Goal: Task Accomplishment & Management: Complete application form

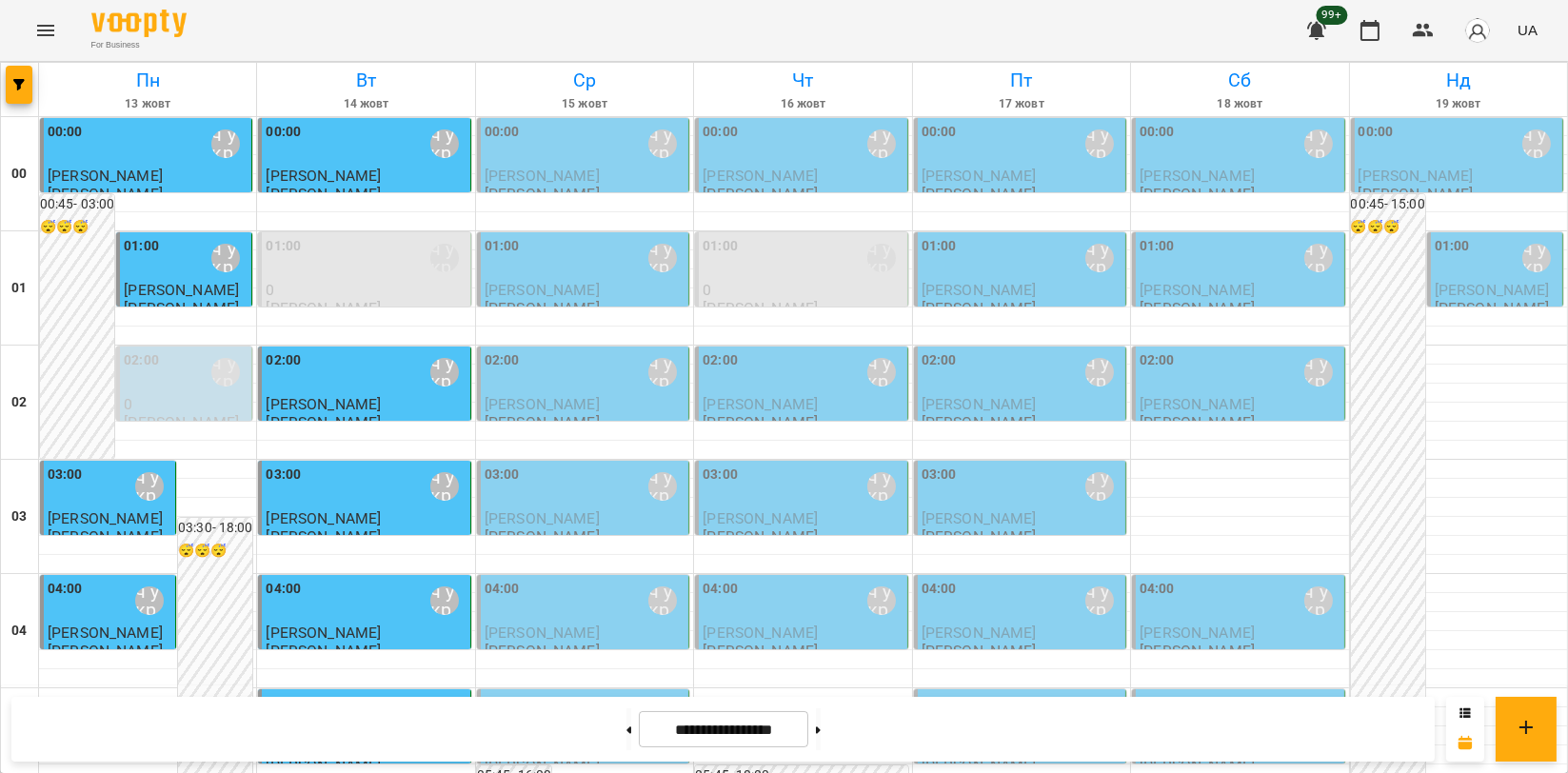
click at [51, 34] on icon "Menu" at bounding box center [45, 30] width 17 height 11
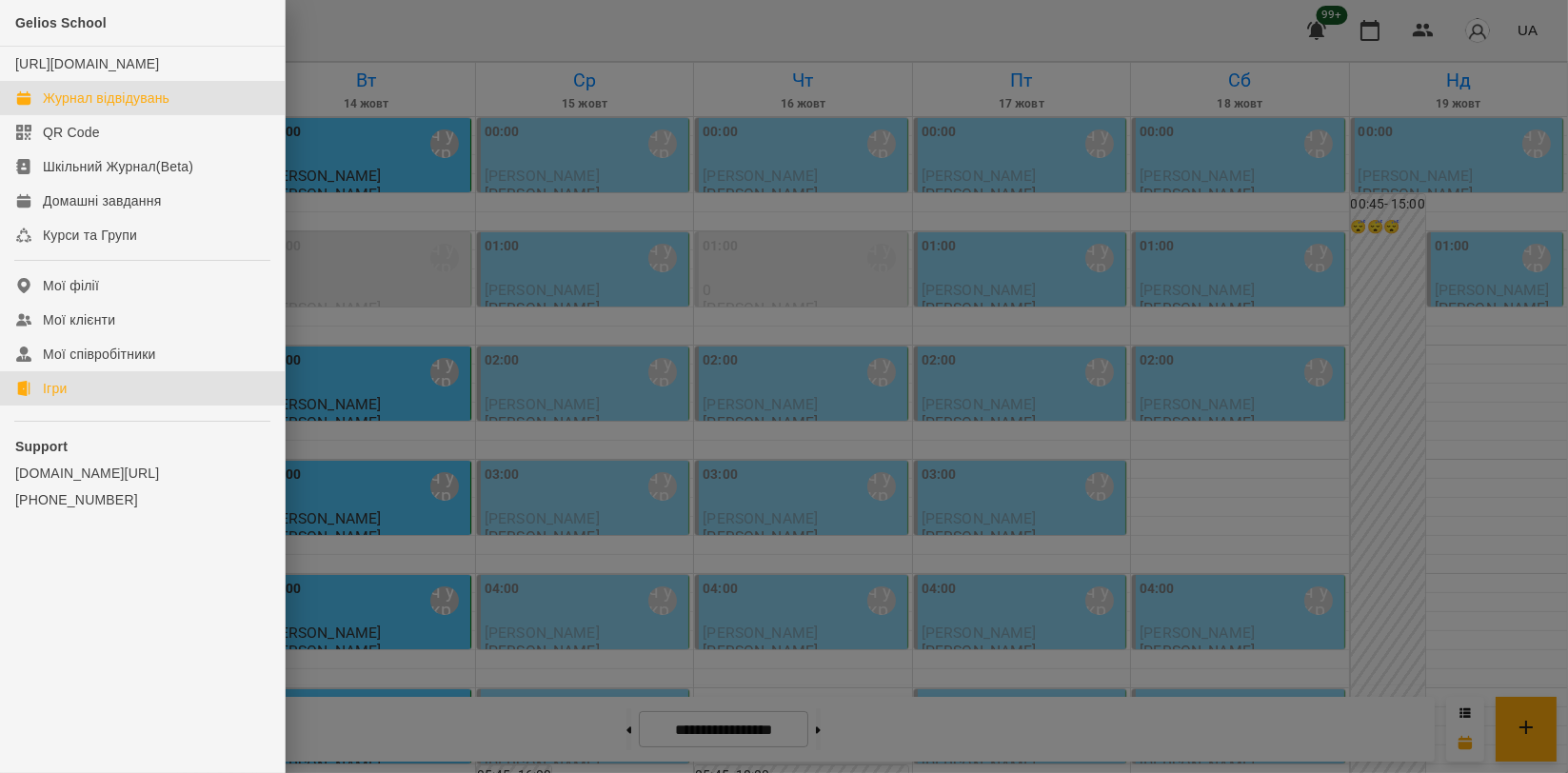
click at [74, 393] on link "Ігри" at bounding box center [142, 388] width 284 height 34
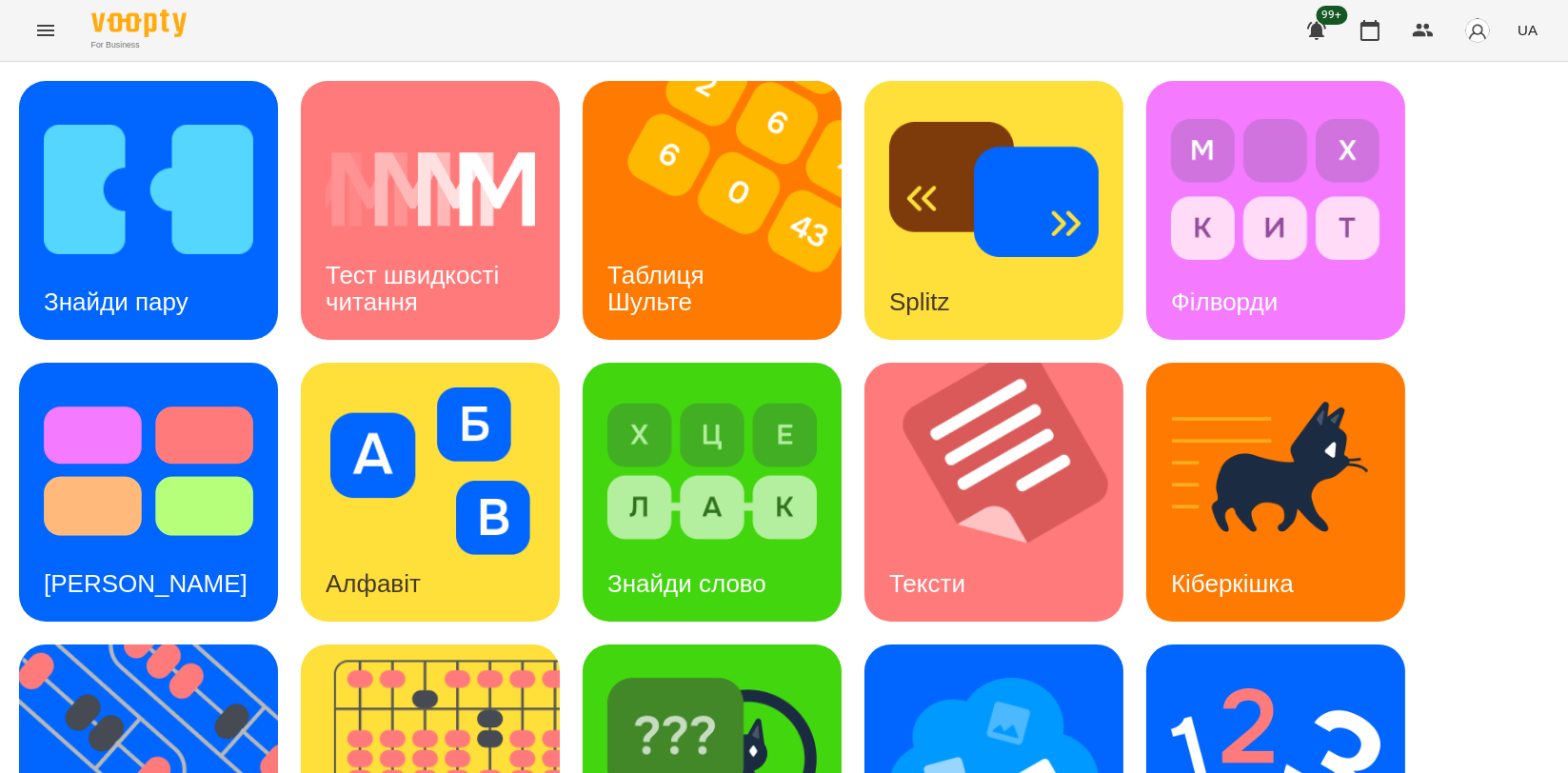
scroll to position [423, 0]
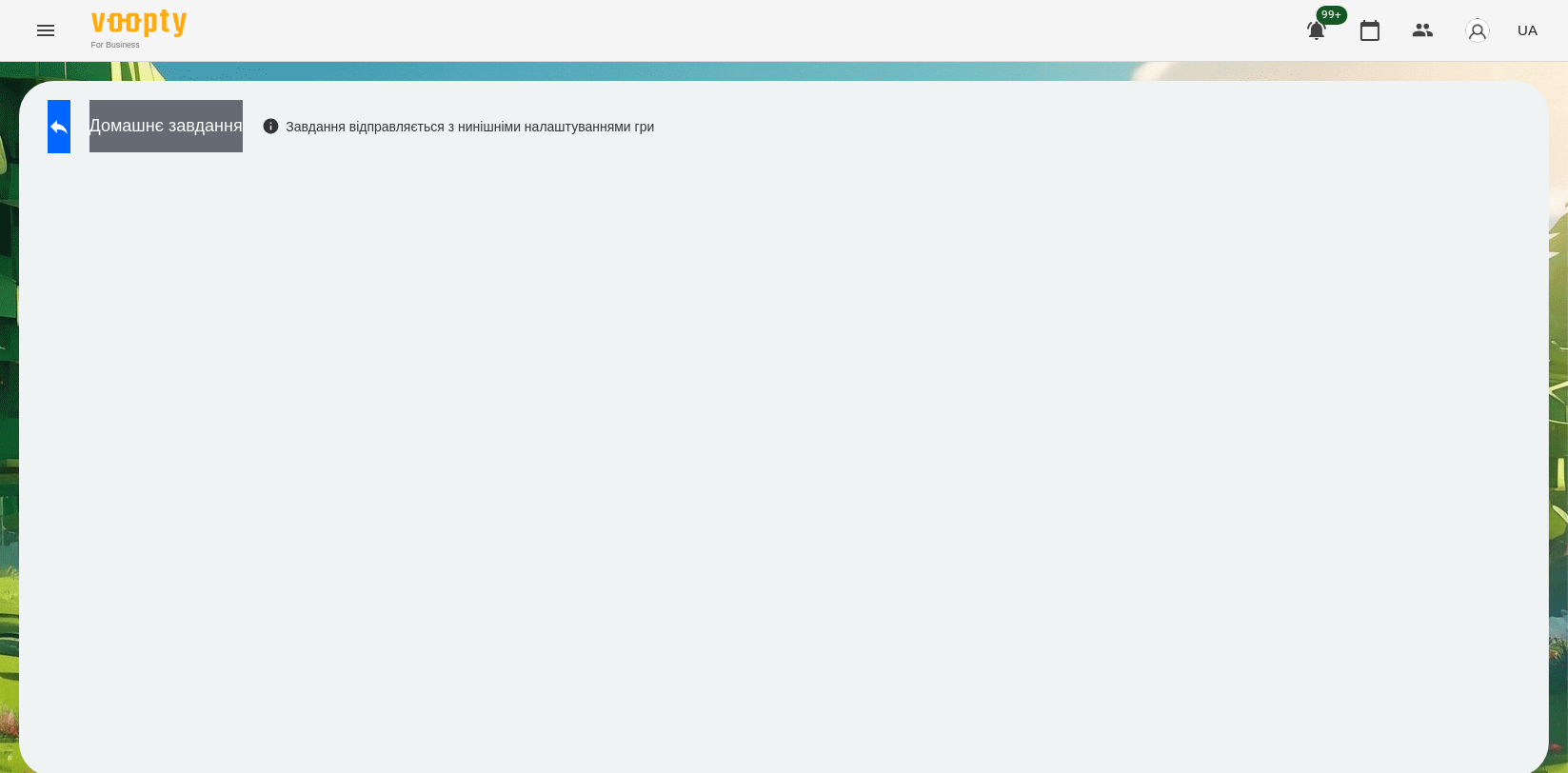
click at [243, 137] on button "Домашнє завдання" at bounding box center [166, 126] width 153 height 53
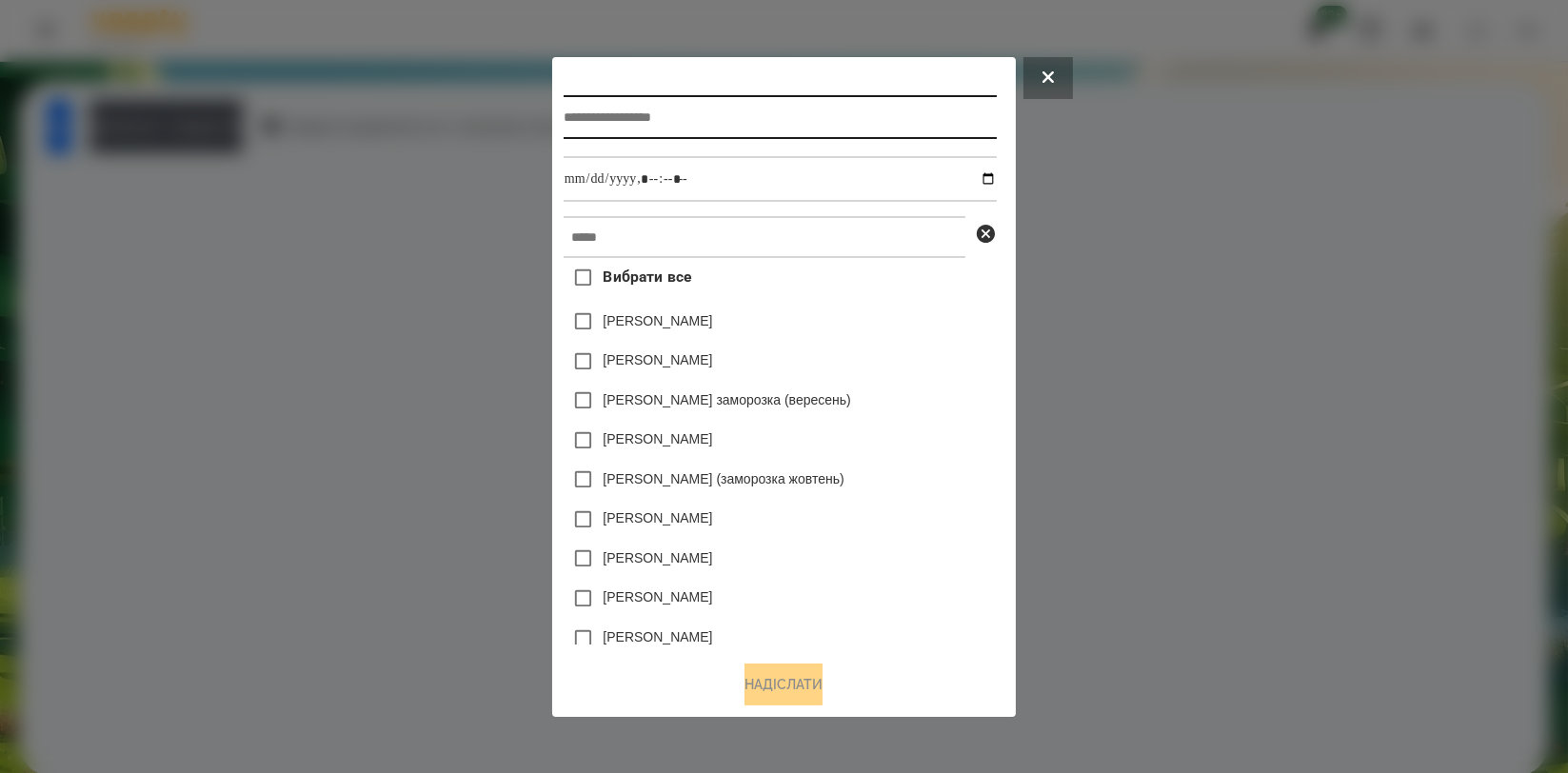
click at [588, 108] on input "text" at bounding box center [781, 117] width 434 height 44
type input "*********"
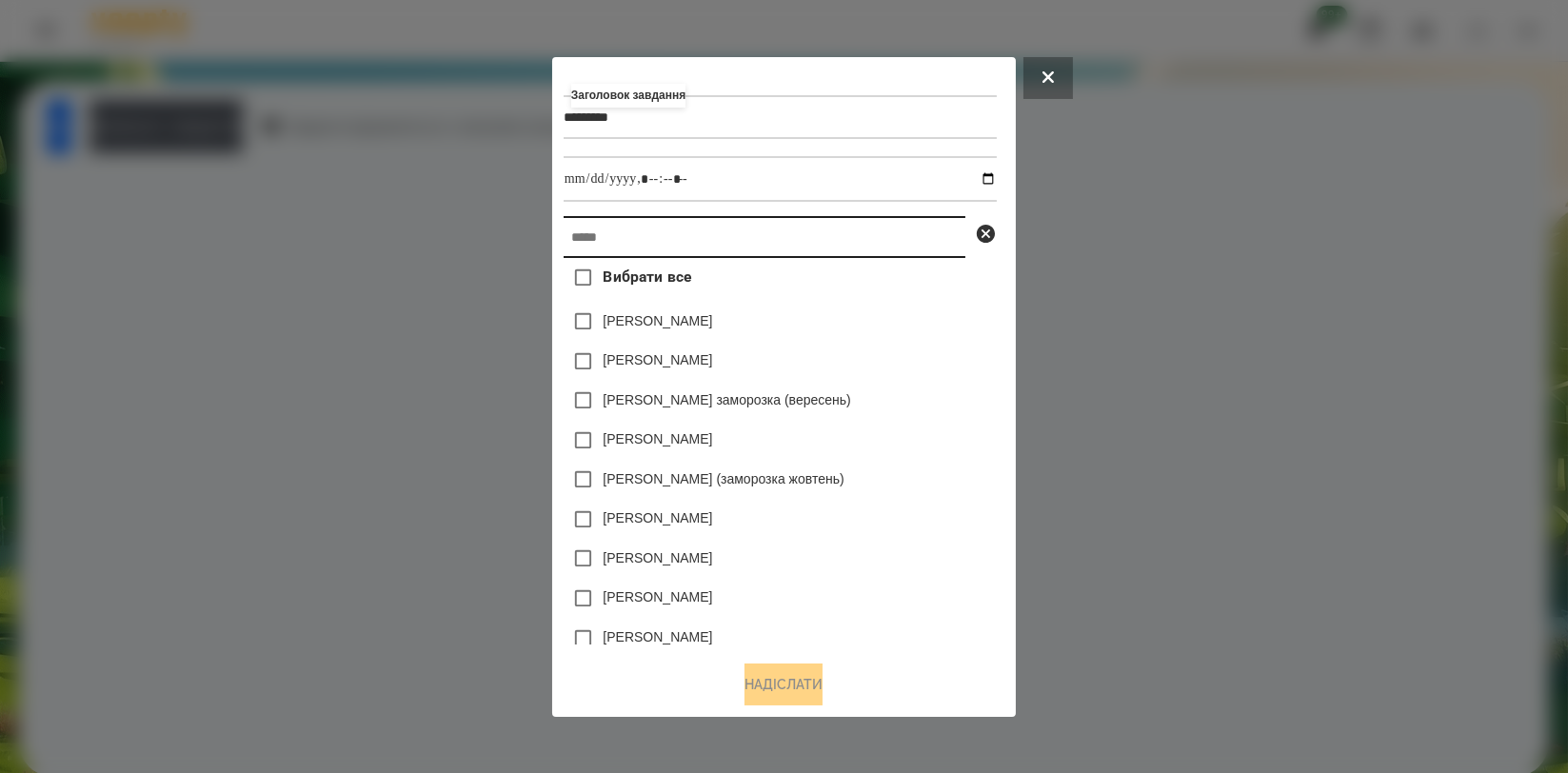
click at [607, 219] on input "text" at bounding box center [765, 237] width 402 height 42
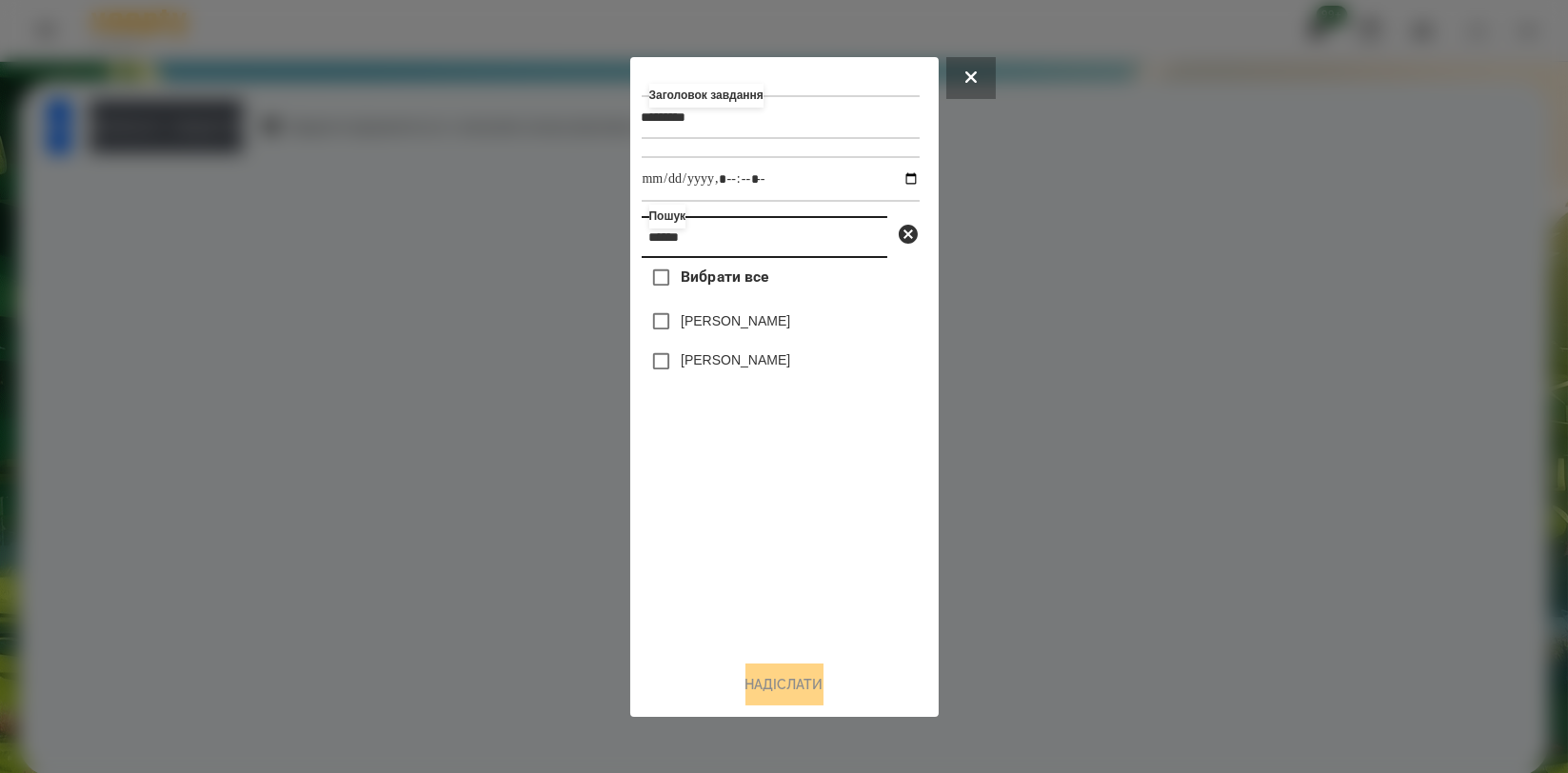
type input "******"
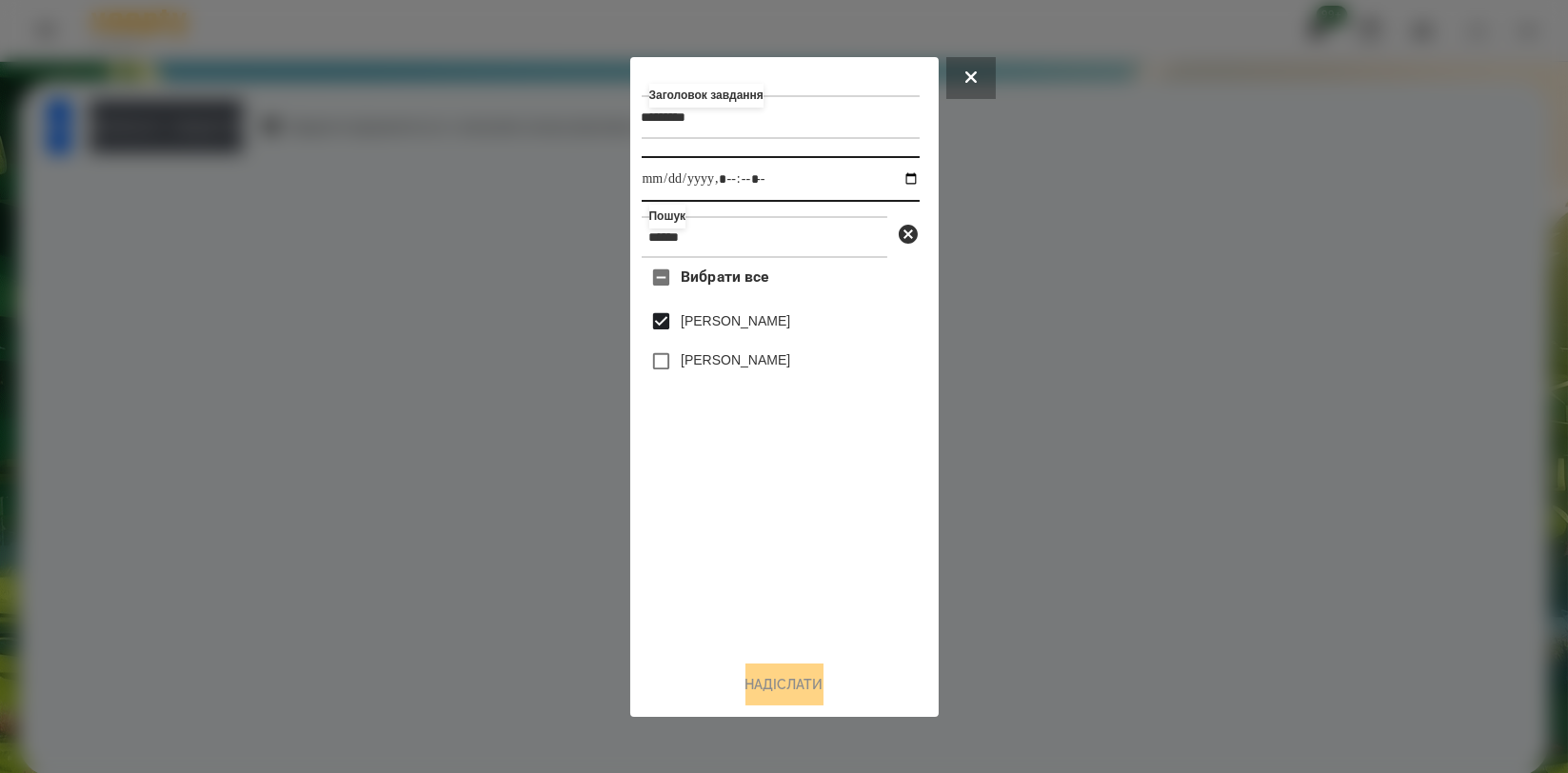
click at [897, 183] on input "datetime-local" at bounding box center [781, 179] width 278 height 46
type input "**********"
click at [740, 524] on div "Вибрати все [PERSON_NAME] [PERSON_NAME]" at bounding box center [781, 451] width 278 height 387
click at [755, 664] on div "Заголовок завдання ********* Виконати до Пошук ****** Вибрати все [PERSON_NAME]…" at bounding box center [784, 387] width 285 height 638
click at [808, 676] on button "Надіслати" at bounding box center [784, 684] width 79 height 42
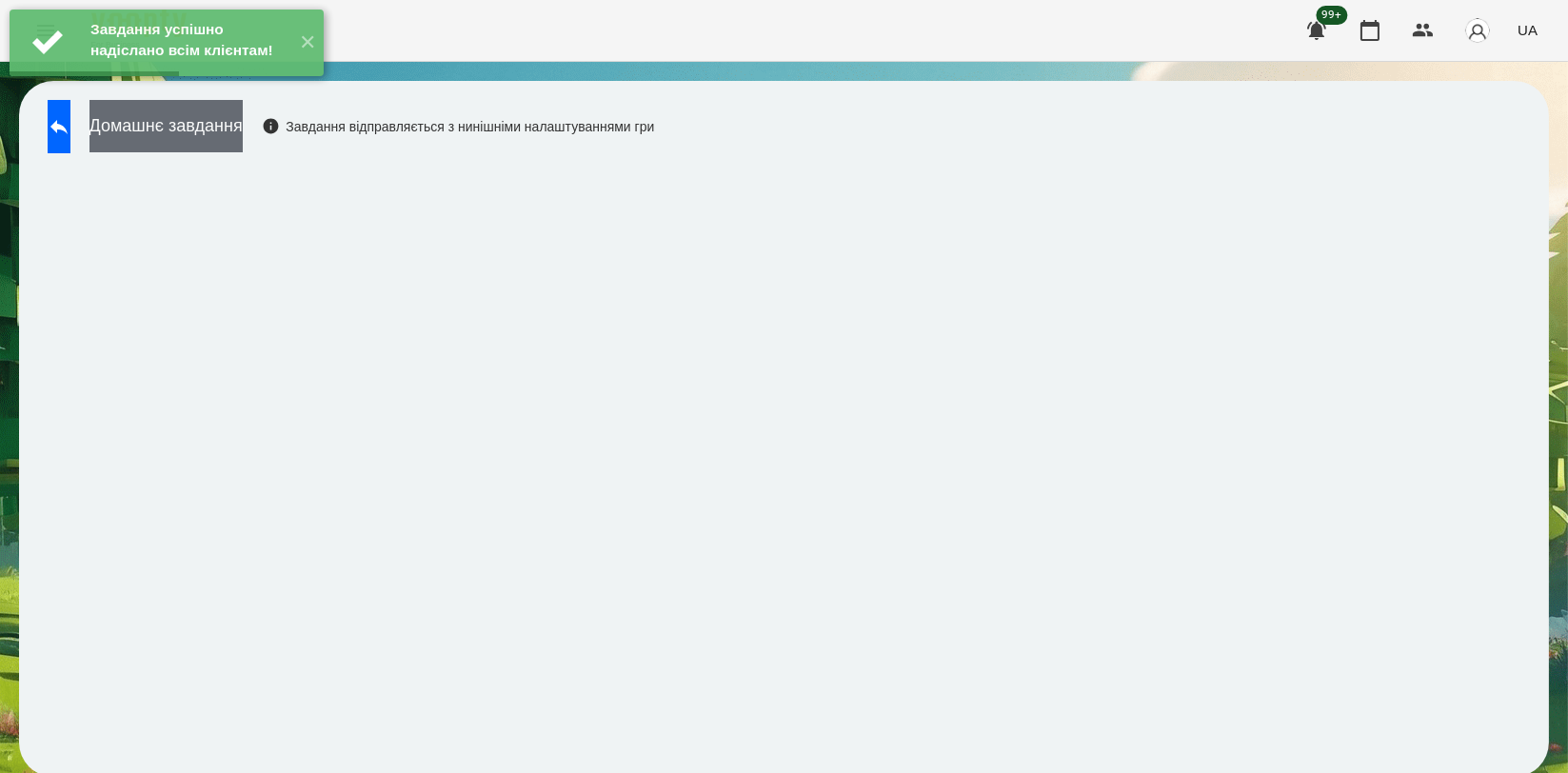
click at [243, 137] on button "Домашнє завдання" at bounding box center [166, 126] width 153 height 53
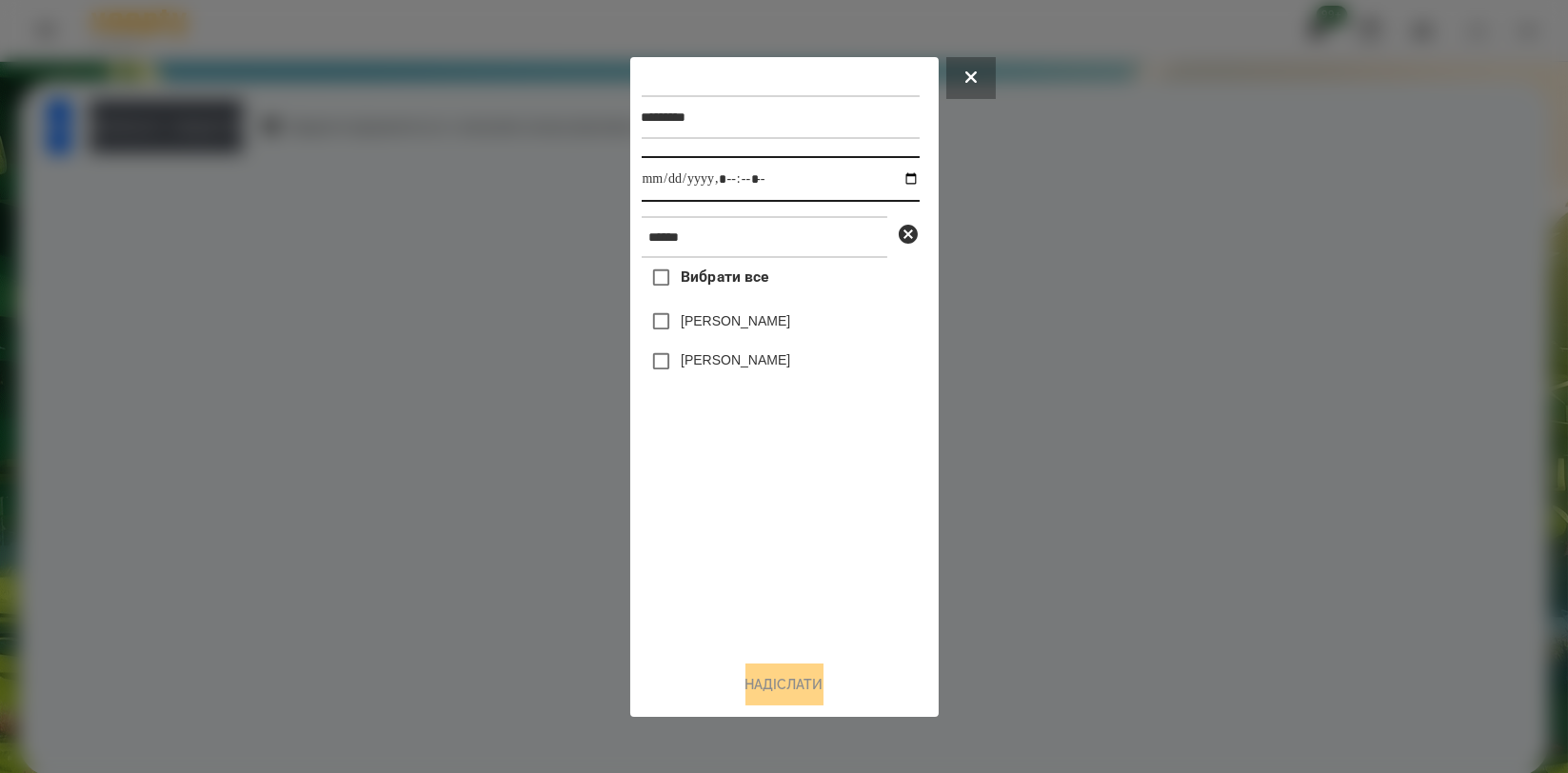
drag, startPoint x: 902, startPoint y: 181, endPoint x: 896, endPoint y: 197, distance: 17.1
click at [901, 181] on input "datetime-local" at bounding box center [781, 179] width 278 height 46
type input "**********"
click at [732, 485] on div "Вибрати все [PERSON_NAME] [PERSON_NAME]" at bounding box center [781, 451] width 278 height 387
click at [737, 325] on label "[PERSON_NAME]" at bounding box center [736, 320] width 109 height 19
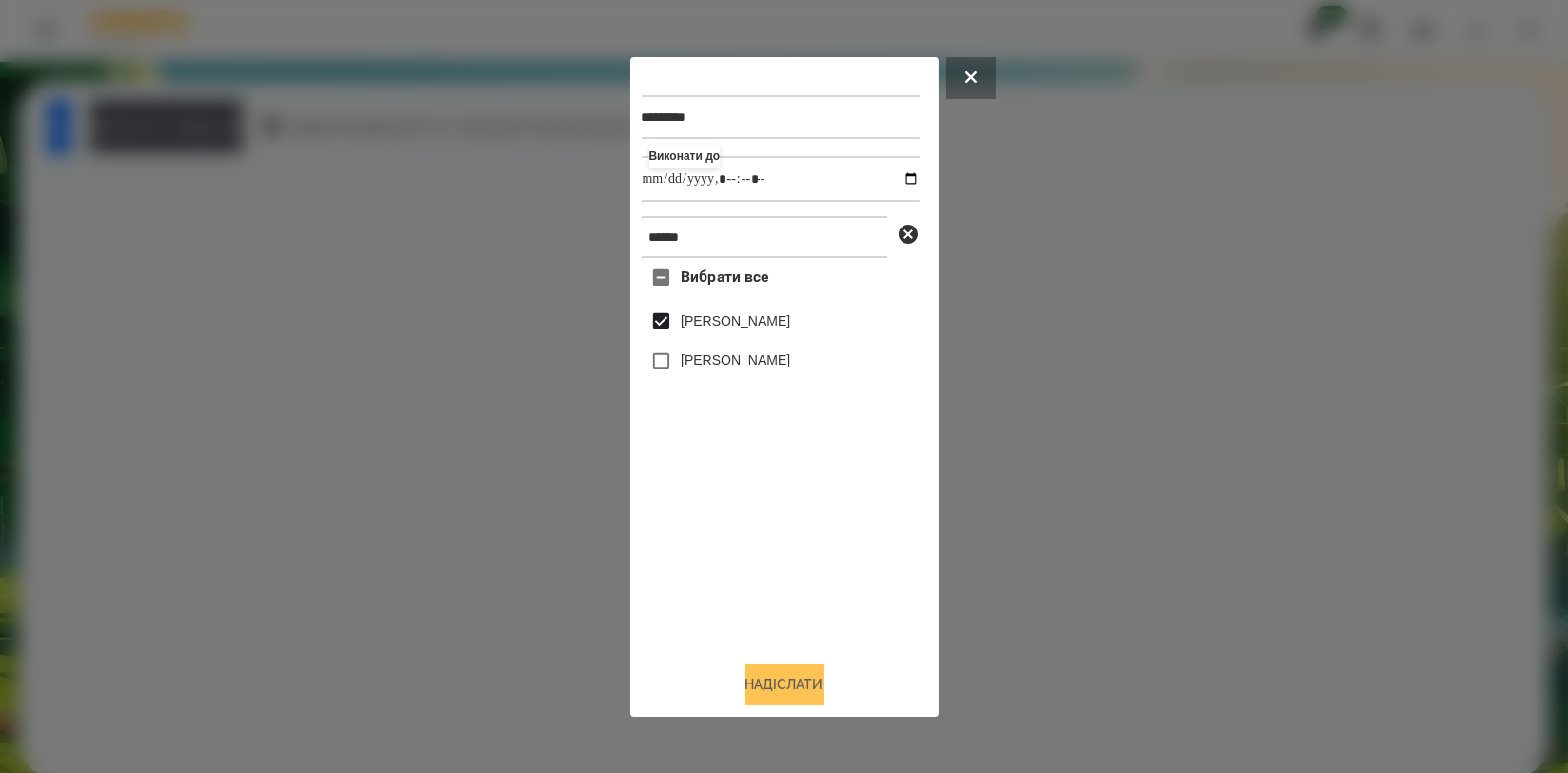
click at [768, 679] on button "Надіслати" at bounding box center [784, 684] width 79 height 42
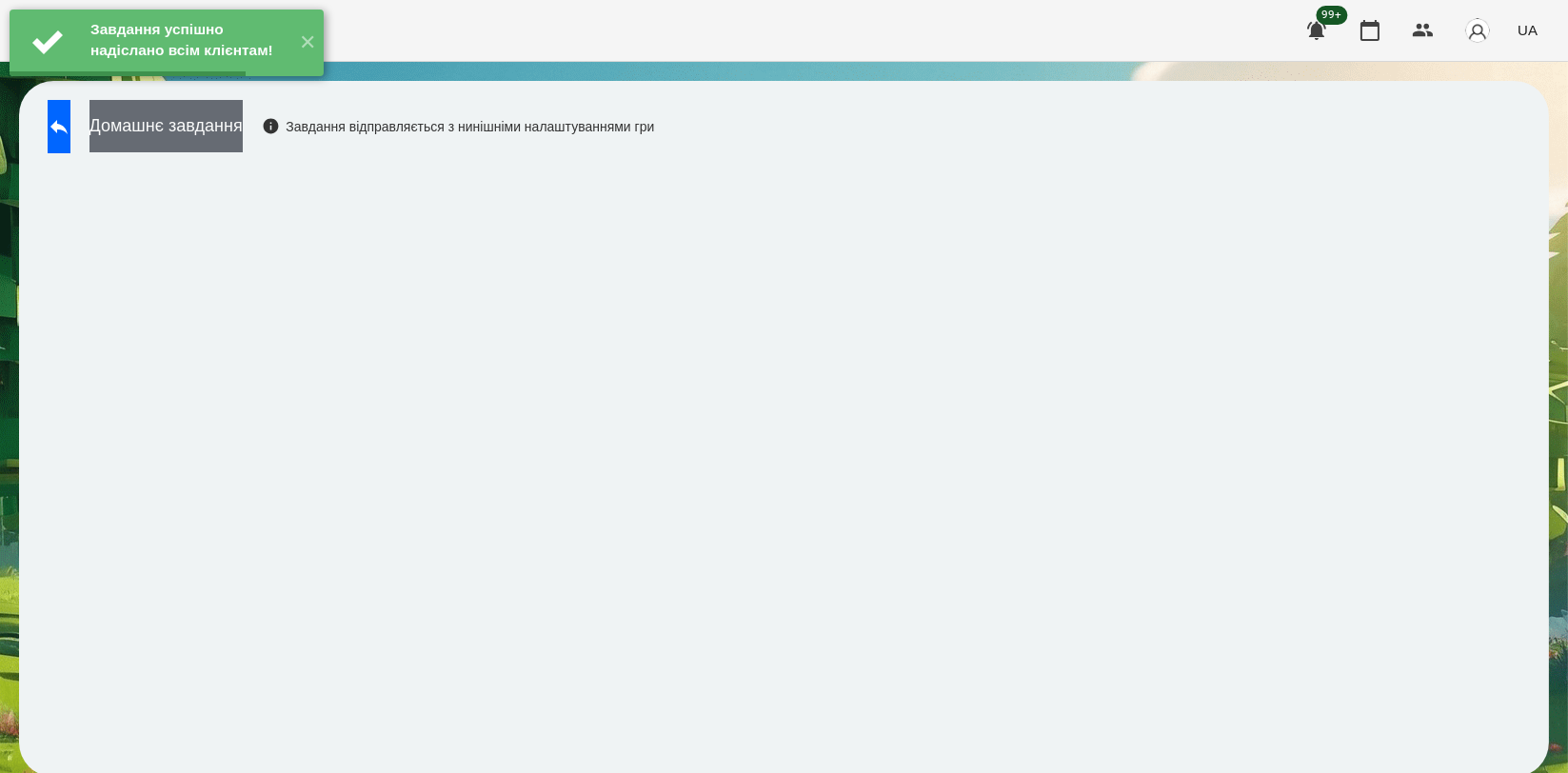
click at [243, 144] on button "Домашнє завдання" at bounding box center [166, 126] width 153 height 53
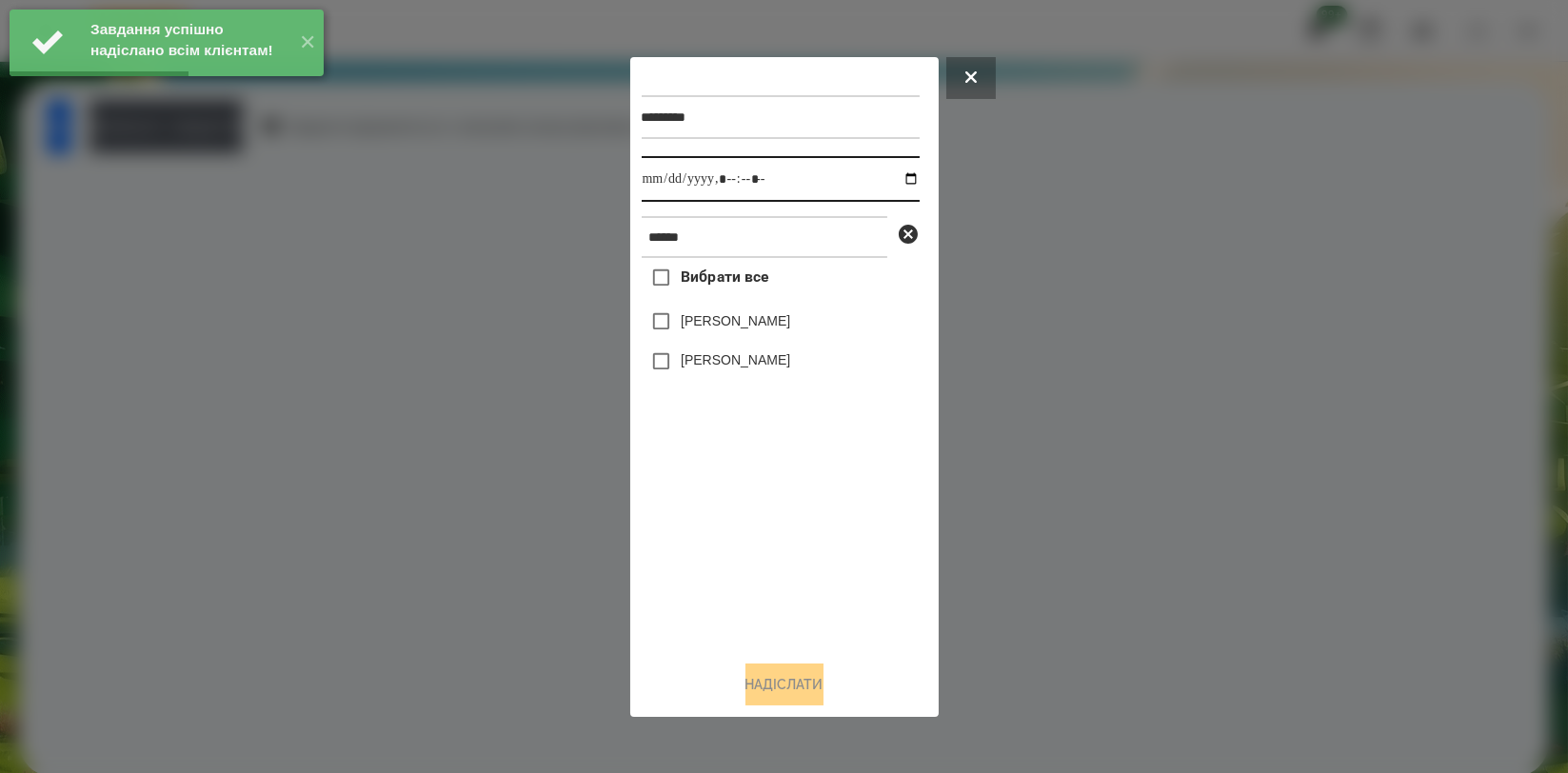
click at [897, 175] on input "datetime-local" at bounding box center [781, 179] width 278 height 46
type input "**********"
click at [739, 503] on div "Вибрати все [PERSON_NAME] [PERSON_NAME]" at bounding box center [781, 451] width 278 height 387
click at [751, 325] on label "[PERSON_NAME]" at bounding box center [736, 320] width 109 height 19
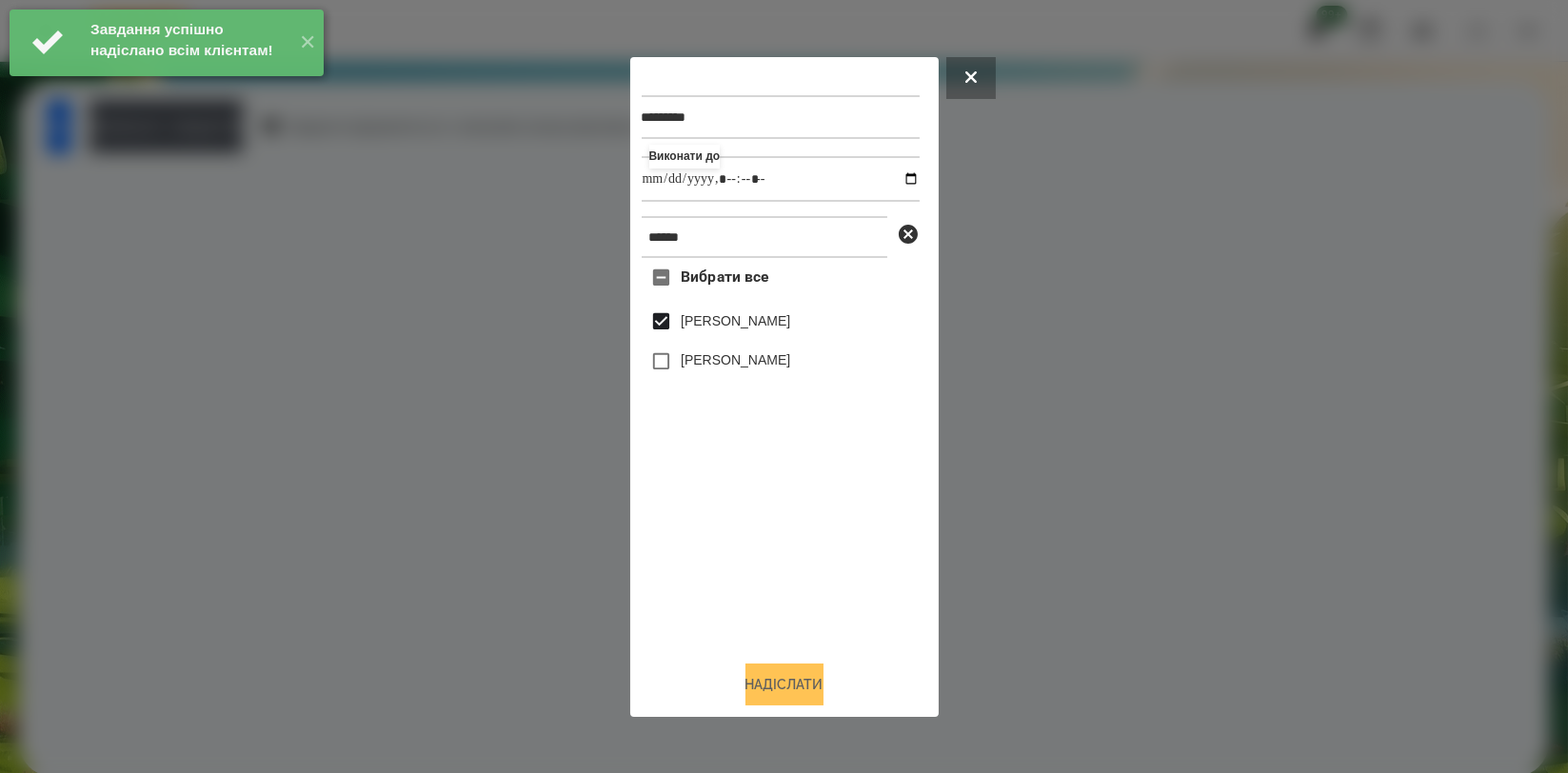
click at [761, 669] on button "Надіслати" at bounding box center [784, 684] width 79 height 42
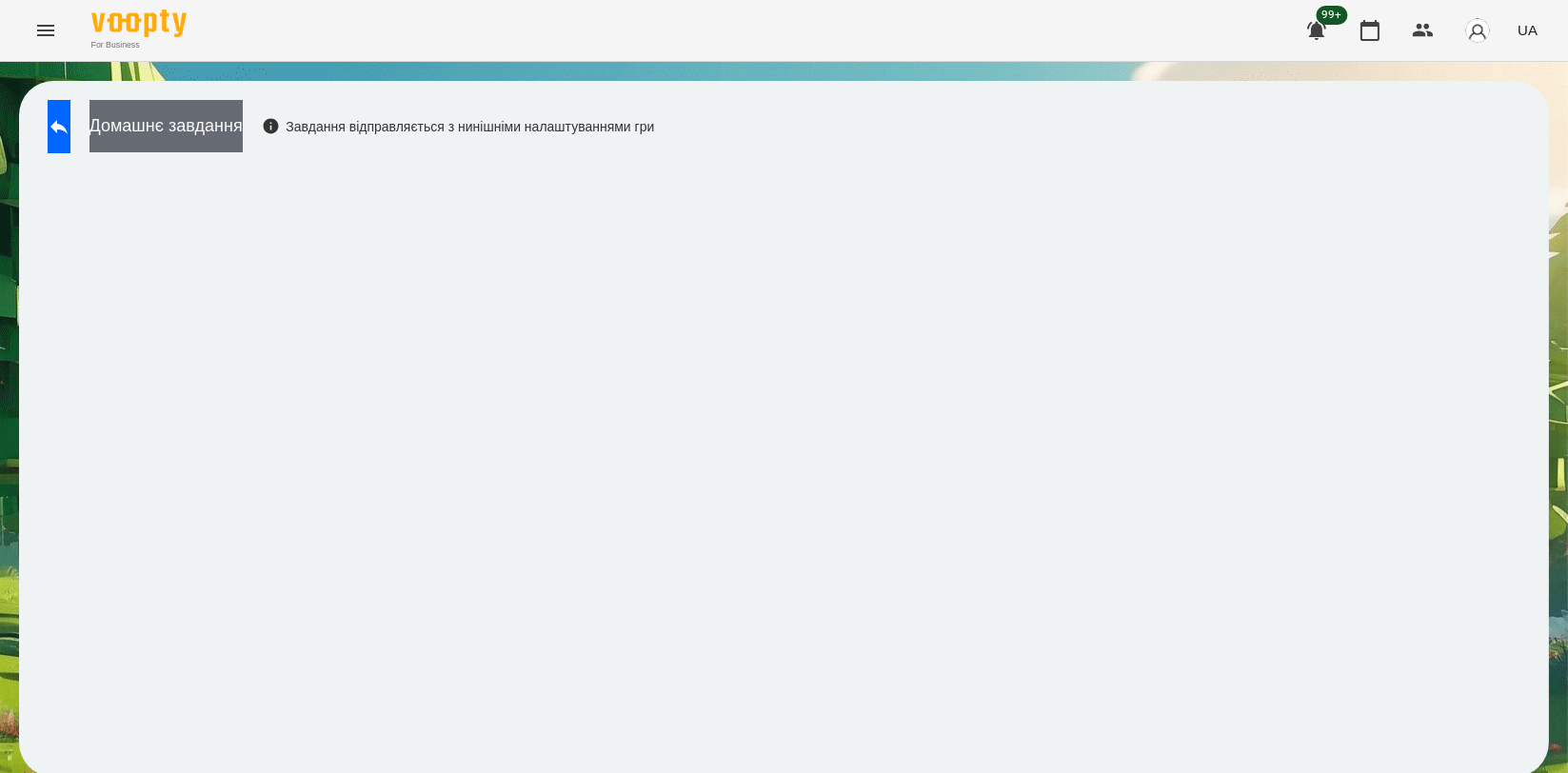
click at [243, 146] on button "Домашнє завдання" at bounding box center [166, 126] width 153 height 53
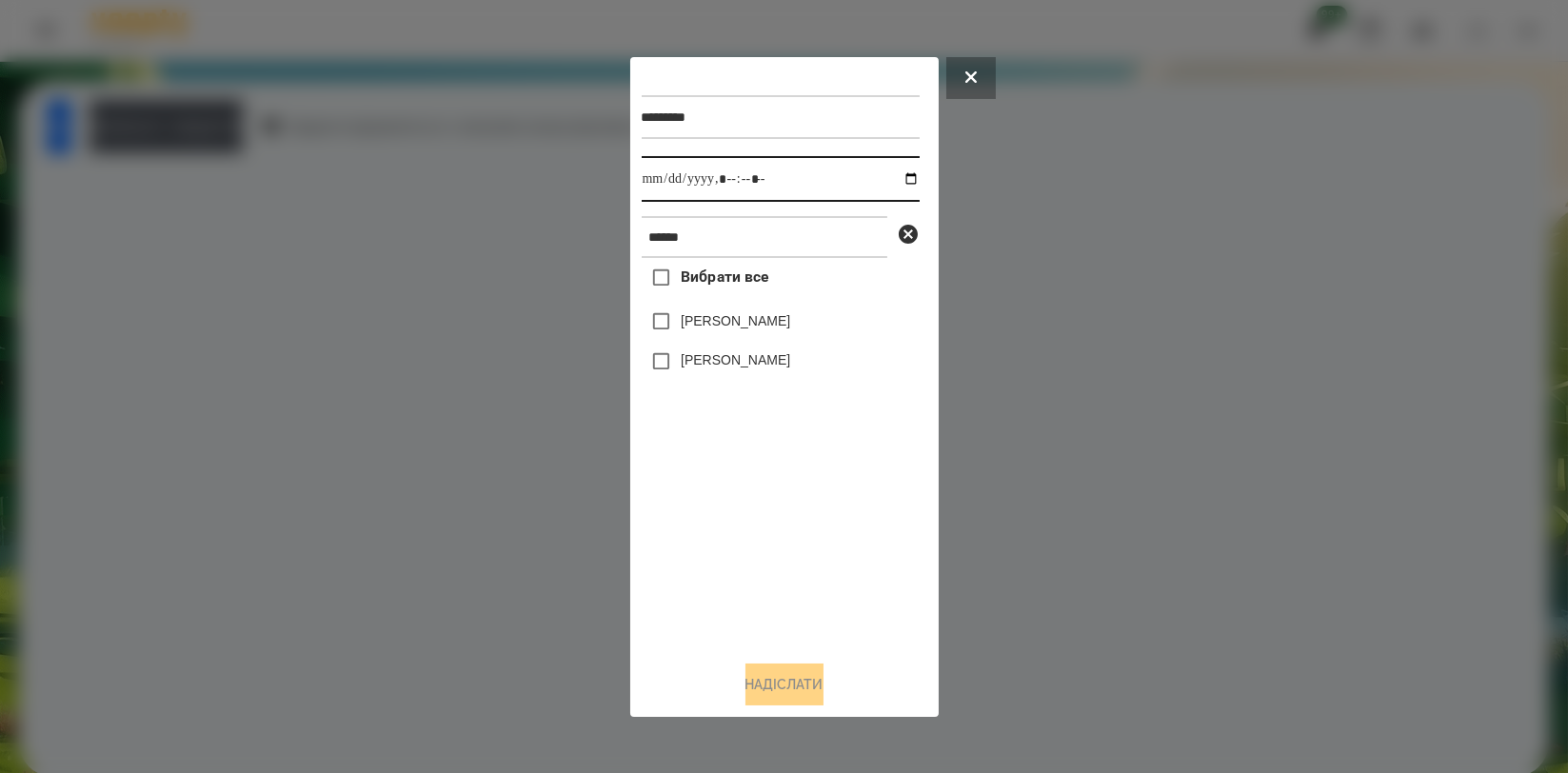
drag, startPoint x: 896, startPoint y: 171, endPoint x: 894, endPoint y: 182, distance: 11.2
click at [894, 173] on input "datetime-local" at bounding box center [781, 179] width 278 height 46
type input "**********"
click at [778, 474] on div "Вибрати все [PERSON_NAME] [PERSON_NAME]" at bounding box center [781, 451] width 278 height 387
click at [765, 318] on label "[PERSON_NAME]" at bounding box center [736, 320] width 109 height 19
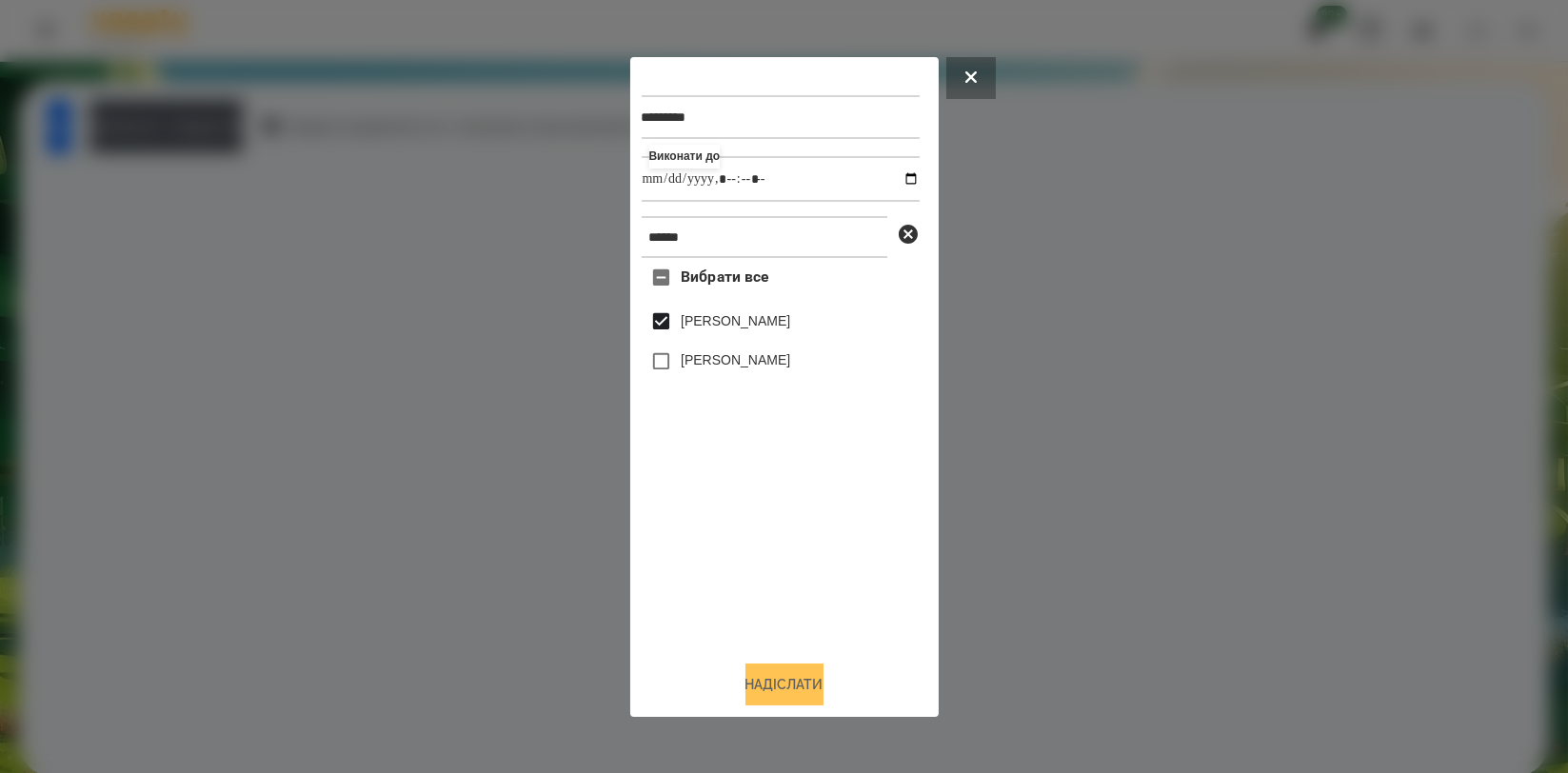
click at [786, 683] on button "Надіслати" at bounding box center [784, 684] width 79 height 42
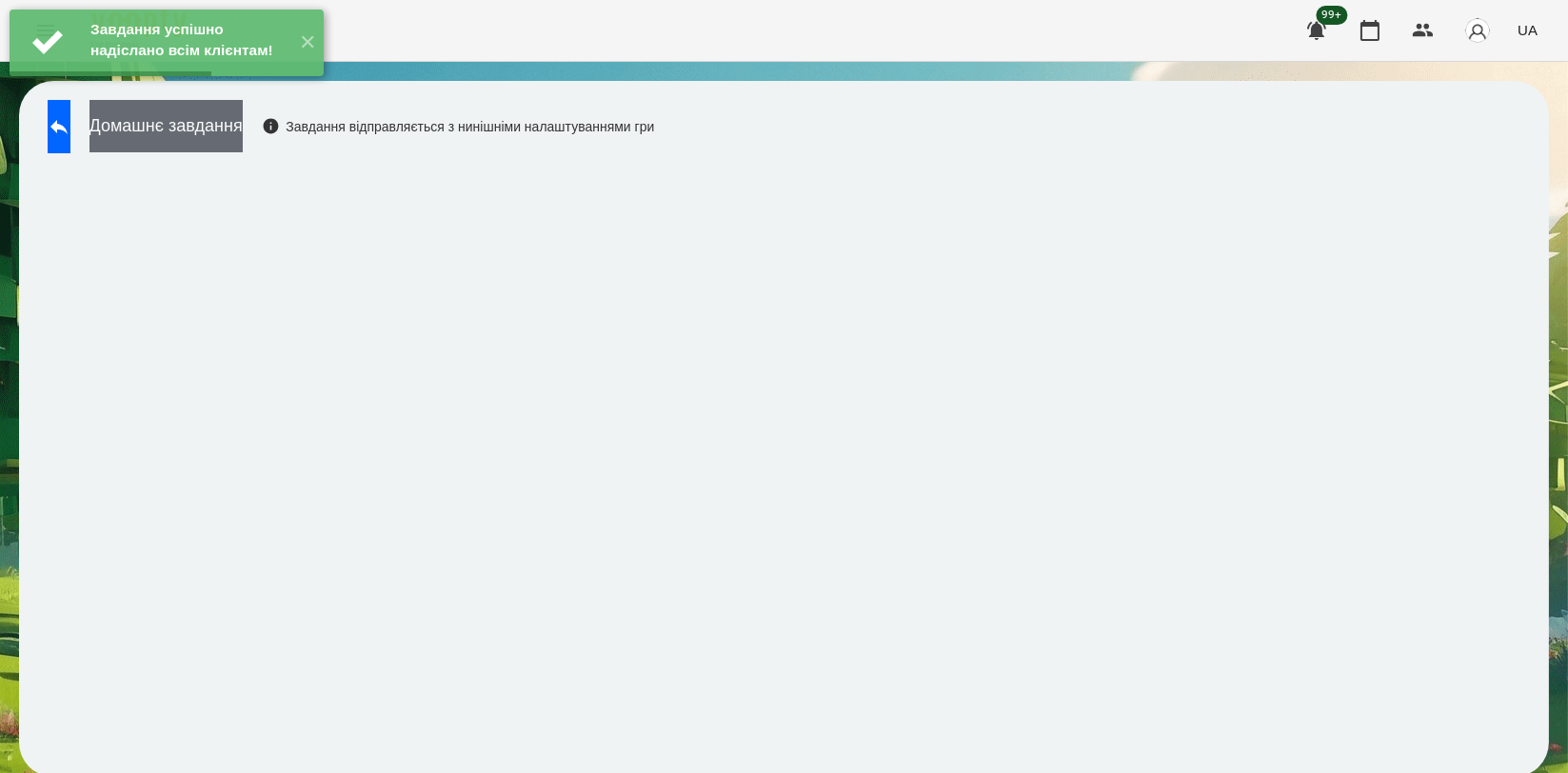
click at [243, 136] on button "Домашнє завдання" at bounding box center [166, 126] width 153 height 53
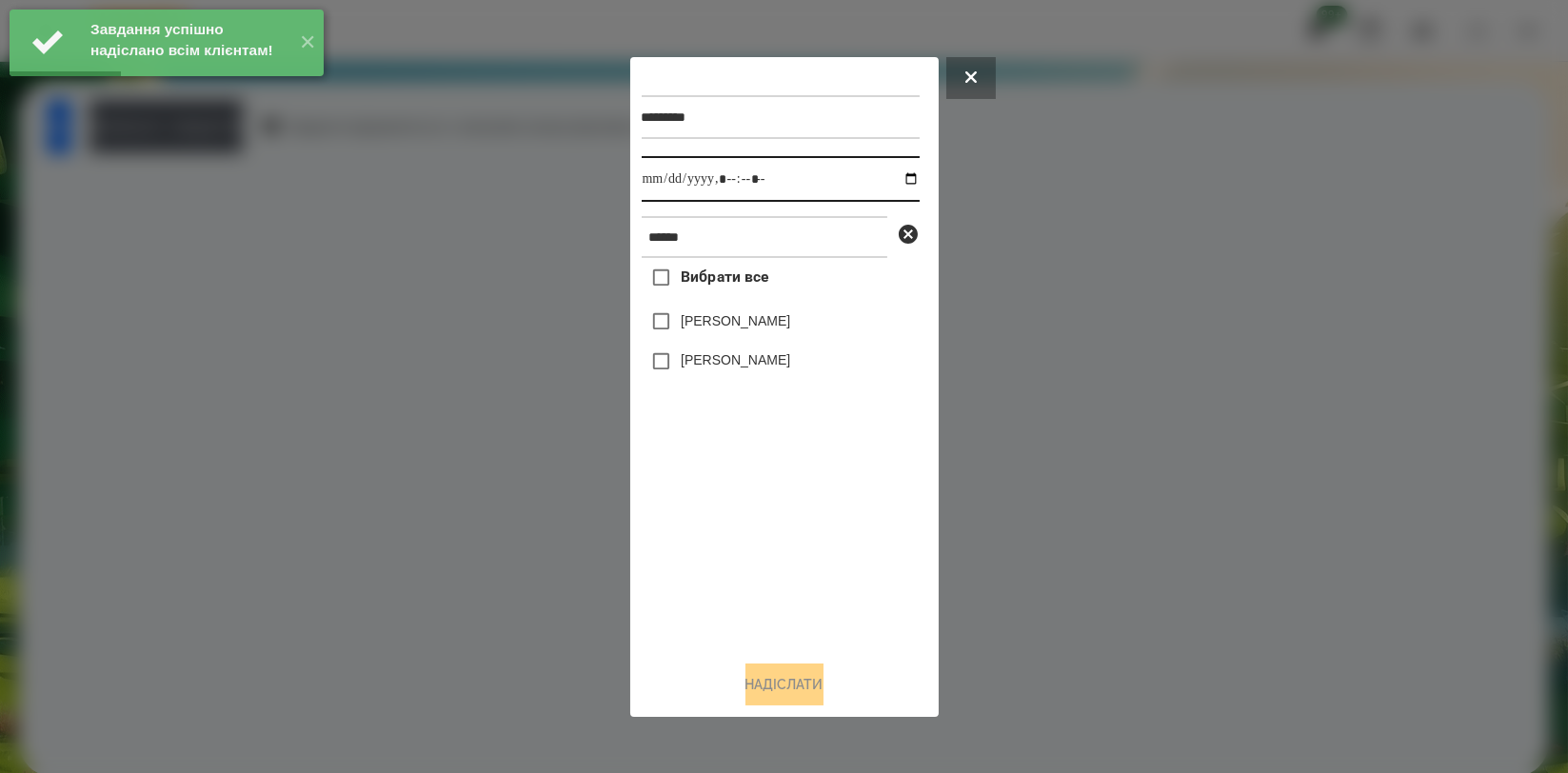
click at [893, 176] on input "datetime-local" at bounding box center [781, 179] width 278 height 46
type input "**********"
click at [785, 602] on div "Вибрати все [PERSON_NAME] [PERSON_NAME]" at bounding box center [781, 451] width 278 height 387
click at [760, 328] on label "[PERSON_NAME]" at bounding box center [736, 320] width 109 height 19
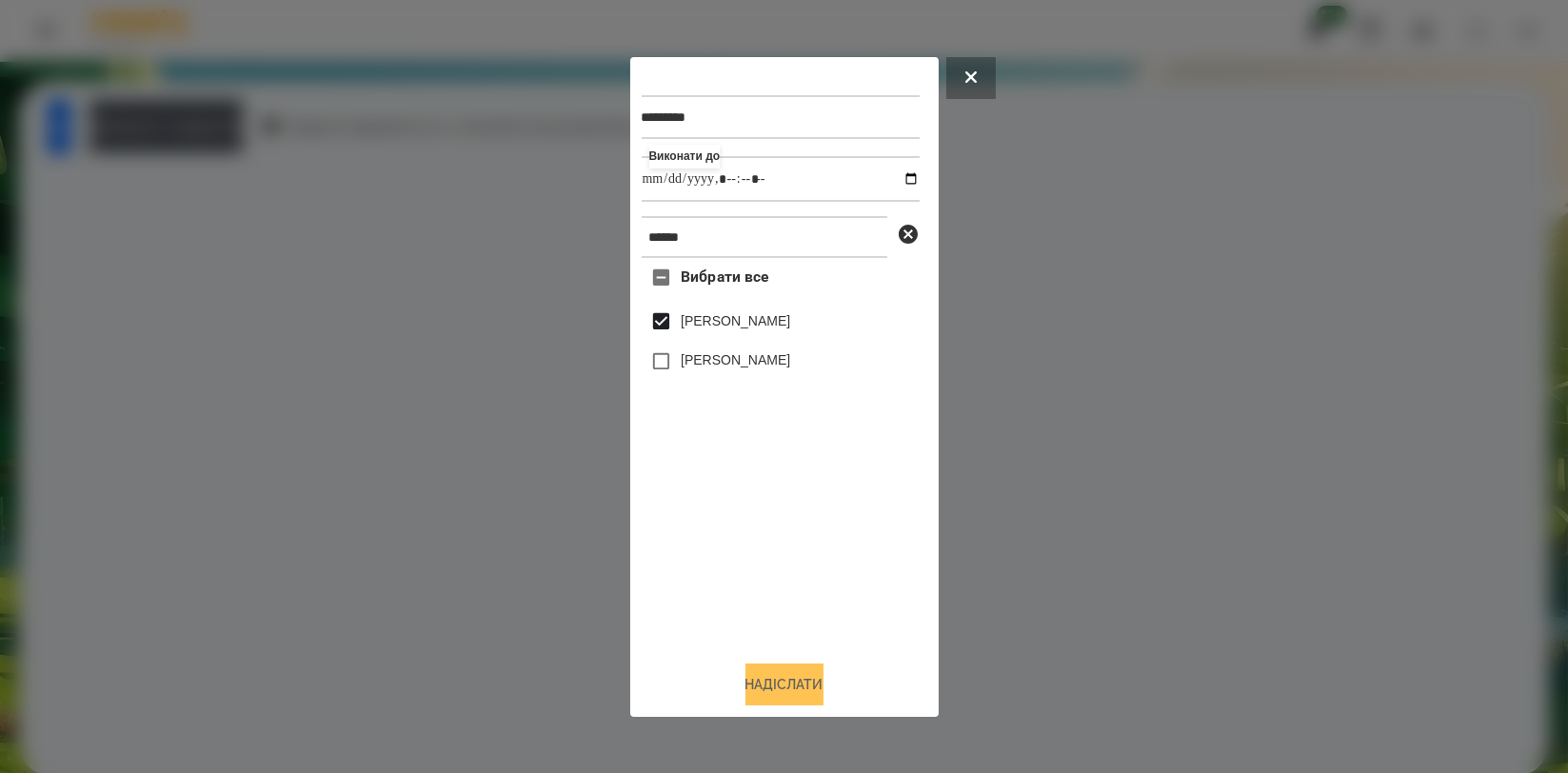
click at [746, 699] on button "Надіслати" at bounding box center [784, 684] width 79 height 42
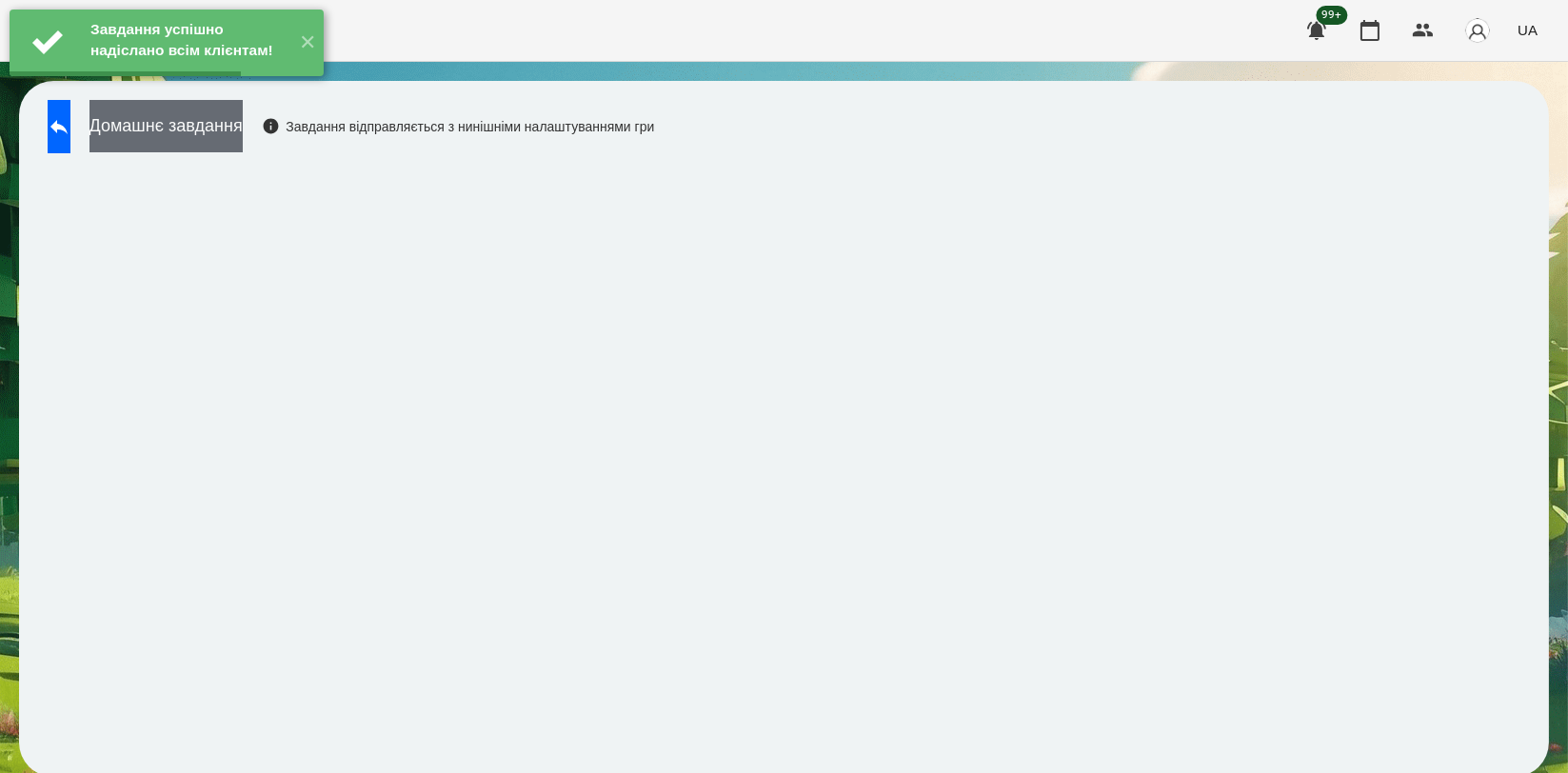
click at [243, 136] on button "Домашнє завдання" at bounding box center [166, 126] width 153 height 53
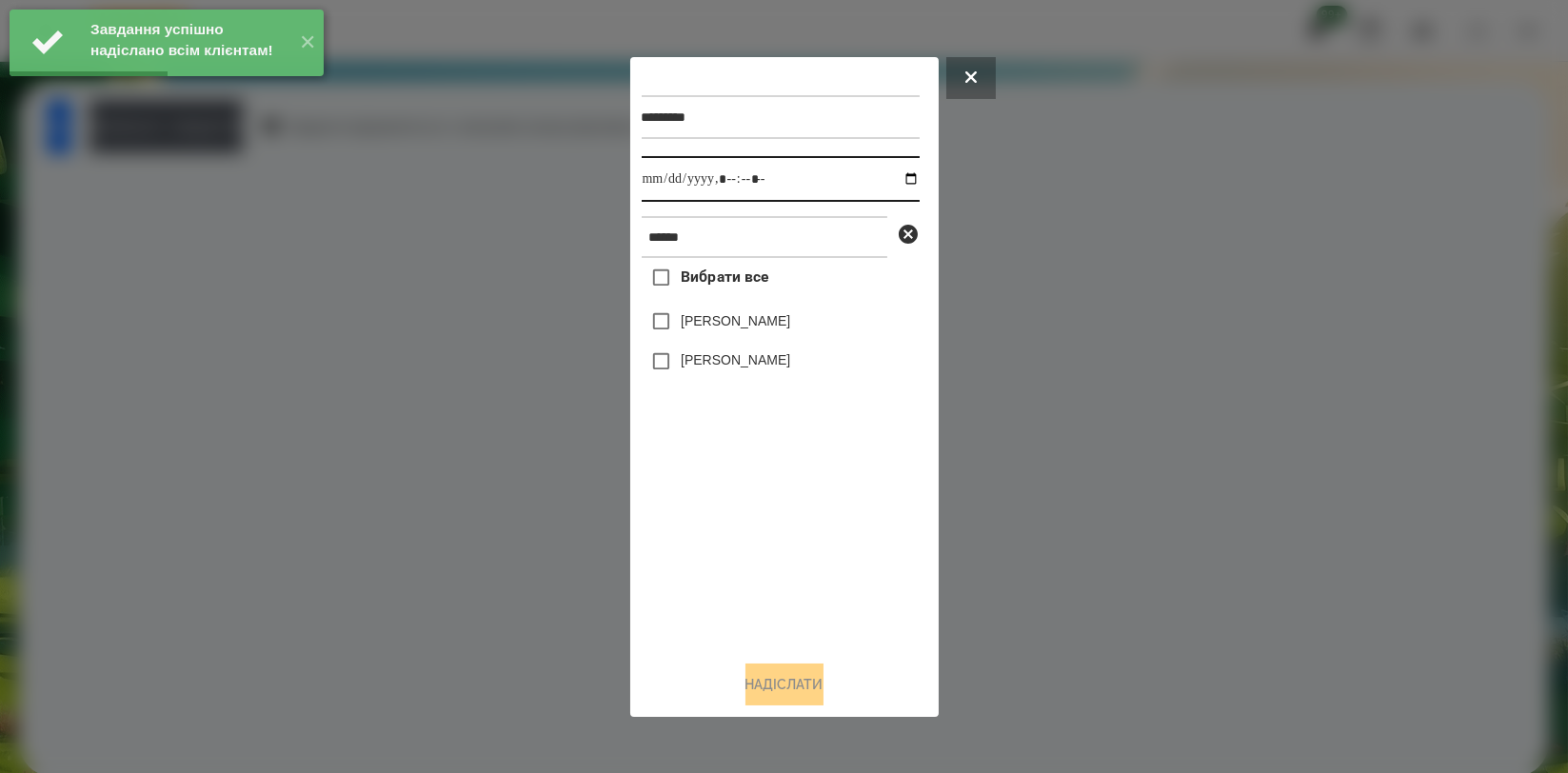
click at [890, 178] on input "datetime-local" at bounding box center [781, 179] width 278 height 46
type input "**********"
drag, startPoint x: 797, startPoint y: 516, endPoint x: 794, endPoint y: 396, distance: 120.0
click at [797, 517] on div "Вибрати все [PERSON_NAME] [PERSON_NAME]" at bounding box center [781, 451] width 278 height 387
click at [794, 336] on div "[PERSON_NAME]" at bounding box center [781, 322] width 278 height 40
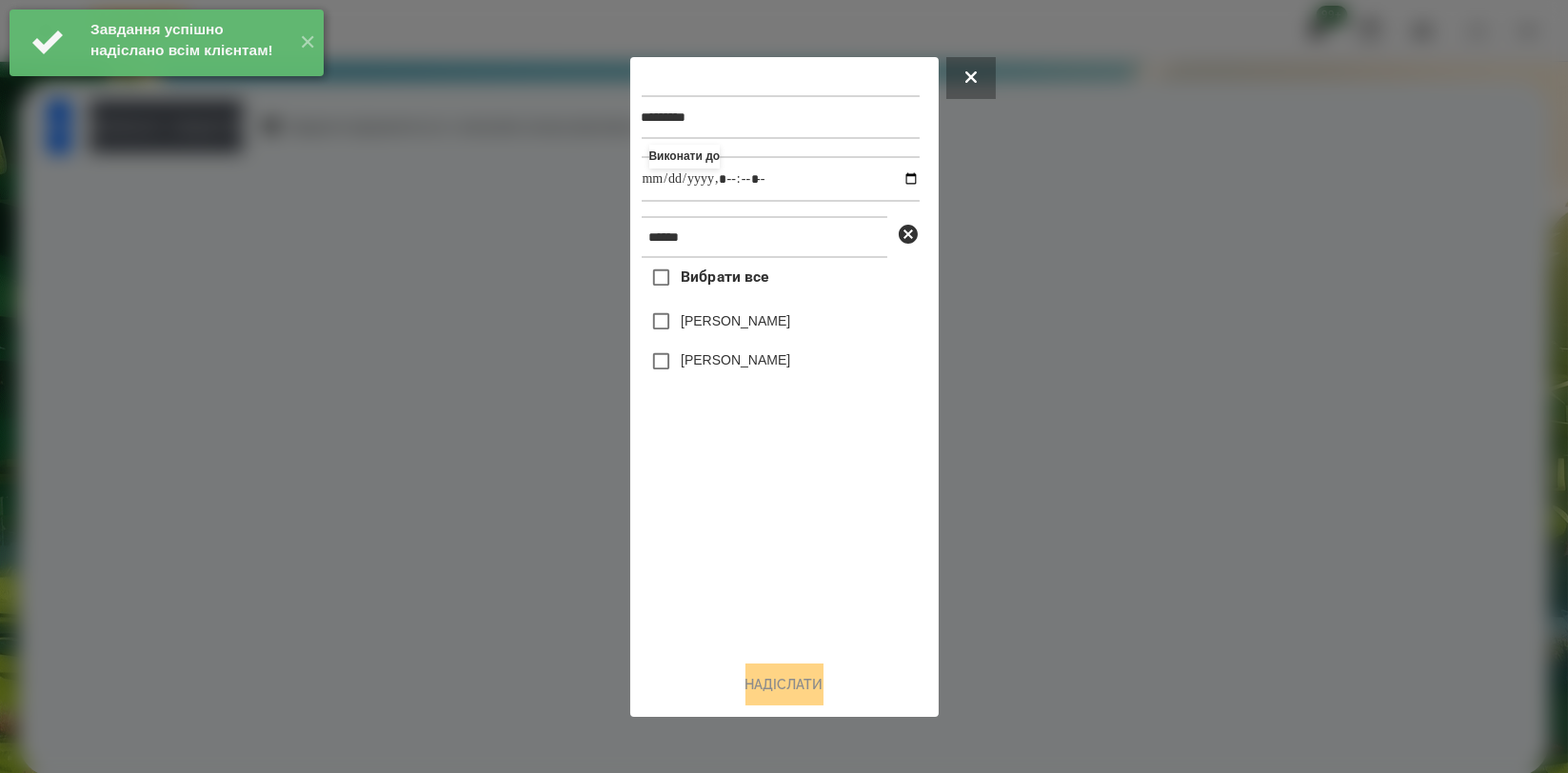
click at [790, 325] on label "[PERSON_NAME]" at bounding box center [736, 320] width 109 height 19
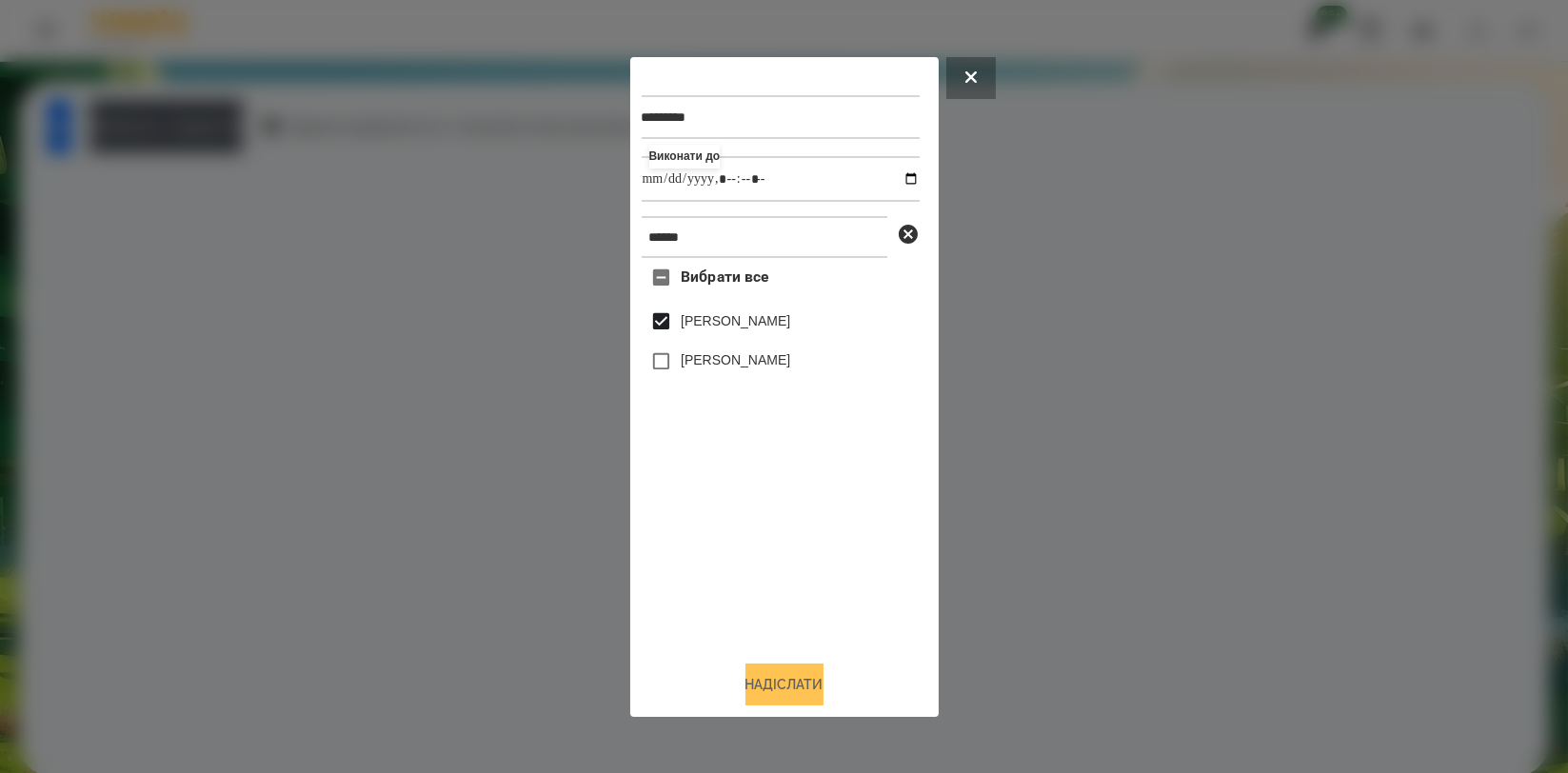
click at [795, 690] on button "Надіслати" at bounding box center [784, 684] width 79 height 42
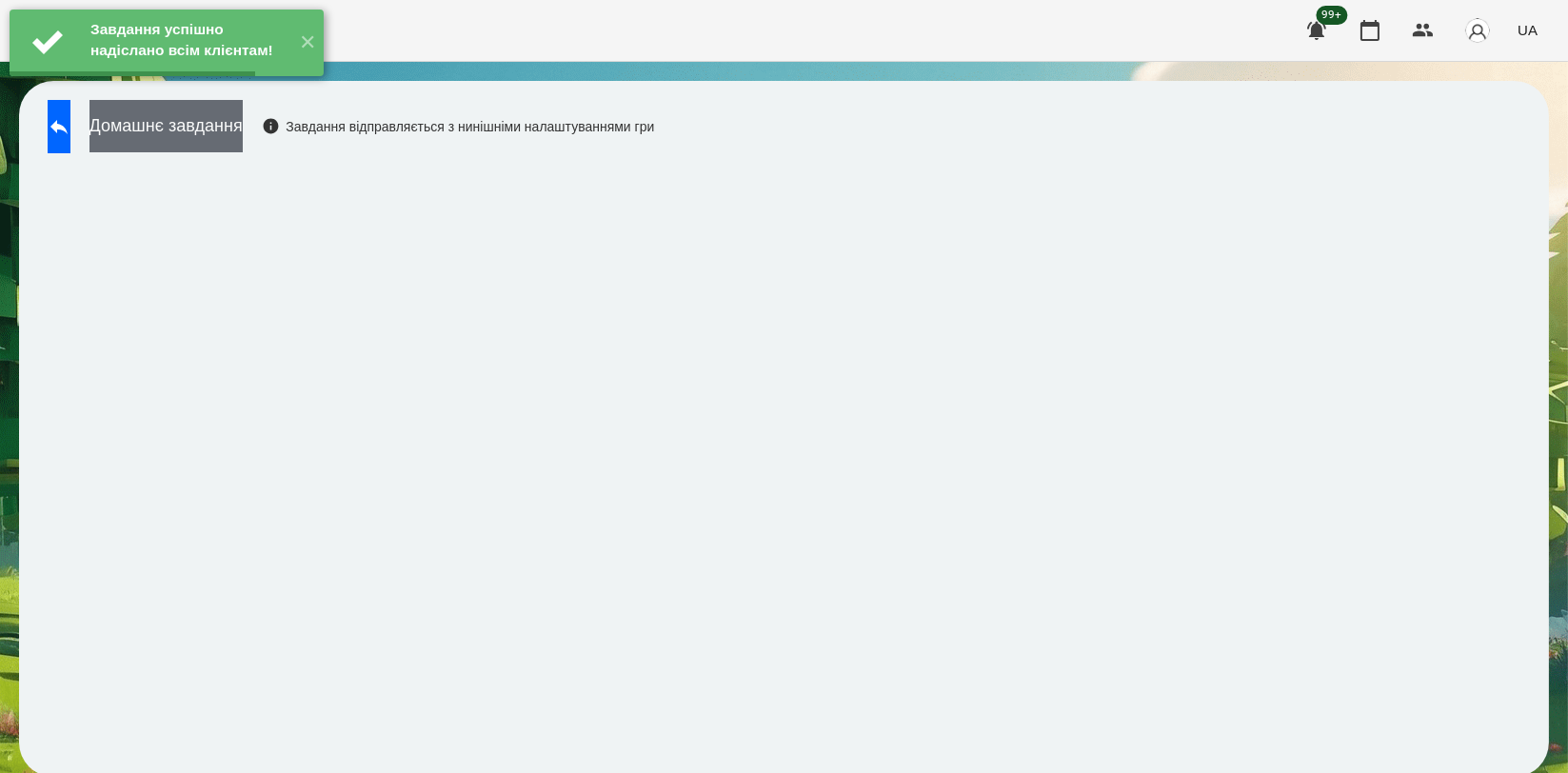
click at [243, 133] on button "Домашнє завдання" at bounding box center [166, 126] width 153 height 53
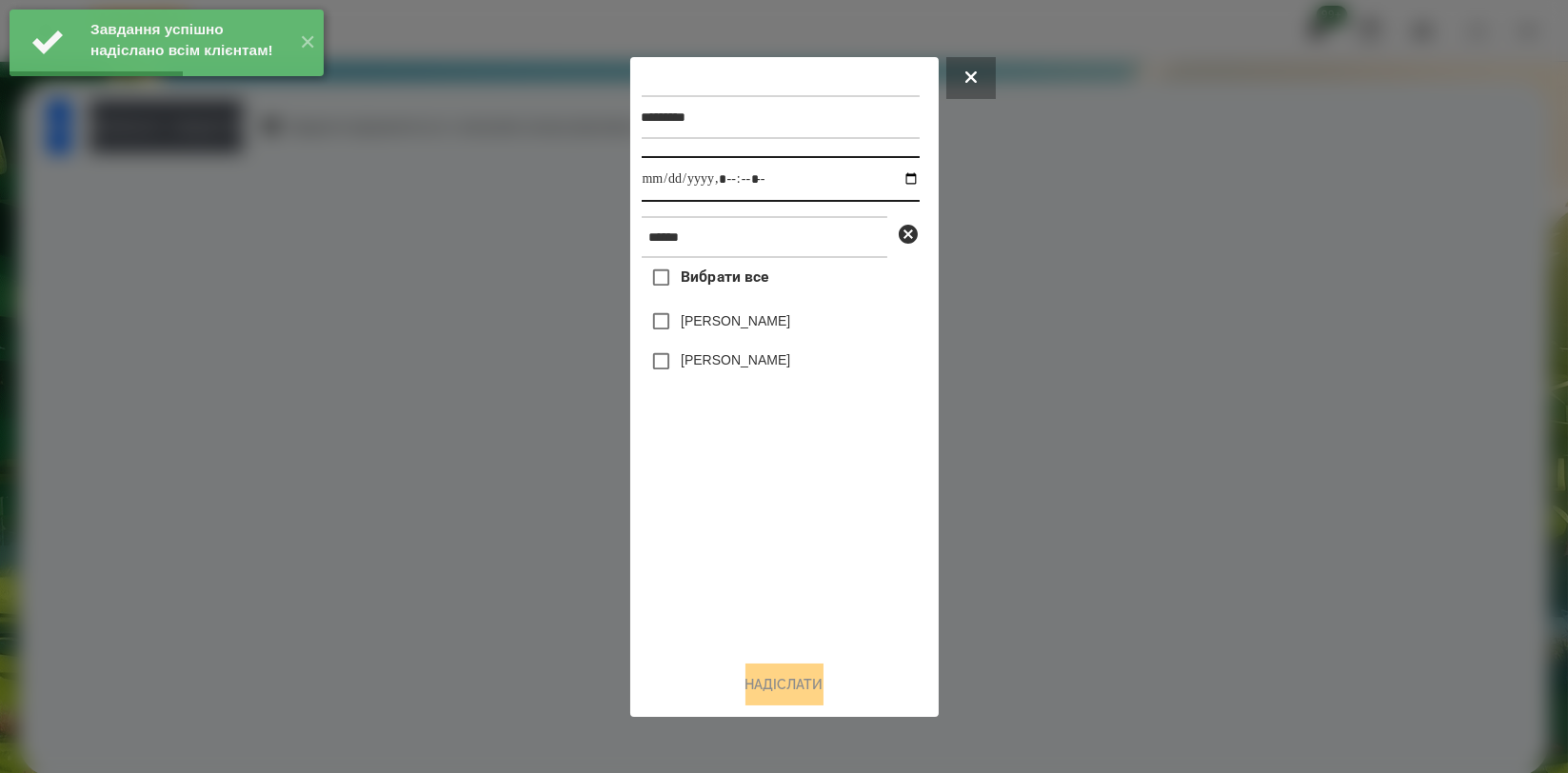
click at [897, 180] on input "datetime-local" at bounding box center [781, 179] width 278 height 46
type input "**********"
drag, startPoint x: 707, startPoint y: 514, endPoint x: 726, endPoint y: 404, distance: 111.6
click at [707, 508] on div "Вибрати все [PERSON_NAME] [PERSON_NAME]" at bounding box center [781, 451] width 278 height 387
click at [737, 325] on label "[PERSON_NAME]" at bounding box center [736, 320] width 109 height 19
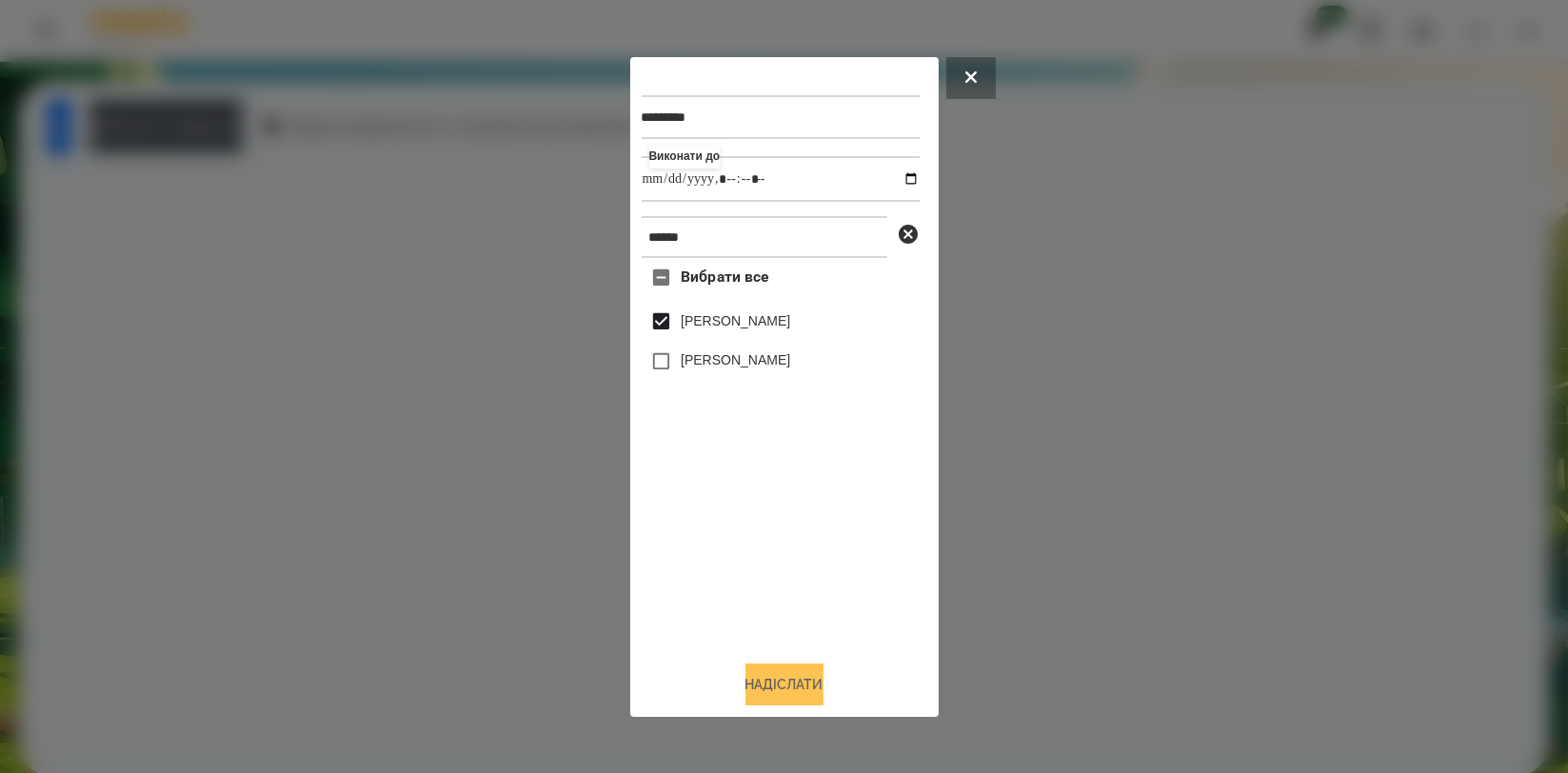
click at [765, 679] on button "Надіслати" at bounding box center [784, 684] width 79 height 42
click at [89, 124] on div at bounding box center [784, 386] width 1568 height 773
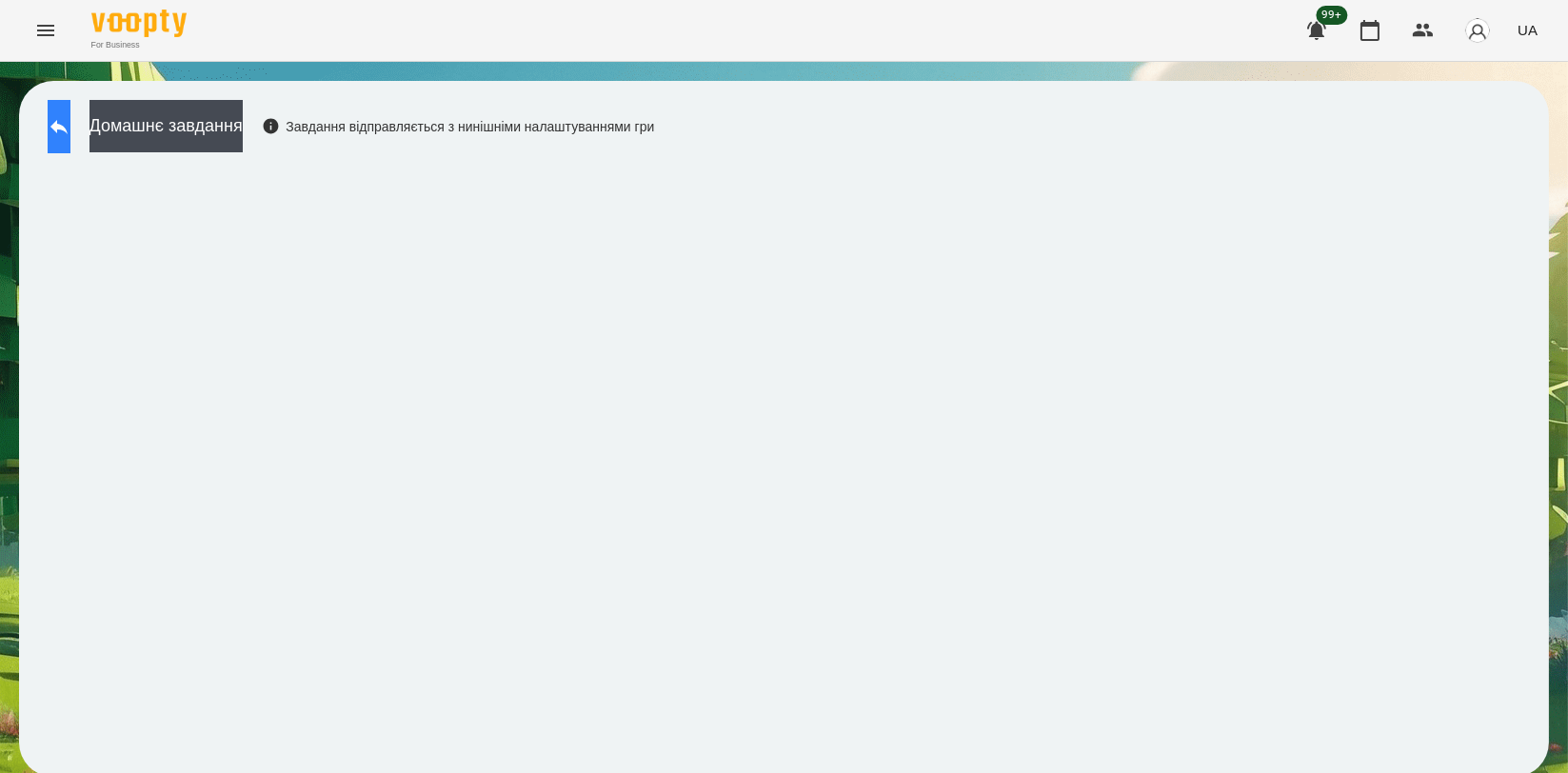
click at [71, 120] on icon at bounding box center [59, 126] width 23 height 23
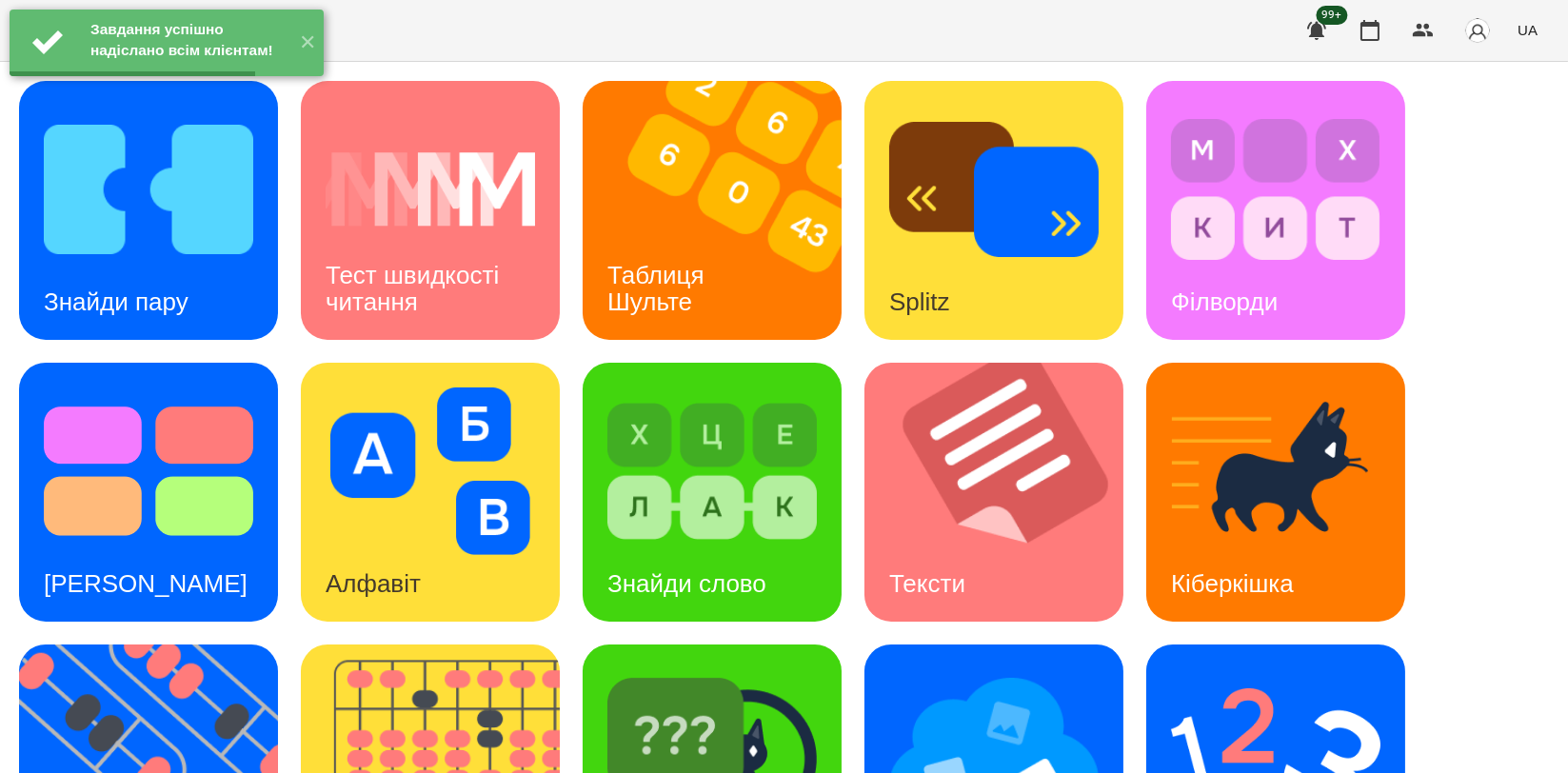
scroll to position [432, 0]
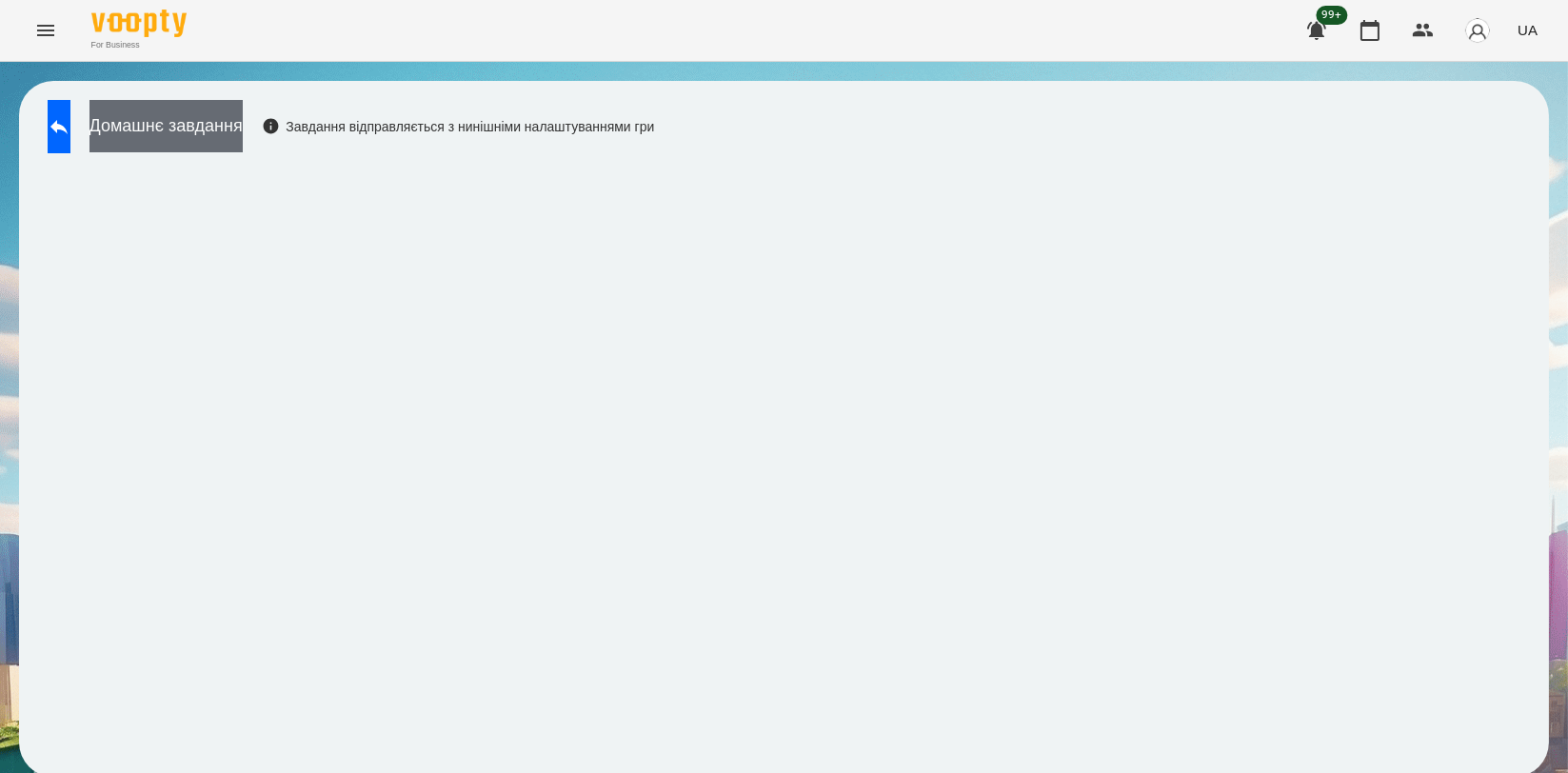
click at [243, 126] on button "Домашнє завдання" at bounding box center [166, 126] width 153 height 53
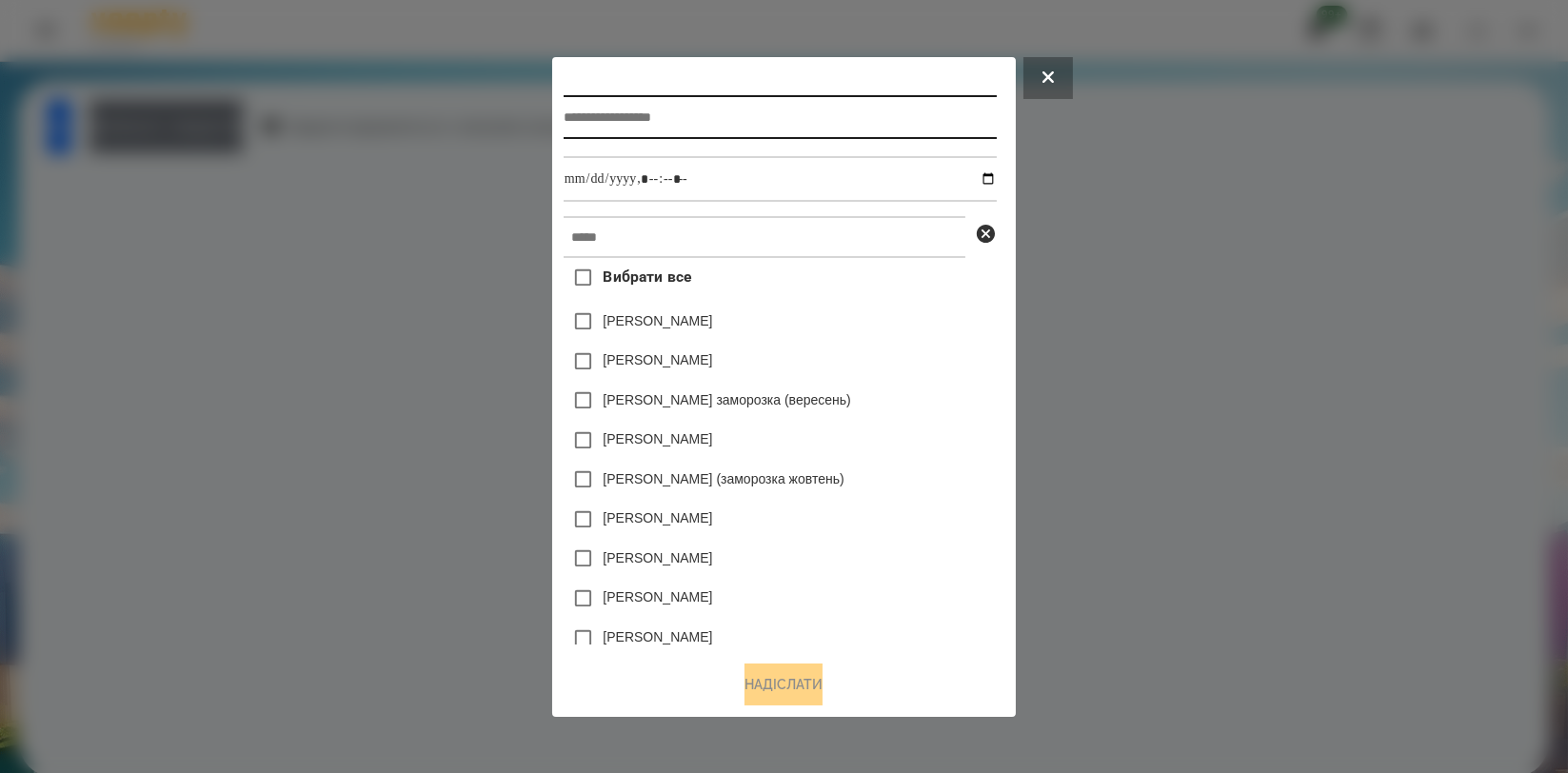
click at [852, 116] on input "text" at bounding box center [781, 117] width 434 height 44
type input "*******"
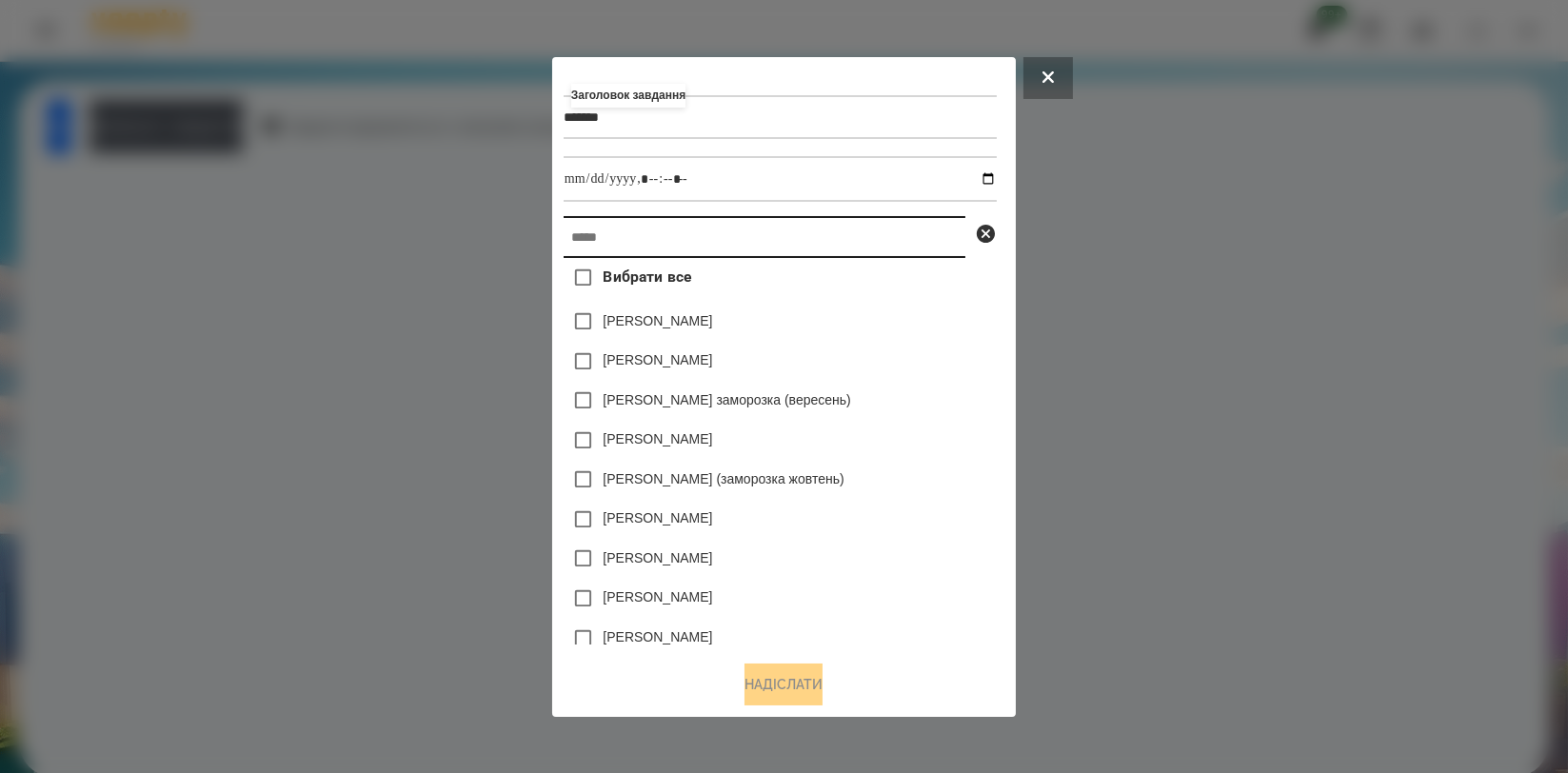
click at [843, 221] on input "text" at bounding box center [765, 237] width 402 height 42
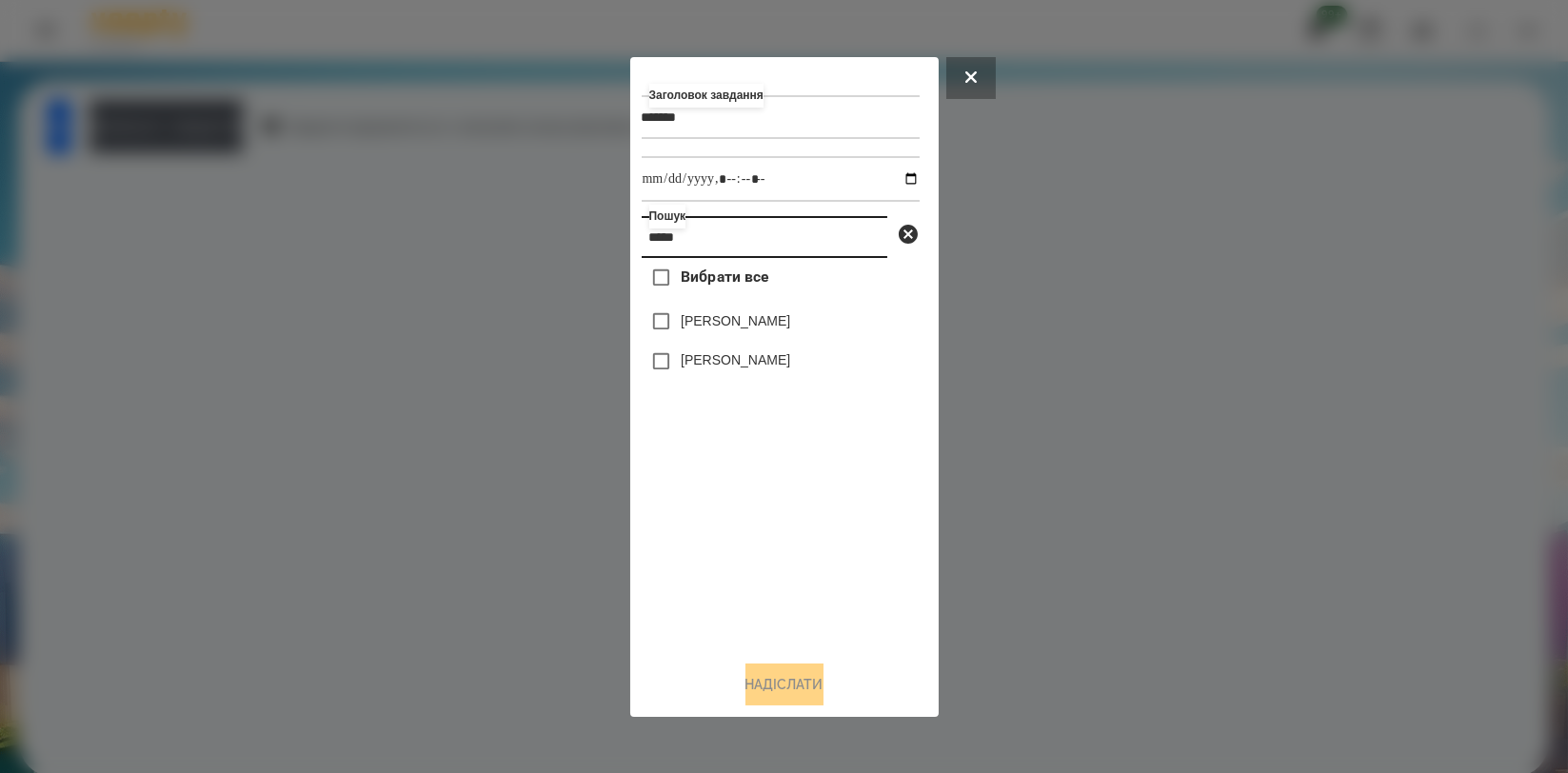
type input "*****"
click at [788, 324] on label "[PERSON_NAME]" at bounding box center [736, 320] width 109 height 19
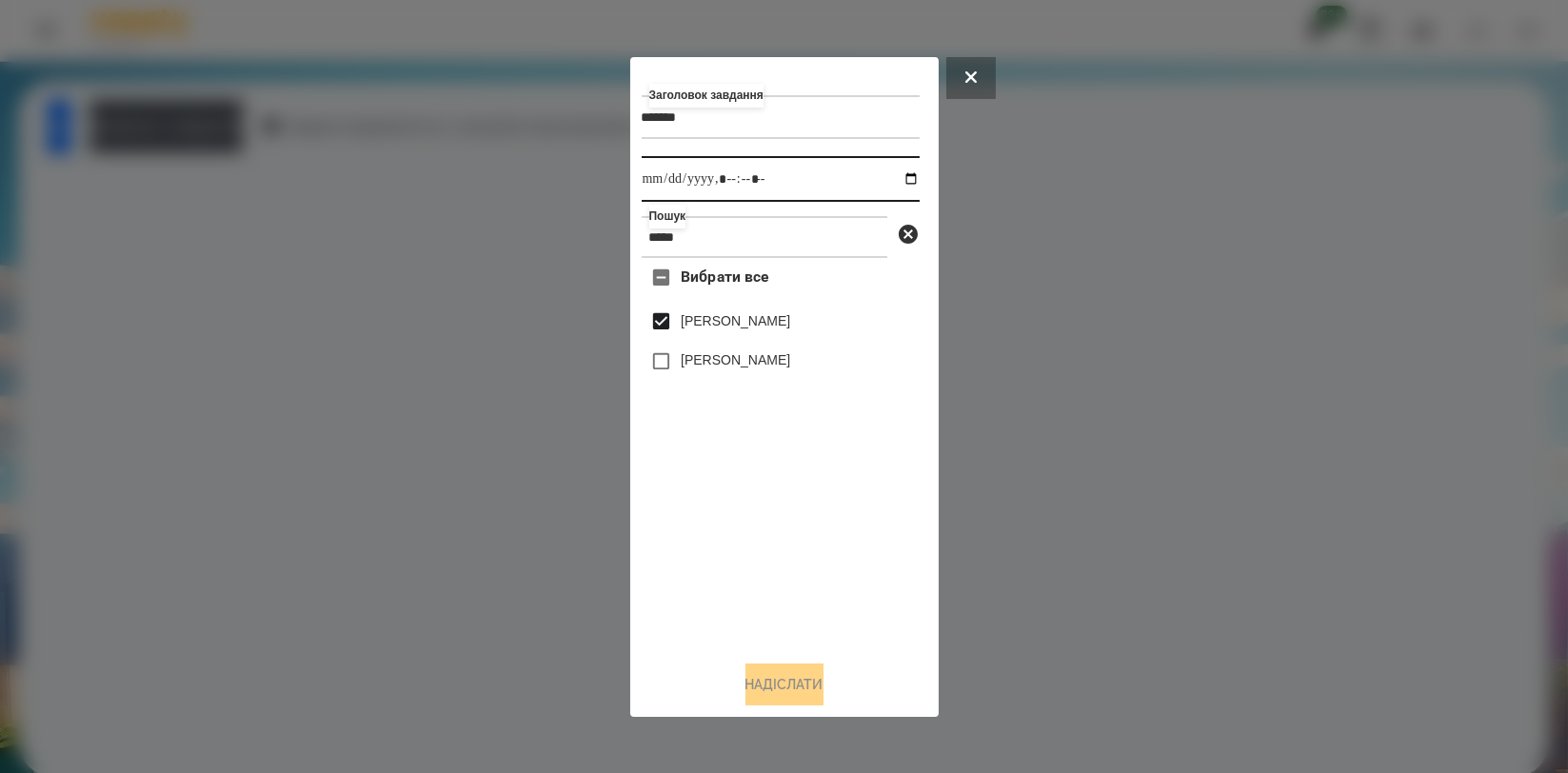
click at [893, 175] on input "datetime-local" at bounding box center [781, 179] width 278 height 46
type input "**********"
click at [683, 623] on div "Вибрати все [PERSON_NAME] [PERSON_NAME]" at bounding box center [781, 451] width 278 height 387
click at [759, 698] on button "Надіслати" at bounding box center [784, 684] width 79 height 42
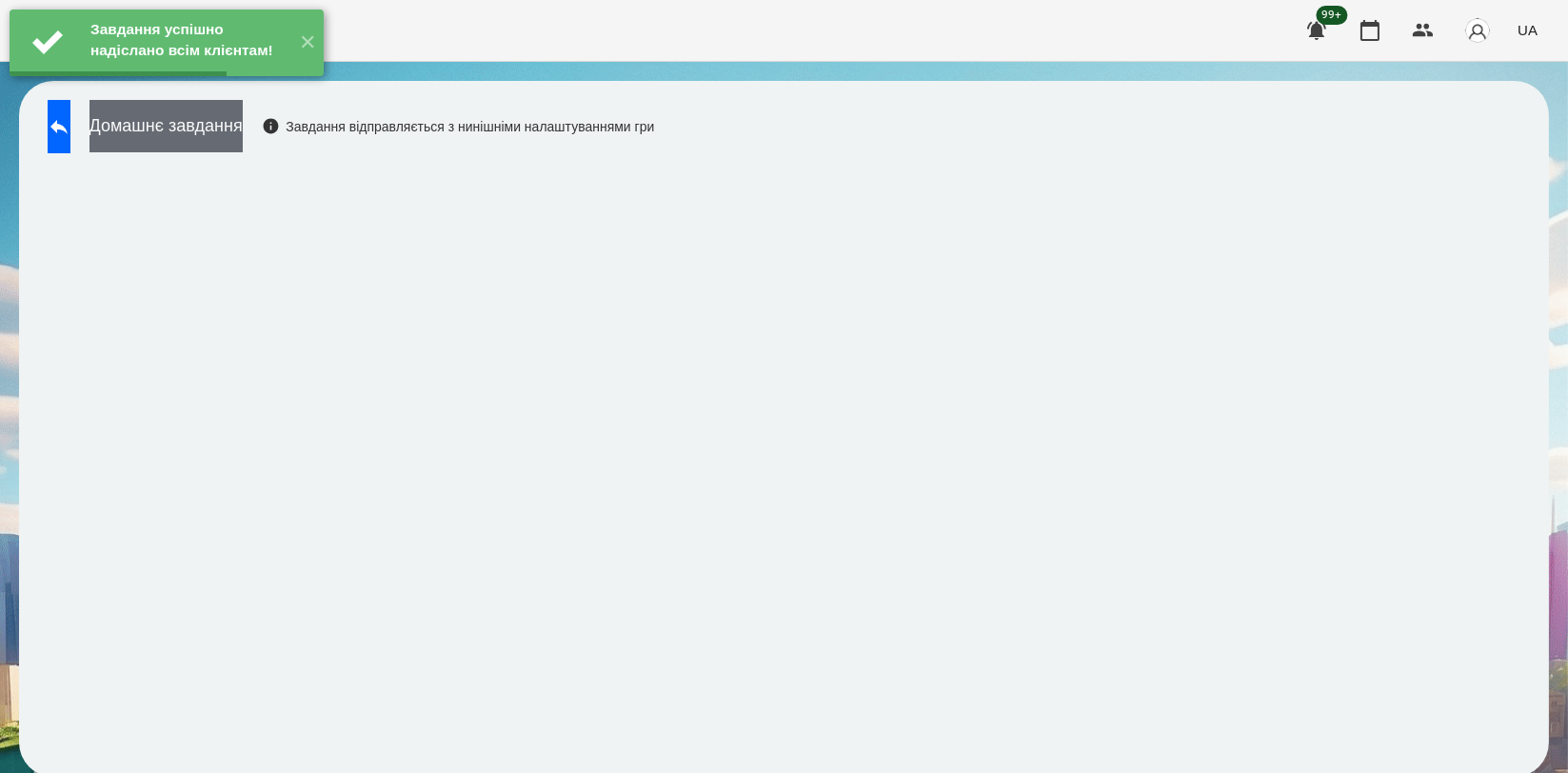
click at [243, 135] on button "Домашнє завдання" at bounding box center [166, 126] width 153 height 53
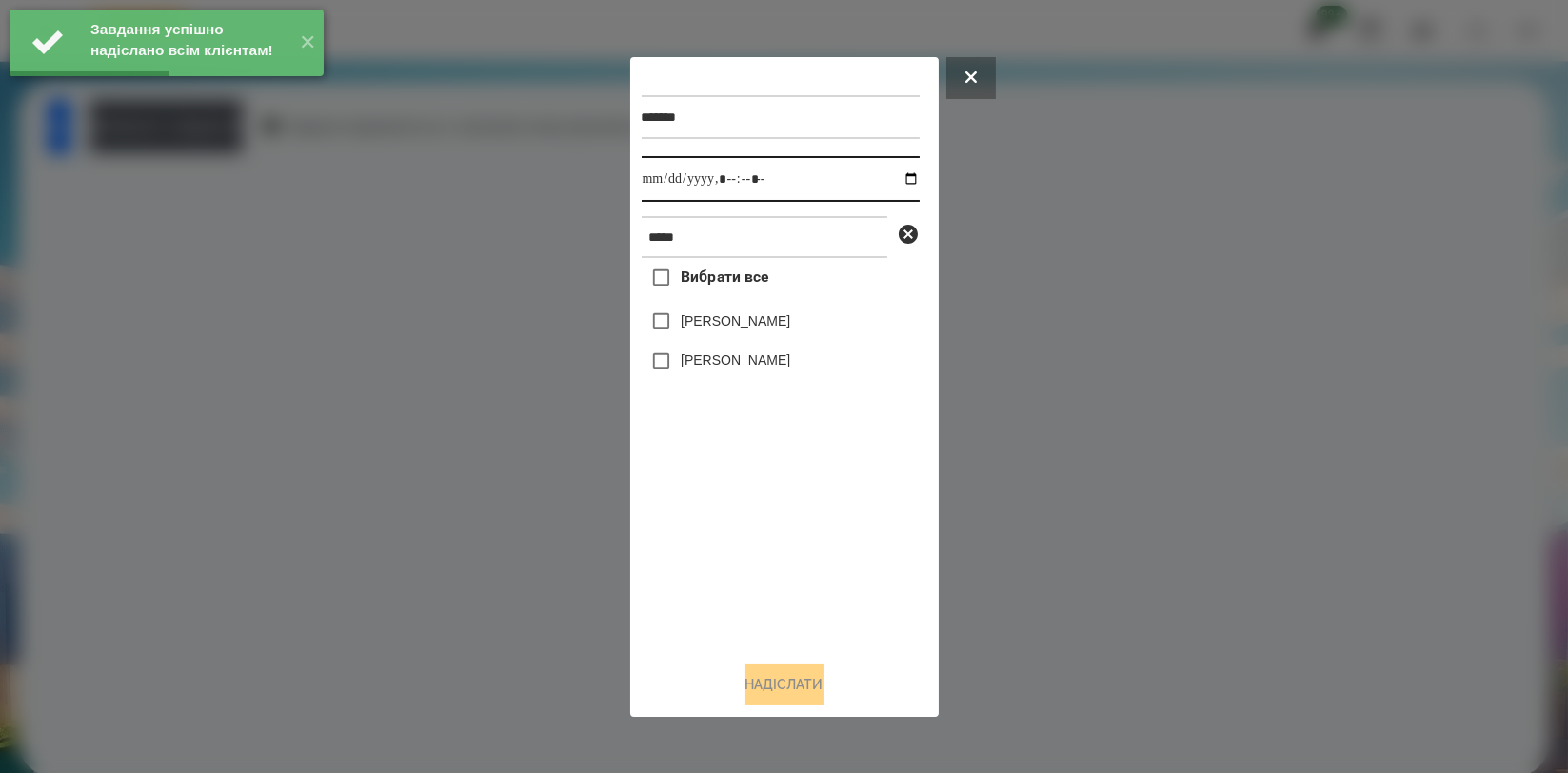
click at [891, 185] on input "datetime-local" at bounding box center [781, 179] width 278 height 46
type input "**********"
click at [728, 509] on div "Вибрати все [PERSON_NAME] [PERSON_NAME]" at bounding box center [781, 451] width 278 height 387
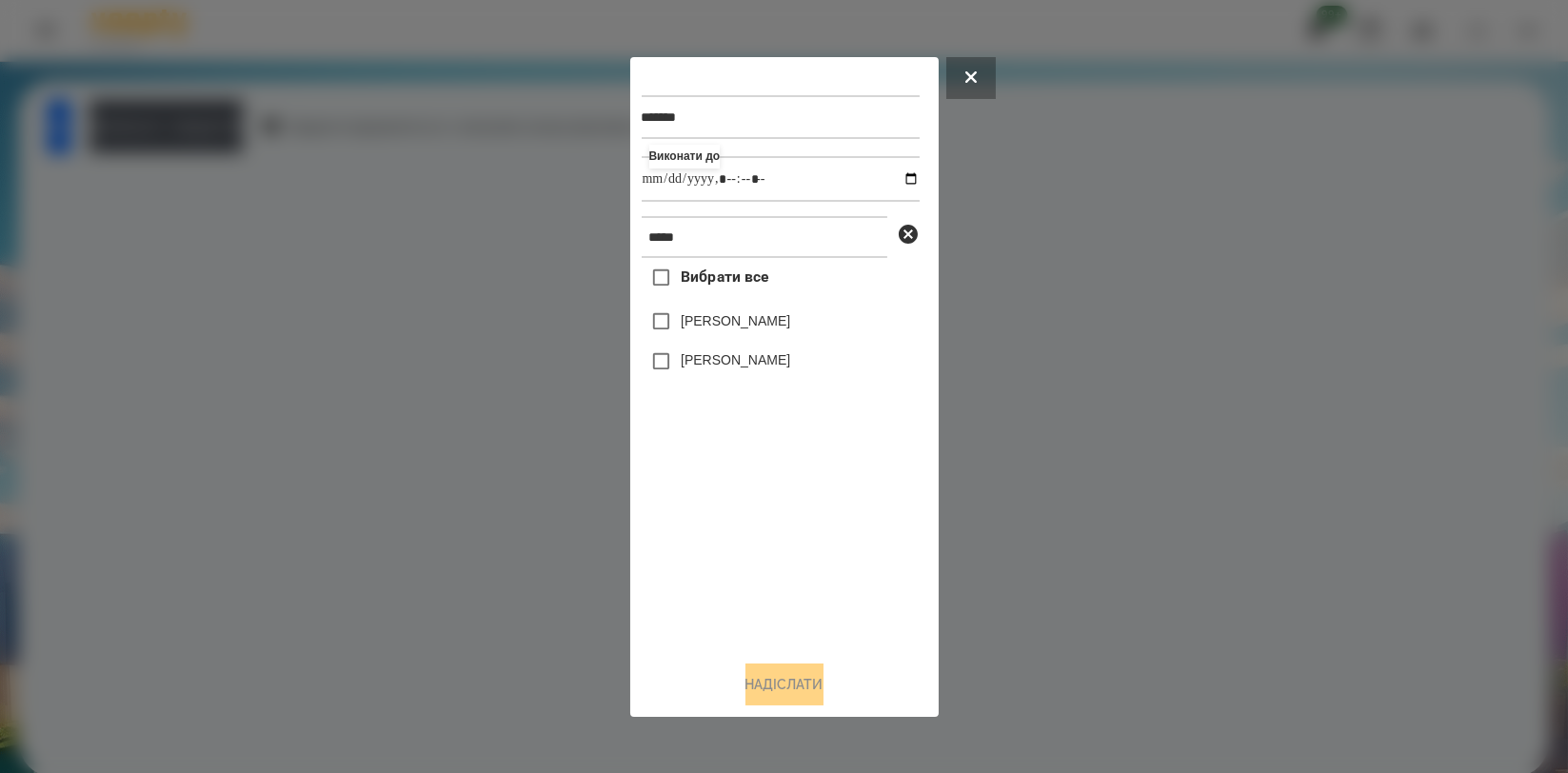
click at [743, 326] on label "[PERSON_NAME]" at bounding box center [736, 320] width 109 height 19
click at [752, 676] on button "Надіслати" at bounding box center [784, 684] width 79 height 42
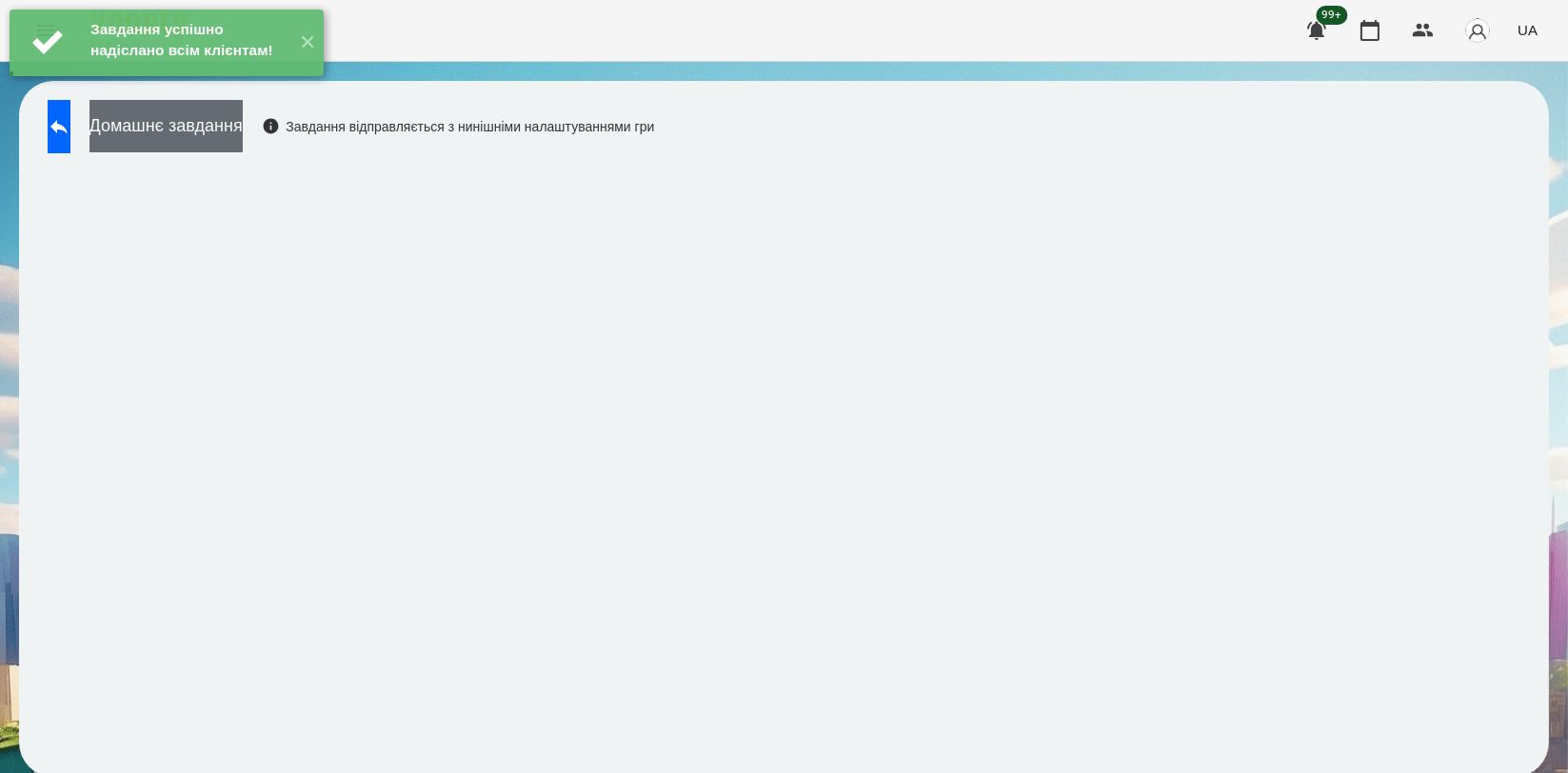
click at [243, 134] on button "Домашнє завдання" at bounding box center [166, 126] width 153 height 53
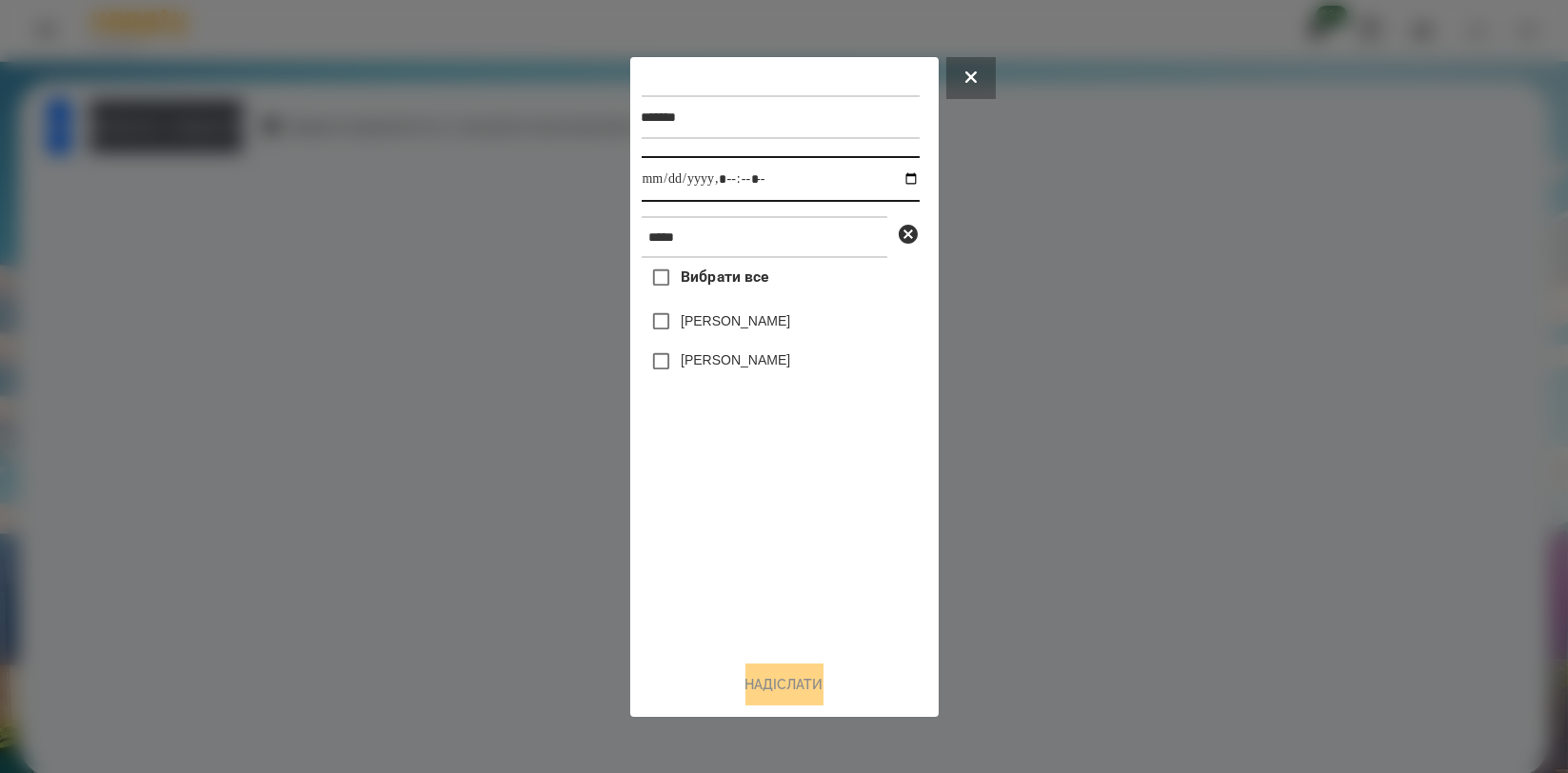
click at [893, 175] on input "datetime-local" at bounding box center [781, 179] width 278 height 46
type input "**********"
drag, startPoint x: 752, startPoint y: 514, endPoint x: 756, endPoint y: 375, distance: 139.1
click at [752, 515] on div "Вибрати все [PERSON_NAME] [PERSON_NAME]" at bounding box center [781, 451] width 278 height 387
click at [771, 327] on label "[PERSON_NAME]" at bounding box center [736, 320] width 109 height 19
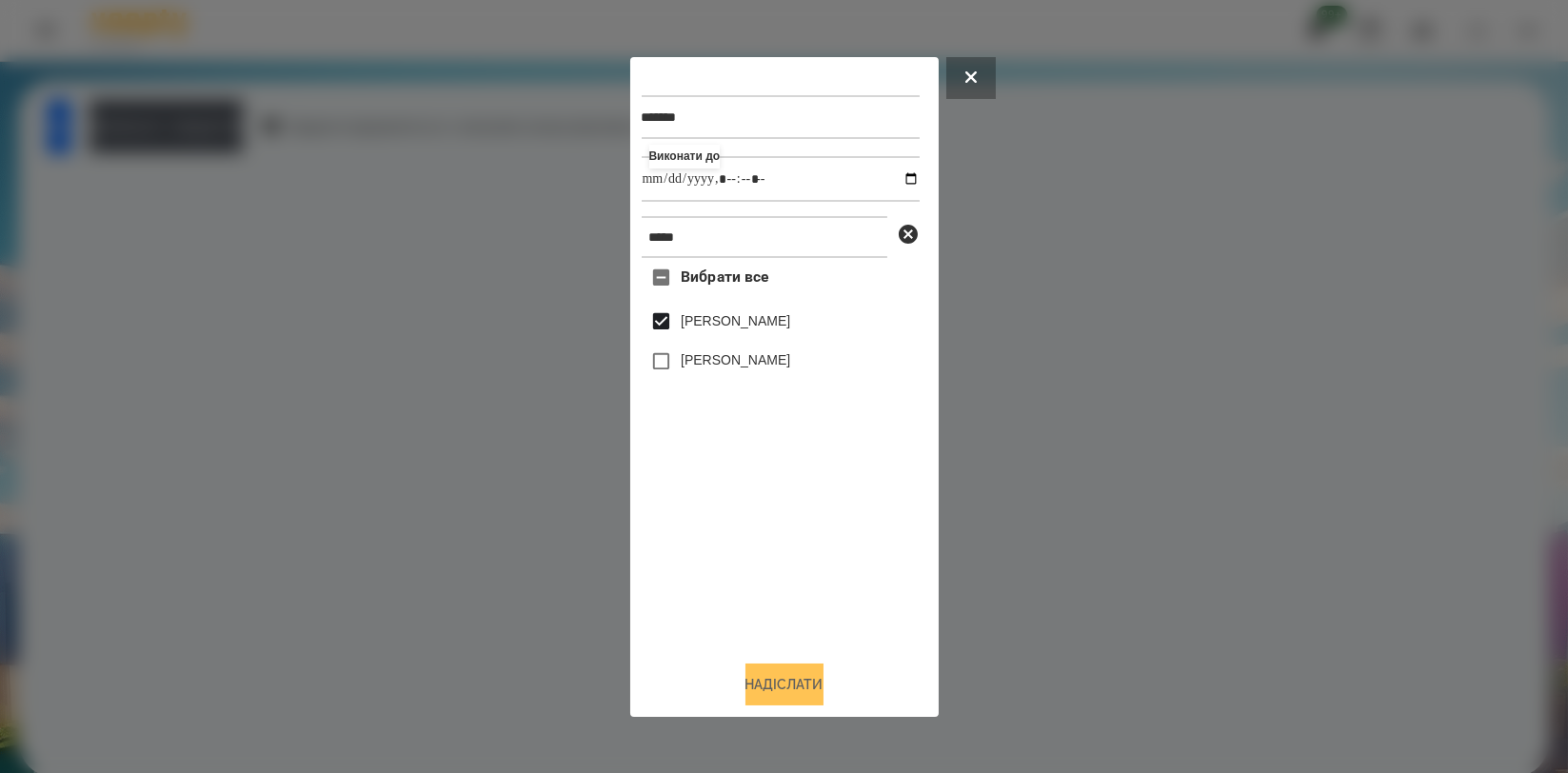
click at [768, 679] on button "Надіслати" at bounding box center [784, 684] width 79 height 42
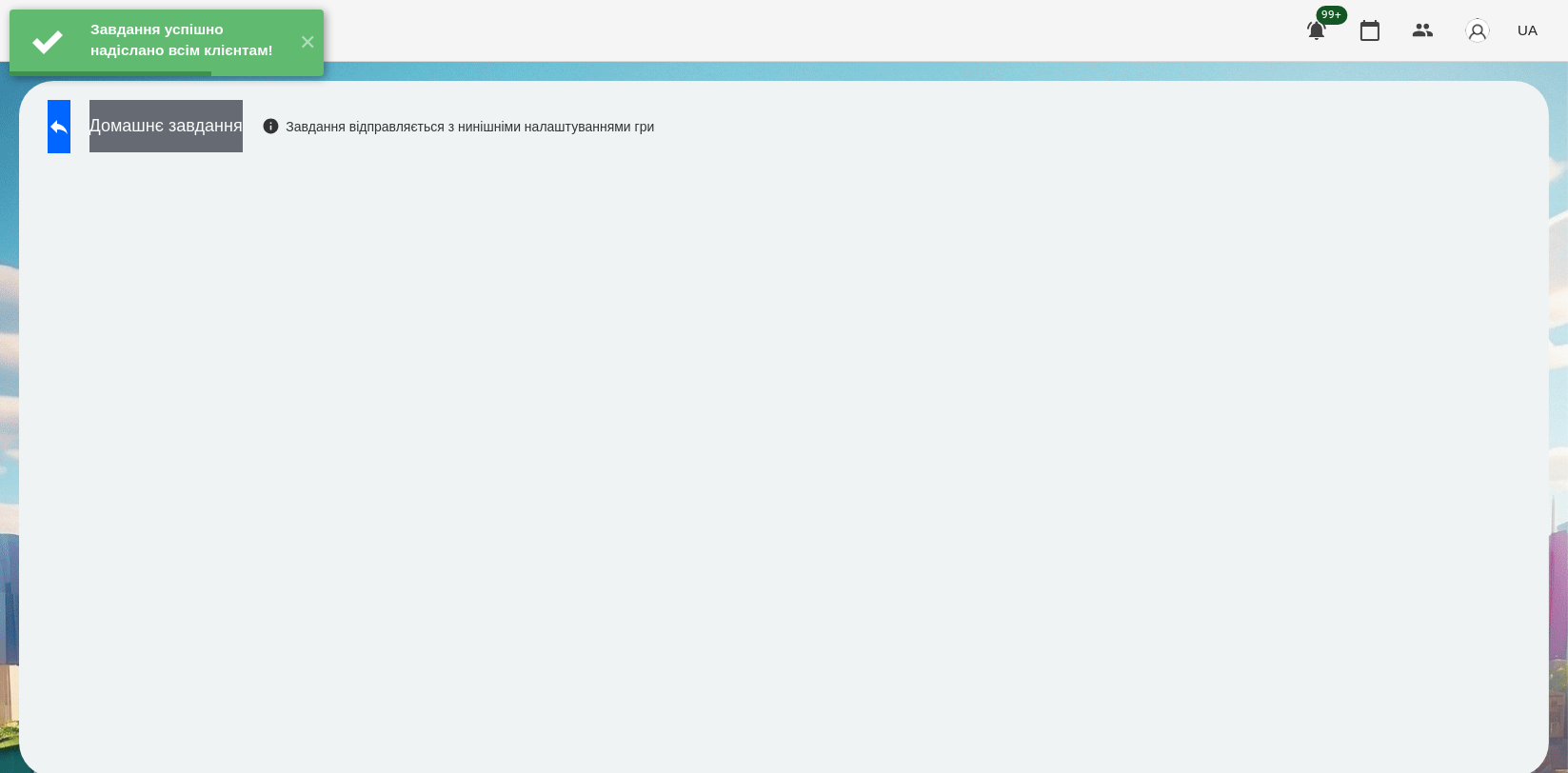
click at [243, 134] on button "Домашнє завдання" at bounding box center [166, 126] width 153 height 53
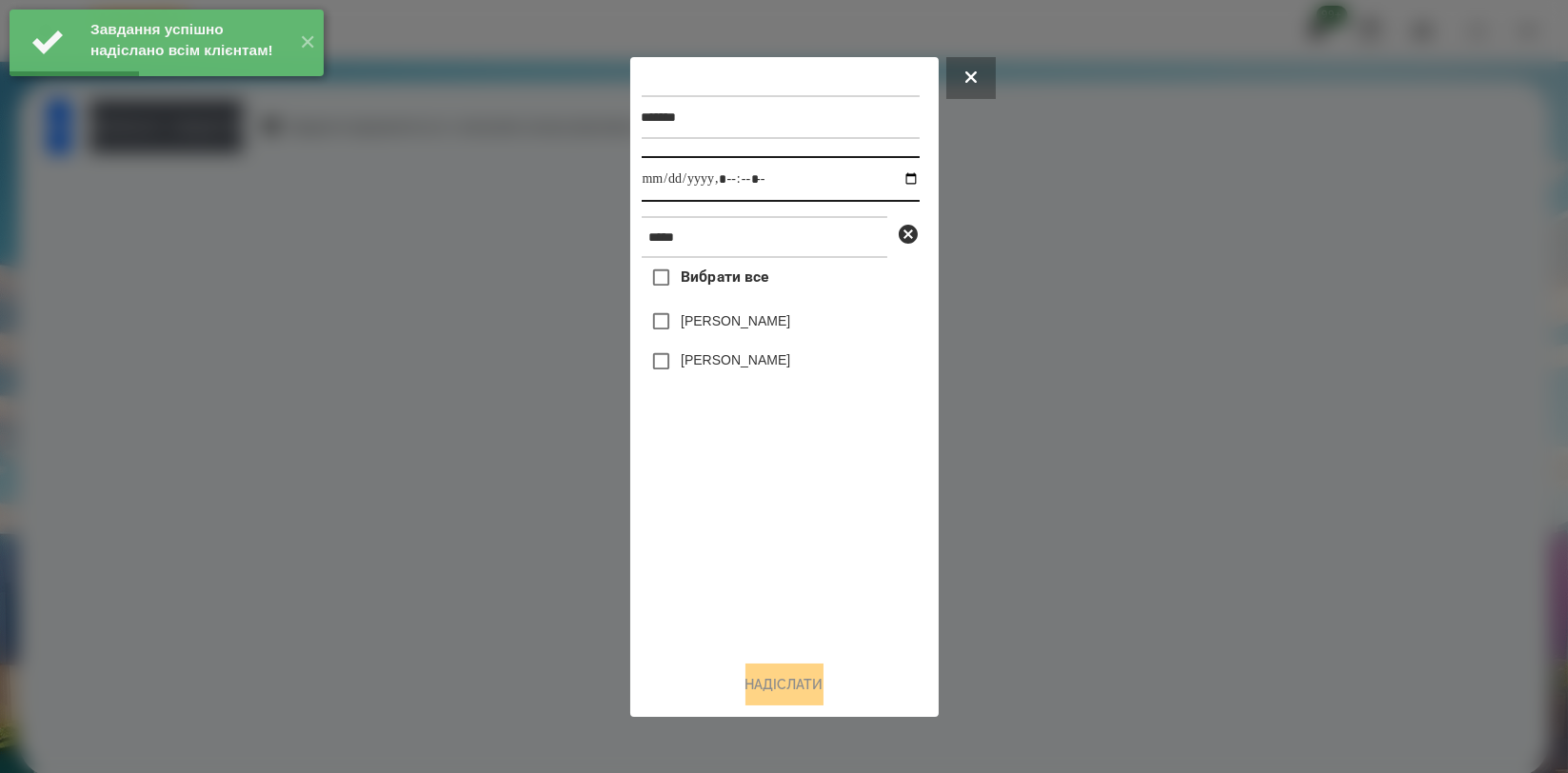
click at [890, 178] on input "datetime-local" at bounding box center [781, 179] width 278 height 46
type input "**********"
click at [797, 516] on div "Вибрати все [PERSON_NAME] [PERSON_NAME]" at bounding box center [781, 451] width 278 height 387
click at [786, 330] on label "[PERSON_NAME]" at bounding box center [736, 320] width 109 height 19
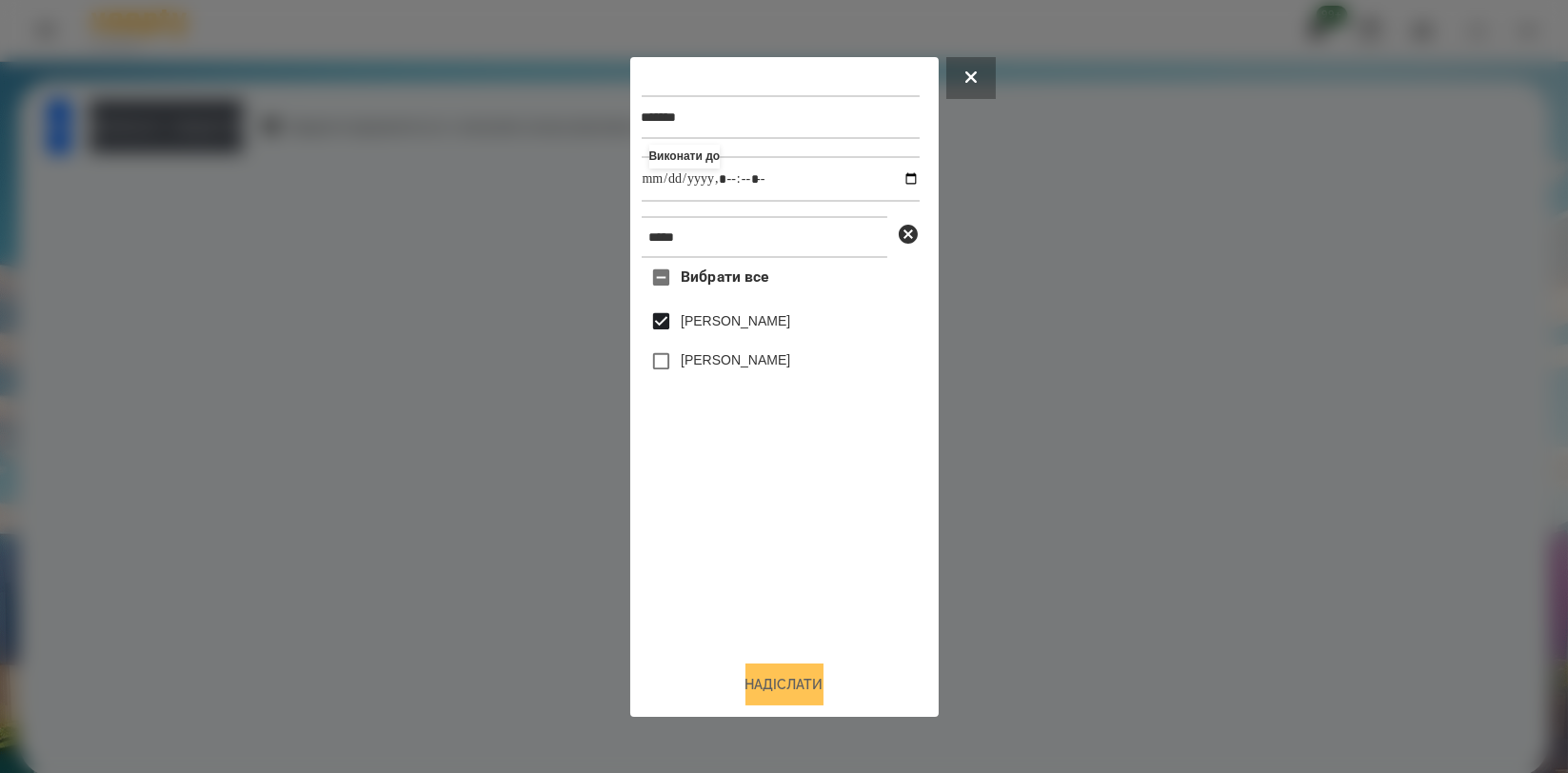
click at [782, 685] on button "Надіслати" at bounding box center [784, 684] width 79 height 42
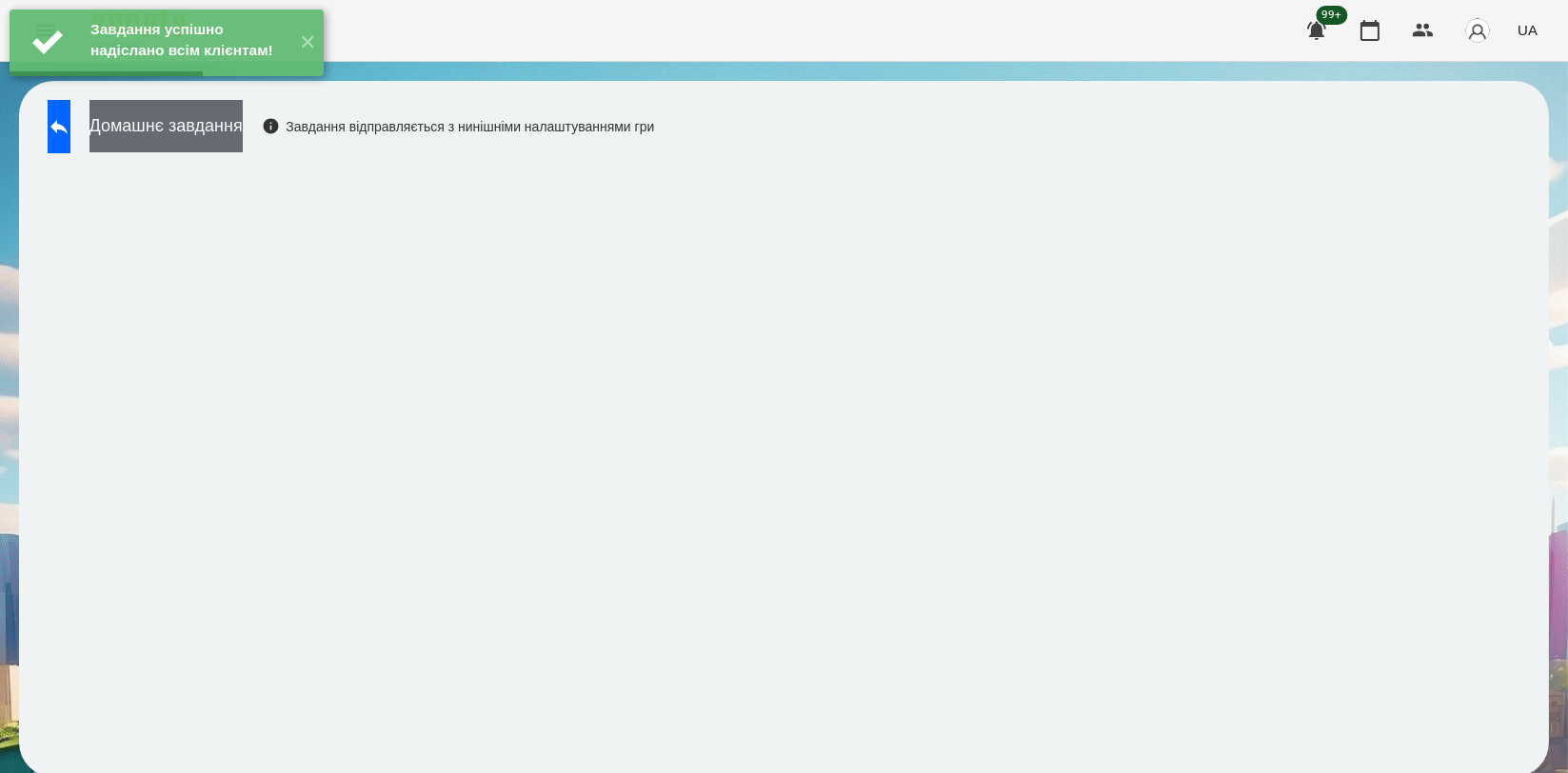
click at [243, 138] on button "Домашнє завдання" at bounding box center [166, 126] width 153 height 53
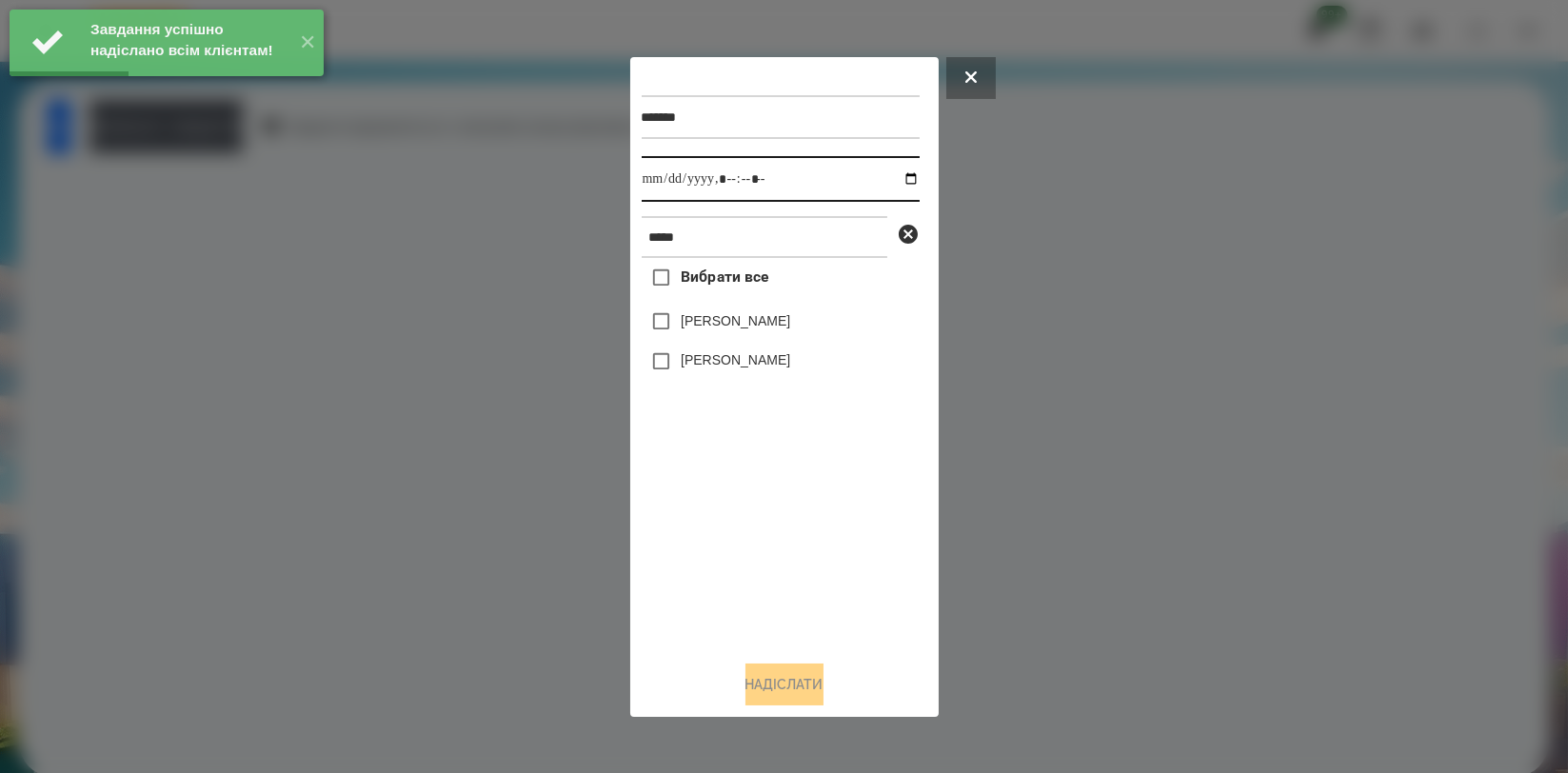
click at [898, 175] on input "datetime-local" at bounding box center [781, 179] width 278 height 46
type input "**********"
click at [776, 499] on div "Вибрати все [PERSON_NAME] [PERSON_NAME]" at bounding box center [781, 451] width 278 height 387
click at [773, 327] on label "[PERSON_NAME]" at bounding box center [736, 320] width 109 height 19
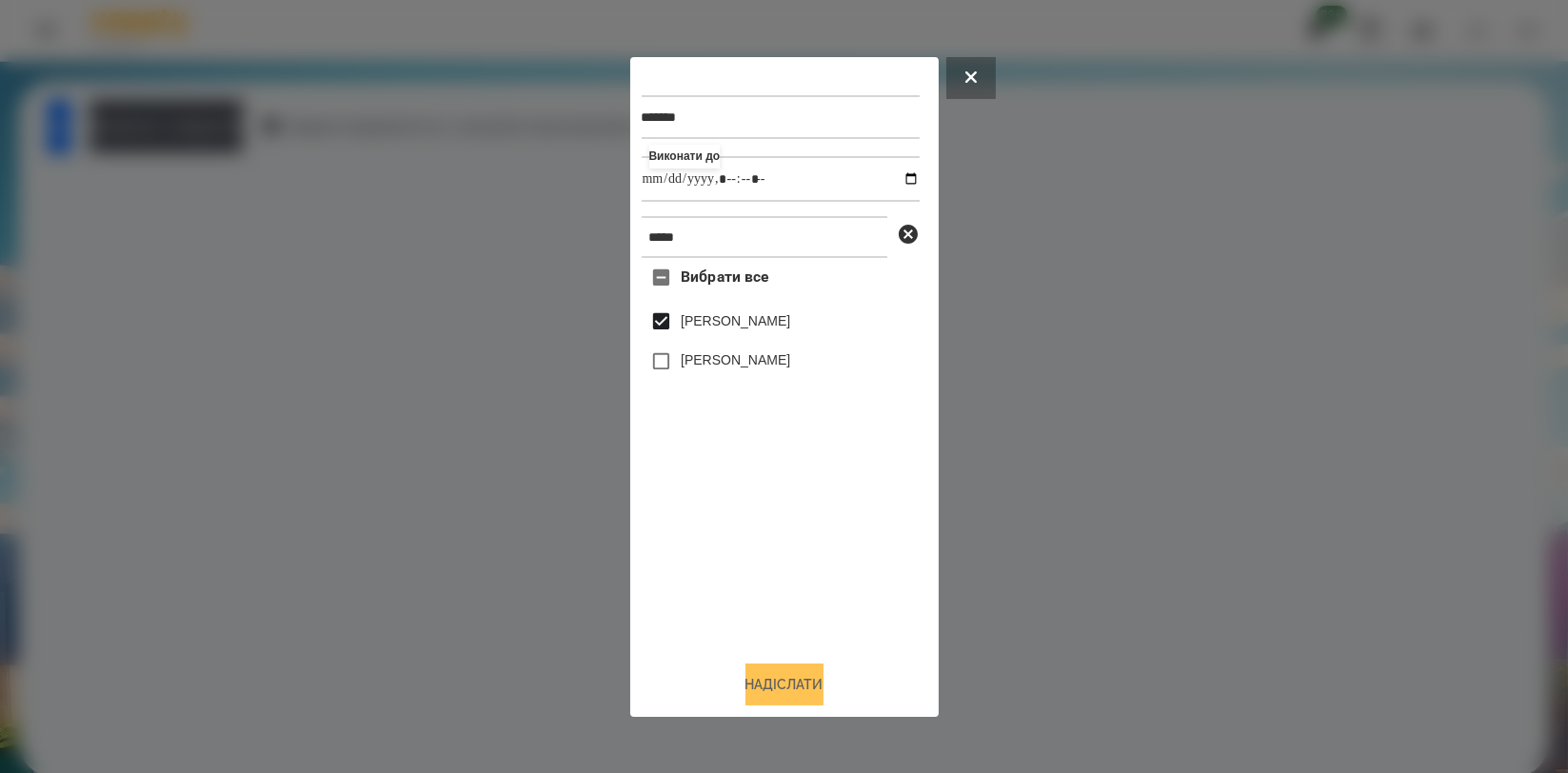
drag, startPoint x: 783, startPoint y: 691, endPoint x: 786, endPoint y: 669, distance: 22.2
click at [783, 692] on button "Надіслати" at bounding box center [784, 684] width 79 height 42
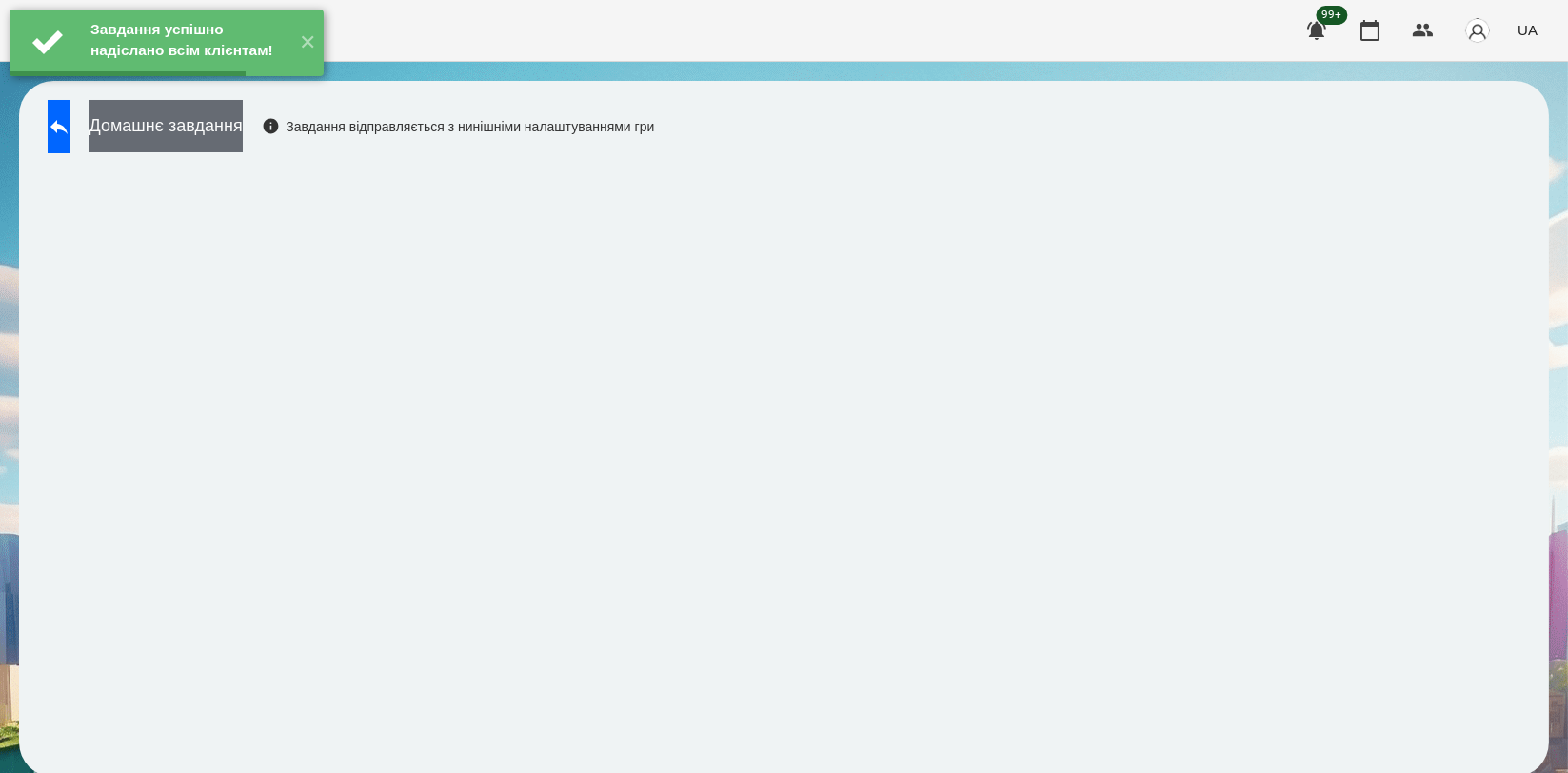
click at [221, 131] on button "Домашнє завдання" at bounding box center [166, 126] width 153 height 53
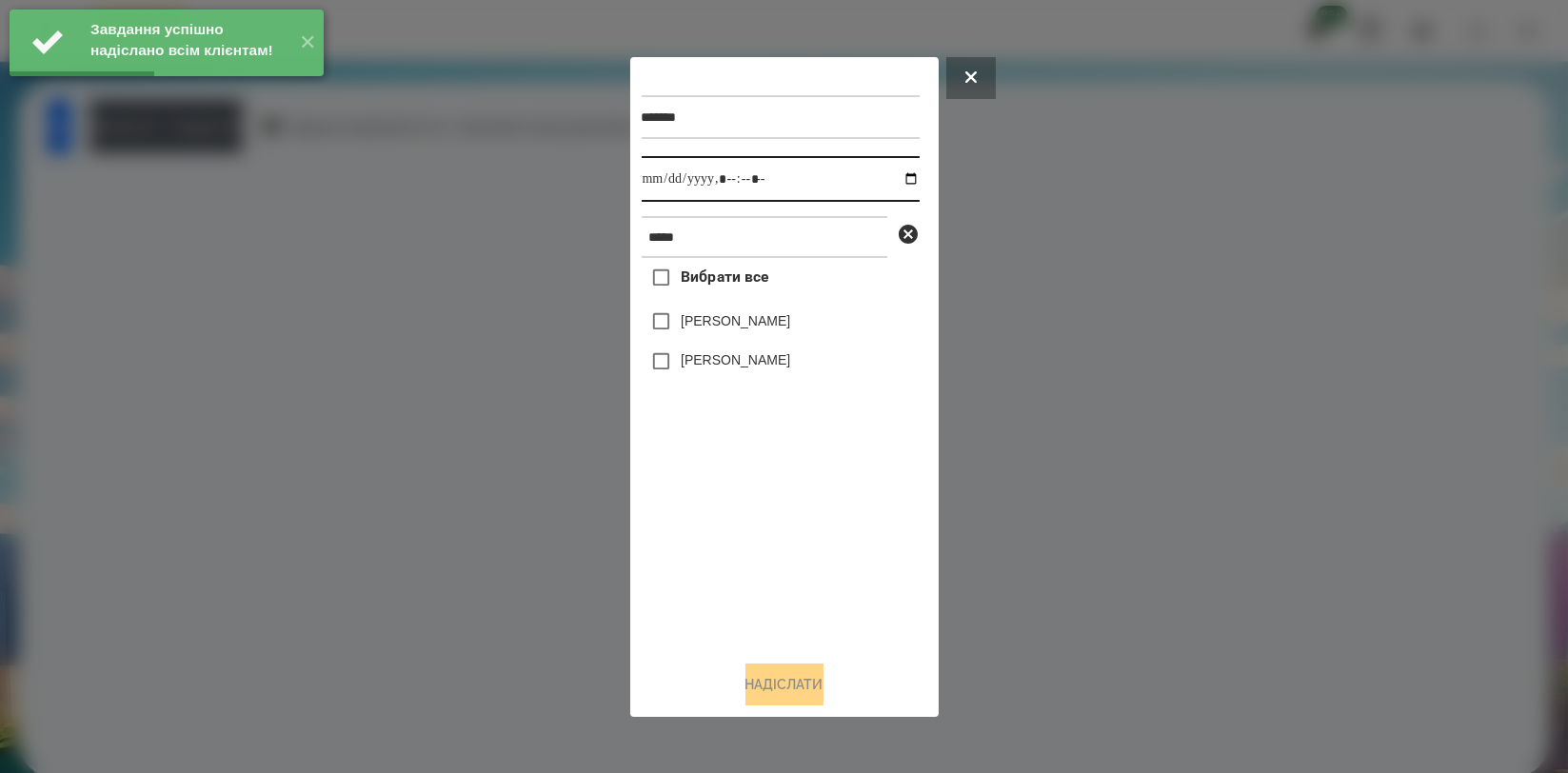
click at [888, 182] on input "datetime-local" at bounding box center [781, 179] width 278 height 46
type input "**********"
drag, startPoint x: 777, startPoint y: 531, endPoint x: 766, endPoint y: 438, distance: 93.6
click at [777, 532] on div "Вибрати все [PERSON_NAME] [PERSON_NAME]" at bounding box center [781, 451] width 278 height 387
click at [757, 330] on label "[PERSON_NAME]" at bounding box center [736, 320] width 109 height 19
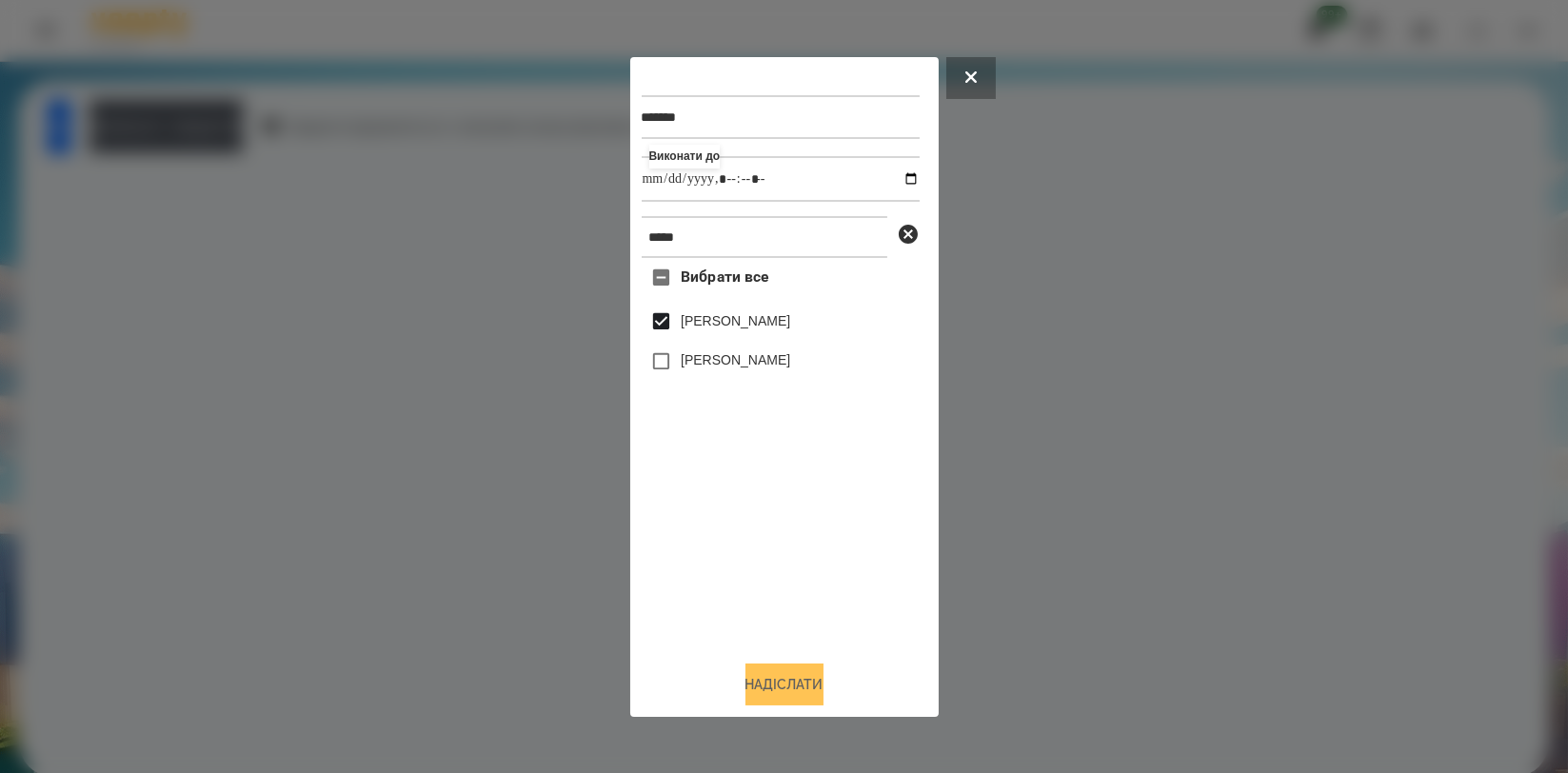
click at [748, 670] on button "Надіслати" at bounding box center [784, 684] width 79 height 42
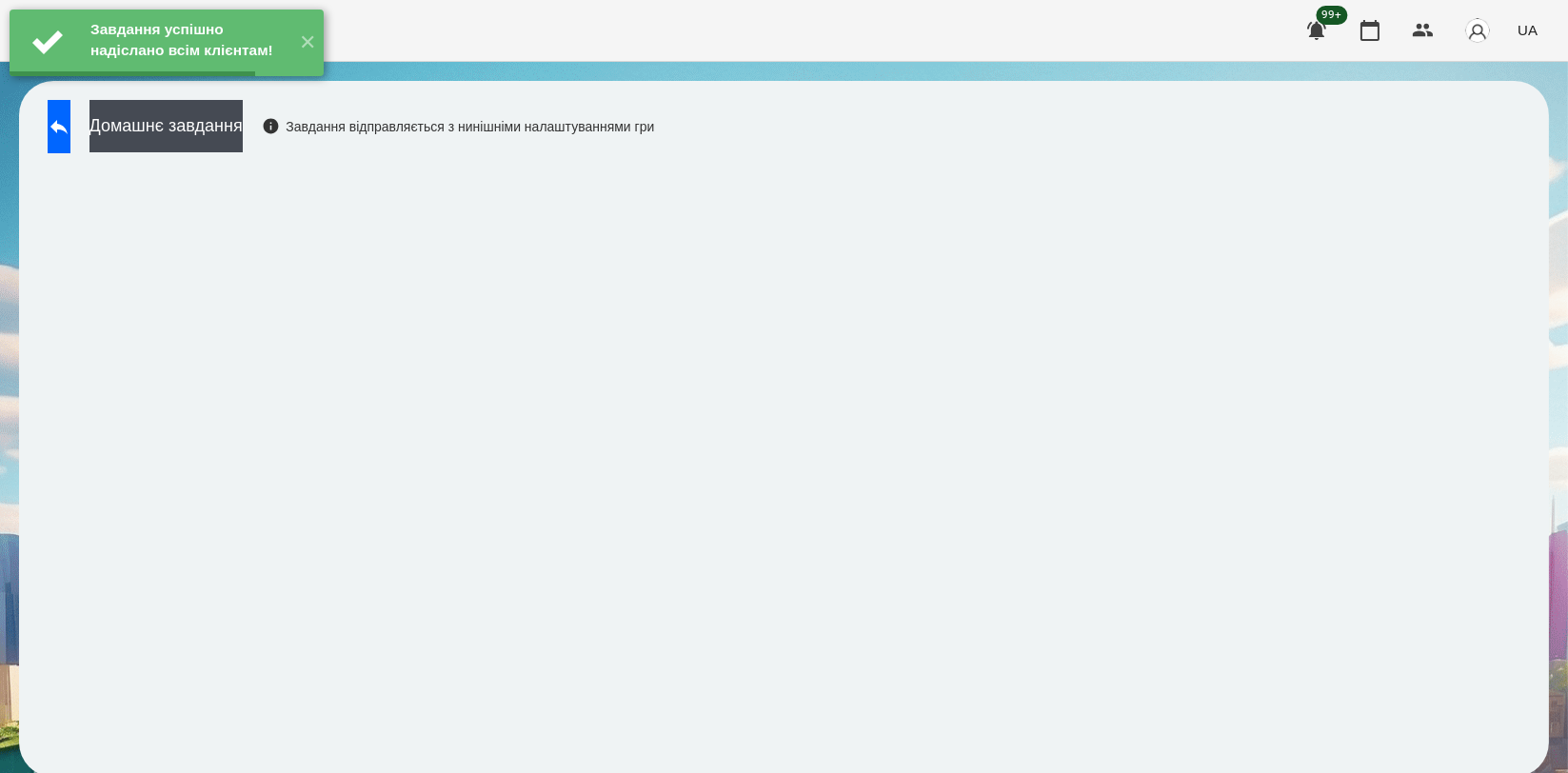
click at [243, 132] on button "Домашнє завдання" at bounding box center [166, 126] width 153 height 53
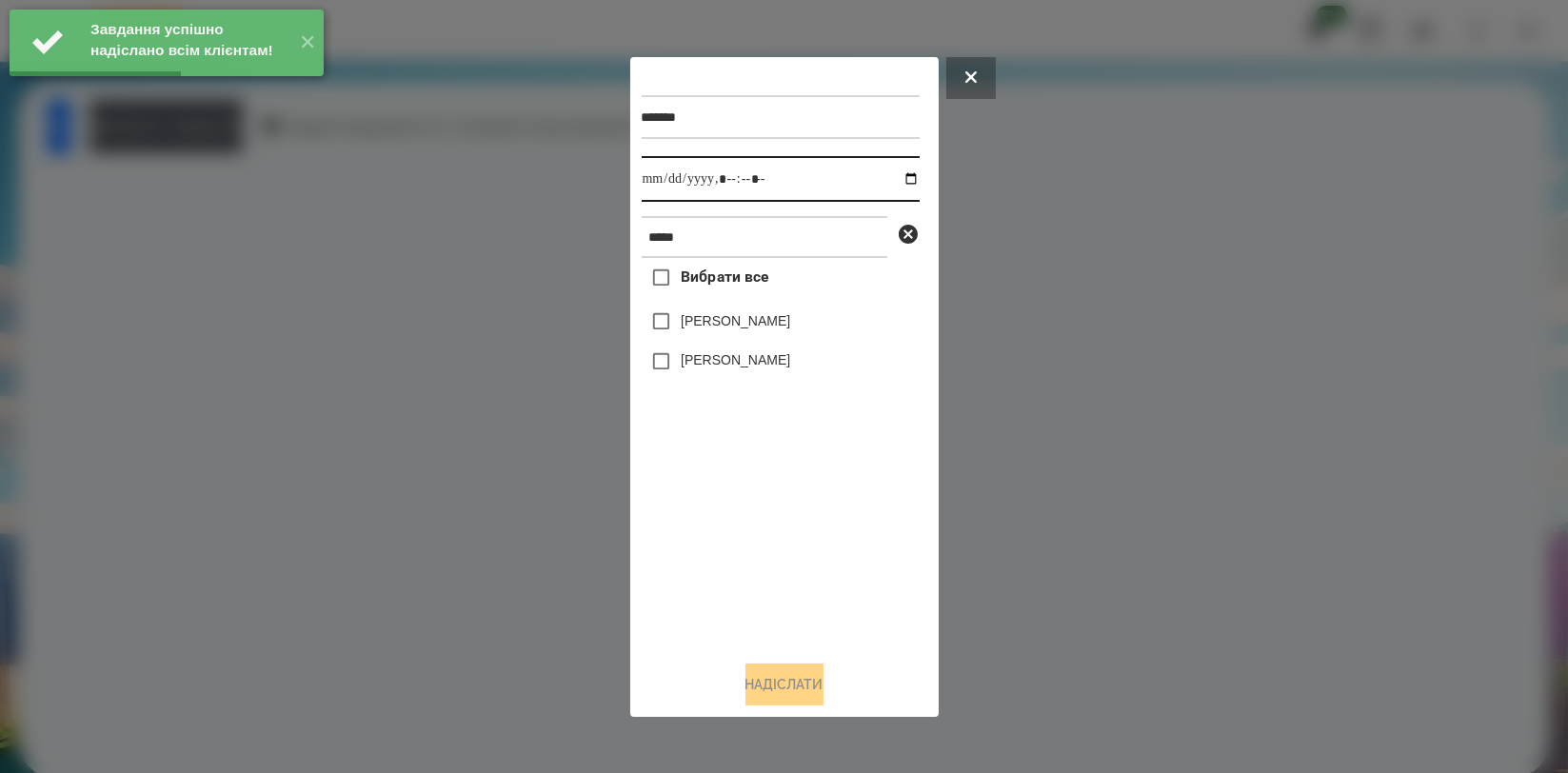
click at [899, 177] on input "datetime-local" at bounding box center [781, 179] width 278 height 46
type input "**********"
drag, startPoint x: 686, startPoint y: 509, endPoint x: 688, endPoint y: 495, distance: 14.1
click at [686, 511] on div "Вибрати все [PERSON_NAME] [PERSON_NAME]" at bounding box center [781, 451] width 278 height 387
click at [732, 326] on label "[PERSON_NAME]" at bounding box center [736, 320] width 109 height 19
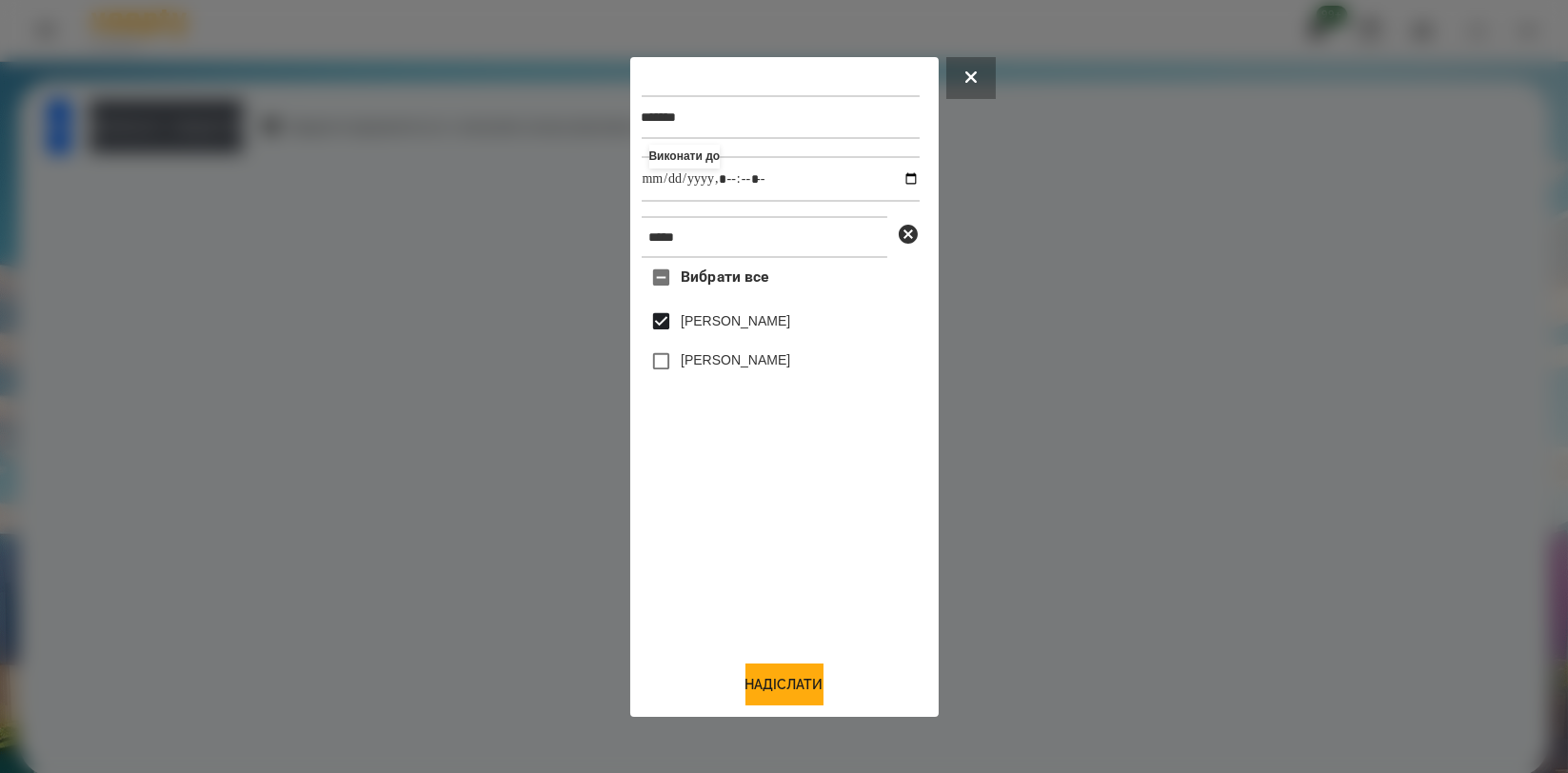
drag, startPoint x: 803, startPoint y: 674, endPoint x: 818, endPoint y: 653, distance: 25.8
click at [803, 676] on button "Надіслати" at bounding box center [784, 684] width 79 height 42
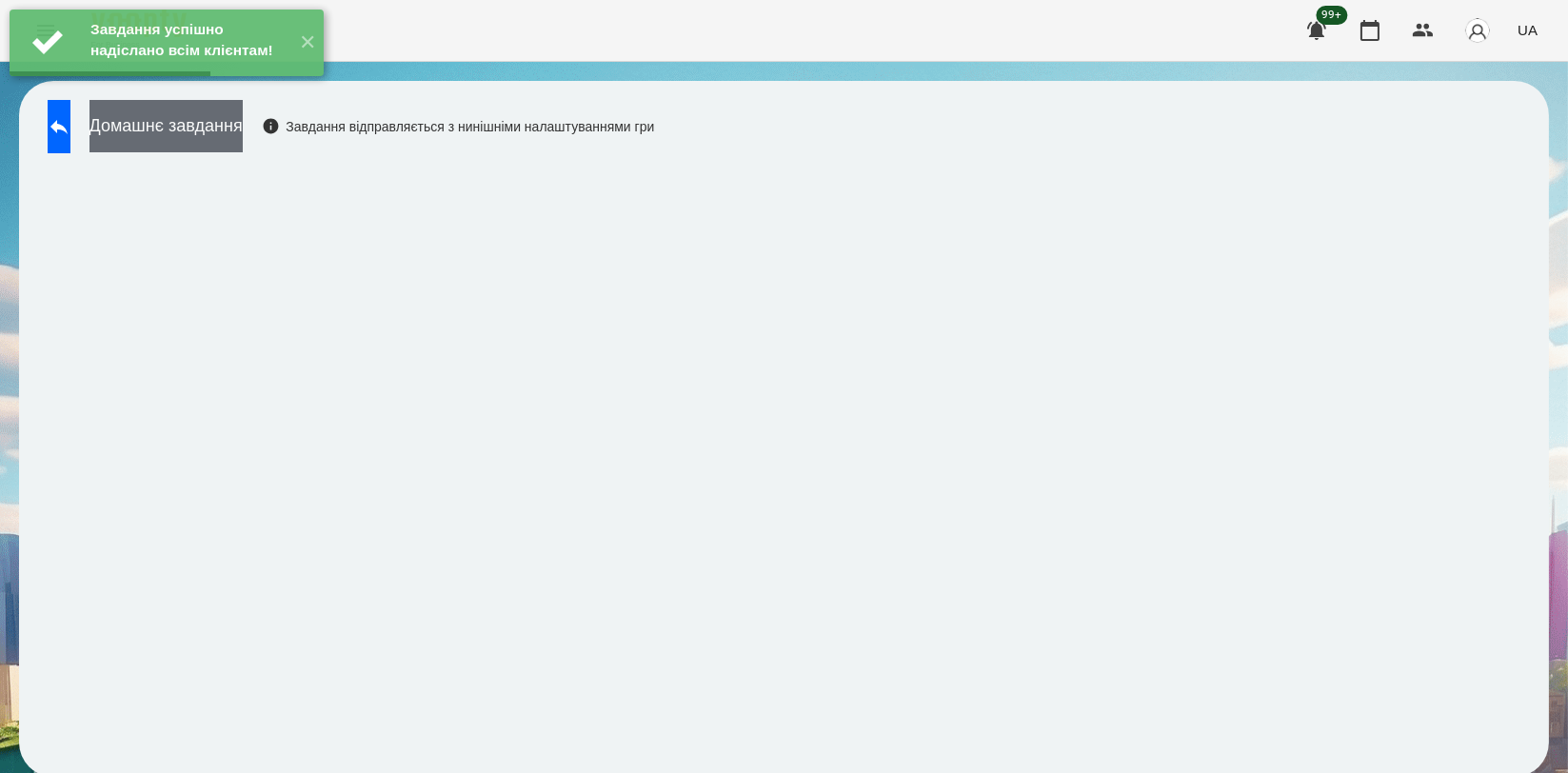
click at [224, 135] on button "Домашнє завдання" at bounding box center [166, 126] width 153 height 53
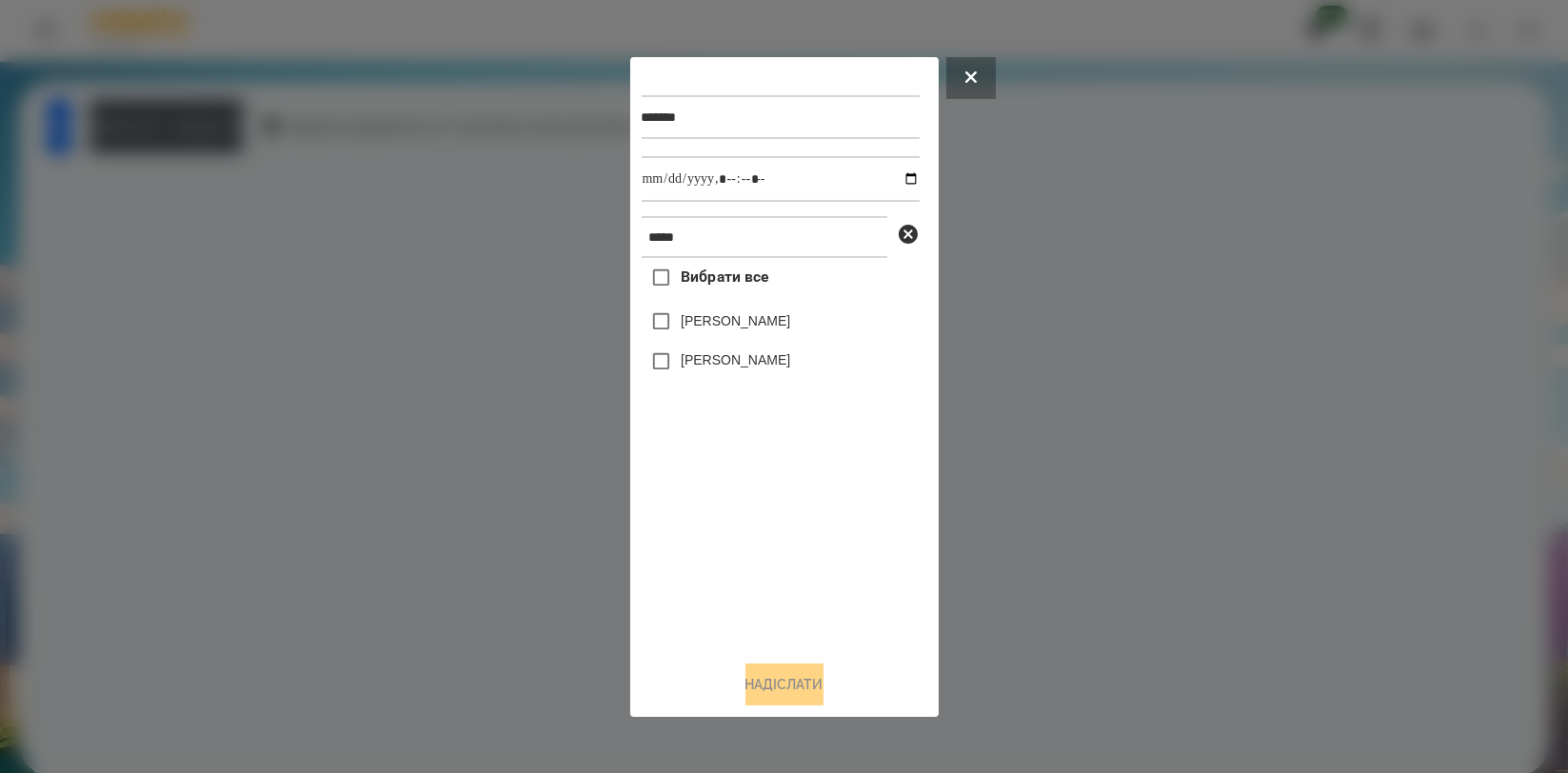
click at [283, 294] on div at bounding box center [784, 386] width 1568 height 773
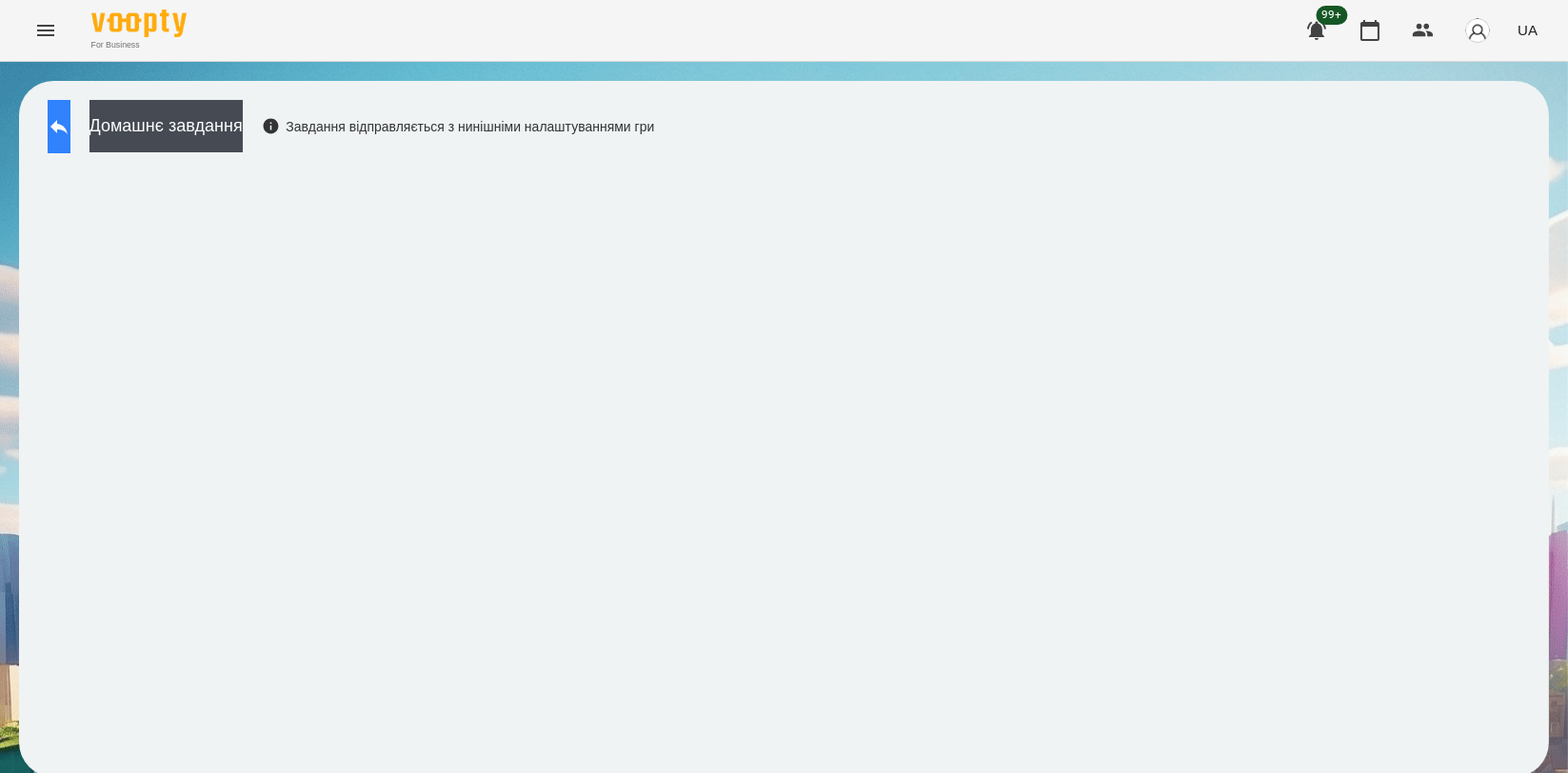
click at [71, 129] on button at bounding box center [59, 127] width 23 height 54
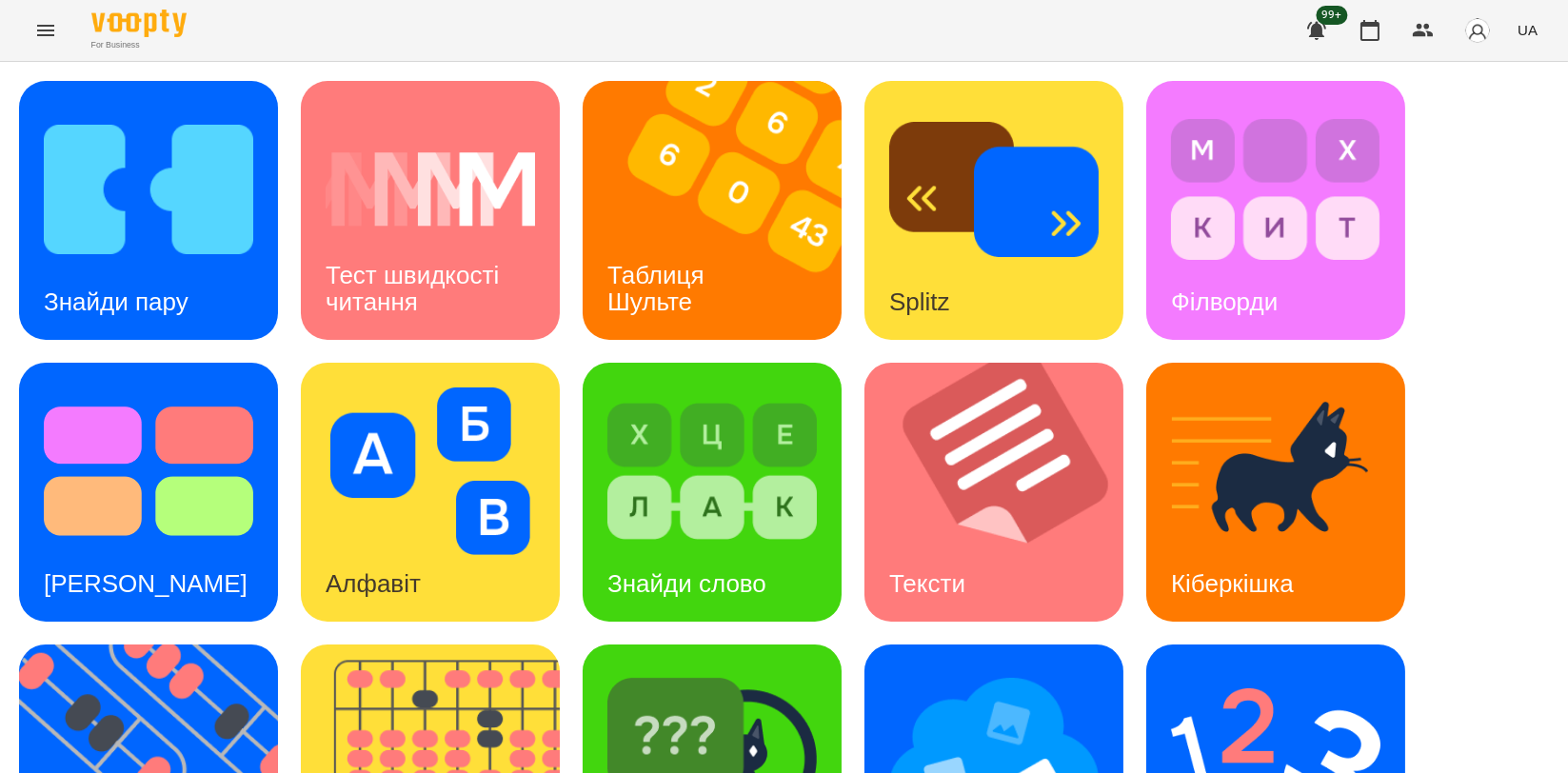
scroll to position [432, 0]
click at [765, 670] on img at bounding box center [712, 753] width 210 height 168
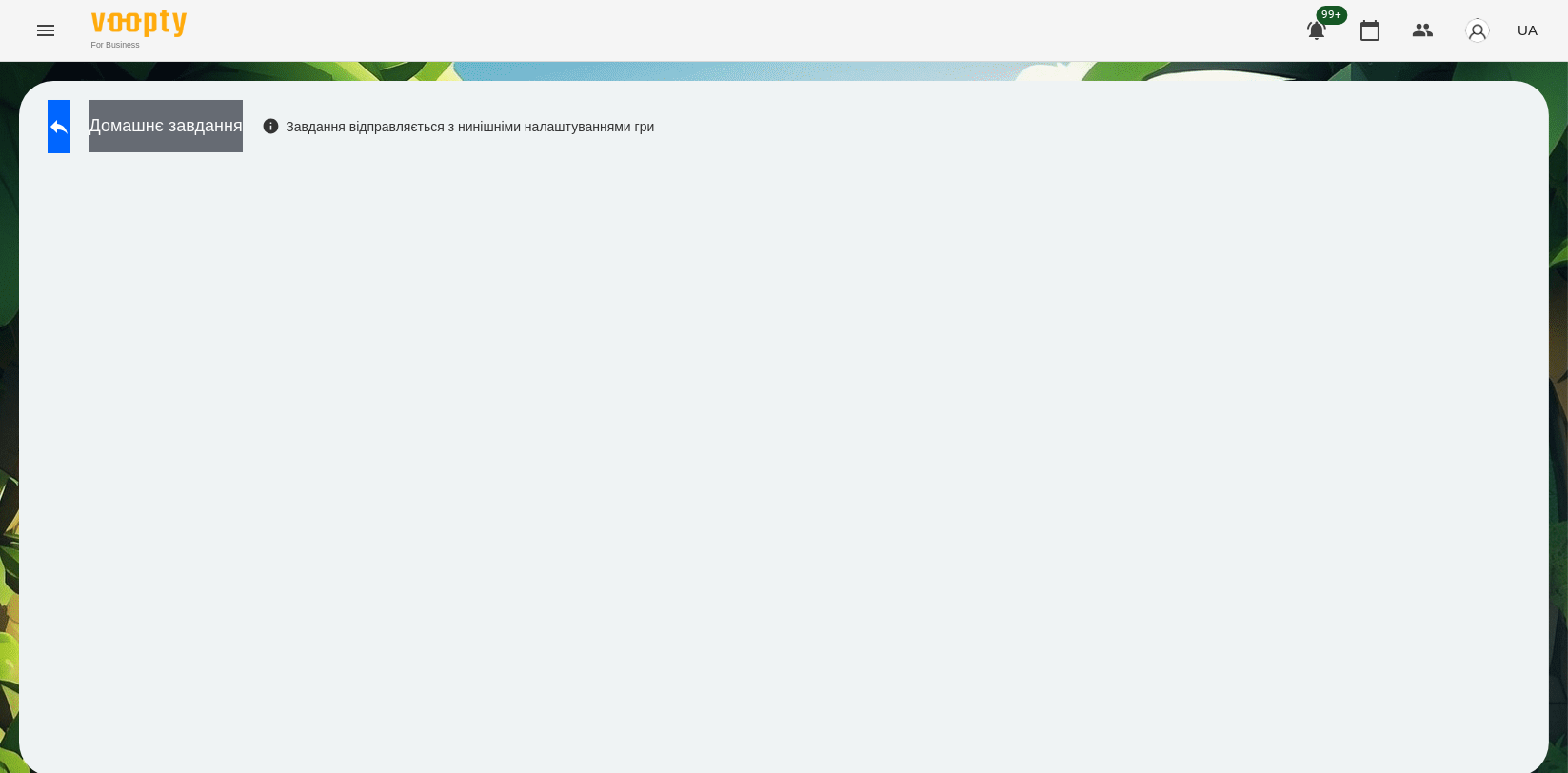
click at [243, 129] on button "Домашнє завдання" at bounding box center [166, 126] width 153 height 53
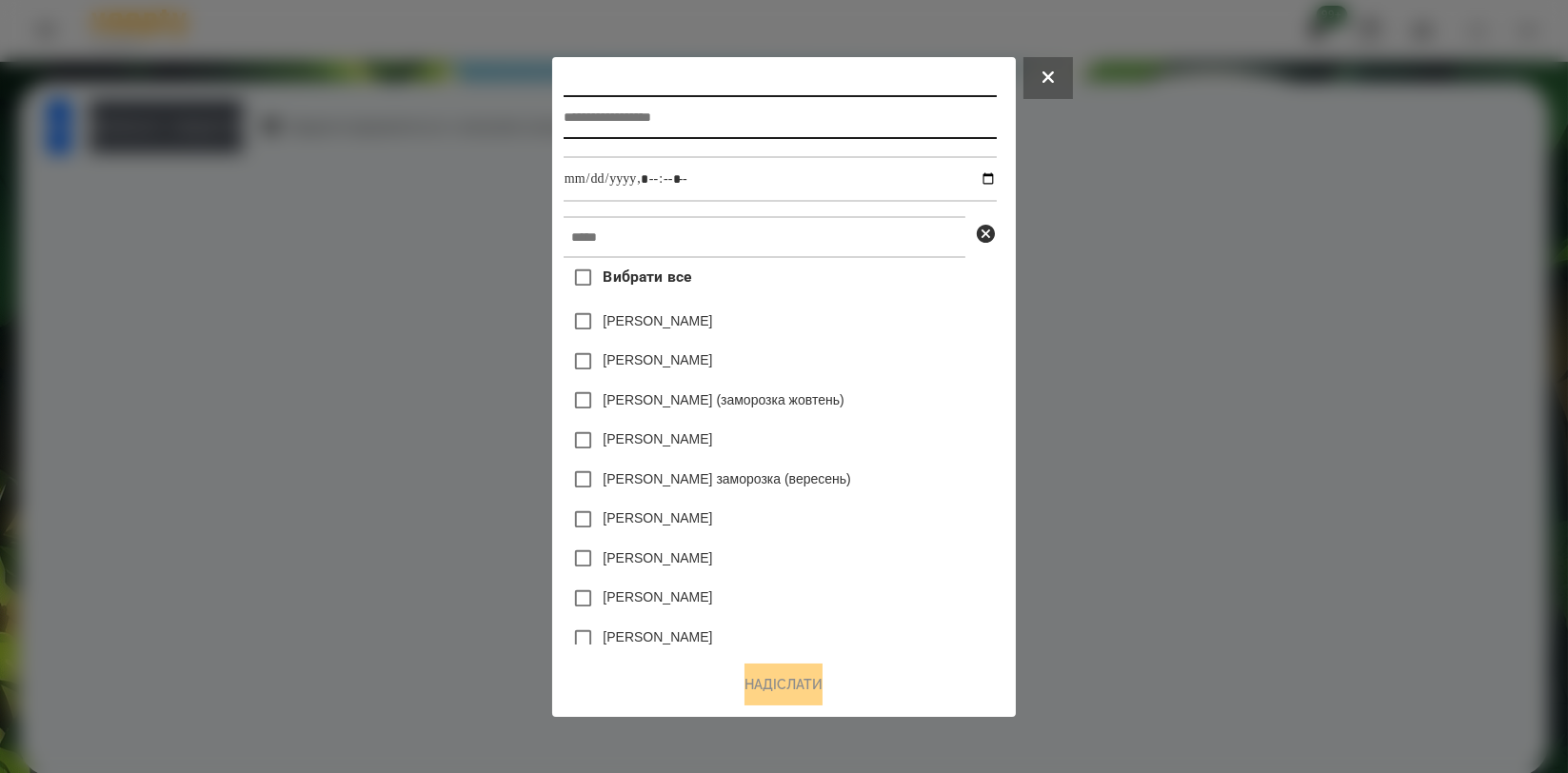
click at [786, 117] on input "text" at bounding box center [781, 117] width 434 height 44
type input "**********"
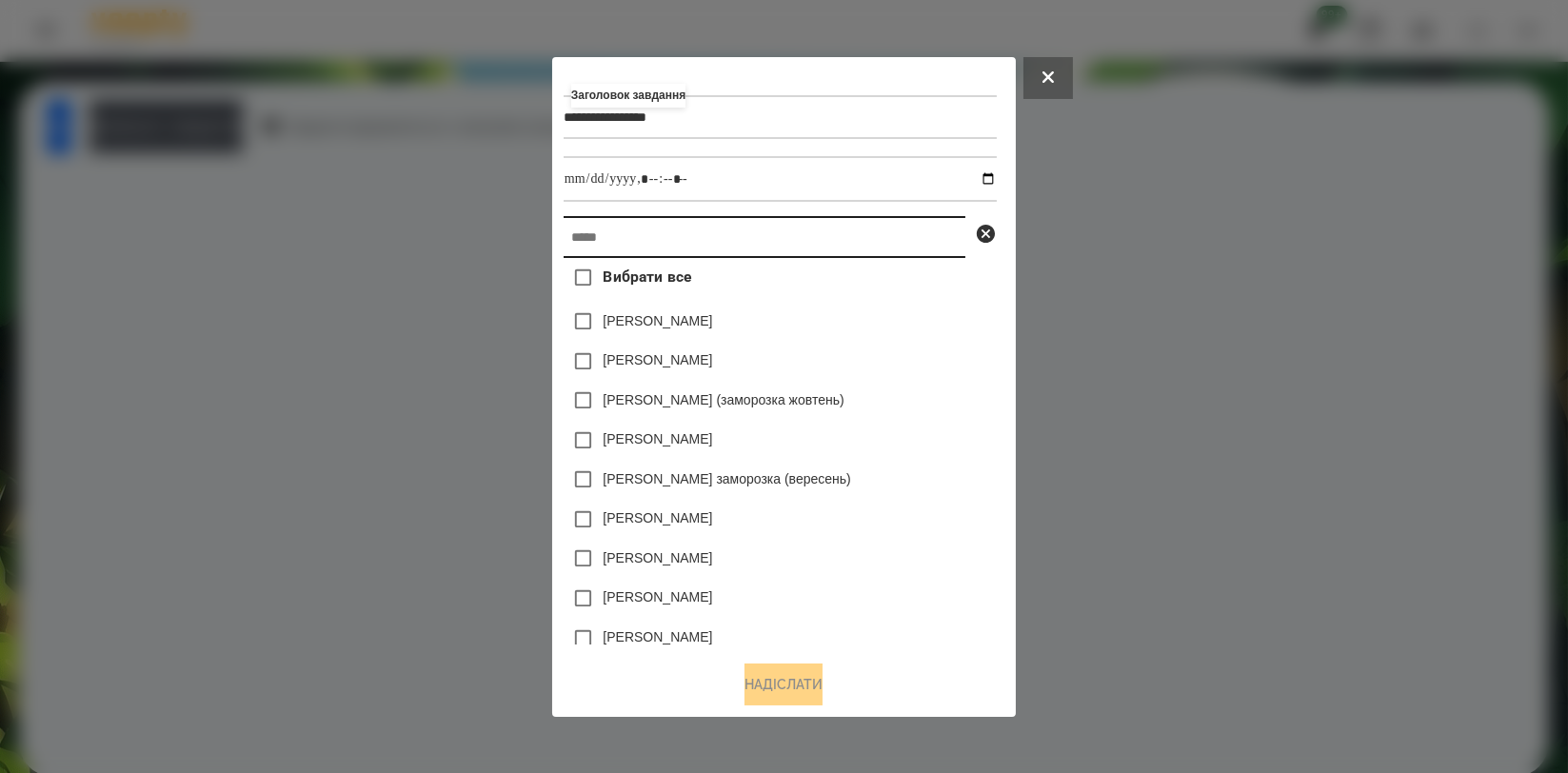
click at [715, 246] on input "text" at bounding box center [765, 237] width 402 height 42
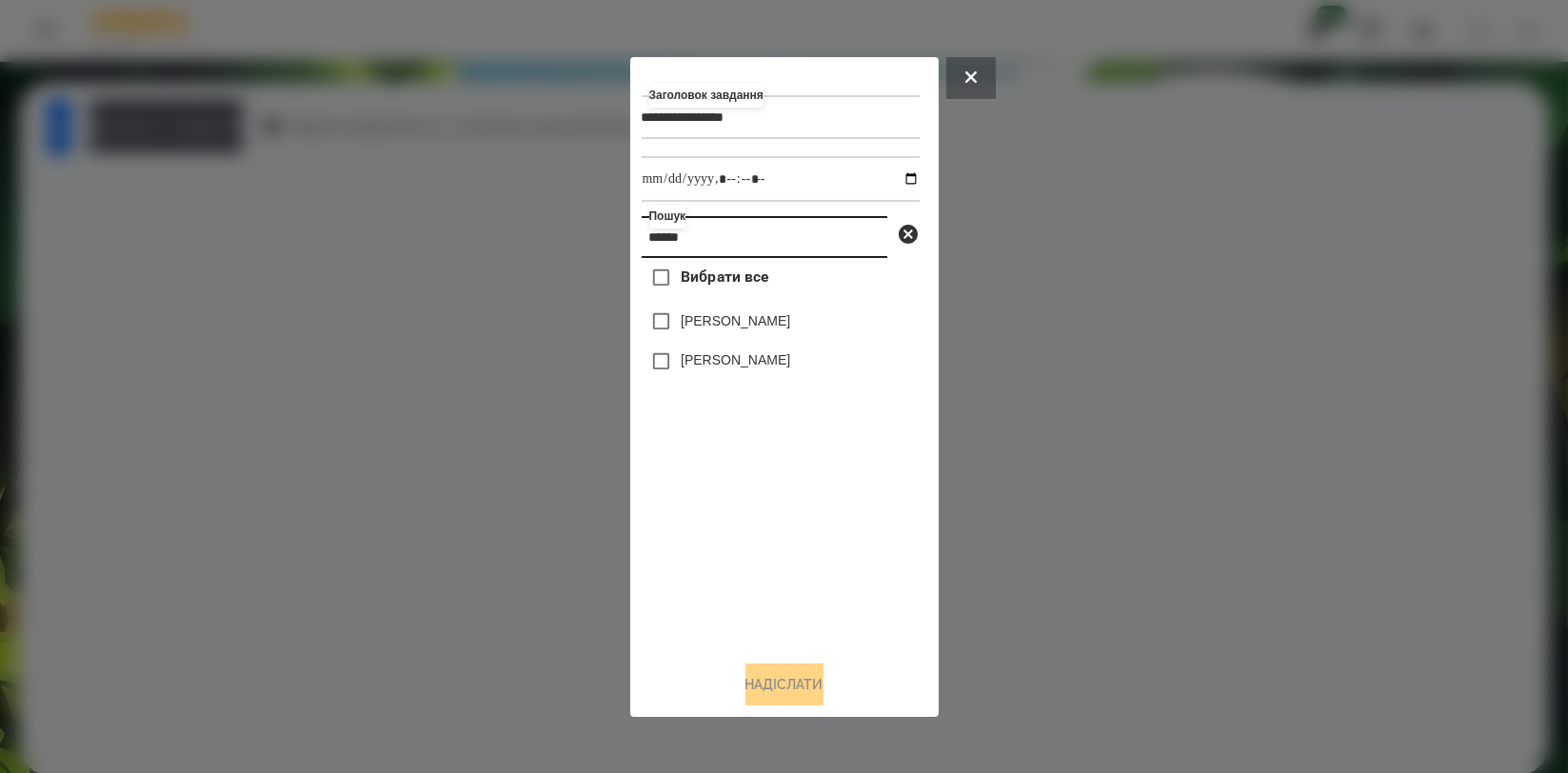
type input "******"
click at [730, 318] on label "[PERSON_NAME]" at bounding box center [736, 320] width 109 height 19
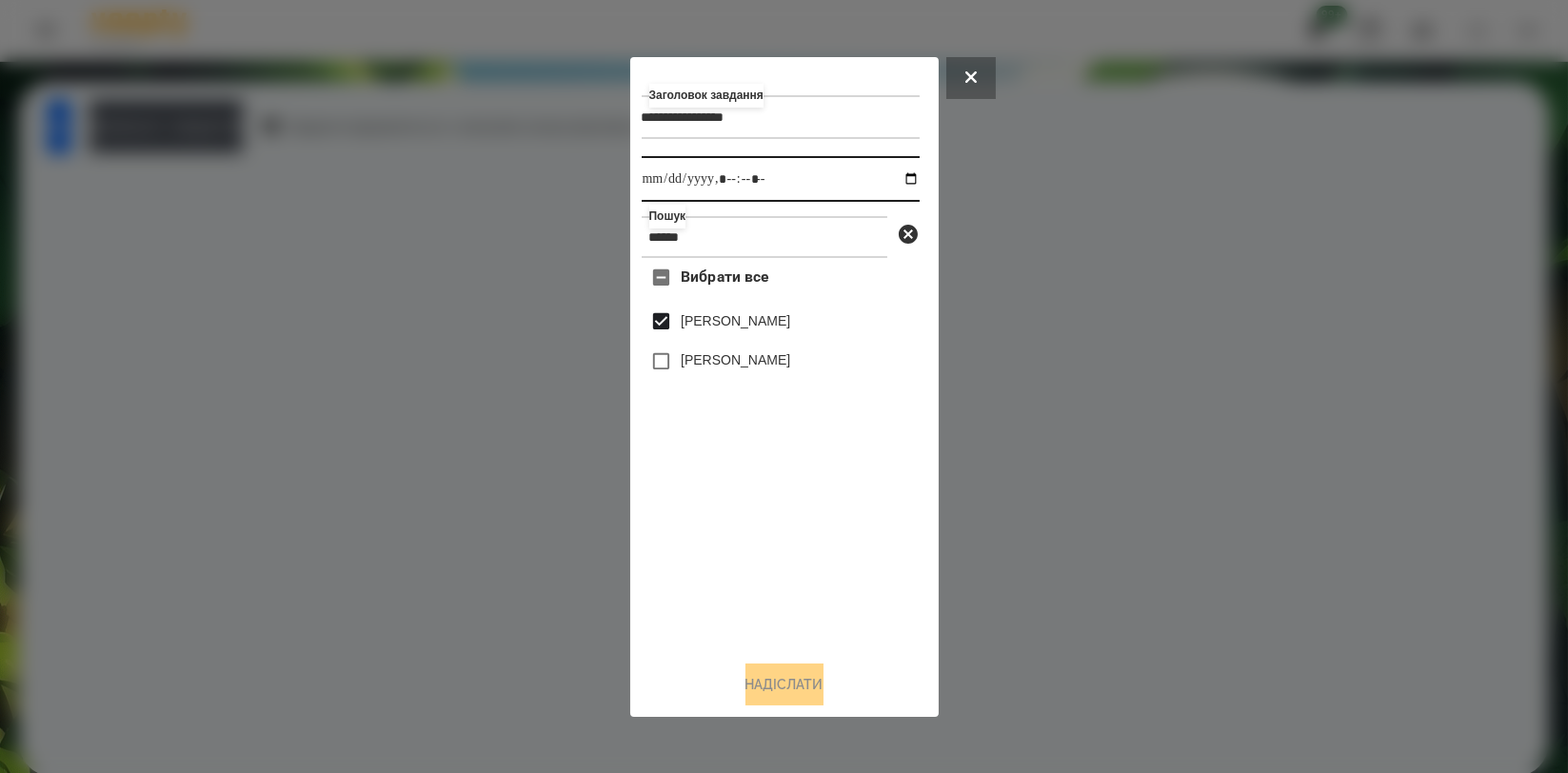
click at [894, 175] on input "datetime-local" at bounding box center [781, 179] width 278 height 46
type input "**********"
click at [738, 638] on div "Вибрати все [PERSON_NAME] [PERSON_NAME]" at bounding box center [781, 451] width 278 height 387
click at [760, 691] on button "Надіслати" at bounding box center [784, 684] width 79 height 42
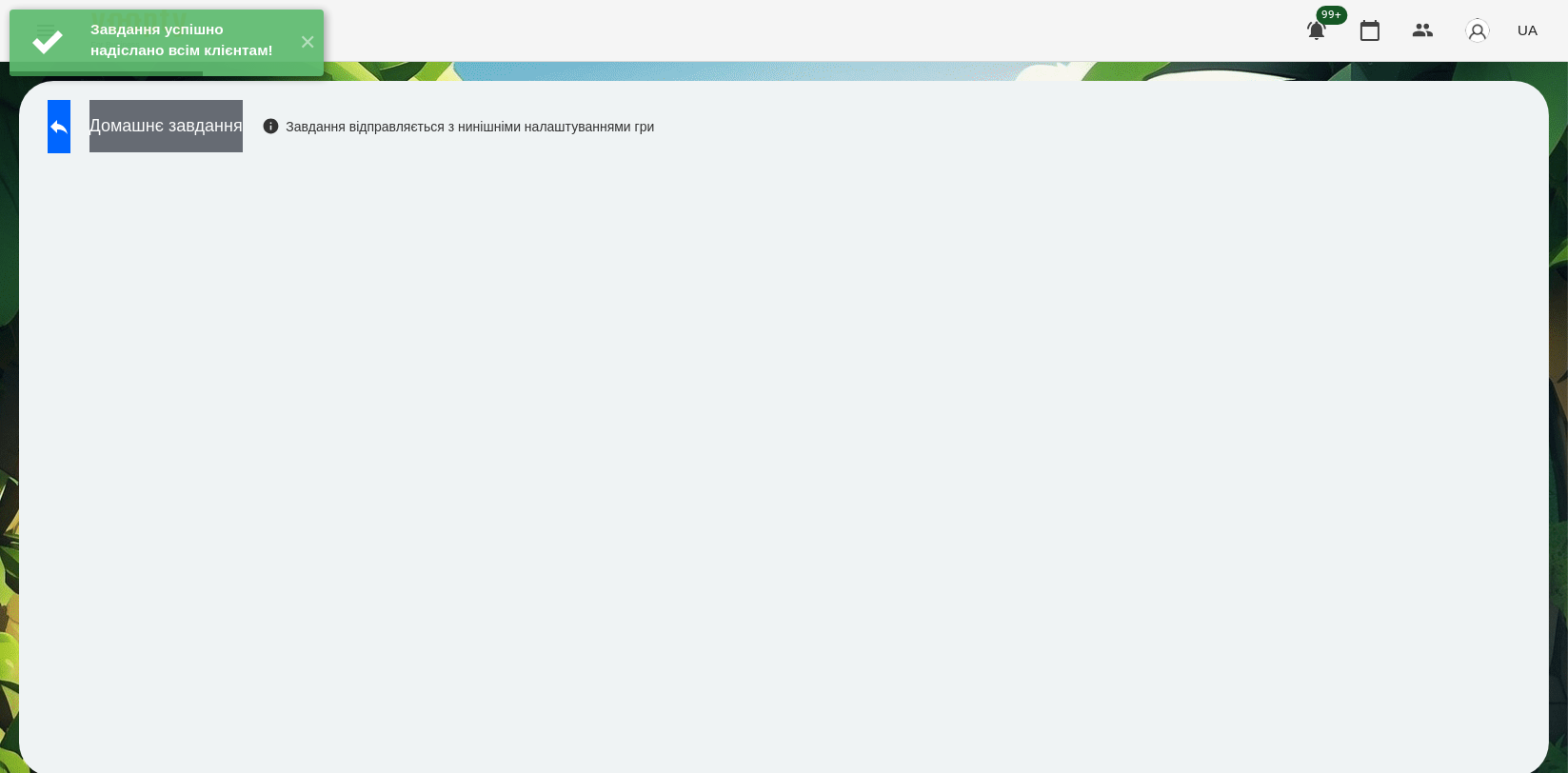
click at [243, 122] on button "Домашнє завдання" at bounding box center [166, 126] width 153 height 53
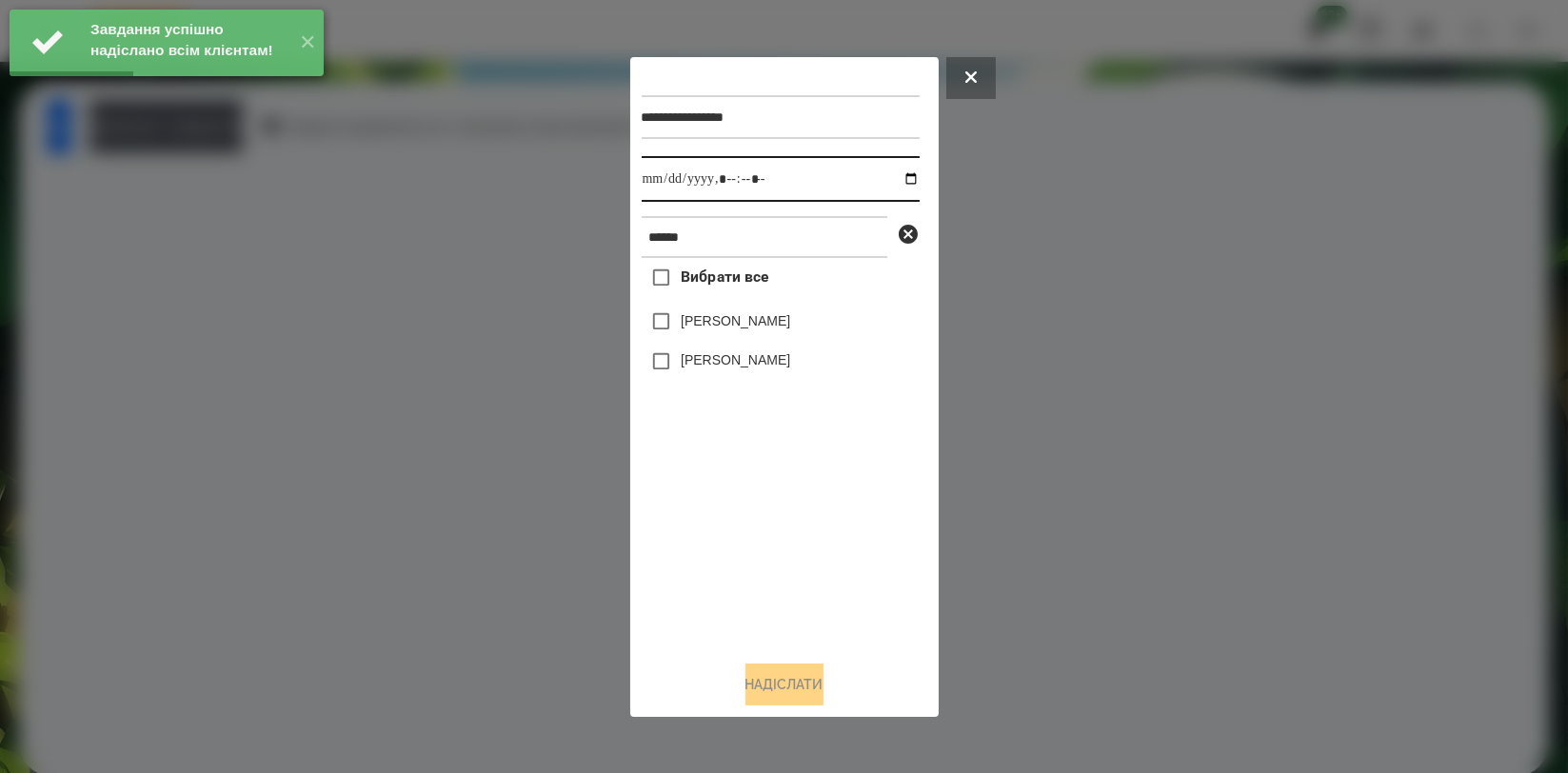
click at [893, 181] on input "datetime-local" at bounding box center [781, 179] width 278 height 46
type input "**********"
drag, startPoint x: 783, startPoint y: 572, endPoint x: 781, endPoint y: 452, distance: 120.0
click at [783, 573] on div "Вибрати все [PERSON_NAME] [PERSON_NAME]" at bounding box center [781, 451] width 278 height 387
click at [779, 330] on label "[PERSON_NAME]" at bounding box center [736, 320] width 109 height 19
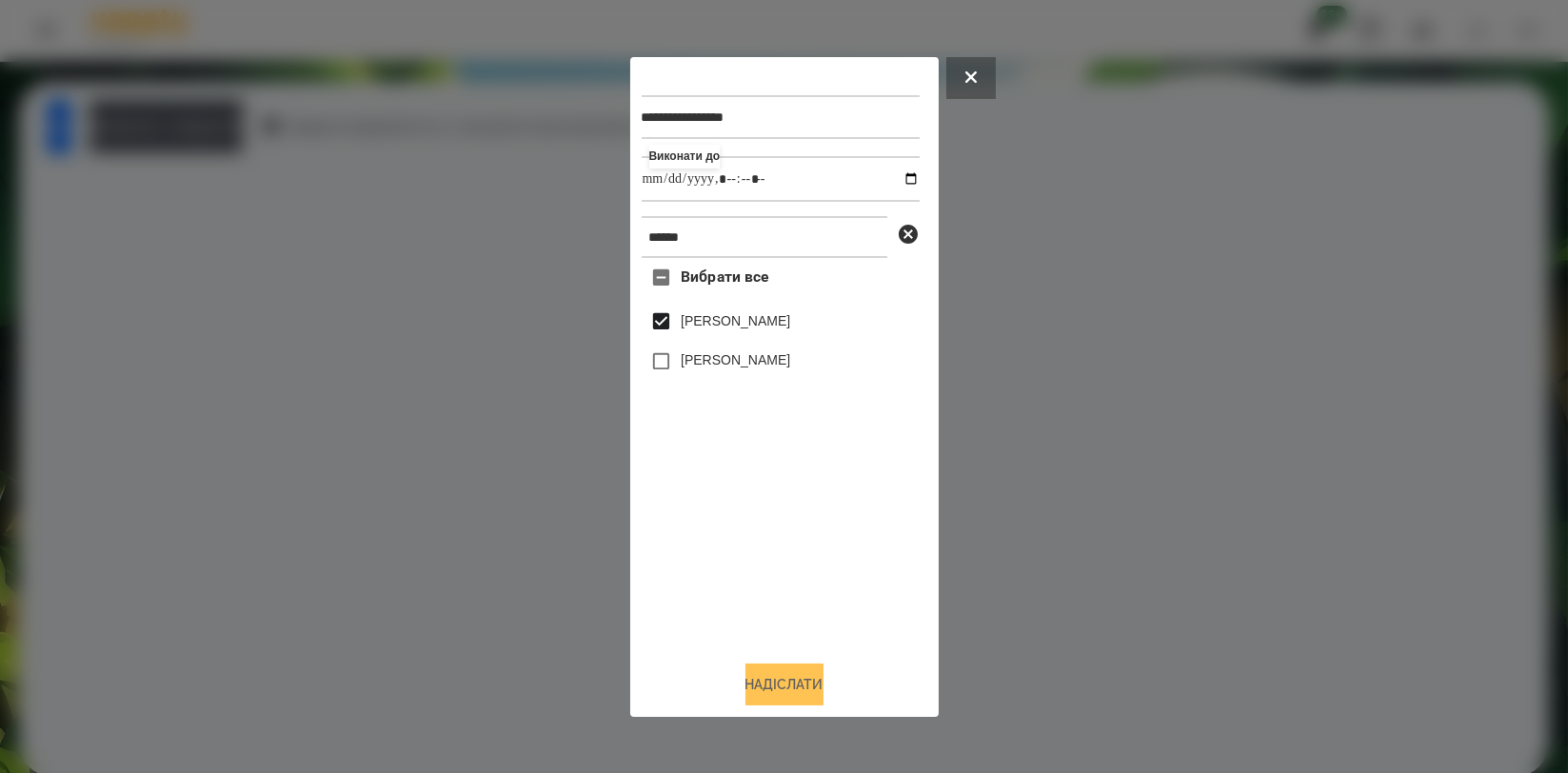
click at [797, 678] on button "Надіслати" at bounding box center [784, 684] width 79 height 42
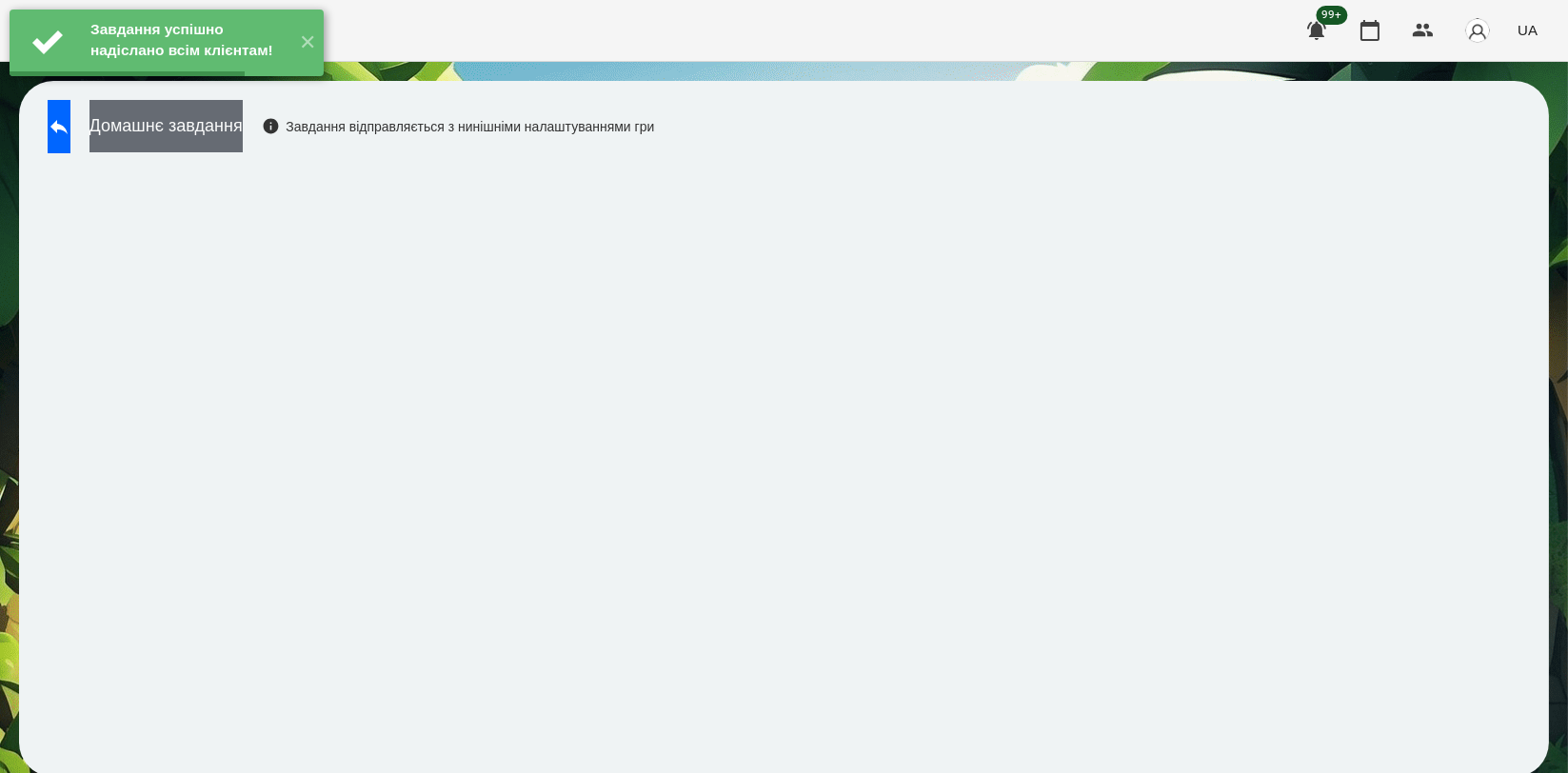
click at [243, 136] on button "Домашнє завдання" at bounding box center [166, 126] width 153 height 53
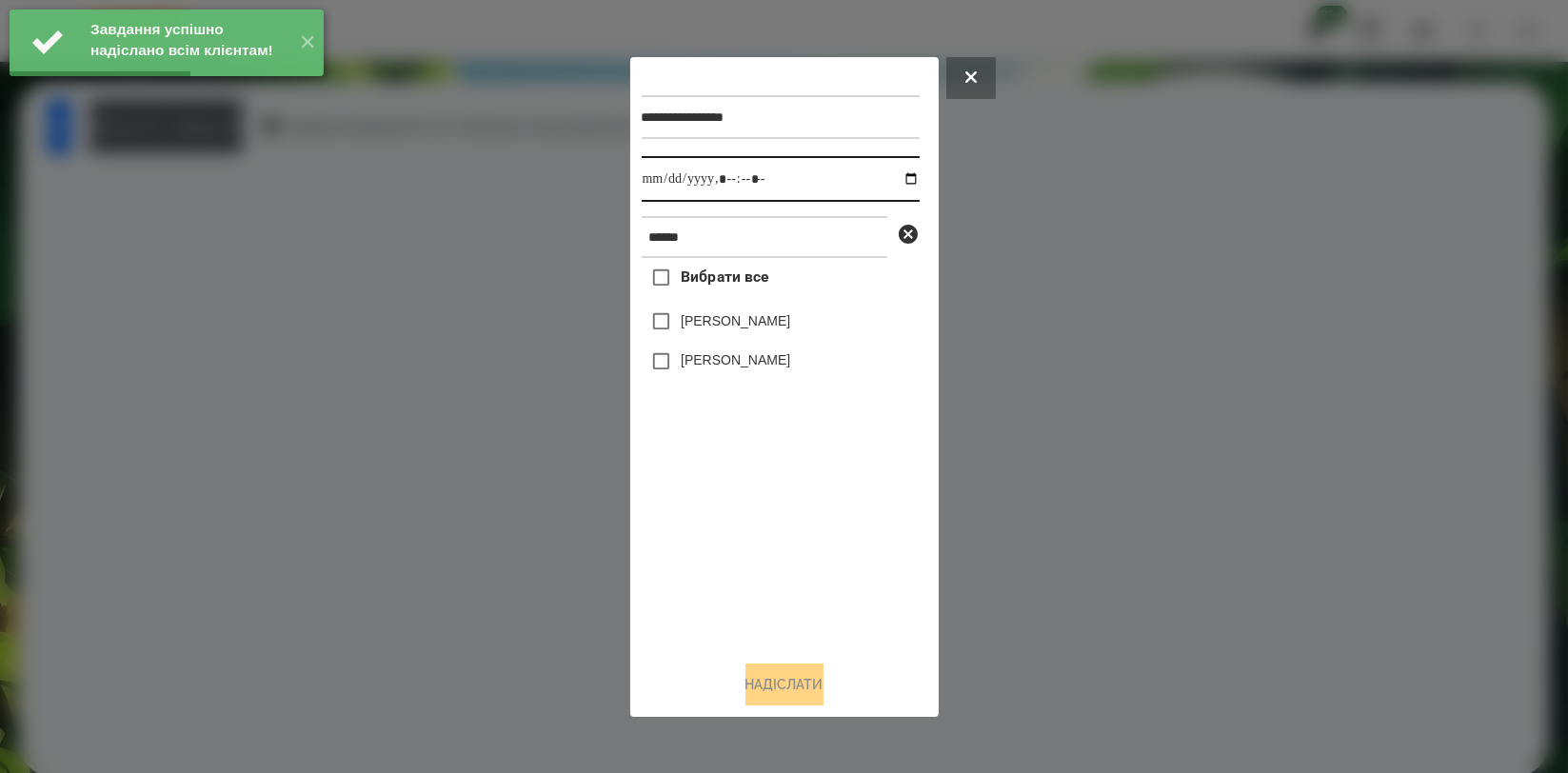
click at [887, 176] on input "datetime-local" at bounding box center [781, 179] width 278 height 46
type input "**********"
drag, startPoint x: 766, startPoint y: 525, endPoint x: 752, endPoint y: 379, distance: 146.7
click at [766, 526] on div "Вибрати все [PERSON_NAME] [PERSON_NAME]" at bounding box center [781, 451] width 278 height 387
click at [751, 322] on label "[PERSON_NAME]" at bounding box center [736, 320] width 109 height 19
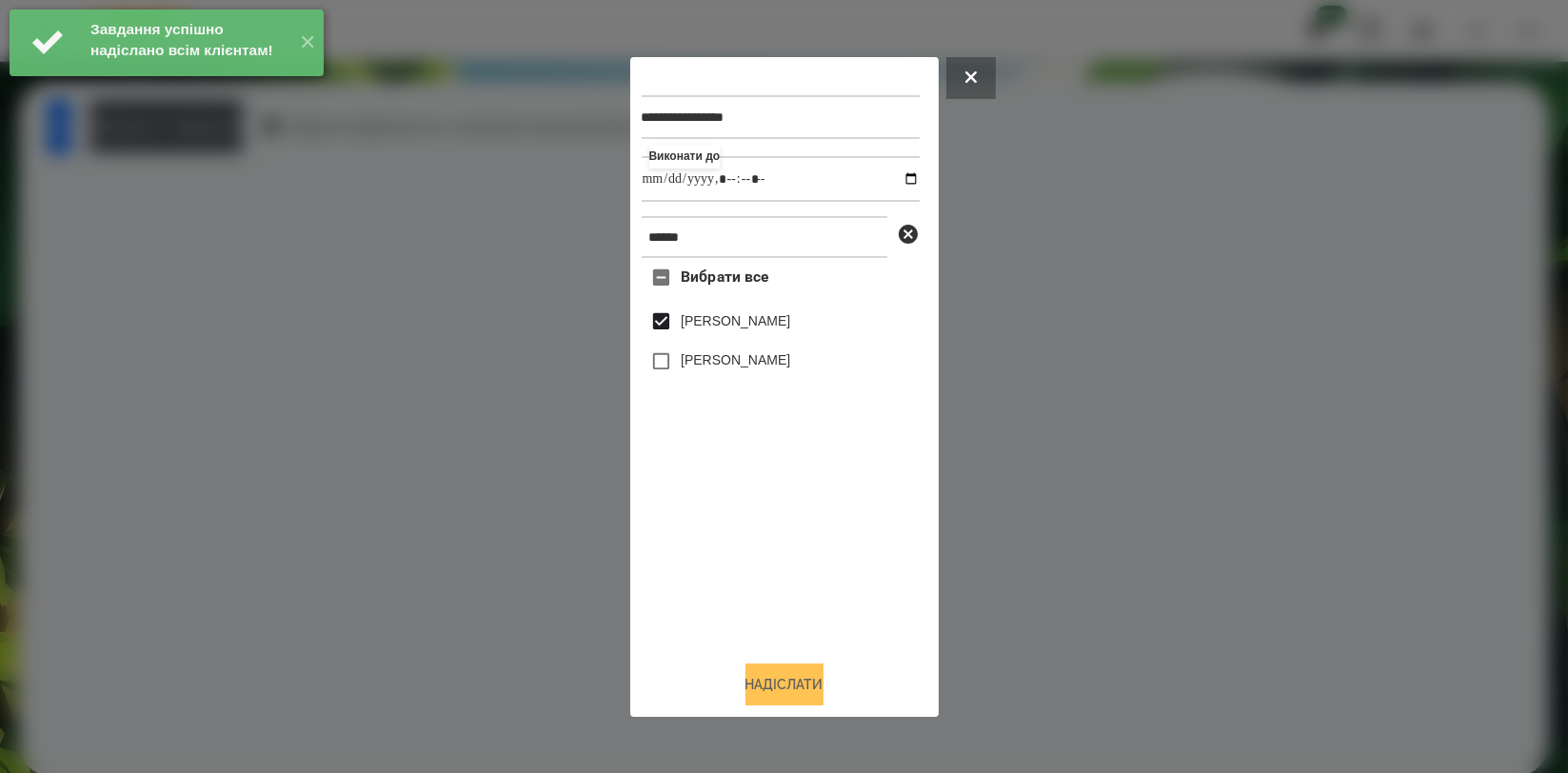
click at [786, 683] on button "Надіслати" at bounding box center [784, 684] width 79 height 42
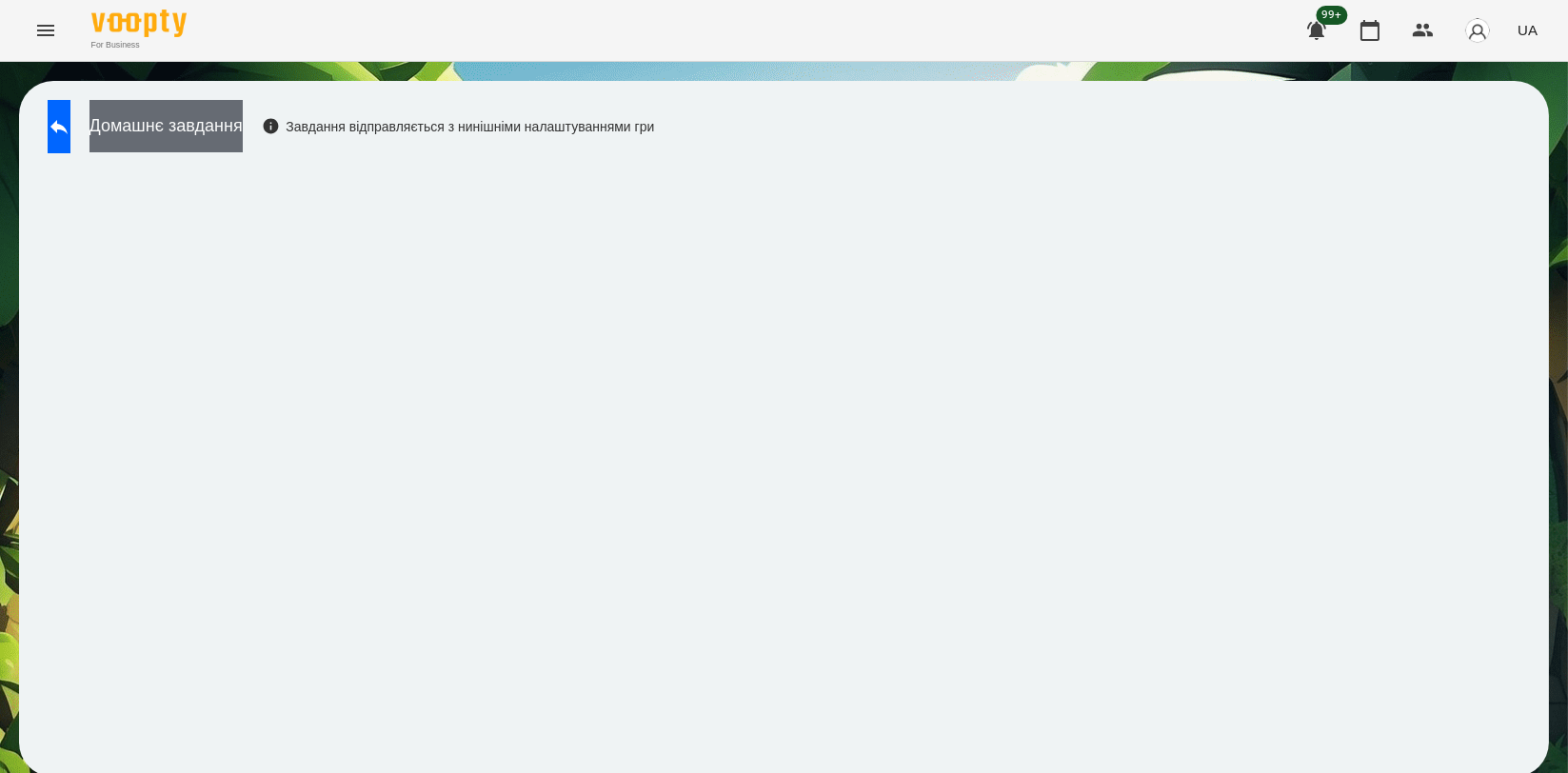
click at [243, 118] on button "Домашнє завдання" at bounding box center [166, 126] width 153 height 53
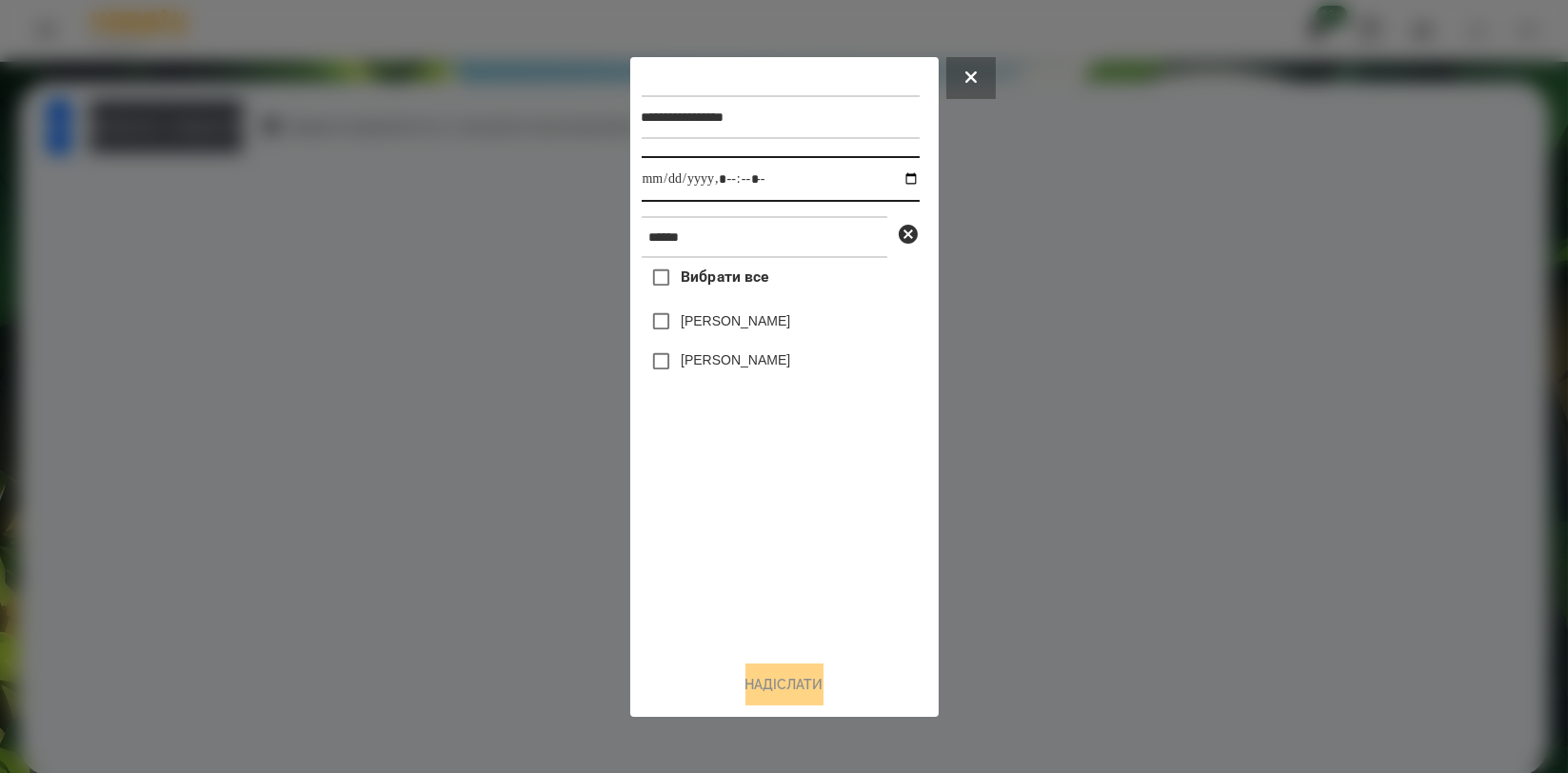
click at [899, 176] on input "datetime-local" at bounding box center [781, 179] width 278 height 46
type input "**********"
drag, startPoint x: 784, startPoint y: 549, endPoint x: 763, endPoint y: 370, distance: 180.2
click at [784, 551] on div "Вибрати все [PERSON_NAME] [PERSON_NAME]" at bounding box center [781, 451] width 278 height 387
click at [761, 321] on label "[PERSON_NAME]" at bounding box center [736, 320] width 109 height 19
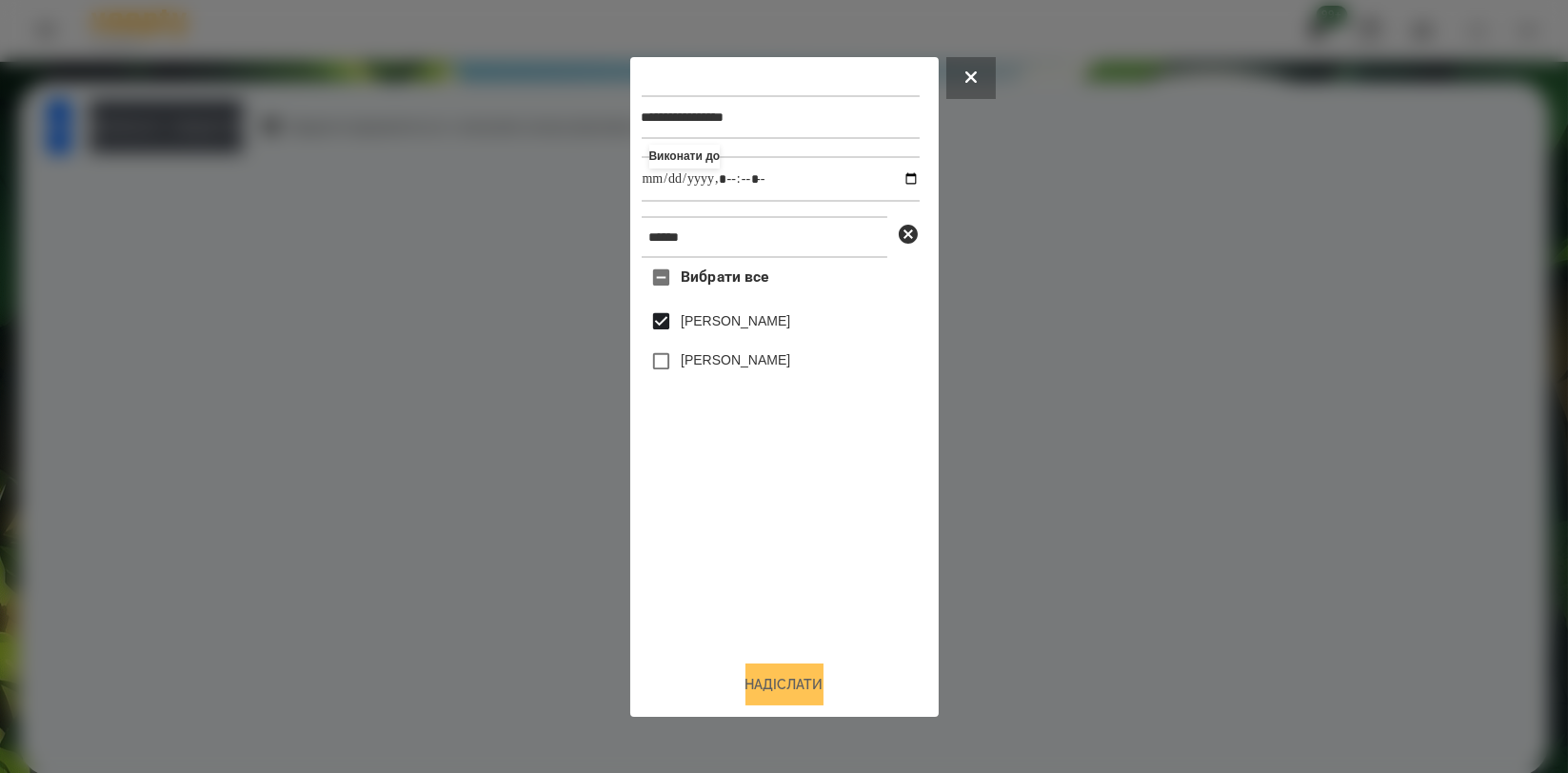
click at [793, 686] on button "Надіслати" at bounding box center [784, 684] width 79 height 42
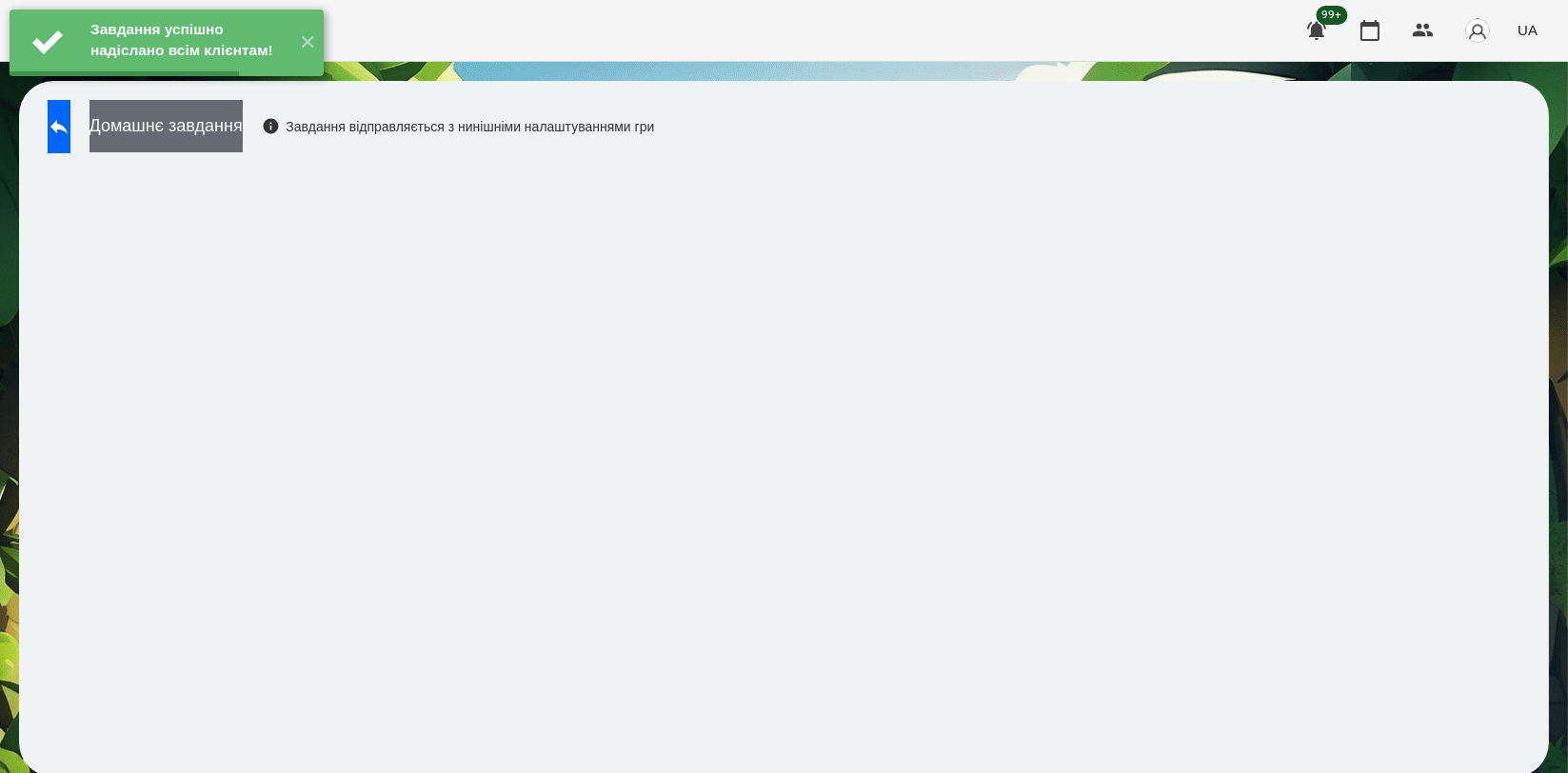
click at [243, 120] on button "Домашнє завдання" at bounding box center [166, 126] width 153 height 53
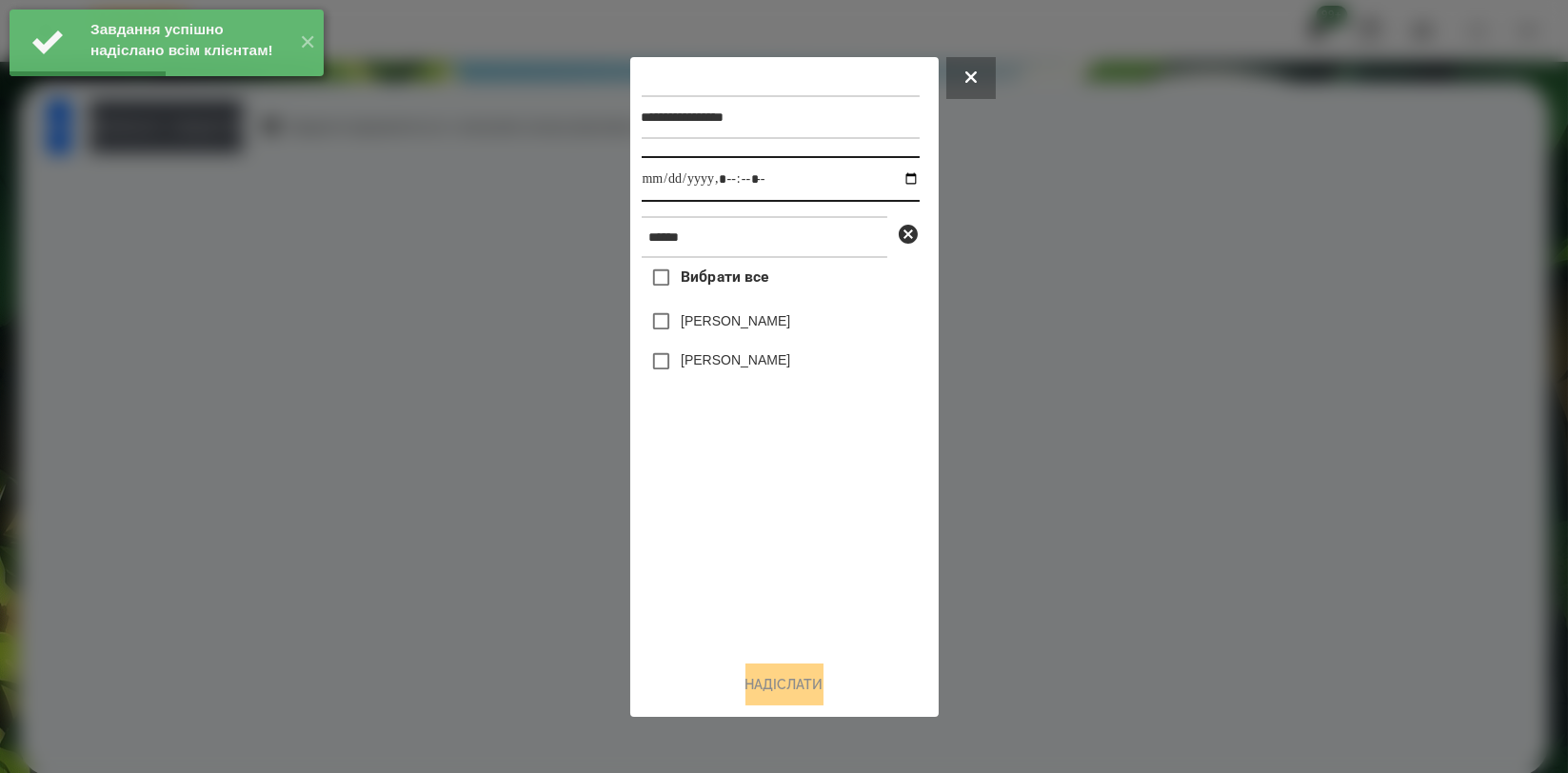
click at [895, 174] on input "datetime-local" at bounding box center [781, 179] width 278 height 46
type input "**********"
drag, startPoint x: 783, startPoint y: 515, endPoint x: 777, endPoint y: 377, distance: 138.1
click at [783, 515] on div "Вибрати все [PERSON_NAME] [PERSON_NAME]" at bounding box center [781, 451] width 278 height 387
click at [778, 326] on label "[PERSON_NAME]" at bounding box center [736, 320] width 109 height 19
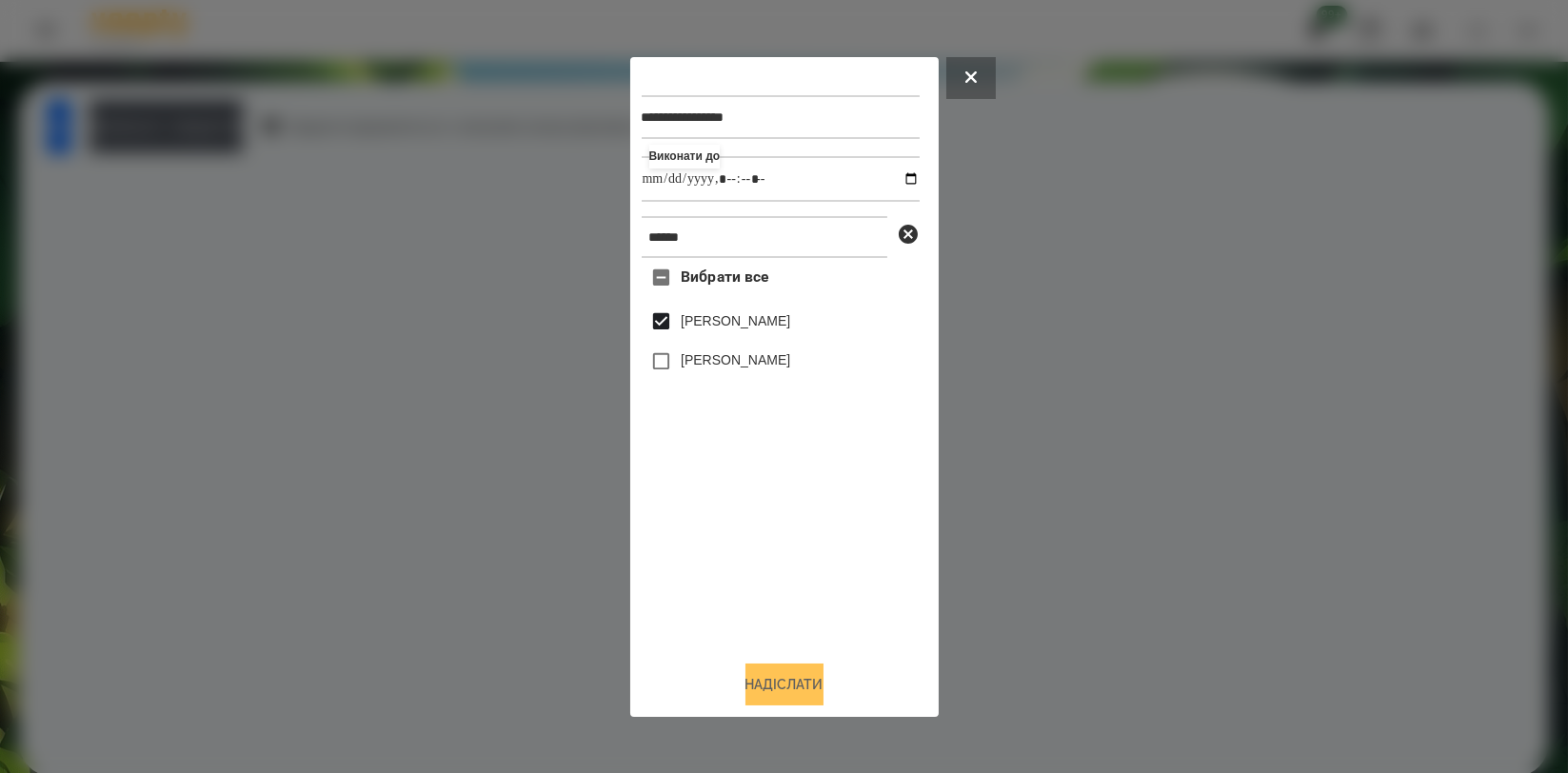
click at [773, 683] on button "Надіслати" at bounding box center [784, 684] width 79 height 42
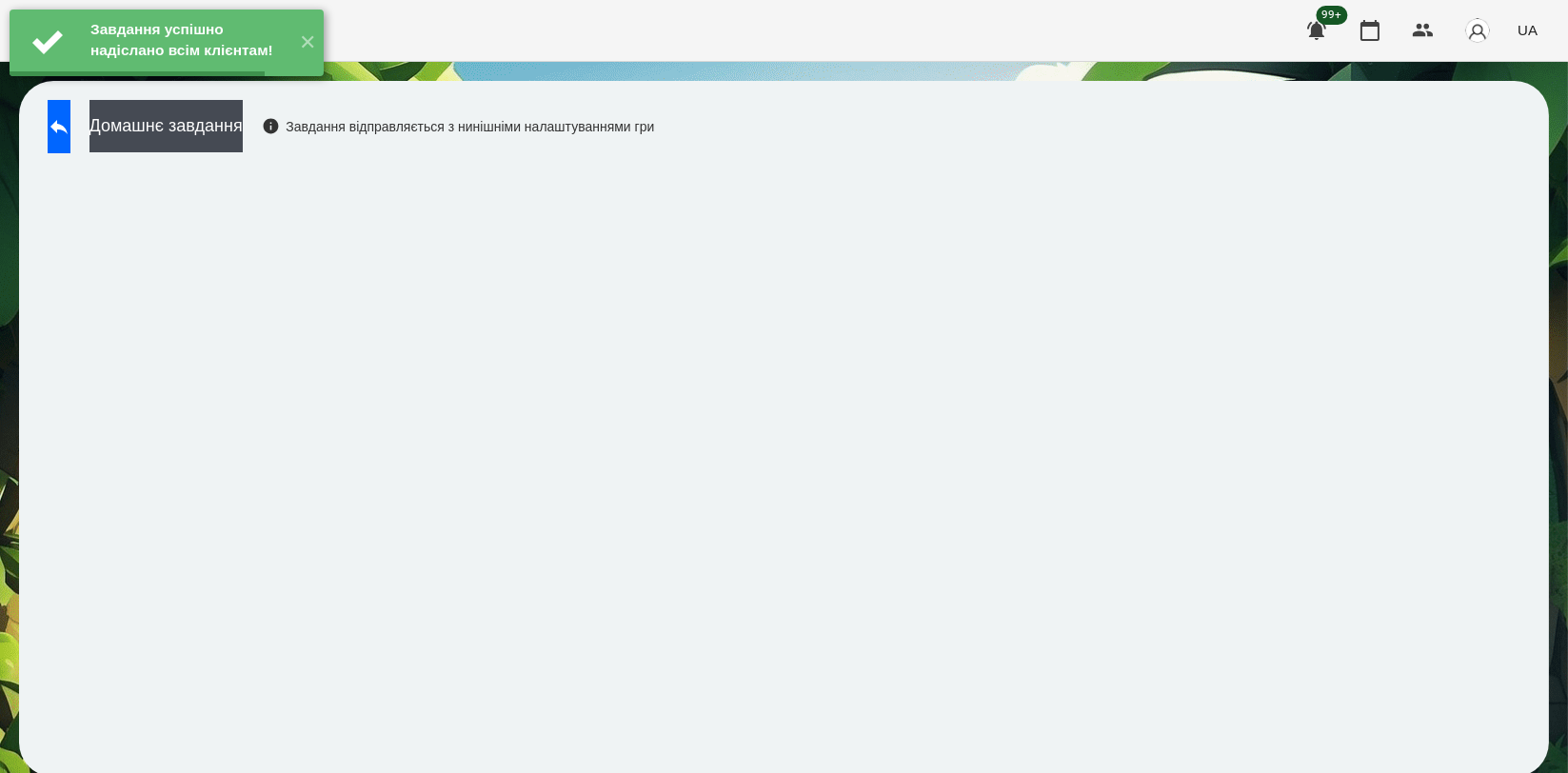
click at [243, 132] on button "Домашнє завдання" at bounding box center [166, 126] width 153 height 53
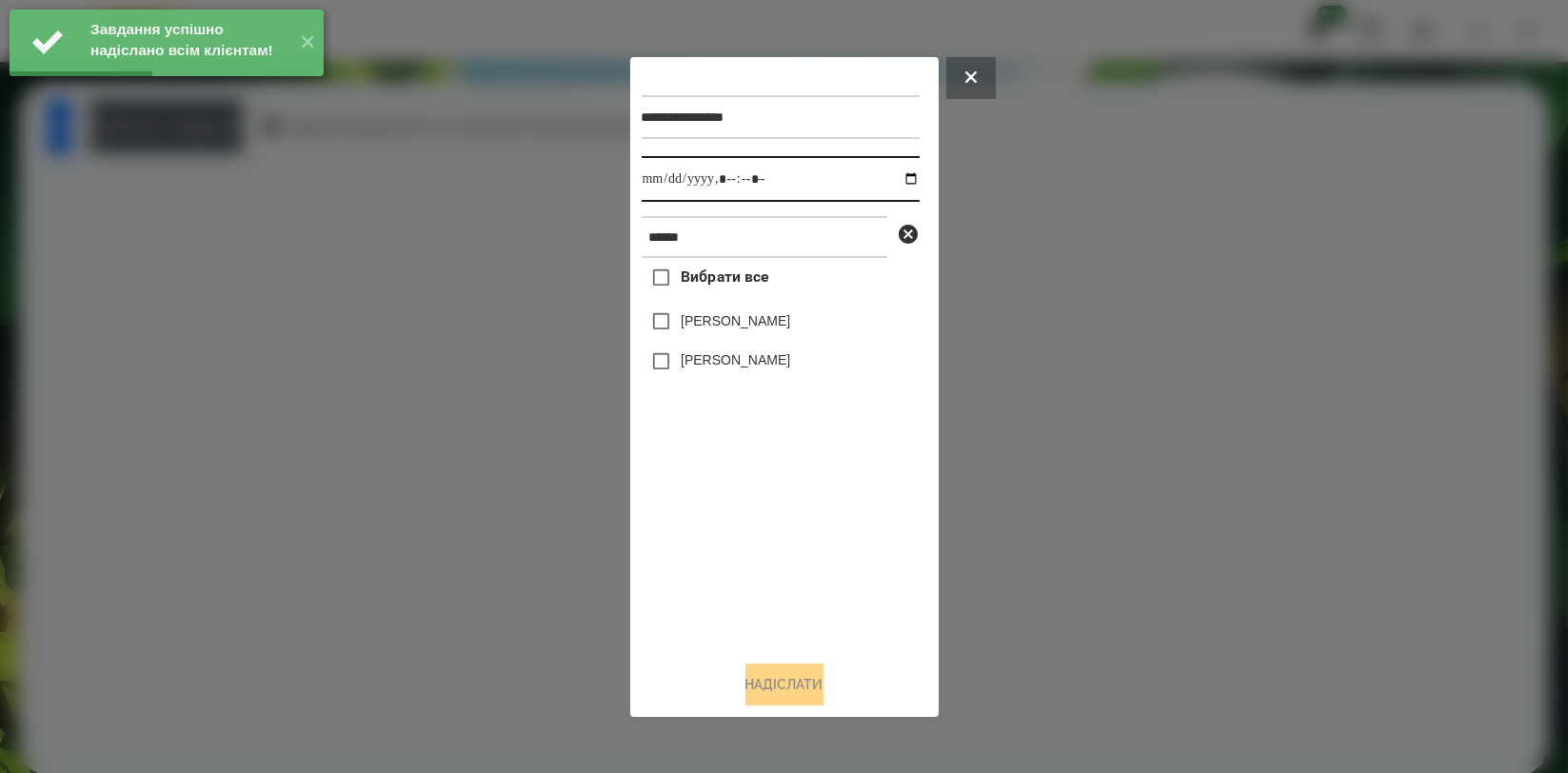
click at [901, 181] on input "datetime-local" at bounding box center [781, 179] width 278 height 46
type input "**********"
drag, startPoint x: 788, startPoint y: 560, endPoint x: 784, endPoint y: 543, distance: 17.5
click at [786, 558] on div "Вибрати все [PERSON_NAME] [PERSON_NAME]" at bounding box center [781, 451] width 278 height 387
click at [773, 325] on label "[PERSON_NAME]" at bounding box center [736, 320] width 109 height 19
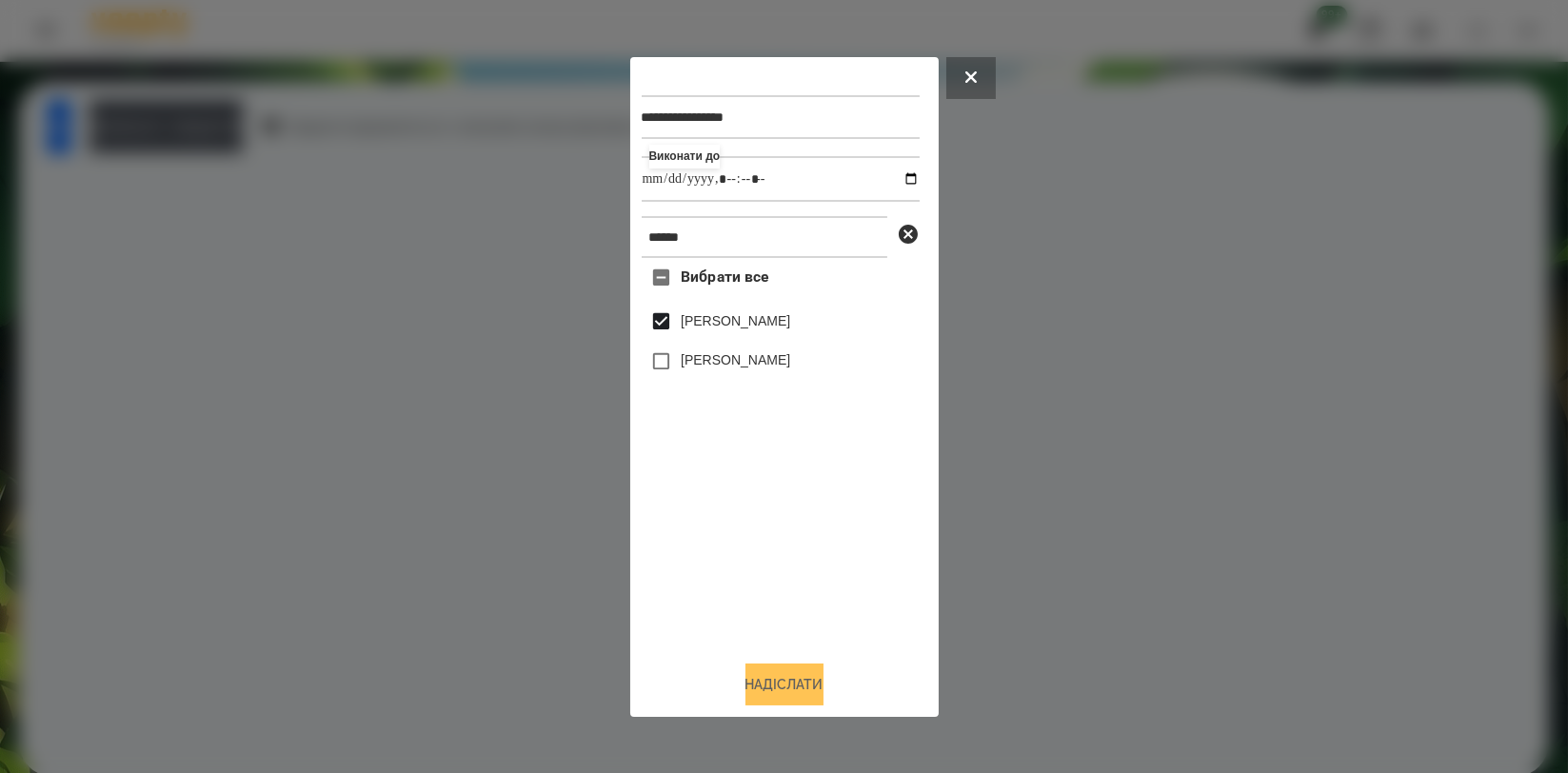
click at [768, 696] on button "Надіслати" at bounding box center [784, 684] width 79 height 42
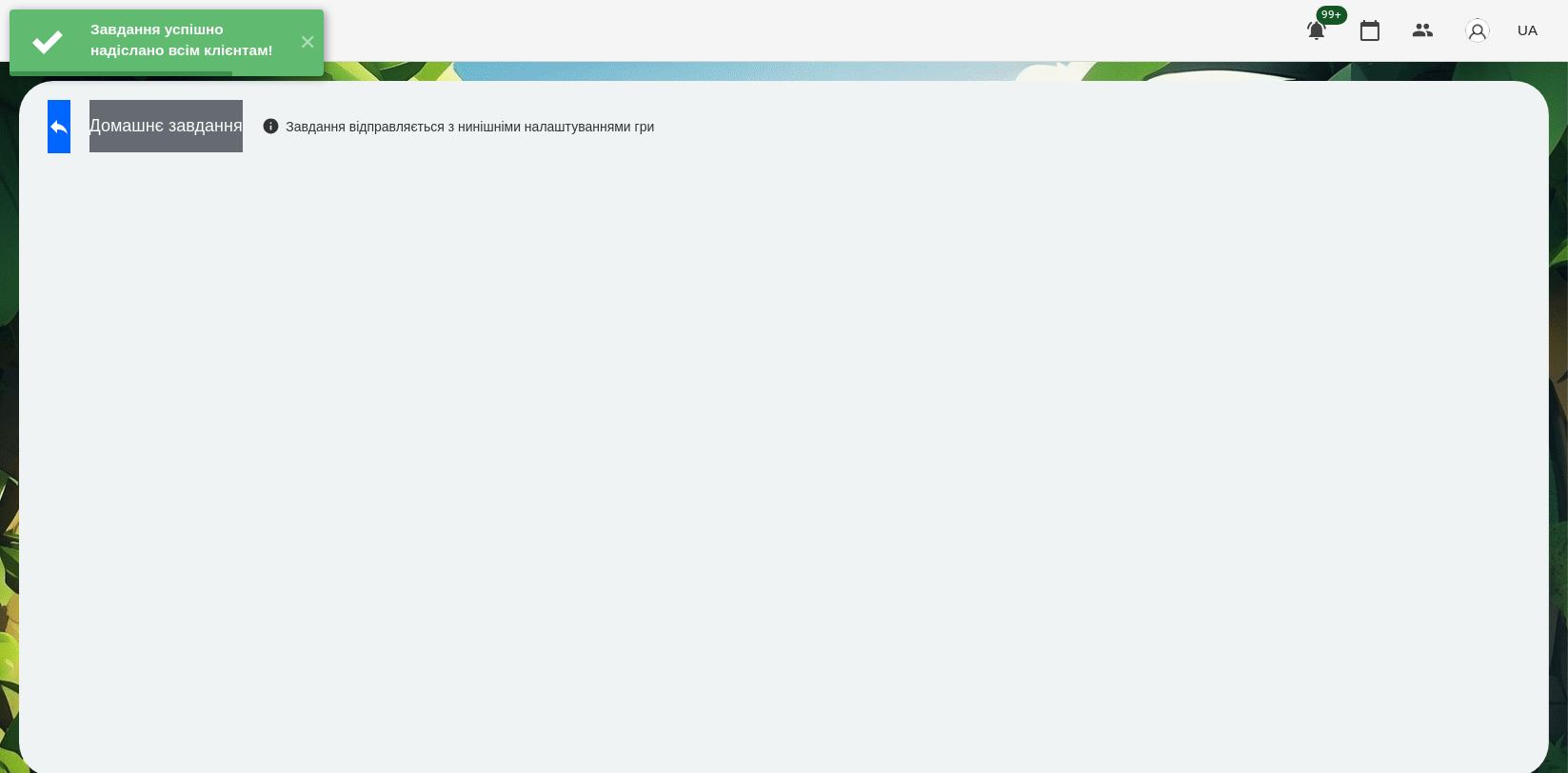
click at [194, 120] on button "Домашнє завдання" at bounding box center [166, 126] width 153 height 53
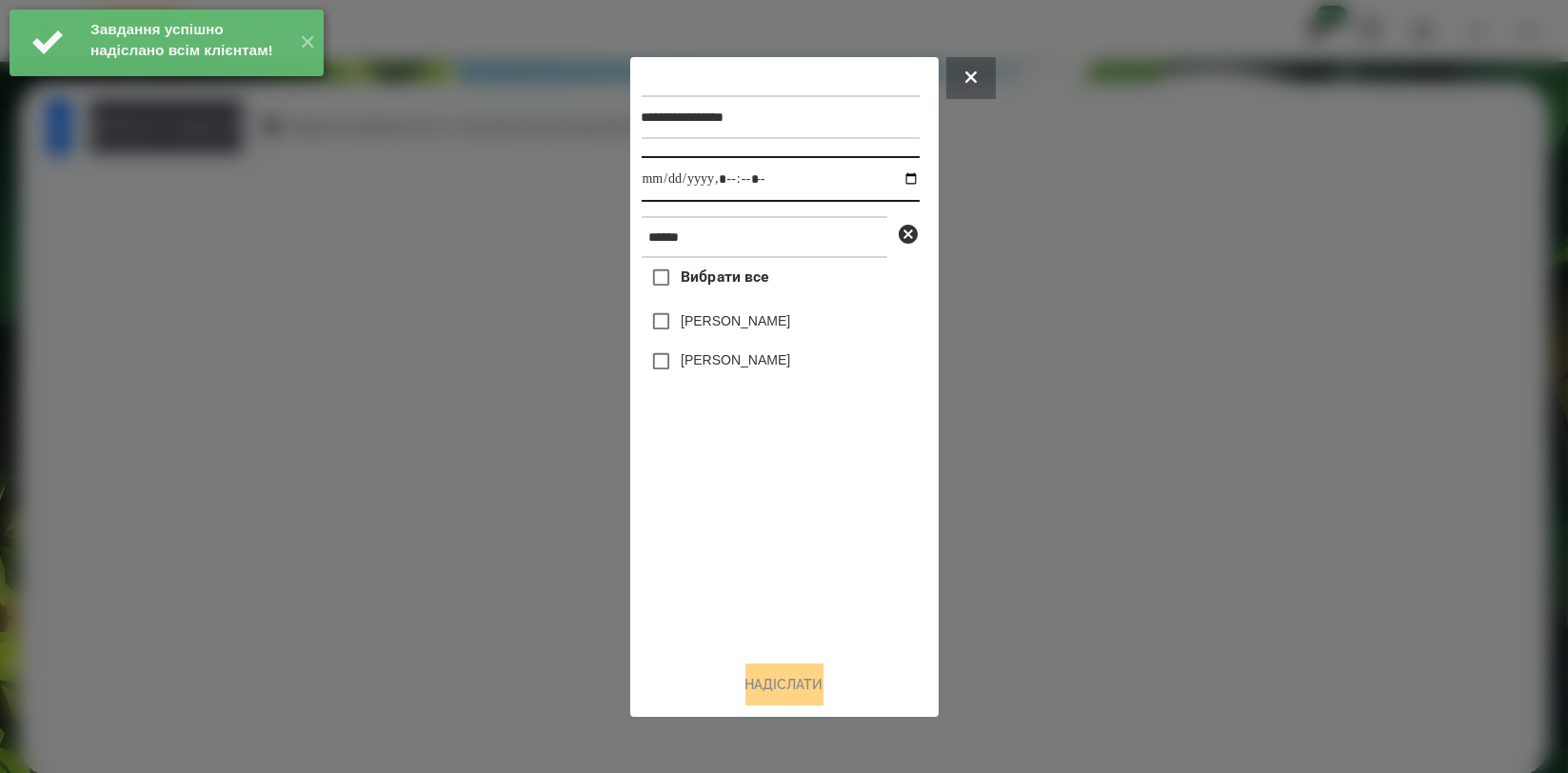
click at [893, 173] on input "datetime-local" at bounding box center [781, 179] width 278 height 46
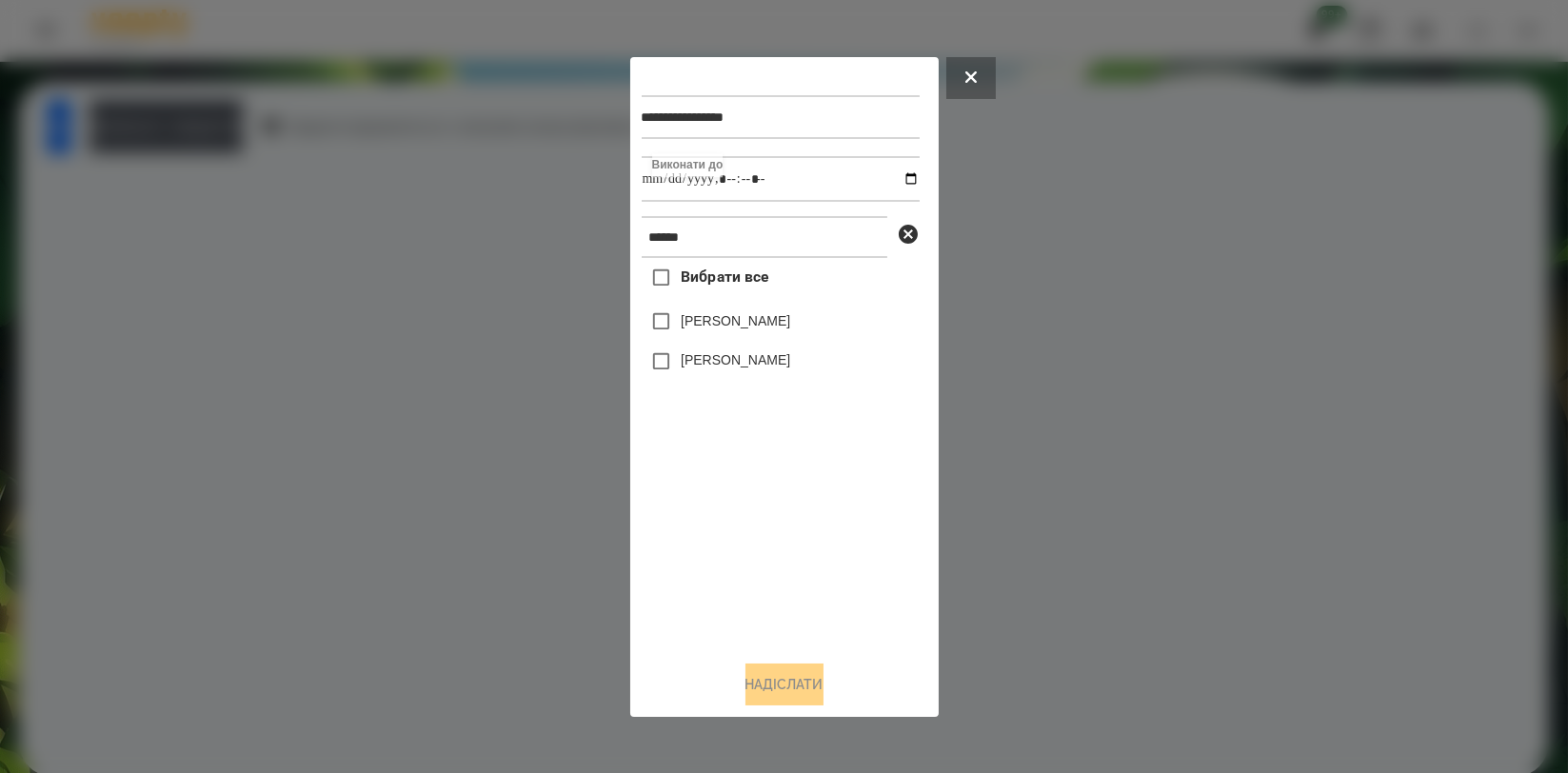
type input "**********"
drag, startPoint x: 704, startPoint y: 535, endPoint x: 715, endPoint y: 463, distance: 72.8
click at [704, 532] on div "Вибрати все [PERSON_NAME] [PERSON_NAME]" at bounding box center [781, 451] width 278 height 387
click at [748, 335] on div "[PERSON_NAME]" at bounding box center [781, 322] width 278 height 40
click at [751, 327] on label "[PERSON_NAME]" at bounding box center [736, 320] width 109 height 19
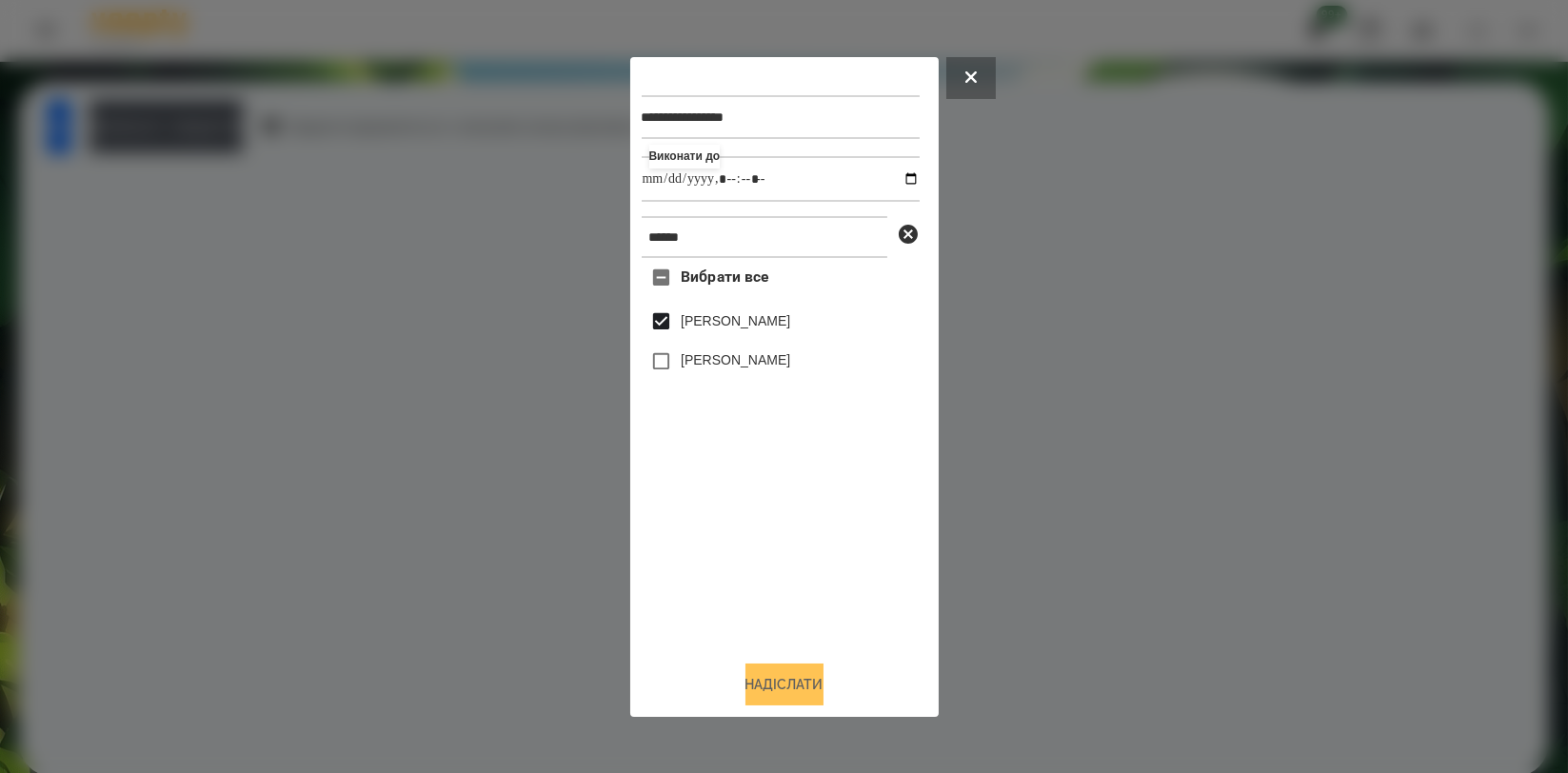
click at [792, 669] on button "Надіслати" at bounding box center [784, 684] width 79 height 42
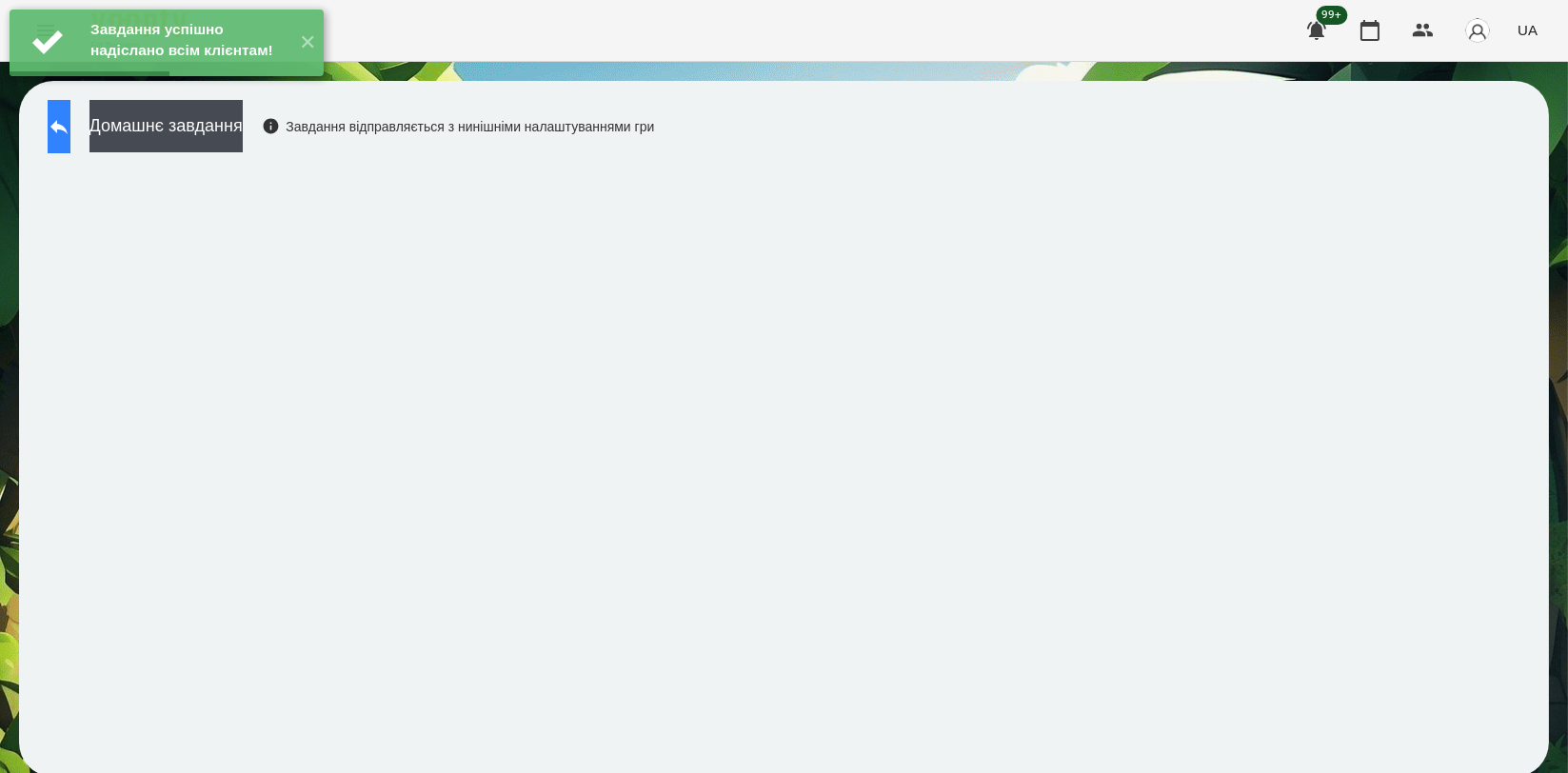
click at [71, 142] on button at bounding box center [59, 127] width 23 height 54
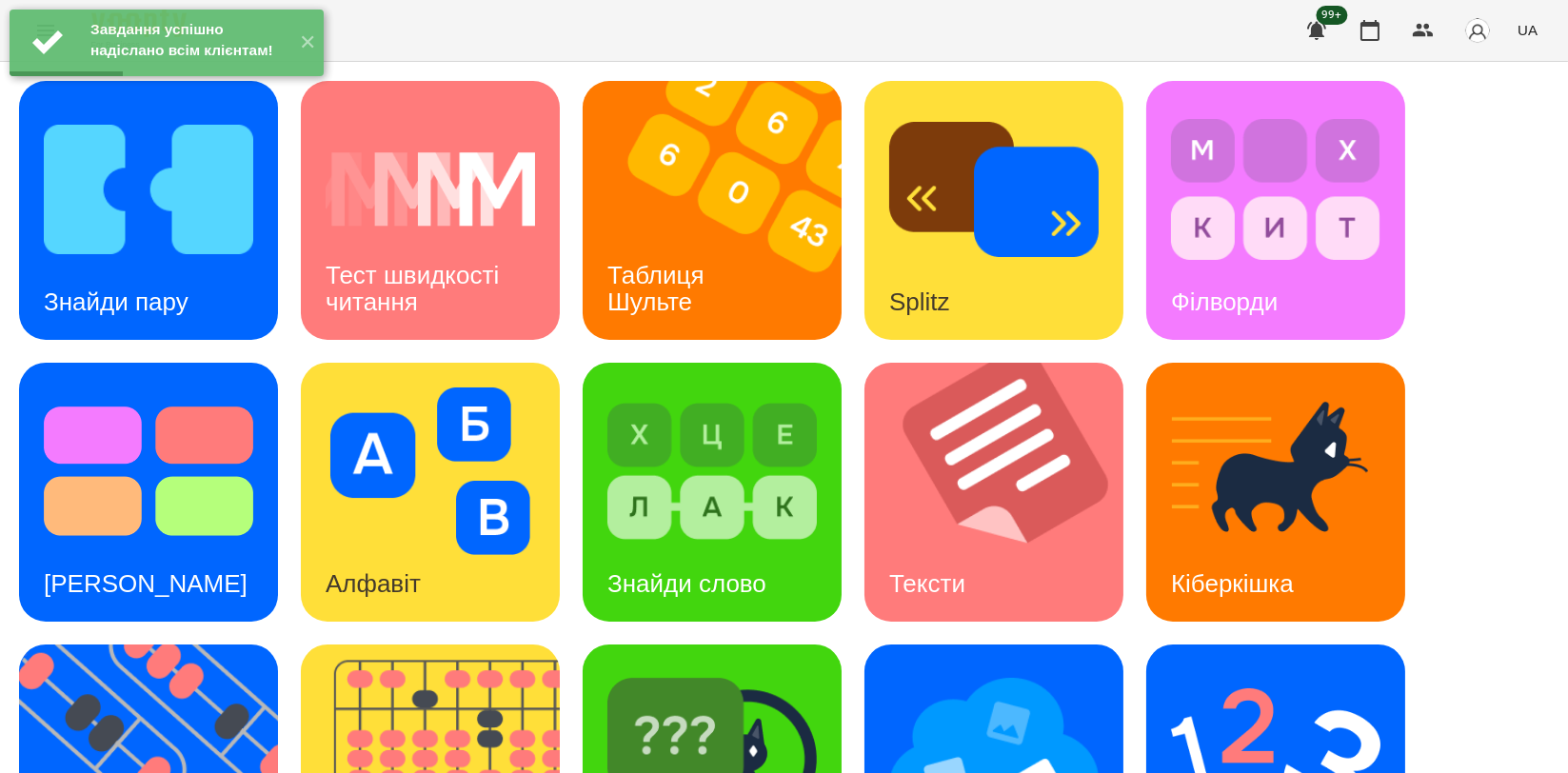
scroll to position [423, 0]
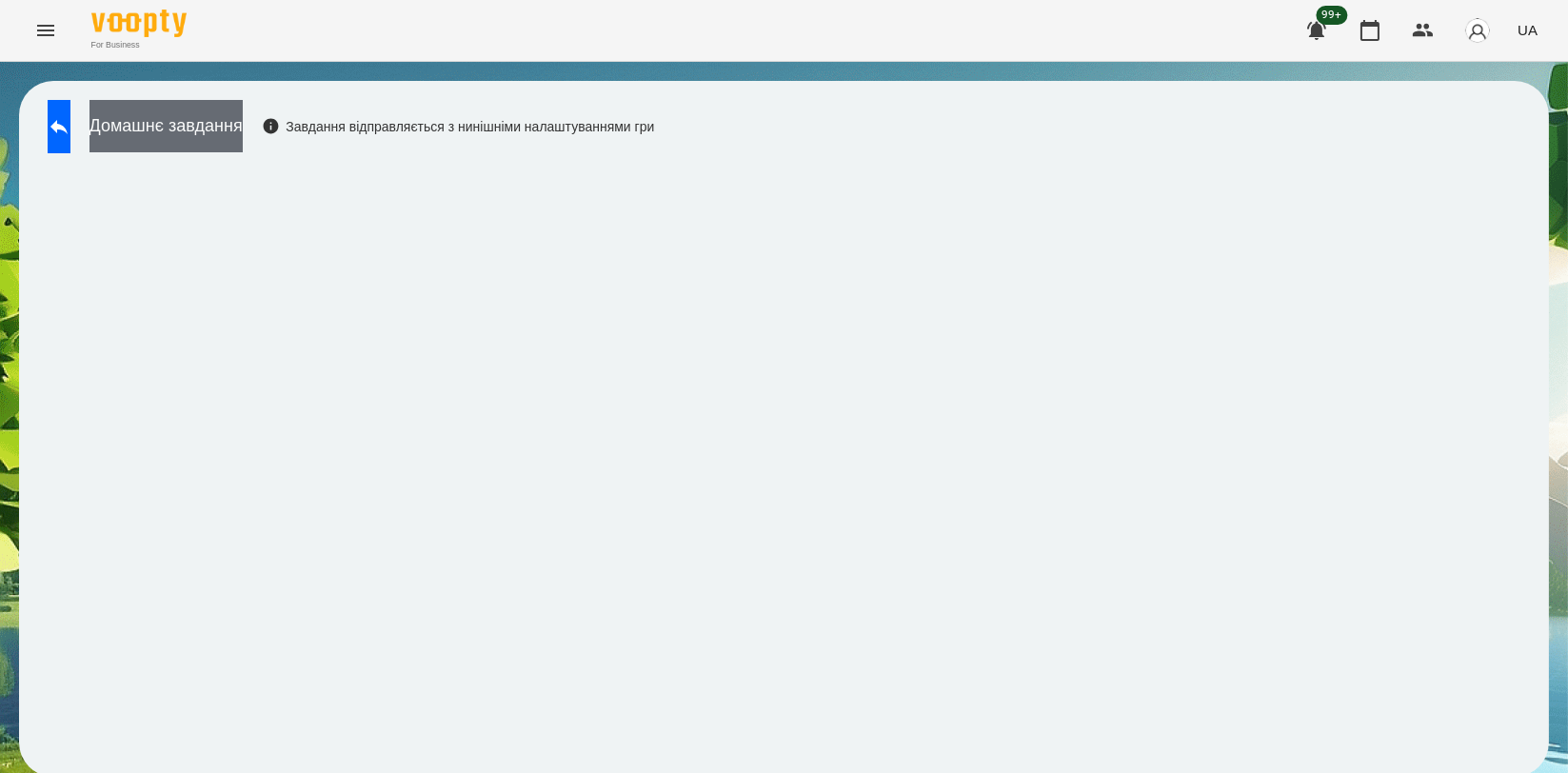
click at [243, 135] on button "Домашнє завдання" at bounding box center [166, 126] width 153 height 53
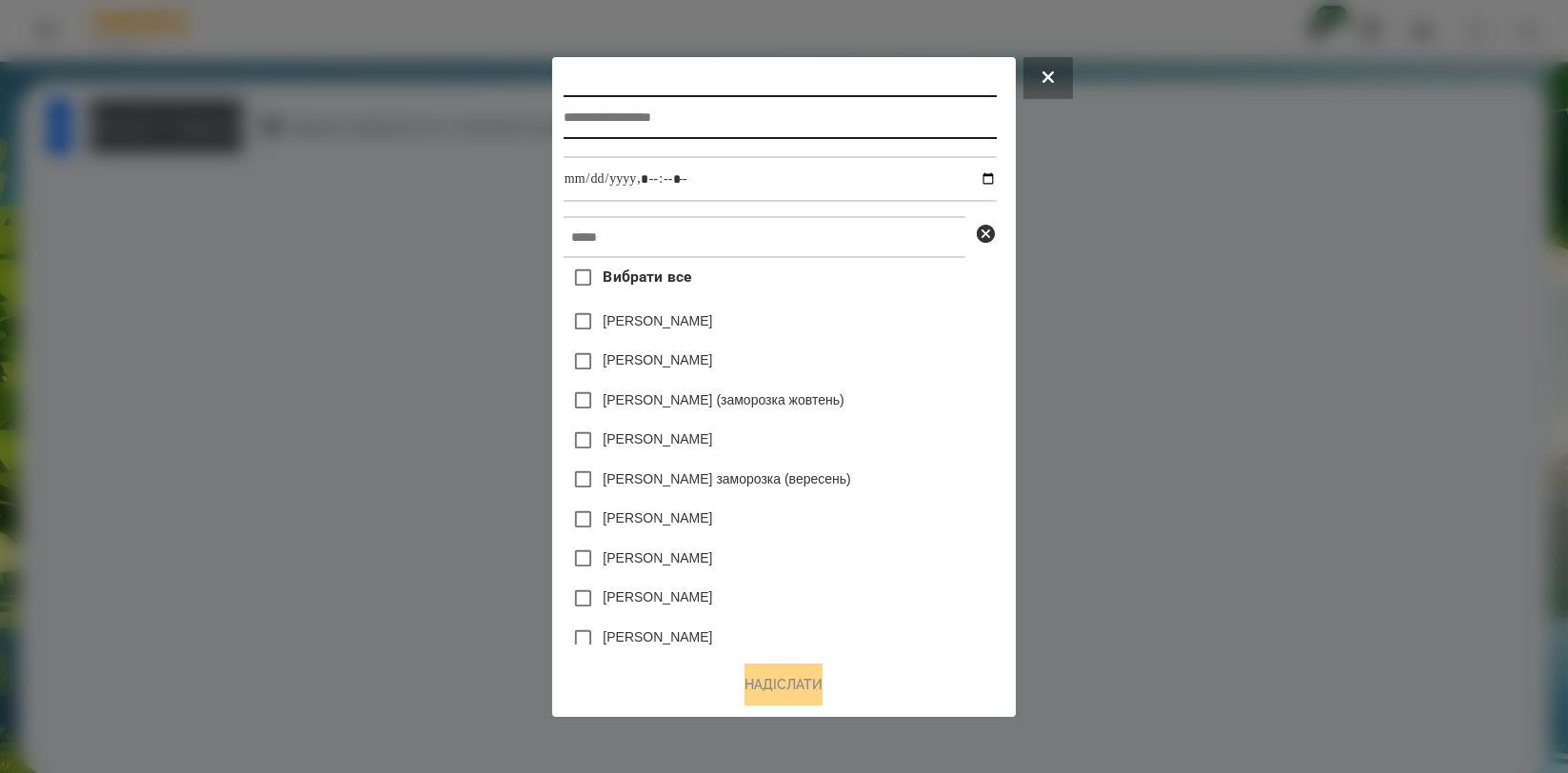
click at [934, 132] on input "text" at bounding box center [781, 117] width 434 height 44
type input "**********"
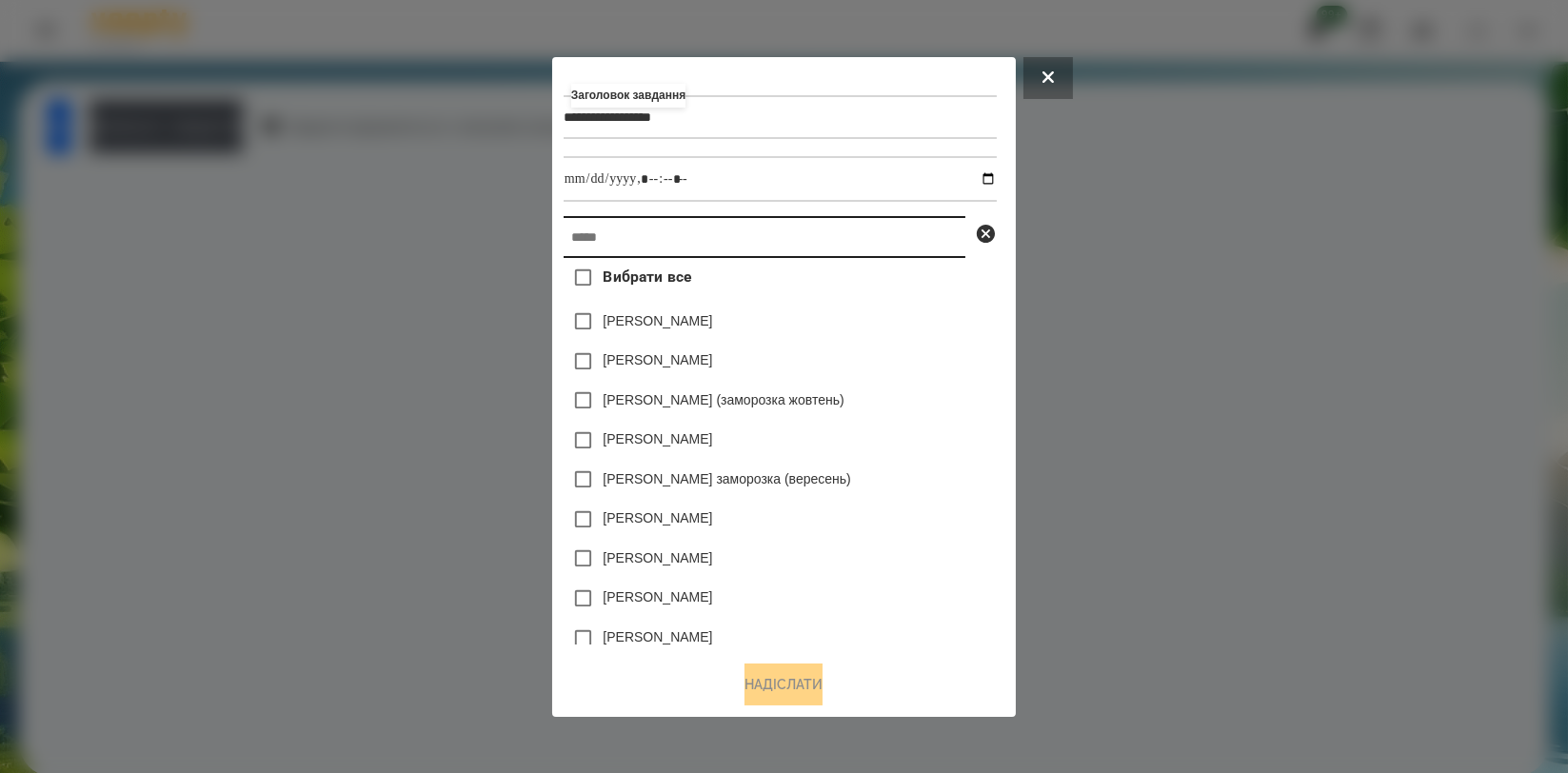
click at [895, 240] on input "text" at bounding box center [765, 237] width 402 height 42
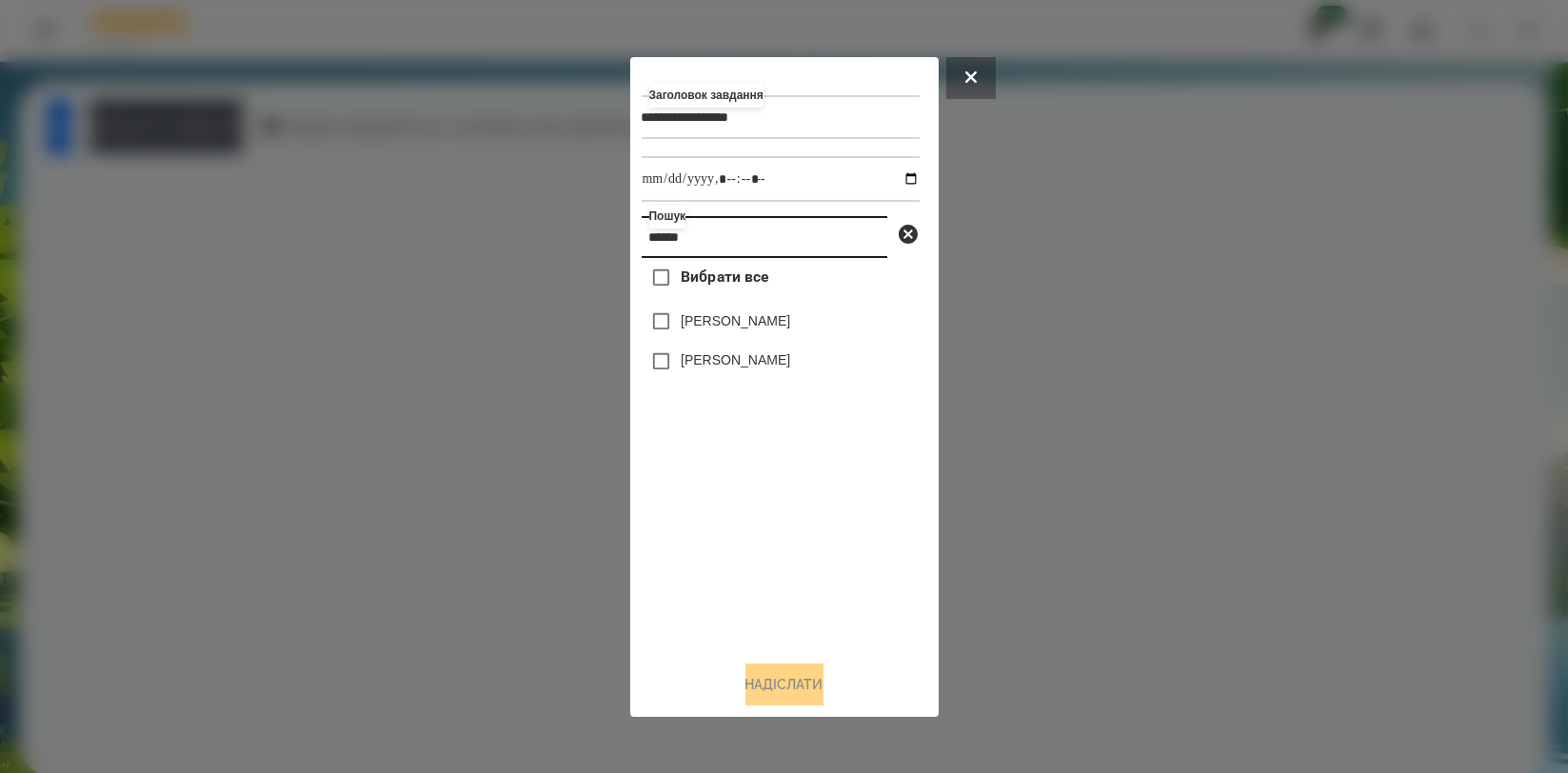
type input "******"
click at [762, 327] on label "[PERSON_NAME]" at bounding box center [736, 320] width 109 height 19
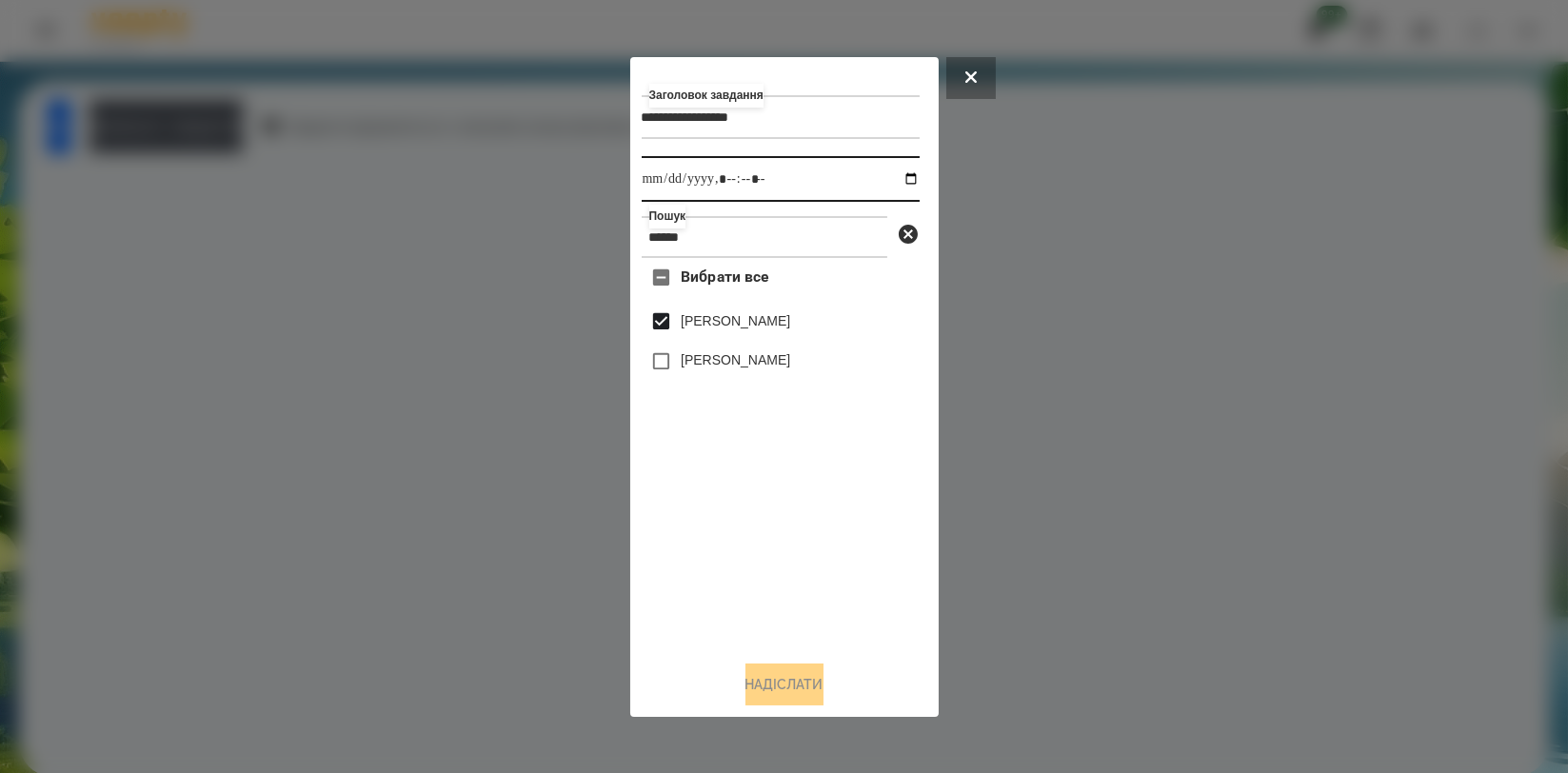
click at [903, 173] on input "datetime-local" at bounding box center [781, 179] width 278 height 46
type input "**********"
click at [754, 608] on div "Вибрати все [PERSON_NAME] [PERSON_NAME]" at bounding box center [781, 451] width 278 height 387
click at [771, 684] on button "Надіслати" at bounding box center [784, 684] width 79 height 42
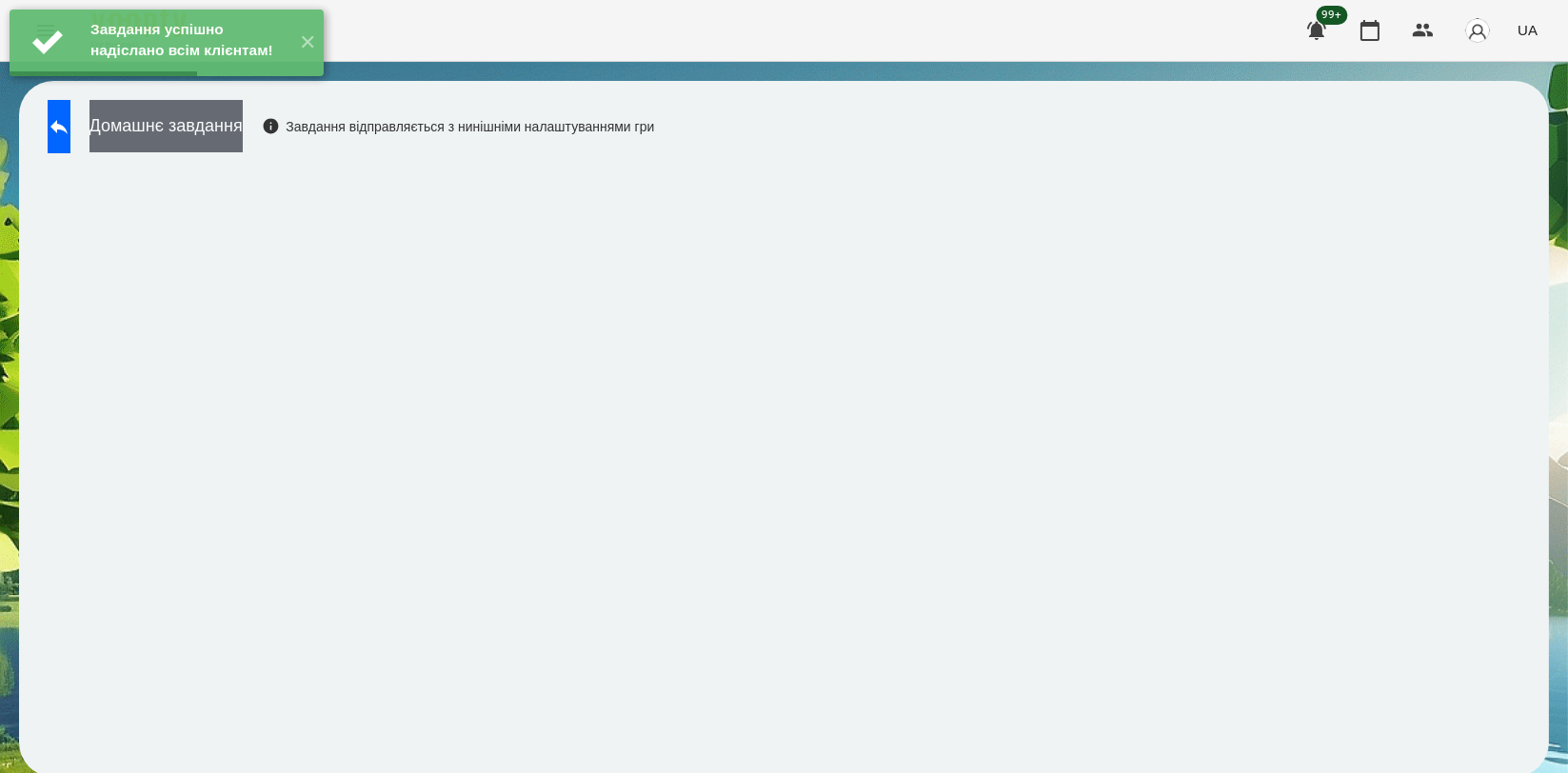
click at [243, 127] on button "Домашнє завдання" at bounding box center [166, 126] width 153 height 53
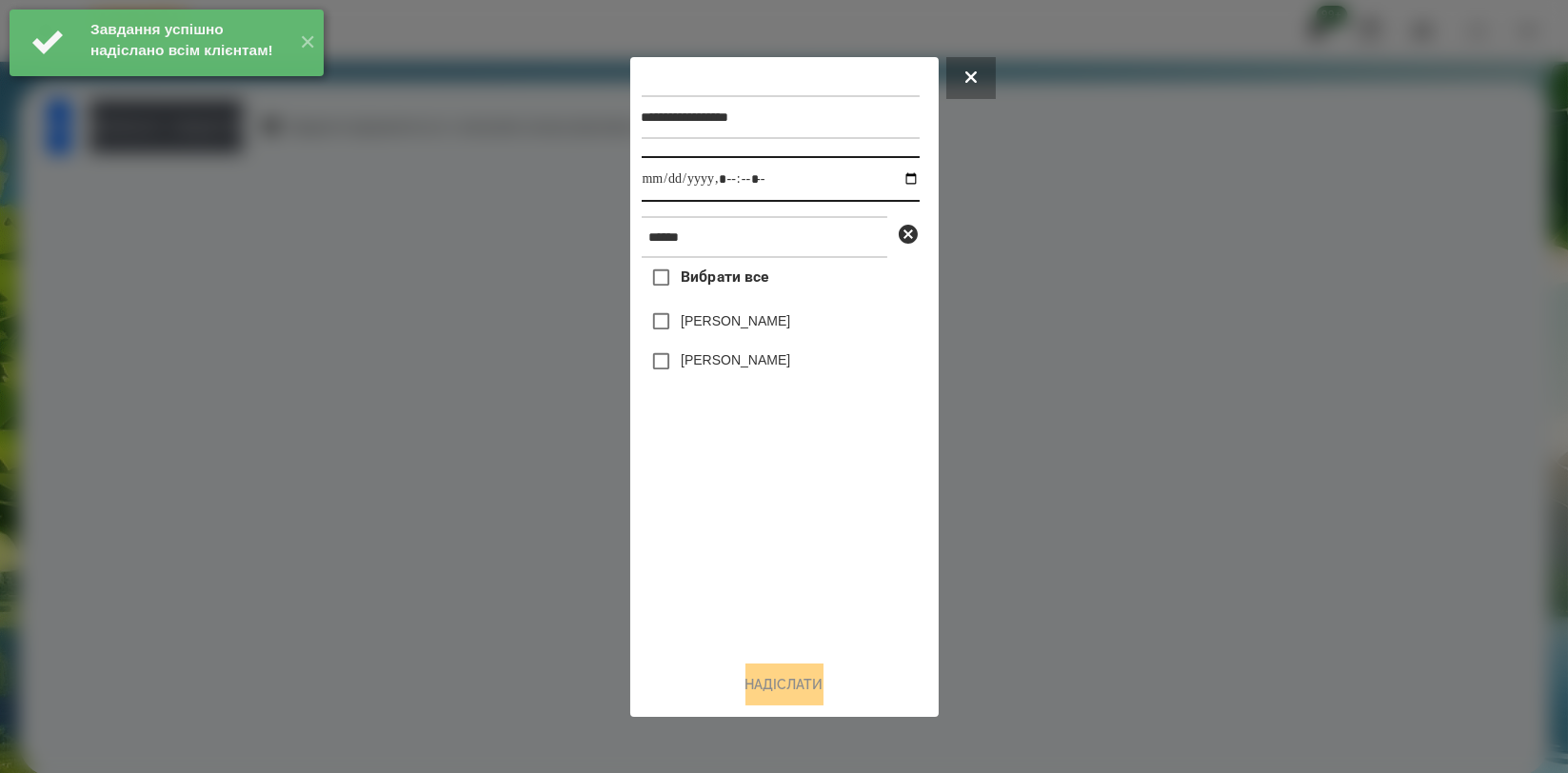
click at [891, 182] on input "datetime-local" at bounding box center [781, 179] width 278 height 46
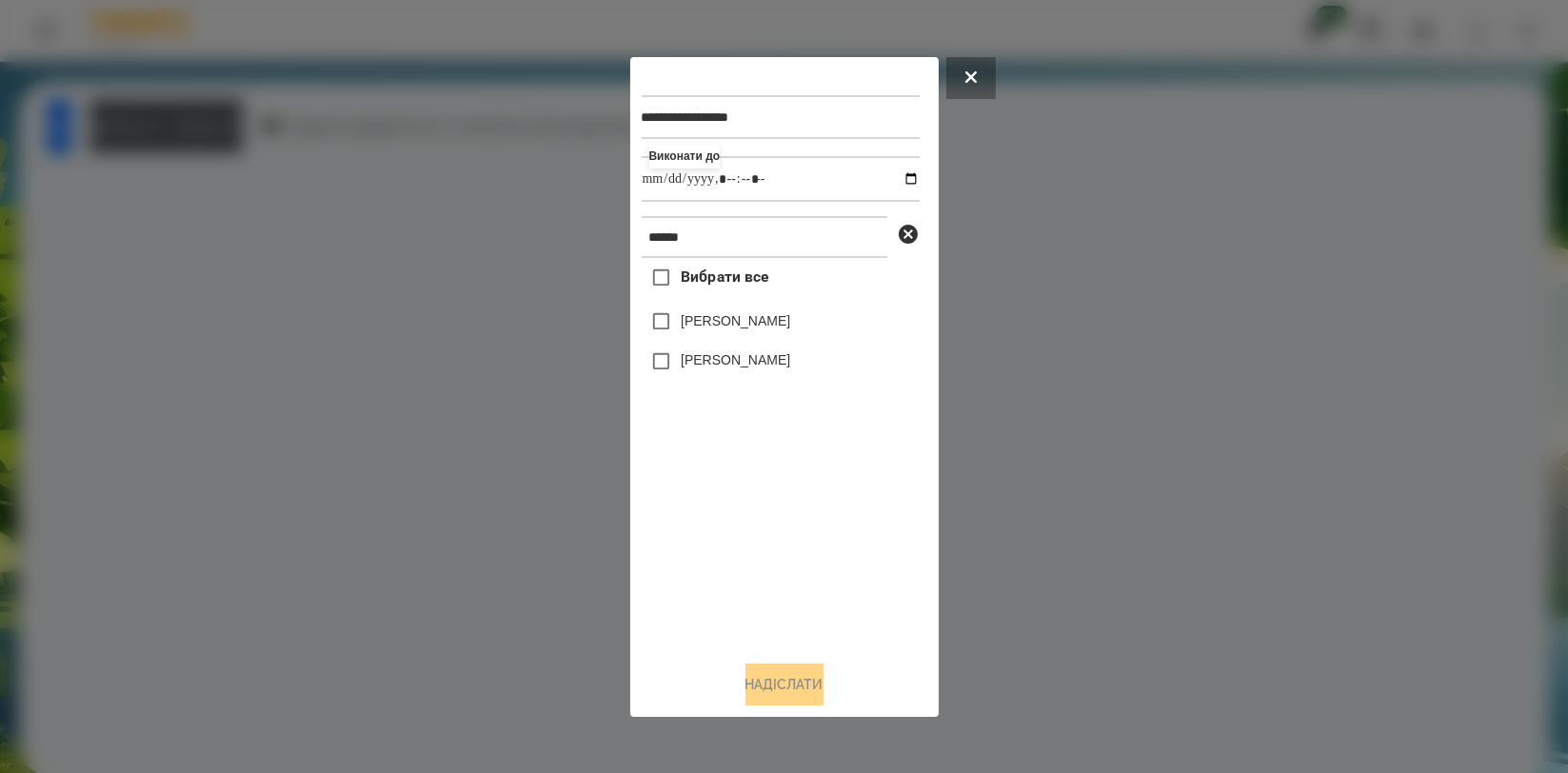
type input "**********"
click at [738, 530] on div "Вибрати все [PERSON_NAME] [PERSON_NAME]" at bounding box center [781, 451] width 278 height 387
click at [756, 318] on label "[PERSON_NAME]" at bounding box center [736, 320] width 109 height 19
drag, startPoint x: 759, startPoint y: 683, endPoint x: 740, endPoint y: 631, distance: 55.4
click at [759, 683] on button "Надіслати" at bounding box center [784, 684] width 79 height 42
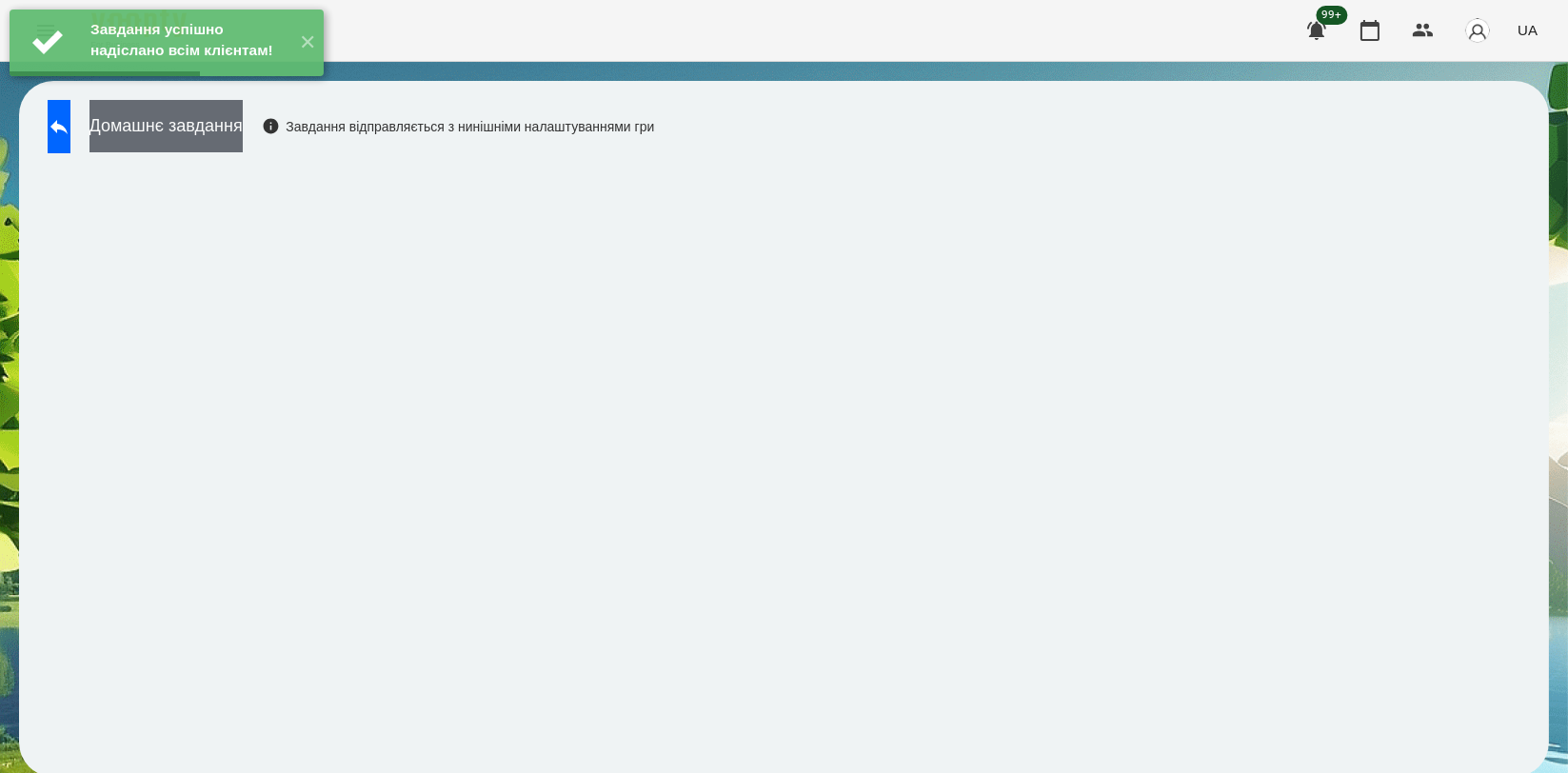
click at [243, 131] on button "Домашнє завдання" at bounding box center [166, 126] width 153 height 53
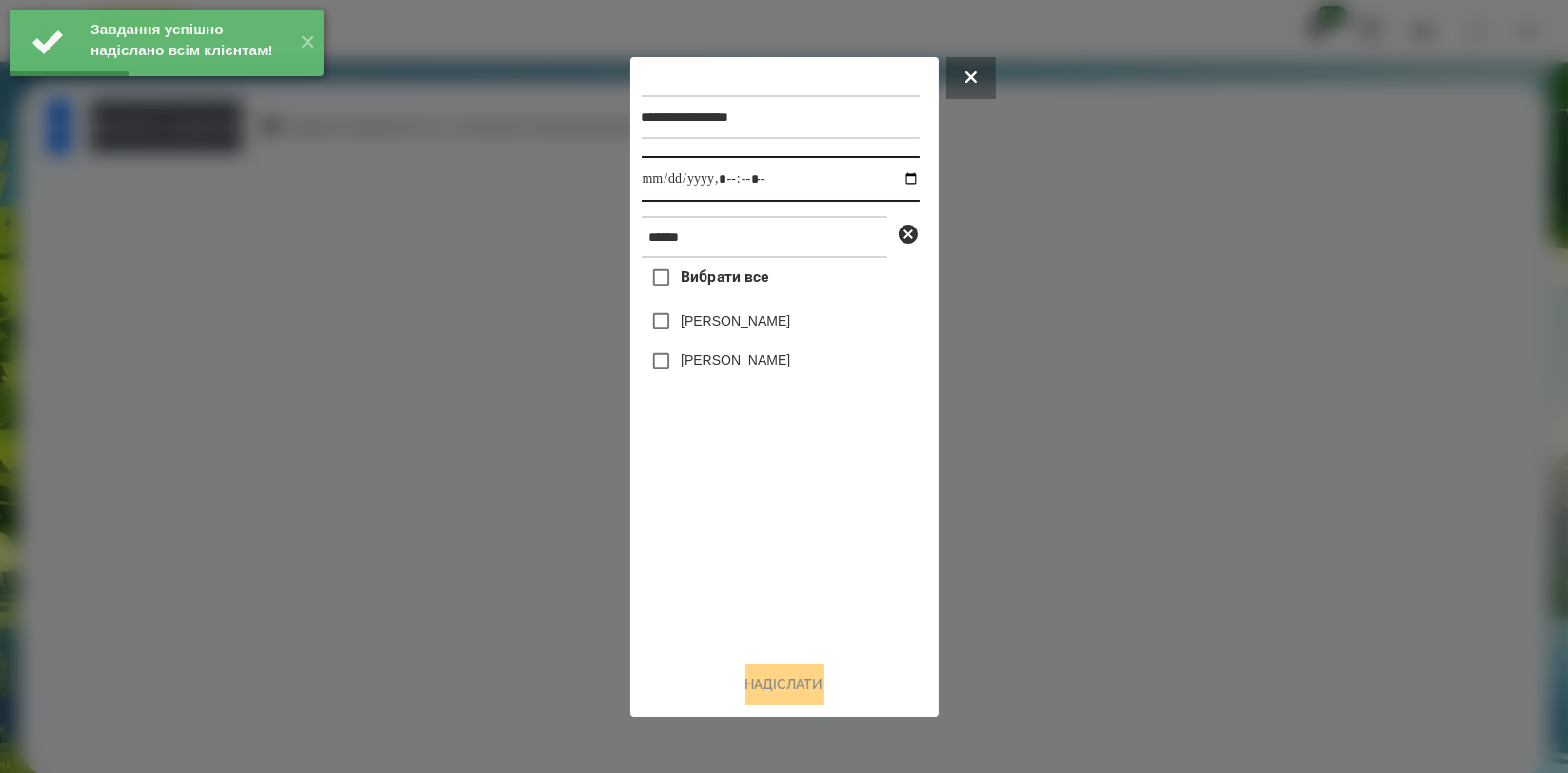
click at [893, 180] on input "datetime-local" at bounding box center [781, 179] width 278 height 46
type input "**********"
click at [750, 535] on div "Вибрати все [PERSON_NAME] [PERSON_NAME]" at bounding box center [781, 451] width 278 height 387
click at [752, 325] on label "[PERSON_NAME]" at bounding box center [736, 320] width 109 height 19
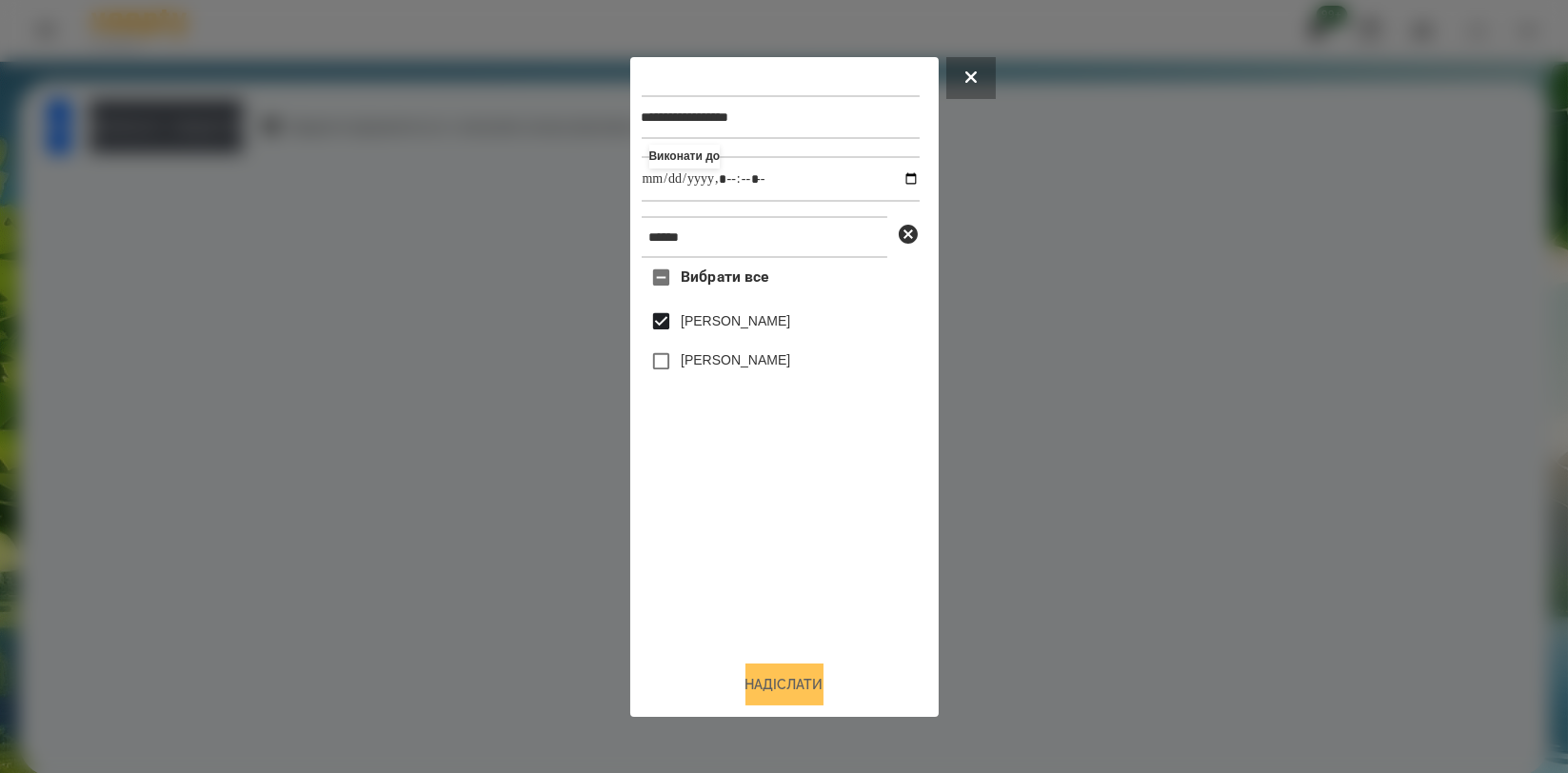
click at [777, 678] on button "Надіслати" at bounding box center [784, 684] width 79 height 42
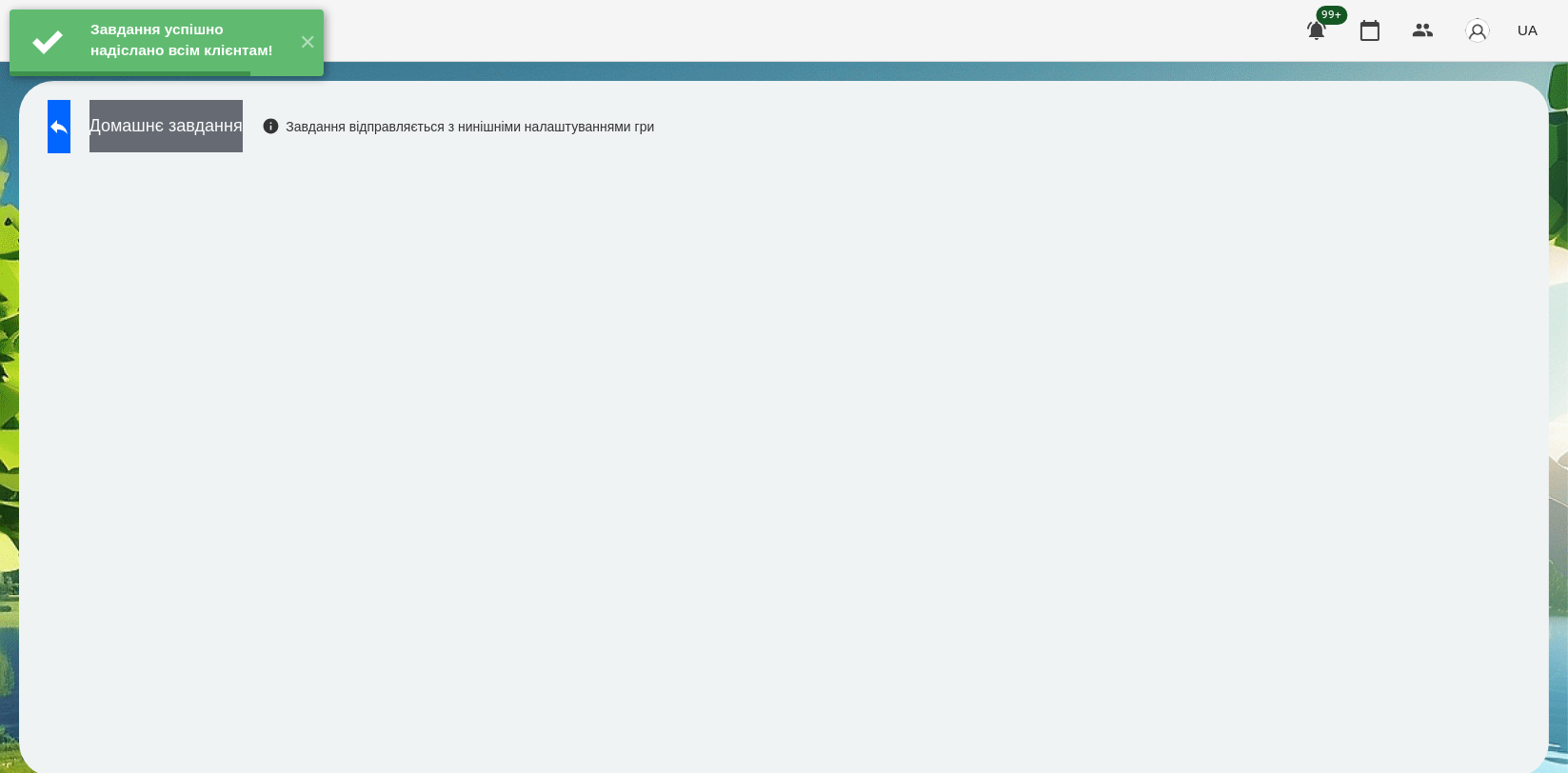
click at [243, 148] on button "Домашнє завдання" at bounding box center [166, 126] width 153 height 53
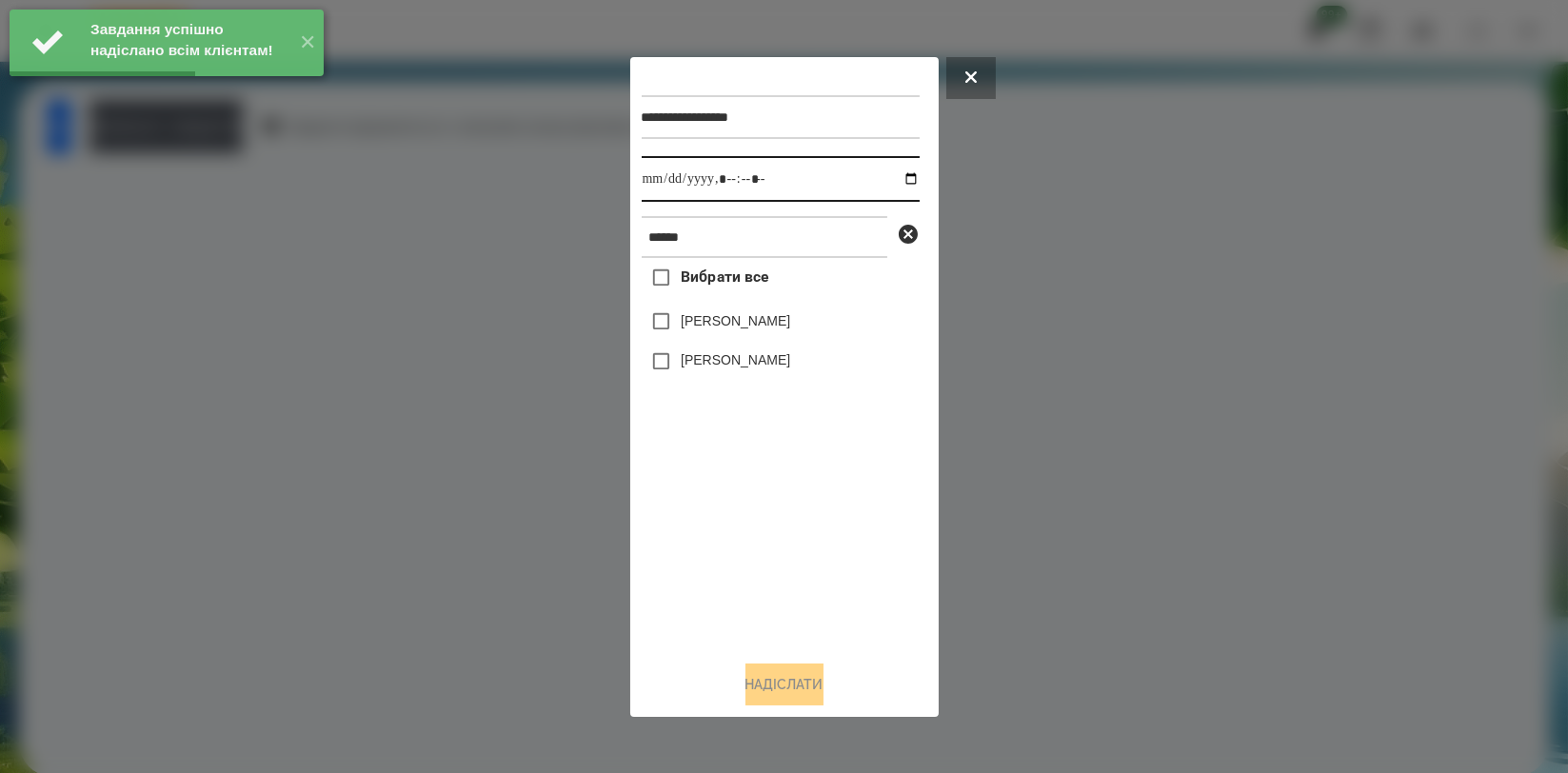
click at [891, 173] on input "datetime-local" at bounding box center [781, 179] width 278 height 46
type input "**********"
drag, startPoint x: 745, startPoint y: 525, endPoint x: 745, endPoint y: 455, distance: 70.0
click at [745, 524] on div "Вибрати все [PERSON_NAME] [PERSON_NAME]" at bounding box center [781, 451] width 278 height 387
click at [761, 312] on div "[PERSON_NAME]" at bounding box center [781, 322] width 278 height 40
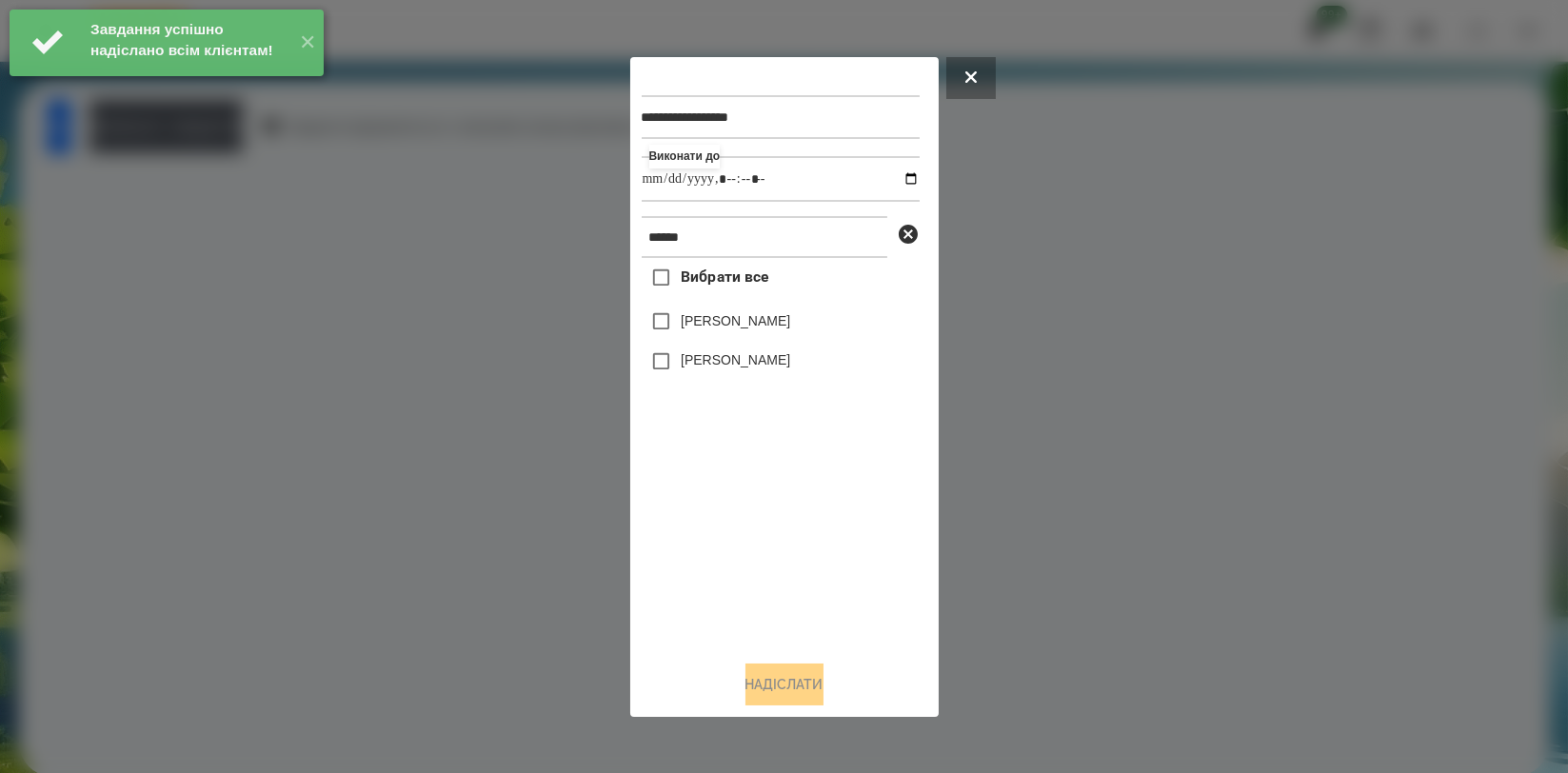
click at [778, 317] on label "[PERSON_NAME]" at bounding box center [736, 320] width 109 height 19
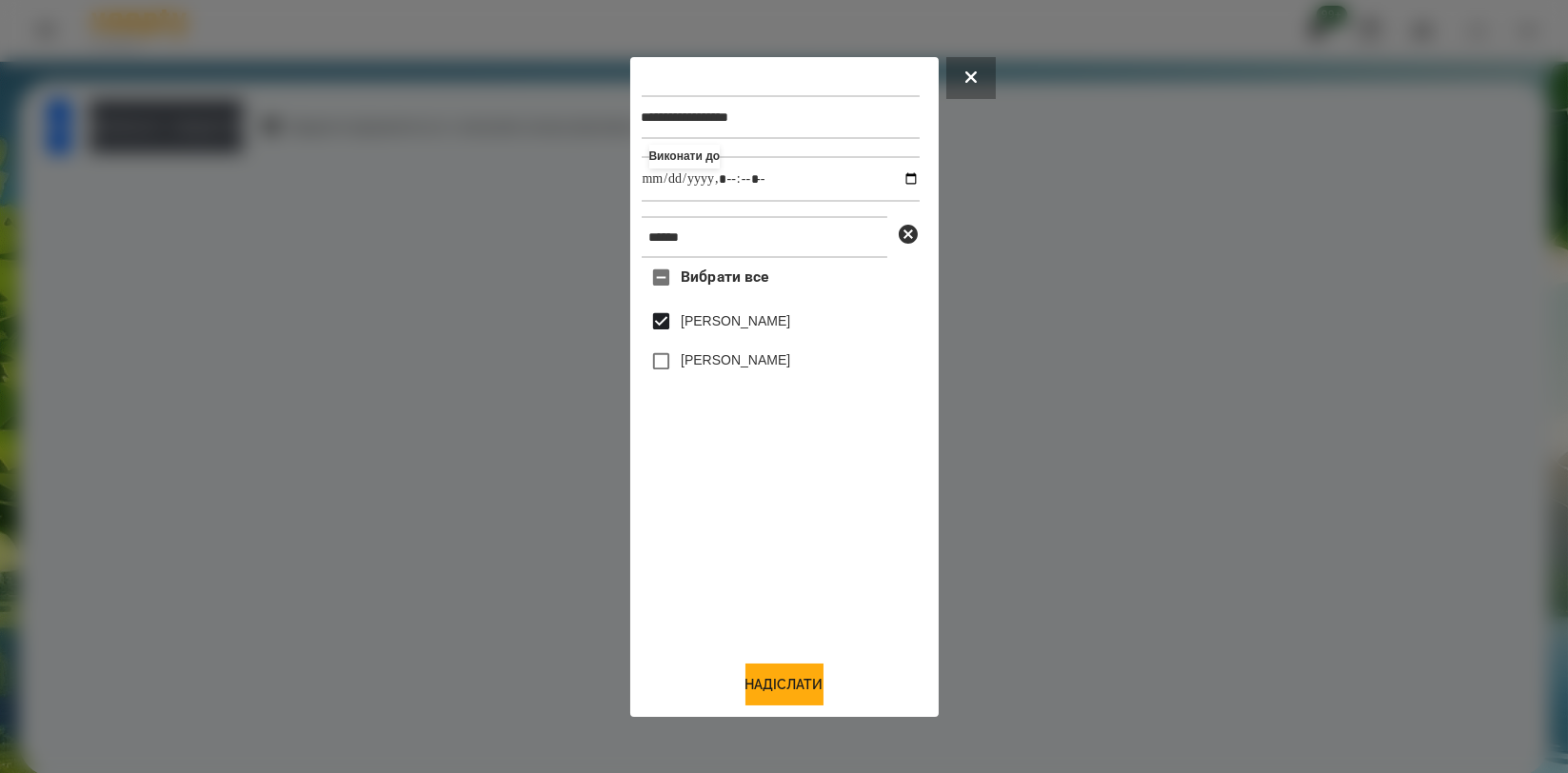
drag, startPoint x: 781, startPoint y: 676, endPoint x: 793, endPoint y: 652, distance: 26.8
click at [782, 677] on button "Надіслати" at bounding box center [784, 684] width 79 height 42
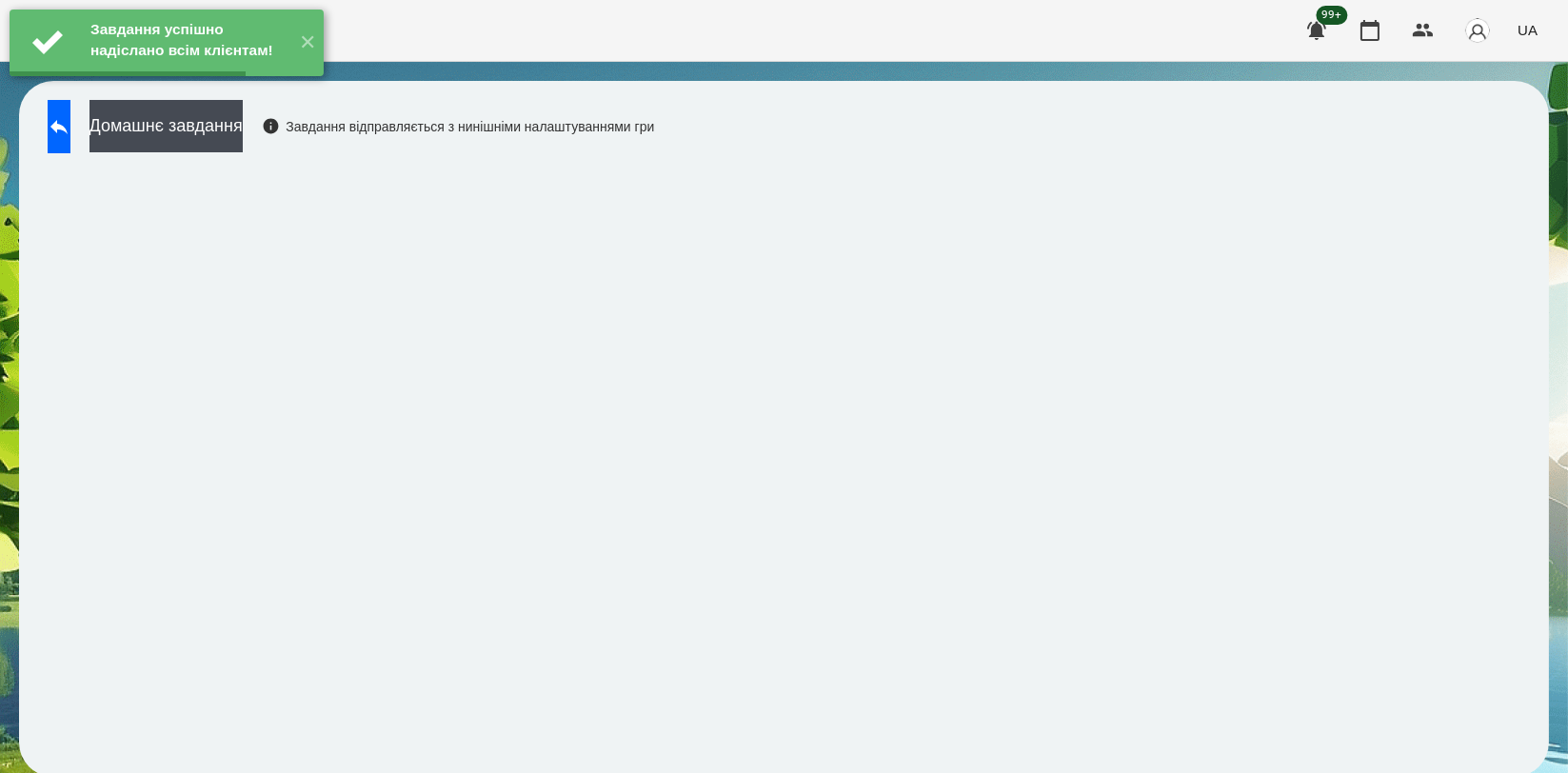
click at [243, 143] on button "Домашнє завдання" at bounding box center [166, 126] width 153 height 53
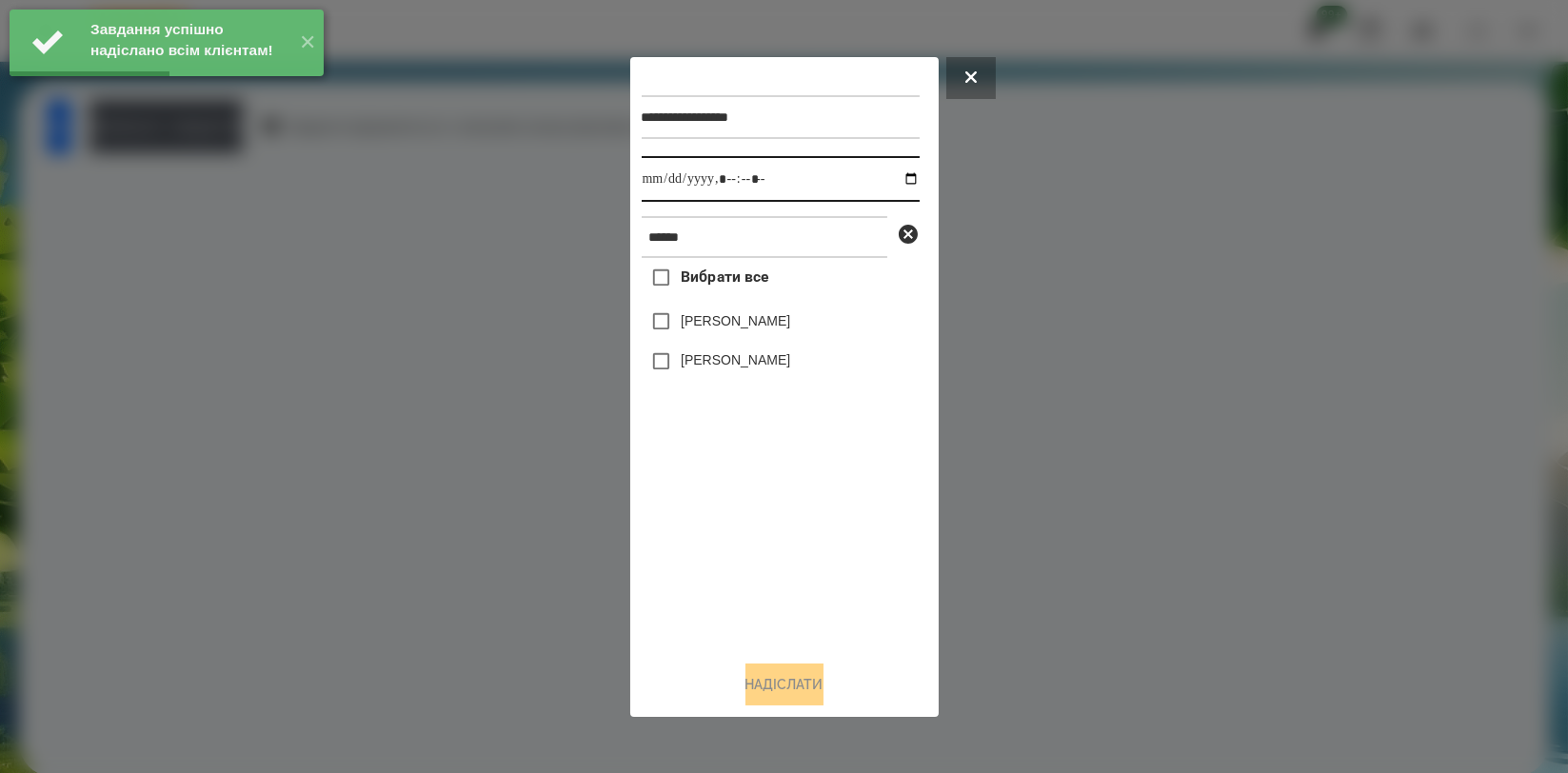
click at [901, 185] on input "datetime-local" at bounding box center [781, 179] width 278 height 46
type input "**********"
drag, startPoint x: 785, startPoint y: 533, endPoint x: 779, endPoint y: 417, distance: 116.2
click at [784, 535] on div "Вибрати все [PERSON_NAME] [PERSON_NAME]" at bounding box center [781, 451] width 278 height 387
click at [776, 318] on label "[PERSON_NAME]" at bounding box center [736, 320] width 109 height 19
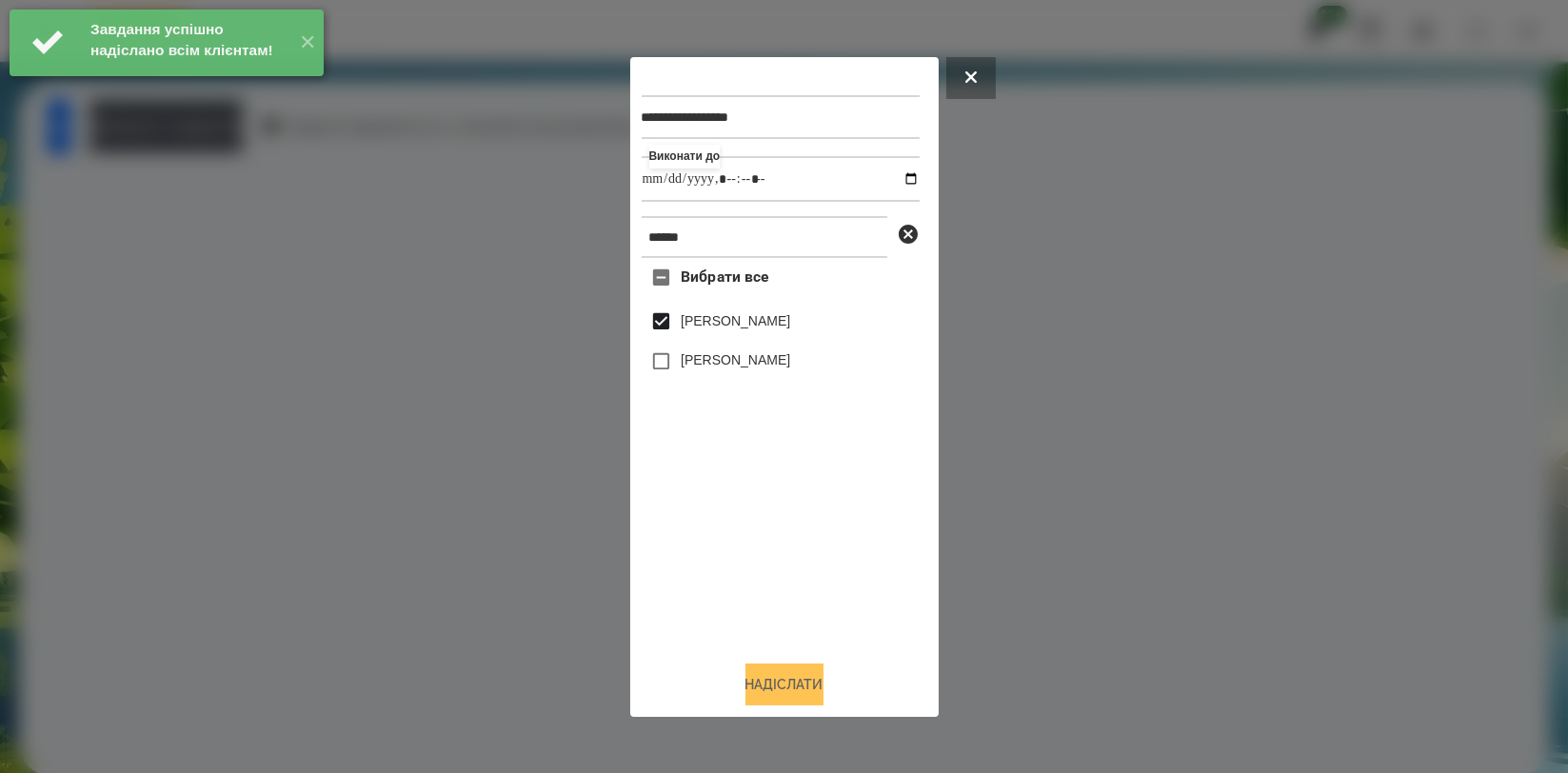
click at [787, 677] on button "Надіслати" at bounding box center [784, 684] width 79 height 42
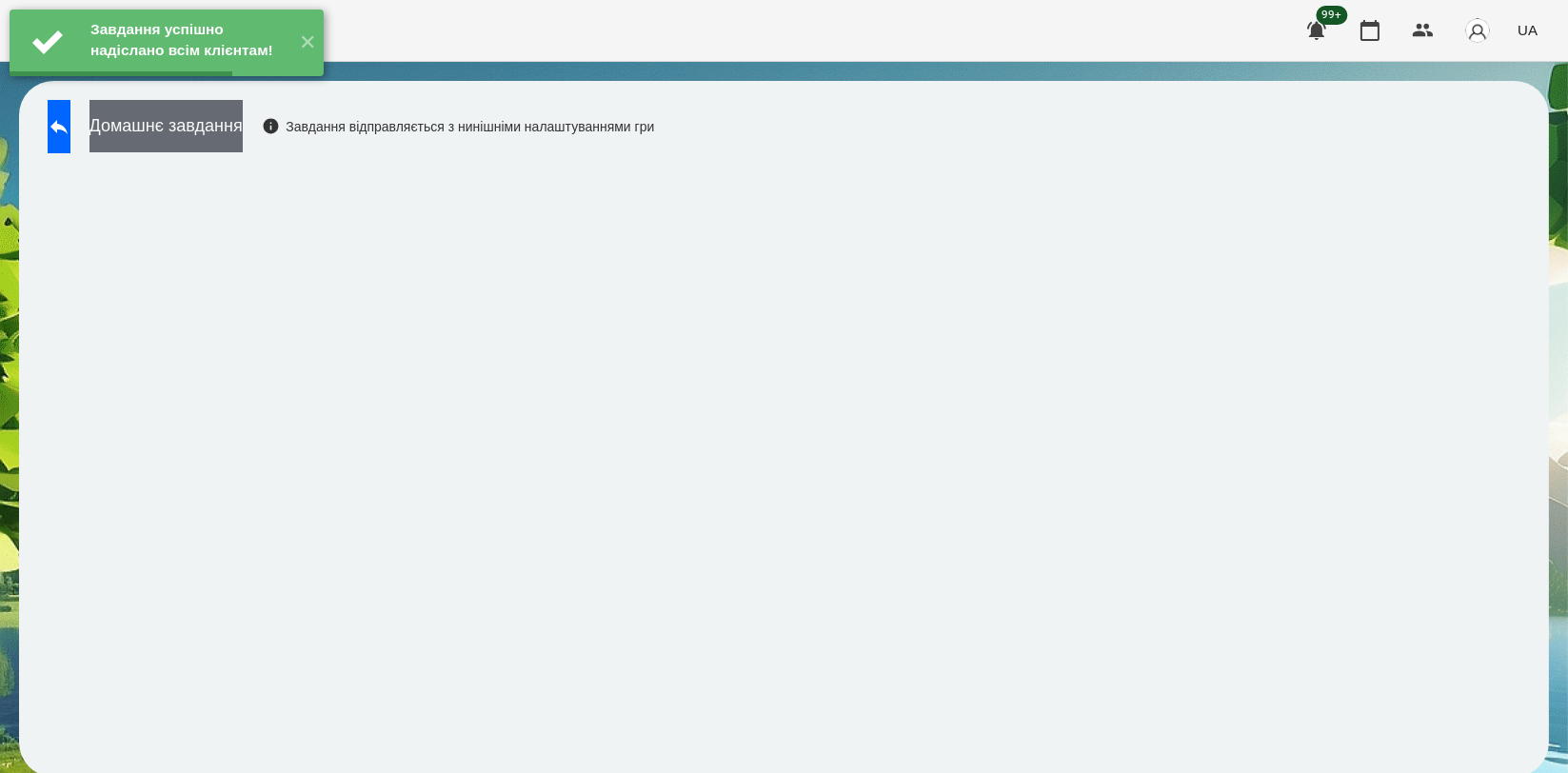
click at [243, 150] on button "Домашнє завдання" at bounding box center [166, 126] width 153 height 53
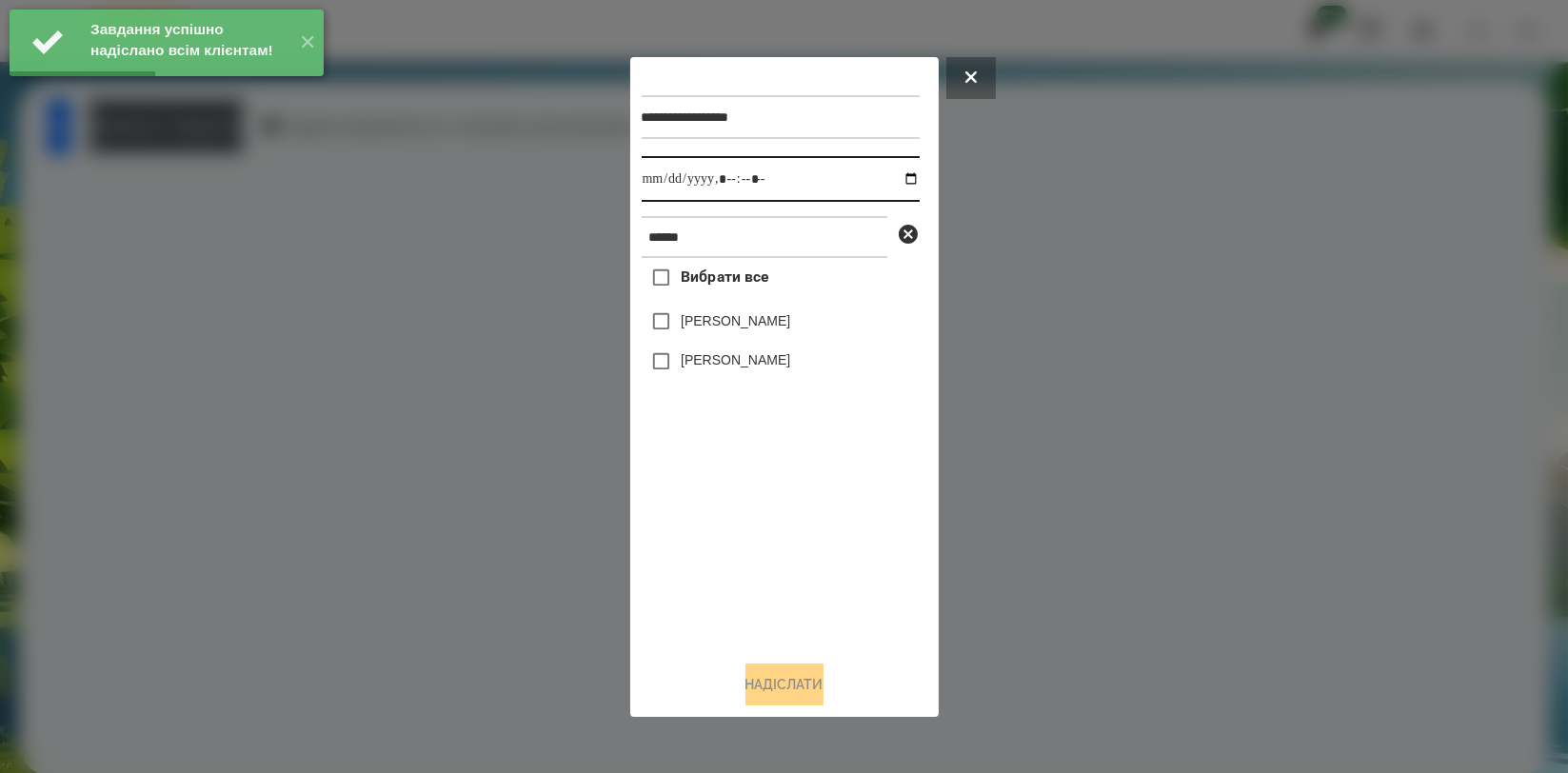
click at [888, 173] on input "datetime-local" at bounding box center [781, 179] width 278 height 46
type input "**********"
click at [805, 574] on div "Вибрати все [PERSON_NAME] [PERSON_NAME]" at bounding box center [781, 451] width 278 height 387
click at [767, 330] on label "[PERSON_NAME]" at bounding box center [736, 320] width 109 height 19
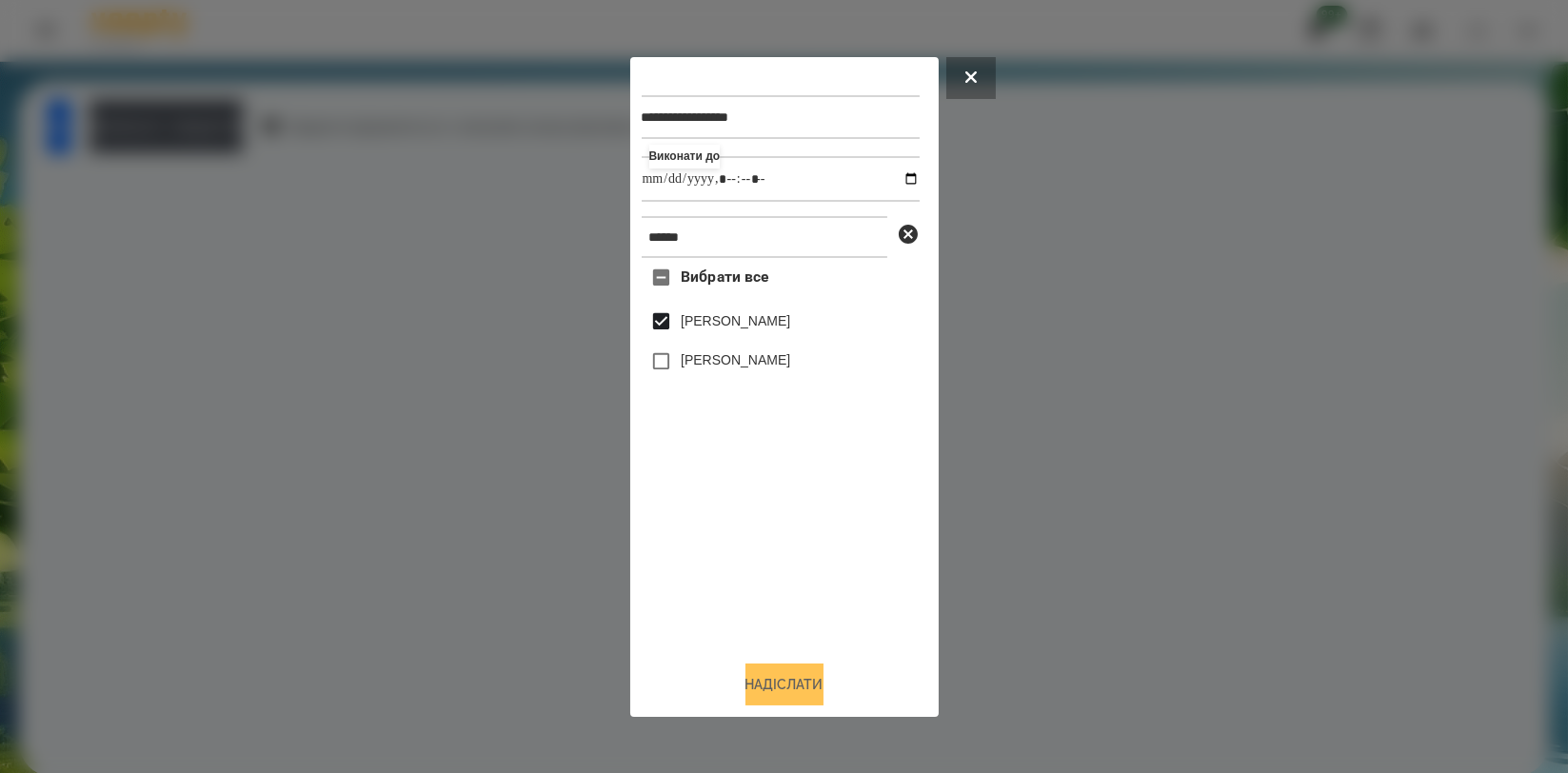
click at [783, 678] on button "Надіслати" at bounding box center [784, 684] width 79 height 42
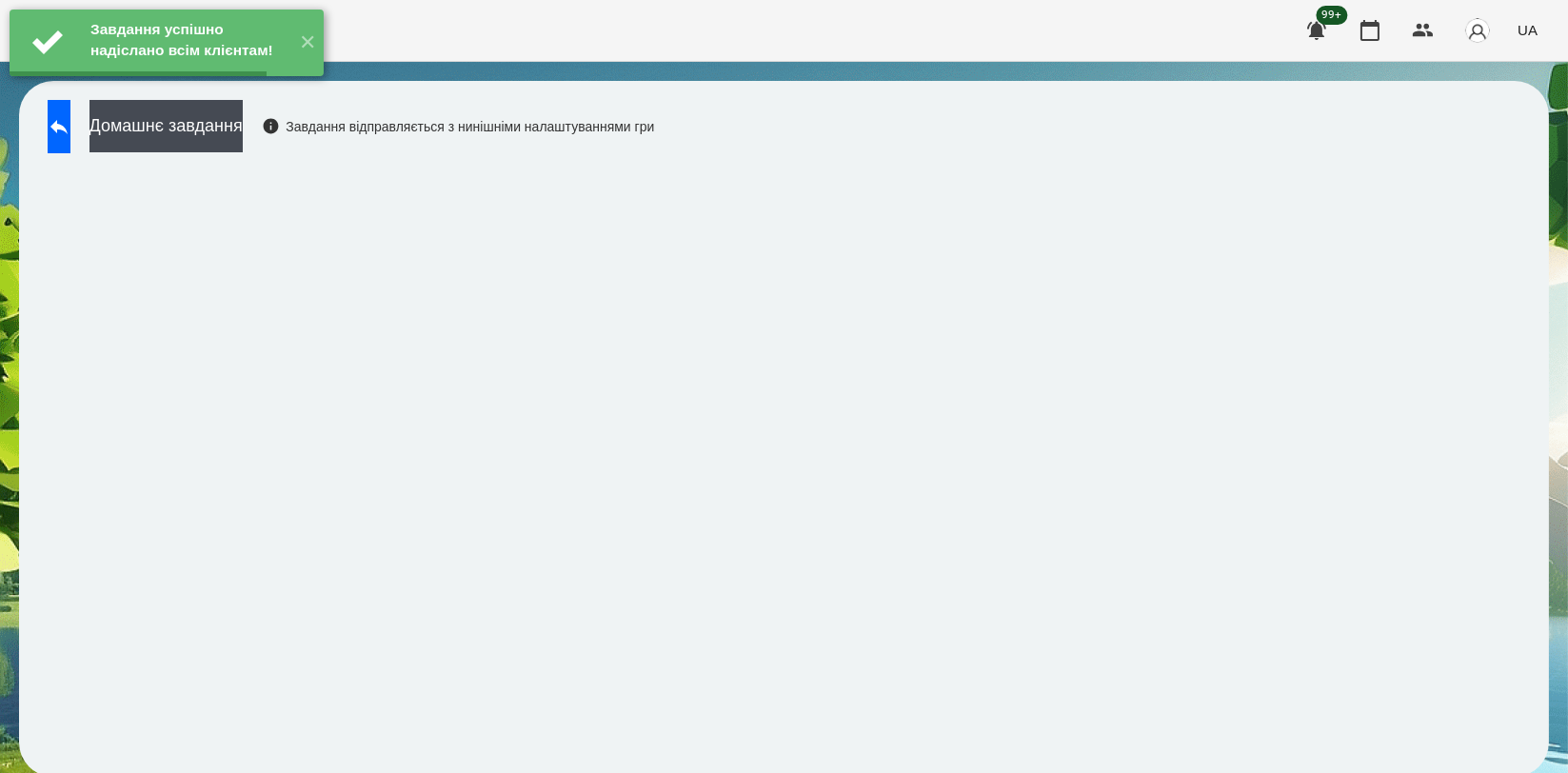
click at [237, 119] on button "Домашнє завдання" at bounding box center [166, 126] width 153 height 53
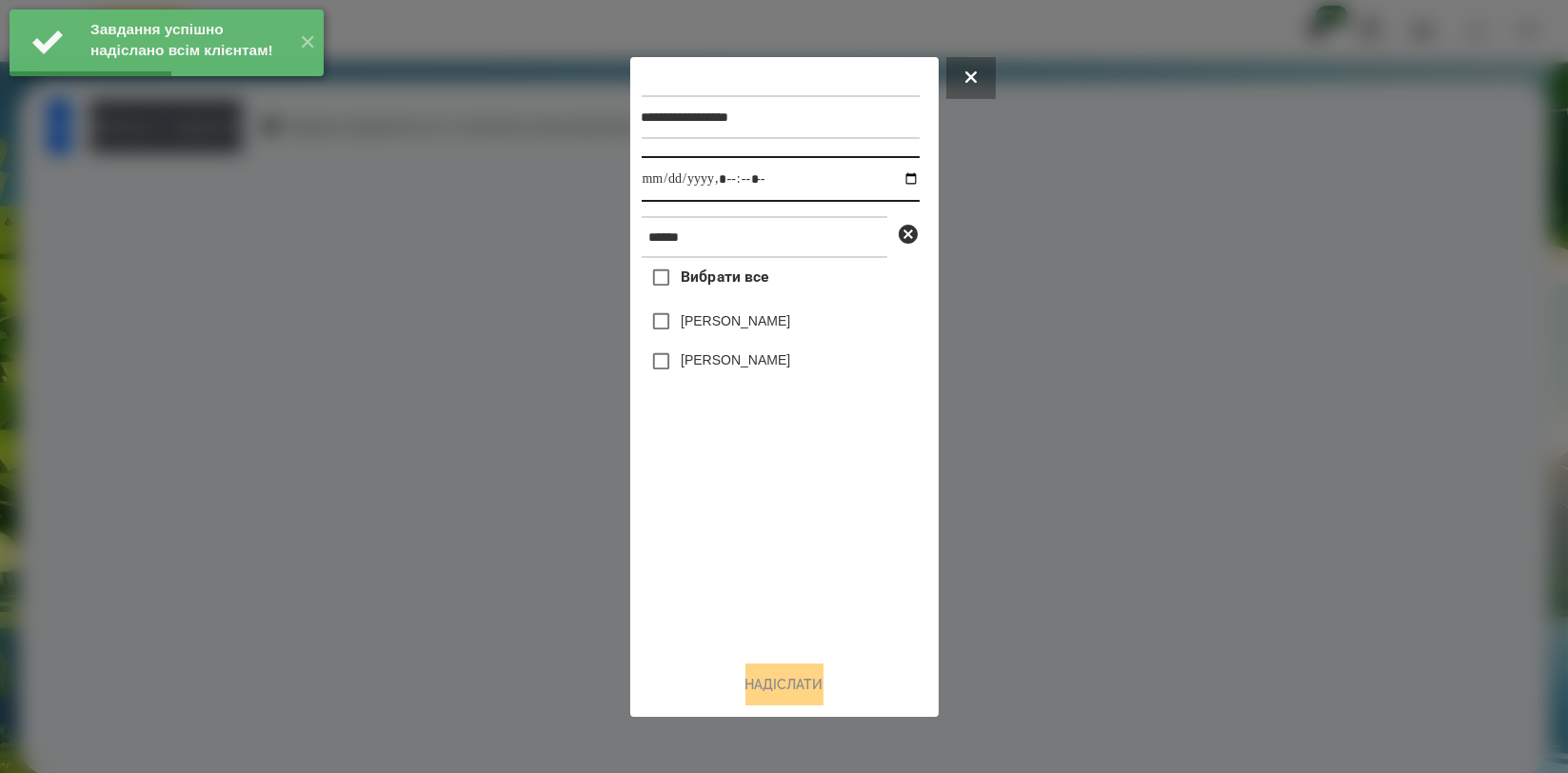
click at [894, 175] on input "datetime-local" at bounding box center [781, 179] width 278 height 46
type input "**********"
drag, startPoint x: 699, startPoint y: 550, endPoint x: 726, endPoint y: 419, distance: 133.8
click at [699, 549] on div "Вибрати все [PERSON_NAME] [PERSON_NAME]" at bounding box center [781, 451] width 278 height 387
click at [754, 330] on label "[PERSON_NAME]" at bounding box center [736, 320] width 109 height 19
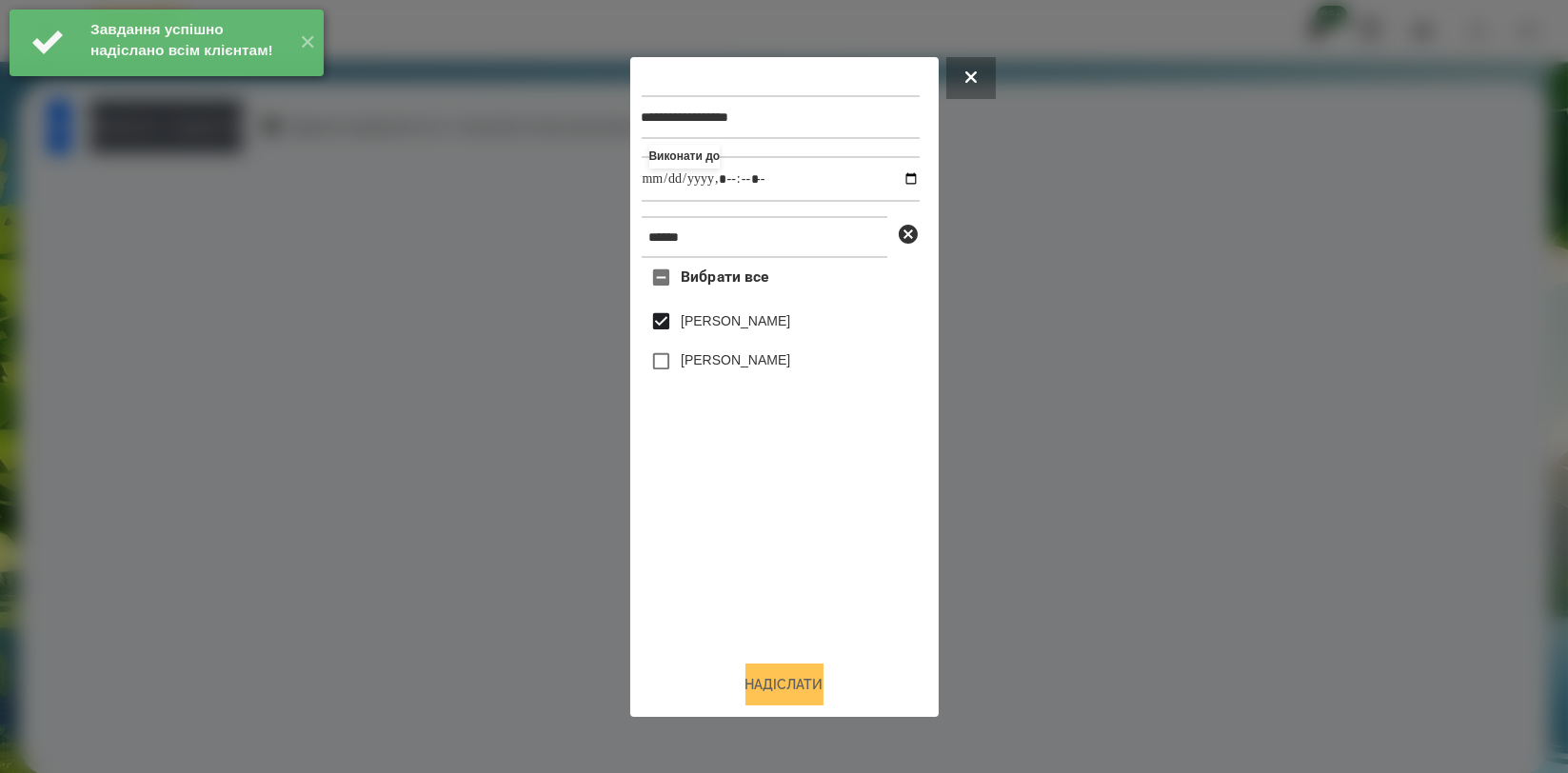
click at [790, 677] on button "Надіслати" at bounding box center [784, 684] width 79 height 42
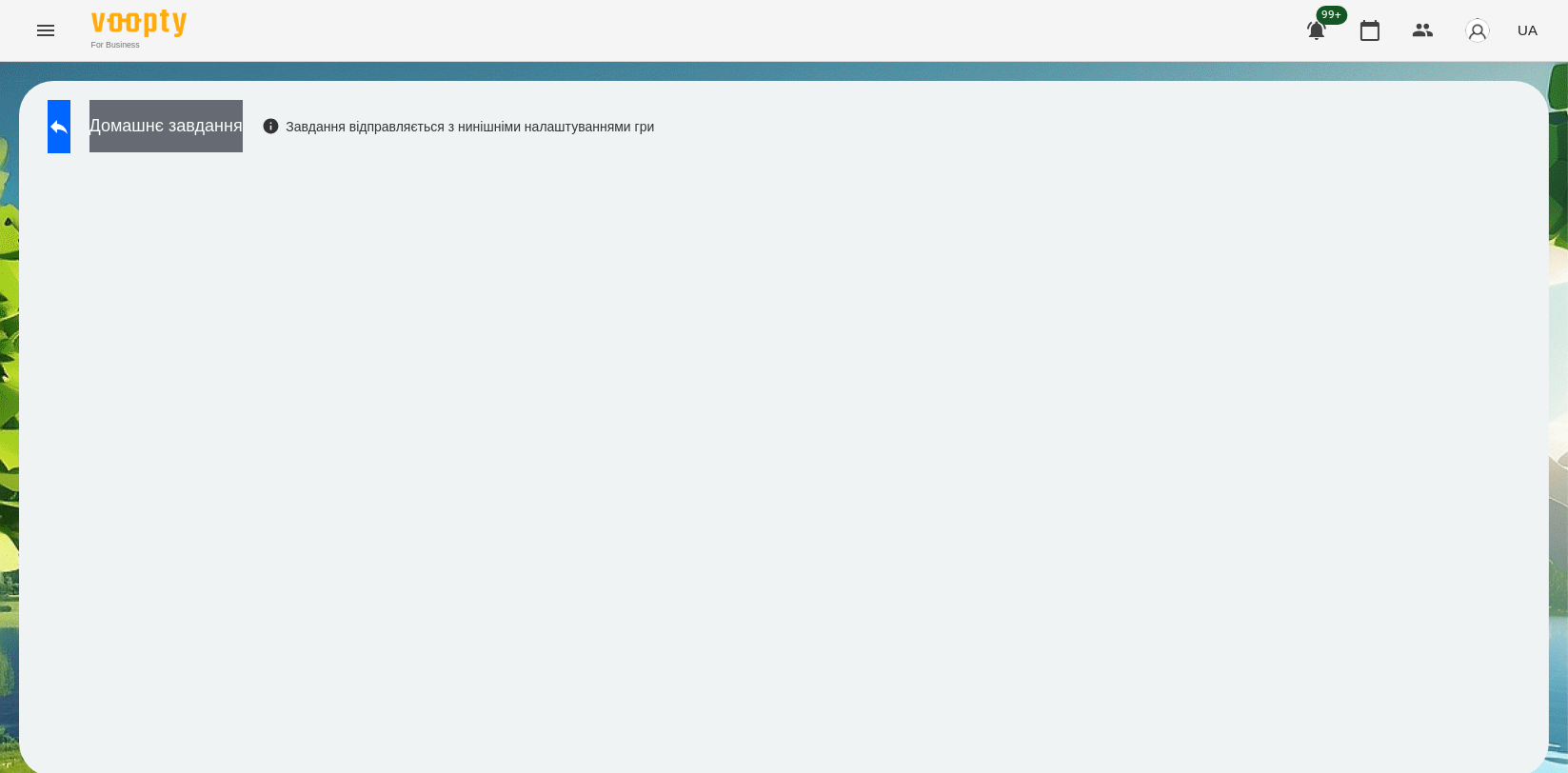
click at [179, 124] on button "Домашнє завдання" at bounding box center [166, 126] width 153 height 53
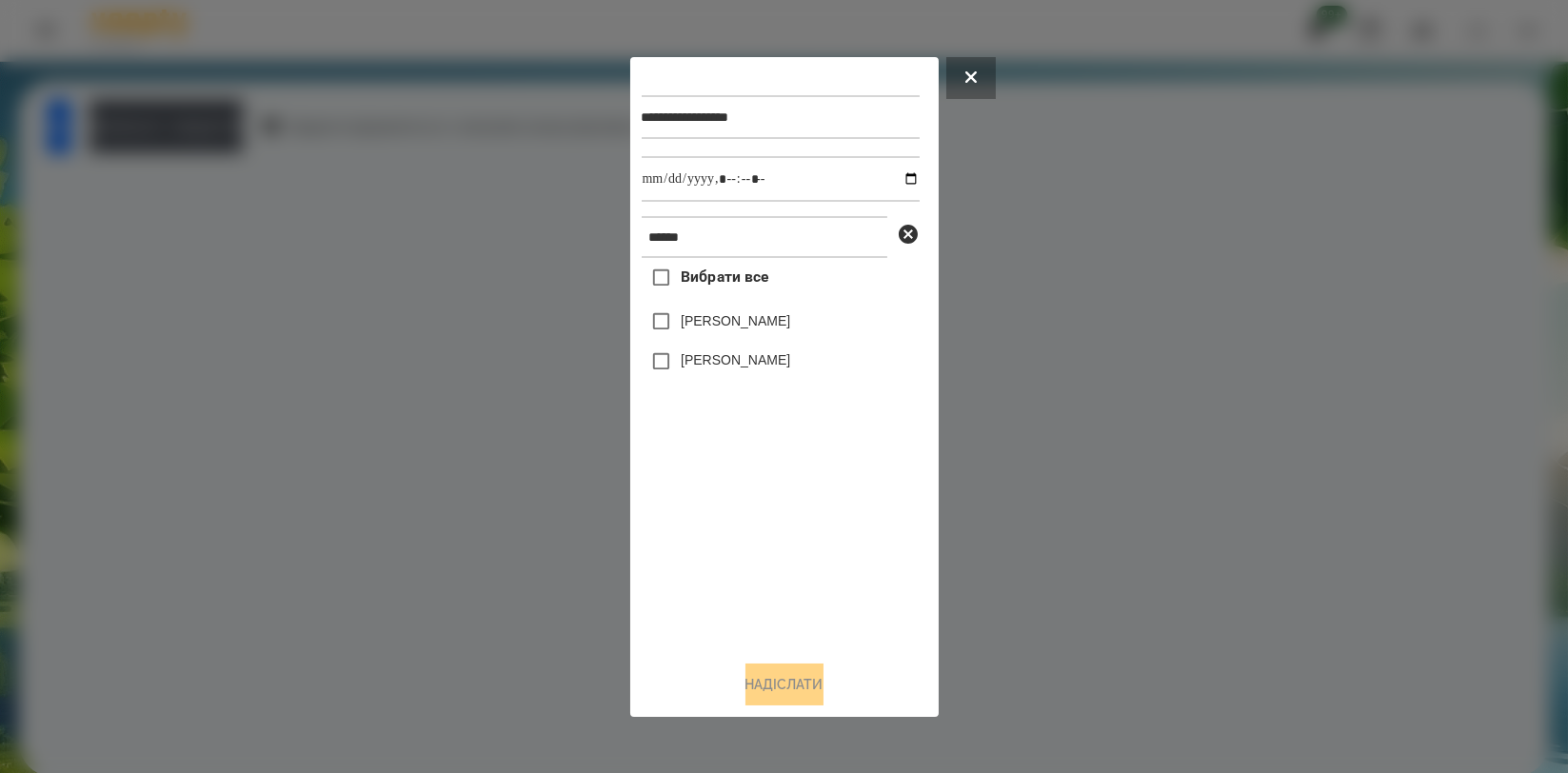
click at [287, 325] on div at bounding box center [784, 386] width 1568 height 773
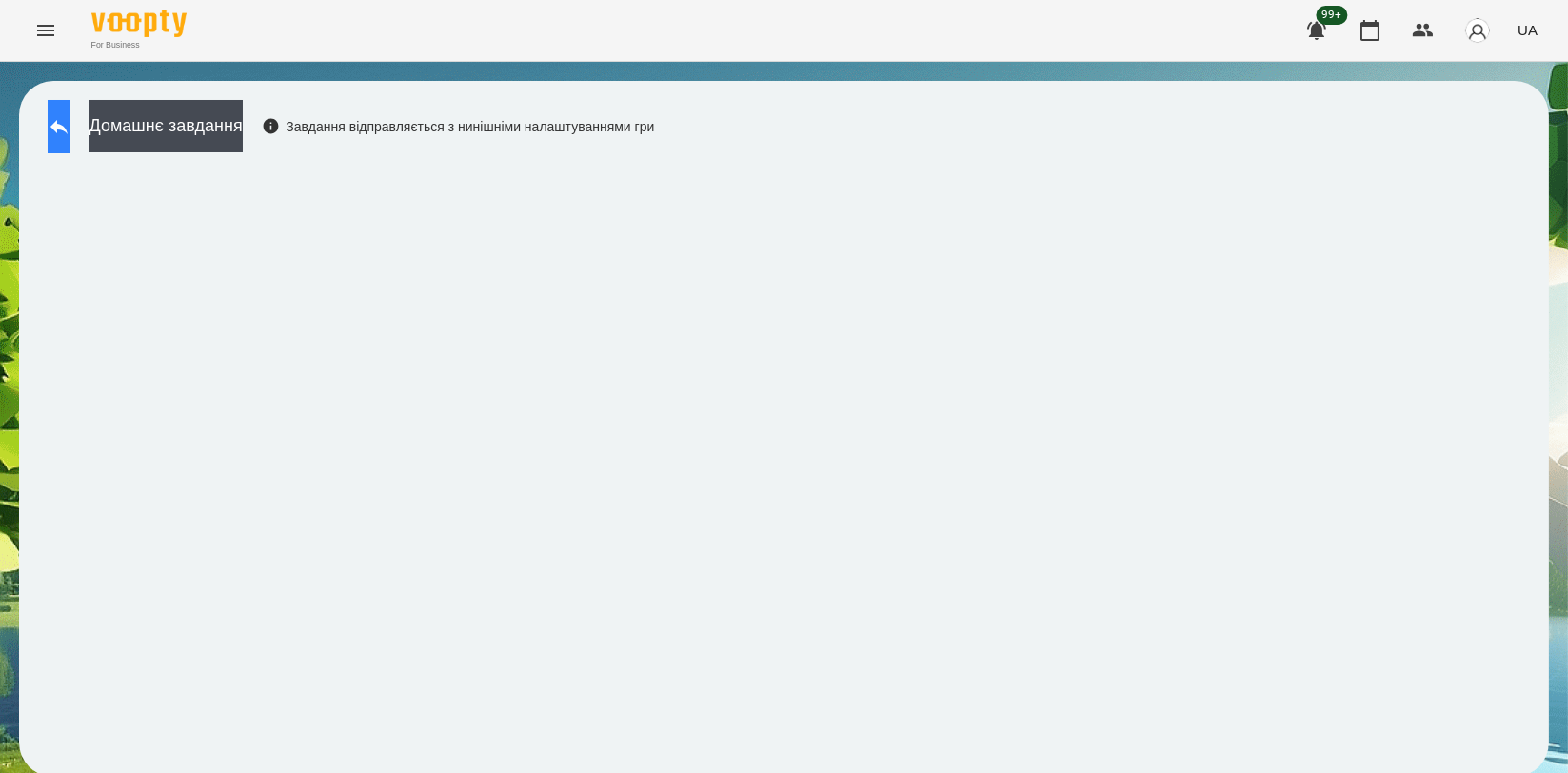
click at [71, 137] on button at bounding box center [59, 127] width 23 height 54
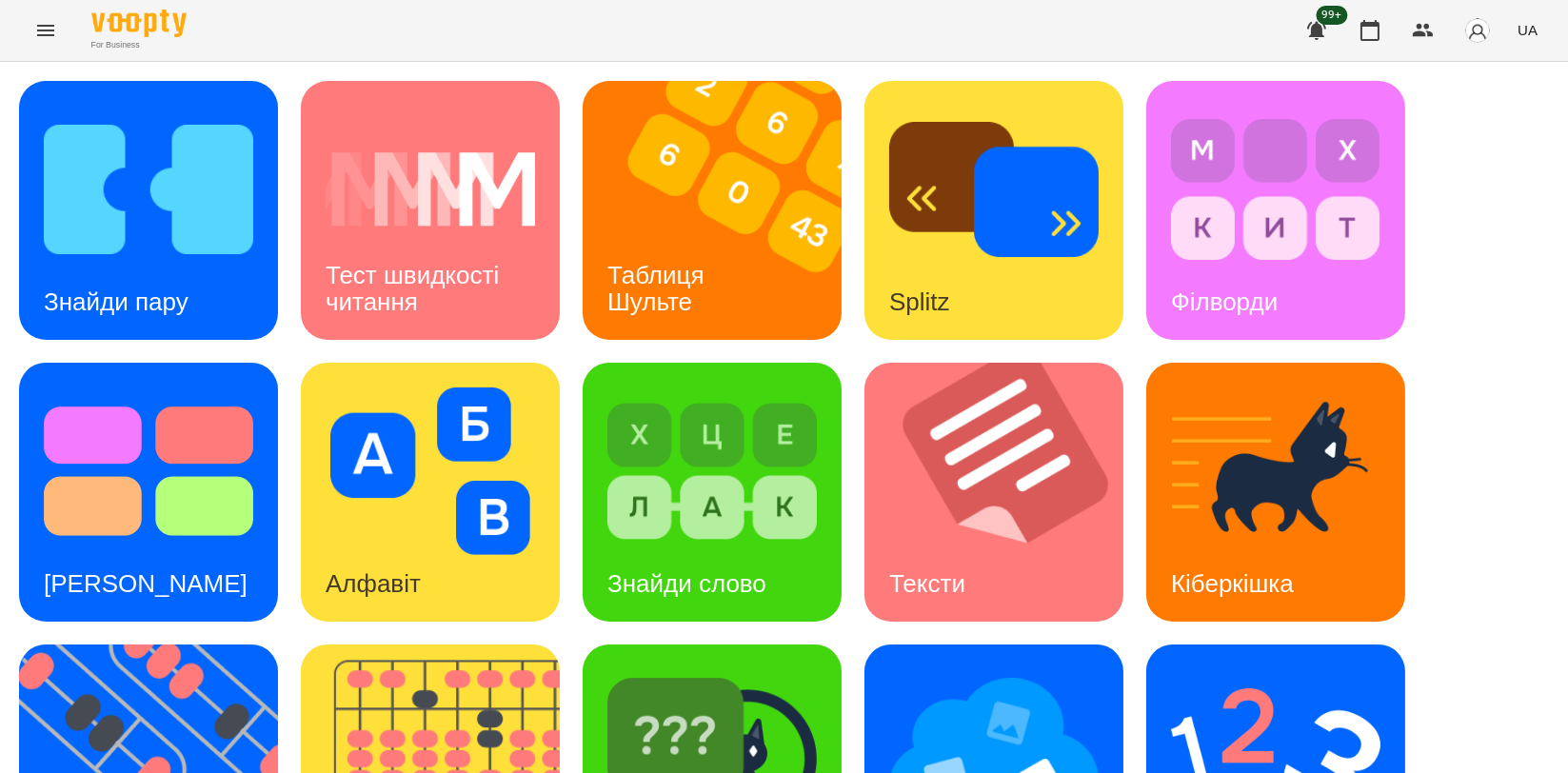
scroll to position [423, 0]
click at [154, 645] on img at bounding box center [160, 774] width 282 height 259
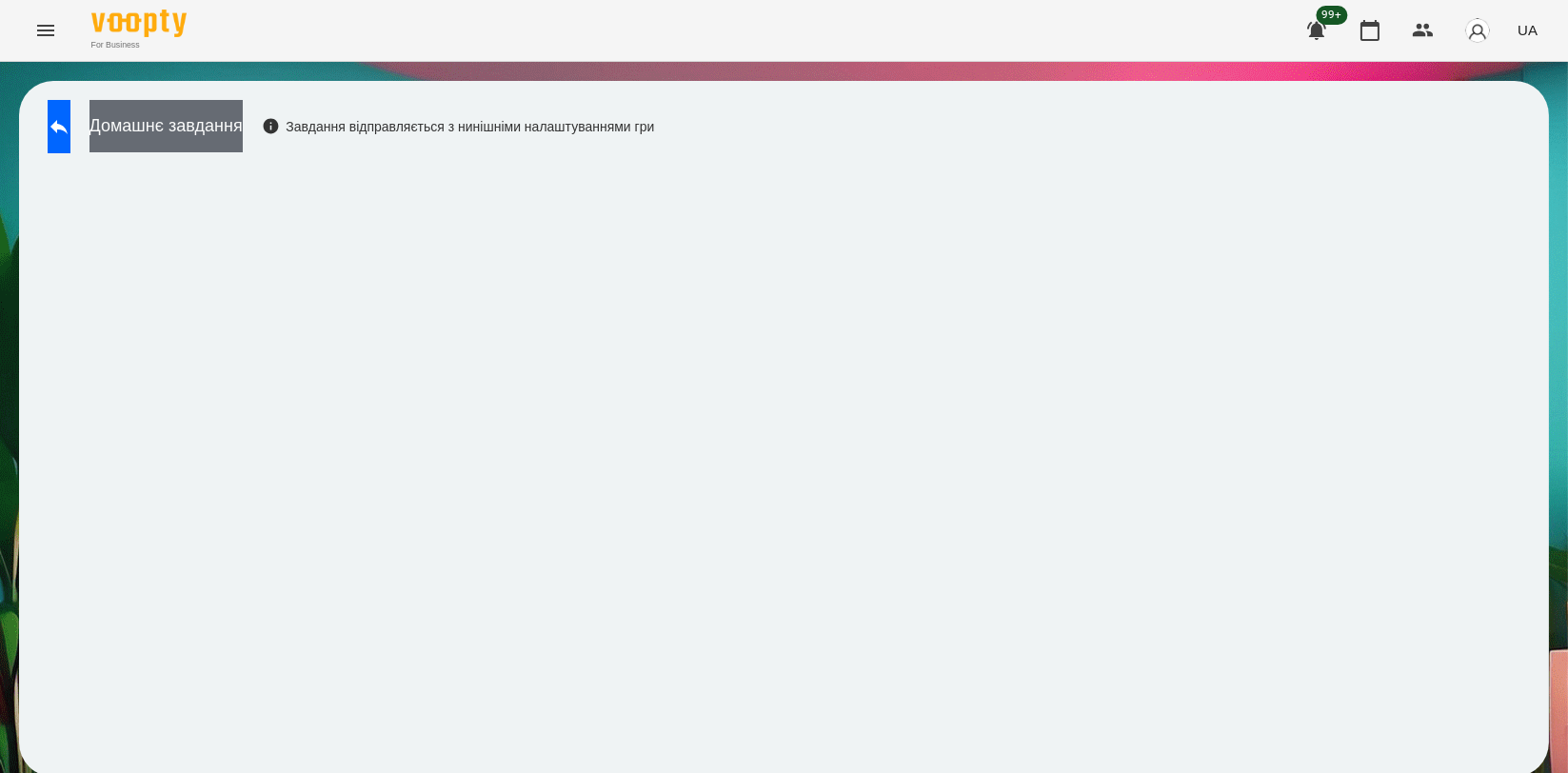
click at [243, 142] on button "Домашнє завдання" at bounding box center [166, 126] width 153 height 53
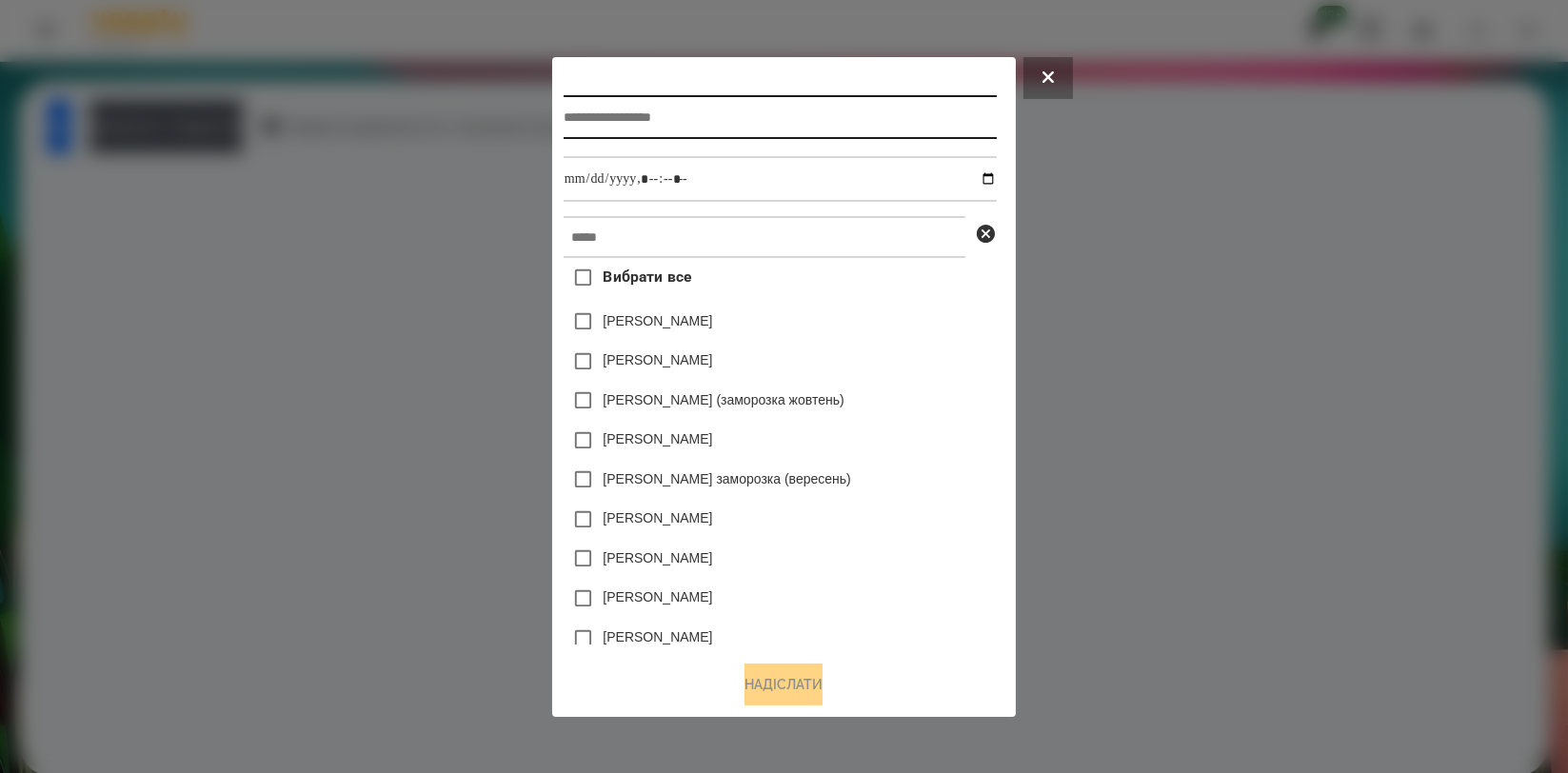
click at [638, 123] on input "text" at bounding box center [781, 117] width 434 height 44
type input "*********"
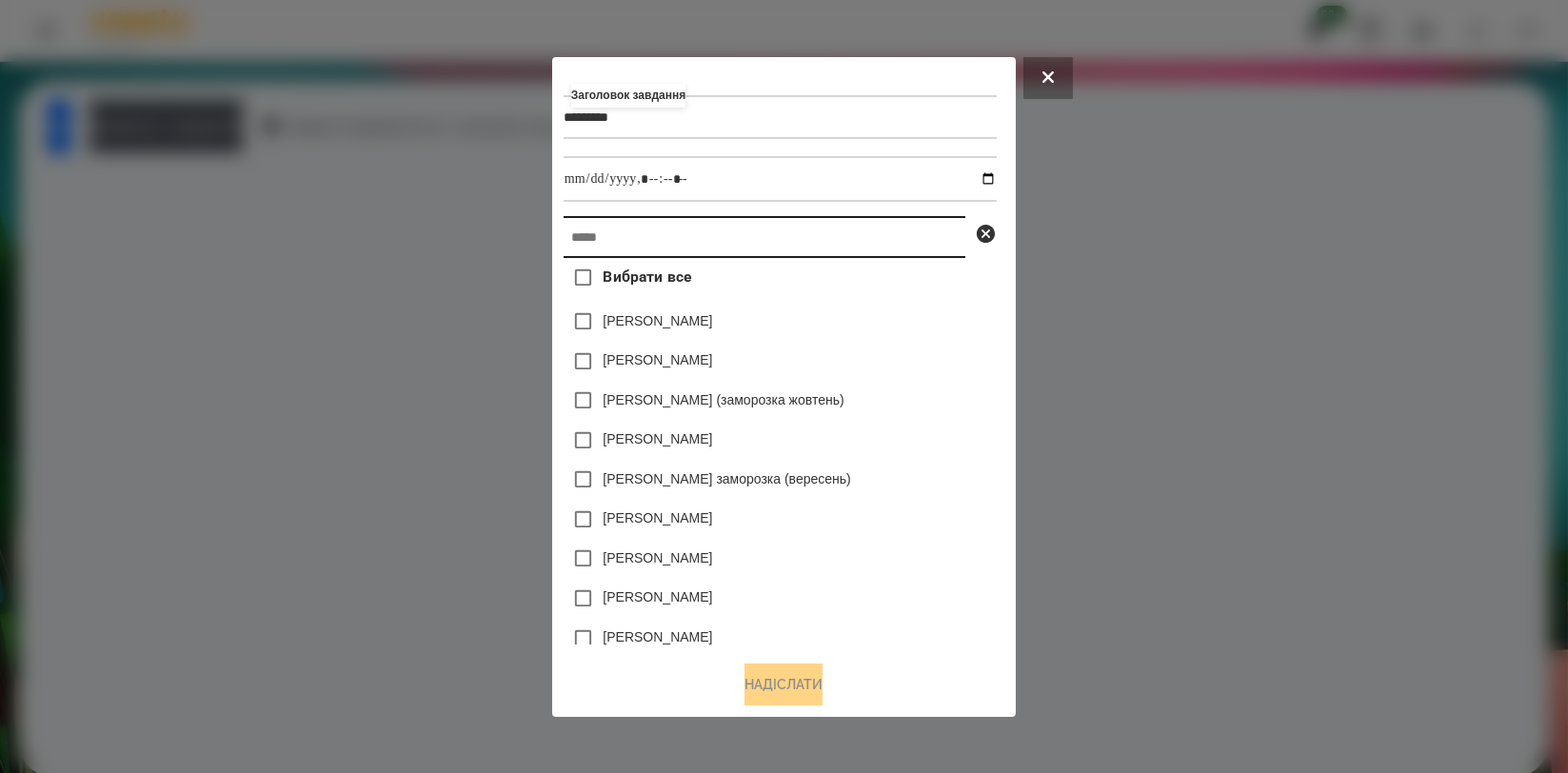
click at [573, 225] on input "text" at bounding box center [765, 237] width 402 height 42
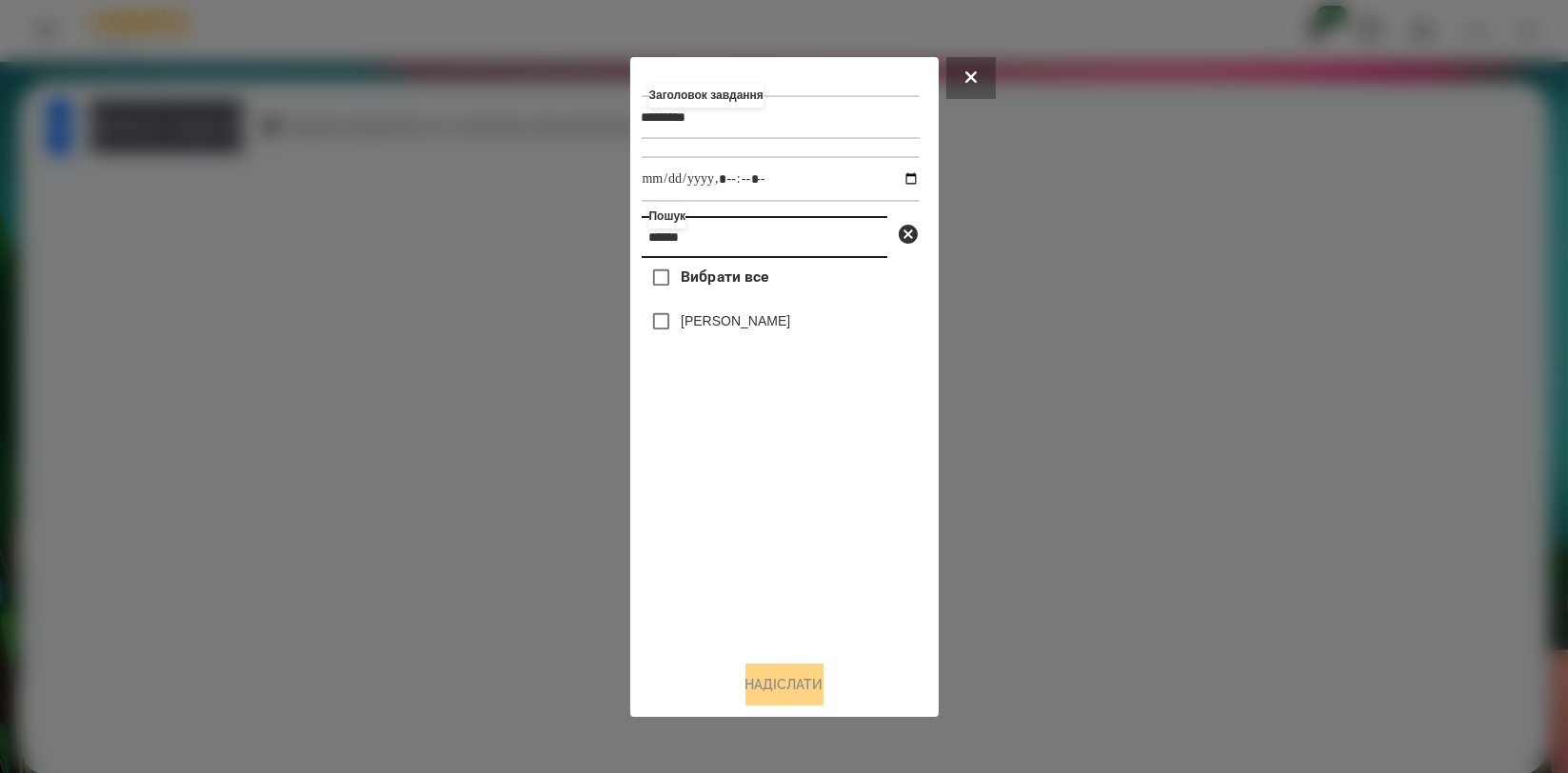
type input "******"
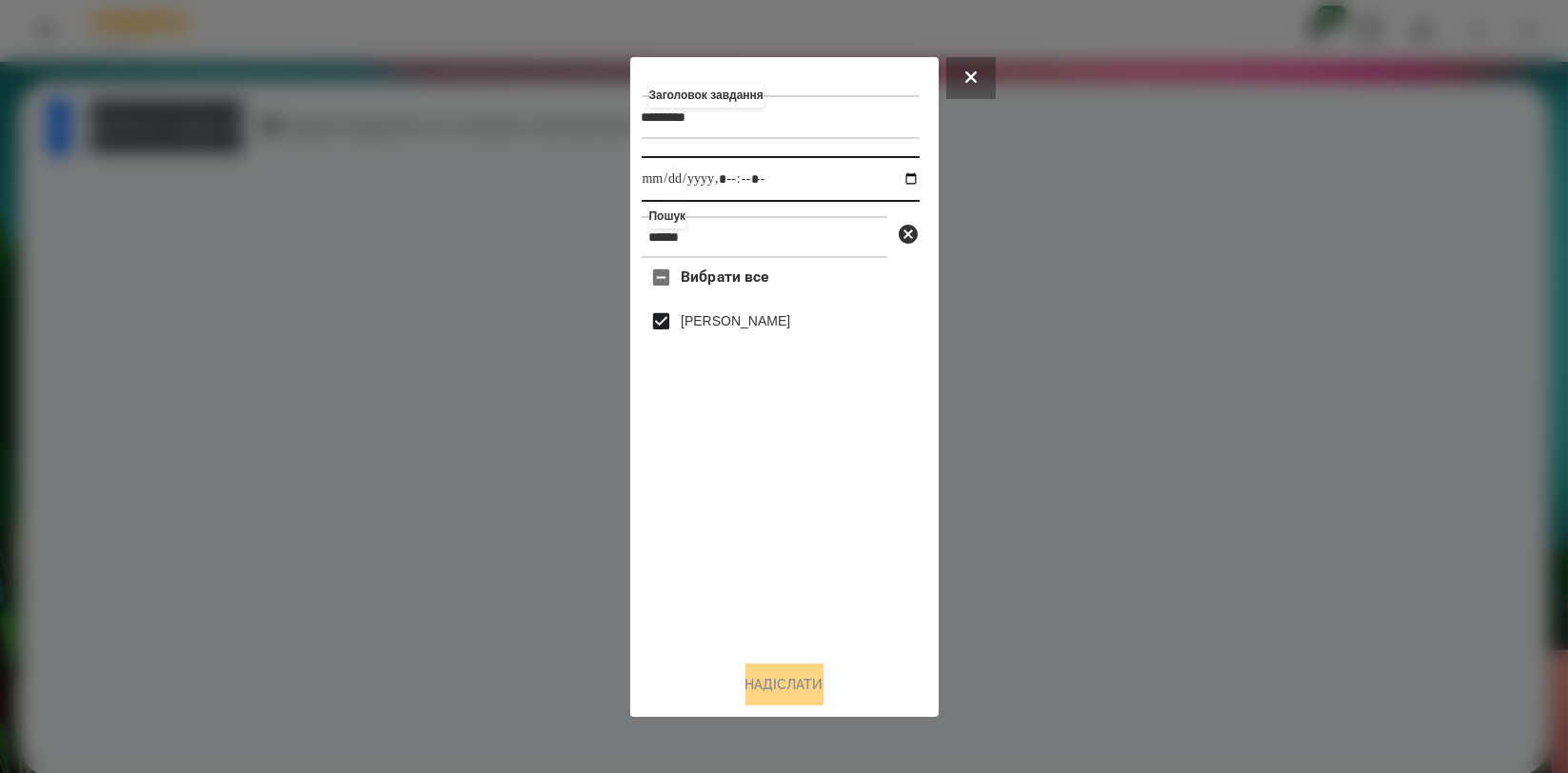
click at [894, 172] on input "datetime-local" at bounding box center [781, 179] width 278 height 46
type input "**********"
drag, startPoint x: 877, startPoint y: 561, endPoint x: 869, endPoint y: 576, distance: 17.0
click at [877, 561] on div "Вибрати все [PERSON_NAME]" at bounding box center [781, 451] width 278 height 387
click at [783, 678] on button "Надіслати" at bounding box center [784, 684] width 79 height 42
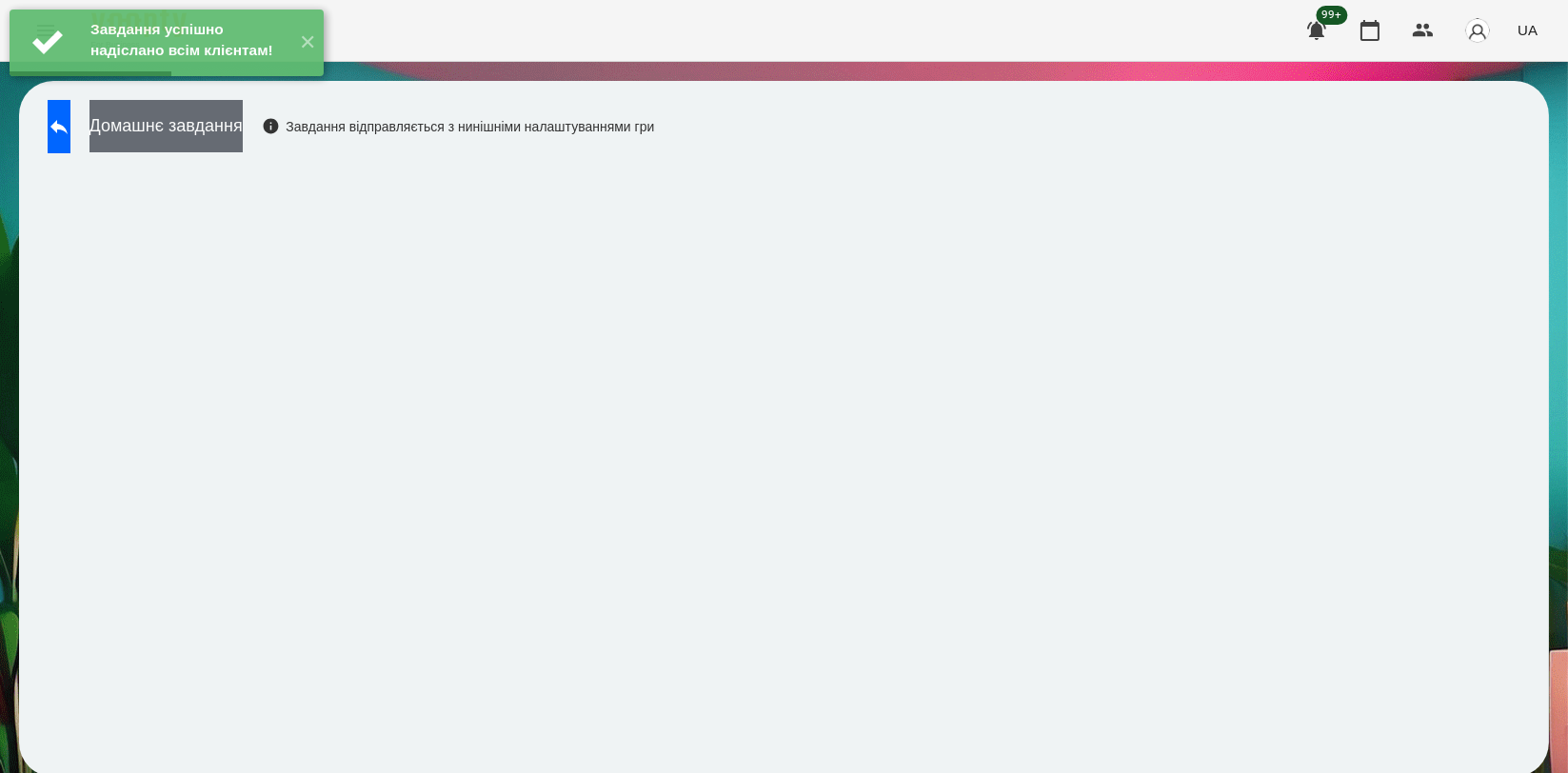
click at [243, 139] on button "Домашнє завдання" at bounding box center [166, 126] width 153 height 53
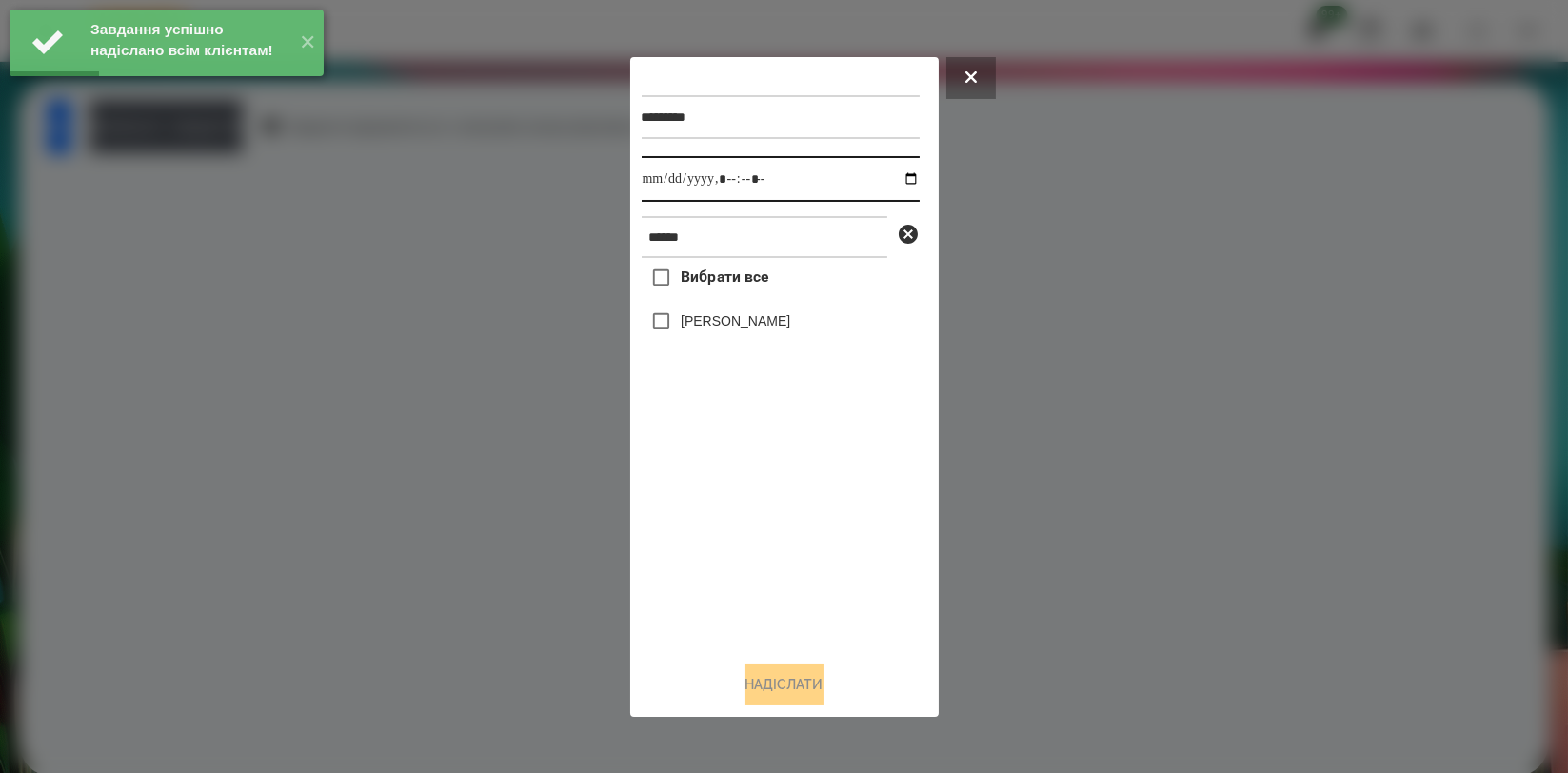
click at [894, 180] on input "datetime-local" at bounding box center [781, 179] width 278 height 46
type input "**********"
click at [713, 544] on div "Вибрати все [PERSON_NAME]" at bounding box center [781, 451] width 278 height 387
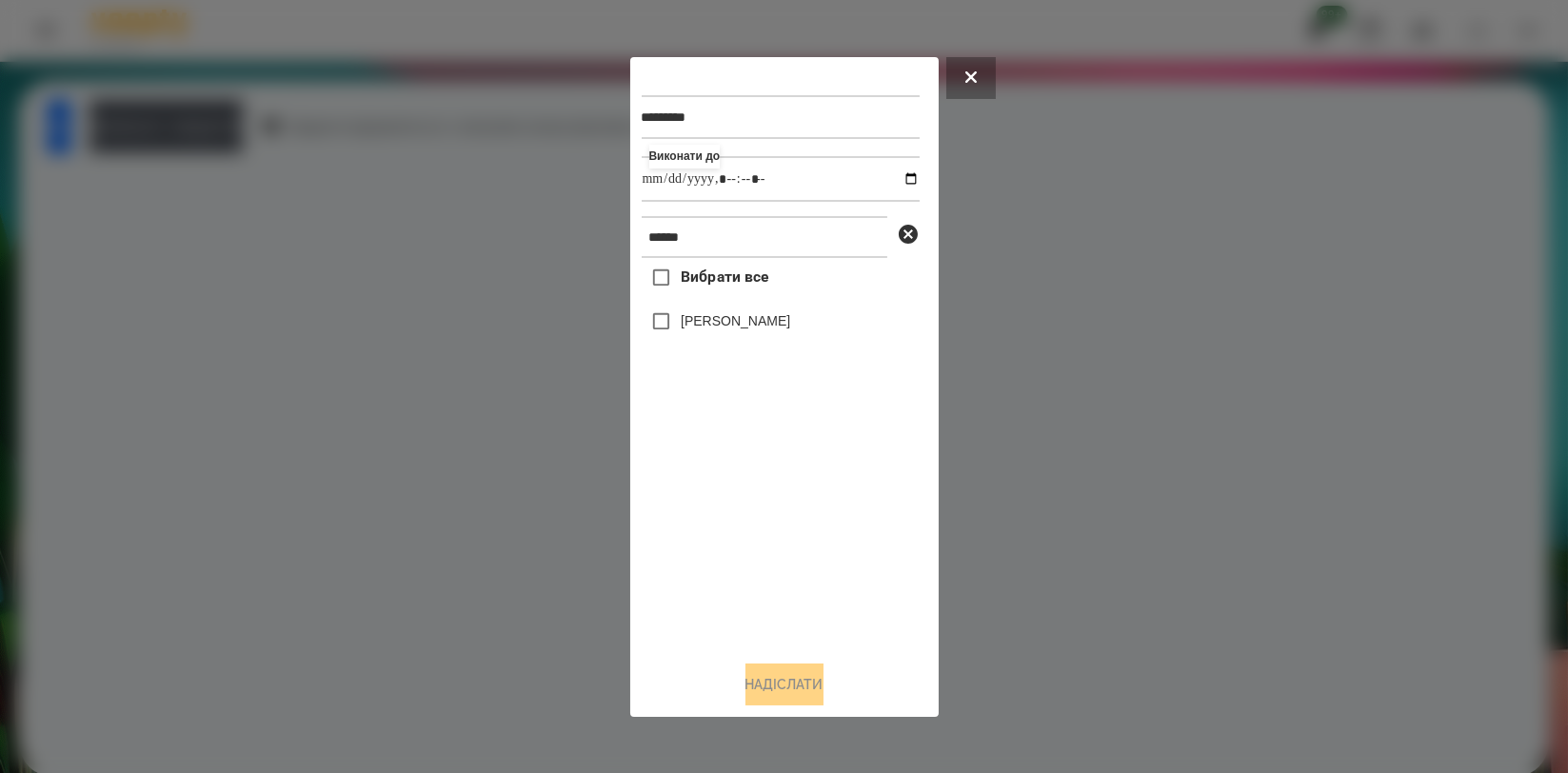
click at [752, 326] on label "[PERSON_NAME]" at bounding box center [736, 320] width 109 height 19
drag, startPoint x: 758, startPoint y: 669, endPoint x: 738, endPoint y: 654, distance: 25.0
click at [758, 669] on button "Надіслати" at bounding box center [784, 684] width 79 height 42
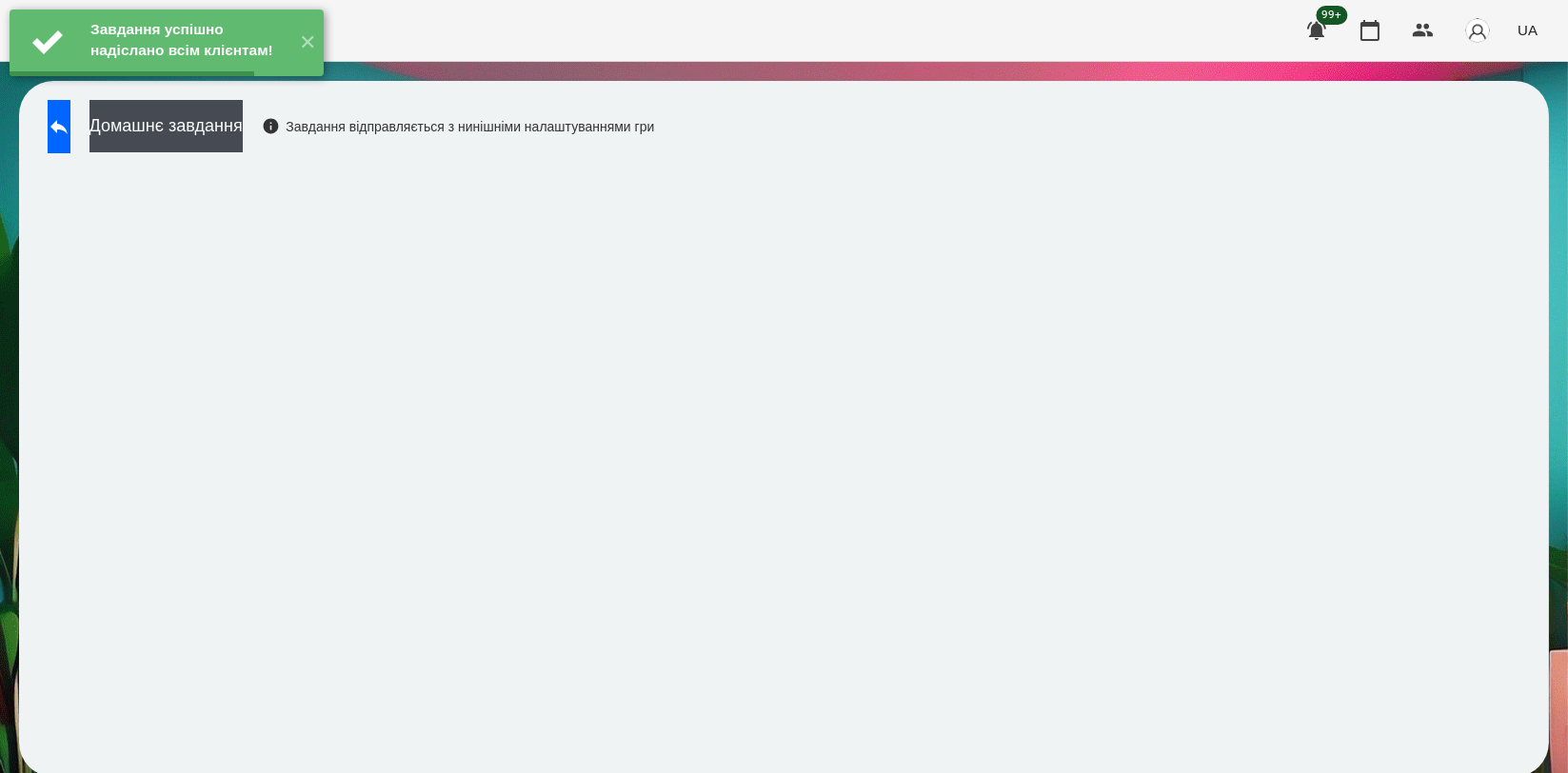
click at [243, 143] on button "Домашнє завдання" at bounding box center [166, 126] width 153 height 53
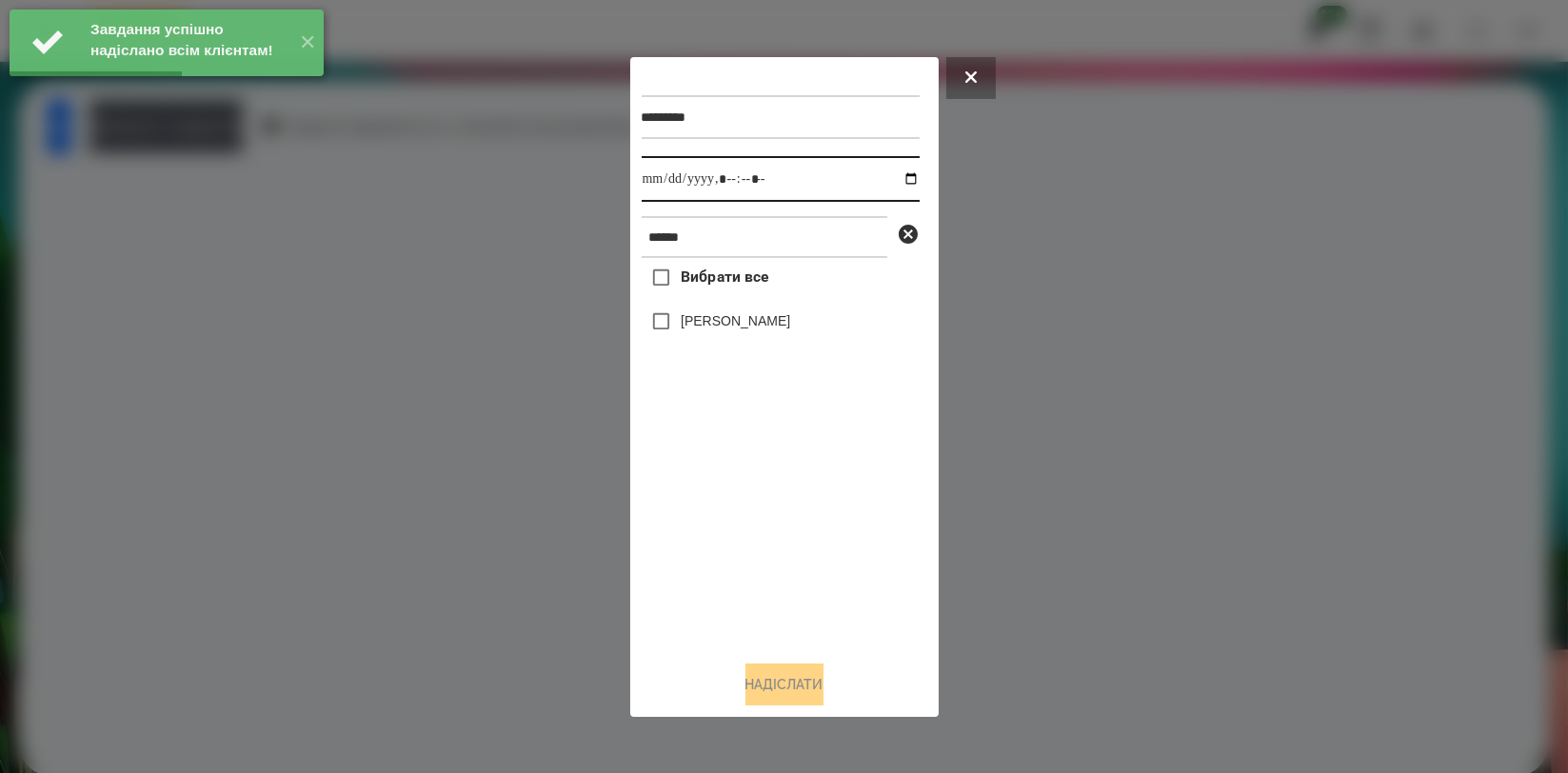
click at [895, 180] on input "datetime-local" at bounding box center [781, 179] width 278 height 46
type input "**********"
click at [759, 529] on div "Вибрати все [PERSON_NAME]" at bounding box center [781, 451] width 278 height 387
click at [757, 318] on label "[PERSON_NAME]" at bounding box center [736, 320] width 109 height 19
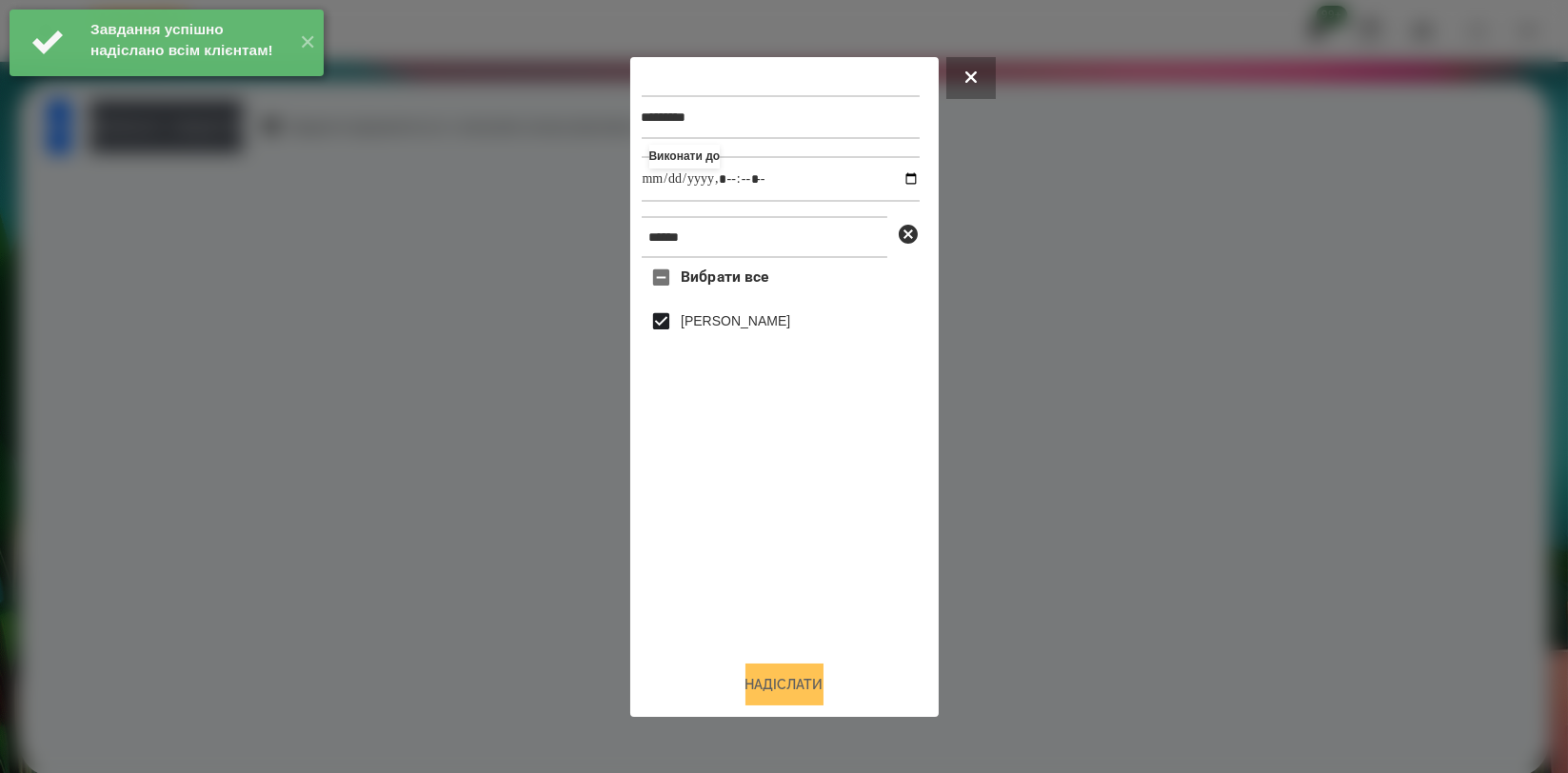
click at [780, 677] on button "Надіслати" at bounding box center [784, 684] width 79 height 42
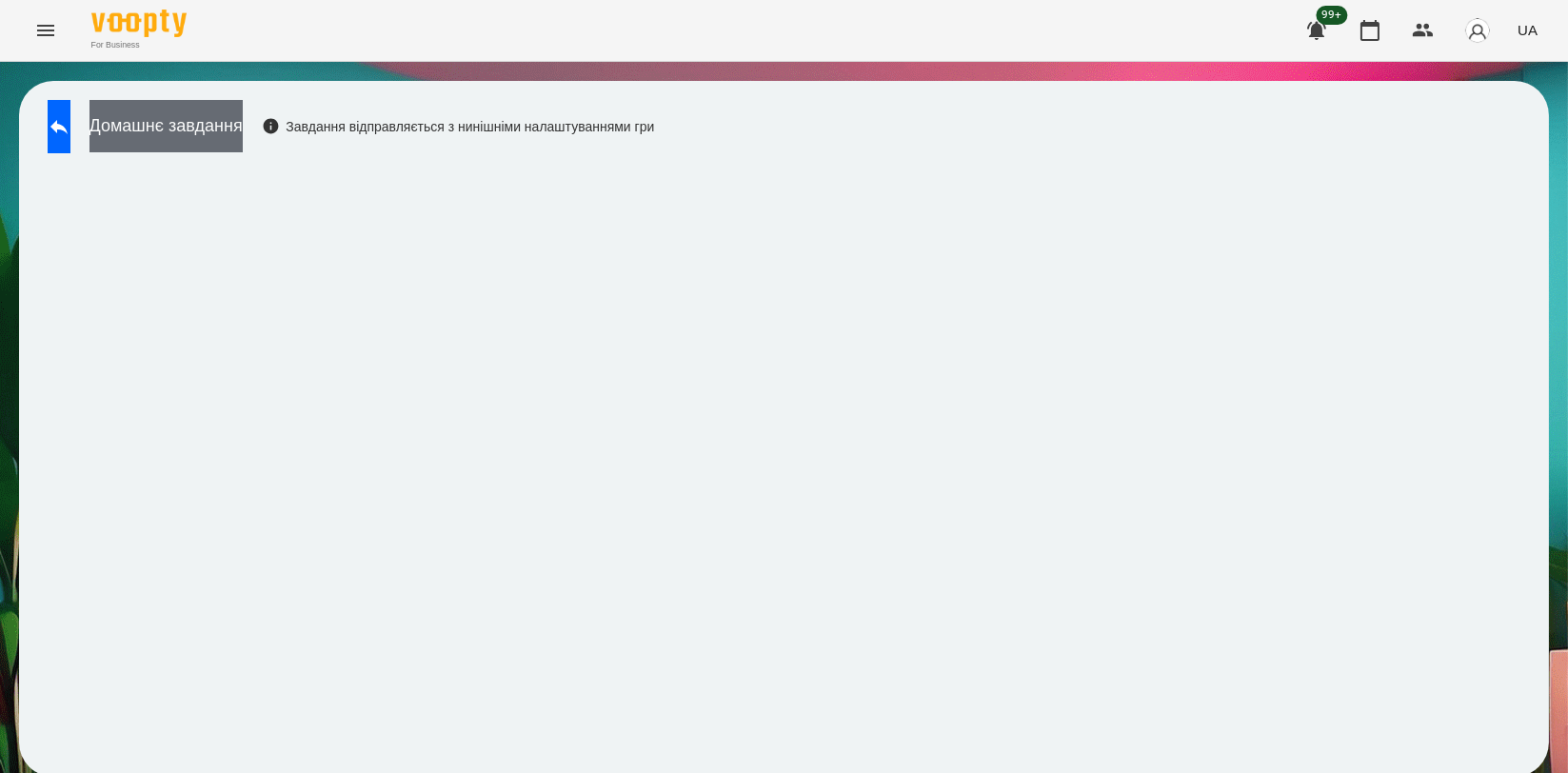
click at [243, 123] on button "Домашнє завдання" at bounding box center [166, 126] width 153 height 53
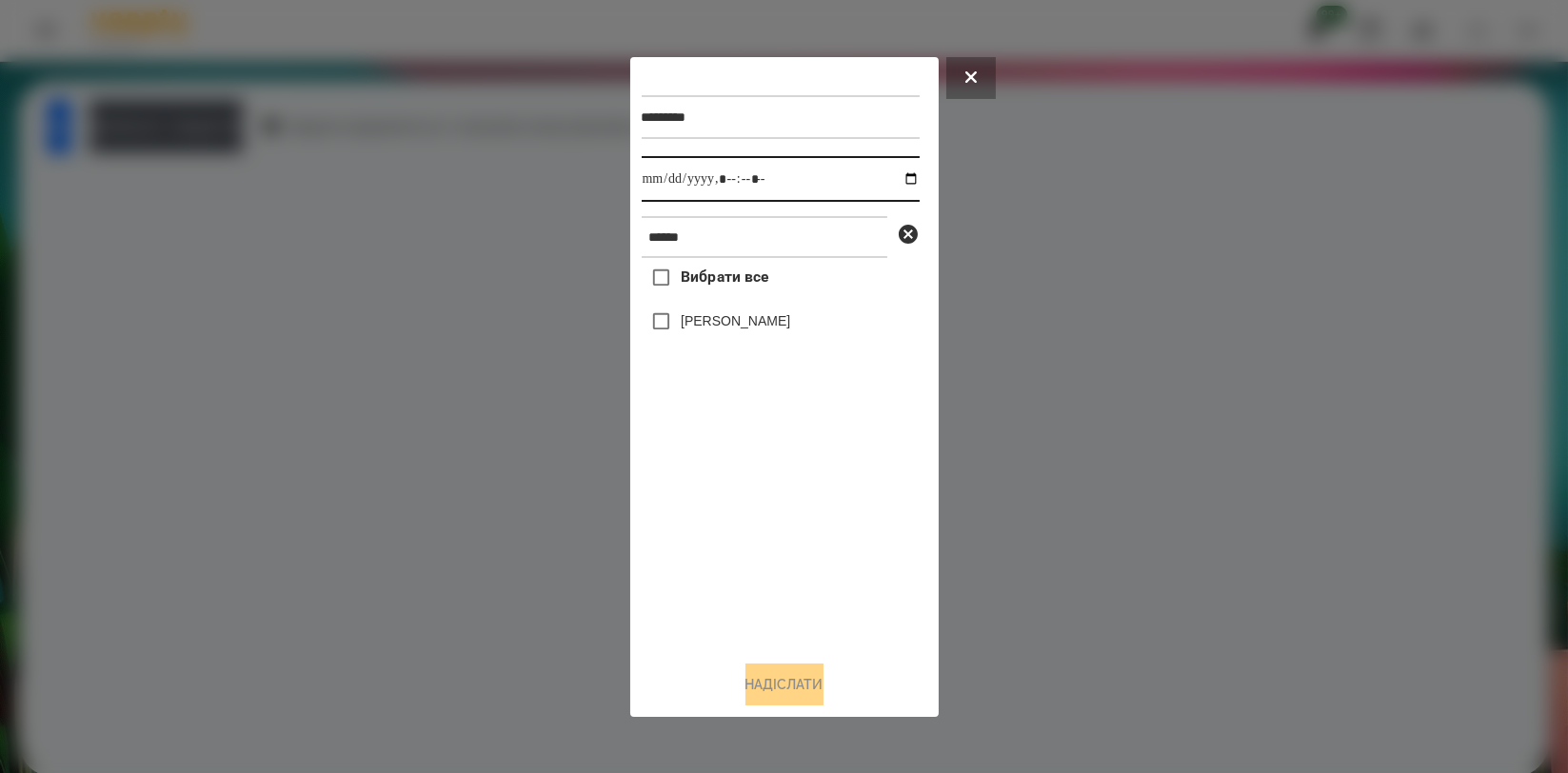
click at [896, 174] on input "datetime-local" at bounding box center [781, 179] width 278 height 46
type input "**********"
drag, startPoint x: 767, startPoint y: 500, endPoint x: 765, endPoint y: 374, distance: 126.0
click at [766, 500] on div "Вибрати все [PERSON_NAME]" at bounding box center [781, 451] width 278 height 387
click at [761, 298] on label "Вибрати все" at bounding box center [705, 278] width 127 height 40
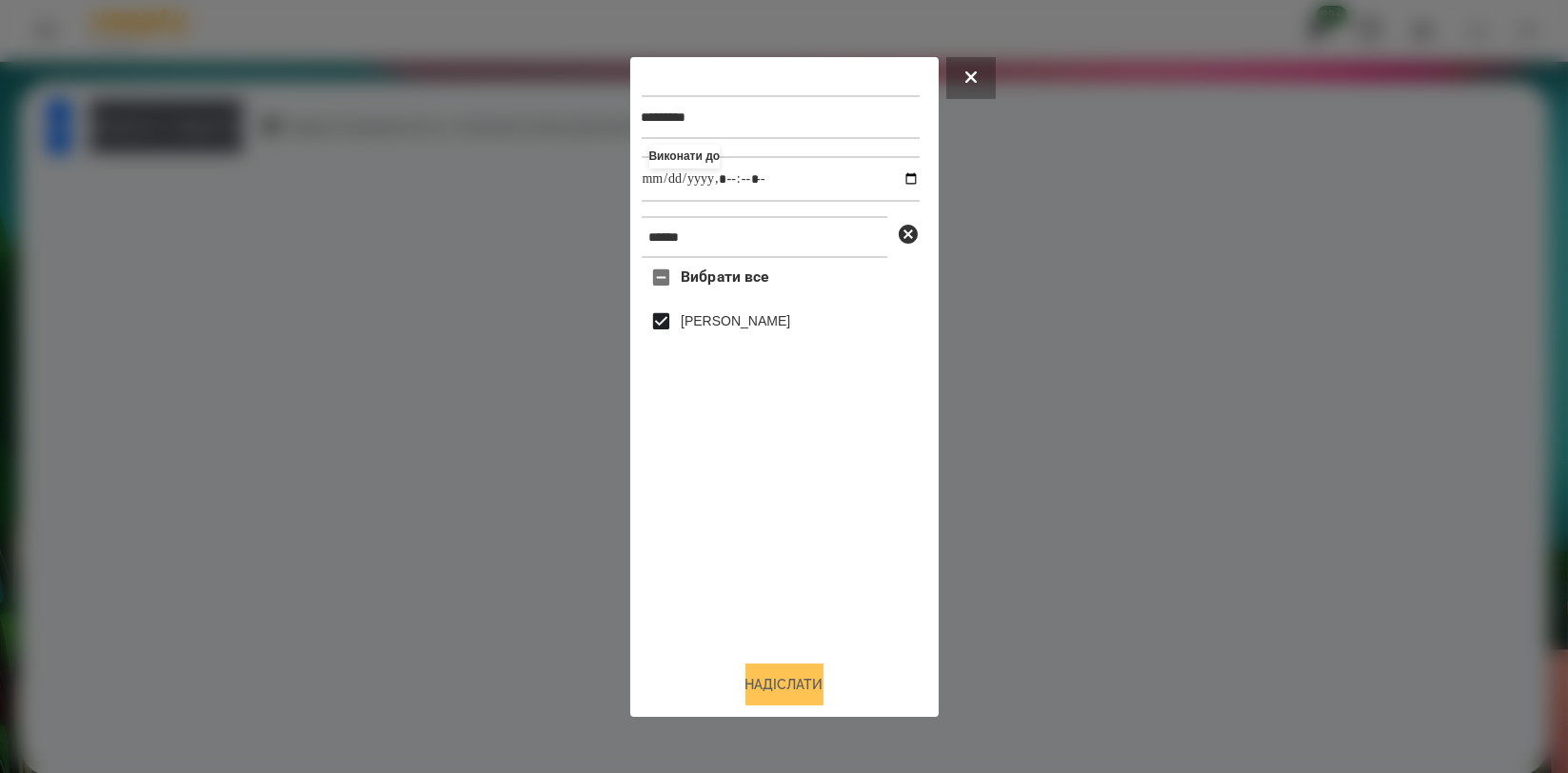
click at [795, 679] on button "Надіслати" at bounding box center [784, 684] width 79 height 42
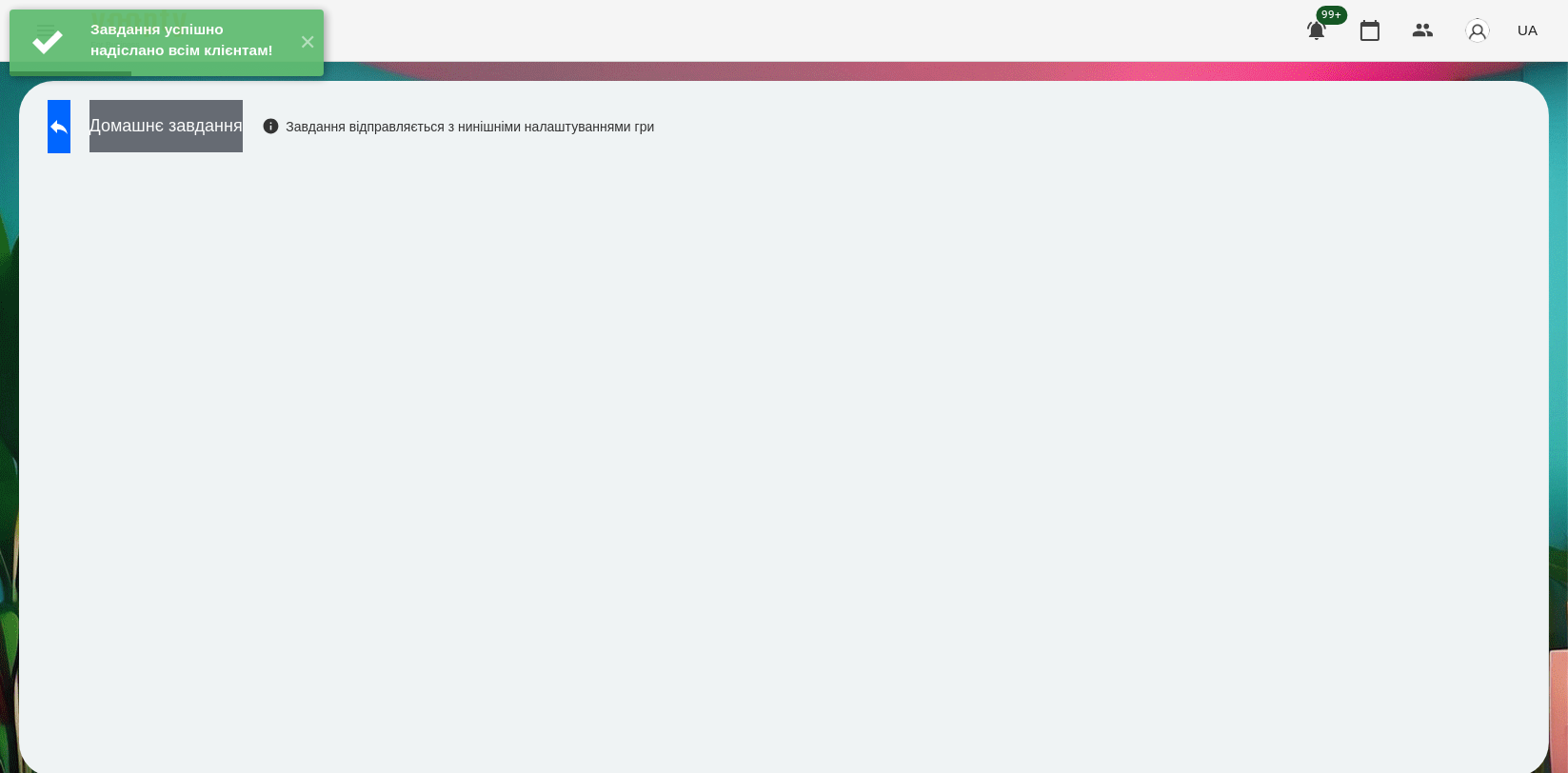
click at [243, 143] on button "Домашнє завдання" at bounding box center [166, 126] width 153 height 53
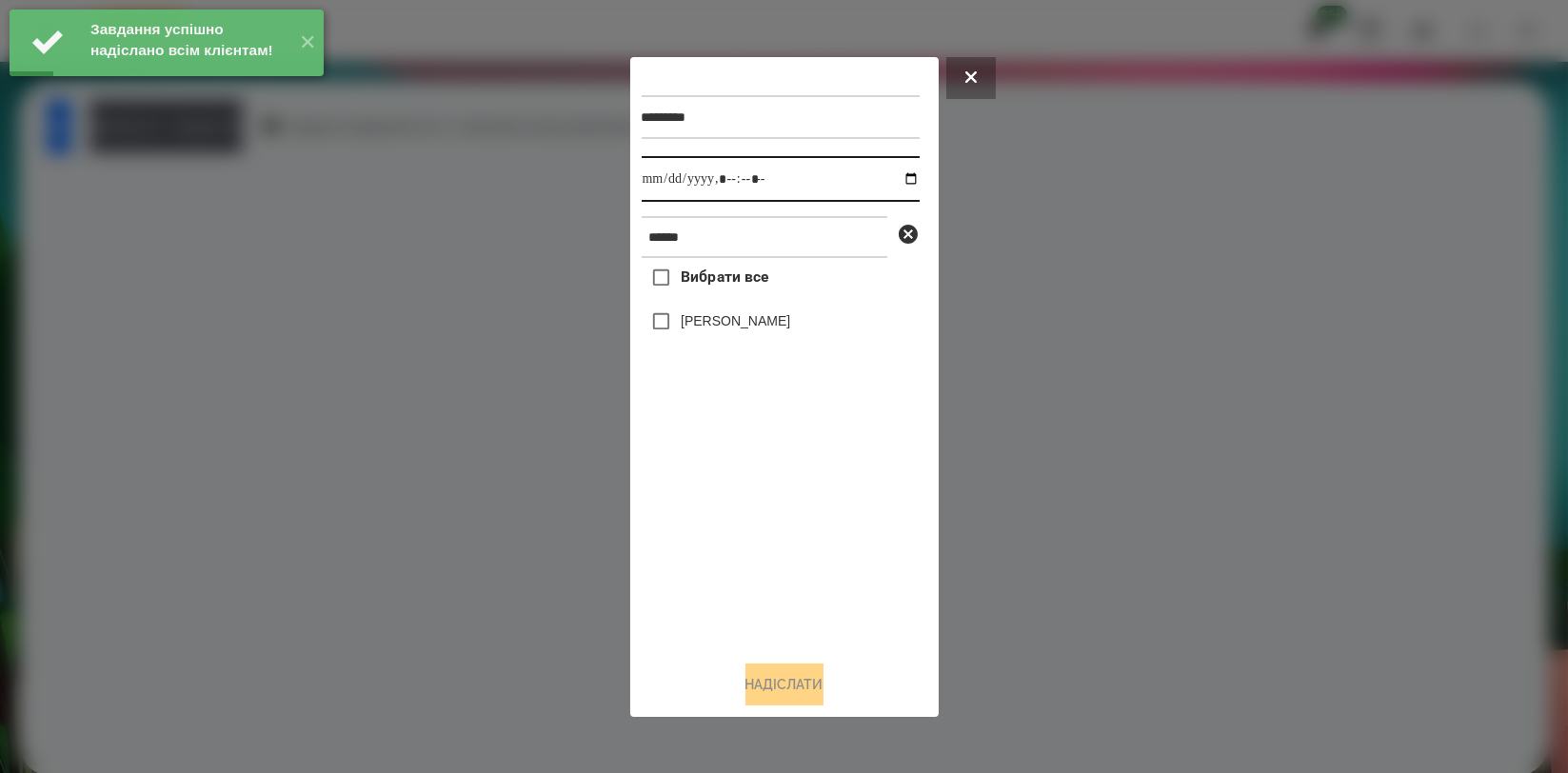
click at [893, 174] on input "datetime-local" at bounding box center [781, 179] width 278 height 46
type input "**********"
click at [800, 519] on div "Вибрати все [PERSON_NAME]" at bounding box center [781, 451] width 278 height 387
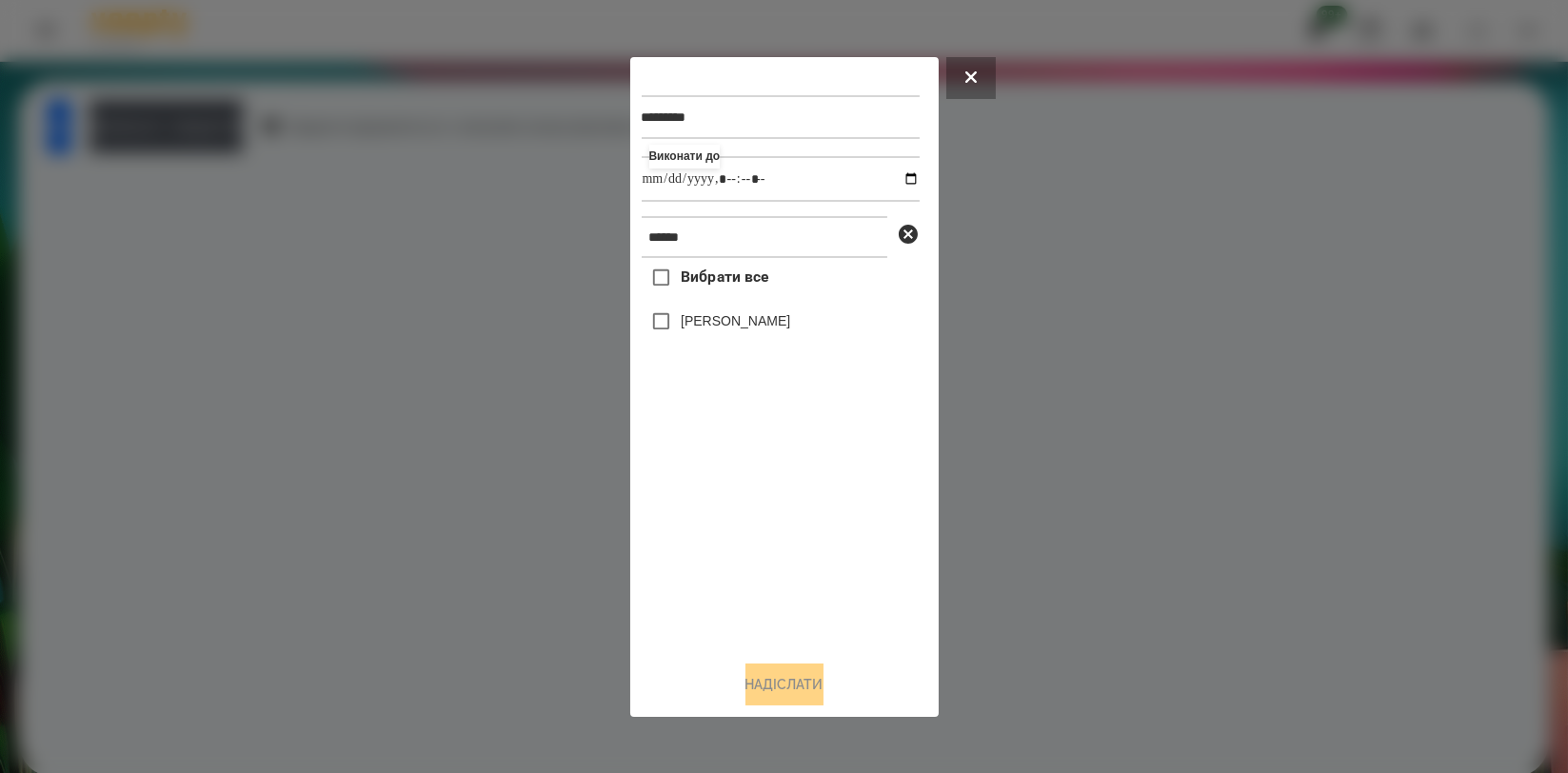
click at [780, 330] on label "[PERSON_NAME]" at bounding box center [736, 320] width 109 height 19
click at [814, 699] on button "Надіслати" at bounding box center [784, 684] width 79 height 42
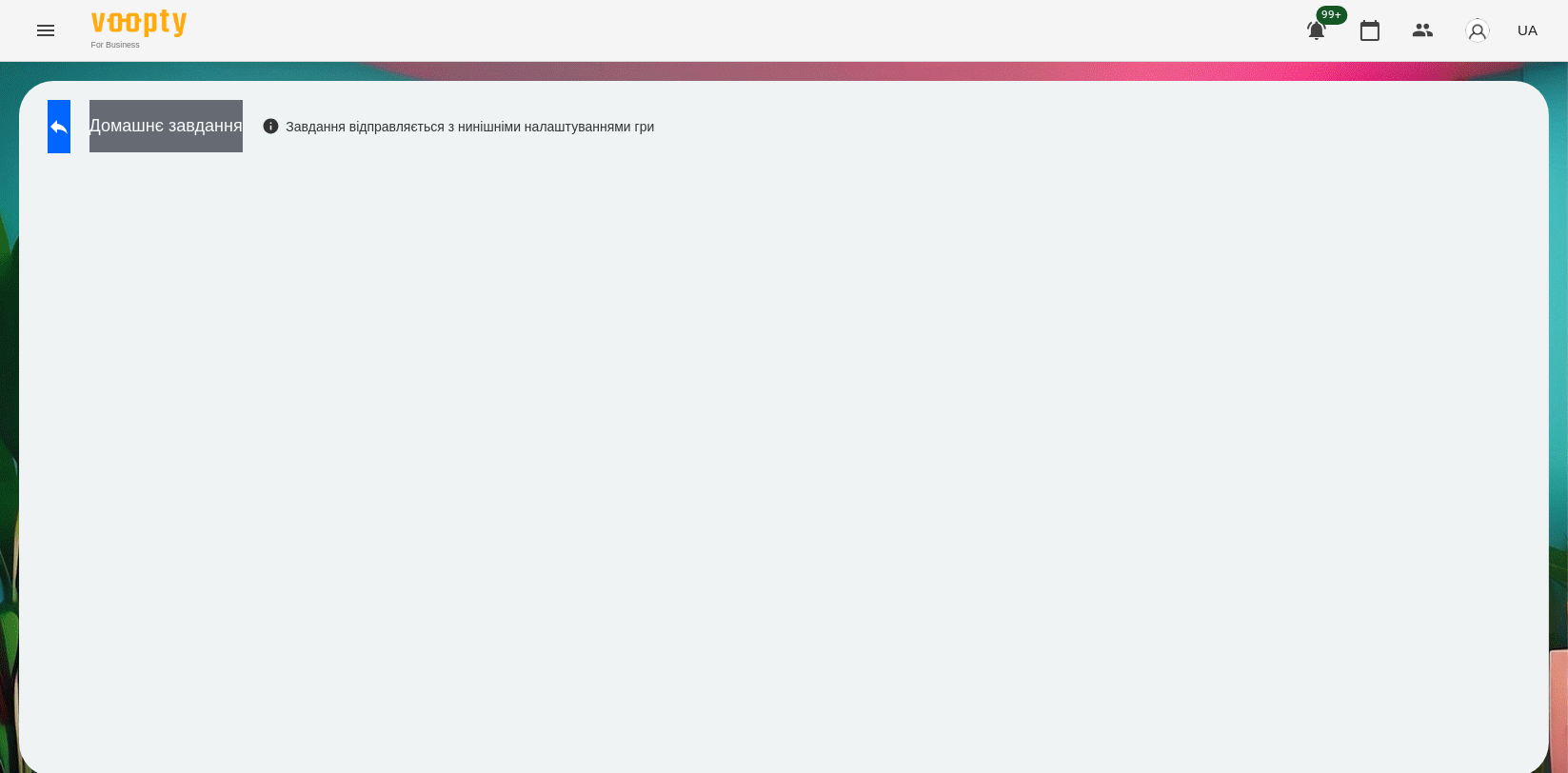
click at [233, 123] on button "Домашнє завдання" at bounding box center [166, 126] width 153 height 53
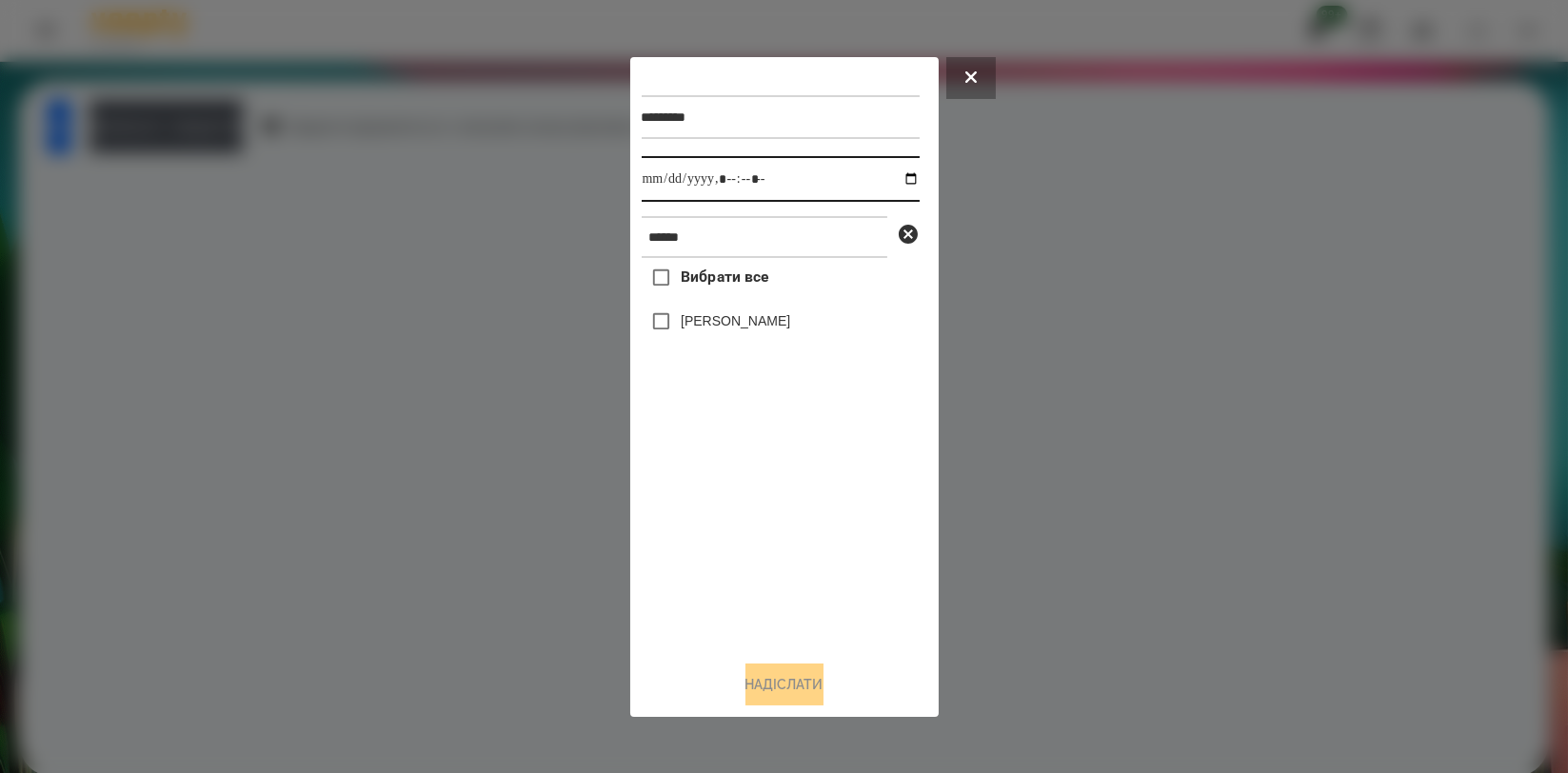
click at [895, 181] on input "datetime-local" at bounding box center [781, 179] width 278 height 46
type input "**********"
click at [839, 497] on div "Вибрати все [PERSON_NAME]" at bounding box center [781, 451] width 278 height 387
click at [774, 318] on label "[PERSON_NAME]" at bounding box center [736, 320] width 109 height 19
click at [808, 669] on button "Надіслати" at bounding box center [784, 684] width 79 height 42
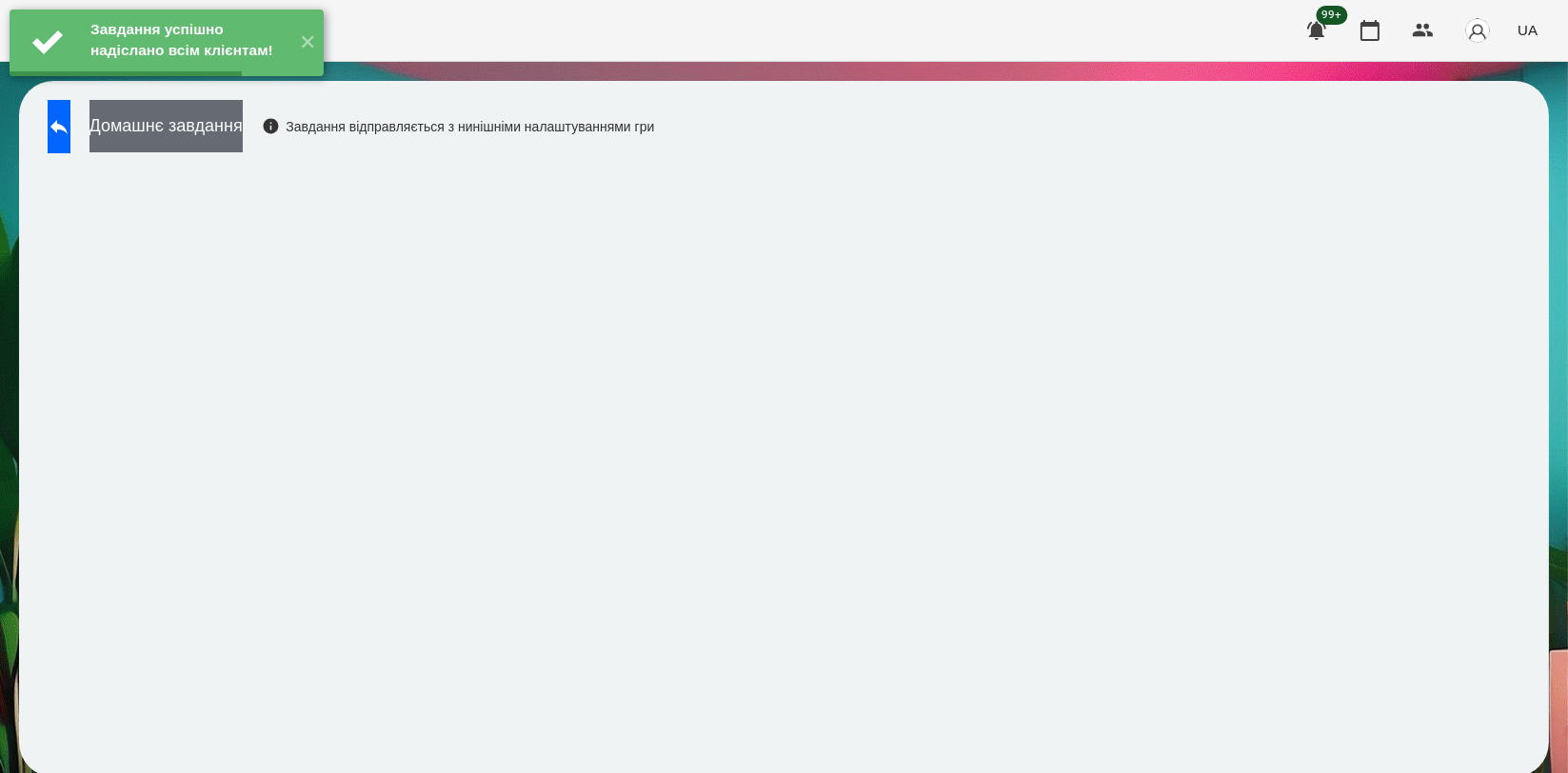
click at [243, 145] on button "Домашнє завдання" at bounding box center [166, 126] width 153 height 53
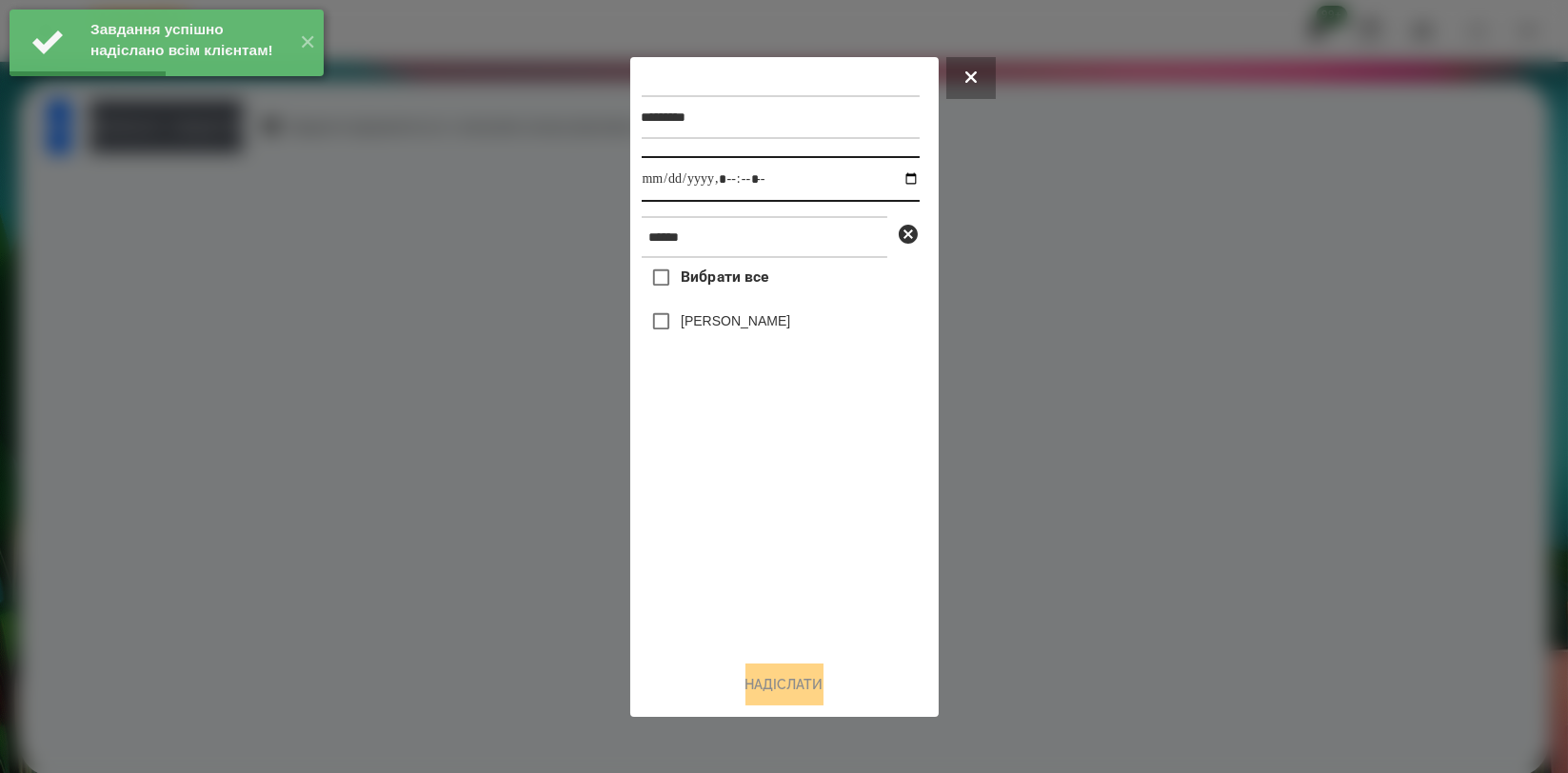
click at [891, 177] on input "datetime-local" at bounding box center [781, 179] width 278 height 46
type input "**********"
click at [745, 525] on div "Вибрати все [PERSON_NAME]" at bounding box center [781, 451] width 278 height 387
click at [750, 336] on div "[PERSON_NAME]" at bounding box center [781, 322] width 278 height 40
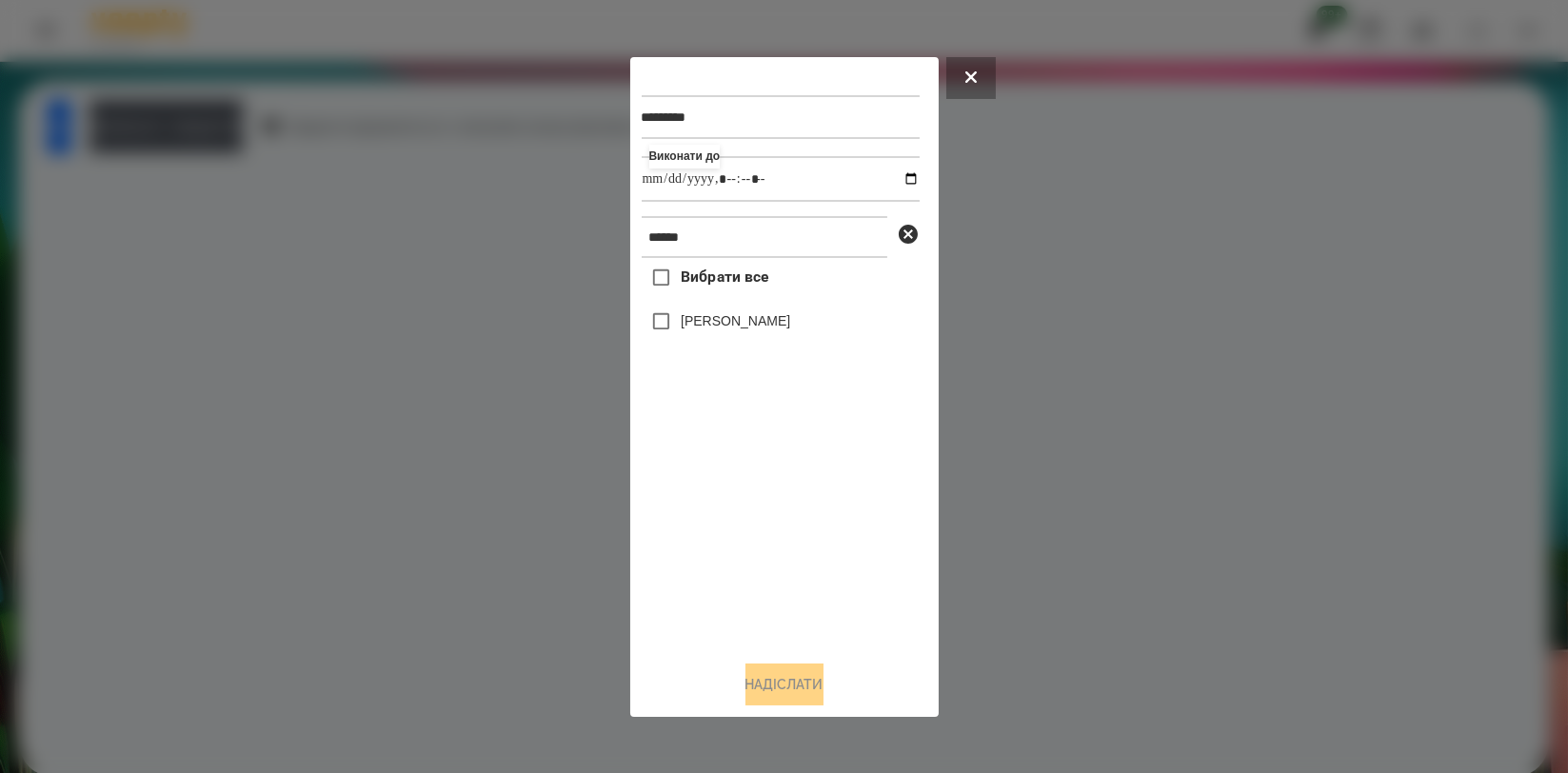
click at [777, 320] on label "[PERSON_NAME]" at bounding box center [736, 320] width 109 height 19
click at [817, 672] on button "Надіслати" at bounding box center [784, 684] width 79 height 42
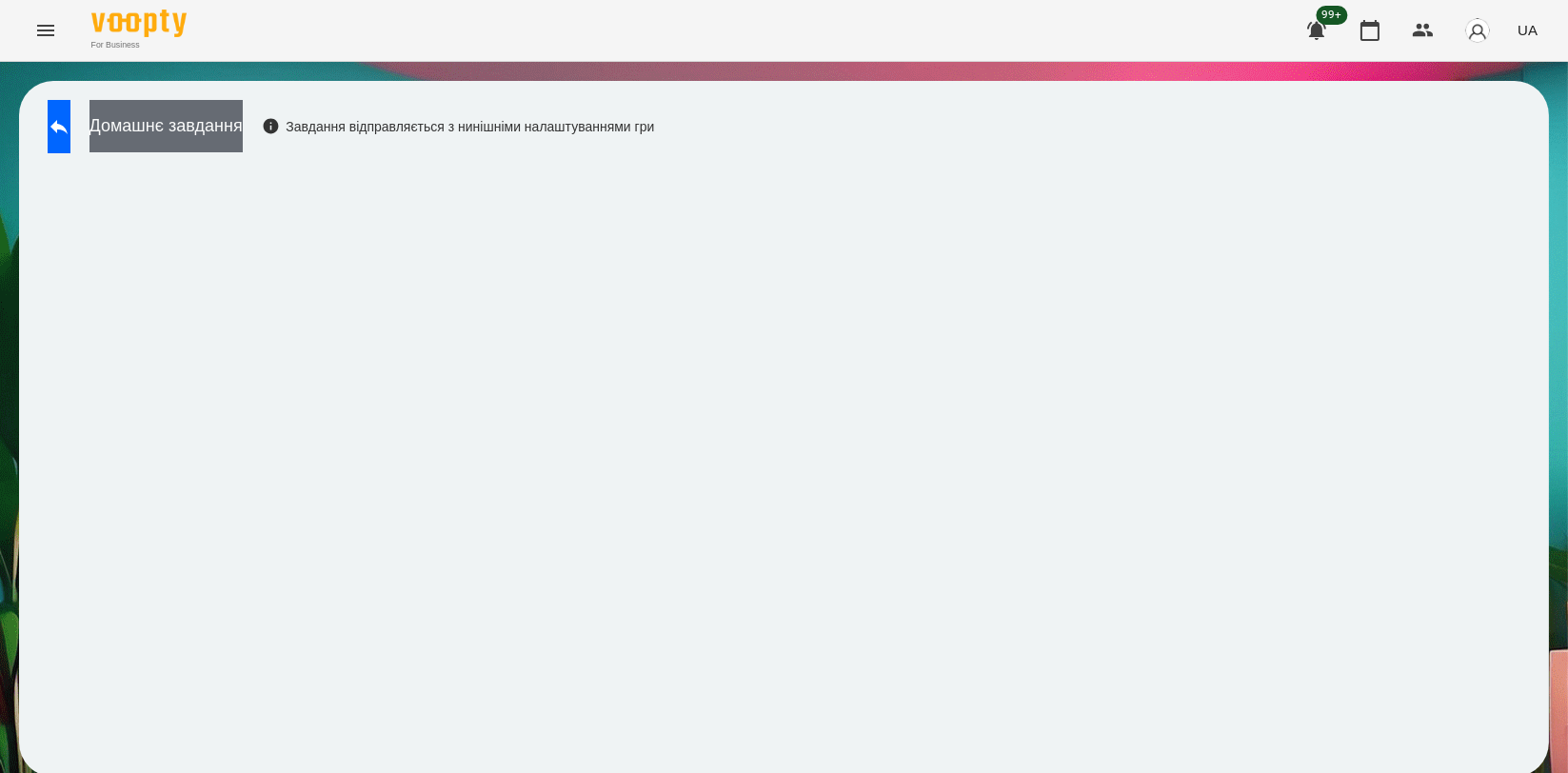
click at [243, 135] on button "Домашнє завдання" at bounding box center [166, 126] width 153 height 53
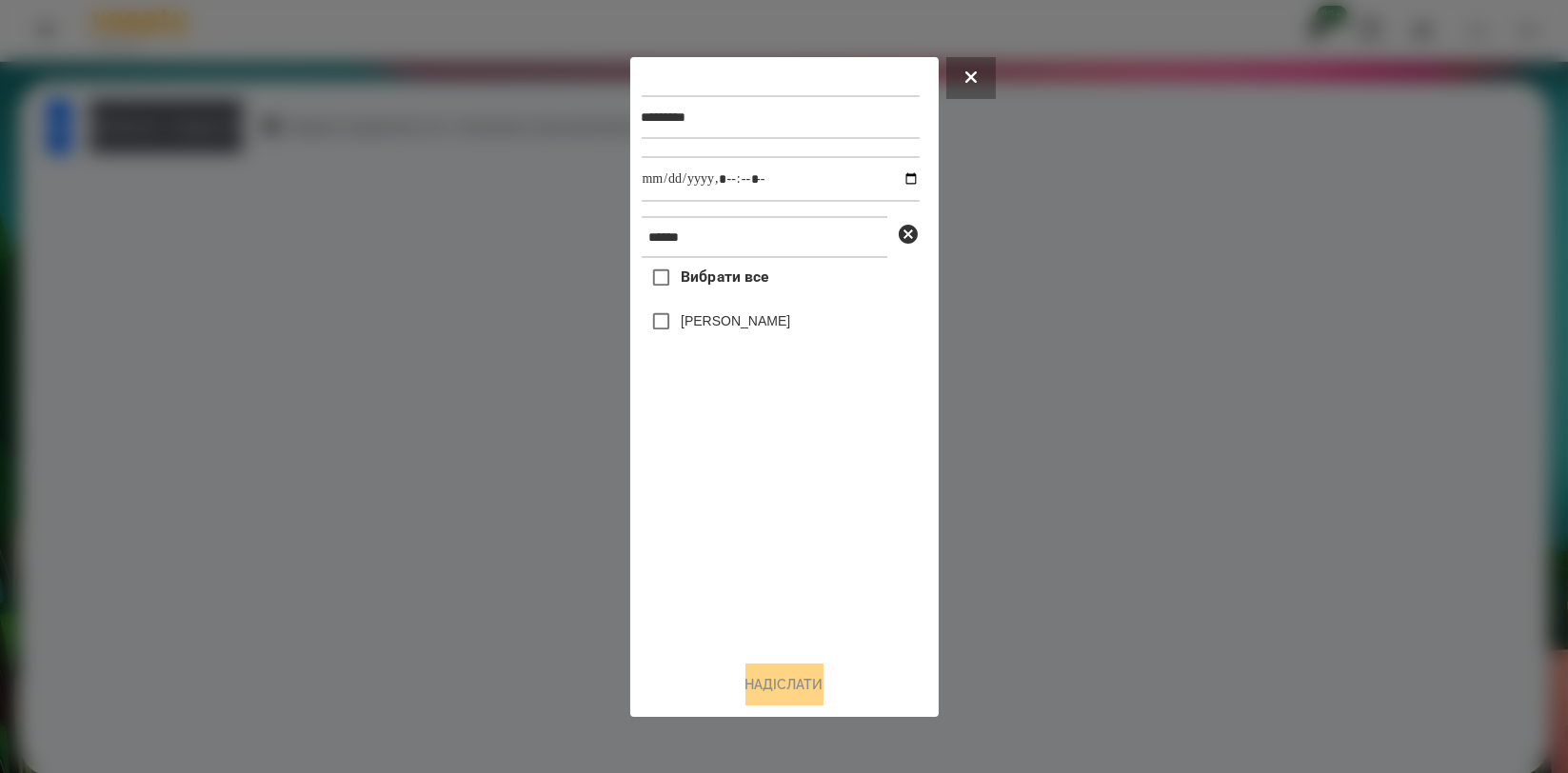
click at [268, 290] on div at bounding box center [784, 386] width 1568 height 773
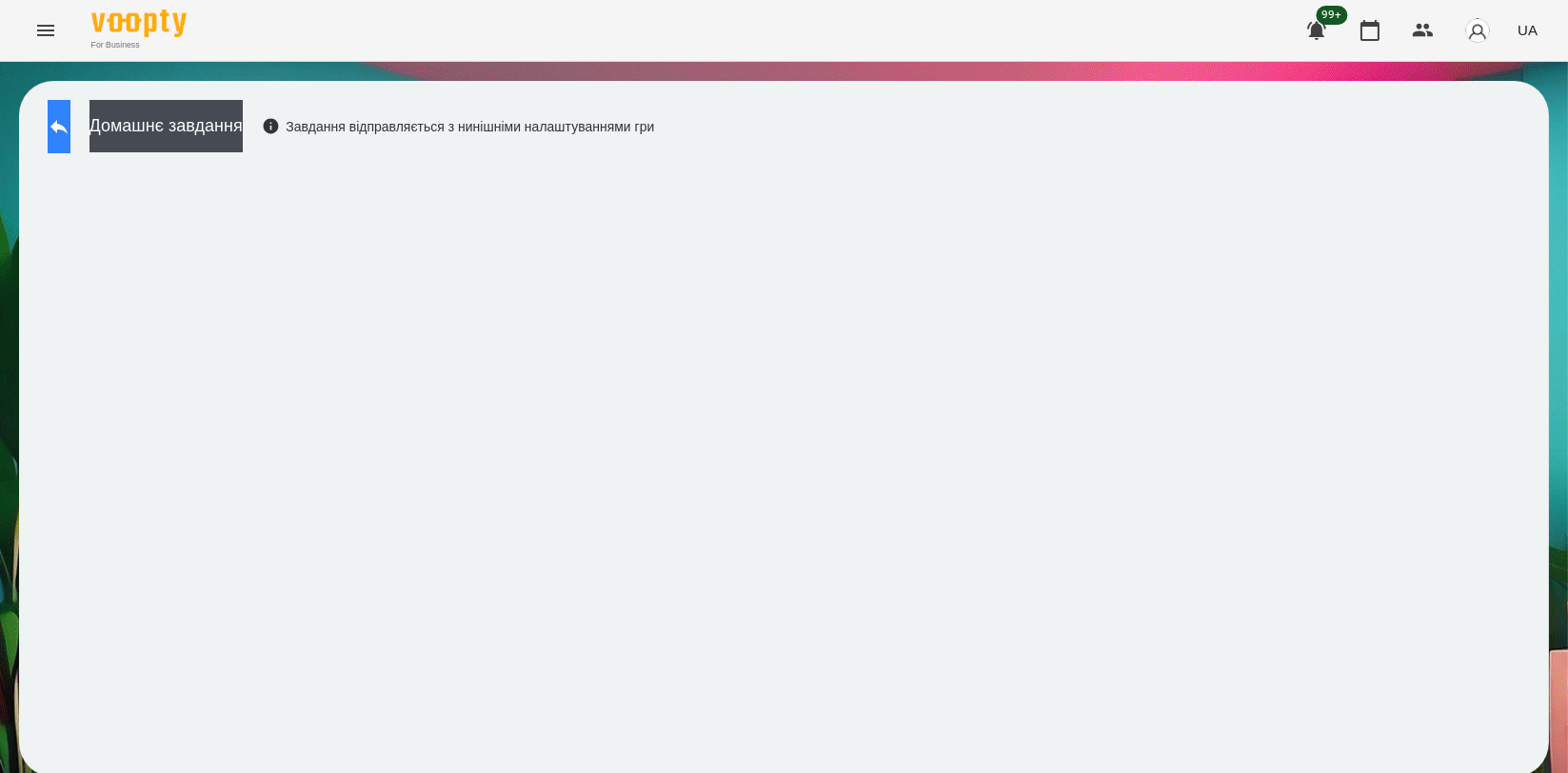
click at [71, 129] on icon at bounding box center [59, 126] width 23 height 23
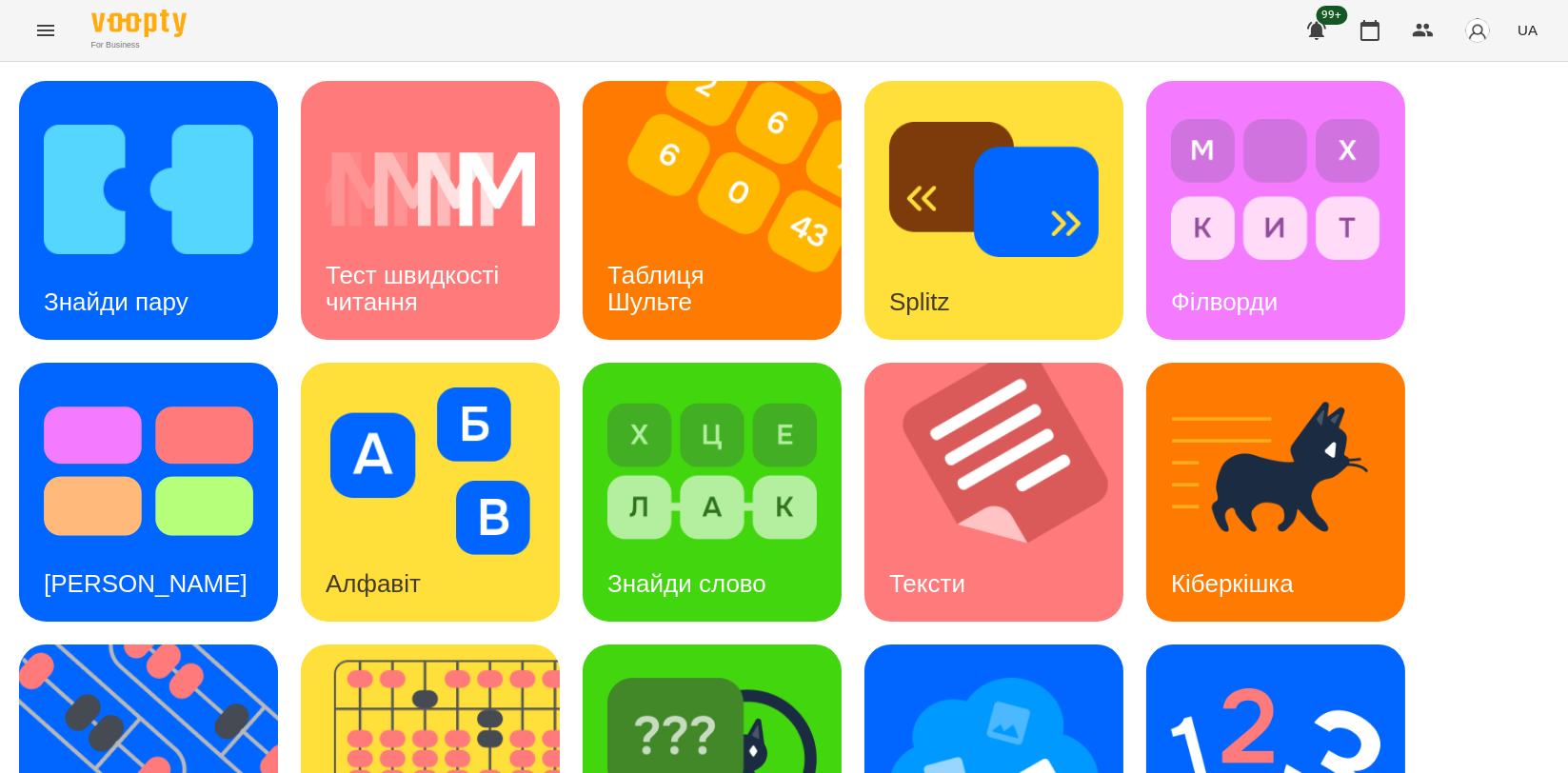
scroll to position [432, 0]
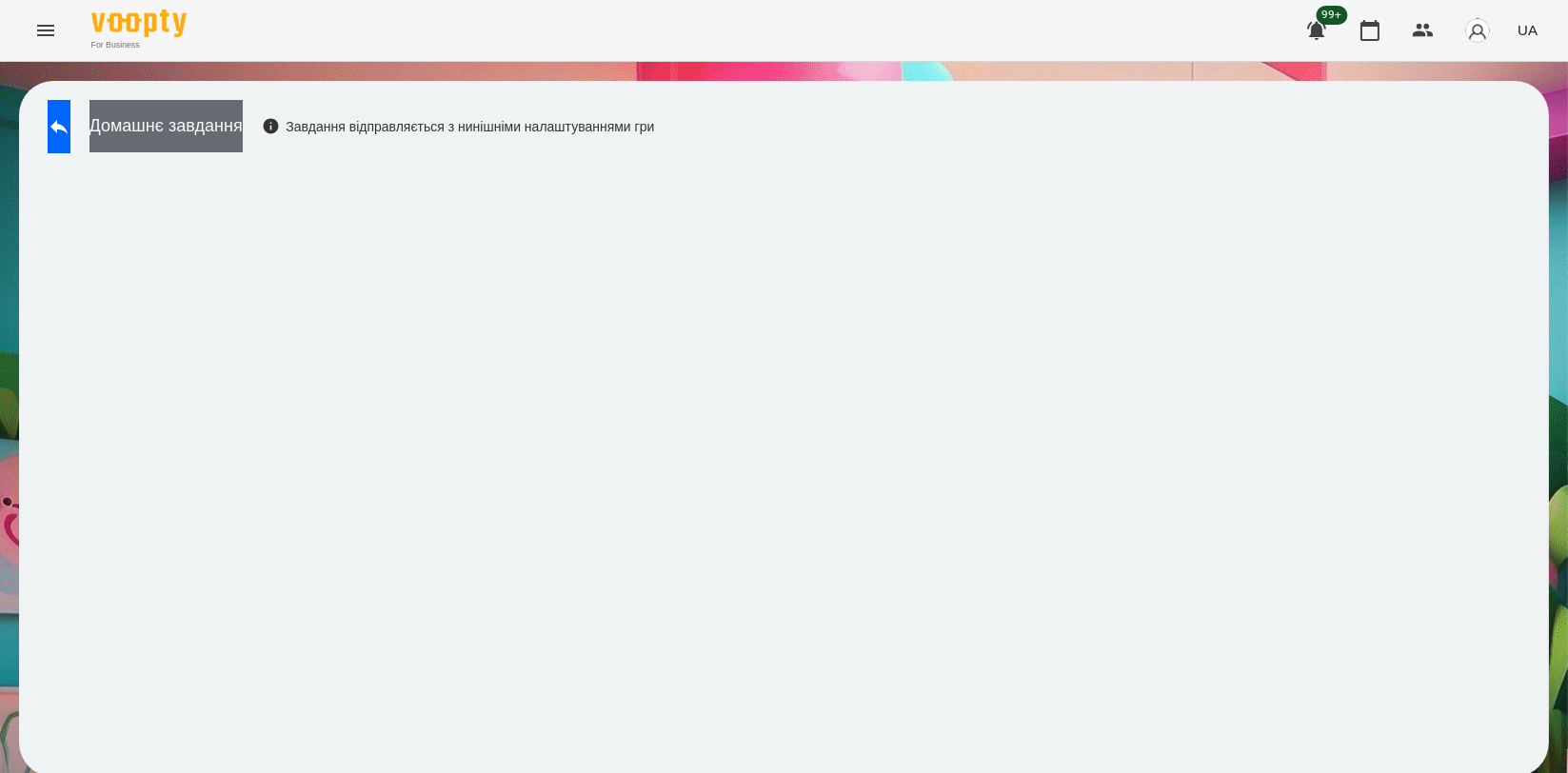
click at [243, 134] on button "Домашнє завдання" at bounding box center [166, 126] width 153 height 53
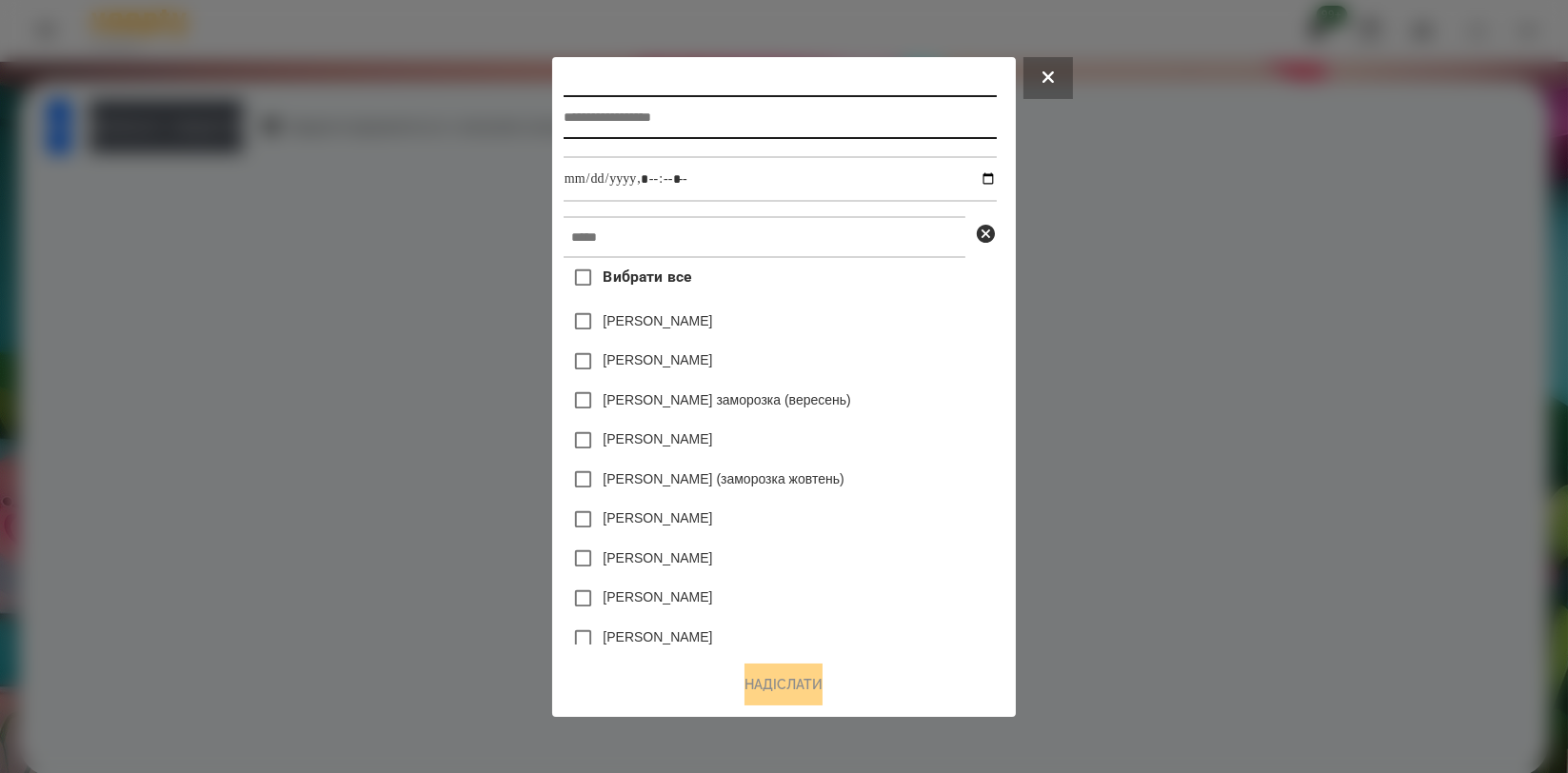
click at [731, 120] on input "text" at bounding box center [781, 117] width 434 height 44
type input "*******"
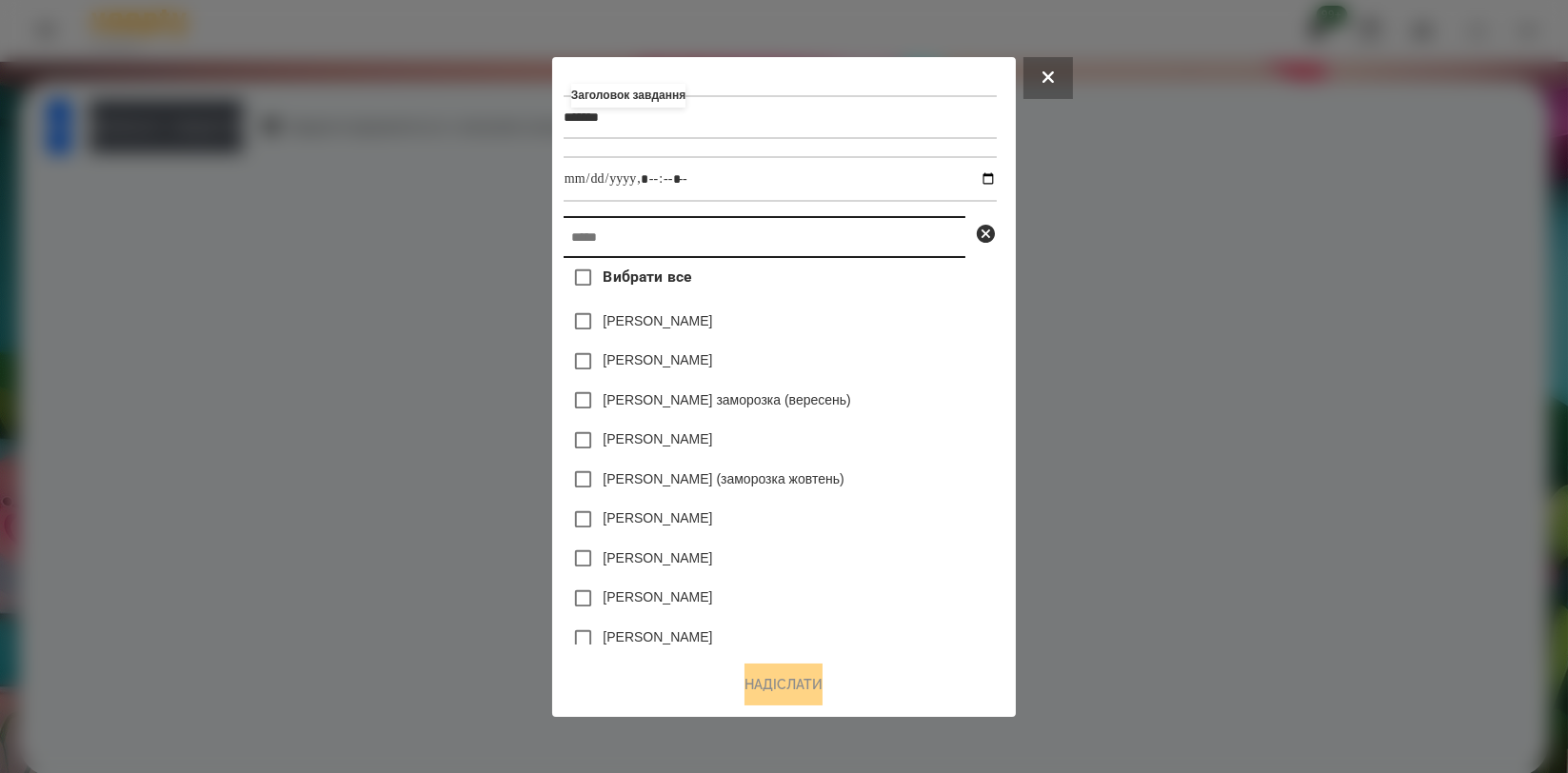
click at [735, 227] on input "text" at bounding box center [765, 237] width 402 height 42
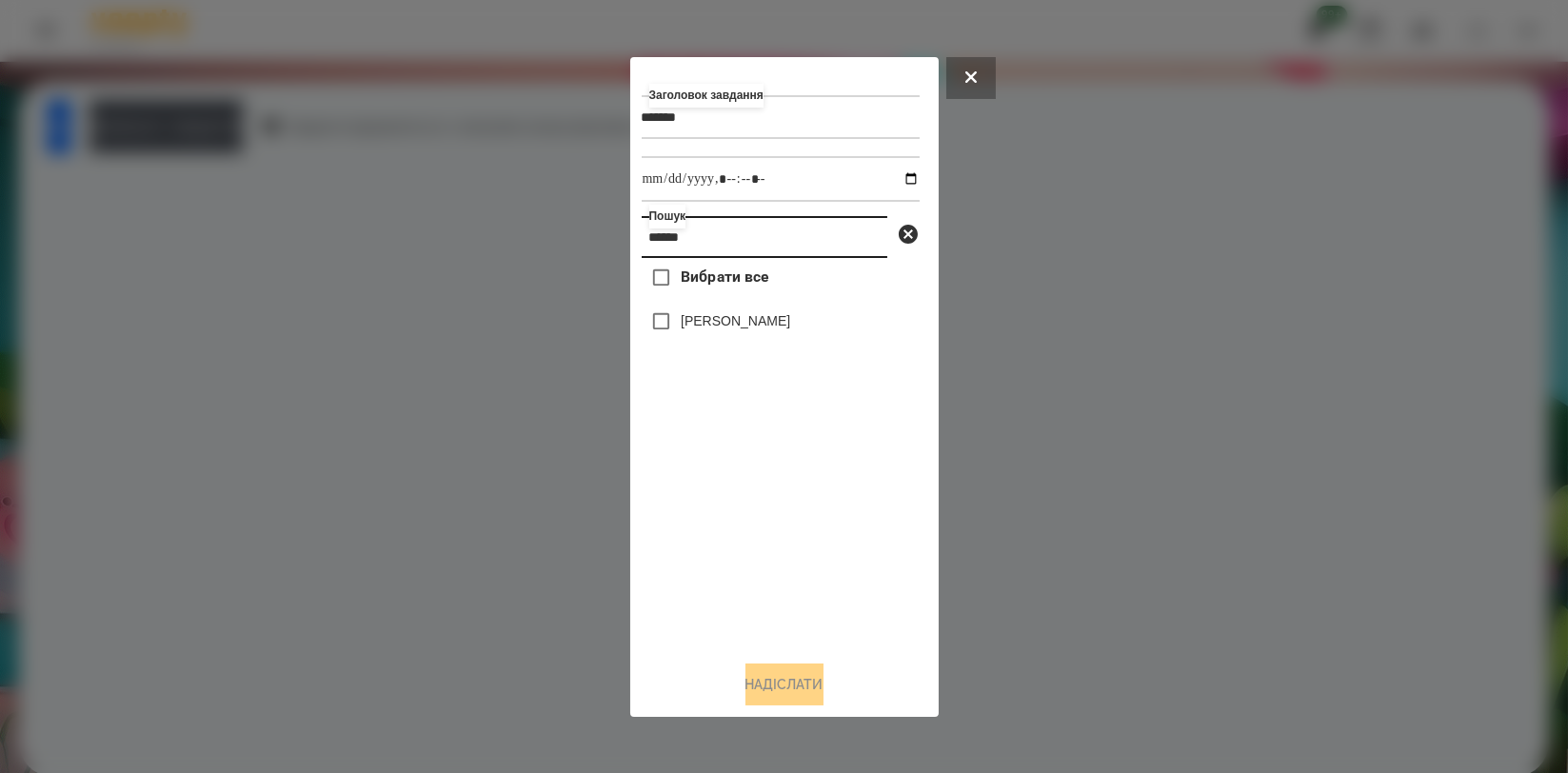
type input "******"
click at [762, 330] on label "[PERSON_NAME]" at bounding box center [736, 320] width 109 height 19
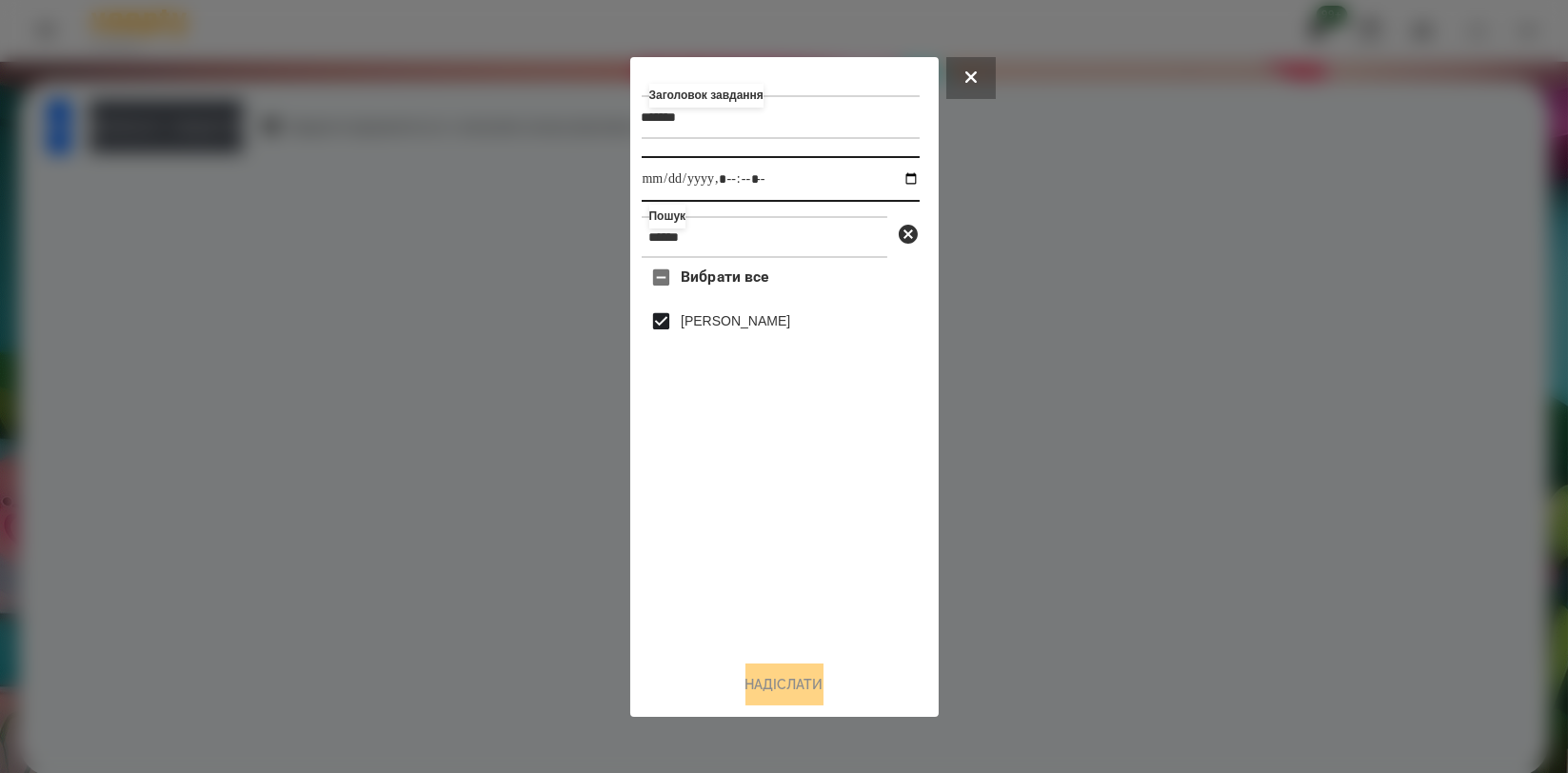
click at [906, 180] on input "datetime-local" at bounding box center [781, 179] width 278 height 46
click at [897, 178] on input "datetime-local" at bounding box center [781, 179] width 278 height 46
type input "**********"
click at [844, 553] on div "Вибрати все [PERSON_NAME]" at bounding box center [781, 451] width 278 height 387
click at [771, 674] on button "Надіслати" at bounding box center [784, 684] width 79 height 42
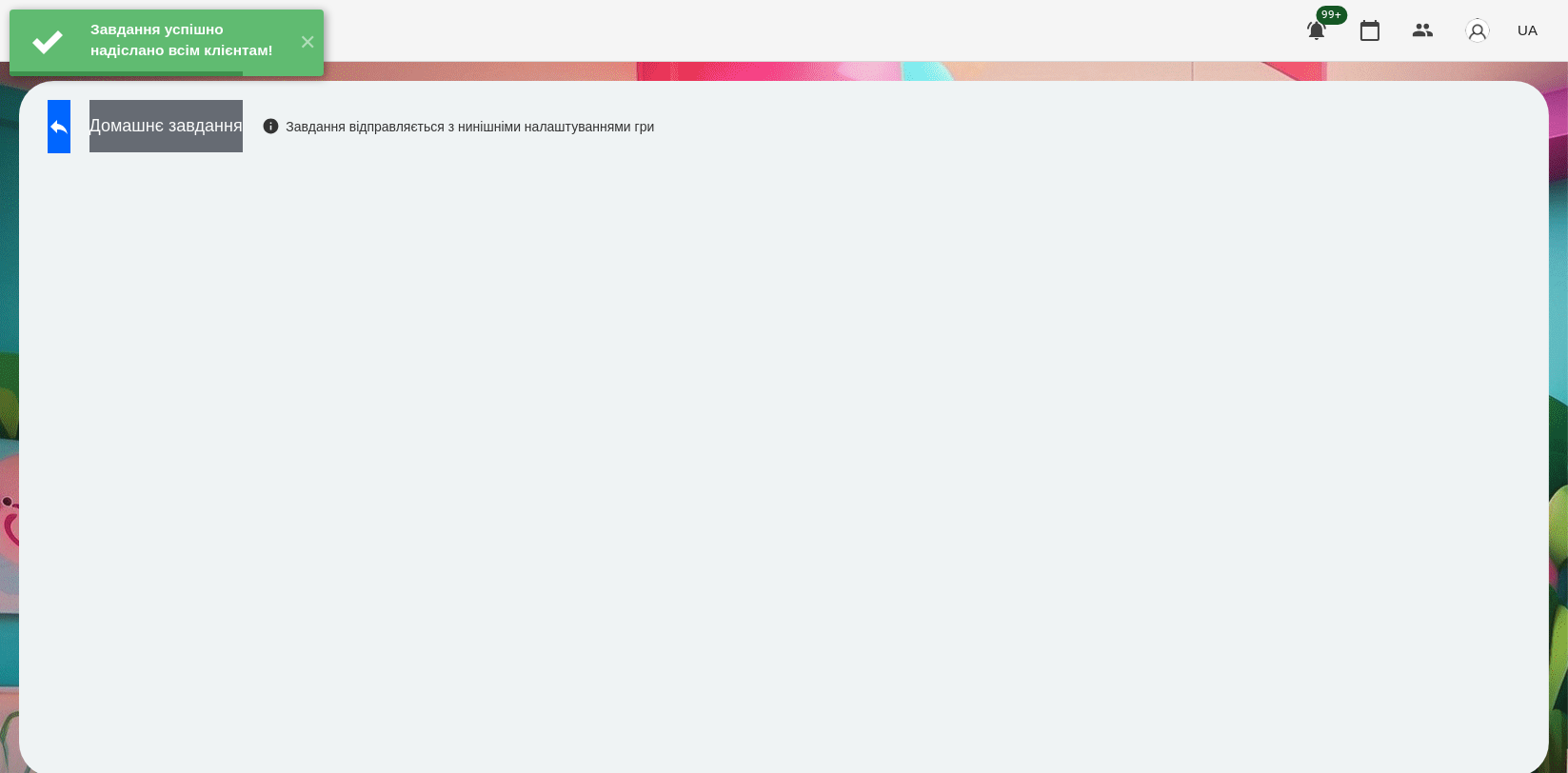
click at [243, 149] on button "Домашнє завдання" at bounding box center [166, 126] width 153 height 53
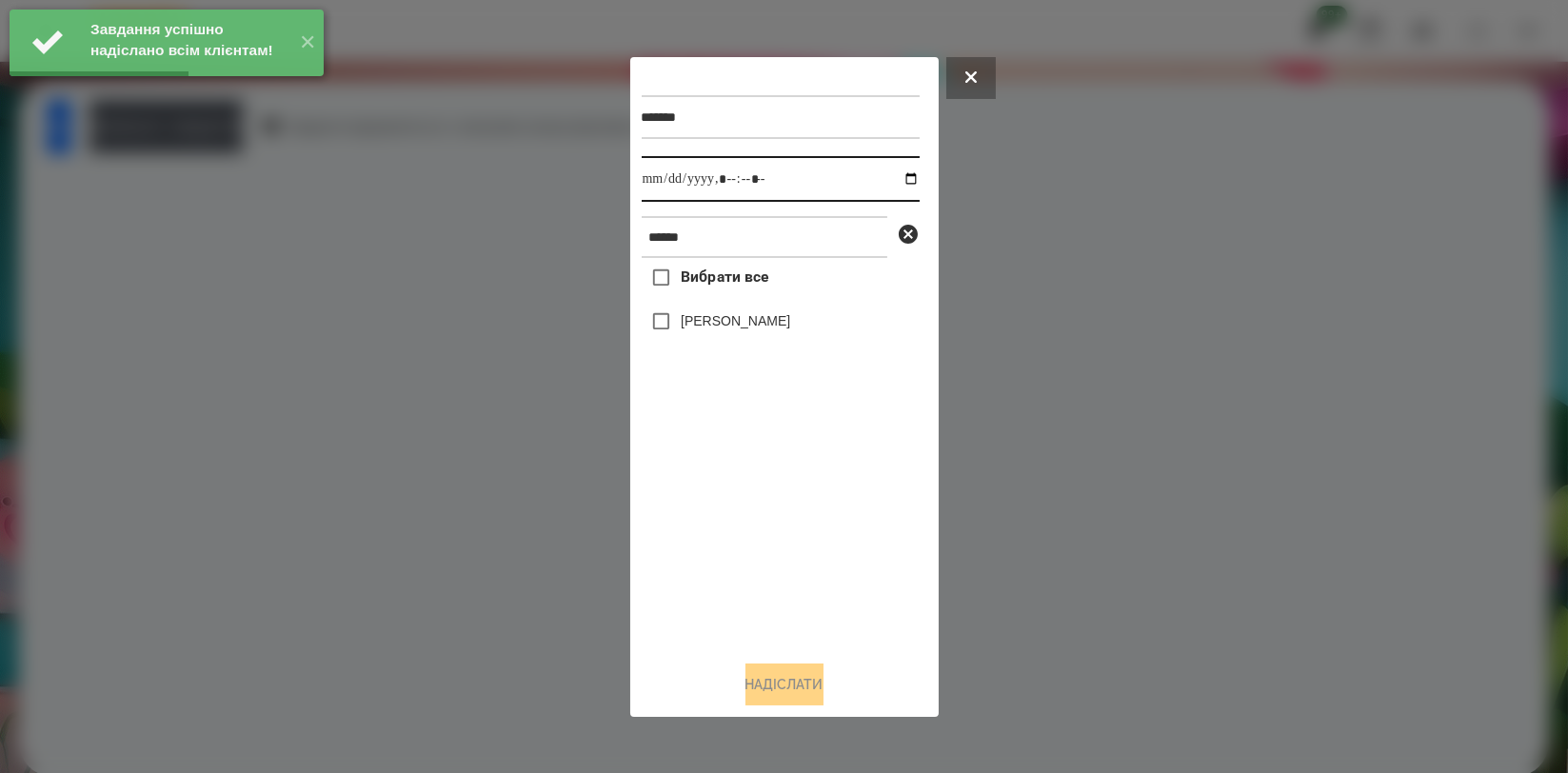
click at [906, 173] on input "datetime-local" at bounding box center [781, 179] width 278 height 46
click at [895, 180] on input "datetime-local" at bounding box center [781, 179] width 278 height 46
type input "**********"
click at [731, 533] on div "Вибрати все [PERSON_NAME]" at bounding box center [781, 451] width 278 height 387
click at [752, 310] on div "[PERSON_NAME]" at bounding box center [781, 322] width 278 height 40
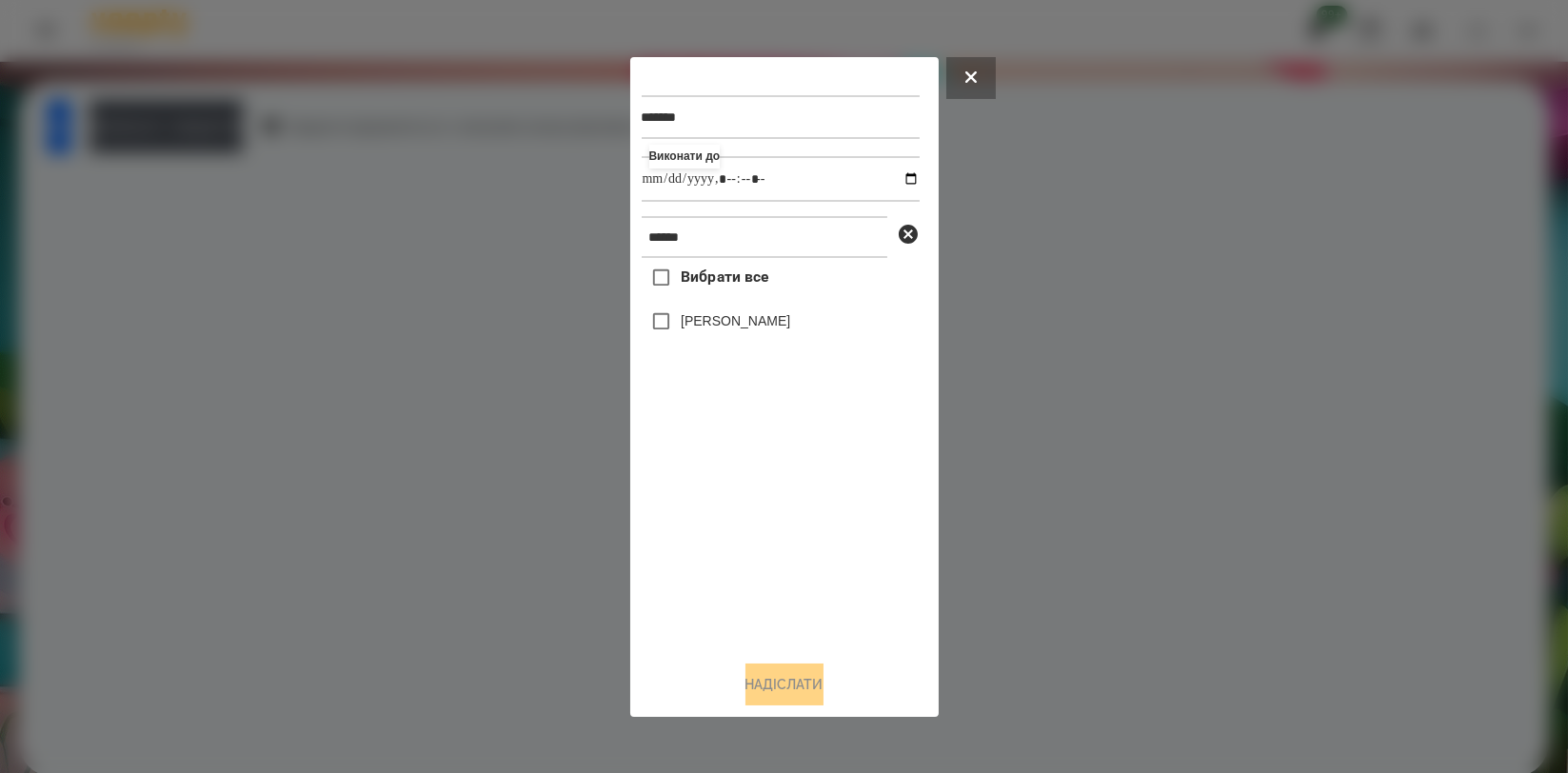
click at [752, 318] on label "[PERSON_NAME]" at bounding box center [736, 320] width 109 height 19
click at [780, 678] on button "Надіслати" at bounding box center [784, 684] width 79 height 42
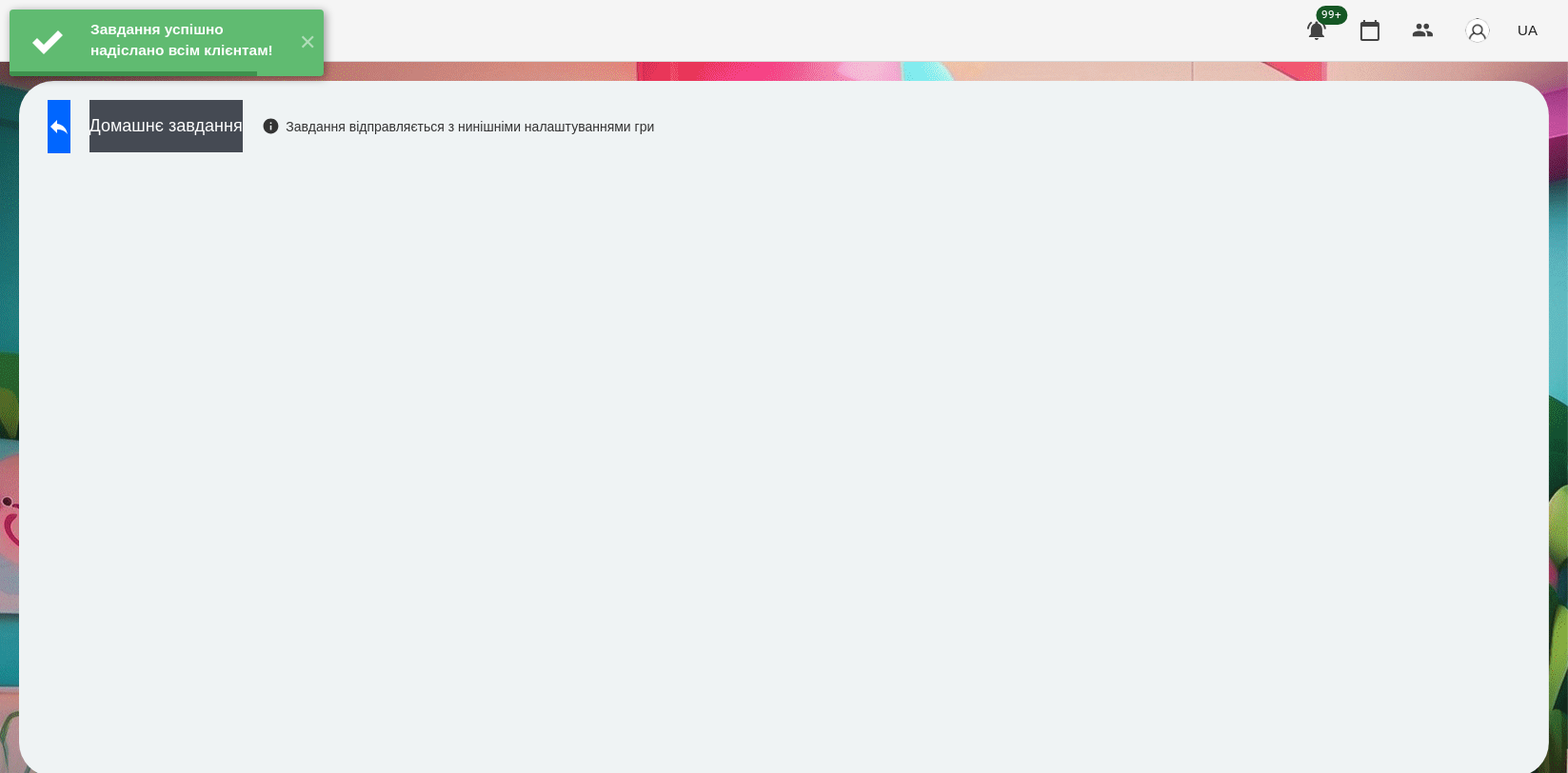
click at [312, 151] on div "Домашнє завдання Завдання відправляється з нинішніми налаштуваннями гри" at bounding box center [345, 131] width 615 height 63
click at [288, 86] on div "Завдання успішно надіслано всім клієнтам! ✕" at bounding box center [166, 43] width 333 height 86
click at [243, 125] on button "Домашнє завдання" at bounding box center [166, 126] width 153 height 53
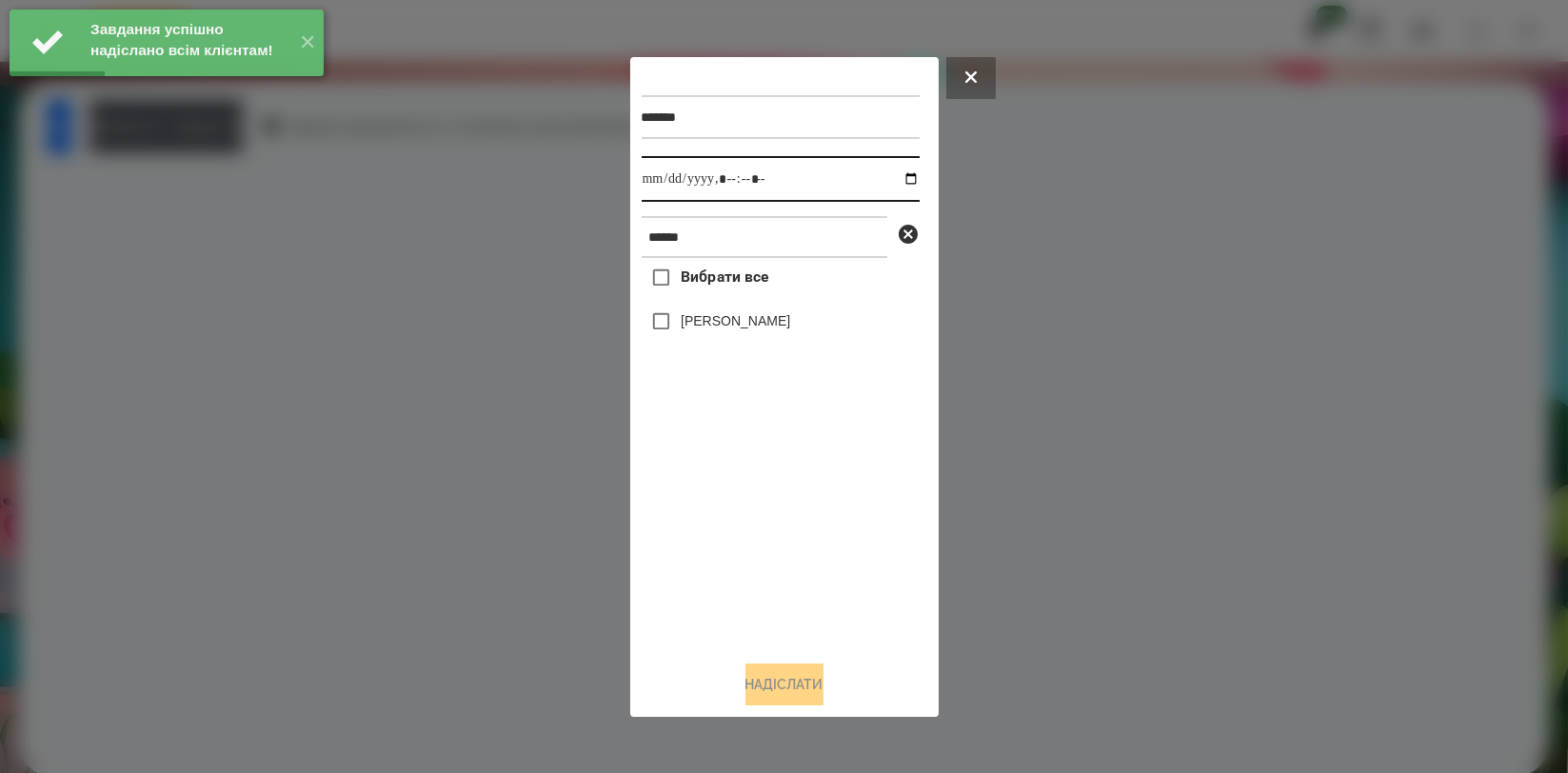
click at [896, 176] on input "datetime-local" at bounding box center [781, 179] width 278 height 46
type input "**********"
drag, startPoint x: 751, startPoint y: 530, endPoint x: 751, endPoint y: 493, distance: 37.0
click at [752, 531] on div "Вибрати все [PERSON_NAME]" at bounding box center [781, 451] width 278 height 387
click at [756, 302] on div "Вибрати все [PERSON_NAME]" at bounding box center [781, 451] width 278 height 387
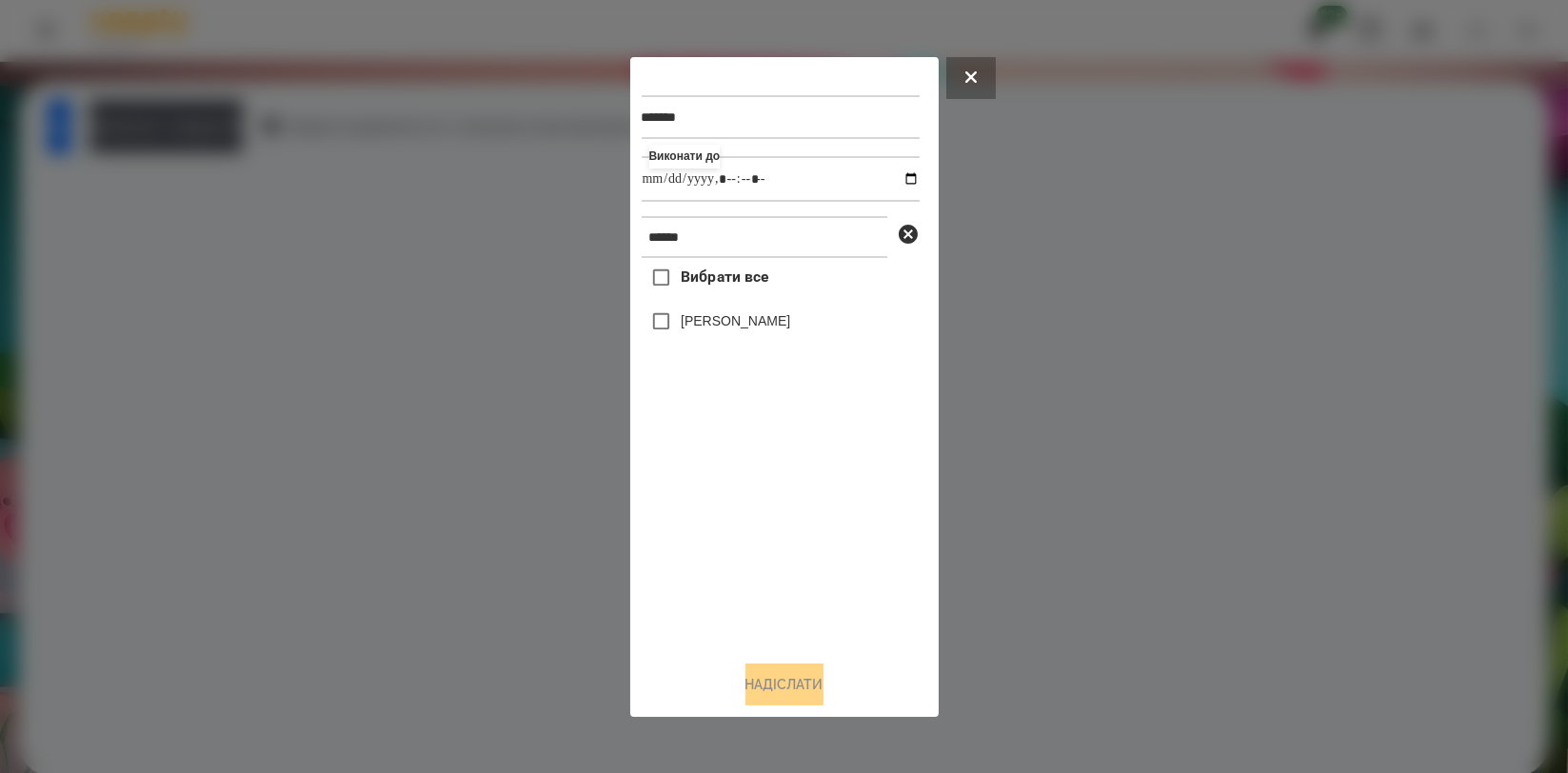
click at [754, 316] on label "[PERSON_NAME]" at bounding box center [736, 320] width 109 height 19
drag, startPoint x: 797, startPoint y: 685, endPoint x: 799, endPoint y: 666, distance: 19.1
click at [797, 688] on button "Надіслати" at bounding box center [784, 684] width 79 height 42
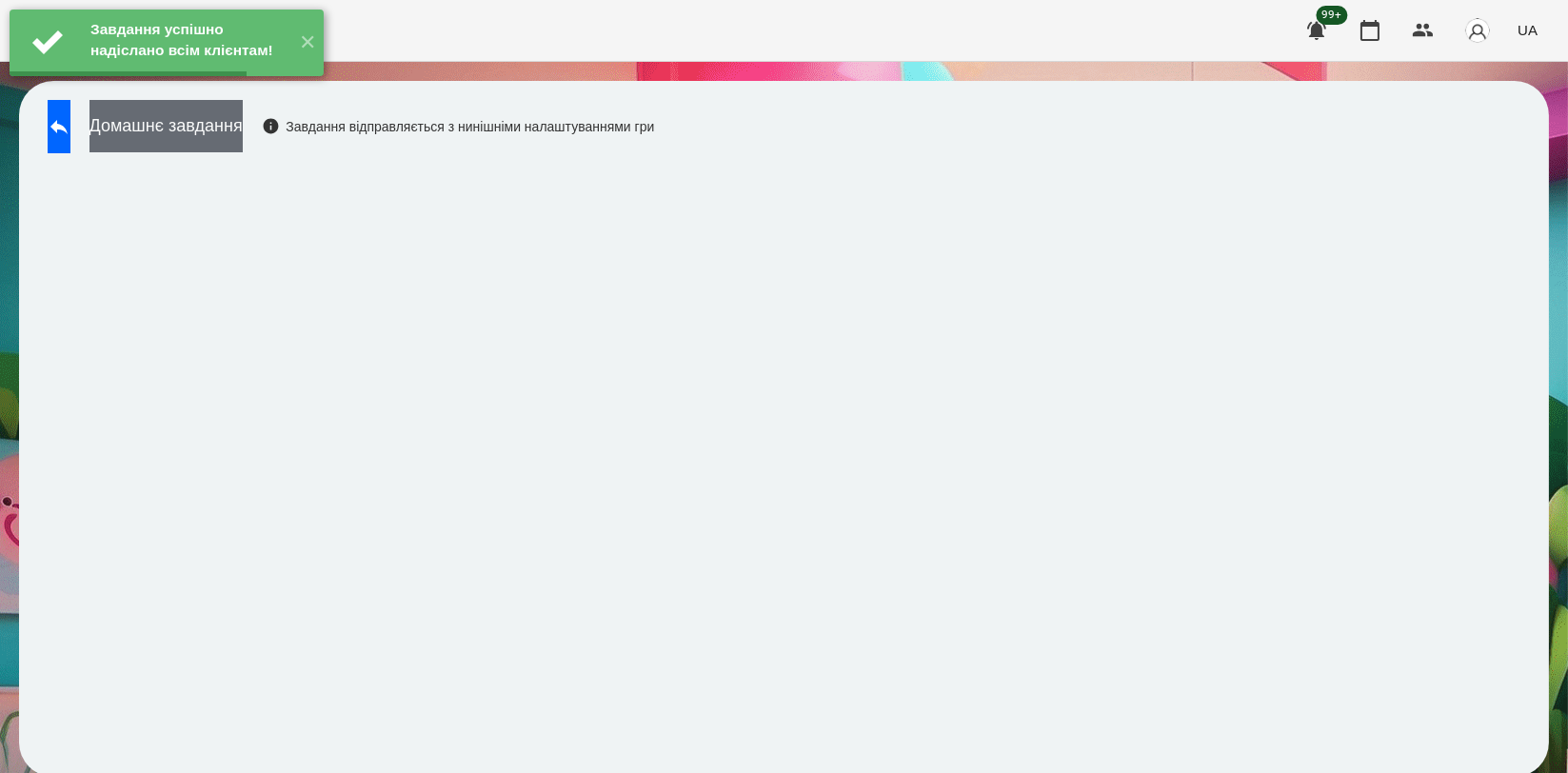
click at [243, 121] on button "Домашнє завдання" at bounding box center [166, 126] width 153 height 53
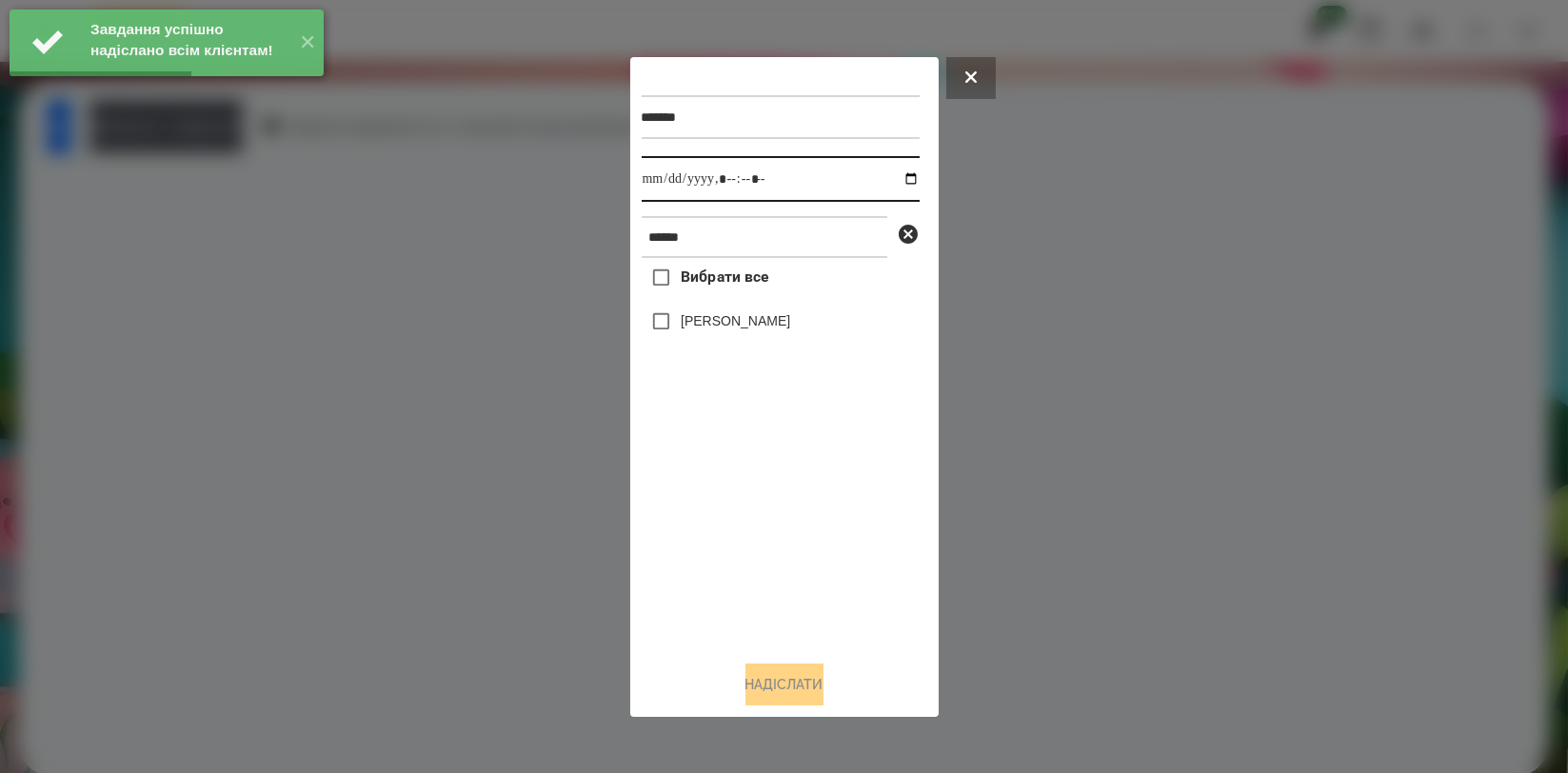
click at [896, 173] on input "datetime-local" at bounding box center [781, 179] width 278 height 46
type input "**********"
drag, startPoint x: 756, startPoint y: 566, endPoint x: 752, endPoint y: 414, distance: 152.1
click at [755, 551] on div "Вибрати все [PERSON_NAME]" at bounding box center [781, 451] width 278 height 387
click at [763, 330] on label "[PERSON_NAME]" at bounding box center [736, 320] width 109 height 19
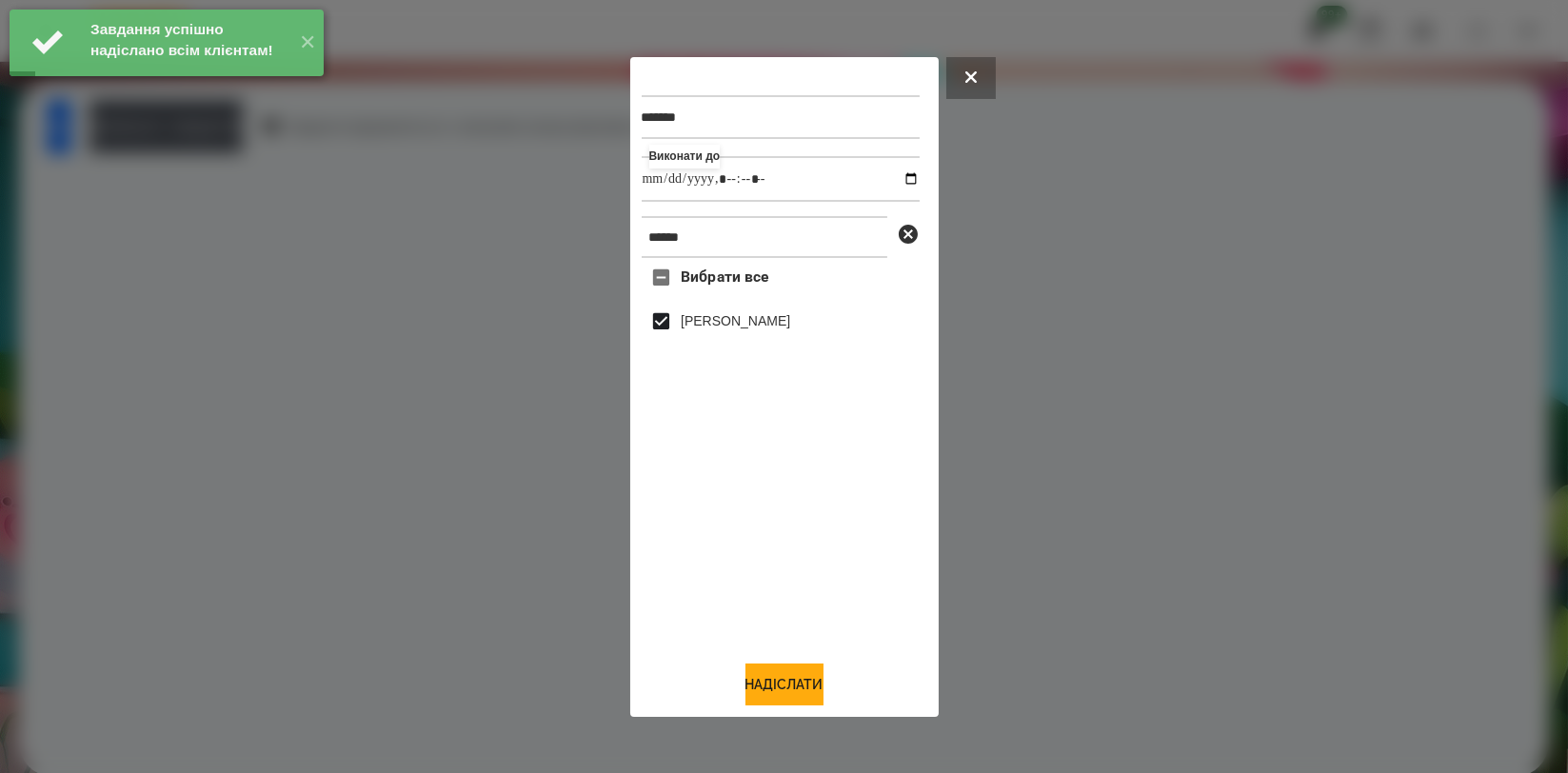
click at [768, 661] on div "******* Виконати до ****** Вибрати все [PERSON_NAME]" at bounding box center [784, 387] width 285 height 638
click at [768, 676] on button "Надіслати" at bounding box center [784, 684] width 79 height 42
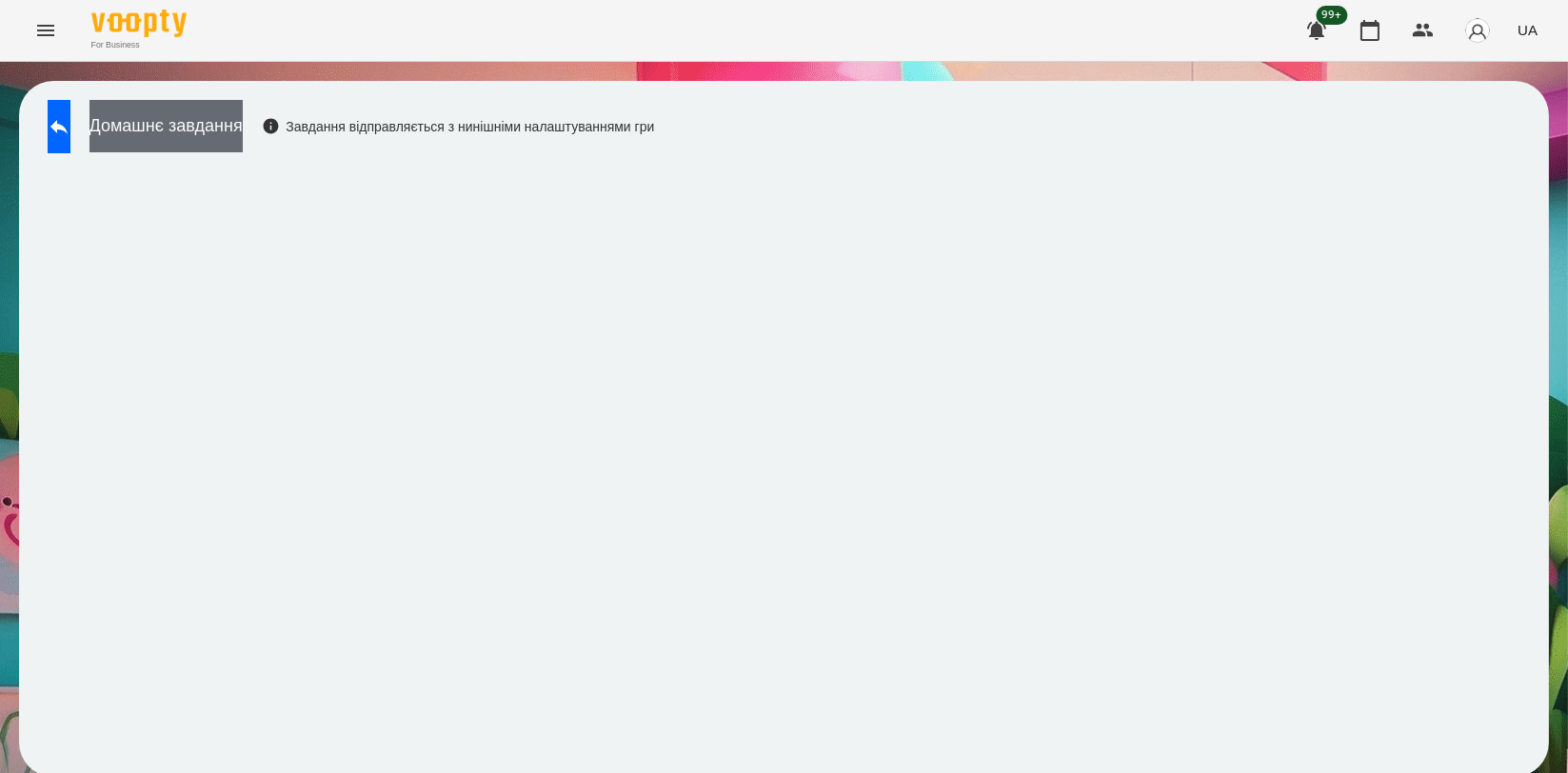
click at [243, 140] on button "Домашнє завдання" at bounding box center [166, 126] width 153 height 53
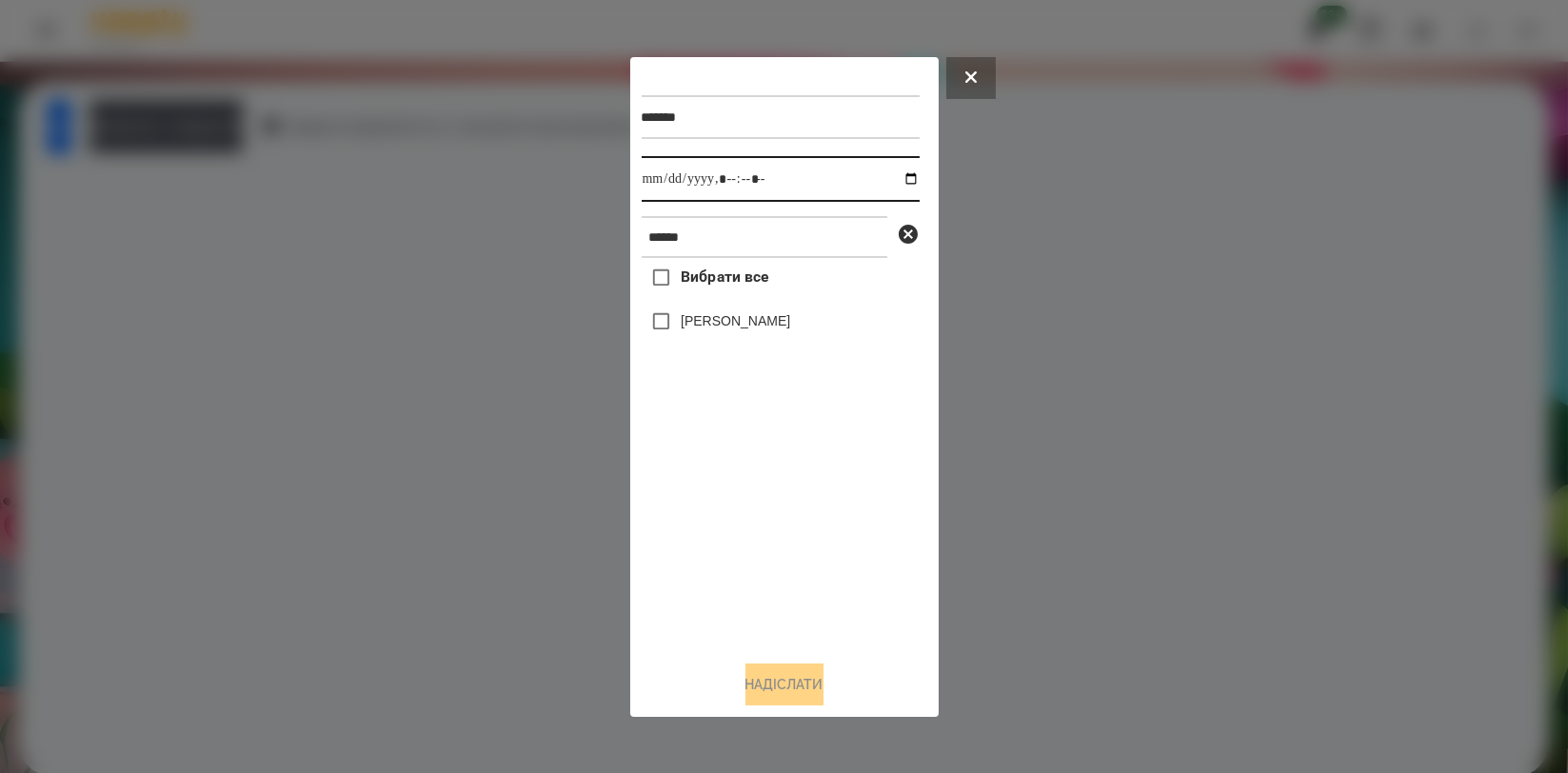
click at [903, 173] on input "datetime-local" at bounding box center [781, 179] width 278 height 46
type input "**********"
click at [783, 508] on div "Вибрати все [PERSON_NAME]" at bounding box center [781, 451] width 278 height 387
click at [774, 314] on label "[PERSON_NAME]" at bounding box center [736, 320] width 109 height 19
click at [797, 681] on button "Надіслати" at bounding box center [784, 684] width 79 height 42
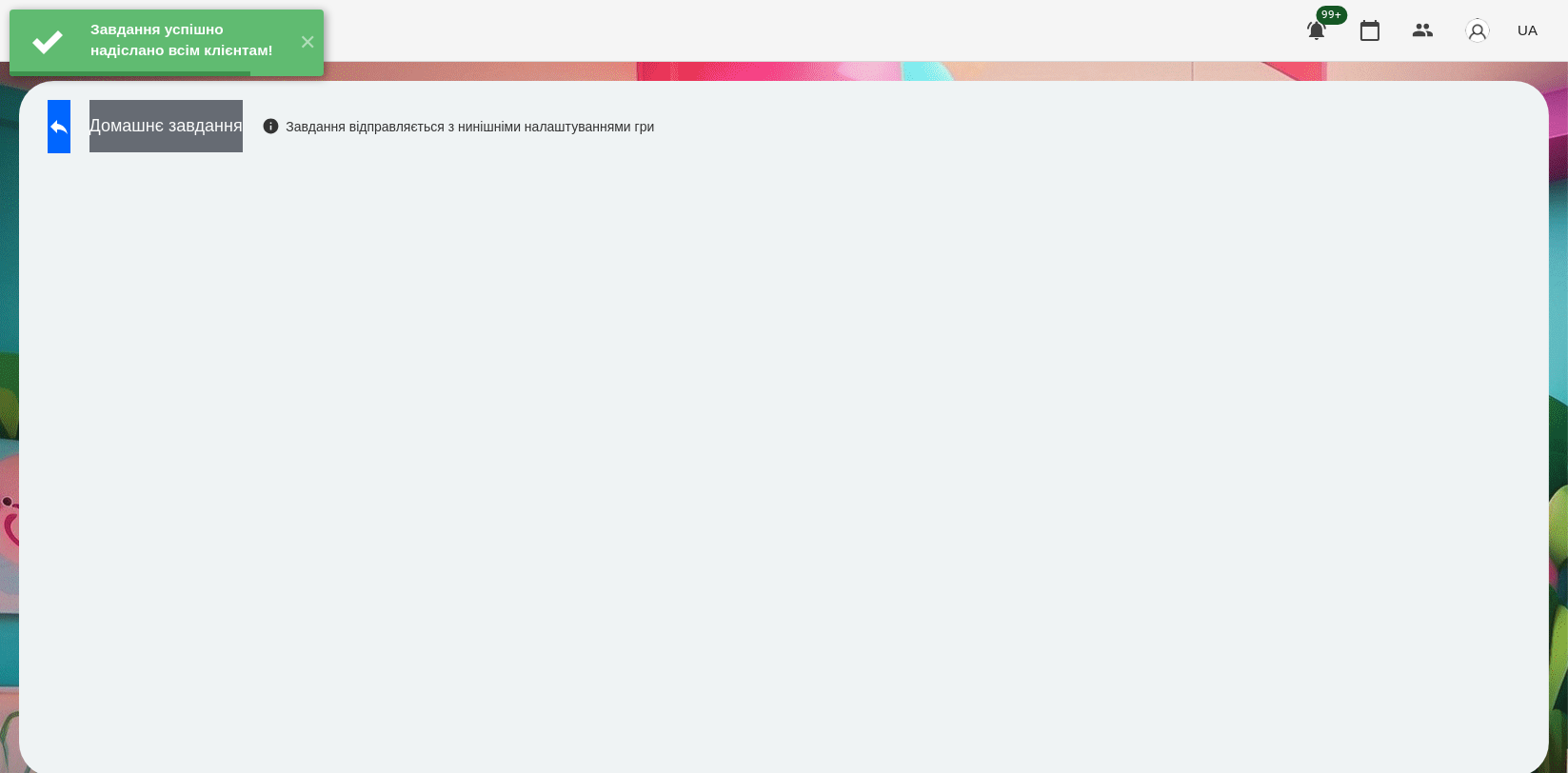
click at [243, 148] on button "Домашнє завдання" at bounding box center [166, 126] width 153 height 53
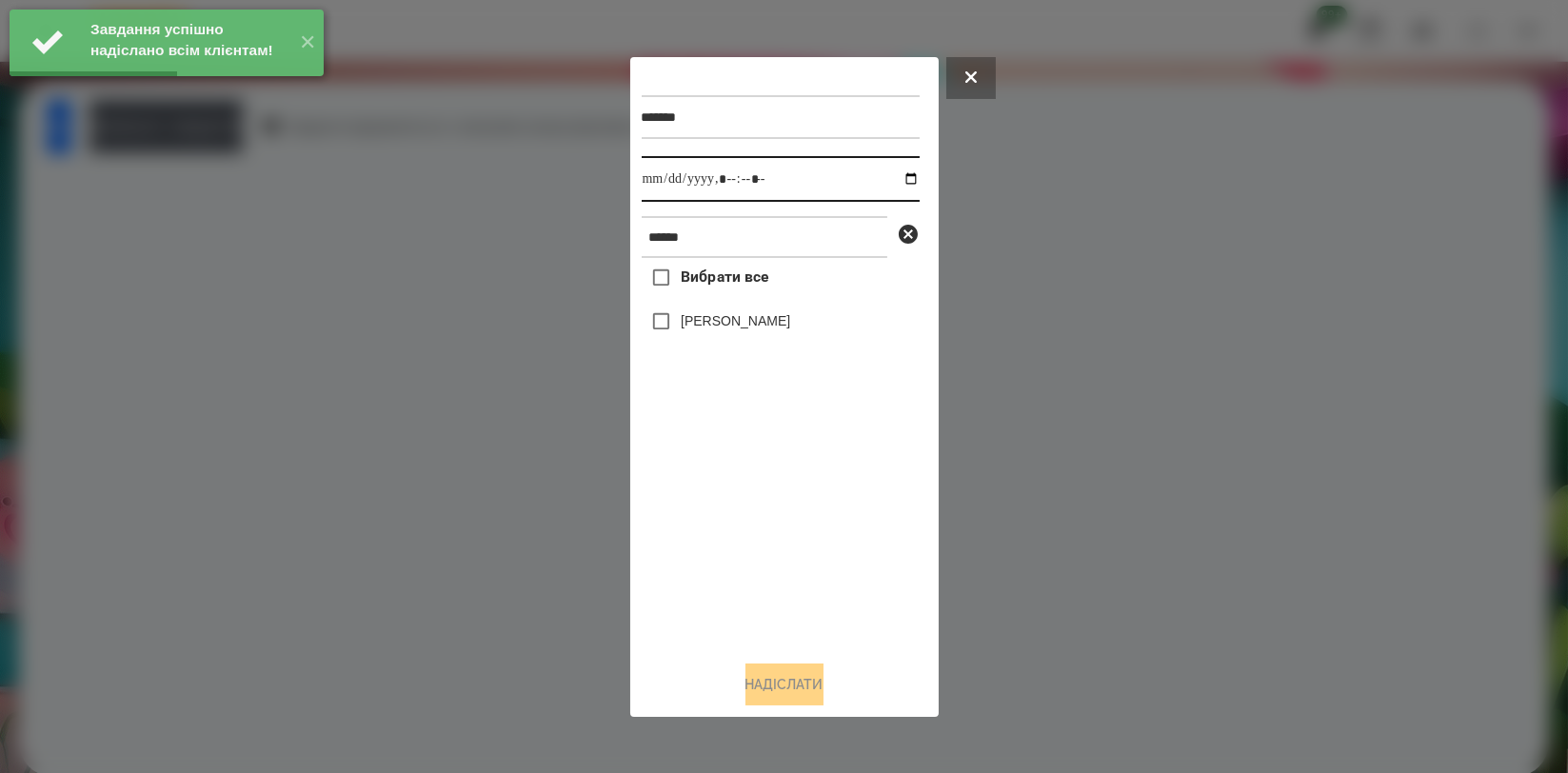
click at [904, 172] on input "datetime-local" at bounding box center [781, 179] width 278 height 46
type input "**********"
click at [790, 525] on div "Вибрати все [PERSON_NAME]" at bounding box center [781, 451] width 278 height 387
click at [775, 295] on div "Вибрати все [PERSON_NAME]" at bounding box center [781, 451] width 278 height 387
click at [772, 325] on label "[PERSON_NAME]" at bounding box center [736, 320] width 109 height 19
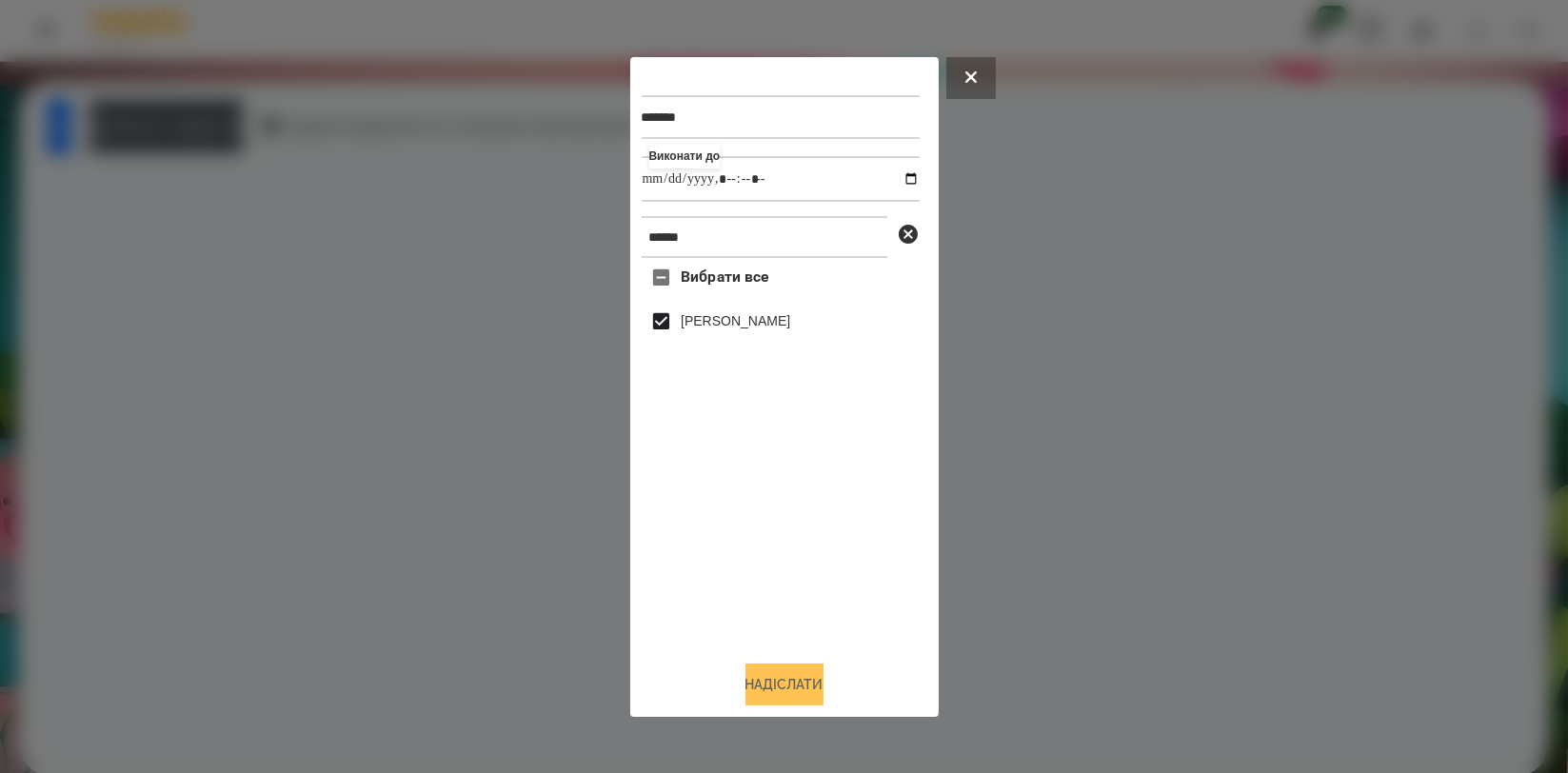
click at [795, 683] on button "Надіслати" at bounding box center [784, 684] width 79 height 42
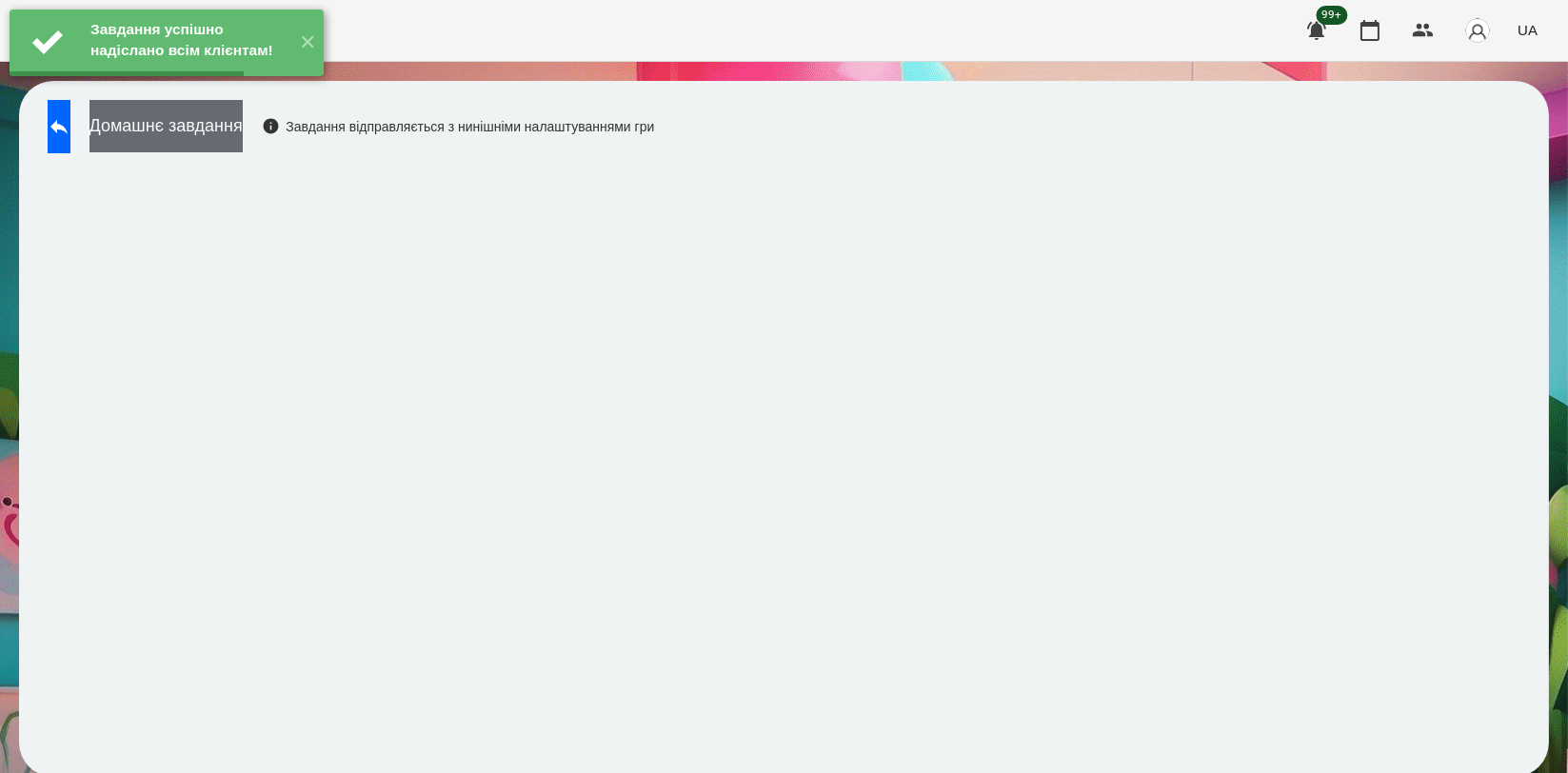
click at [200, 125] on button "Домашнє завдання" at bounding box center [166, 126] width 153 height 53
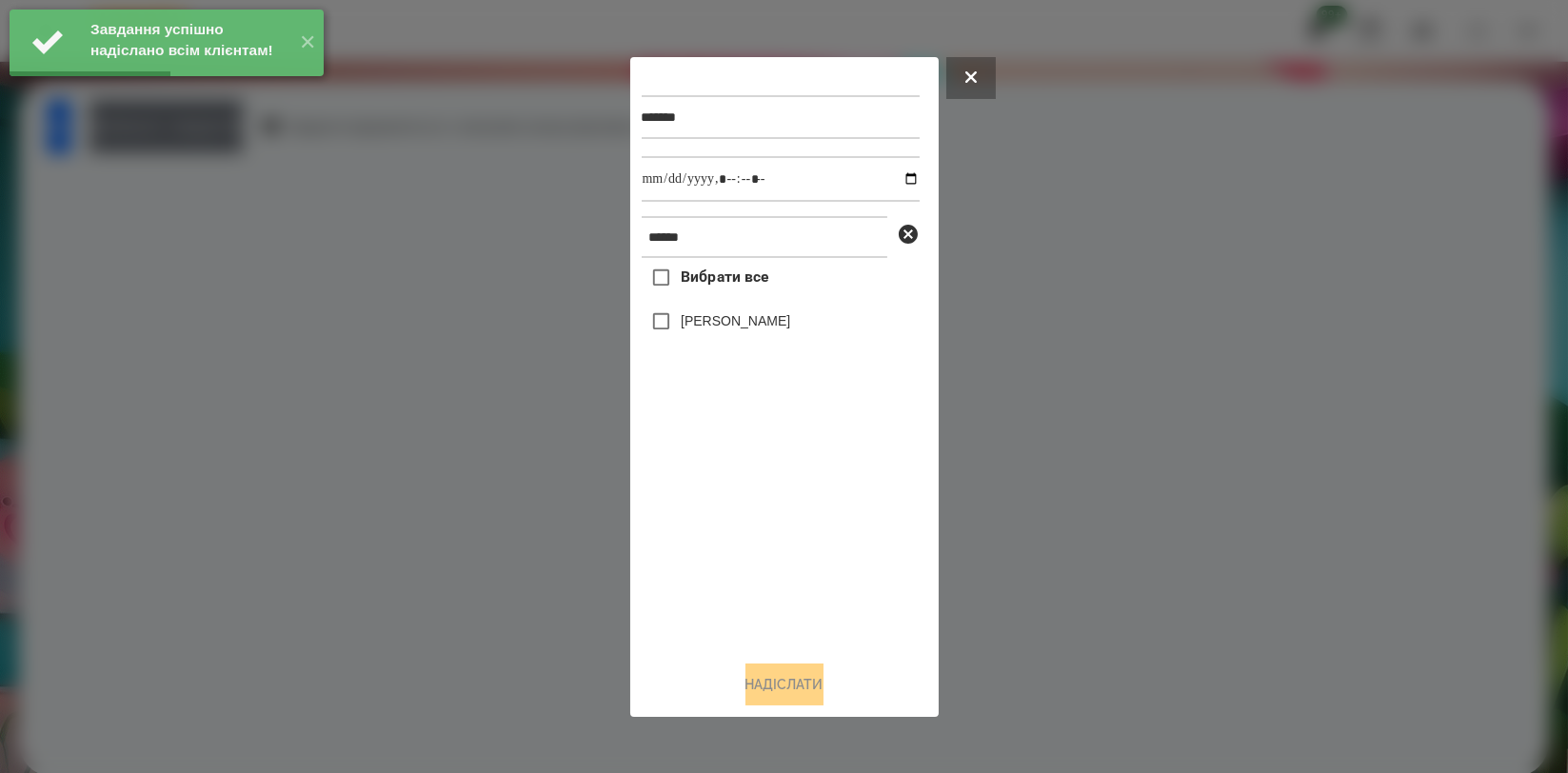
click at [272, 136] on div at bounding box center [784, 386] width 1568 height 773
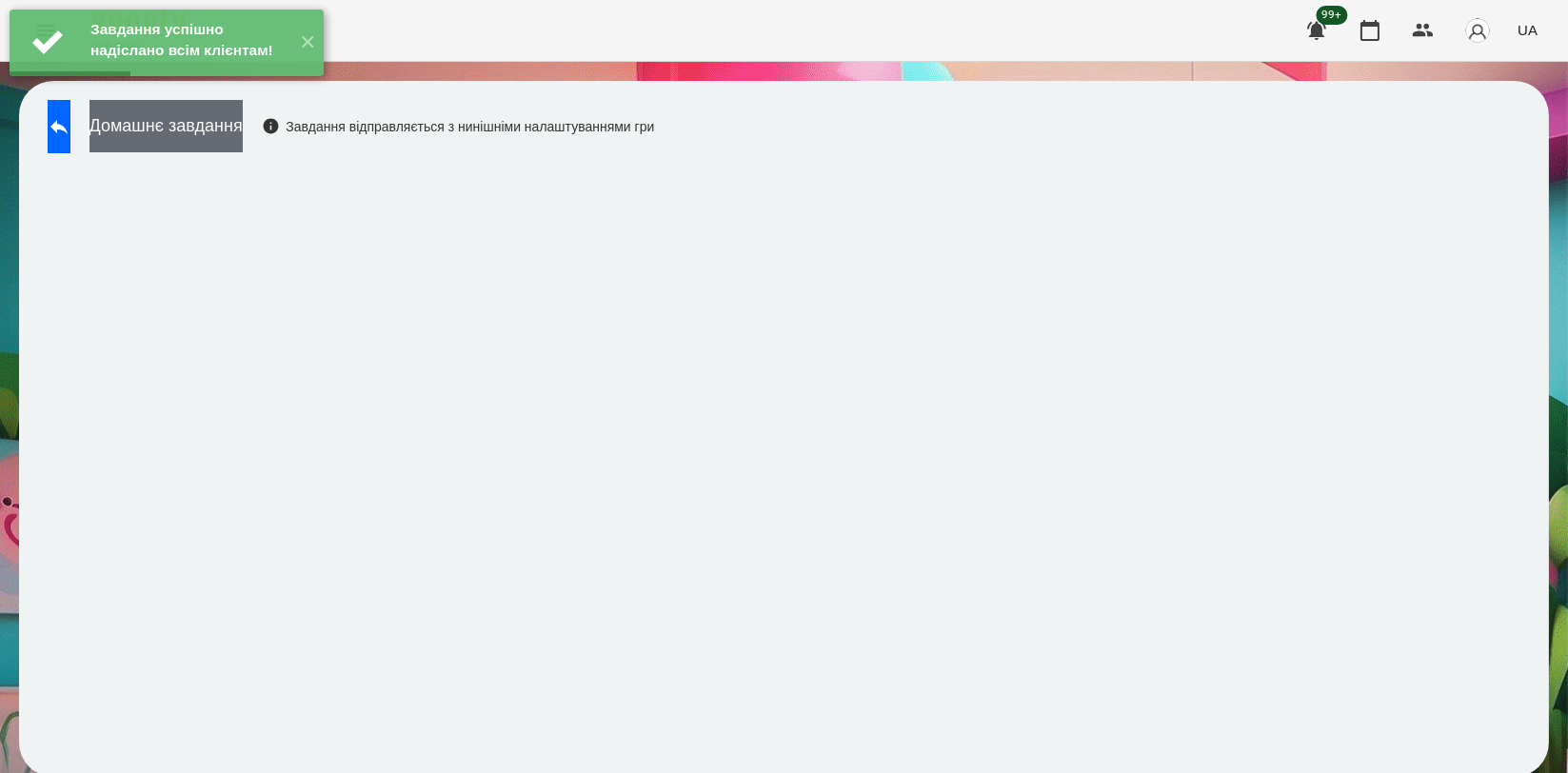
click at [243, 130] on button "Домашнє завдання" at bounding box center [166, 126] width 153 height 53
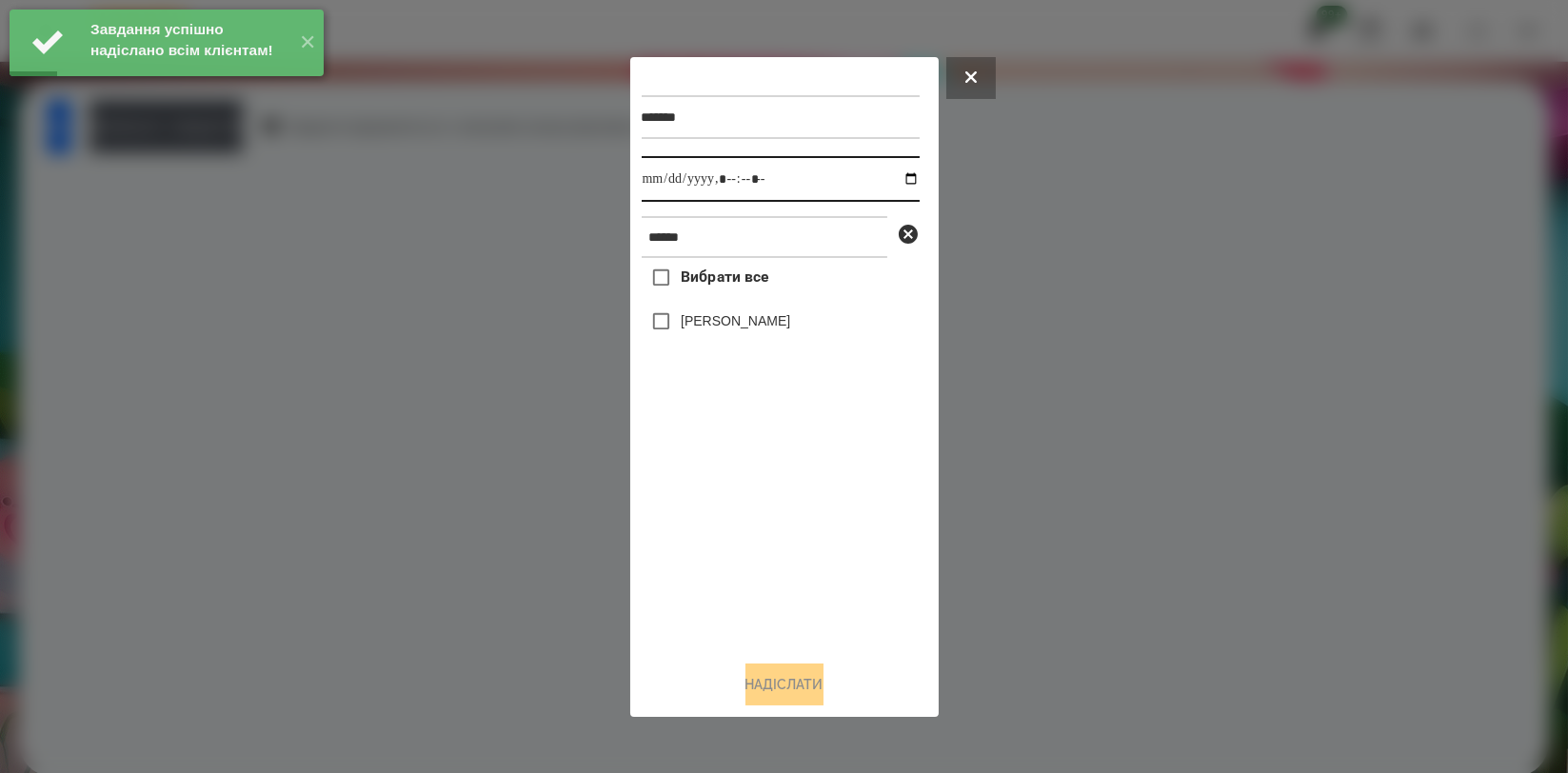
click at [891, 181] on input "datetime-local" at bounding box center [781, 179] width 278 height 46
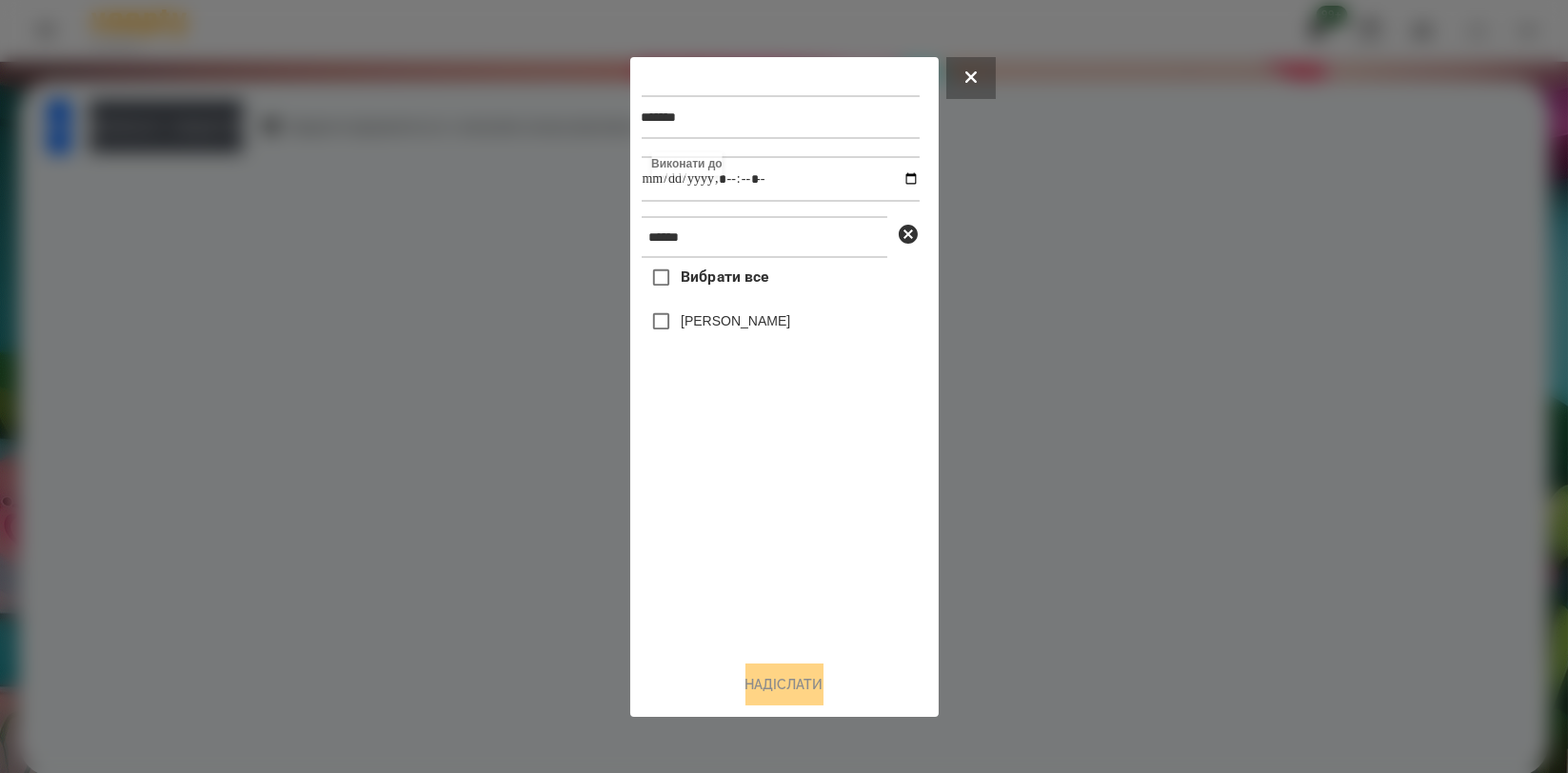
type input "**********"
drag, startPoint x: 681, startPoint y: 526, endPoint x: 703, endPoint y: 350, distance: 177.4
click at [681, 526] on div "Вибрати все [PERSON_NAME]" at bounding box center [781, 451] width 278 height 387
click at [716, 312] on div "[PERSON_NAME]" at bounding box center [781, 322] width 278 height 40
click at [717, 320] on label "[PERSON_NAME]" at bounding box center [736, 320] width 109 height 19
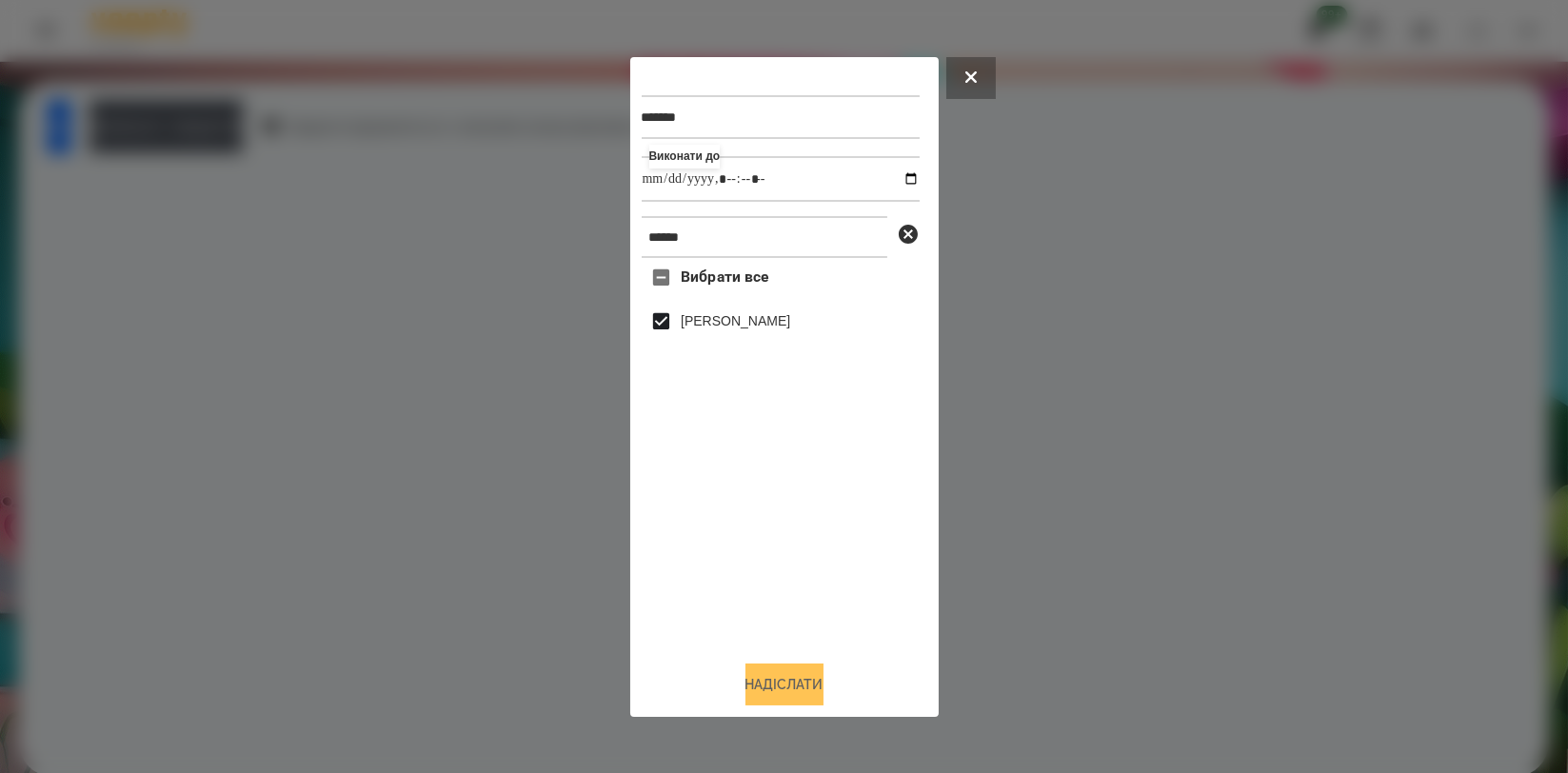
click at [807, 698] on button "Надіслати" at bounding box center [784, 684] width 79 height 42
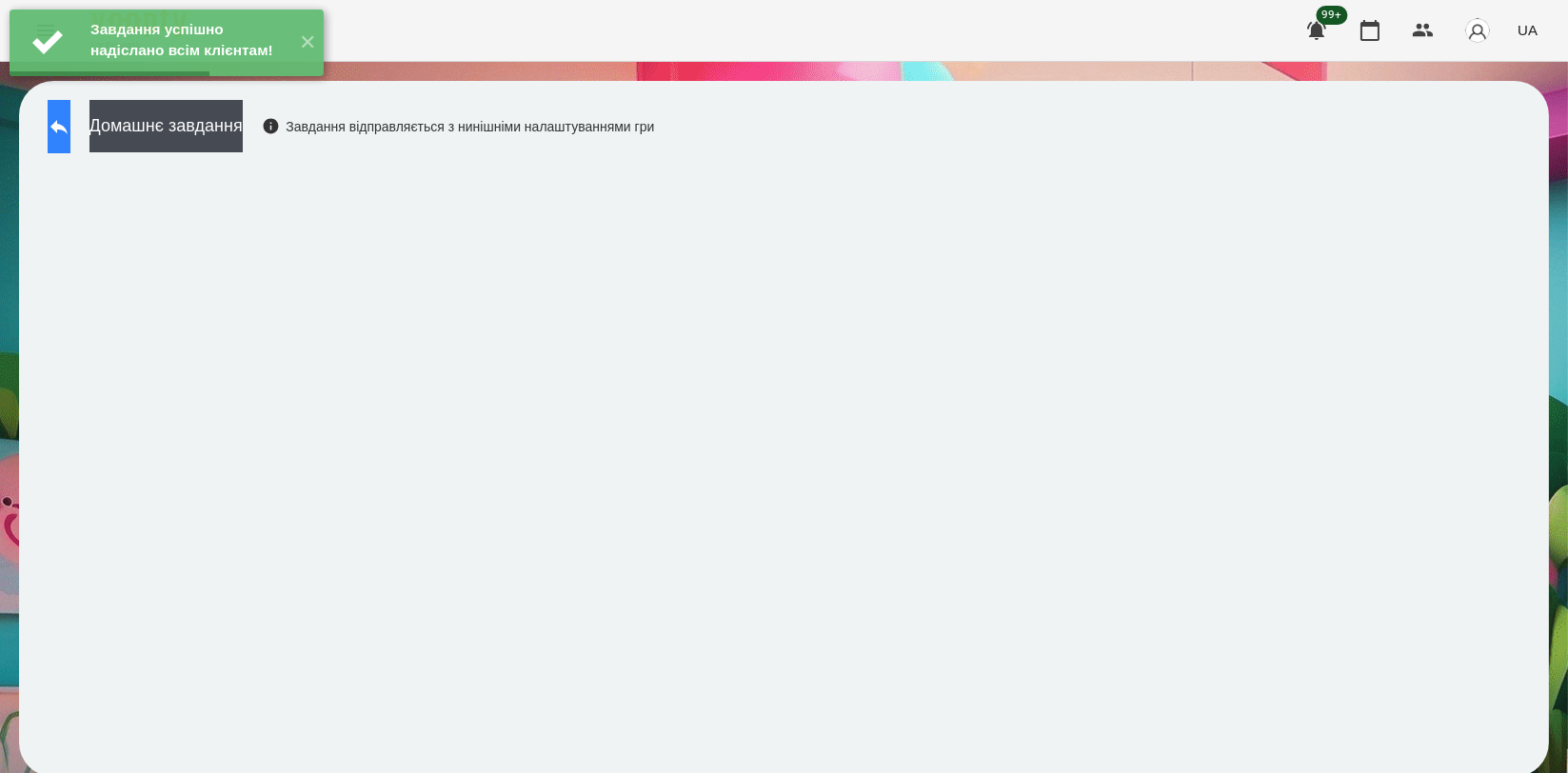
click at [68, 125] on icon at bounding box center [59, 127] width 17 height 14
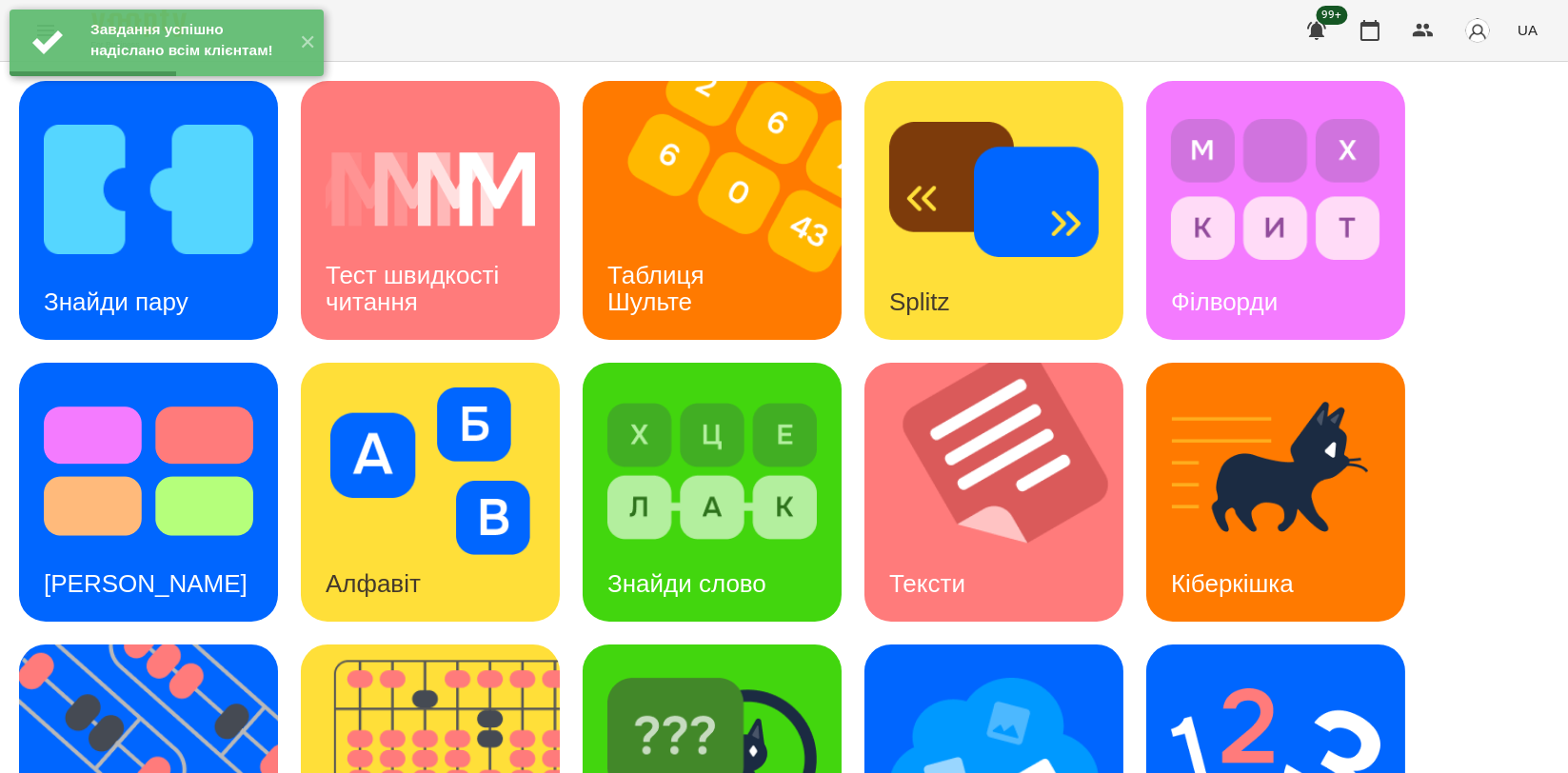
scroll to position [432, 0]
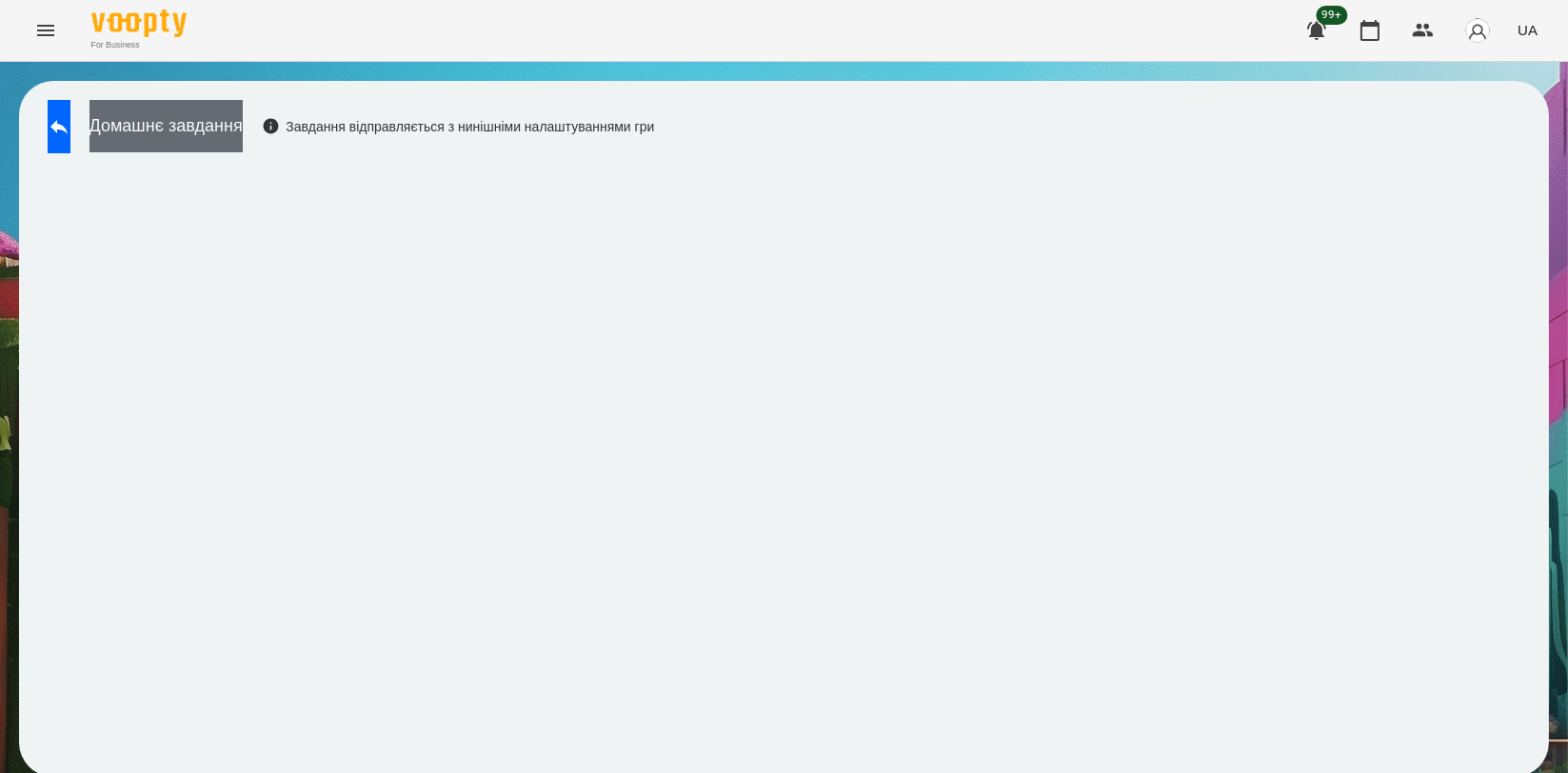
click at [231, 144] on button "Домашнє завдання" at bounding box center [166, 126] width 153 height 53
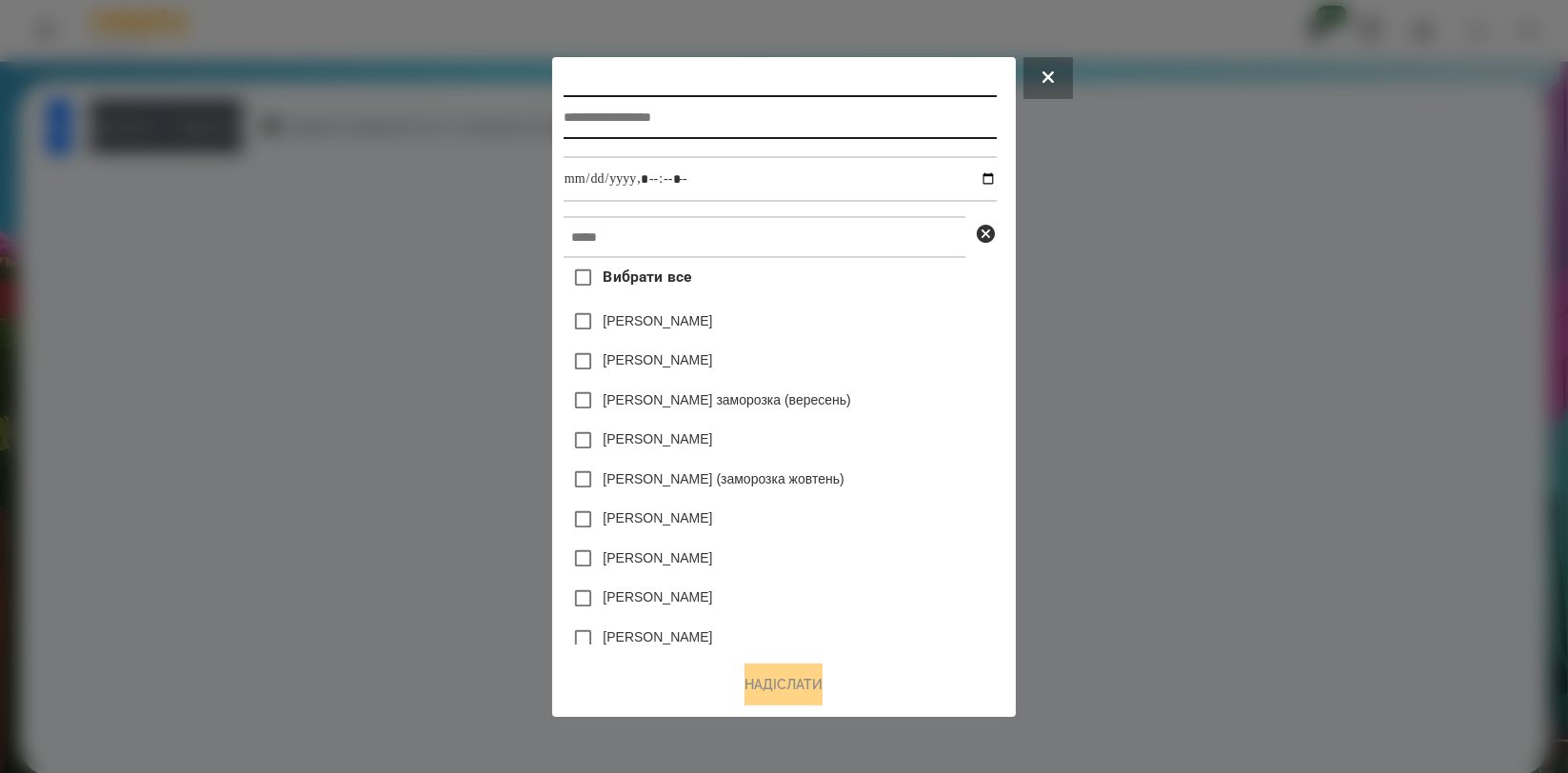
click at [676, 103] on input "text" at bounding box center [781, 117] width 434 height 44
type input "**********"
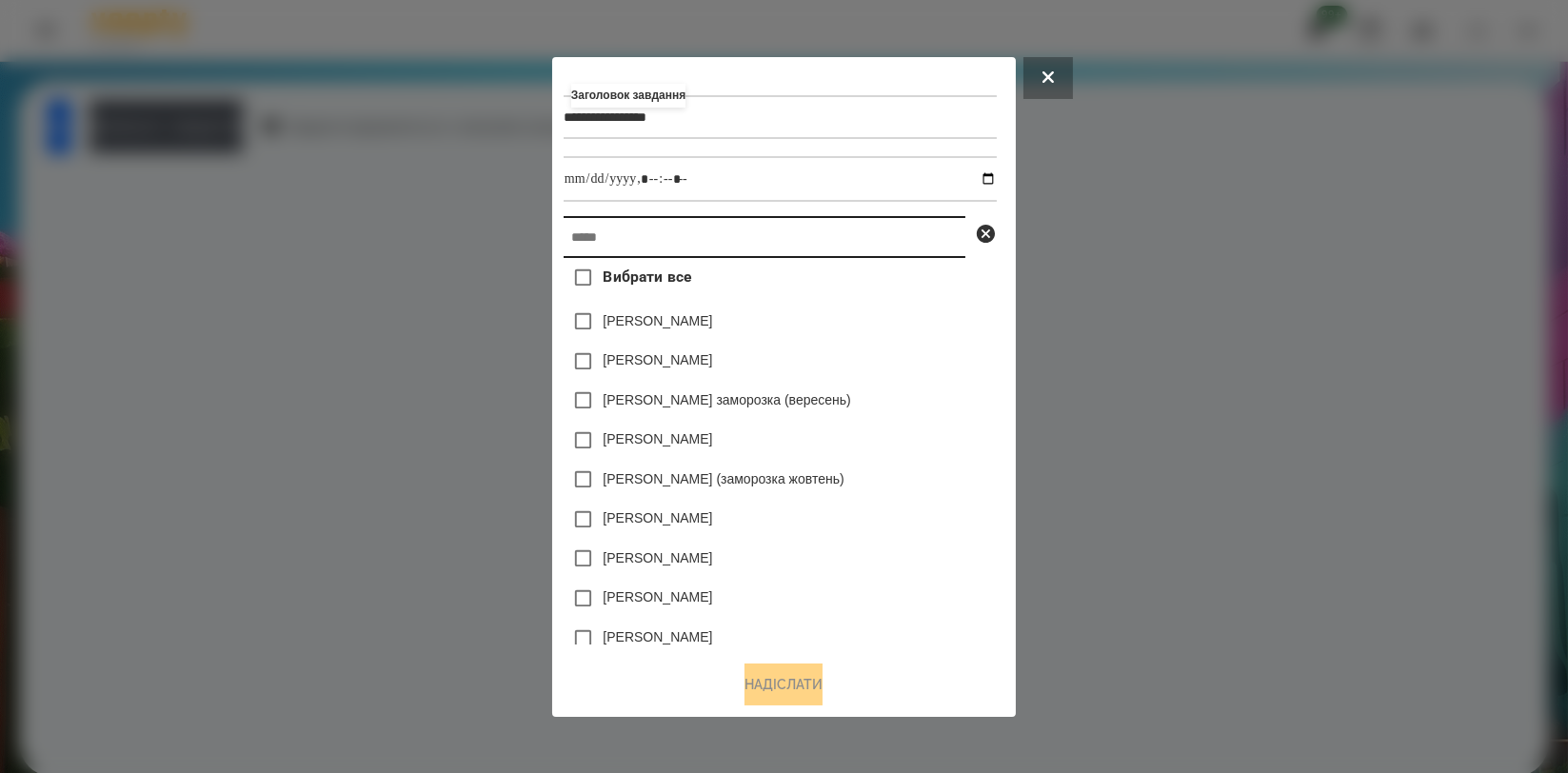
click at [699, 248] on input "text" at bounding box center [765, 237] width 402 height 42
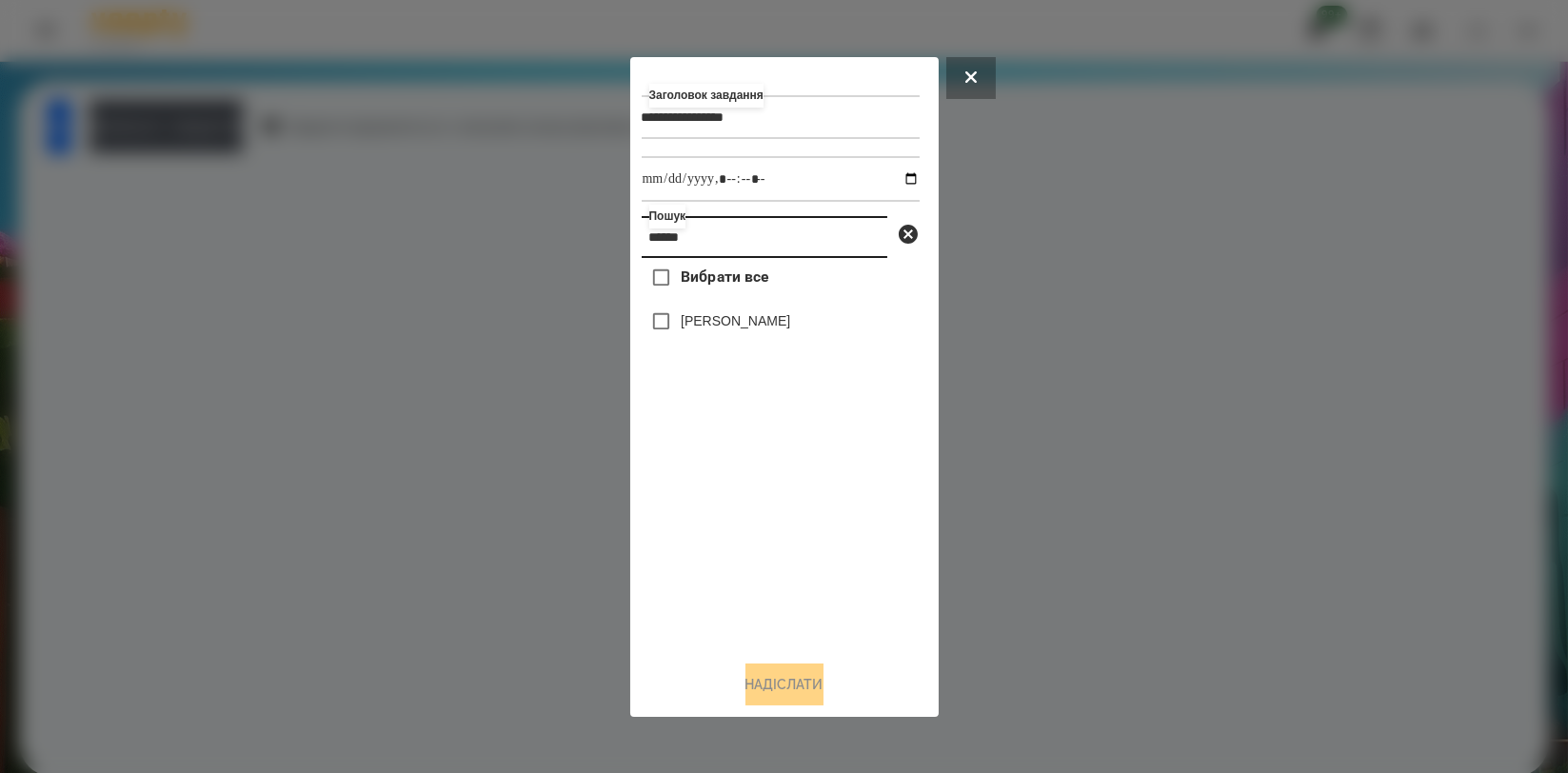
type input "******"
click at [747, 319] on label "[PERSON_NAME]" at bounding box center [736, 320] width 109 height 19
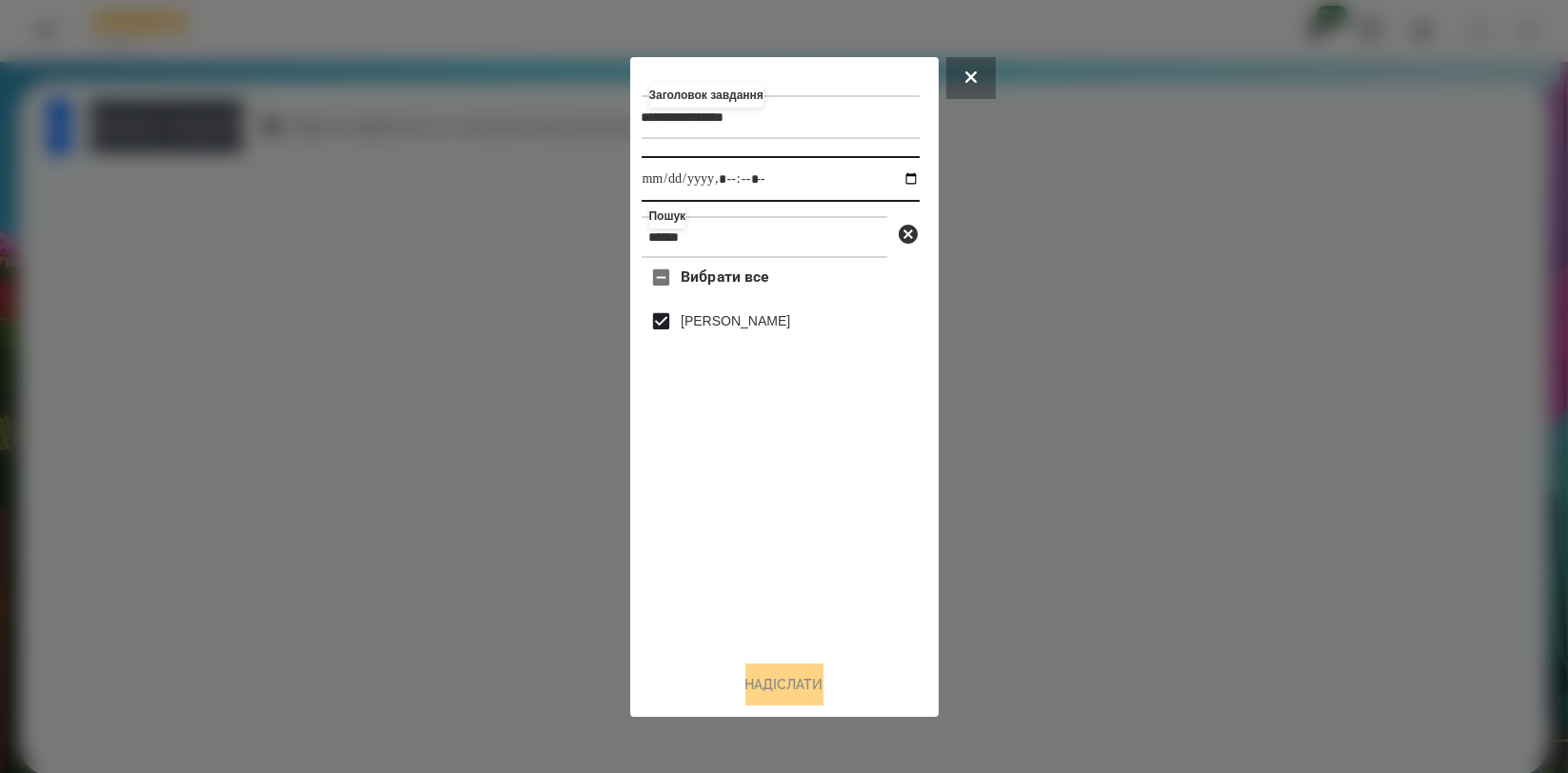
click at [889, 185] on input "datetime-local" at bounding box center [781, 179] width 278 height 46
type input "**********"
drag, startPoint x: 861, startPoint y: 533, endPoint x: 831, endPoint y: 574, distance: 50.8
click at [861, 533] on div "Вибрати все [PERSON_NAME]" at bounding box center [781, 451] width 278 height 387
click at [784, 678] on button "Надіслати" at bounding box center [784, 684] width 79 height 42
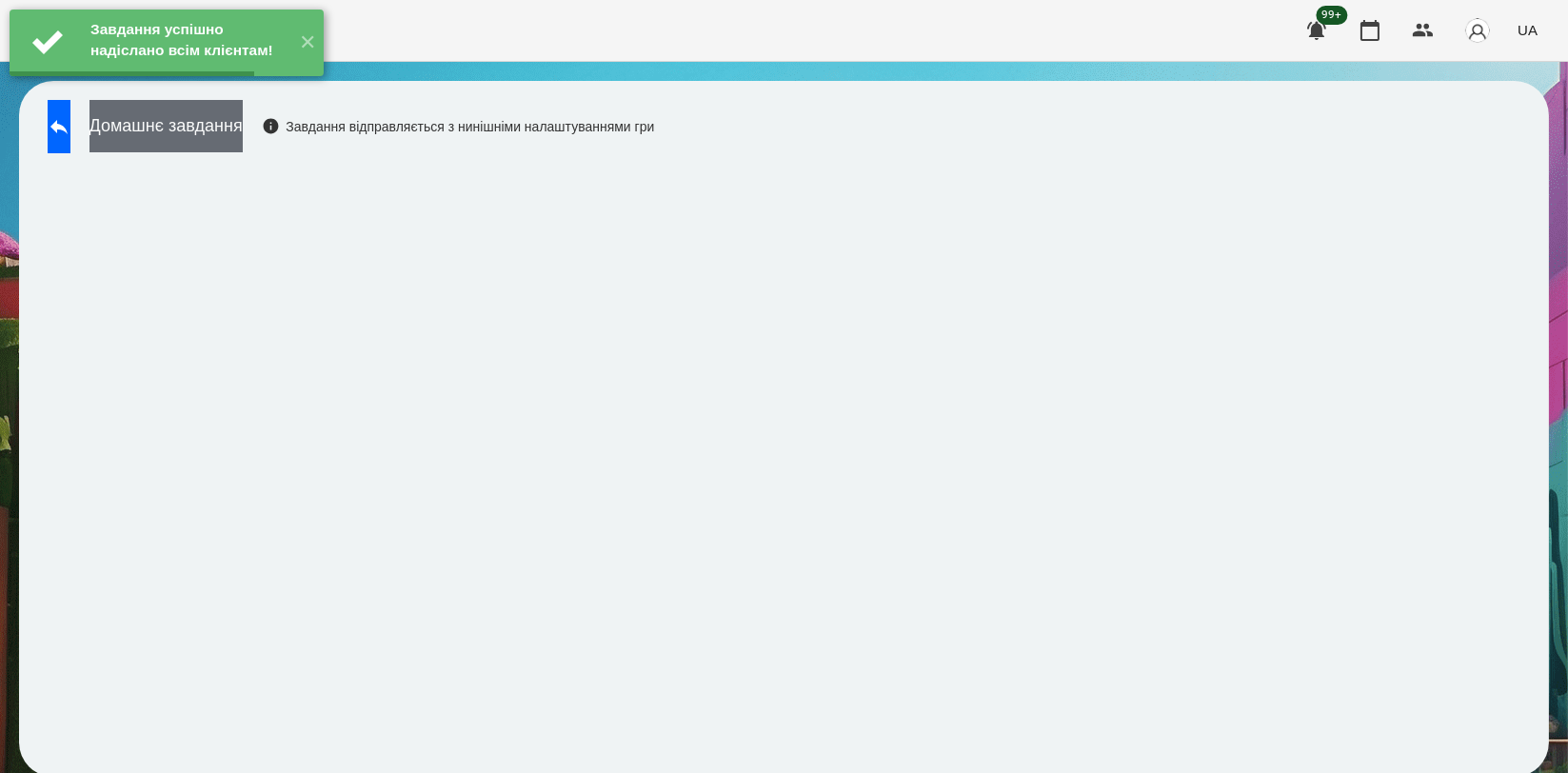
click at [243, 125] on button "Домашнє завдання" at bounding box center [166, 126] width 153 height 53
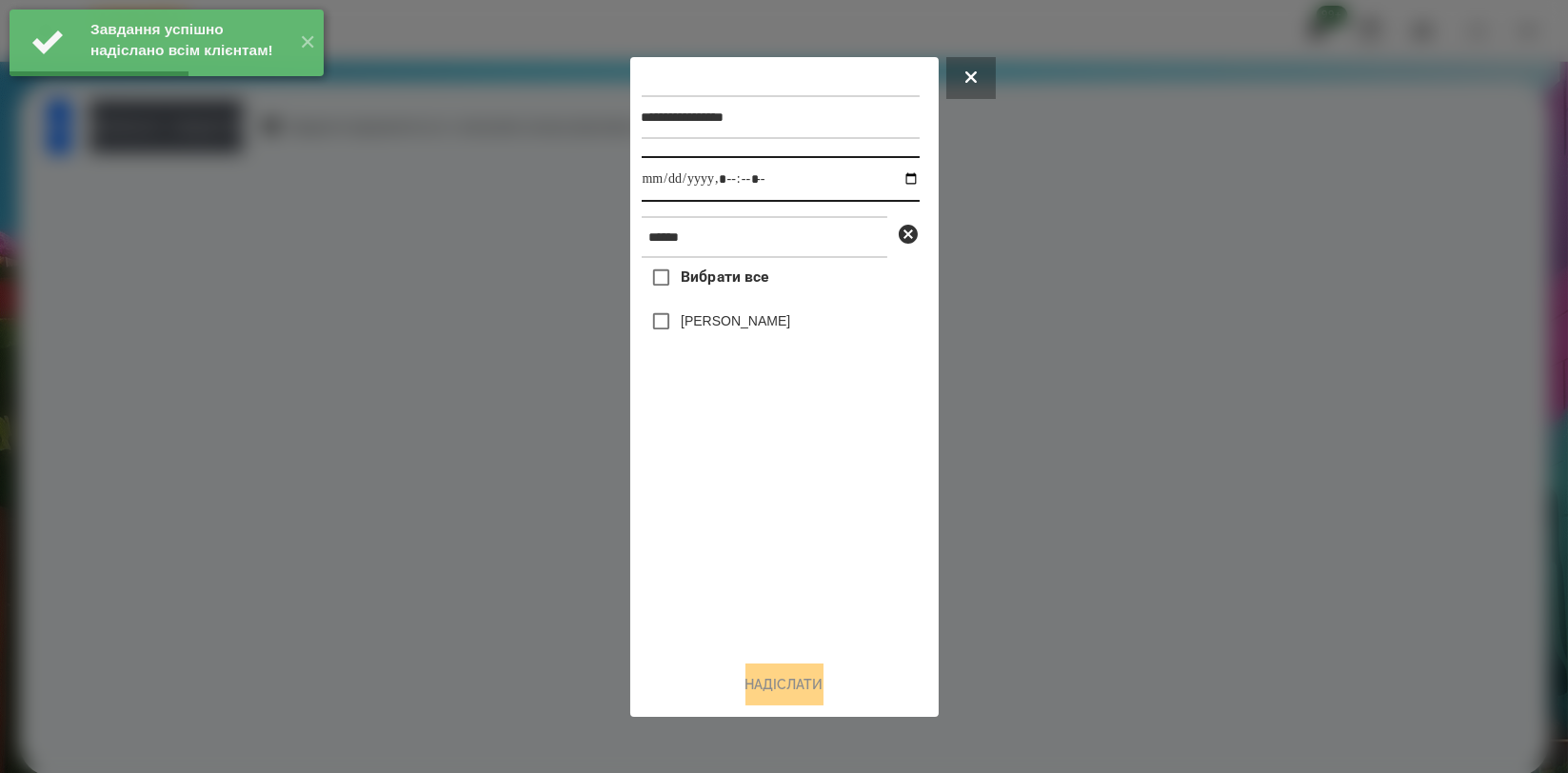
click at [899, 181] on input "datetime-local" at bounding box center [781, 179] width 278 height 46
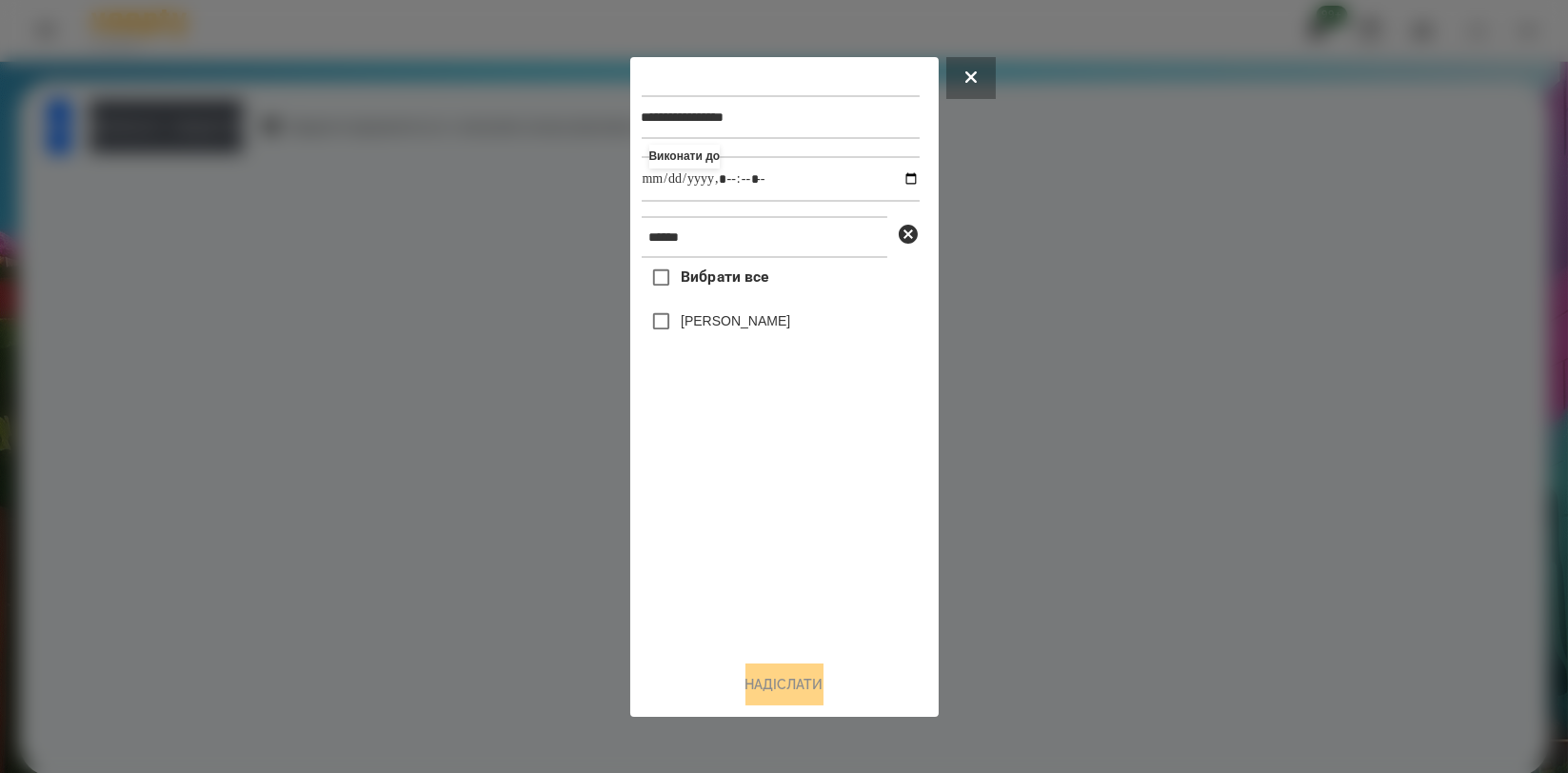
type input "**********"
drag, startPoint x: 729, startPoint y: 539, endPoint x: 745, endPoint y: 450, distance: 90.4
click at [728, 539] on div "Вибрати все [PERSON_NAME]" at bounding box center [781, 451] width 278 height 387
click at [739, 330] on label "[PERSON_NAME]" at bounding box center [736, 320] width 109 height 19
click at [755, 689] on button "Надіслати" at bounding box center [784, 684] width 79 height 42
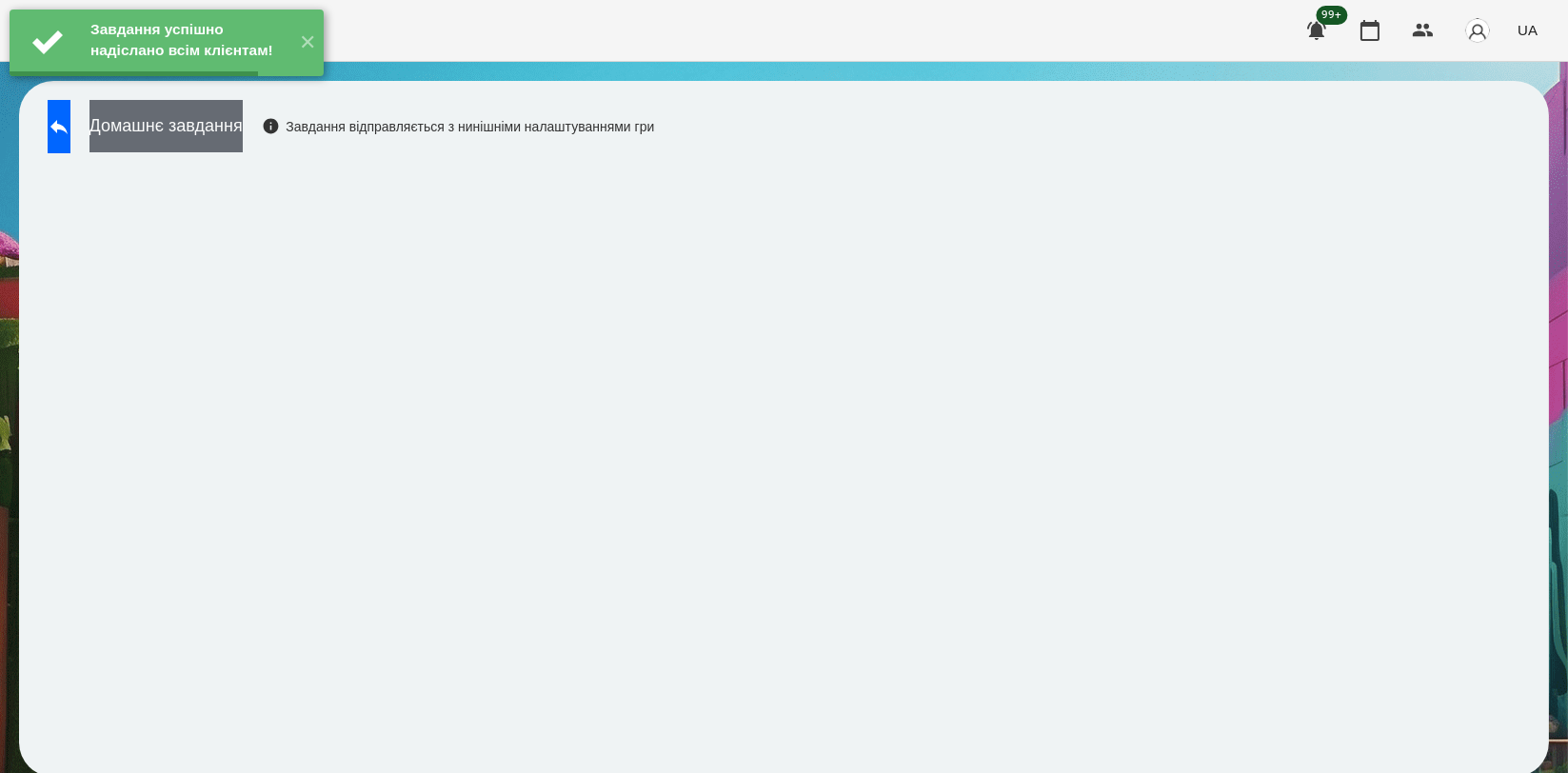
click at [243, 120] on button "Домашнє завдання" at bounding box center [166, 126] width 153 height 53
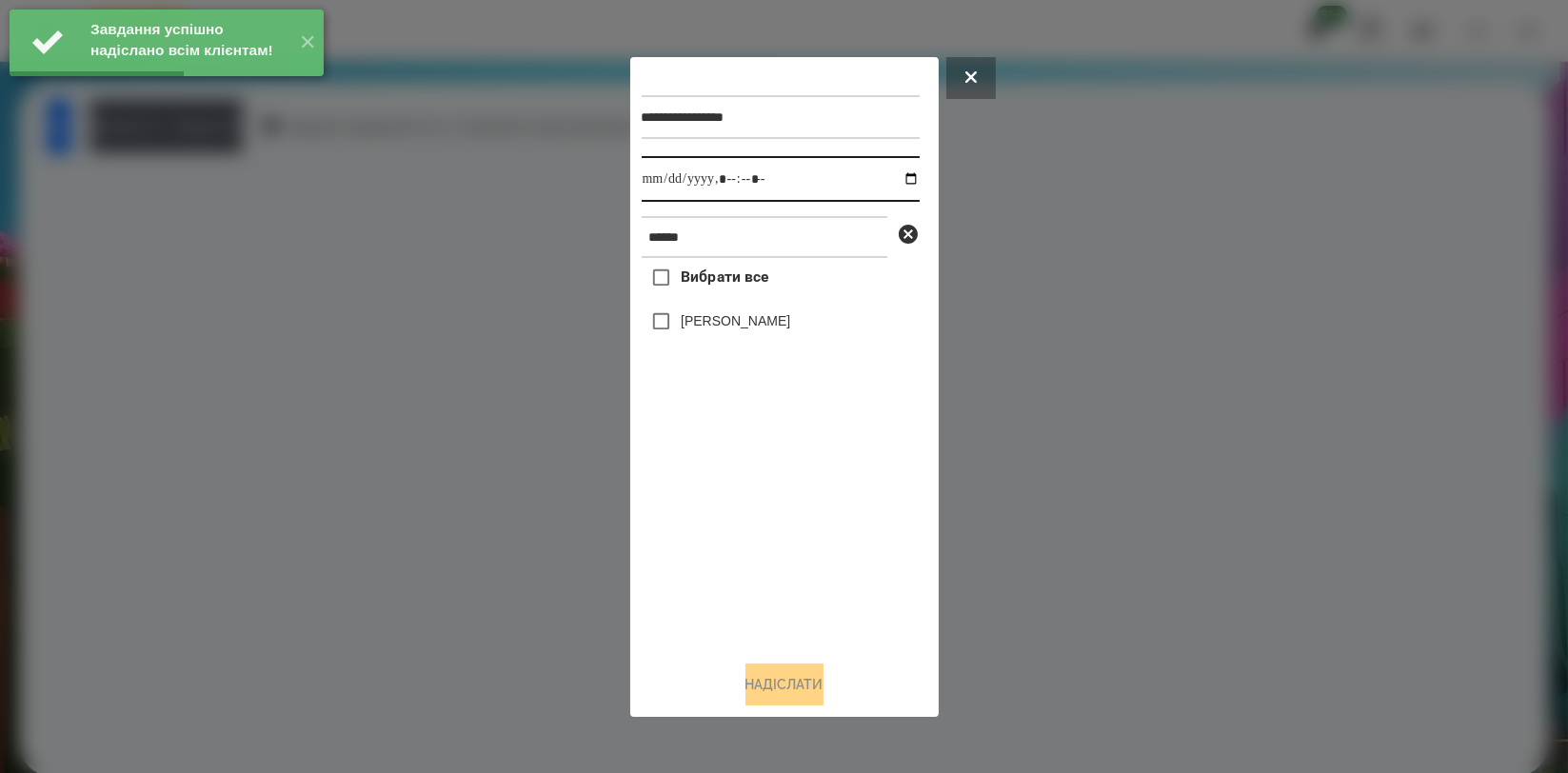
click at [901, 185] on input "datetime-local" at bounding box center [781, 179] width 278 height 46
type input "**********"
click at [701, 535] on div "Вибрати все [PERSON_NAME]" at bounding box center [781, 451] width 278 height 387
click at [723, 335] on div "[PERSON_NAME]" at bounding box center [781, 322] width 278 height 40
click at [733, 325] on label "[PERSON_NAME]" at bounding box center [736, 320] width 109 height 19
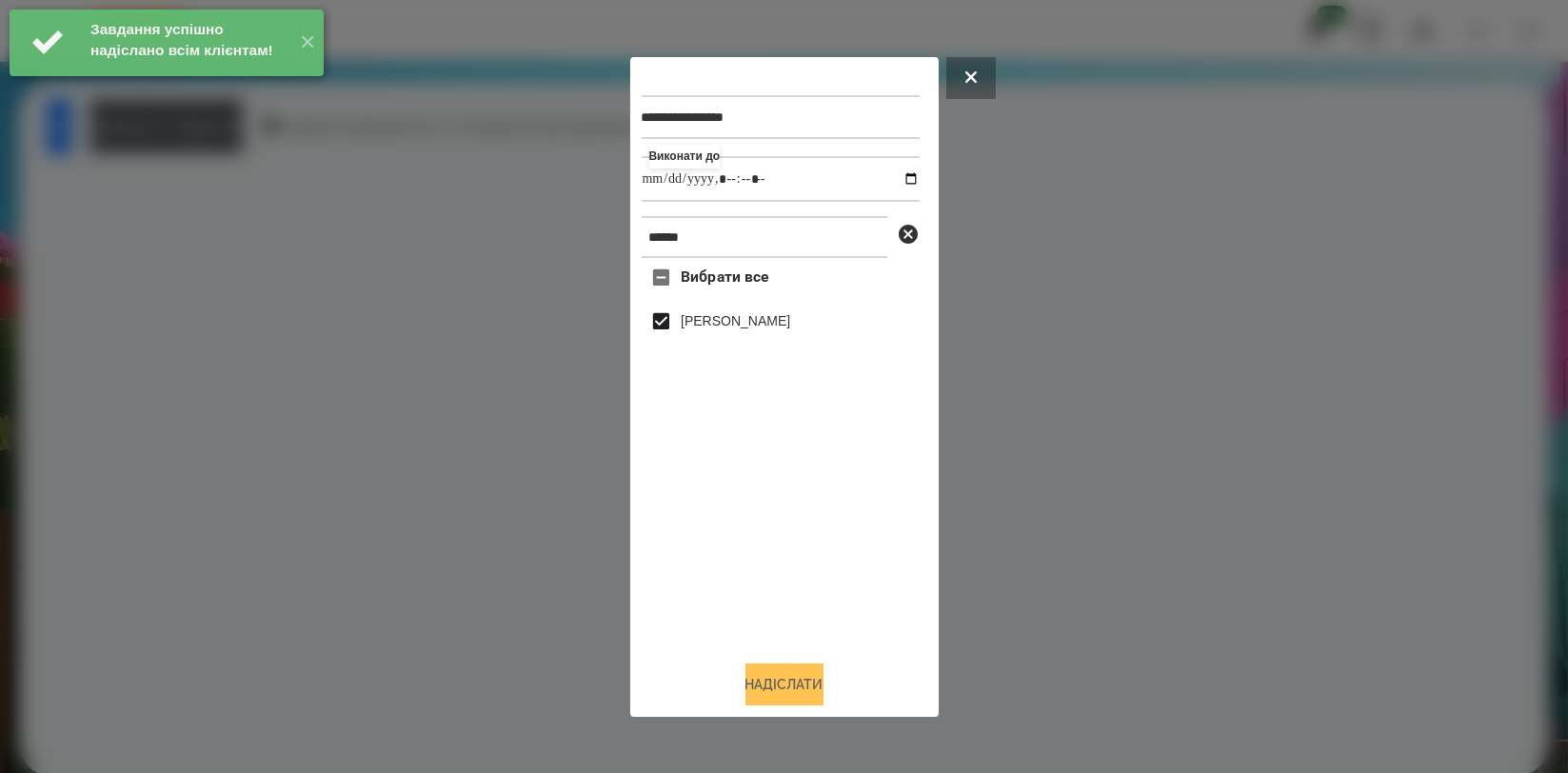
click at [773, 678] on button "Надіслати" at bounding box center [784, 684] width 79 height 42
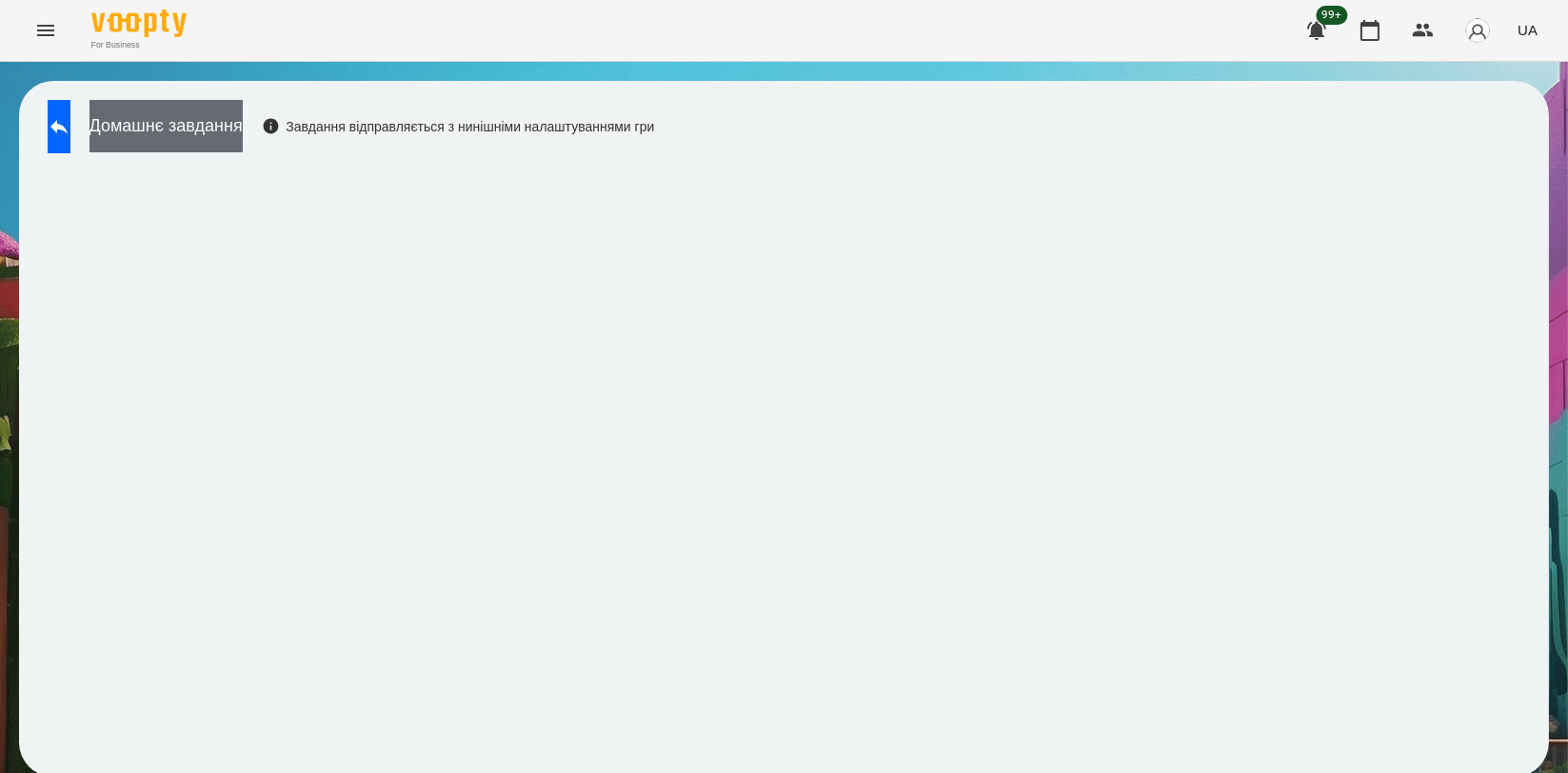
click at [243, 145] on button "Домашнє завдання" at bounding box center [166, 126] width 153 height 53
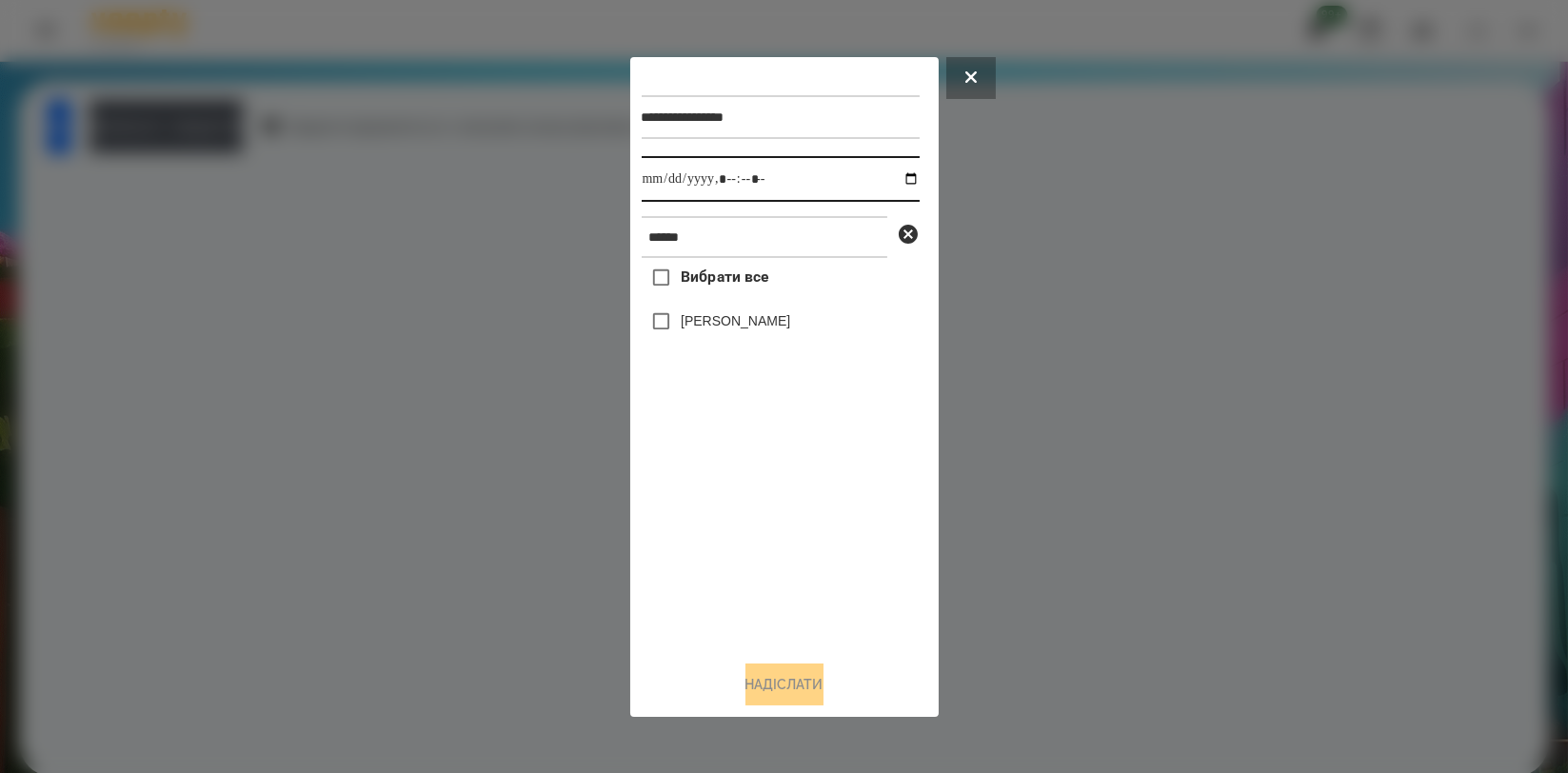
click at [899, 181] on input "datetime-local" at bounding box center [781, 179] width 278 height 46
type input "**********"
drag, startPoint x: 759, startPoint y: 524, endPoint x: 768, endPoint y: 405, distance: 119.3
click at [759, 524] on div "Вибрати все [PERSON_NAME]" at bounding box center [781, 451] width 278 height 387
click at [782, 324] on label "[PERSON_NAME]" at bounding box center [736, 320] width 109 height 19
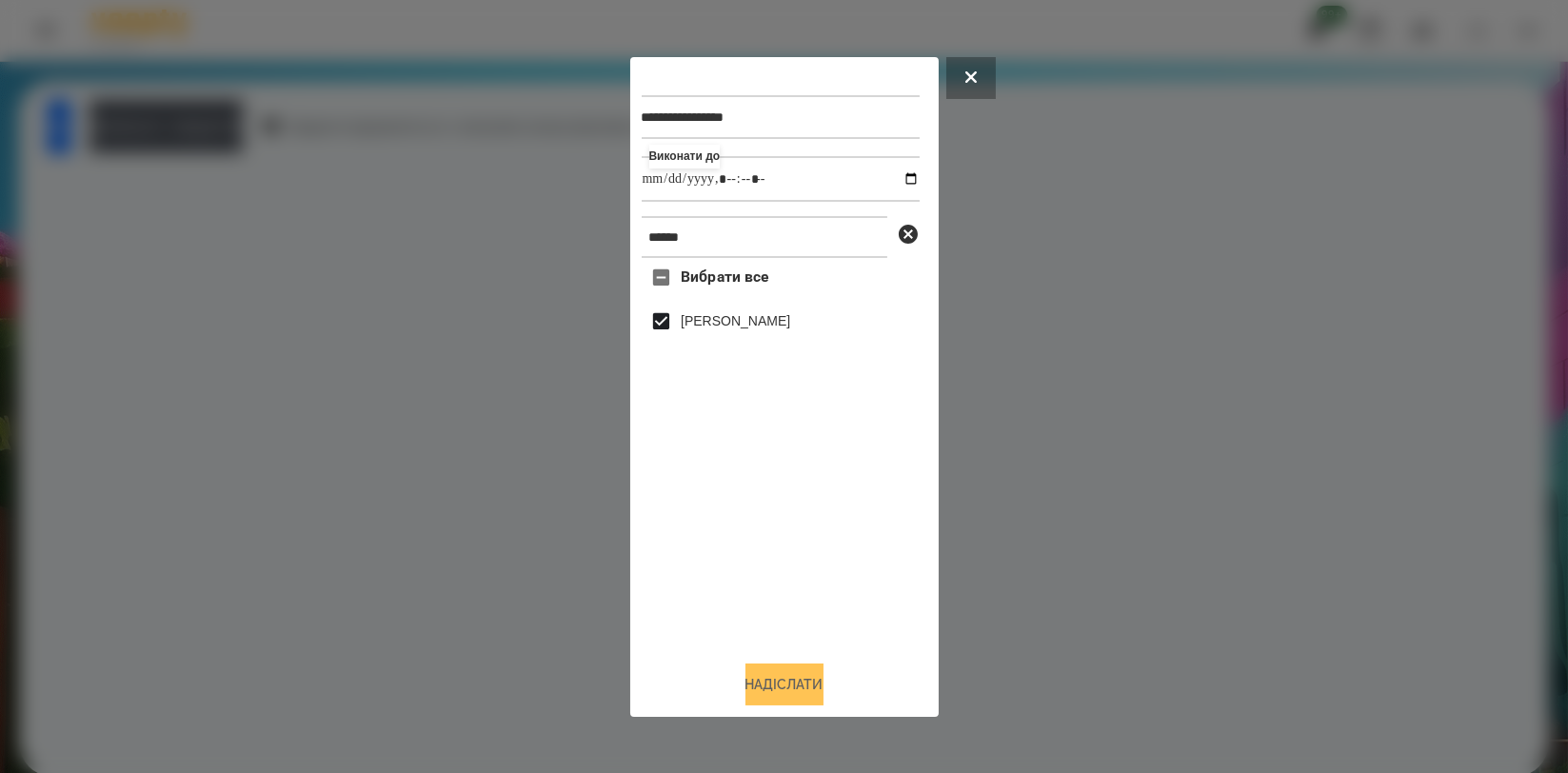
click at [784, 679] on button "Надіслати" at bounding box center [784, 684] width 79 height 42
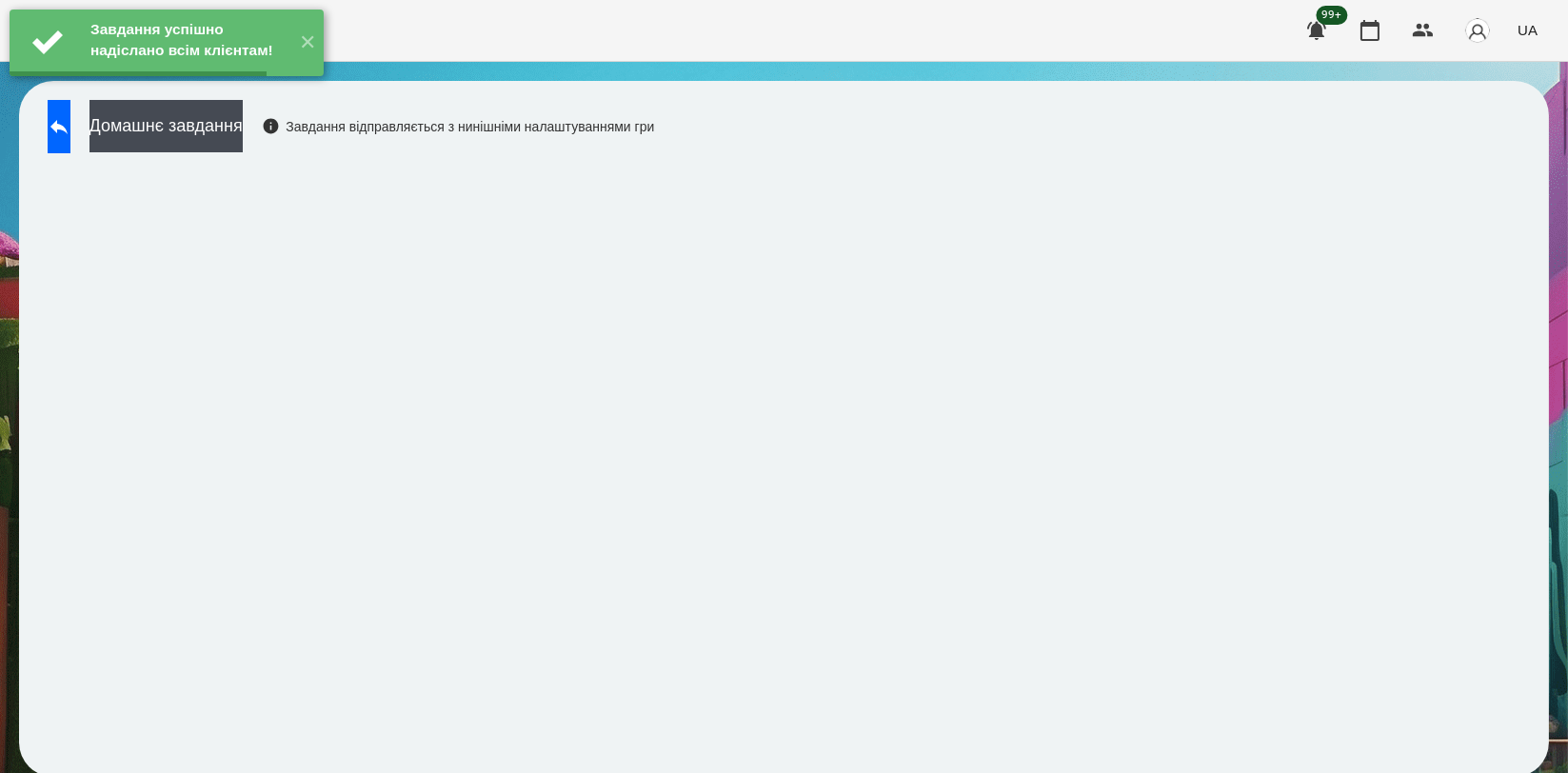
click at [243, 124] on button "Домашнє завдання" at bounding box center [166, 126] width 153 height 53
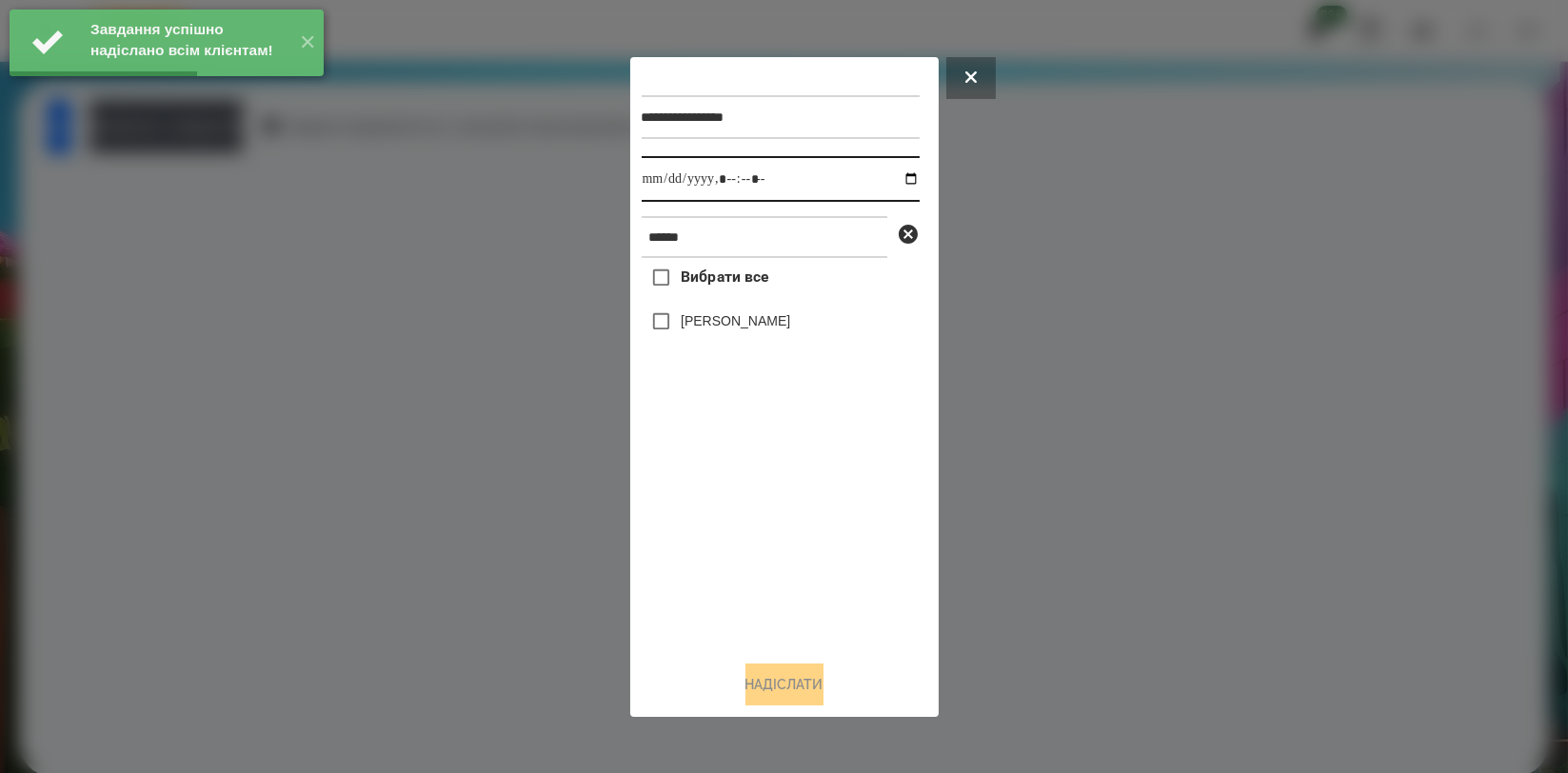
click at [893, 175] on input "datetime-local" at bounding box center [781, 179] width 278 height 46
type input "**********"
drag, startPoint x: 775, startPoint y: 502, endPoint x: 774, endPoint y: 487, distance: 15.0
click at [775, 503] on div "Вибрати все [PERSON_NAME]" at bounding box center [781, 451] width 278 height 387
click at [781, 318] on label "[PERSON_NAME]" at bounding box center [736, 320] width 109 height 19
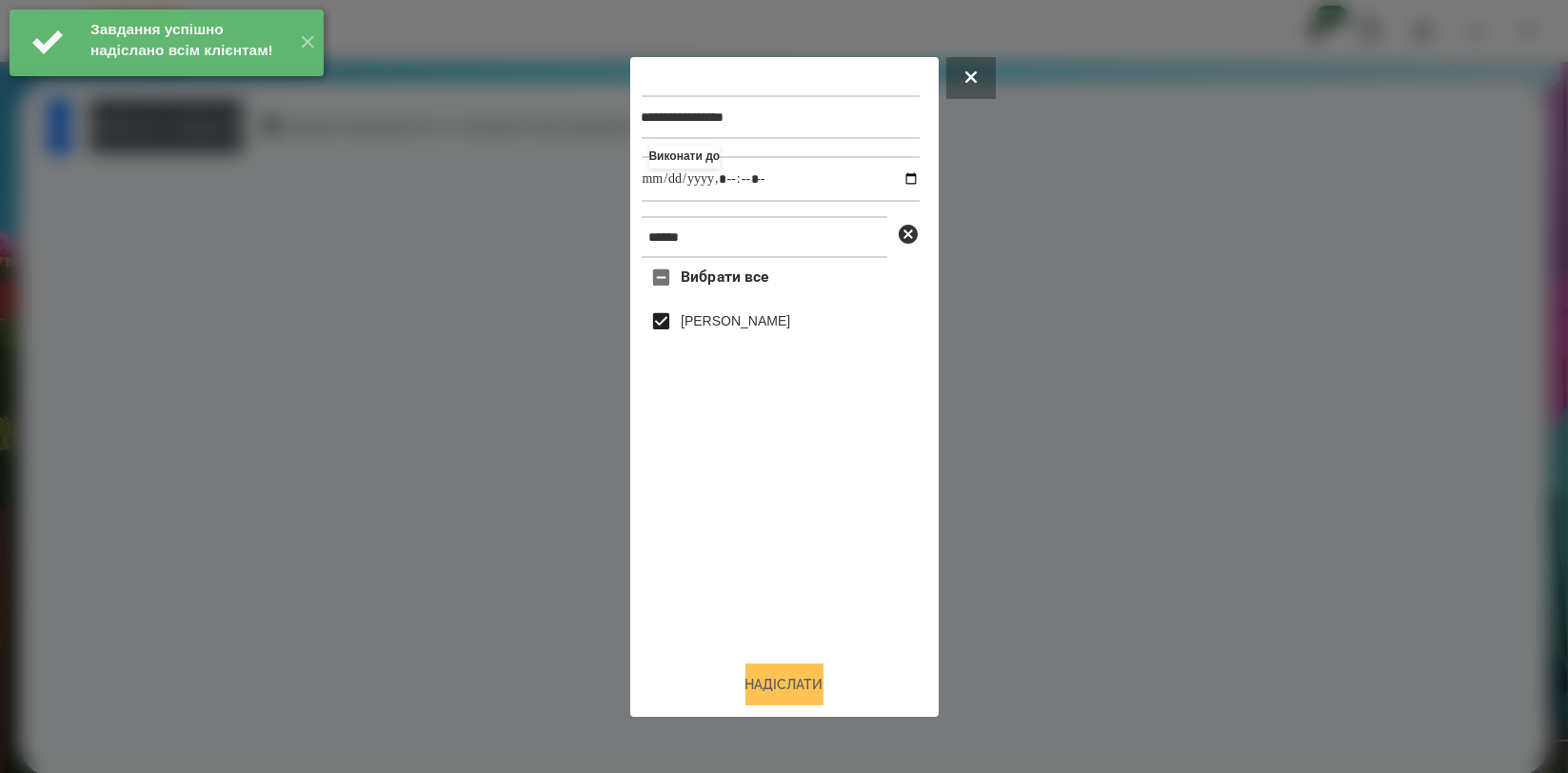
click at [768, 682] on button "Надіслати" at bounding box center [784, 684] width 79 height 42
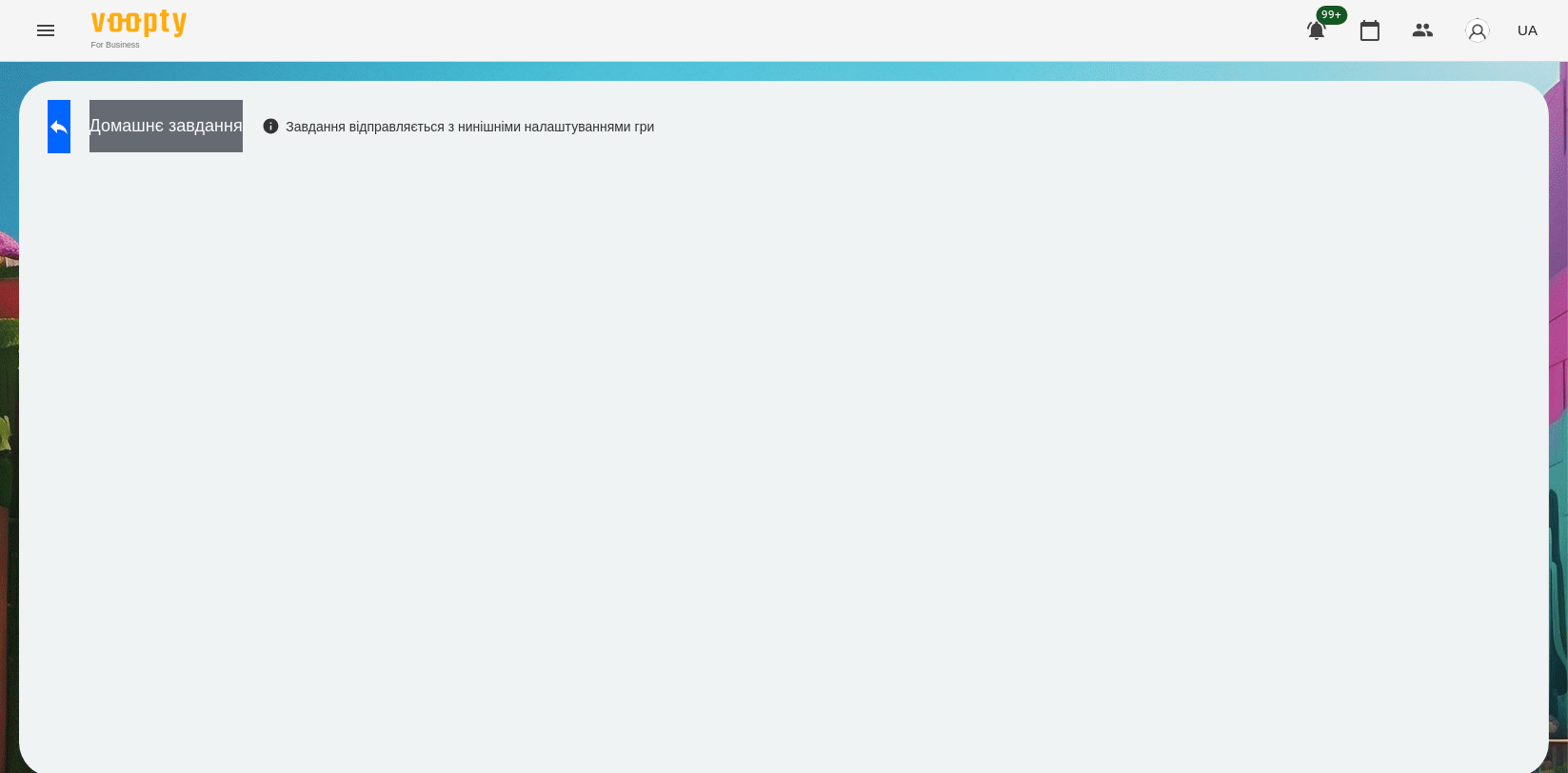
click at [239, 124] on button "Домашнє завдання" at bounding box center [166, 126] width 153 height 53
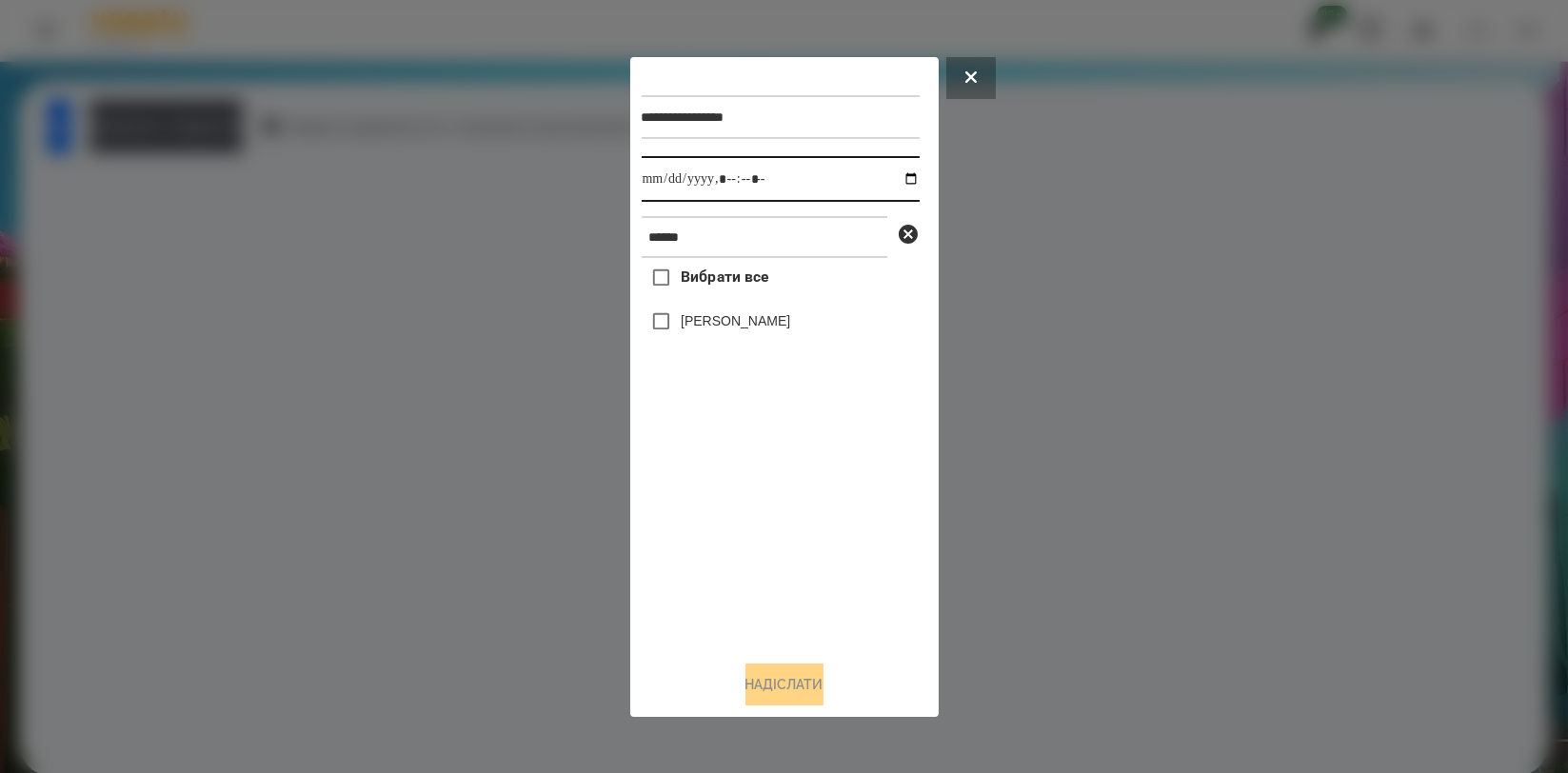
click at [902, 179] on input "datetime-local" at bounding box center [781, 179] width 278 height 46
type input "**********"
click at [786, 547] on div "Вибрати все [PERSON_NAME]" at bounding box center [781, 451] width 278 height 387
click at [783, 324] on label "[PERSON_NAME]" at bounding box center [736, 320] width 109 height 19
click at [776, 692] on button "Надіслати" at bounding box center [784, 684] width 79 height 42
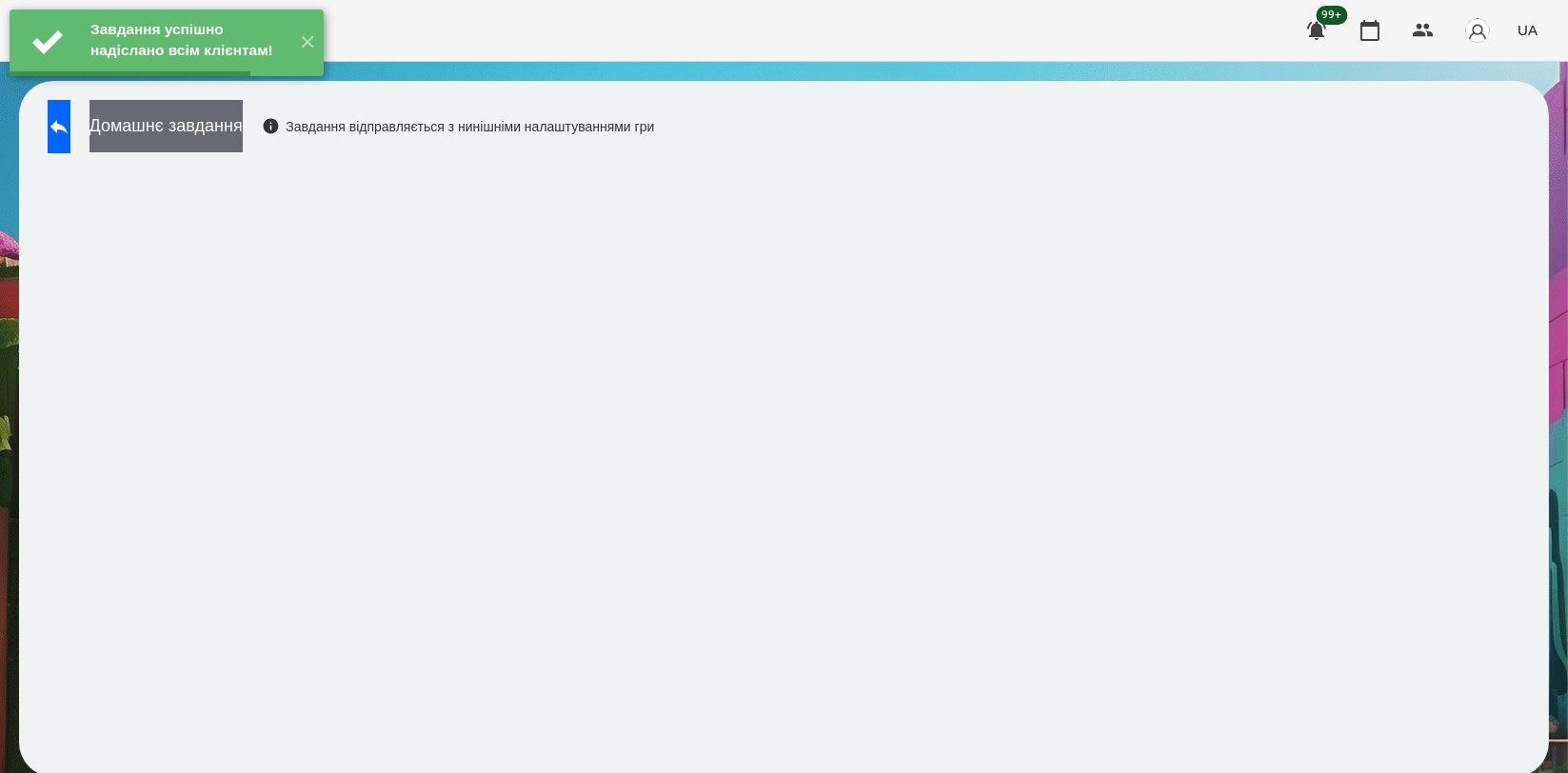
click at [159, 116] on button "Домашнє завдання" at bounding box center [166, 126] width 153 height 53
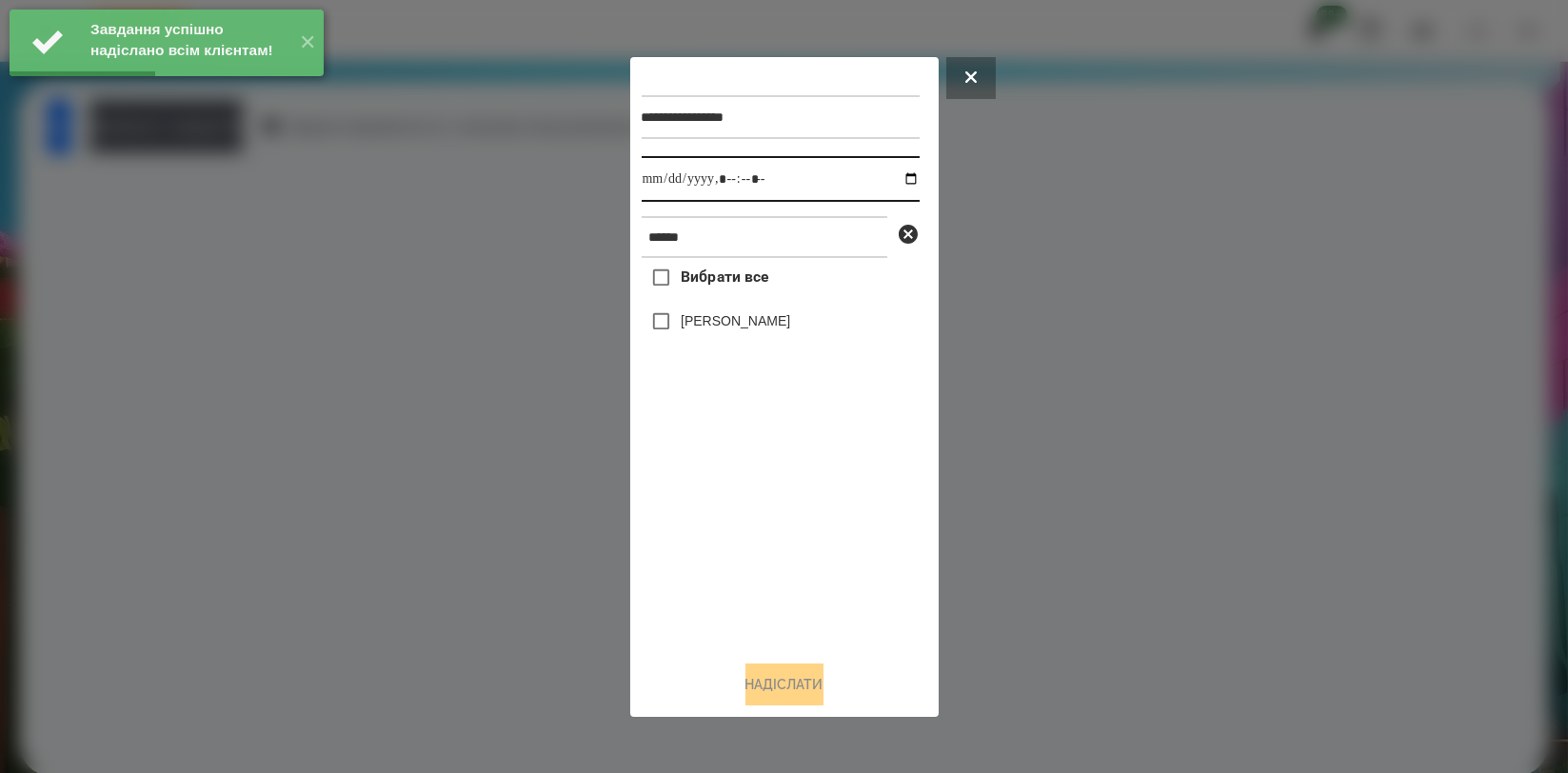
click at [897, 179] on input "datetime-local" at bounding box center [781, 179] width 278 height 46
type input "**********"
click at [704, 508] on div "Вибрати все [PERSON_NAME]" at bounding box center [781, 451] width 278 height 387
click at [742, 325] on label "[PERSON_NAME]" at bounding box center [736, 320] width 109 height 19
click at [757, 686] on button "Надіслати" at bounding box center [784, 684] width 79 height 42
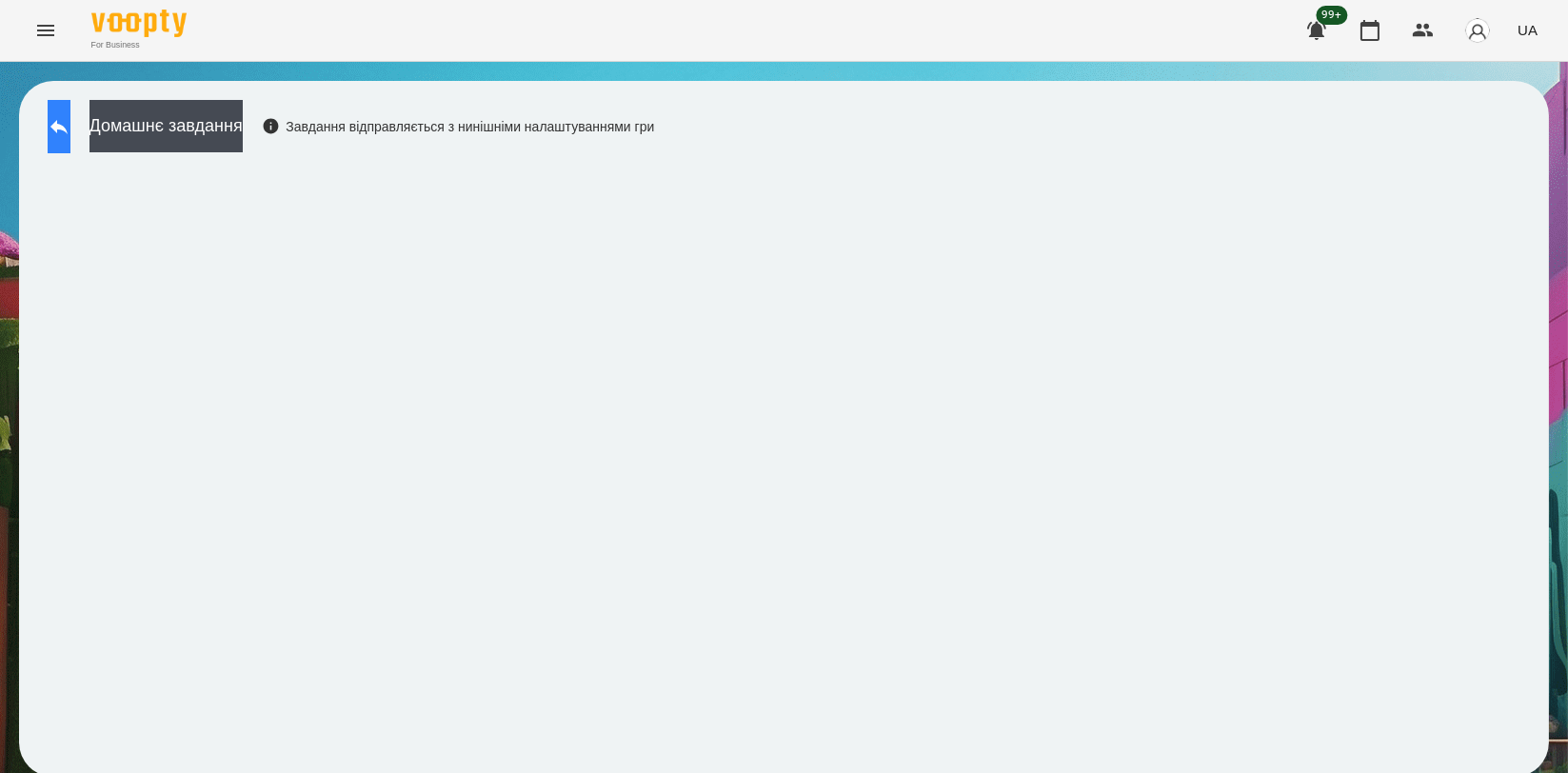
click at [71, 122] on icon at bounding box center [59, 126] width 23 height 23
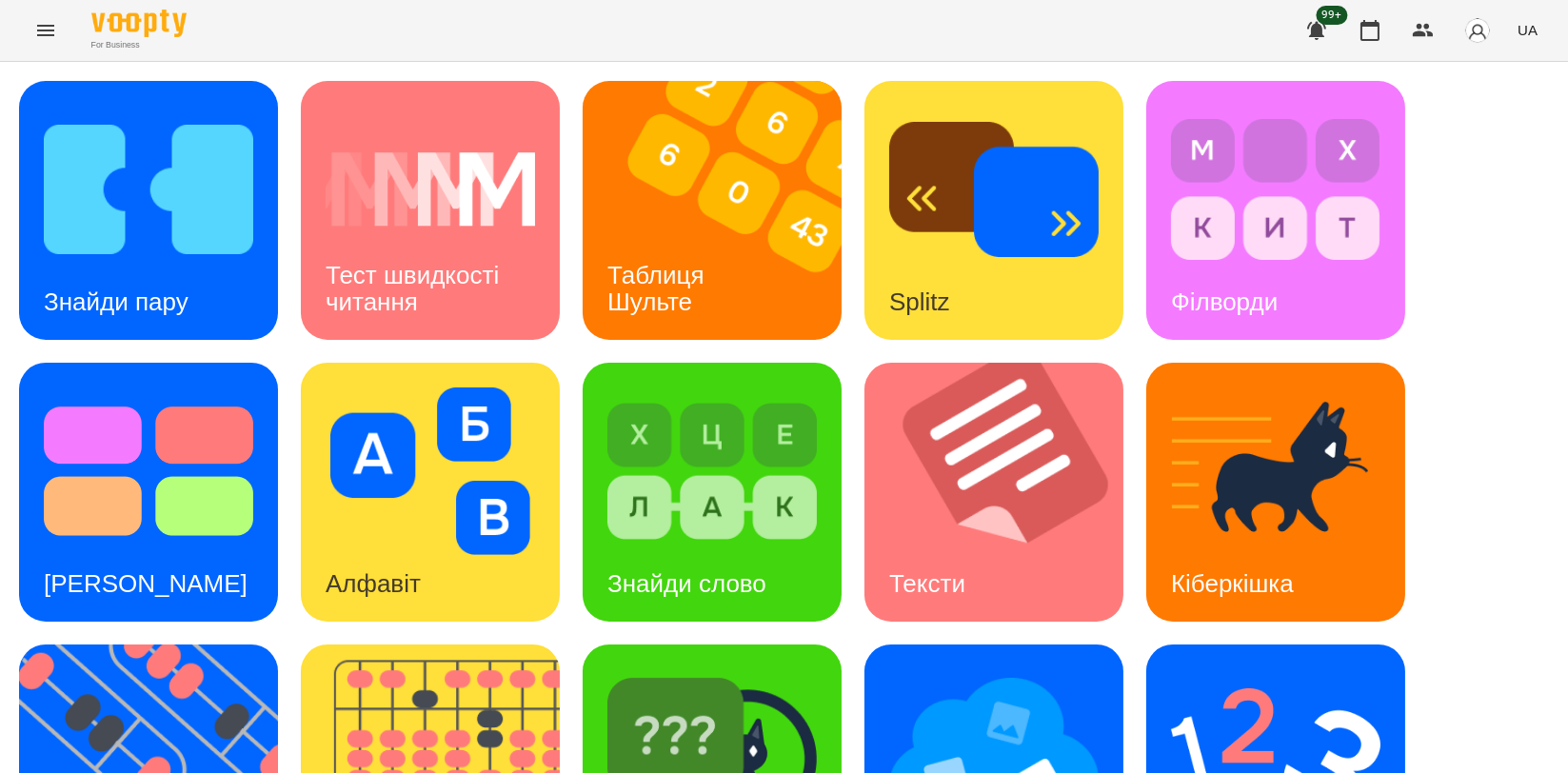
scroll to position [423, 0]
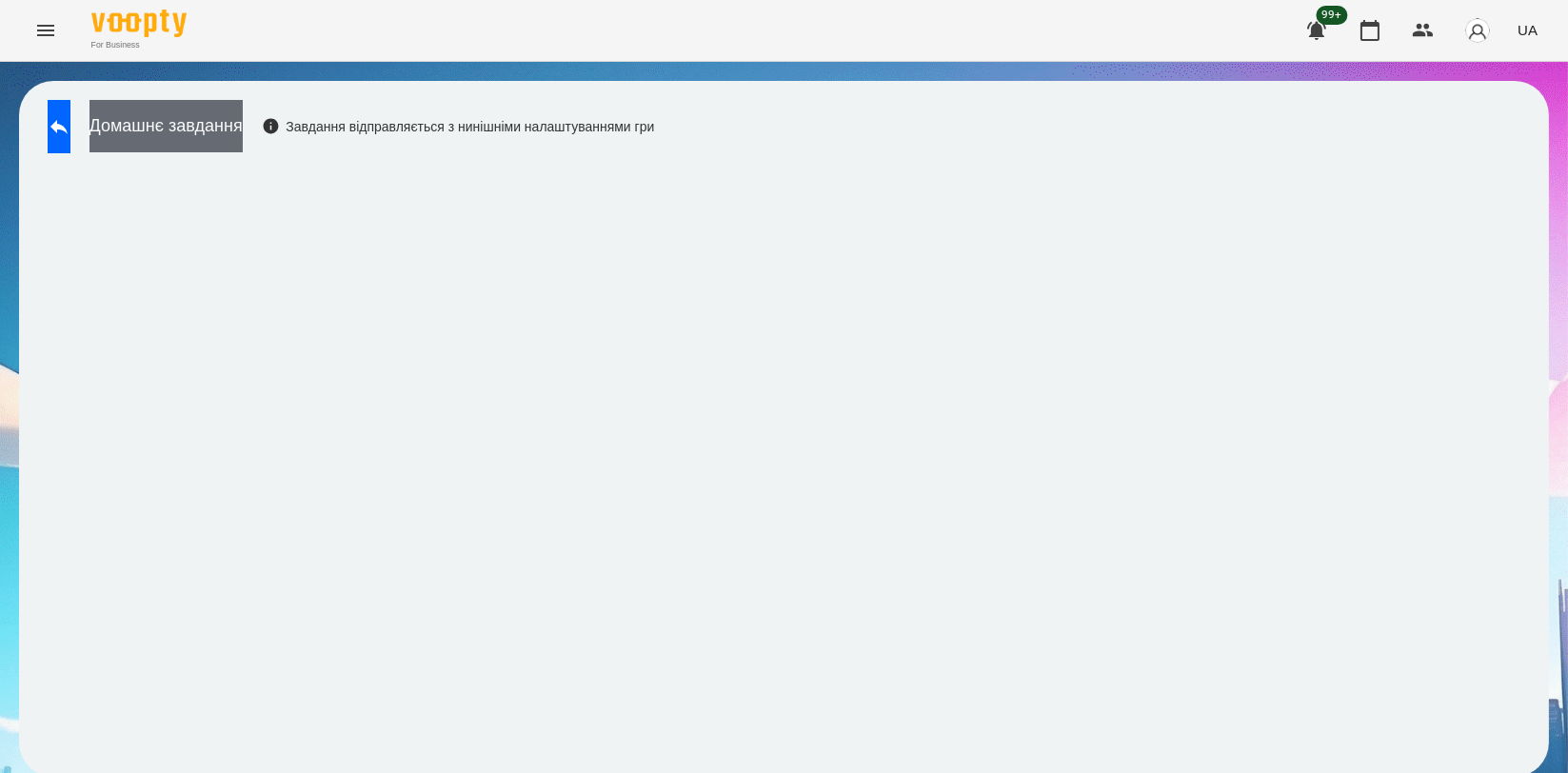
click at [243, 116] on button "Домашнє завдання" at bounding box center [166, 126] width 153 height 53
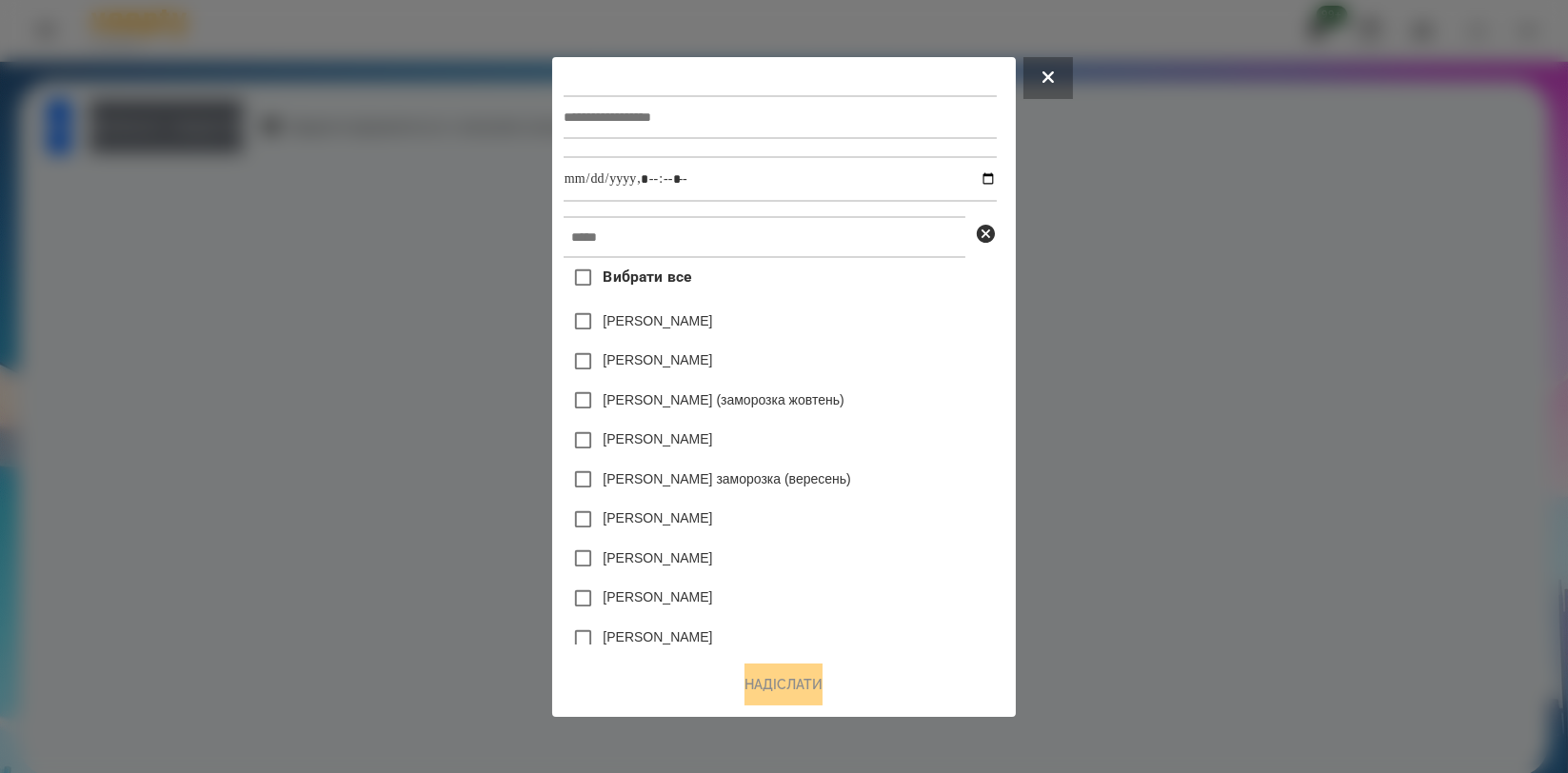
click at [673, 102] on input "text" at bounding box center [781, 117] width 434 height 44
type input "*"
type input "**********"
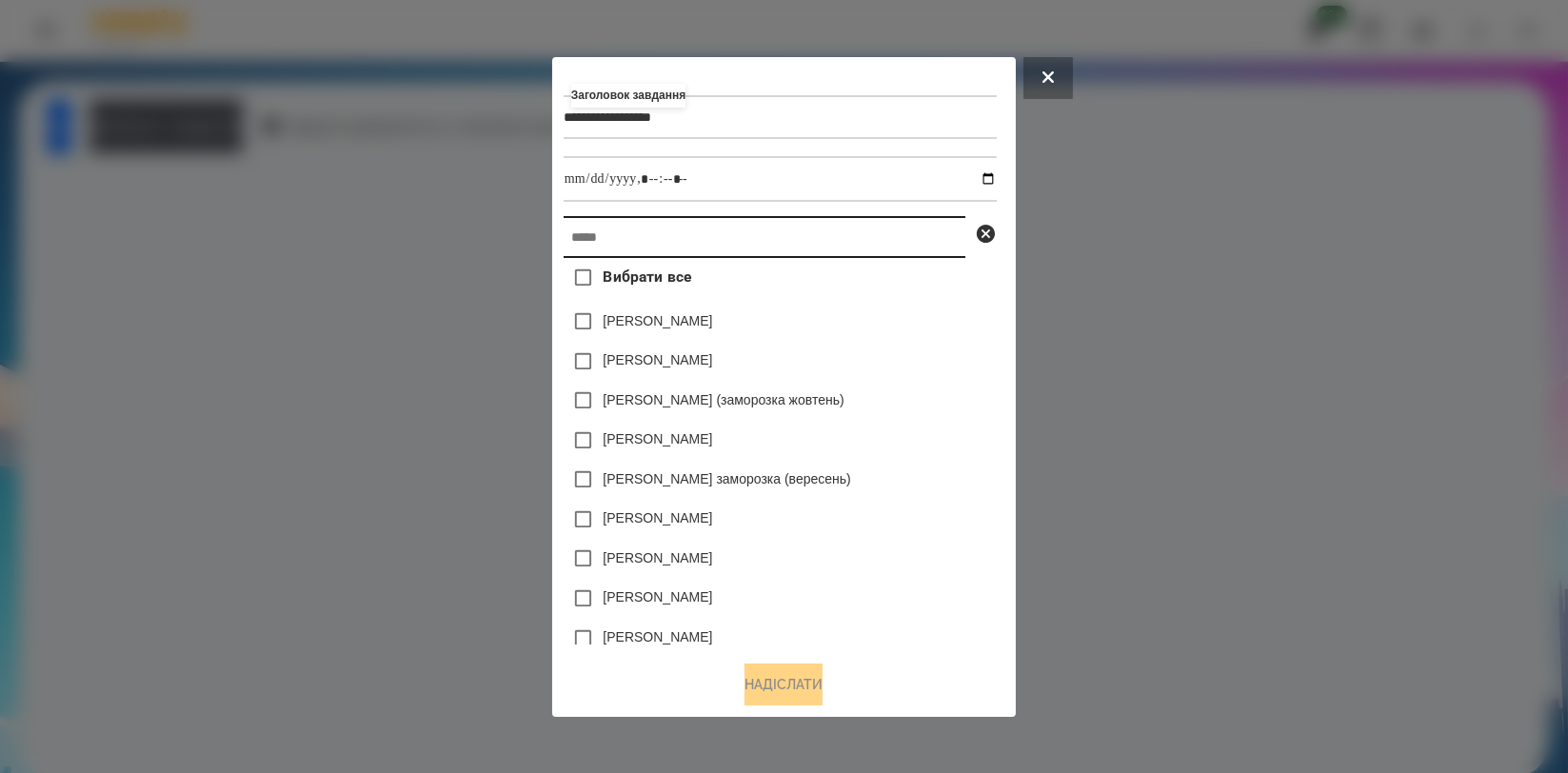
click at [678, 235] on input "text" at bounding box center [765, 237] width 402 height 42
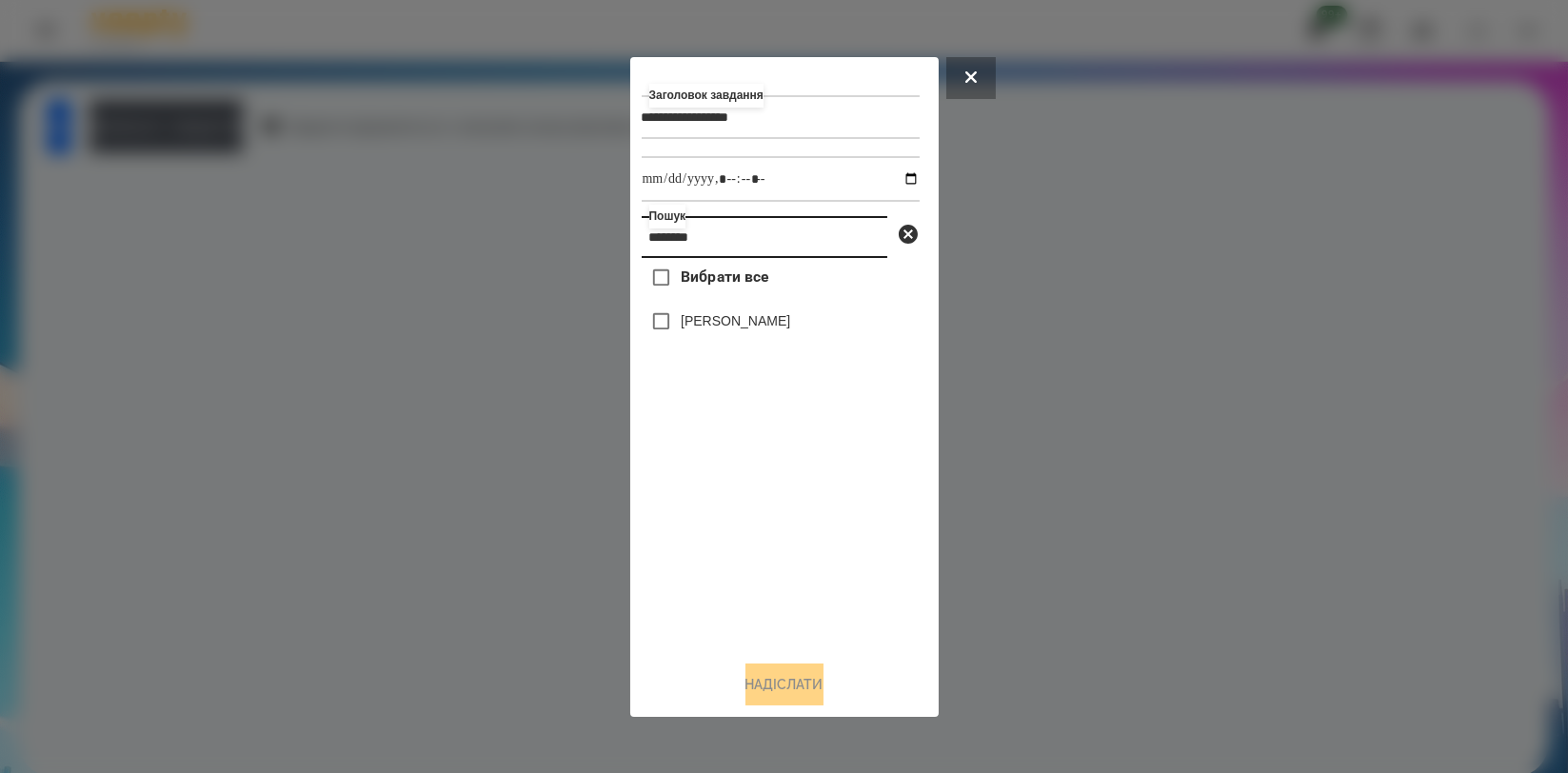
type input "********"
click at [727, 330] on label "[PERSON_NAME]" at bounding box center [736, 320] width 109 height 19
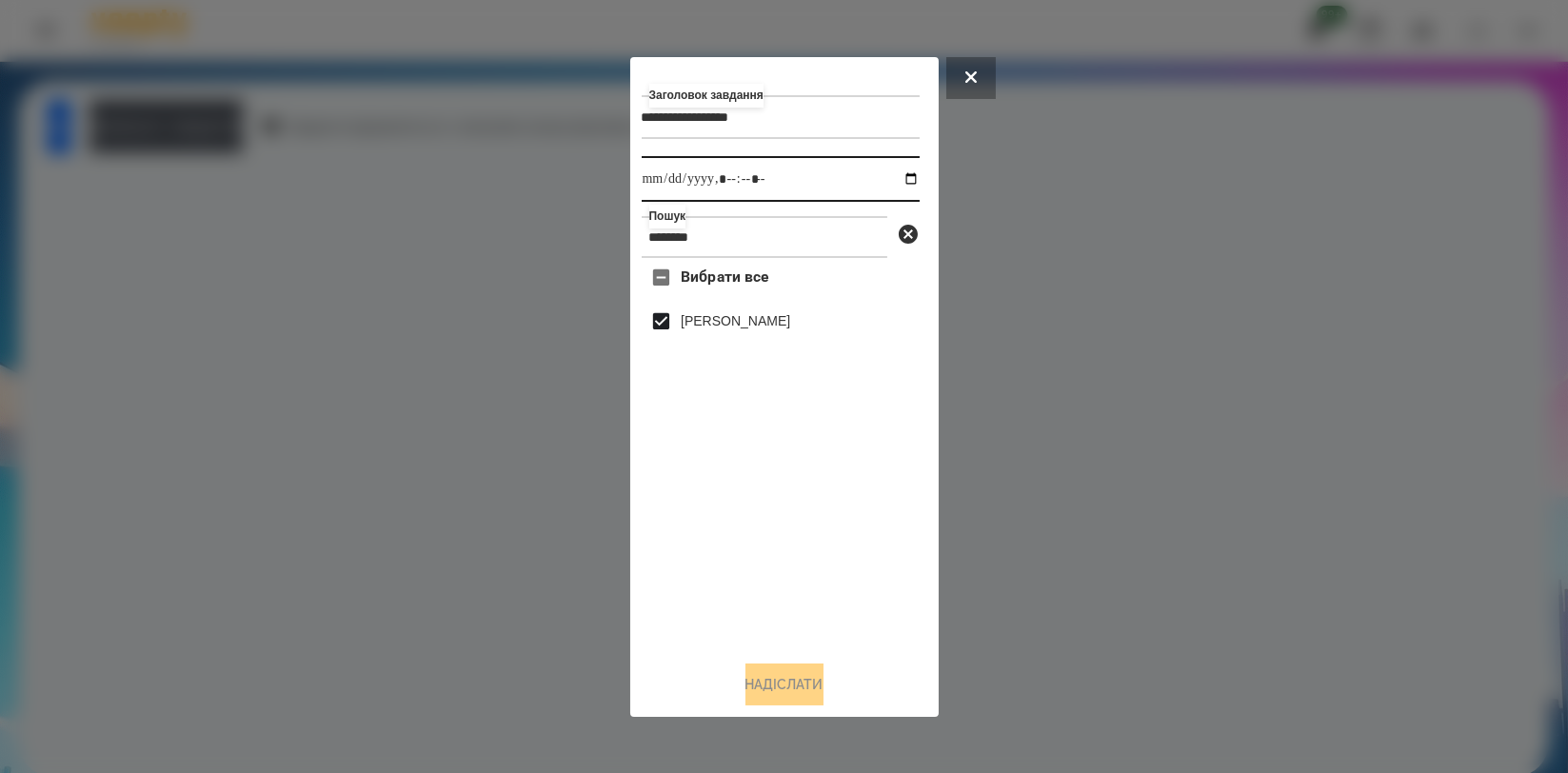
click at [897, 179] on input "datetime-local" at bounding box center [781, 179] width 278 height 46
type input "**********"
click at [910, 641] on div "Вибрати все [PERSON_NAME]" at bounding box center [781, 451] width 278 height 387
click at [805, 687] on button "Надіслати" at bounding box center [784, 684] width 79 height 42
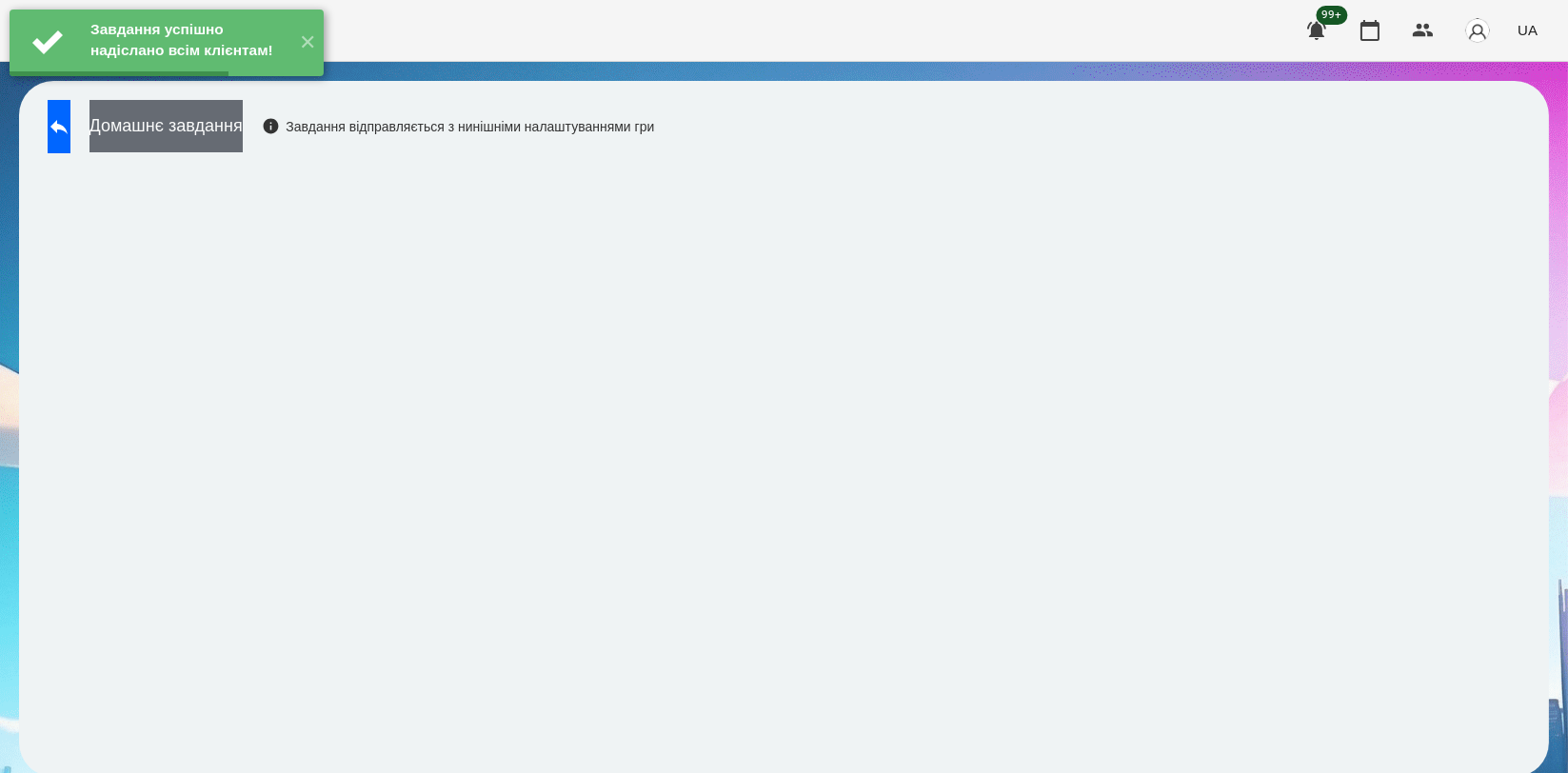
click at [243, 120] on button "Домашнє завдання" at bounding box center [166, 126] width 153 height 53
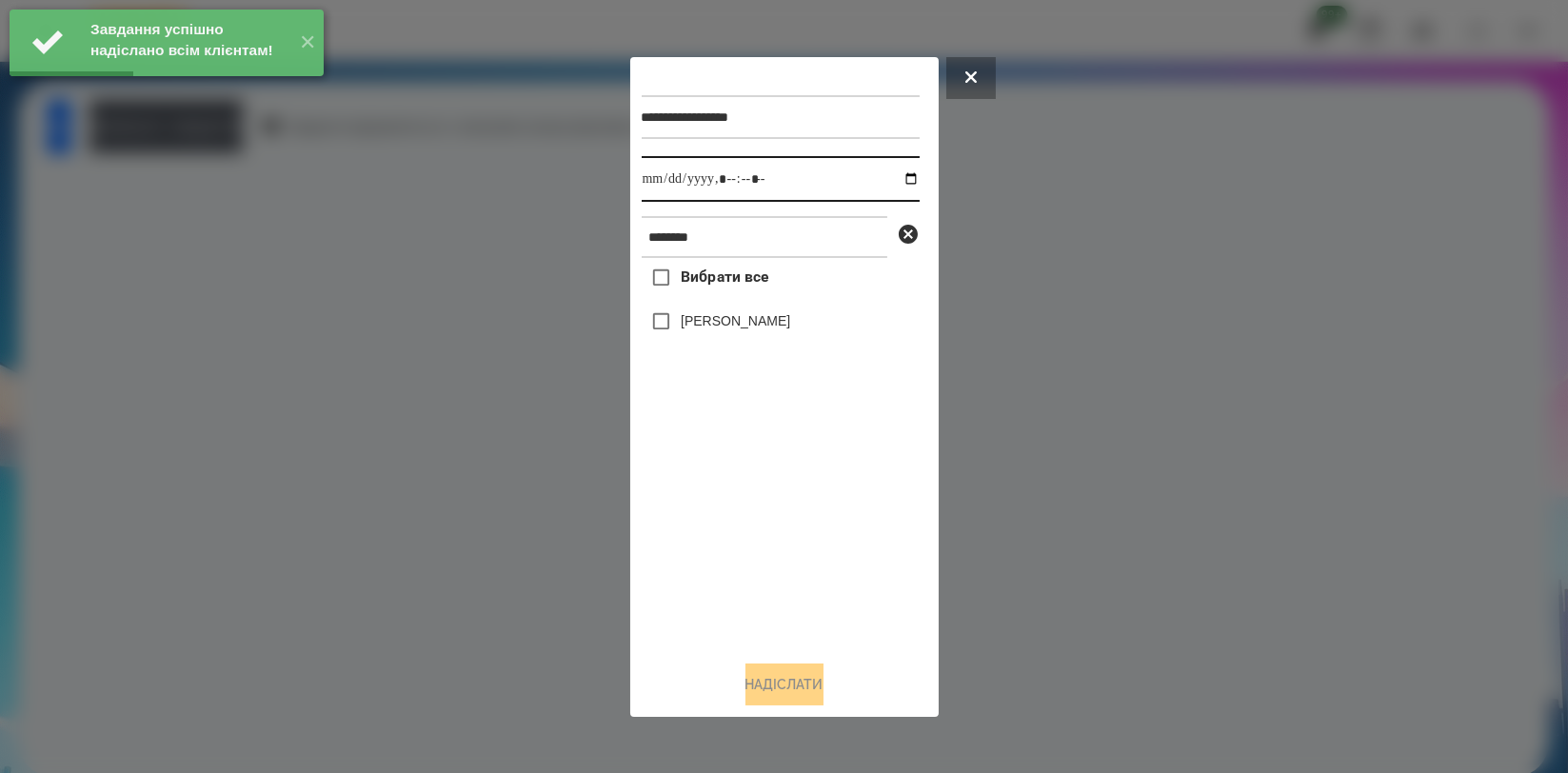
click at [889, 180] on input "datetime-local" at bounding box center [781, 179] width 278 height 46
type input "**********"
drag, startPoint x: 708, startPoint y: 517, endPoint x: 707, endPoint y: 460, distance: 57.0
click at [706, 517] on div "Вибрати все [PERSON_NAME]" at bounding box center [781, 451] width 278 height 387
click at [730, 338] on div "[PERSON_NAME]" at bounding box center [781, 322] width 278 height 40
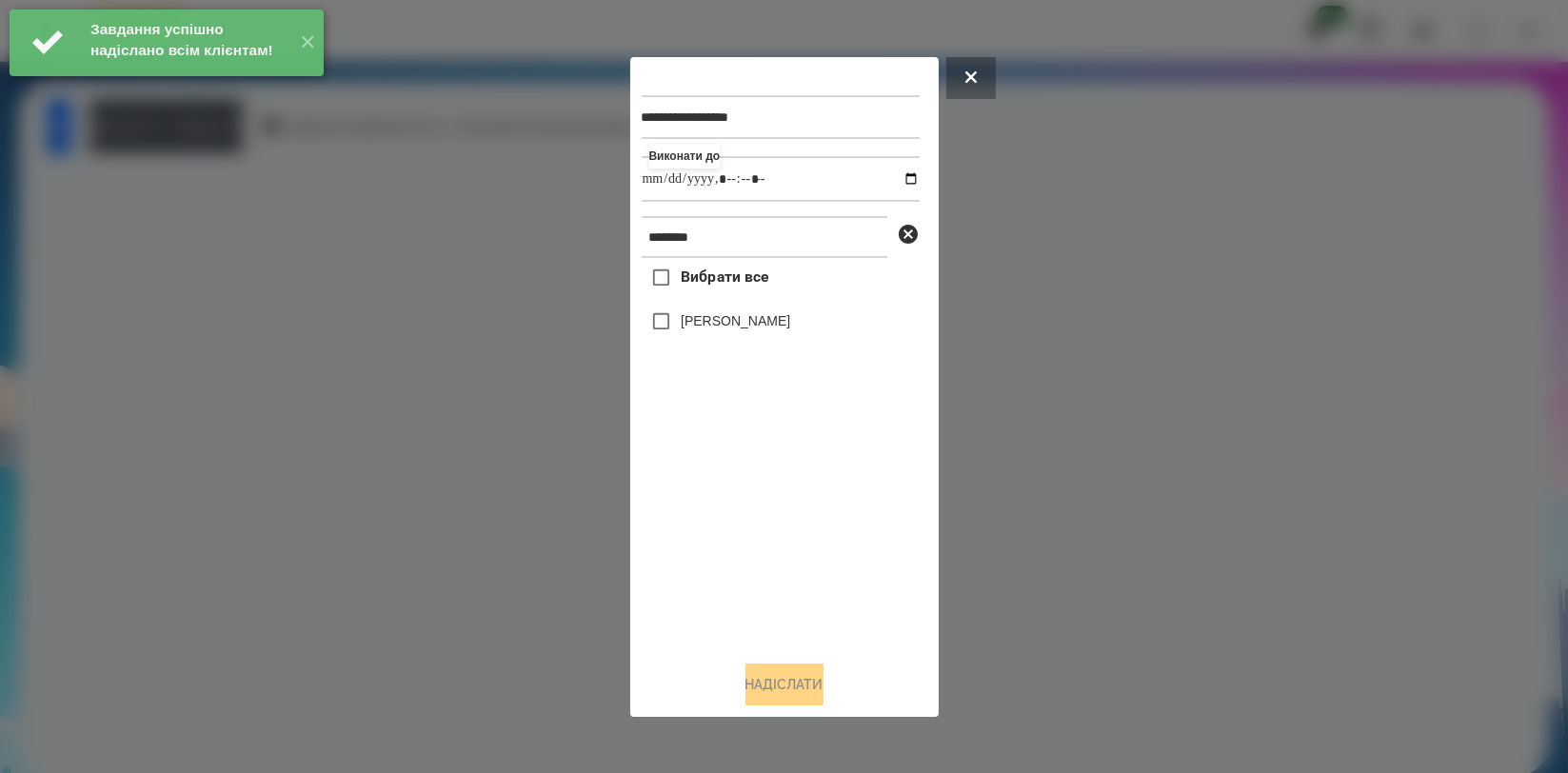
click at [736, 328] on label "[PERSON_NAME]" at bounding box center [736, 320] width 109 height 19
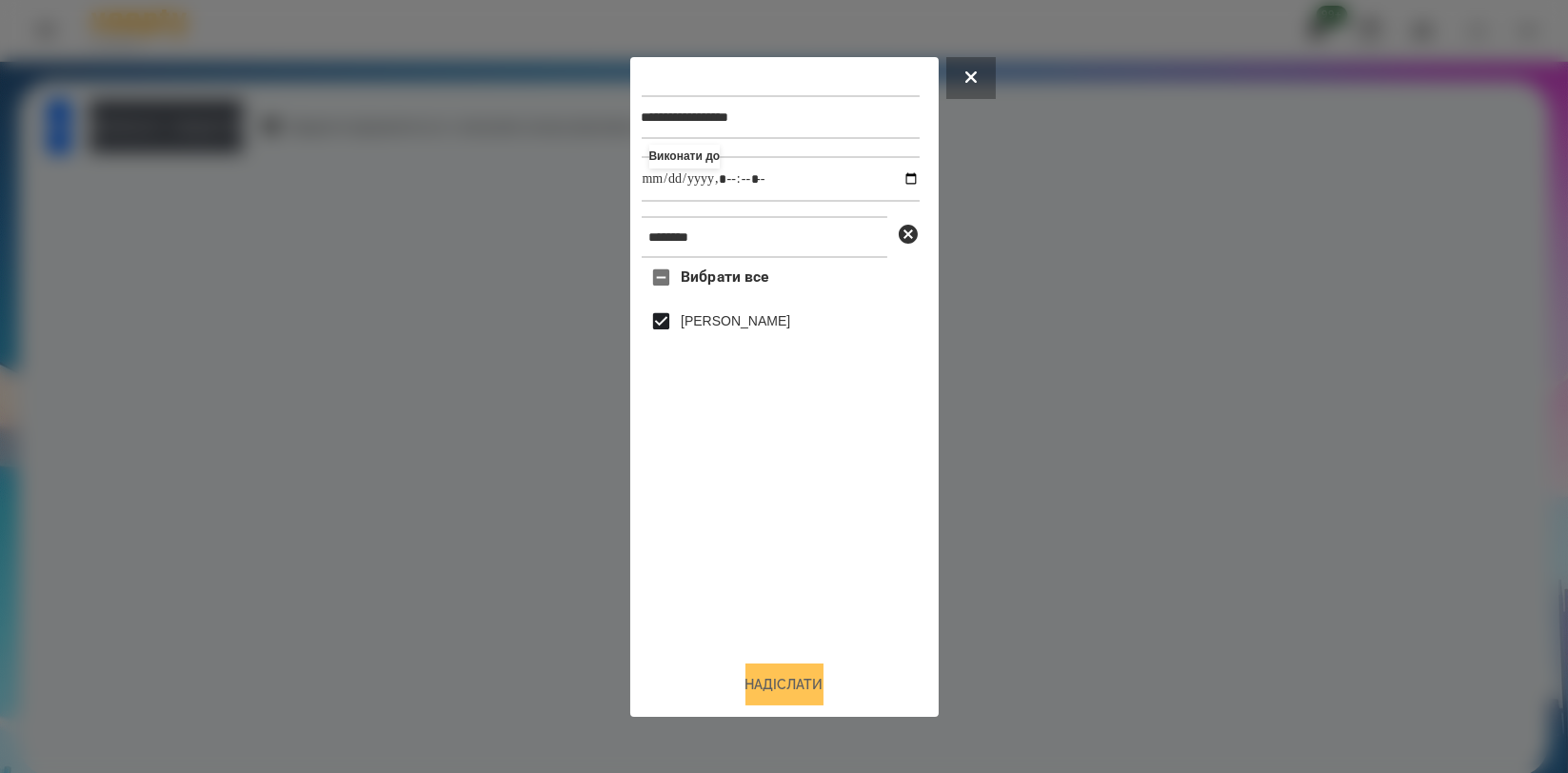
click at [751, 673] on button "Надіслати" at bounding box center [784, 684] width 79 height 42
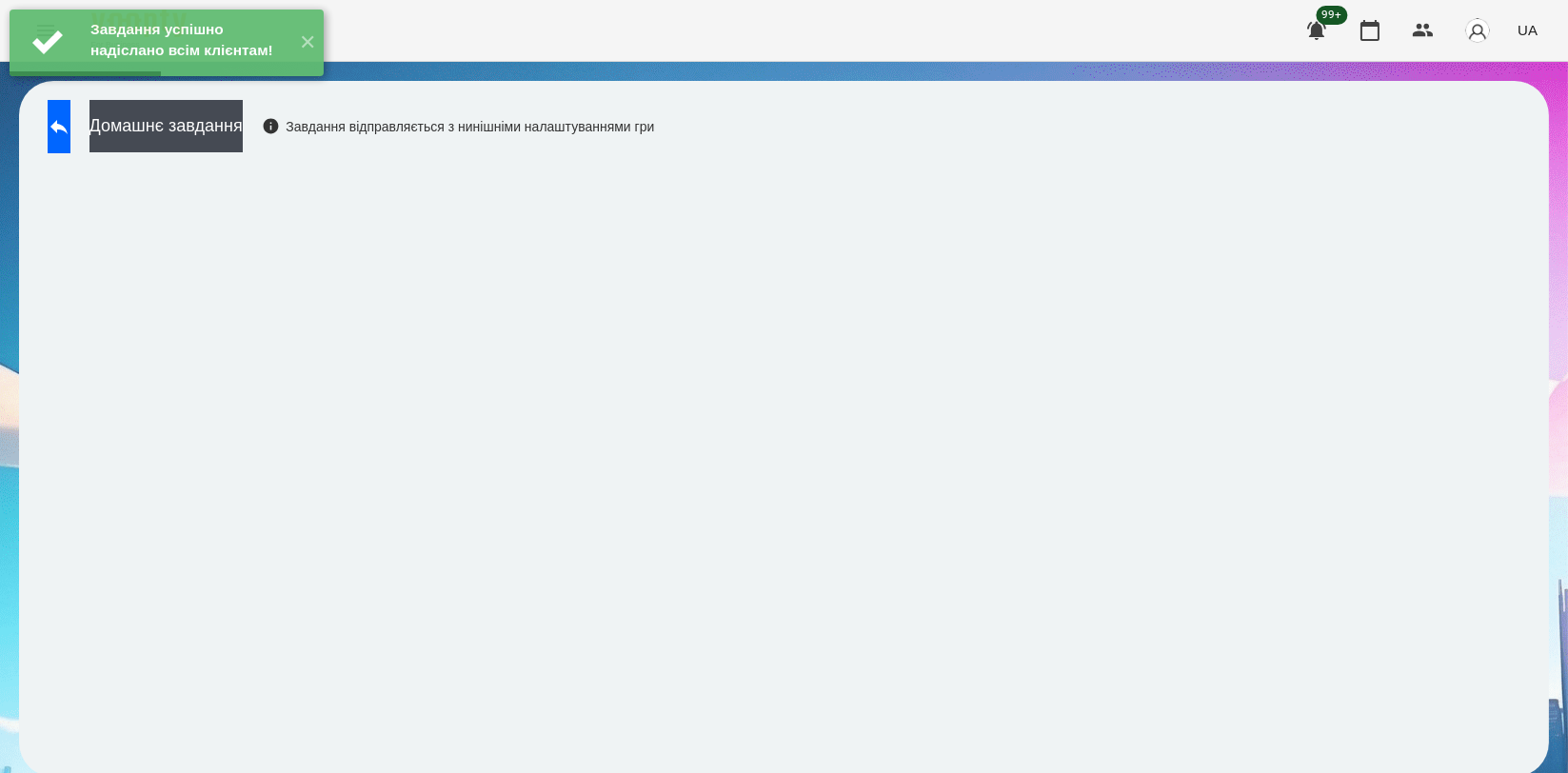
click at [302, 153] on div "Домашнє завдання Завдання відправляється з нинішніми налаштуваннями гри" at bounding box center [345, 131] width 615 height 63
click at [243, 134] on button "Домашнє завдання" at bounding box center [166, 126] width 153 height 53
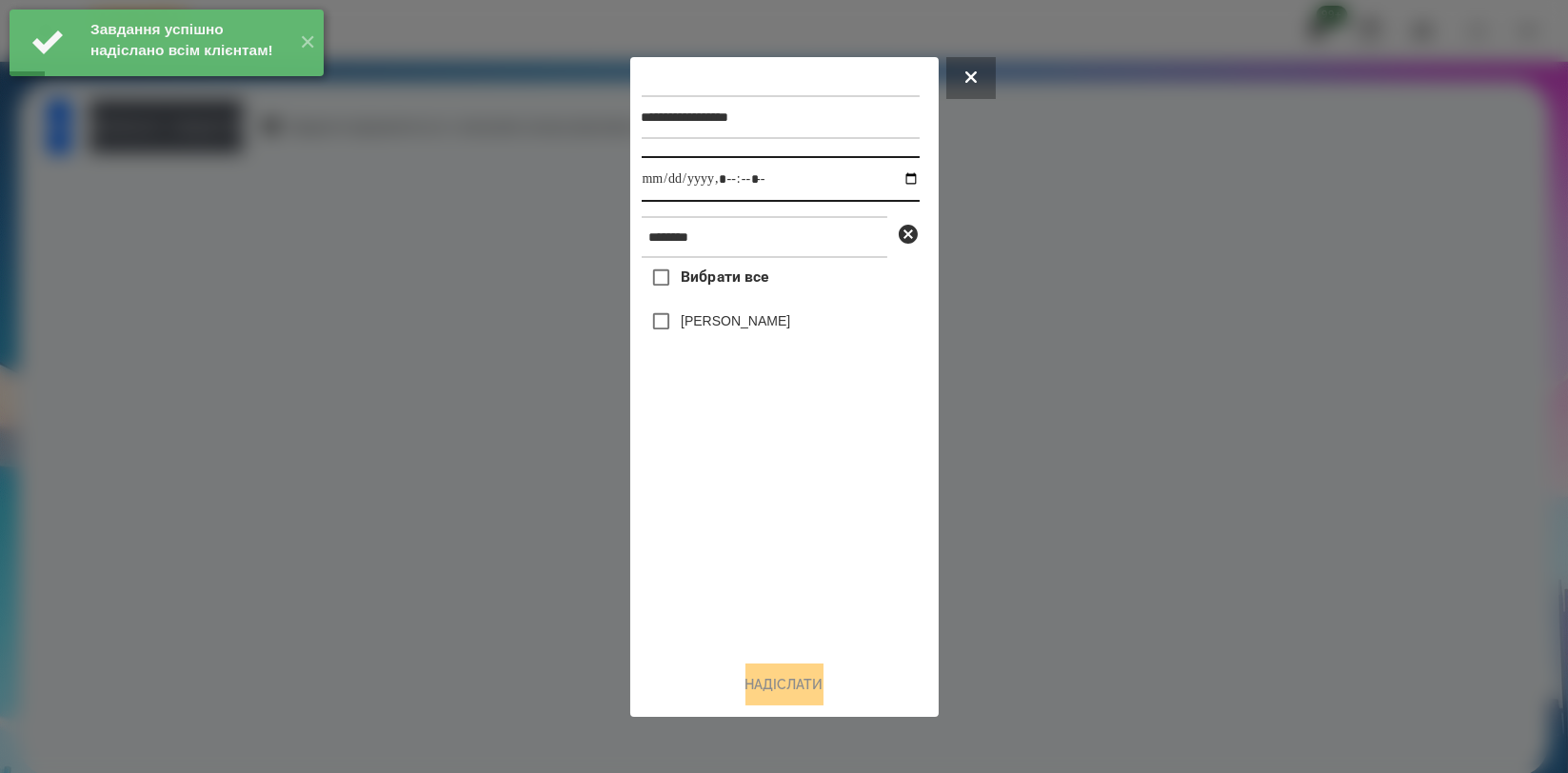
click at [889, 174] on input "datetime-local" at bounding box center [781, 179] width 278 height 46
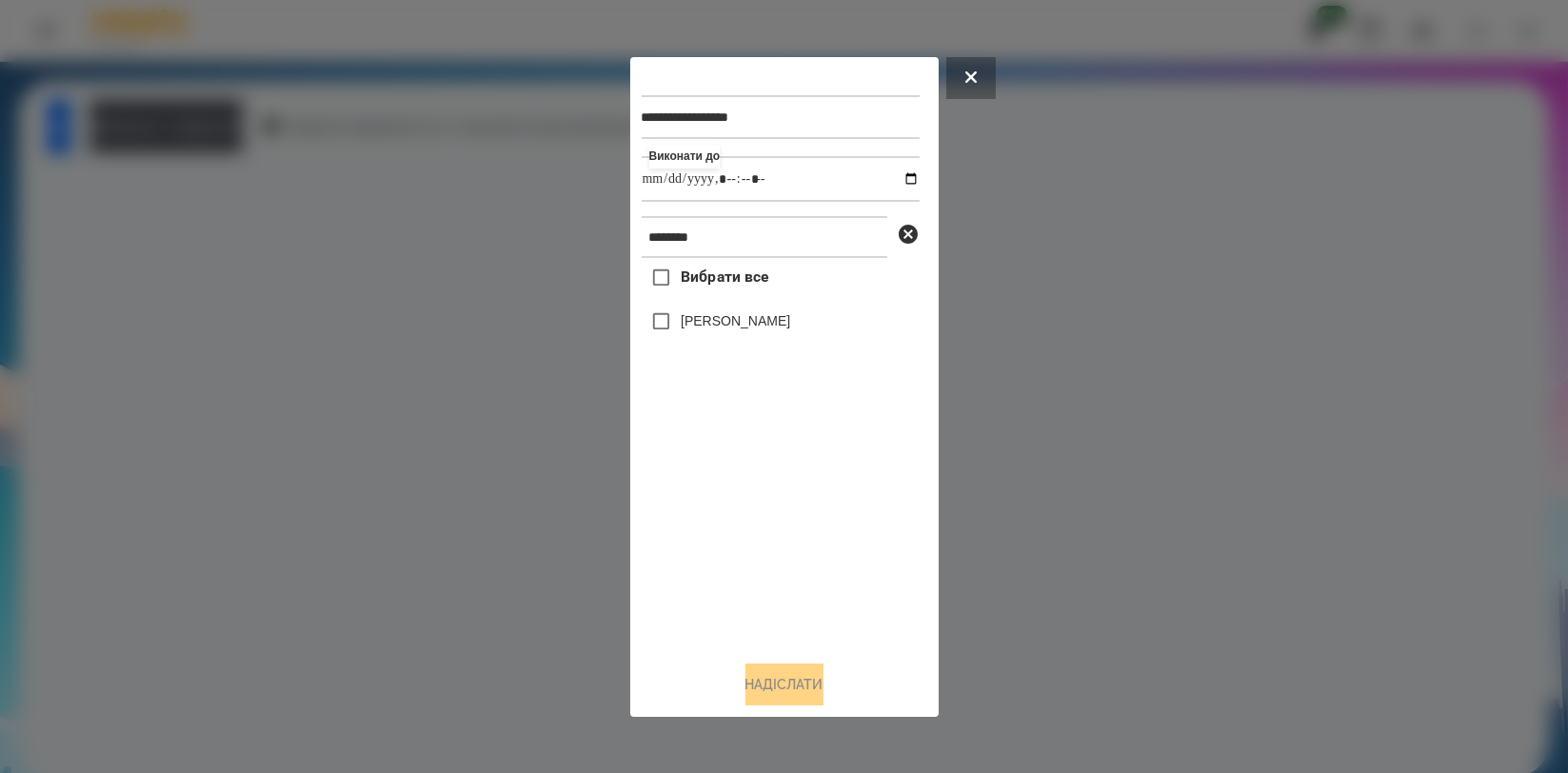
type input "**********"
click at [748, 498] on div "Вибрати все [PERSON_NAME]" at bounding box center [781, 451] width 278 height 387
click at [759, 316] on label "[PERSON_NAME]" at bounding box center [736, 320] width 109 height 19
drag, startPoint x: 765, startPoint y: 683, endPoint x: 791, endPoint y: 671, distance: 28.6
click at [765, 685] on button "Надіслати" at bounding box center [784, 684] width 79 height 42
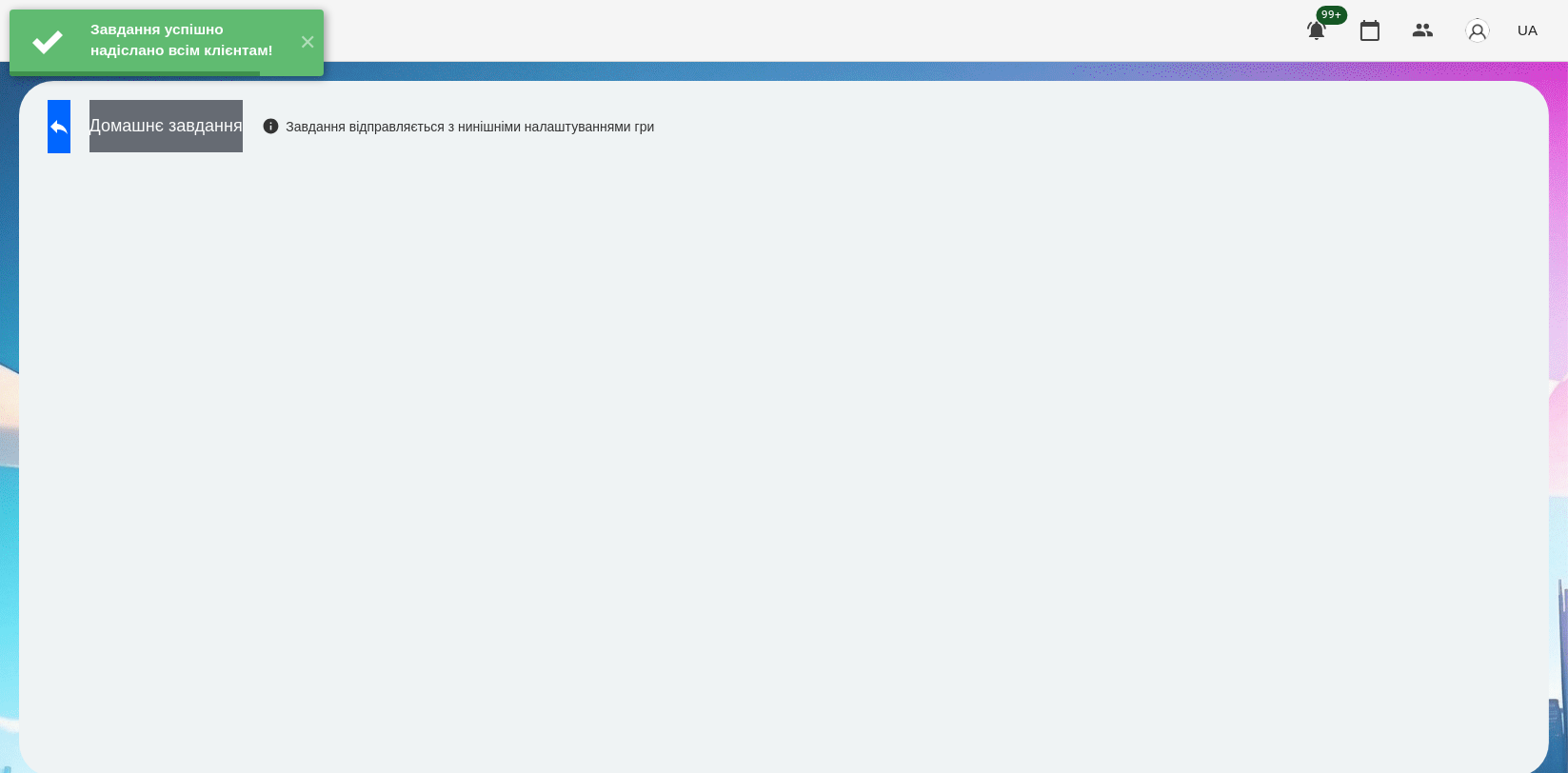
click at [243, 141] on button "Домашнє завдання" at bounding box center [166, 126] width 153 height 53
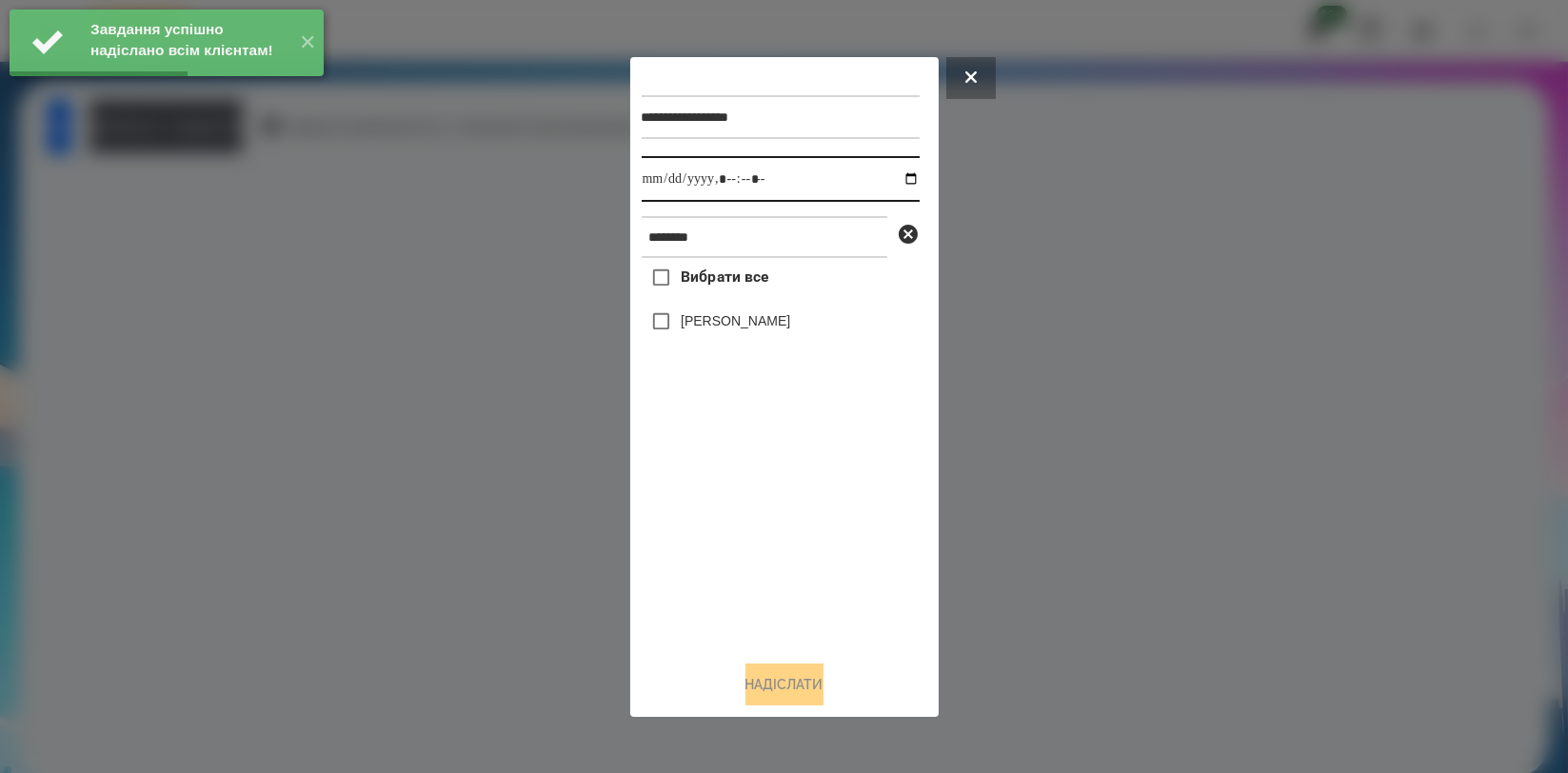
click at [889, 176] on input "datetime-local" at bounding box center [781, 179] width 278 height 46
type input "**********"
click at [749, 509] on div "Вибрати все [PERSON_NAME]" at bounding box center [781, 451] width 278 height 387
click at [760, 327] on label "[PERSON_NAME]" at bounding box center [736, 320] width 109 height 19
click at [781, 677] on button "Надіслати" at bounding box center [784, 684] width 79 height 42
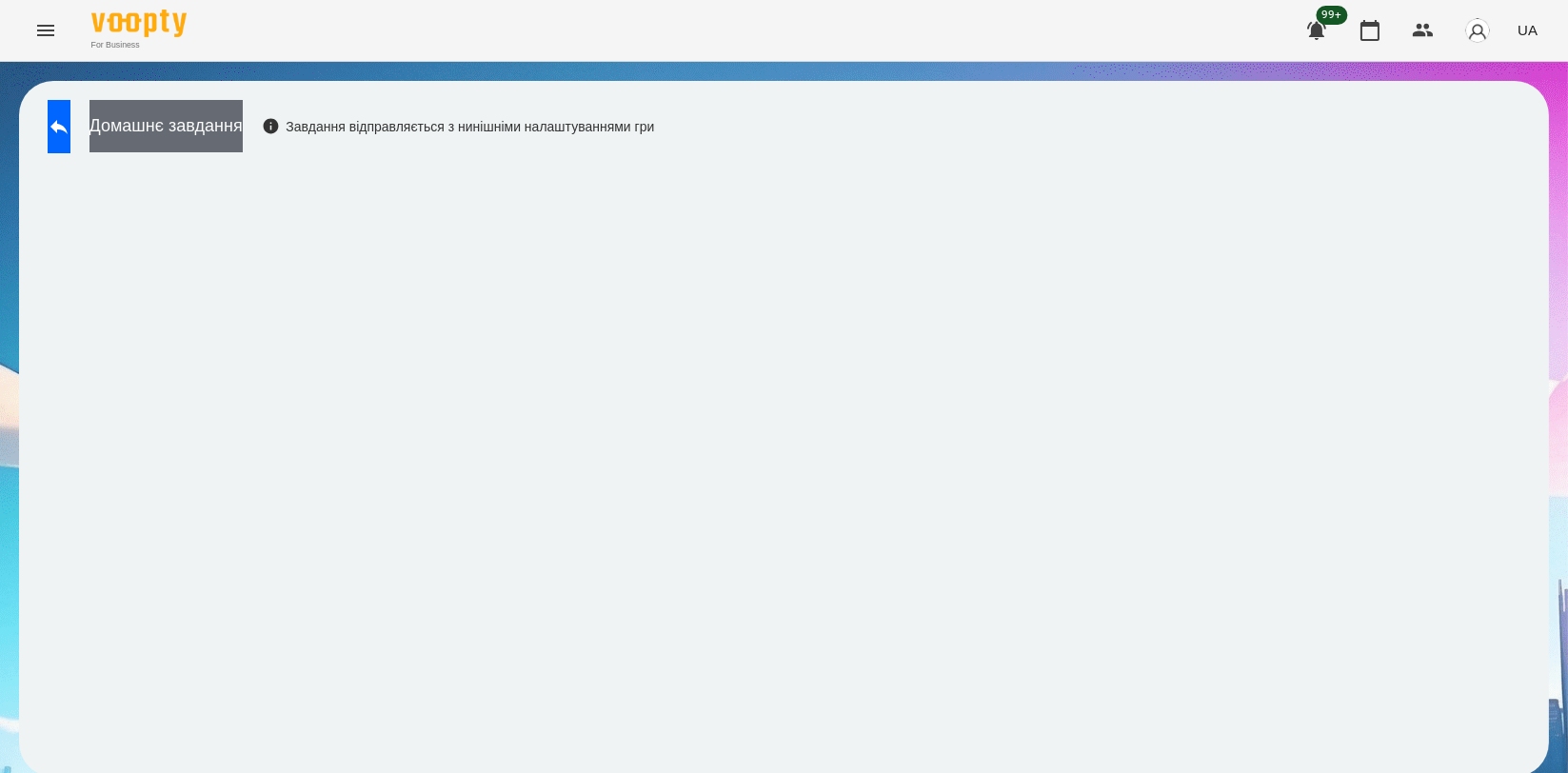
click at [234, 119] on button "Домашнє завдання" at bounding box center [166, 126] width 153 height 53
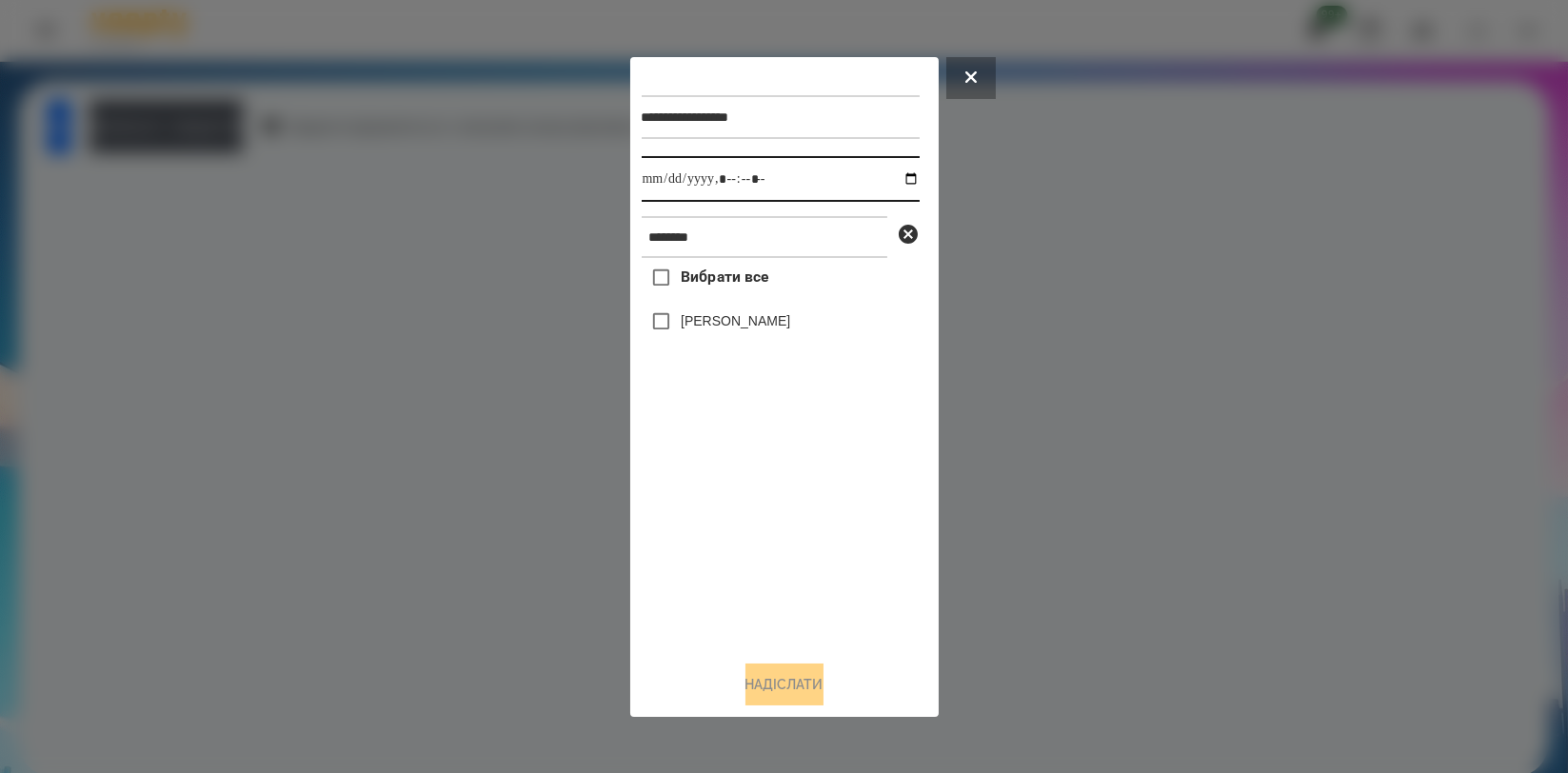
click at [891, 177] on input "datetime-local" at bounding box center [781, 179] width 278 height 46
type input "**********"
click at [773, 493] on div "Вибрати все [PERSON_NAME]" at bounding box center [781, 451] width 278 height 387
click at [775, 330] on label "[PERSON_NAME]" at bounding box center [736, 320] width 109 height 19
click at [797, 692] on button "Надіслати" at bounding box center [784, 684] width 79 height 42
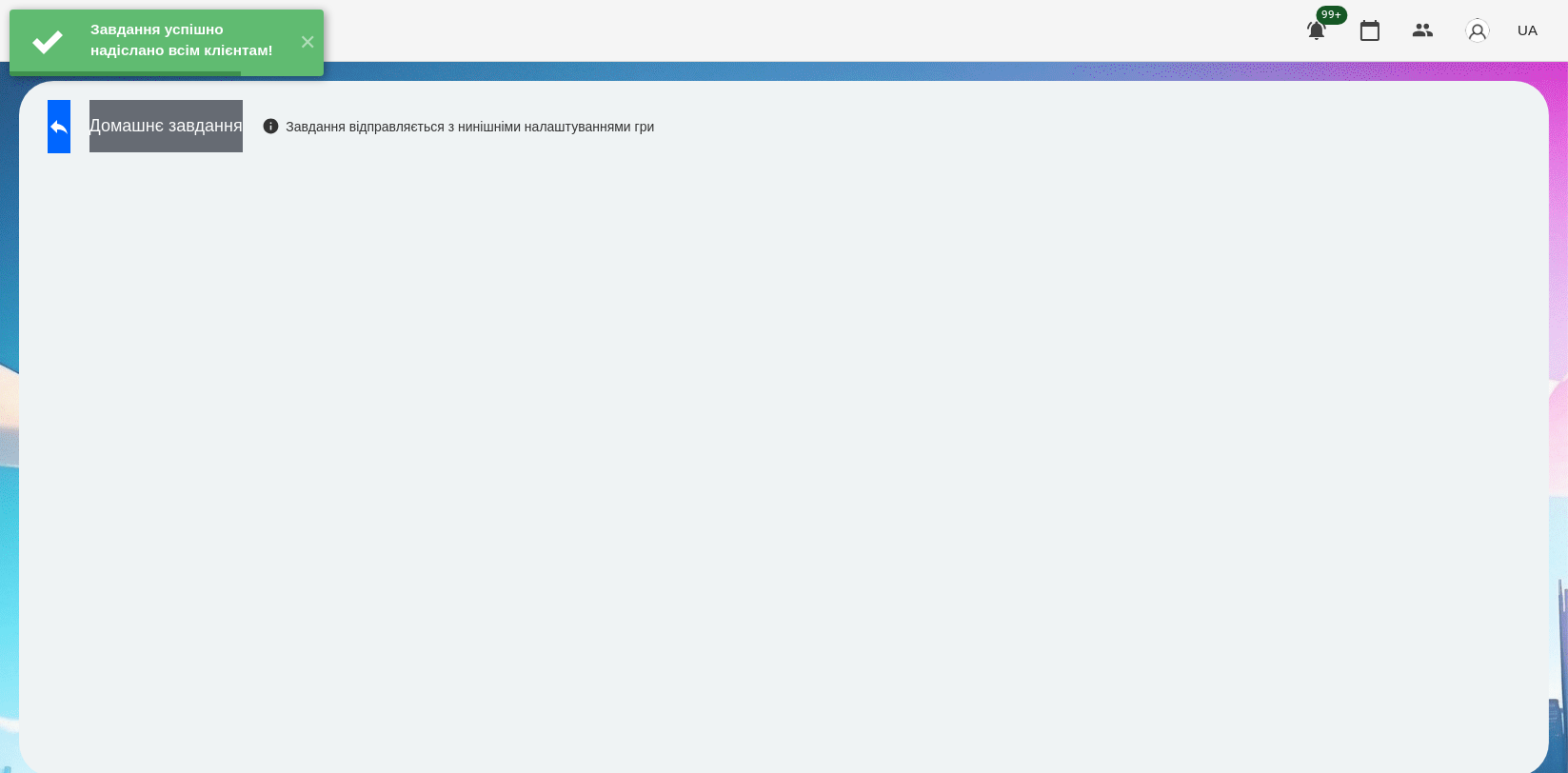
click at [243, 115] on button "Домашнє завдання" at bounding box center [166, 126] width 153 height 53
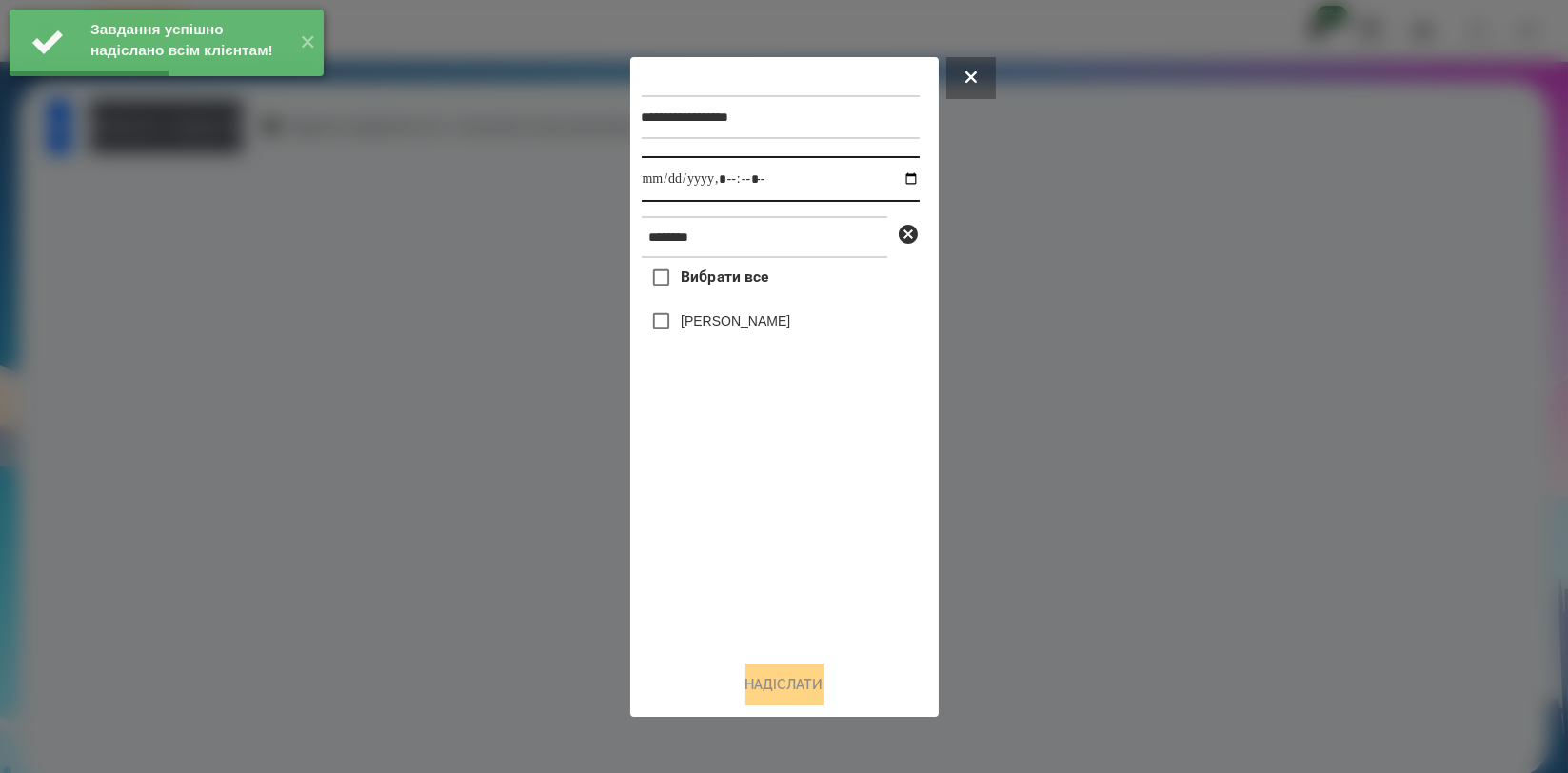
click at [895, 175] on input "datetime-local" at bounding box center [781, 179] width 278 height 46
type input "**********"
click at [805, 523] on div "Вибрати все [PERSON_NAME]" at bounding box center [781, 451] width 278 height 387
click at [784, 330] on label "[PERSON_NAME]" at bounding box center [736, 320] width 109 height 19
click at [809, 696] on button "Надіслати" at bounding box center [784, 684] width 79 height 42
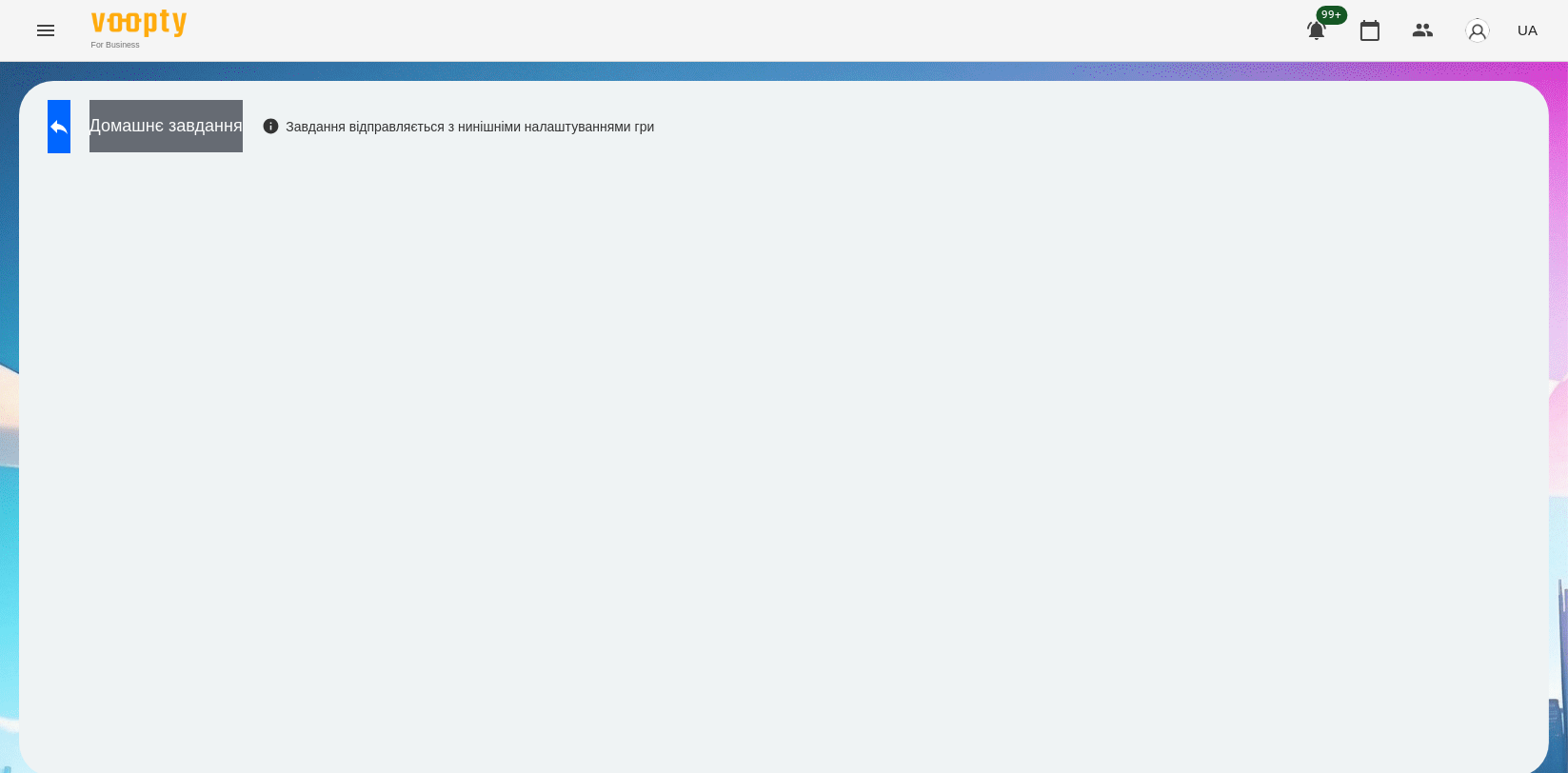
click at [243, 119] on button "Домашнє завдання" at bounding box center [166, 126] width 153 height 53
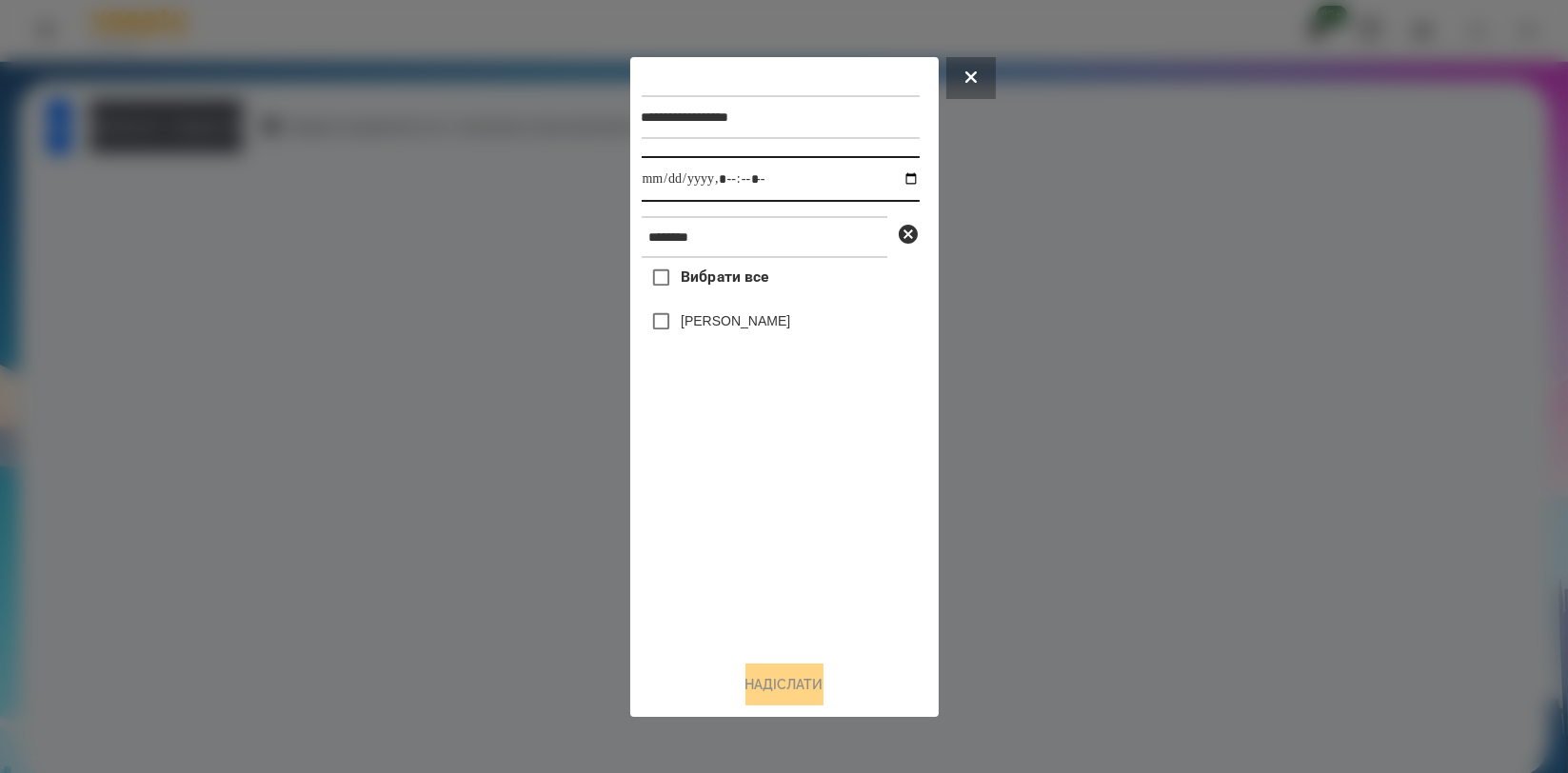
click at [892, 179] on input "datetime-local" at bounding box center [781, 179] width 278 height 46
type input "**********"
click at [704, 507] on div "Вибрати все [PERSON_NAME]" at bounding box center [781, 451] width 278 height 387
click at [751, 323] on label "[PERSON_NAME]" at bounding box center [736, 320] width 109 height 19
drag, startPoint x: 773, startPoint y: 680, endPoint x: 818, endPoint y: 659, distance: 49.7
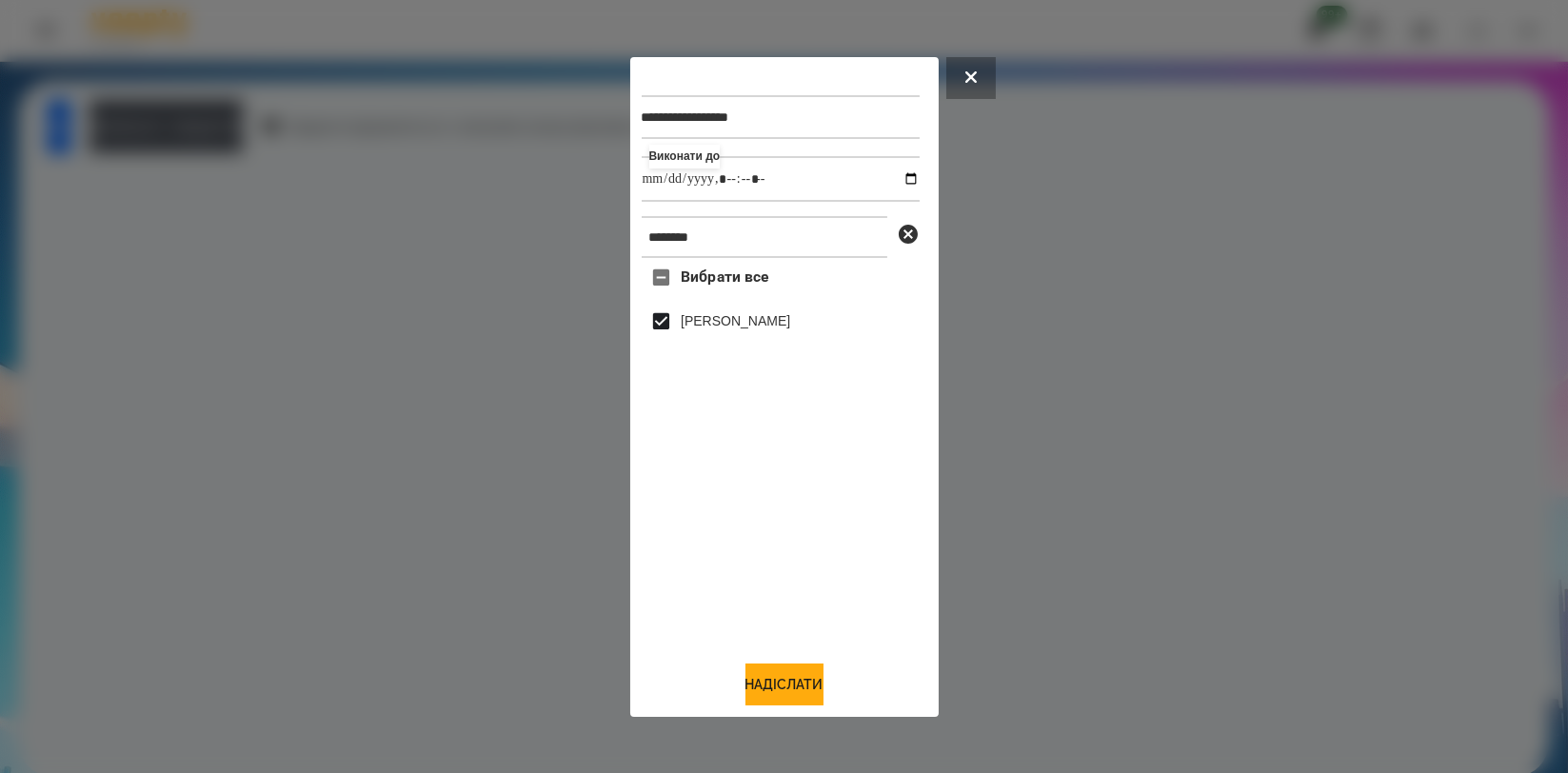
click at [773, 682] on button "Надіслати" at bounding box center [784, 684] width 79 height 42
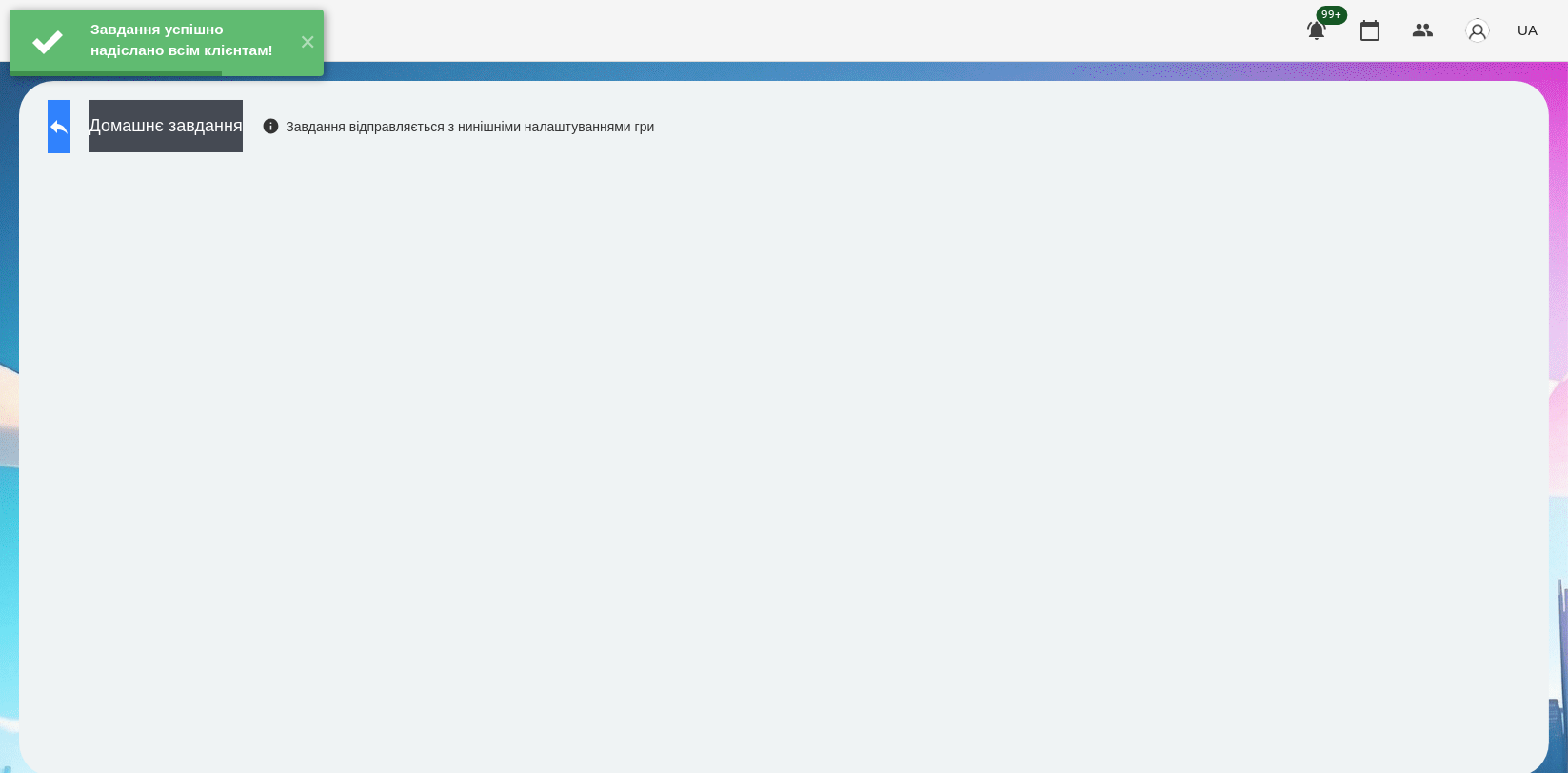
click at [71, 137] on button at bounding box center [59, 127] width 23 height 54
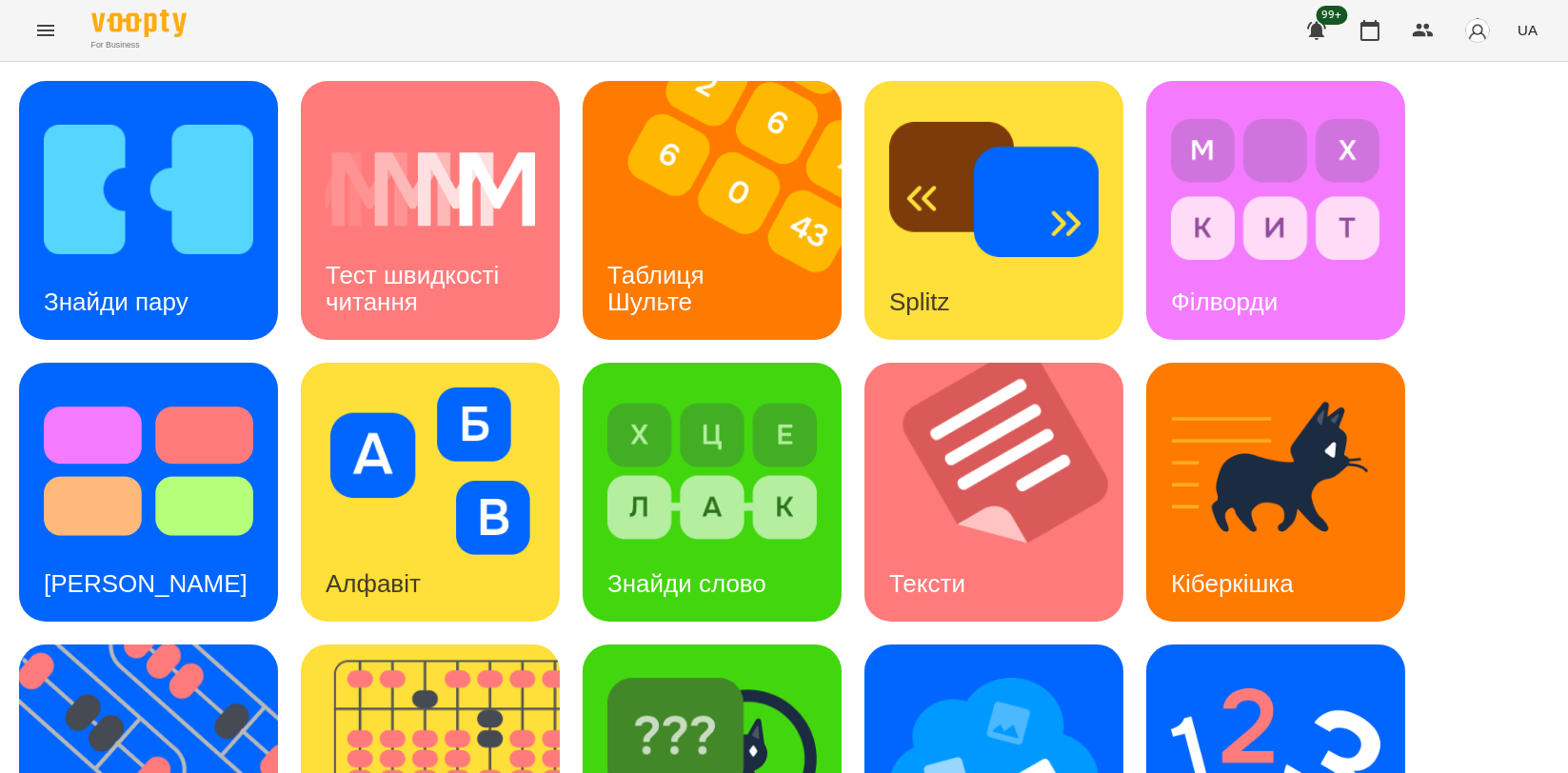
scroll to position [432, 0]
click at [184, 645] on img at bounding box center [160, 774] width 282 height 259
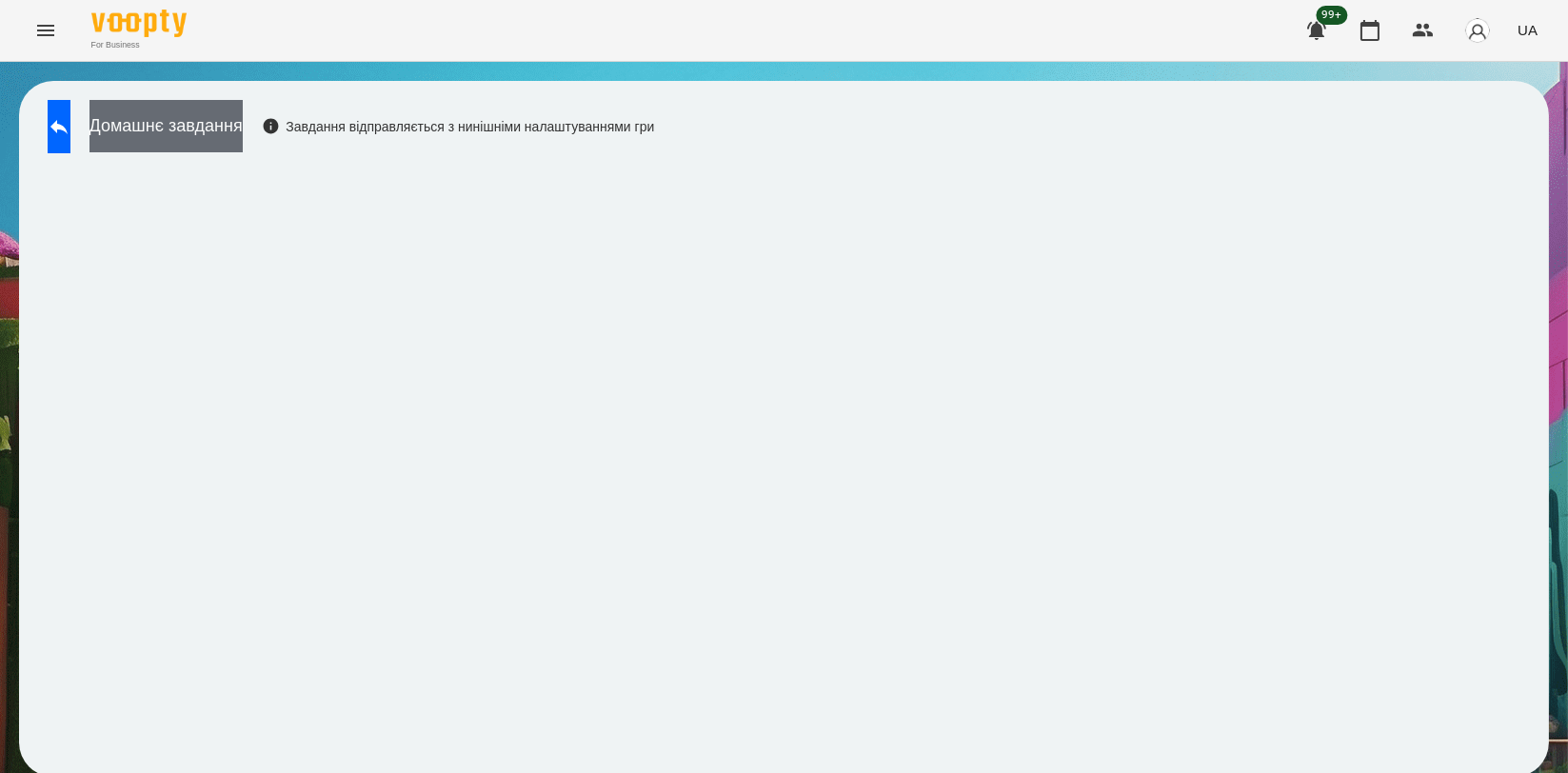
click at [217, 134] on button "Домашнє завдання" at bounding box center [166, 126] width 153 height 53
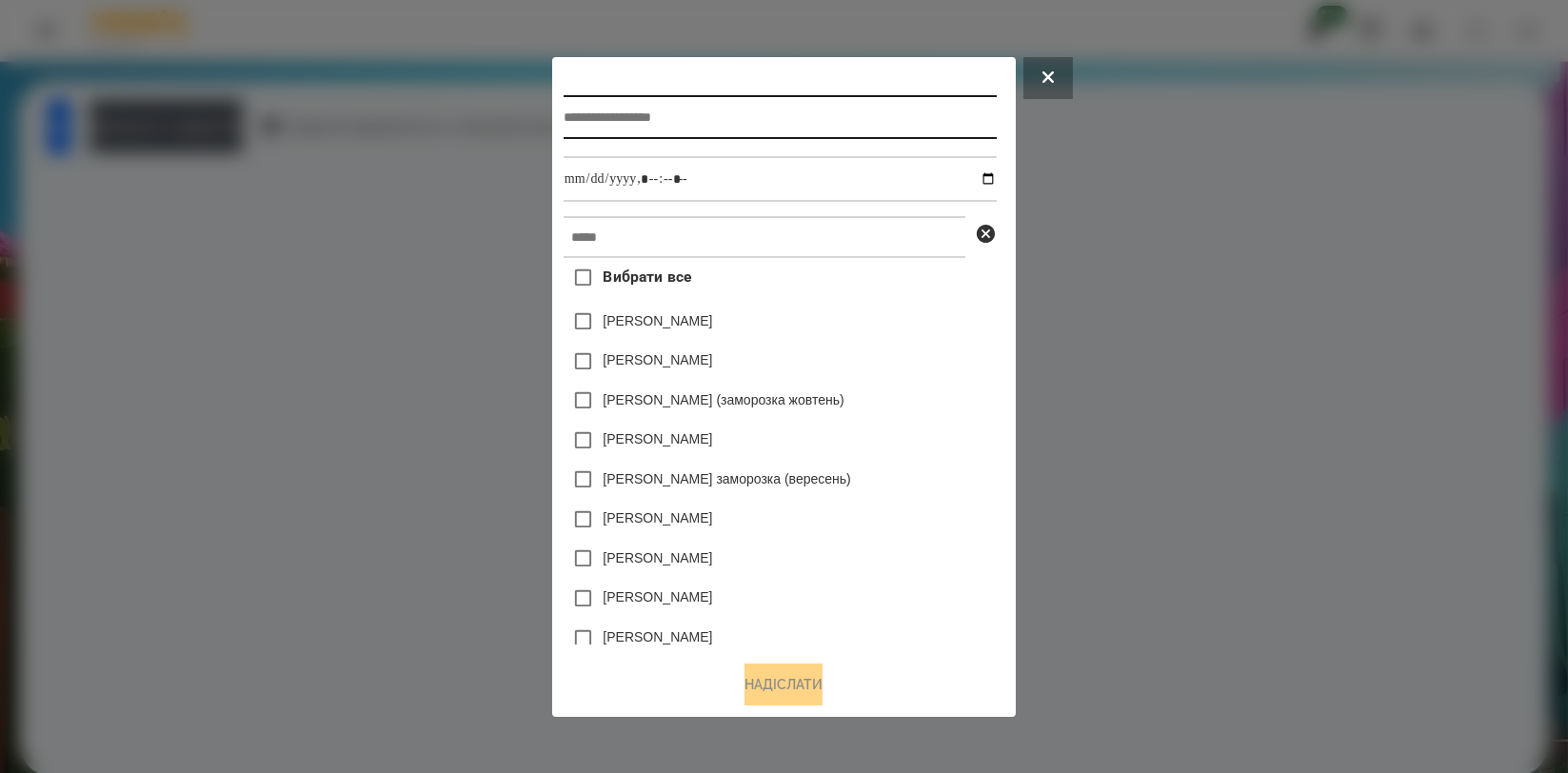
click at [680, 114] on input "text" at bounding box center [781, 117] width 434 height 44
type input "*********"
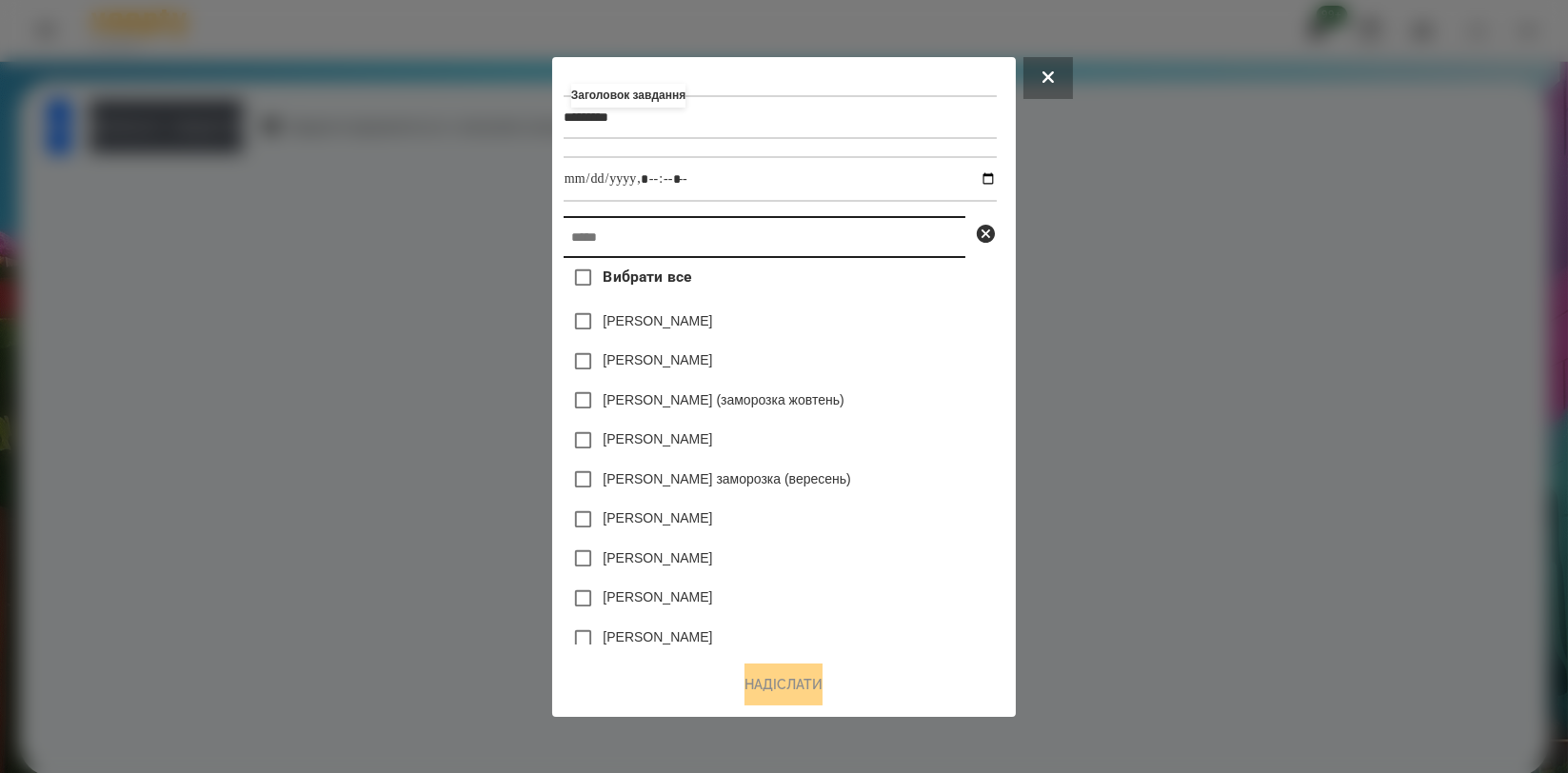
click at [729, 232] on input "text" at bounding box center [765, 237] width 402 height 42
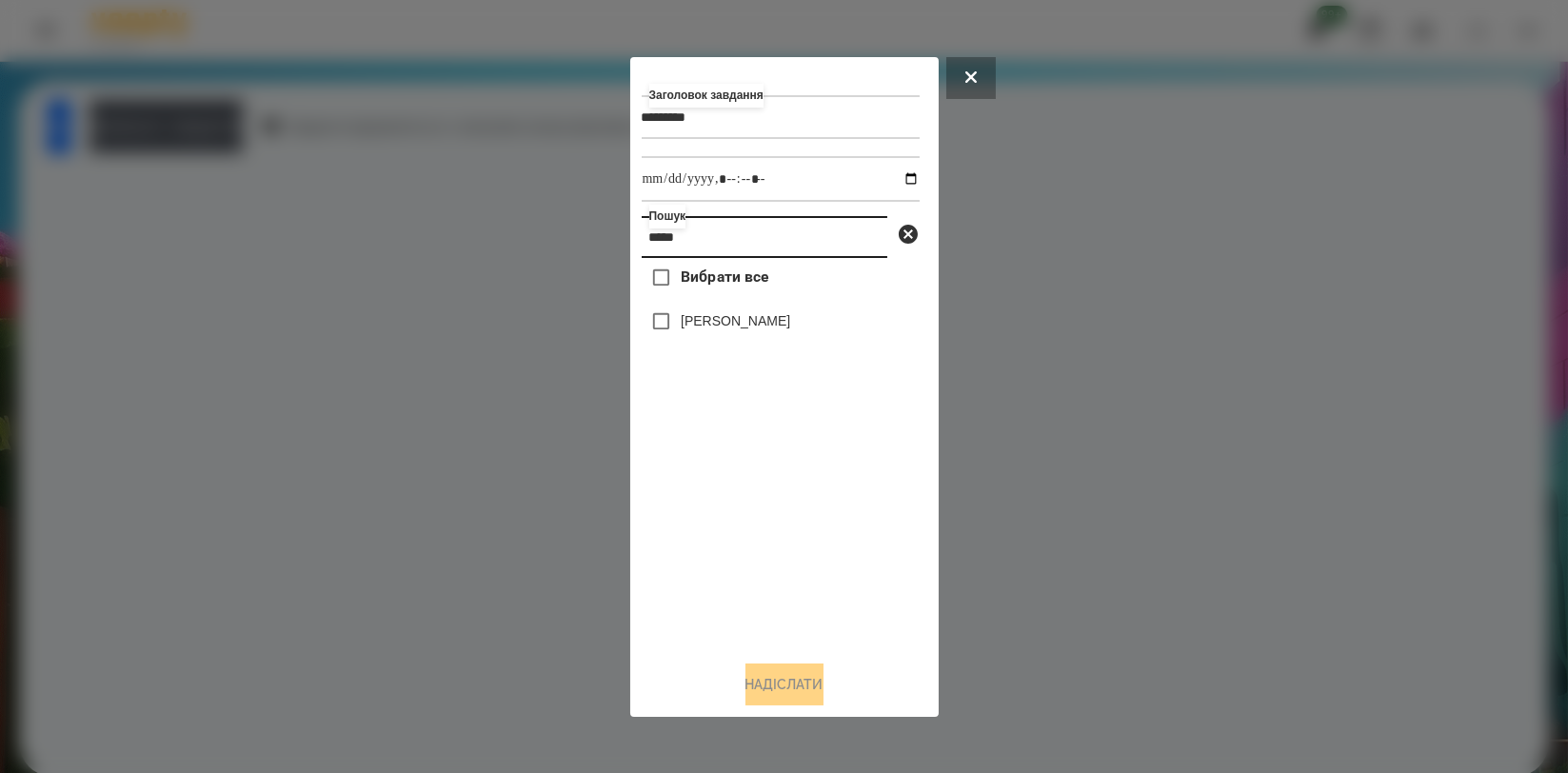
type input "*****"
click at [790, 323] on label "[PERSON_NAME]" at bounding box center [736, 320] width 109 height 19
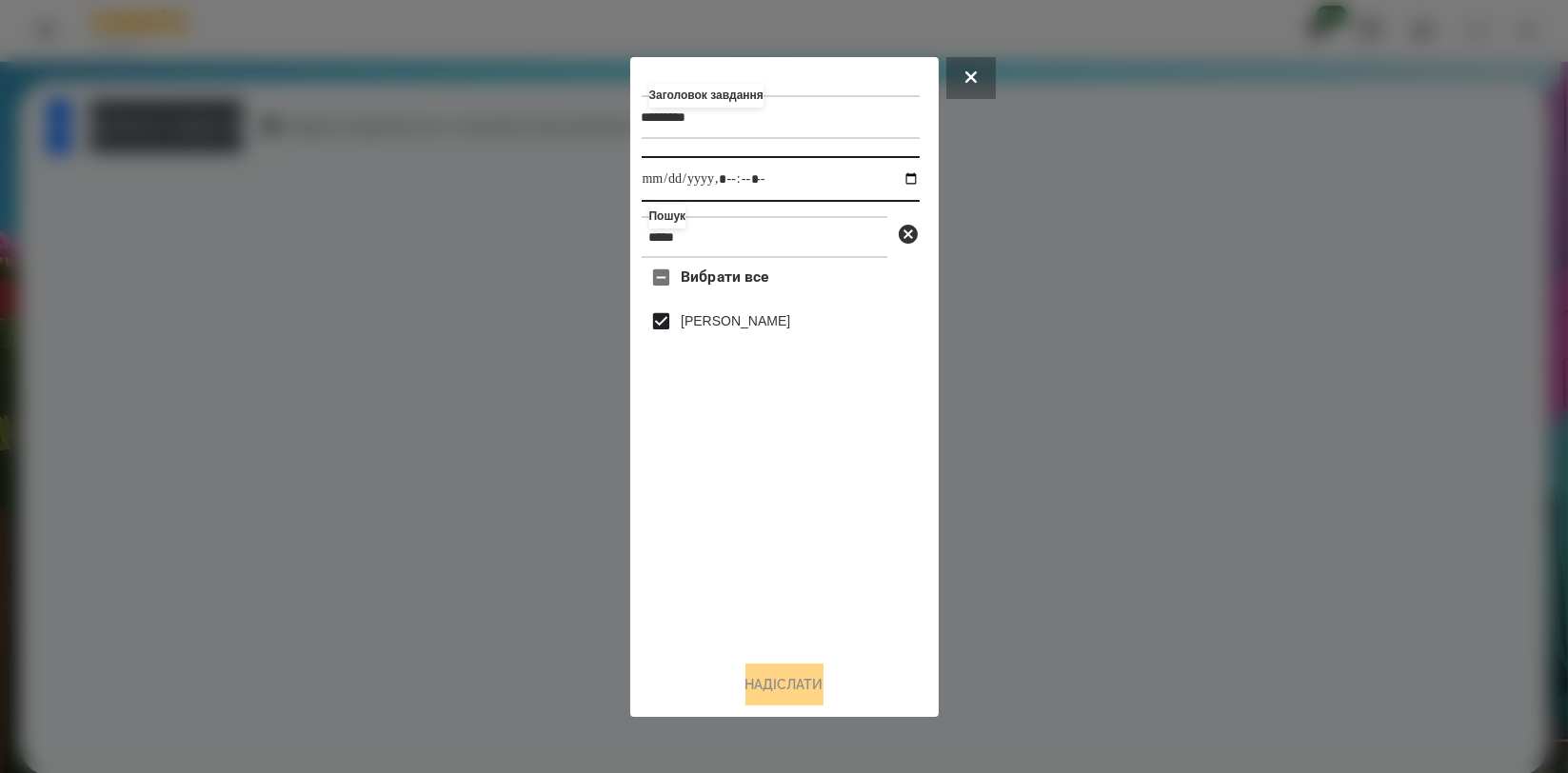
click at [899, 177] on input "datetime-local" at bounding box center [781, 179] width 278 height 46
type input "**********"
click at [751, 547] on div "Вибрати все [PERSON_NAME]" at bounding box center [781, 451] width 278 height 387
click at [763, 684] on button "Надіслати" at bounding box center [784, 684] width 79 height 42
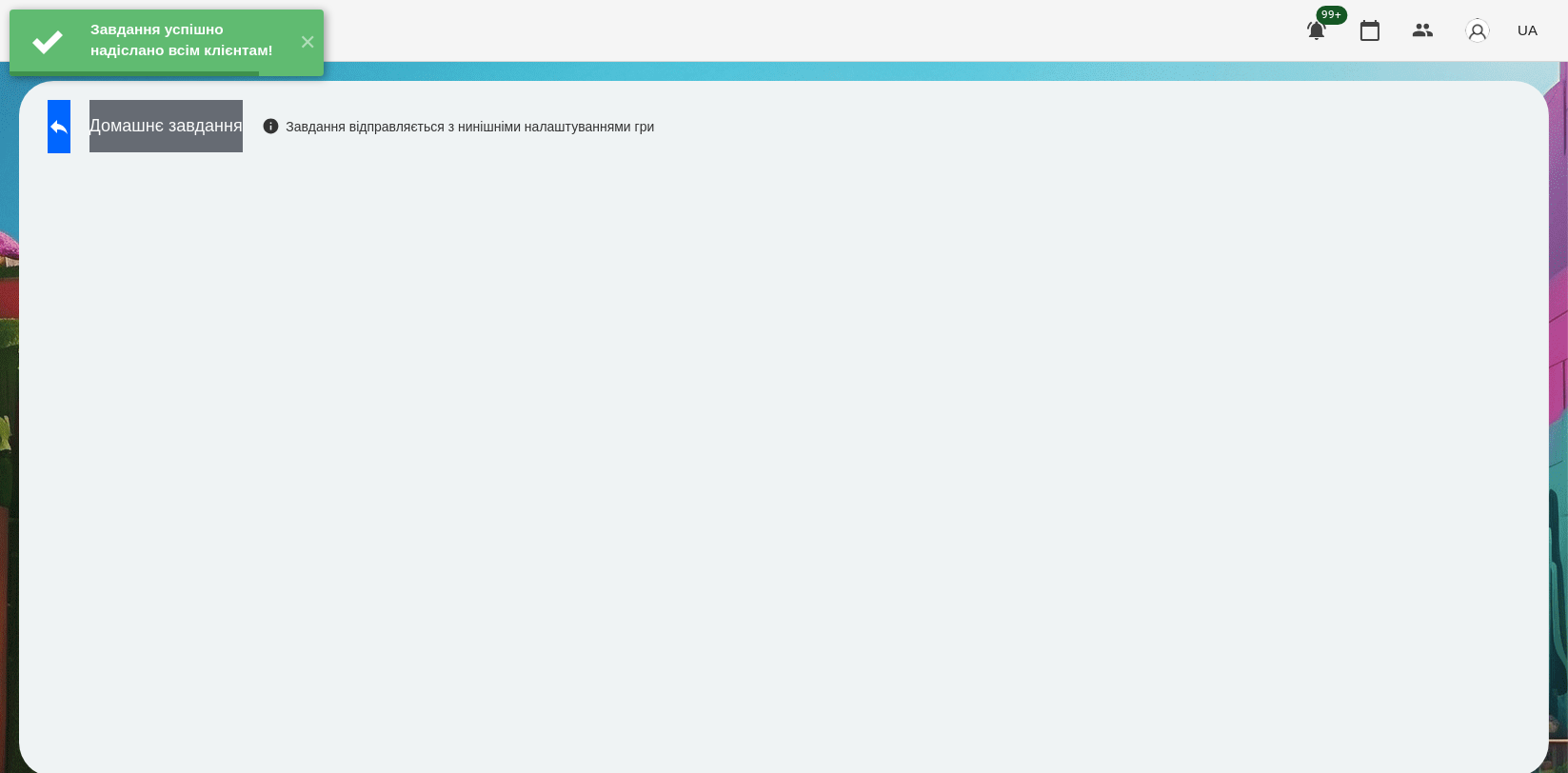
click at [209, 126] on button "Домашнє завдання" at bounding box center [166, 126] width 153 height 53
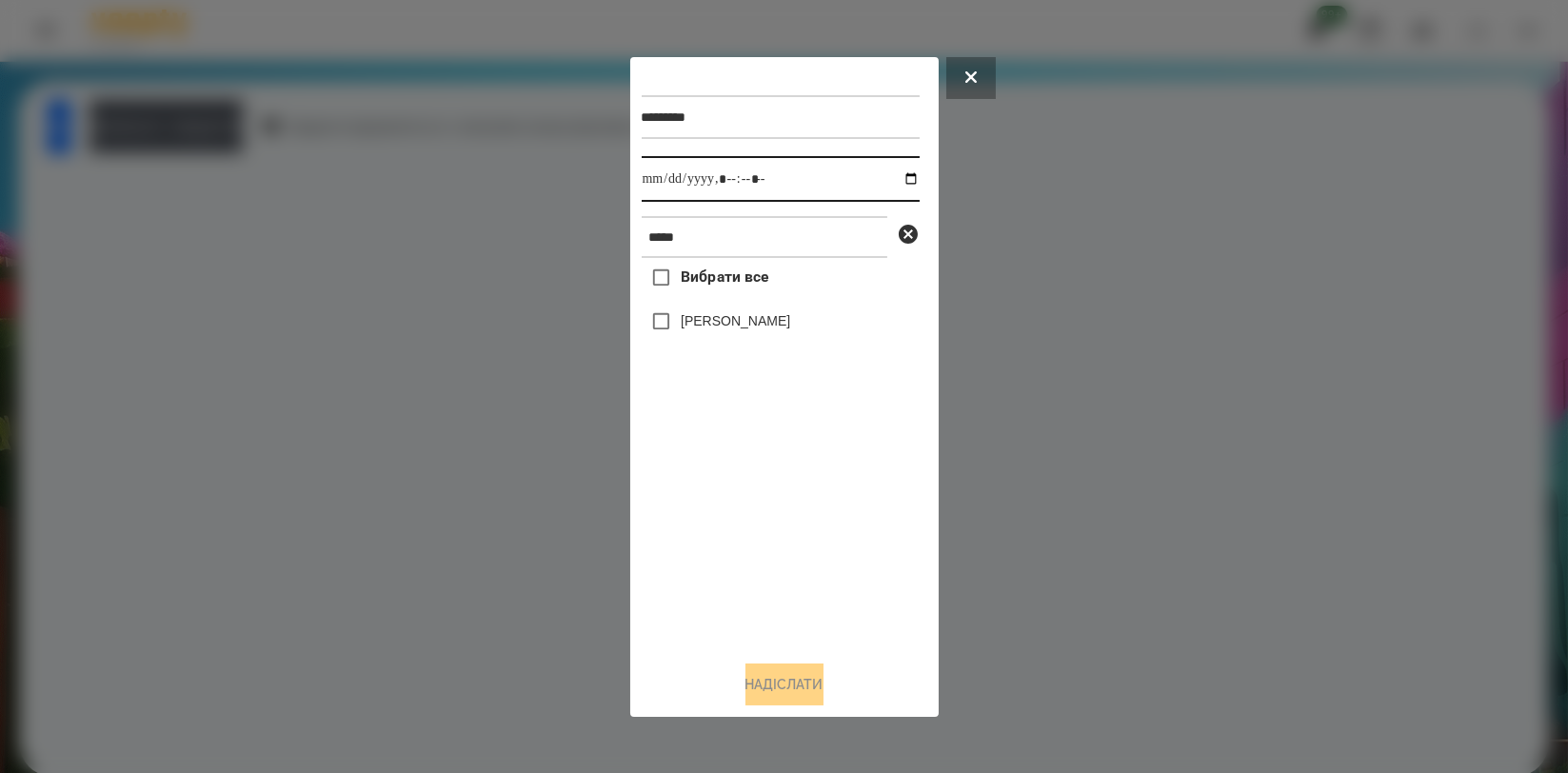
click at [892, 171] on input "datetime-local" at bounding box center [781, 179] width 278 height 46
type input "**********"
drag, startPoint x: 740, startPoint y: 522, endPoint x: 740, endPoint y: 505, distance: 17.0
click at [740, 522] on div "Вибрати все [PERSON_NAME]" at bounding box center [781, 451] width 278 height 387
click at [741, 330] on label "[PERSON_NAME]" at bounding box center [736, 320] width 109 height 19
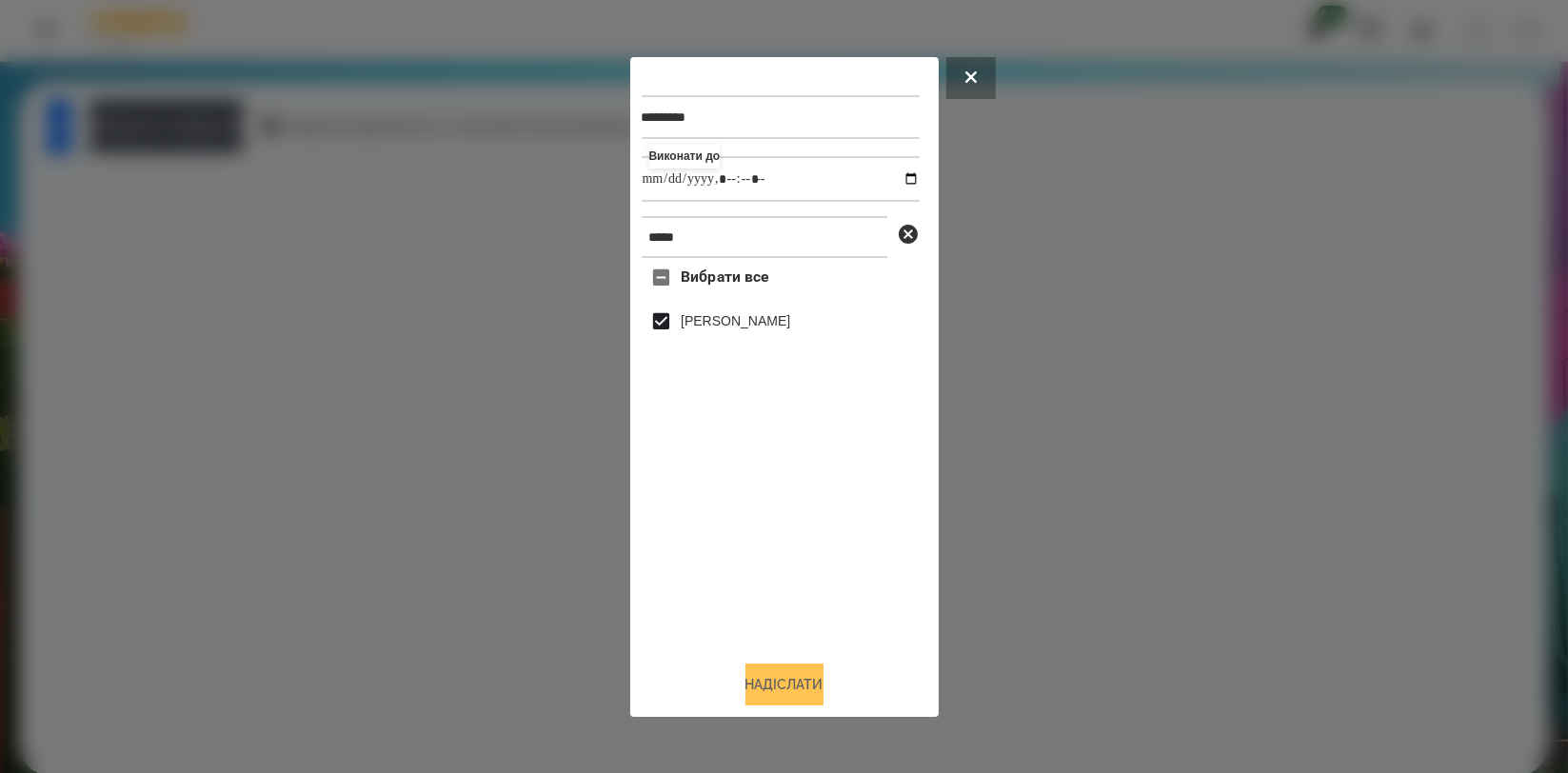
click at [777, 683] on button "Надіслати" at bounding box center [784, 684] width 79 height 42
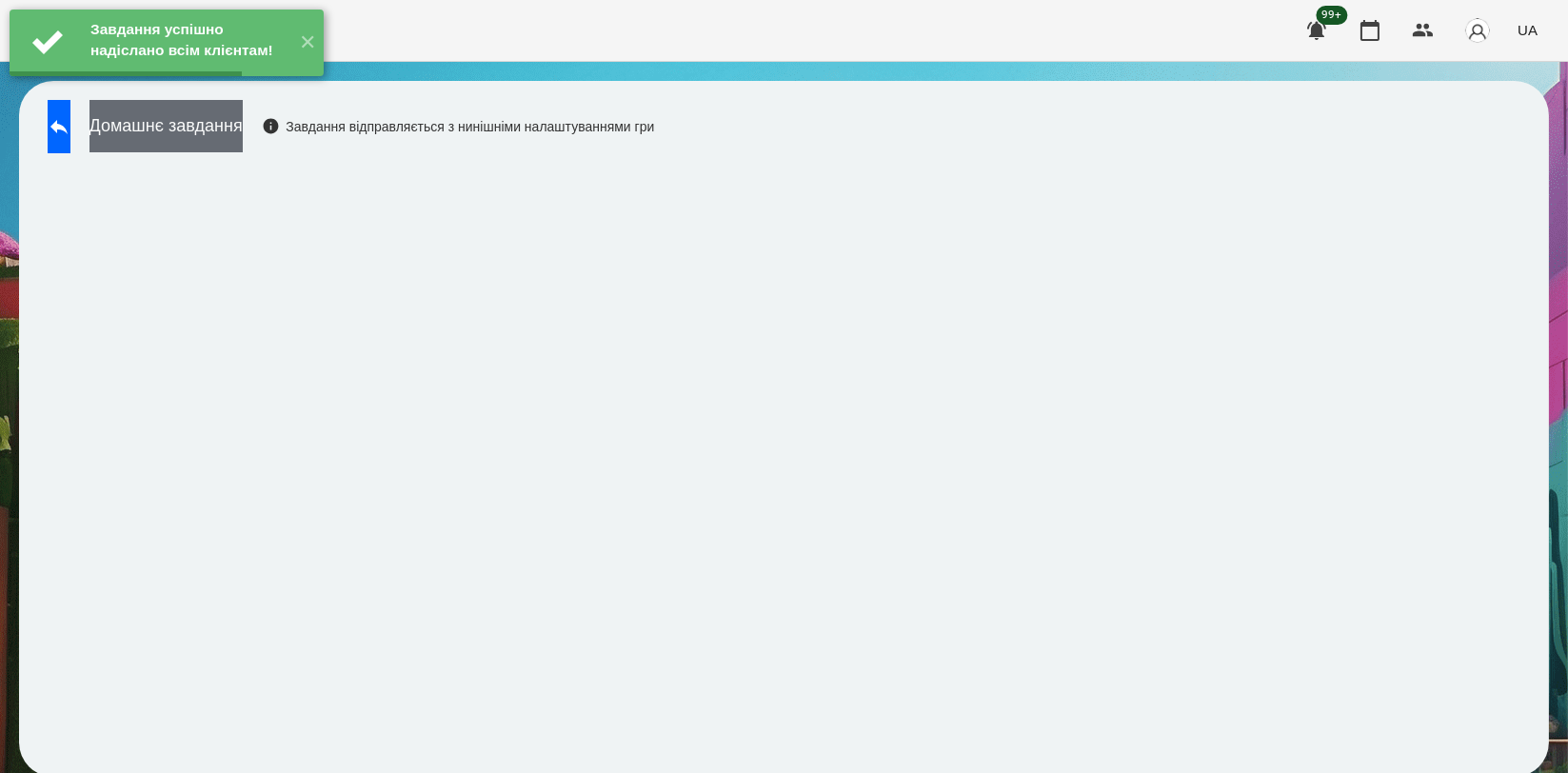
click at [243, 142] on button "Домашнє завдання" at bounding box center [166, 126] width 153 height 53
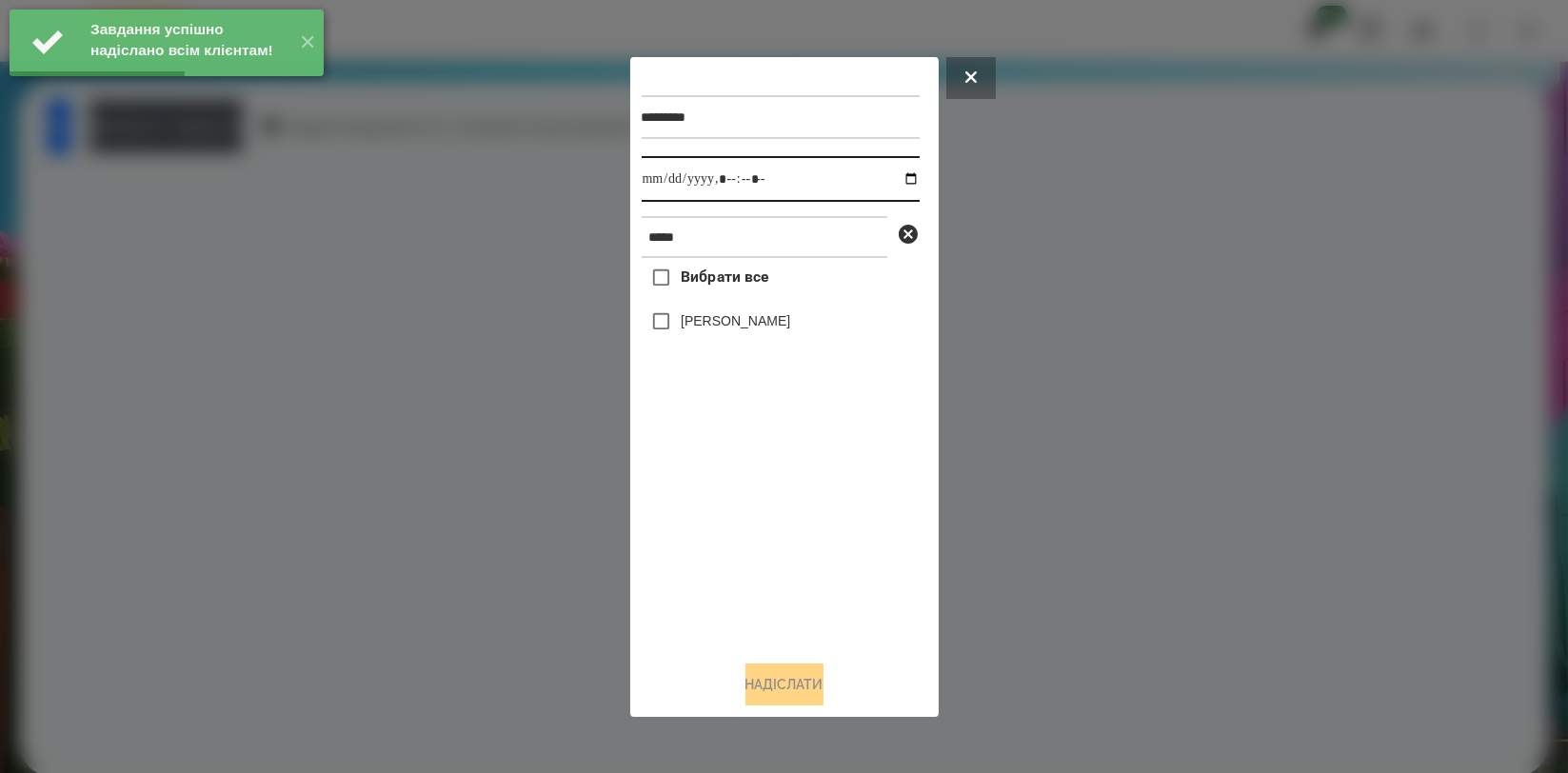
click at [913, 175] on input "datetime-local" at bounding box center [781, 179] width 278 height 46
click at [896, 179] on input "datetime-local" at bounding box center [781, 179] width 278 height 46
type input "**********"
drag, startPoint x: 766, startPoint y: 527, endPoint x: 773, endPoint y: 417, distance: 110.2
click at [767, 529] on div "Вибрати все [PERSON_NAME]" at bounding box center [781, 451] width 278 height 387
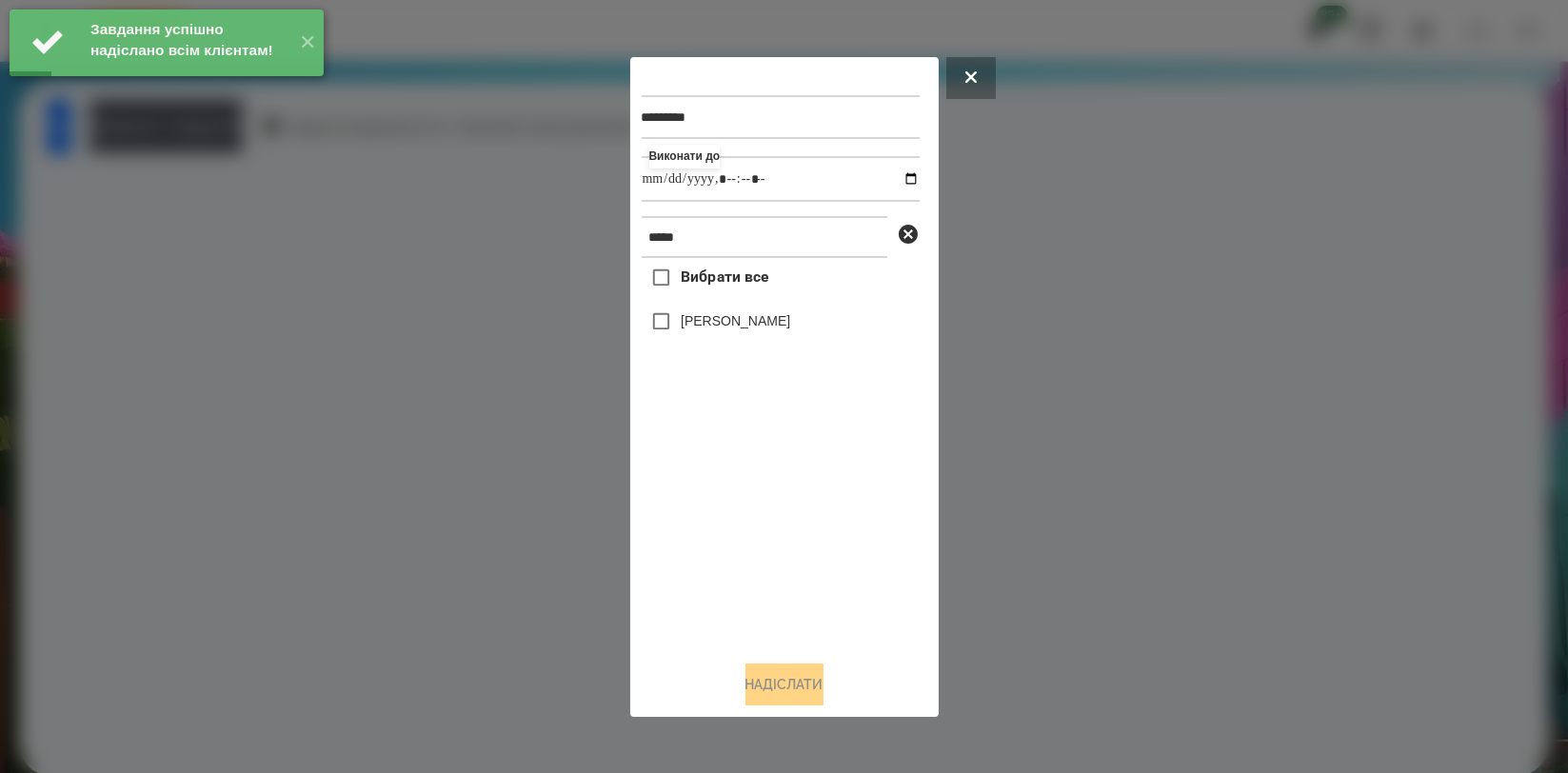
click at [789, 315] on label "[PERSON_NAME]" at bounding box center [736, 320] width 109 height 19
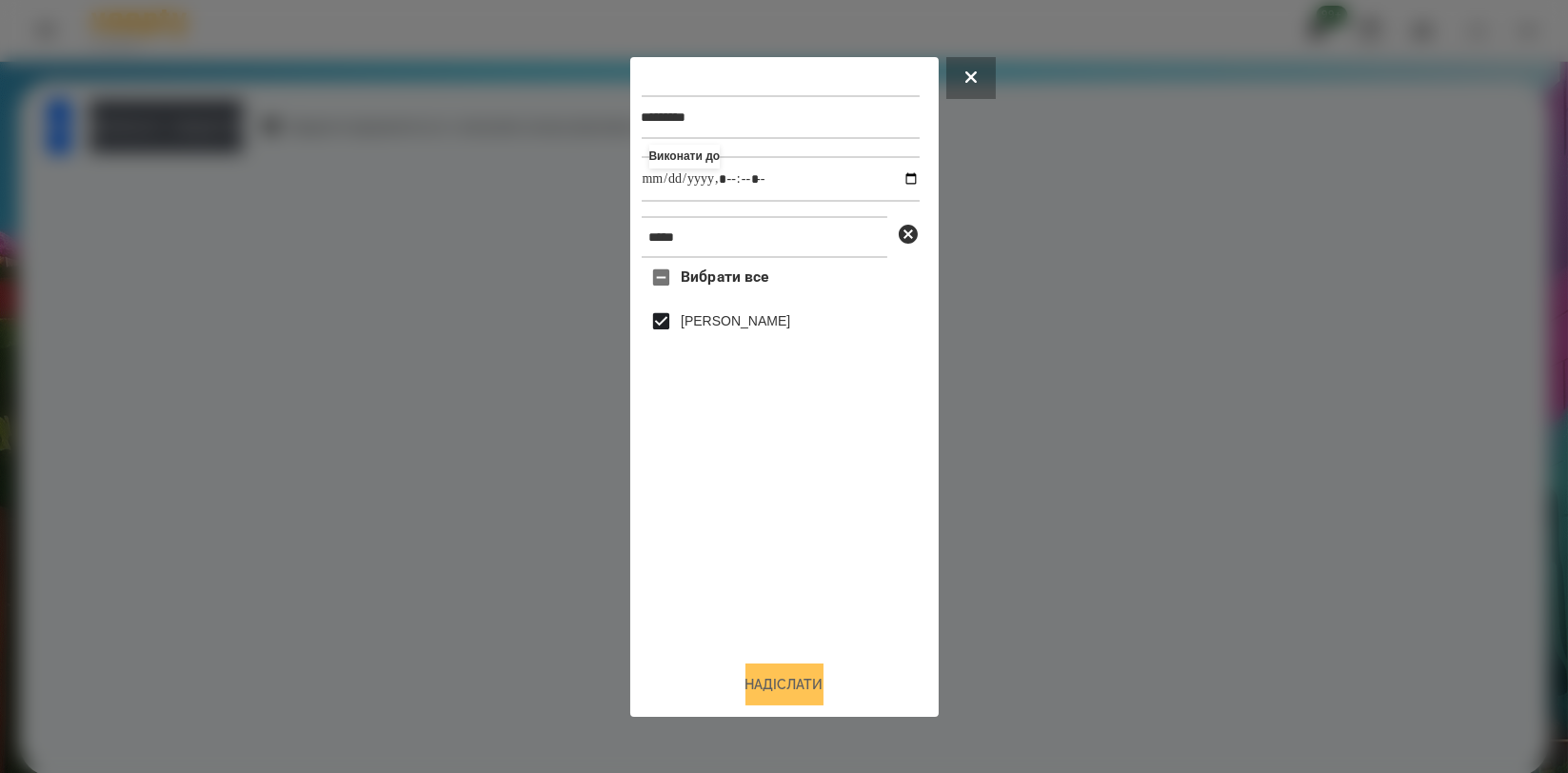
click at [774, 688] on button "Надіслати" at bounding box center [784, 684] width 79 height 42
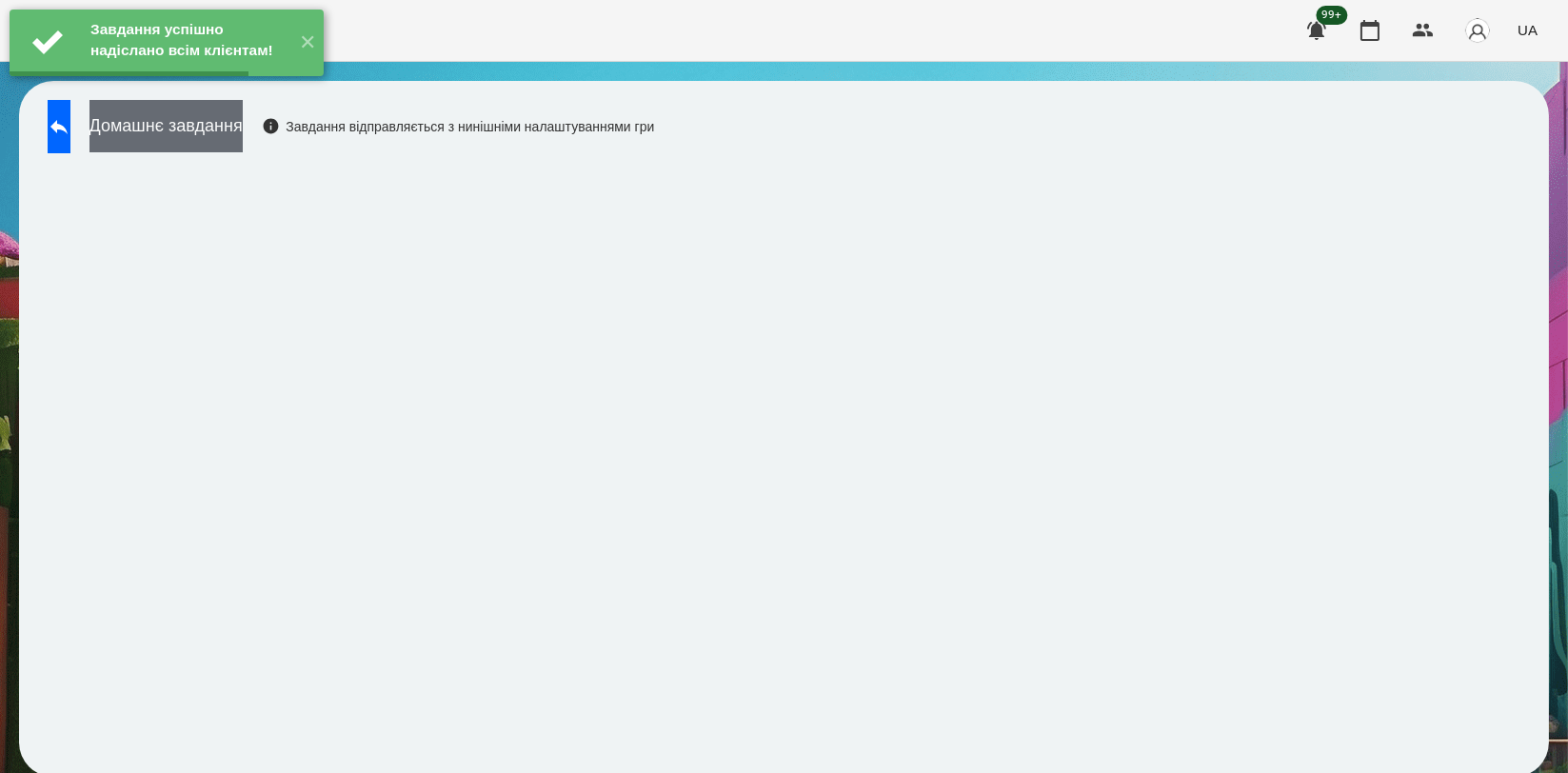
click at [243, 150] on button "Домашнє завдання" at bounding box center [166, 126] width 153 height 53
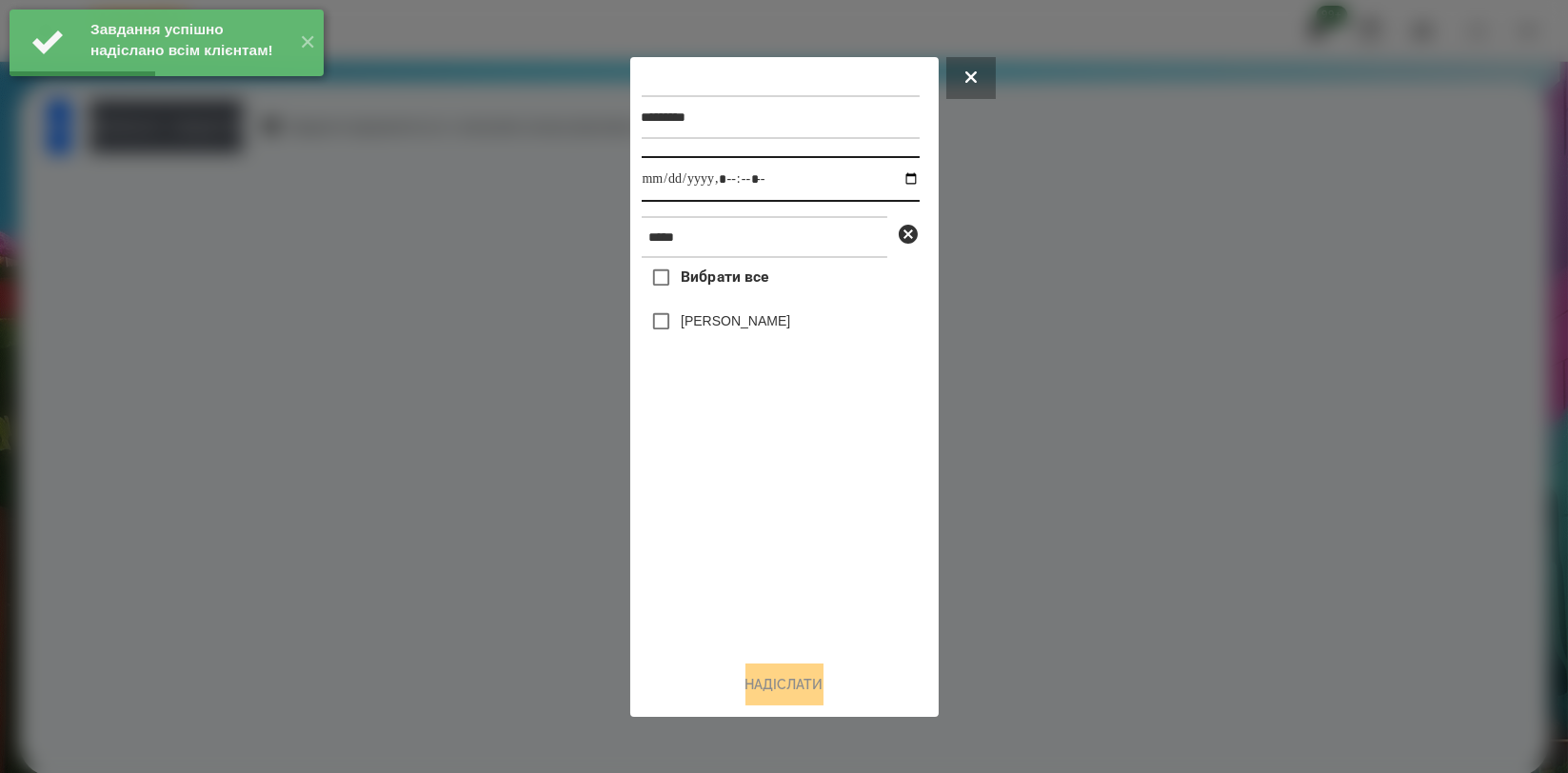
click at [885, 179] on input "datetime-local" at bounding box center [781, 179] width 278 height 46
click at [897, 175] on input "datetime-local" at bounding box center [781, 179] width 278 height 46
type input "**********"
drag, startPoint x: 752, startPoint y: 549, endPoint x: 751, endPoint y: 522, distance: 27.0
click at [751, 549] on div "Вибрати все [PERSON_NAME]" at bounding box center [781, 451] width 278 height 387
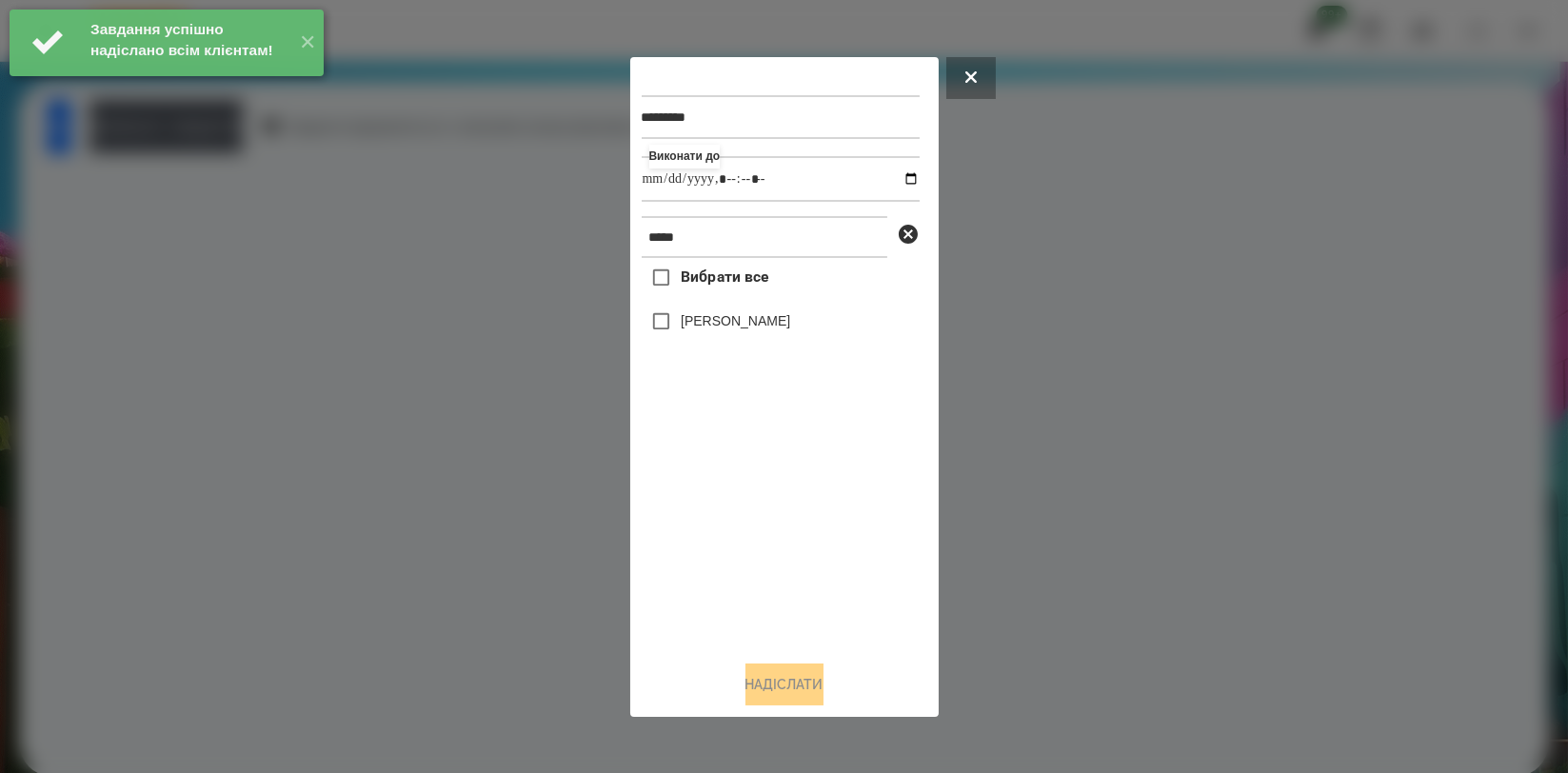
click at [739, 309] on div "[PERSON_NAME]" at bounding box center [781, 322] width 278 height 40
click at [741, 318] on label "[PERSON_NAME]" at bounding box center [736, 320] width 109 height 19
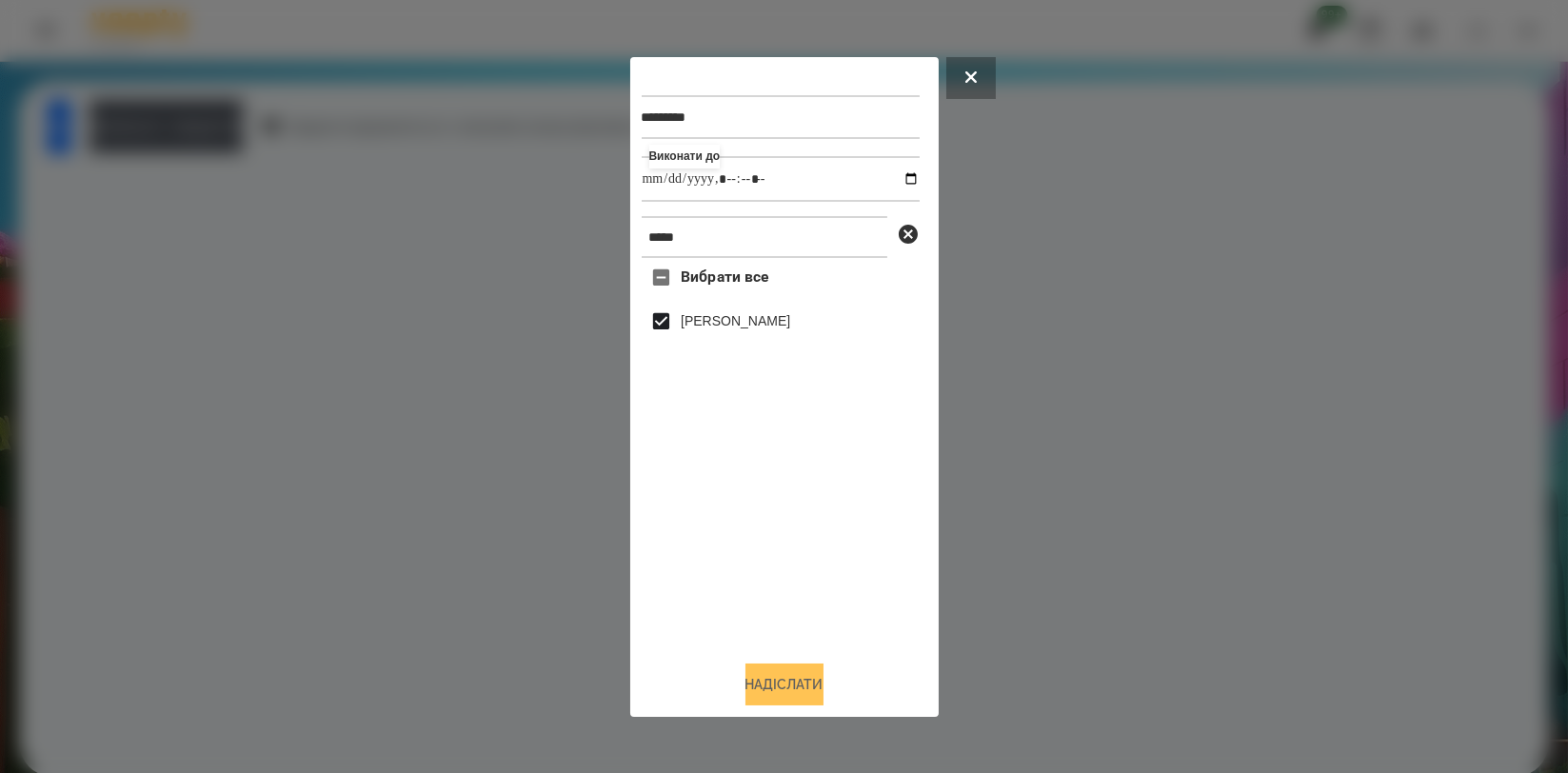
click at [759, 676] on button "Надіслати" at bounding box center [784, 684] width 79 height 42
click at [285, 124] on div at bounding box center [784, 386] width 1568 height 773
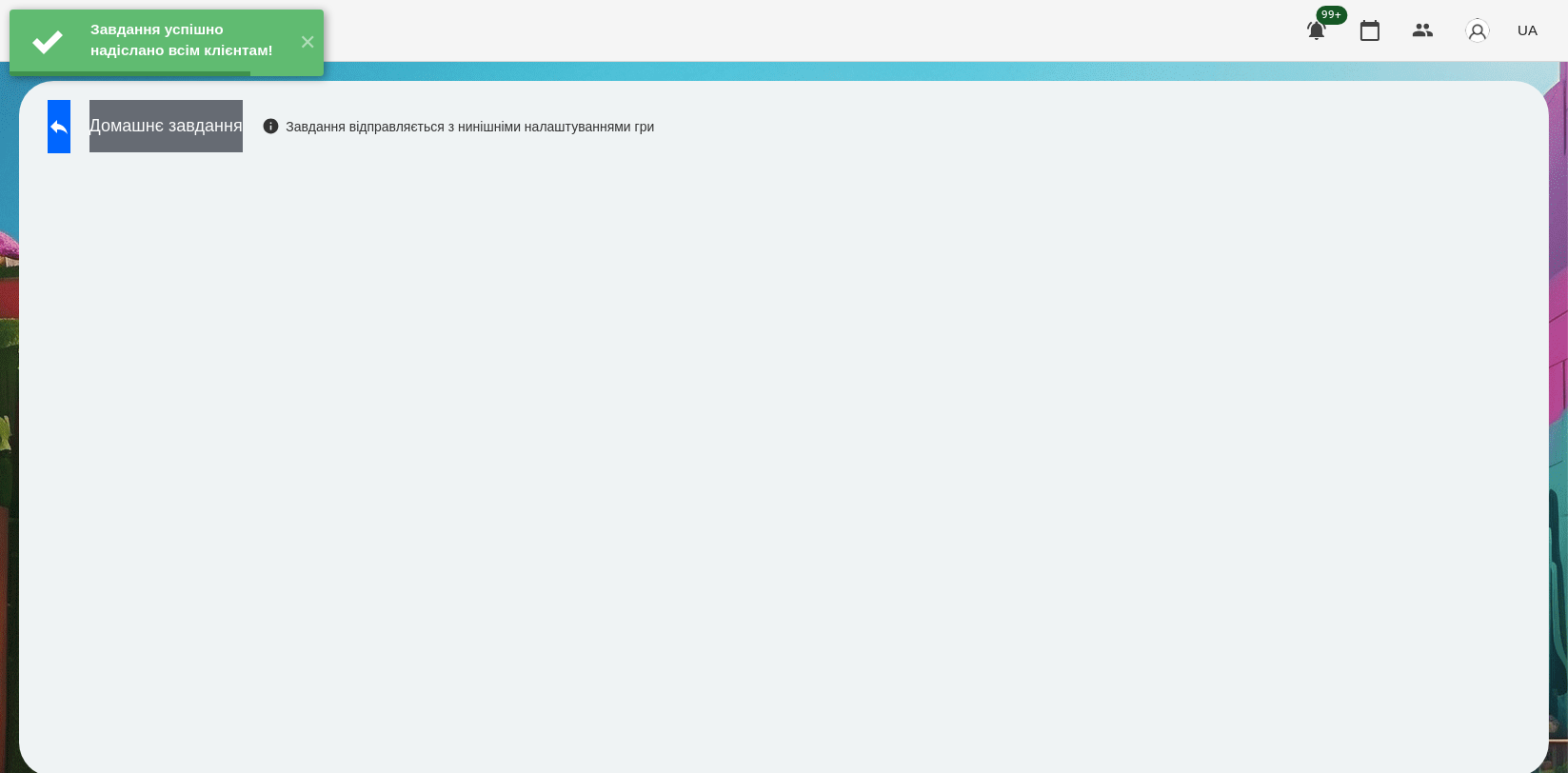
click at [243, 115] on button "Домашнє завдання" at bounding box center [166, 126] width 153 height 53
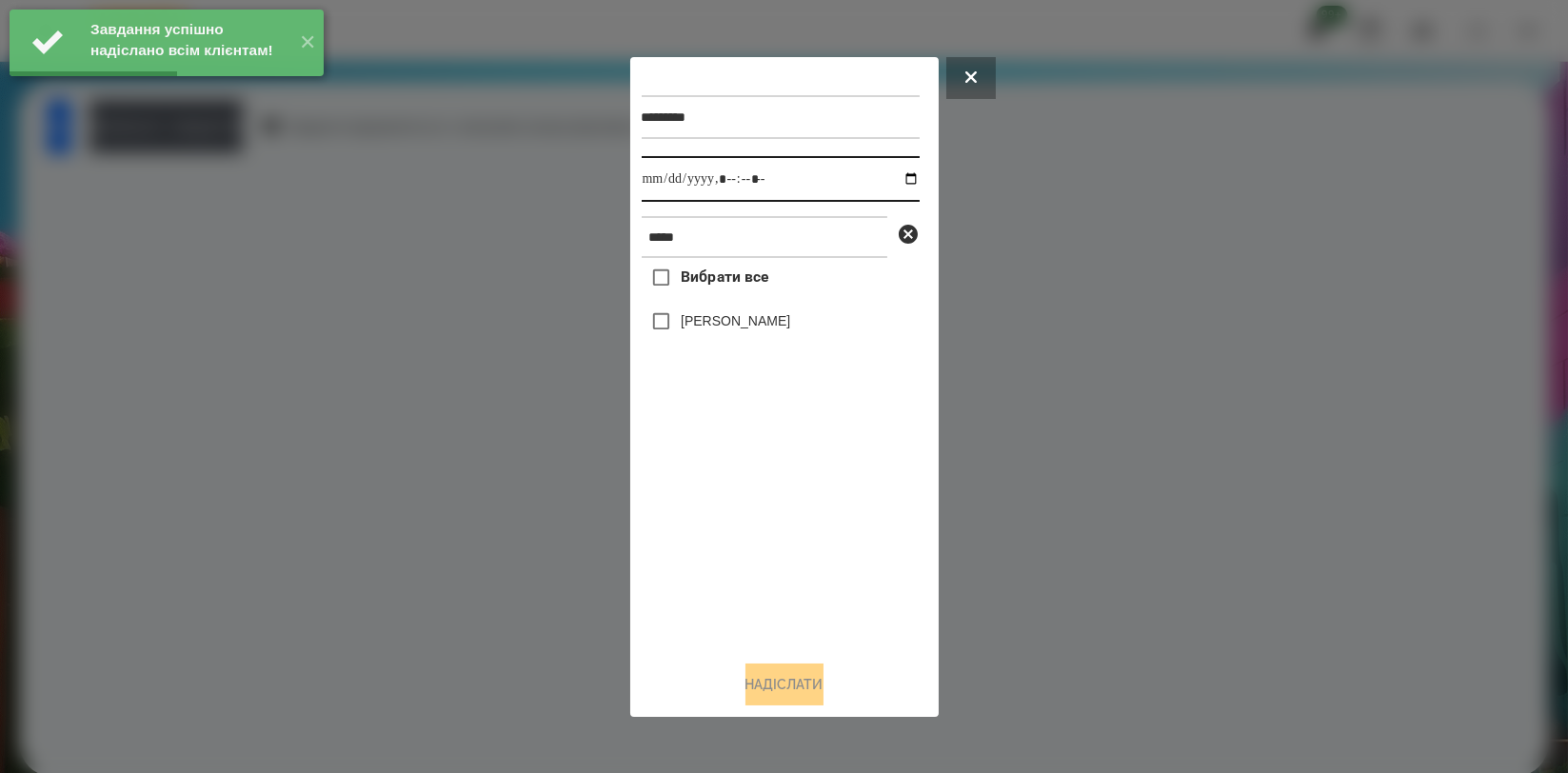
click at [897, 173] on input "datetime-local" at bounding box center [781, 179] width 278 height 46
type input "**********"
drag, startPoint x: 801, startPoint y: 472, endPoint x: 799, endPoint y: 449, distance: 23.1
click at [801, 472] on div "Вибрати все [PERSON_NAME]" at bounding box center [781, 451] width 278 height 387
click at [790, 322] on label "[PERSON_NAME]" at bounding box center [736, 320] width 109 height 19
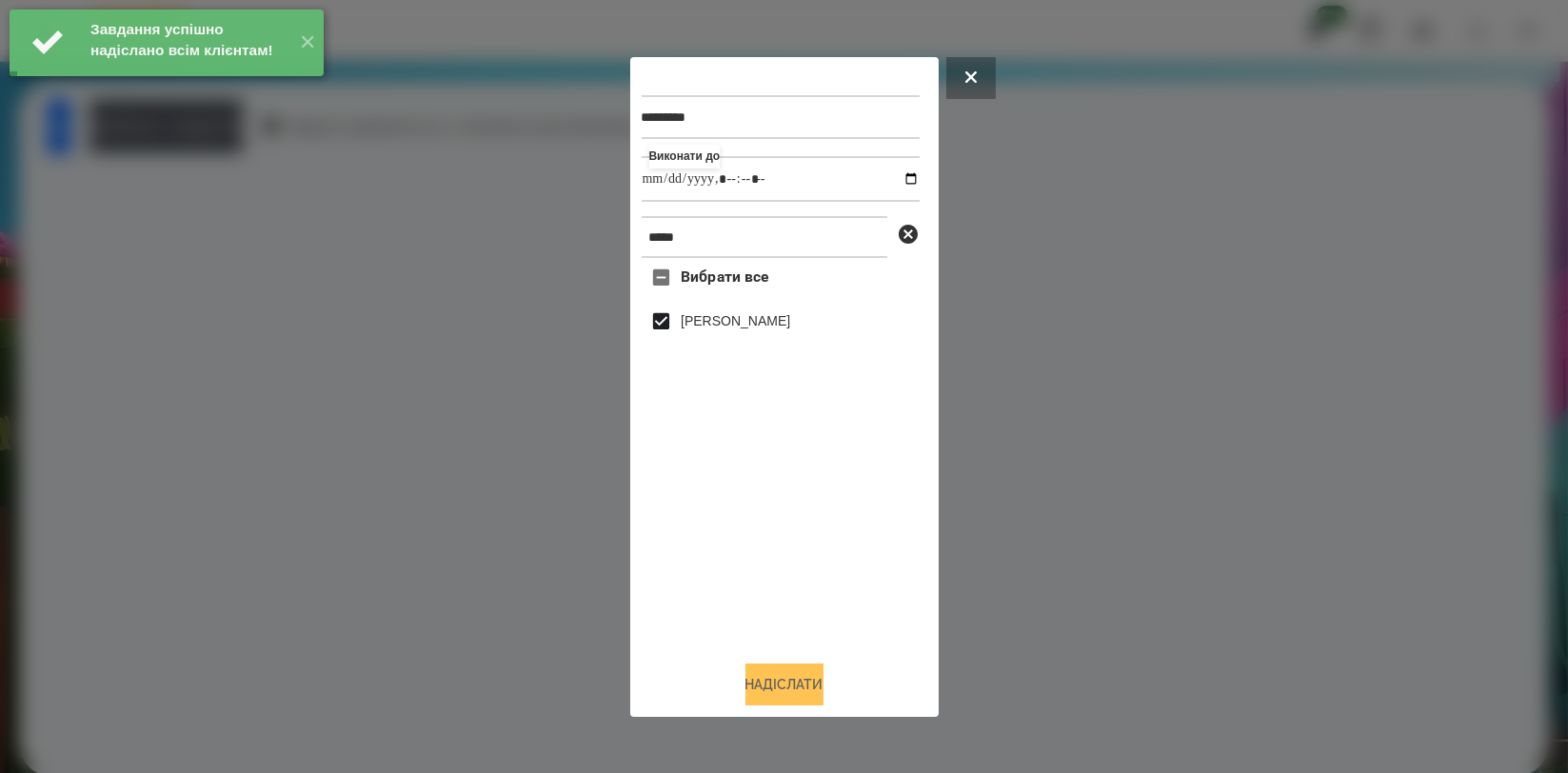
click at [812, 672] on button "Надіслати" at bounding box center [784, 684] width 79 height 42
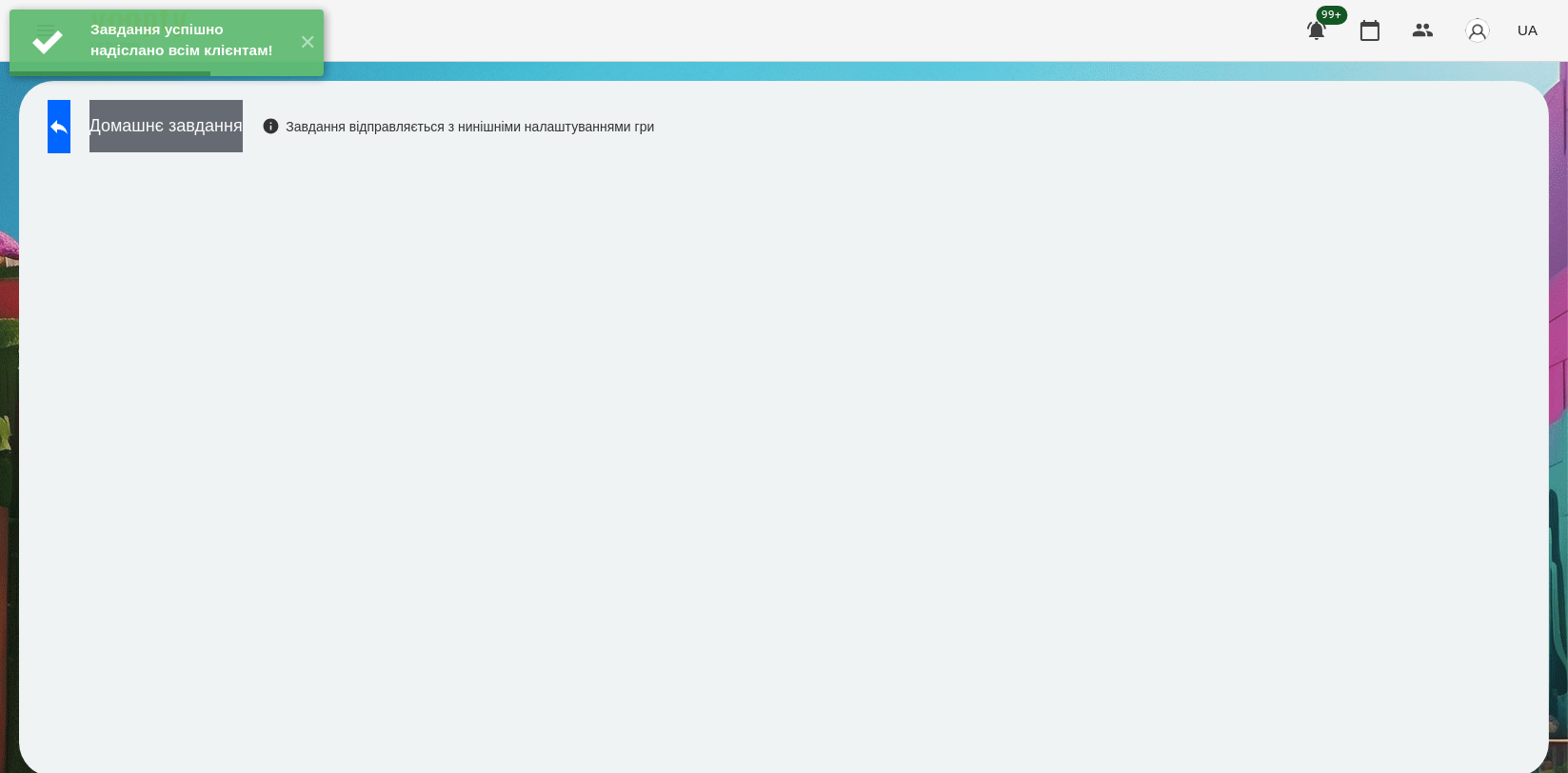
click at [243, 136] on button "Домашнє завдання" at bounding box center [166, 126] width 153 height 53
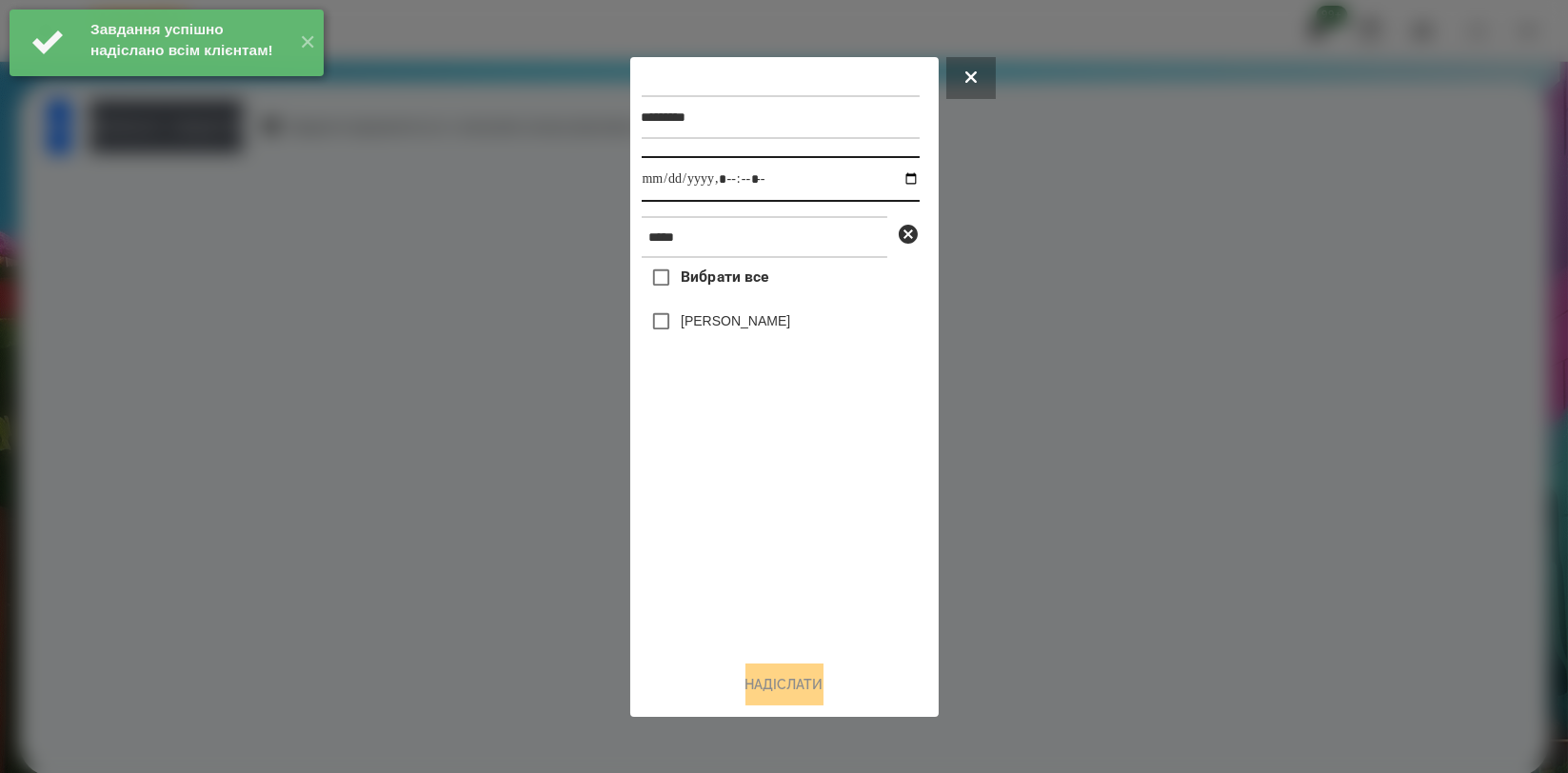
click at [893, 175] on input "datetime-local" at bounding box center [781, 179] width 278 height 46
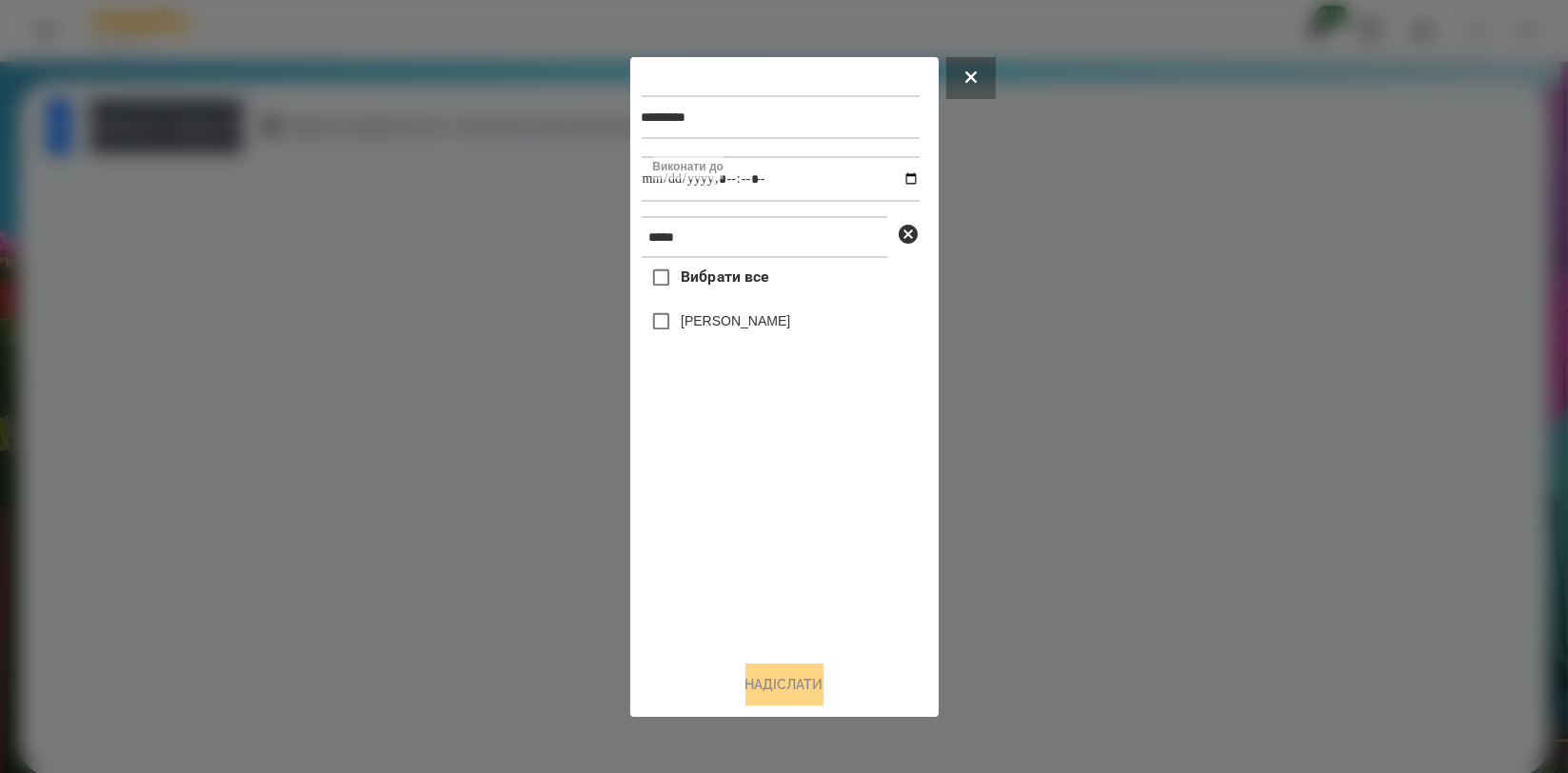
type input "**********"
click at [791, 483] on div "Вибрати все [PERSON_NAME]" at bounding box center [781, 451] width 278 height 387
click at [772, 328] on label "[PERSON_NAME]" at bounding box center [736, 320] width 109 height 19
click at [778, 680] on button "Надіслати" at bounding box center [784, 684] width 79 height 42
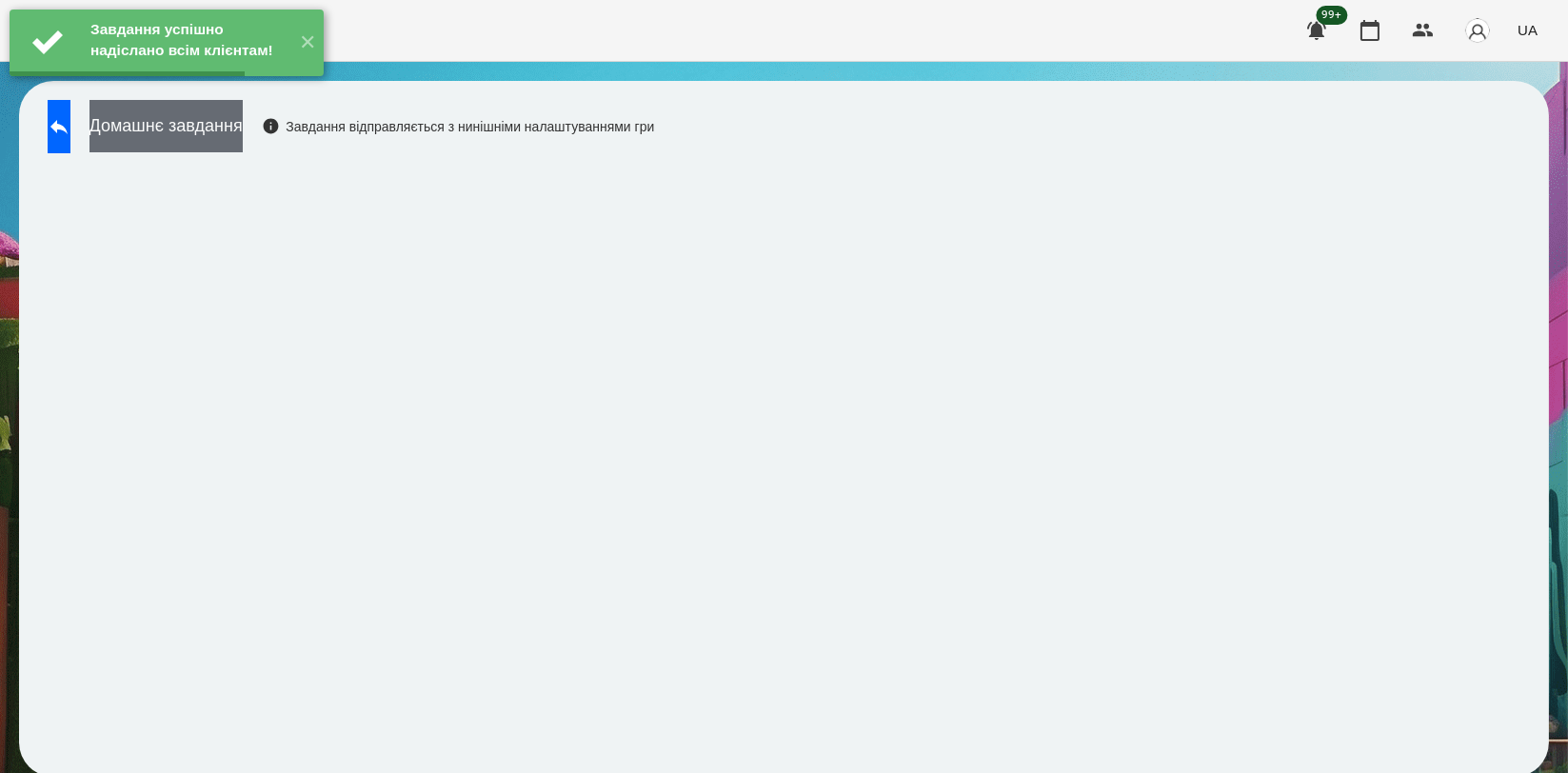
click at [243, 145] on button "Домашнє завдання" at bounding box center [166, 126] width 153 height 53
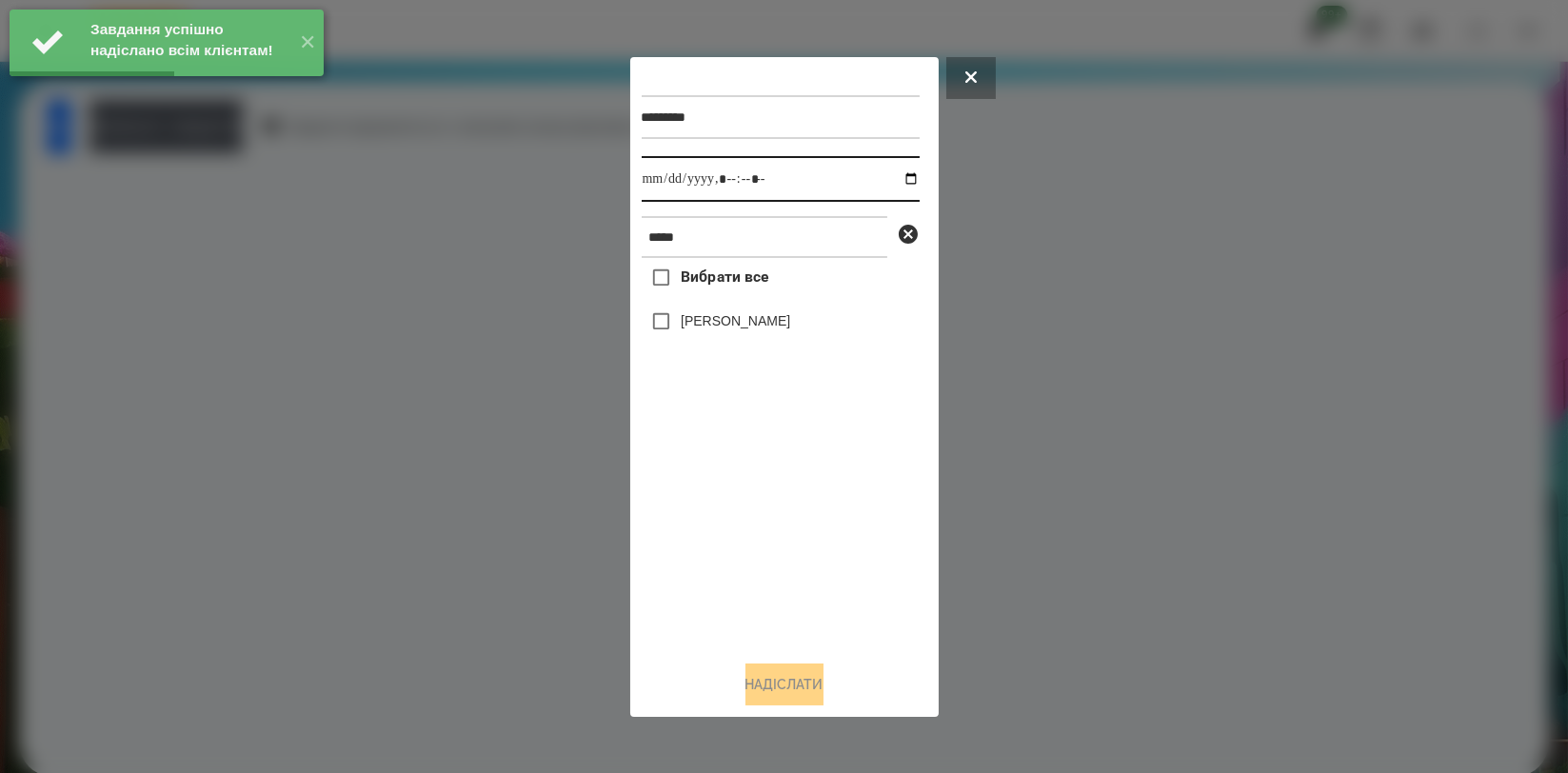
click at [897, 176] on input "datetime-local" at bounding box center [781, 179] width 278 height 46
type input "**********"
drag, startPoint x: 707, startPoint y: 495, endPoint x: 730, endPoint y: 367, distance: 130.0
click at [709, 496] on div "Вибрати все [PERSON_NAME]" at bounding box center [781, 451] width 278 height 387
click at [736, 330] on label "[PERSON_NAME]" at bounding box center [736, 320] width 109 height 19
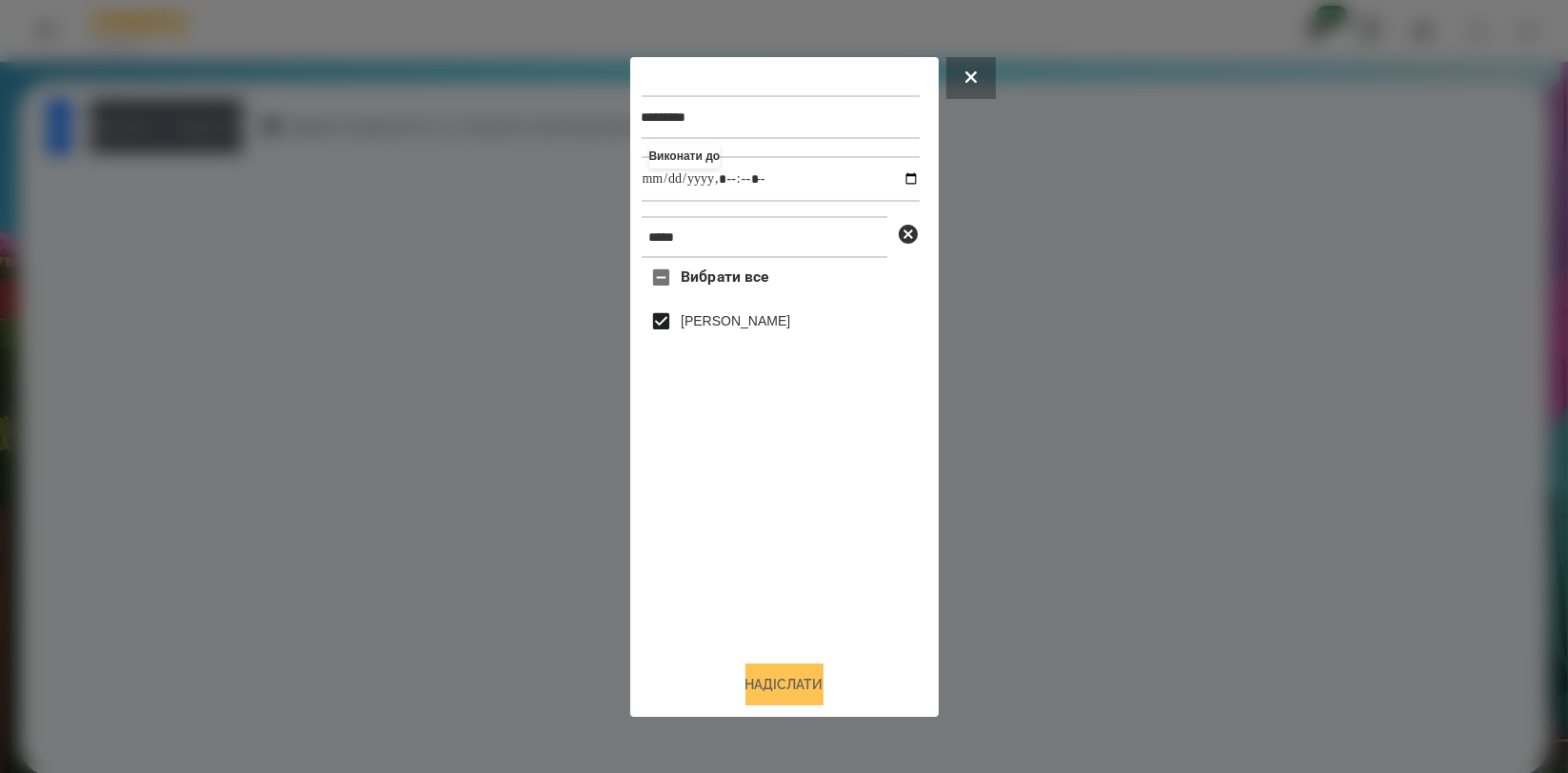
click at [805, 674] on button "Надіслати" at bounding box center [784, 684] width 79 height 42
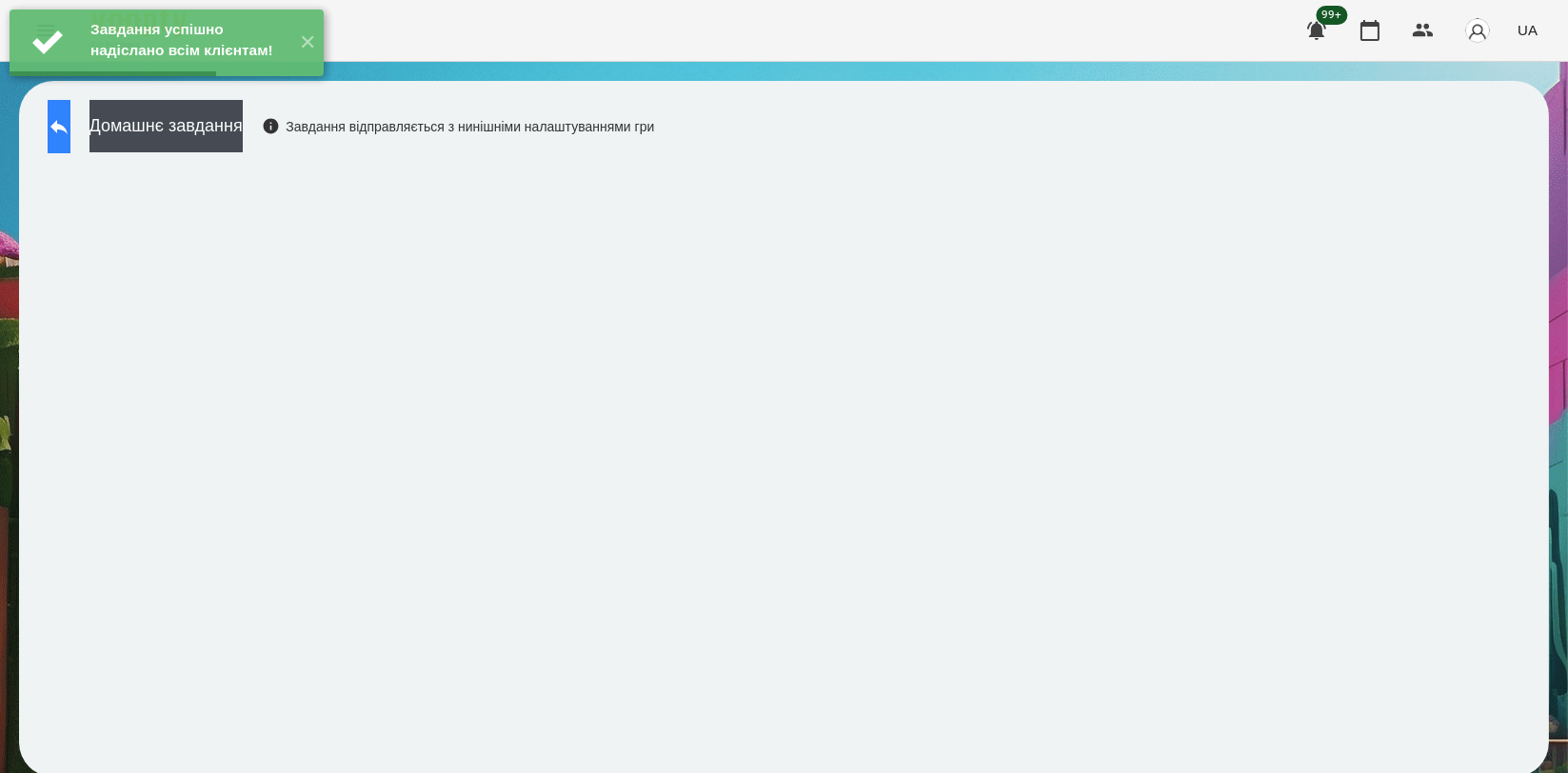
click at [67, 123] on icon at bounding box center [59, 126] width 23 height 23
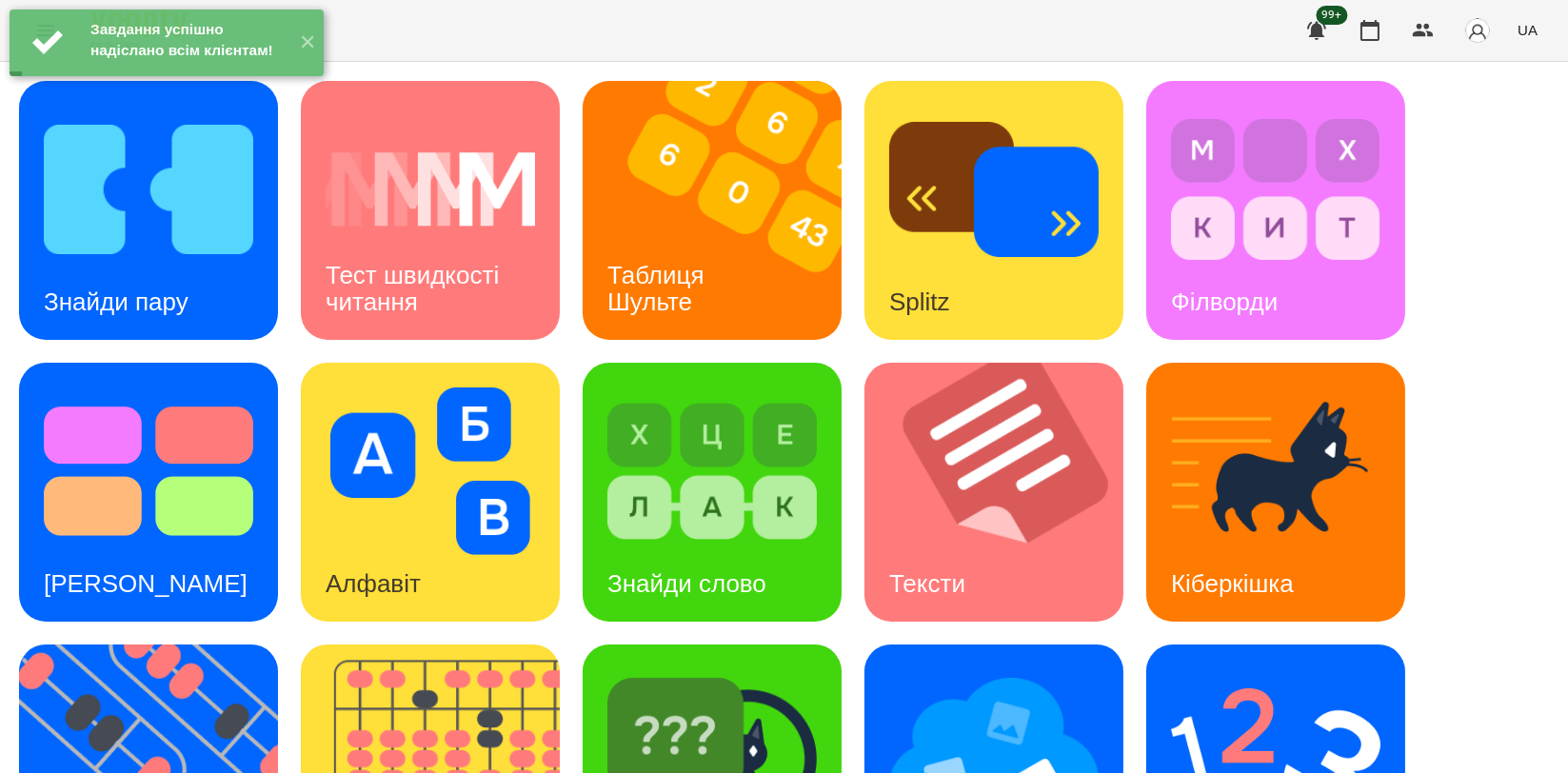
scroll to position [432, 0]
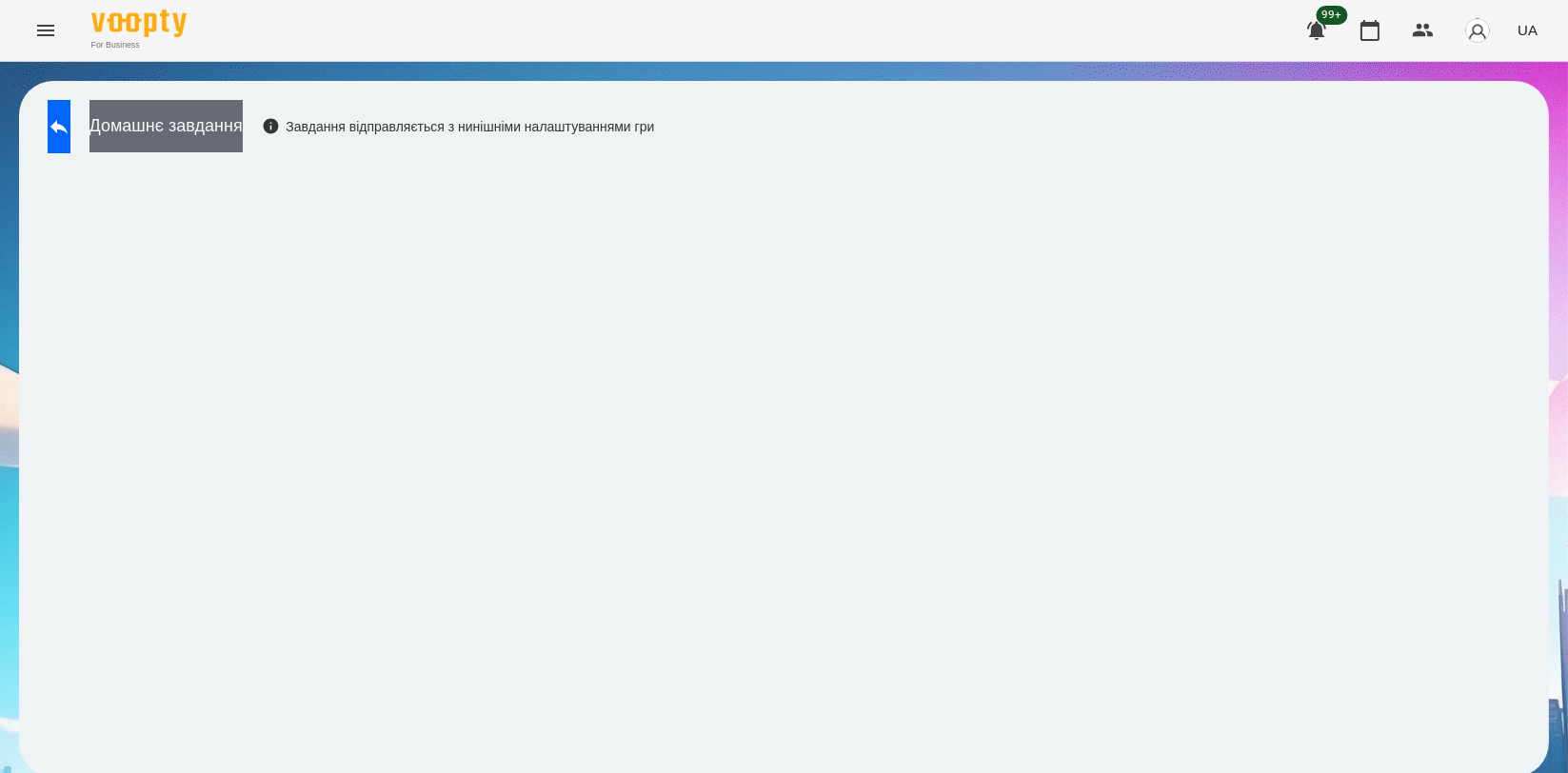
click at [243, 130] on button "Домашнє завдання" at bounding box center [166, 126] width 153 height 53
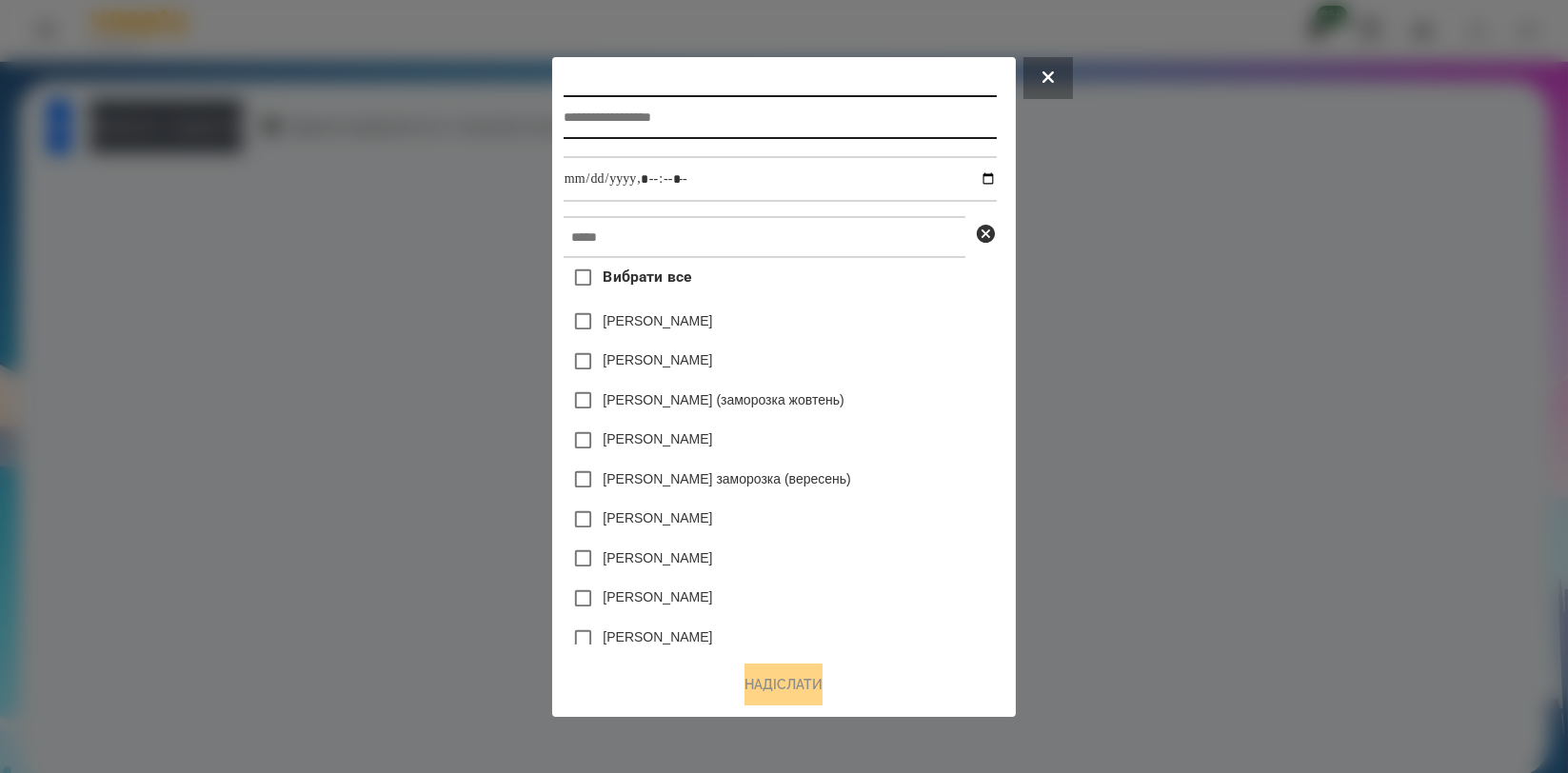
click at [745, 96] on input "text" at bounding box center [781, 117] width 434 height 44
type input "*******"
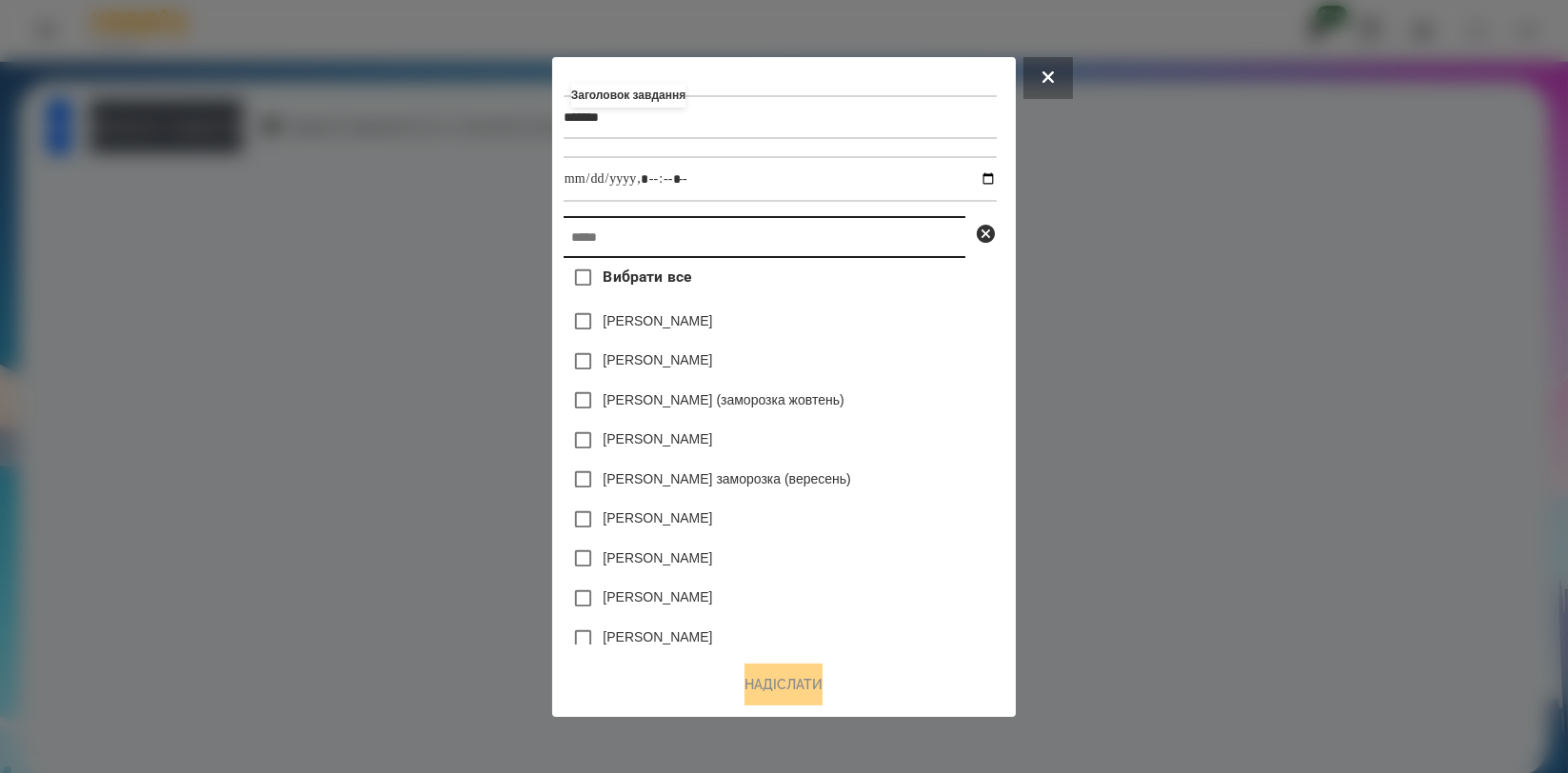
click at [795, 238] on input "text" at bounding box center [765, 237] width 402 height 42
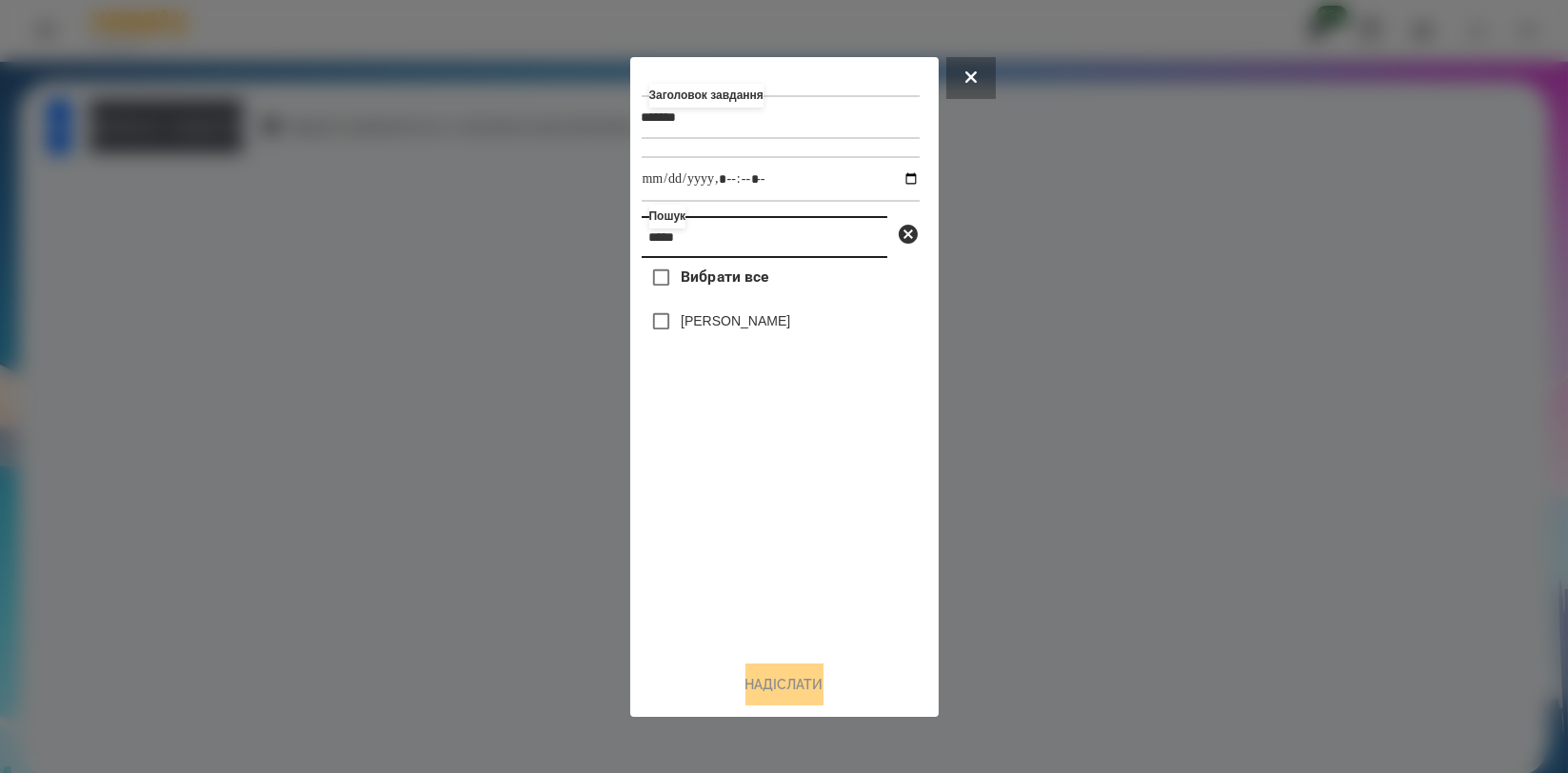
type input "*****"
click at [756, 326] on label "[PERSON_NAME]" at bounding box center [736, 320] width 109 height 19
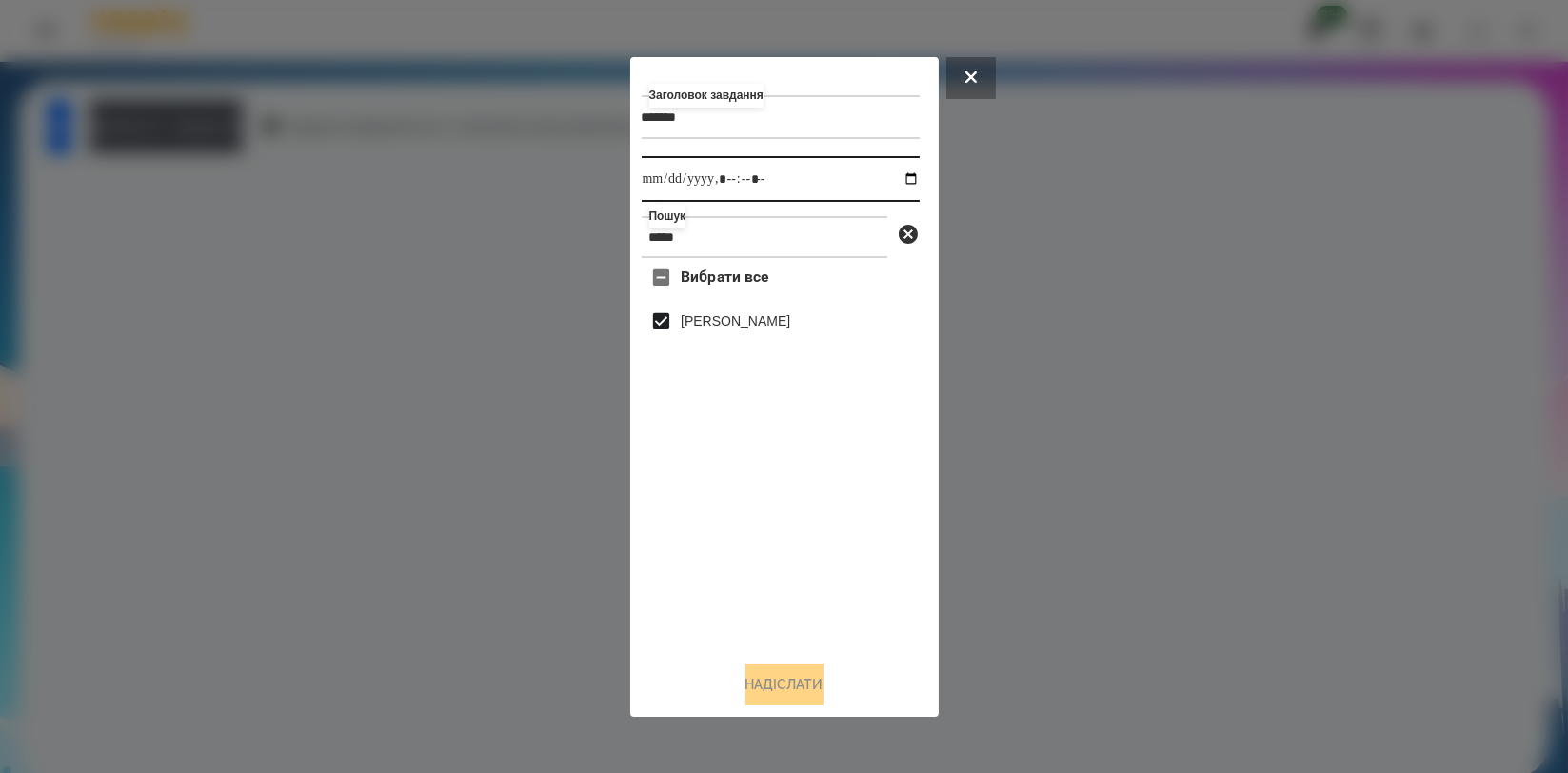
click at [902, 189] on input "datetime-local" at bounding box center [781, 179] width 278 height 46
click at [903, 188] on input "datetime-local" at bounding box center [781, 179] width 278 height 46
type input "**********"
drag, startPoint x: 869, startPoint y: 563, endPoint x: 857, endPoint y: 585, distance: 25.1
click at [867, 563] on div "Вибрати все [PERSON_NAME]" at bounding box center [781, 451] width 278 height 387
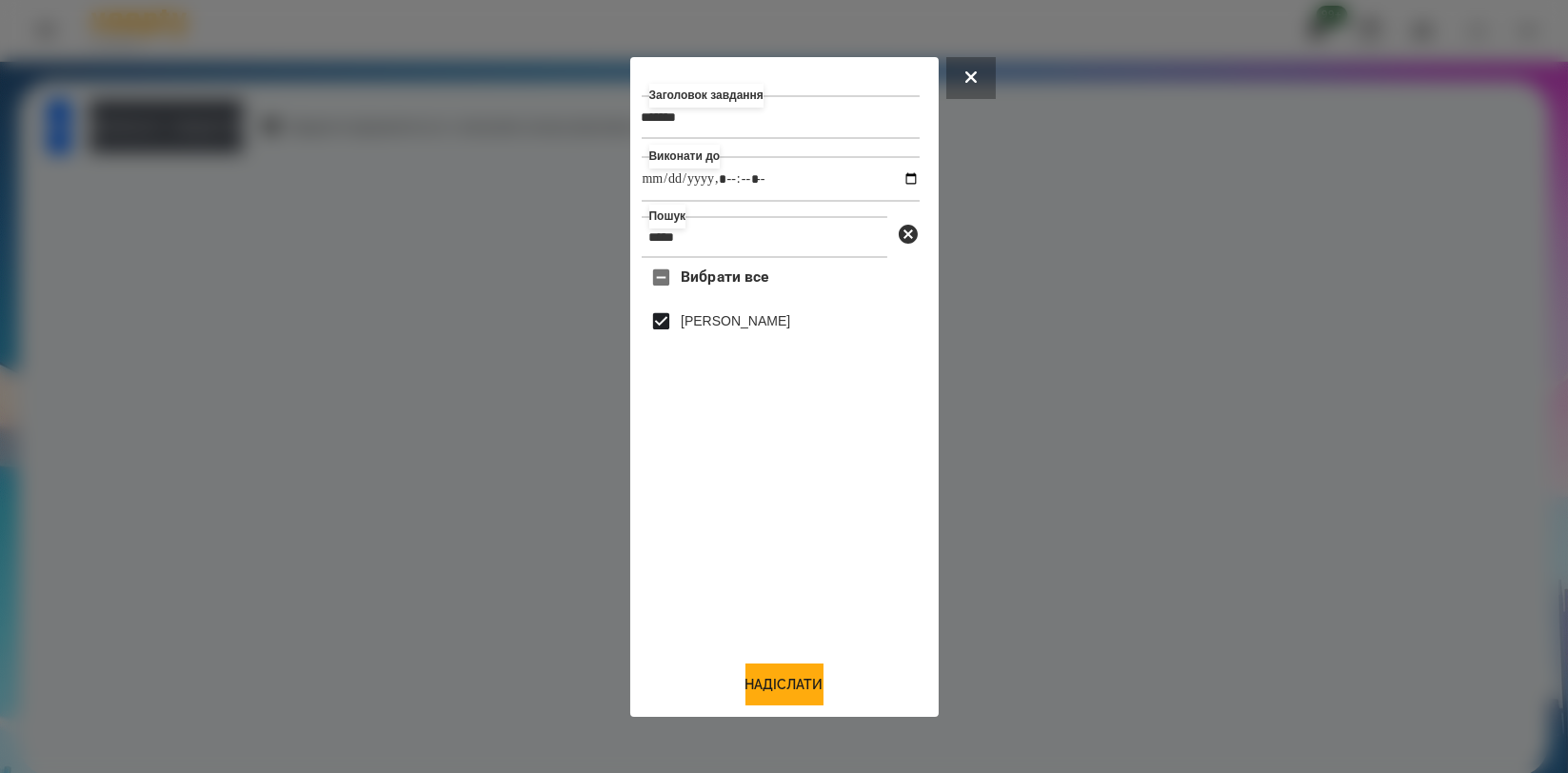
drag, startPoint x: 797, startPoint y: 686, endPoint x: 776, endPoint y: 639, distance: 51.5
click at [796, 686] on button "Надіслати" at bounding box center [784, 684] width 79 height 42
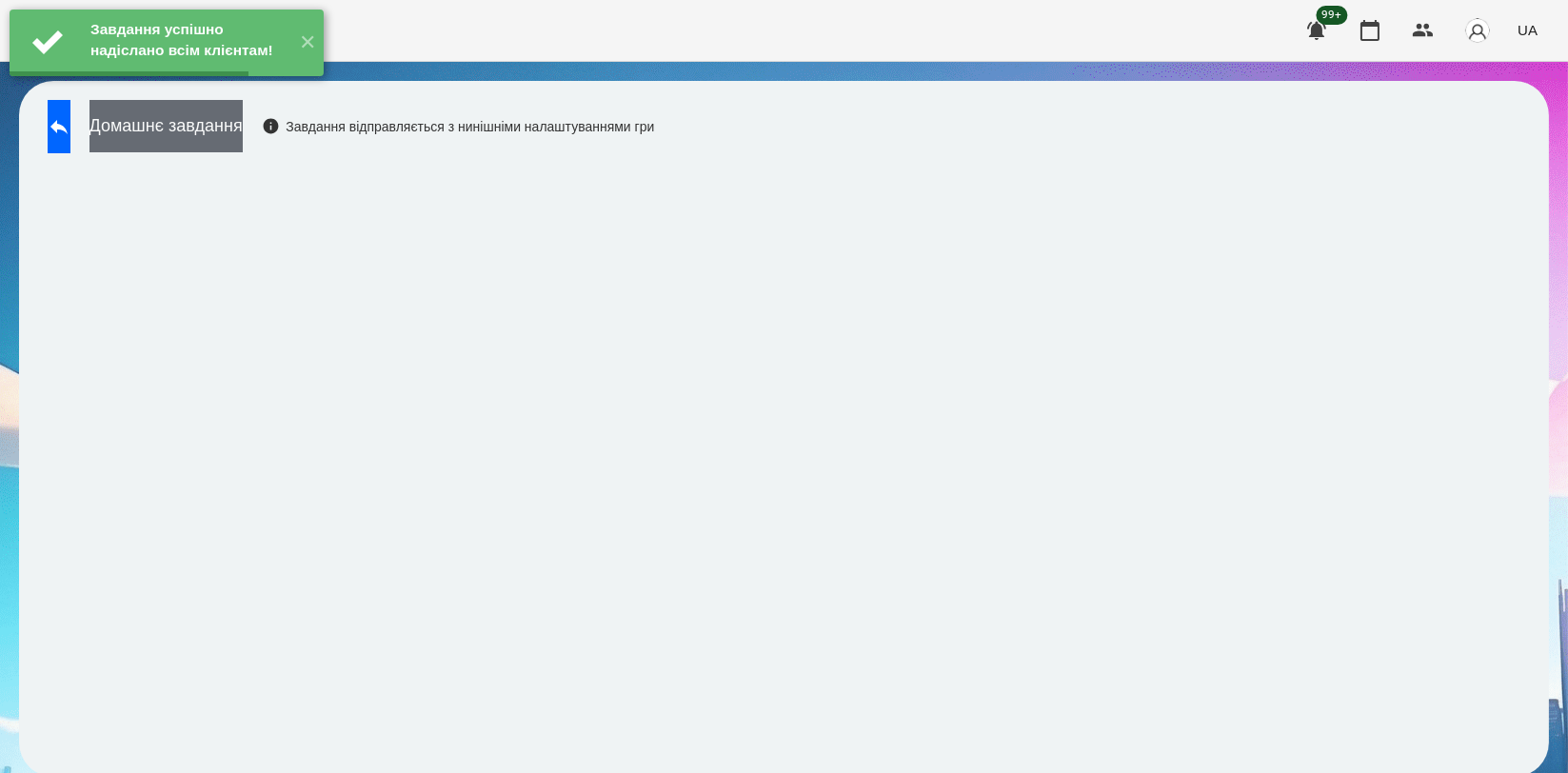
click at [243, 141] on button "Домашнє завдання" at bounding box center [166, 126] width 153 height 53
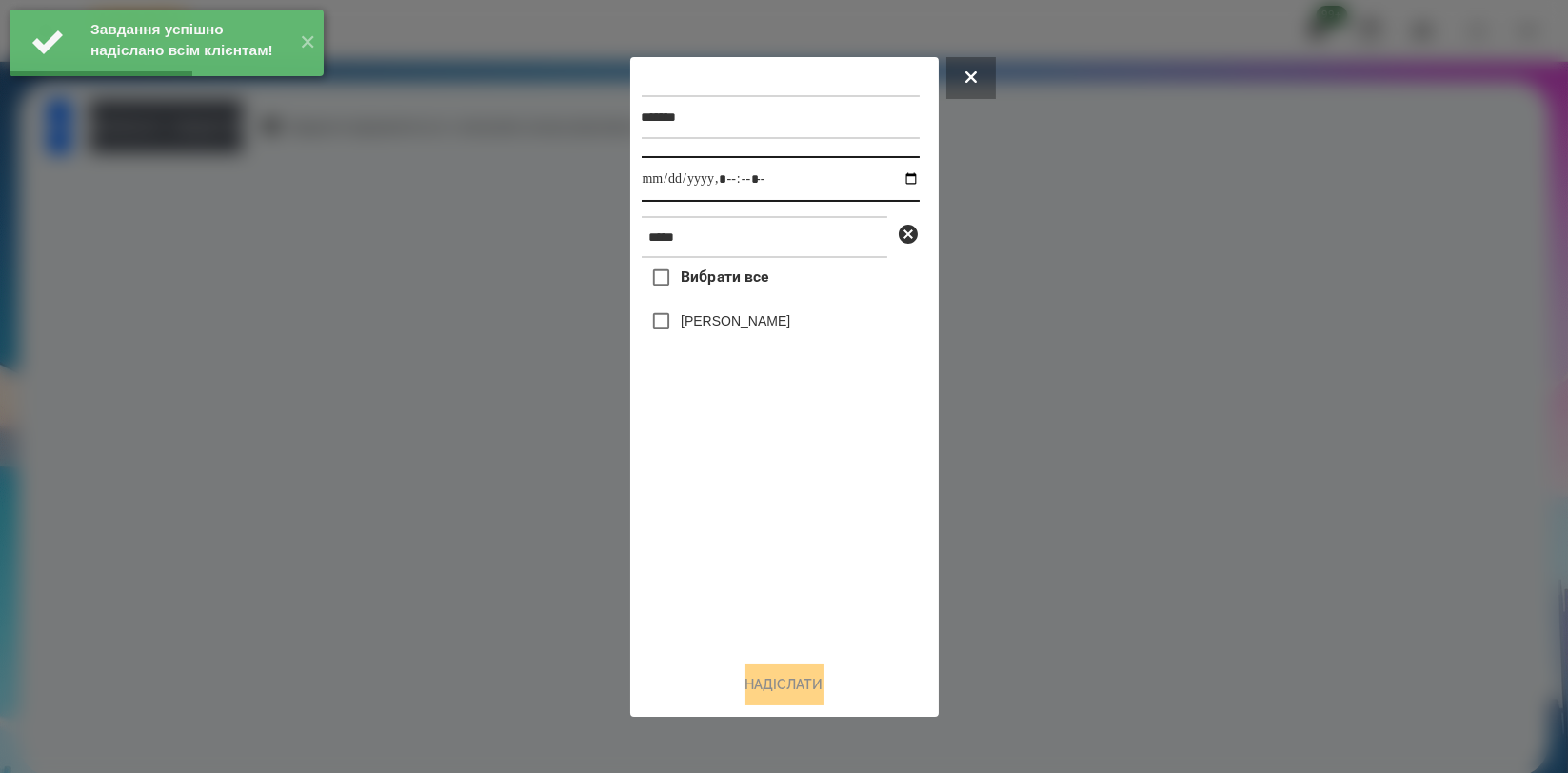
click at [892, 184] on input "datetime-local" at bounding box center [781, 179] width 278 height 46
type input "**********"
click at [741, 502] on div "Вибрати все [PERSON_NAME]" at bounding box center [781, 451] width 278 height 387
click at [755, 310] on div "[PERSON_NAME]" at bounding box center [781, 322] width 278 height 40
click at [756, 318] on label "[PERSON_NAME]" at bounding box center [736, 320] width 109 height 19
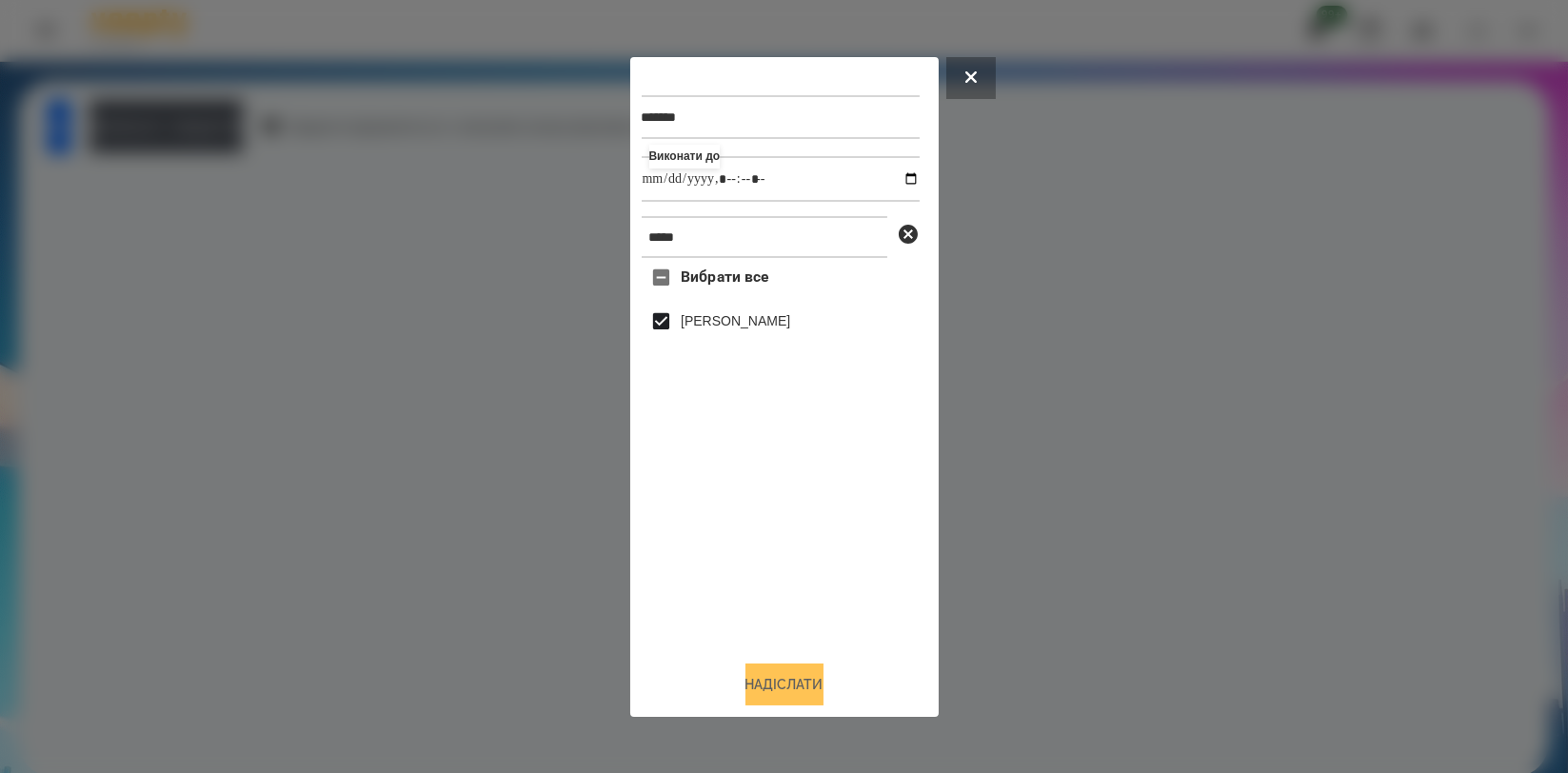
click at [768, 673] on button "Надіслати" at bounding box center [784, 684] width 79 height 42
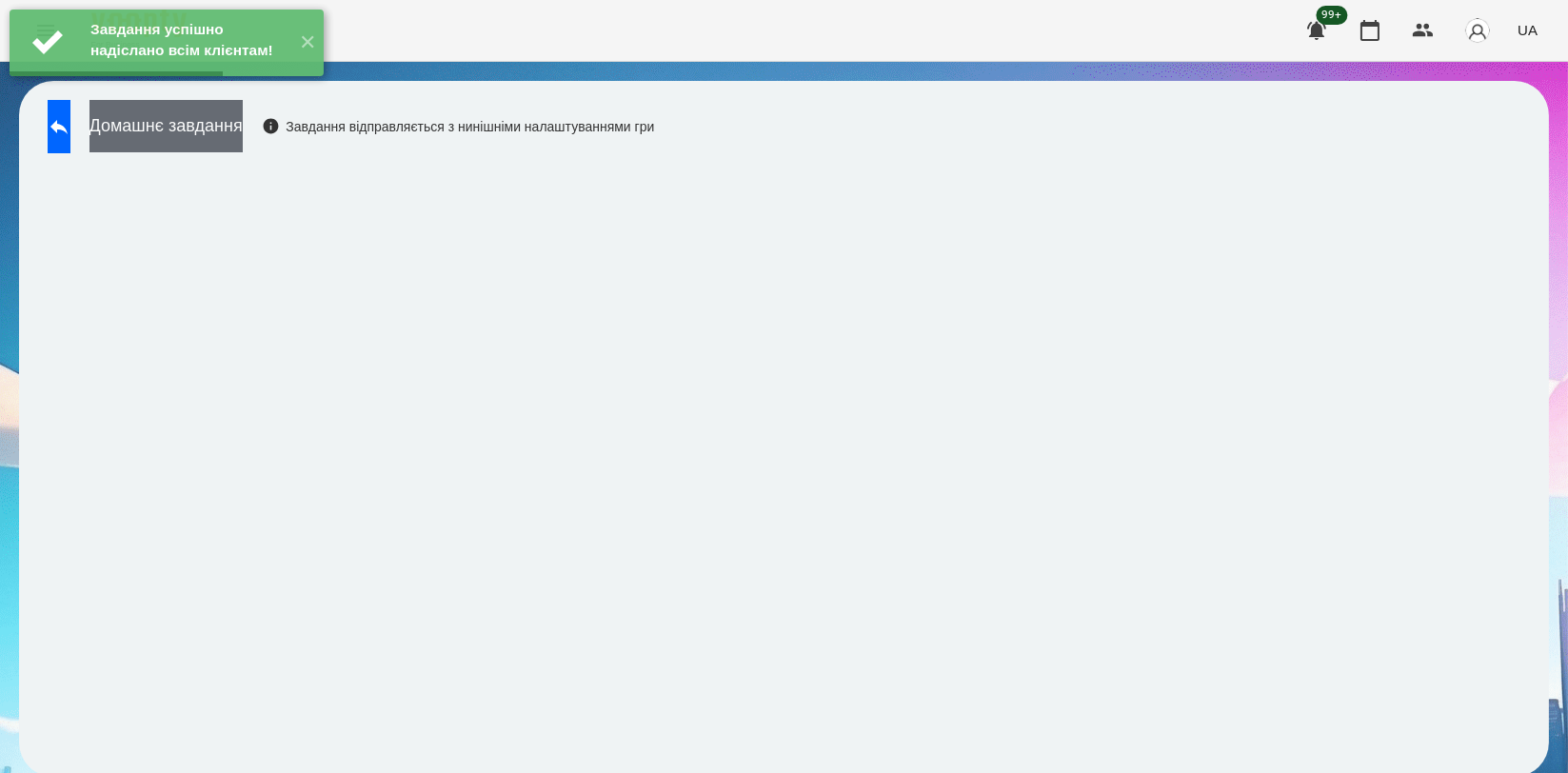
click at [243, 123] on button "Домашнє завдання" at bounding box center [166, 126] width 153 height 53
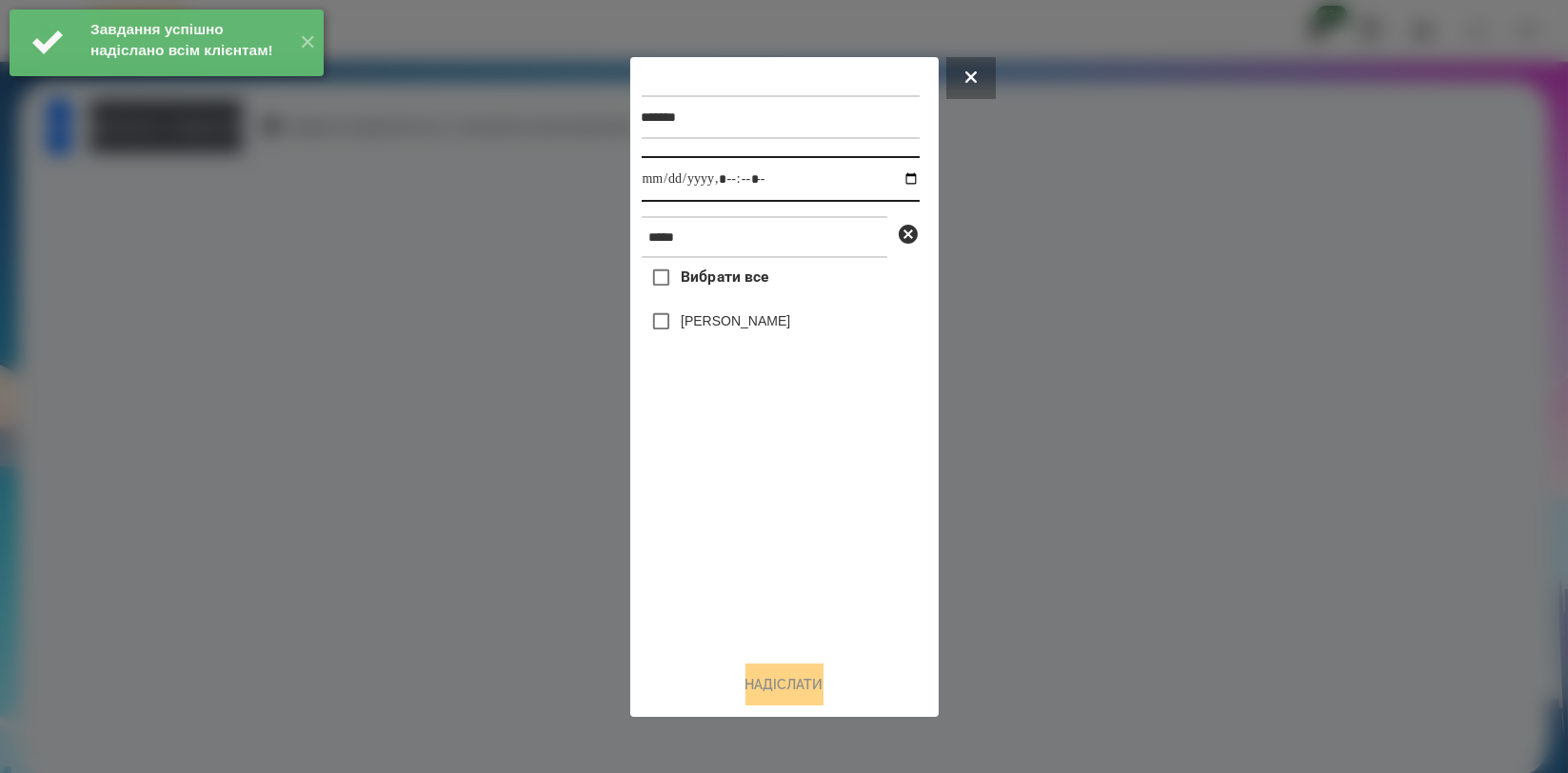
click at [889, 168] on input "datetime-local" at bounding box center [781, 179] width 278 height 46
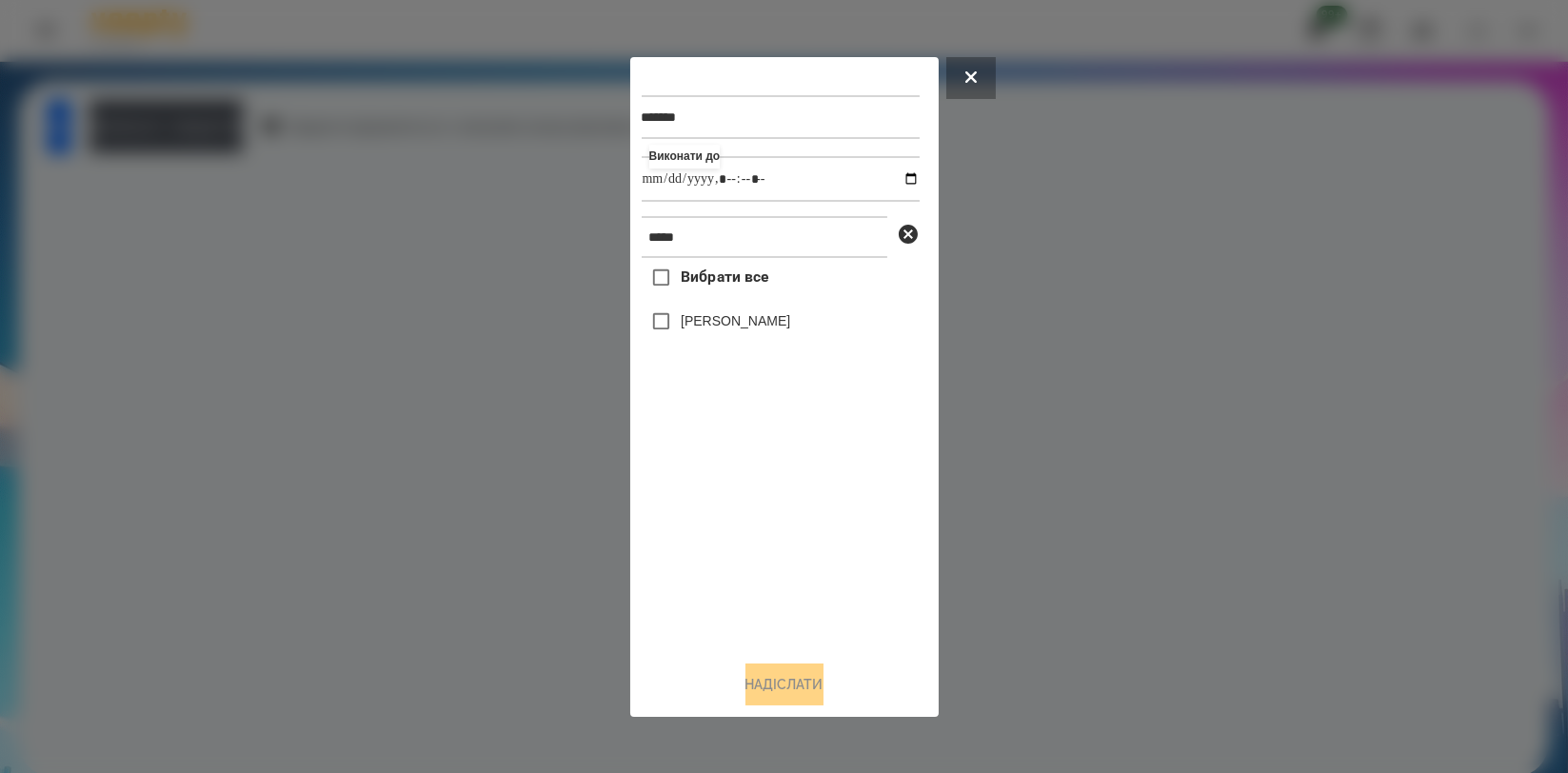
type input "**********"
click at [773, 528] on div "Вибрати все [PERSON_NAME]" at bounding box center [781, 451] width 278 height 387
click at [790, 329] on label "[PERSON_NAME]" at bounding box center [736, 320] width 109 height 19
click at [791, 683] on button "Надіслати" at bounding box center [784, 684] width 79 height 42
click at [287, 138] on div at bounding box center [784, 386] width 1568 height 773
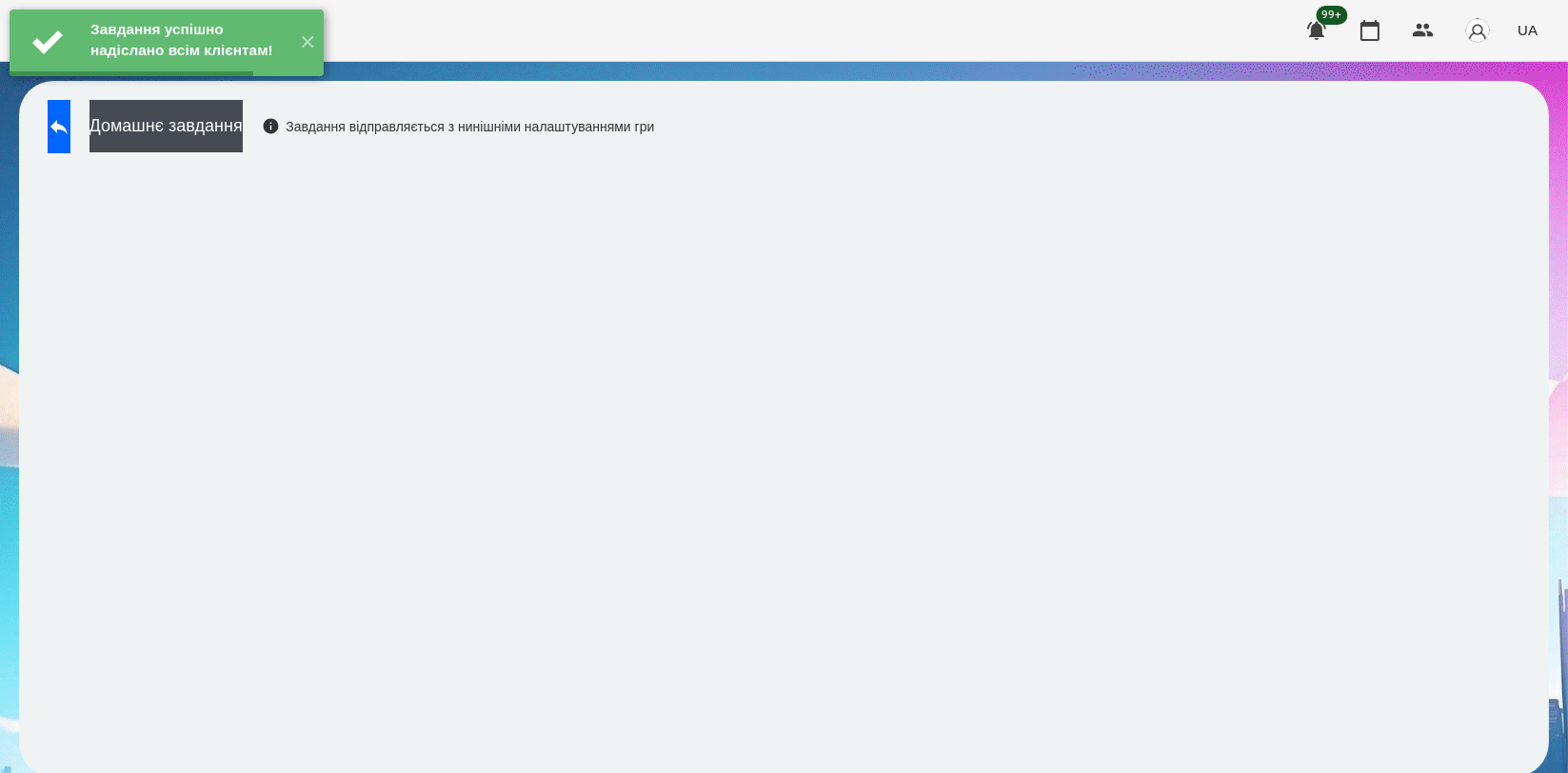
click at [243, 138] on button "Домашнє завдання" at bounding box center [166, 126] width 153 height 53
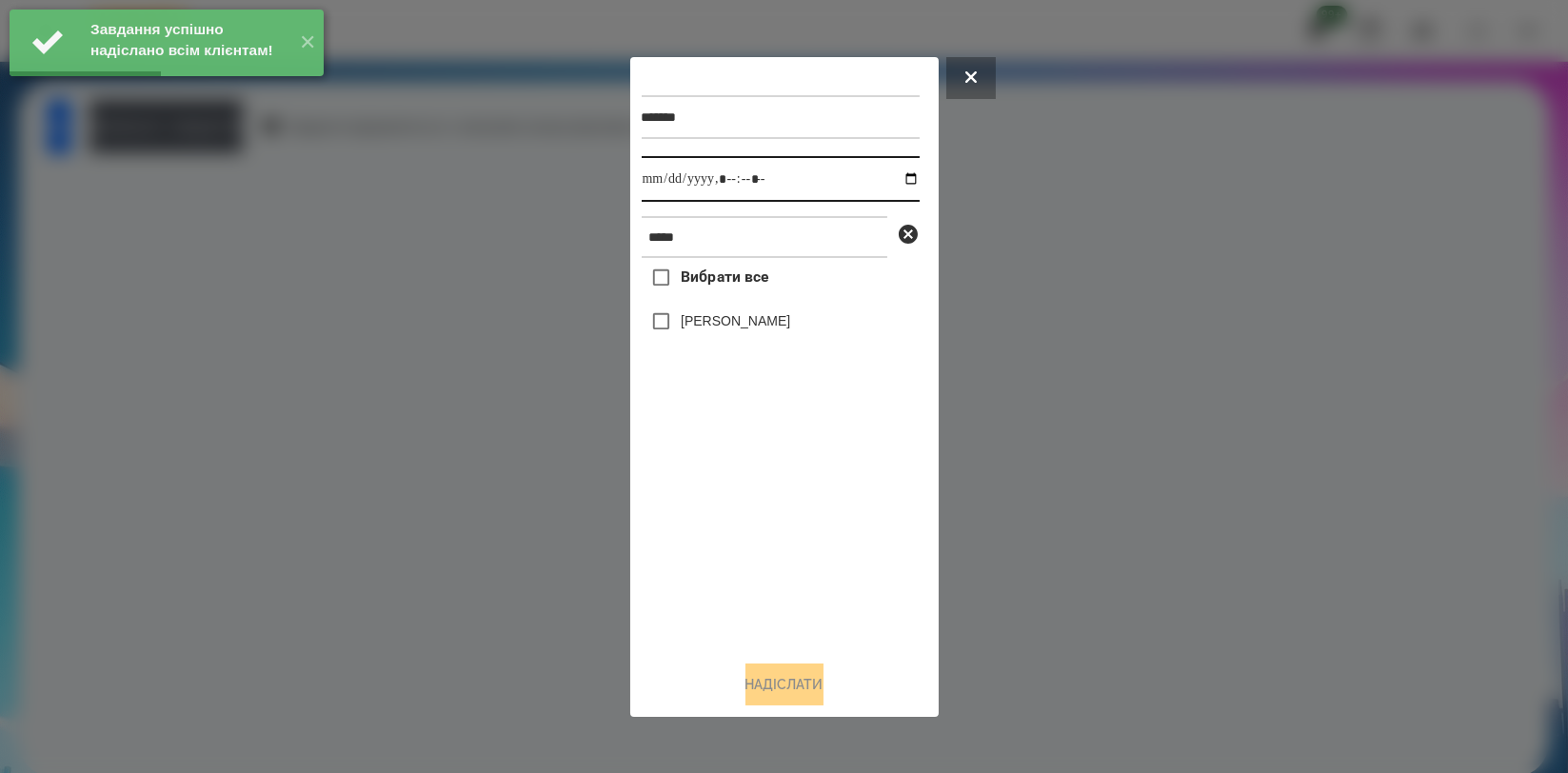
click at [896, 176] on input "datetime-local" at bounding box center [781, 179] width 278 height 46
type input "**********"
drag, startPoint x: 775, startPoint y: 506, endPoint x: 784, endPoint y: 435, distance: 71.6
click at [775, 506] on div "Вибрати все [PERSON_NAME]" at bounding box center [781, 451] width 278 height 387
click at [790, 325] on label "[PERSON_NAME]" at bounding box center [736, 320] width 109 height 19
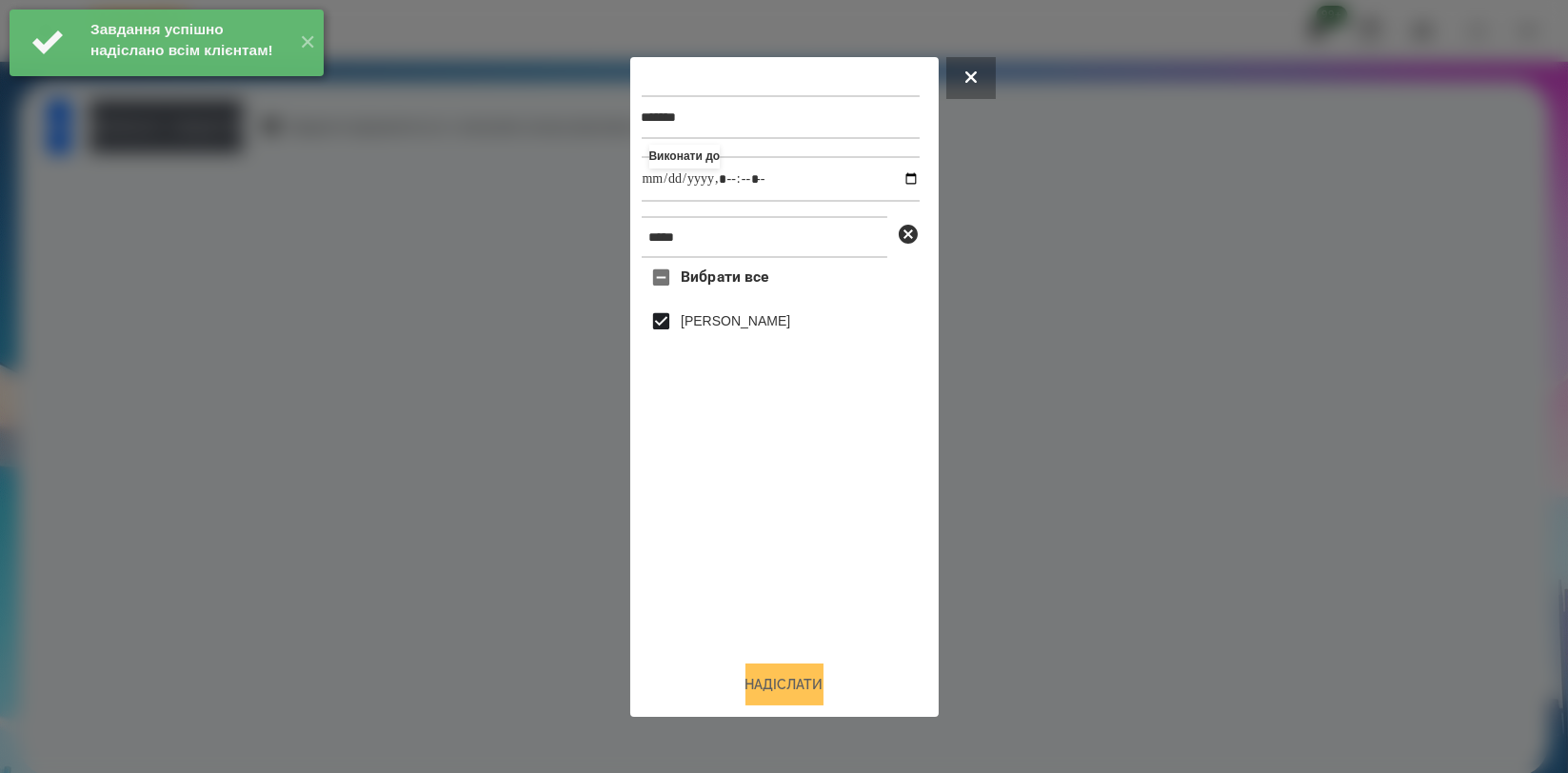
click at [795, 678] on button "Надіслати" at bounding box center [784, 684] width 79 height 42
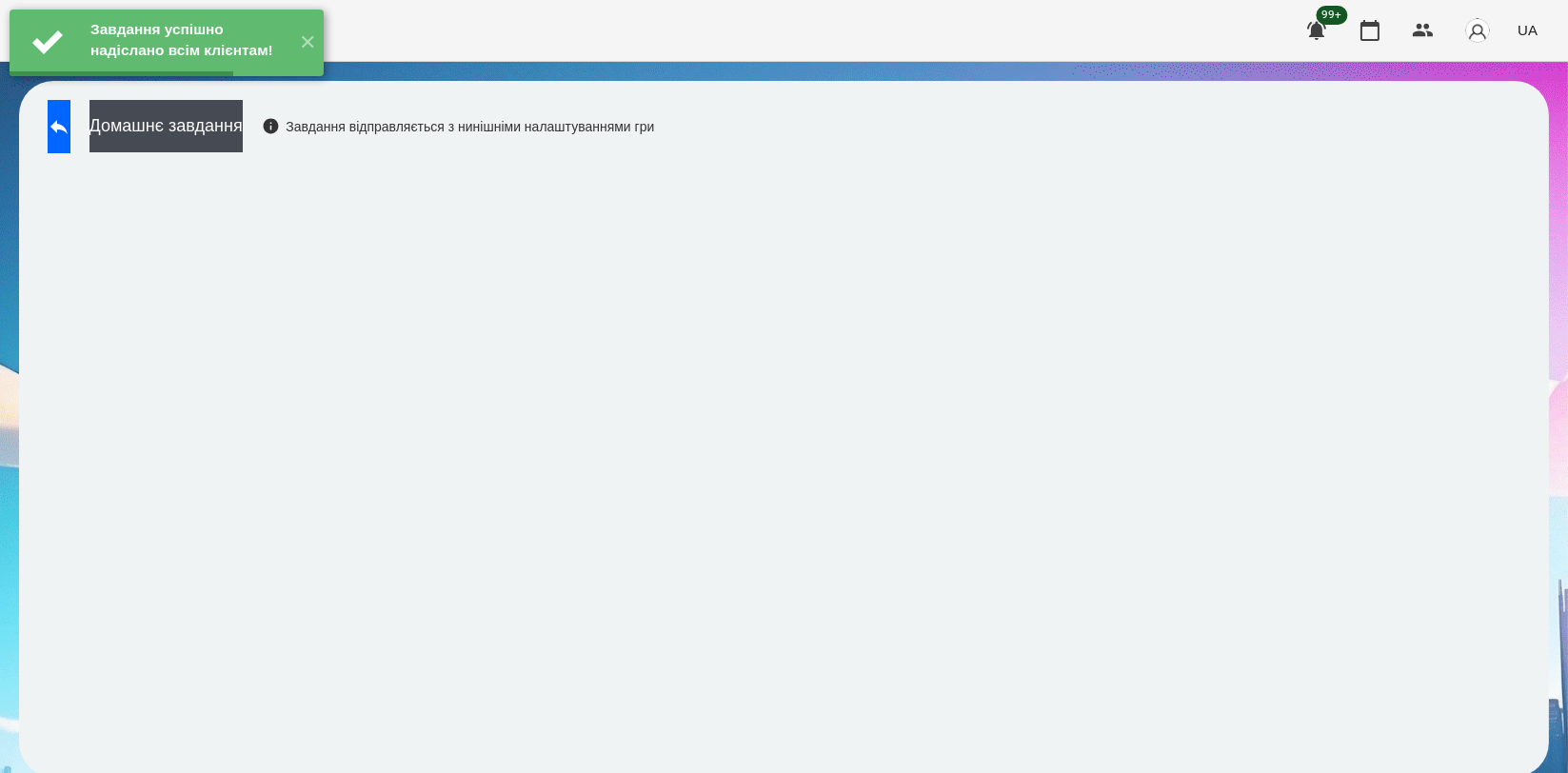
click at [280, 86] on div "Завдання успішно надіслано всім клієнтам! ✕" at bounding box center [166, 43] width 333 height 86
click at [243, 125] on button "Домашнє завдання" at bounding box center [166, 126] width 153 height 53
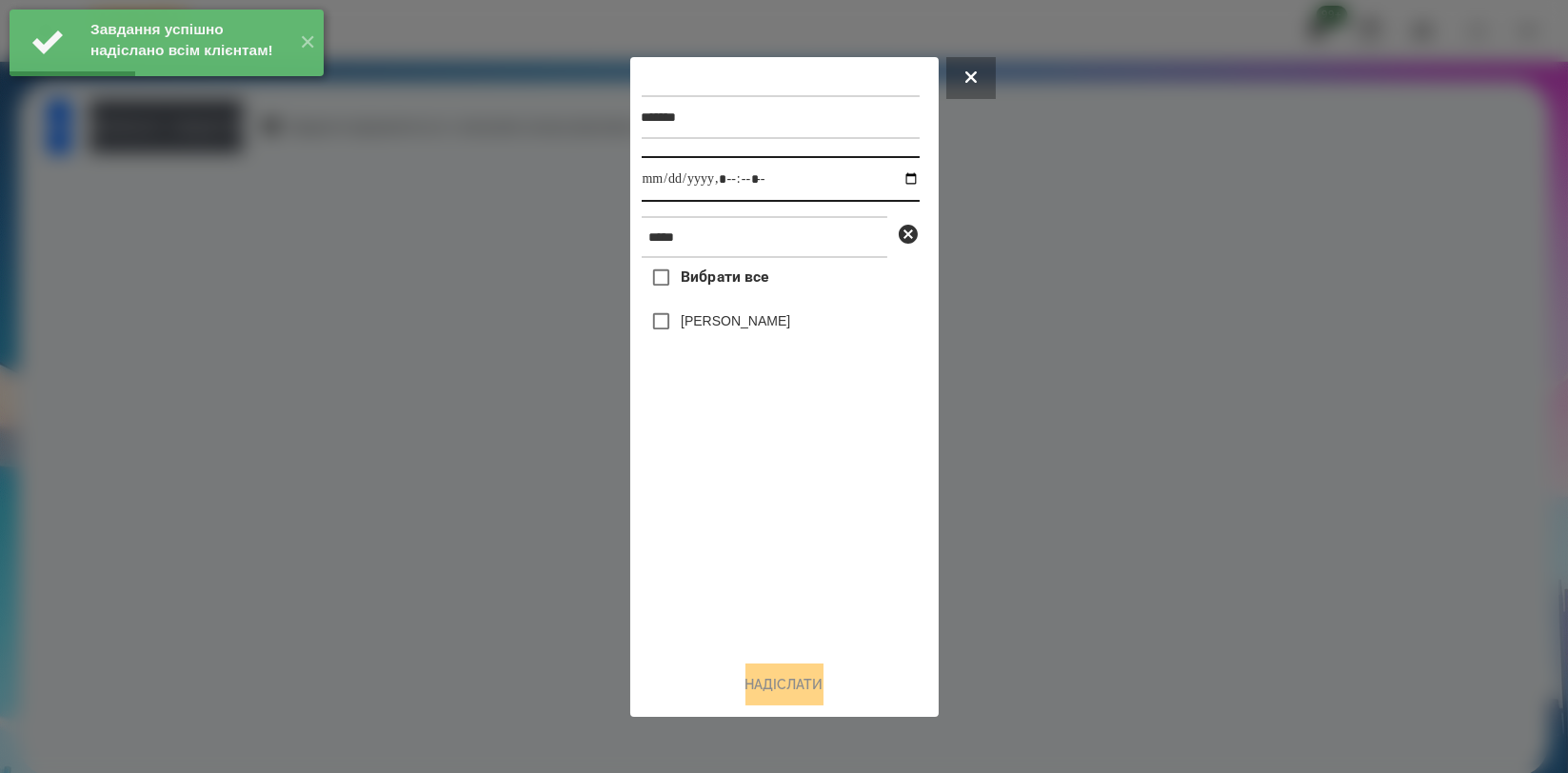
drag, startPoint x: 903, startPoint y: 182, endPoint x: 893, endPoint y: 186, distance: 10.8
click at [904, 181] on input "datetime-local" at bounding box center [781, 179] width 278 height 46
type input "**********"
click at [792, 496] on div "Вибрати все [PERSON_NAME]" at bounding box center [781, 451] width 278 height 387
click at [779, 317] on label "[PERSON_NAME]" at bounding box center [736, 320] width 109 height 19
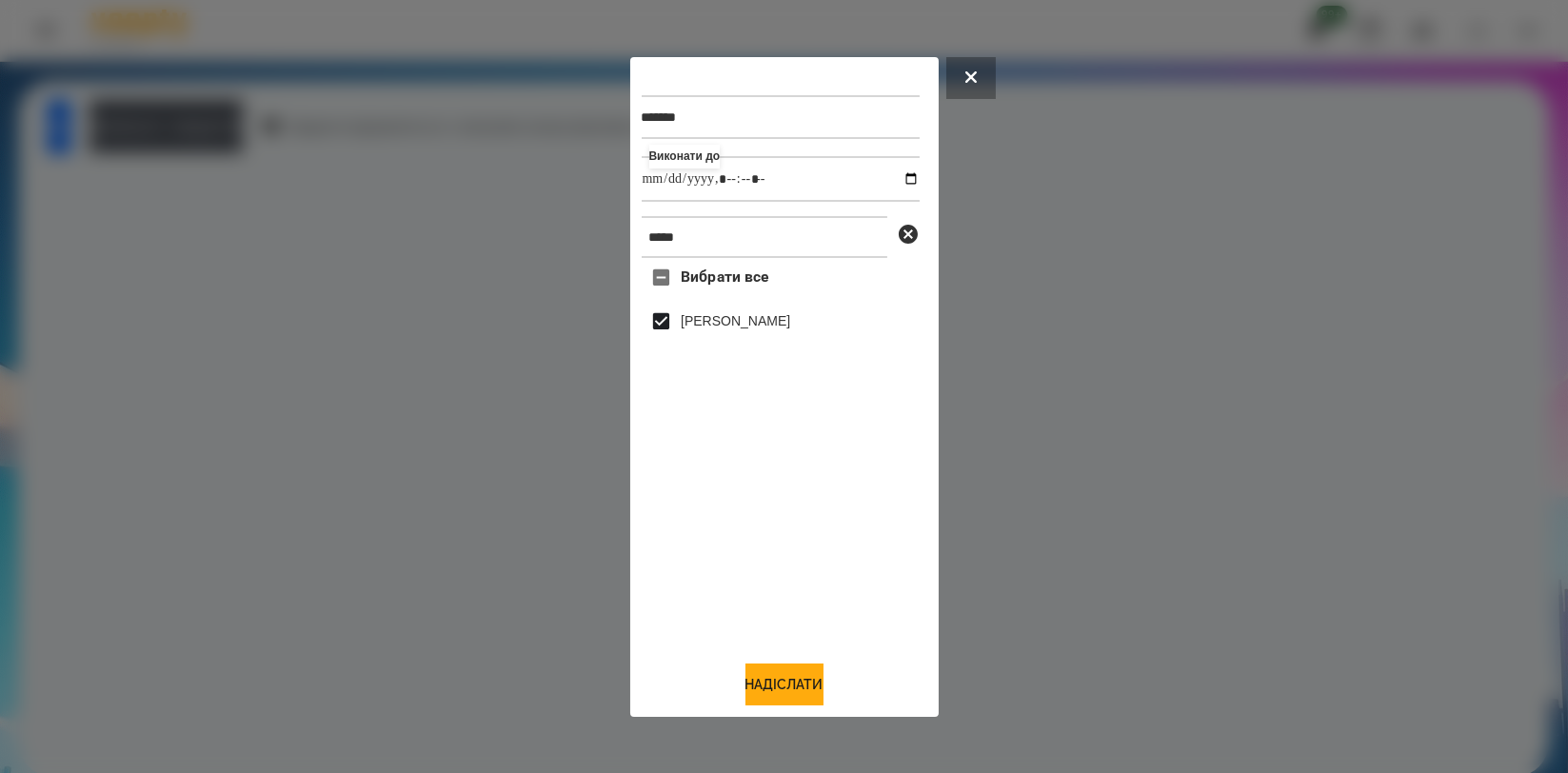
drag, startPoint x: 776, startPoint y: 671, endPoint x: 795, endPoint y: 660, distance: 22.0
click at [777, 673] on button "Надіслати" at bounding box center [784, 684] width 79 height 42
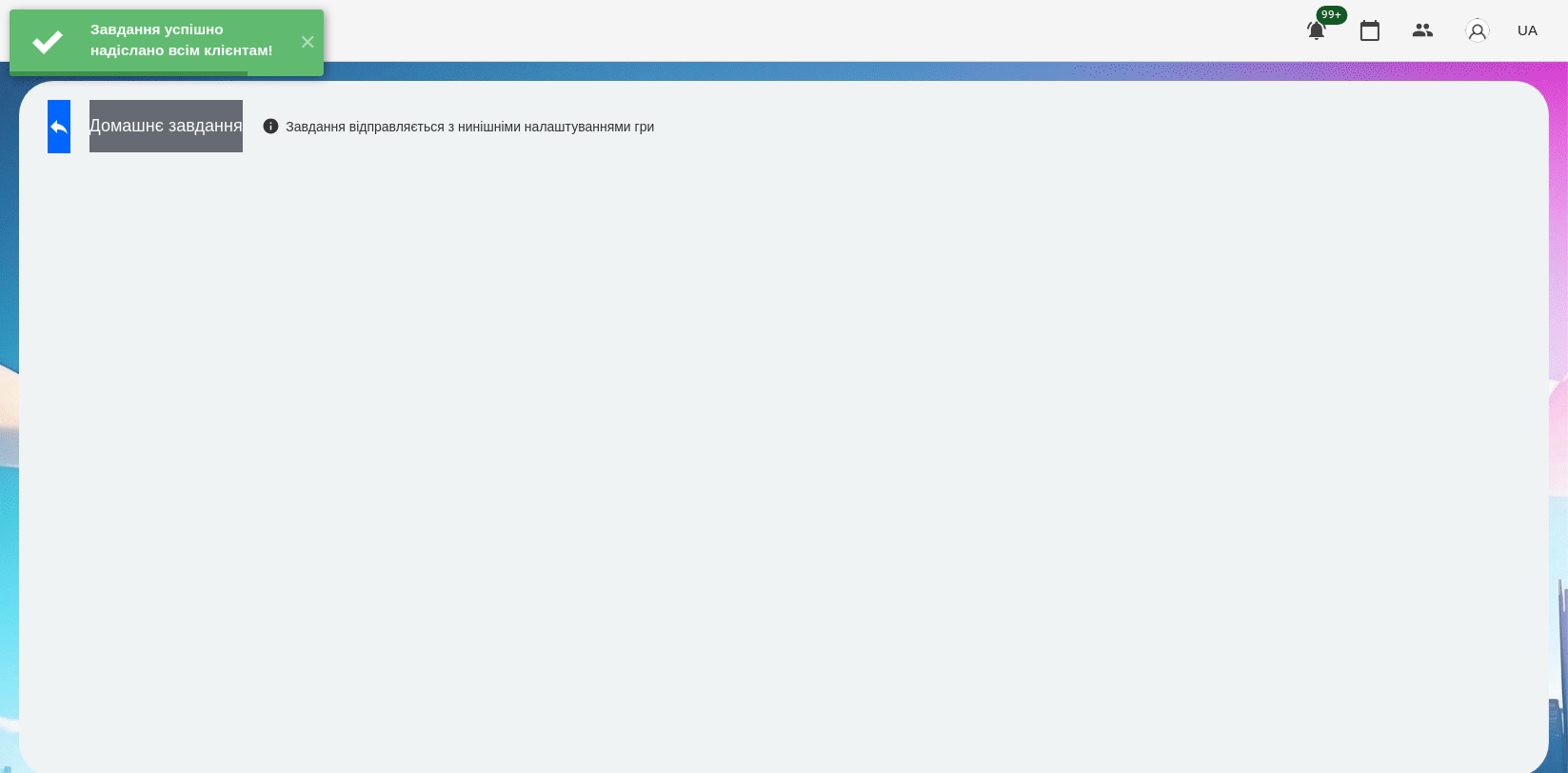
click at [243, 115] on button "Домашнє завдання" at bounding box center [166, 126] width 153 height 53
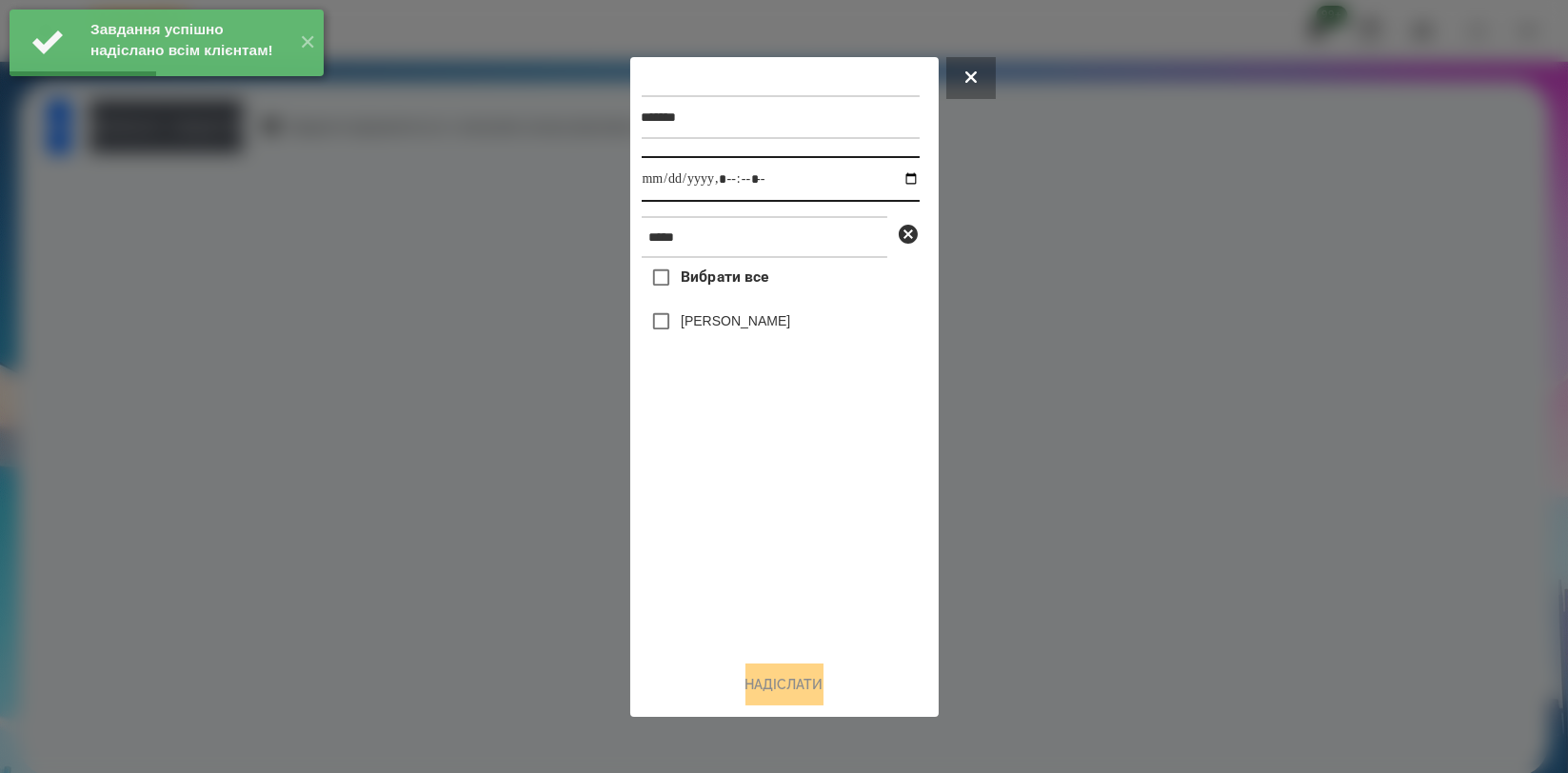
click at [888, 181] on input "datetime-local" at bounding box center [781, 179] width 278 height 46
type input "**********"
click at [790, 508] on div "Вибрати все [PERSON_NAME]" at bounding box center [781, 451] width 278 height 387
click at [790, 320] on label "[PERSON_NAME]" at bounding box center [736, 320] width 109 height 19
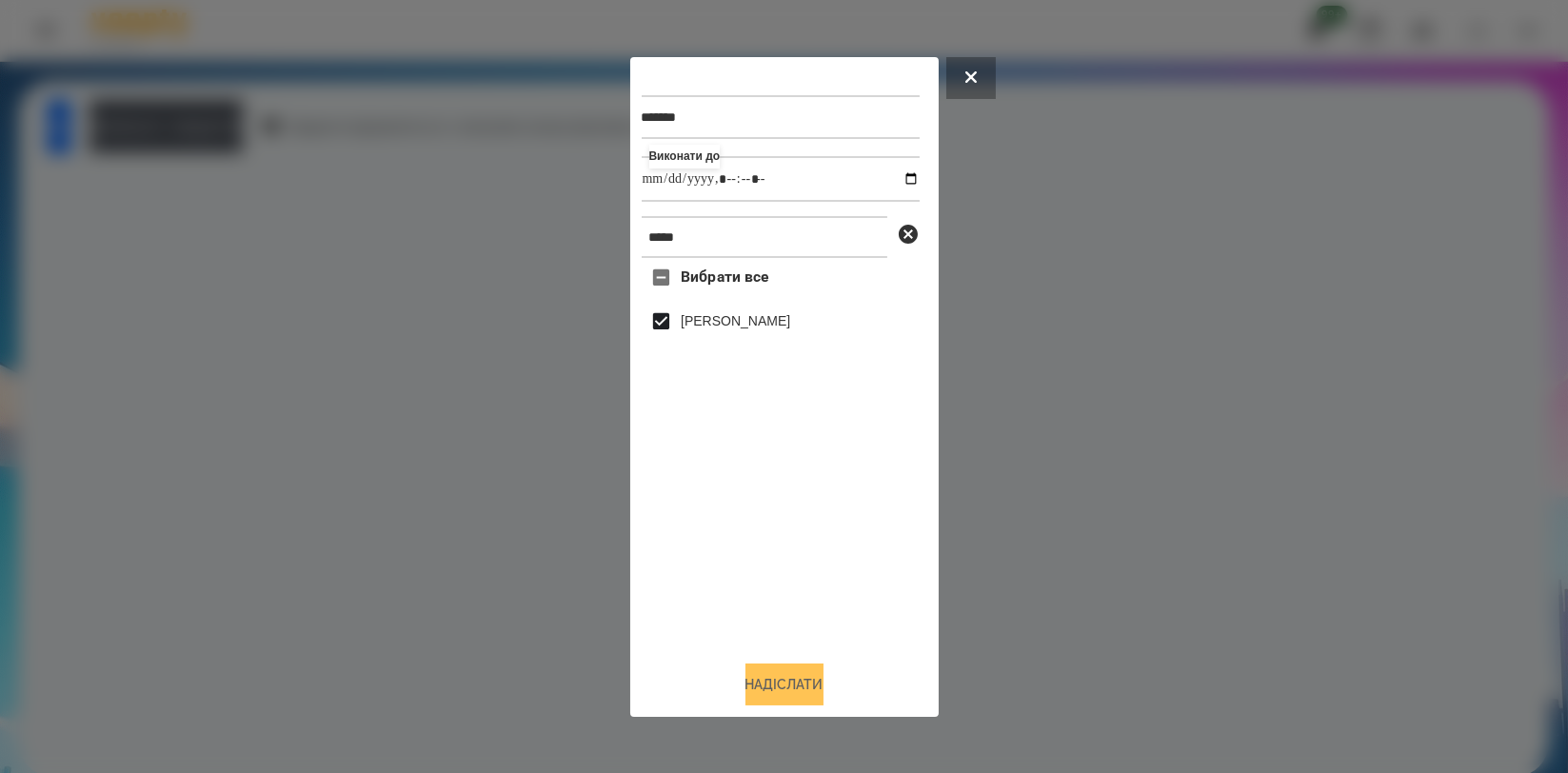
click at [800, 680] on button "Надіслати" at bounding box center [784, 684] width 79 height 42
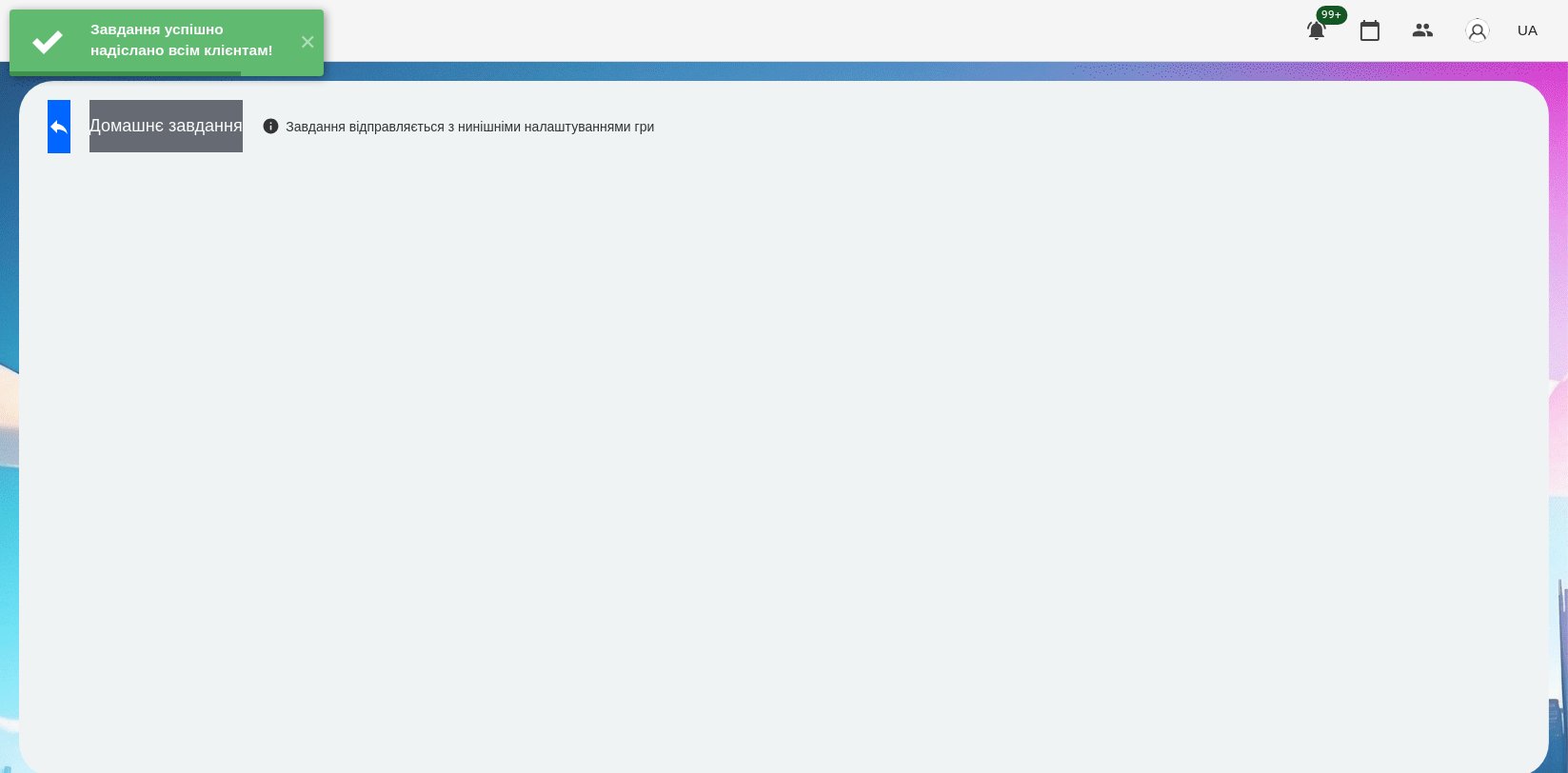
click at [243, 126] on button "Домашнє завдання" at bounding box center [166, 126] width 153 height 53
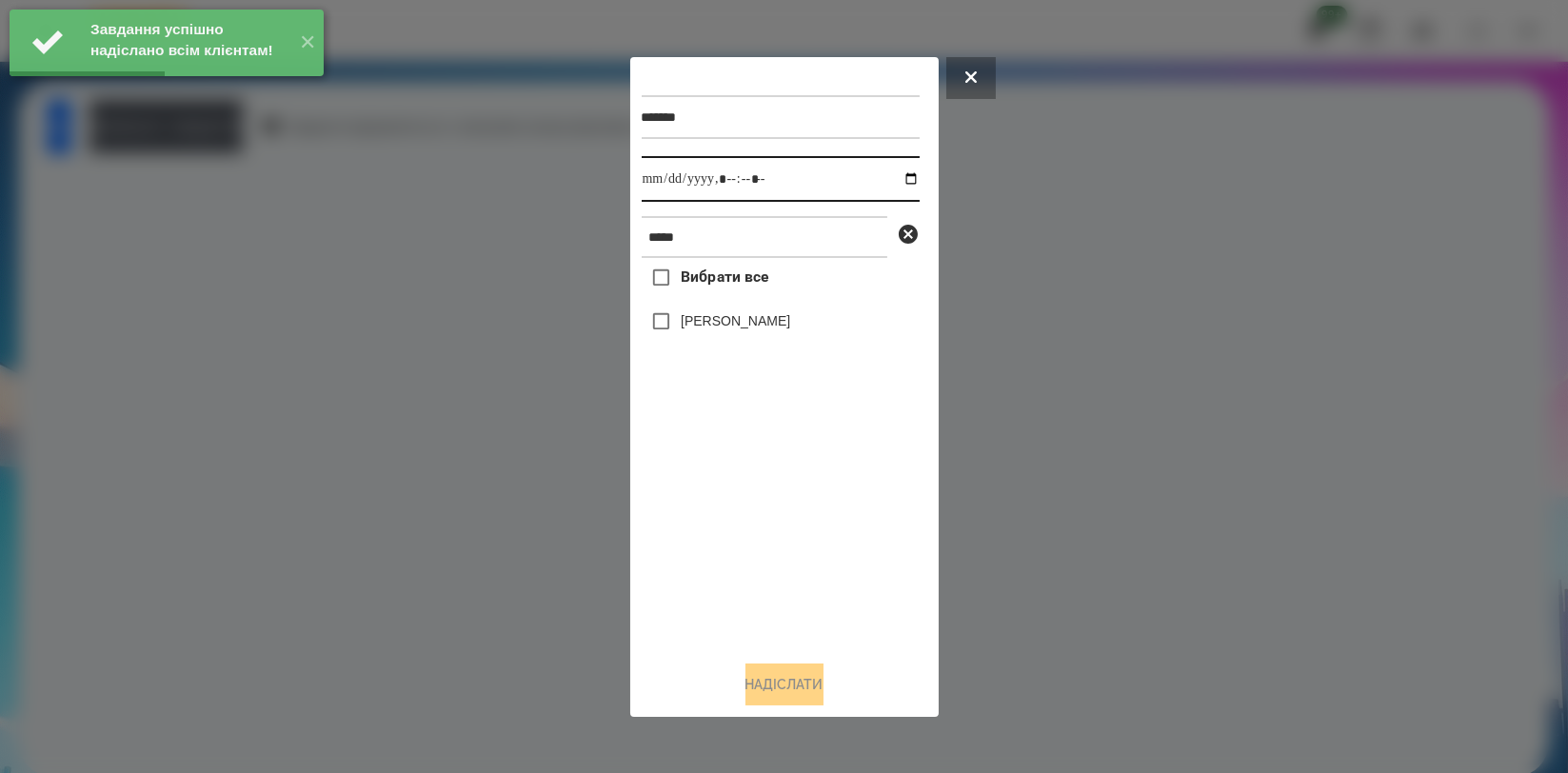
click at [892, 182] on input "datetime-local" at bounding box center [781, 179] width 278 height 46
type input "**********"
click at [693, 508] on div "Вибрати все [PERSON_NAME]" at bounding box center [781, 451] width 278 height 387
click at [733, 330] on label "[PERSON_NAME]" at bounding box center [736, 320] width 109 height 19
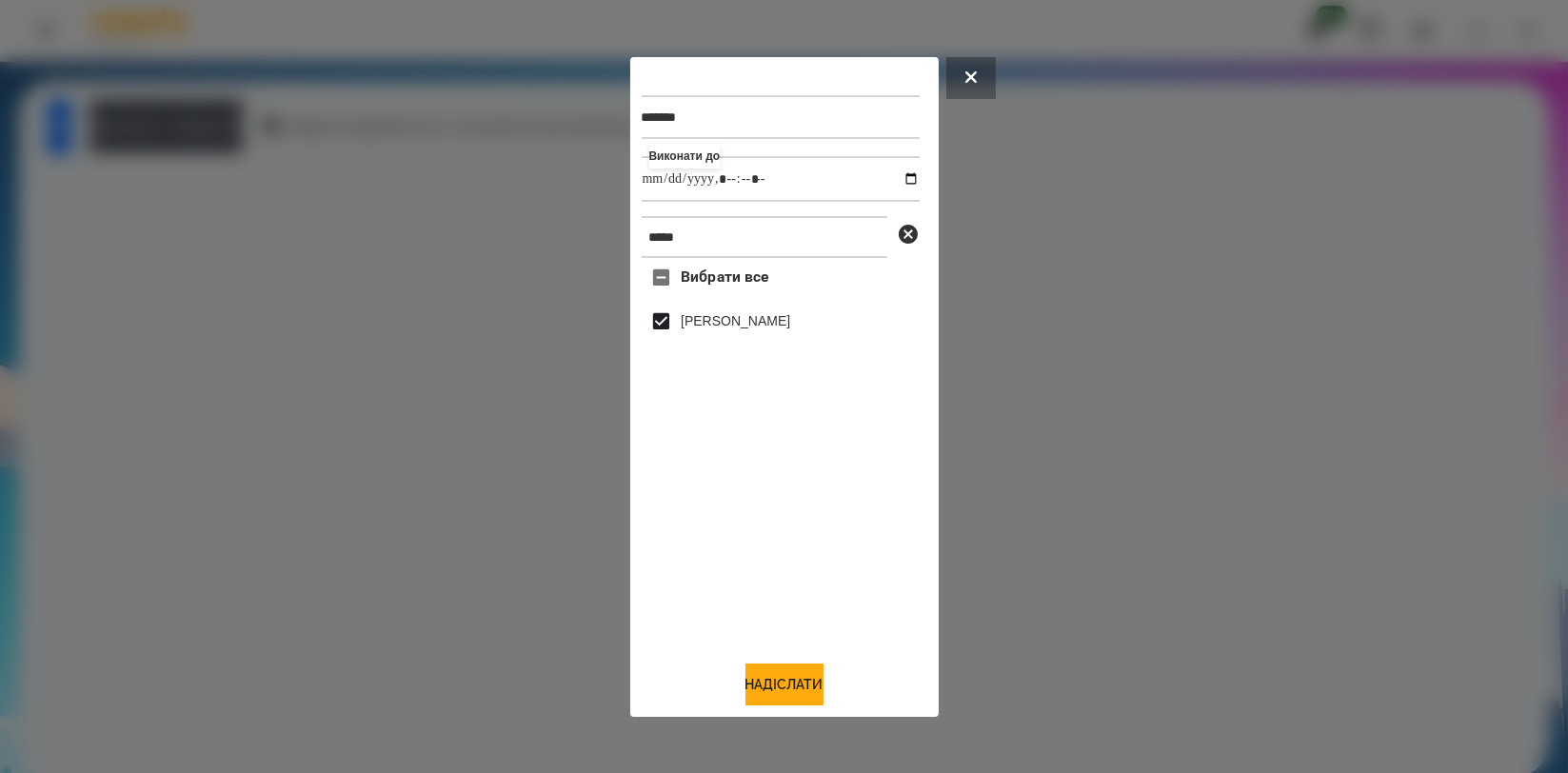
drag, startPoint x: 778, startPoint y: 682, endPoint x: 801, endPoint y: 647, distance: 41.9
click at [779, 682] on button "Надіслати" at bounding box center [784, 684] width 79 height 42
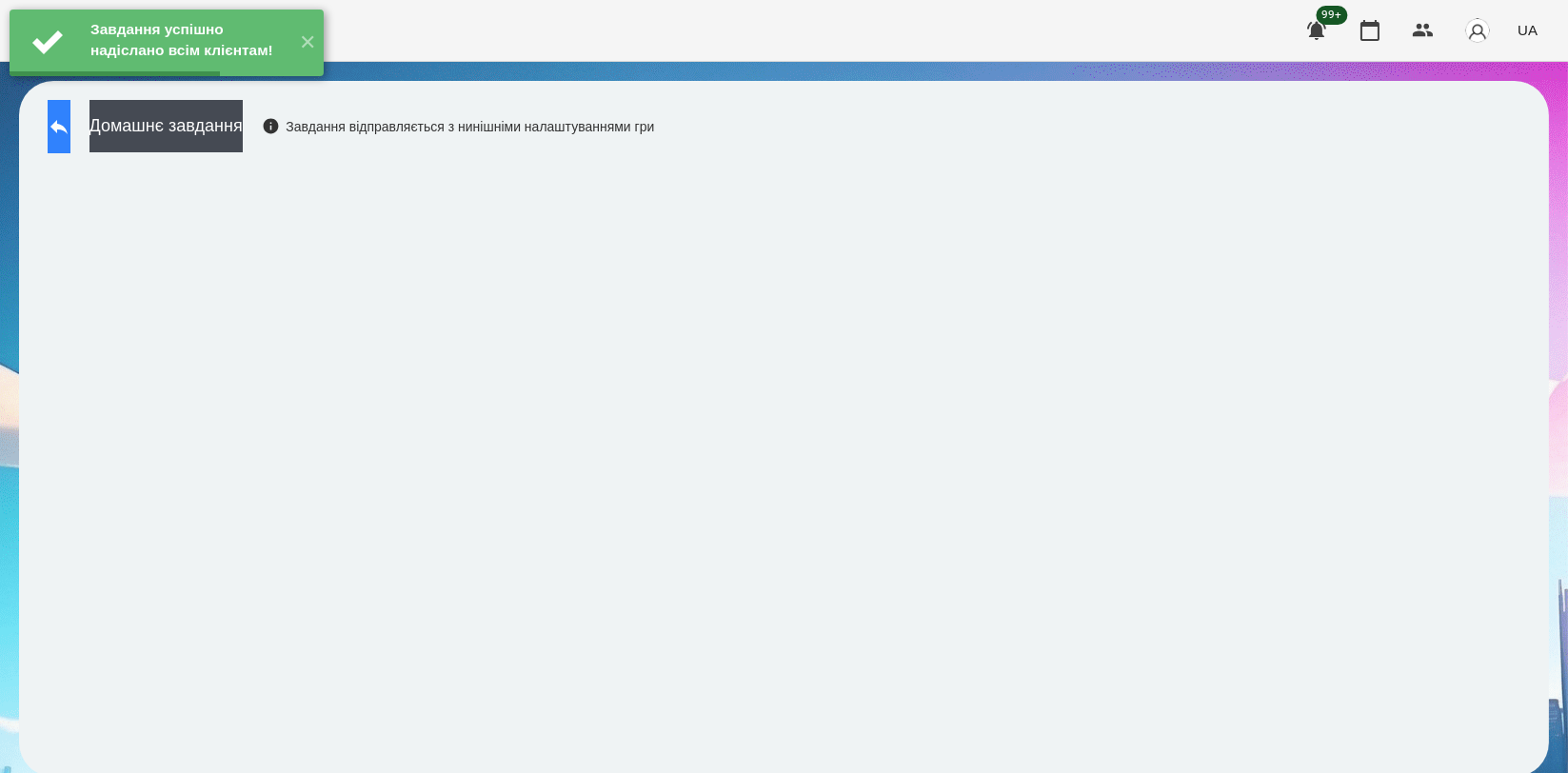
click at [71, 132] on icon at bounding box center [59, 126] width 23 height 23
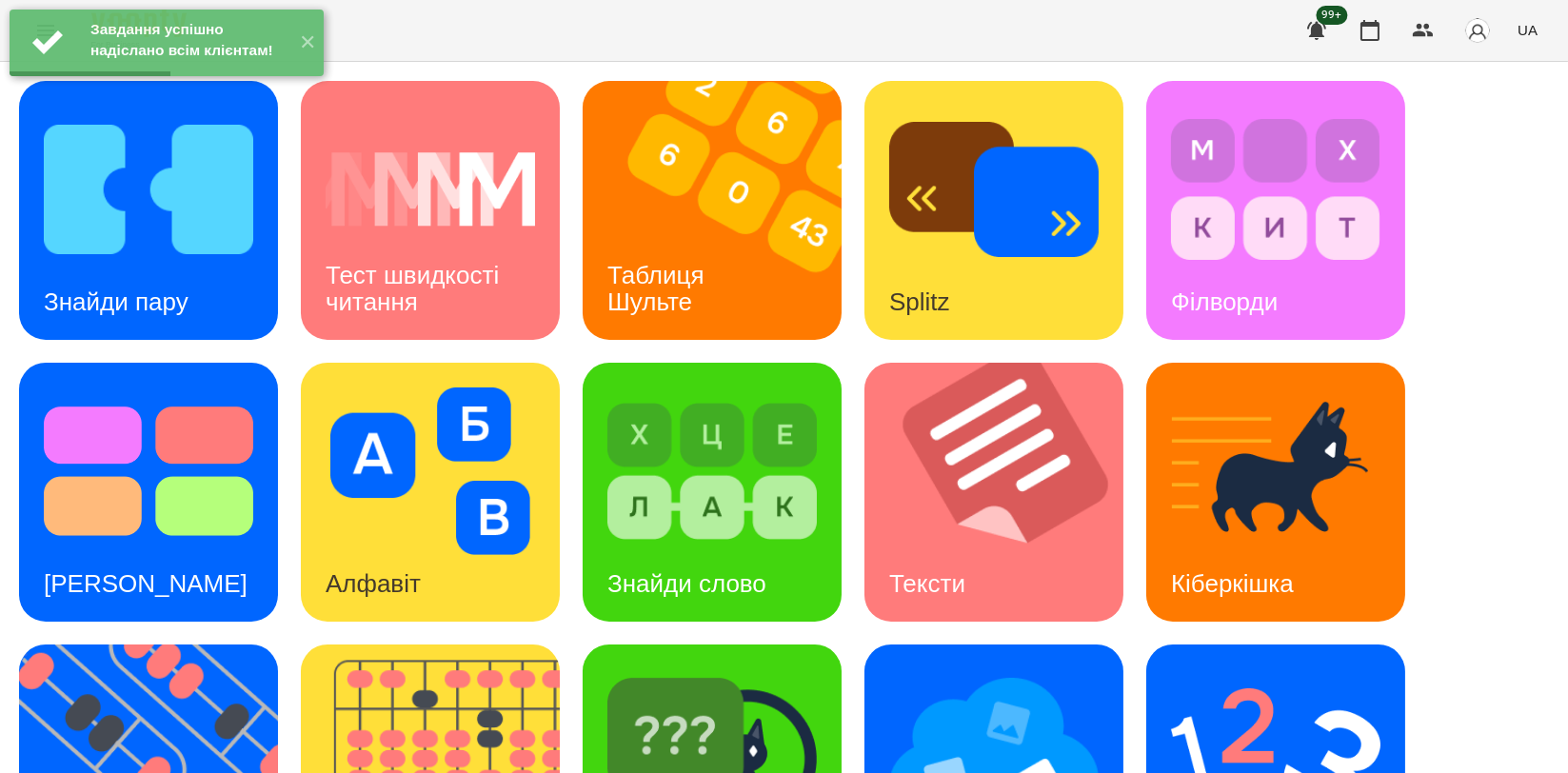
scroll to position [423, 0]
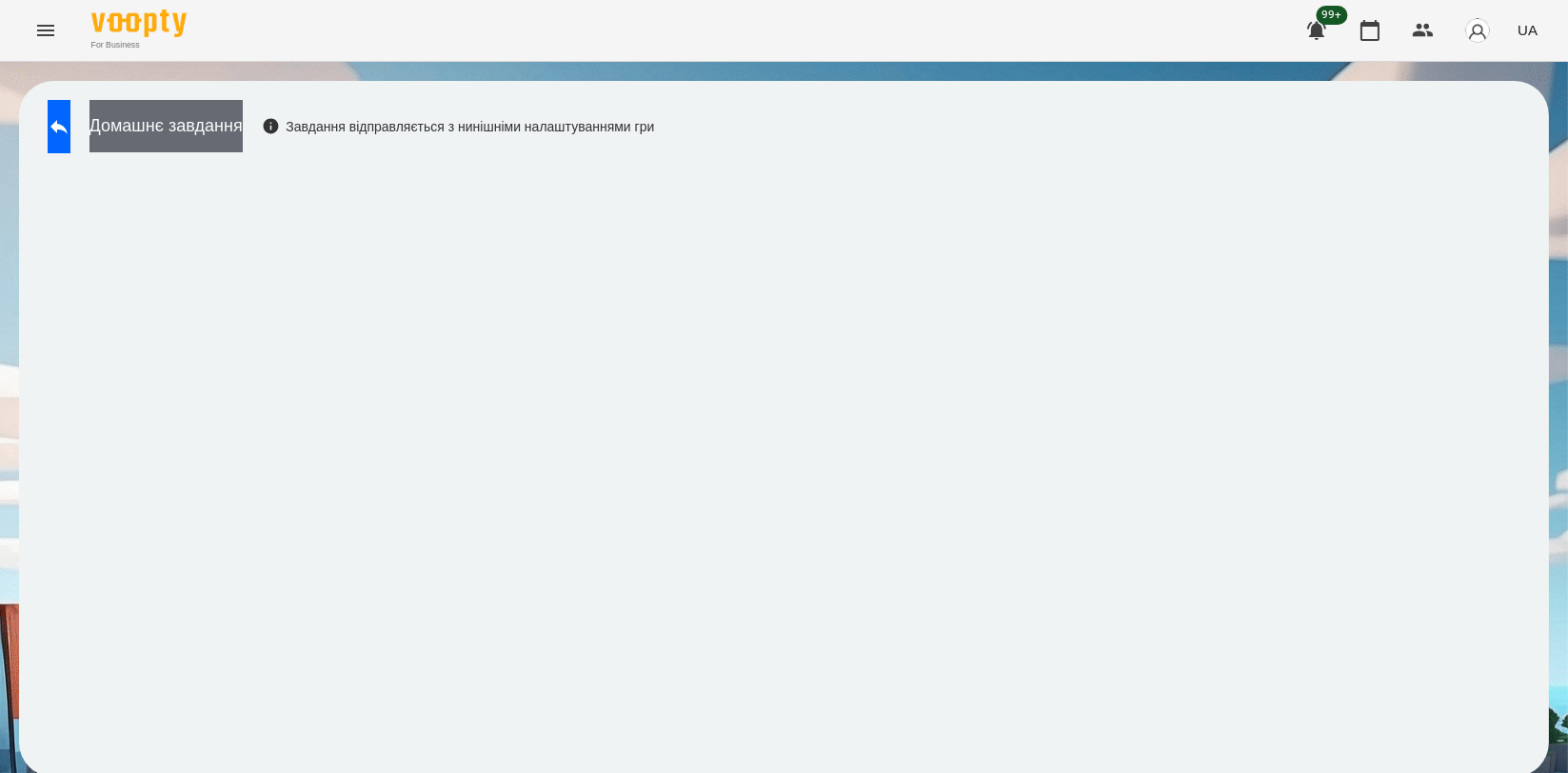
click at [243, 137] on button "Домашнє завдання" at bounding box center [166, 126] width 153 height 53
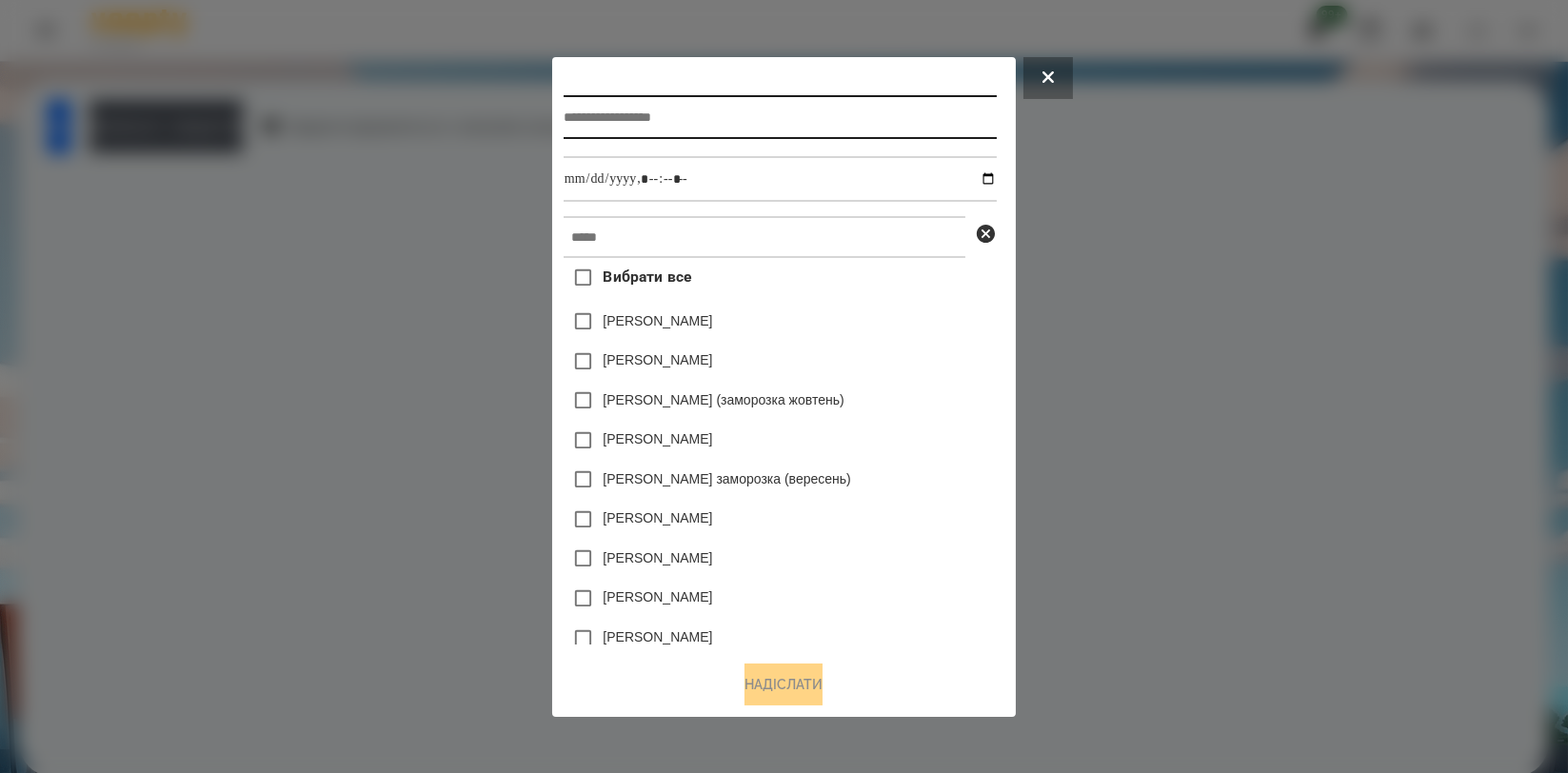
click at [756, 119] on input "text" at bounding box center [781, 117] width 434 height 44
type input "**********"
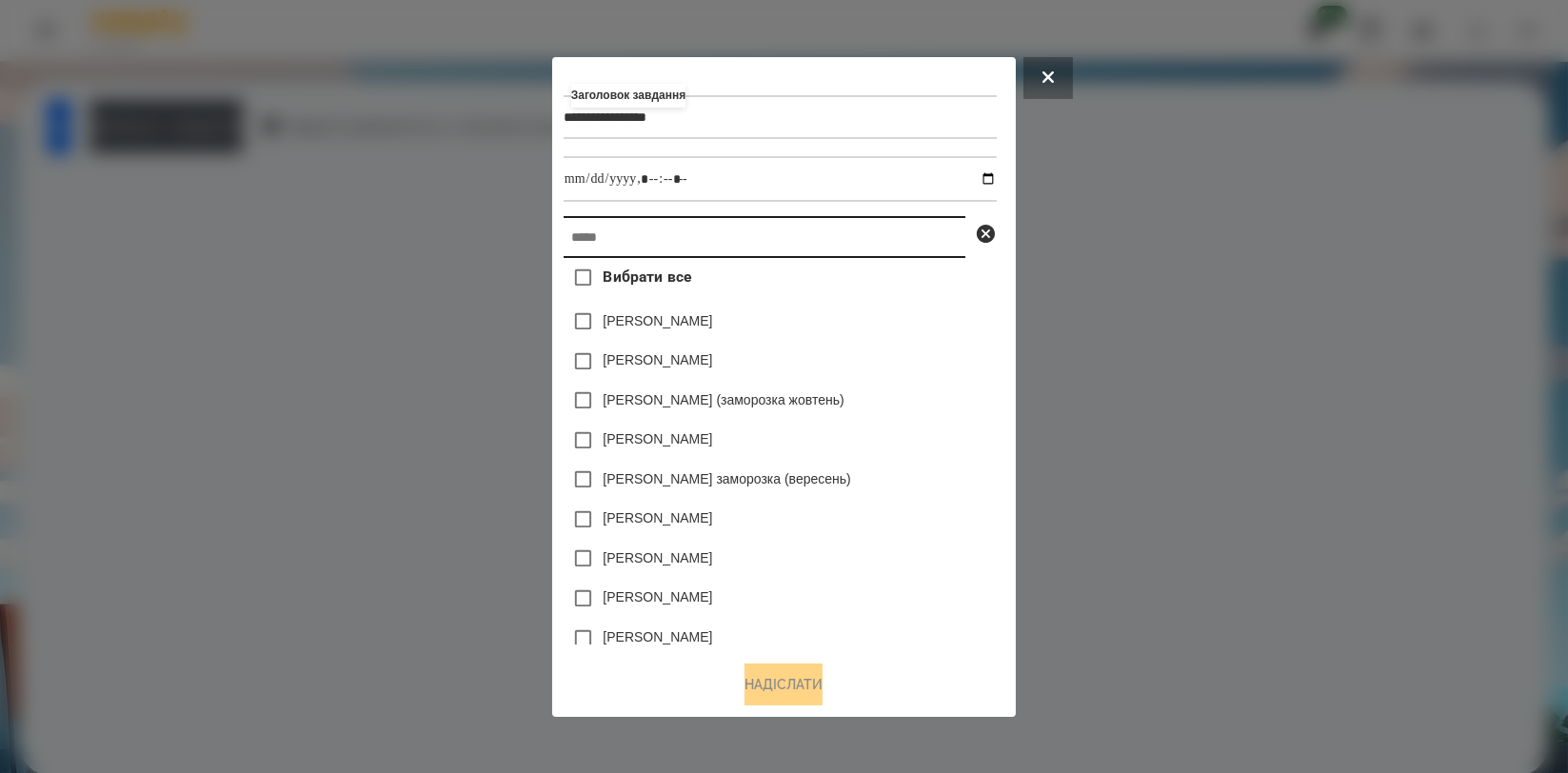
click at [734, 236] on input "text" at bounding box center [765, 237] width 402 height 42
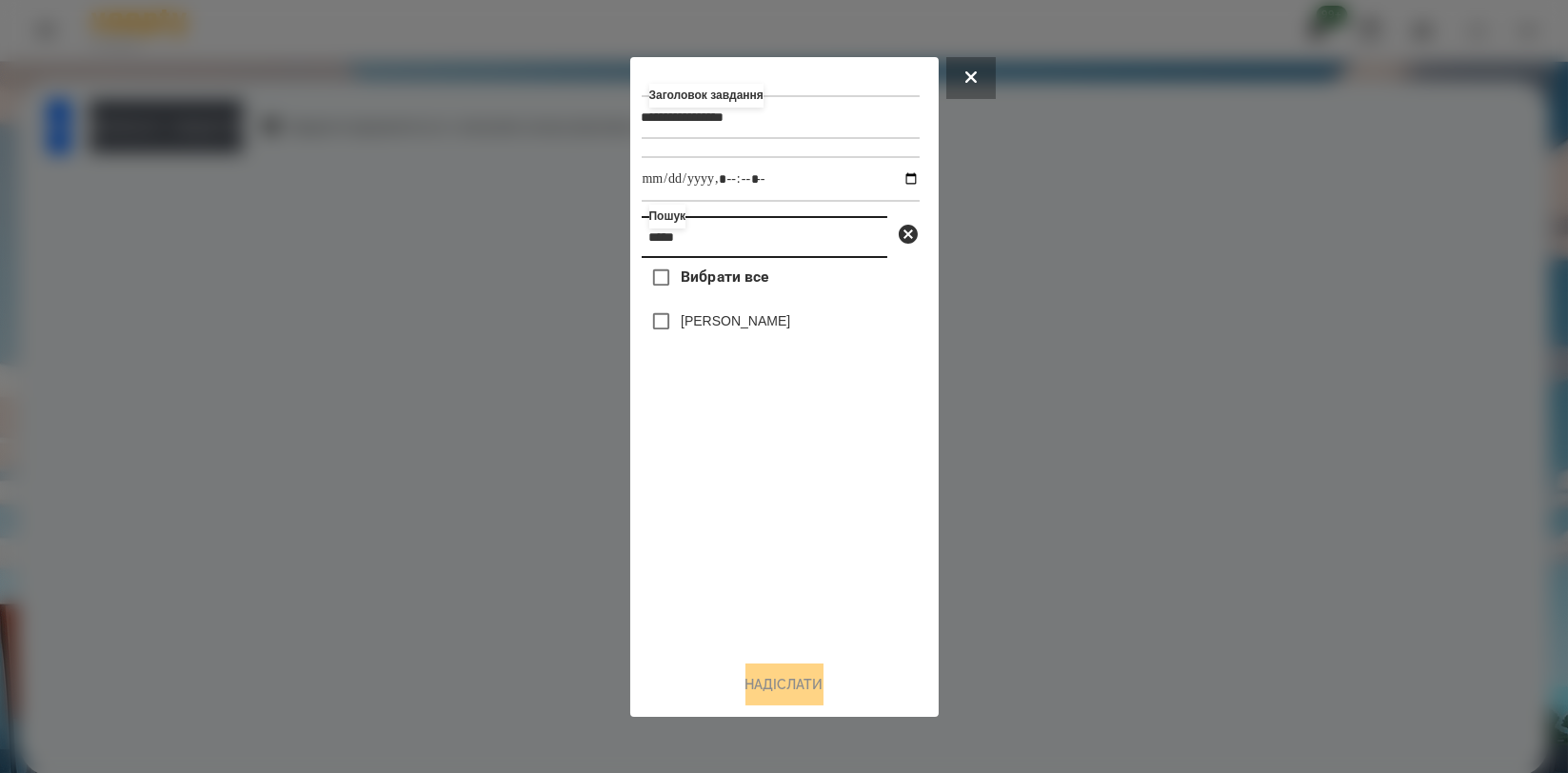
type input "*****"
click at [739, 330] on label "[PERSON_NAME]" at bounding box center [736, 320] width 109 height 19
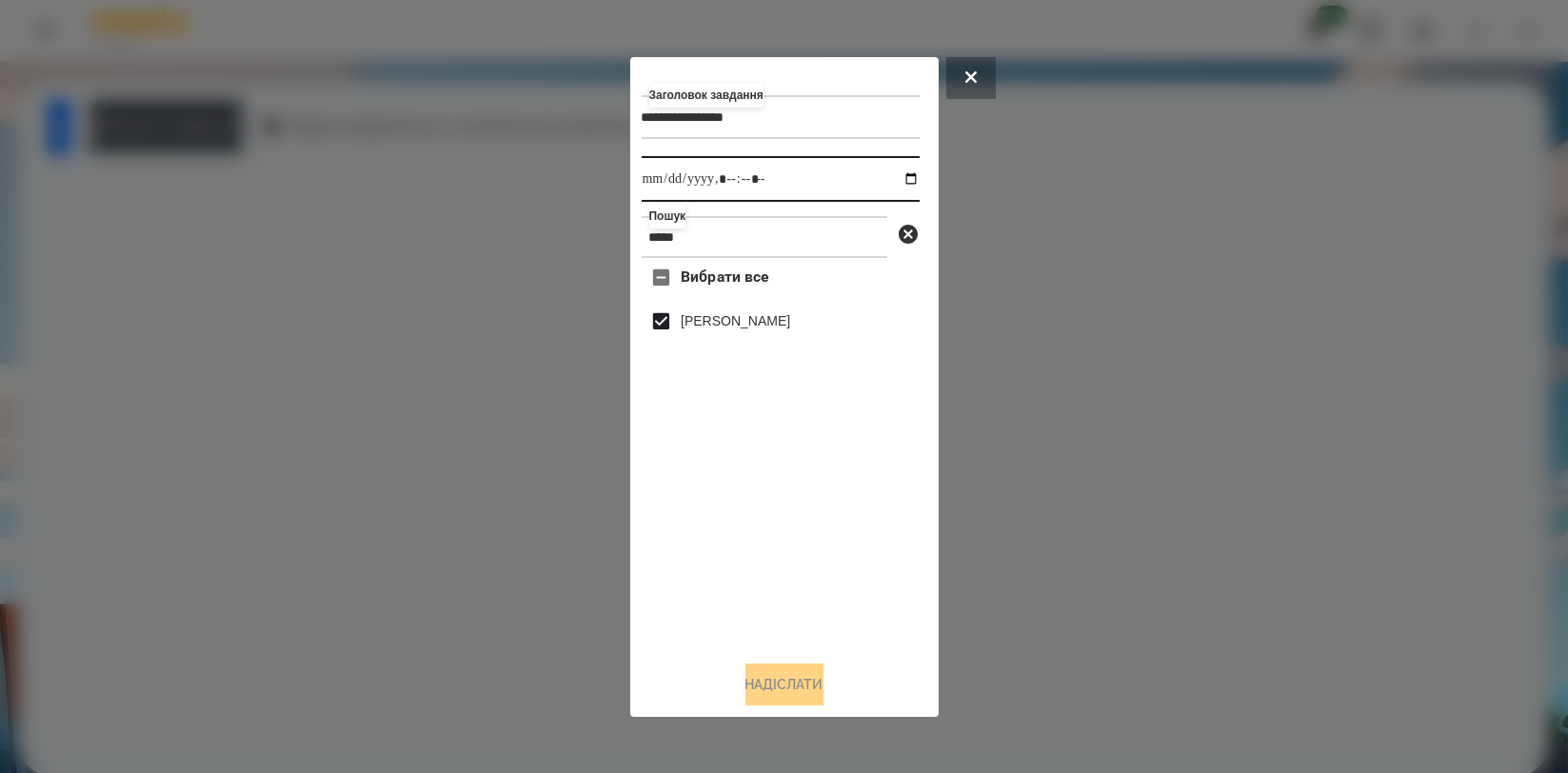
click at [889, 175] on input "datetime-local" at bounding box center [781, 179] width 278 height 46
type input "**********"
drag, startPoint x: 852, startPoint y: 539, endPoint x: 835, endPoint y: 562, distance: 28.6
click at [852, 539] on div "Вибрати все [PERSON_NAME]" at bounding box center [781, 451] width 278 height 387
click at [786, 681] on button "Надіслати" at bounding box center [784, 684] width 79 height 42
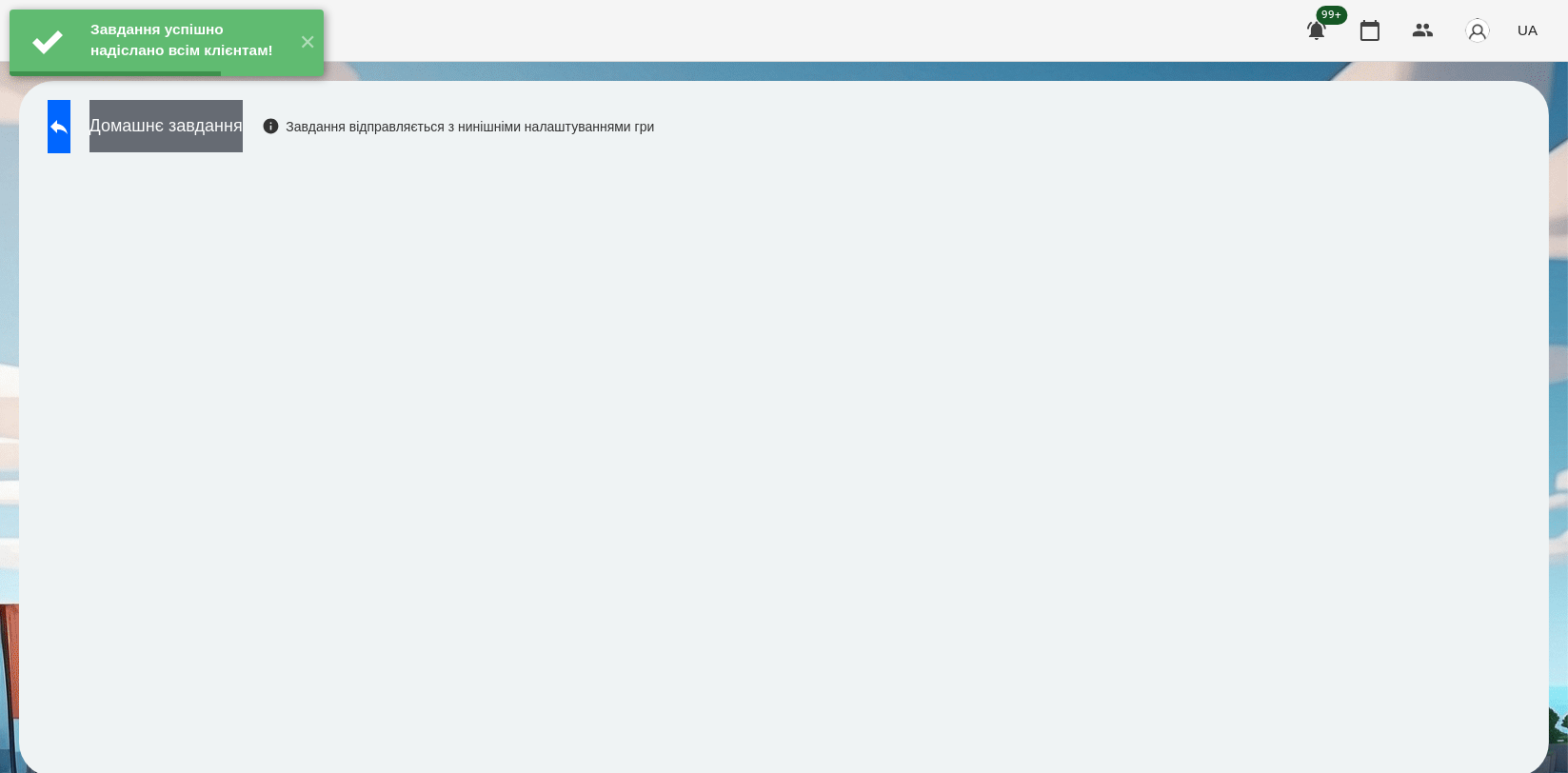
click at [243, 126] on button "Домашнє завдання" at bounding box center [166, 126] width 153 height 53
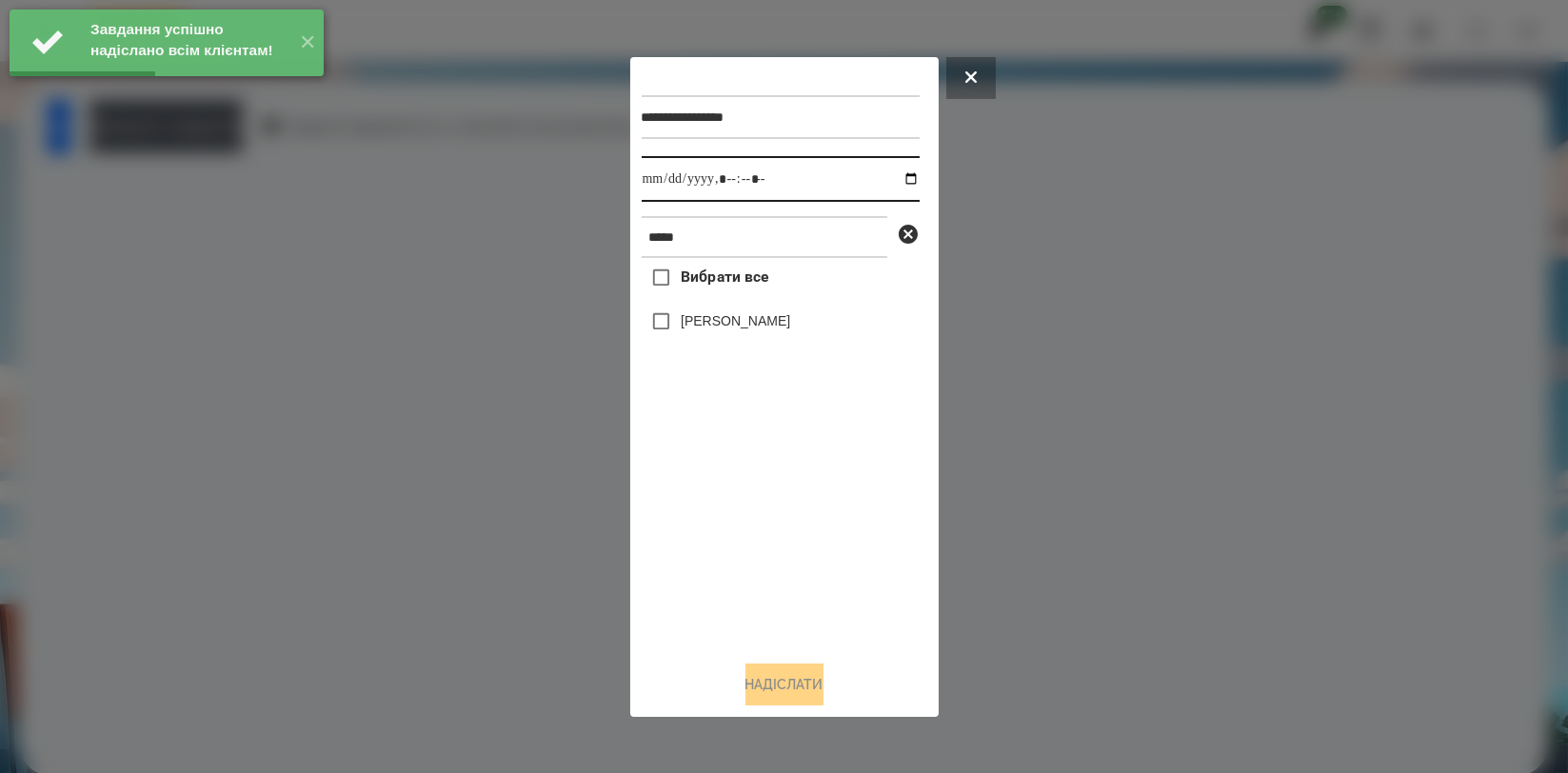
click at [899, 181] on input "datetime-local" at bounding box center [781, 179] width 278 height 46
type input "**********"
click at [729, 539] on div "Вибрати все [PERSON_NAME]" at bounding box center [781, 451] width 278 height 387
click at [751, 322] on label "[PERSON_NAME]" at bounding box center [736, 320] width 109 height 19
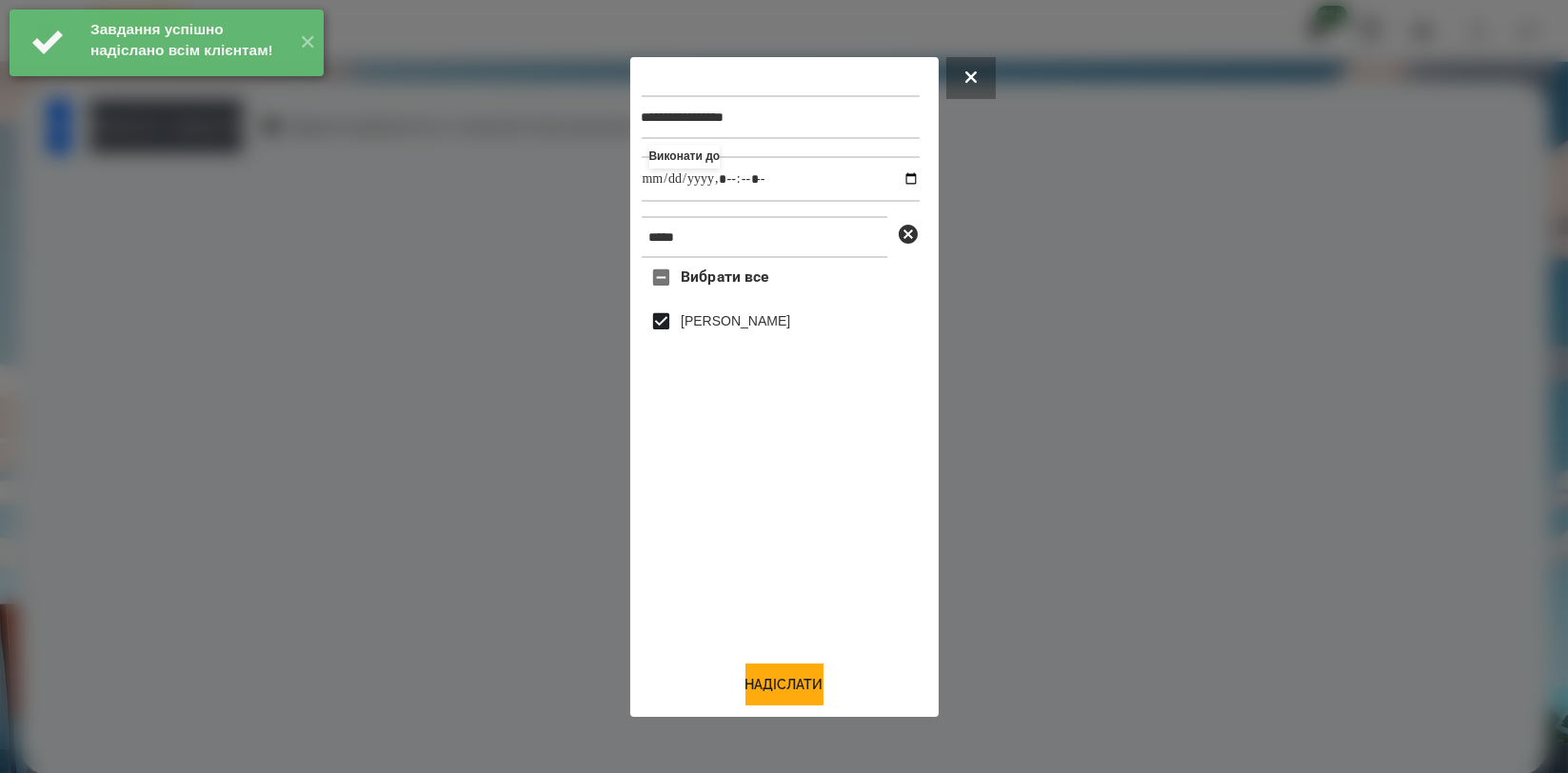
click at [768, 663] on div "**********" at bounding box center [784, 387] width 285 height 638
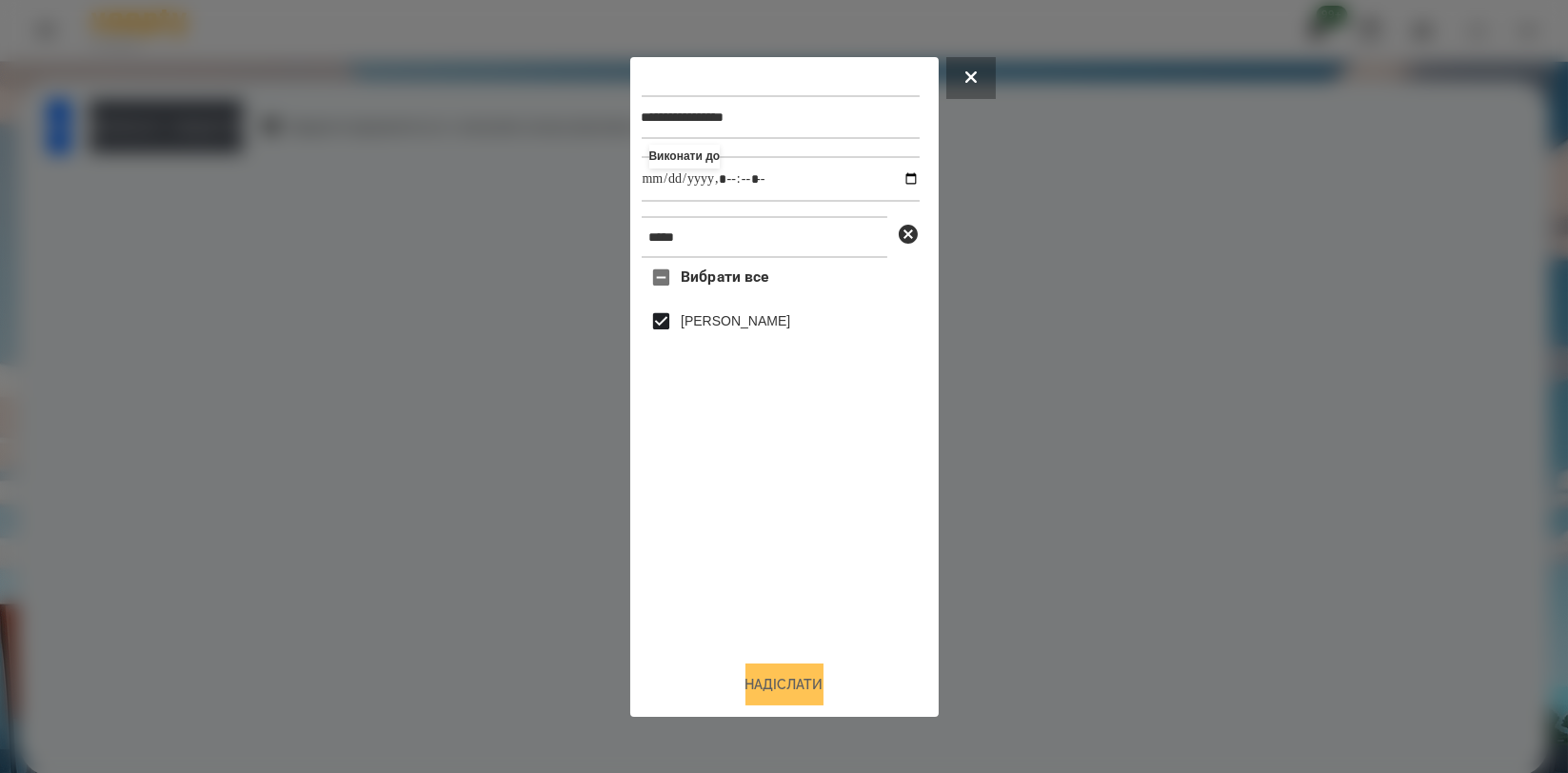
click at [773, 676] on button "Надіслати" at bounding box center [784, 684] width 79 height 42
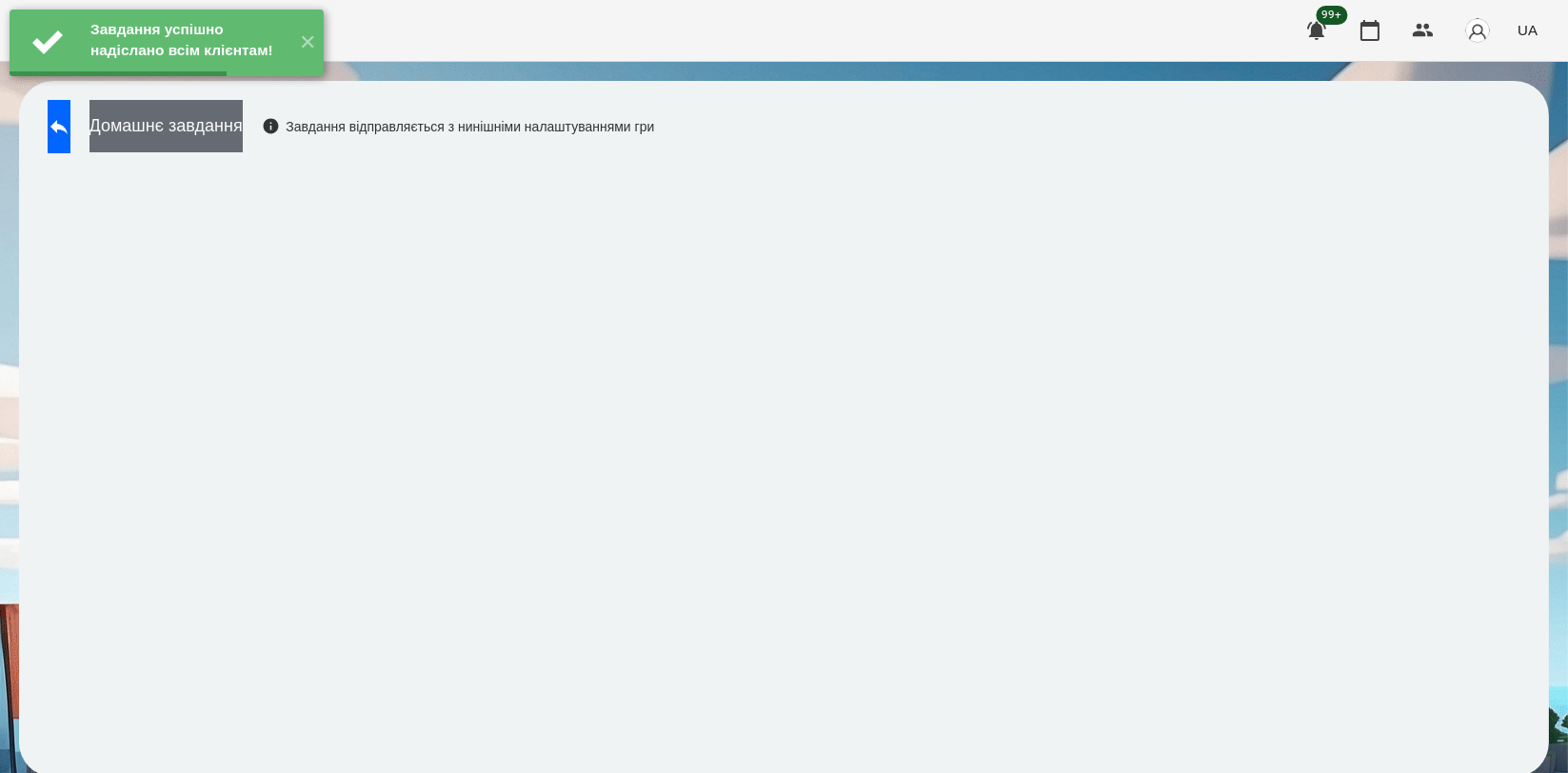
click at [243, 131] on button "Домашнє завдання" at bounding box center [166, 126] width 153 height 53
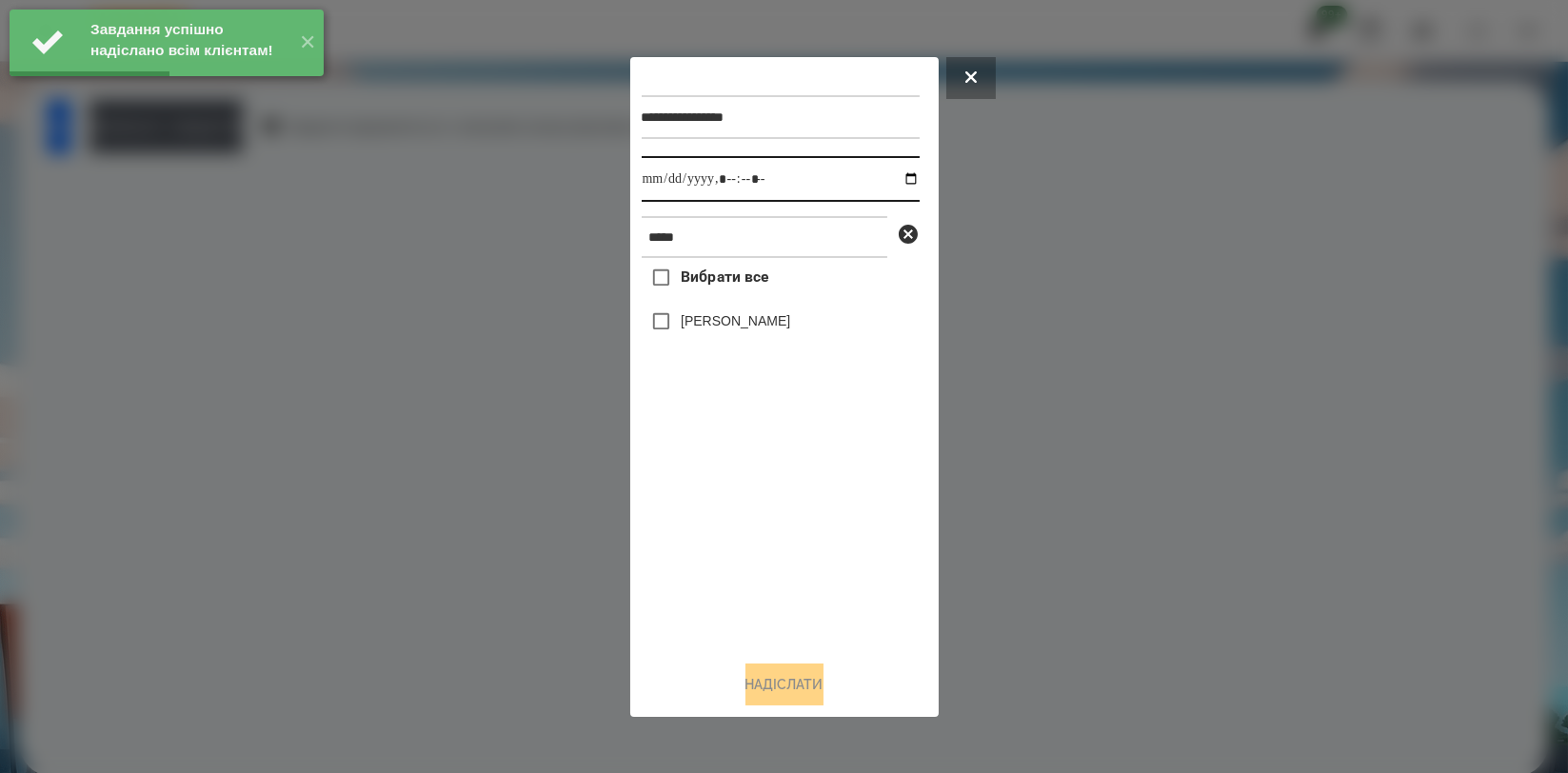
click at [890, 177] on input "datetime-local" at bounding box center [781, 179] width 278 height 46
type input "**********"
click at [737, 564] on div "Вибрати все [PERSON_NAME]" at bounding box center [781, 451] width 278 height 387
click at [755, 323] on label "[PERSON_NAME]" at bounding box center [736, 320] width 109 height 19
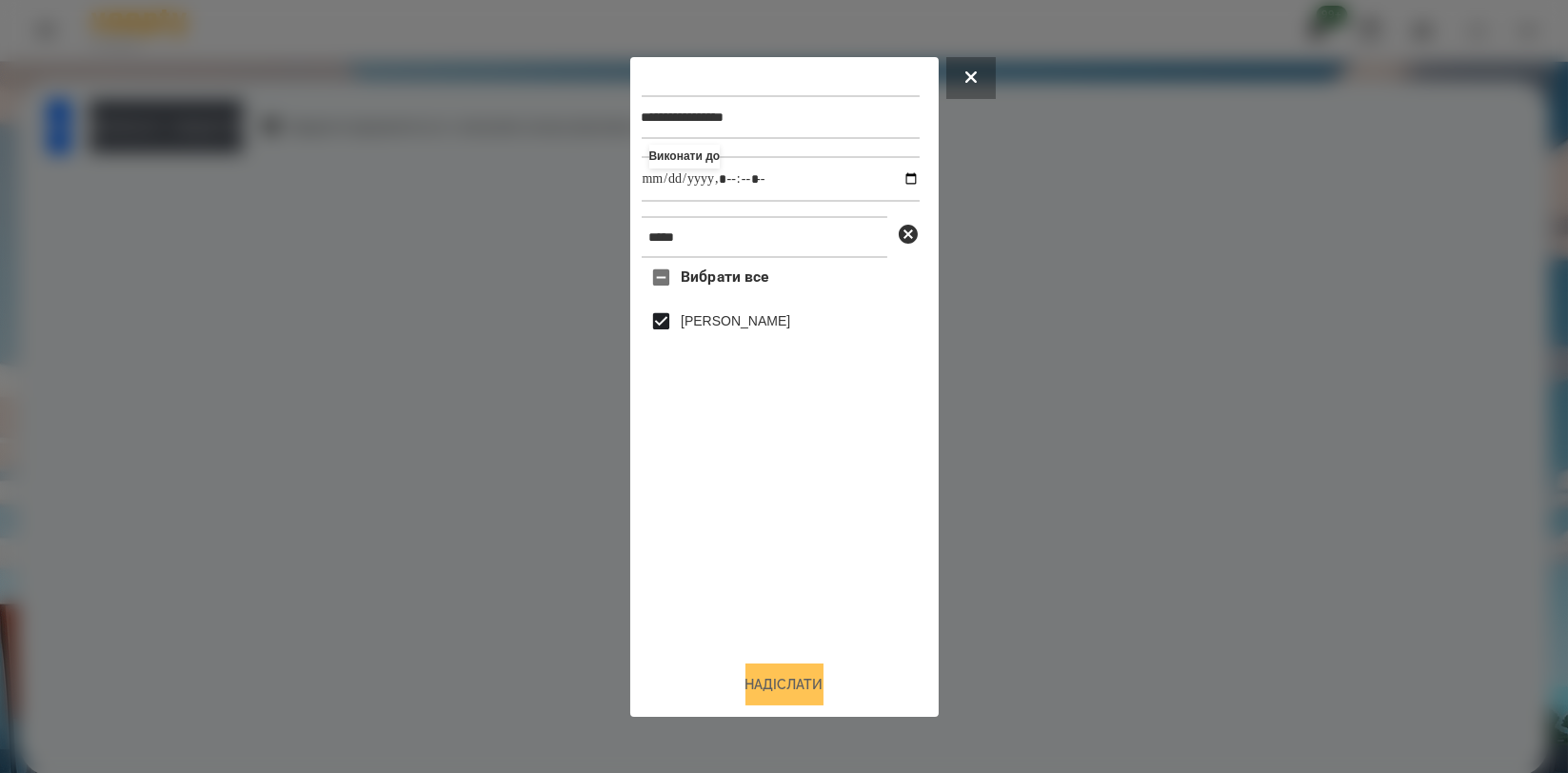
click at [769, 683] on button "Надіслати" at bounding box center [784, 684] width 79 height 42
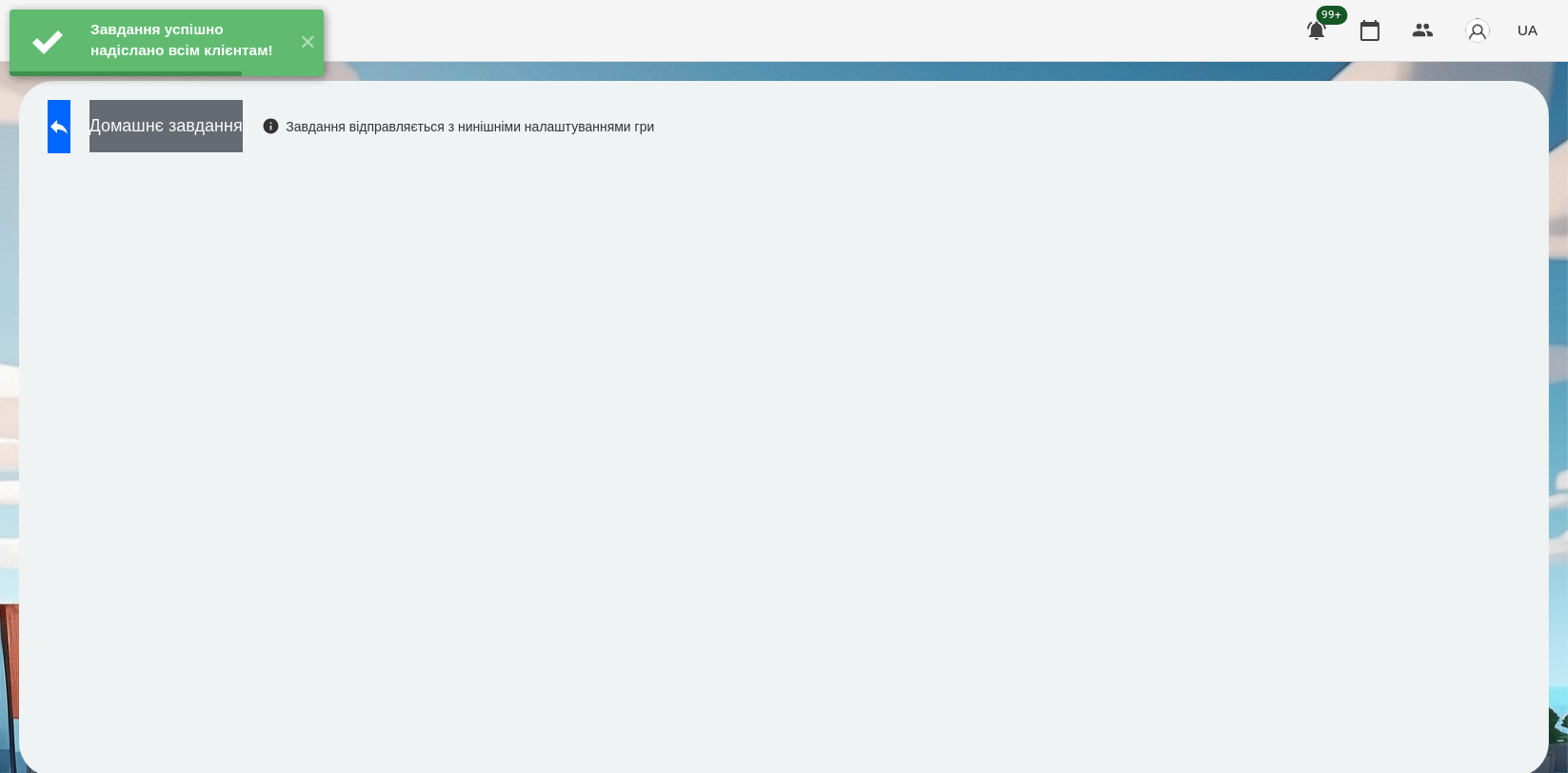
click at [243, 119] on button "Домашнє завдання" at bounding box center [166, 126] width 153 height 53
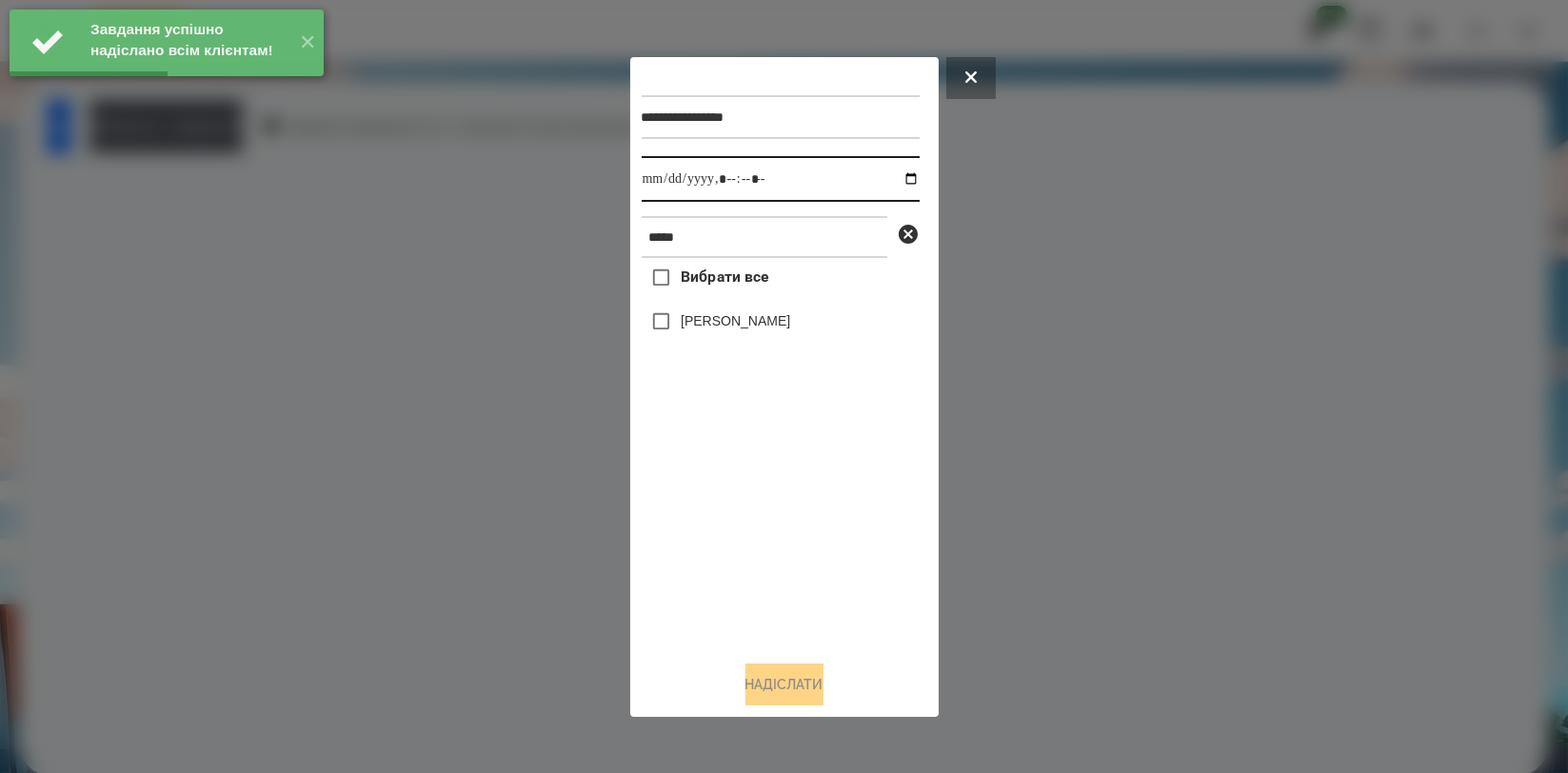
click at [889, 172] on input "datetime-local" at bounding box center [781, 179] width 278 height 46
type input "**********"
click at [775, 511] on div "Вибрати все [PERSON_NAME]" at bounding box center [781, 451] width 278 height 387
click at [774, 323] on label "[PERSON_NAME]" at bounding box center [736, 320] width 109 height 19
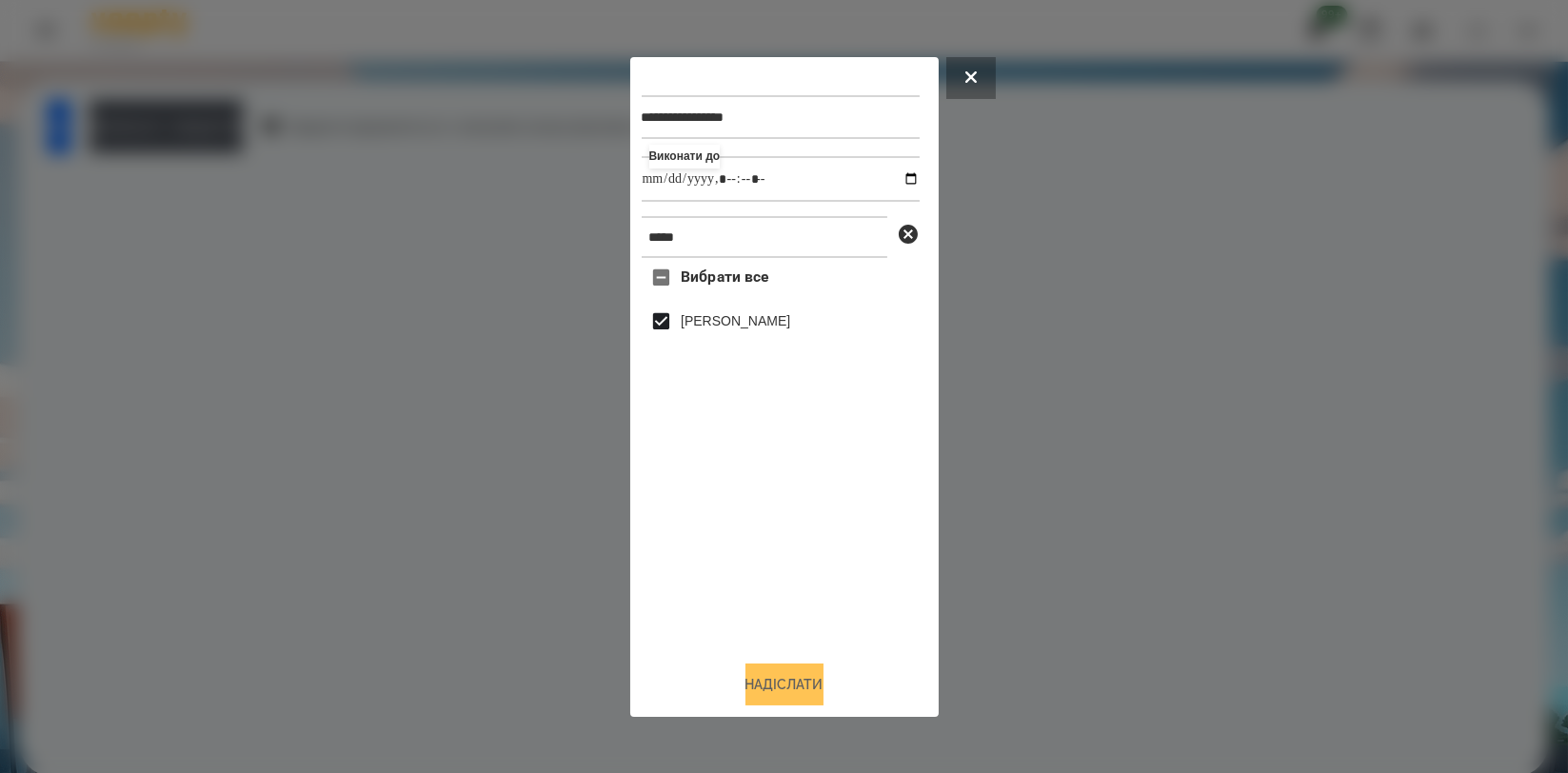
click at [787, 681] on button "Надіслати" at bounding box center [784, 684] width 79 height 42
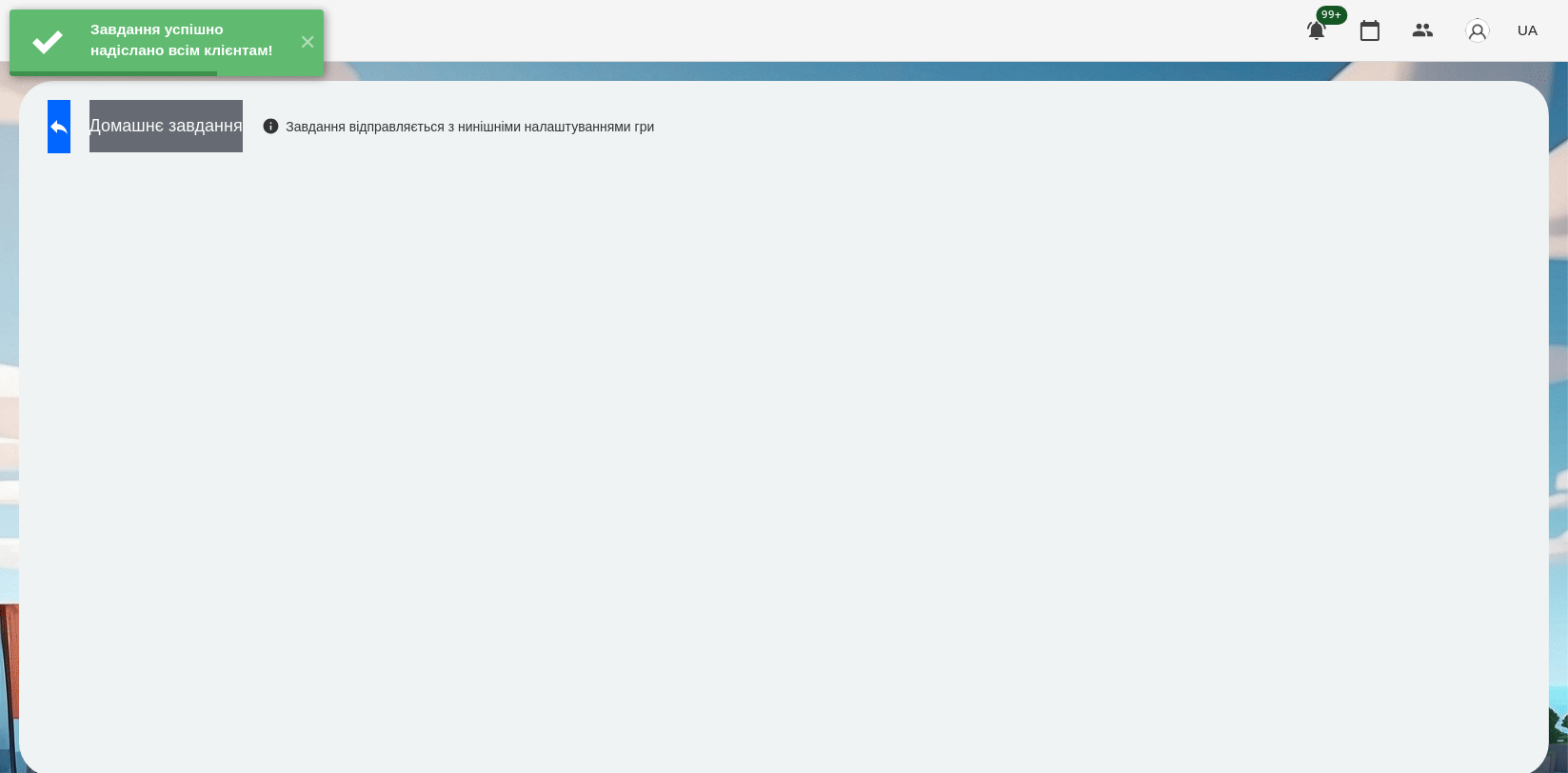
click at [243, 123] on button "Домашнє завдання" at bounding box center [166, 126] width 153 height 53
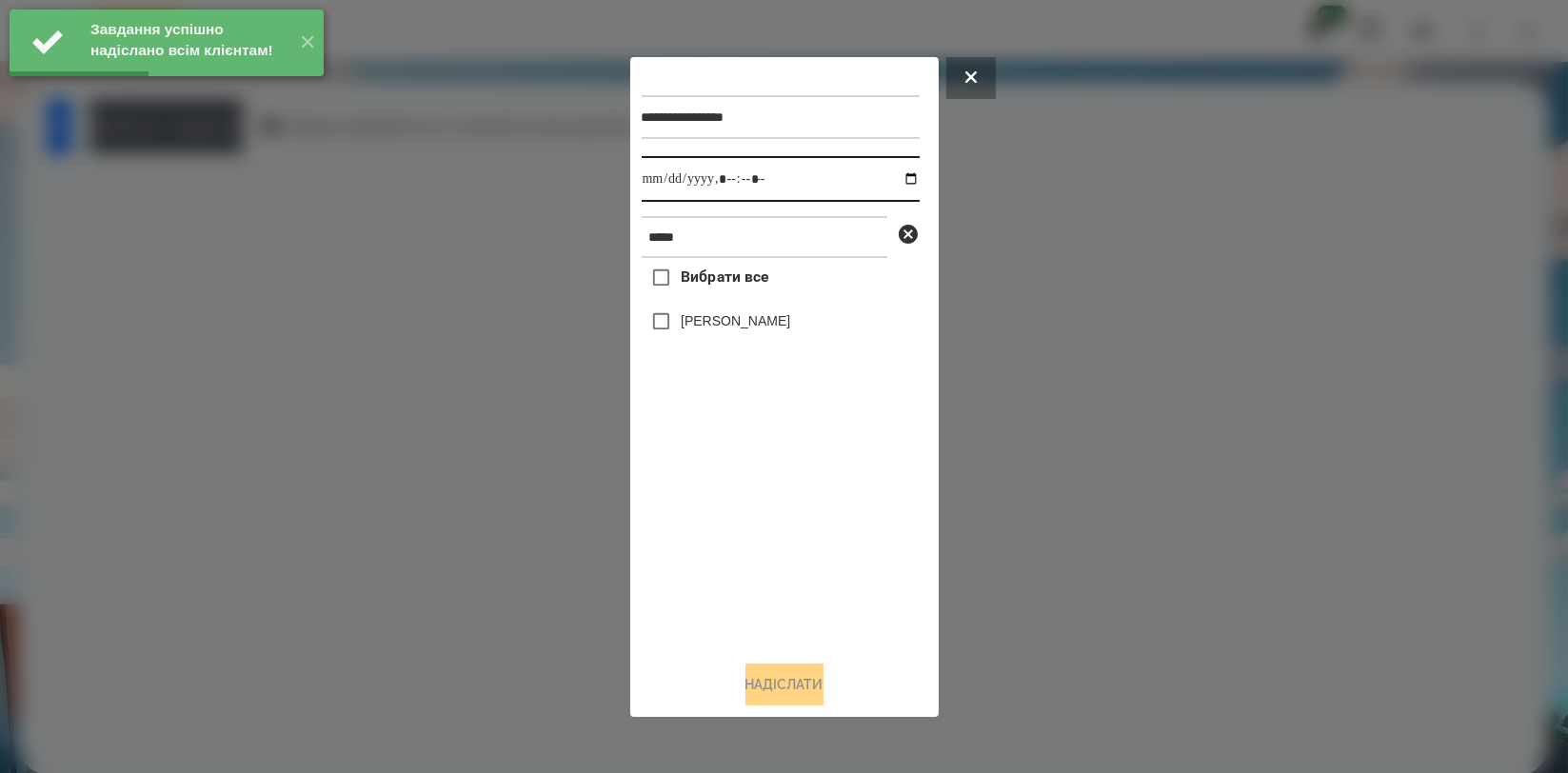
click at [899, 177] on input "datetime-local" at bounding box center [781, 179] width 278 height 46
type input "**********"
click at [790, 509] on div "Вибрати все [PERSON_NAME]" at bounding box center [781, 451] width 278 height 387
click at [781, 326] on label "[PERSON_NAME]" at bounding box center [736, 320] width 109 height 19
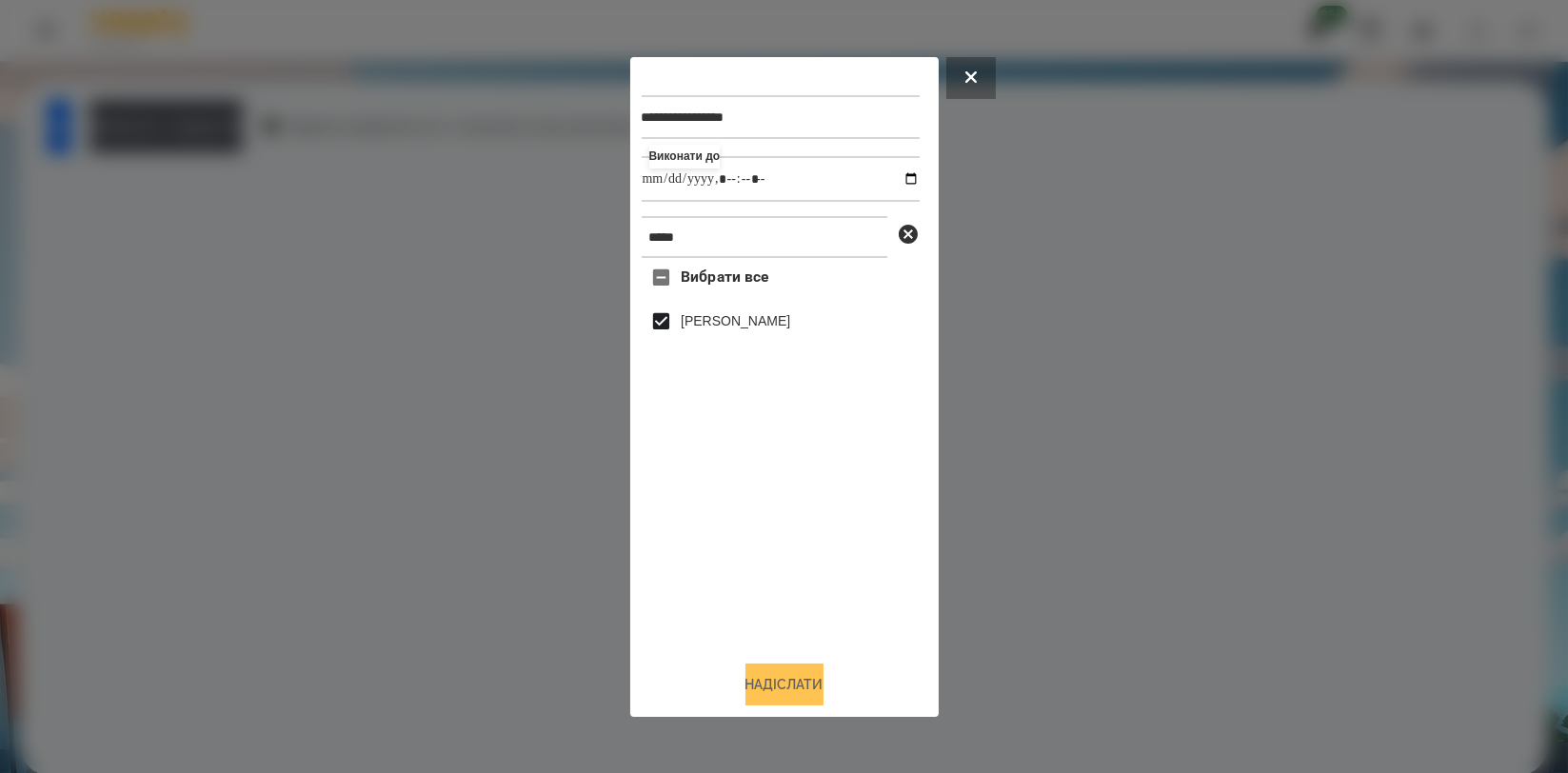
click at [780, 676] on button "Надіслати" at bounding box center [784, 684] width 79 height 42
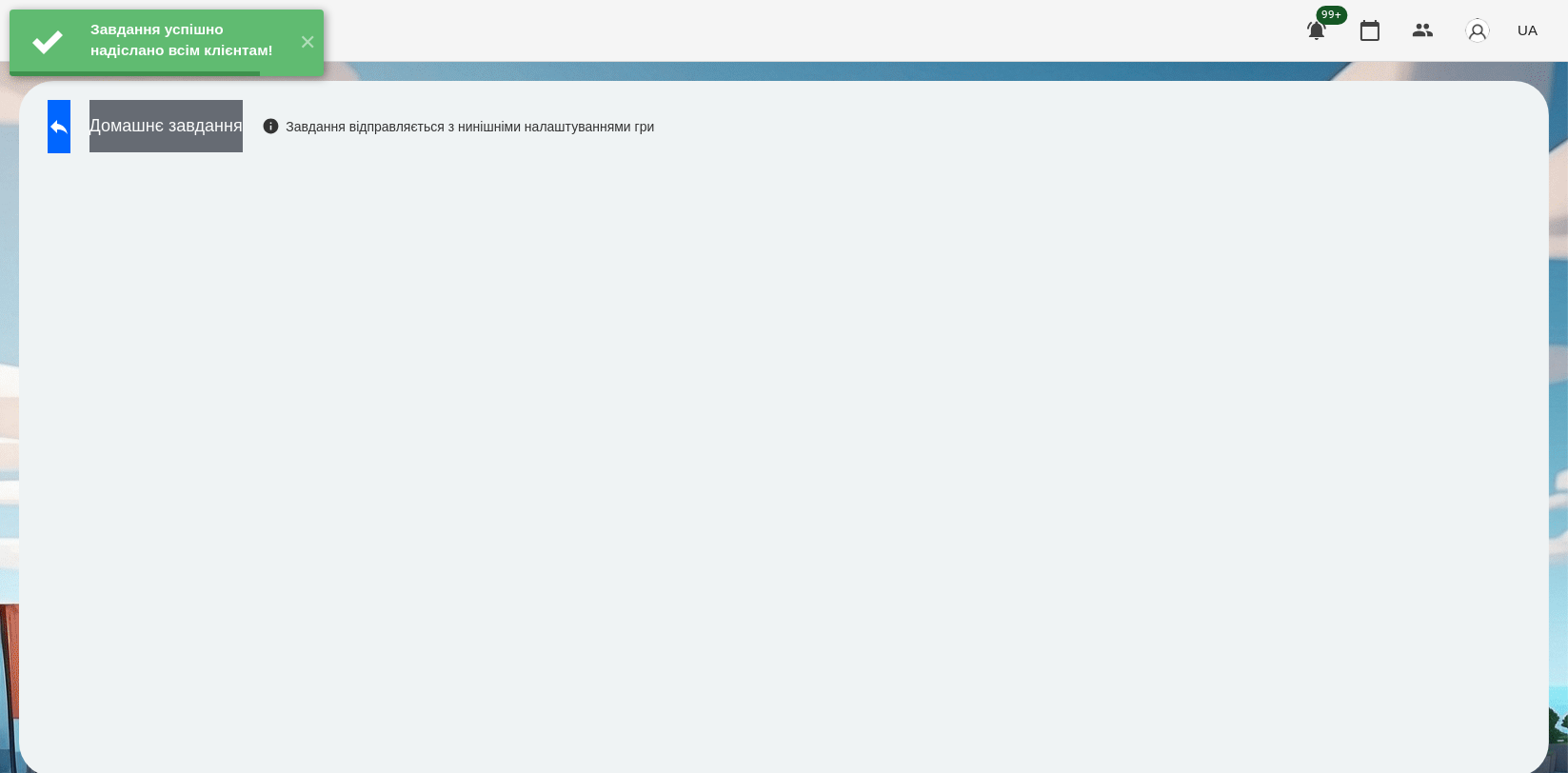
click at [243, 129] on button "Домашнє завдання" at bounding box center [166, 126] width 153 height 53
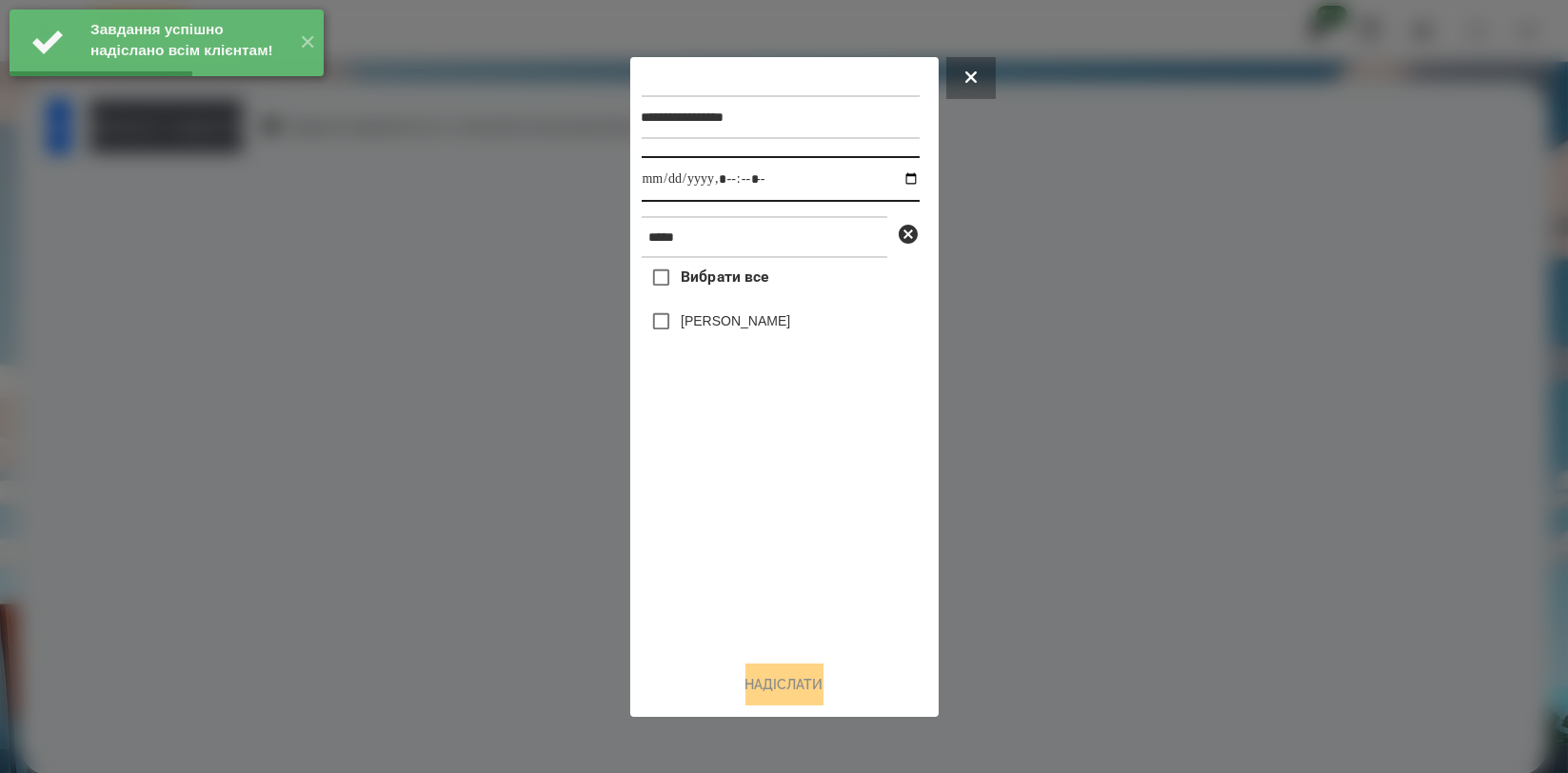
click at [898, 181] on input "datetime-local" at bounding box center [781, 179] width 278 height 46
type input "**********"
click at [797, 495] on div "Вибрати все [PERSON_NAME]" at bounding box center [781, 451] width 278 height 387
click at [783, 323] on label "[PERSON_NAME]" at bounding box center [736, 320] width 109 height 19
click at [811, 680] on button "Надіслати" at bounding box center [784, 684] width 79 height 42
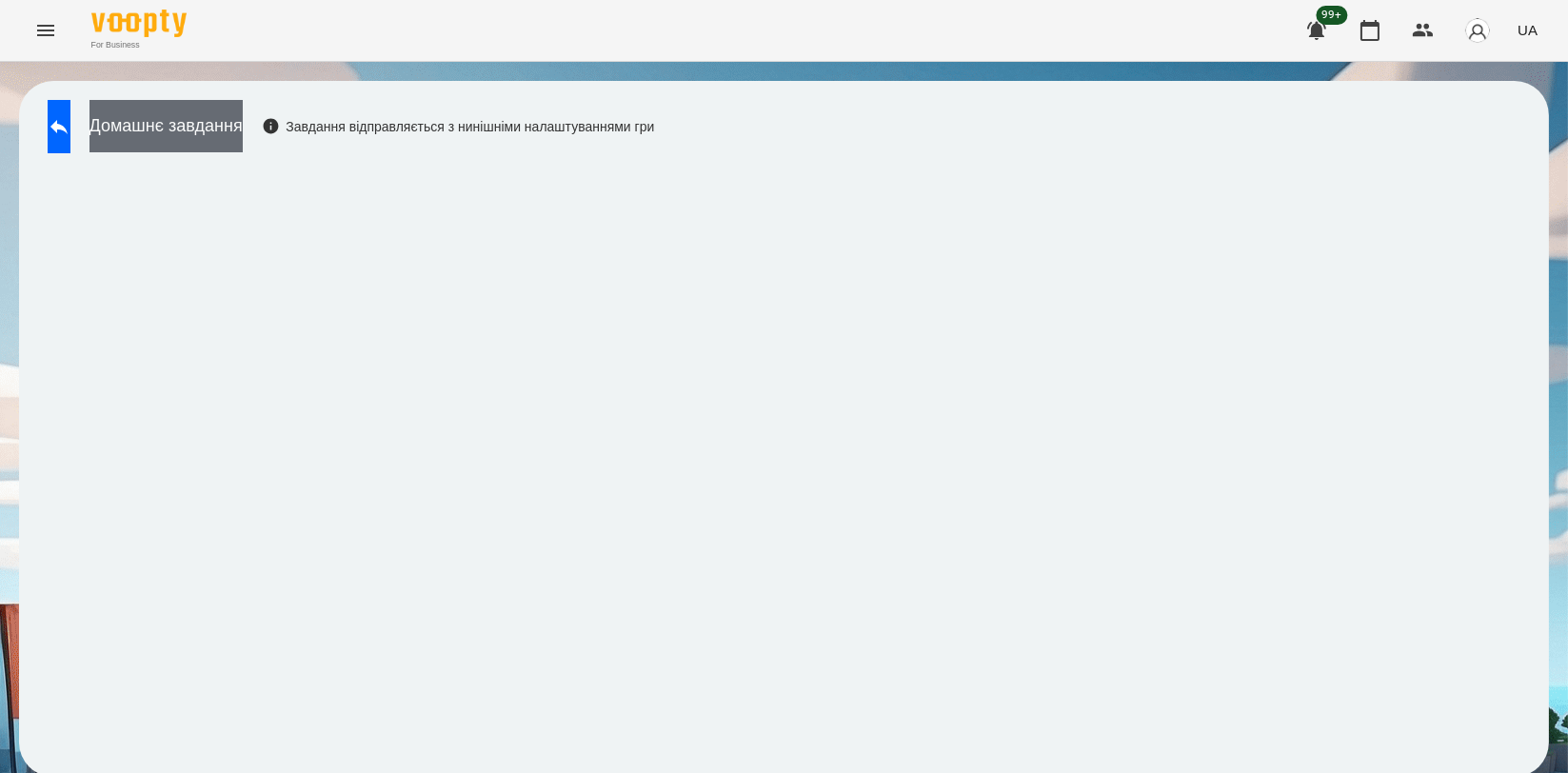
click at [243, 145] on button "Домашнє завдання" at bounding box center [166, 126] width 153 height 53
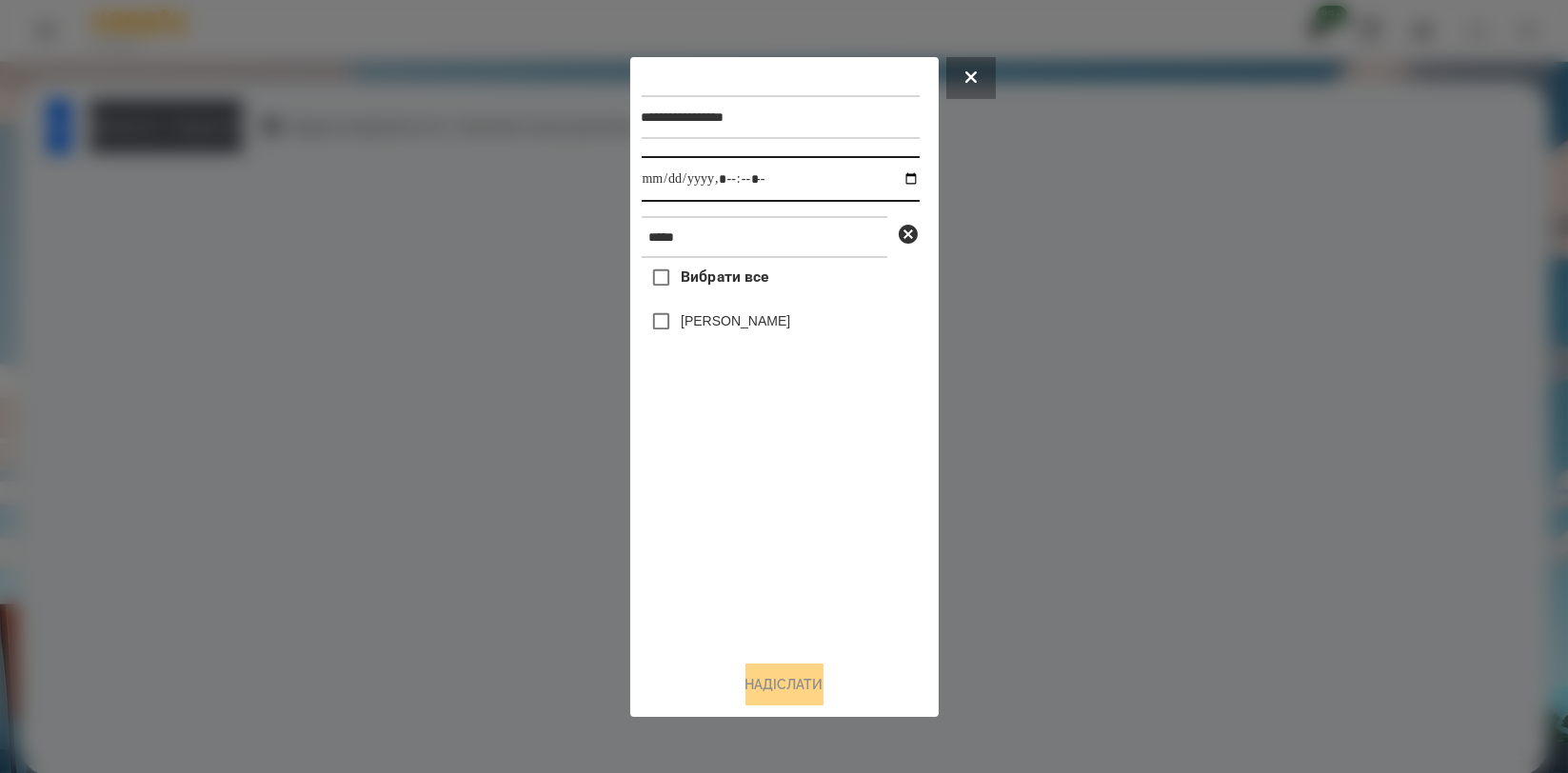
click at [896, 177] on input "datetime-local" at bounding box center [781, 179] width 278 height 46
type input "**********"
drag, startPoint x: 773, startPoint y: 563, endPoint x: 781, endPoint y: 482, distance: 81.4
click at [773, 562] on div "Вибрати все [PERSON_NAME]" at bounding box center [781, 451] width 278 height 387
click at [773, 321] on label "[PERSON_NAME]" at bounding box center [736, 320] width 109 height 19
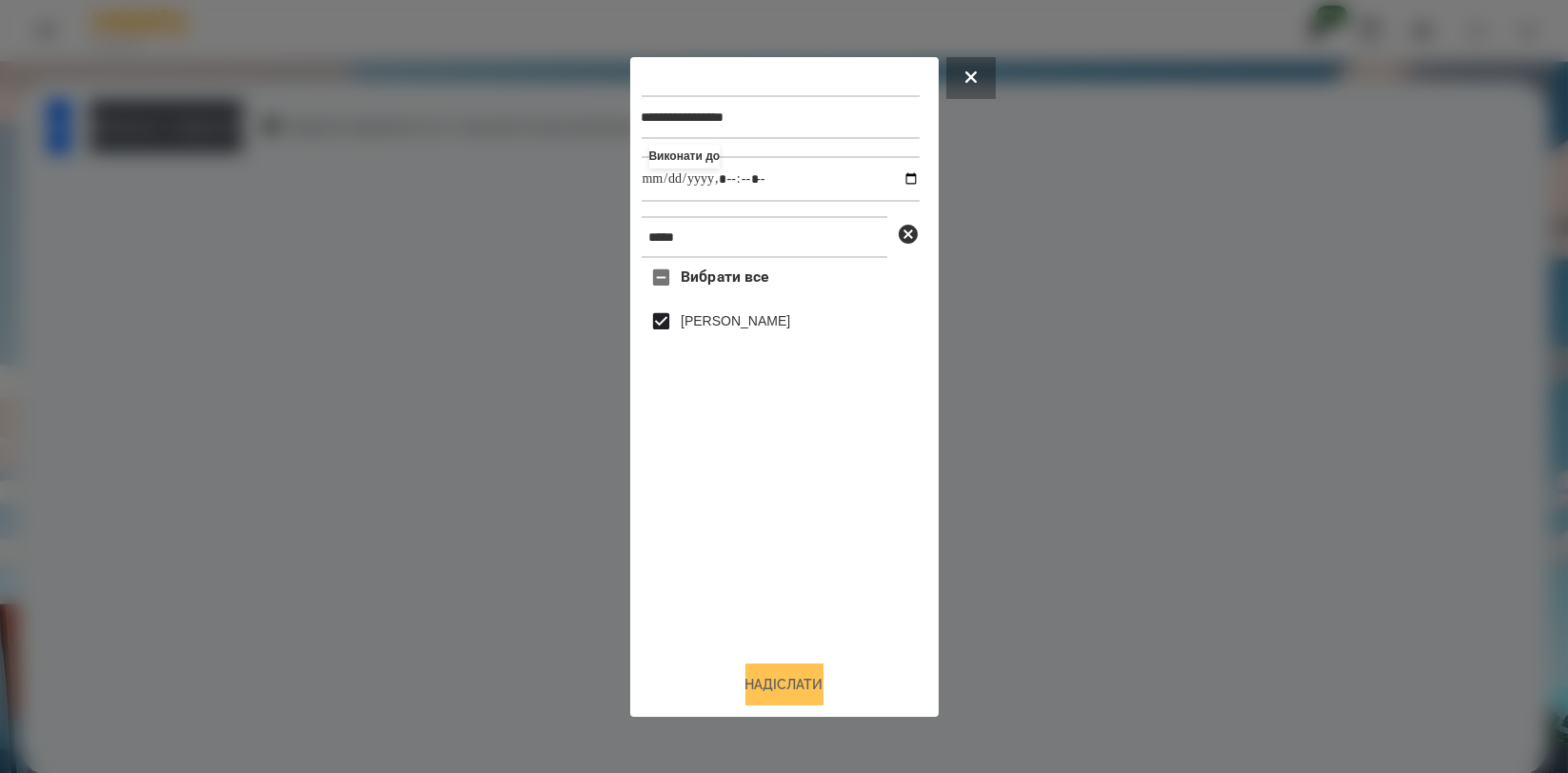
click at [800, 687] on button "Надіслати" at bounding box center [784, 684] width 79 height 42
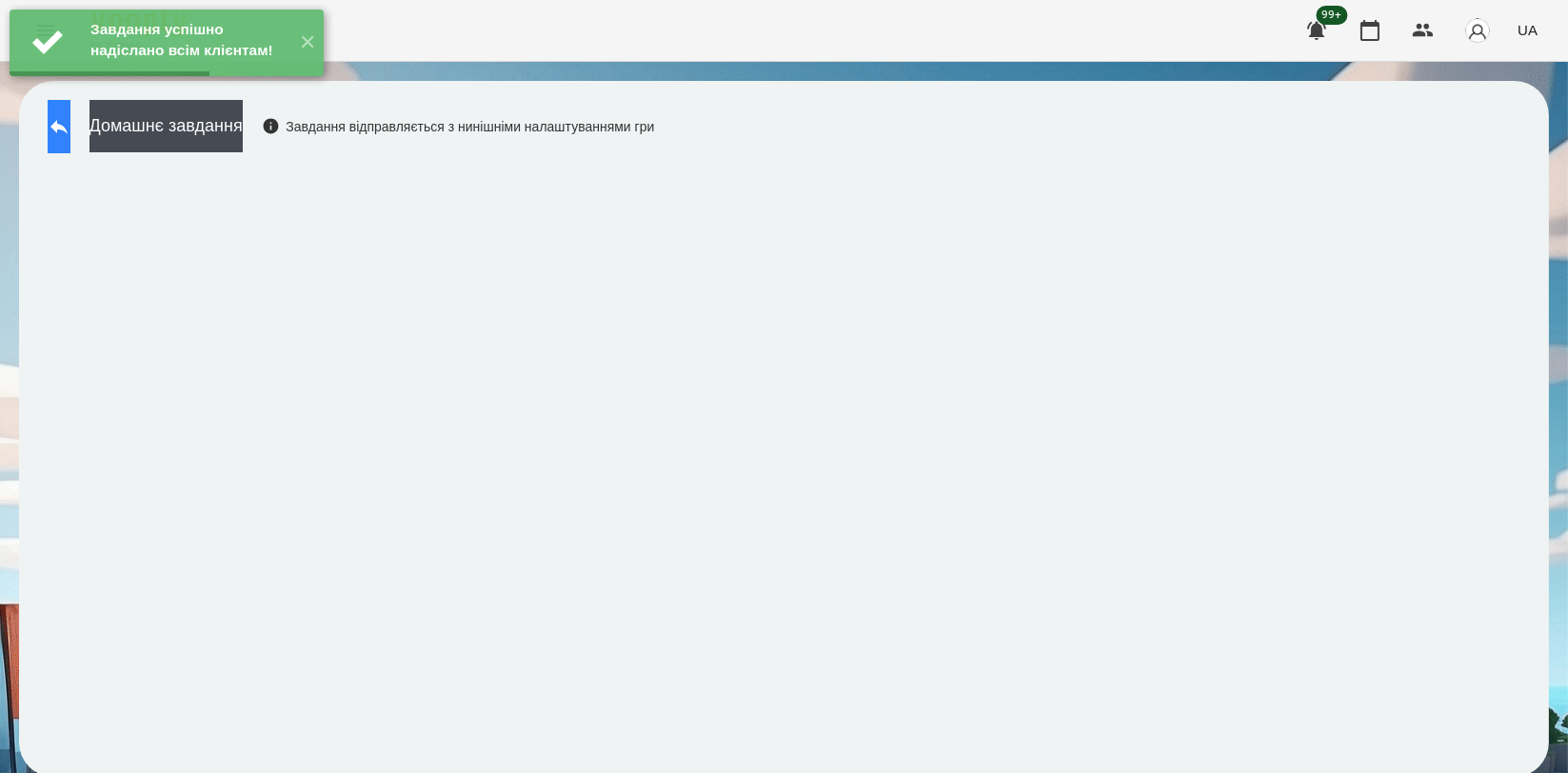
click at [71, 145] on button at bounding box center [59, 127] width 23 height 54
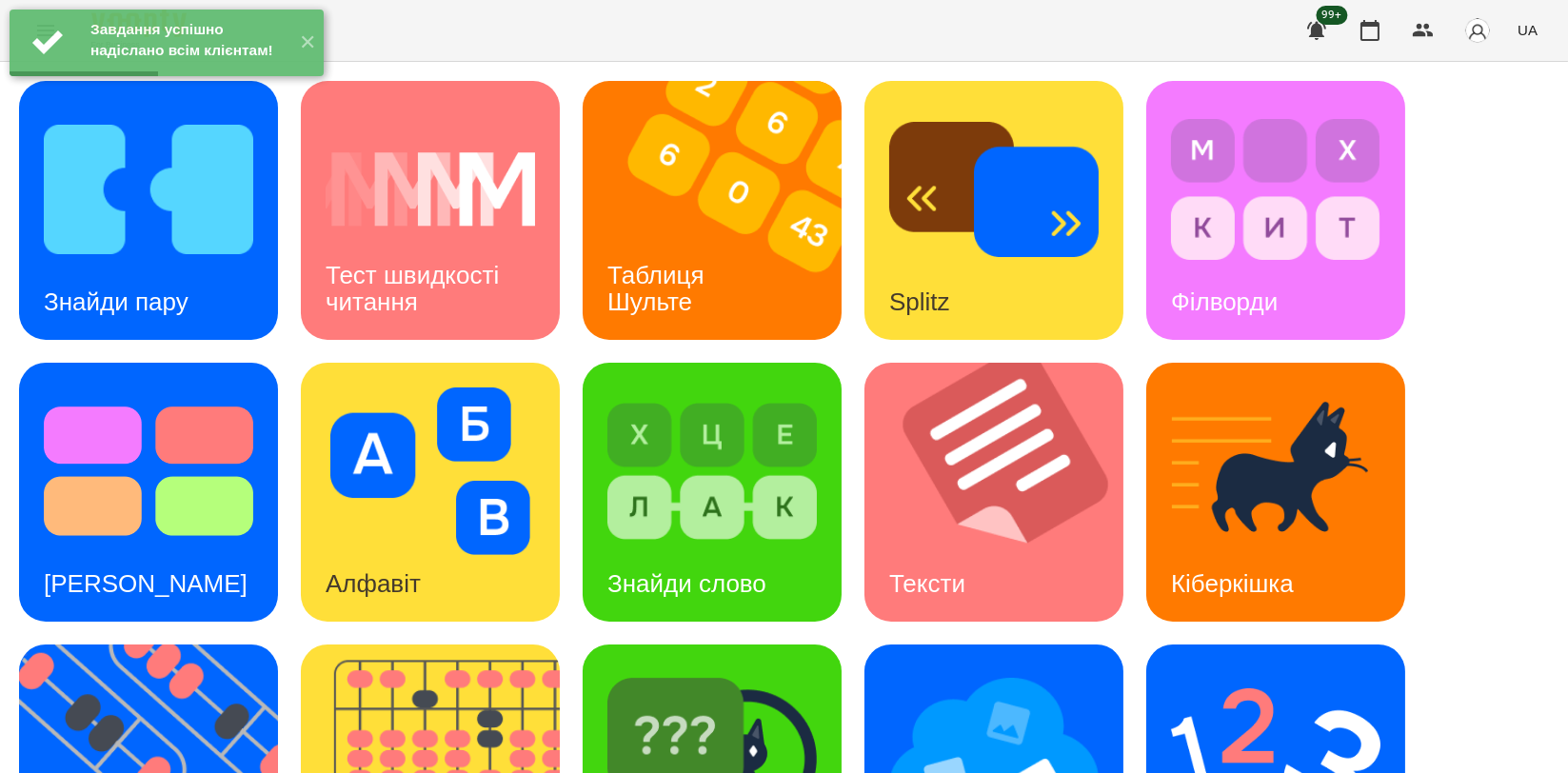
scroll to position [423, 0]
click at [1182, 670] on img at bounding box center [1276, 753] width 210 height 168
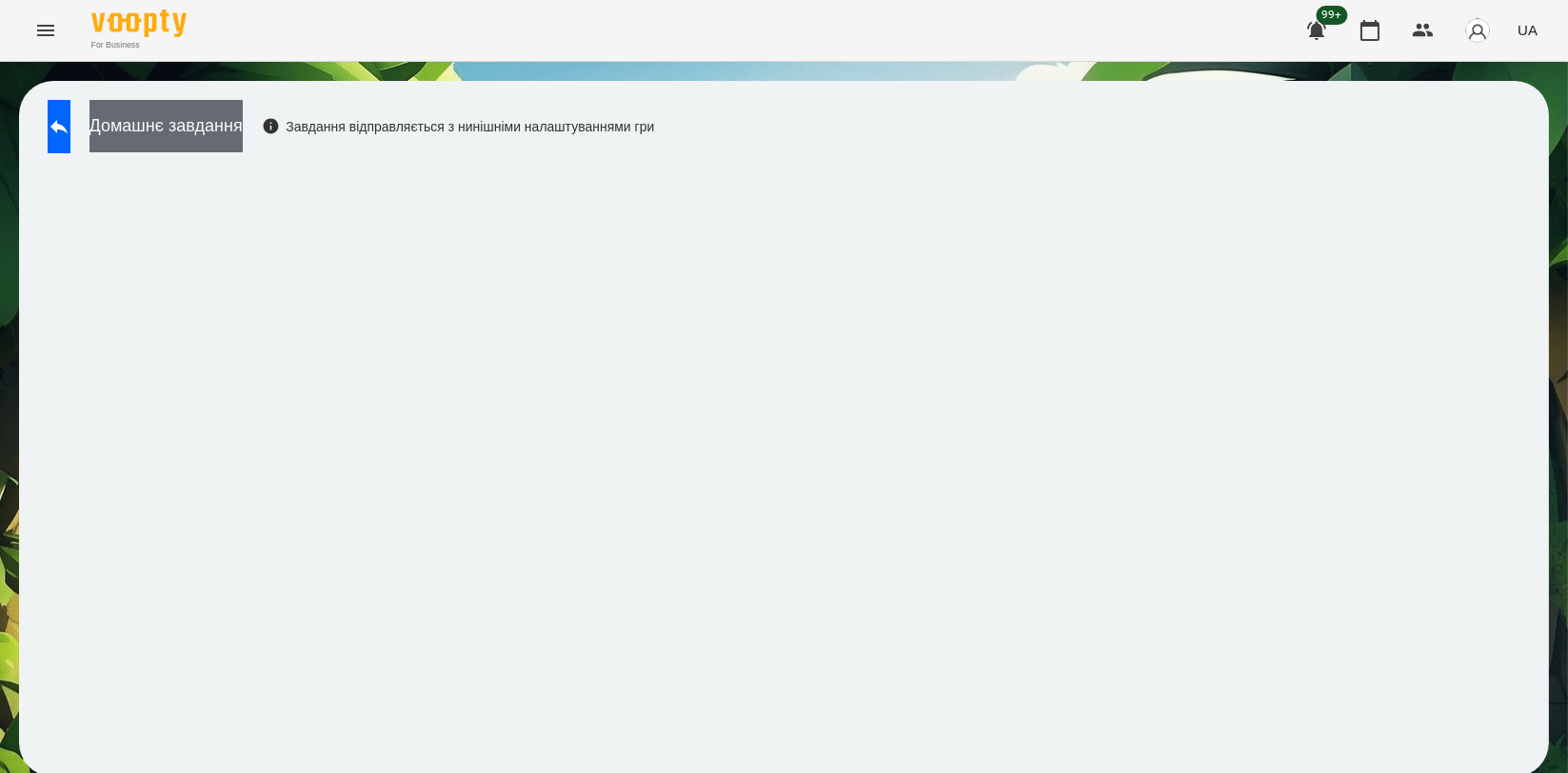
click at [243, 104] on button "Домашнє завдання" at bounding box center [166, 126] width 153 height 53
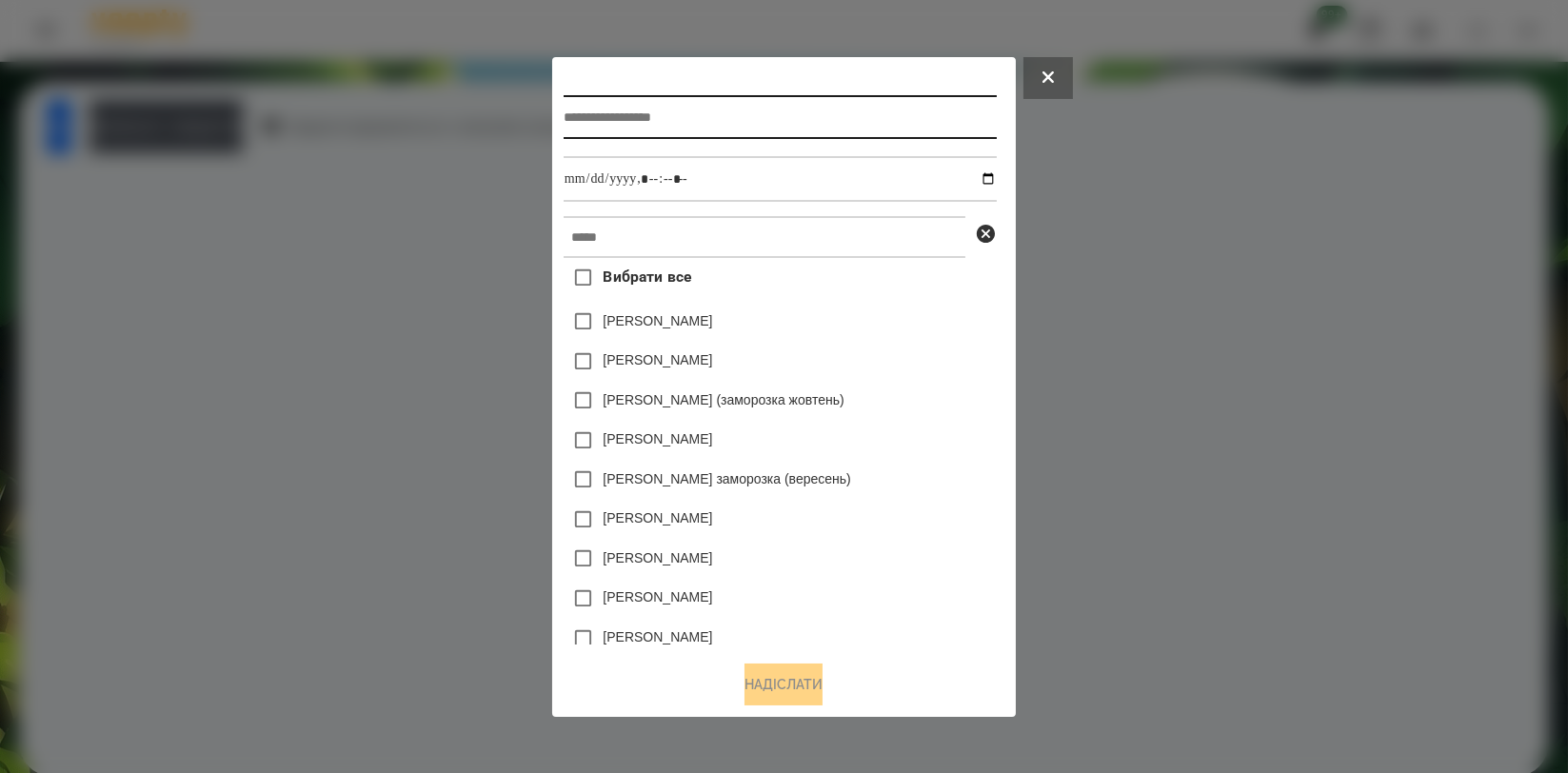
click at [599, 102] on input "text" at bounding box center [781, 117] width 434 height 44
click at [575, 111] on input "text" at bounding box center [781, 117] width 434 height 44
type input "**********"
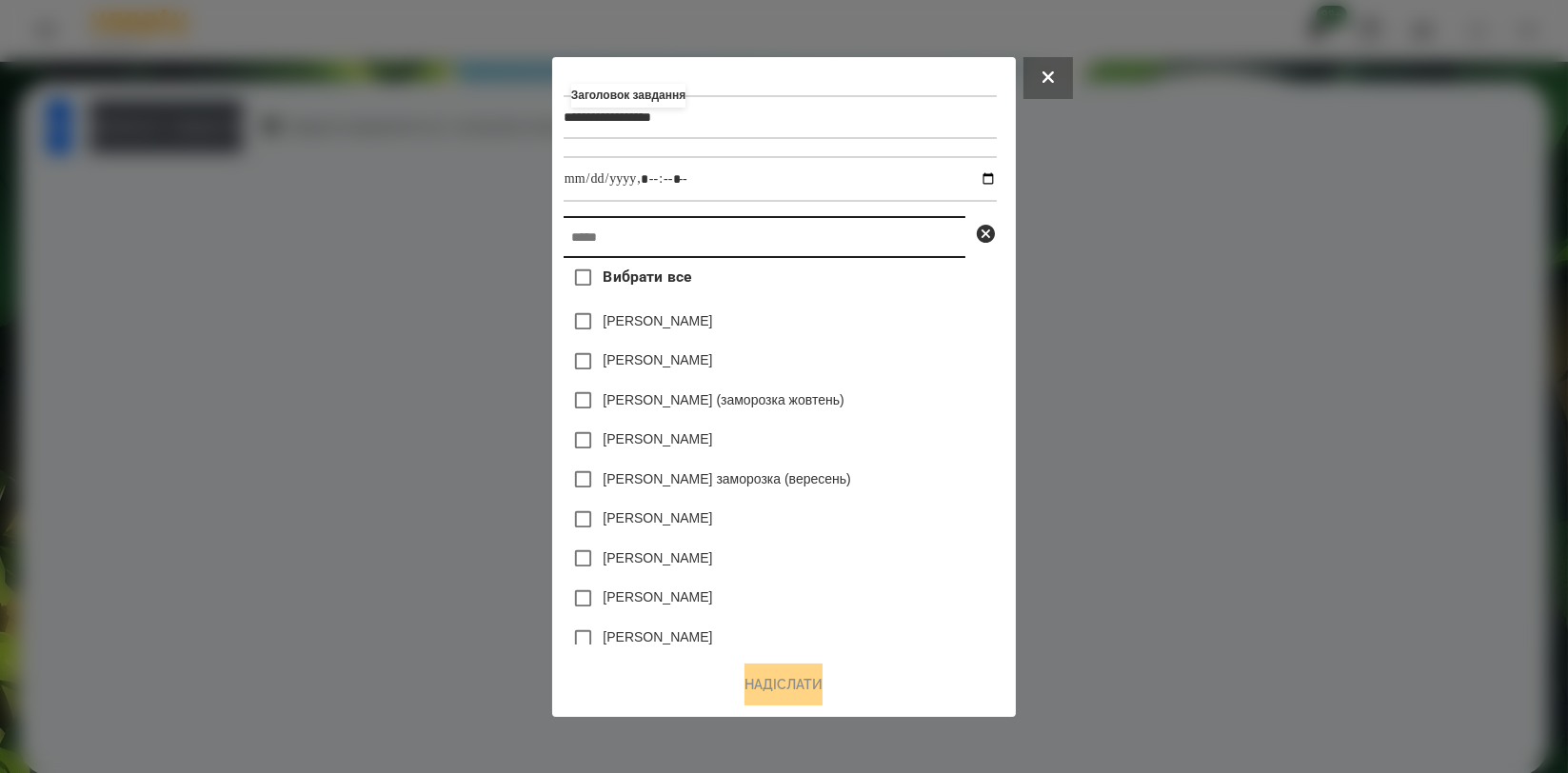
click at [595, 235] on input "text" at bounding box center [765, 237] width 402 height 42
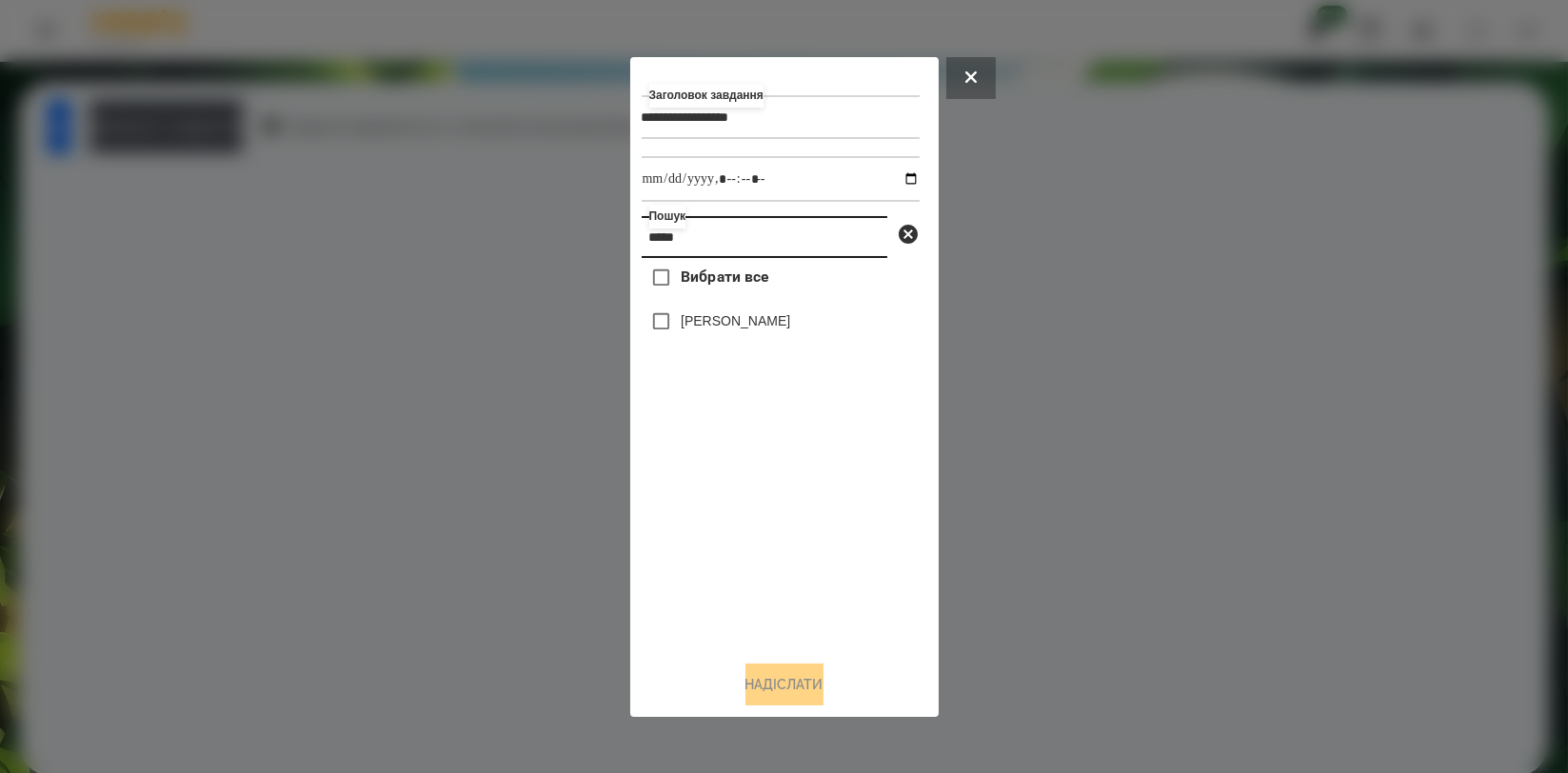
type input "*****"
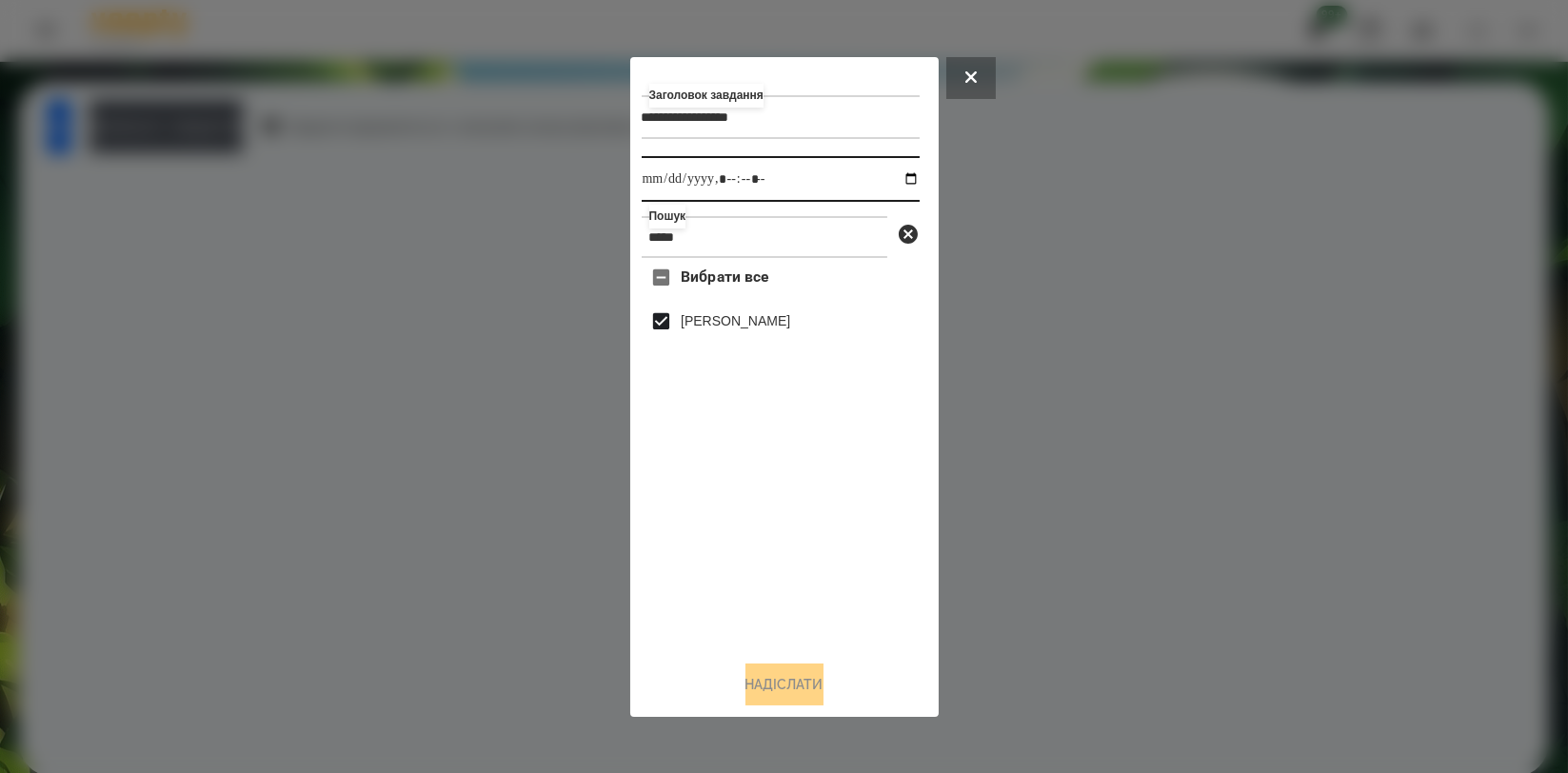
click at [889, 176] on input "datetime-local" at bounding box center [781, 179] width 278 height 46
type input "**********"
click at [806, 514] on div "Вибрати все [PERSON_NAME]" at bounding box center [781, 451] width 278 height 387
click at [773, 683] on button "Надіслати" at bounding box center [784, 684] width 79 height 42
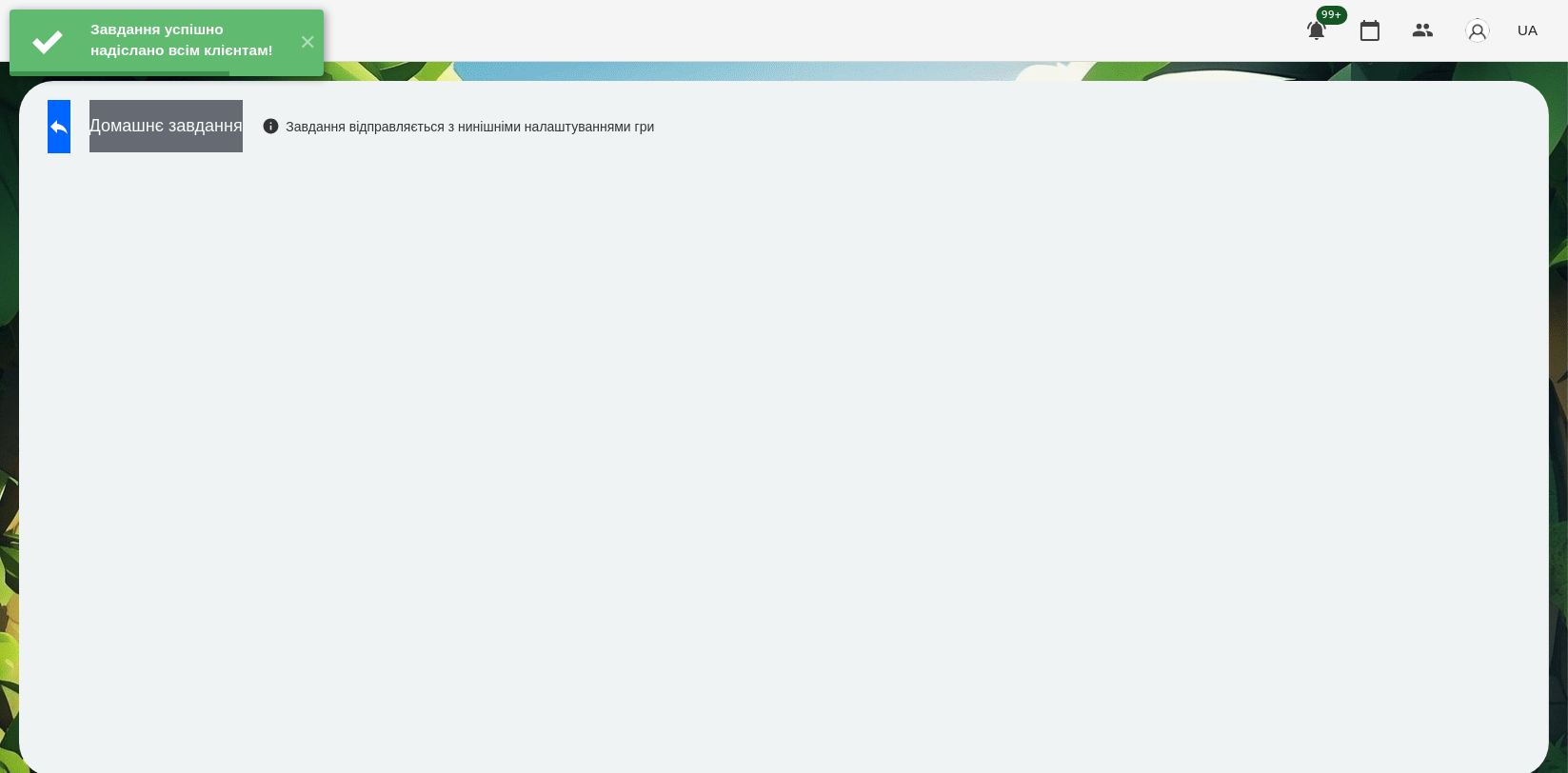
click at [243, 137] on button "Домашнє завдання" at bounding box center [166, 126] width 153 height 53
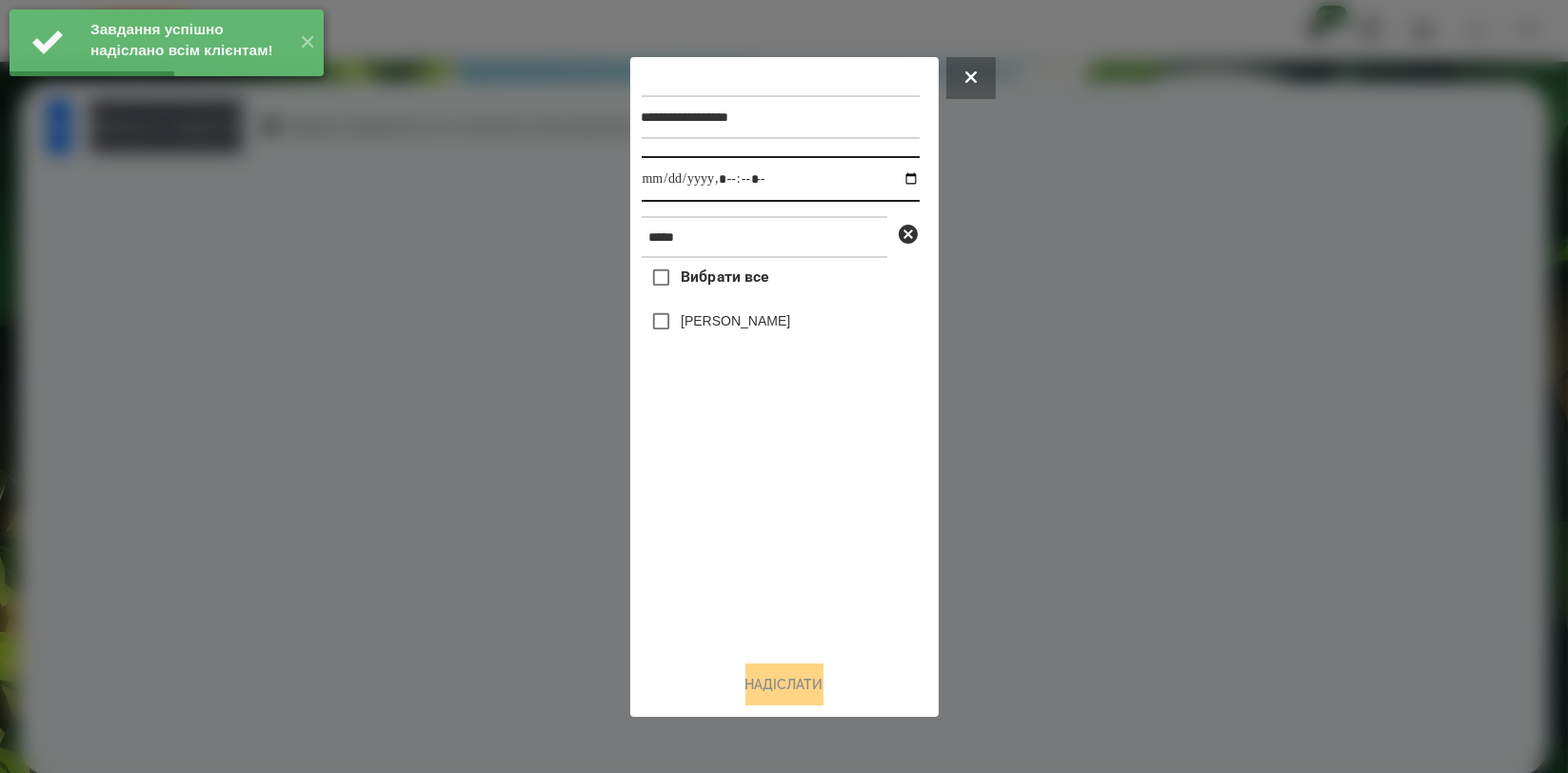
click at [898, 171] on input "datetime-local" at bounding box center [781, 179] width 278 height 46
type input "**********"
click at [701, 489] on div "Вибрати все [PERSON_NAME]" at bounding box center [781, 451] width 278 height 387
click at [728, 325] on label "[PERSON_NAME]" at bounding box center [736, 320] width 109 height 19
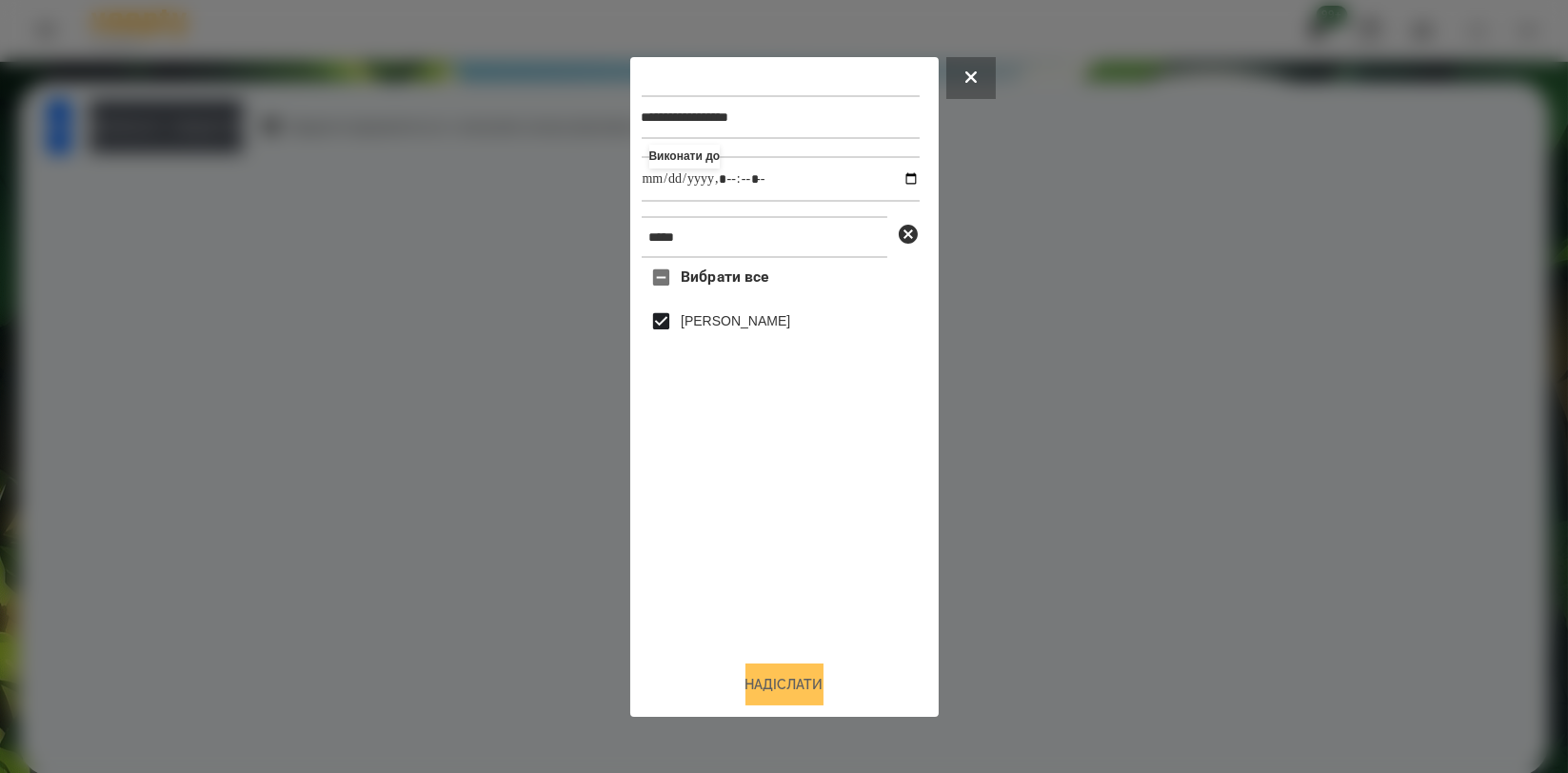
click at [787, 706] on button "Надіслати" at bounding box center [784, 684] width 79 height 42
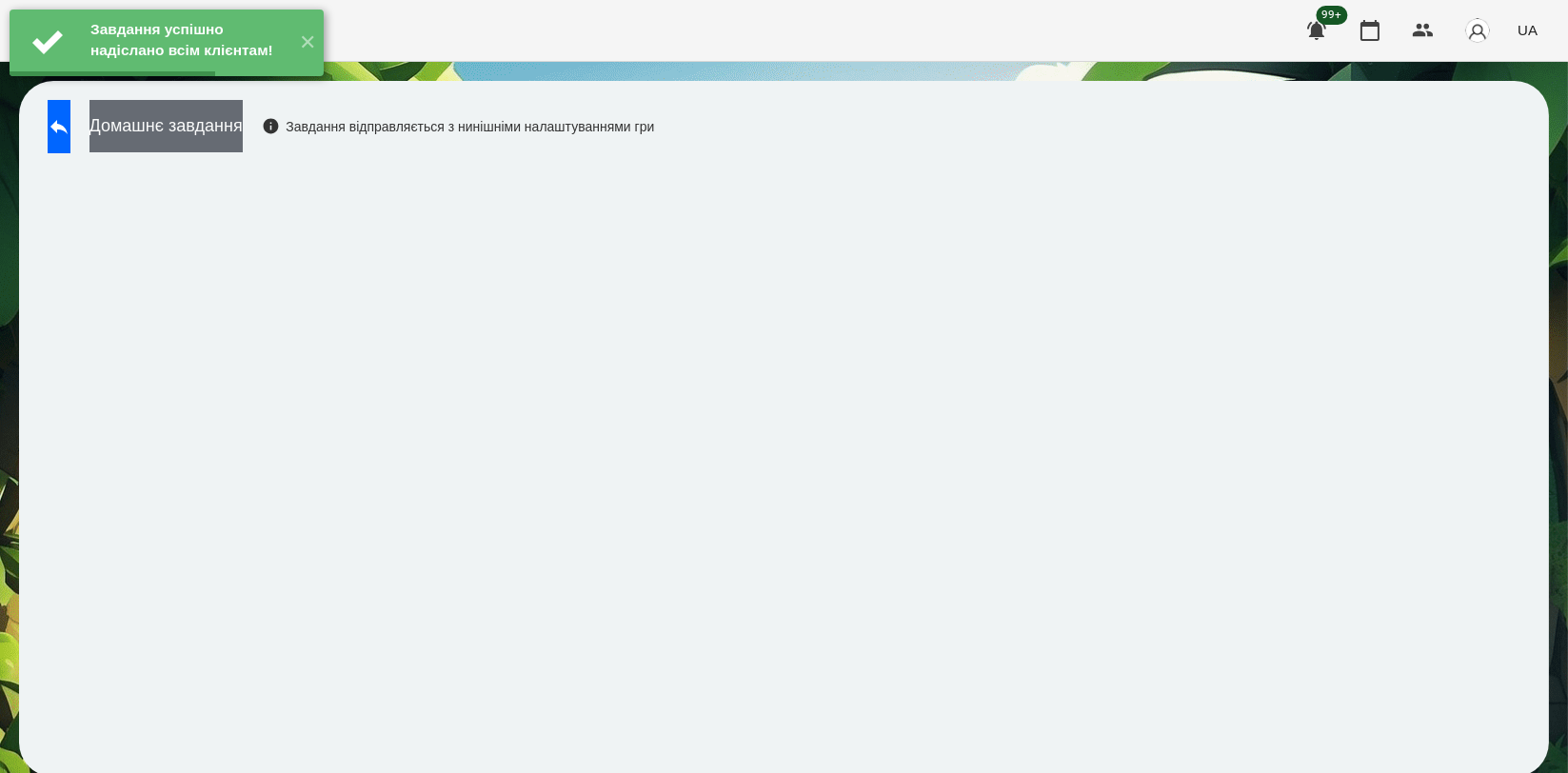
click at [228, 120] on button "Домашнє завдання" at bounding box center [166, 126] width 153 height 53
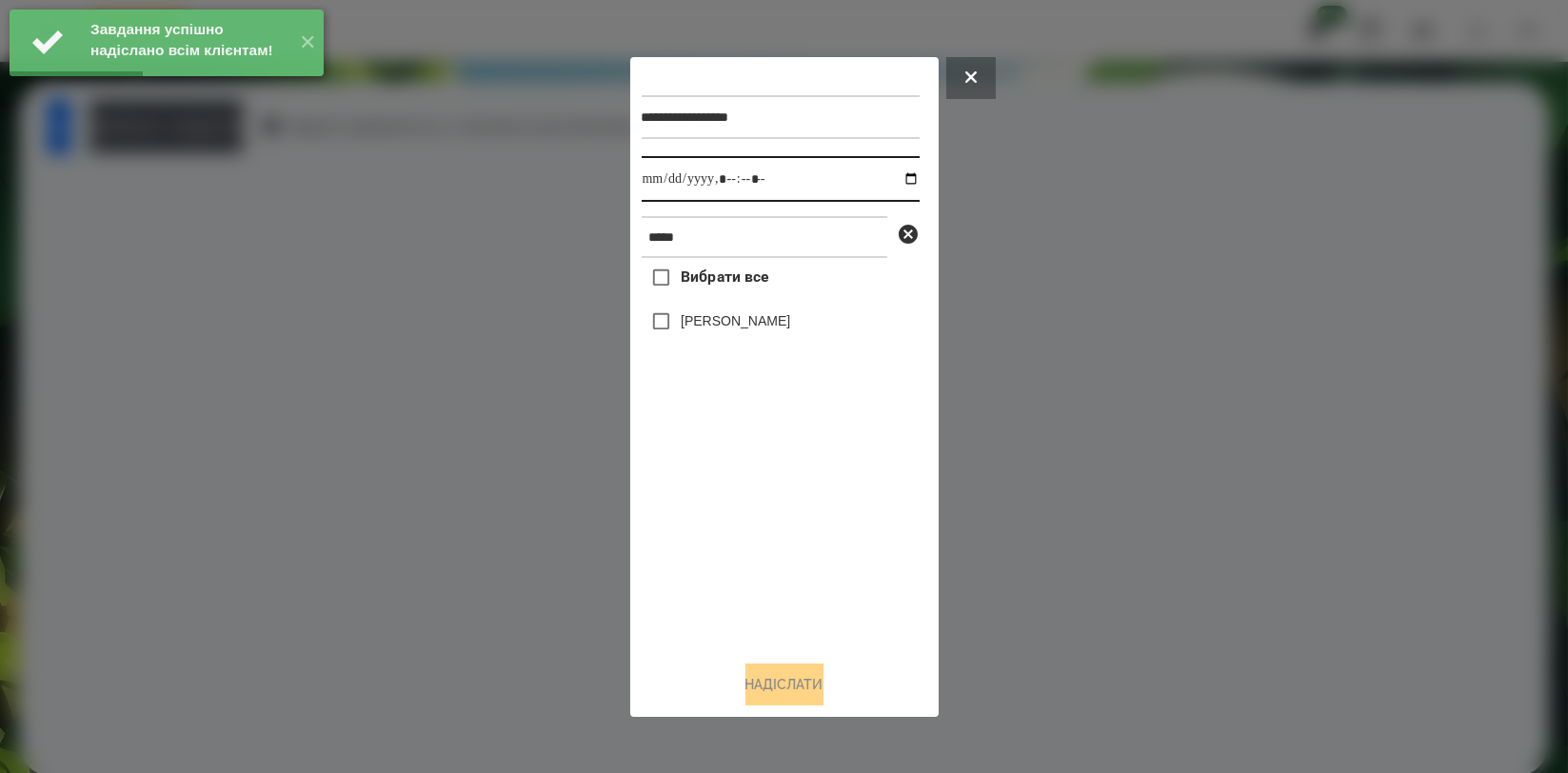
click at [894, 173] on input "datetime-local" at bounding box center [781, 179] width 278 height 46
type input "**********"
click at [749, 502] on div "Вибрати все [PERSON_NAME]" at bounding box center [781, 451] width 278 height 387
click at [784, 325] on label "[PERSON_NAME]" at bounding box center [736, 320] width 109 height 19
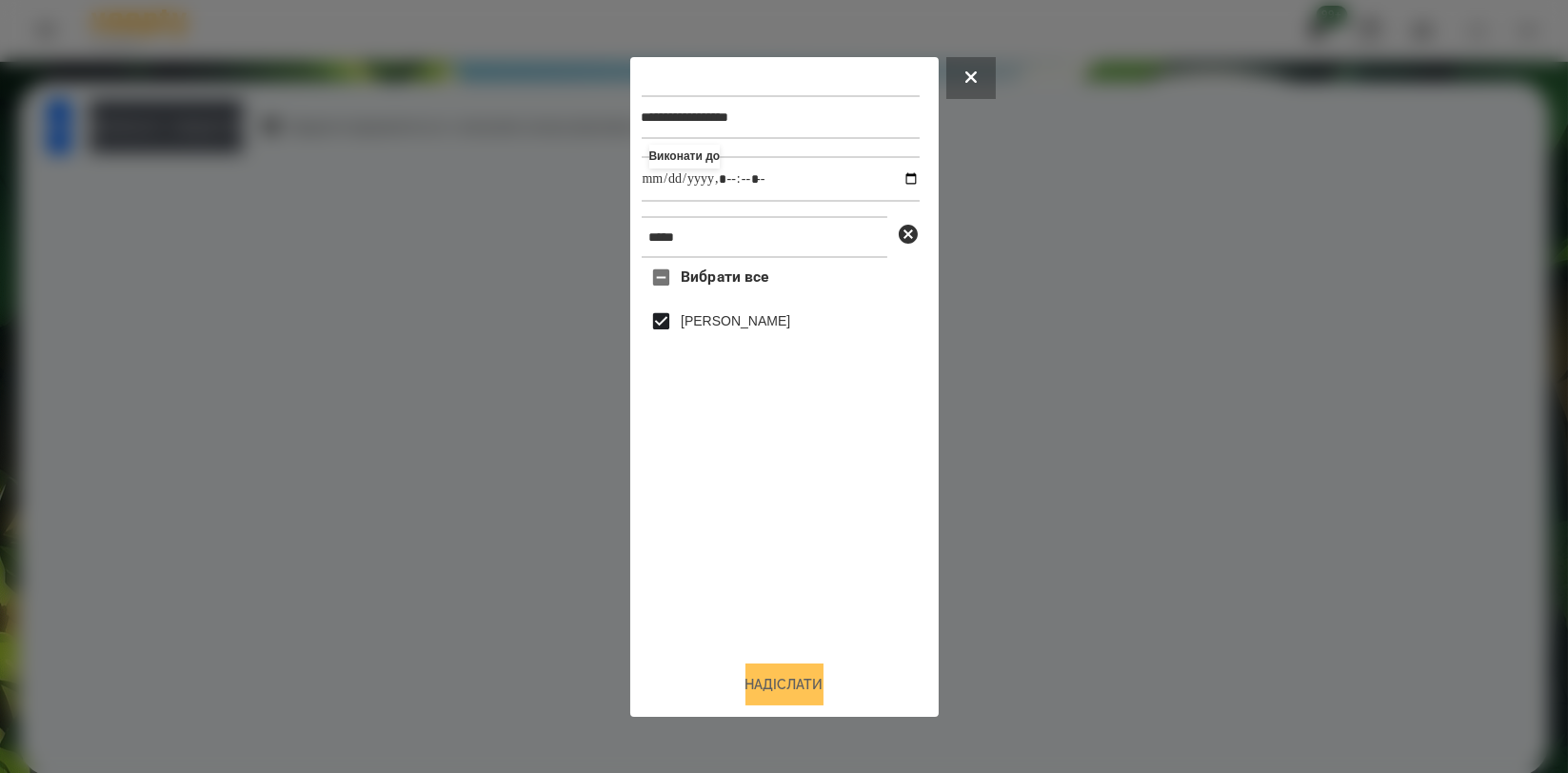
click at [779, 699] on button "Надіслати" at bounding box center [784, 684] width 79 height 42
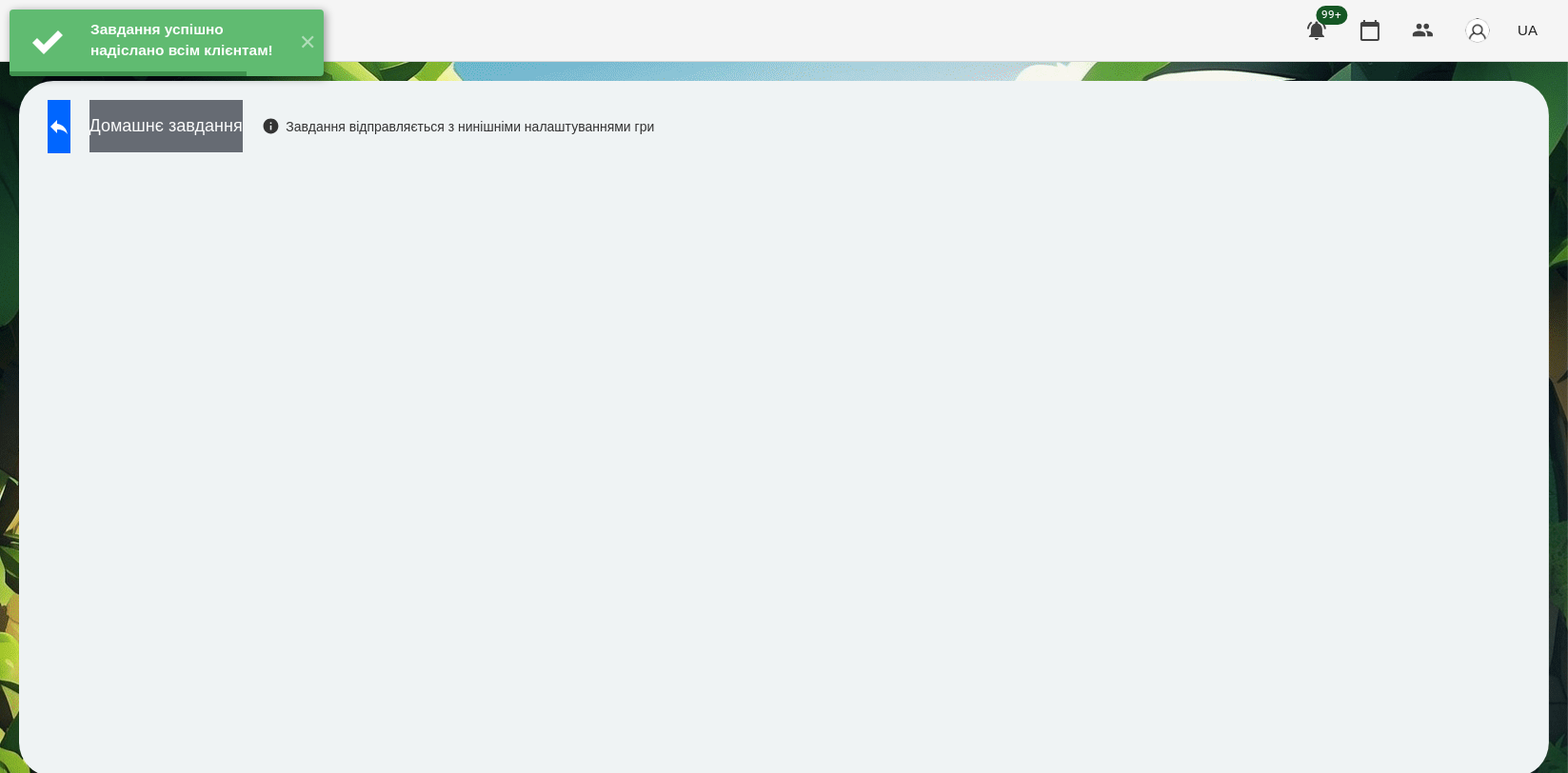
click at [243, 127] on button "Домашнє завдання" at bounding box center [166, 126] width 153 height 53
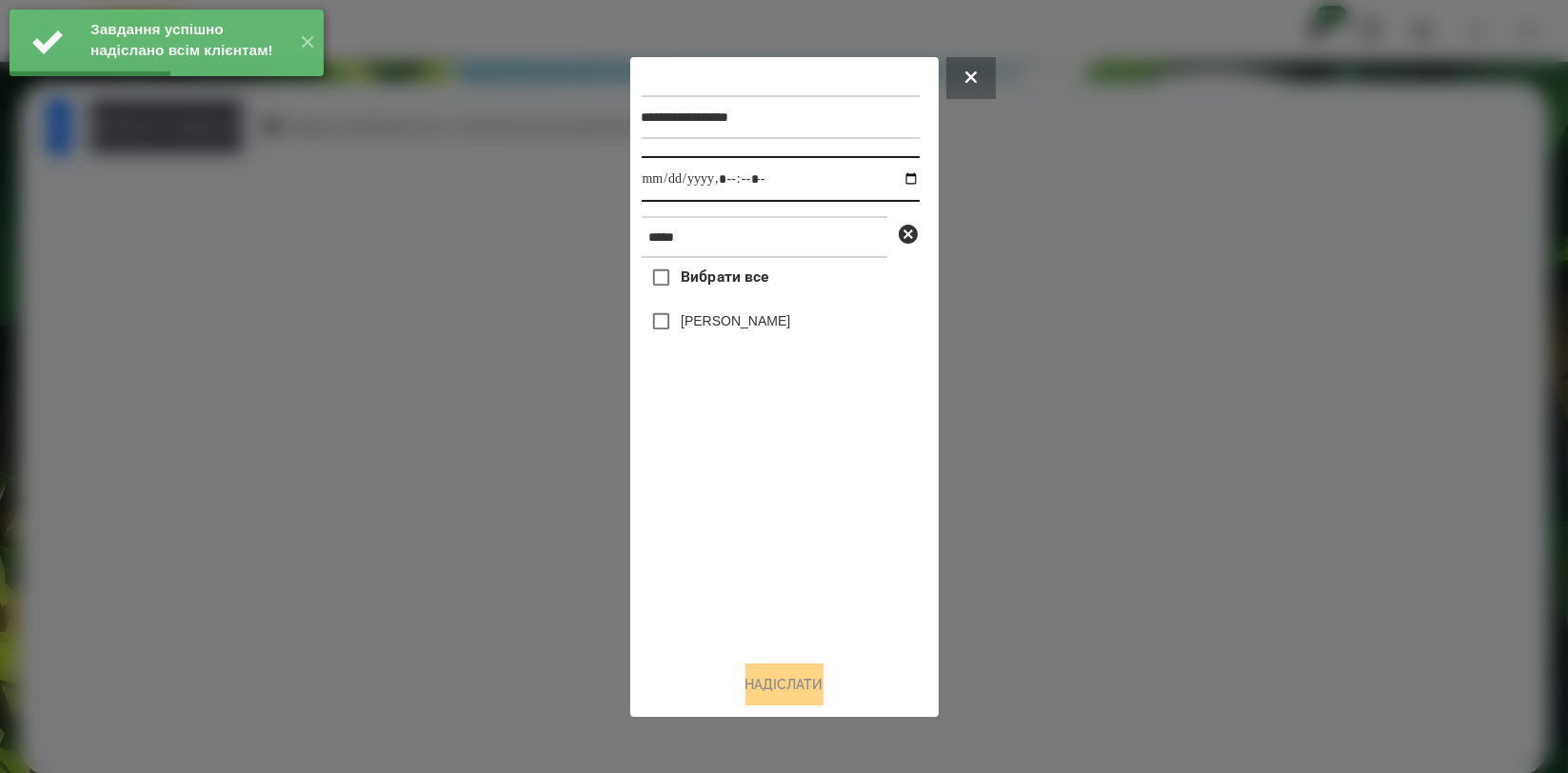
click at [901, 182] on input "datetime-local" at bounding box center [781, 179] width 278 height 46
type input "**********"
click at [768, 509] on div "Вибрати все [PERSON_NAME]" at bounding box center [781, 451] width 278 height 387
click at [790, 316] on label "[PERSON_NAME]" at bounding box center [736, 320] width 109 height 19
click at [788, 691] on button "Надіслати" at bounding box center [784, 684] width 79 height 42
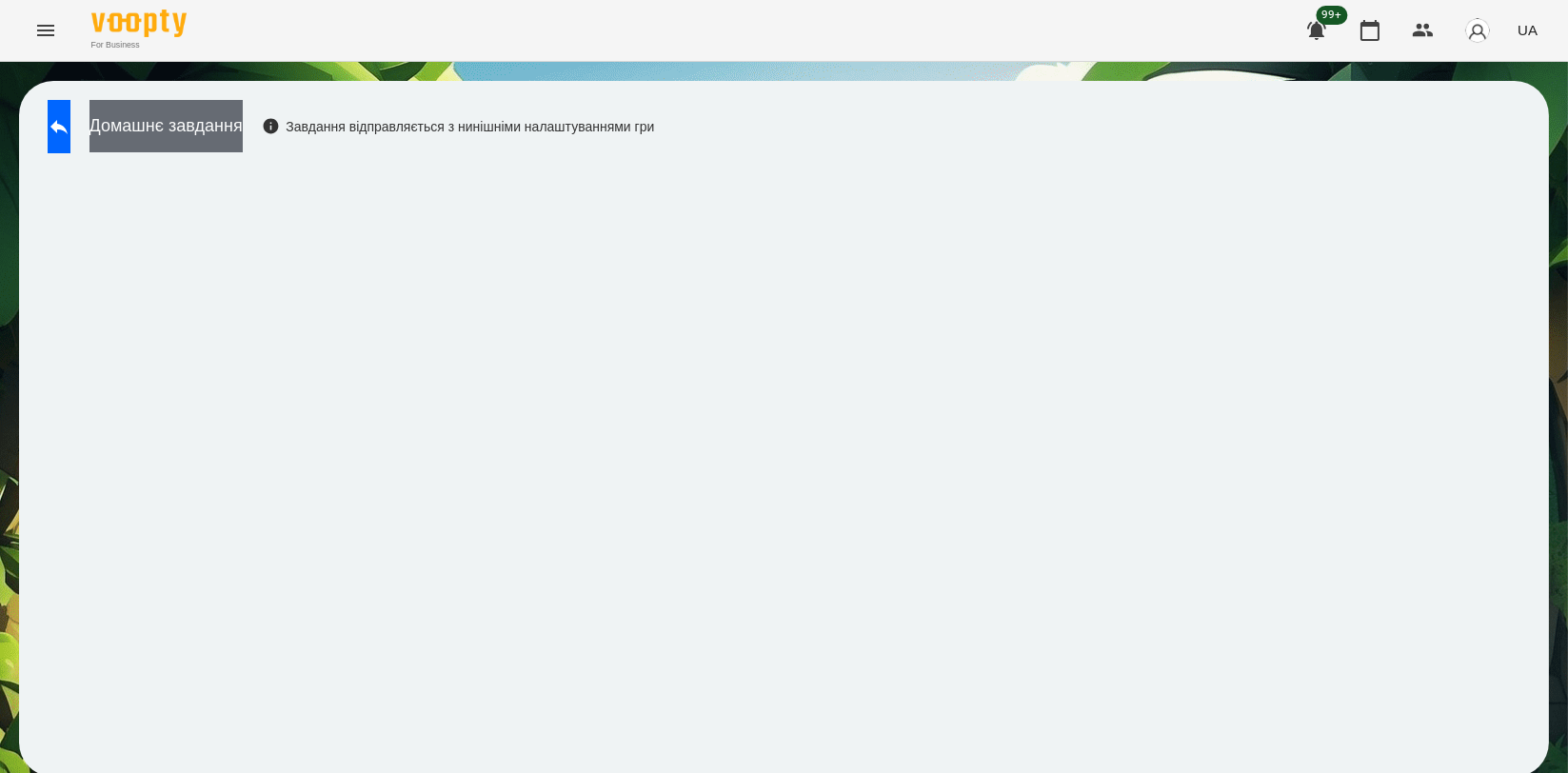
click at [243, 143] on button "Домашнє завдання" at bounding box center [166, 126] width 153 height 53
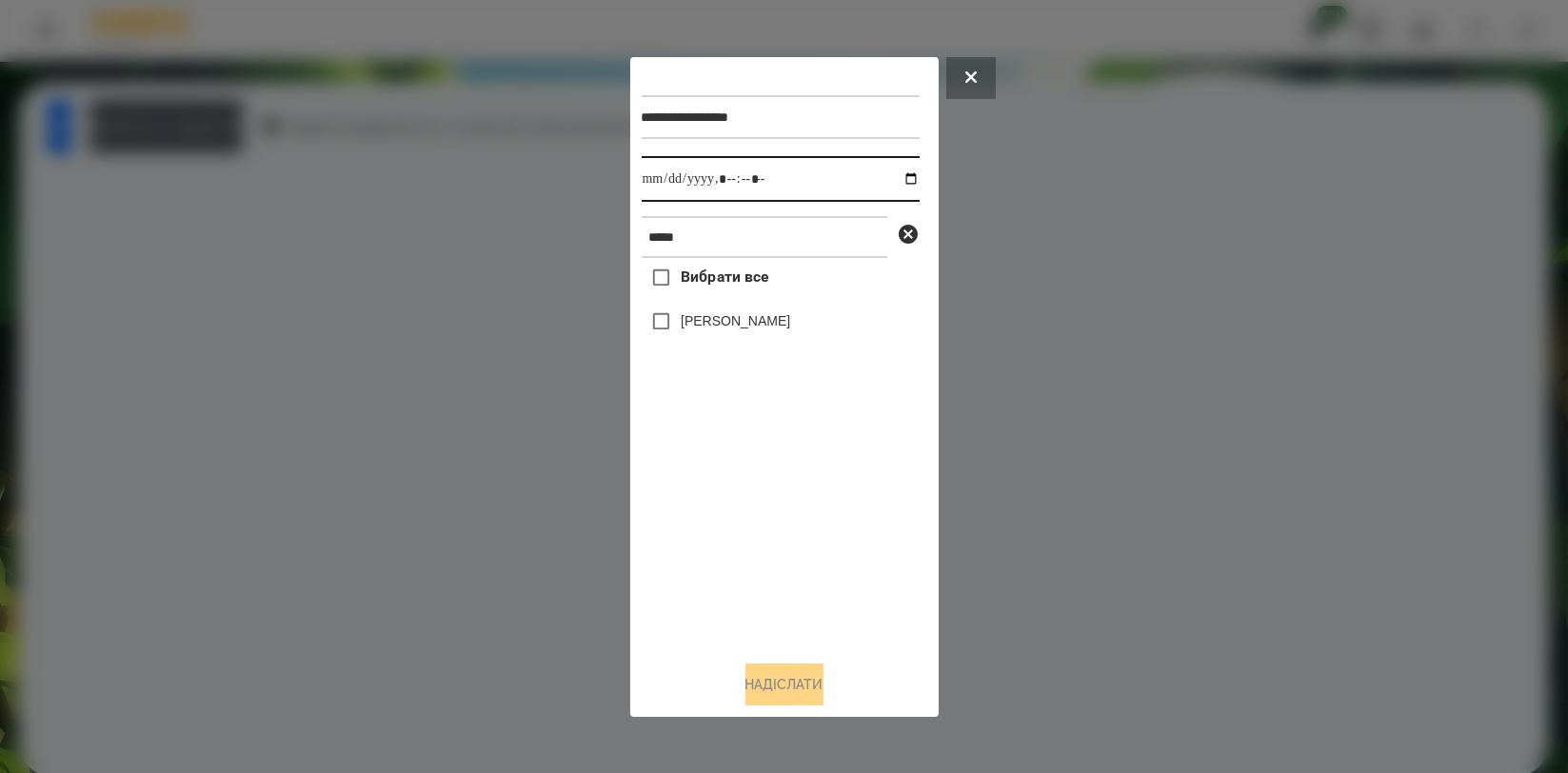
click at [893, 175] on input "datetime-local" at bounding box center [781, 179] width 278 height 46
type input "**********"
click at [767, 509] on div "Вибрати все [PERSON_NAME]" at bounding box center [781, 451] width 278 height 387
click at [762, 330] on label "[PERSON_NAME]" at bounding box center [736, 320] width 109 height 19
click at [775, 689] on button "Надіслати" at bounding box center [784, 684] width 79 height 42
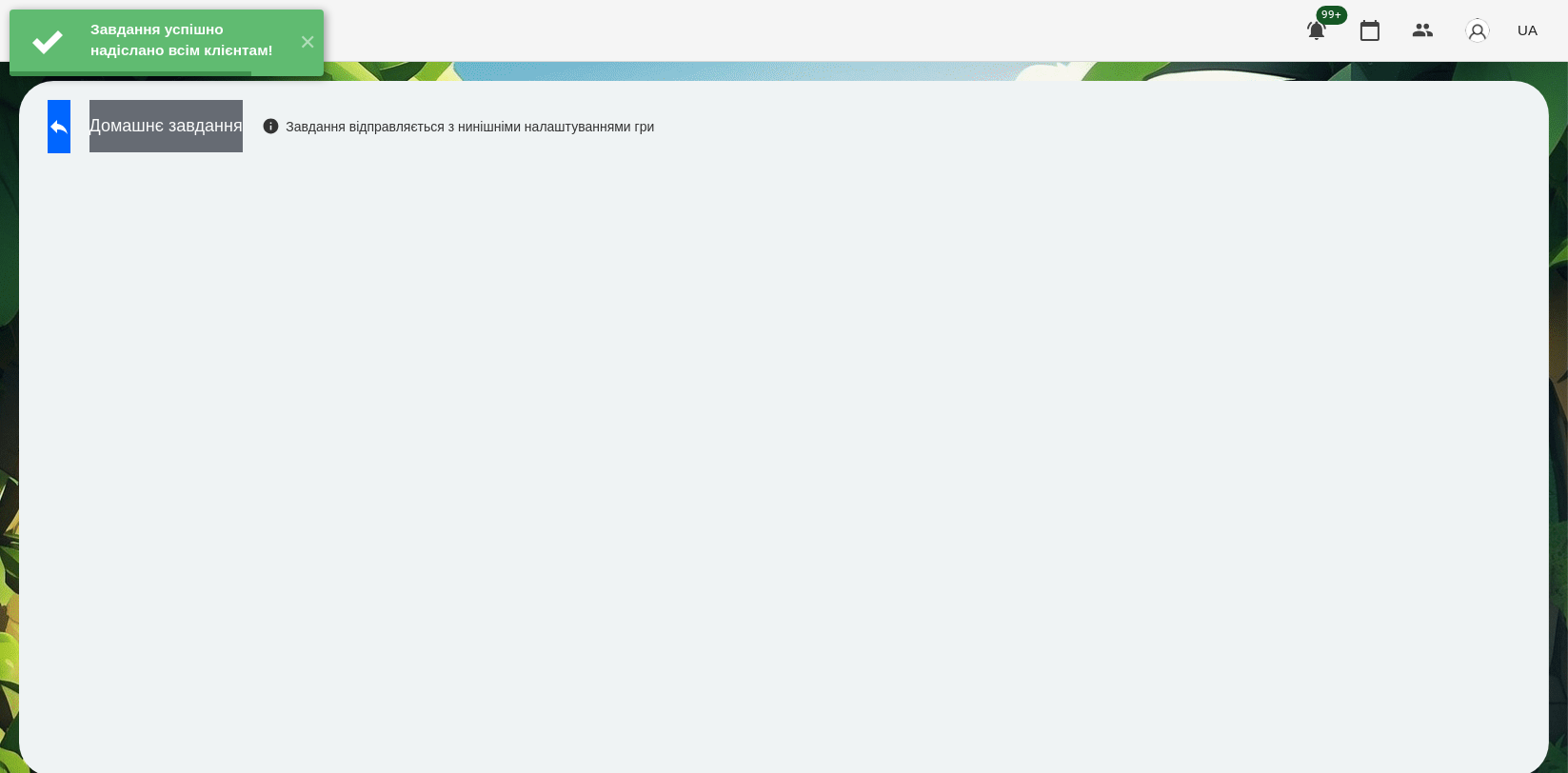
click at [243, 135] on button "Домашнє завдання" at bounding box center [166, 126] width 153 height 53
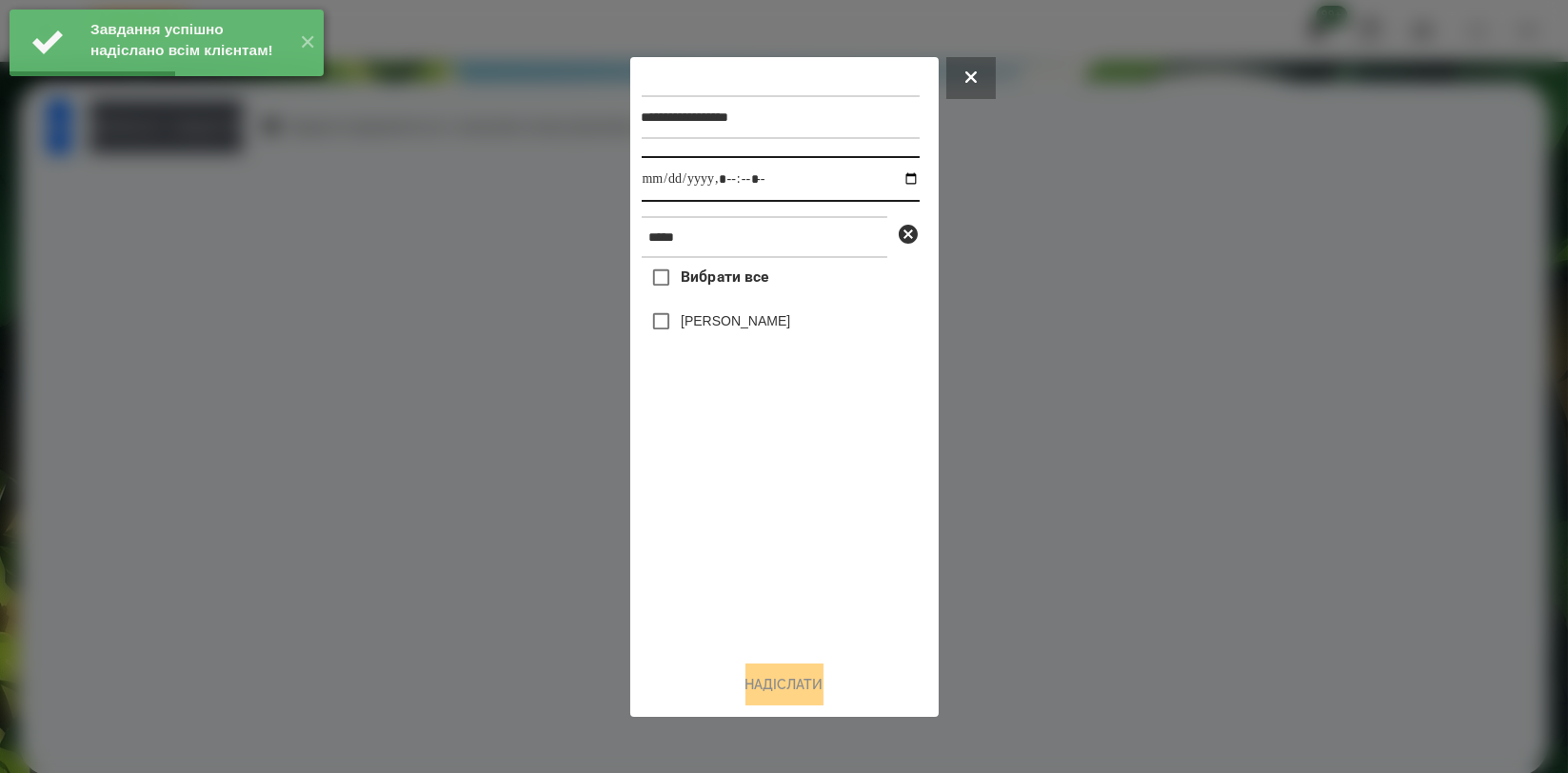
click at [898, 176] on input "datetime-local" at bounding box center [781, 179] width 278 height 46
type input "**********"
click at [794, 537] on div "Вибрати все [PERSON_NAME]" at bounding box center [781, 451] width 278 height 387
click at [797, 353] on div "Вибрати все [PERSON_NAME]" at bounding box center [781, 451] width 278 height 387
click at [790, 321] on label "[PERSON_NAME]" at bounding box center [736, 320] width 109 height 19
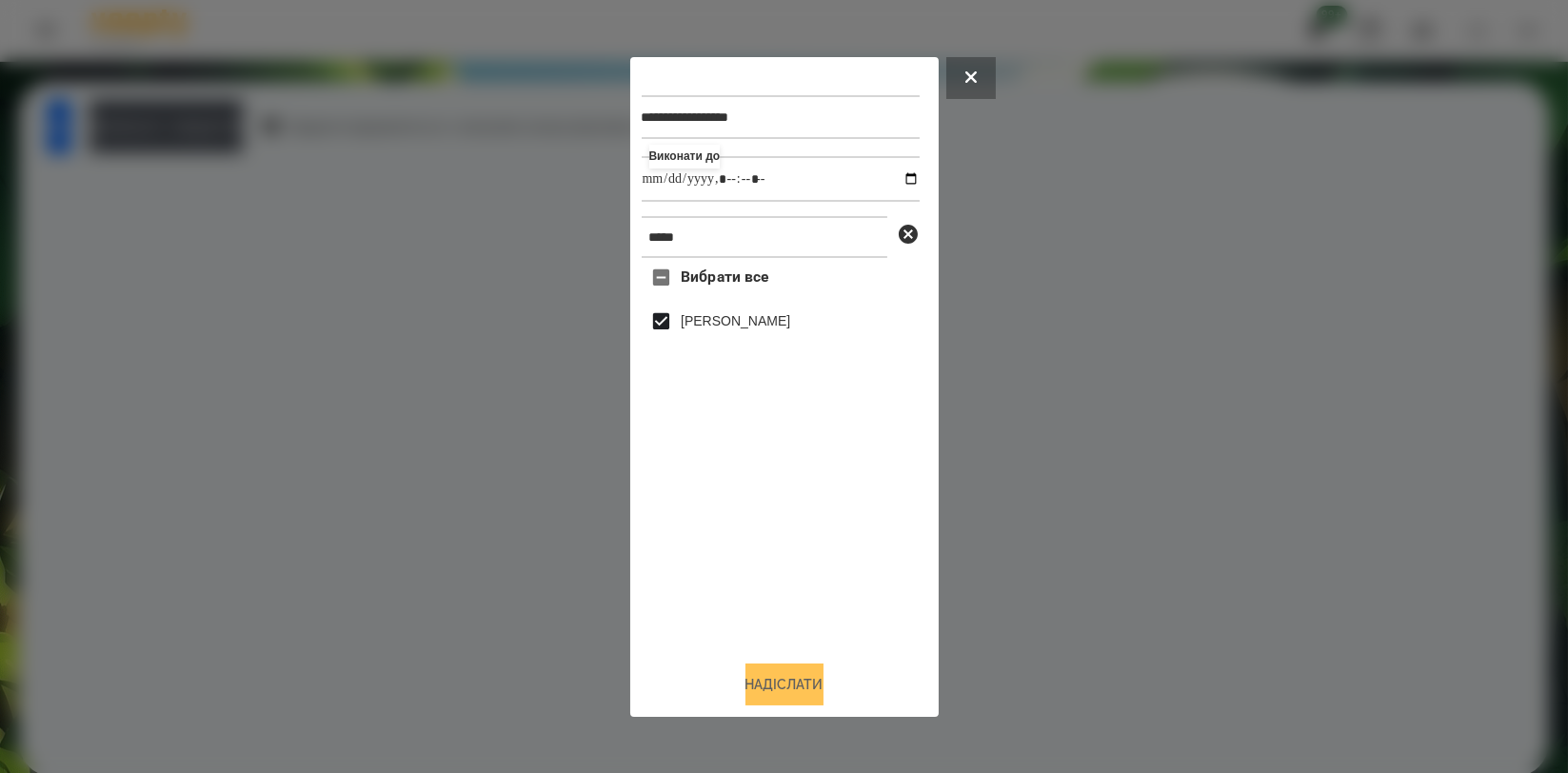
click at [796, 673] on button "Надіслати" at bounding box center [784, 684] width 79 height 42
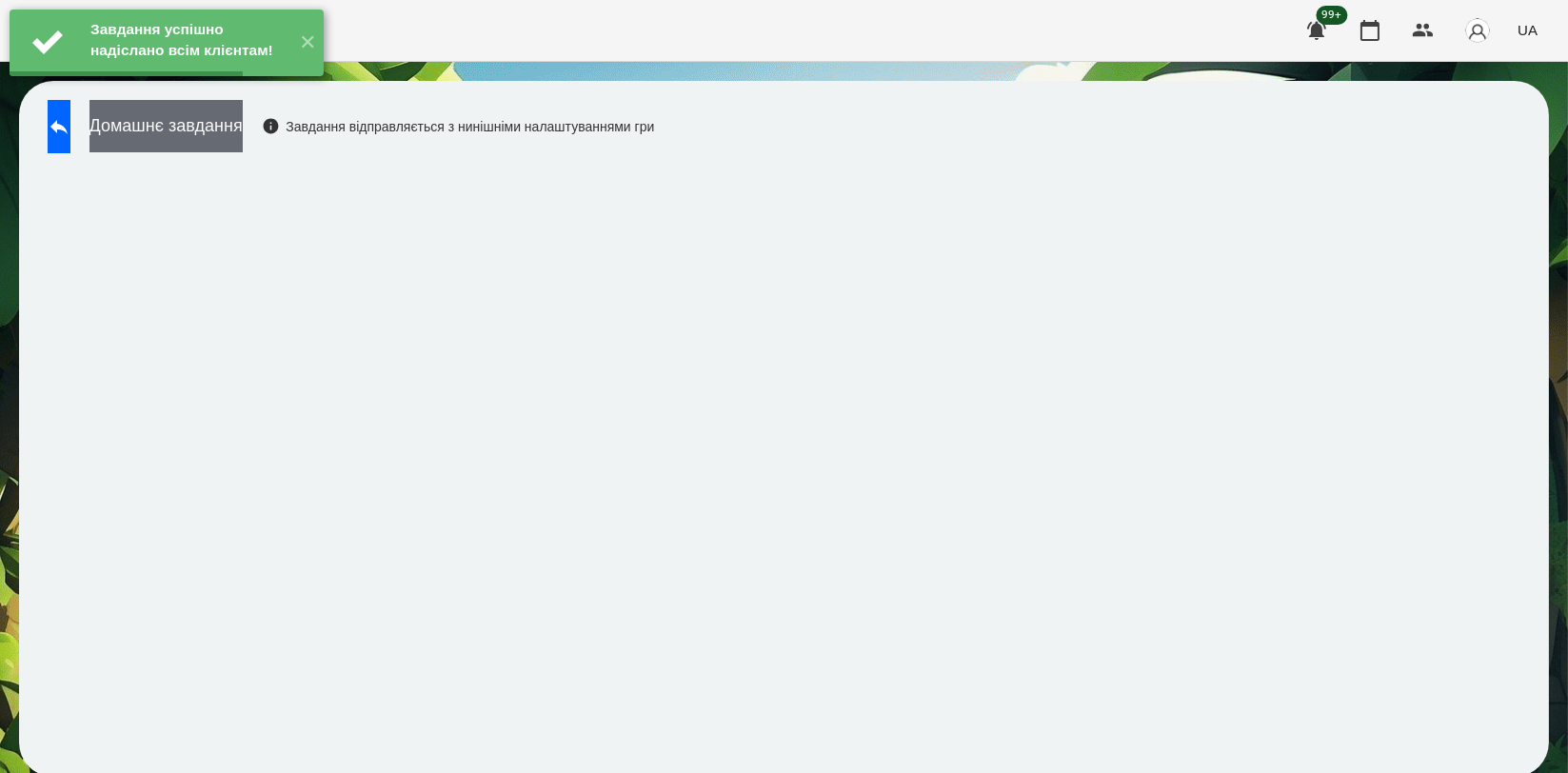
click at [243, 136] on button "Домашнє завдання" at bounding box center [166, 126] width 153 height 53
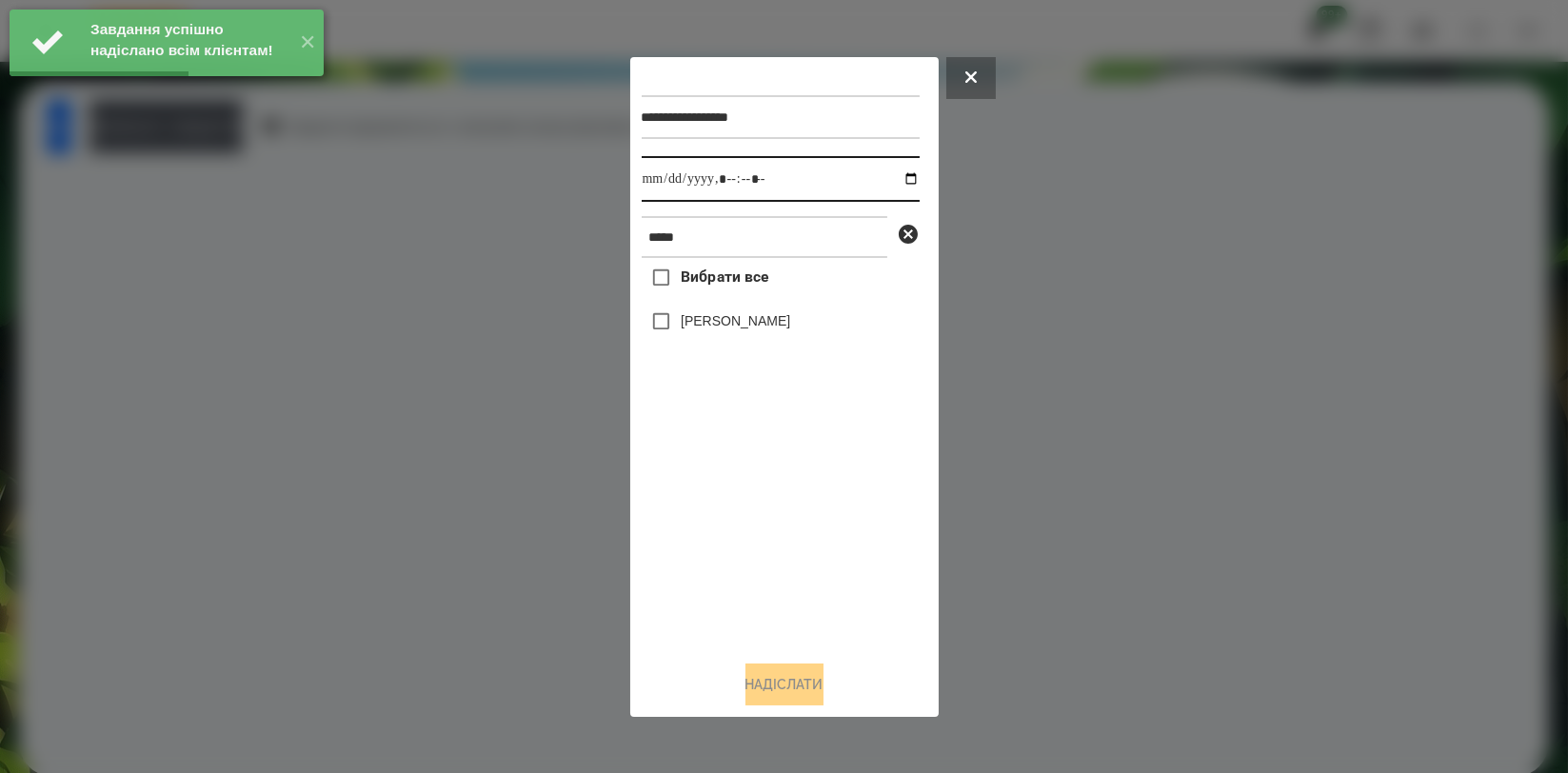
click at [891, 177] on input "datetime-local" at bounding box center [781, 179] width 278 height 46
type input "**********"
drag, startPoint x: 723, startPoint y: 529, endPoint x: 746, endPoint y: 392, distance: 138.9
click at [723, 529] on div "Вибрати все [PERSON_NAME]" at bounding box center [781, 451] width 278 height 387
click at [752, 310] on div "[PERSON_NAME]" at bounding box center [781, 322] width 278 height 40
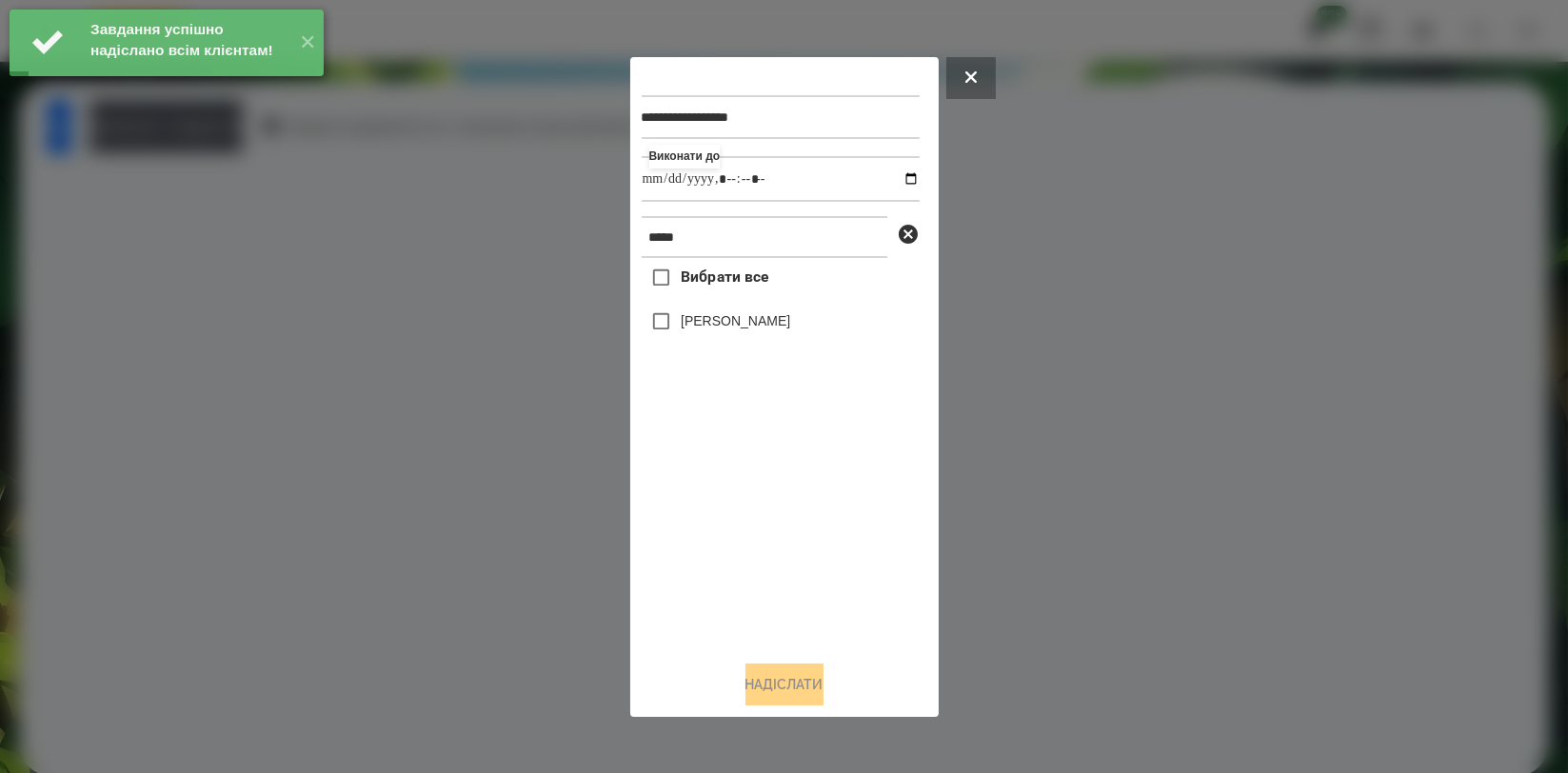
click at [762, 328] on label "[PERSON_NAME]" at bounding box center [736, 320] width 109 height 19
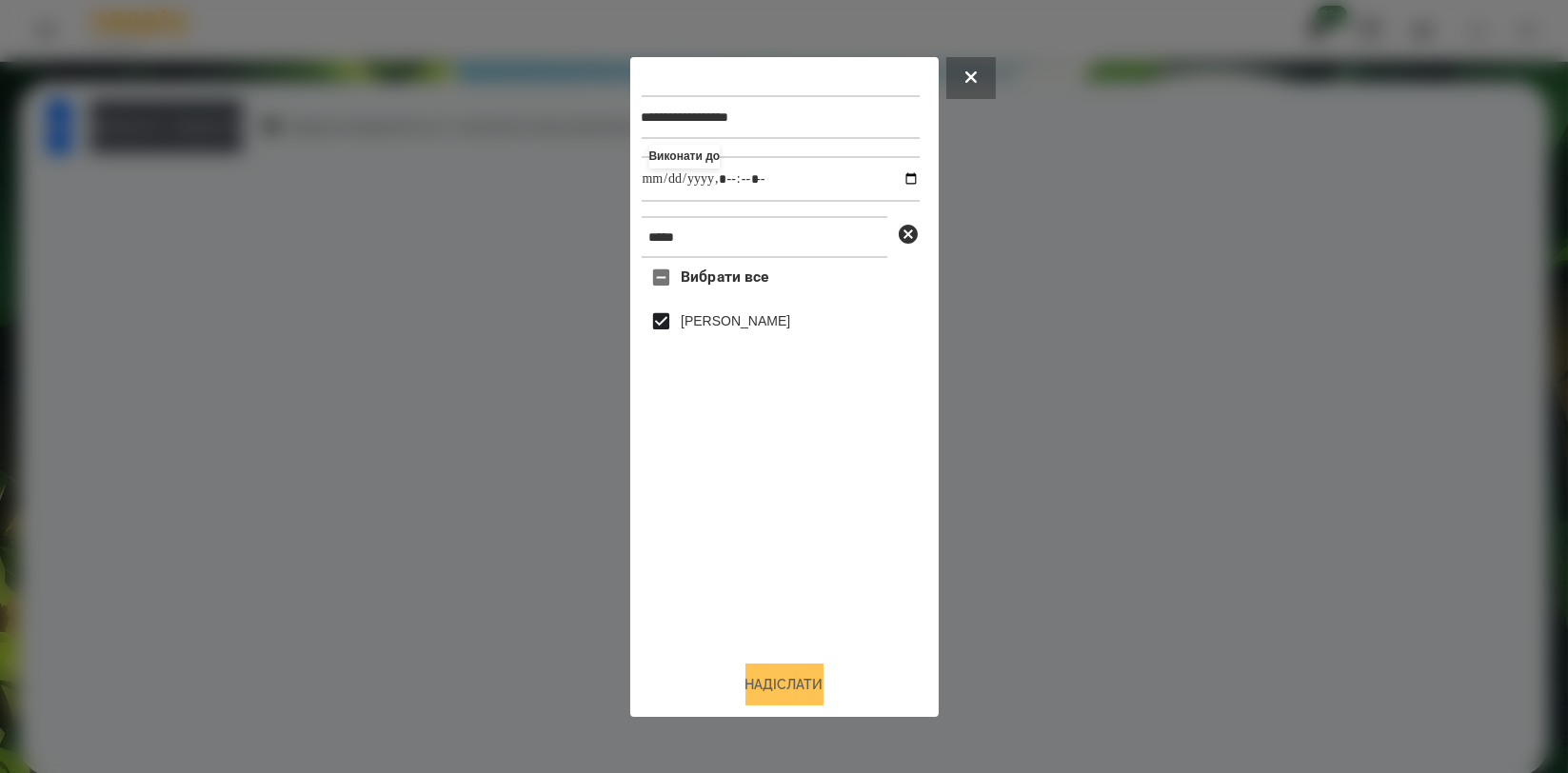
click at [776, 683] on button "Надіслати" at bounding box center [784, 684] width 79 height 42
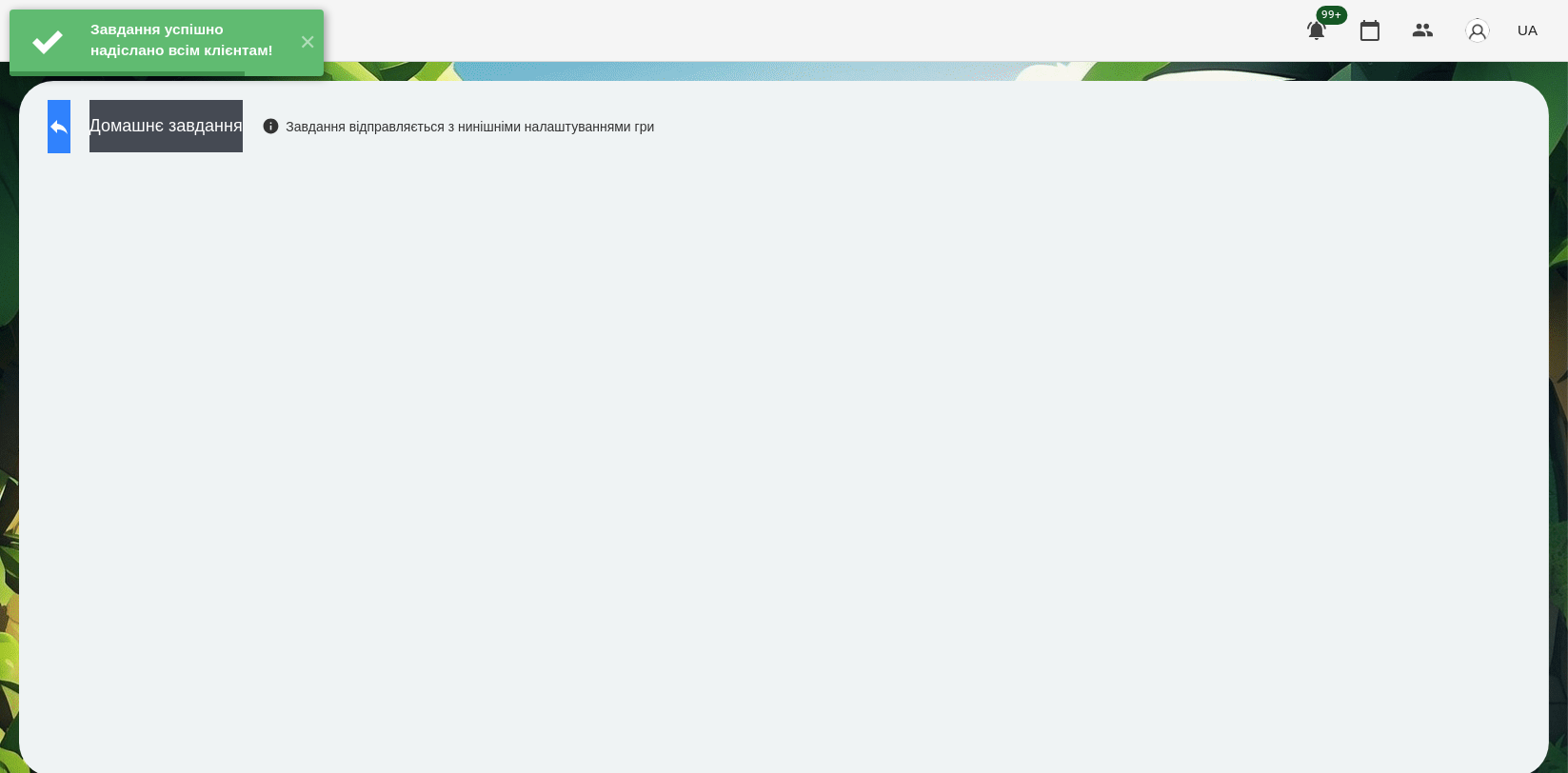
click at [71, 138] on button at bounding box center [59, 127] width 23 height 54
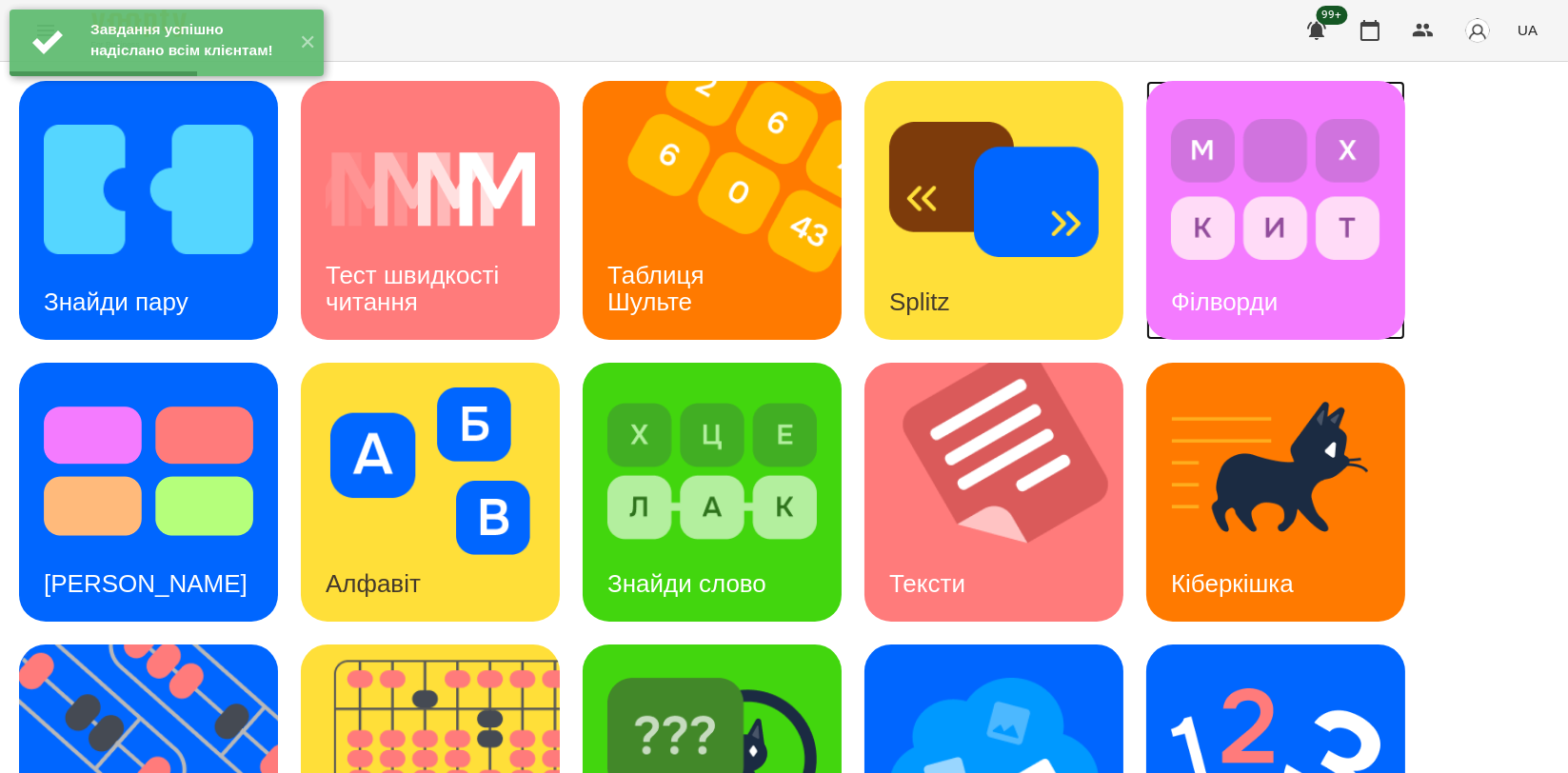
click at [1317, 242] on img at bounding box center [1276, 189] width 210 height 168
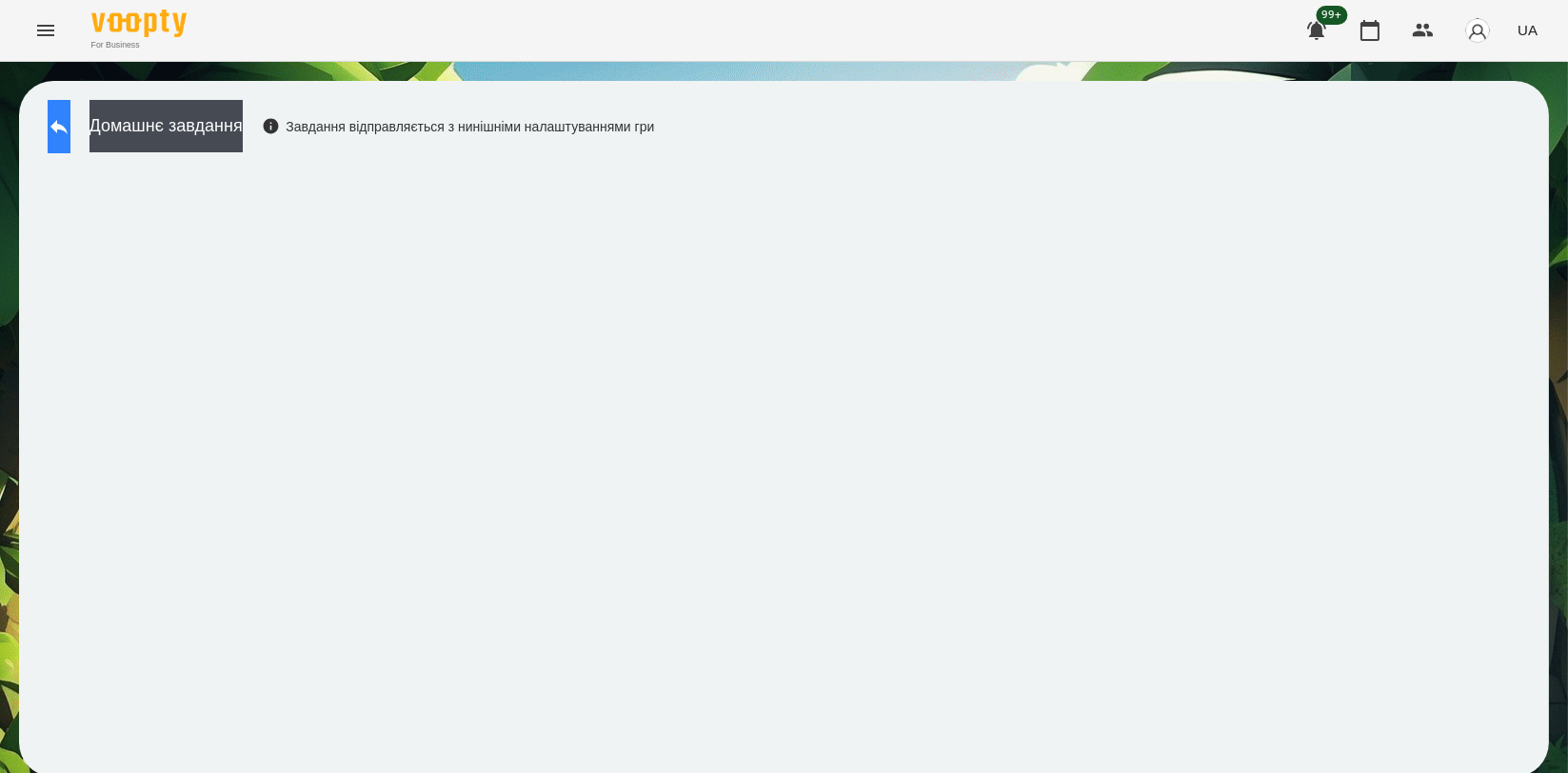
click at [71, 143] on button at bounding box center [59, 127] width 23 height 54
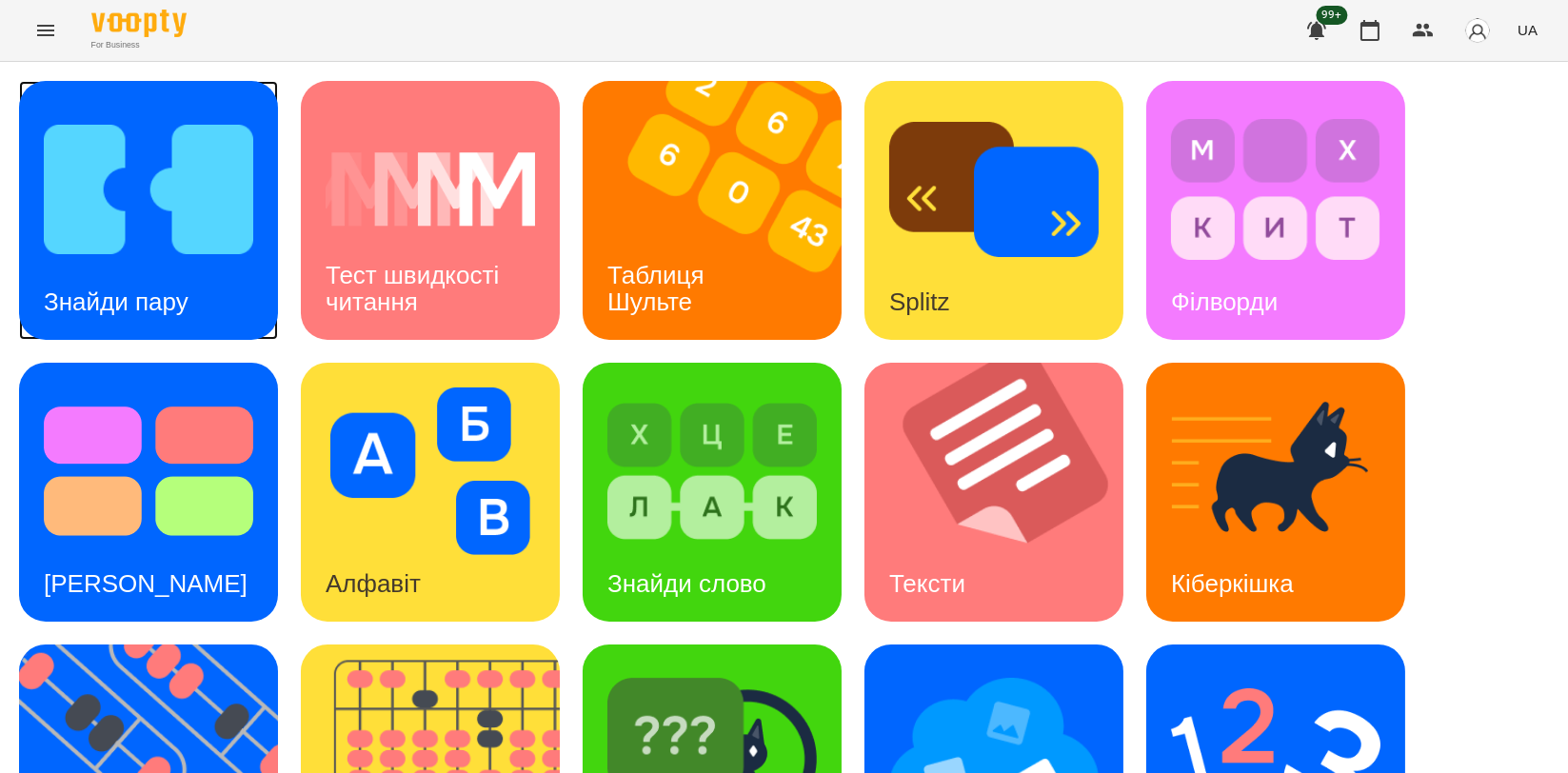
click at [111, 238] on img at bounding box center [148, 189] width 210 height 168
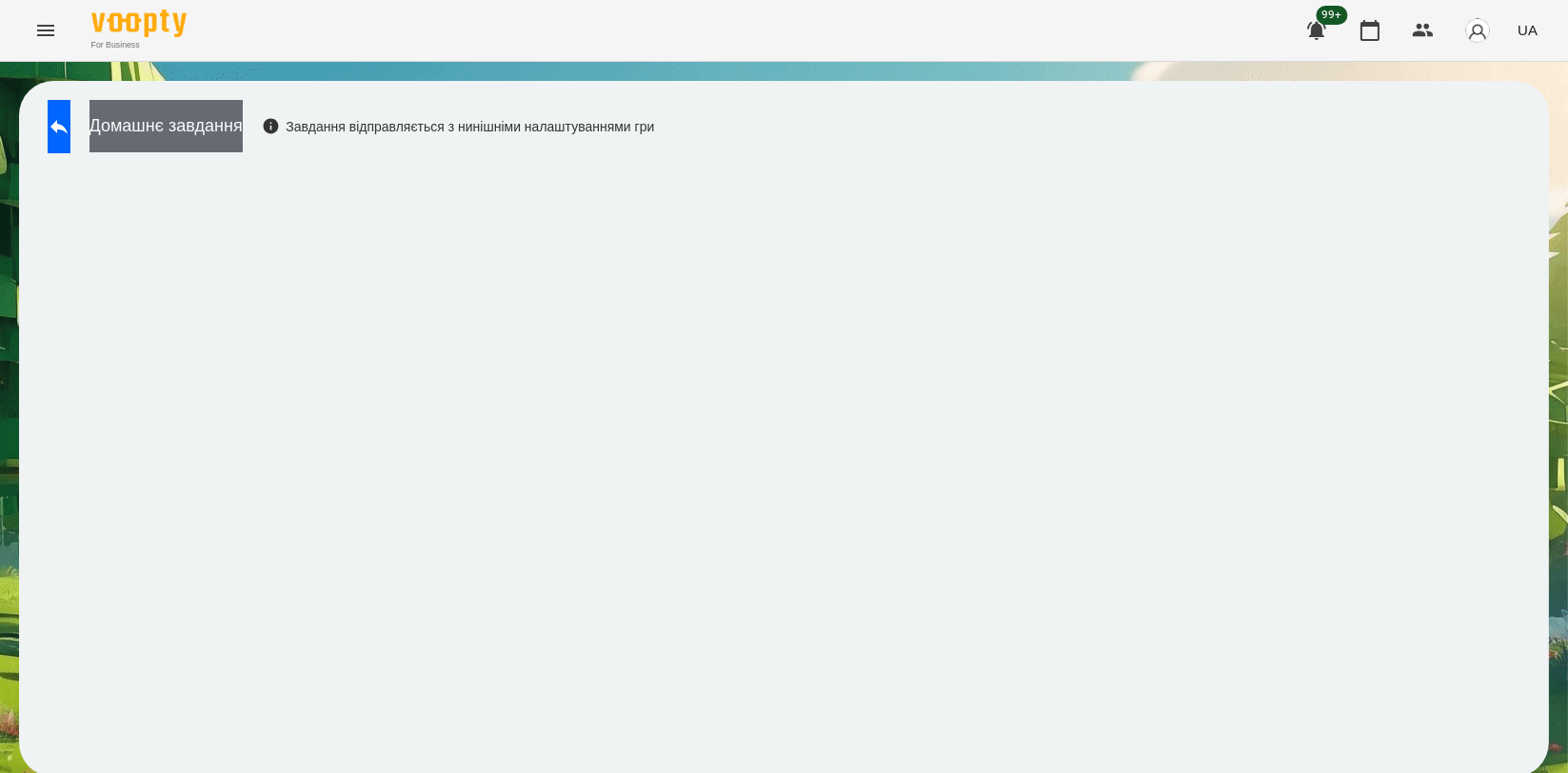
click at [222, 104] on button "Домашнє завдання" at bounding box center [166, 126] width 153 height 53
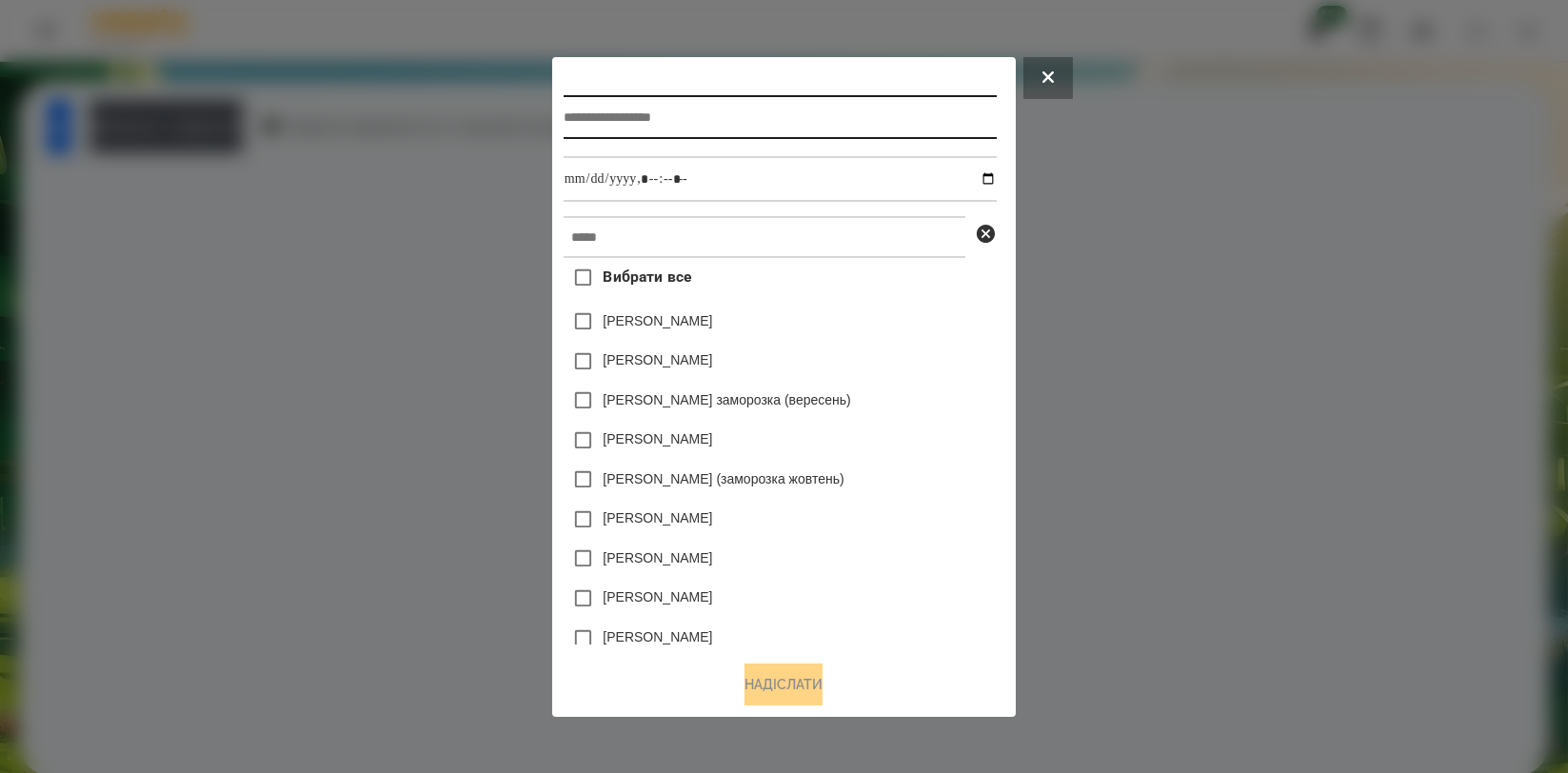
click at [721, 96] on input "text" at bounding box center [781, 117] width 434 height 44
type input "**********"
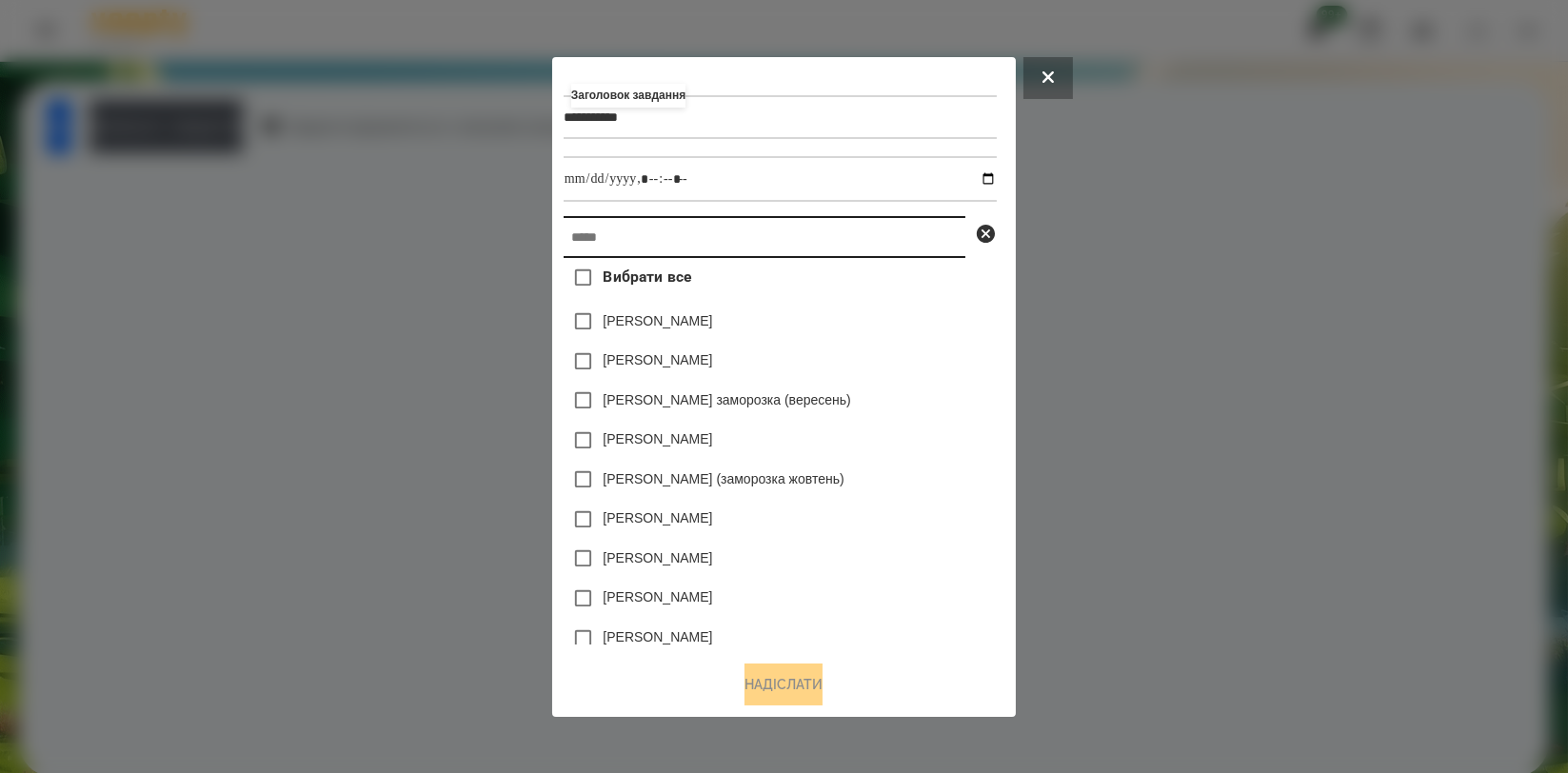
click at [714, 235] on input "text" at bounding box center [765, 237] width 402 height 42
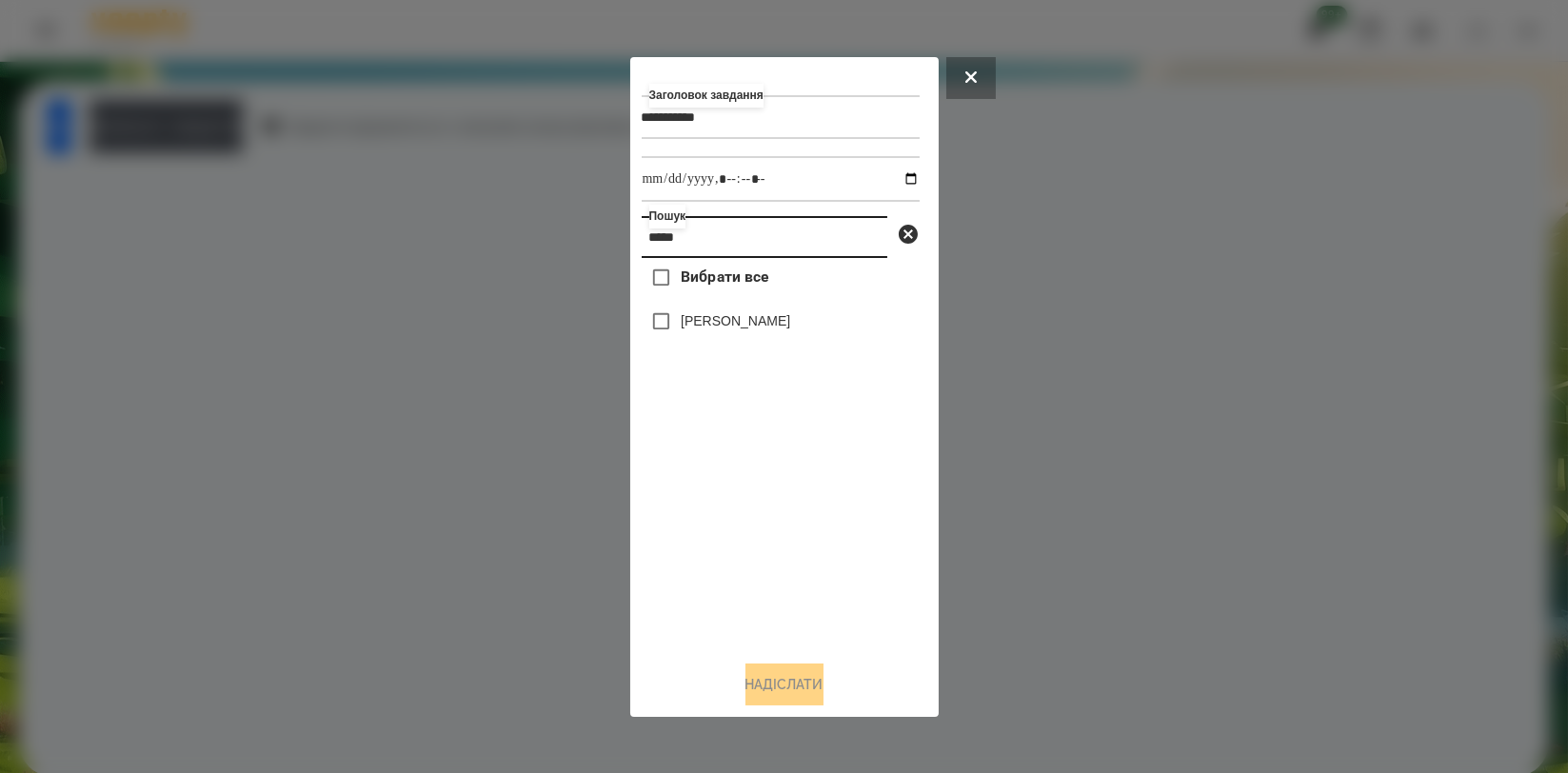
type input "*****"
click at [726, 321] on label "[PERSON_NAME]" at bounding box center [736, 320] width 109 height 19
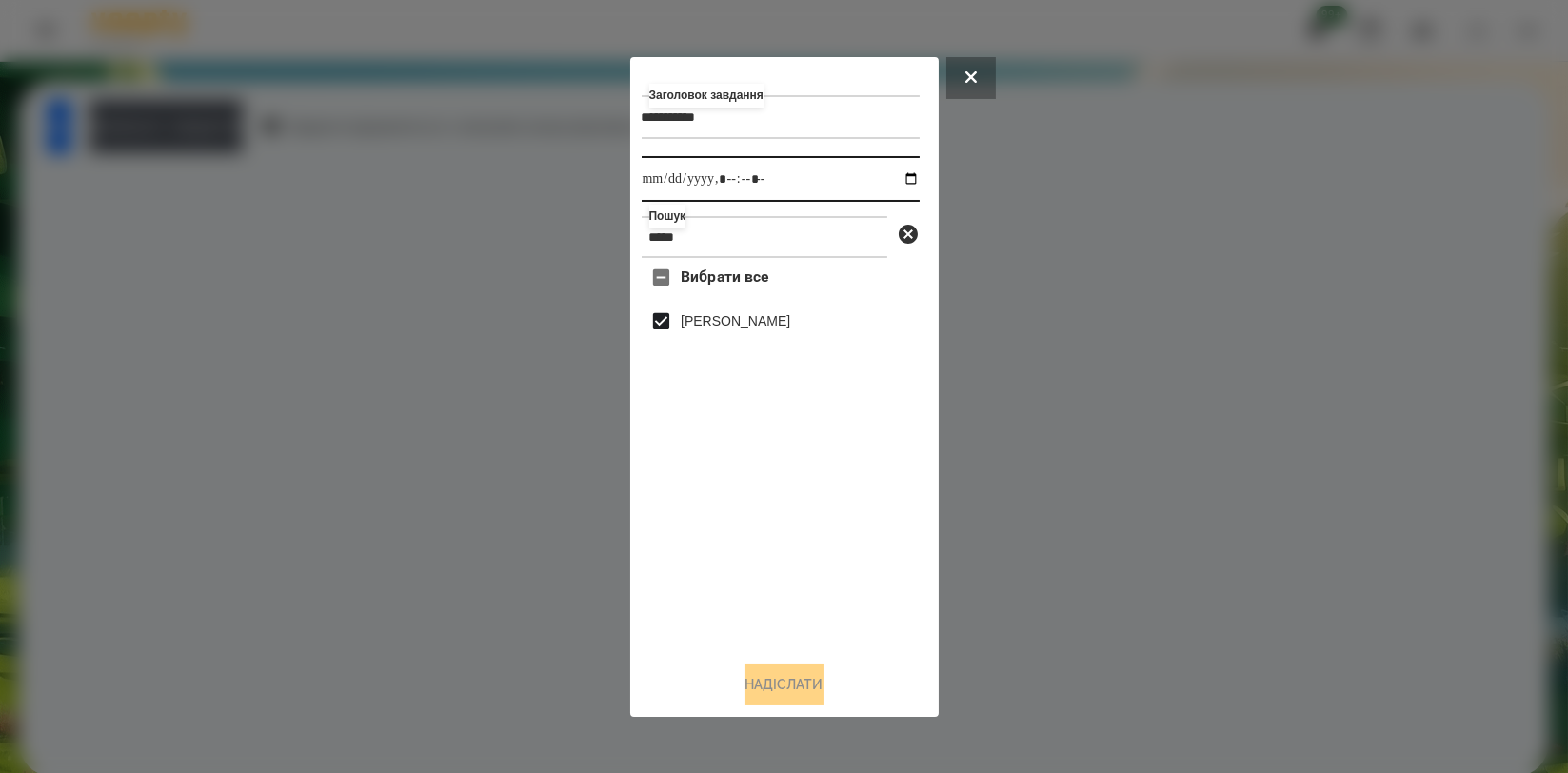
drag, startPoint x: 896, startPoint y: 178, endPoint x: 892, endPoint y: 199, distance: 21.4
click at [897, 178] on input "datetime-local" at bounding box center [781, 179] width 278 height 46
type input "**********"
click at [794, 583] on div "Вибрати все [PERSON_NAME]" at bounding box center [781, 451] width 278 height 387
click at [784, 665] on div "**********" at bounding box center [784, 387] width 285 height 638
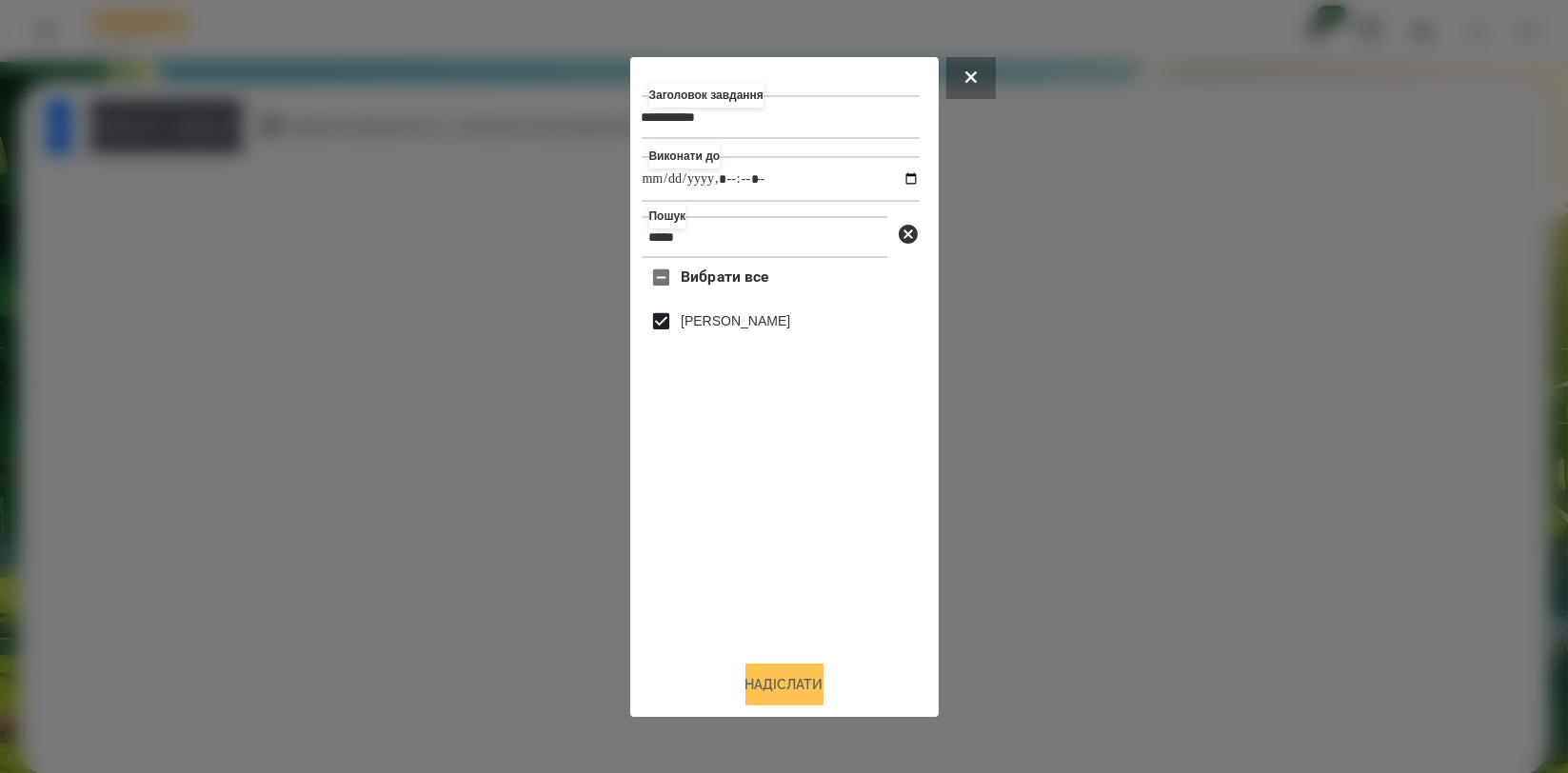
click at [781, 676] on button "Надіслати" at bounding box center [784, 684] width 79 height 42
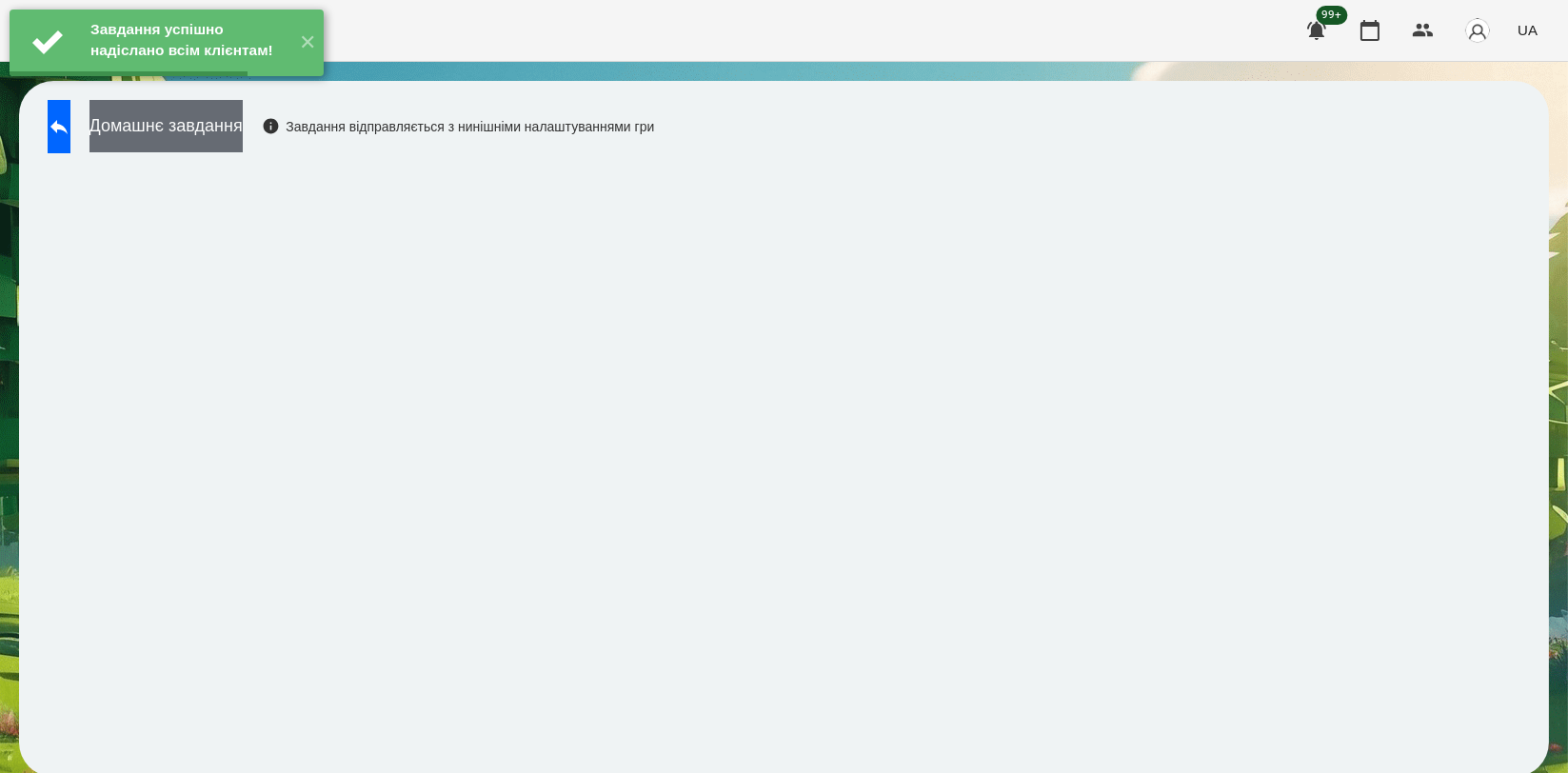
click at [243, 136] on button "Домашнє завдання" at bounding box center [166, 126] width 153 height 53
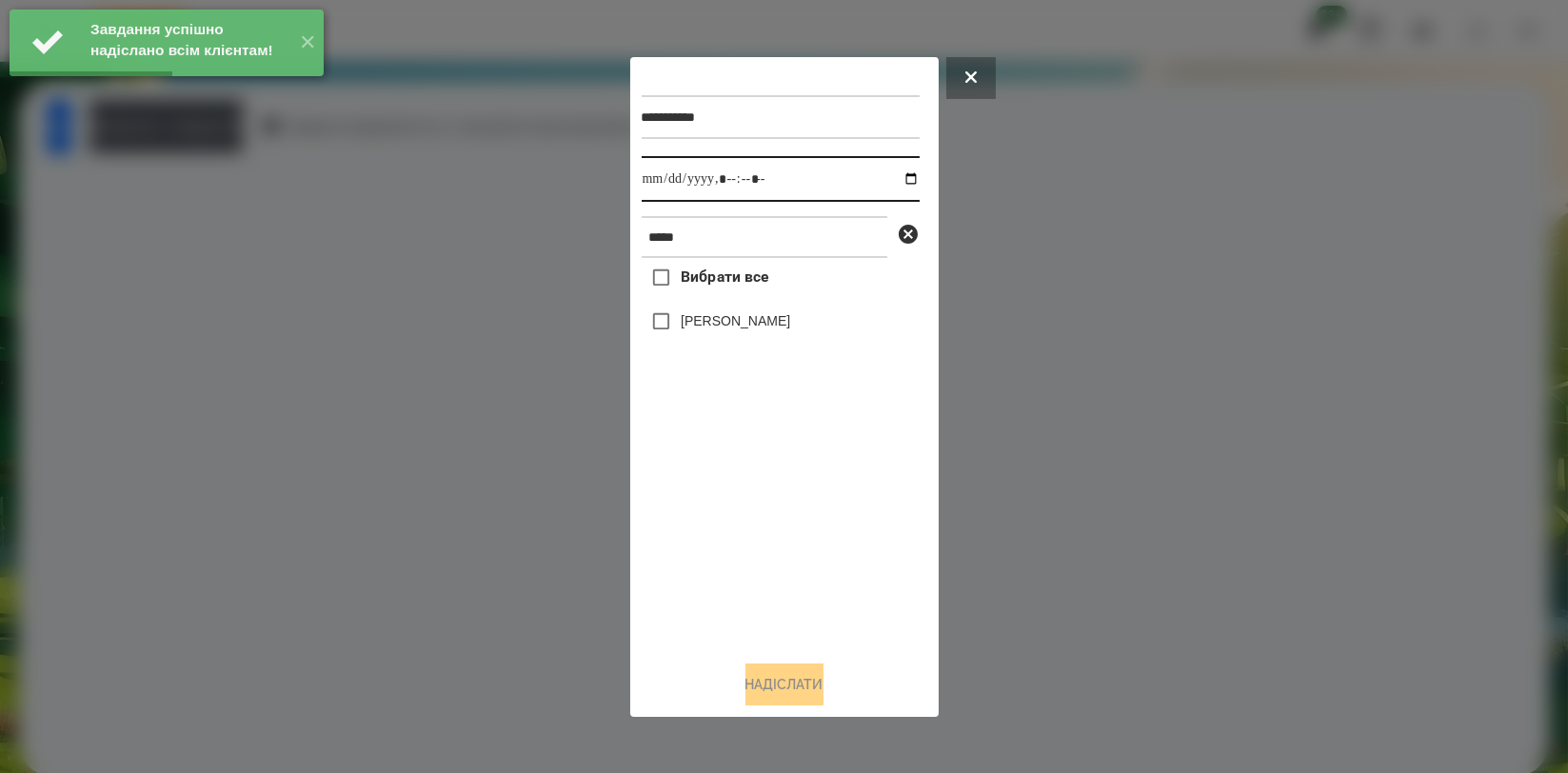
click at [902, 178] on input "datetime-local" at bounding box center [781, 179] width 278 height 46
type input "**********"
drag, startPoint x: 734, startPoint y: 563, endPoint x: 750, endPoint y: 500, distance: 65.0
click at [735, 563] on div "Вибрати все [PERSON_NAME]" at bounding box center [781, 451] width 278 height 387
click at [777, 317] on label "[PERSON_NAME]" at bounding box center [736, 320] width 109 height 19
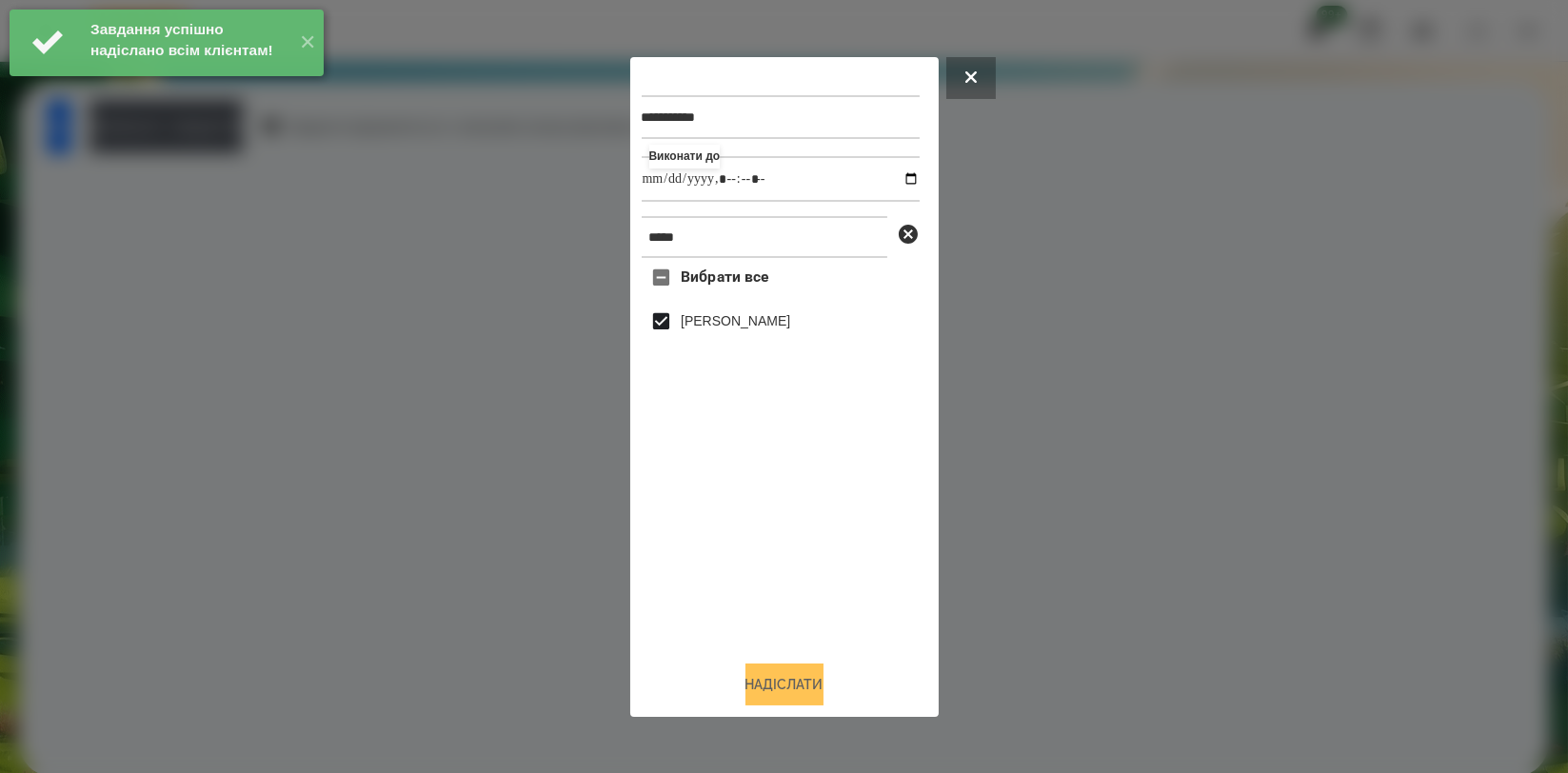
click at [775, 685] on button "Надіслати" at bounding box center [784, 684] width 79 height 42
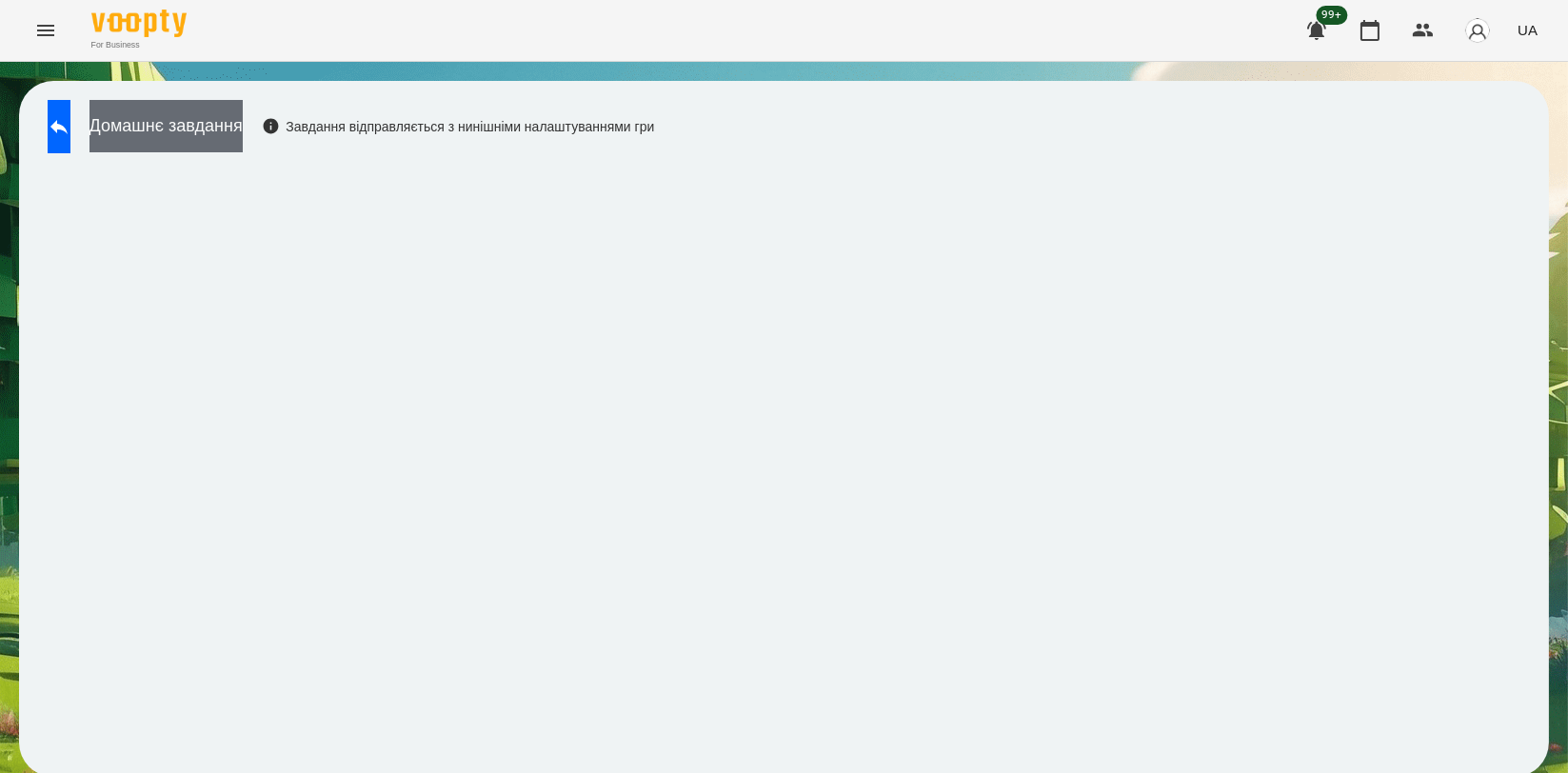
click at [194, 106] on button "Домашнє завдання" at bounding box center [166, 126] width 153 height 53
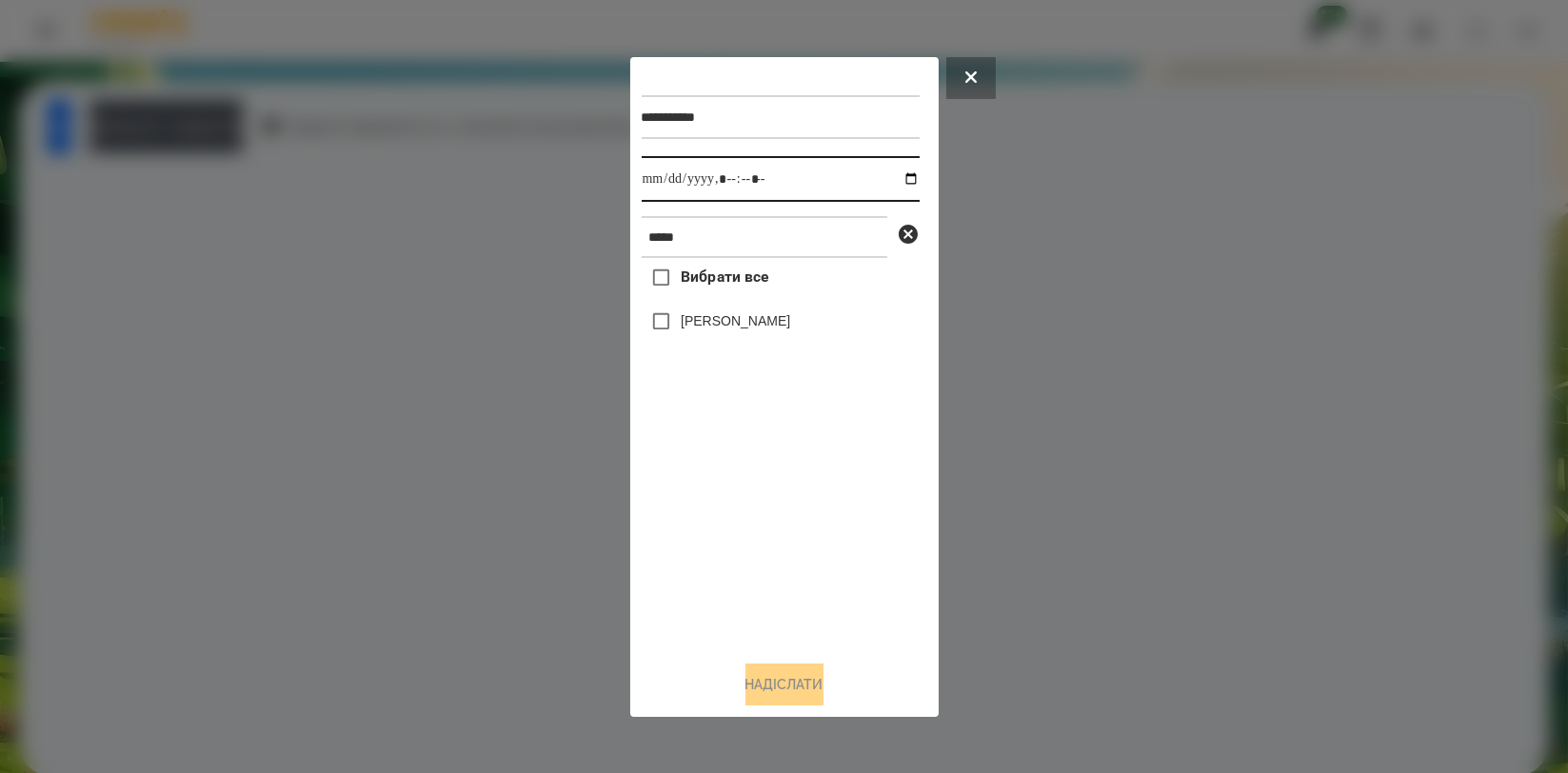
click at [900, 175] on input "datetime-local" at bounding box center [781, 179] width 278 height 46
type input "**********"
click at [717, 503] on div "Вибрати все [PERSON_NAME]" at bounding box center [781, 451] width 278 height 387
click at [726, 327] on label "[PERSON_NAME]" at bounding box center [736, 320] width 109 height 19
drag, startPoint x: 769, startPoint y: 685, endPoint x: 756, endPoint y: 677, distance: 15.3
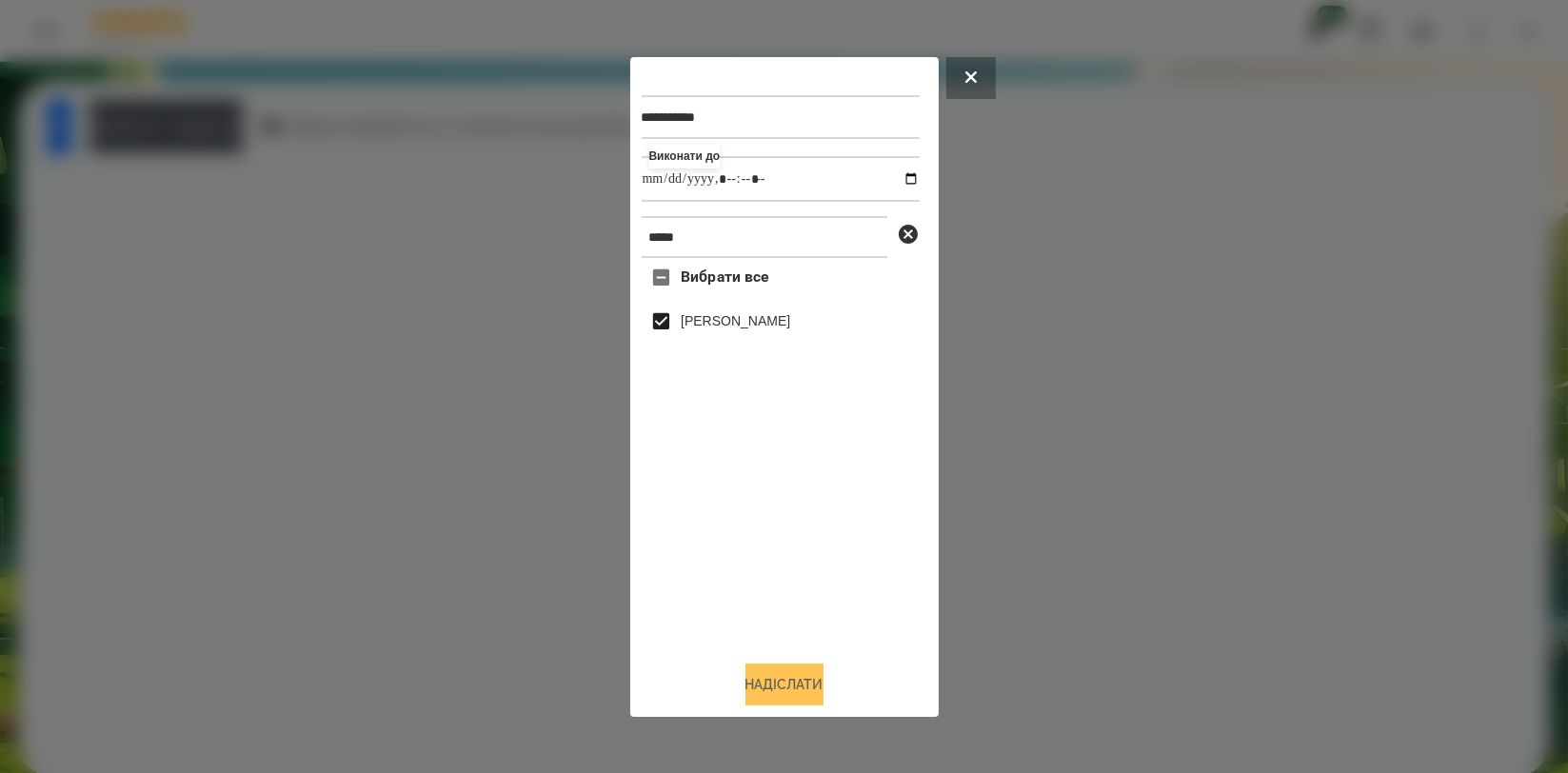
click at [770, 686] on button "Надіслати" at bounding box center [784, 684] width 79 height 42
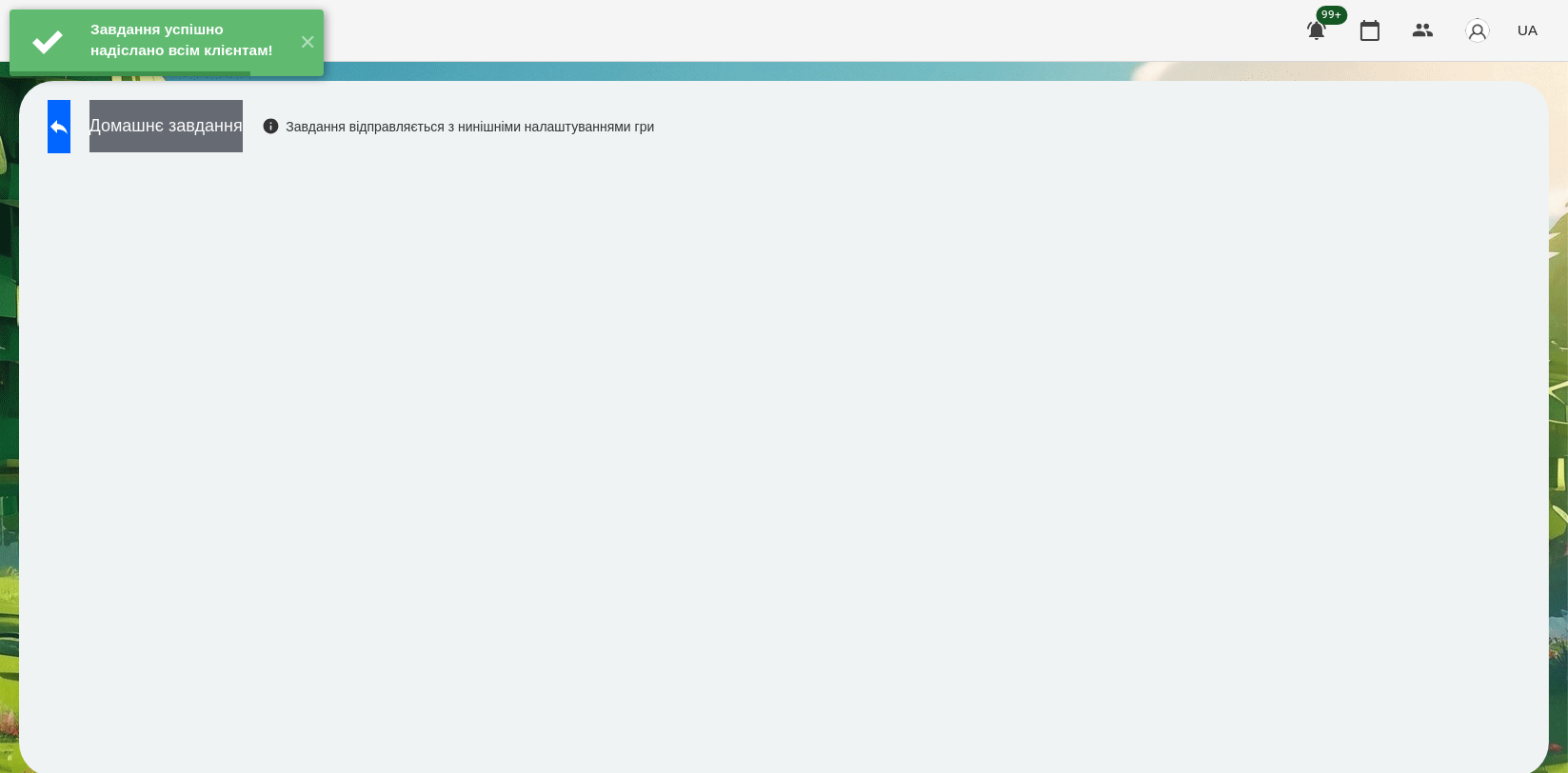
click at [243, 130] on button "Домашнє завдання" at bounding box center [166, 126] width 153 height 53
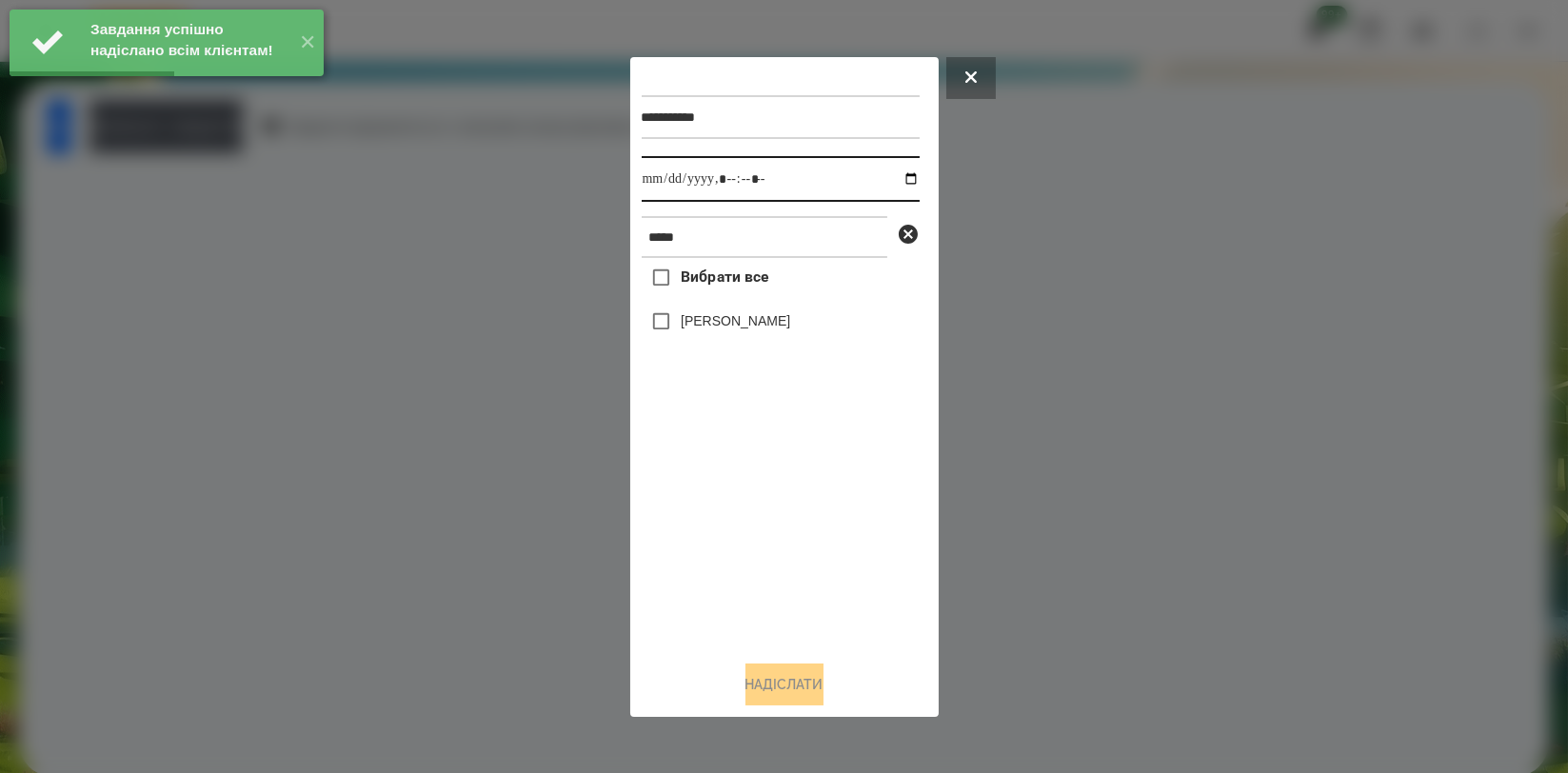
click at [895, 176] on input "datetime-local" at bounding box center [781, 179] width 278 height 46
type input "**********"
click at [752, 555] on div "Вибрати все [PERSON_NAME]" at bounding box center [781, 451] width 278 height 387
click at [759, 325] on label "[PERSON_NAME]" at bounding box center [736, 320] width 109 height 19
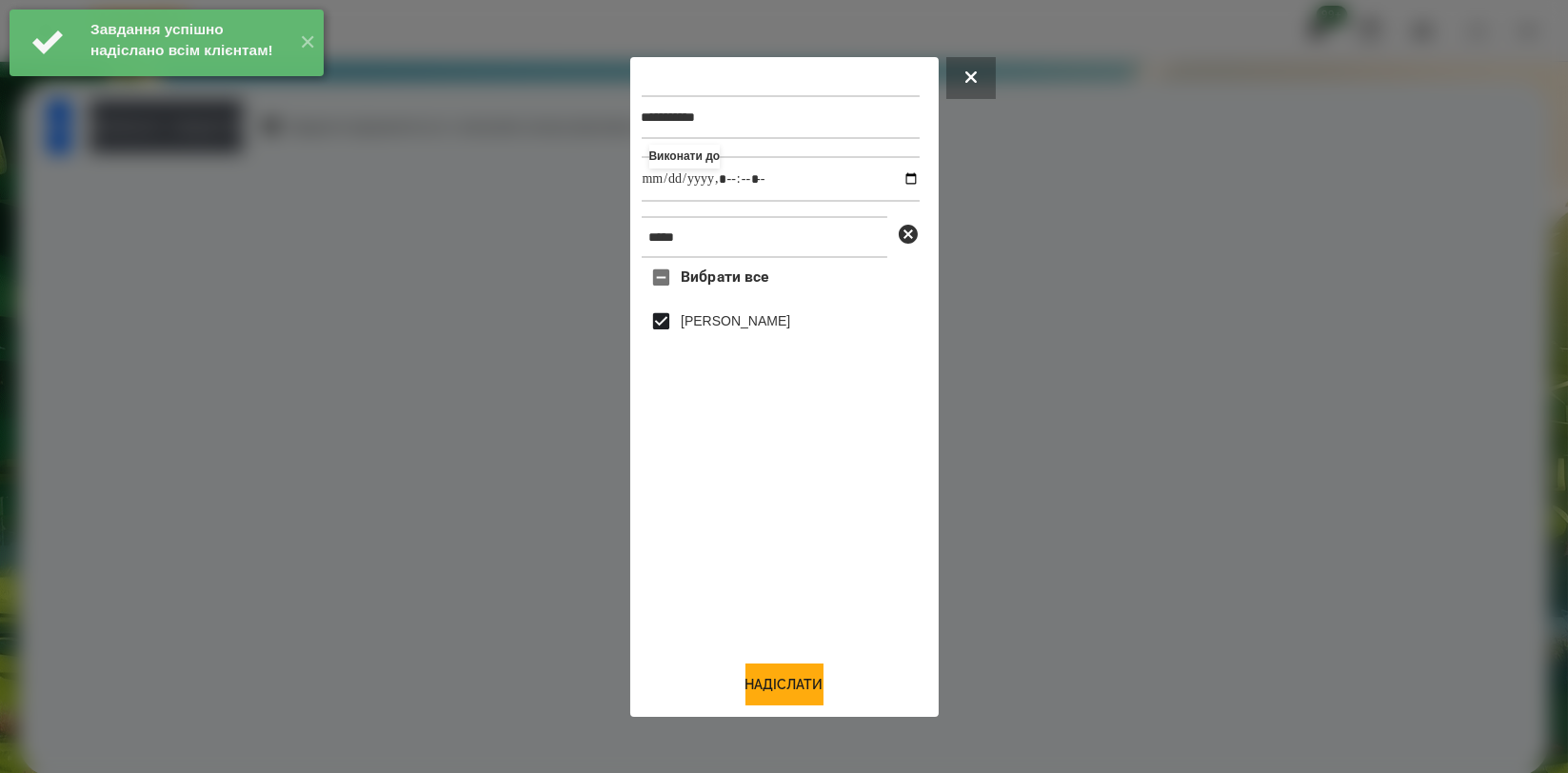
drag, startPoint x: 784, startPoint y: 671, endPoint x: 751, endPoint y: 647, distance: 40.8
click at [784, 675] on button "Надіслати" at bounding box center [784, 684] width 79 height 42
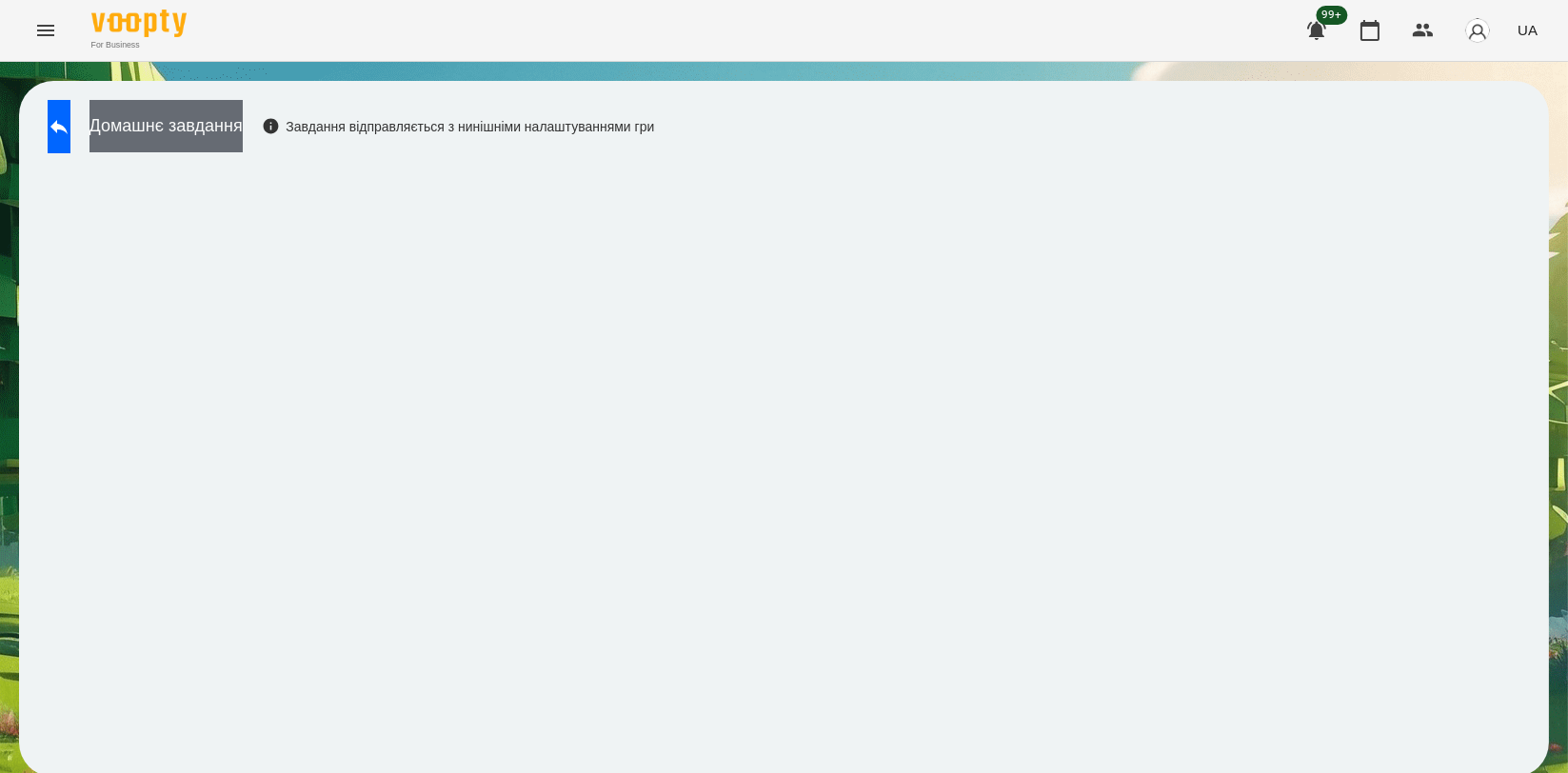
click at [243, 141] on button "Домашнє завдання" at bounding box center [166, 126] width 153 height 53
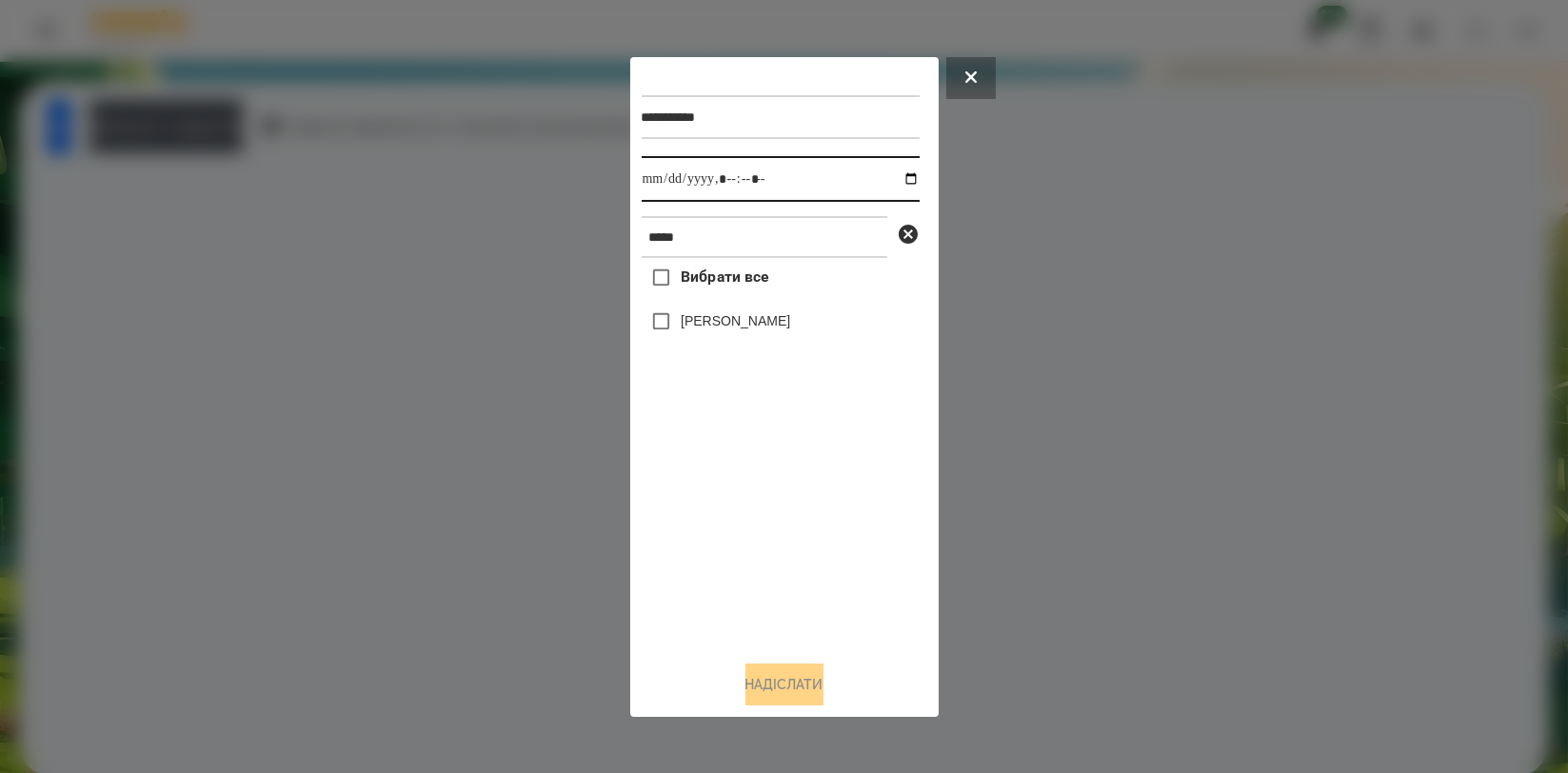
click at [897, 173] on input "datetime-local" at bounding box center [781, 179] width 278 height 46
type input "**********"
click at [760, 504] on div "Вибрати все [PERSON_NAME]" at bounding box center [781, 451] width 278 height 387
click at [775, 305] on div "[PERSON_NAME]" at bounding box center [781, 322] width 278 height 40
click at [774, 336] on div "[PERSON_NAME]" at bounding box center [781, 322] width 278 height 40
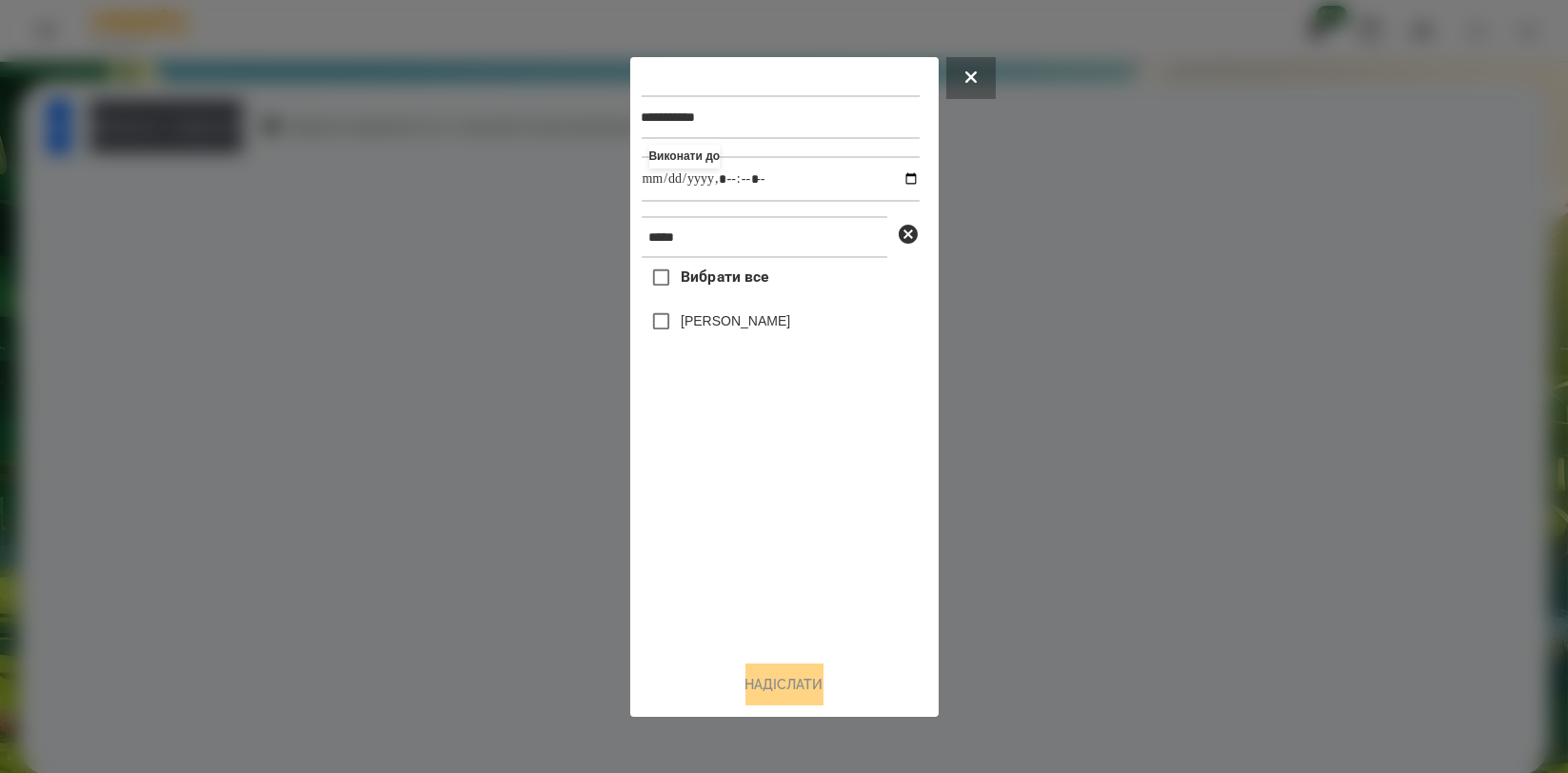
drag, startPoint x: 796, startPoint y: 322, endPoint x: 809, endPoint y: 406, distance: 85.0
click at [790, 321] on label "[PERSON_NAME]" at bounding box center [736, 320] width 109 height 19
click at [783, 669] on button "Надіслати" at bounding box center [784, 684] width 79 height 42
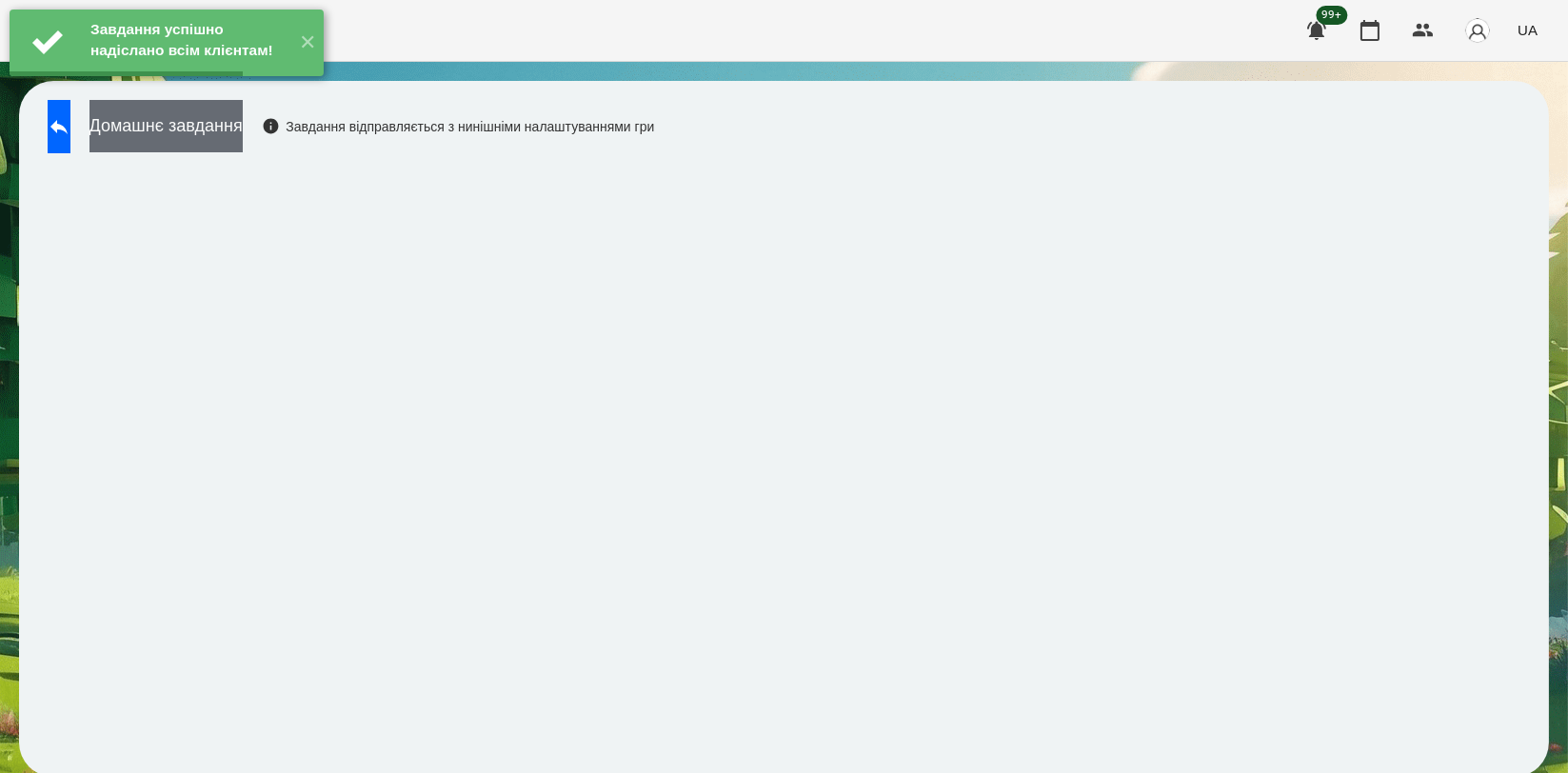
click at [243, 137] on button "Домашнє завдання" at bounding box center [166, 126] width 153 height 53
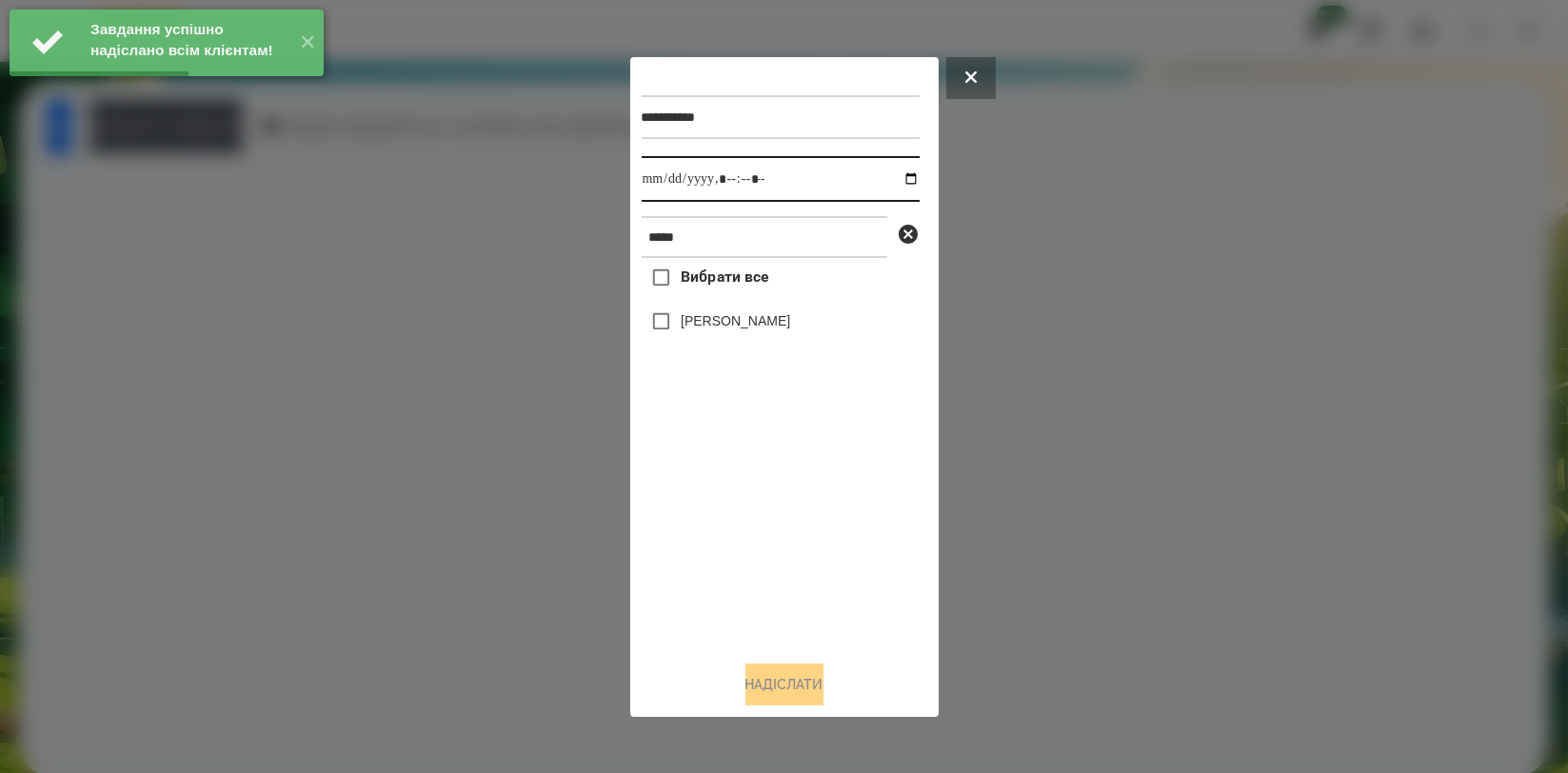
click at [889, 176] on input "datetime-local" at bounding box center [781, 179] width 278 height 46
type input "**********"
click at [761, 516] on div "Вибрати все [PERSON_NAME]" at bounding box center [781, 451] width 278 height 387
click at [763, 330] on label "[PERSON_NAME]" at bounding box center [736, 320] width 109 height 19
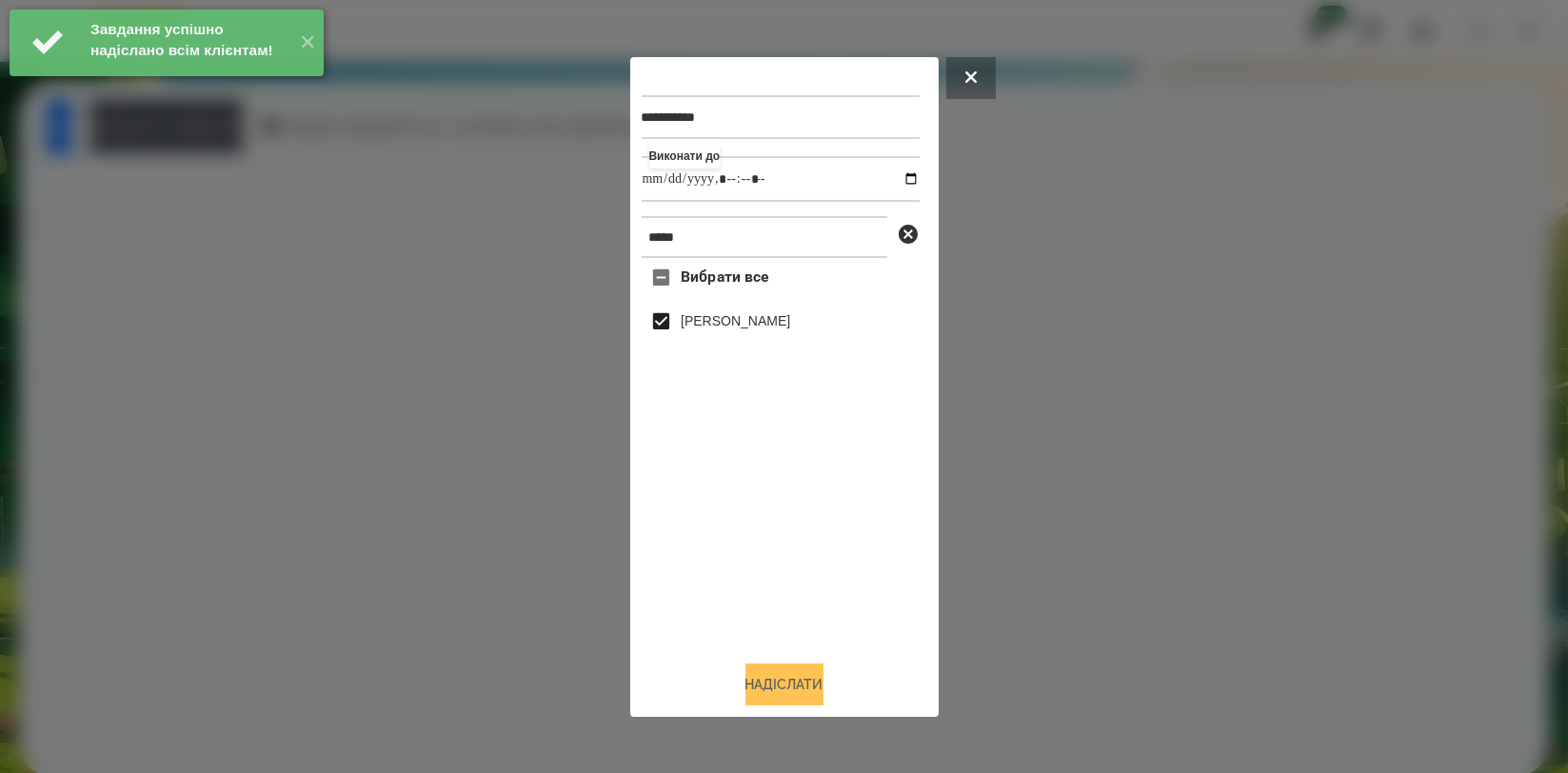
click at [765, 676] on button "Надіслати" at bounding box center [784, 684] width 79 height 42
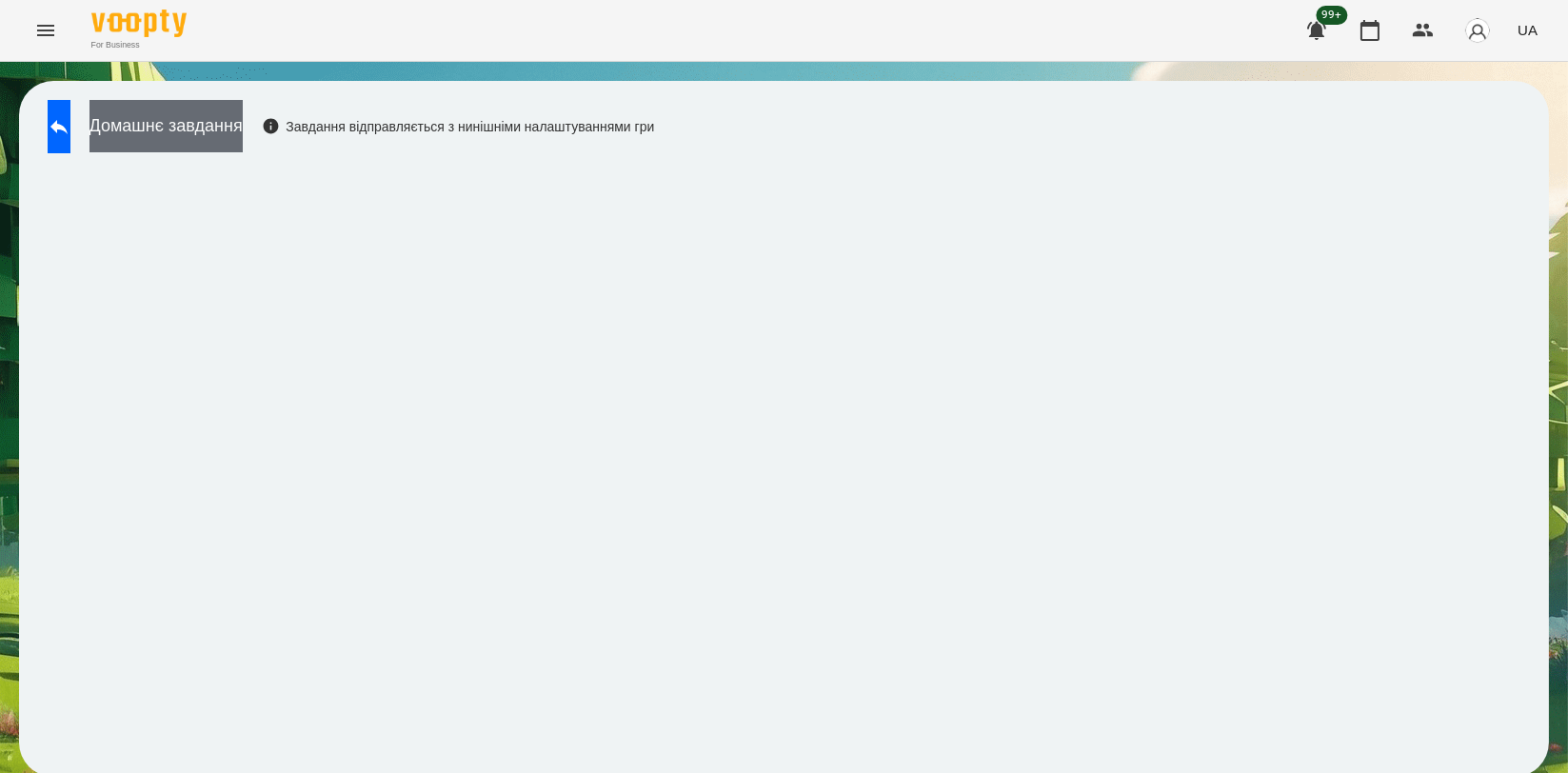
click at [243, 127] on button "Домашнє завдання" at bounding box center [166, 126] width 153 height 53
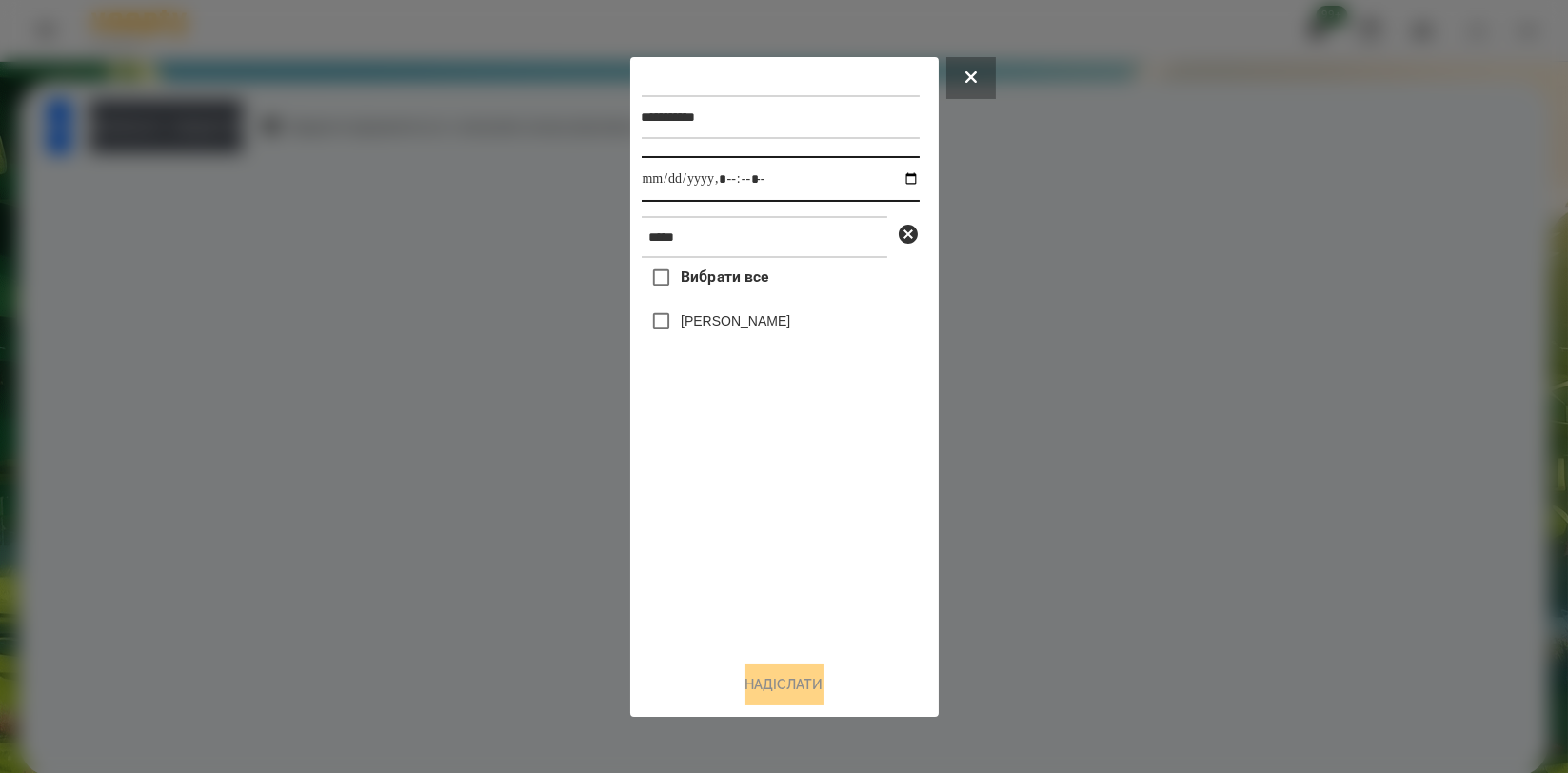
click at [897, 177] on input "datetime-local" at bounding box center [781, 179] width 278 height 46
type input "**********"
click at [707, 500] on div "Вибрати все [PERSON_NAME]" at bounding box center [781, 451] width 278 height 387
click at [759, 328] on label "[PERSON_NAME]" at bounding box center [736, 320] width 109 height 19
click at [777, 696] on button "Надіслати" at bounding box center [784, 684] width 79 height 42
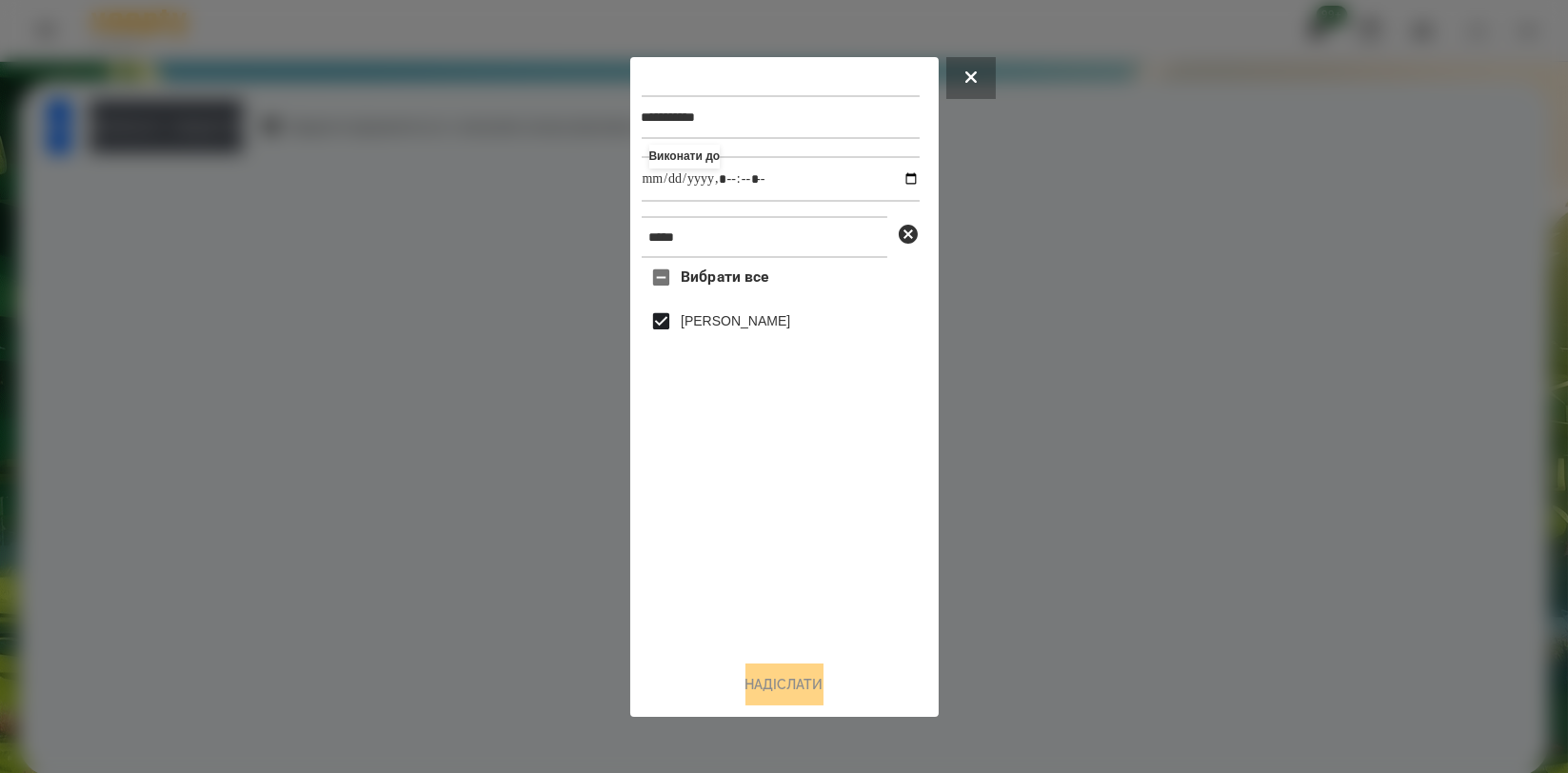
click at [119, 192] on div at bounding box center [784, 386] width 1568 height 773
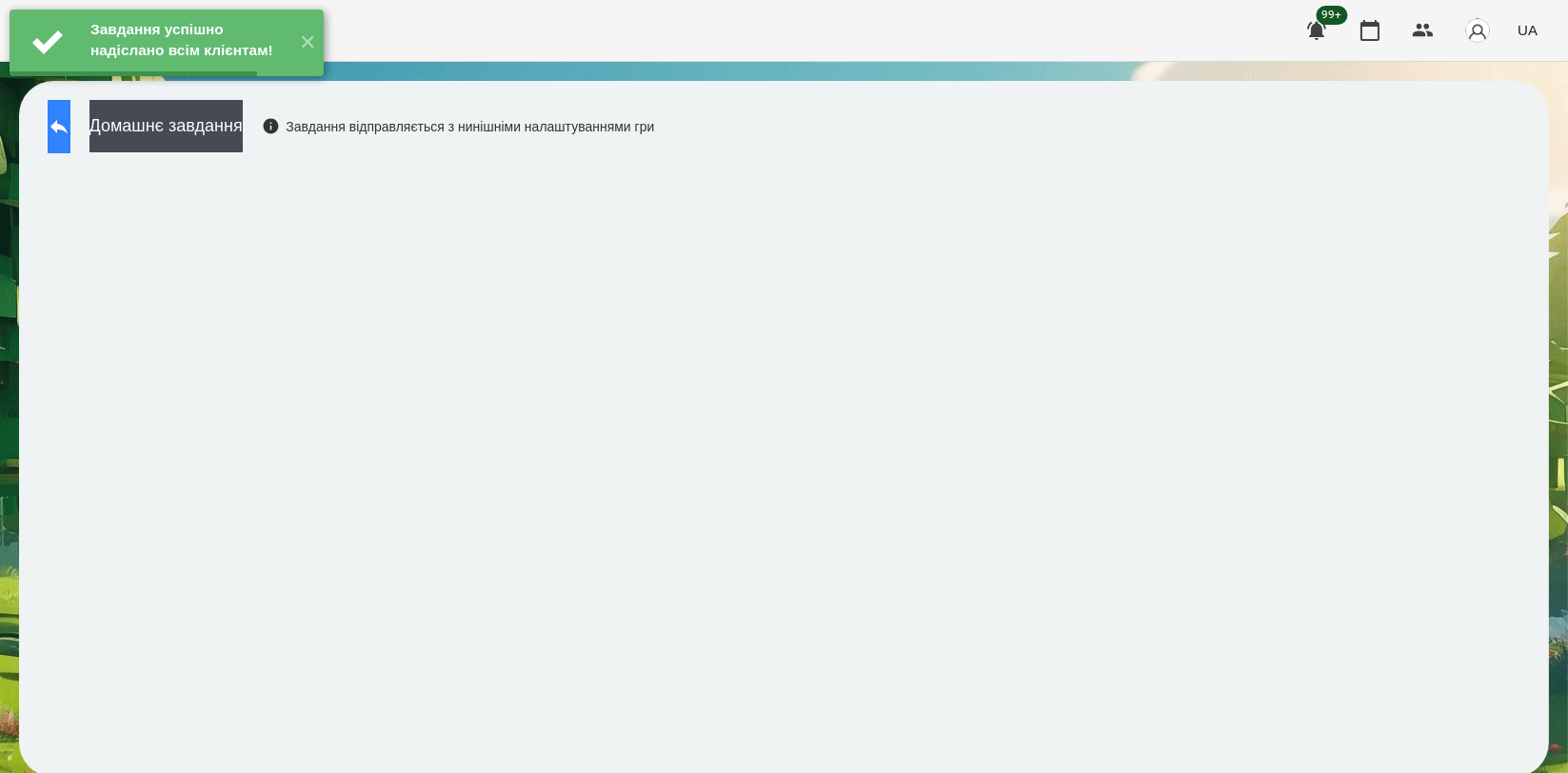
click at [71, 138] on button at bounding box center [59, 127] width 23 height 54
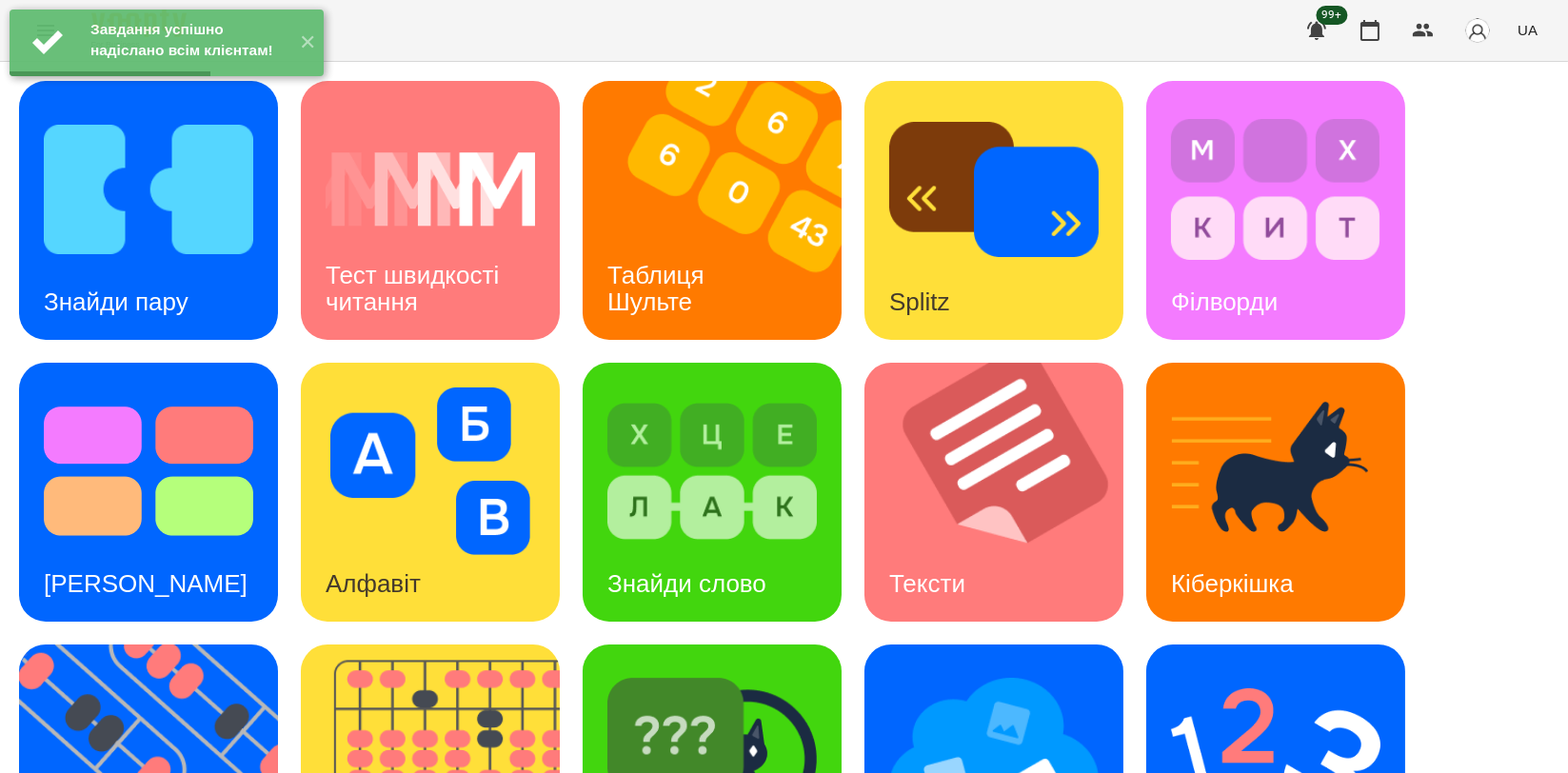
scroll to position [423, 0]
click at [936, 547] on div "Тексти" at bounding box center [927, 585] width 125 height 76
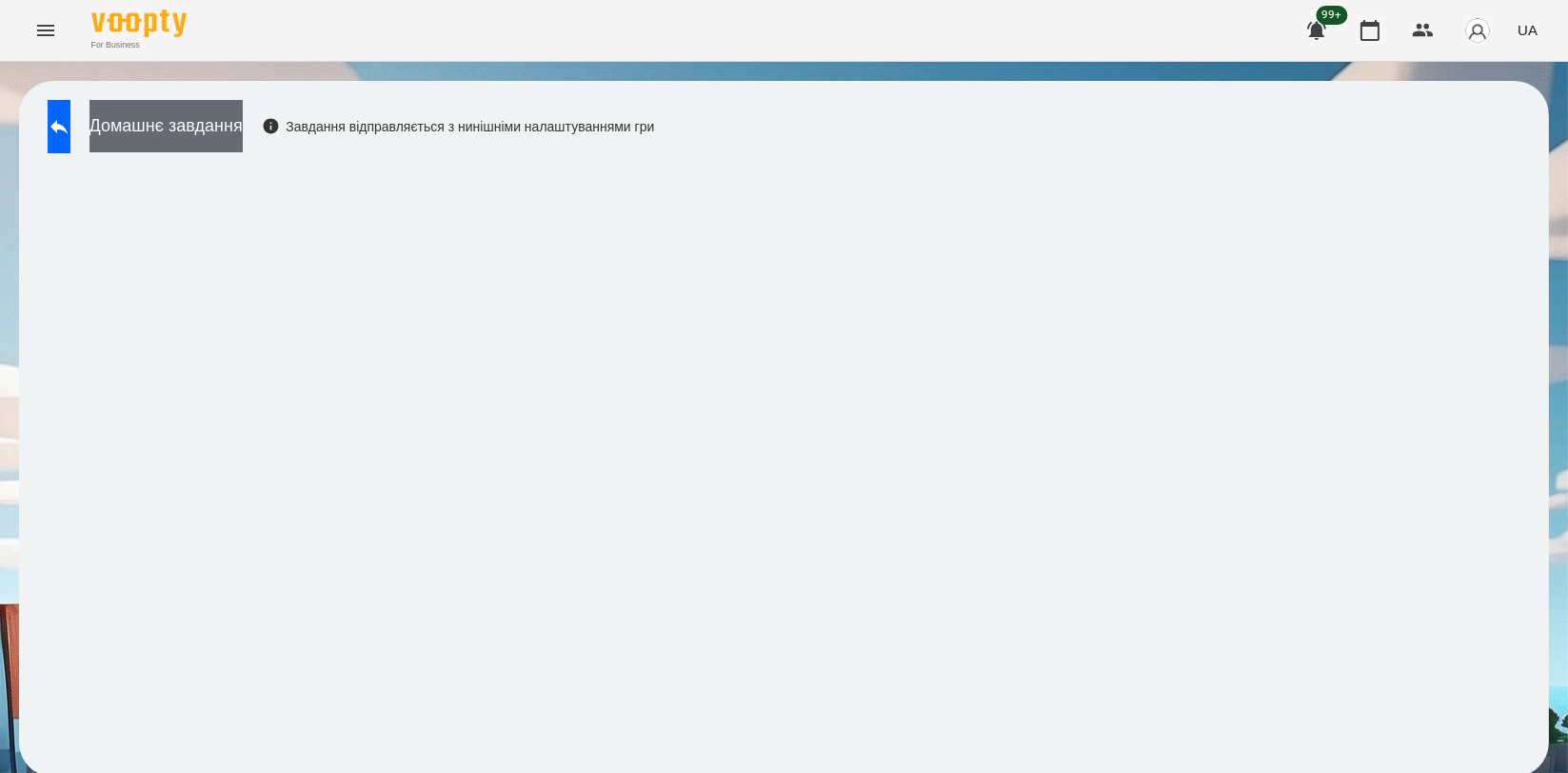
click at [188, 118] on button "Домашнє завдання" at bounding box center [166, 126] width 153 height 53
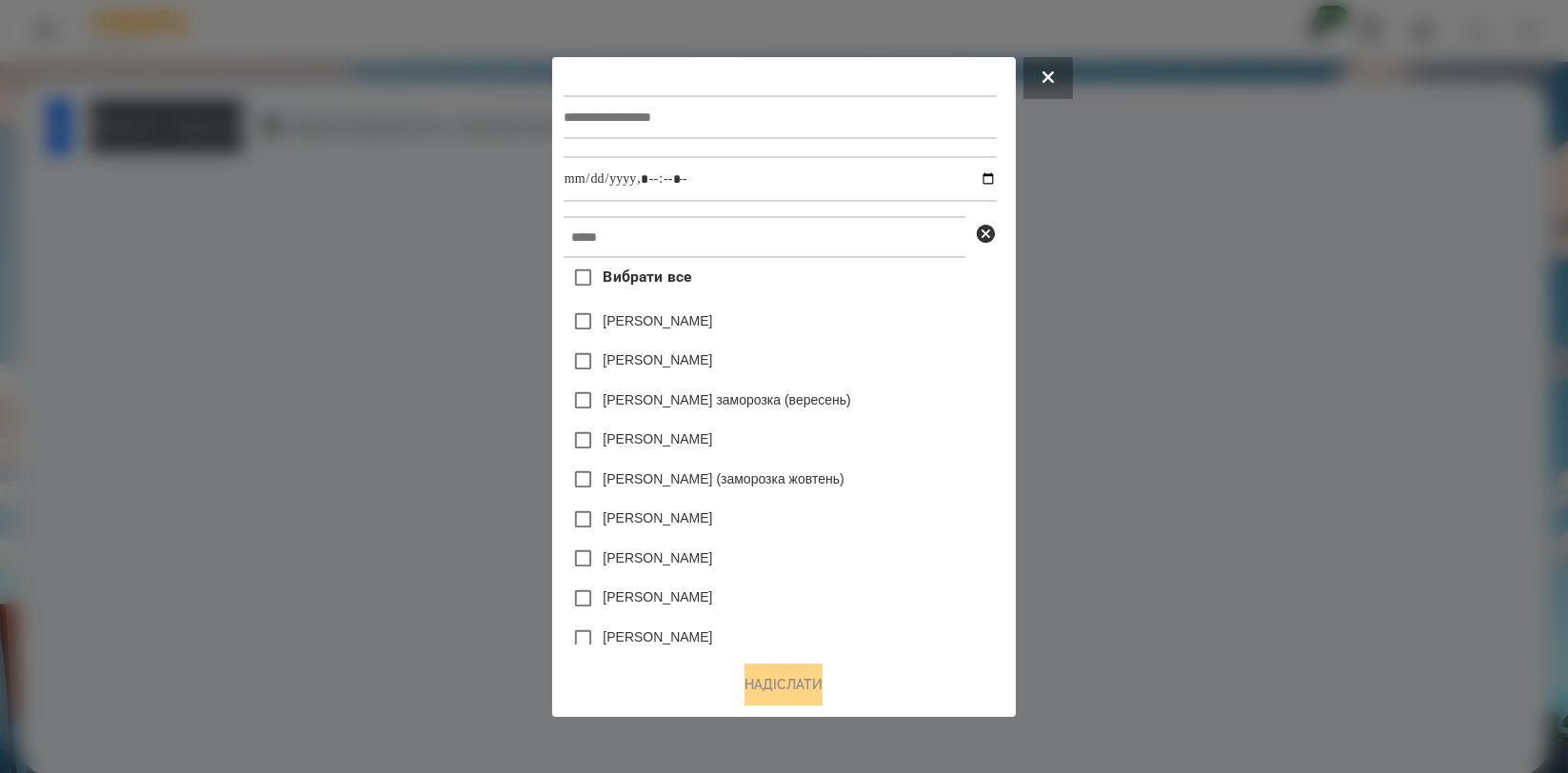
click at [1262, 301] on div at bounding box center [784, 386] width 1568 height 773
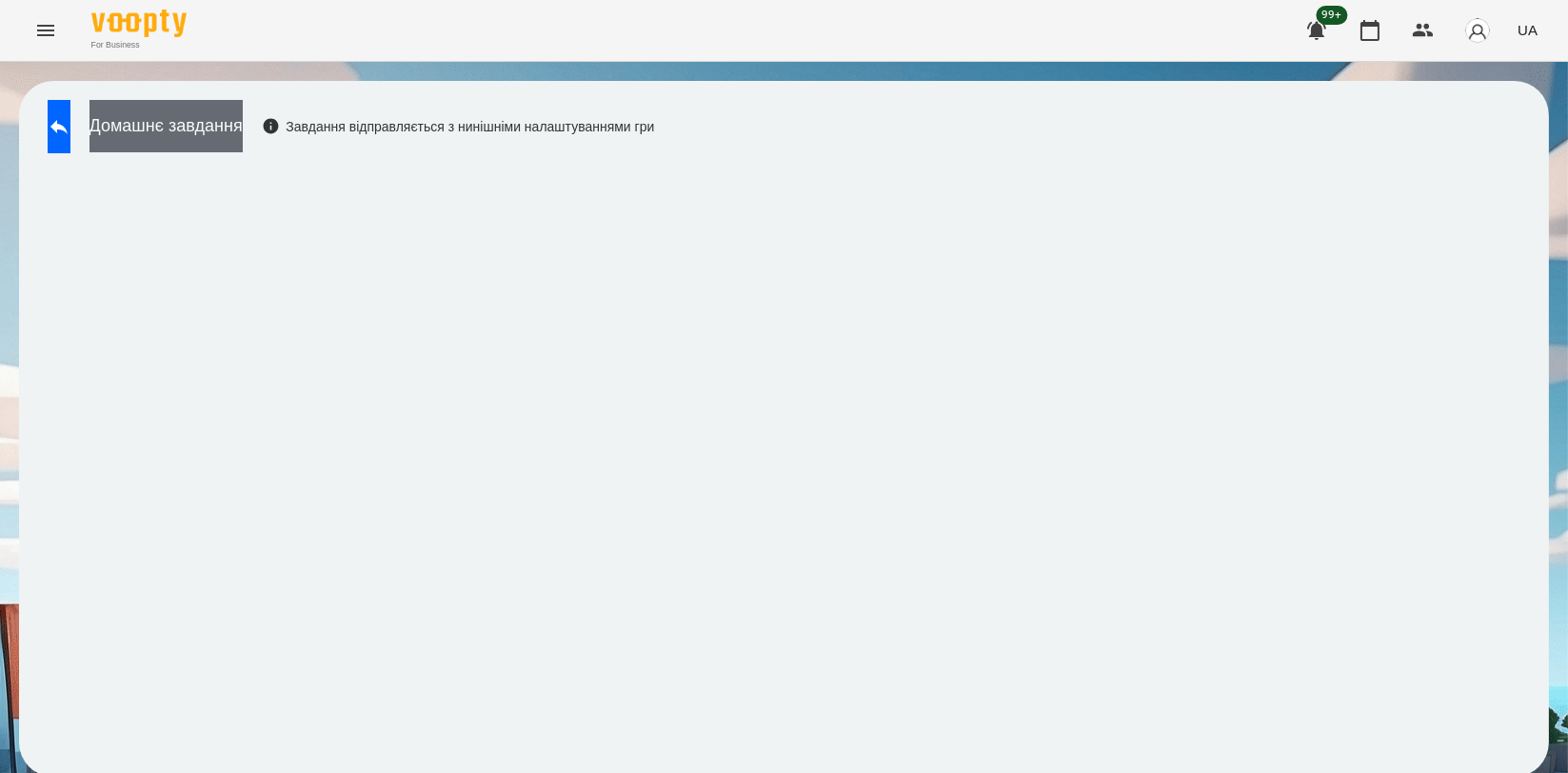
click at [209, 120] on button "Домашнє завдання" at bounding box center [166, 126] width 153 height 53
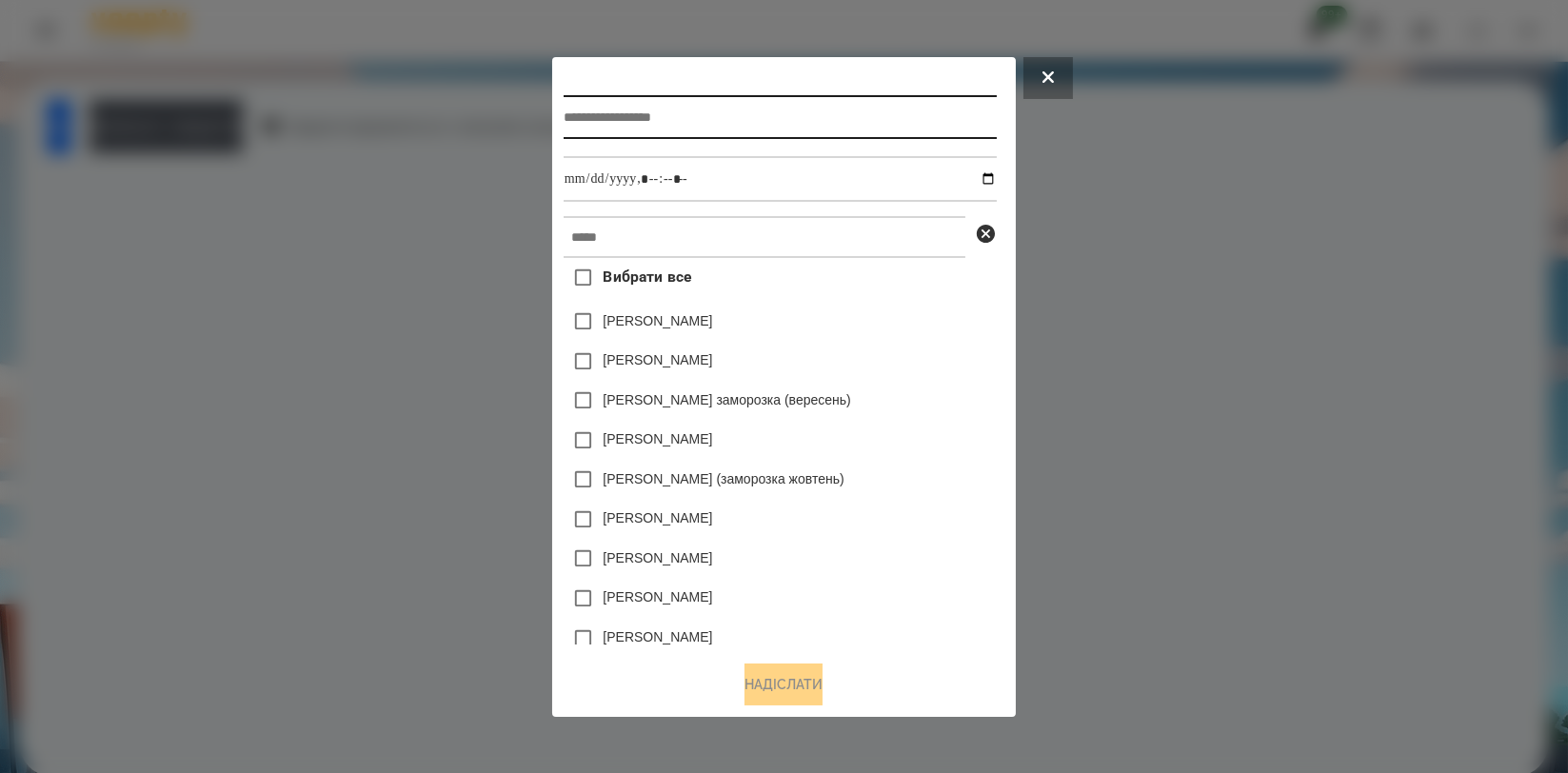
click at [688, 118] on input "text" at bounding box center [781, 117] width 434 height 44
type input "*****"
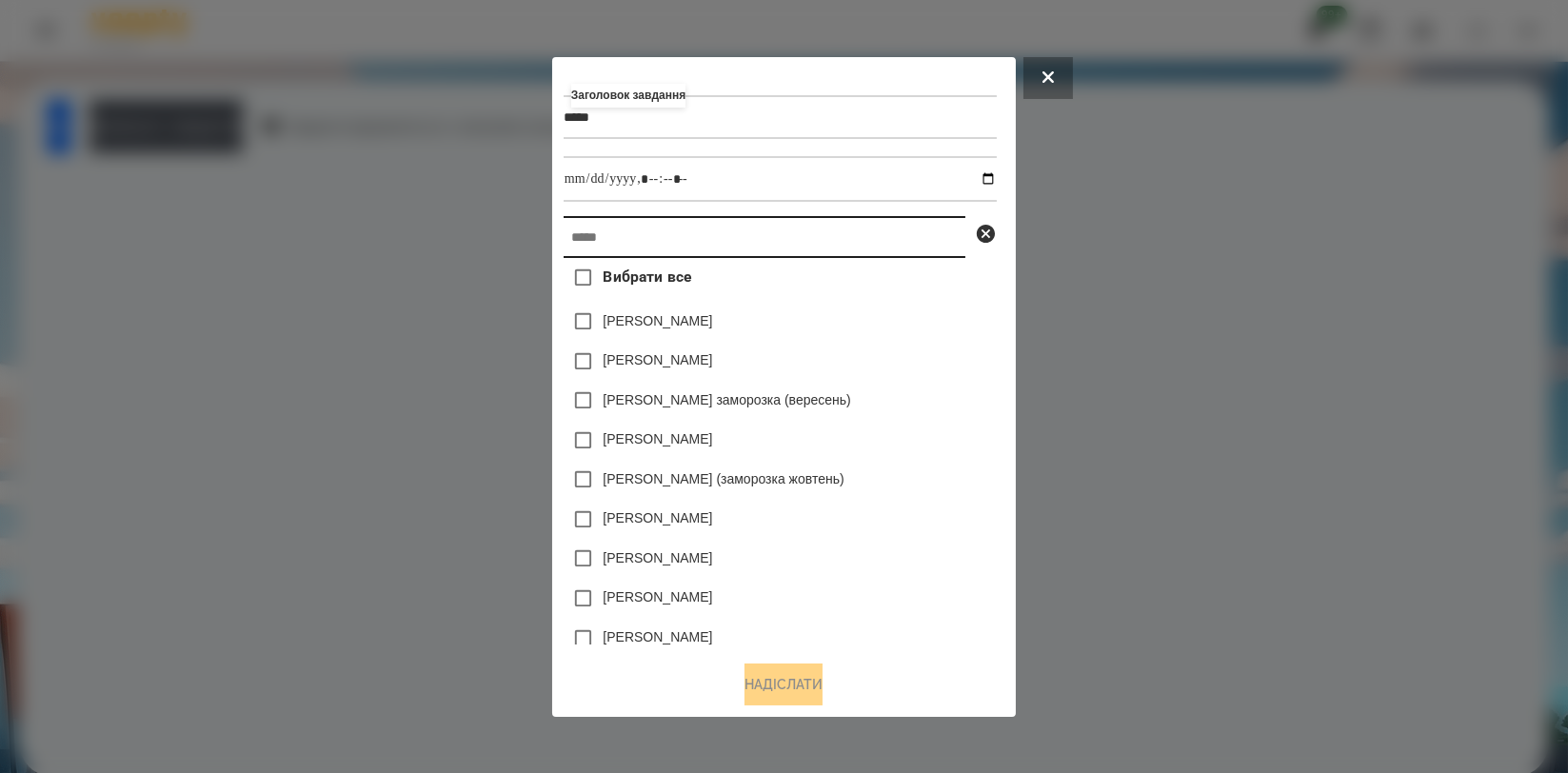
click at [706, 250] on input "text" at bounding box center [765, 237] width 402 height 42
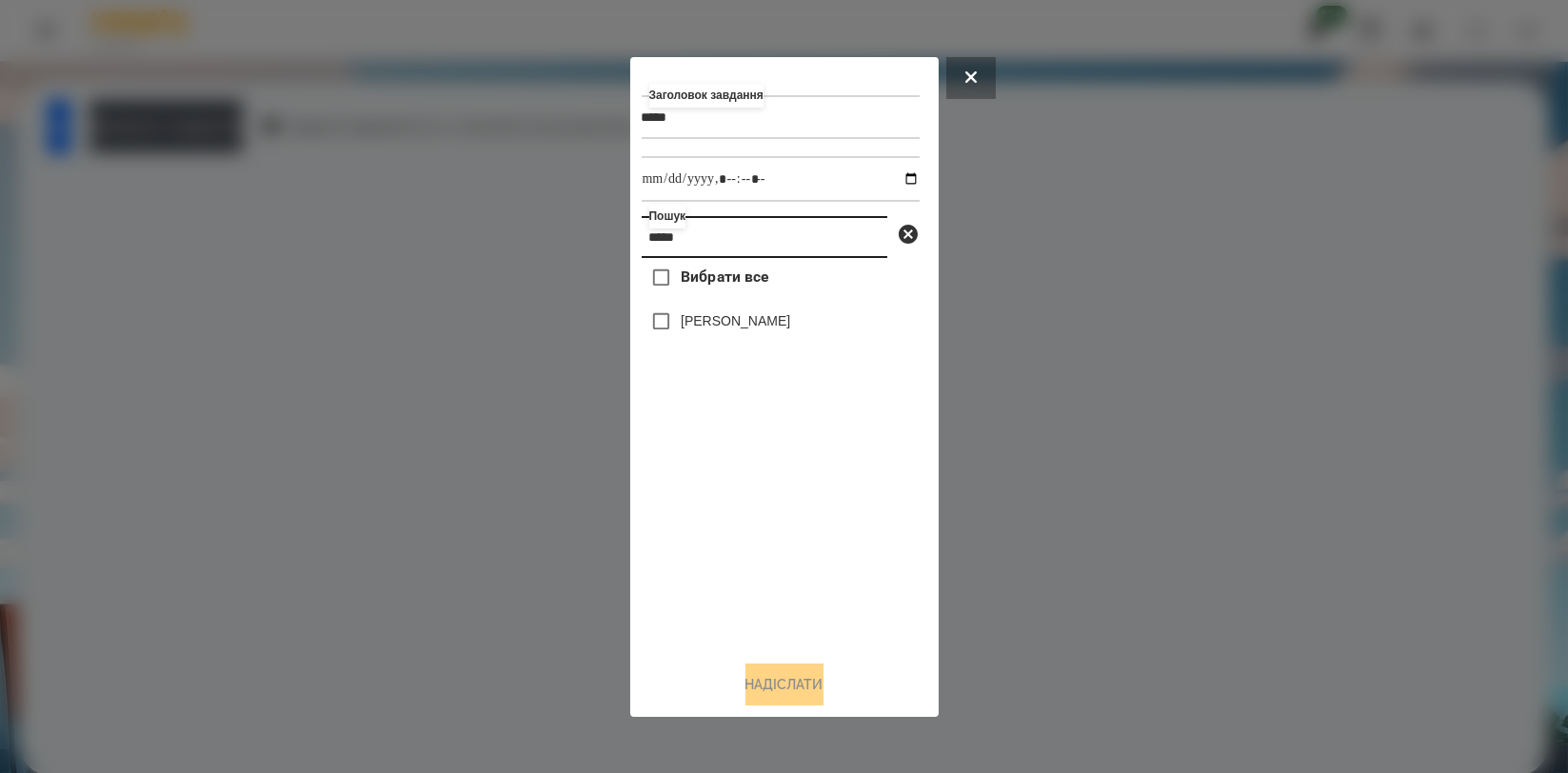
type input "*****"
click at [707, 327] on label "[PERSON_NAME]" at bounding box center [736, 320] width 109 height 19
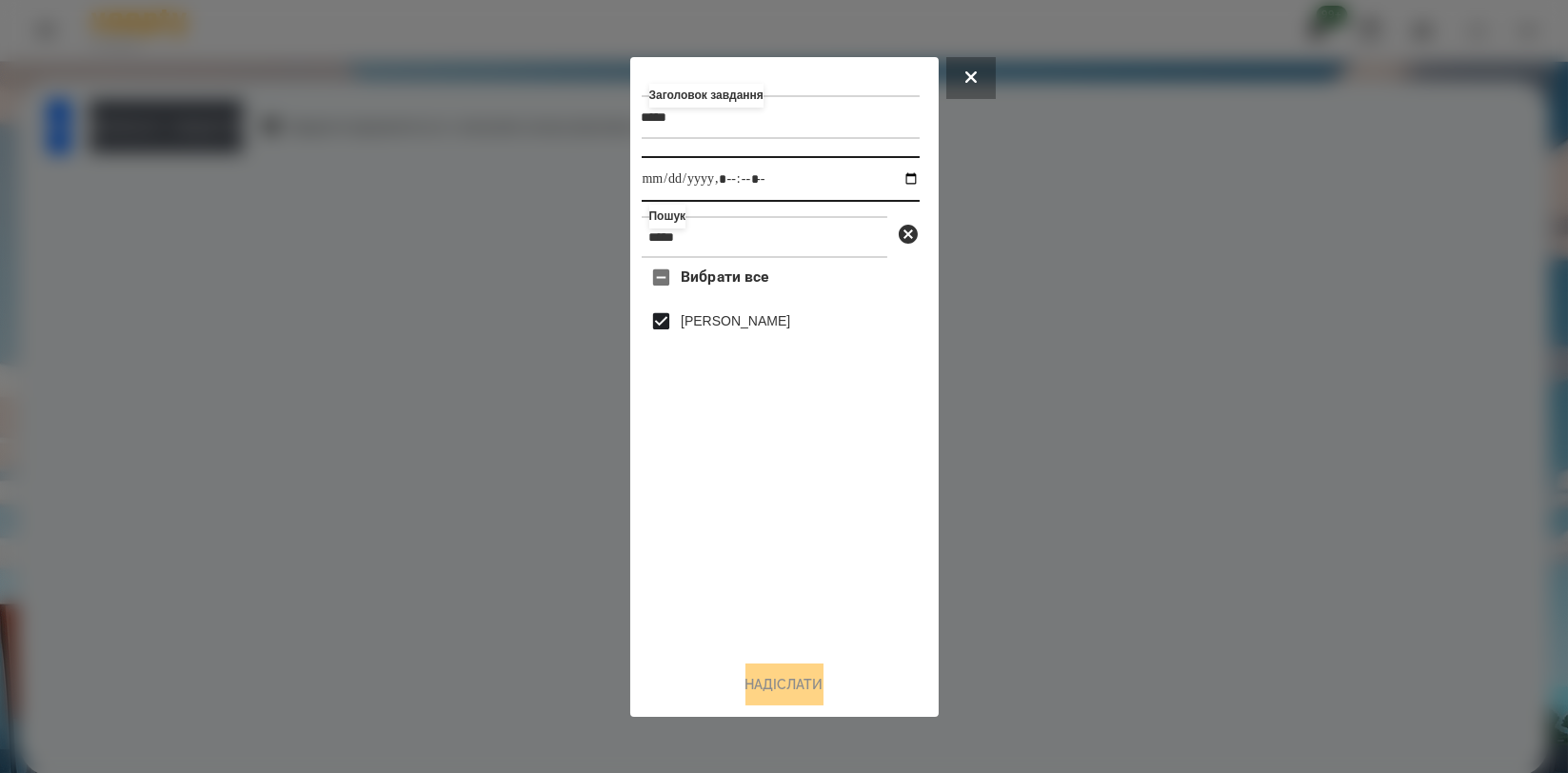
click at [890, 178] on input "datetime-local" at bounding box center [781, 179] width 278 height 46
type input "**********"
drag, startPoint x: 859, startPoint y: 519, endPoint x: 841, endPoint y: 554, distance: 39.4
click at [859, 519] on div "Вибрати все [PERSON_NAME]" at bounding box center [781, 451] width 278 height 387
click at [788, 682] on button "Надіслати" at bounding box center [784, 684] width 79 height 42
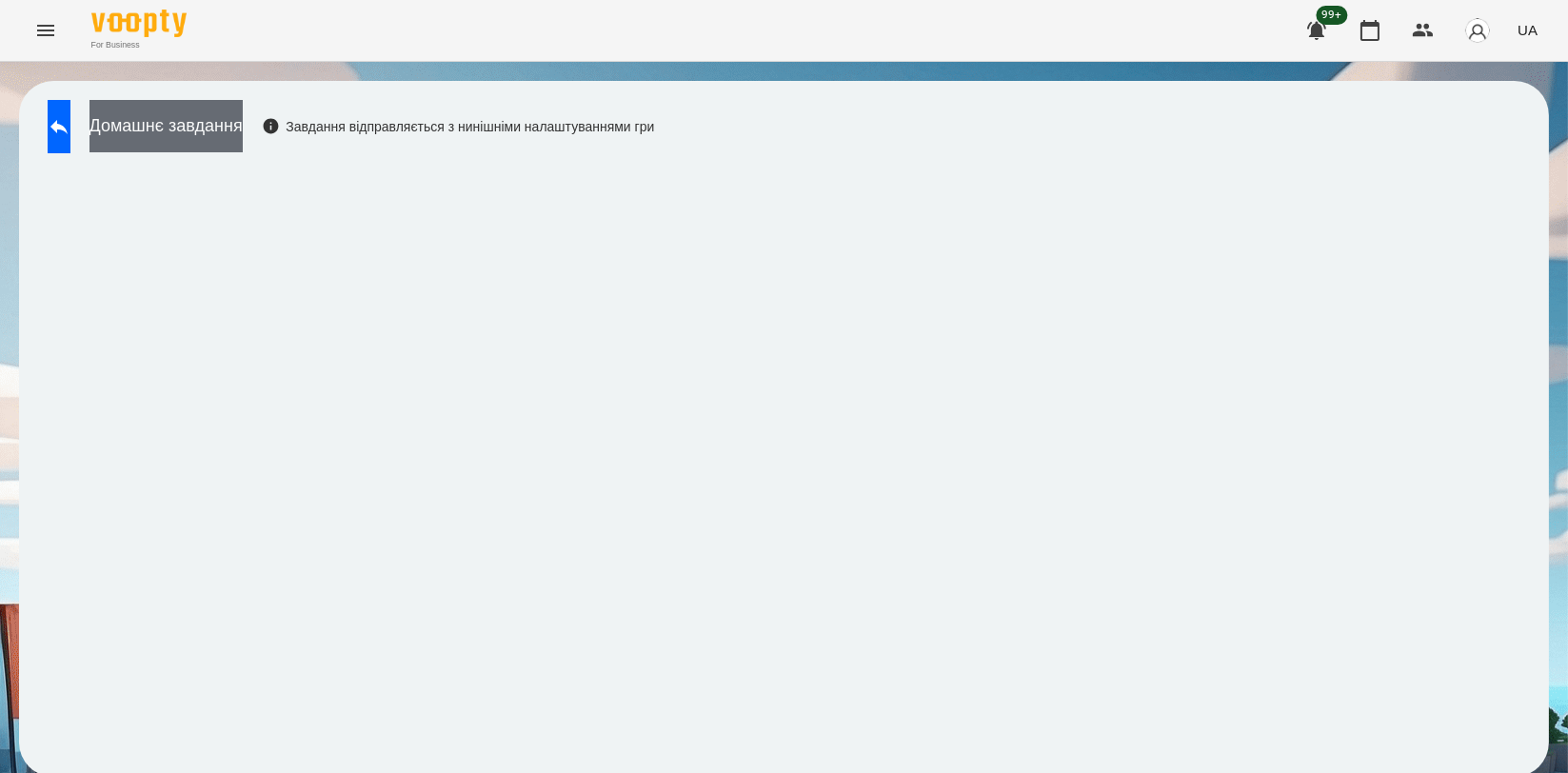
click at [243, 141] on button "Домашнє завдання" at bounding box center [166, 126] width 153 height 53
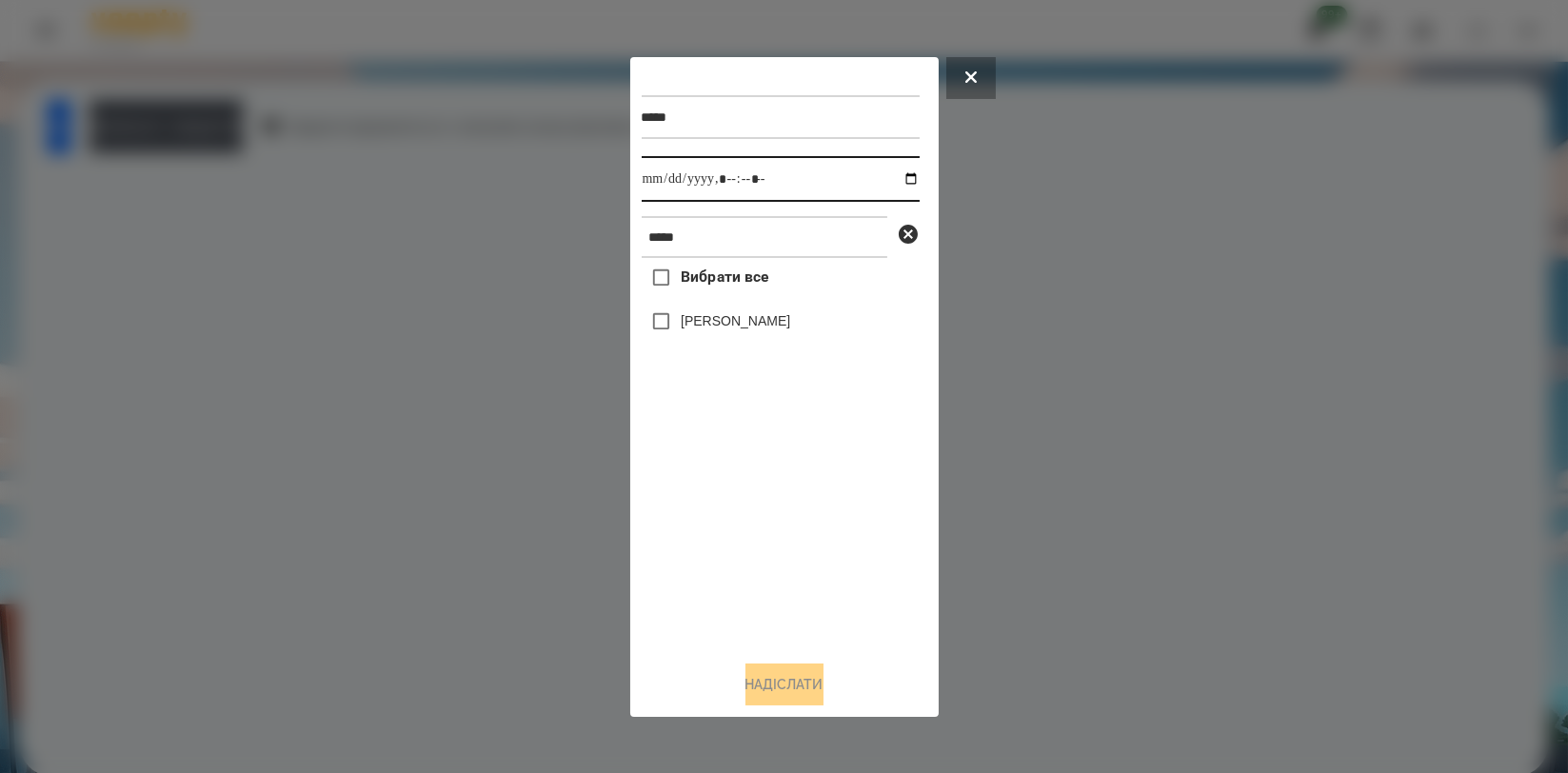
click at [897, 173] on input "datetime-local" at bounding box center [781, 179] width 278 height 46
type input "**********"
drag, startPoint x: 742, startPoint y: 490, endPoint x: 738, endPoint y: 395, distance: 95.1
click at [743, 490] on div "Вибрати все [PERSON_NAME]" at bounding box center [781, 451] width 278 height 387
click at [732, 319] on label "[PERSON_NAME]" at bounding box center [736, 320] width 109 height 19
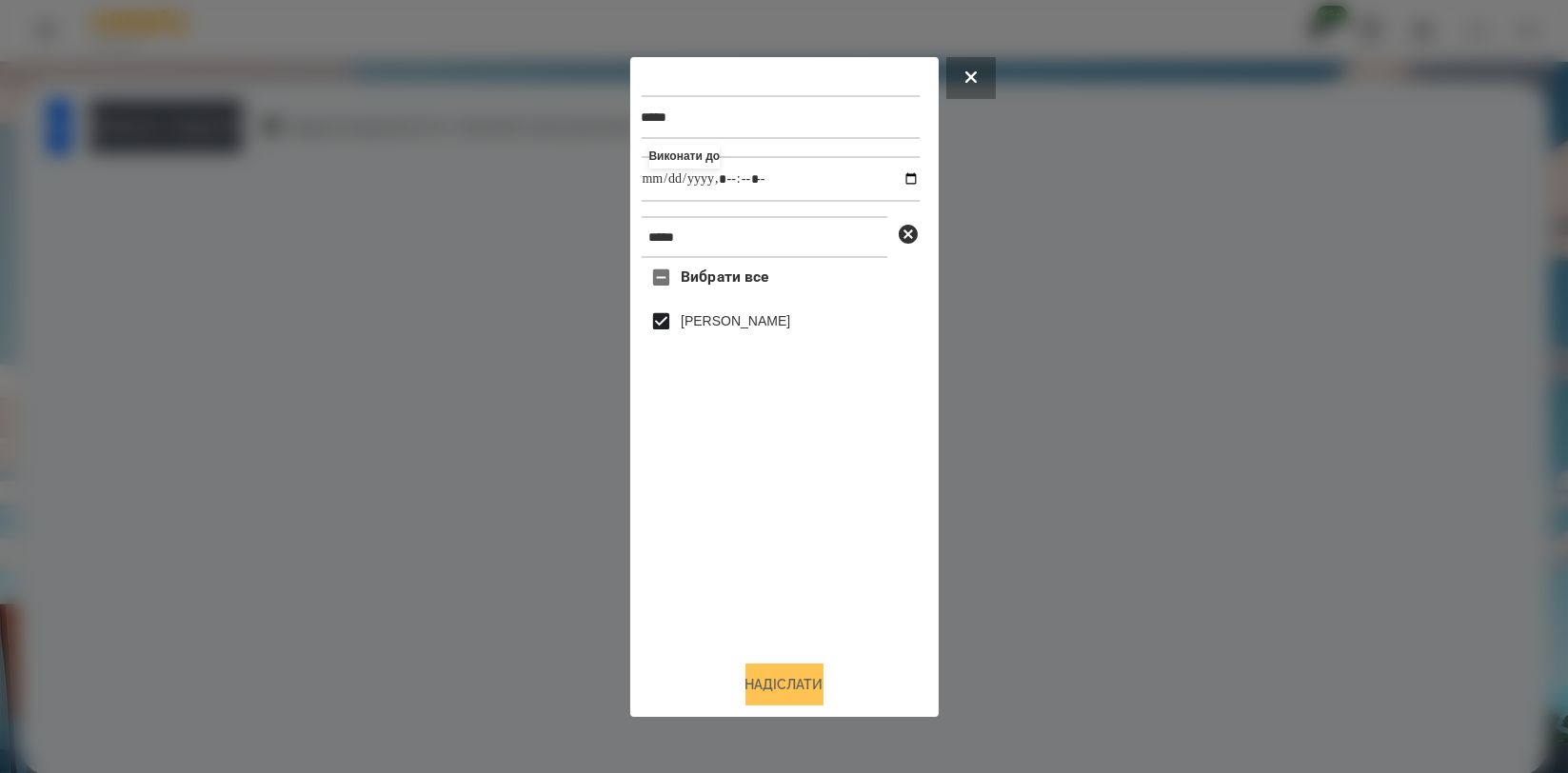
drag, startPoint x: 780, startPoint y: 677, endPoint x: 750, endPoint y: 656, distance: 36.6
click at [781, 677] on button "Надіслати" at bounding box center [784, 684] width 79 height 42
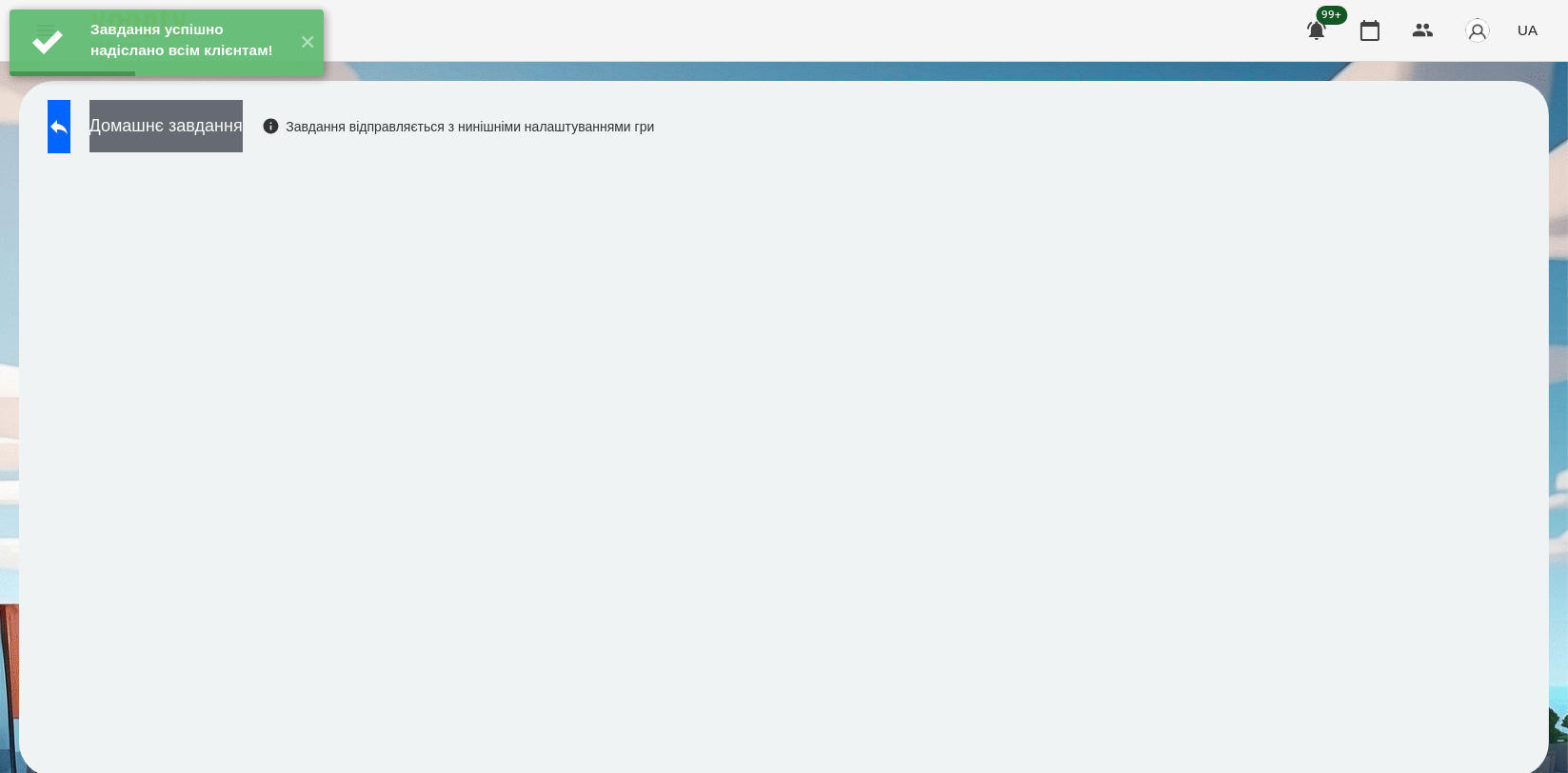
click at [243, 129] on button "Домашнє завдання" at bounding box center [166, 126] width 153 height 53
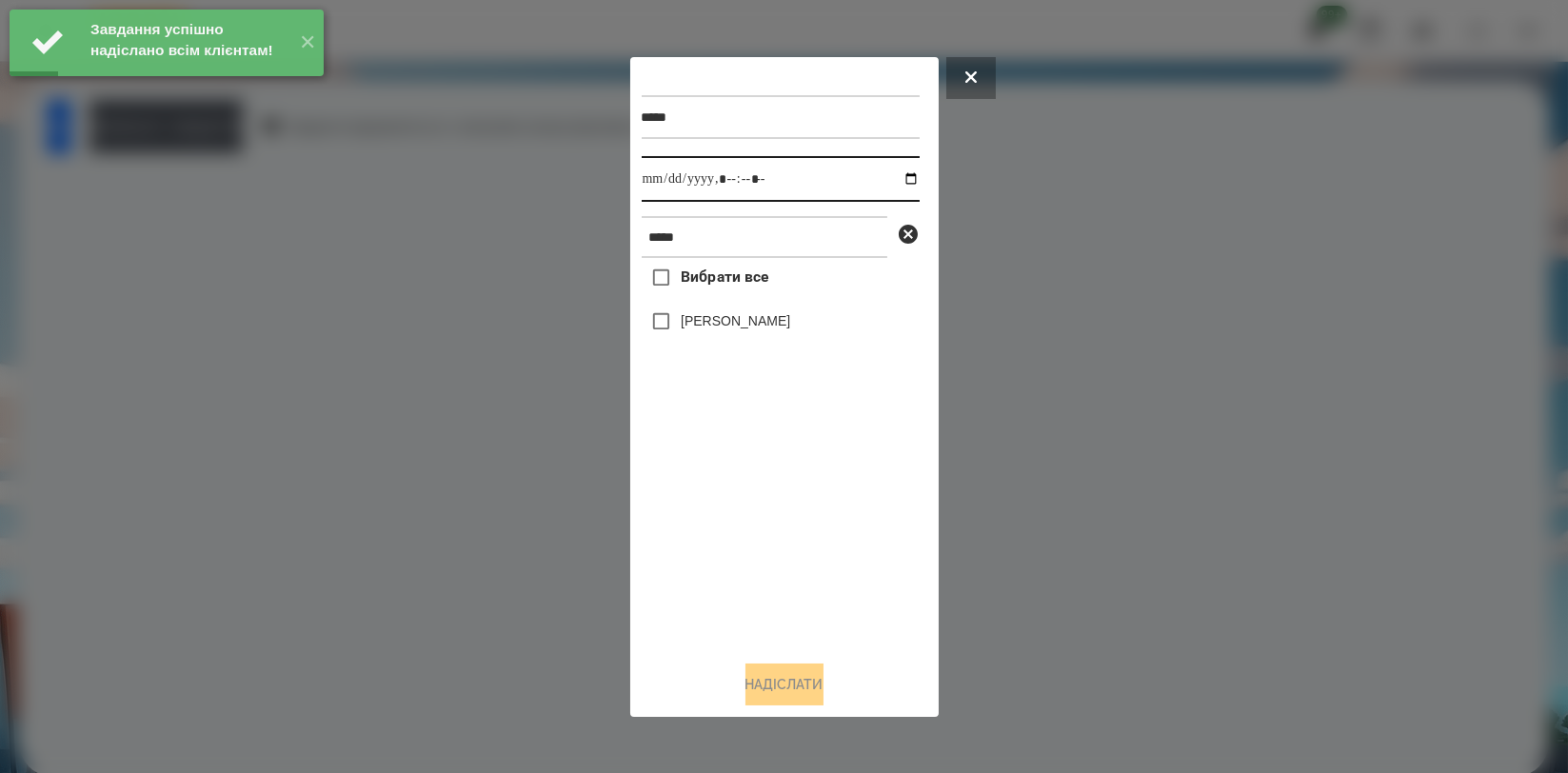
click at [897, 174] on input "datetime-local" at bounding box center [781, 179] width 278 height 46
type input "**********"
drag, startPoint x: 780, startPoint y: 598, endPoint x: 755, endPoint y: 434, distance: 165.9
click at [780, 599] on div "Вибрати все [PERSON_NAME]" at bounding box center [781, 451] width 278 height 387
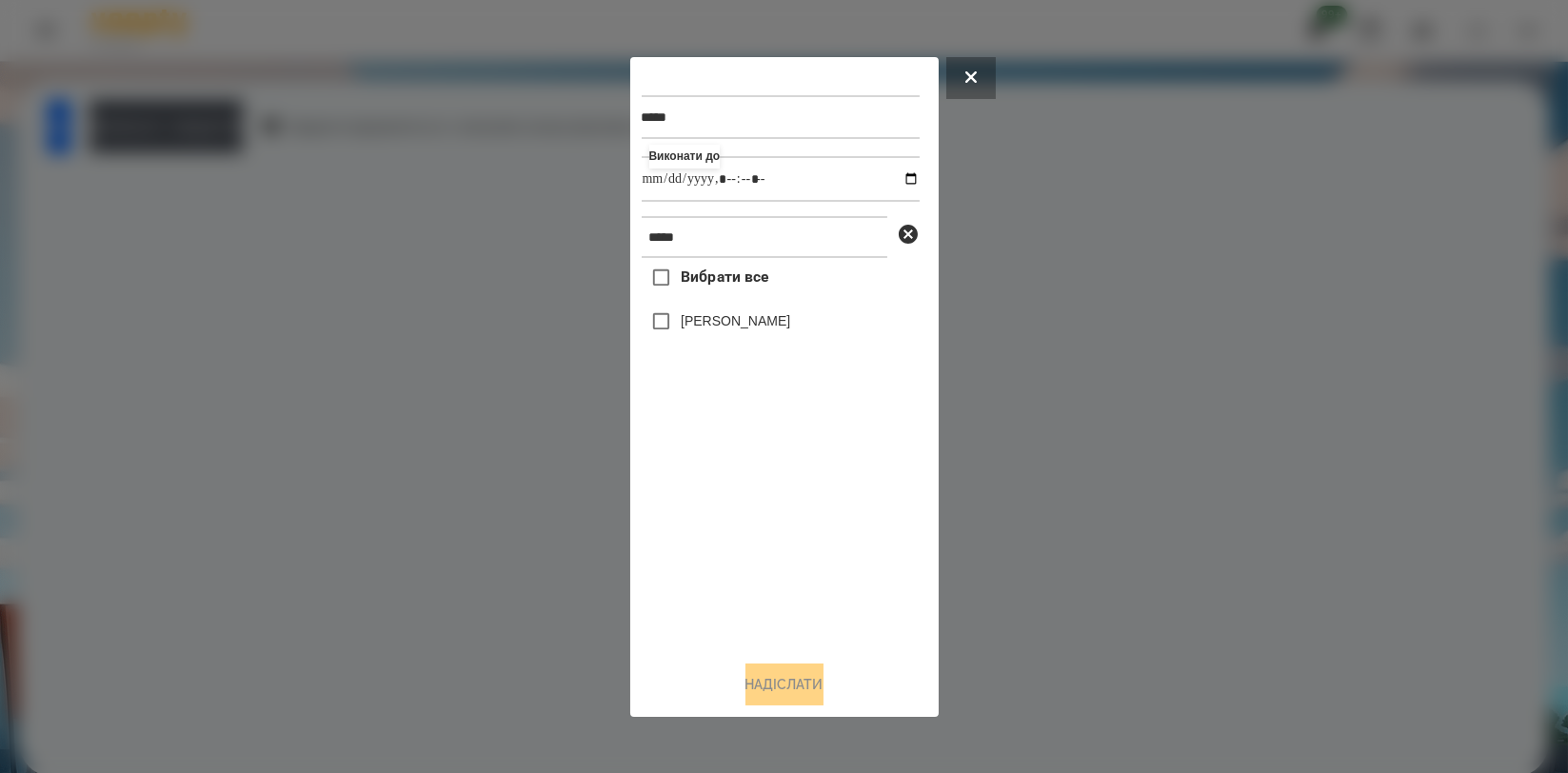
click at [779, 342] on div "[PERSON_NAME]" at bounding box center [781, 322] width 278 height 40
click at [790, 326] on label "[PERSON_NAME]" at bounding box center [736, 320] width 109 height 19
click at [758, 683] on button "Надіслати" at bounding box center [784, 684] width 79 height 42
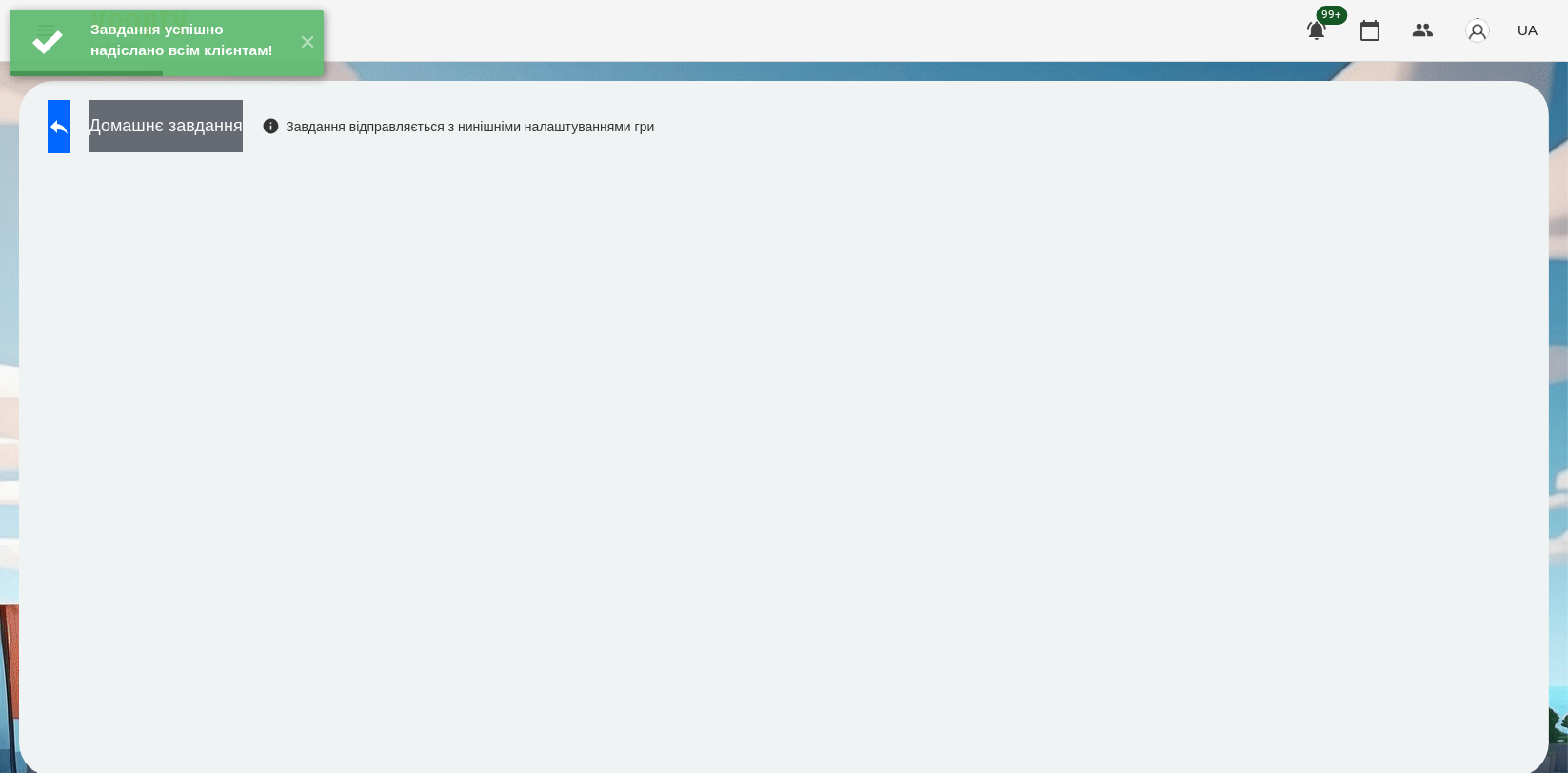
click at [243, 128] on button "Домашнє завдання" at bounding box center [166, 126] width 153 height 53
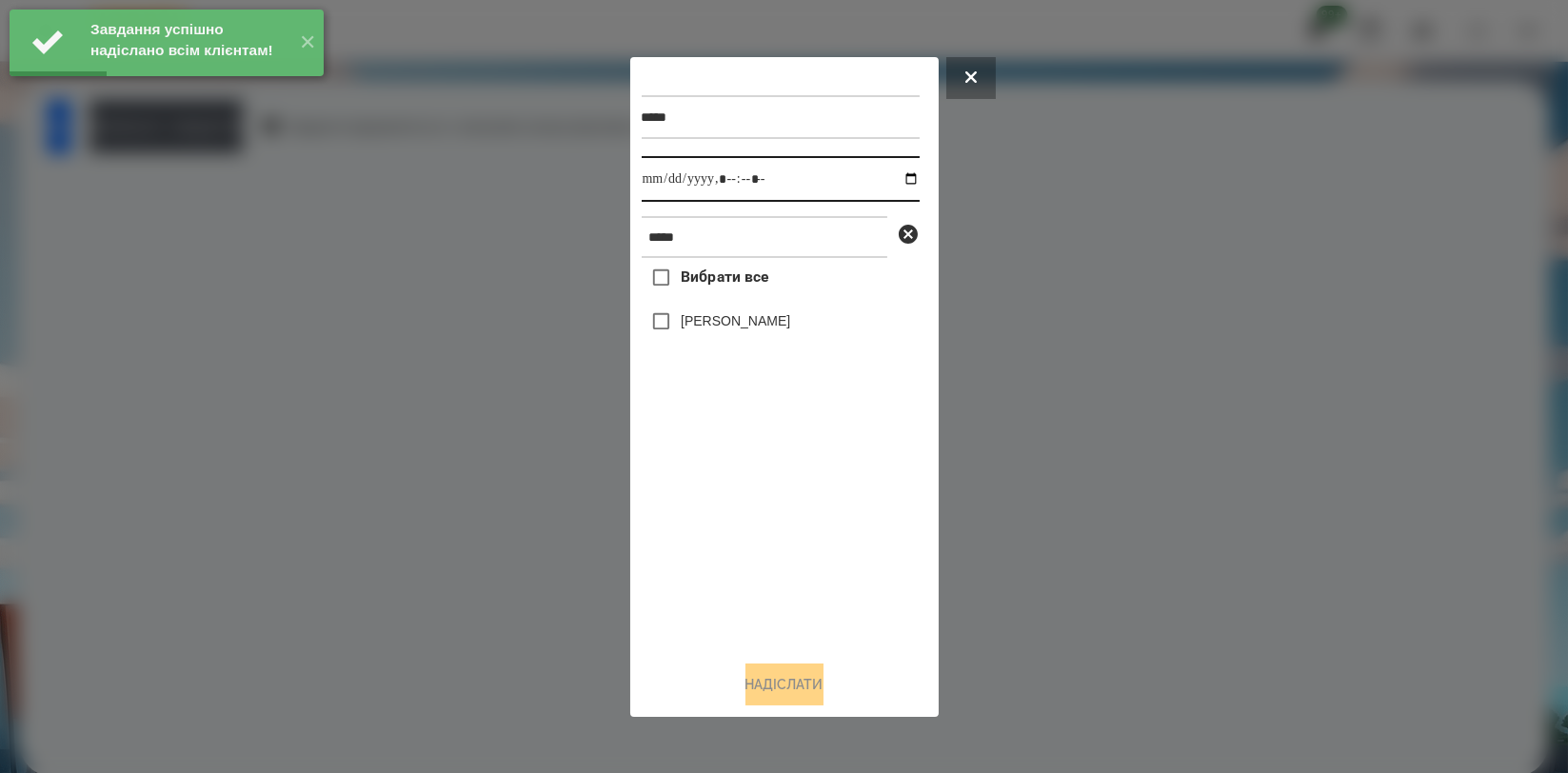
click at [898, 173] on input "datetime-local" at bounding box center [781, 179] width 278 height 46
type input "**********"
click at [777, 519] on div "Вибрати все [PERSON_NAME]" at bounding box center [781, 451] width 278 height 387
click at [775, 335] on div "[PERSON_NAME]" at bounding box center [781, 322] width 278 height 40
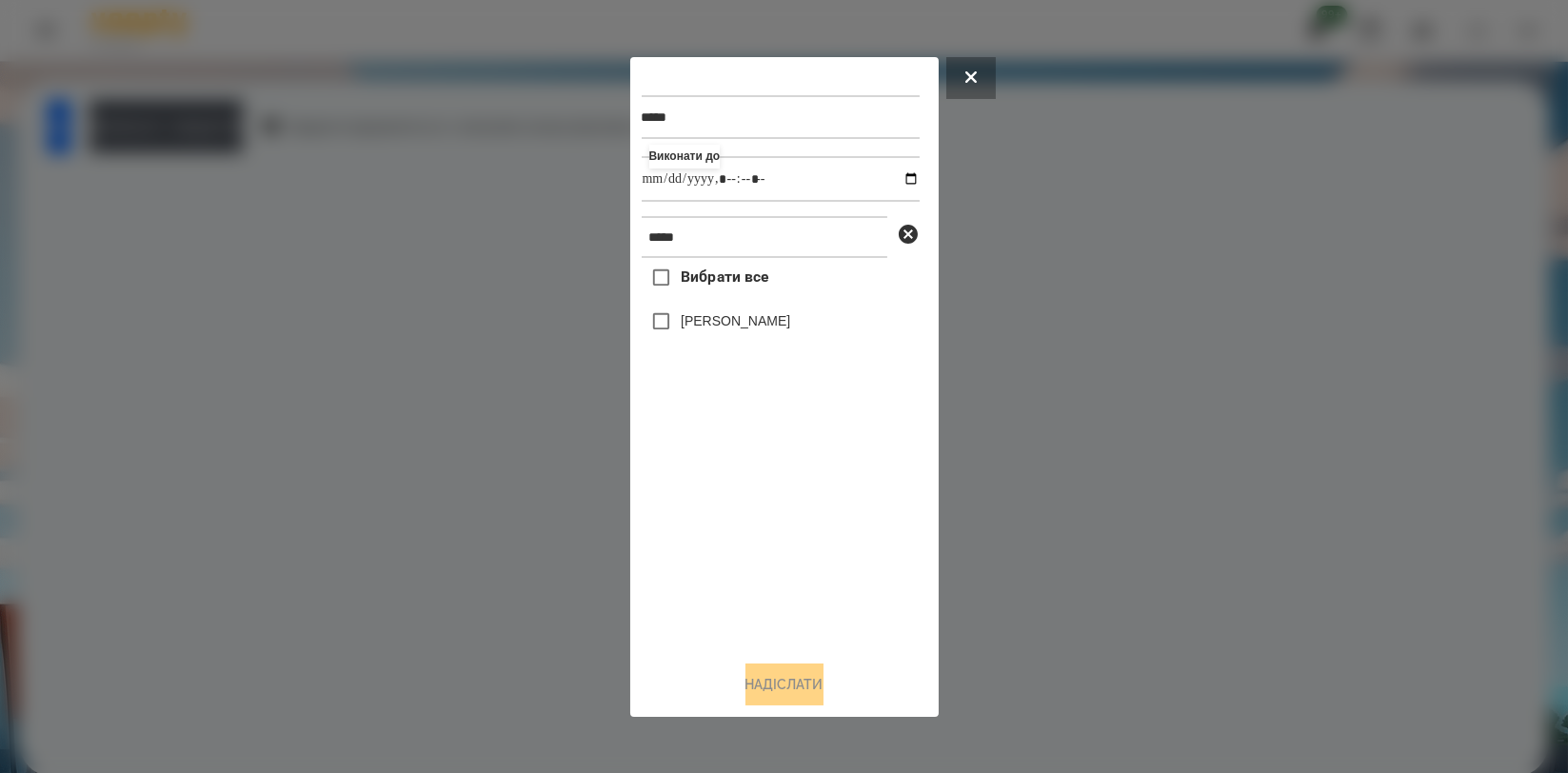
click at [781, 330] on label "[PERSON_NAME]" at bounding box center [736, 320] width 109 height 19
click at [795, 676] on button "Надіслати" at bounding box center [784, 684] width 79 height 42
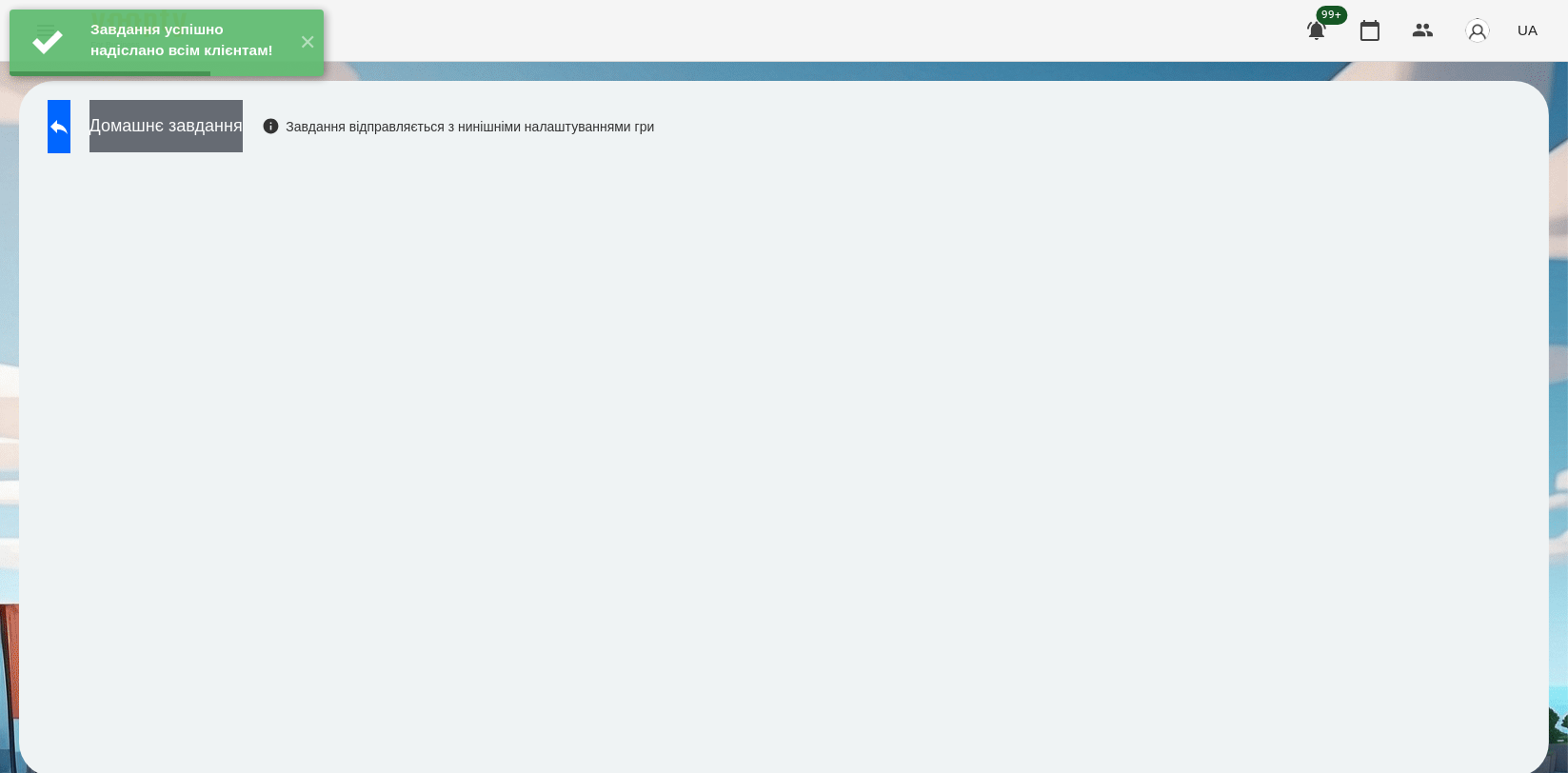
click at [235, 115] on button "Домашнє завдання" at bounding box center [166, 126] width 153 height 53
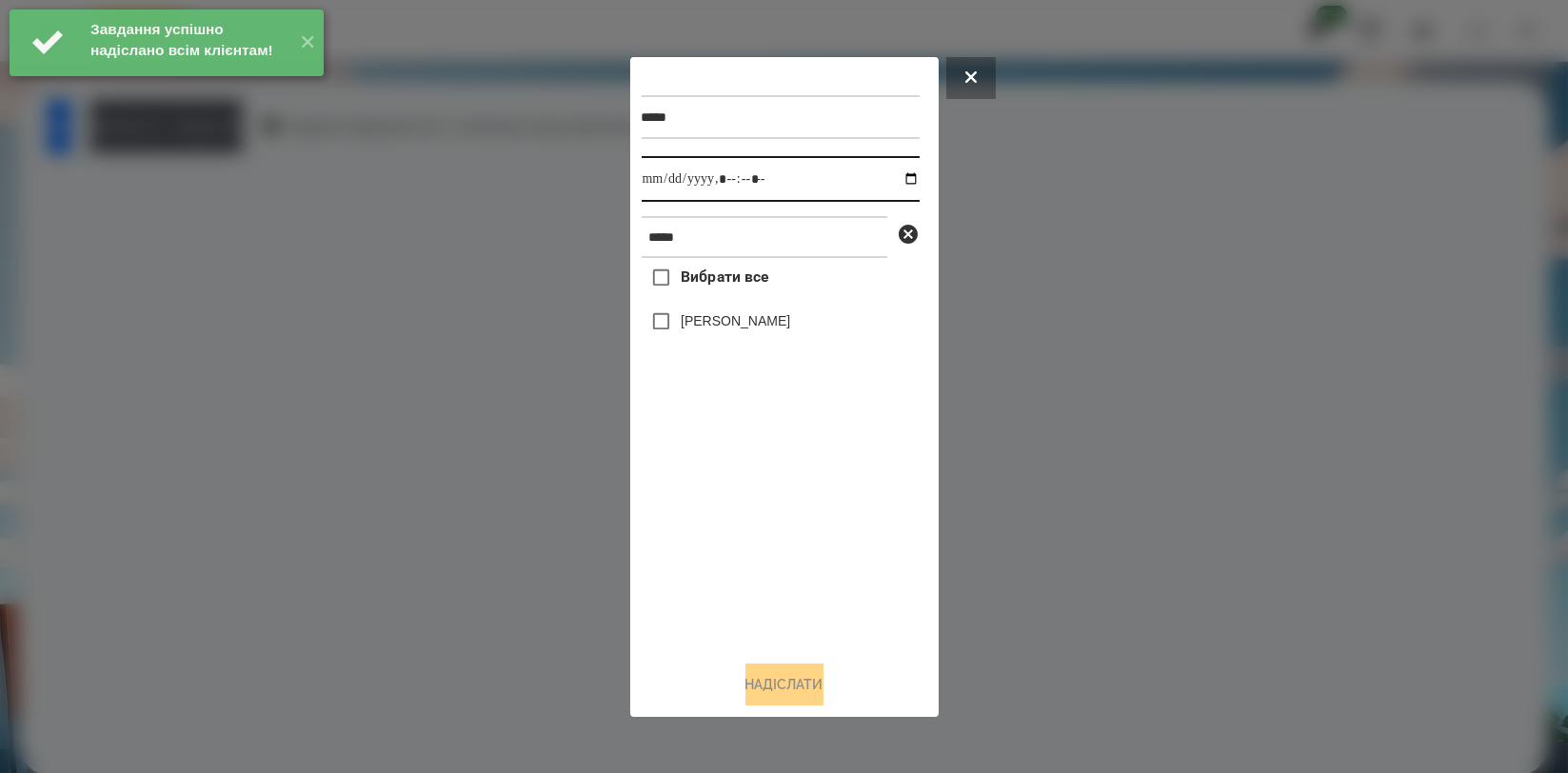
click at [908, 173] on input "datetime-local" at bounding box center [781, 179] width 278 height 46
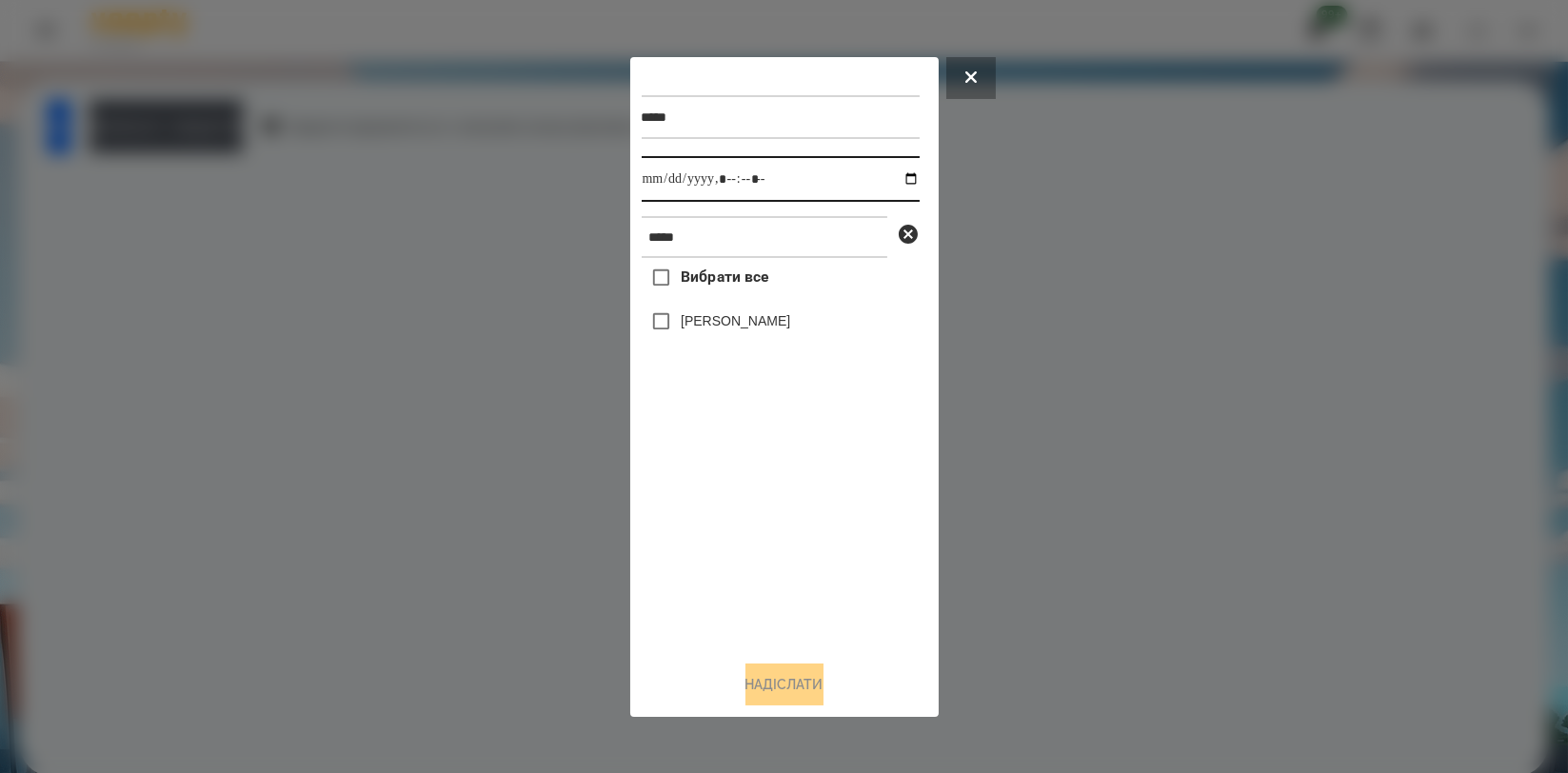
click at [901, 173] on input "datetime-local" at bounding box center [781, 179] width 278 height 46
type input "**********"
click at [779, 481] on div "Вибрати все [PERSON_NAME]" at bounding box center [781, 451] width 278 height 387
click at [773, 313] on label "[PERSON_NAME]" at bounding box center [736, 320] width 109 height 19
click at [777, 680] on button "Надіслати" at bounding box center [784, 684] width 79 height 42
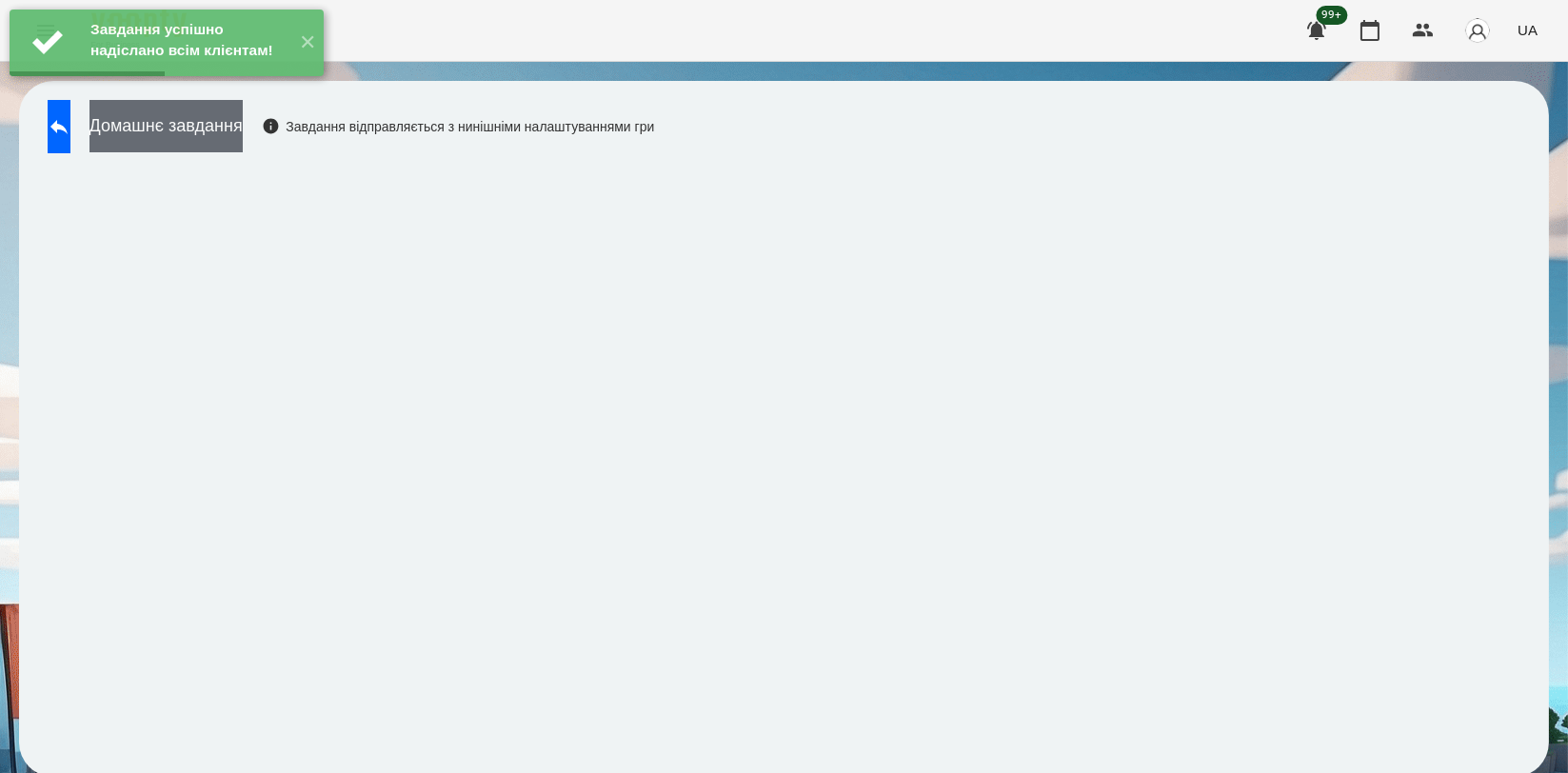
click at [243, 139] on button "Домашнє завдання" at bounding box center [166, 126] width 153 height 53
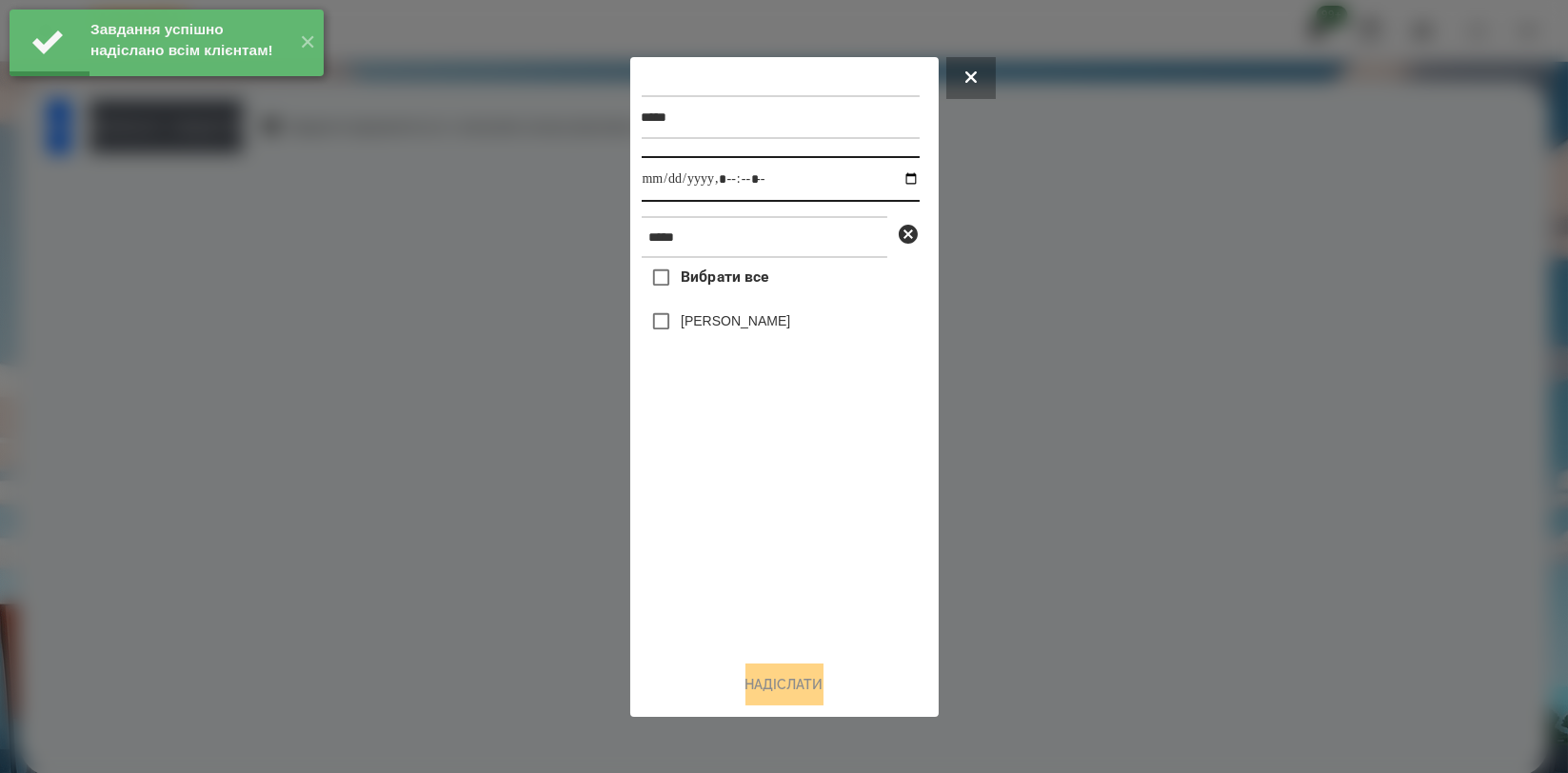
click at [903, 169] on input "datetime-local" at bounding box center [781, 179] width 278 height 46
type input "**********"
click at [788, 608] on div "Вибрати все [PERSON_NAME]" at bounding box center [781, 451] width 278 height 387
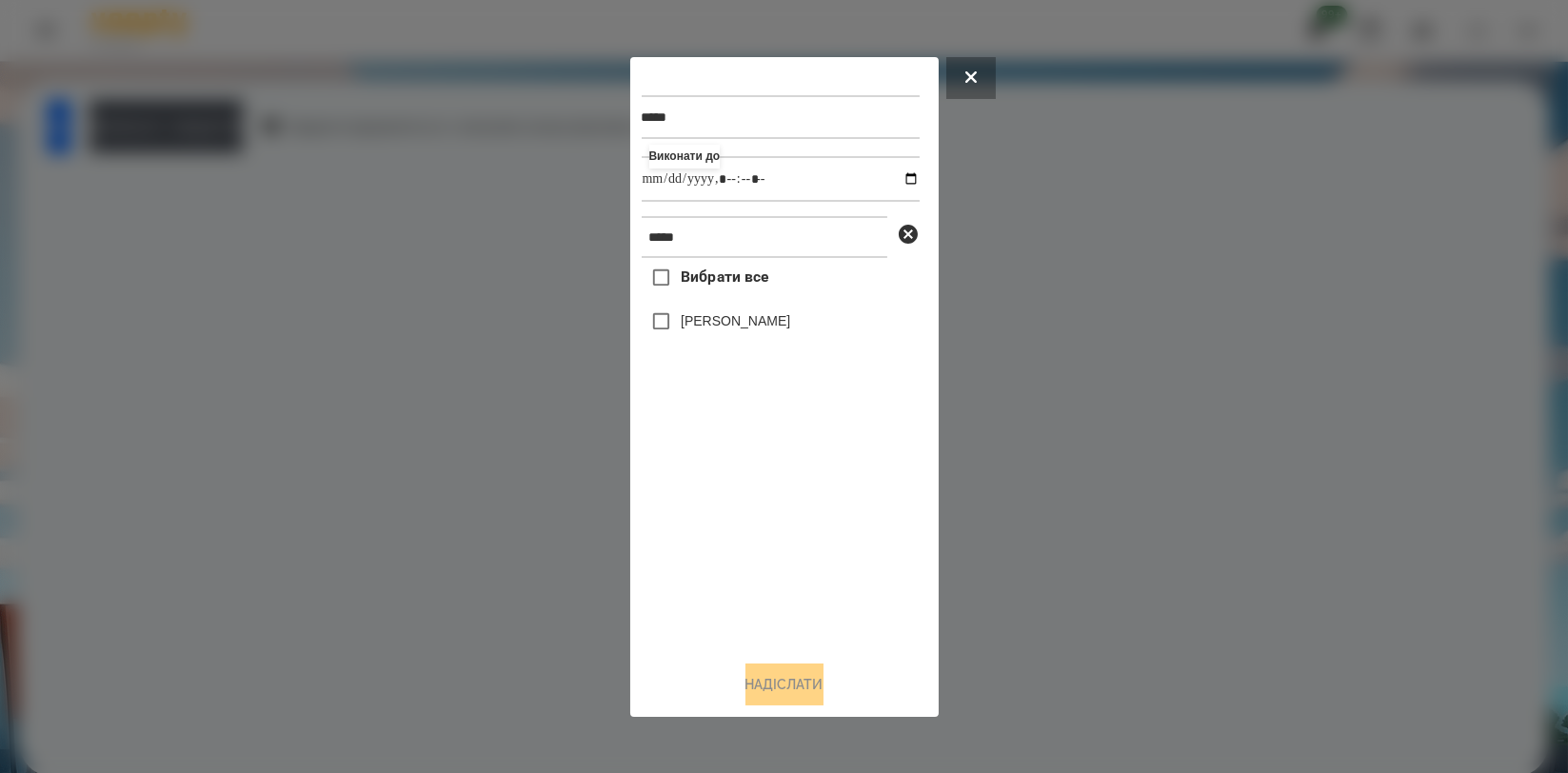
click at [785, 319] on label "[PERSON_NAME]" at bounding box center [736, 320] width 109 height 19
click at [764, 693] on button "Надіслати" at bounding box center [784, 684] width 79 height 42
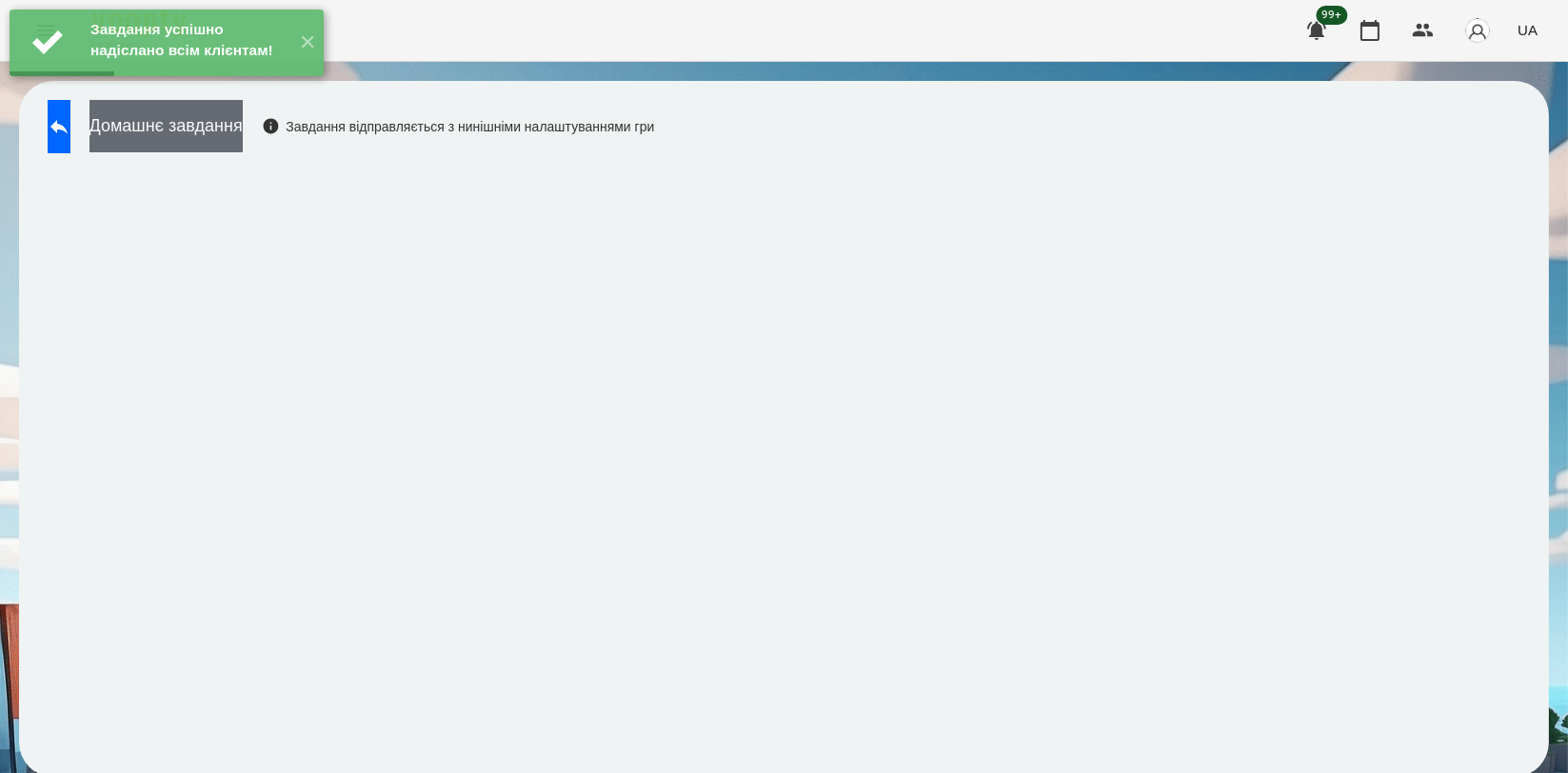
click at [243, 128] on button "Домашнє завдання" at bounding box center [166, 126] width 153 height 53
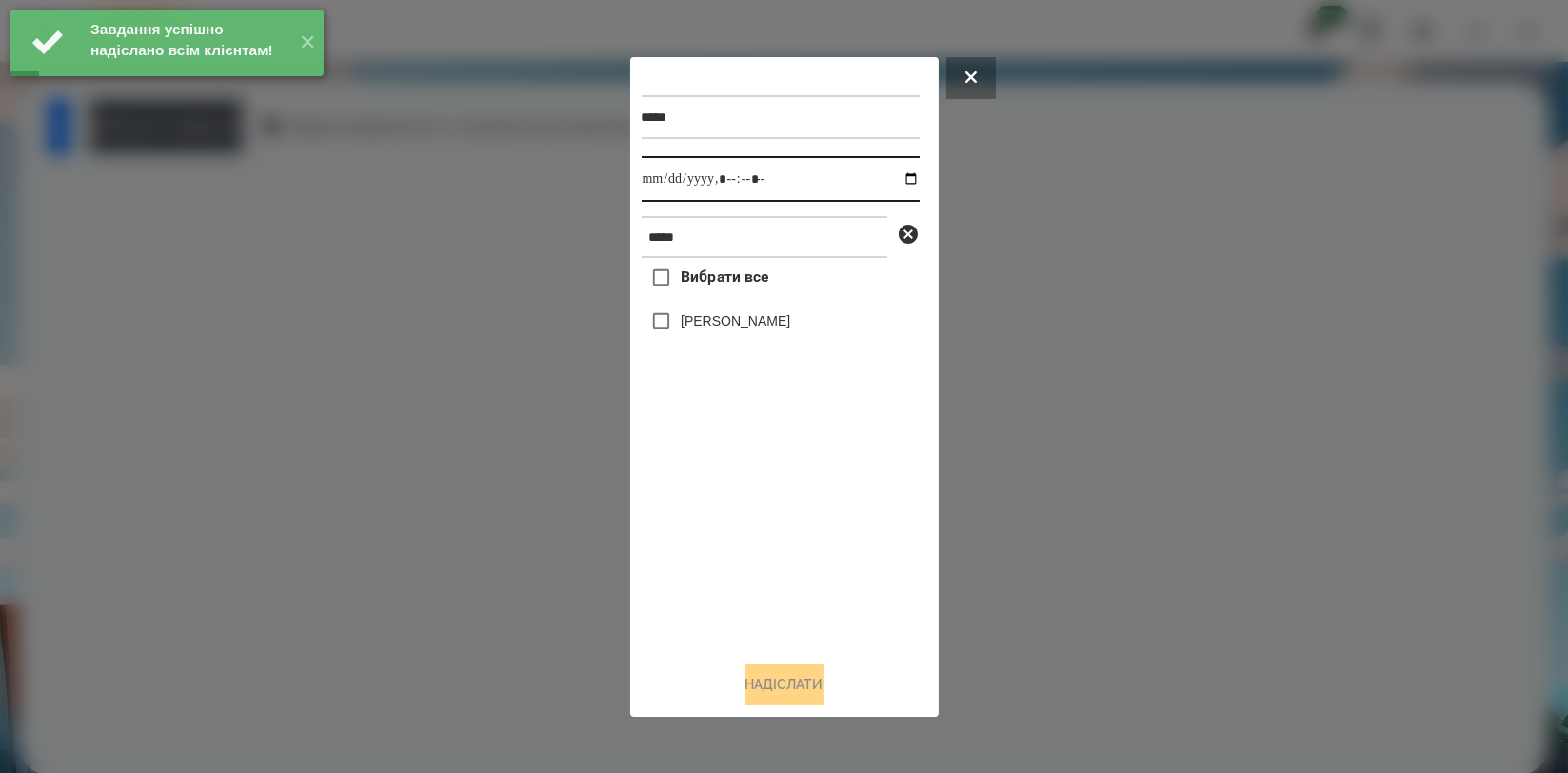
click at [899, 173] on input "datetime-local" at bounding box center [781, 179] width 278 height 46
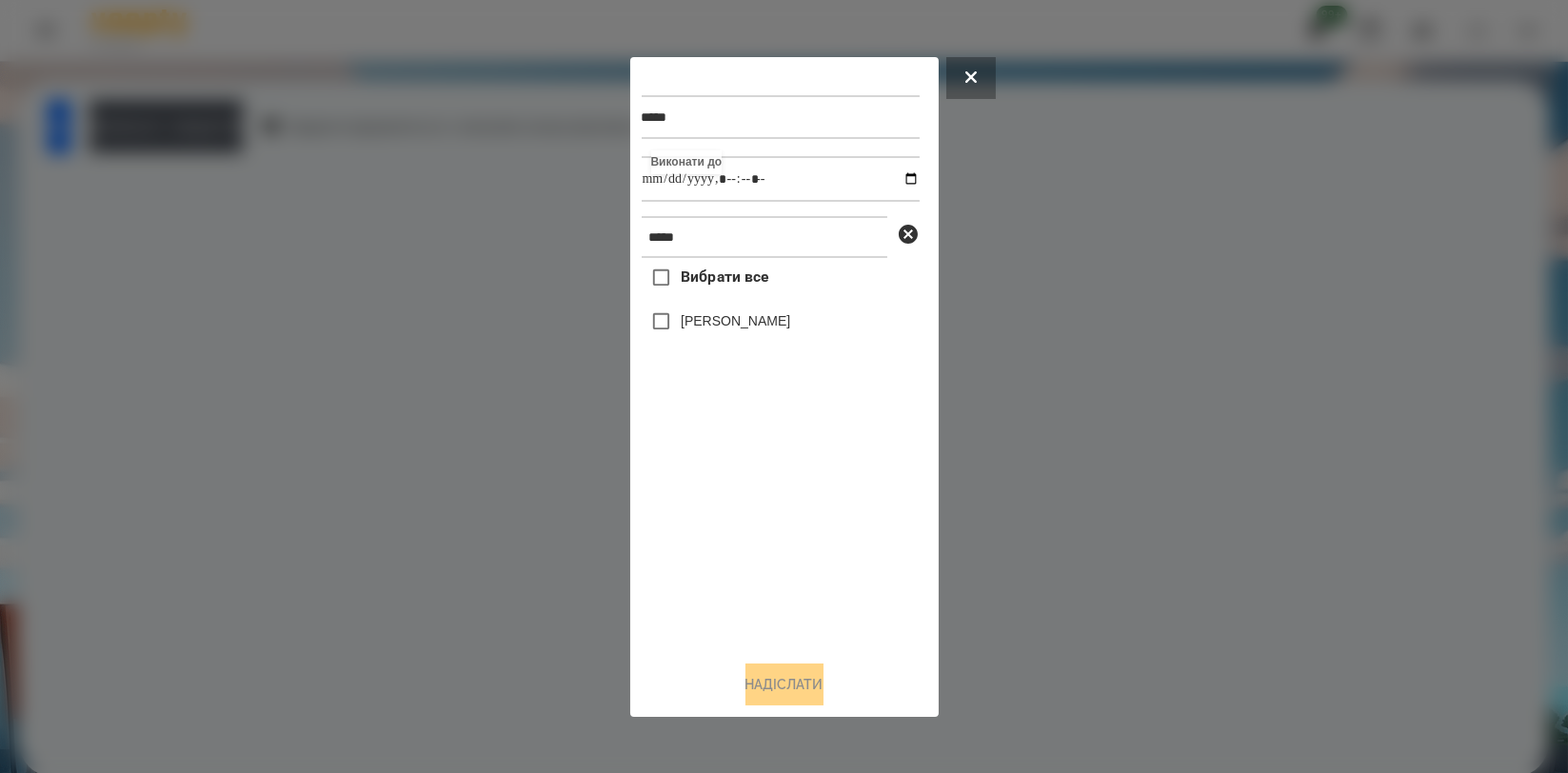
type input "**********"
click at [732, 506] on div "Вибрати все [PERSON_NAME]" at bounding box center [781, 451] width 278 height 387
click at [766, 322] on label "[PERSON_NAME]" at bounding box center [736, 320] width 109 height 19
click at [786, 683] on button "Надіслати" at bounding box center [784, 684] width 79 height 42
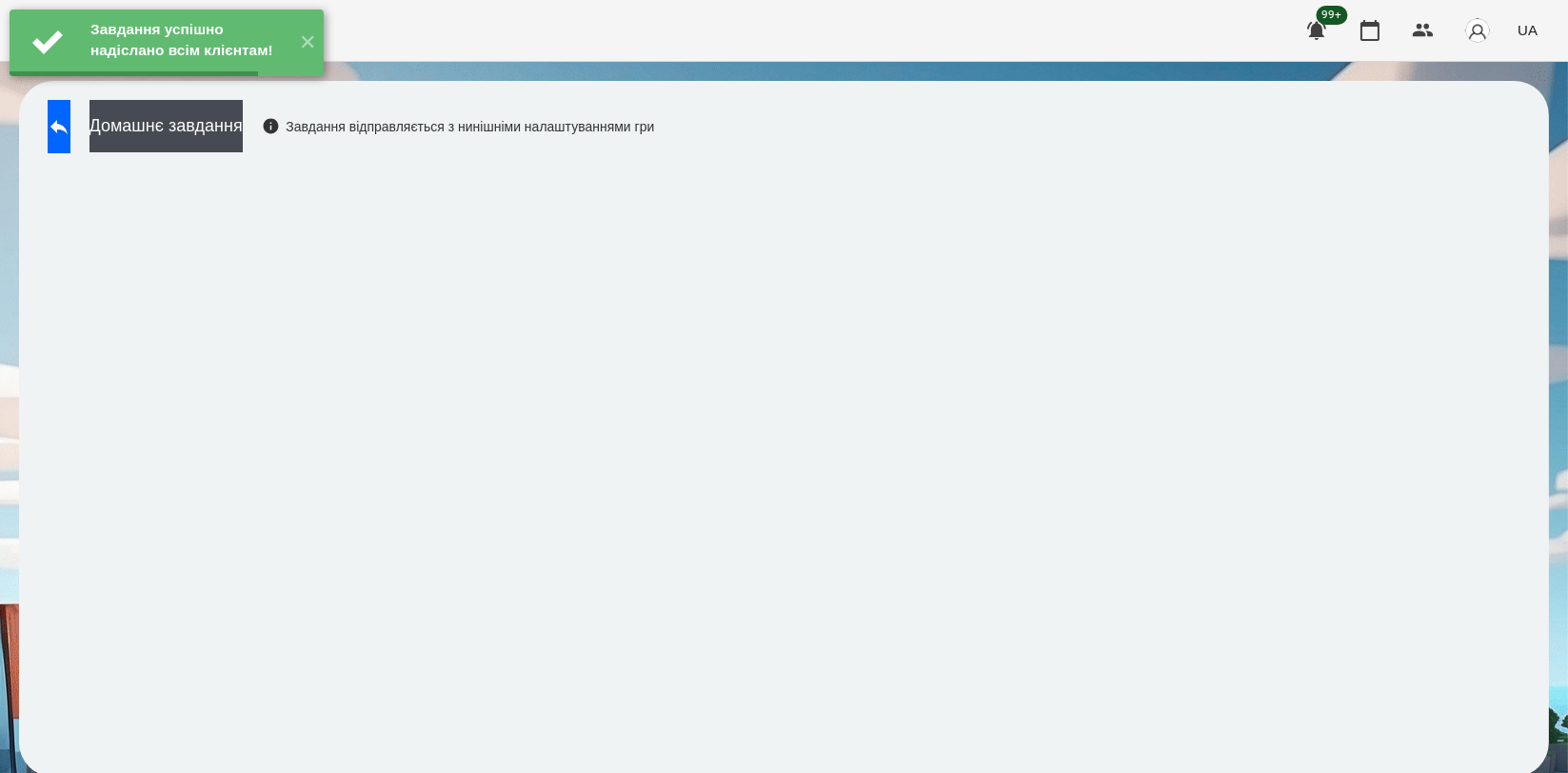
click at [71, 133] on icon at bounding box center [59, 126] width 23 height 23
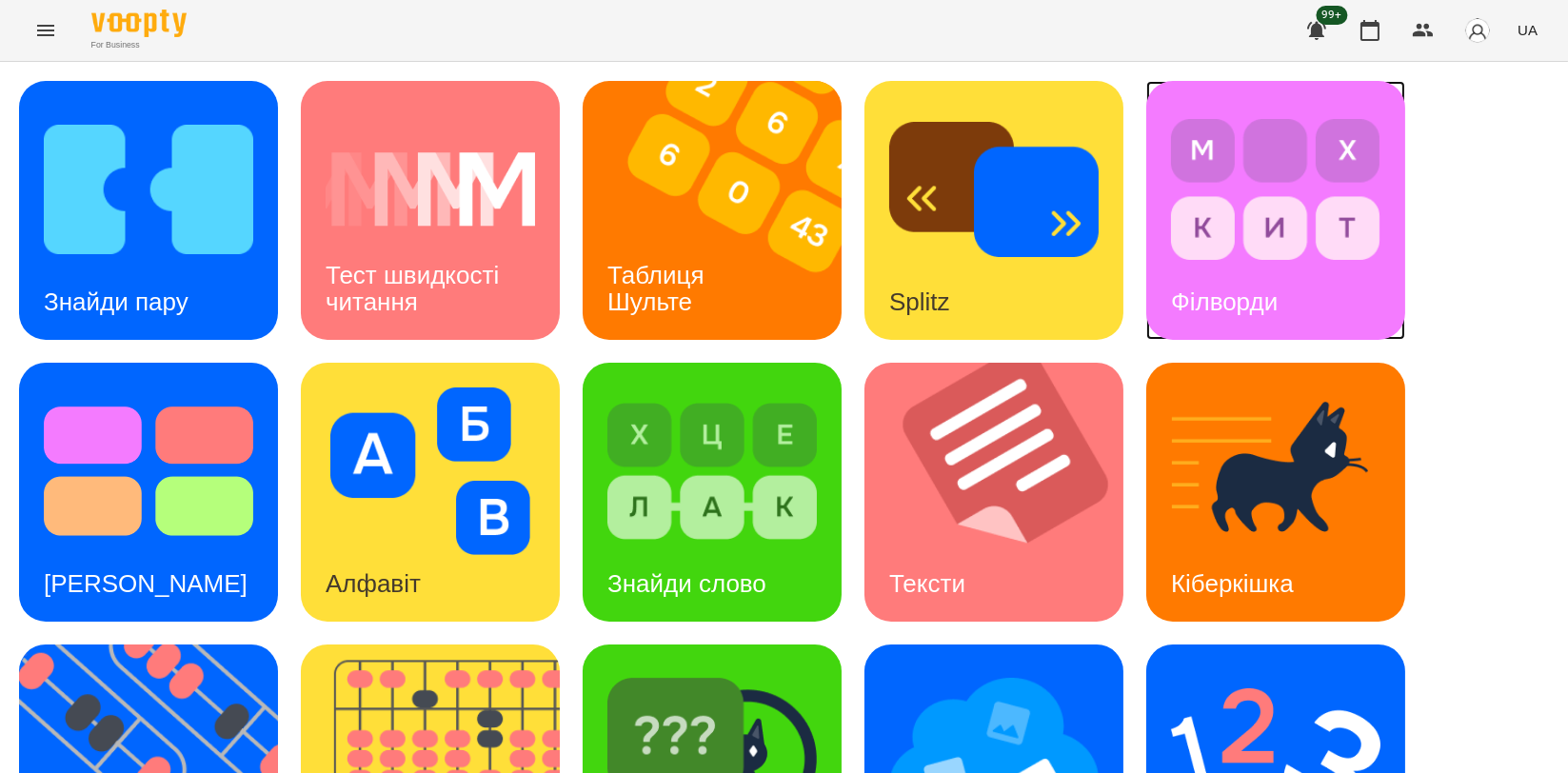
click at [1188, 281] on div "Філворди" at bounding box center [1224, 302] width 156 height 76
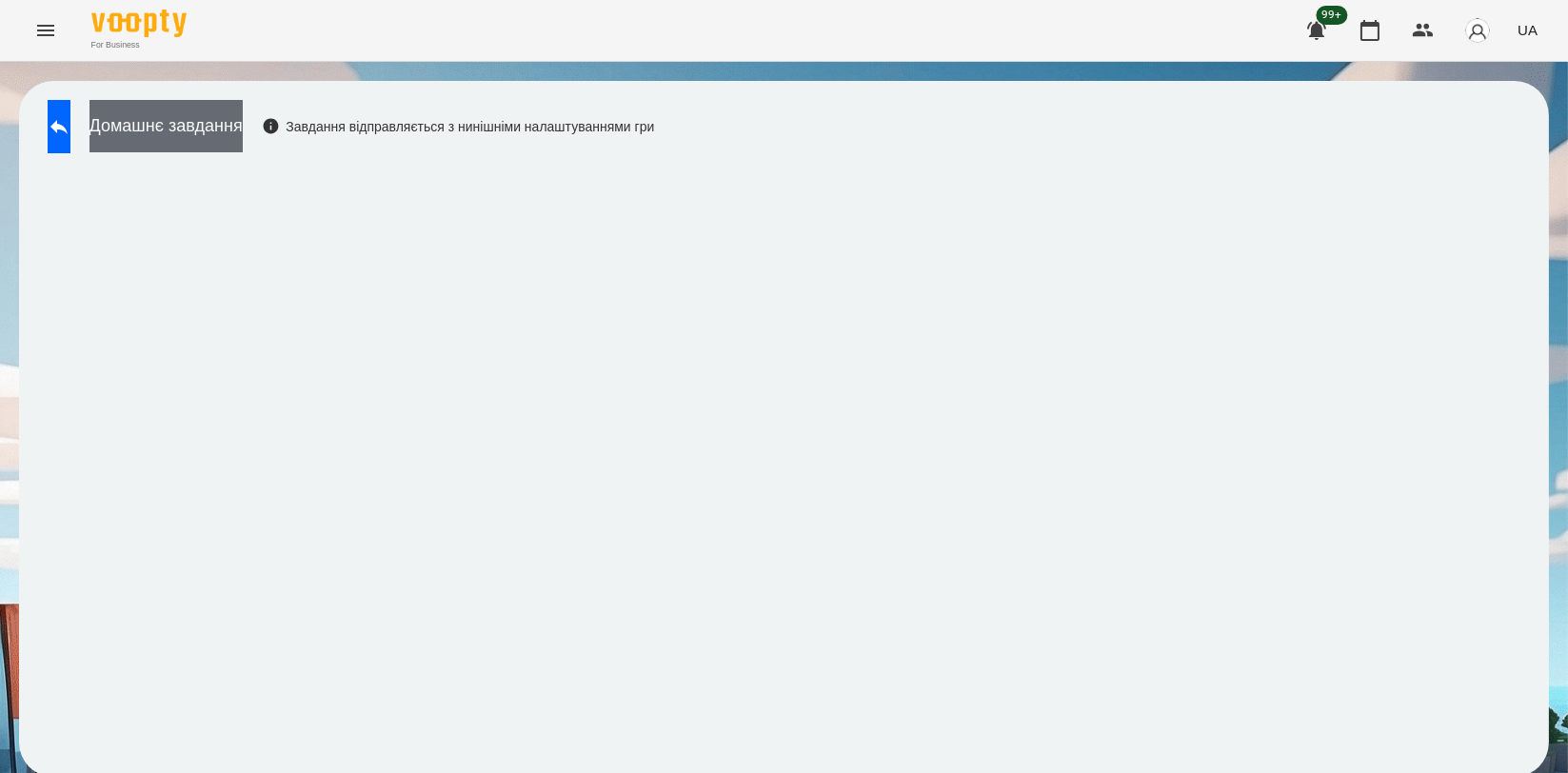
click at [243, 125] on button "Домашнє завдання" at bounding box center [166, 126] width 153 height 53
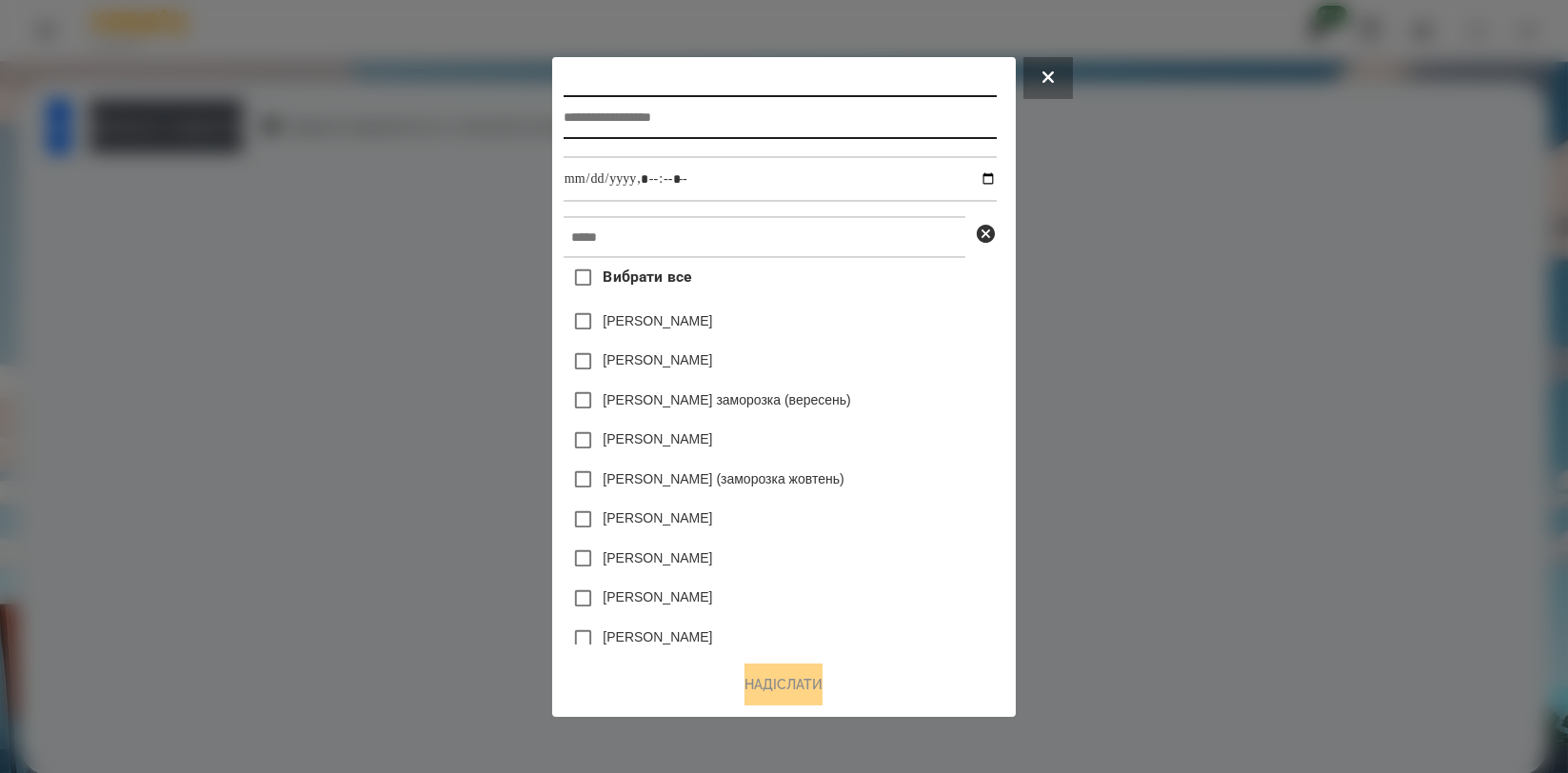
click at [619, 108] on input "text" at bounding box center [781, 117] width 434 height 44
type input "********"
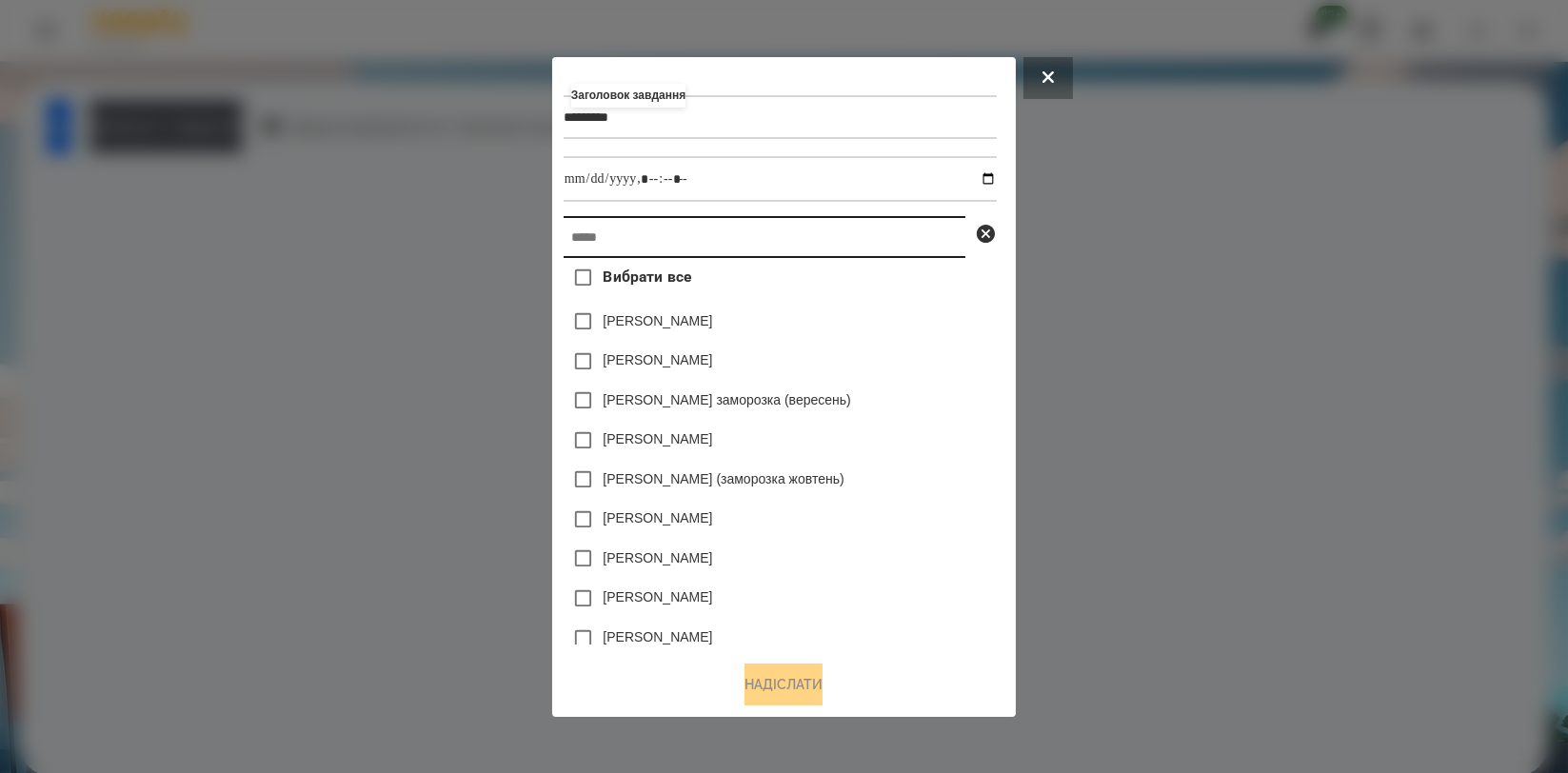
click at [593, 242] on input "text" at bounding box center [765, 237] width 402 height 42
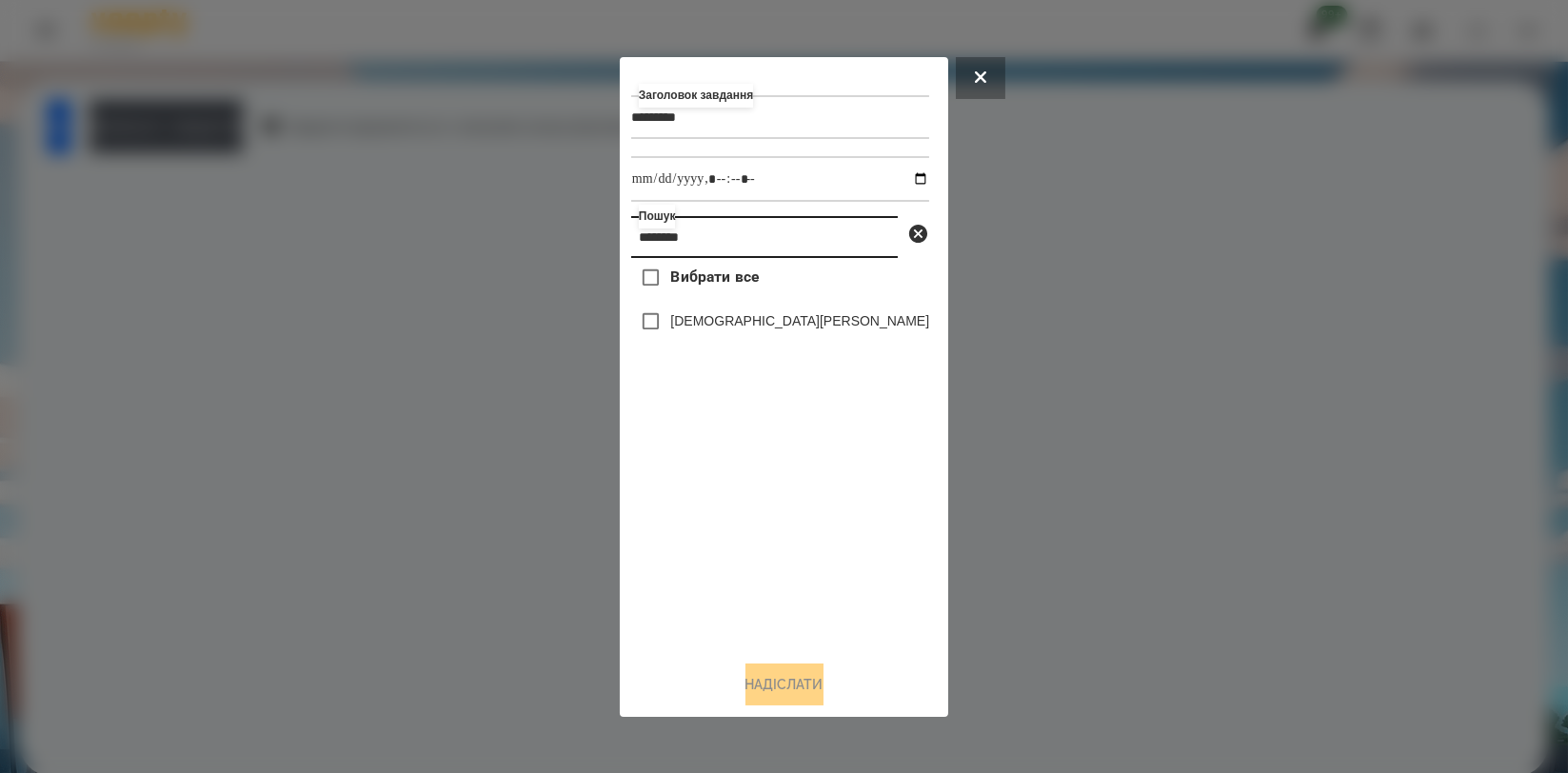
type input "********"
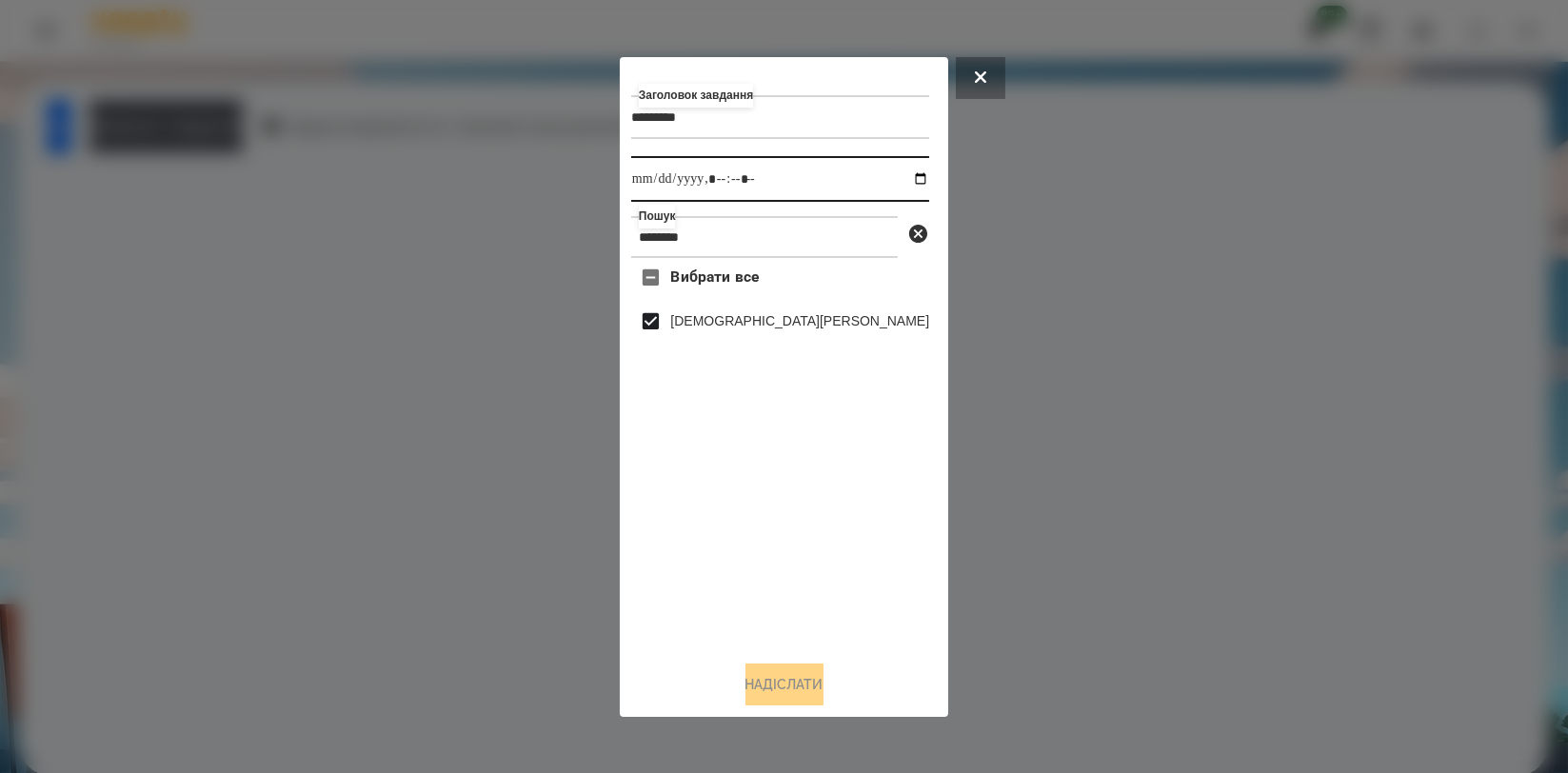
click at [899, 185] on input "datetime-local" at bounding box center [781, 179] width 298 height 46
type input "**********"
click at [857, 557] on div "Вибрати все [PERSON_NAME]" at bounding box center [781, 451] width 298 height 387
click at [771, 683] on button "Надіслати" at bounding box center [784, 684] width 79 height 42
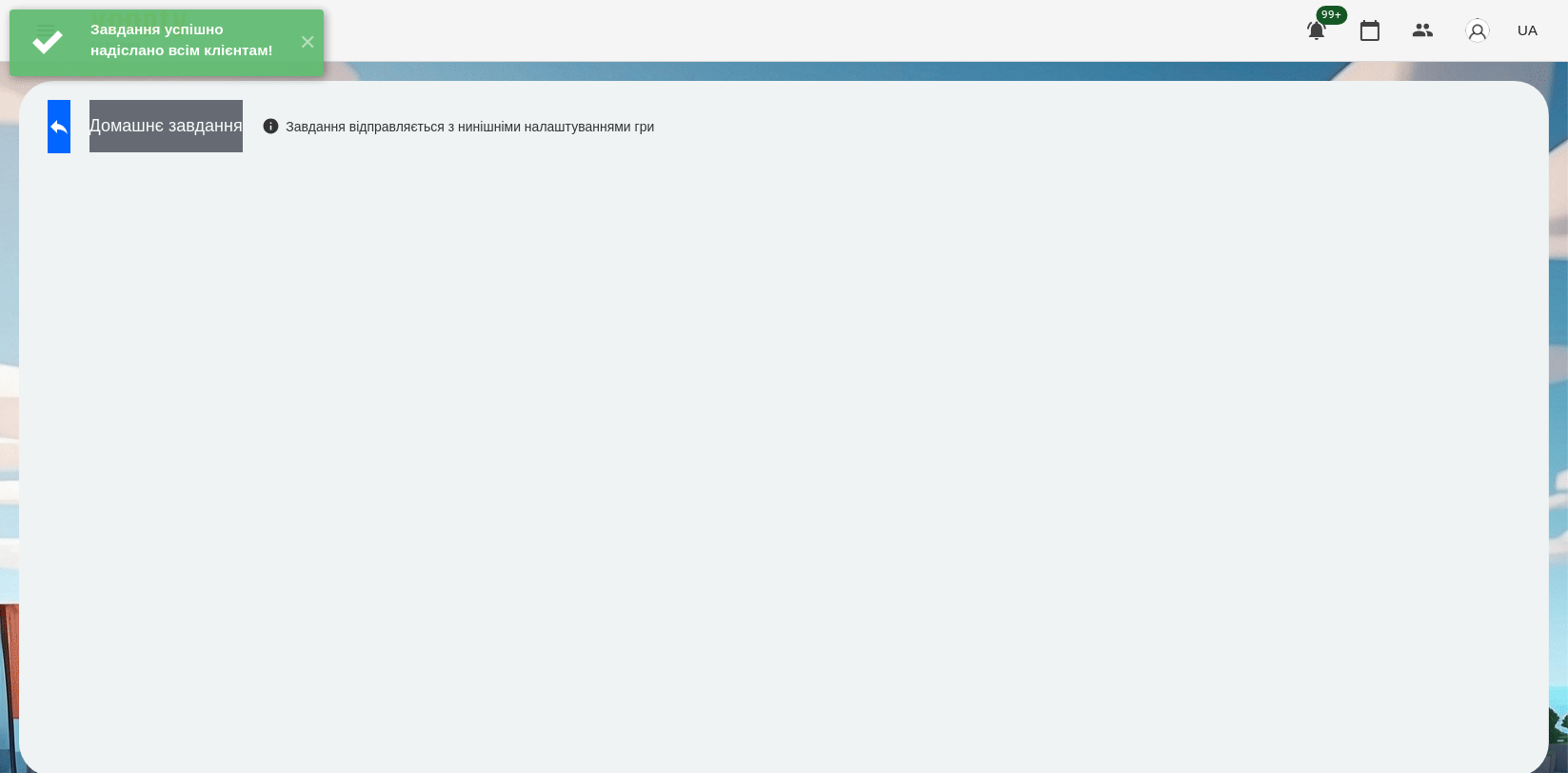
click at [243, 120] on button "Домашнє завдання" at bounding box center [166, 126] width 153 height 53
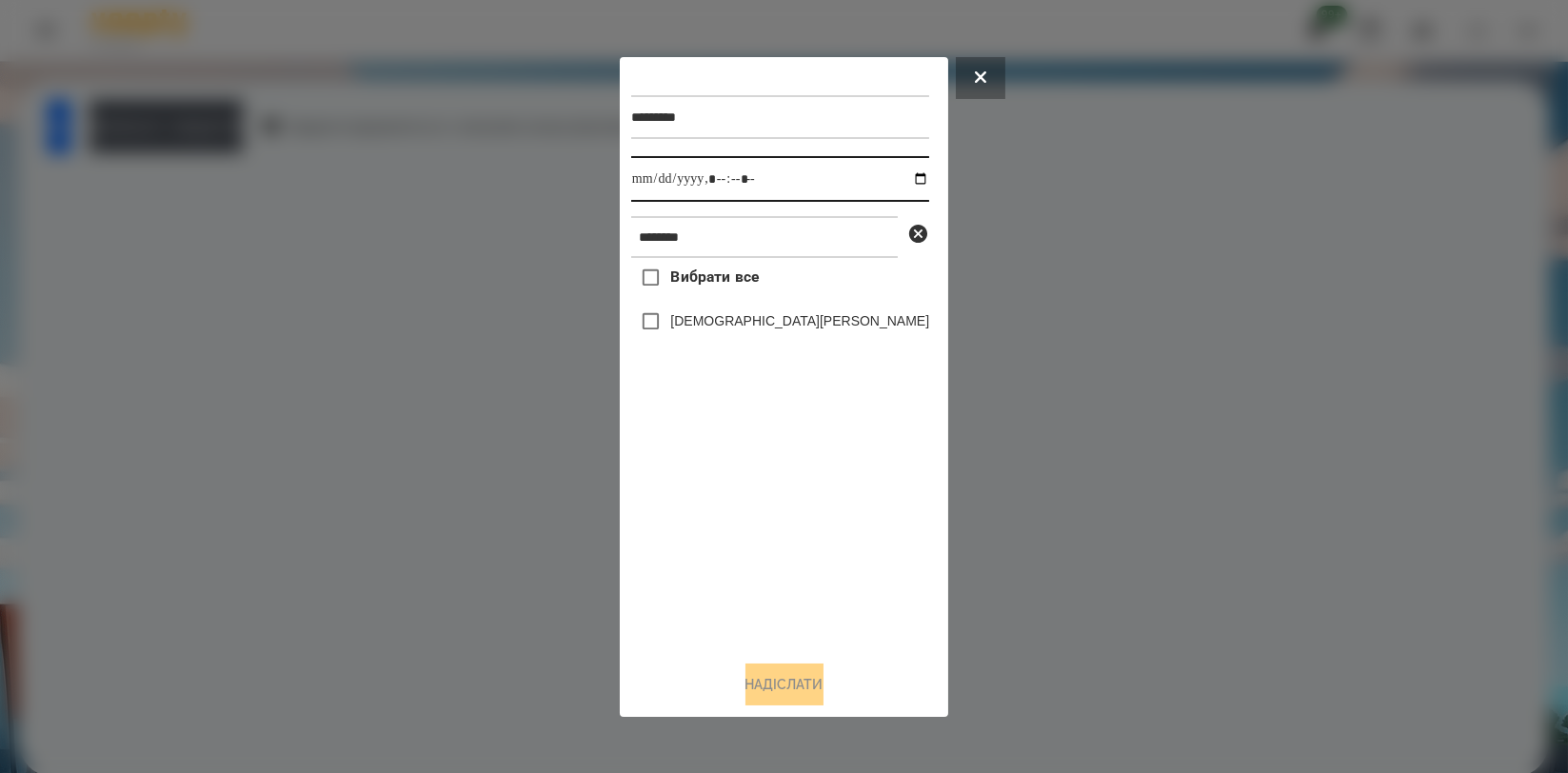
click at [887, 173] on input "datetime-local" at bounding box center [781, 179] width 298 height 46
type input "**********"
click at [760, 504] on div "Вибрати все [PERSON_NAME]" at bounding box center [781, 451] width 298 height 387
click at [741, 315] on label "[DEMOGRAPHIC_DATA][PERSON_NAME]" at bounding box center [799, 320] width 259 height 19
click at [788, 675] on button "Надіслати" at bounding box center [784, 684] width 79 height 42
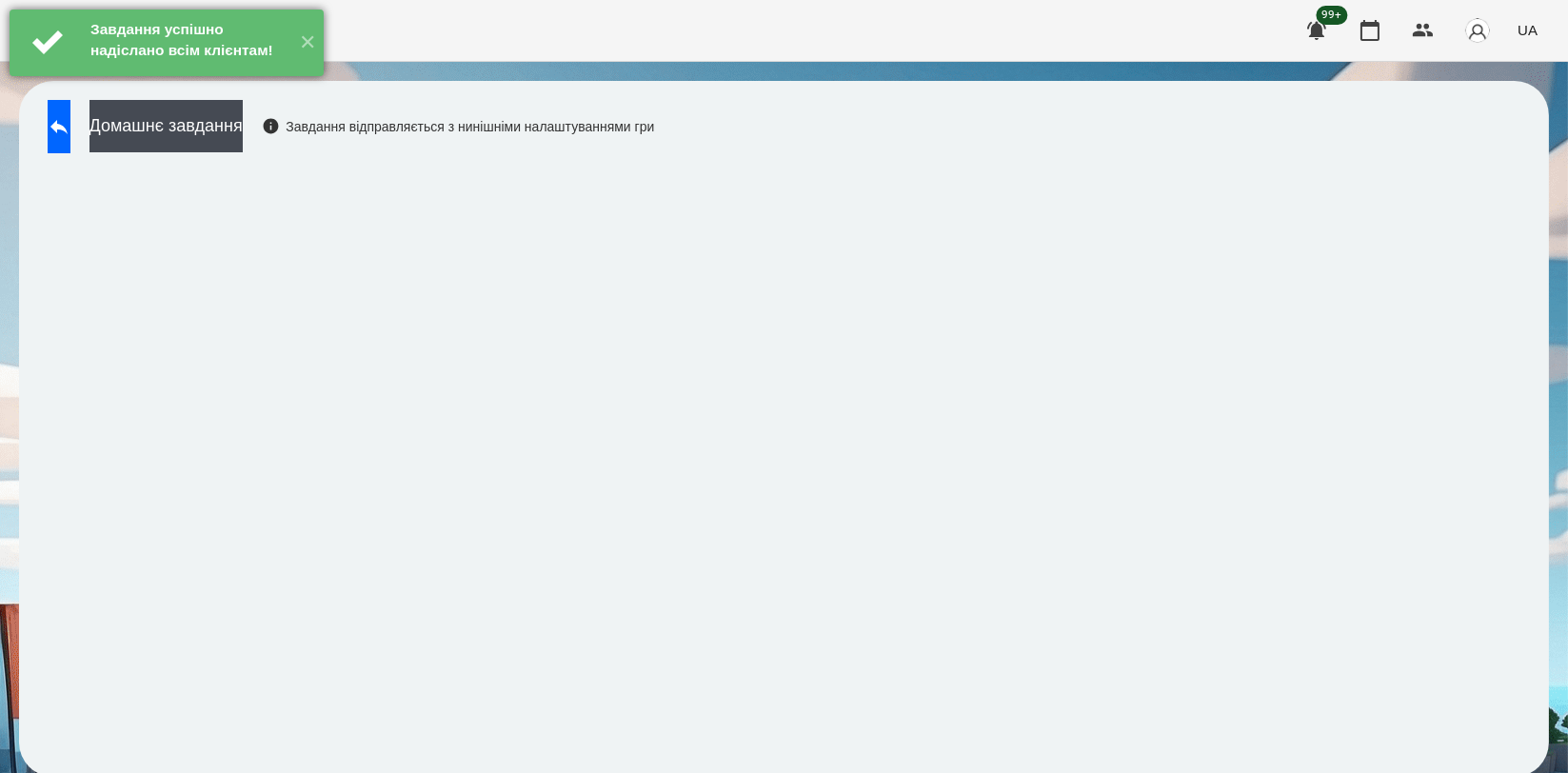
click at [196, 76] on div "Завдання успішно надіслано всім клієнтам!" at bounding box center [188, 43] width 205 height 66
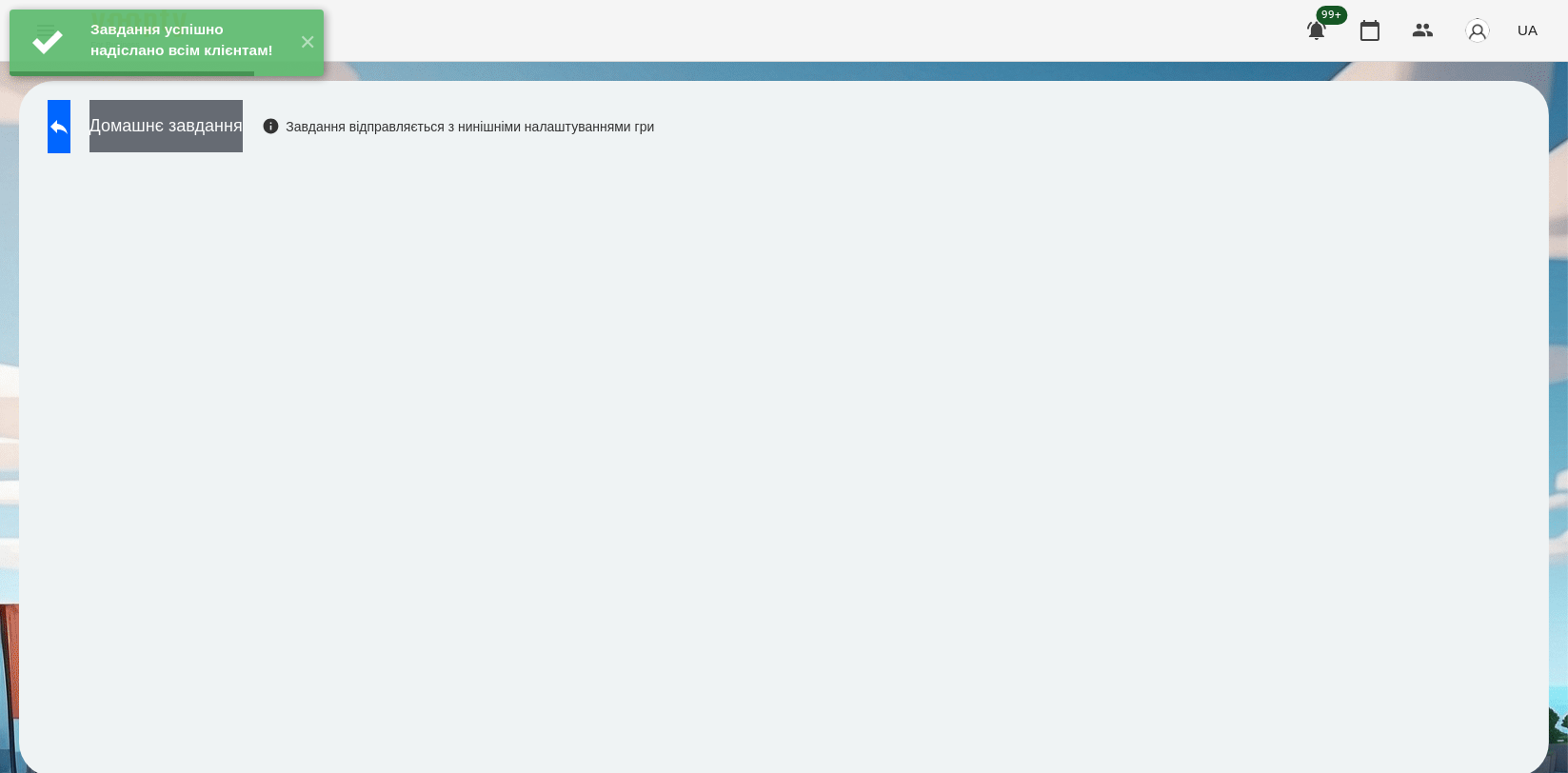
click at [188, 127] on button "Домашнє завдання" at bounding box center [166, 126] width 153 height 53
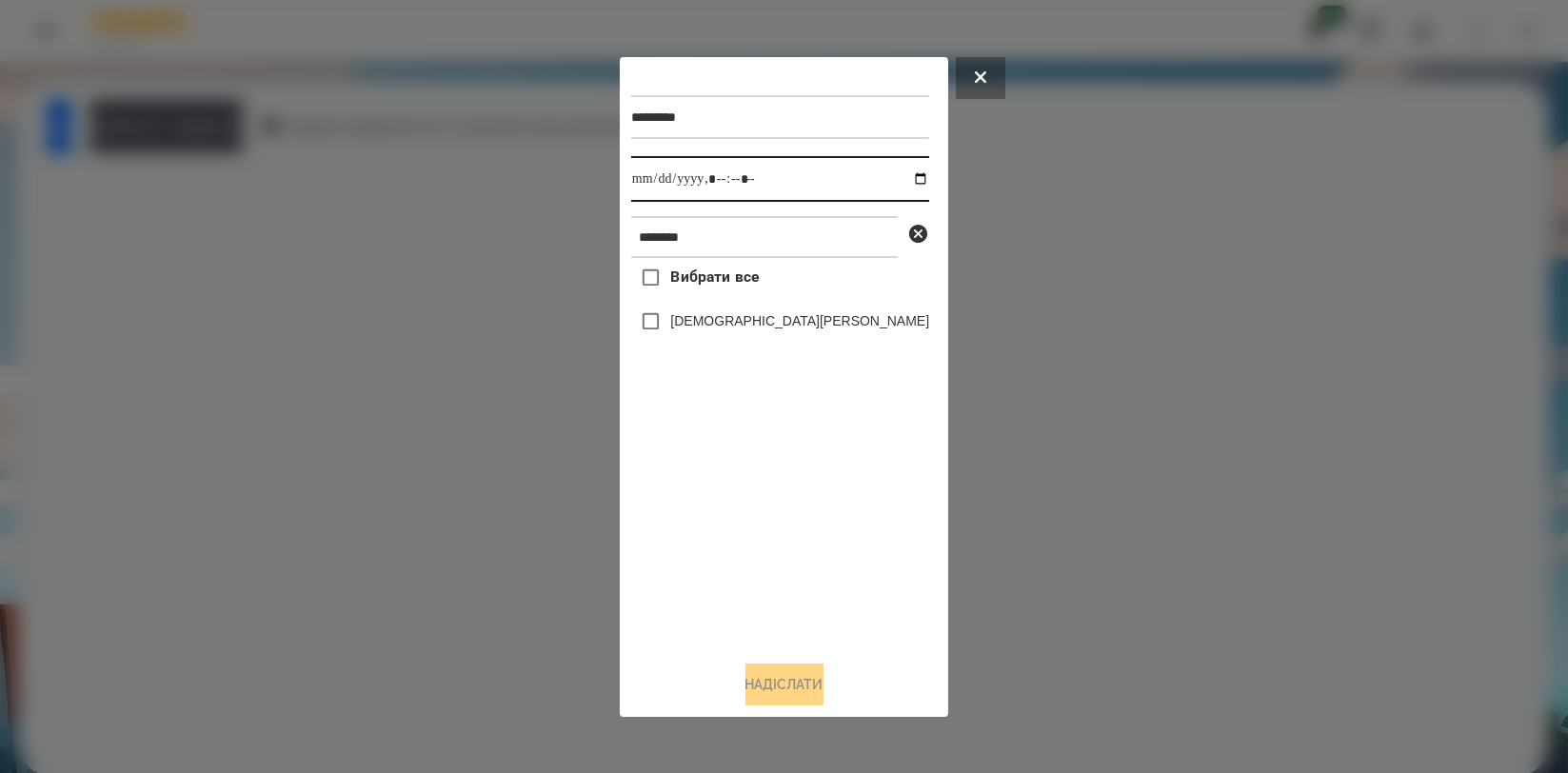
click at [893, 168] on input "datetime-local" at bounding box center [781, 179] width 298 height 46
type input "**********"
drag, startPoint x: 760, startPoint y: 548, endPoint x: 743, endPoint y: 394, distance: 154.9
click at [759, 548] on div "Вибрати все [PERSON_NAME]" at bounding box center [781, 451] width 298 height 387
click at [754, 326] on label "[DEMOGRAPHIC_DATA][PERSON_NAME]" at bounding box center [799, 320] width 259 height 19
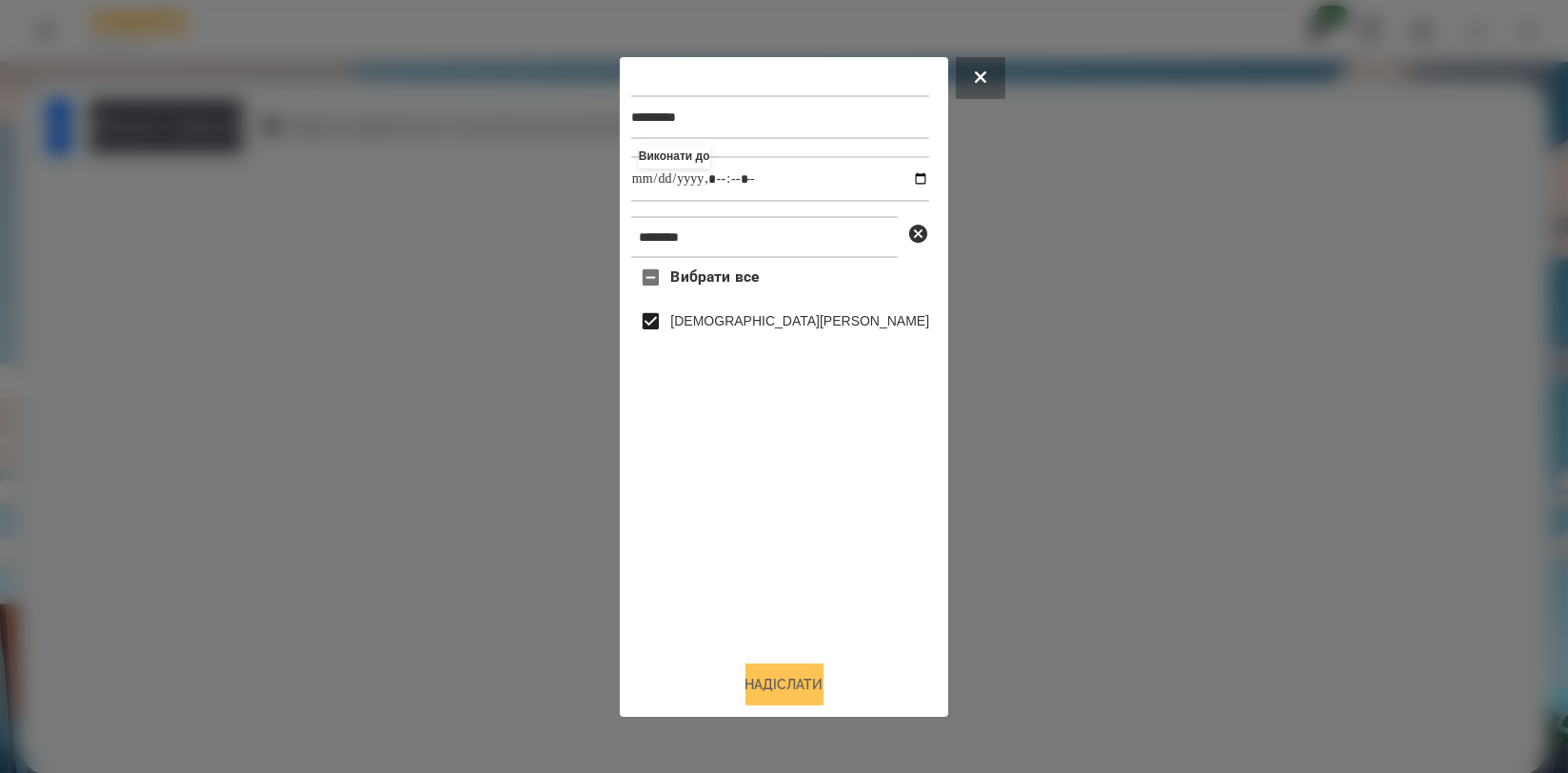
click at [798, 683] on button "Надіслати" at bounding box center [784, 684] width 79 height 42
click at [197, 112] on div at bounding box center [784, 386] width 1568 height 773
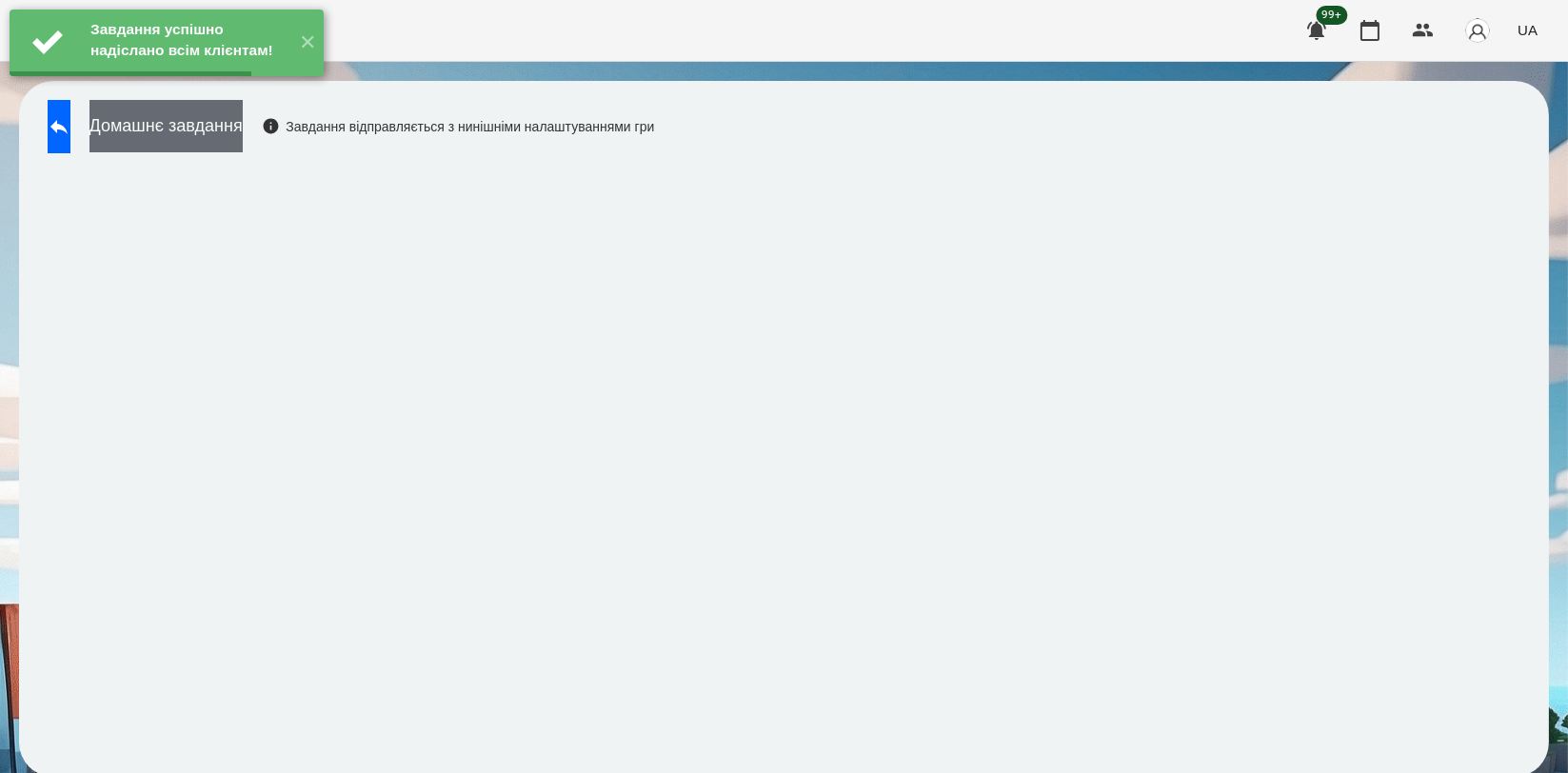
click at [204, 121] on button "Домашнє завдання" at bounding box center [166, 126] width 153 height 53
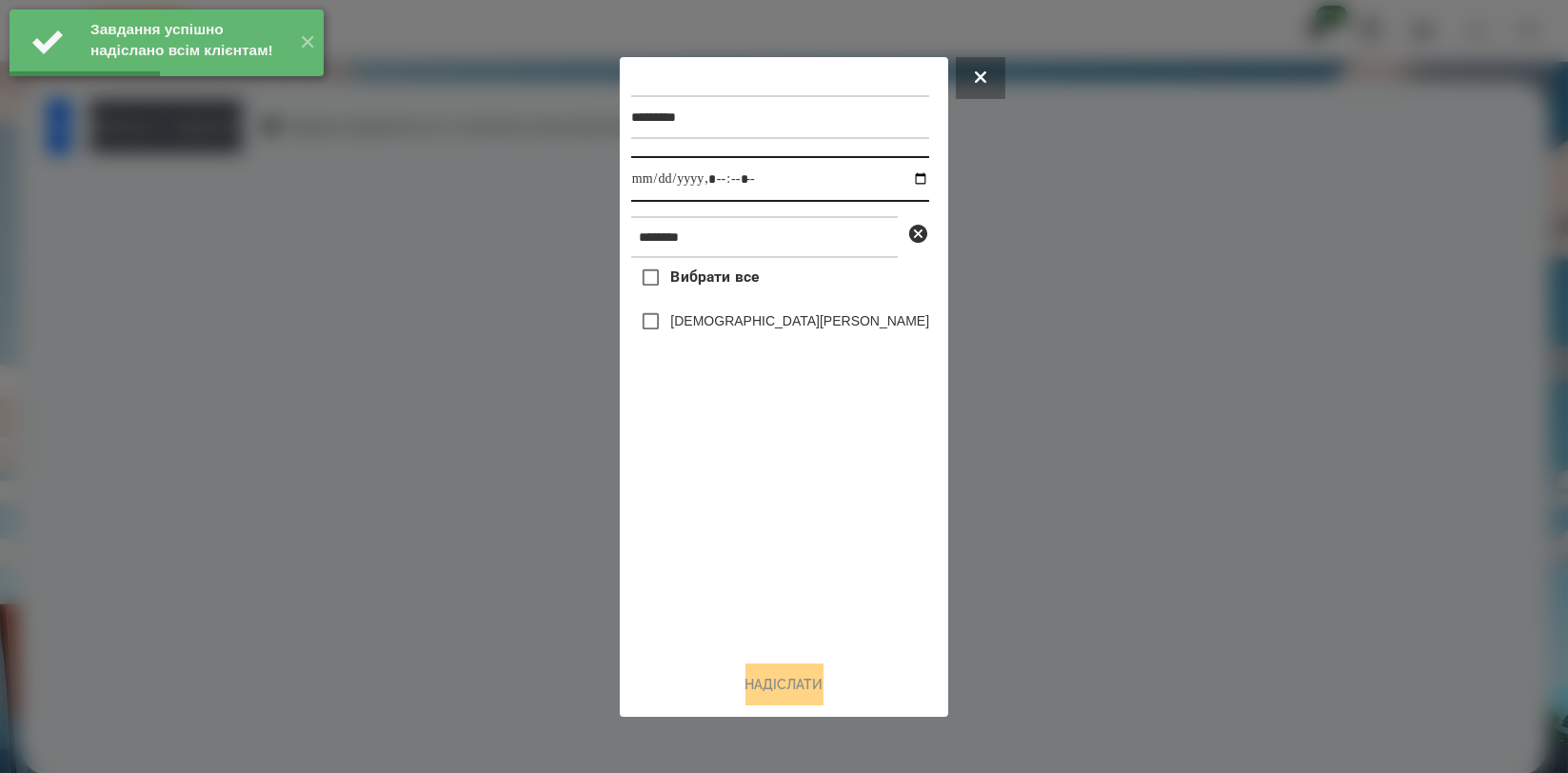
click at [897, 177] on input "datetime-local" at bounding box center [781, 179] width 298 height 46
type input "**********"
drag, startPoint x: 770, startPoint y: 501, endPoint x: 747, endPoint y: 369, distance: 134.0
click at [770, 501] on div "Вибрати все [PERSON_NAME]" at bounding box center [781, 451] width 298 height 387
click at [750, 329] on label "[DEMOGRAPHIC_DATA][PERSON_NAME]" at bounding box center [799, 320] width 259 height 19
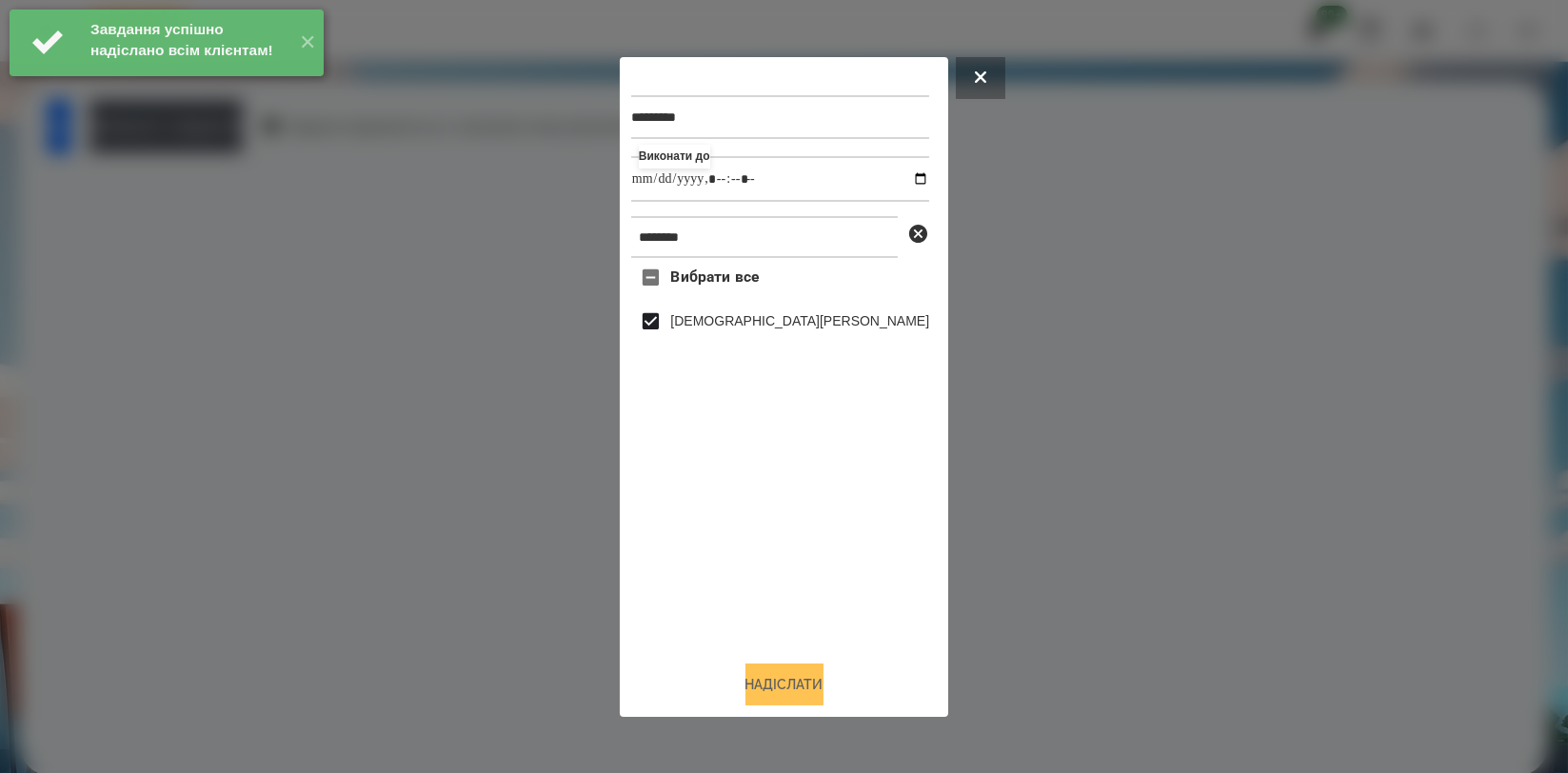
click at [791, 689] on button "Надіслати" at bounding box center [784, 684] width 79 height 42
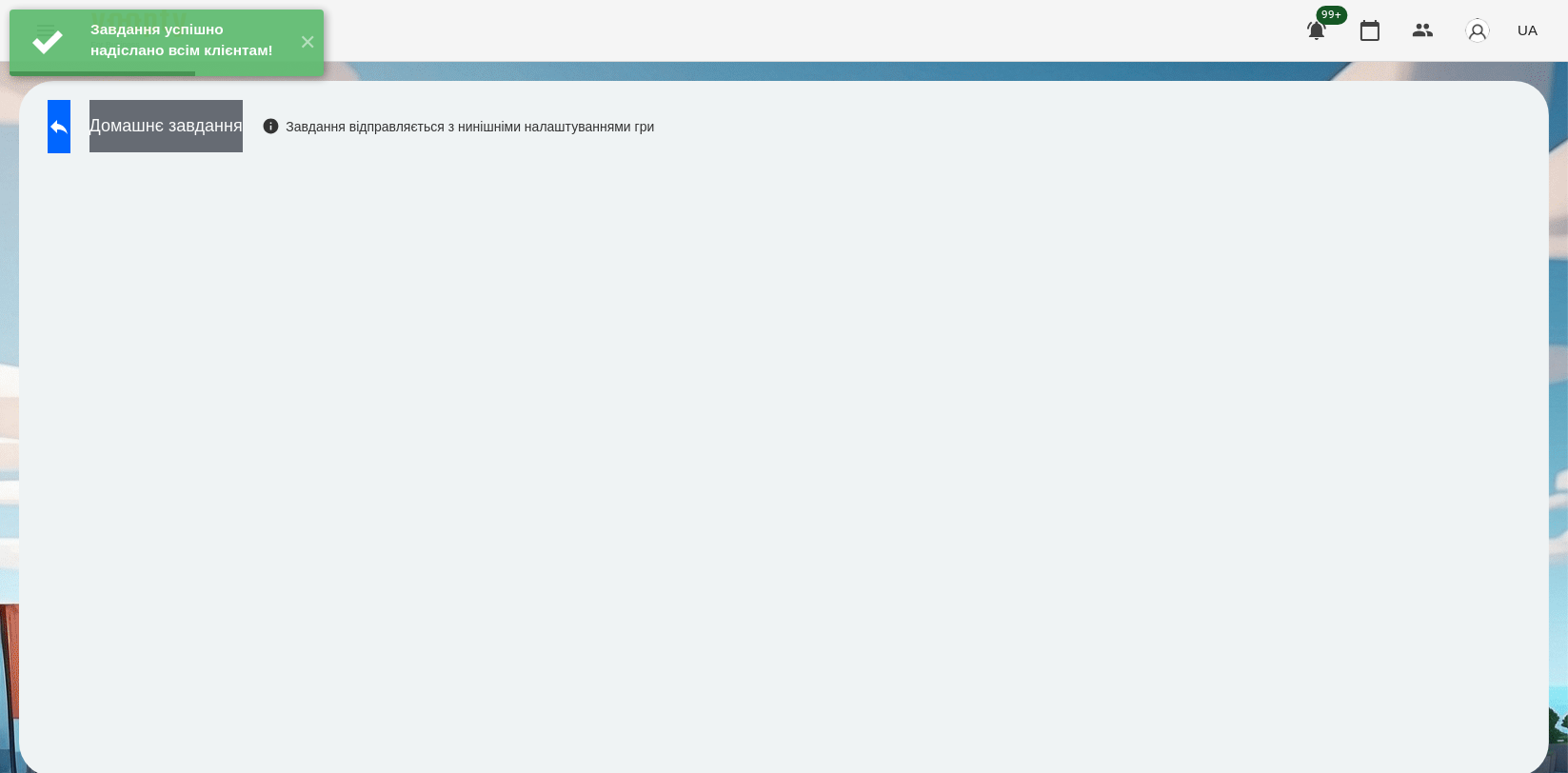
click at [198, 124] on button "Домашнє завдання" at bounding box center [166, 126] width 153 height 53
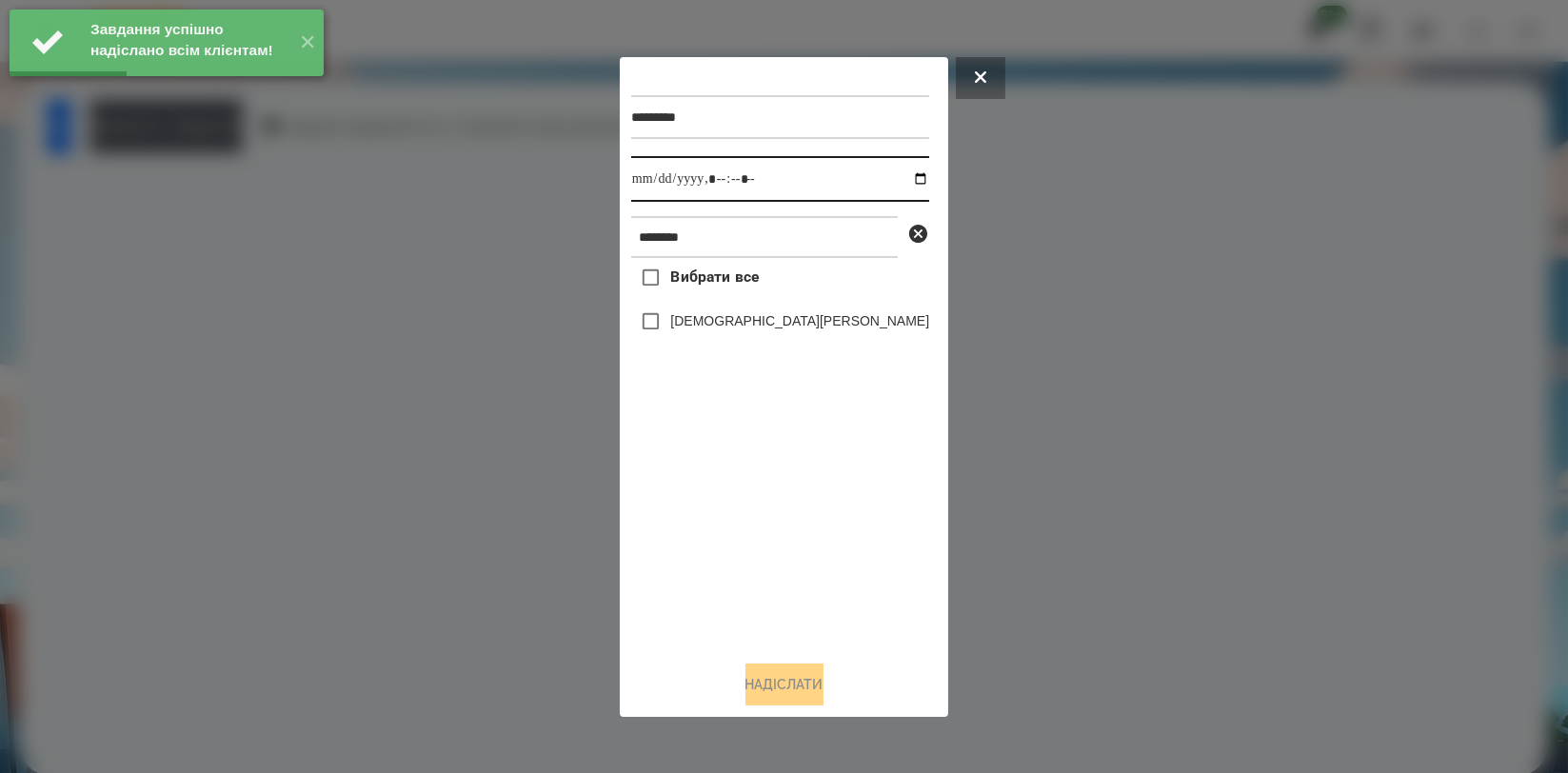
click at [894, 184] on input "datetime-local" at bounding box center [781, 179] width 298 height 46
type input "**********"
drag, startPoint x: 783, startPoint y: 510, endPoint x: 767, endPoint y: 445, distance: 66.9
click at [782, 510] on div "Вибрати все [PERSON_NAME]" at bounding box center [781, 451] width 298 height 387
click at [757, 335] on div "[DEMOGRAPHIC_DATA][PERSON_NAME]" at bounding box center [781, 322] width 298 height 40
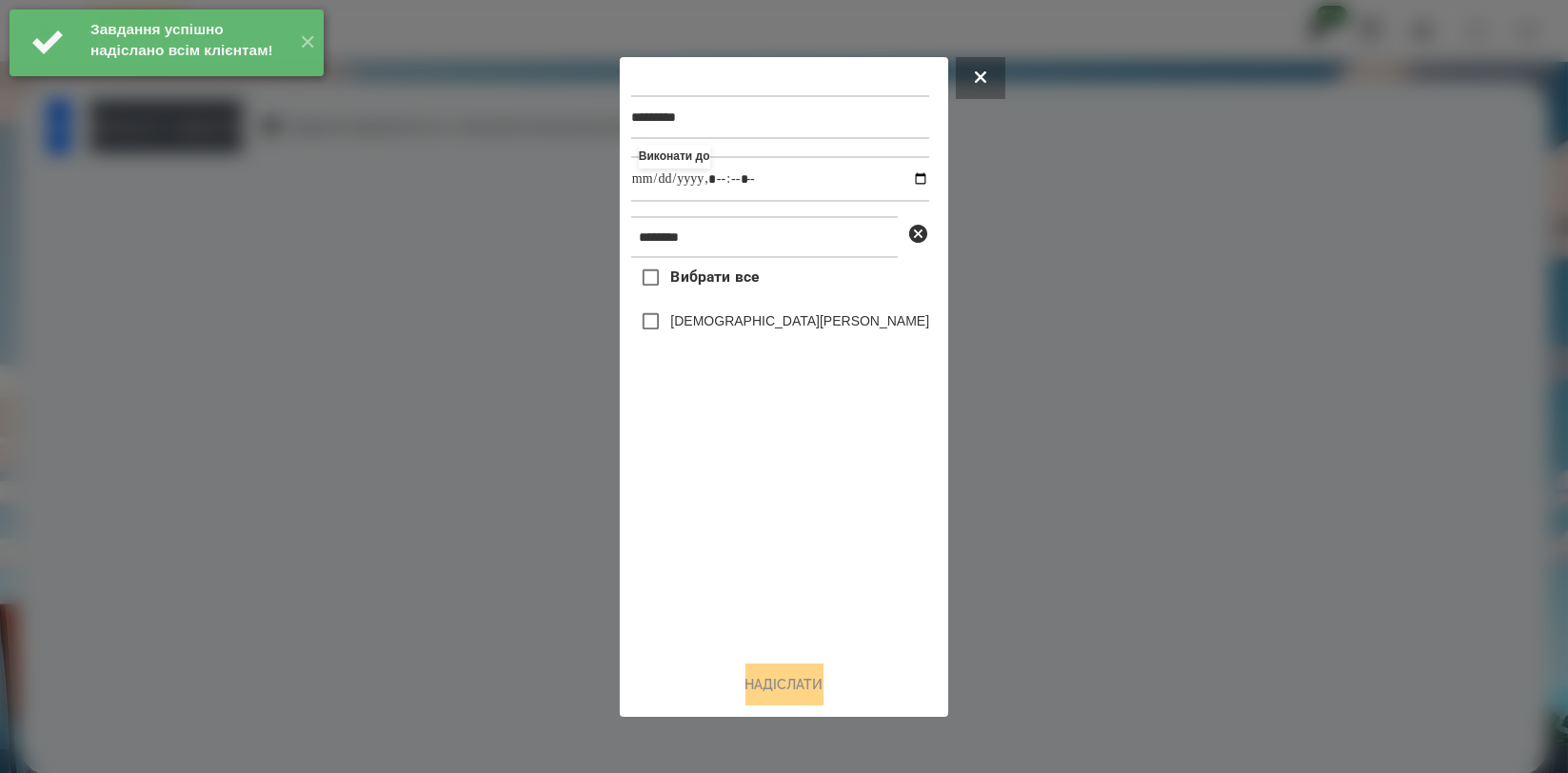
click at [757, 327] on label "[DEMOGRAPHIC_DATA][PERSON_NAME]" at bounding box center [799, 320] width 259 height 19
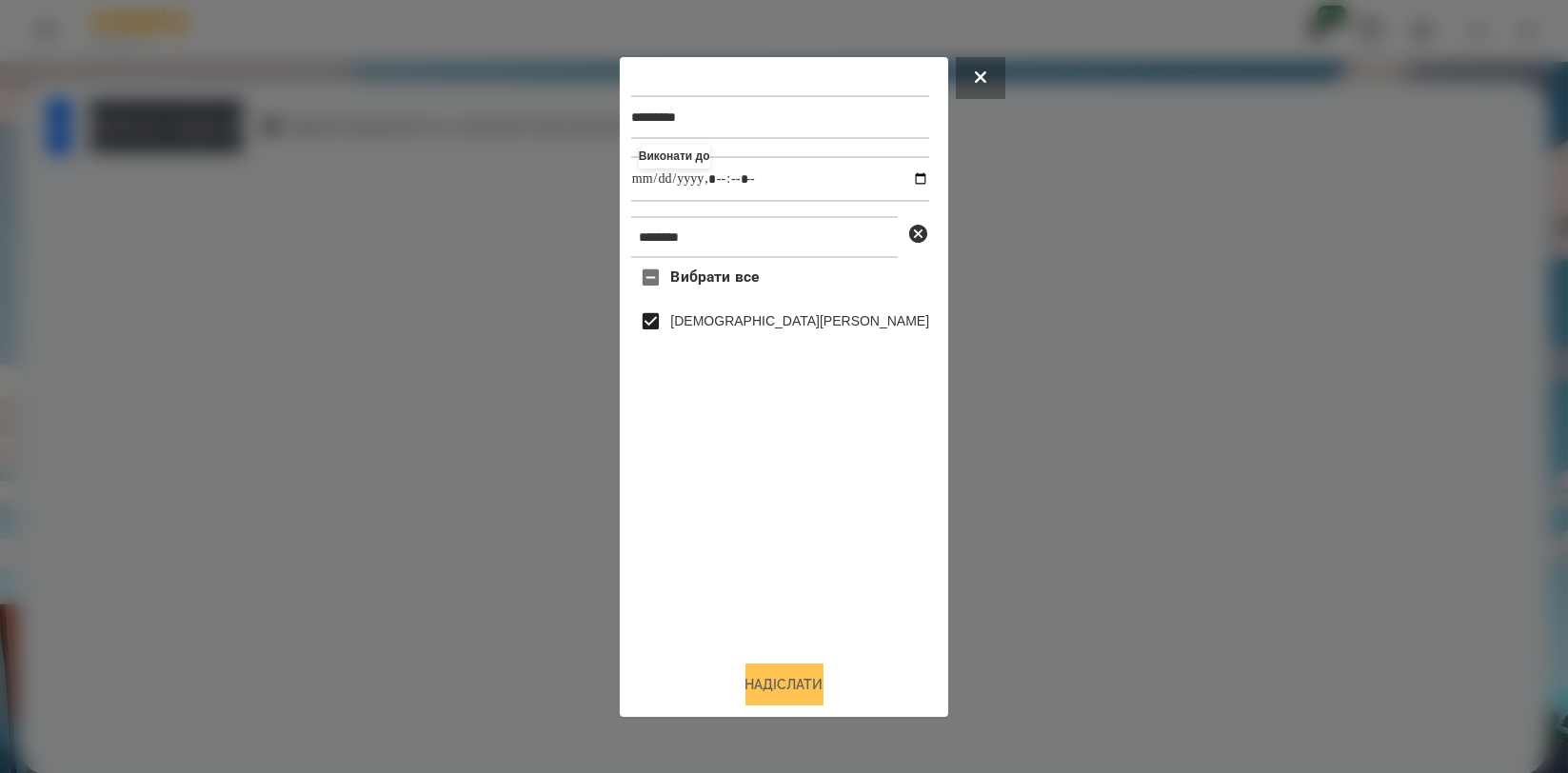
click at [774, 671] on button "Надіслати" at bounding box center [784, 684] width 79 height 42
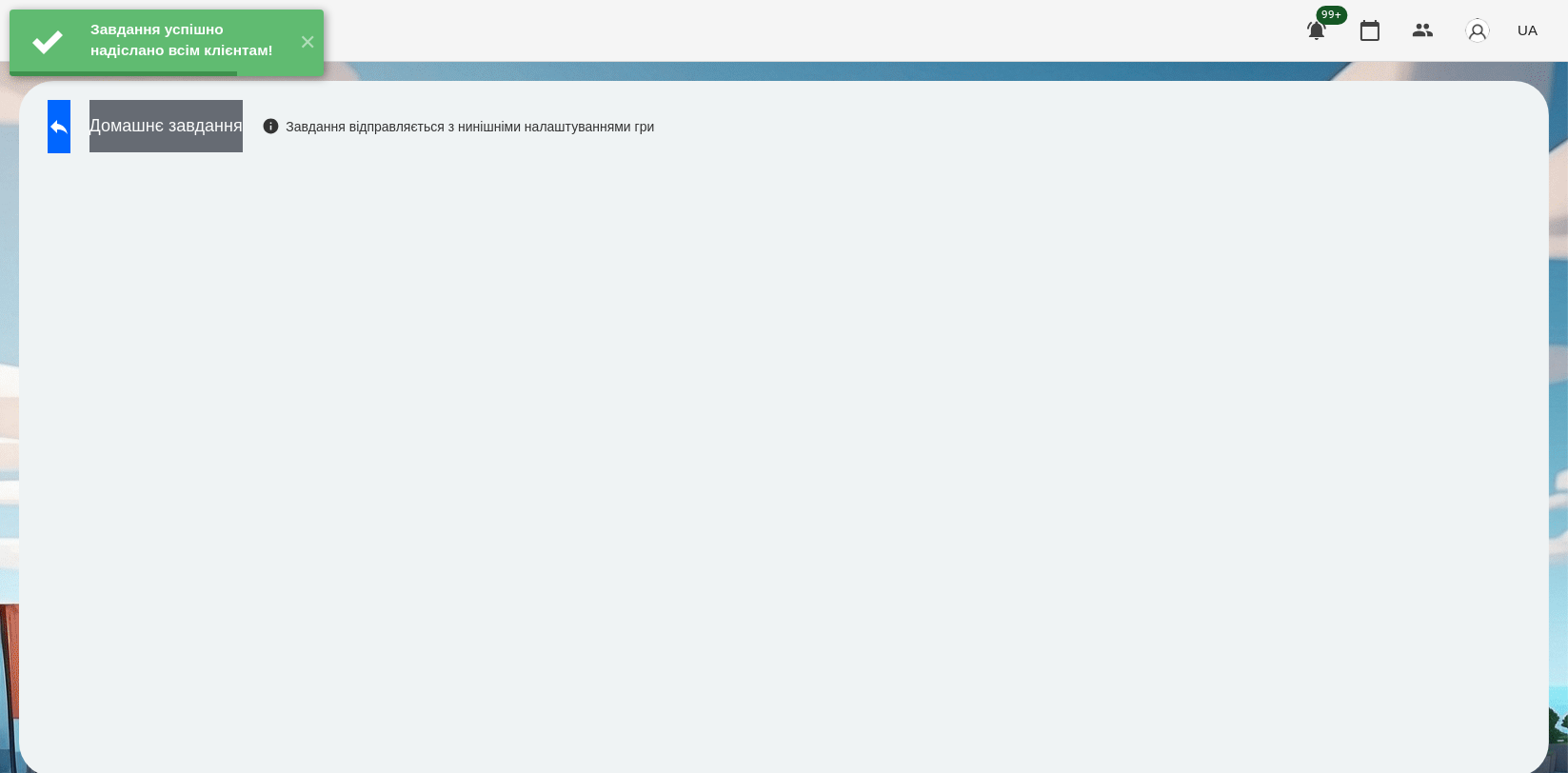
click at [243, 135] on button "Домашнє завдання" at bounding box center [166, 126] width 153 height 53
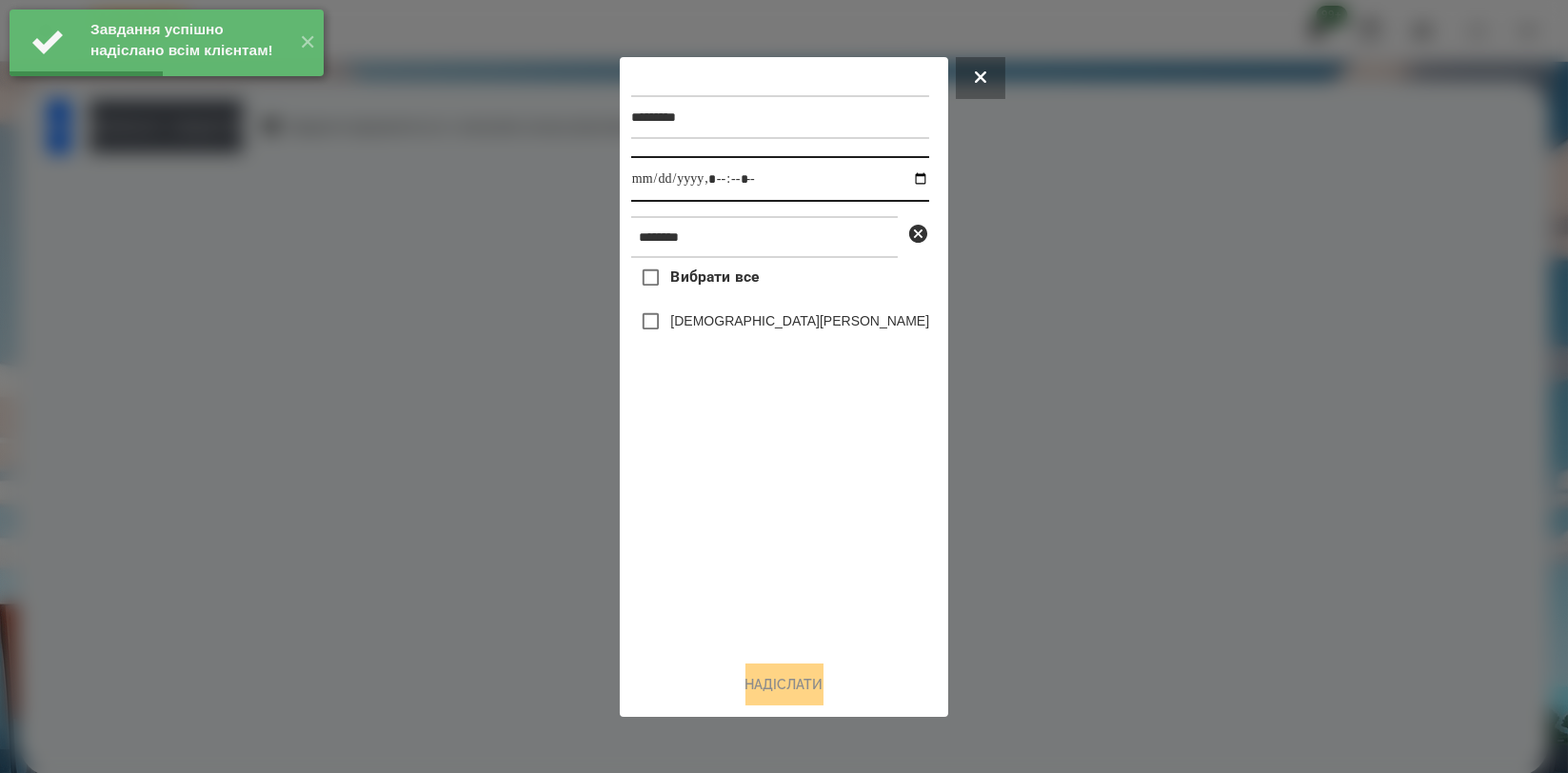
click at [897, 177] on input "datetime-local" at bounding box center [781, 179] width 298 height 46
type input "**********"
click at [799, 482] on div "Вибрати все [PERSON_NAME]" at bounding box center [781, 451] width 298 height 387
click at [765, 326] on label "[DEMOGRAPHIC_DATA][PERSON_NAME]" at bounding box center [799, 320] width 259 height 19
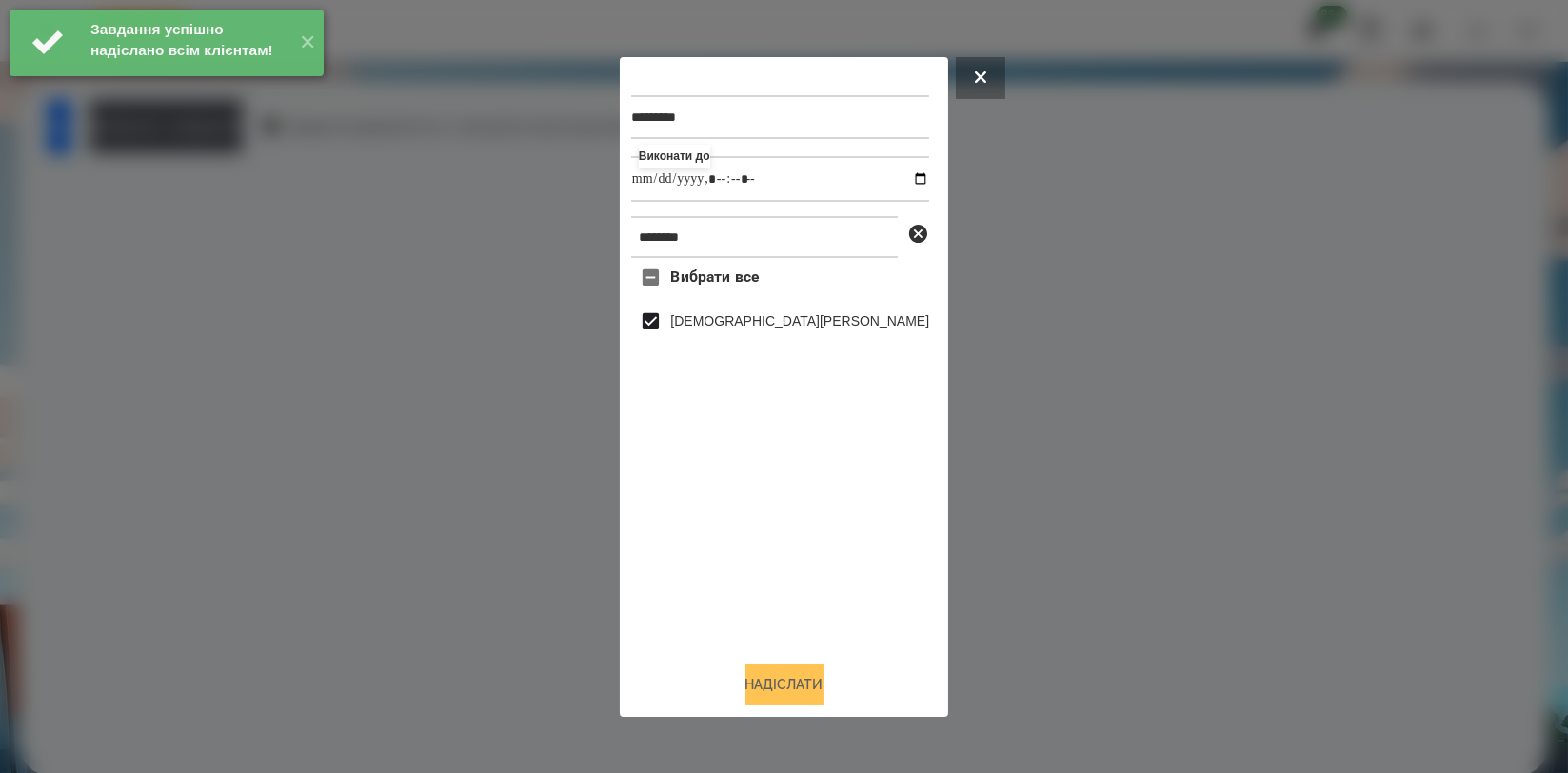
click at [793, 677] on button "Надіслати" at bounding box center [784, 684] width 79 height 42
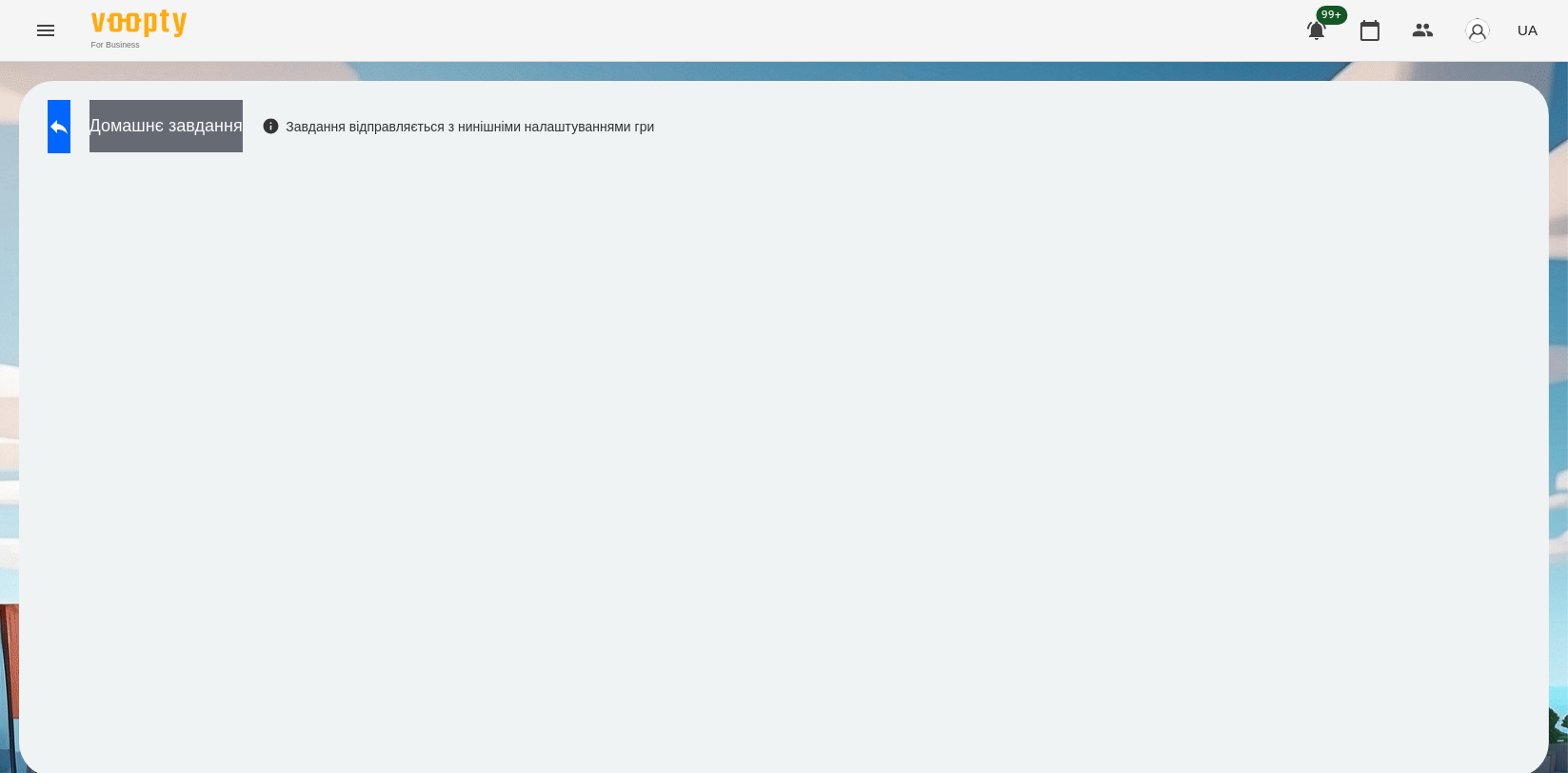
click at [243, 120] on button "Домашнє завдання" at bounding box center [166, 126] width 153 height 53
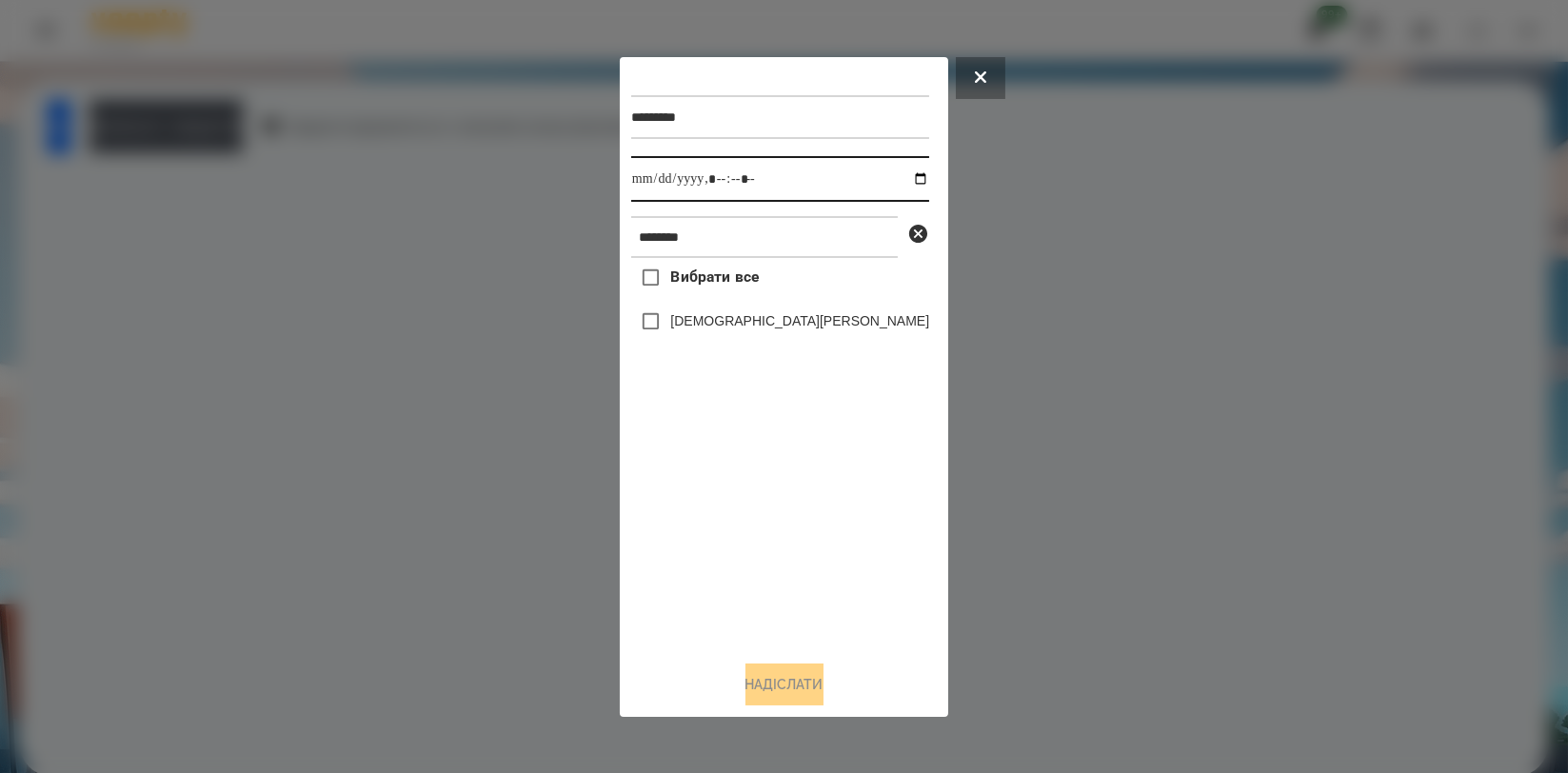
click at [891, 180] on input "datetime-local" at bounding box center [781, 179] width 298 height 46
type input "**********"
drag, startPoint x: 706, startPoint y: 561, endPoint x: 709, endPoint y: 515, distance: 46.1
click at [706, 561] on div "Вибрати все [PERSON_NAME]" at bounding box center [781, 451] width 298 height 387
click at [747, 335] on div "[DEMOGRAPHIC_DATA][PERSON_NAME]" at bounding box center [781, 322] width 298 height 40
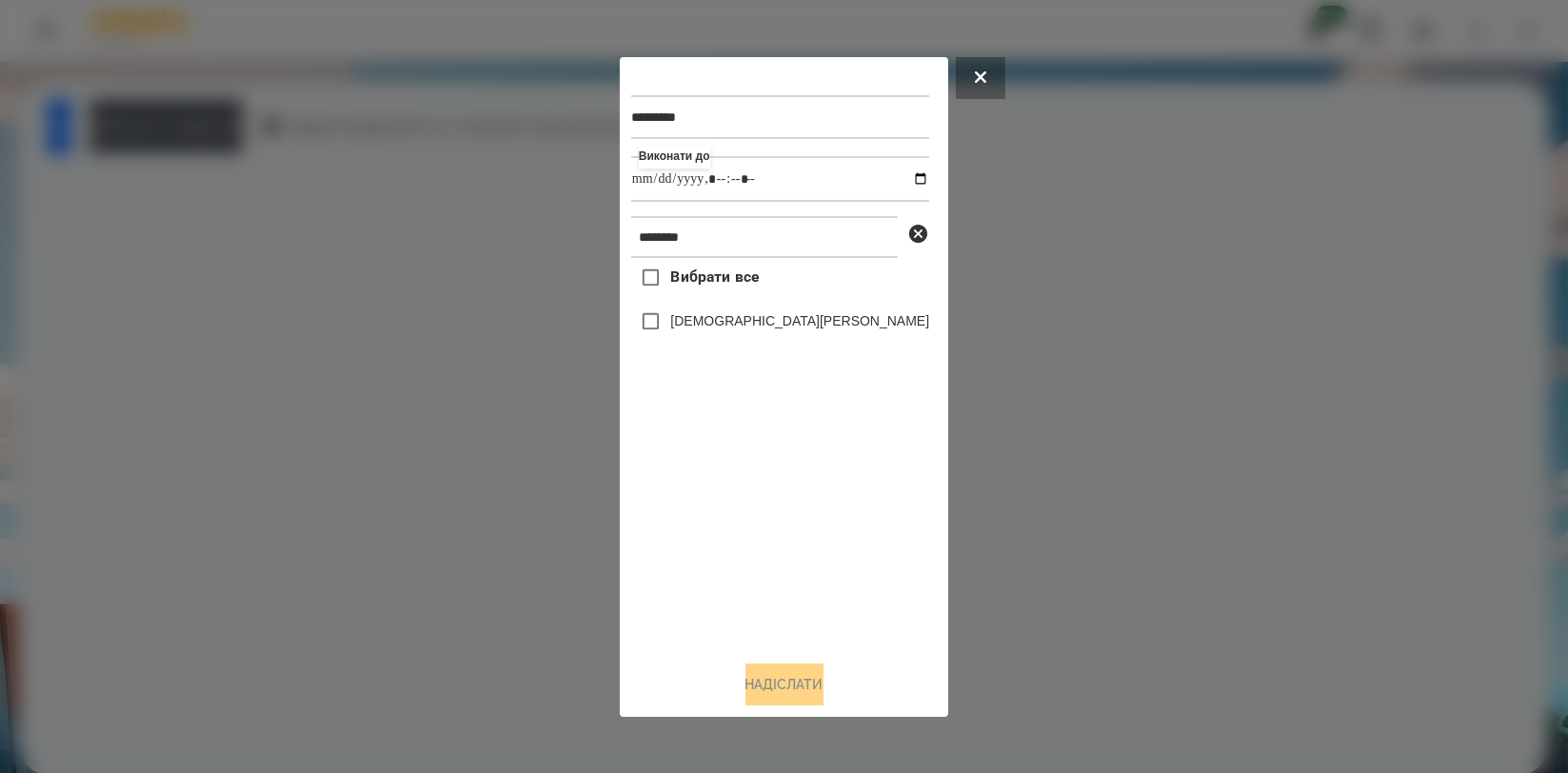
click at [755, 323] on label "[DEMOGRAPHIC_DATA][PERSON_NAME]" at bounding box center [799, 320] width 259 height 19
click at [769, 669] on button "Надіслати" at bounding box center [784, 684] width 79 height 42
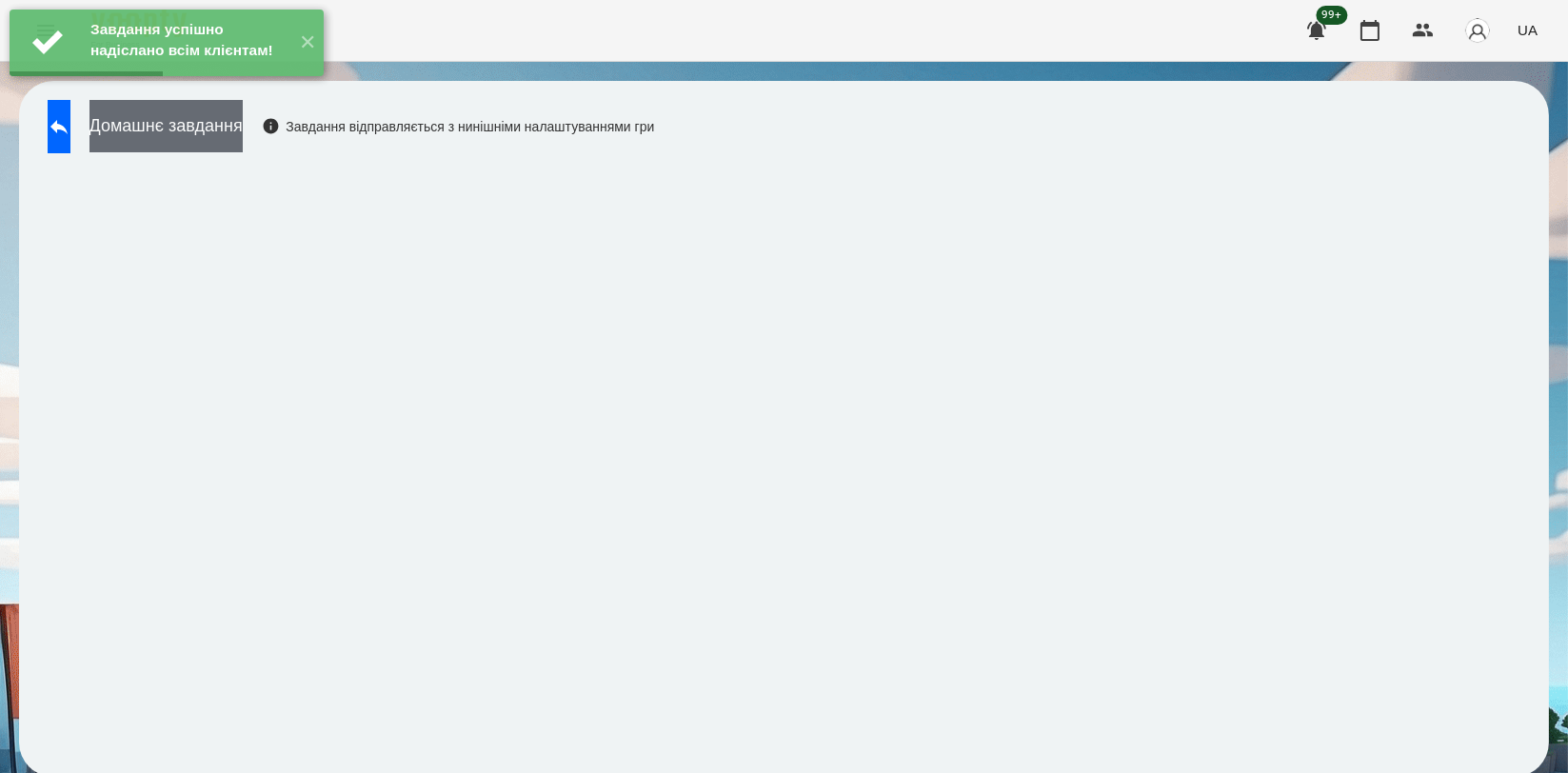
click at [243, 150] on button "Домашнє завдання" at bounding box center [166, 126] width 153 height 53
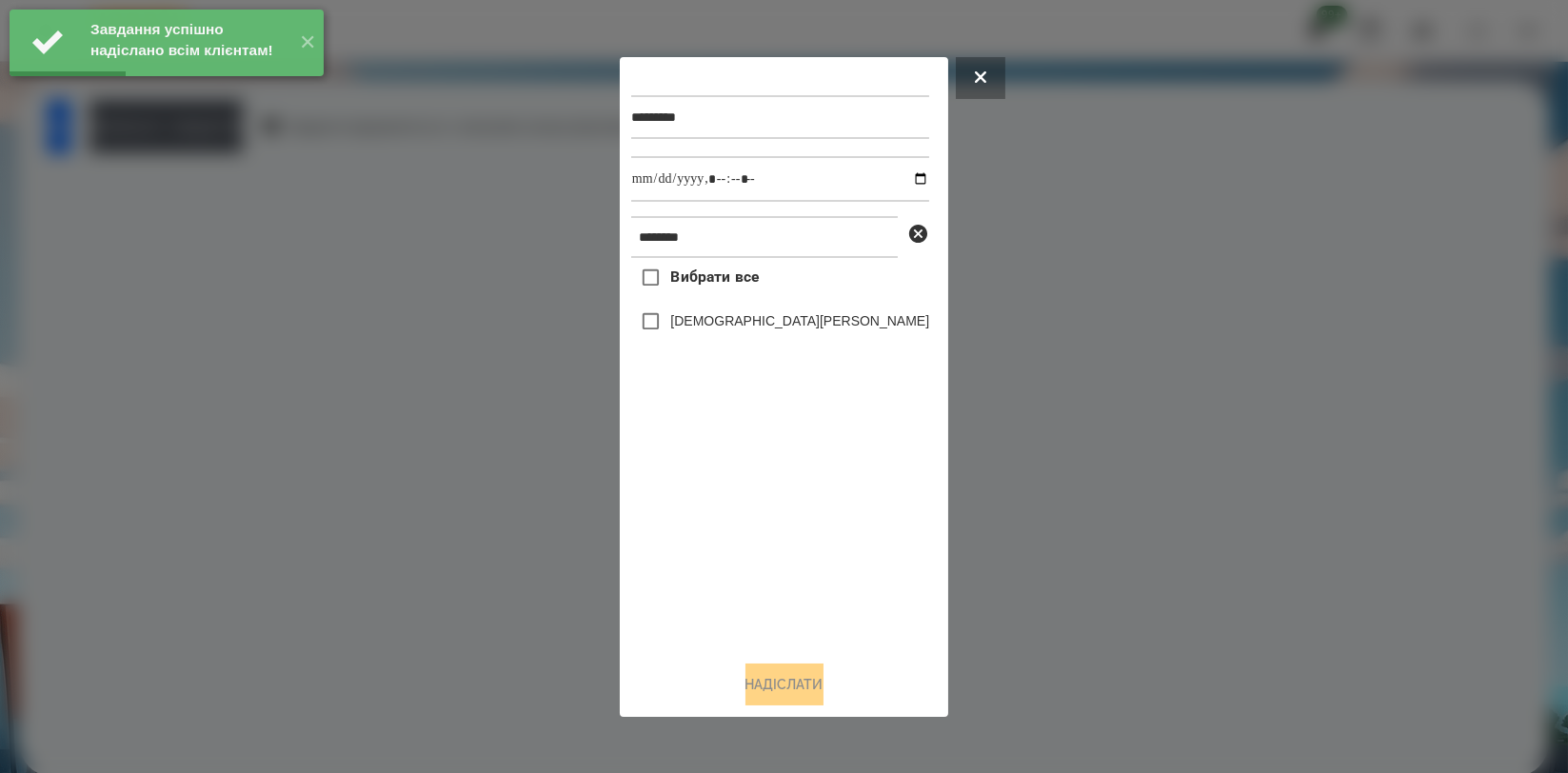
click at [217, 233] on div at bounding box center [784, 386] width 1568 height 773
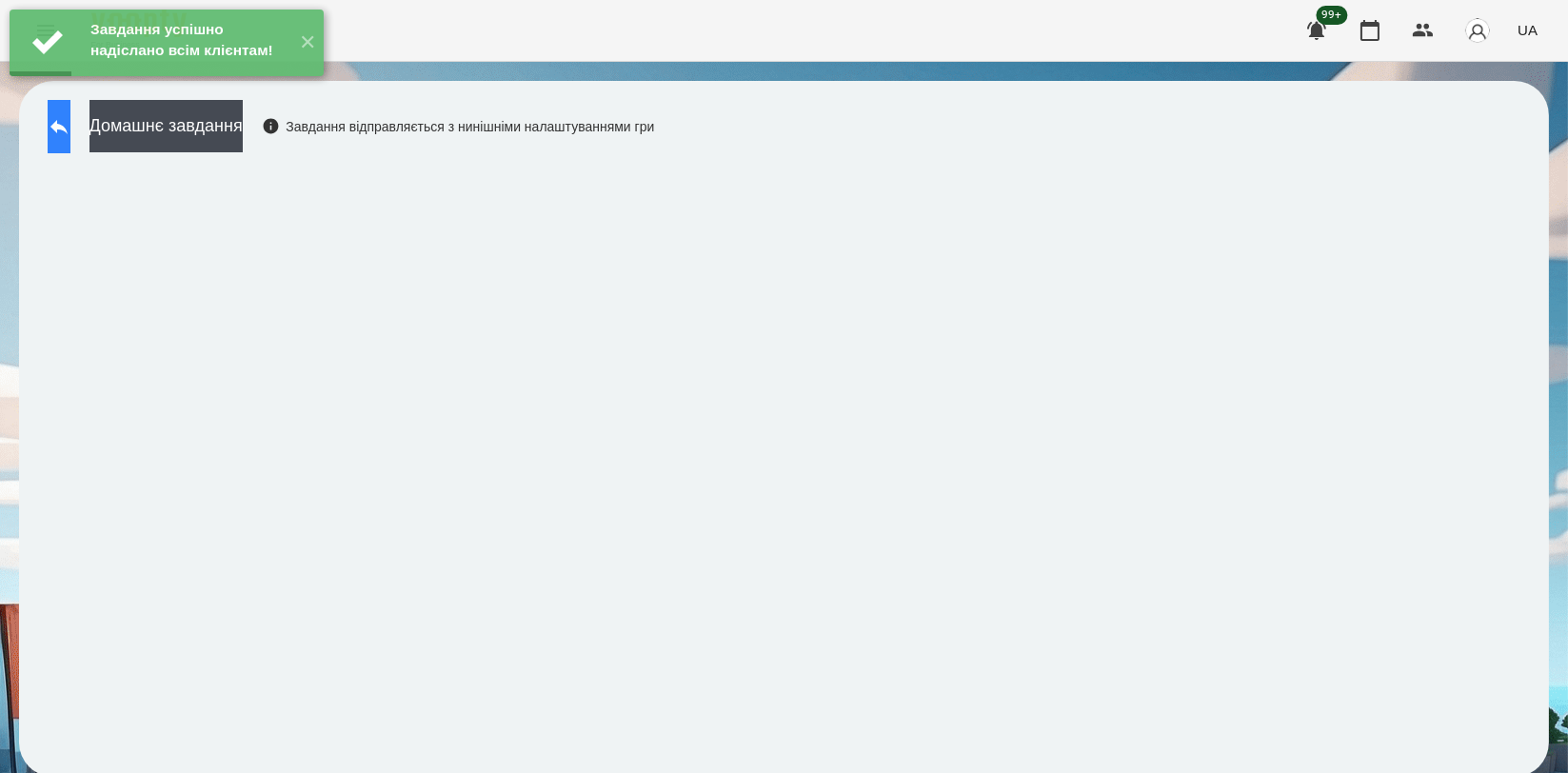
click at [71, 136] on button at bounding box center [59, 127] width 23 height 54
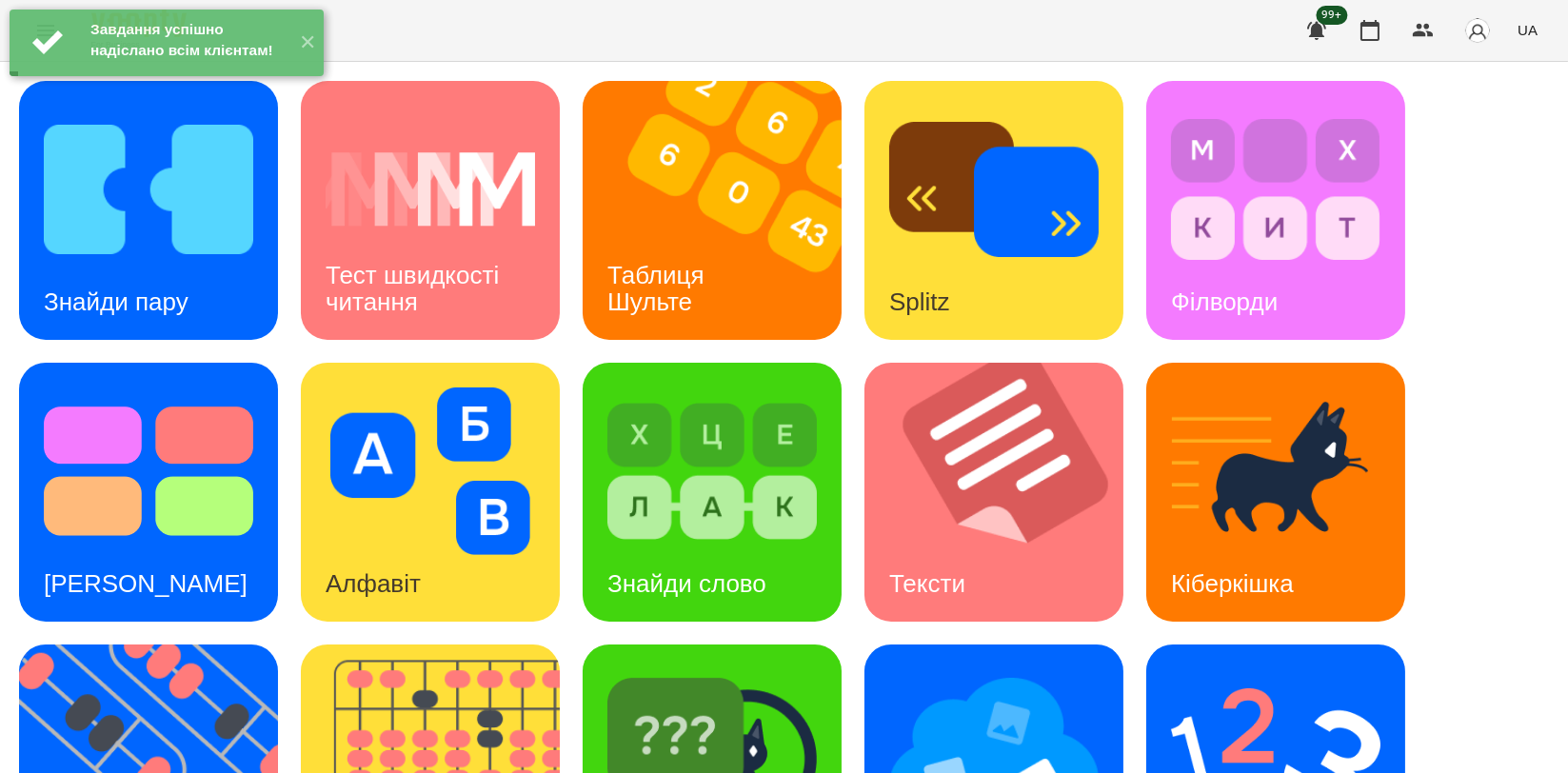
scroll to position [317, 0]
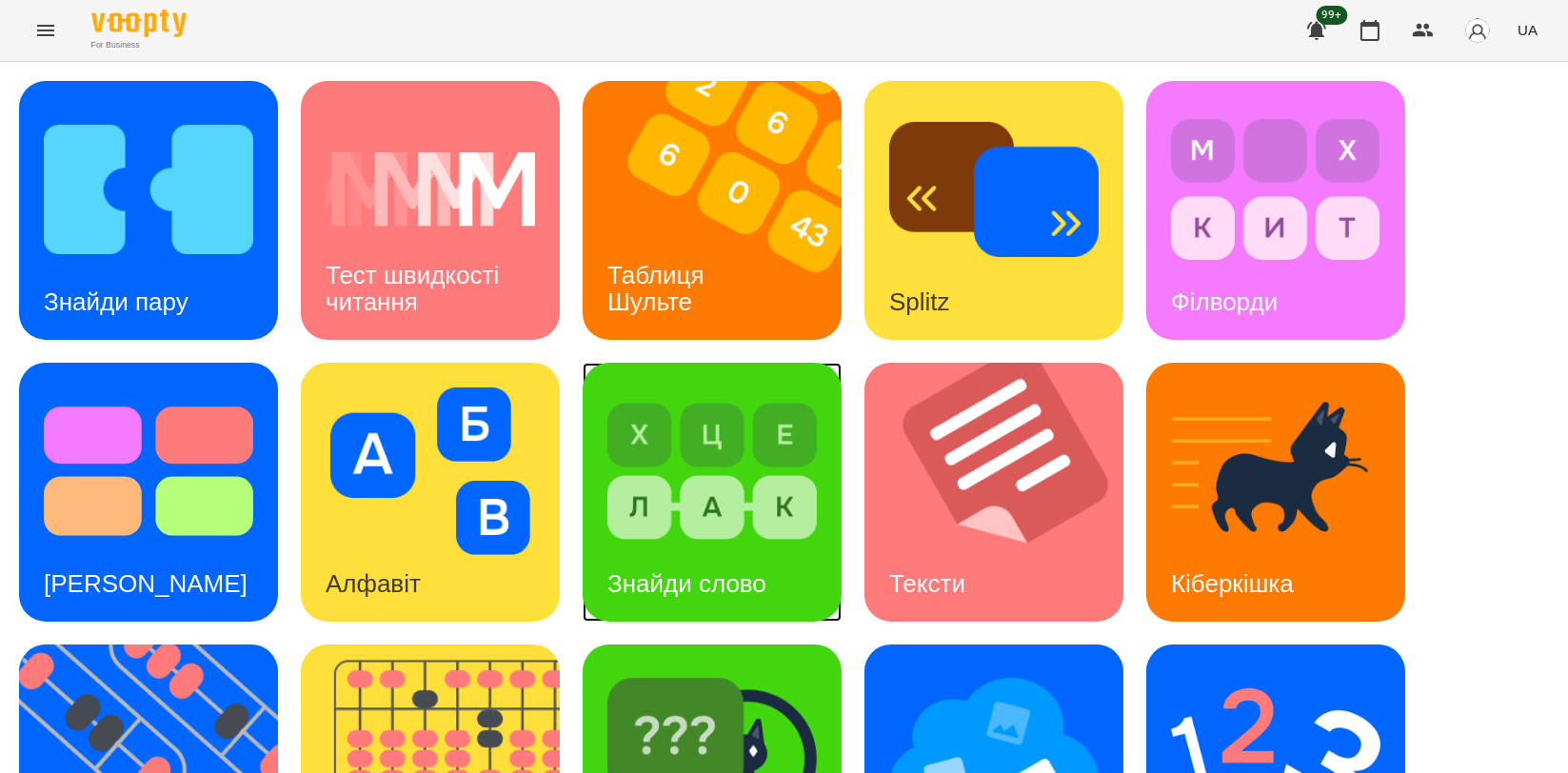
click at [705, 570] on h3 "Знайди слово" at bounding box center [687, 584] width 159 height 29
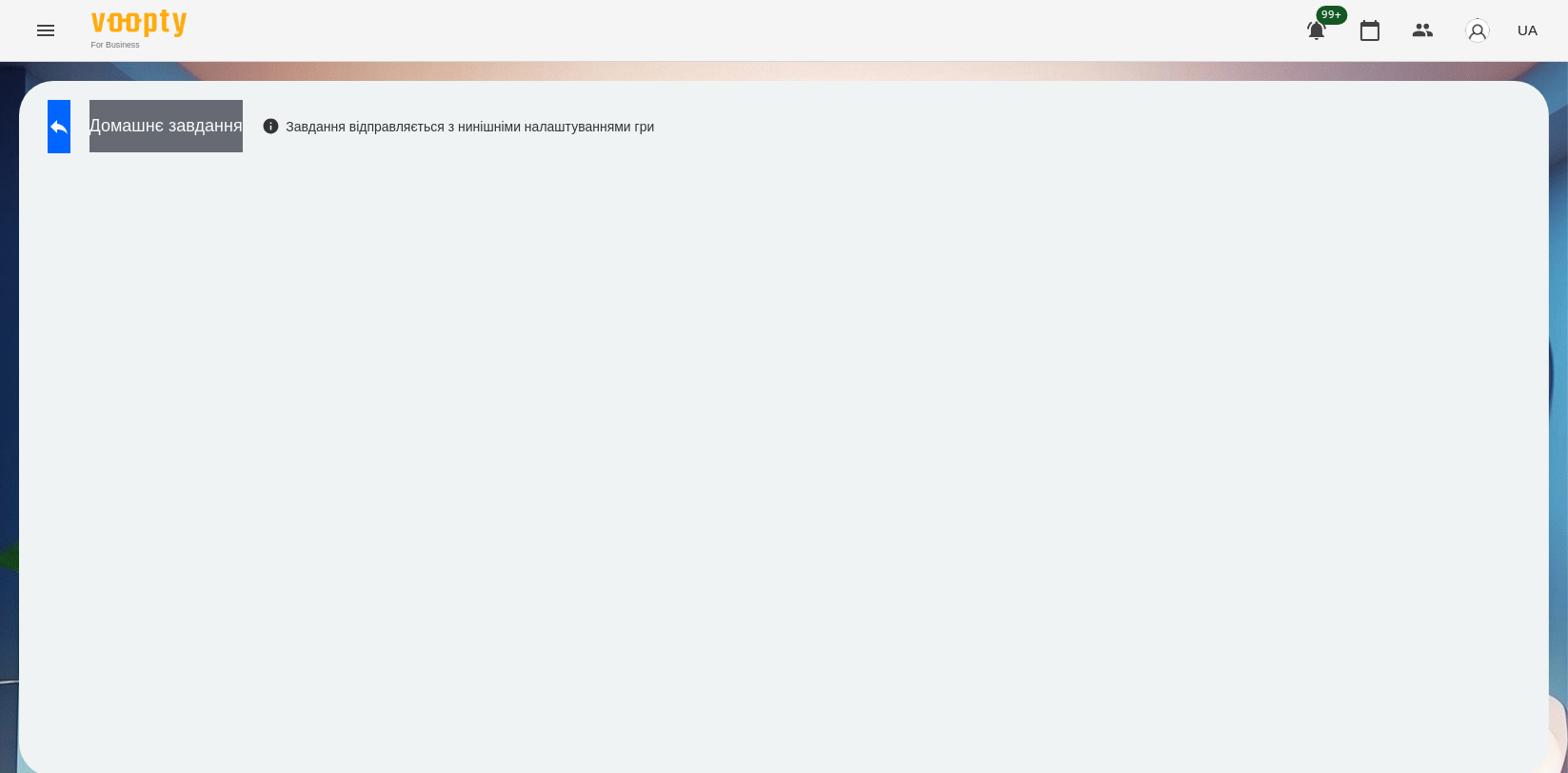
click at [168, 118] on button "Домашнє завдання" at bounding box center [166, 126] width 153 height 53
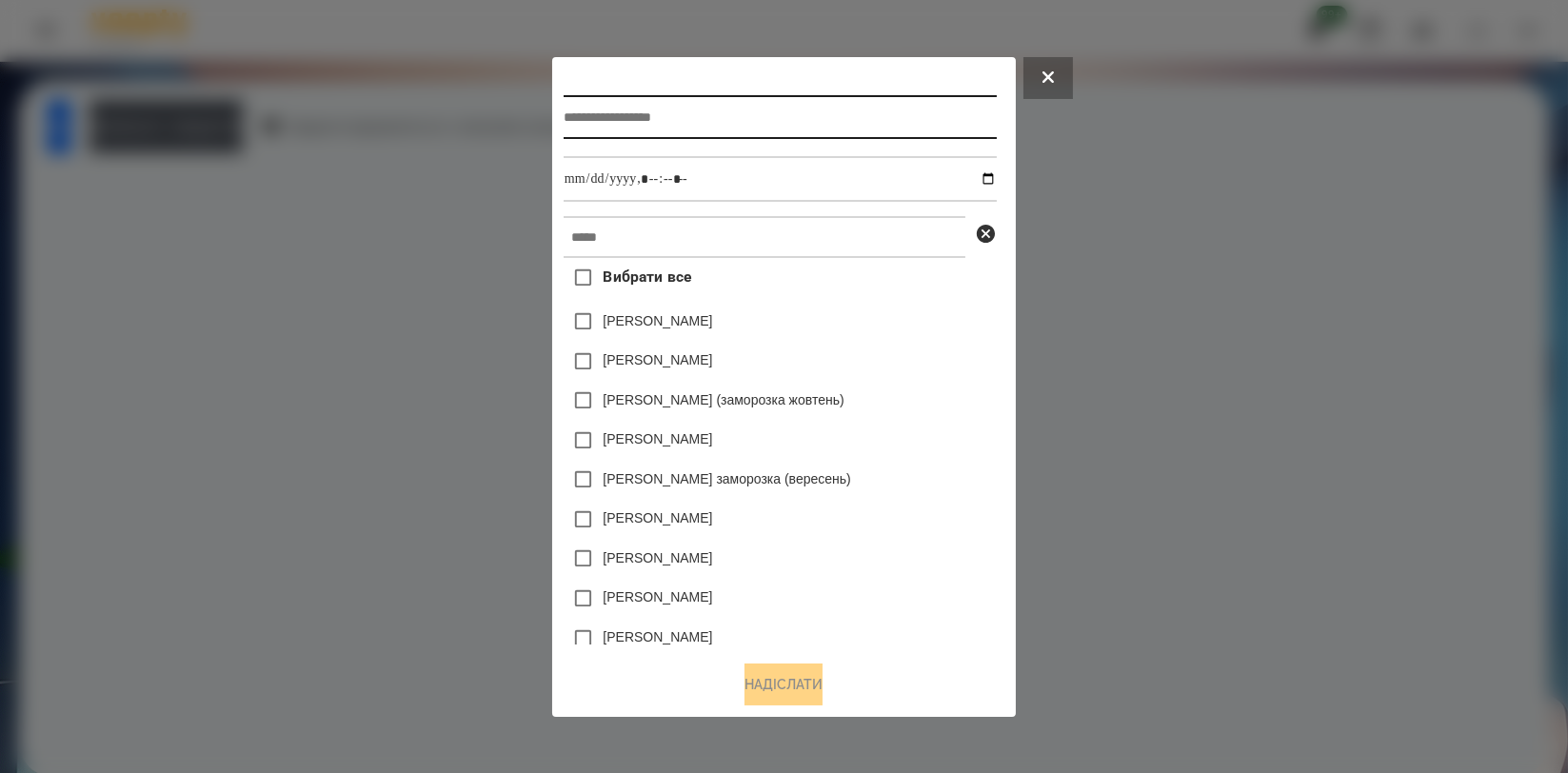
click at [660, 110] on input "text" at bounding box center [781, 117] width 434 height 44
type input "**********"
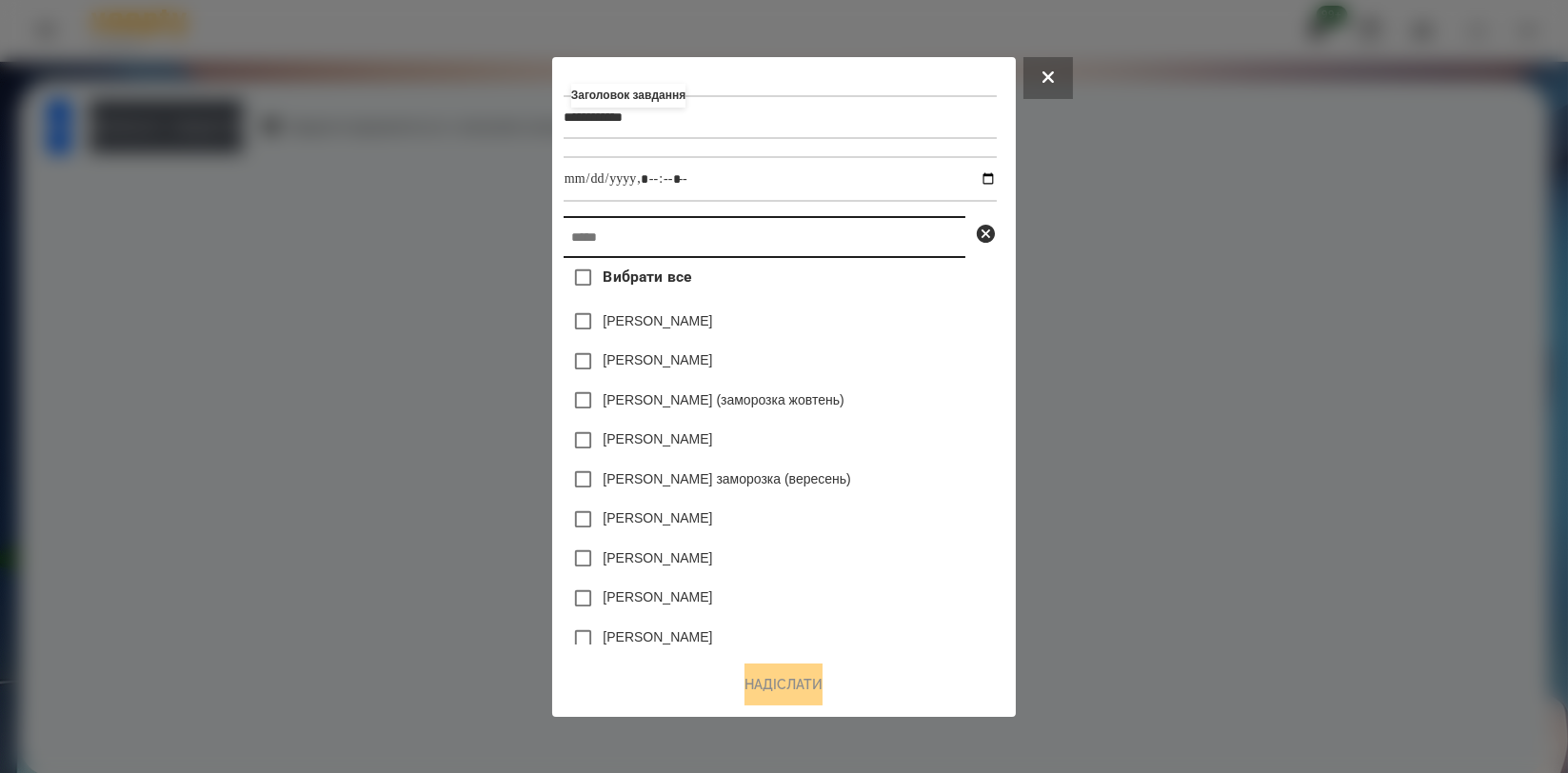
click at [737, 231] on input "text" at bounding box center [765, 237] width 402 height 42
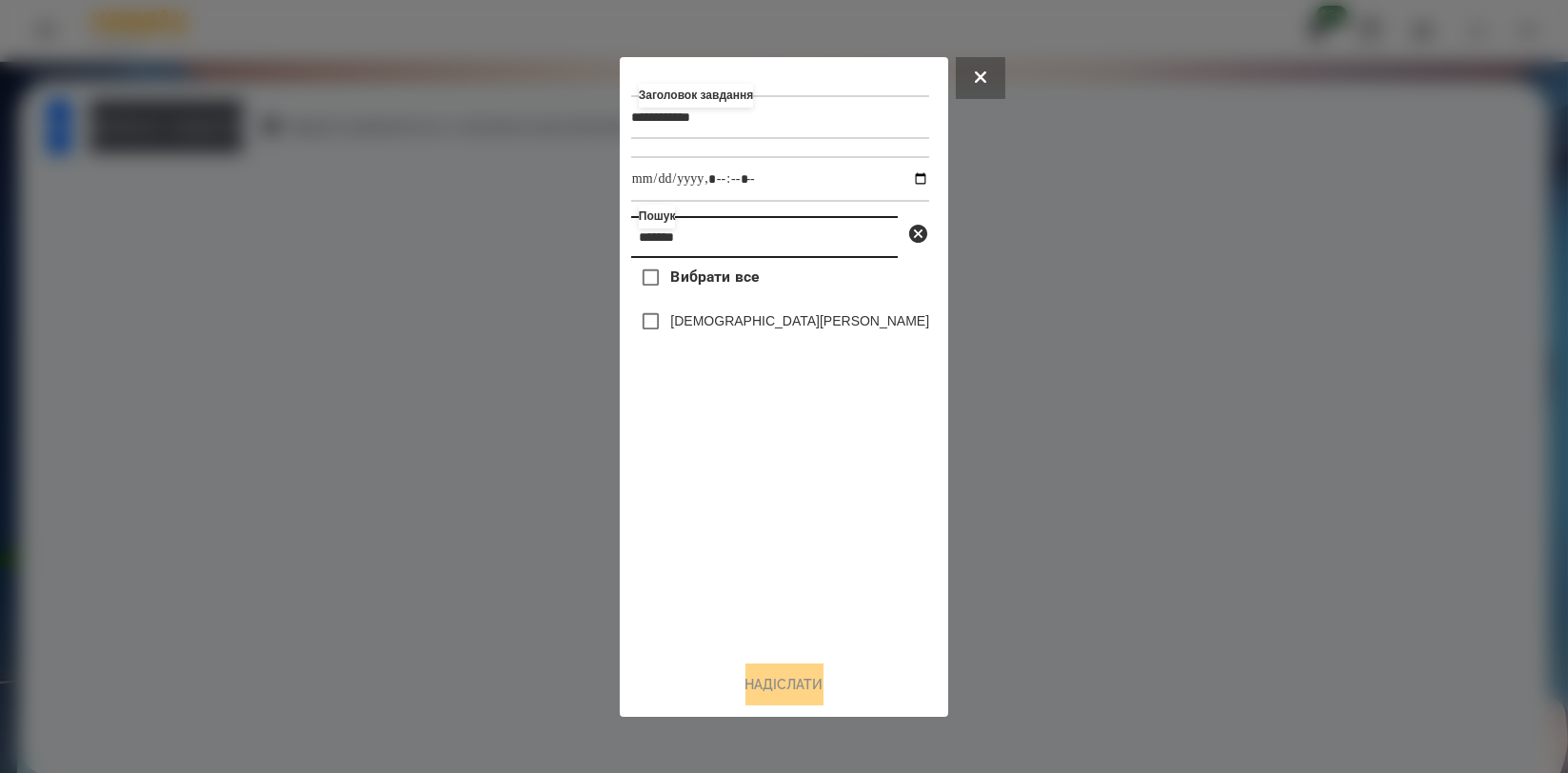
type input "*******"
click at [715, 320] on label "[DEMOGRAPHIC_DATA][PERSON_NAME]" at bounding box center [799, 320] width 259 height 19
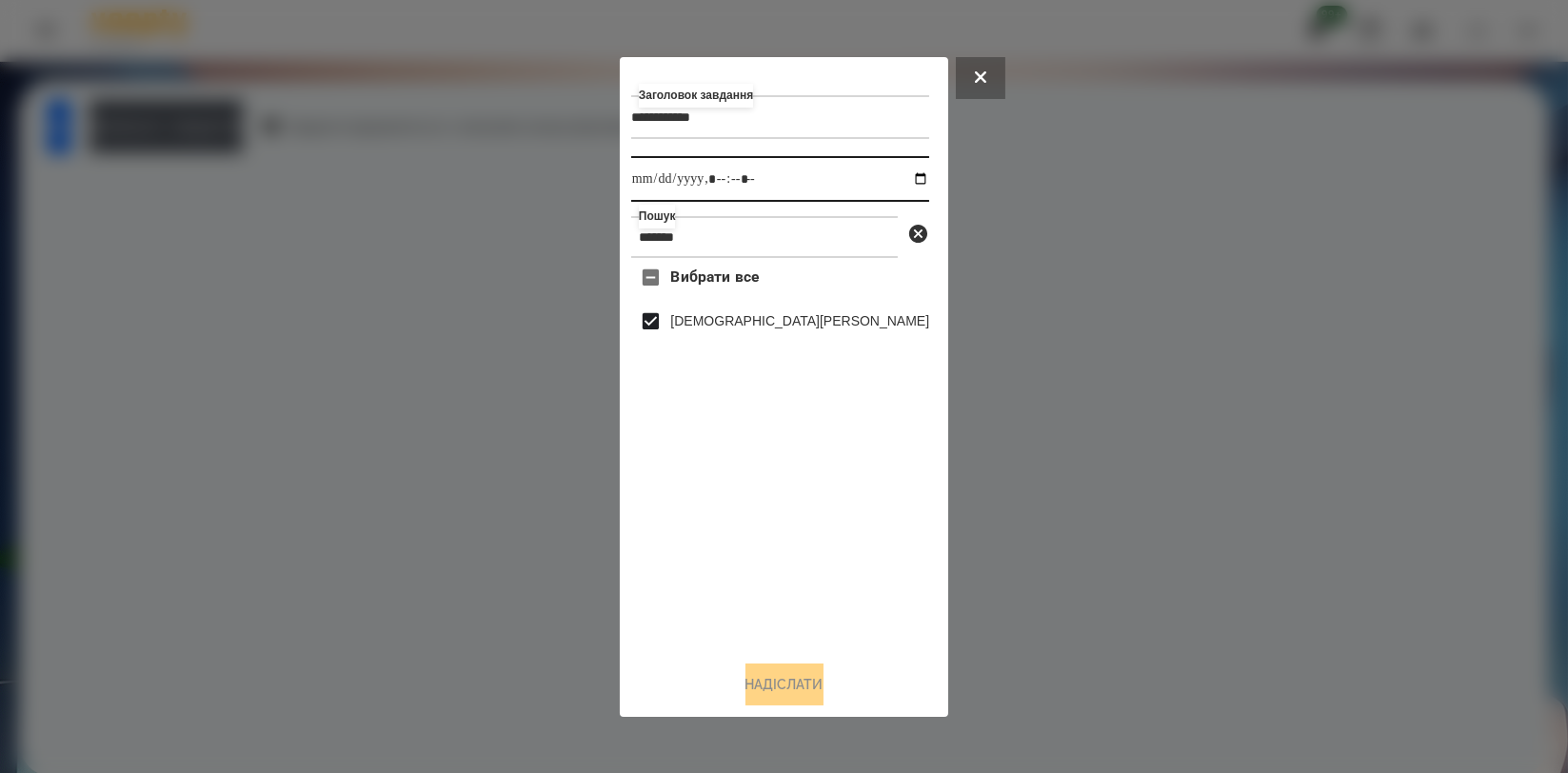
click at [898, 169] on input "datetime-local" at bounding box center [781, 179] width 298 height 46
type input "**********"
drag, startPoint x: 861, startPoint y: 517, endPoint x: 851, endPoint y: 545, distance: 29.7
click at [861, 517] on div "Вибрати все [PERSON_NAME]" at bounding box center [781, 451] width 298 height 387
click at [799, 674] on button "Надіслати" at bounding box center [784, 684] width 79 height 42
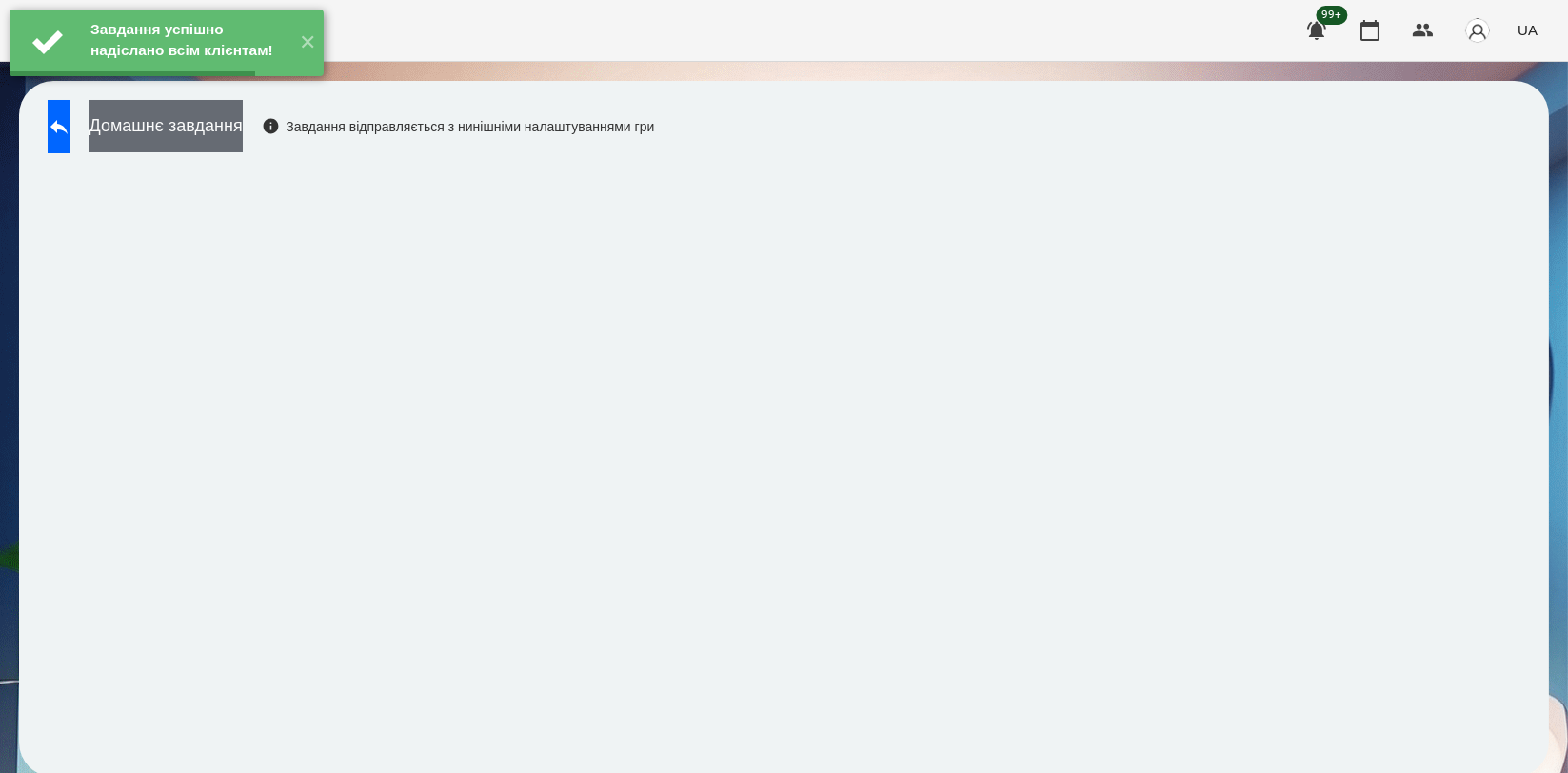
click at [243, 116] on button "Домашнє завдання" at bounding box center [166, 126] width 153 height 53
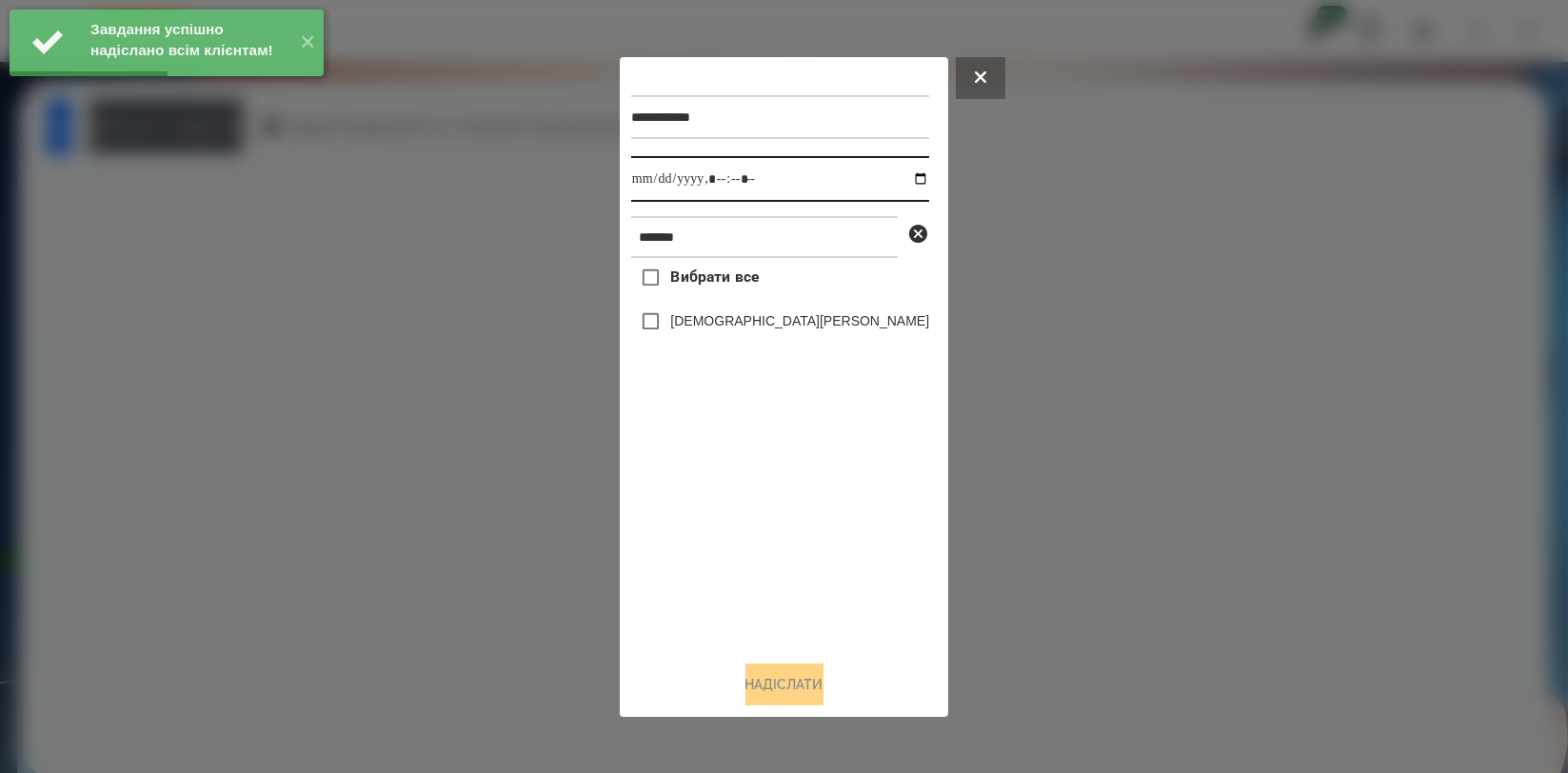
click at [897, 174] on input "datetime-local" at bounding box center [781, 179] width 298 height 46
type input "**********"
click at [722, 517] on div "Вибрати все [PERSON_NAME]" at bounding box center [781, 451] width 298 height 387
click at [738, 329] on label "[DEMOGRAPHIC_DATA][PERSON_NAME]" at bounding box center [799, 320] width 259 height 19
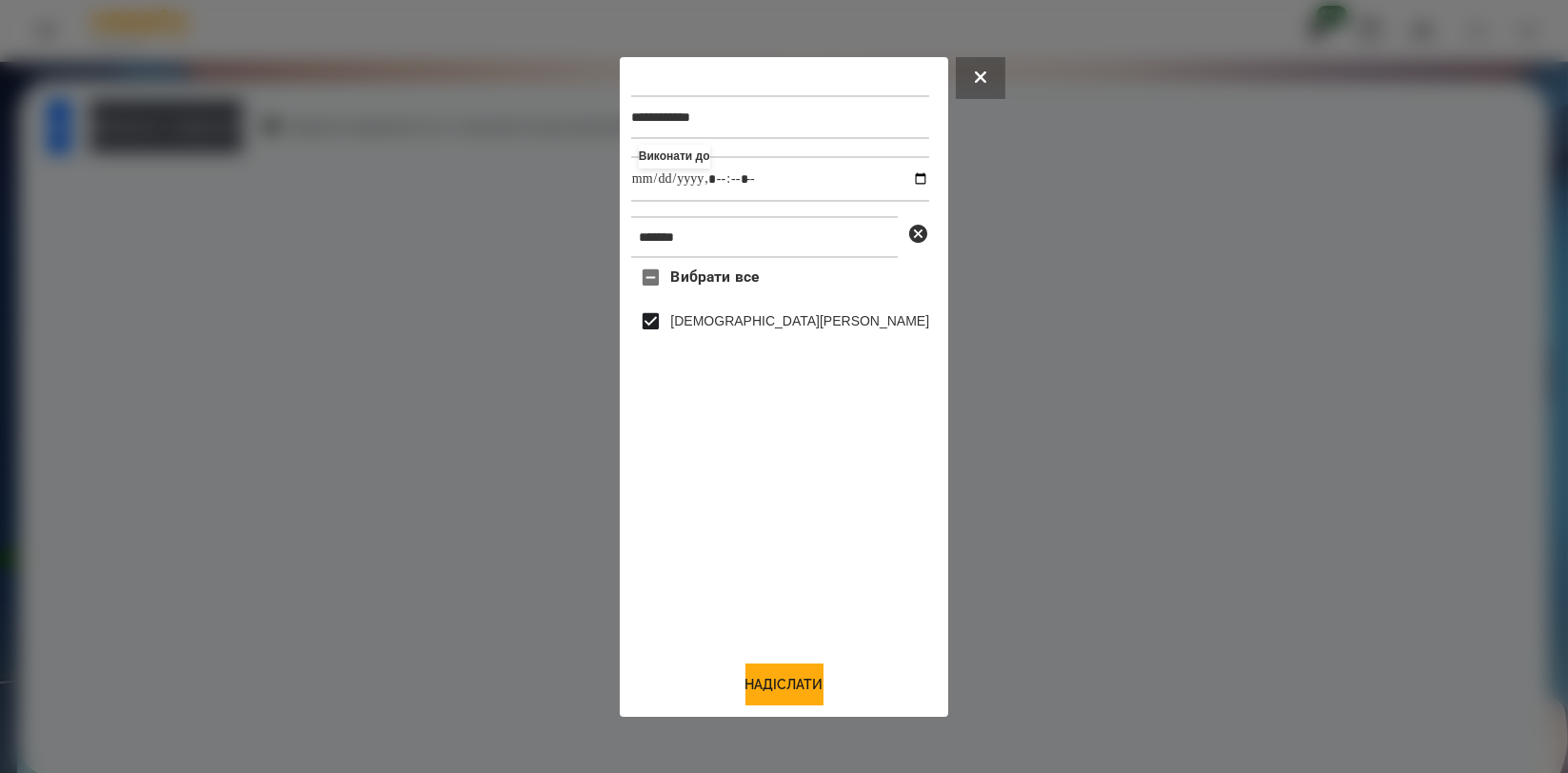
click at [756, 661] on div "**********" at bounding box center [784, 387] width 305 height 638
click at [747, 673] on button "Надіслати" at bounding box center [784, 684] width 79 height 42
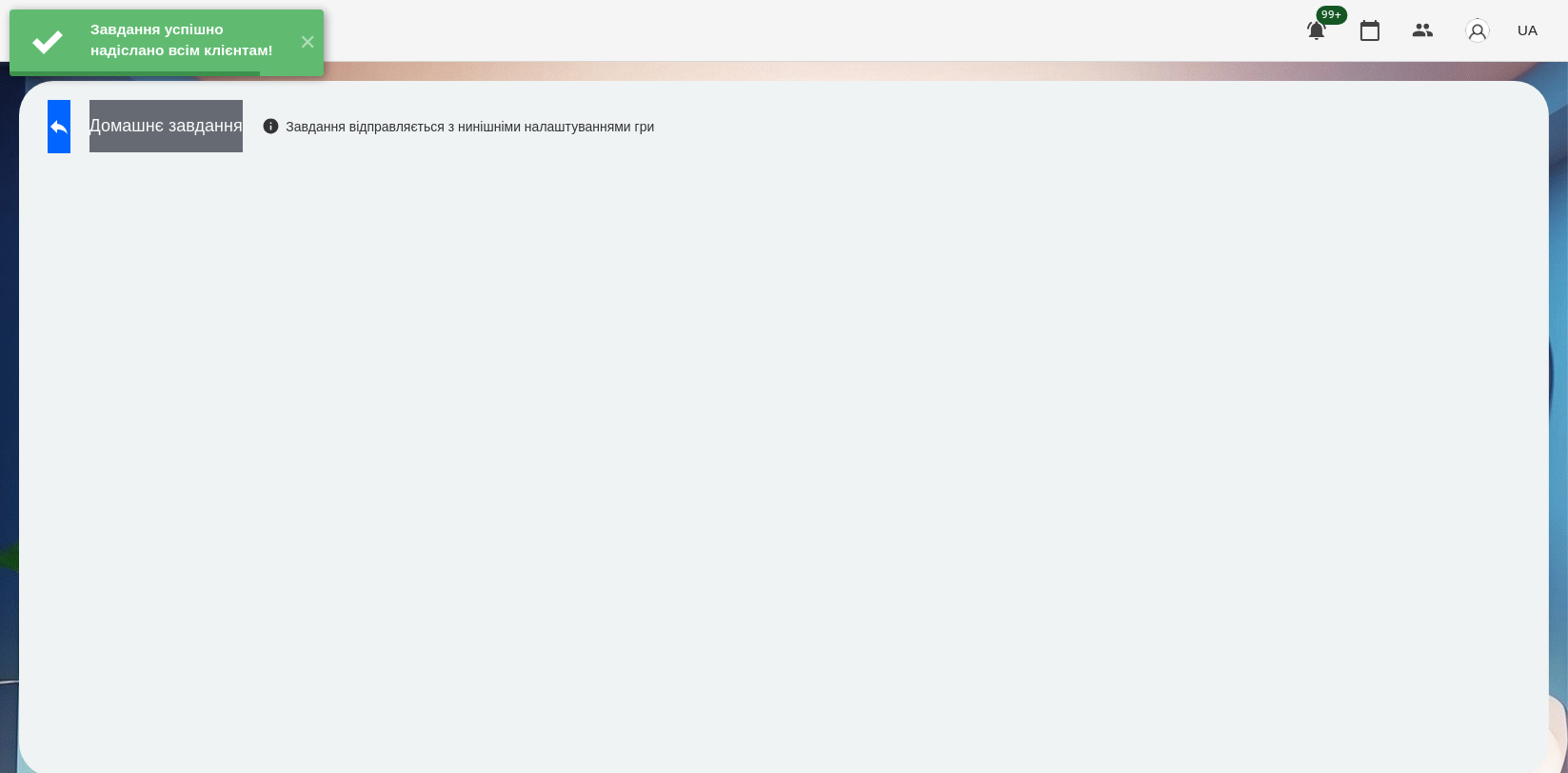
click at [243, 135] on button "Домашнє завдання" at bounding box center [166, 126] width 153 height 53
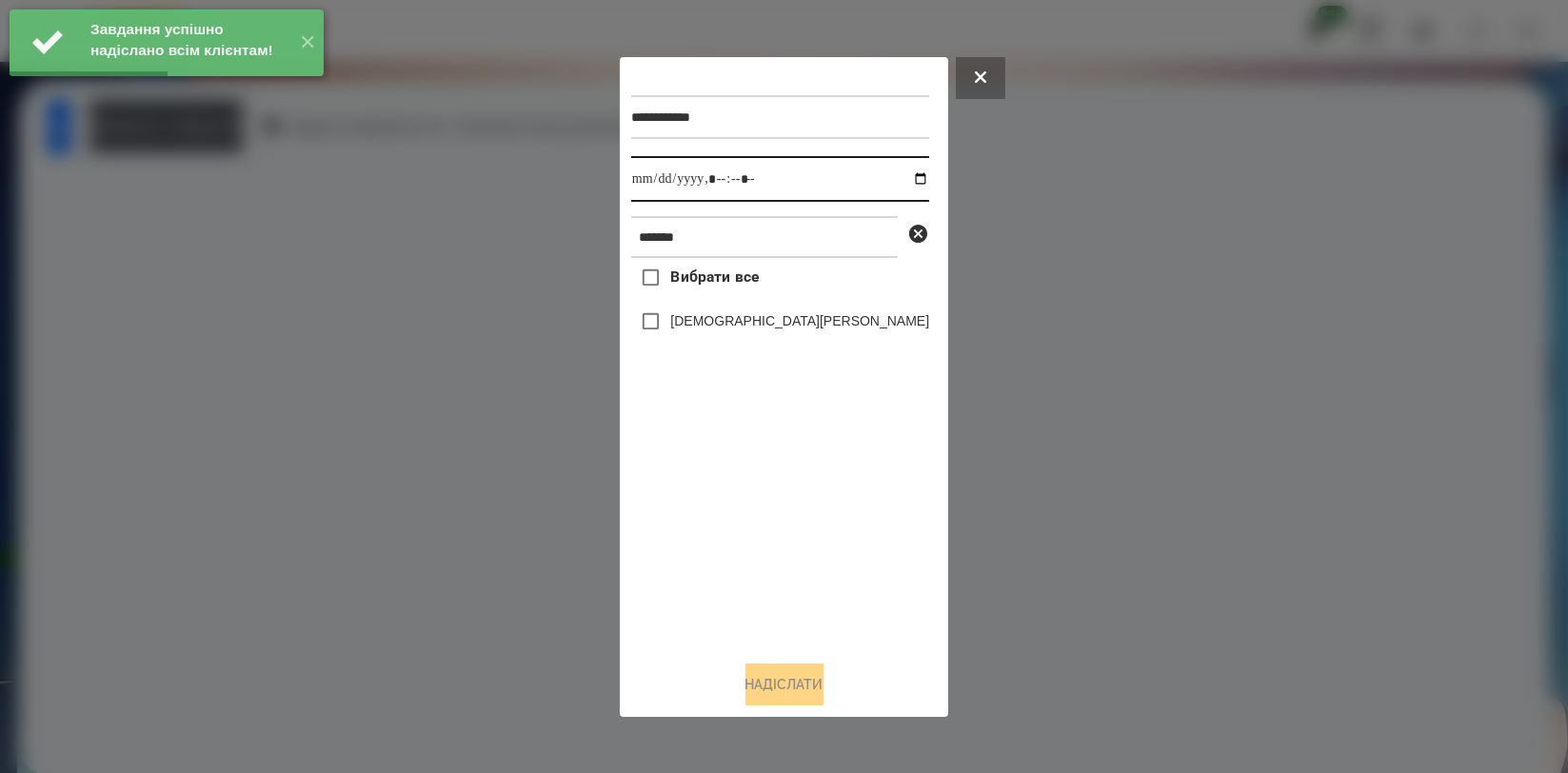
click at [888, 179] on input "datetime-local" at bounding box center [781, 179] width 298 height 46
type input "**********"
drag, startPoint x: 736, startPoint y: 541, endPoint x: 737, endPoint y: 495, distance: 46.0
click at [736, 539] on div "Вибрати все [PERSON_NAME]" at bounding box center [781, 451] width 298 height 387
click at [746, 312] on div "[DEMOGRAPHIC_DATA][PERSON_NAME]" at bounding box center [781, 322] width 298 height 40
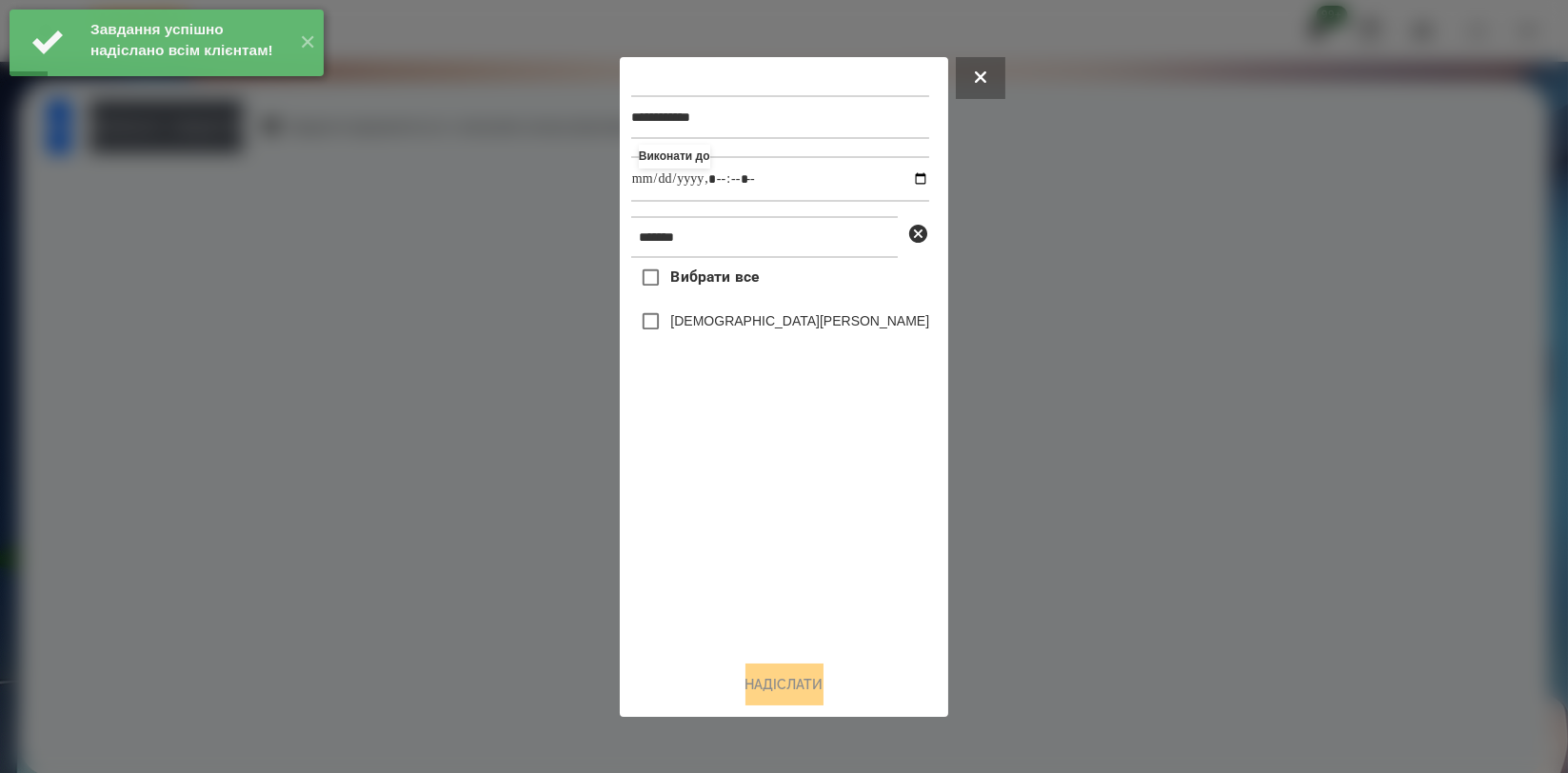
click at [746, 325] on label "[DEMOGRAPHIC_DATA][PERSON_NAME]" at bounding box center [799, 320] width 259 height 19
click at [793, 702] on button "Надіслати" at bounding box center [784, 684] width 79 height 42
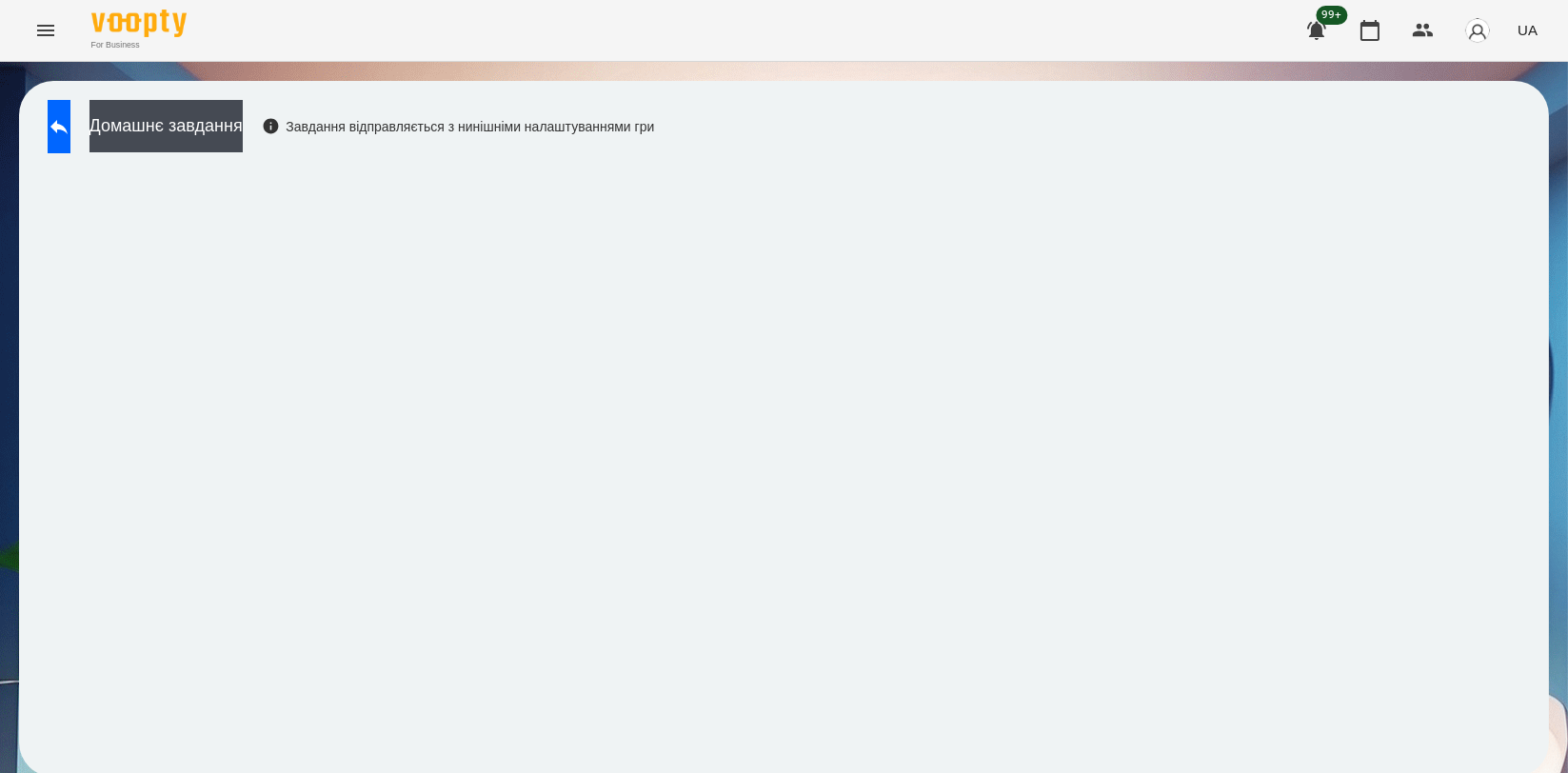
click at [298, 154] on div "Домашнє завдання Завдання відправляється з нинішніми налаштуваннями гри" at bounding box center [345, 131] width 615 height 63
click at [243, 119] on button "Домашнє завдання" at bounding box center [166, 126] width 153 height 53
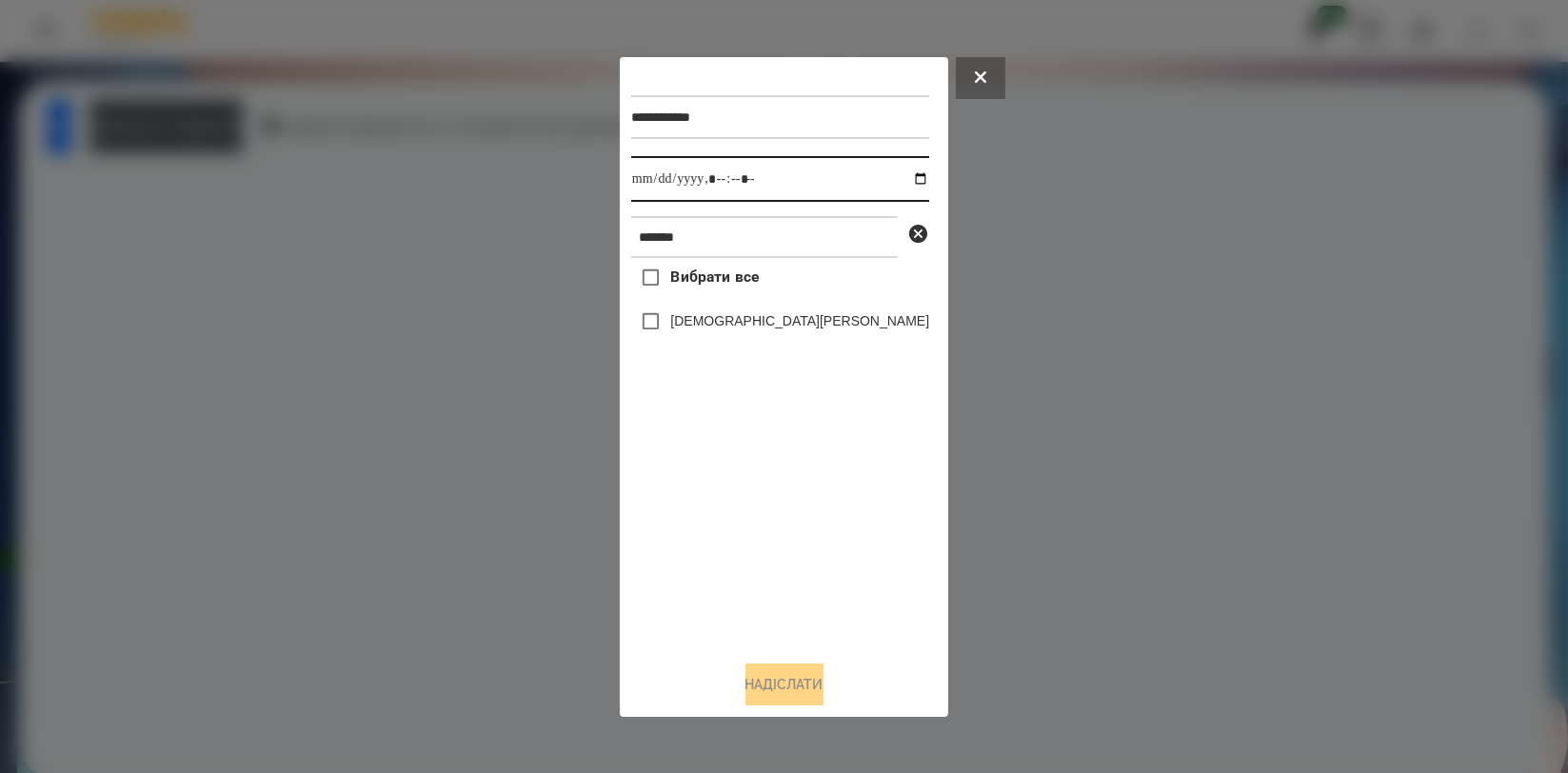
click at [894, 175] on input "datetime-local" at bounding box center [781, 179] width 298 height 46
type input "**********"
click at [781, 532] on div "Вибрати все [PERSON_NAME]" at bounding box center [781, 451] width 298 height 387
click at [763, 318] on label "[DEMOGRAPHIC_DATA][PERSON_NAME]" at bounding box center [799, 320] width 259 height 19
click at [780, 674] on button "Надіслати" at bounding box center [784, 684] width 79 height 42
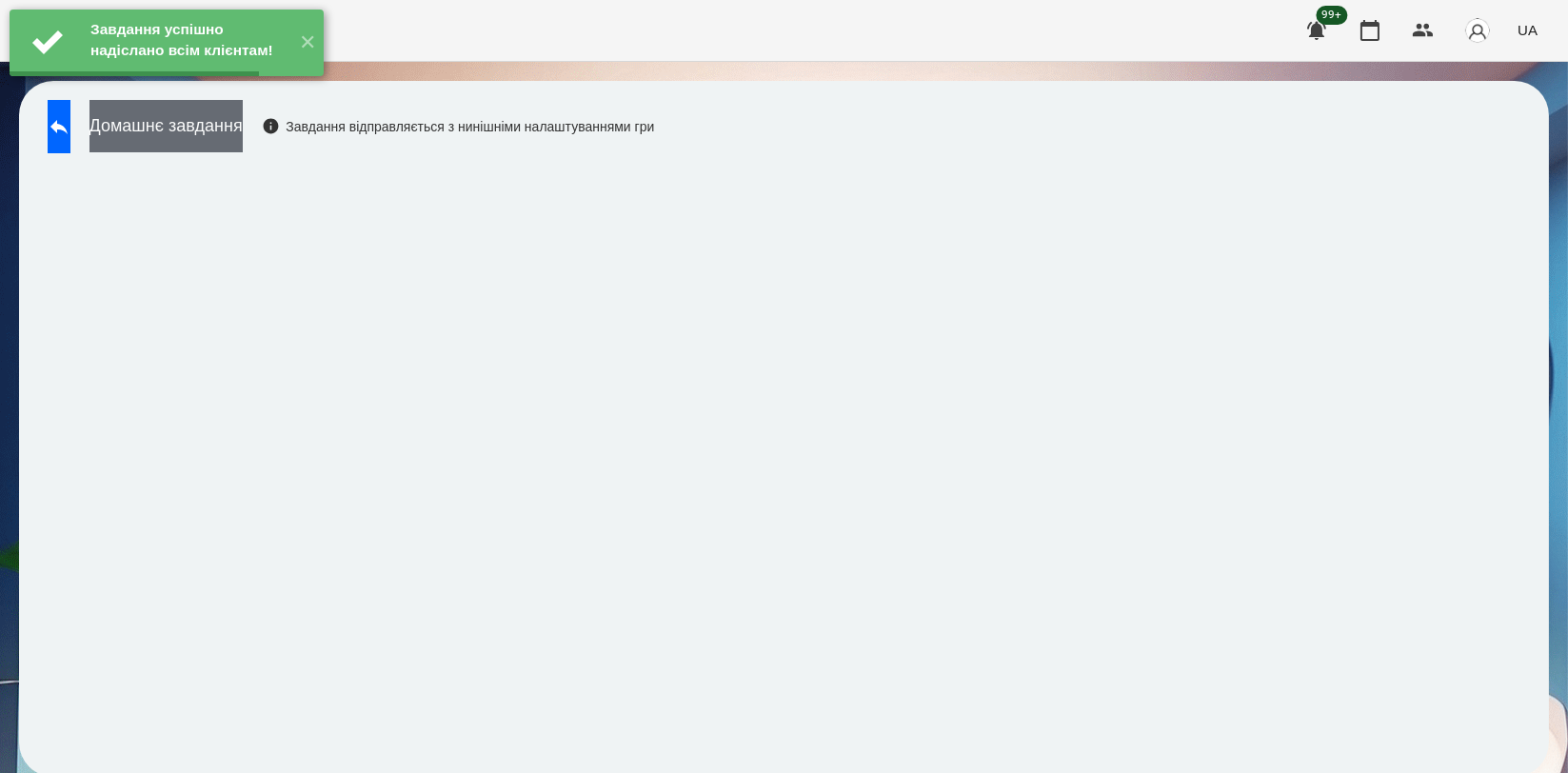
click at [243, 132] on button "Домашнє завдання" at bounding box center [166, 126] width 153 height 53
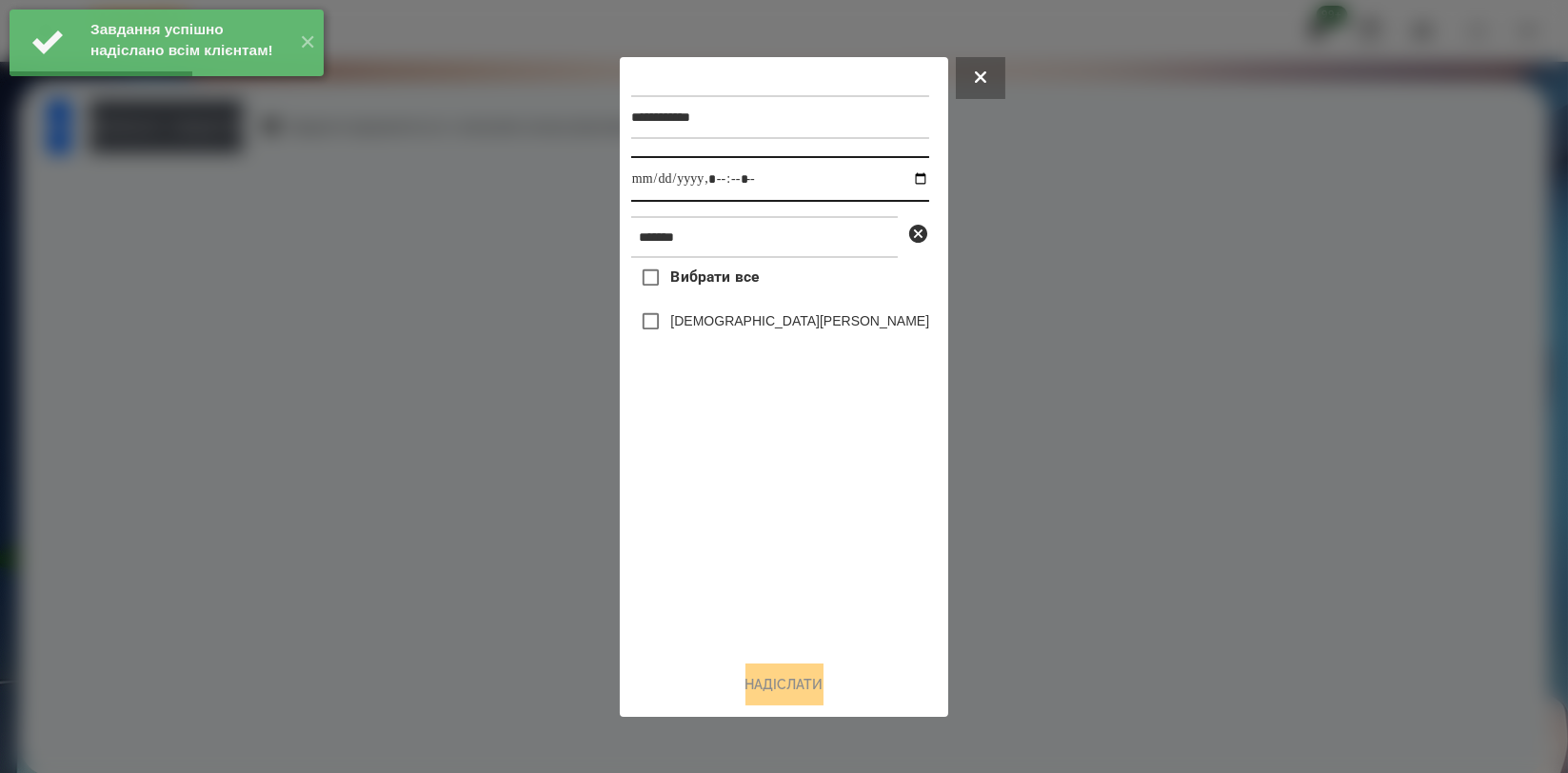
click at [897, 176] on input "datetime-local" at bounding box center [781, 179] width 298 height 46
type input "**********"
drag, startPoint x: 773, startPoint y: 526, endPoint x: 760, endPoint y: 368, distance: 158.5
click at [773, 528] on div "Вибрати все [PERSON_NAME]" at bounding box center [781, 451] width 298 height 387
click at [755, 310] on div "[DEMOGRAPHIC_DATA][PERSON_NAME]" at bounding box center [781, 322] width 298 height 40
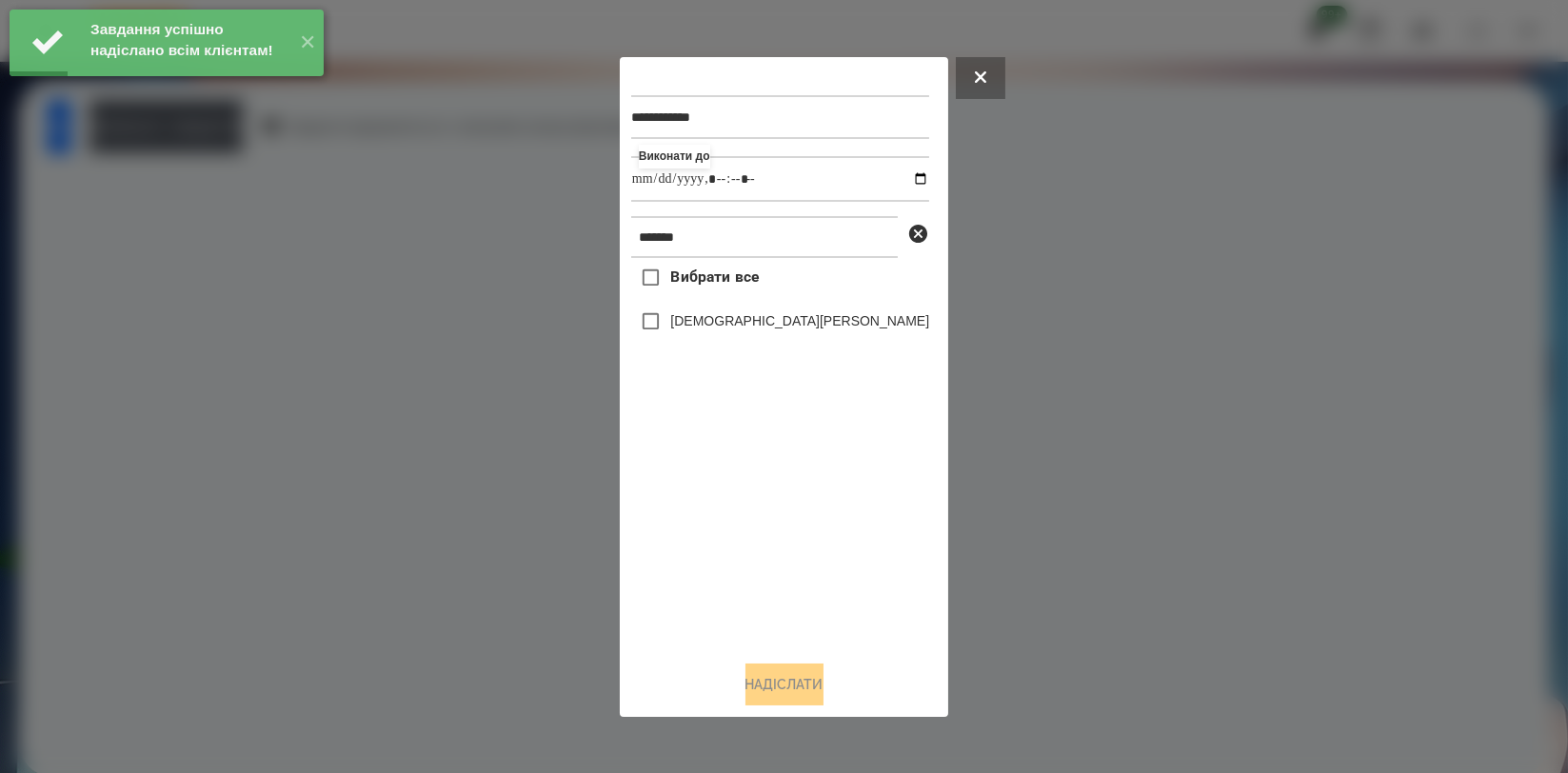
click at [755, 325] on label "[DEMOGRAPHIC_DATA][PERSON_NAME]" at bounding box center [799, 320] width 259 height 19
click at [785, 665] on div "**********" at bounding box center [784, 387] width 305 height 638
drag, startPoint x: 784, startPoint y: 676, endPoint x: 804, endPoint y: 642, distance: 39.4
click at [784, 677] on button "Надіслати" at bounding box center [784, 684] width 79 height 42
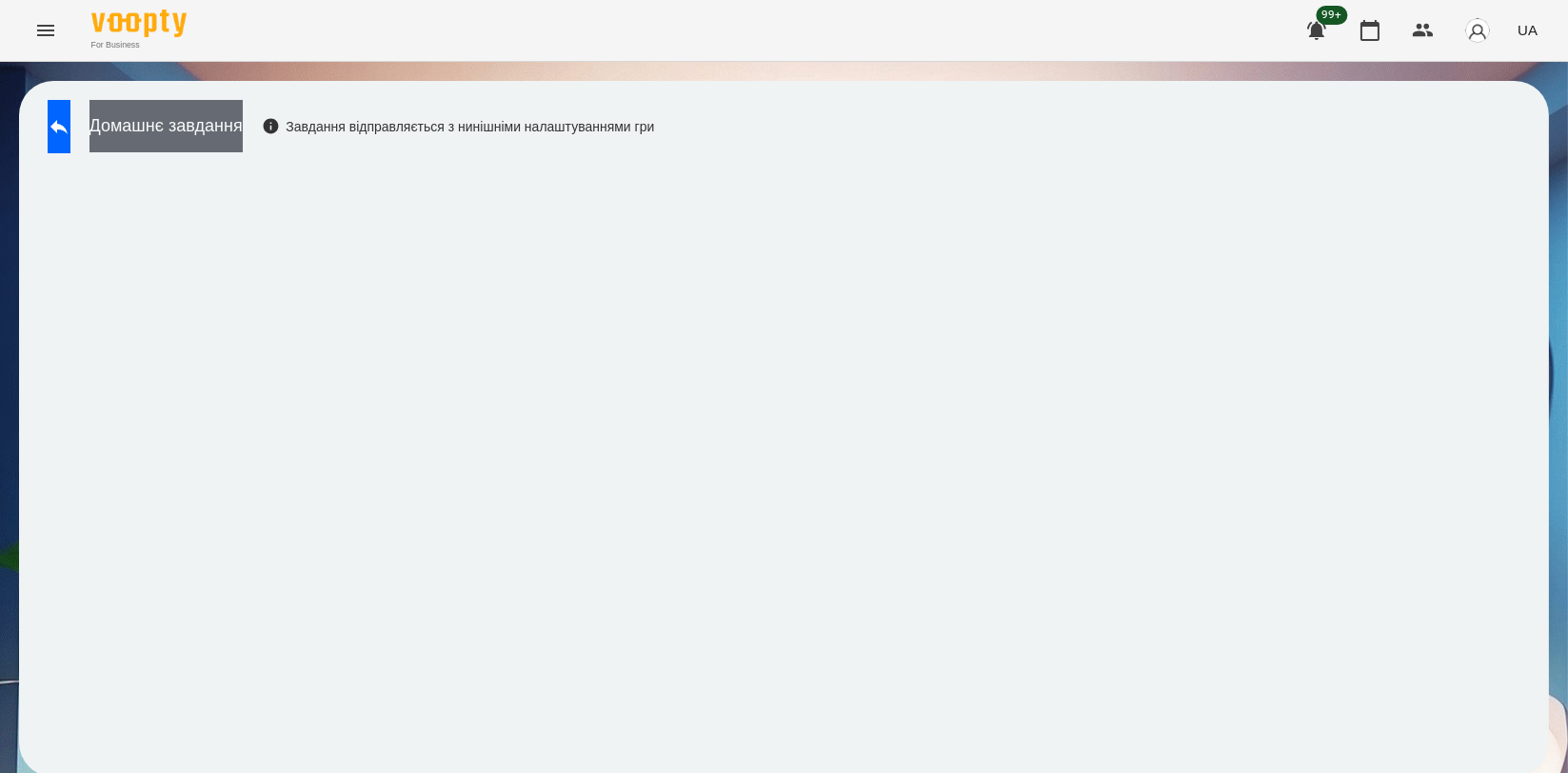
click at [230, 129] on button "Домашнє завдання" at bounding box center [166, 126] width 153 height 53
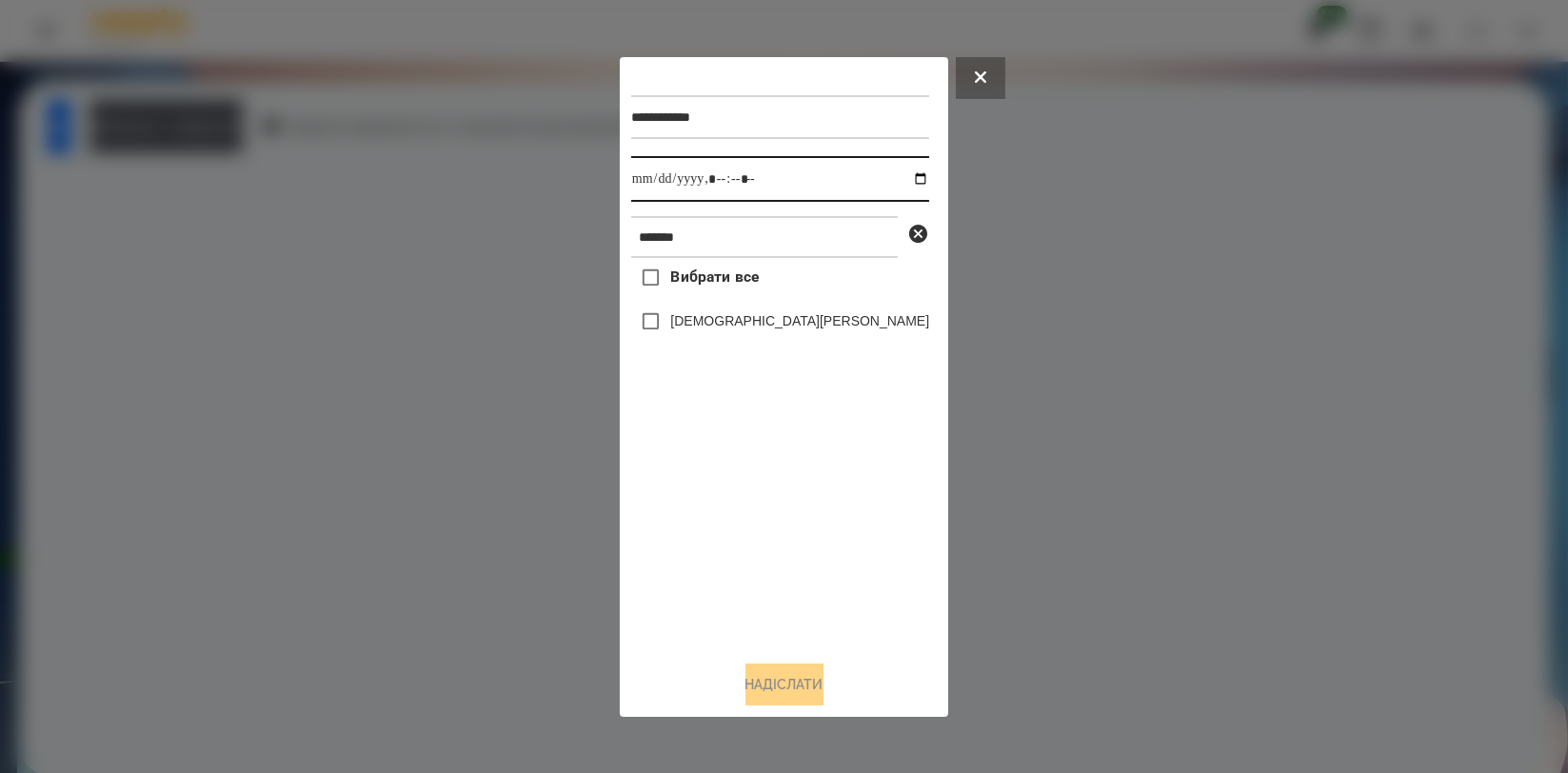
click at [892, 174] on input "datetime-local" at bounding box center [781, 179] width 298 height 46
type input "**********"
drag, startPoint x: 773, startPoint y: 531, endPoint x: 747, endPoint y: 380, distance: 153.2
click at [773, 532] on div "Вибрати все [PERSON_NAME]" at bounding box center [781, 451] width 298 height 387
click at [748, 323] on label "[DEMOGRAPHIC_DATA][PERSON_NAME]" at bounding box center [799, 320] width 259 height 19
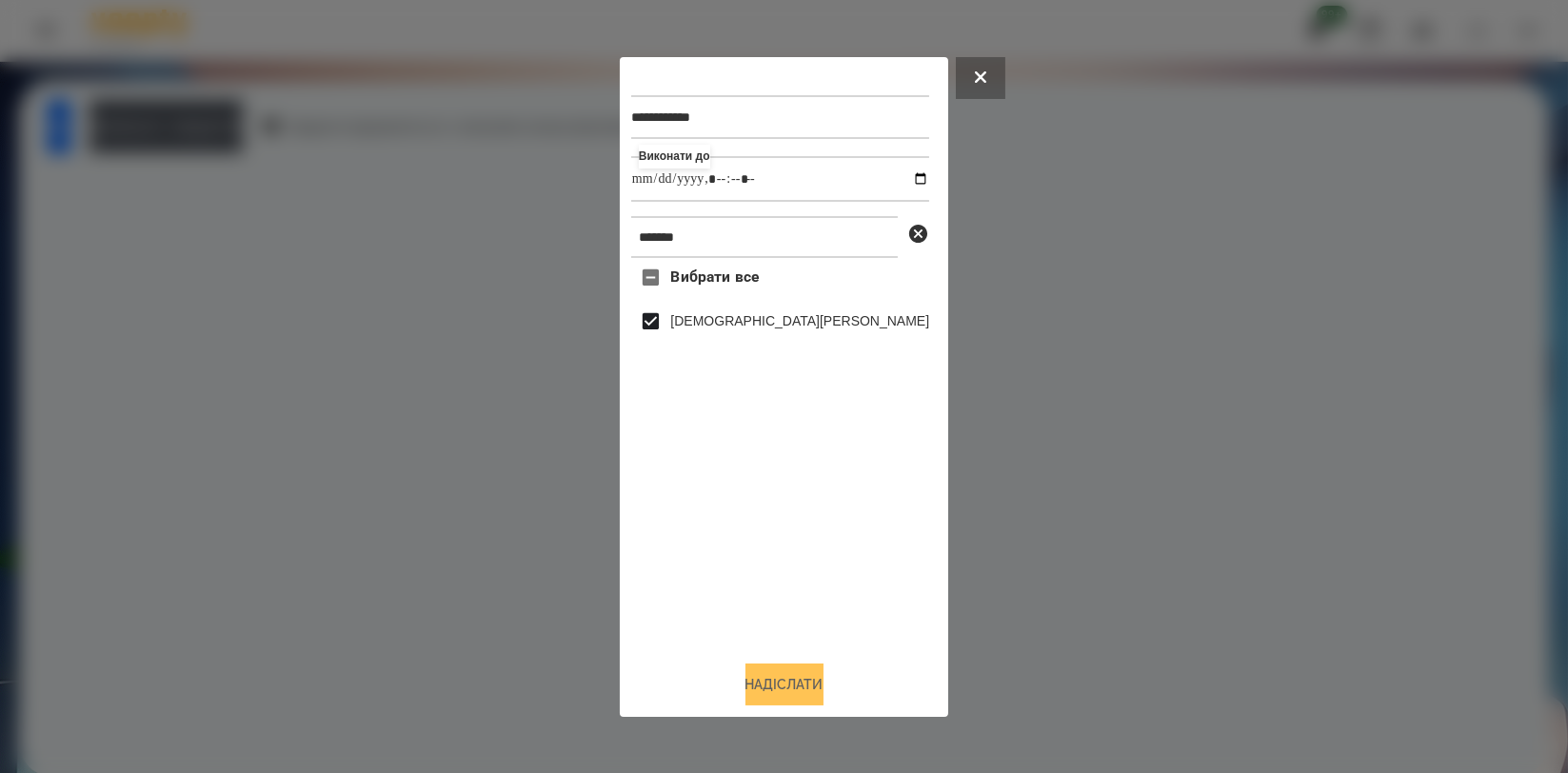
click at [758, 676] on button "Надіслати" at bounding box center [784, 684] width 79 height 42
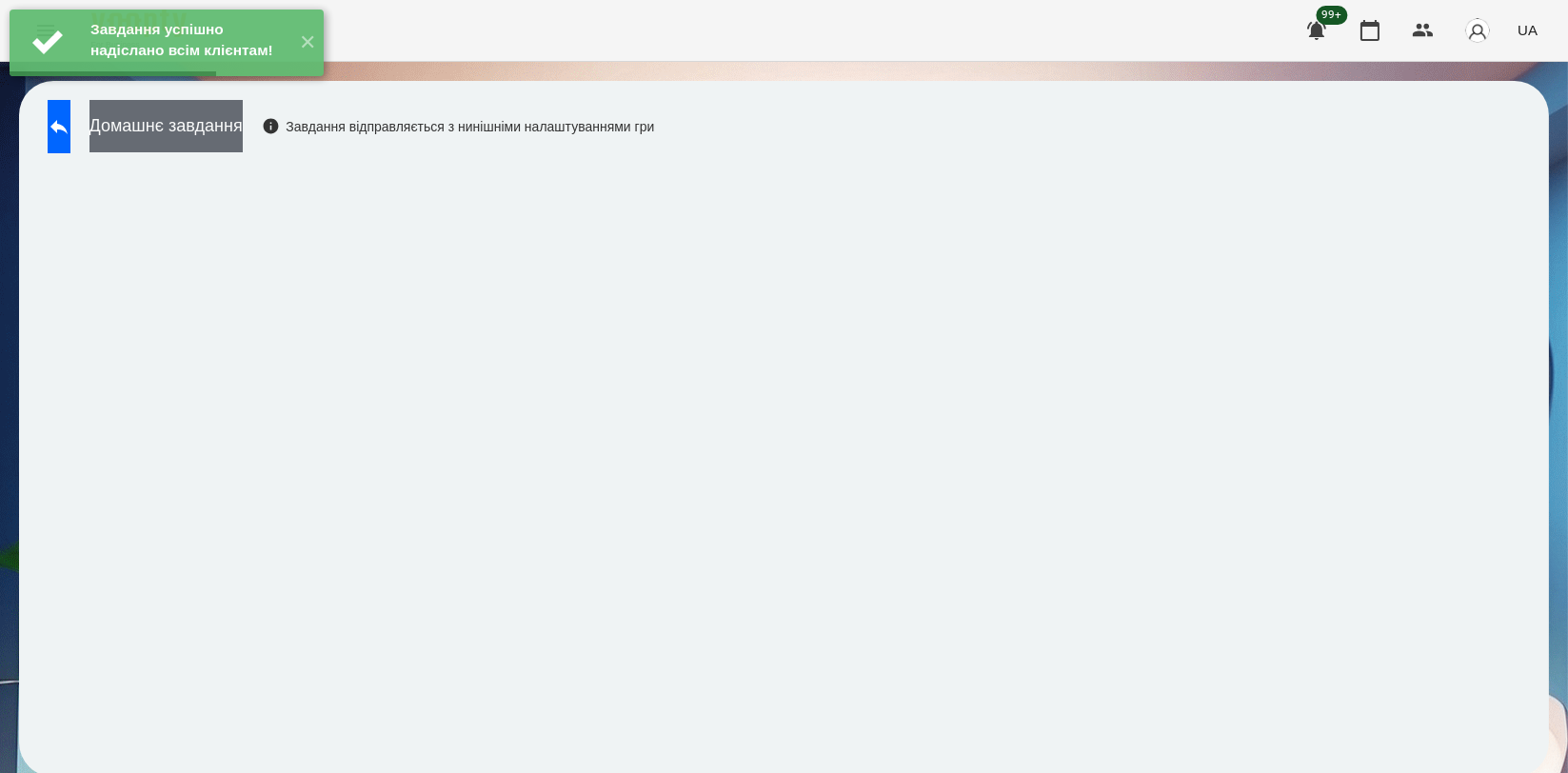
click at [243, 135] on button "Домашнє завдання" at bounding box center [166, 126] width 153 height 53
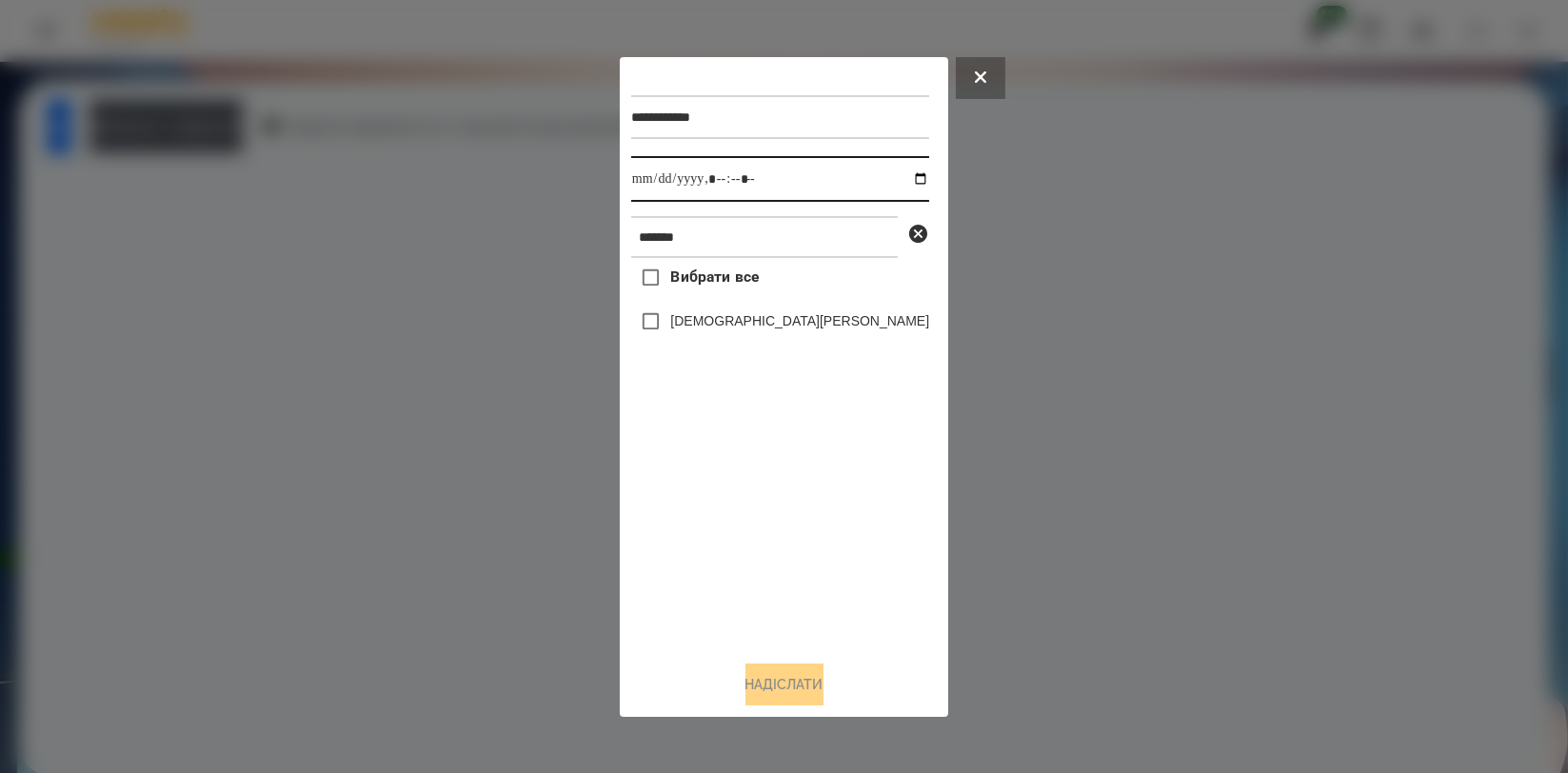
click at [907, 176] on input "datetime-local" at bounding box center [781, 179] width 298 height 46
click at [893, 175] on input "datetime-local" at bounding box center [781, 179] width 298 height 46
type input "**********"
drag, startPoint x: 701, startPoint y: 503, endPoint x: 721, endPoint y: 442, distance: 64.2
click at [702, 503] on div "Вибрати все [PERSON_NAME]" at bounding box center [781, 451] width 298 height 387
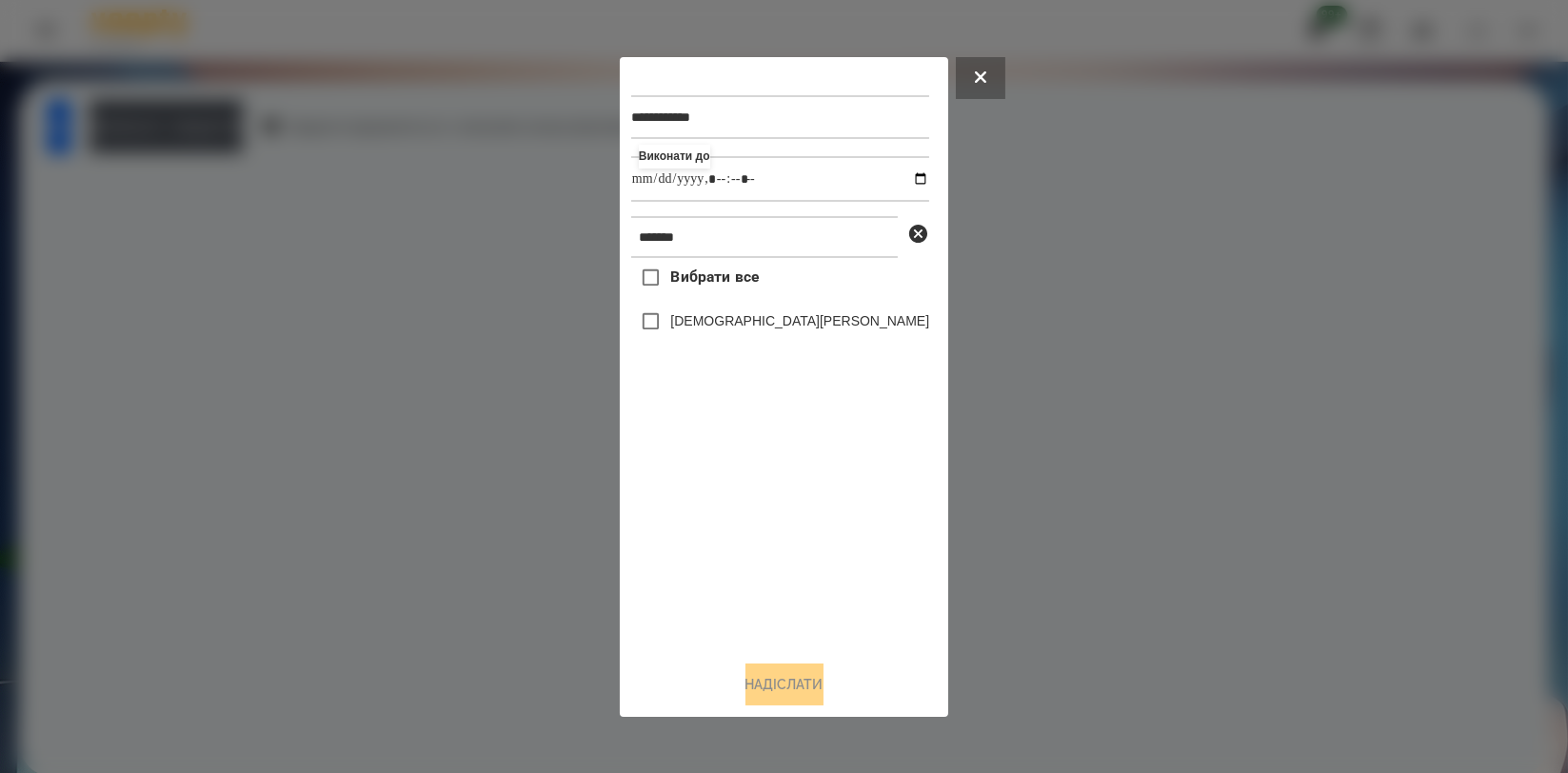
click at [736, 324] on label "[DEMOGRAPHIC_DATA][PERSON_NAME]" at bounding box center [799, 320] width 259 height 19
click at [802, 676] on button "Надіслати" at bounding box center [784, 684] width 79 height 42
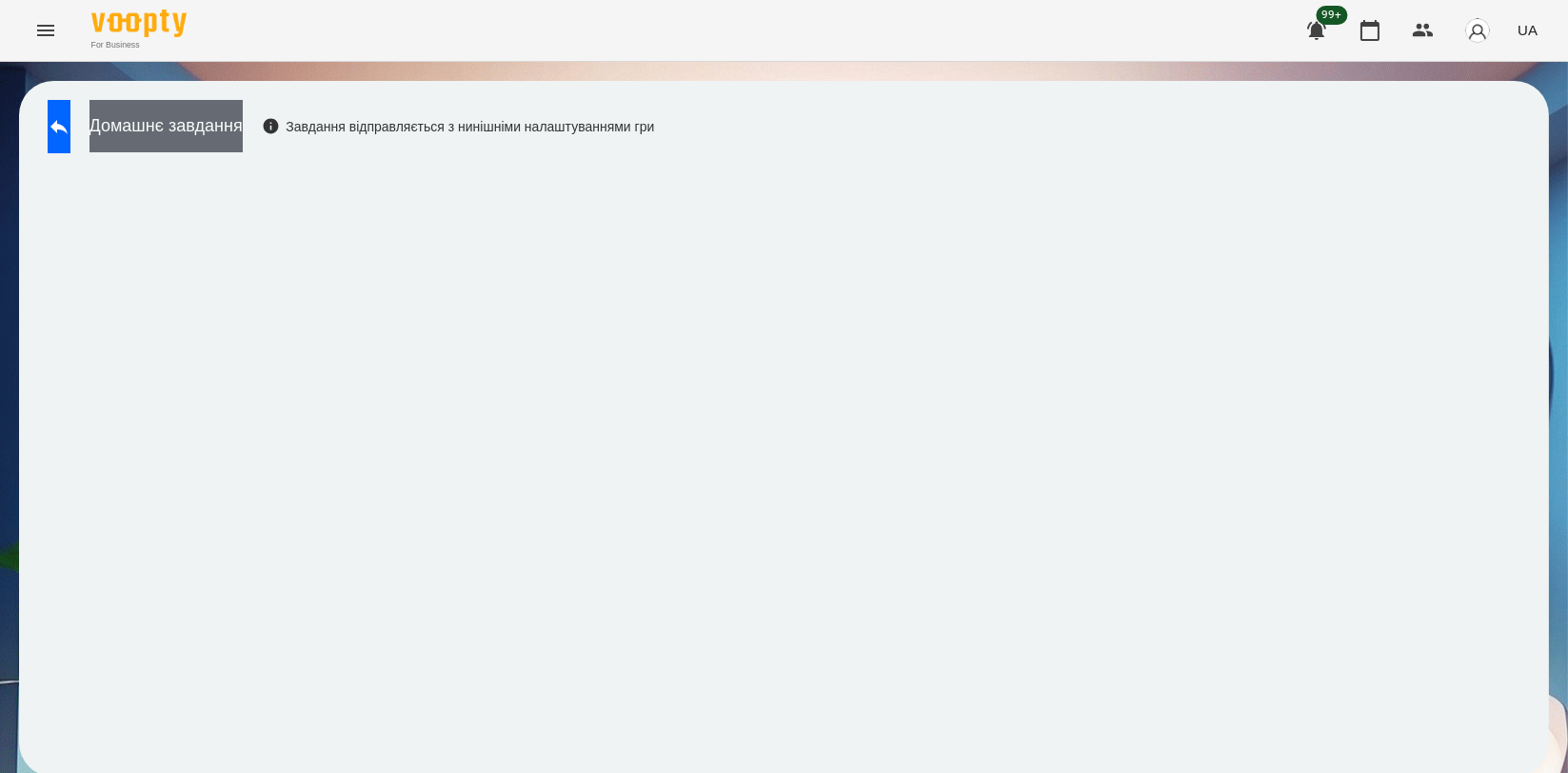
click at [243, 149] on button "Домашнє завдання" at bounding box center [166, 126] width 153 height 53
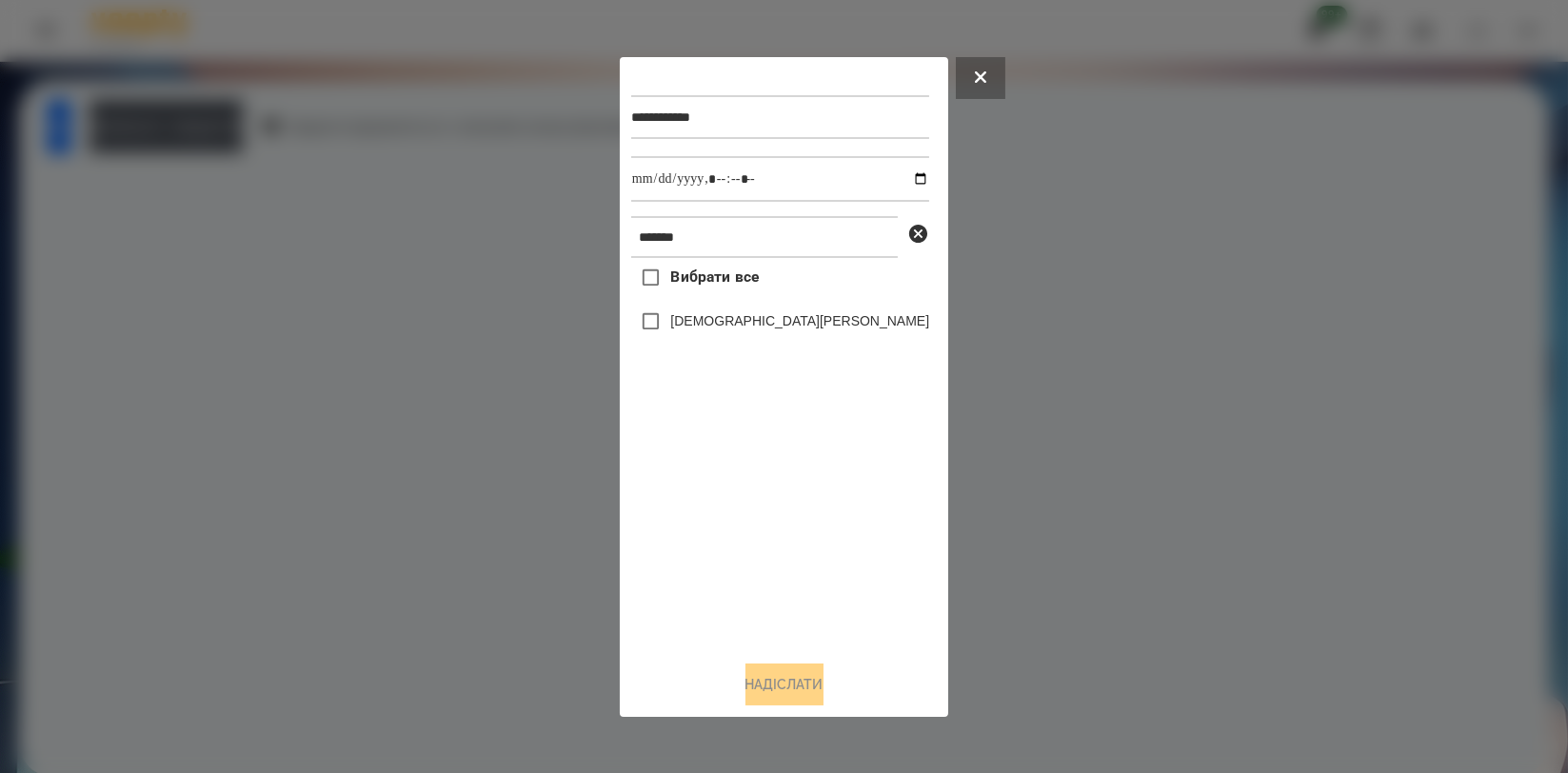
click at [322, 227] on div at bounding box center [784, 386] width 1568 height 773
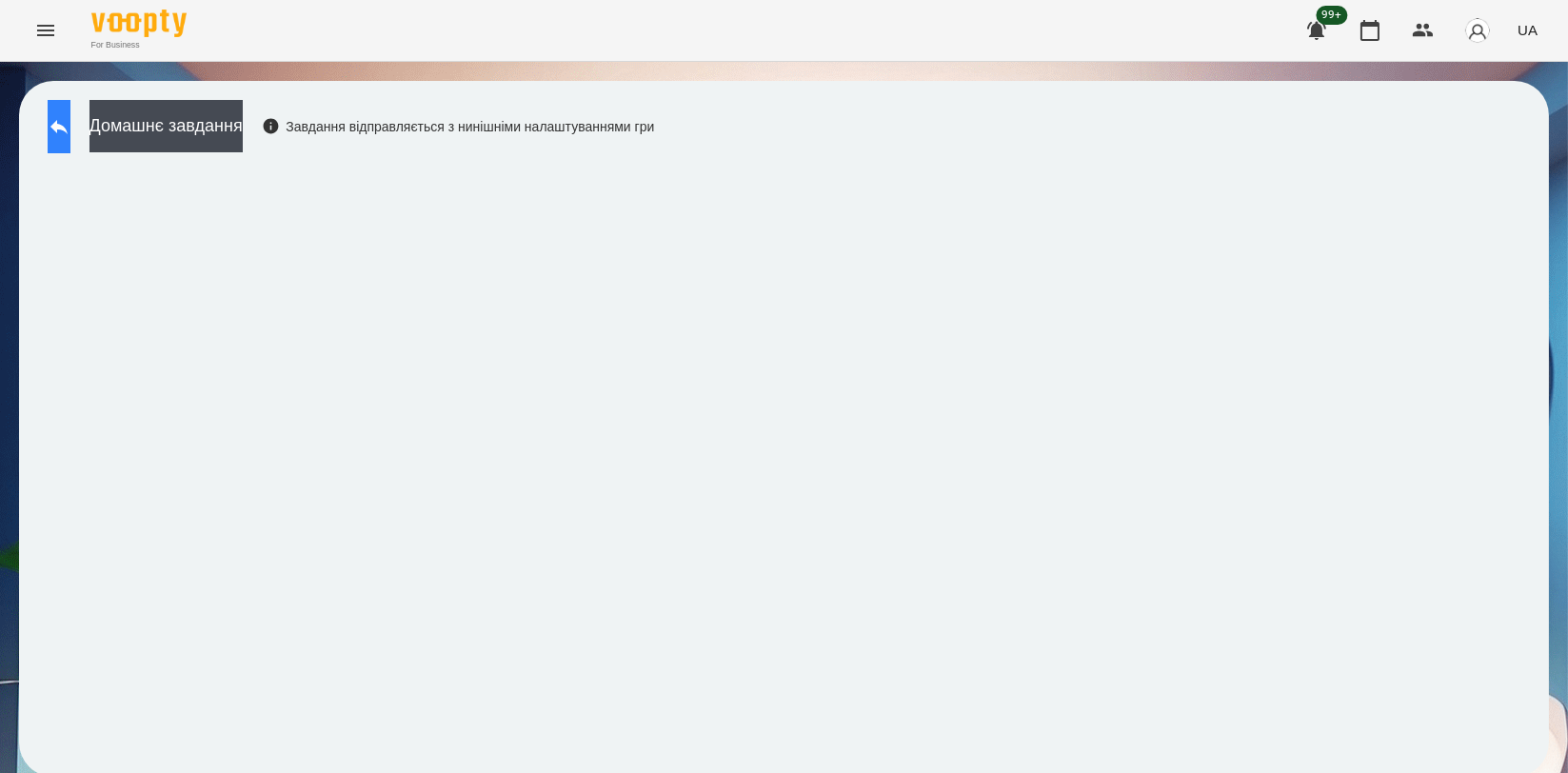
click at [55, 134] on button at bounding box center [59, 127] width 23 height 54
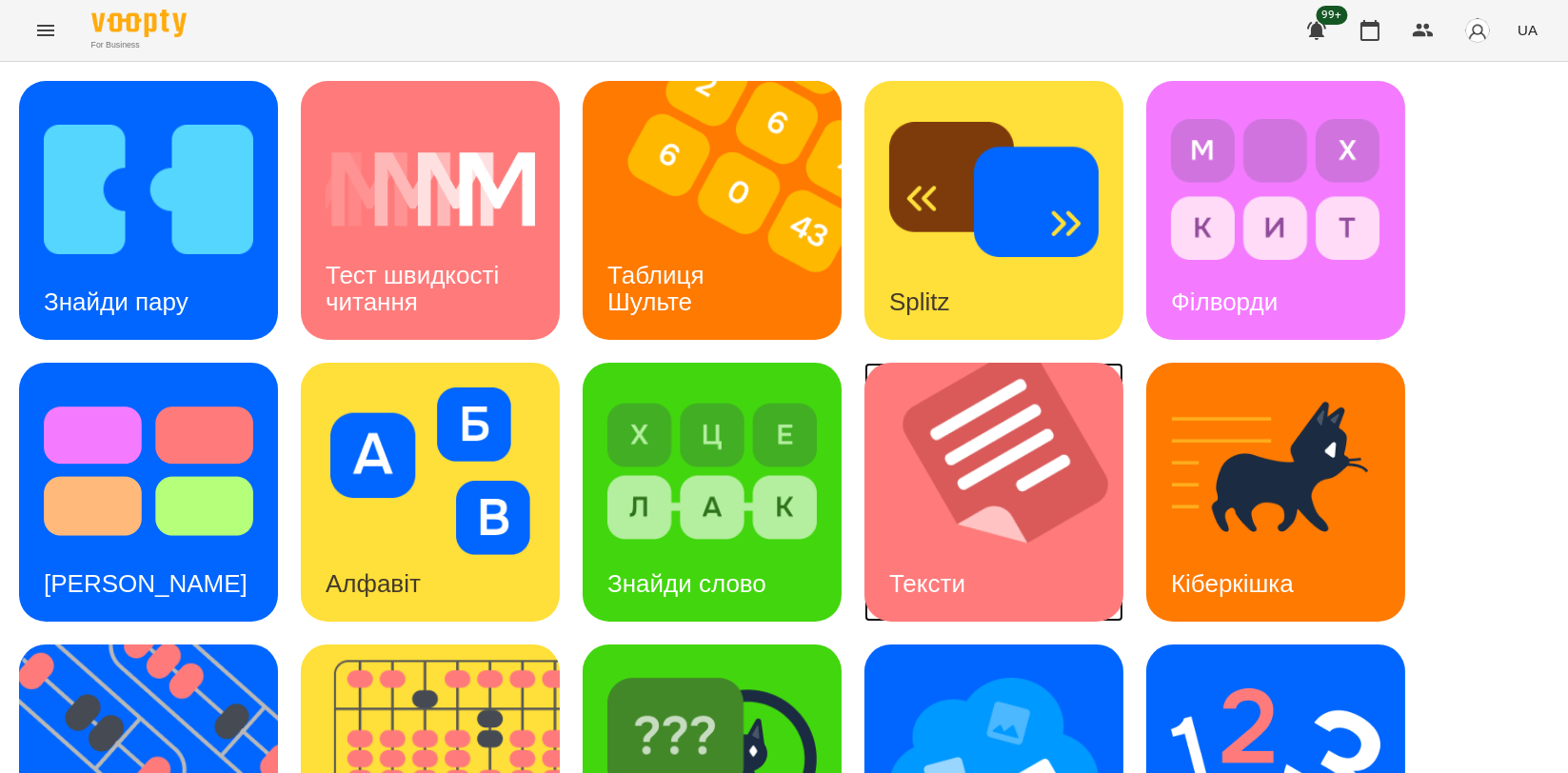
click at [1028, 516] on img at bounding box center [1005, 492] width 282 height 259
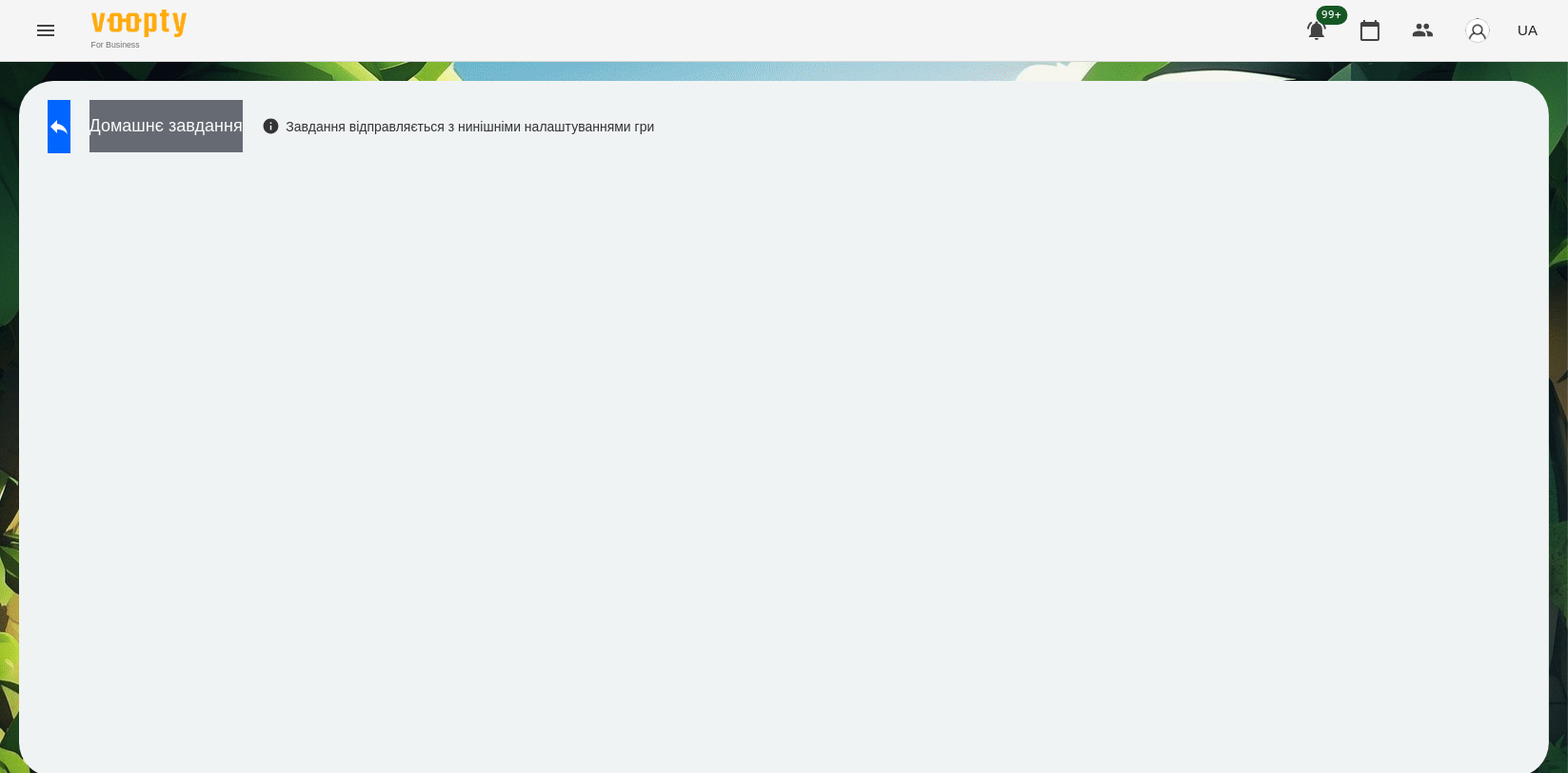
click at [177, 137] on button "Домашнє завдання" at bounding box center [166, 126] width 153 height 53
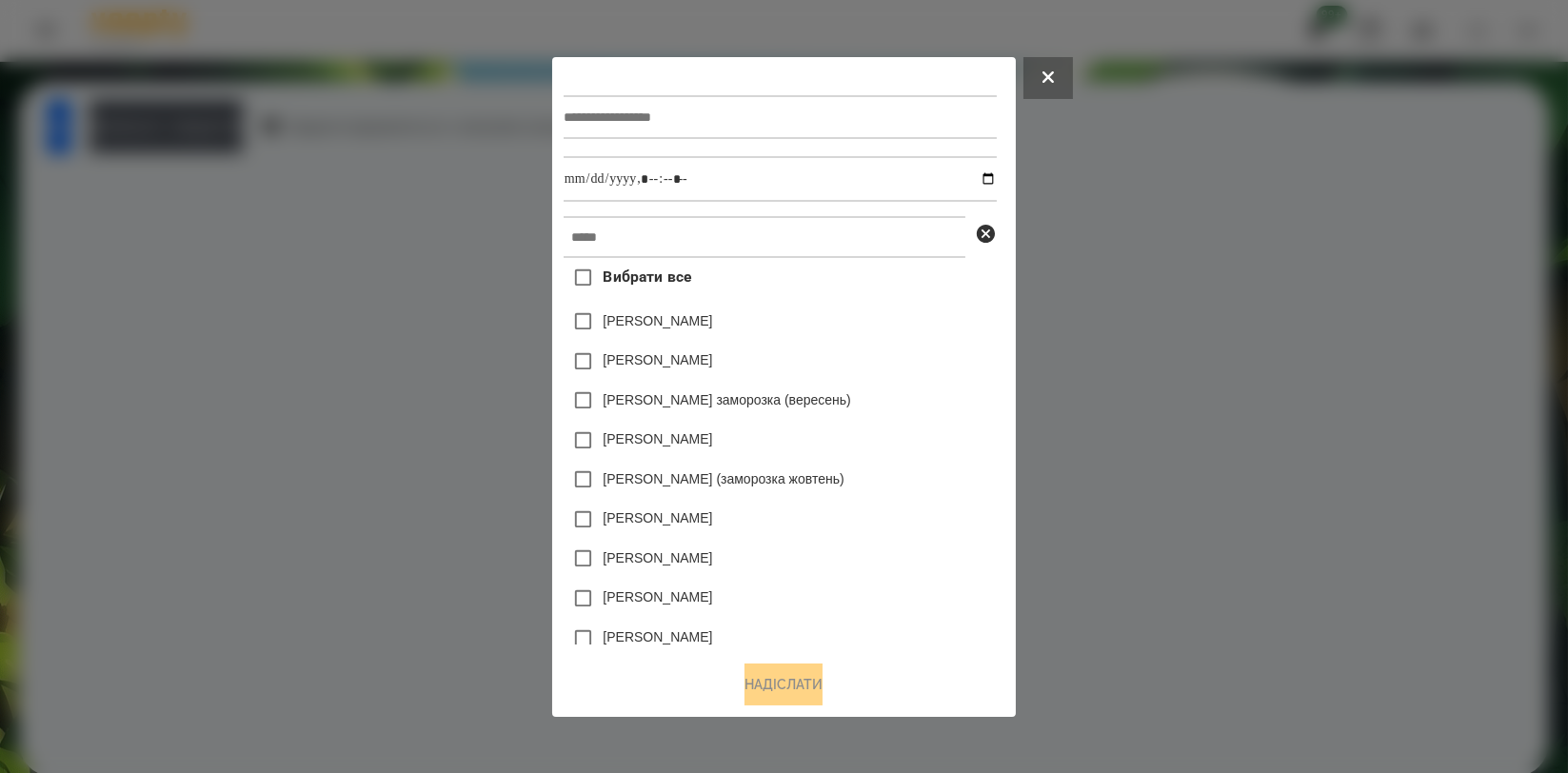
click at [1294, 394] on div at bounding box center [784, 386] width 1568 height 773
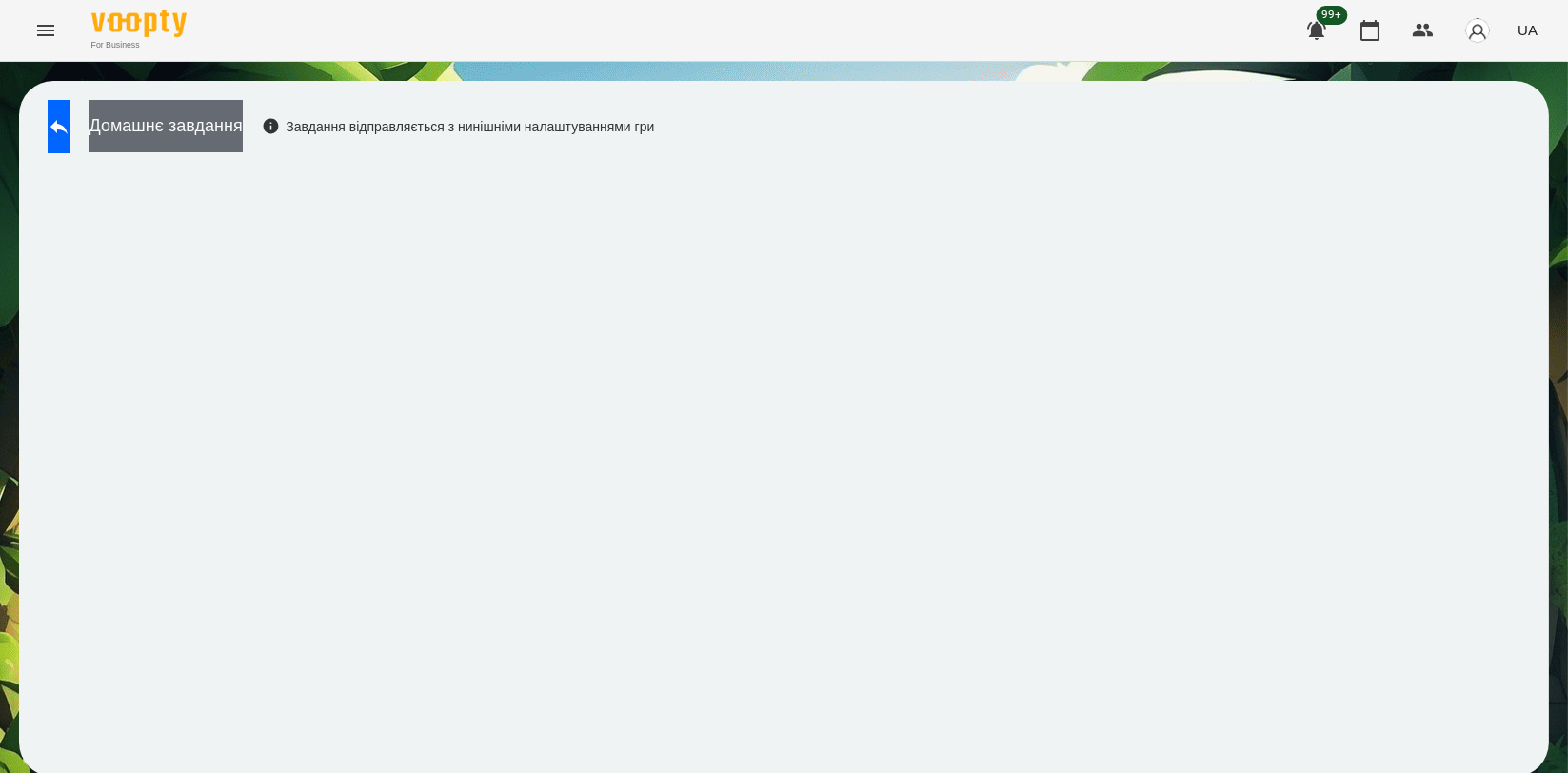
click at [243, 129] on button "Домашнє завдання" at bounding box center [166, 126] width 153 height 53
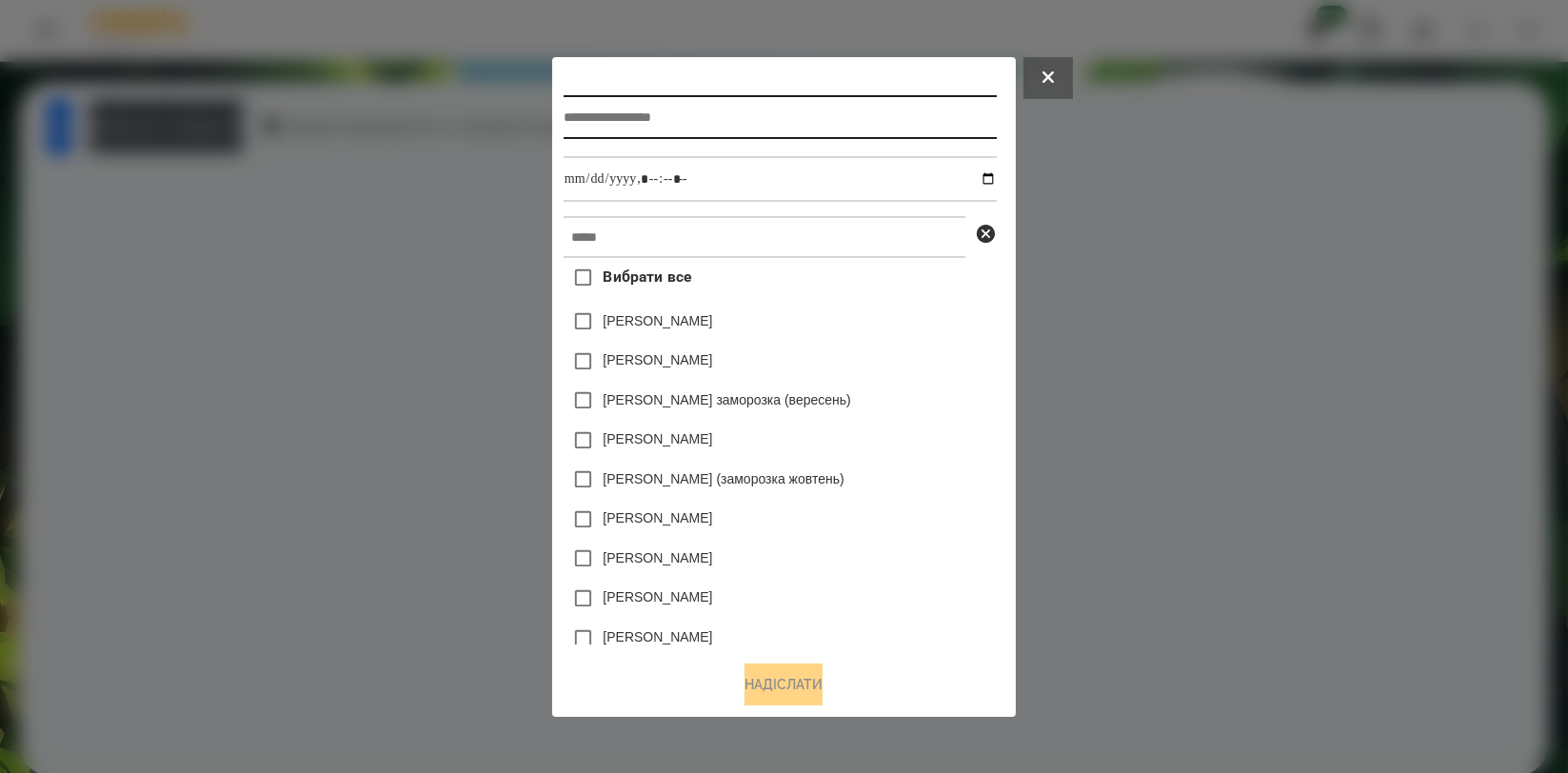
click at [766, 123] on input "text" at bounding box center [781, 117] width 434 height 44
type input "**********"
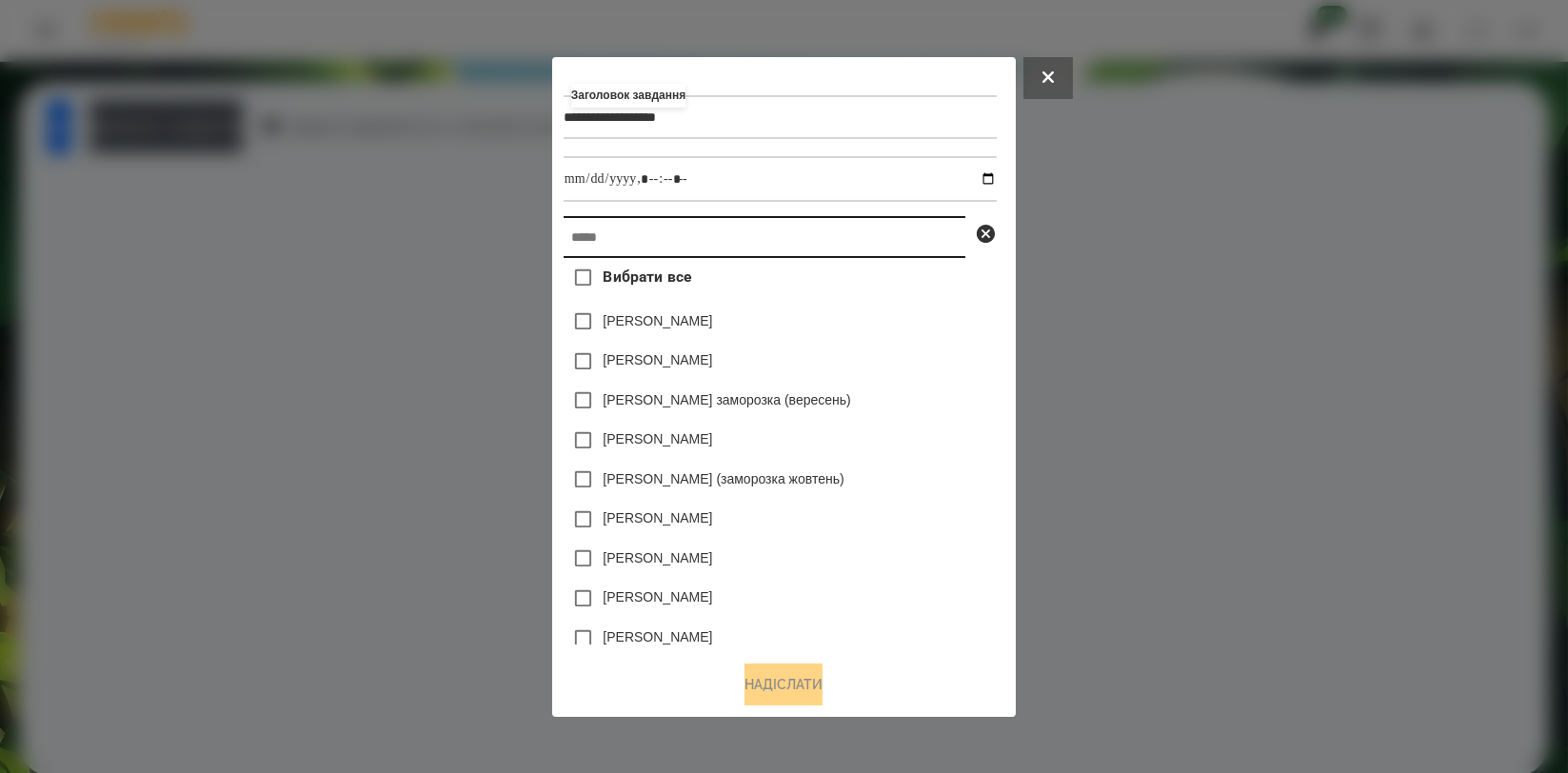
click at [752, 226] on input "text" at bounding box center [765, 237] width 402 height 42
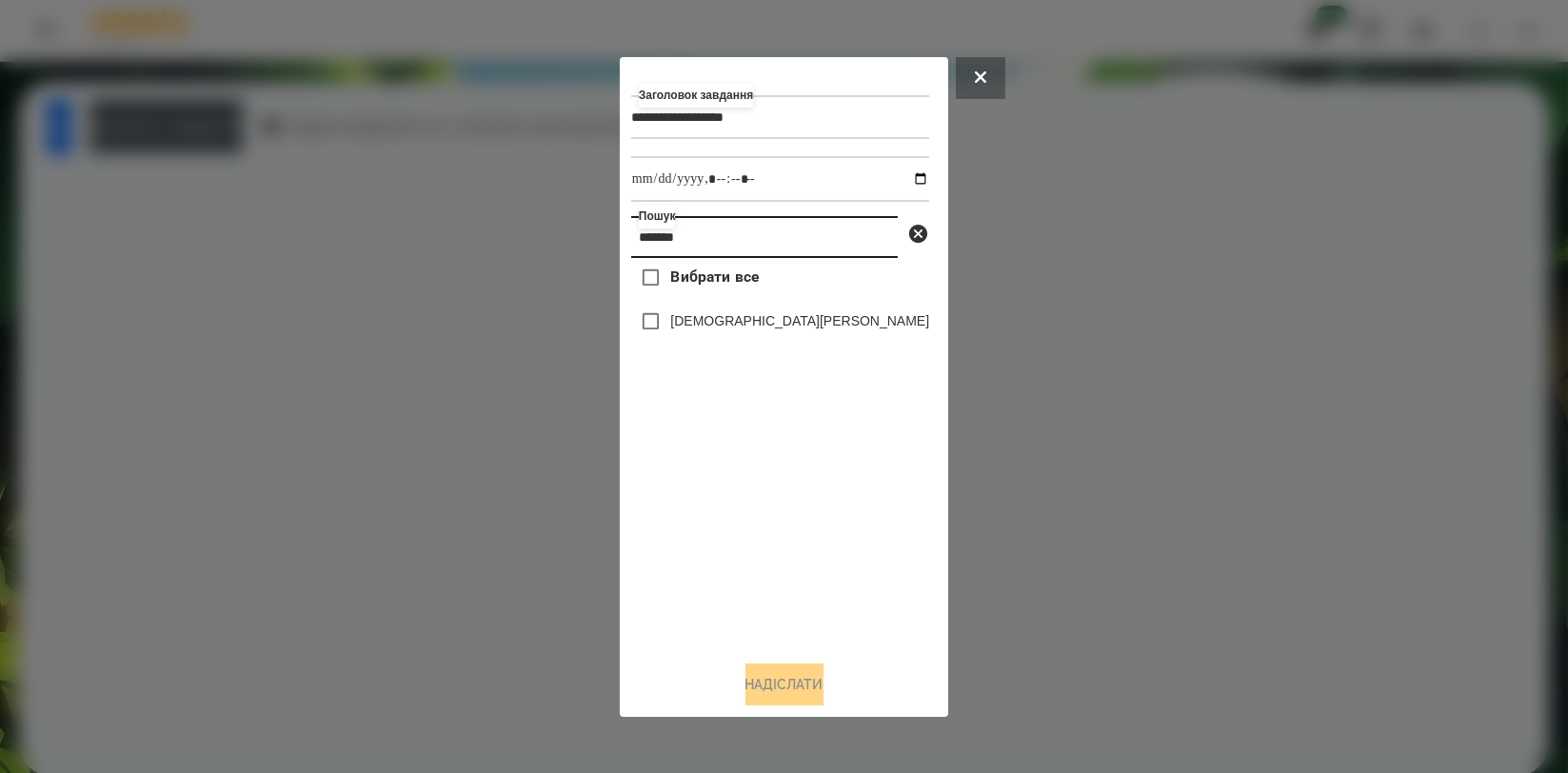
type input "*******"
click at [725, 318] on label "[DEMOGRAPHIC_DATA][PERSON_NAME]" at bounding box center [799, 320] width 259 height 19
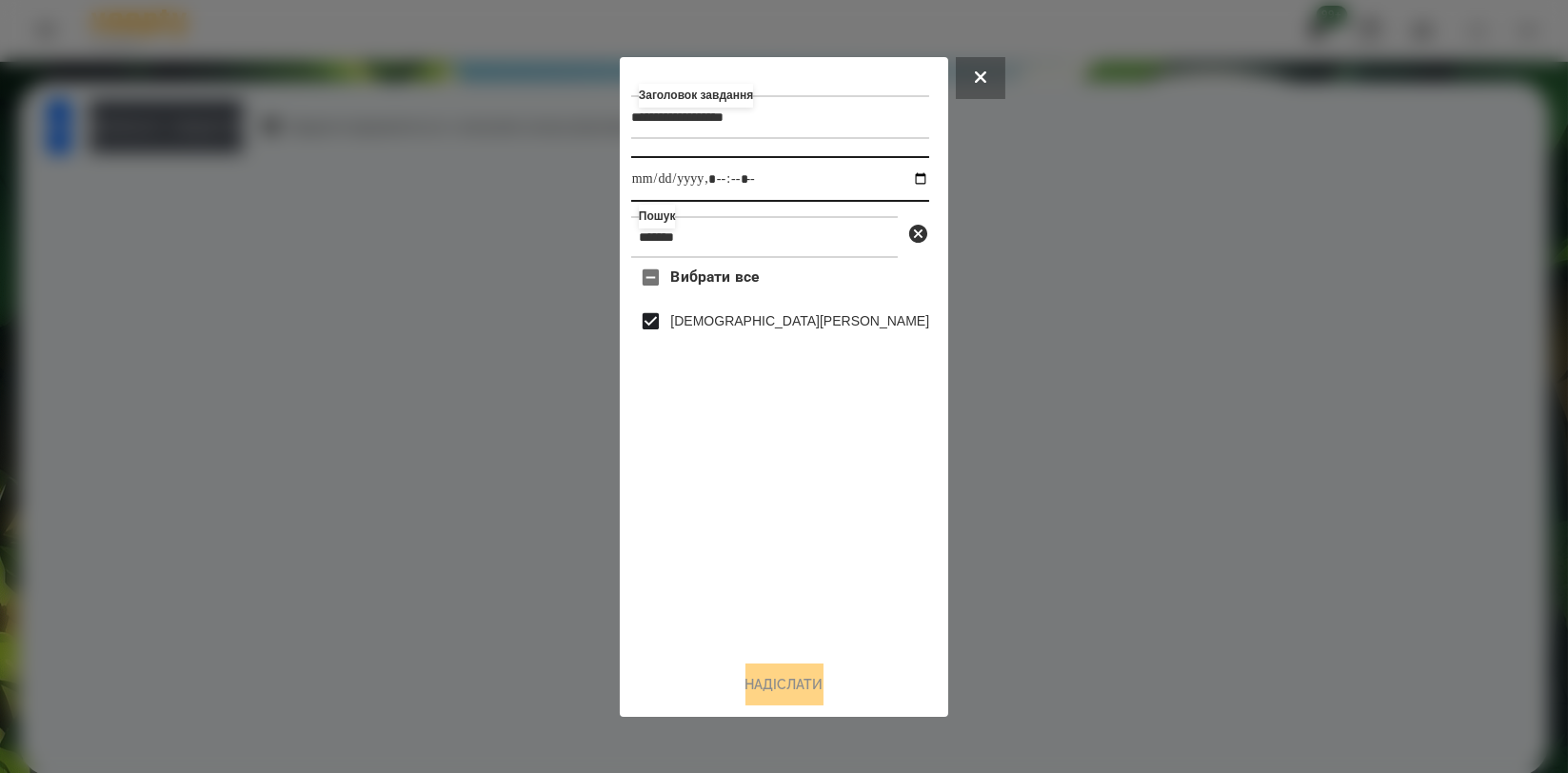
click at [902, 175] on input "datetime-local" at bounding box center [781, 179] width 298 height 46
type input "**********"
drag, startPoint x: 861, startPoint y: 507, endPoint x: 858, endPoint y: 529, distance: 22.2
click at [861, 507] on div "Вибрати все [PERSON_NAME]" at bounding box center [781, 451] width 298 height 387
click at [783, 699] on button "Надіслати" at bounding box center [784, 684] width 79 height 42
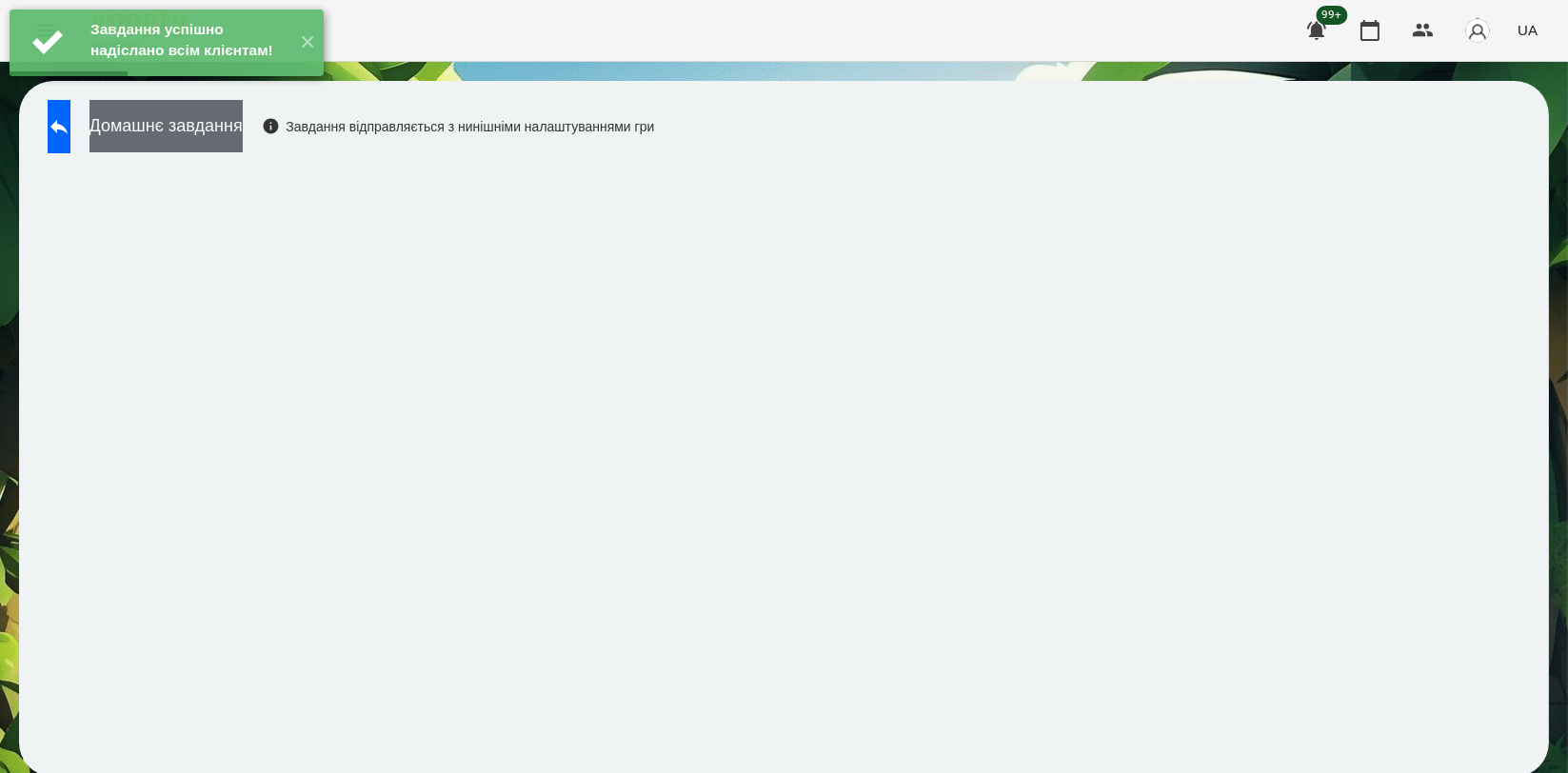
click at [243, 139] on button "Домашнє завдання" at bounding box center [166, 126] width 153 height 53
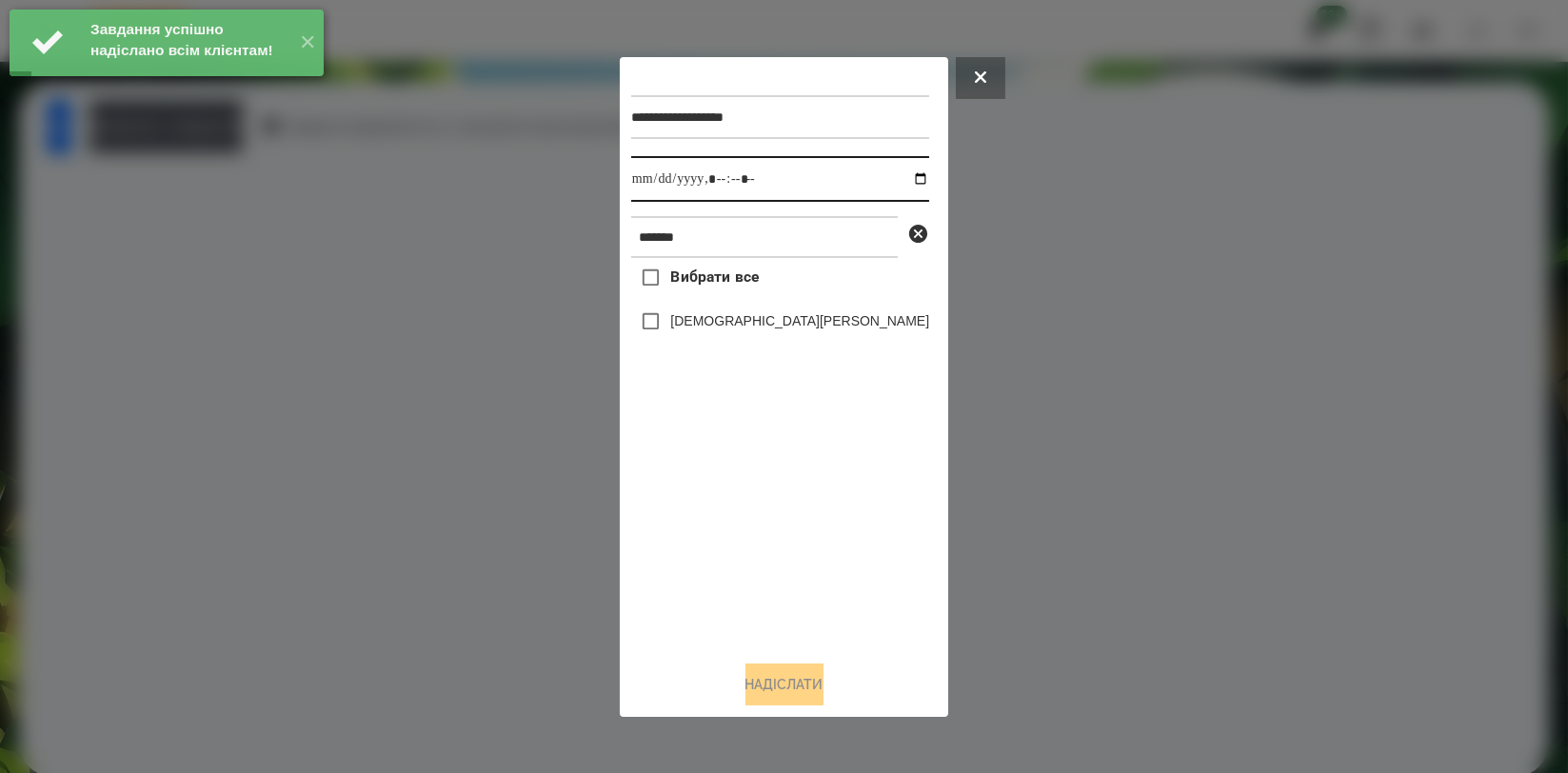
click at [895, 183] on input "datetime-local" at bounding box center [781, 179] width 298 height 46
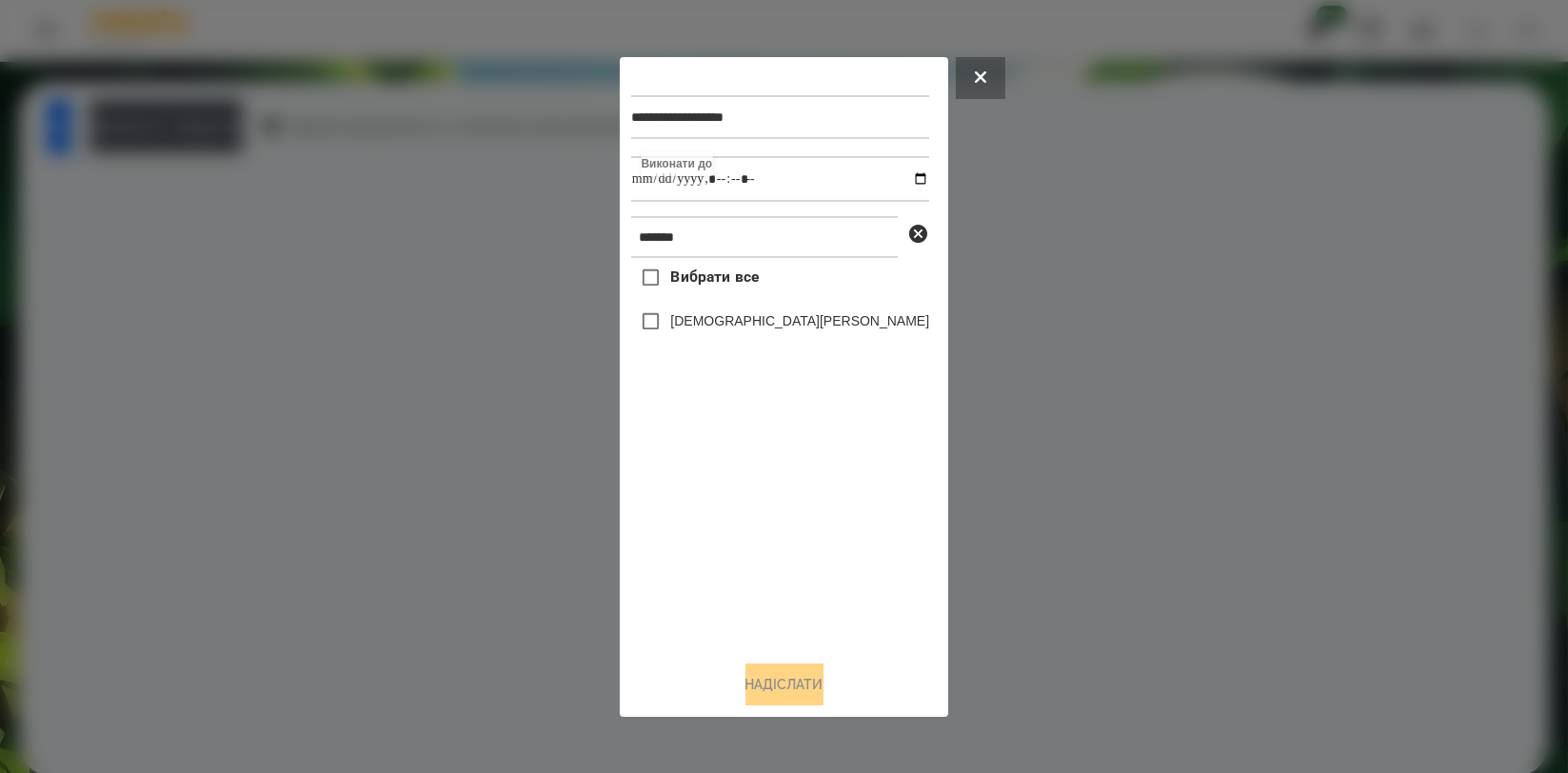
type input "**********"
click at [724, 494] on div "Вибрати все [PERSON_NAME]" at bounding box center [781, 451] width 298 height 387
click at [732, 330] on label "[DEMOGRAPHIC_DATA][PERSON_NAME]" at bounding box center [799, 320] width 259 height 19
click at [797, 687] on button "Надіслати" at bounding box center [784, 684] width 79 height 42
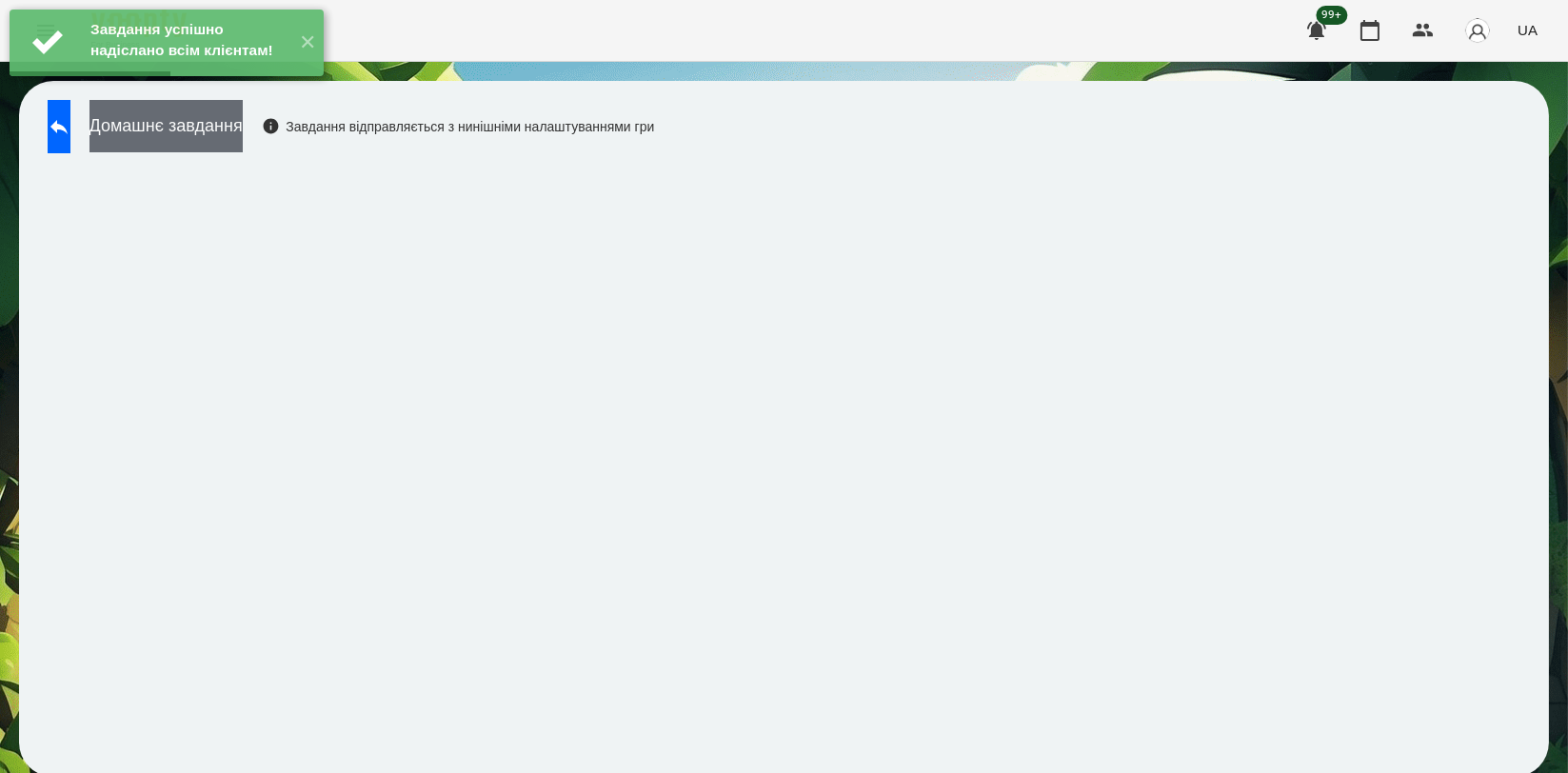
click at [243, 120] on button "Домашнє завдання" at bounding box center [166, 126] width 153 height 53
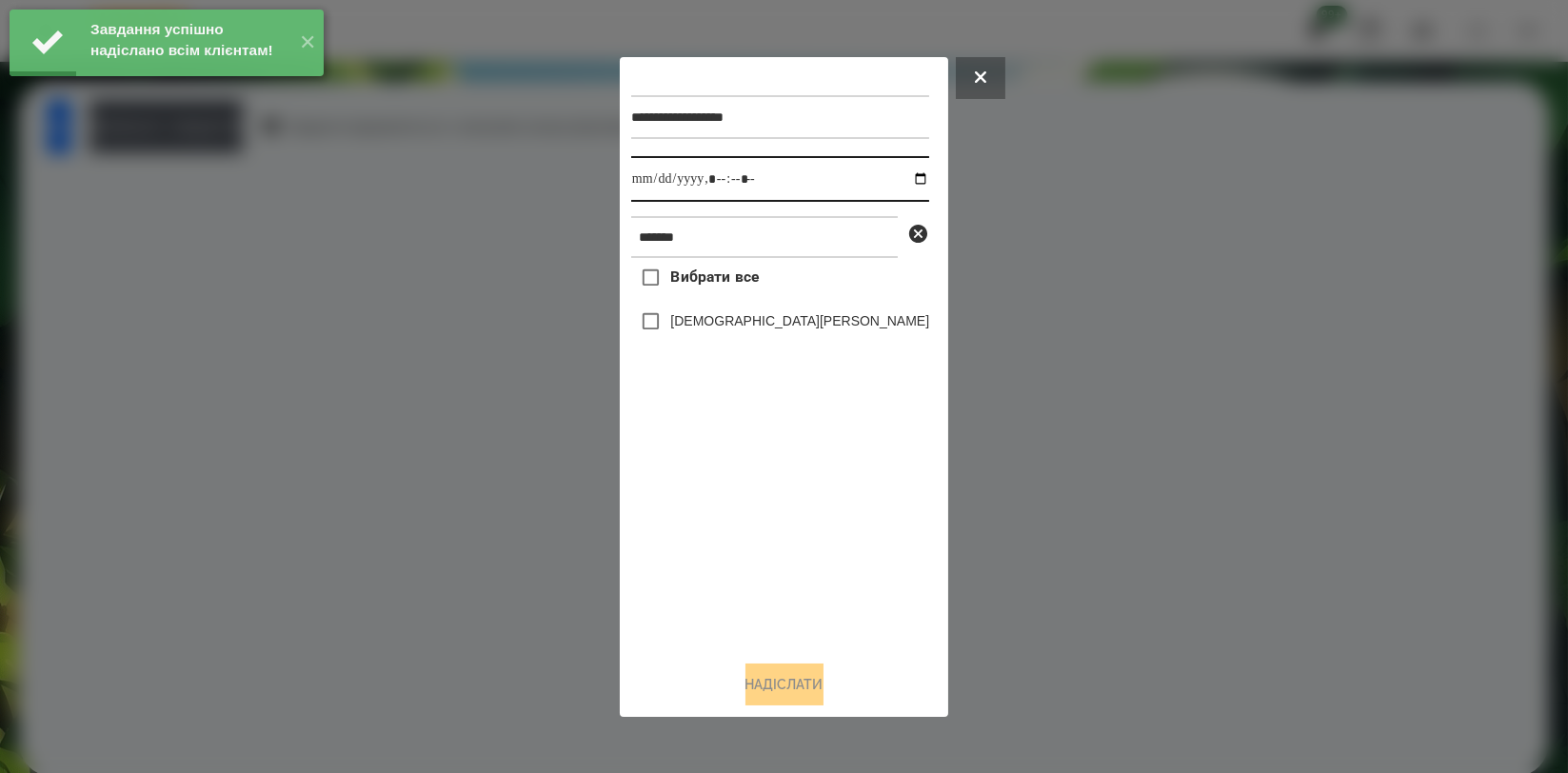
click at [895, 179] on input "datetime-local" at bounding box center [781, 179] width 298 height 46
type input "**********"
drag, startPoint x: 751, startPoint y: 523, endPoint x: 748, endPoint y: 483, distance: 40.1
click at [751, 523] on div "Вибрати все [PERSON_NAME]" at bounding box center [781, 451] width 298 height 387
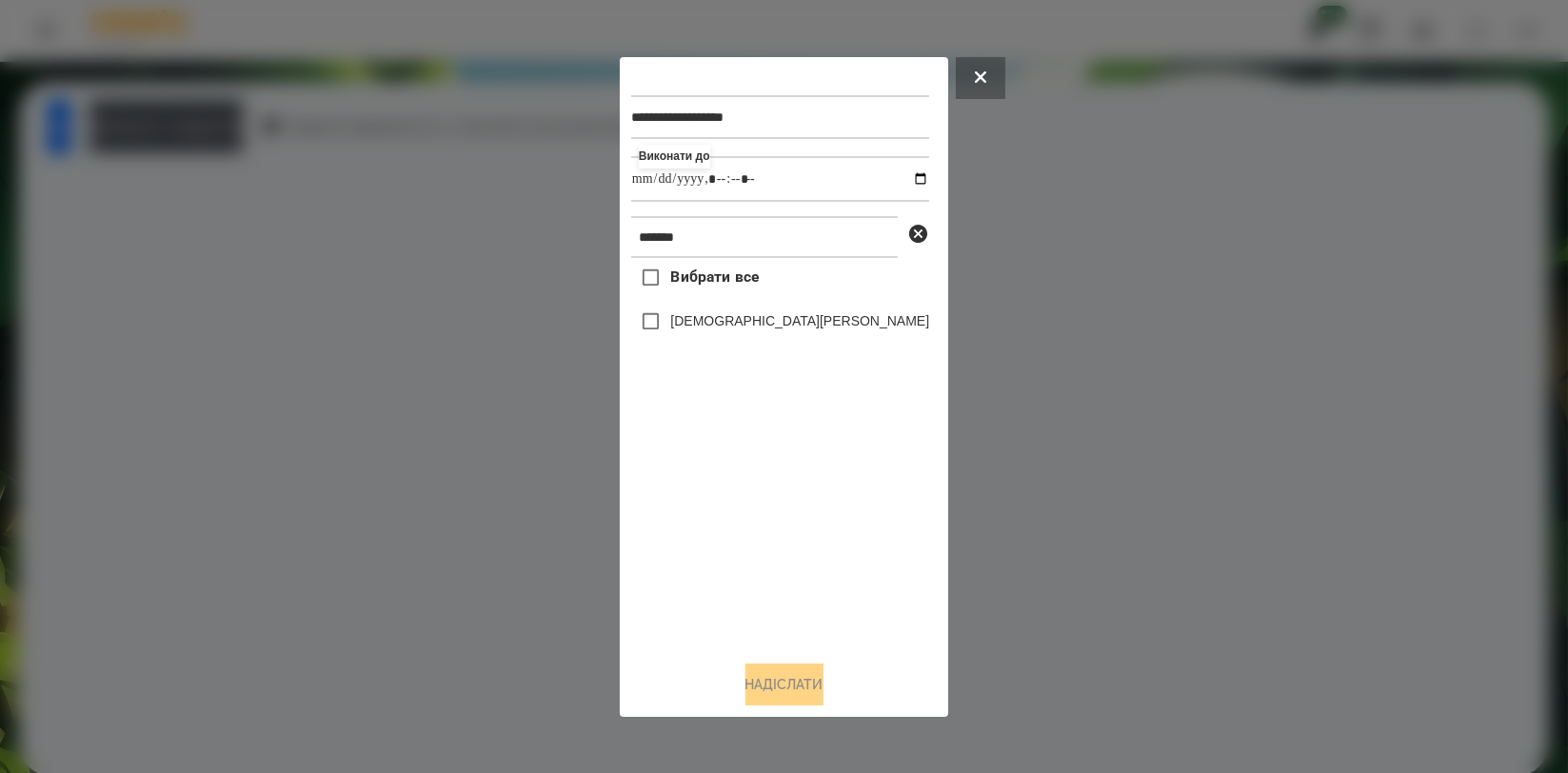
click at [761, 329] on label "[DEMOGRAPHIC_DATA][PERSON_NAME]" at bounding box center [799, 320] width 259 height 19
click at [783, 677] on button "Надіслати" at bounding box center [784, 684] width 79 height 42
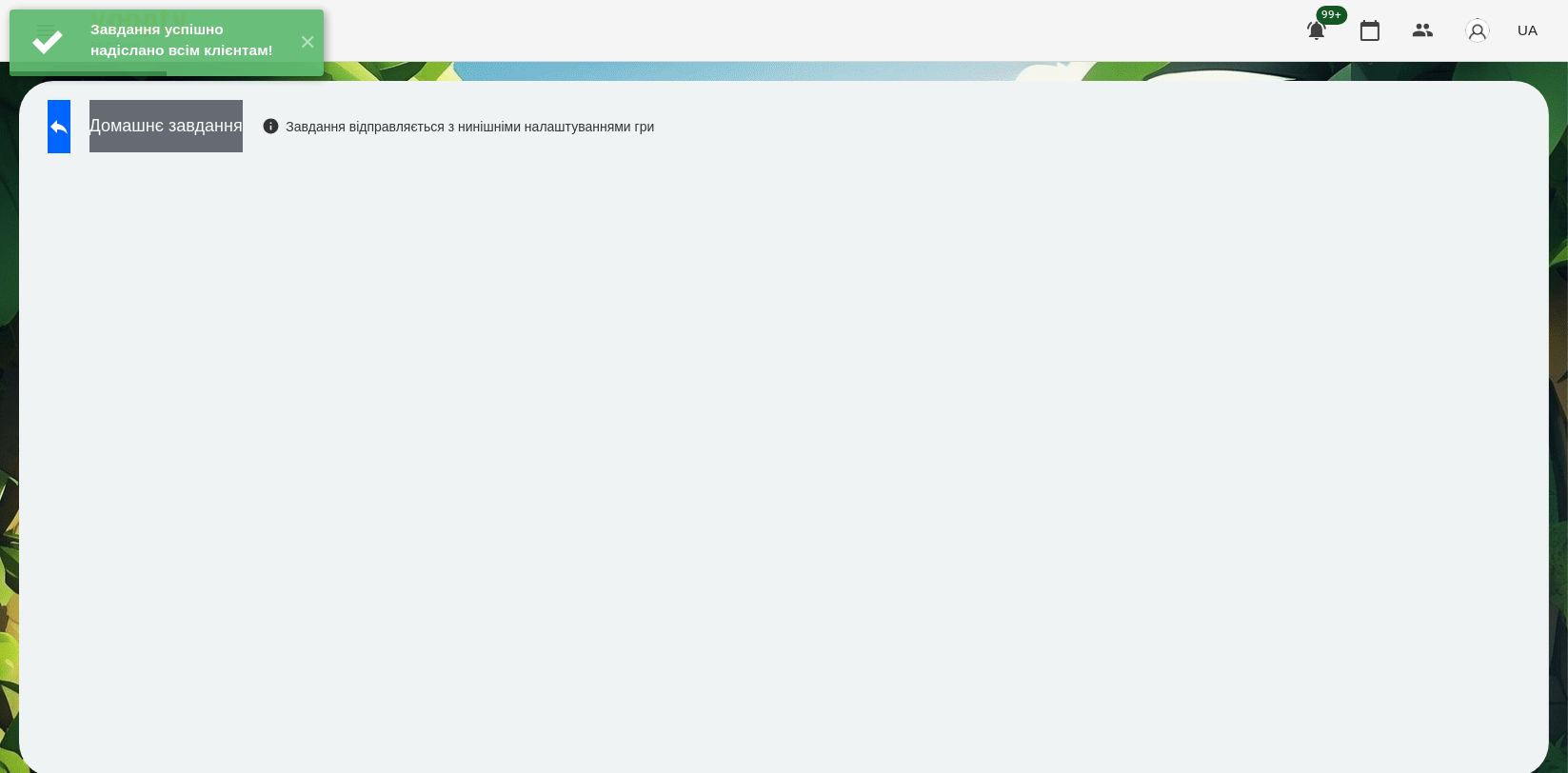
click at [243, 128] on button "Домашнє завдання" at bounding box center [166, 126] width 153 height 53
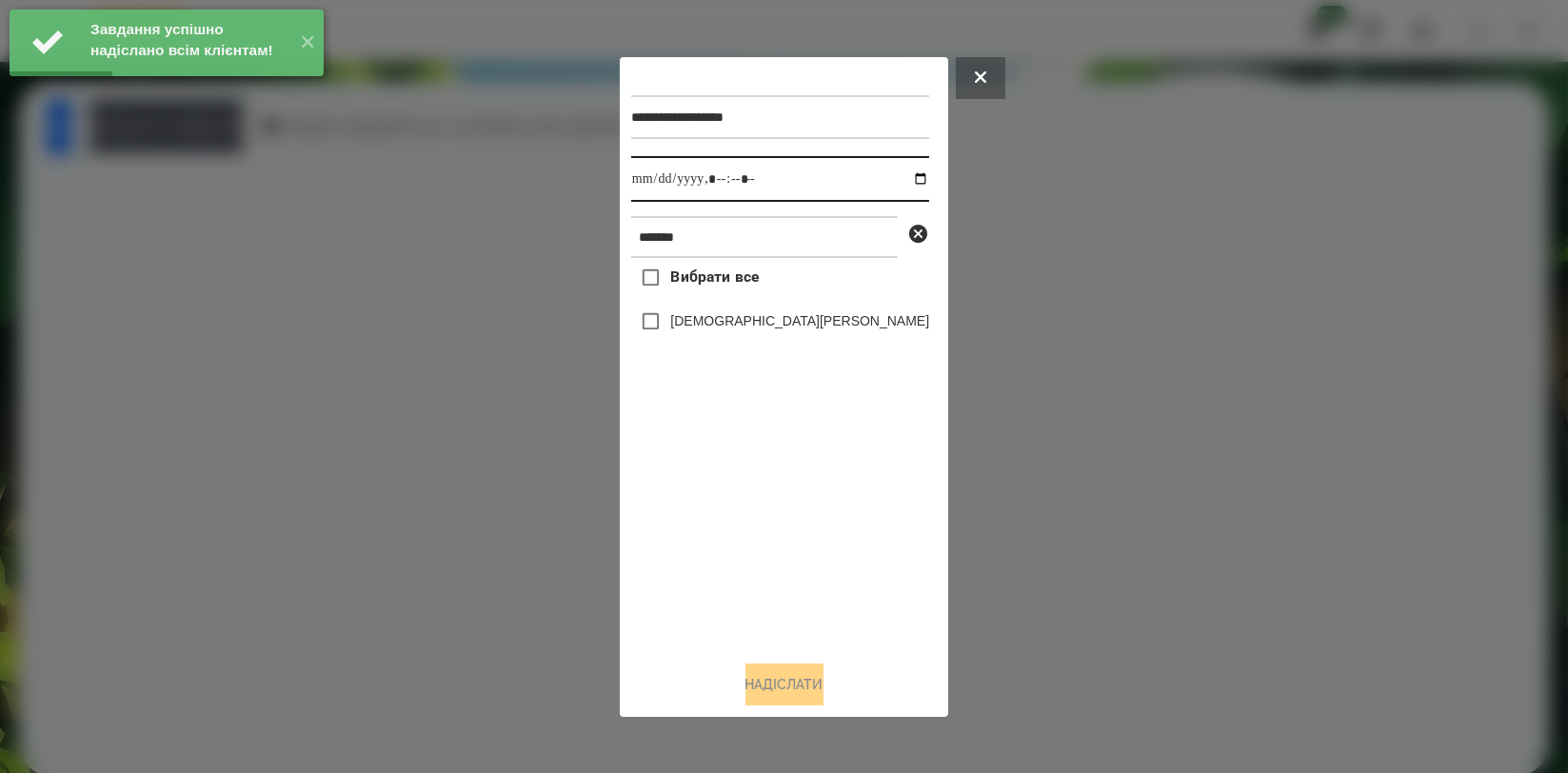
click at [885, 180] on input "datetime-local" at bounding box center [781, 179] width 298 height 46
click at [897, 173] on input "datetime-local" at bounding box center [781, 179] width 298 height 46
type input "**********"
drag, startPoint x: 770, startPoint y: 504, endPoint x: 764, endPoint y: 374, distance: 130.1
click at [770, 505] on div "Вибрати все [PERSON_NAME]" at bounding box center [781, 451] width 298 height 387
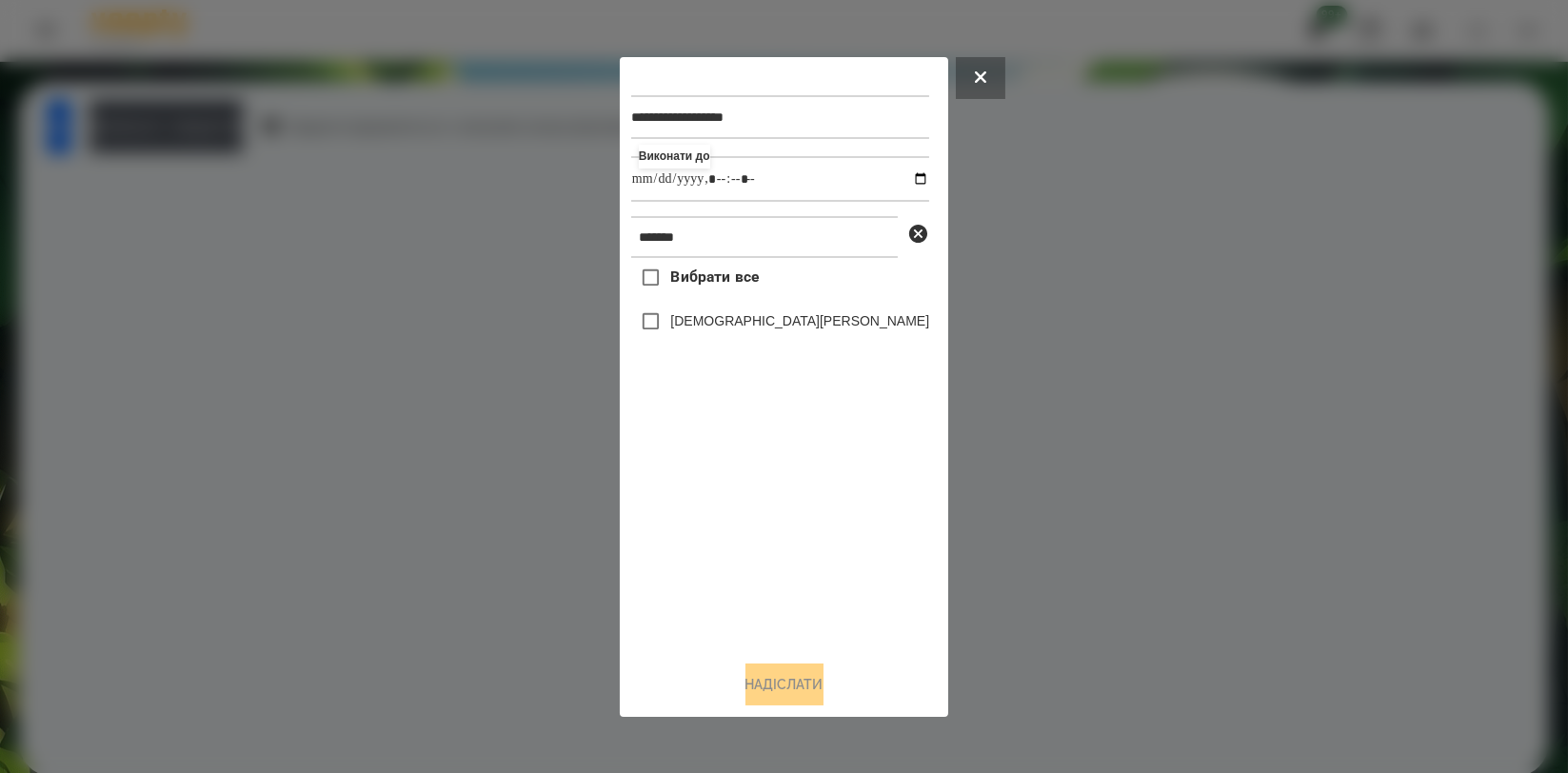
click at [768, 329] on label "[DEMOGRAPHIC_DATA][PERSON_NAME]" at bounding box center [799, 320] width 259 height 19
drag, startPoint x: 783, startPoint y: 668, endPoint x: 780, endPoint y: 681, distance: 13.3
click at [783, 669] on button "Надіслати" at bounding box center [784, 684] width 79 height 42
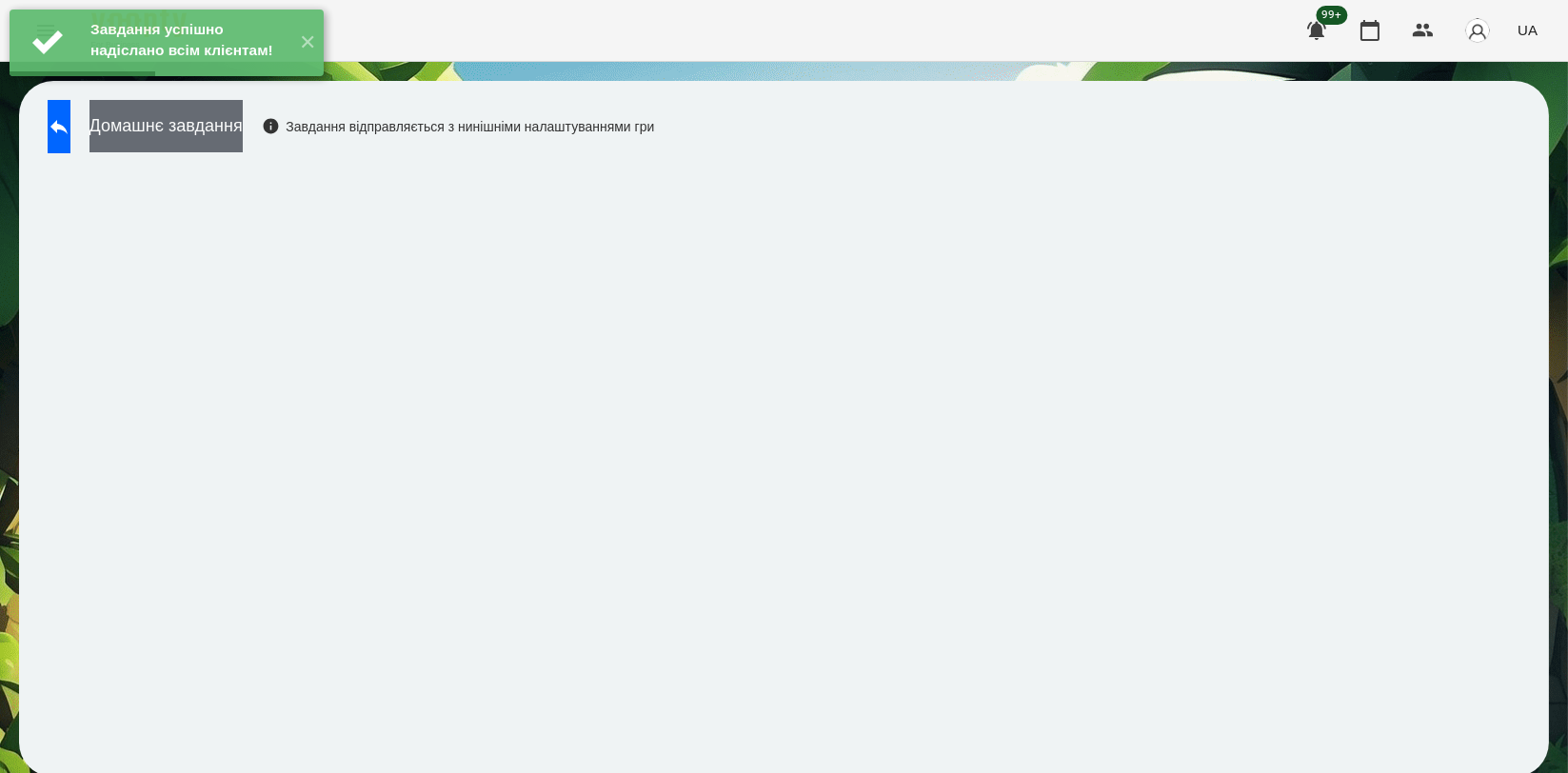
click at [243, 131] on button "Домашнє завдання" at bounding box center [166, 126] width 153 height 53
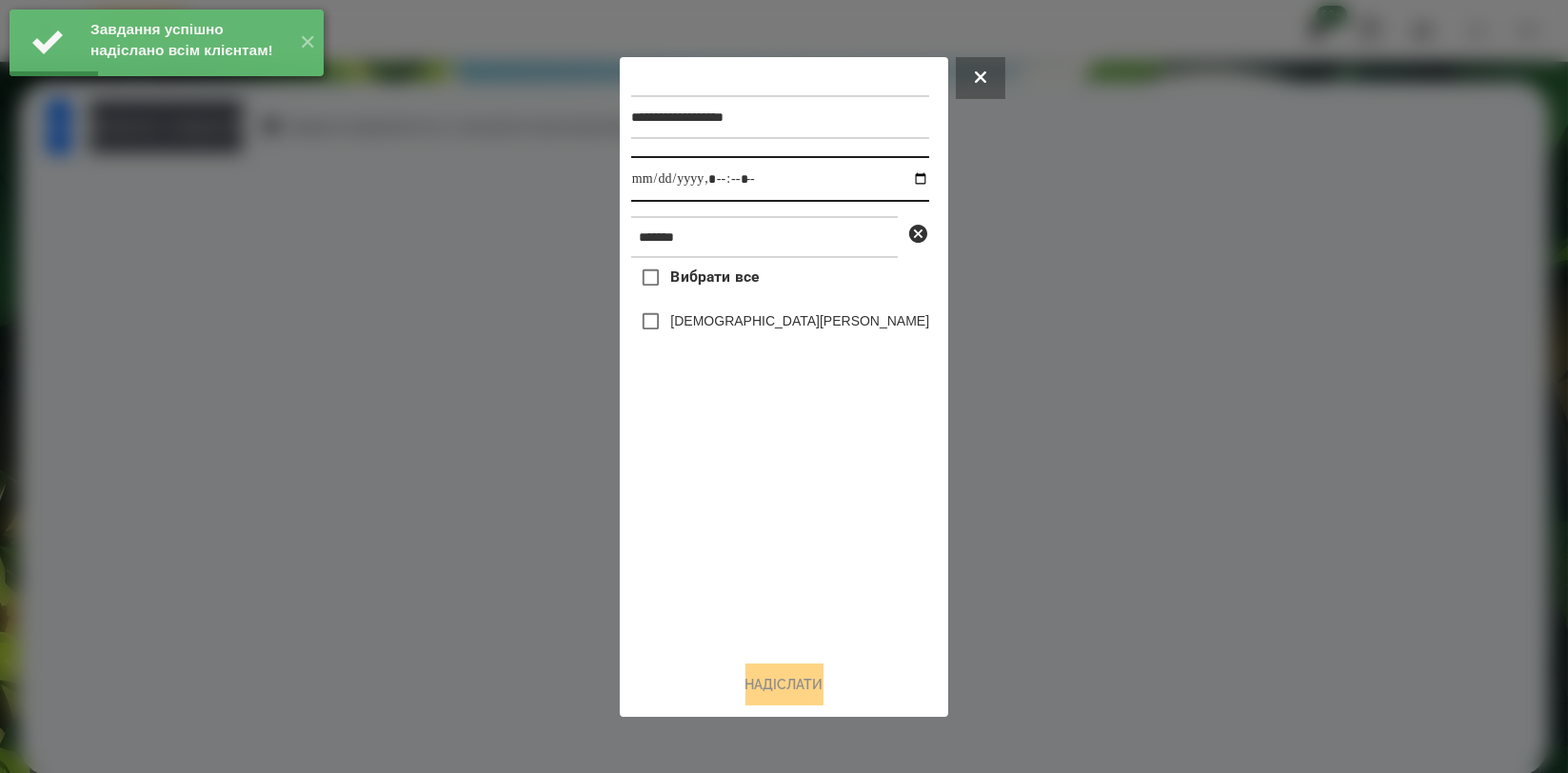
click at [896, 173] on input "datetime-local" at bounding box center [781, 179] width 298 height 46
type input "**********"
drag, startPoint x: 799, startPoint y: 529, endPoint x: 783, endPoint y: 399, distance: 131.0
click at [799, 531] on div "Вибрати все [PERSON_NAME]" at bounding box center [781, 451] width 298 height 387
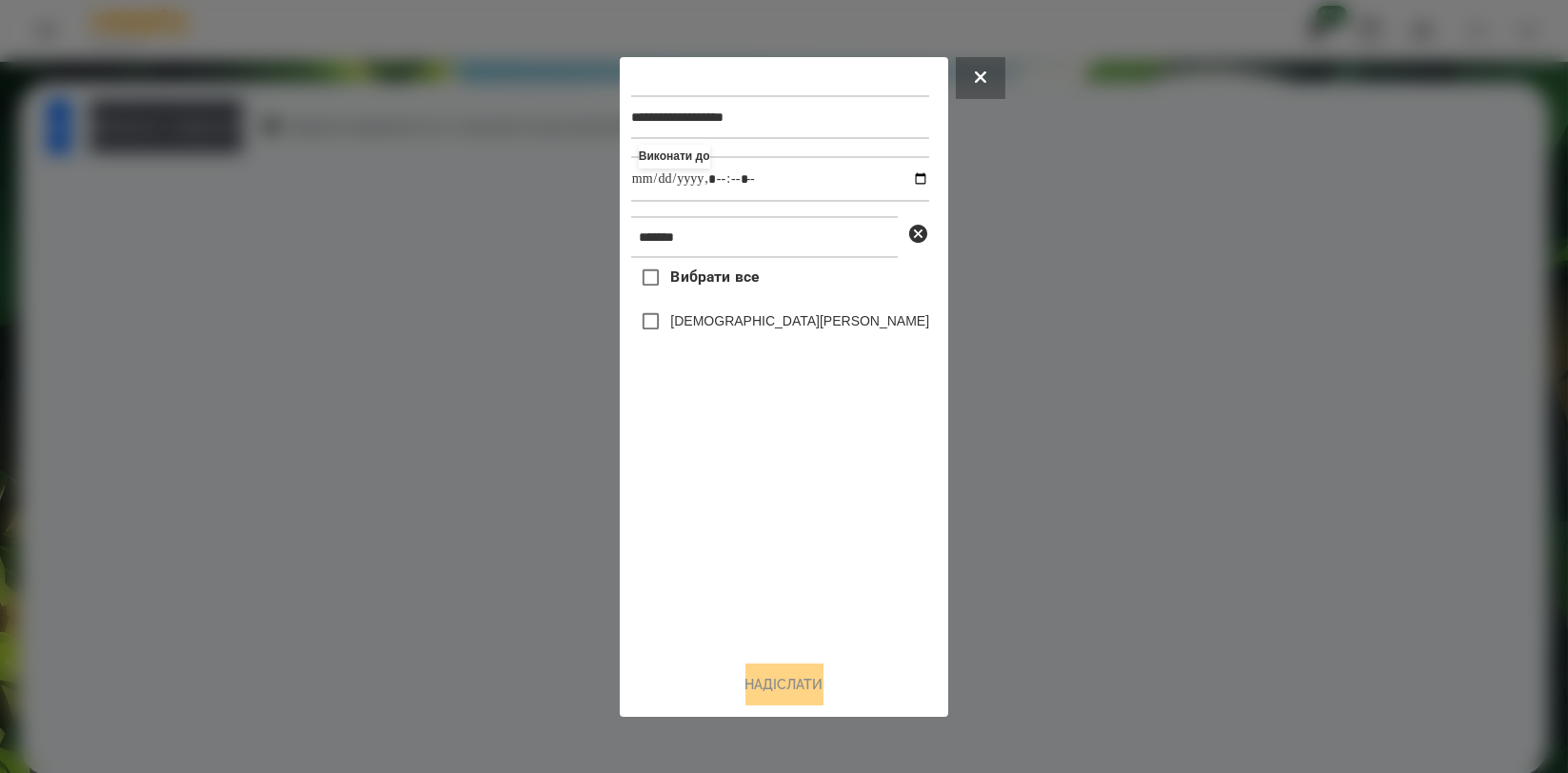
click at [775, 324] on label "[DEMOGRAPHIC_DATA][PERSON_NAME]" at bounding box center [799, 320] width 259 height 19
click at [808, 685] on button "Надіслати" at bounding box center [784, 684] width 79 height 42
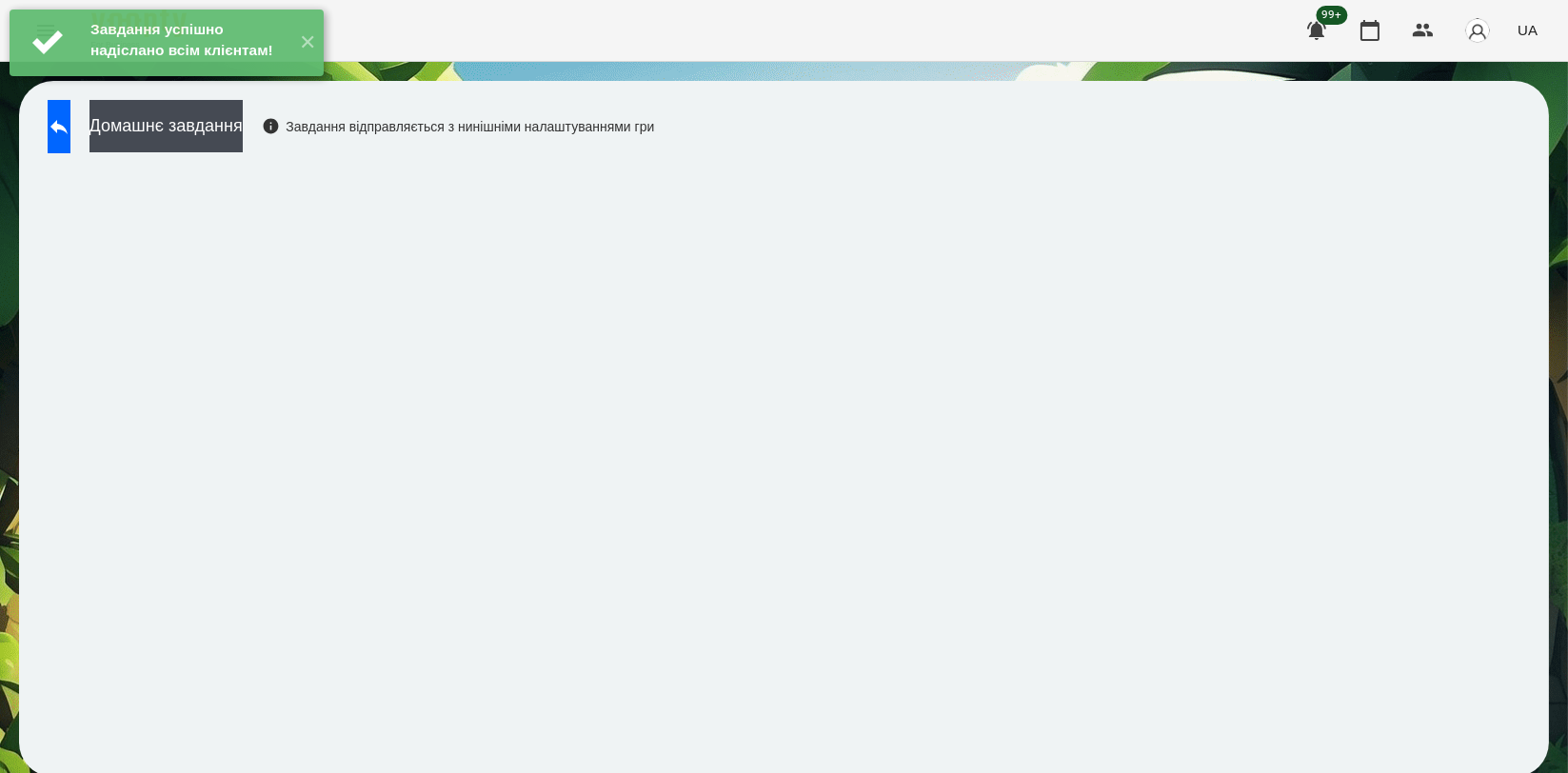
click at [275, 86] on div "Завдання успішно надіслано всім клієнтам! ✕" at bounding box center [166, 43] width 333 height 86
click at [243, 120] on button "Домашнє завдання" at bounding box center [166, 126] width 153 height 53
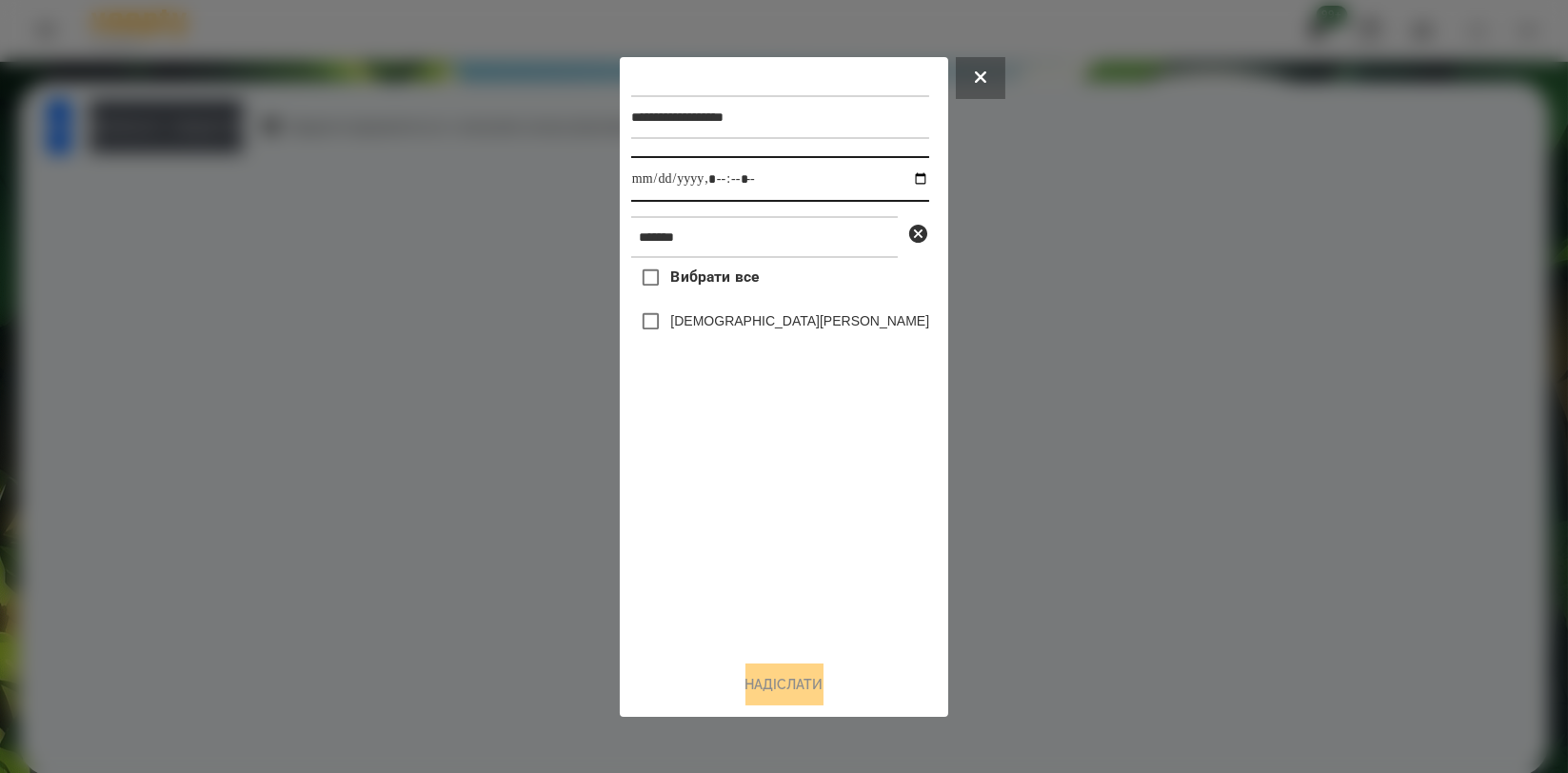
click at [897, 177] on input "datetime-local" at bounding box center [781, 179] width 298 height 46
type input "**********"
click at [795, 551] on div "Вибрати все [PERSON_NAME]" at bounding box center [781, 451] width 298 height 387
click at [754, 336] on div "[DEMOGRAPHIC_DATA][PERSON_NAME]" at bounding box center [781, 322] width 298 height 40
click at [756, 330] on label "[DEMOGRAPHIC_DATA][PERSON_NAME]" at bounding box center [799, 320] width 259 height 19
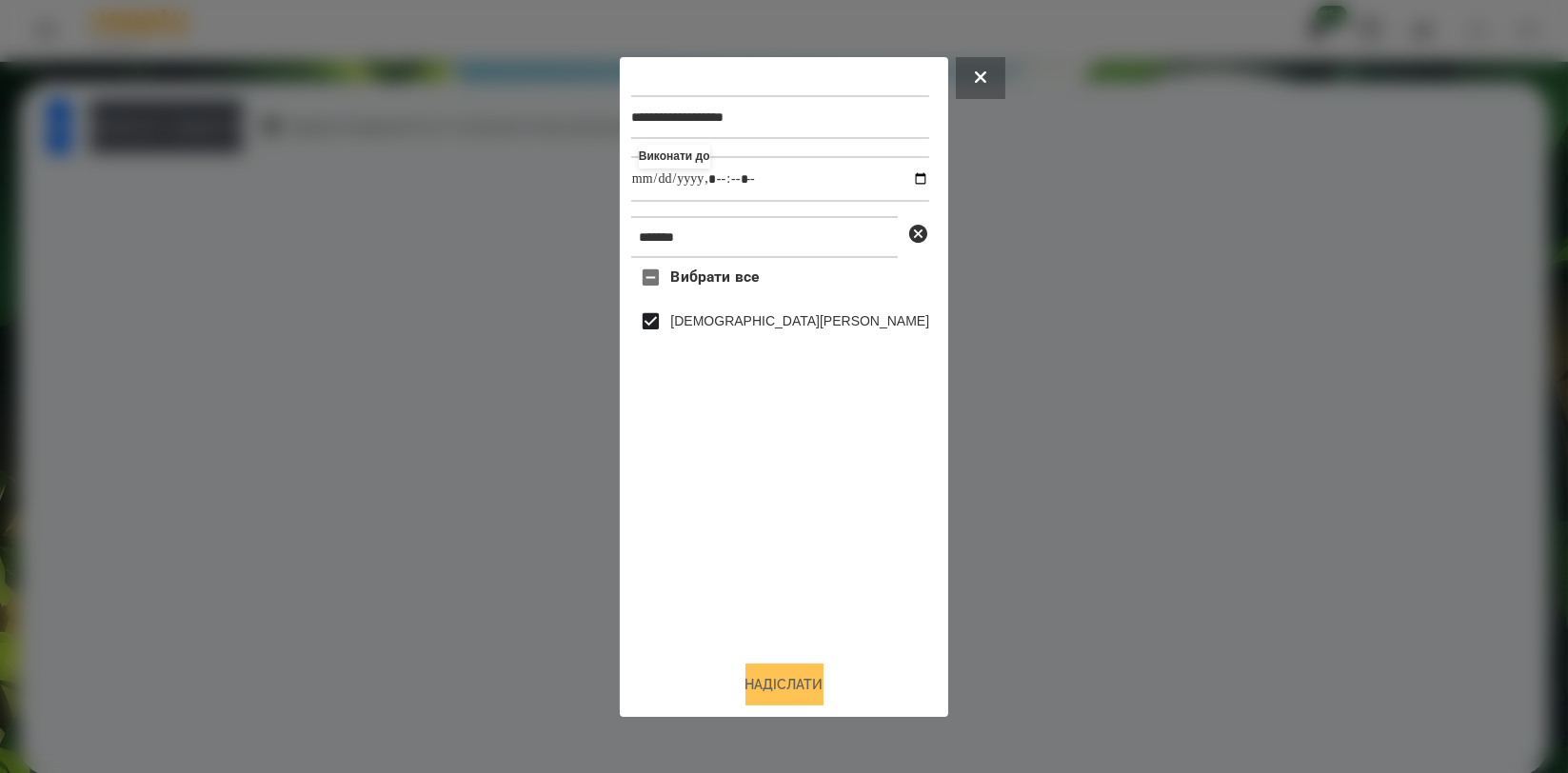
drag, startPoint x: 779, startPoint y: 681, endPoint x: 757, endPoint y: 669, distance: 25.1
click at [777, 681] on button "Надіслати" at bounding box center [784, 684] width 79 height 42
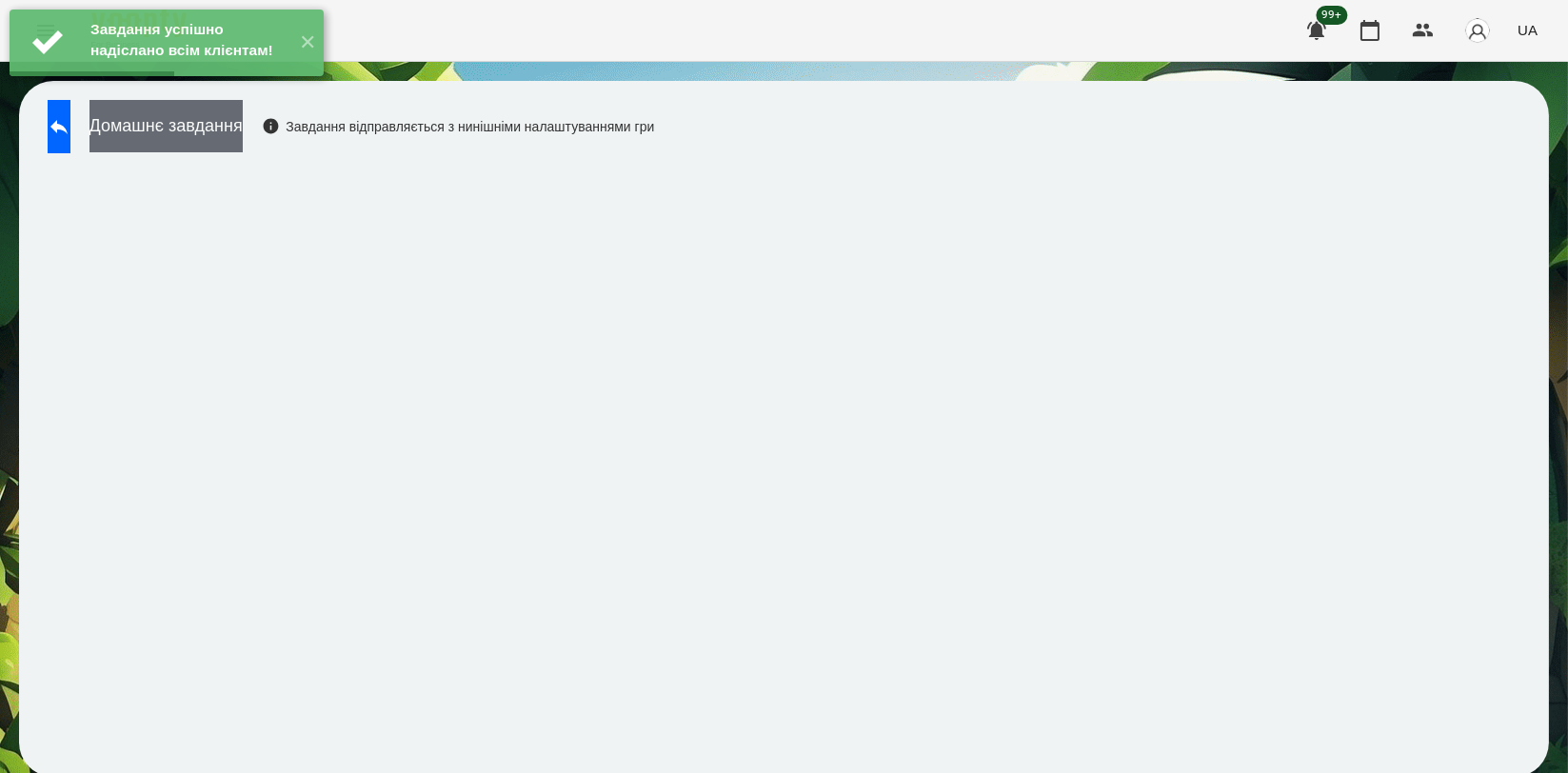
click at [243, 131] on button "Домашнє завдання" at bounding box center [166, 126] width 153 height 53
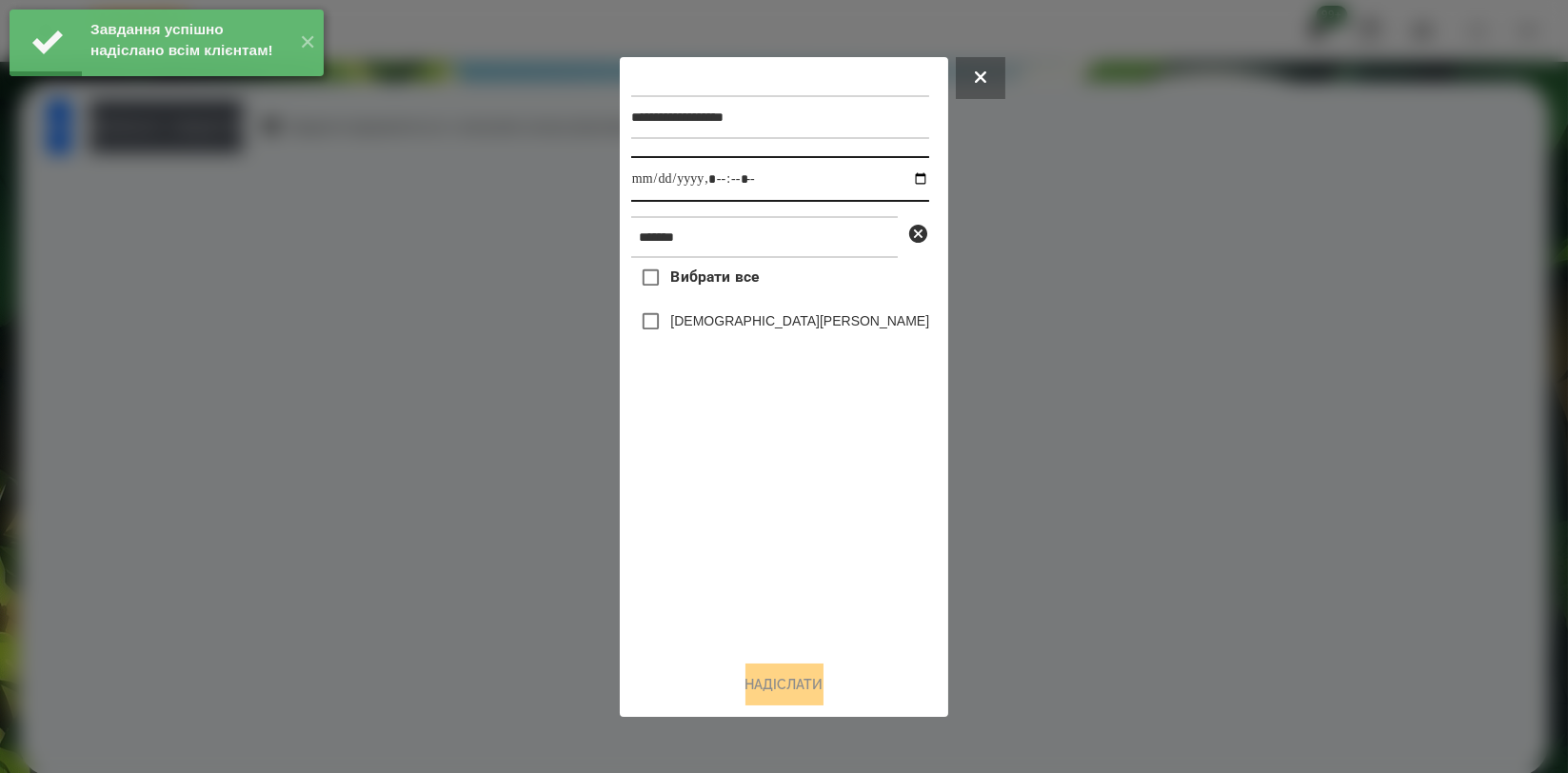
click at [897, 172] on input "datetime-local" at bounding box center [781, 179] width 298 height 46
type input "**********"
click at [701, 514] on div "Вибрати все [PERSON_NAME]" at bounding box center [781, 451] width 298 height 387
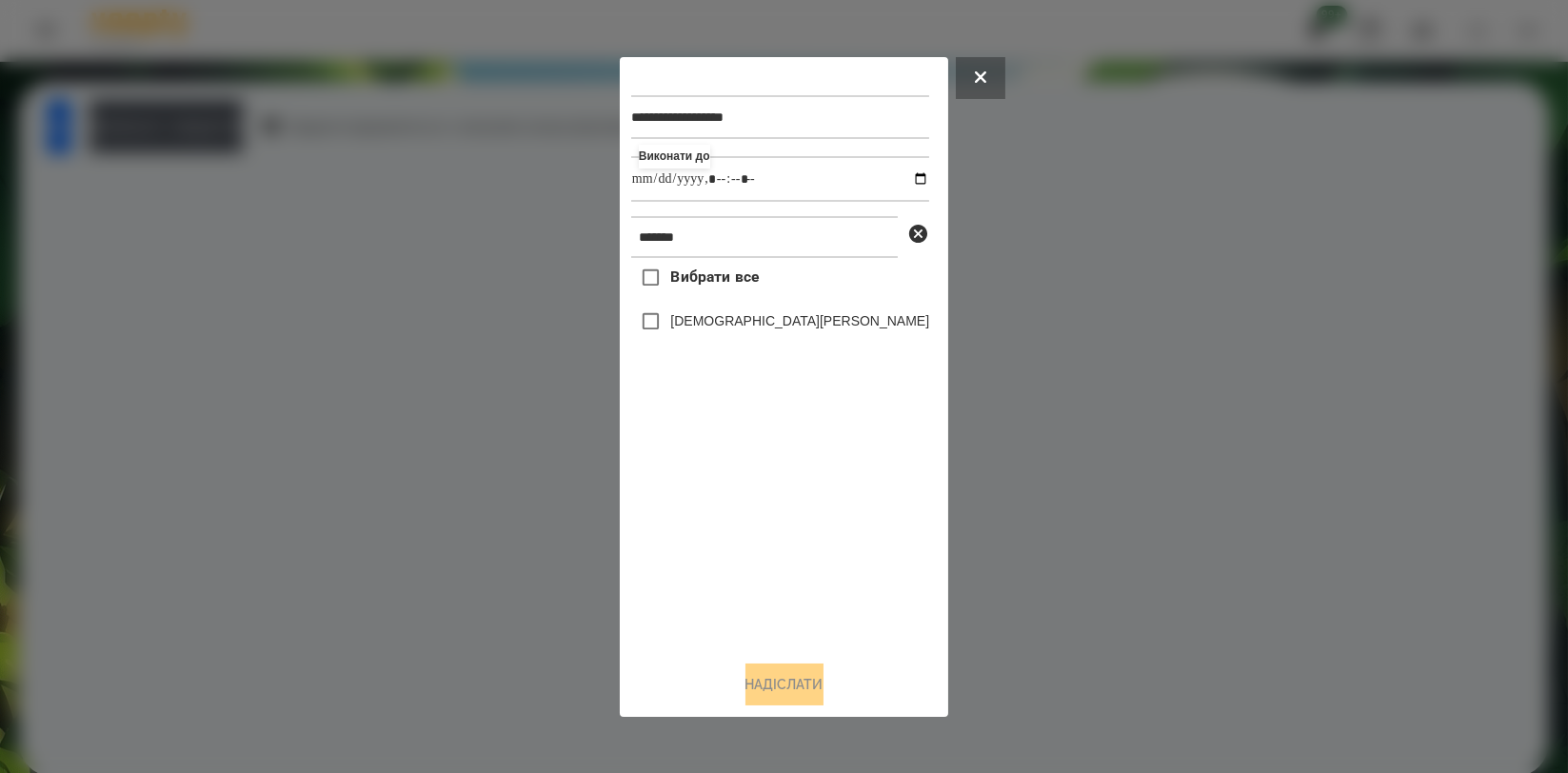
click at [735, 323] on label "[DEMOGRAPHIC_DATA][PERSON_NAME]" at bounding box center [799, 320] width 259 height 19
click at [789, 687] on button "Надіслати" at bounding box center [784, 684] width 79 height 42
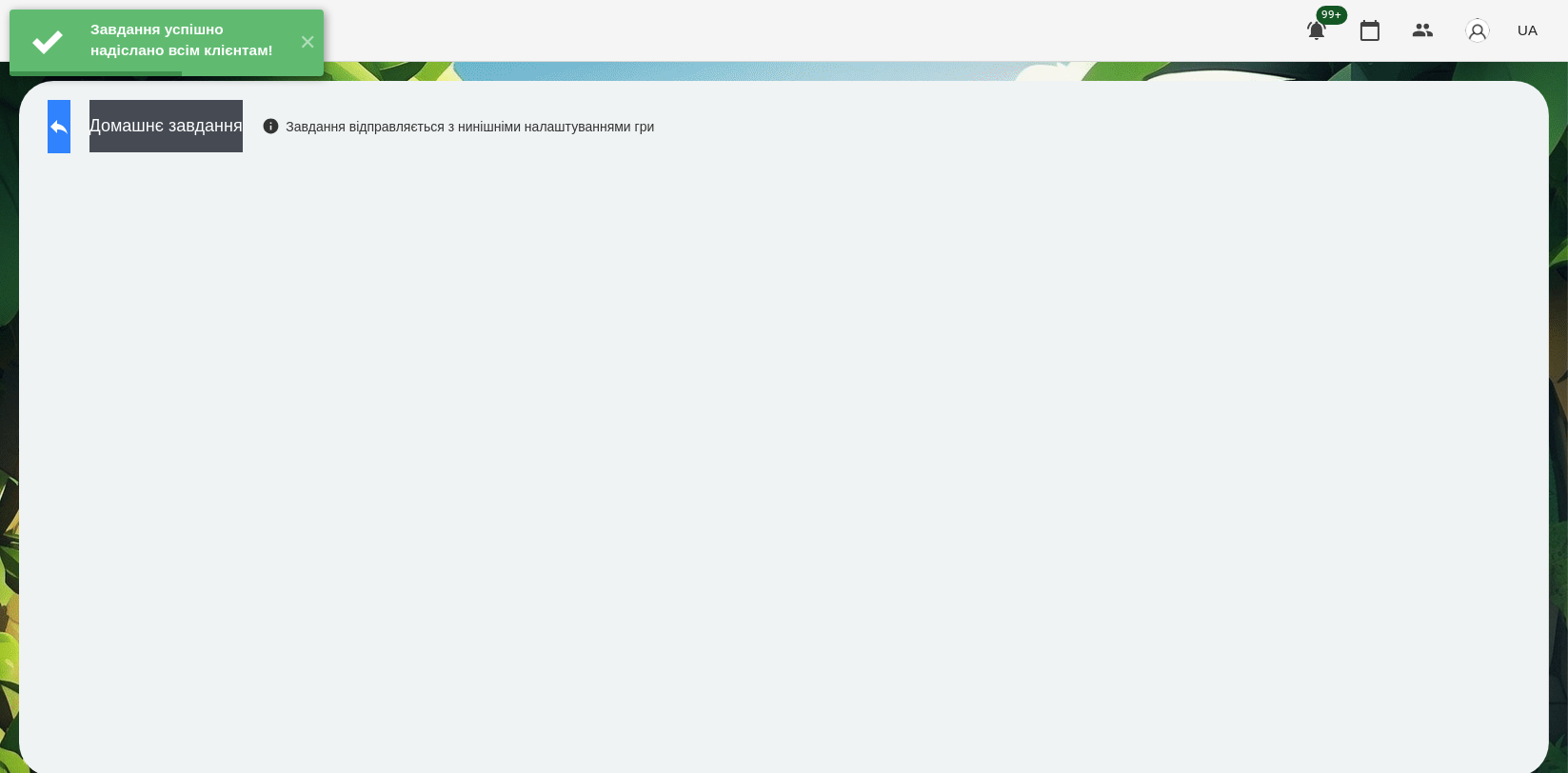
click at [71, 133] on icon at bounding box center [59, 126] width 23 height 23
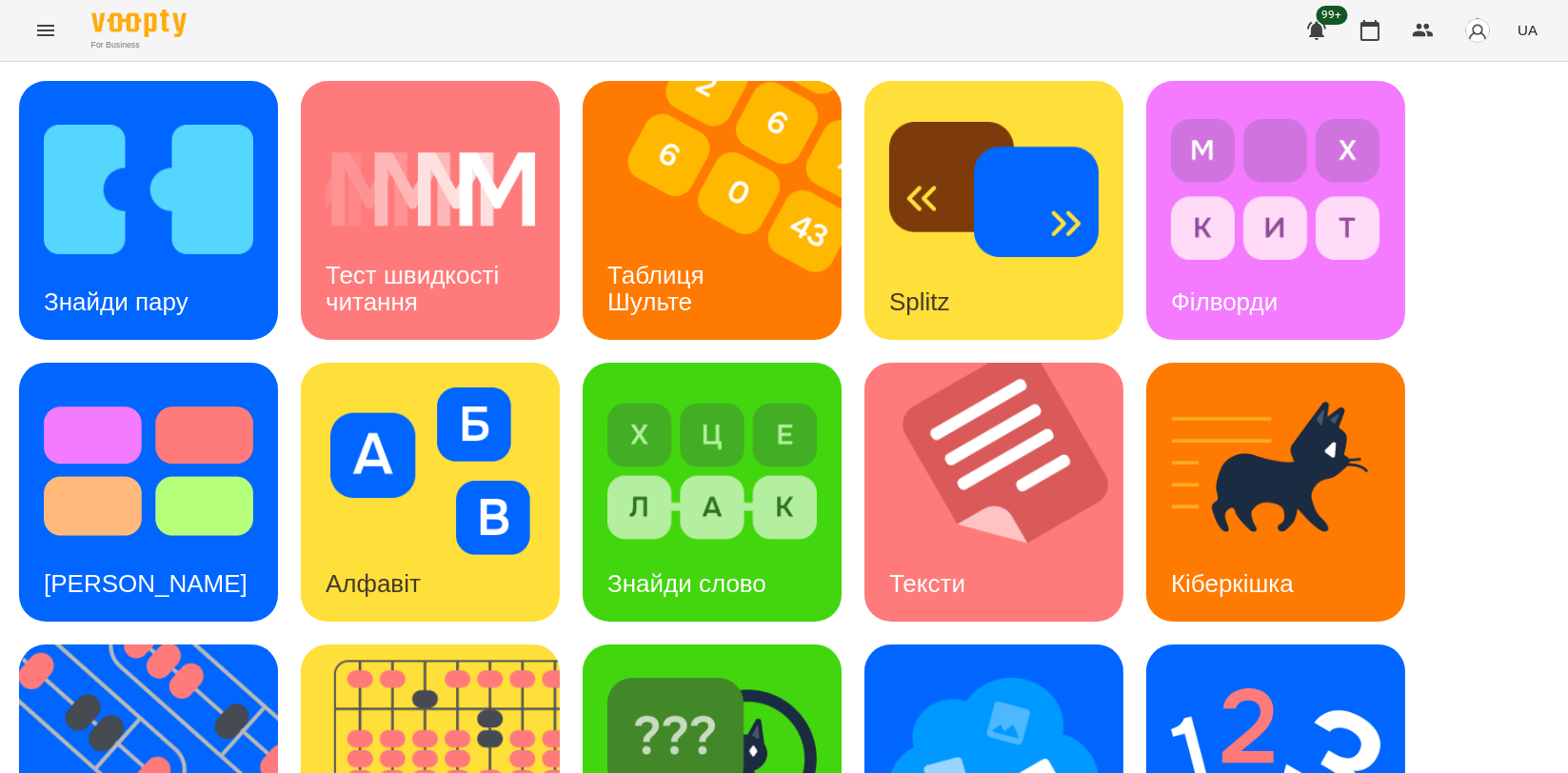
scroll to position [432, 0]
click at [955, 670] on img at bounding box center [993, 753] width 210 height 168
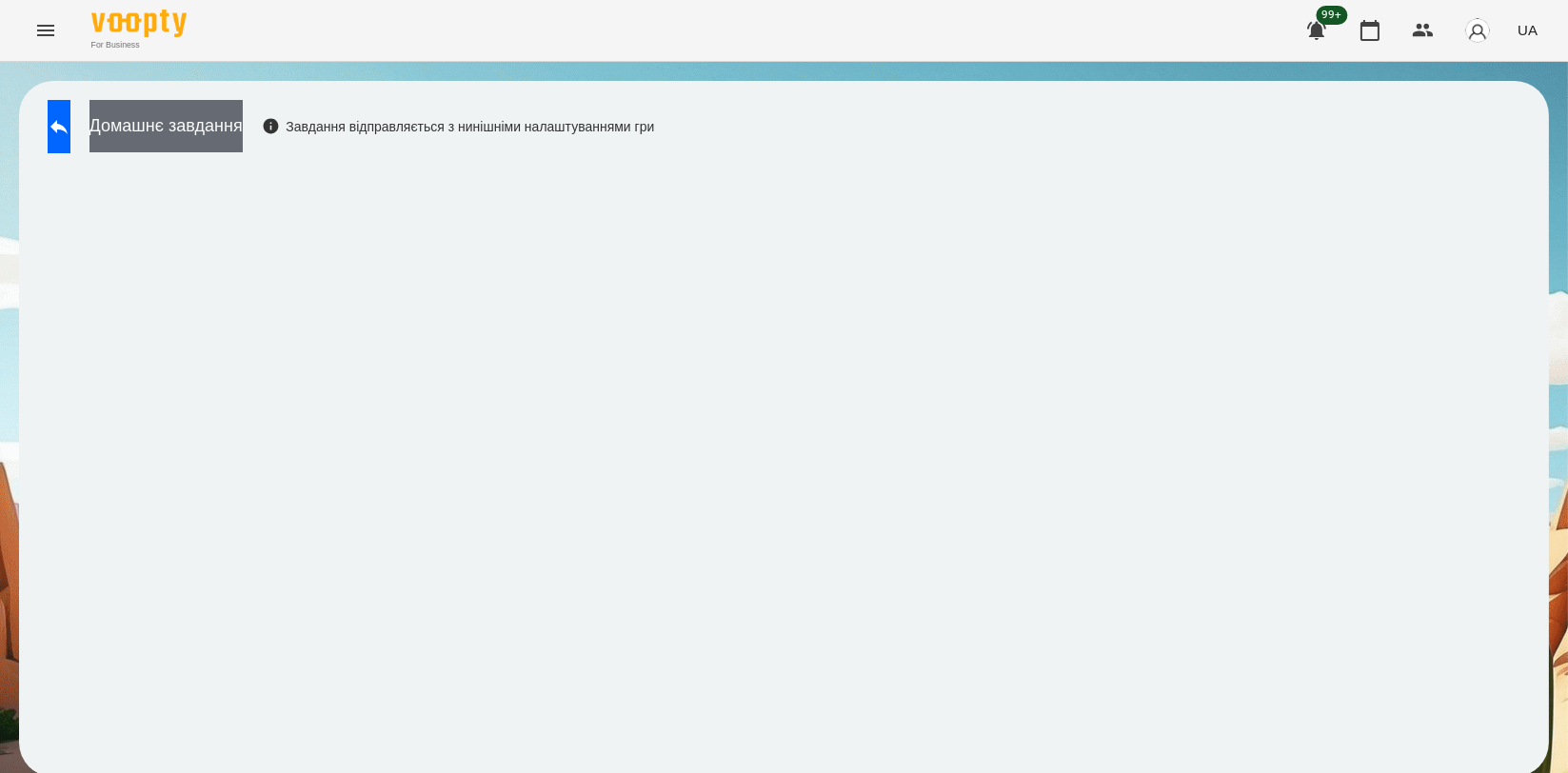
click at [243, 104] on button "Домашнє завдання" at bounding box center [166, 126] width 153 height 53
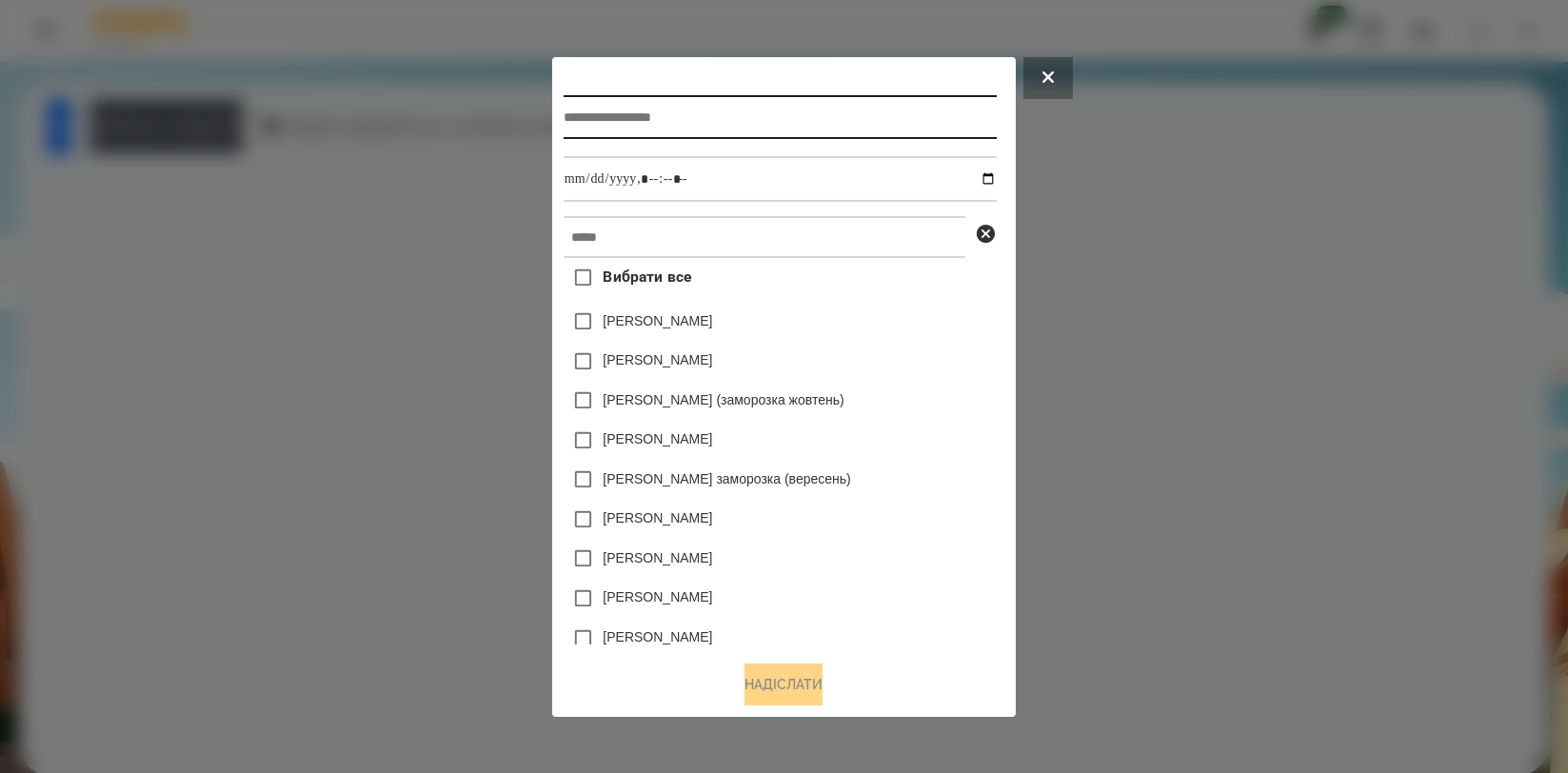
click at [660, 124] on input "text" at bounding box center [781, 117] width 434 height 44
type input "**********"
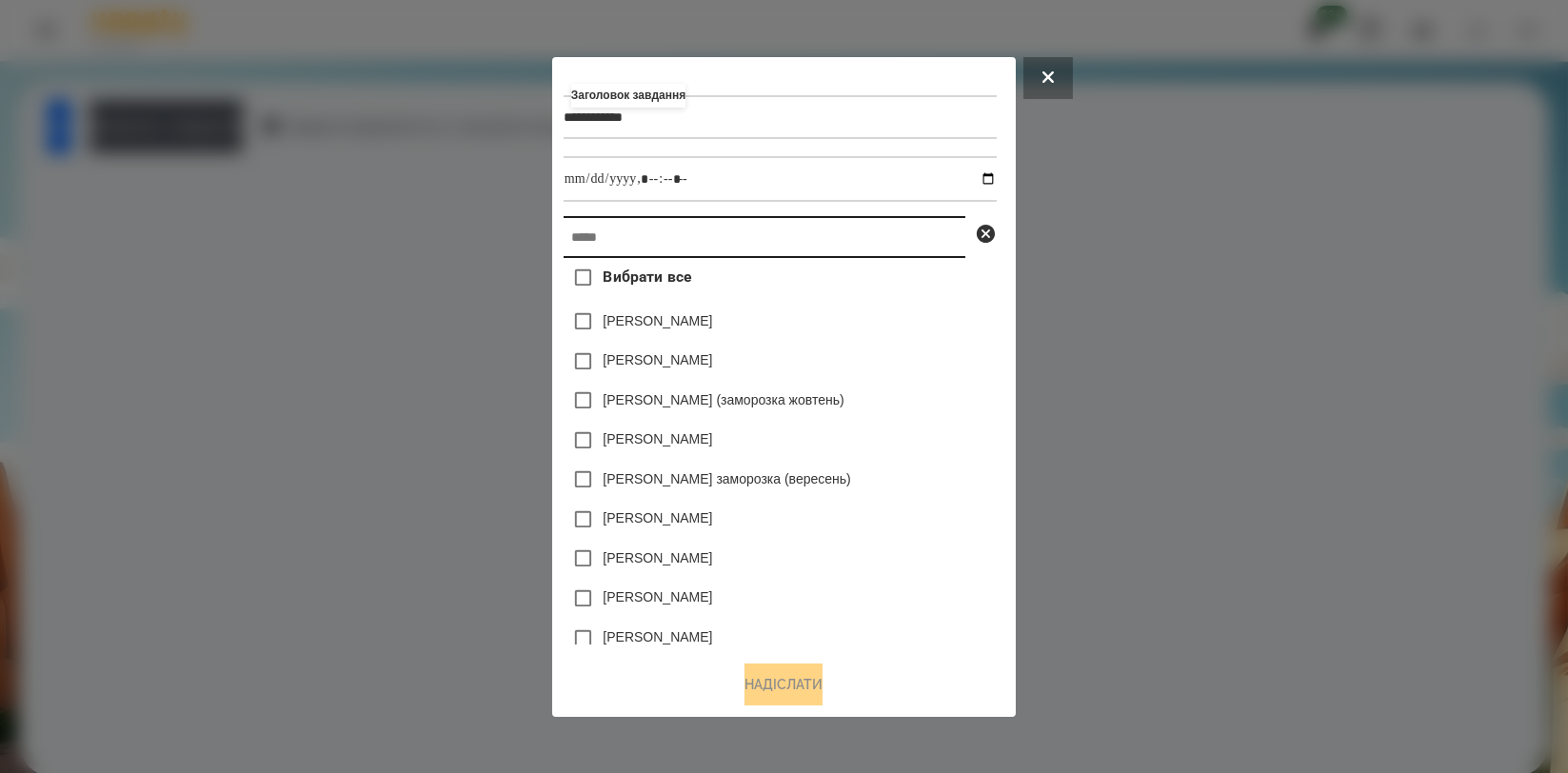
click at [589, 225] on input "text" at bounding box center [765, 237] width 402 height 42
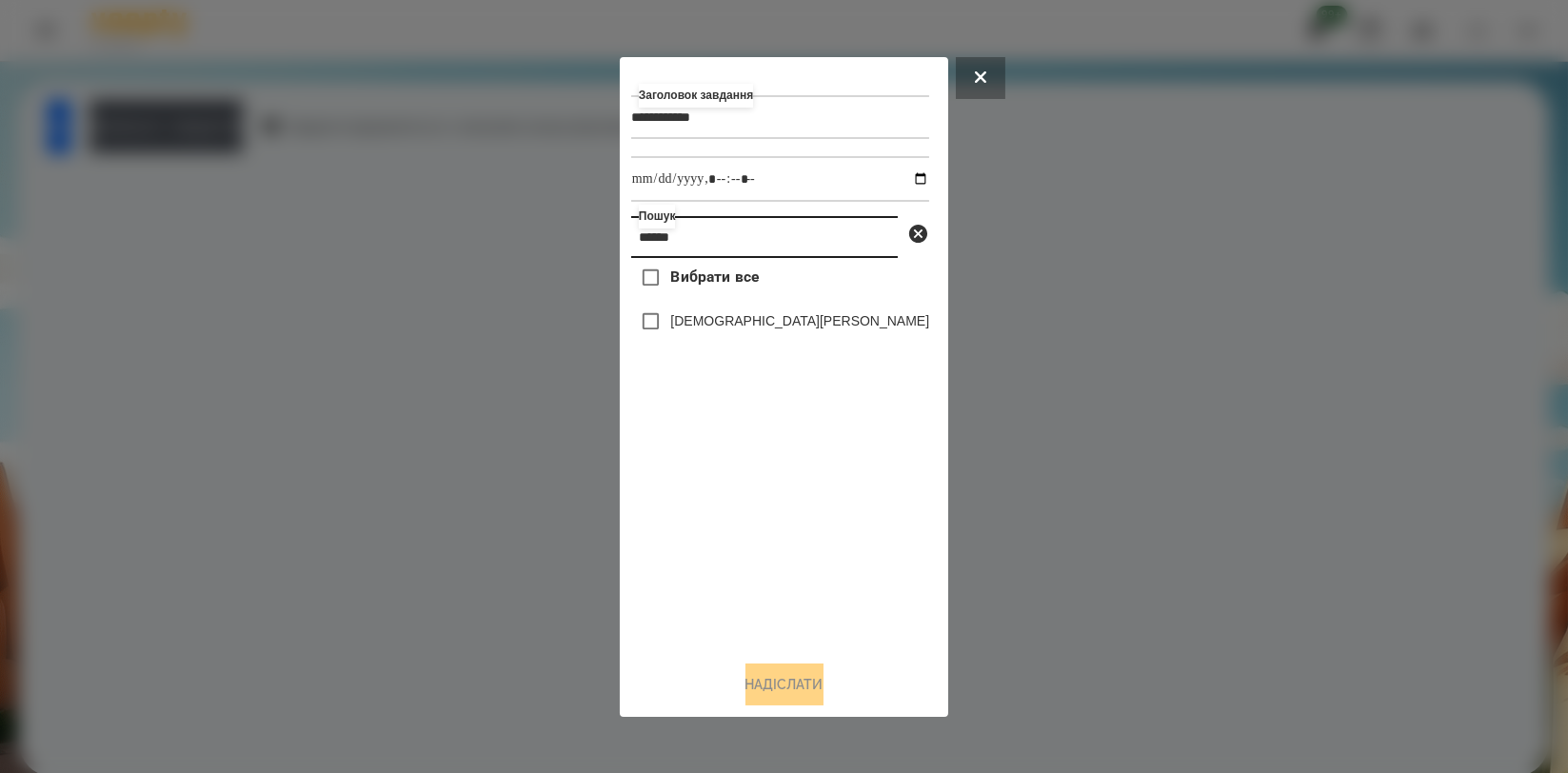
type input "******"
click at [726, 324] on label "[DEMOGRAPHIC_DATA][PERSON_NAME]" at bounding box center [799, 320] width 259 height 19
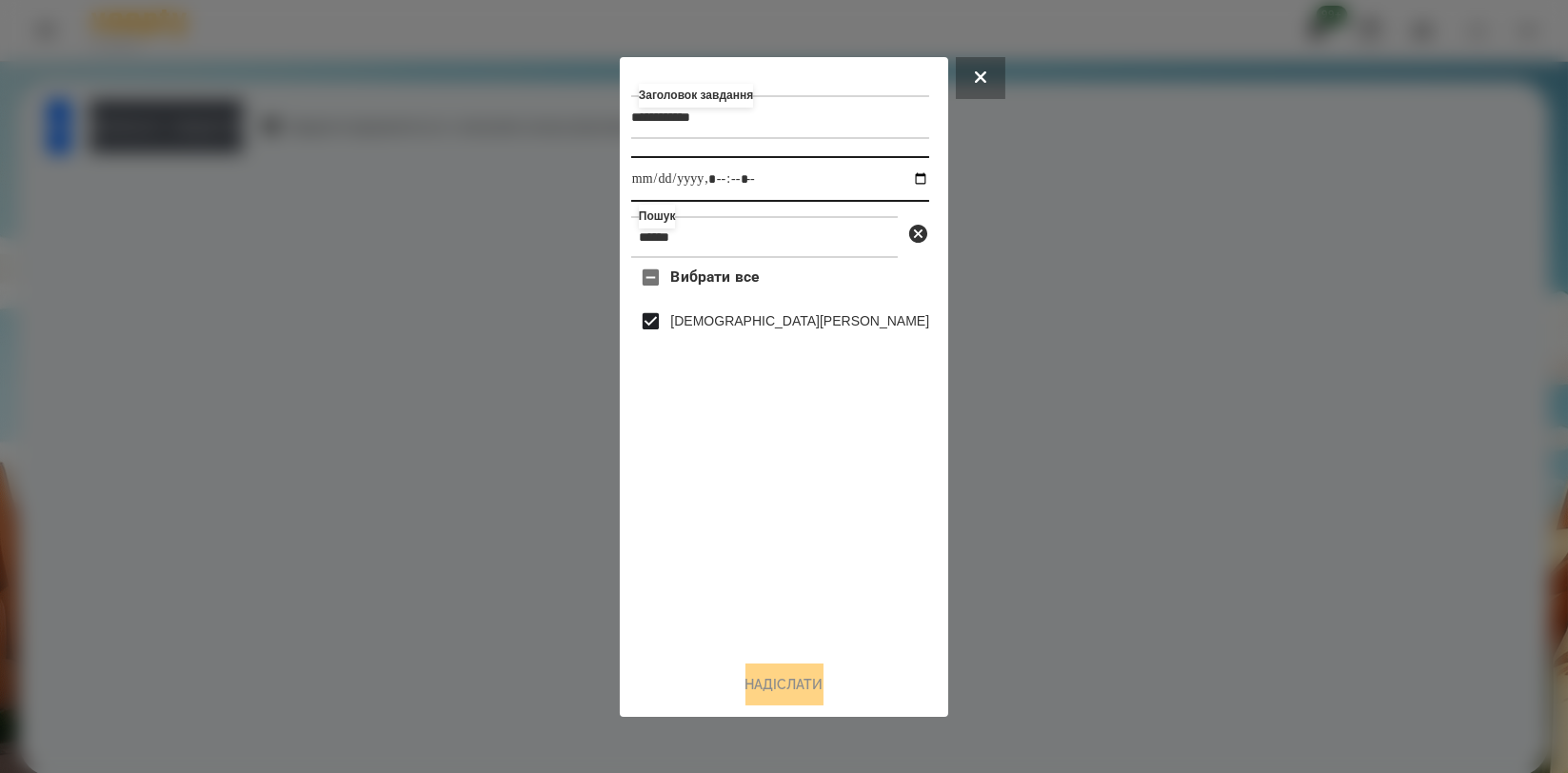
click at [886, 170] on input "datetime-local" at bounding box center [781, 179] width 298 height 46
type input "**********"
drag, startPoint x: 751, startPoint y: 498, endPoint x: 743, endPoint y: 533, distance: 35.9
click at [751, 499] on div "Вибрати все [PERSON_NAME]" at bounding box center [781, 451] width 298 height 387
click at [766, 691] on button "Надіслати" at bounding box center [784, 684] width 79 height 42
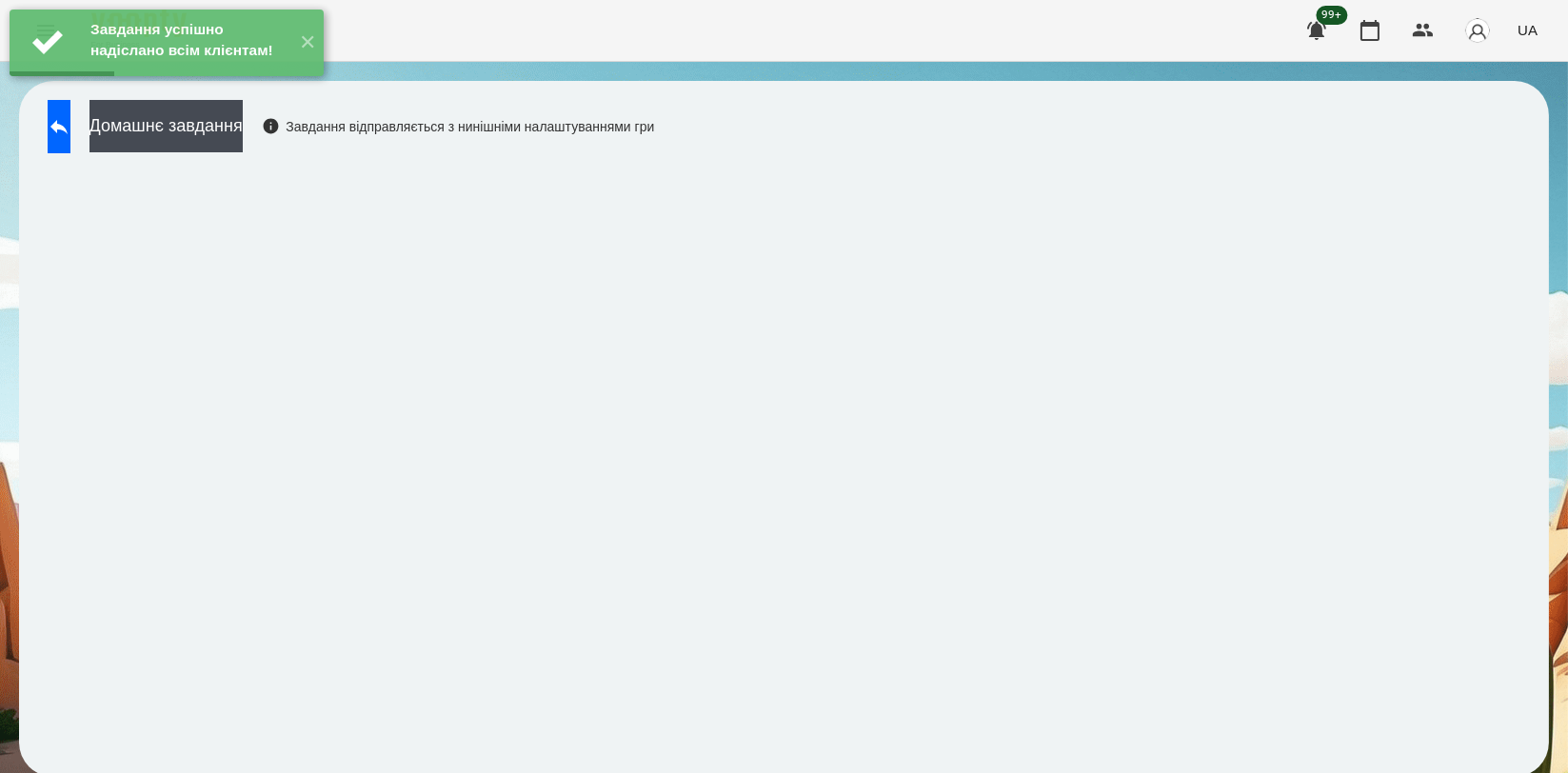
click at [256, 153] on div "Домашнє завдання Завдання відправляється з нинішніми налаштуваннями гри" at bounding box center [345, 131] width 615 height 63
click at [243, 143] on button "Домашнє завдання" at bounding box center [166, 126] width 153 height 53
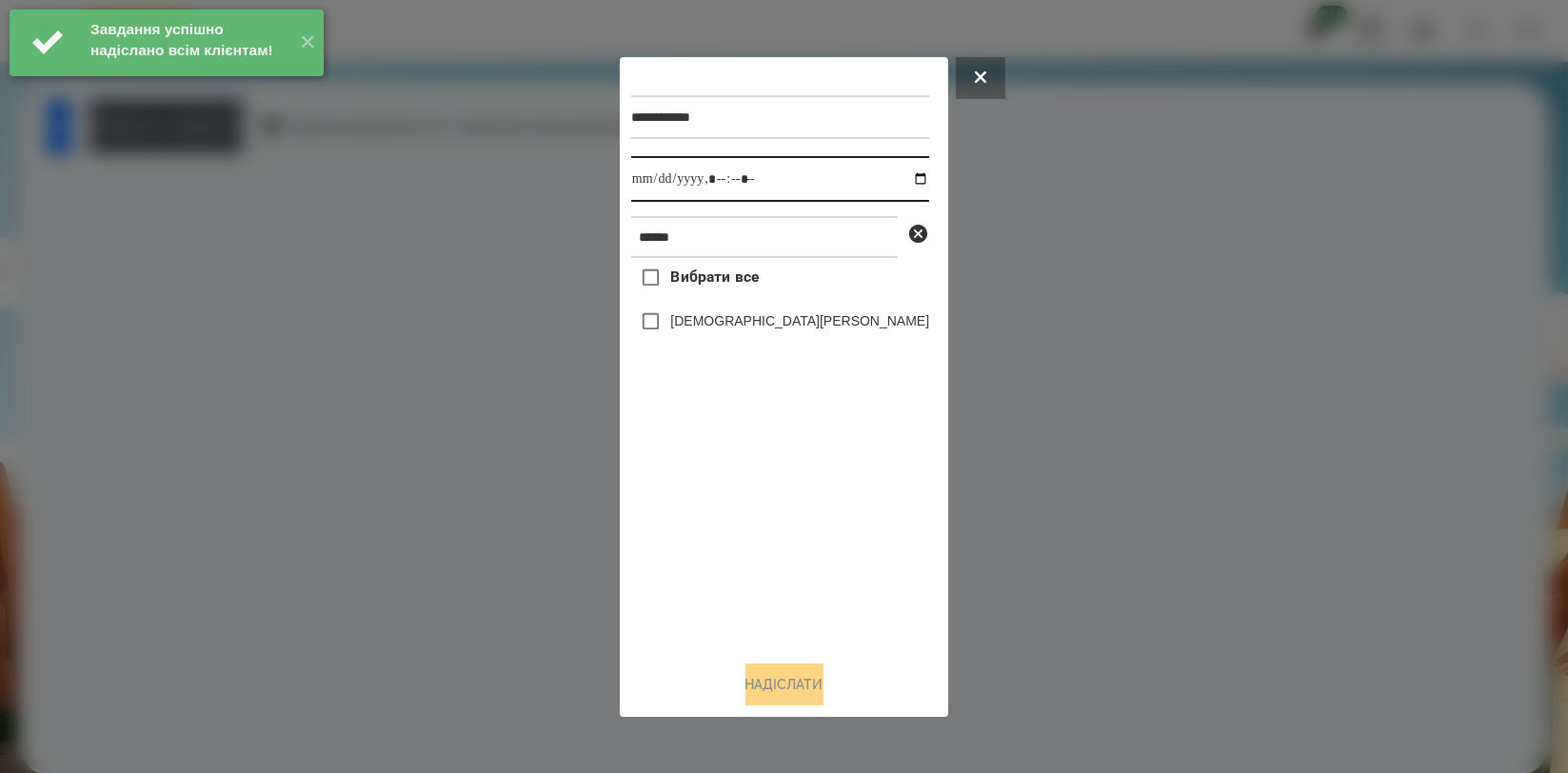
click at [904, 181] on input "datetime-local" at bounding box center [781, 179] width 298 height 46
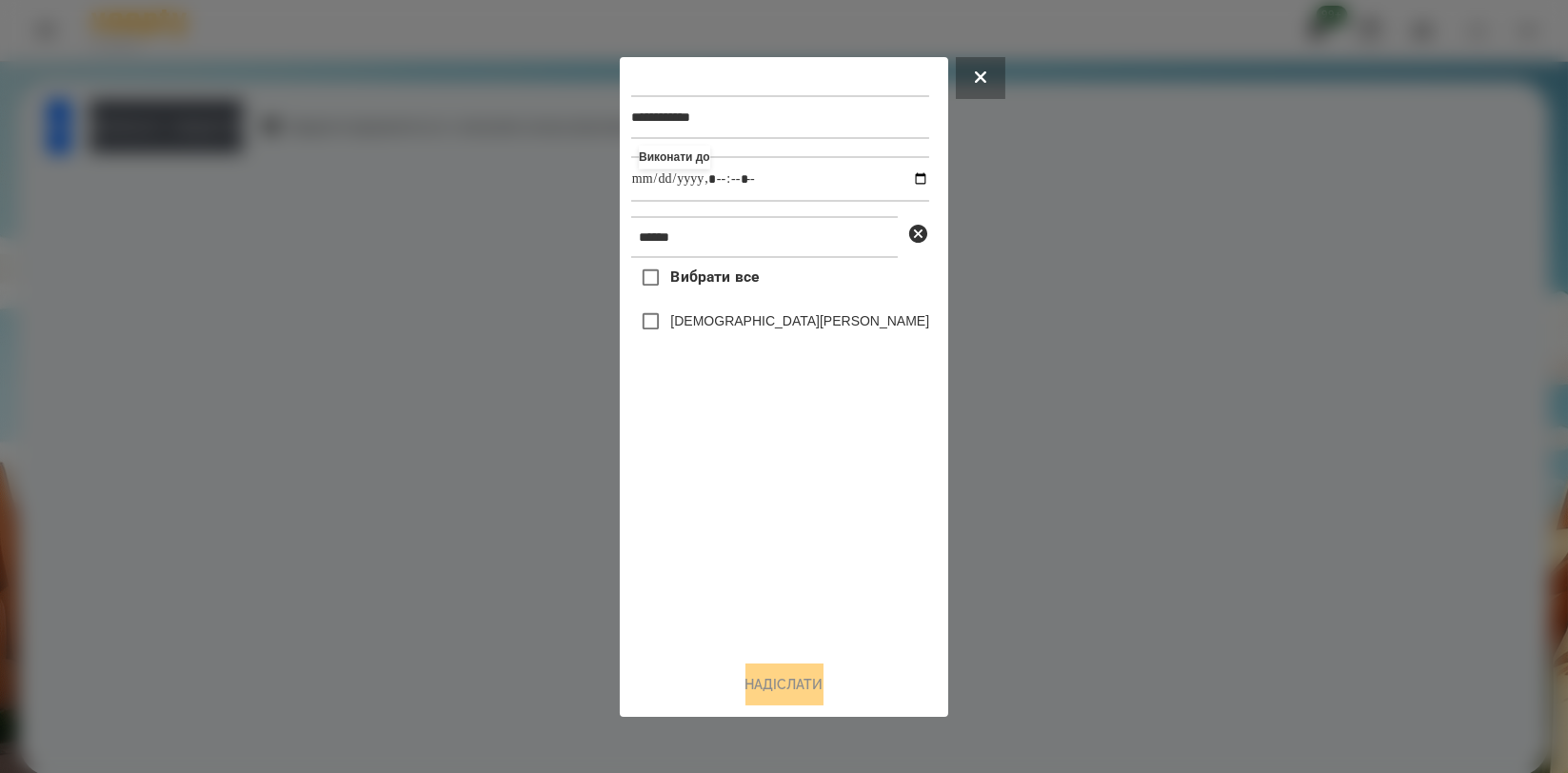
type input "**********"
click at [741, 551] on div "Вибрати все [PERSON_NAME]" at bounding box center [781, 451] width 298 height 387
click at [769, 311] on div "[DEMOGRAPHIC_DATA][PERSON_NAME]" at bounding box center [781, 322] width 298 height 40
click at [757, 322] on label "[DEMOGRAPHIC_DATA][PERSON_NAME]" at bounding box center [799, 320] width 259 height 19
click at [780, 676] on button "Надіслати" at bounding box center [784, 684] width 79 height 42
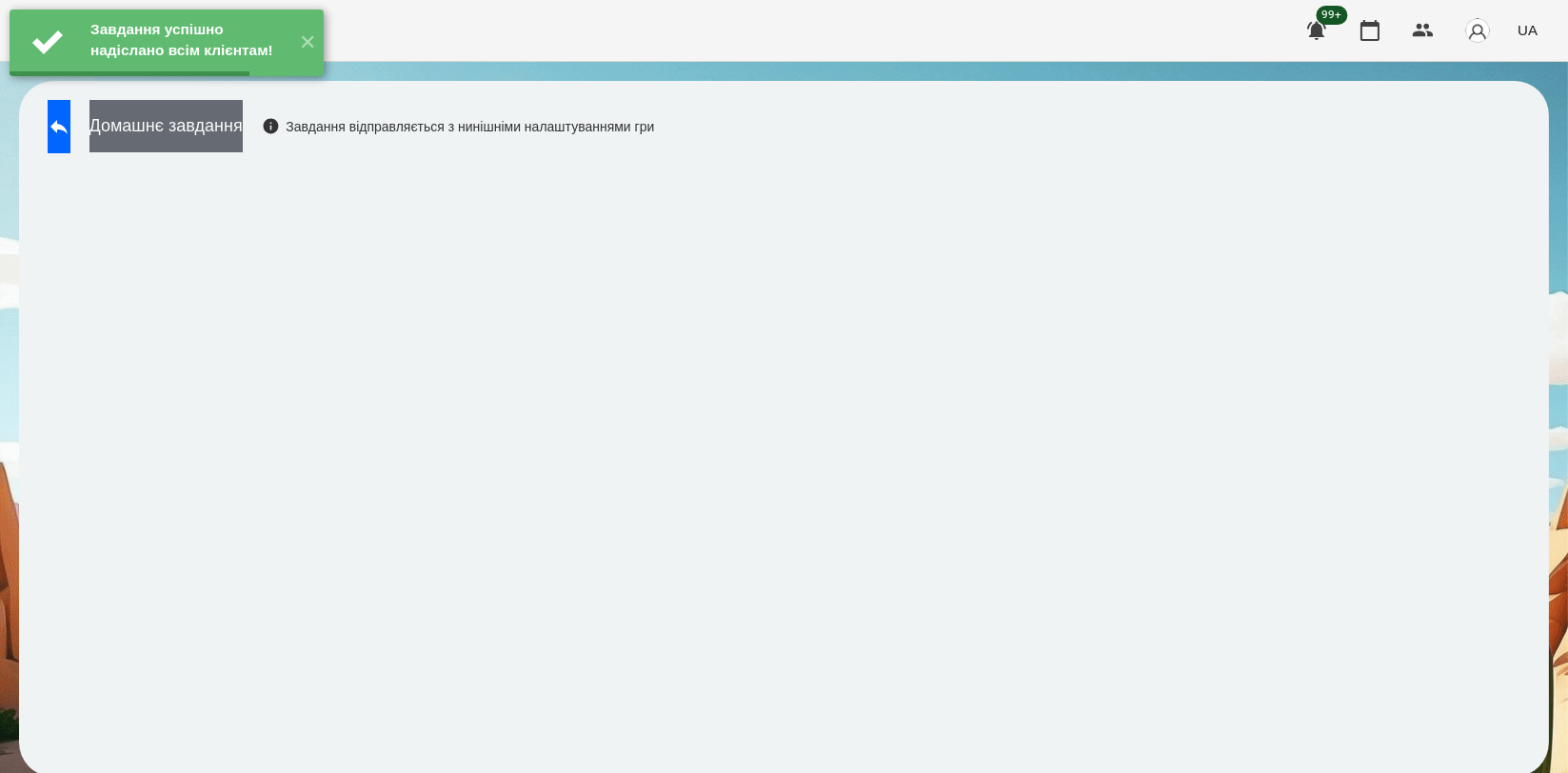
click at [243, 144] on button "Домашнє завдання" at bounding box center [166, 126] width 153 height 53
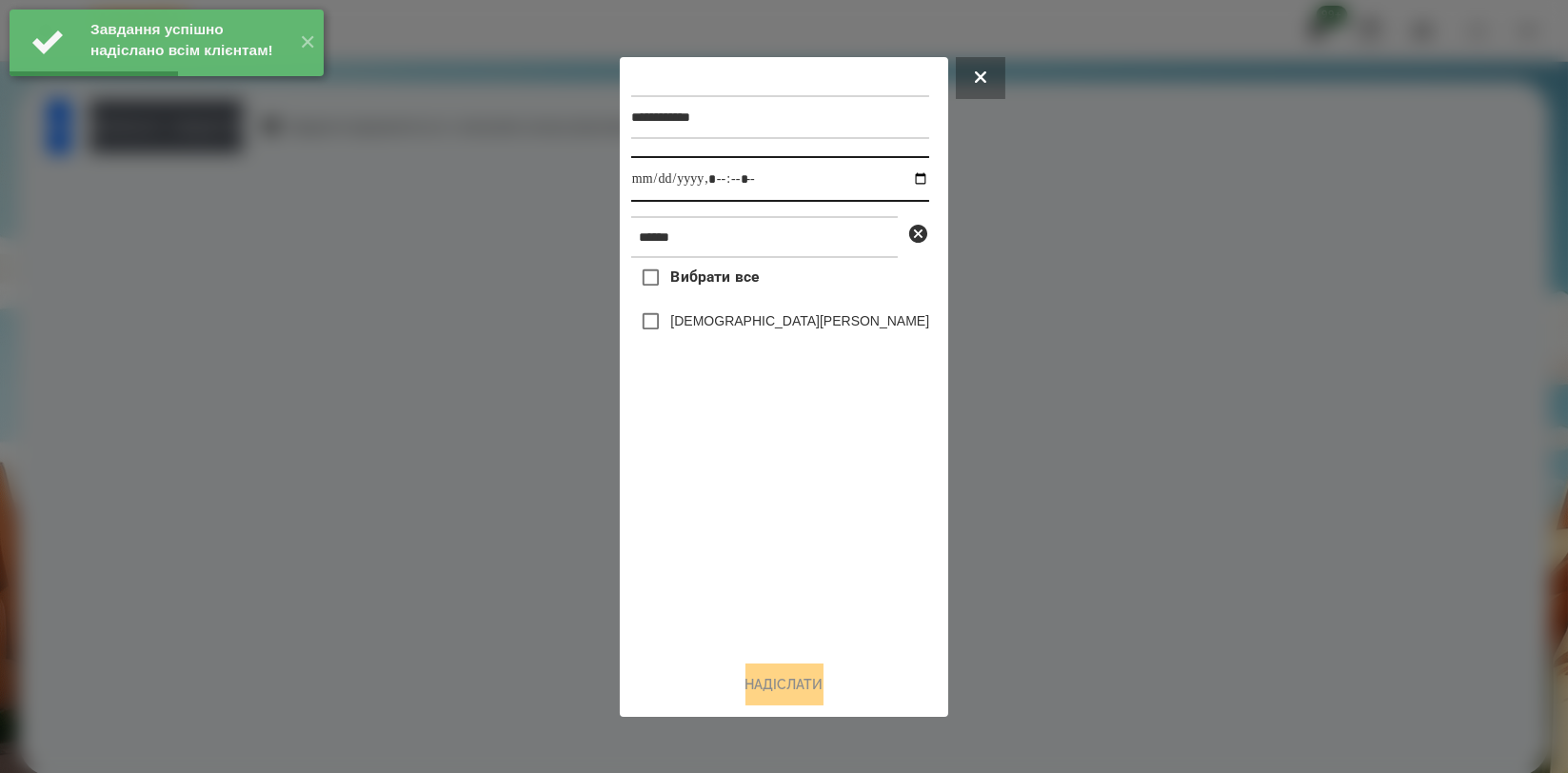
click at [896, 174] on input "datetime-local" at bounding box center [781, 179] width 298 height 46
type input "**********"
drag, startPoint x: 721, startPoint y: 510, endPoint x: 724, endPoint y: 364, distance: 146.0
click at [716, 508] on div "Вибрати все [PERSON_NAME]" at bounding box center [781, 451] width 298 height 387
click at [739, 327] on label "[DEMOGRAPHIC_DATA][PERSON_NAME]" at bounding box center [799, 320] width 259 height 19
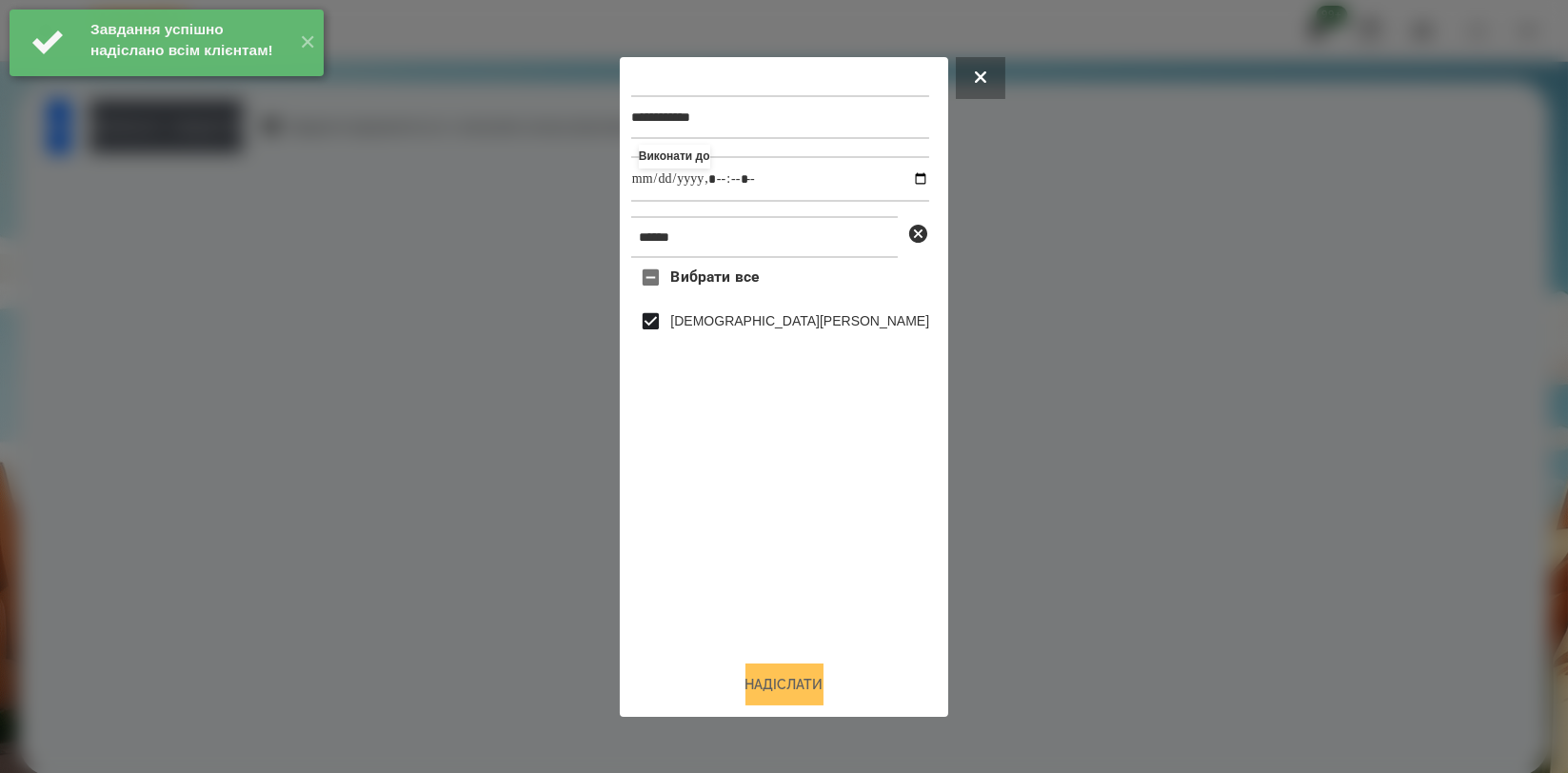
click at [775, 680] on button "Надіслати" at bounding box center [784, 684] width 79 height 42
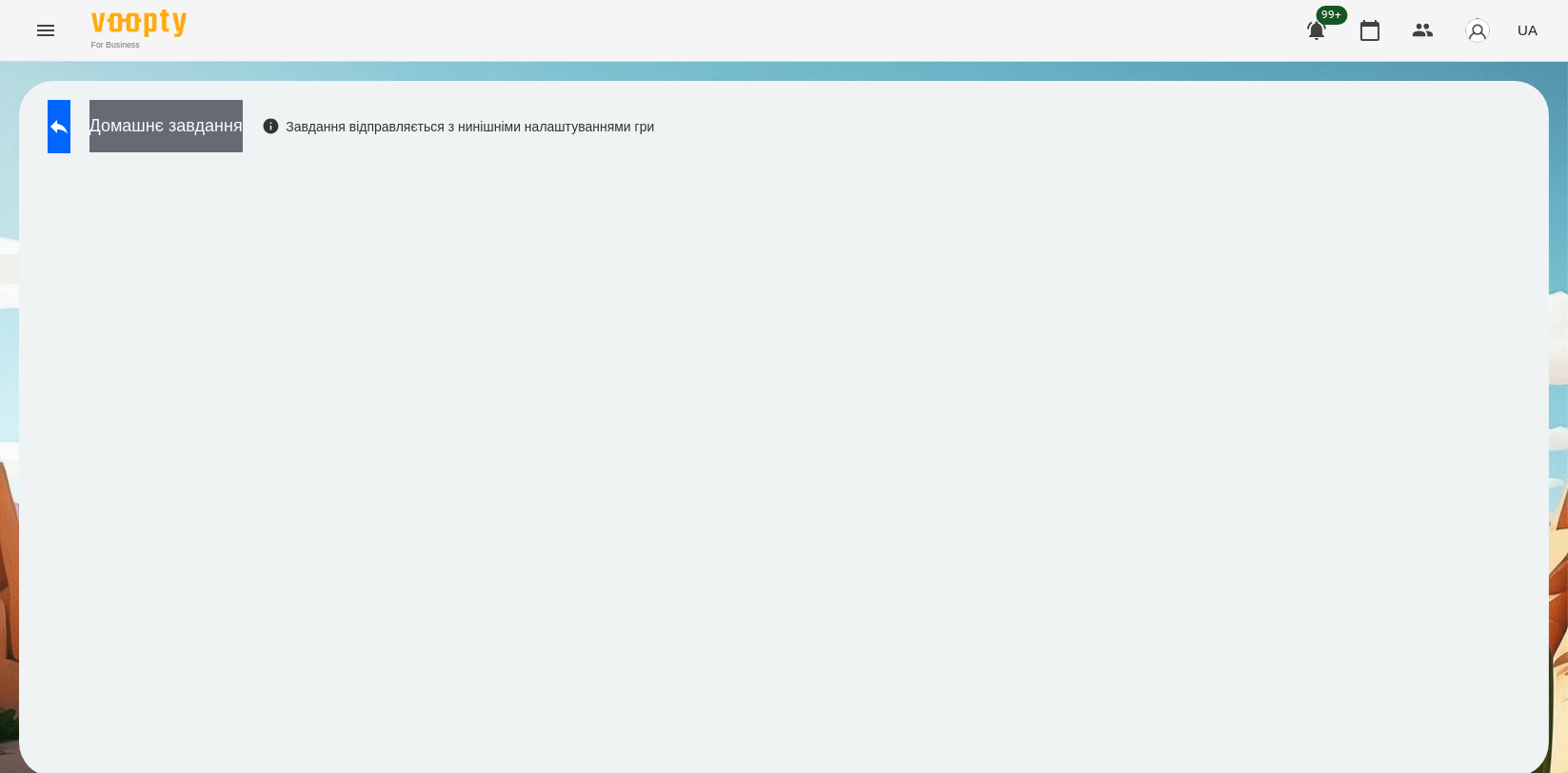
click at [243, 122] on button "Домашнє завдання" at bounding box center [166, 126] width 153 height 53
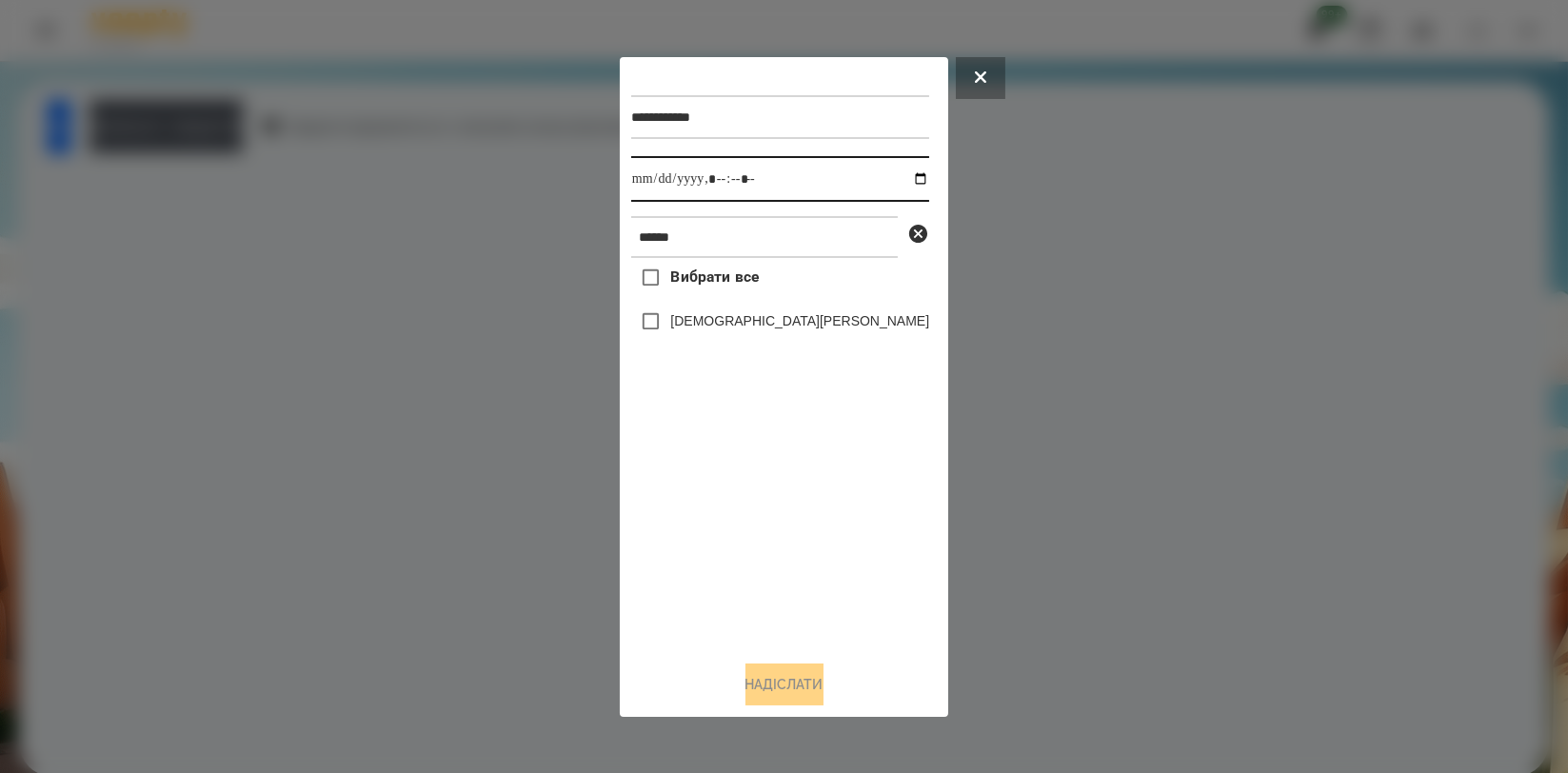
click
type input "**********"
drag, startPoint x: 787, startPoint y: 513, endPoint x: 782, endPoint y: 443, distance: 70.2
type input "**********"
drag, startPoint x: 787, startPoint y: 500, endPoint x: 775, endPoint y: 415, distance: 85.8
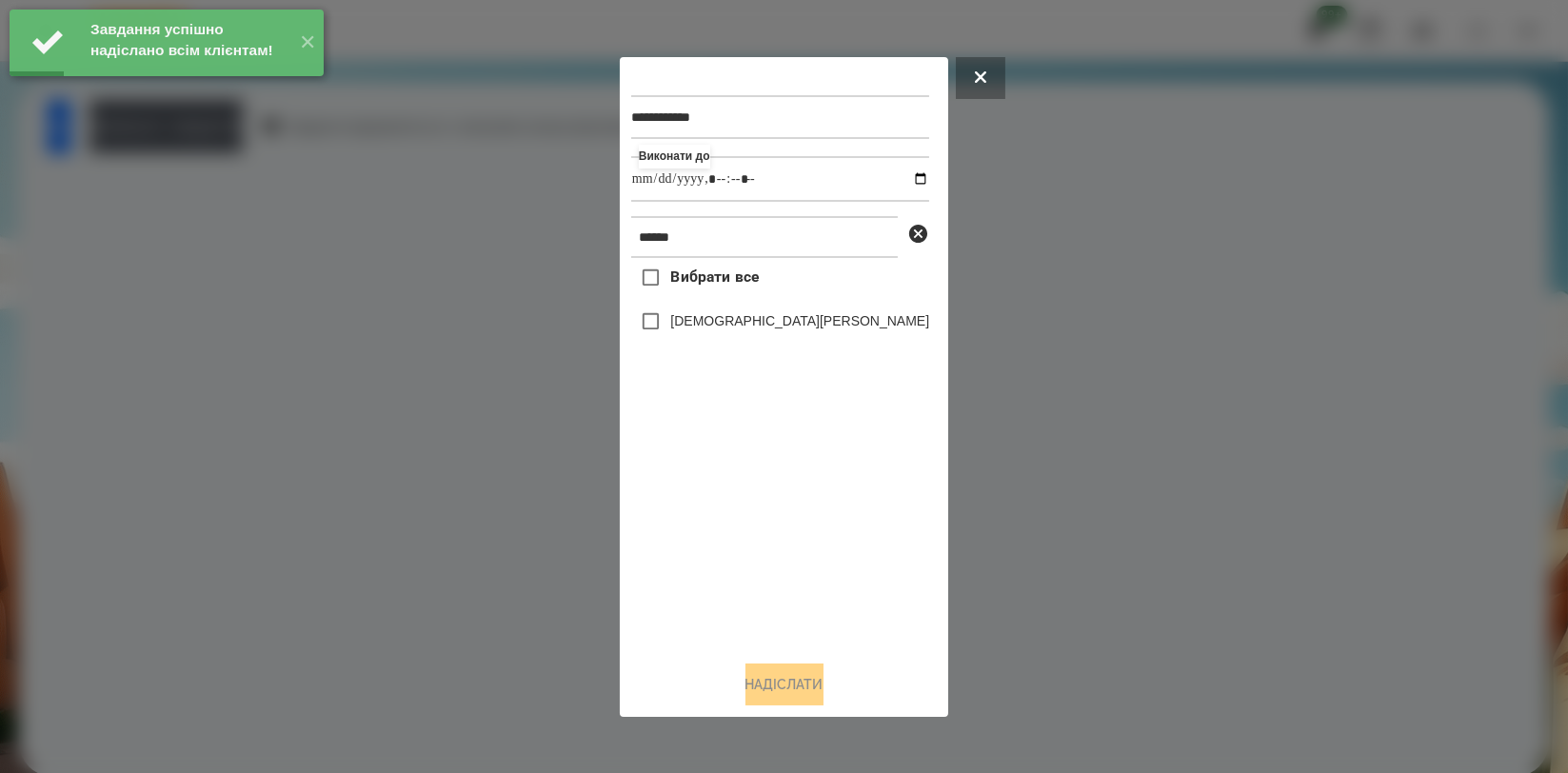
type input "**********"
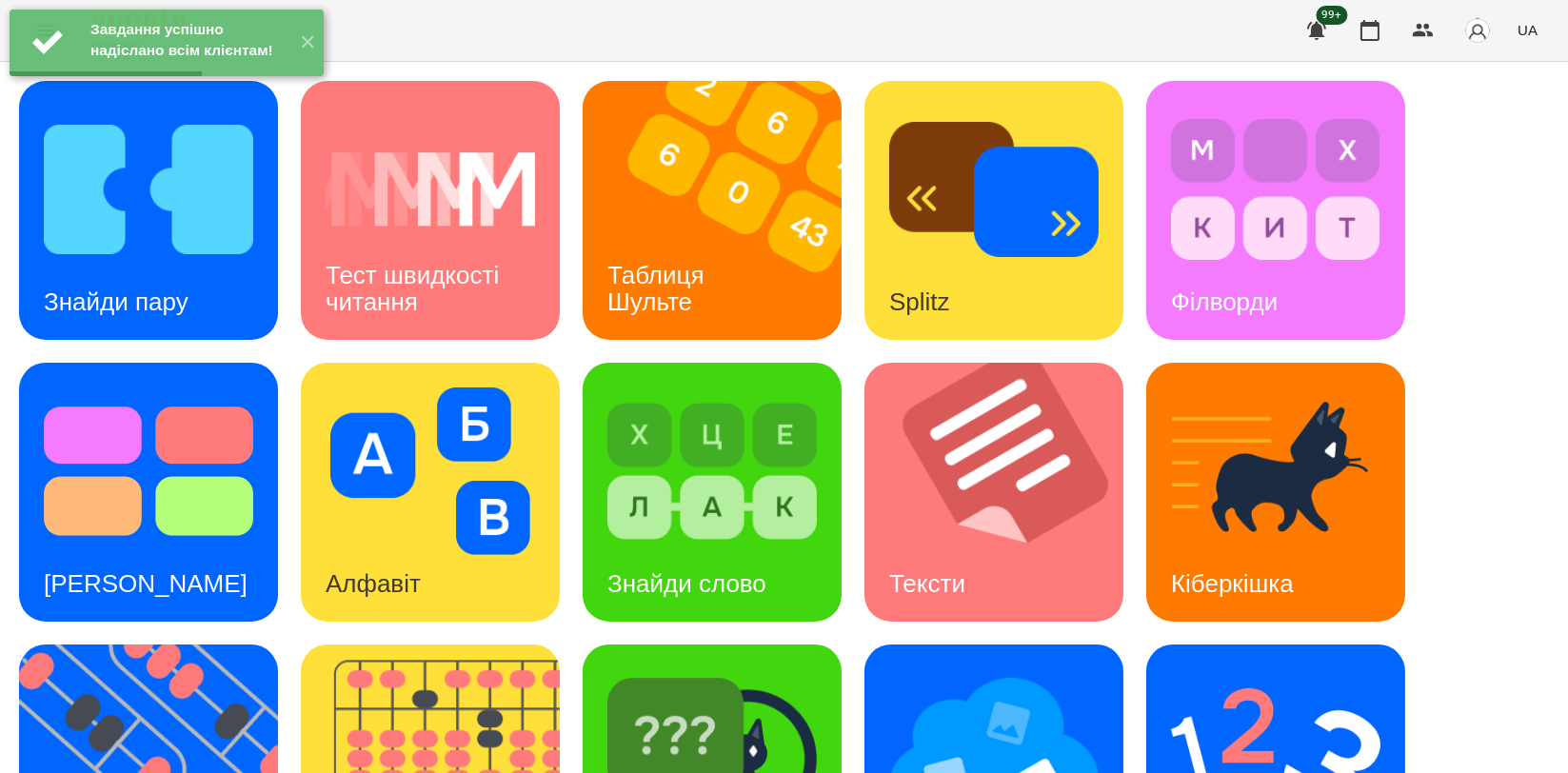
scroll to position [423, 0]
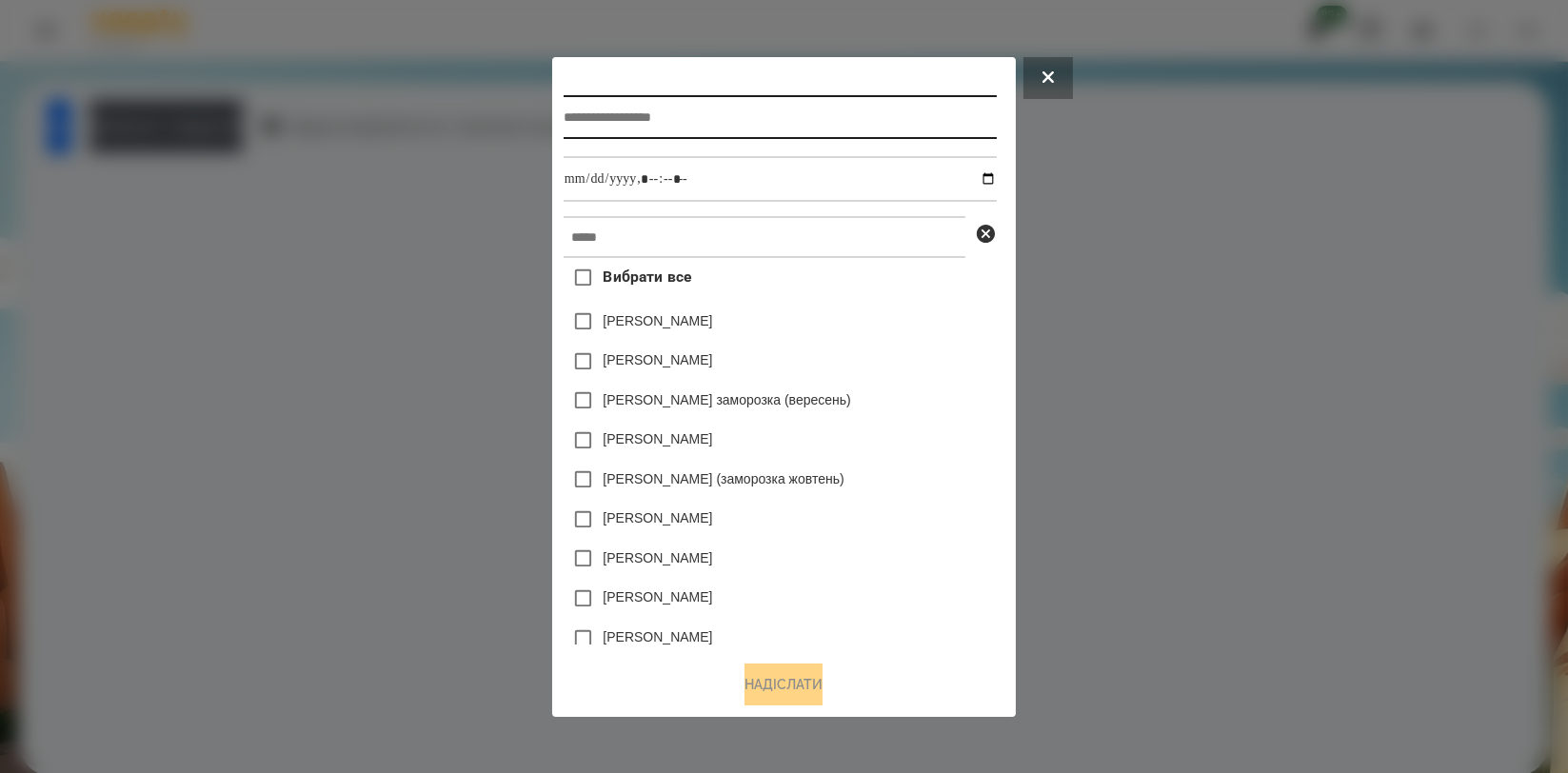
type input "*"
type input "**********"
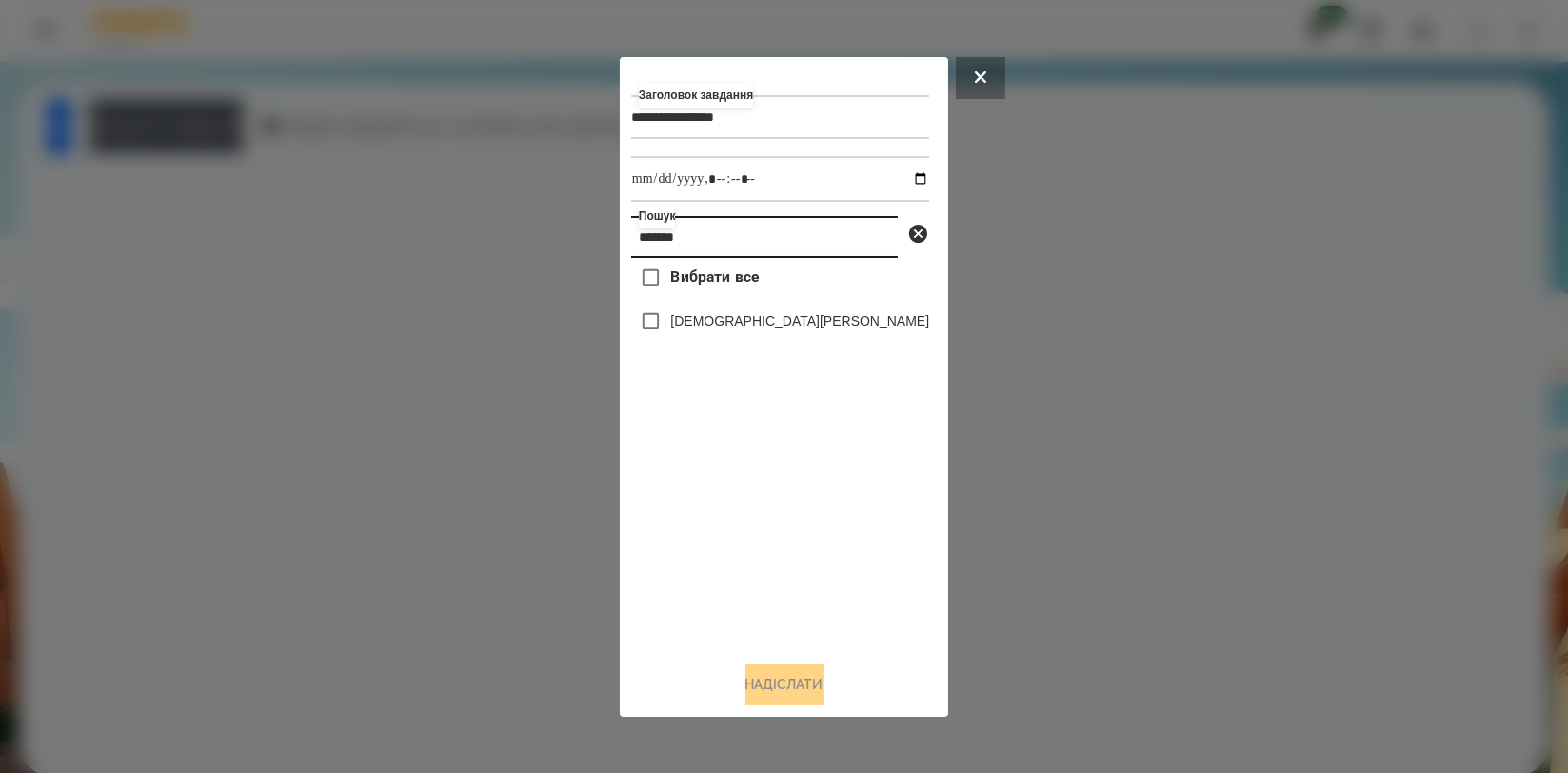
type input "*******"
type input "**********"
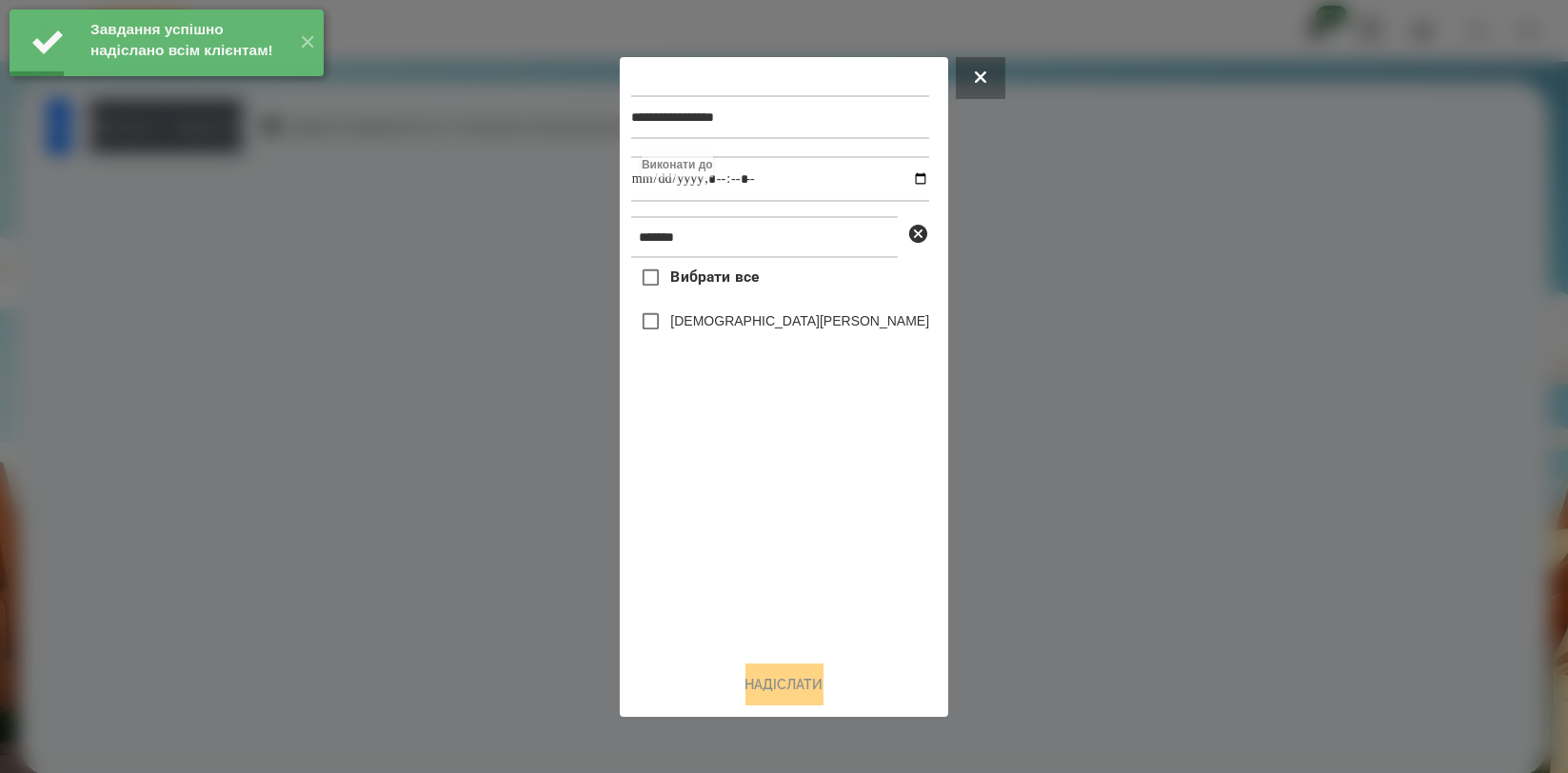
type input "**********"
drag, startPoint x: 765, startPoint y: 531, endPoint x: 767, endPoint y: 522, distance: 9.2
type input "**********"
drag, startPoint x: 770, startPoint y: 507, endPoint x: 773, endPoint y: 450, distance: 57.1
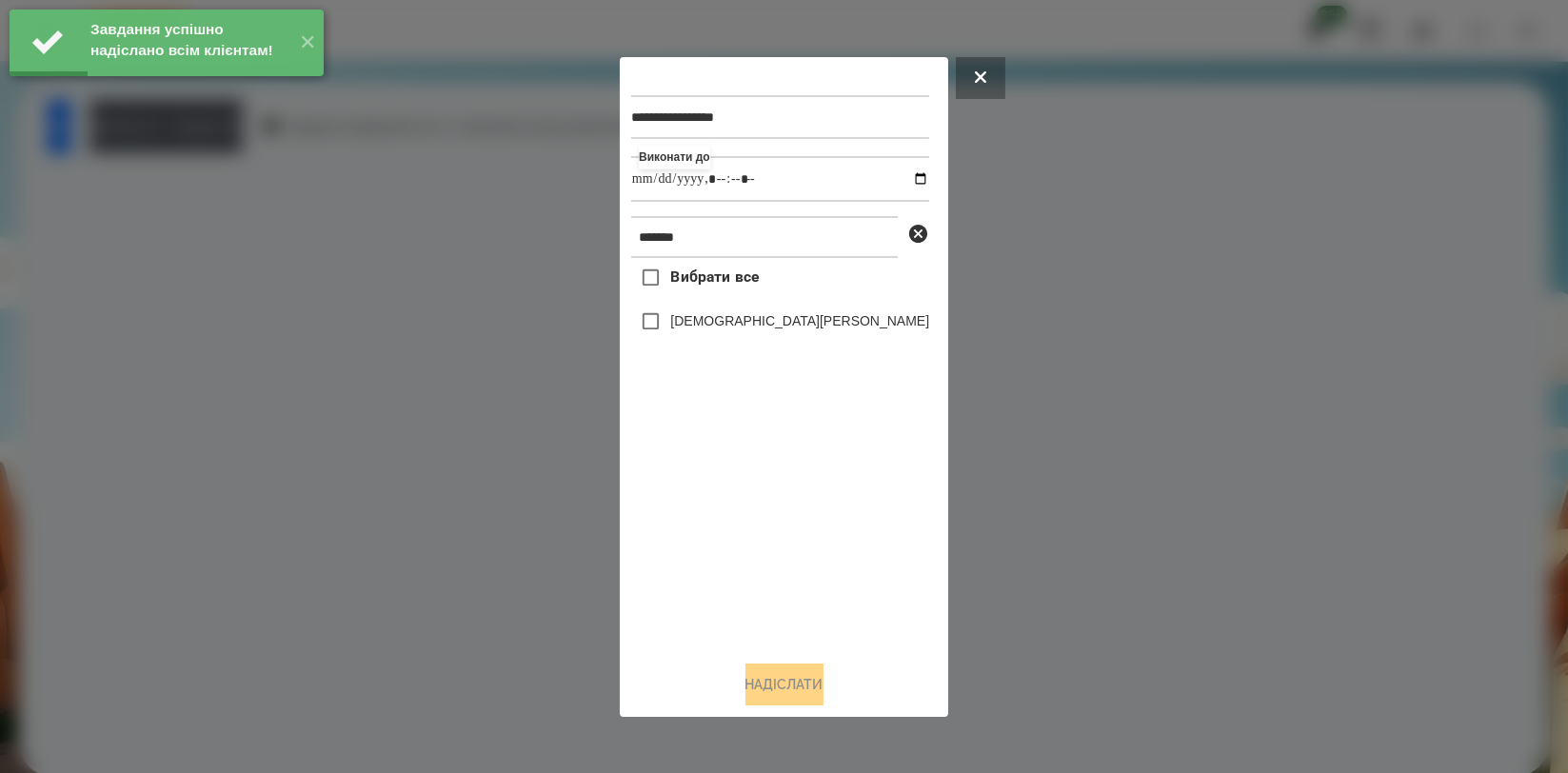
type input "**********"
drag, startPoint x: 768, startPoint y: 501, endPoint x: 766, endPoint y: 463, distance: 38.1
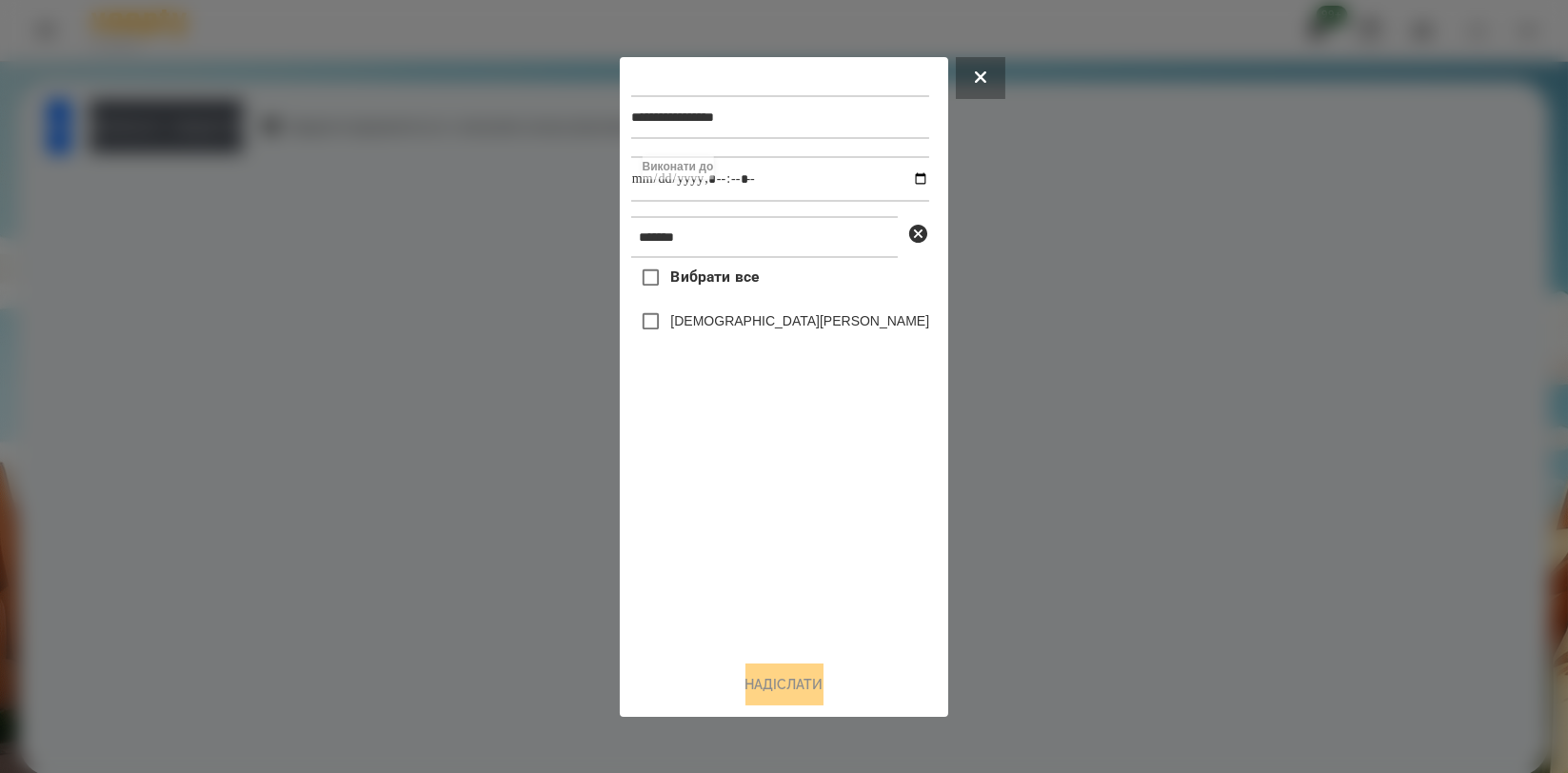
type input "**********"
drag, startPoint x: 778, startPoint y: 498, endPoint x: 763, endPoint y: 403, distance: 96.2
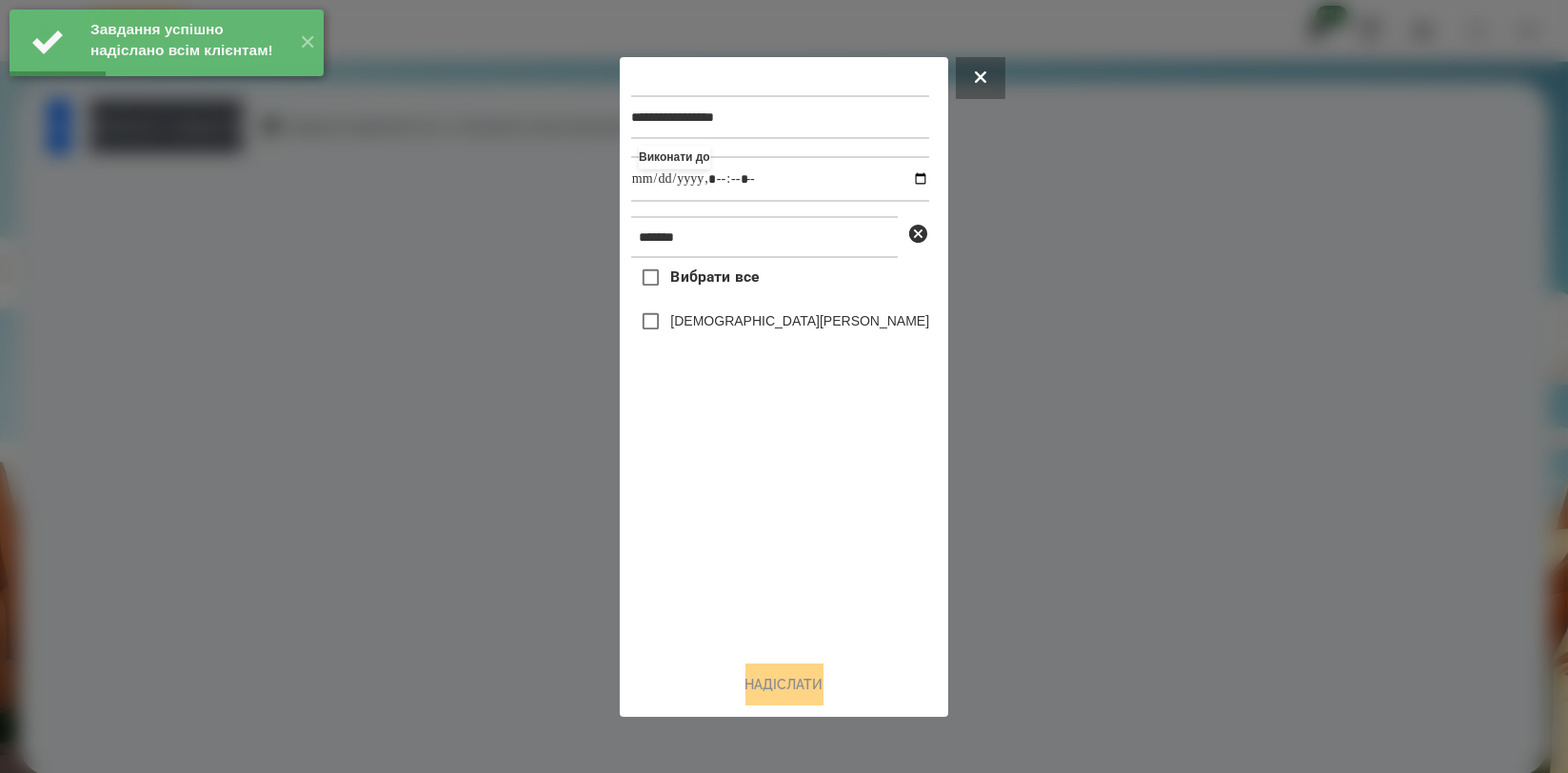
type input "**********"
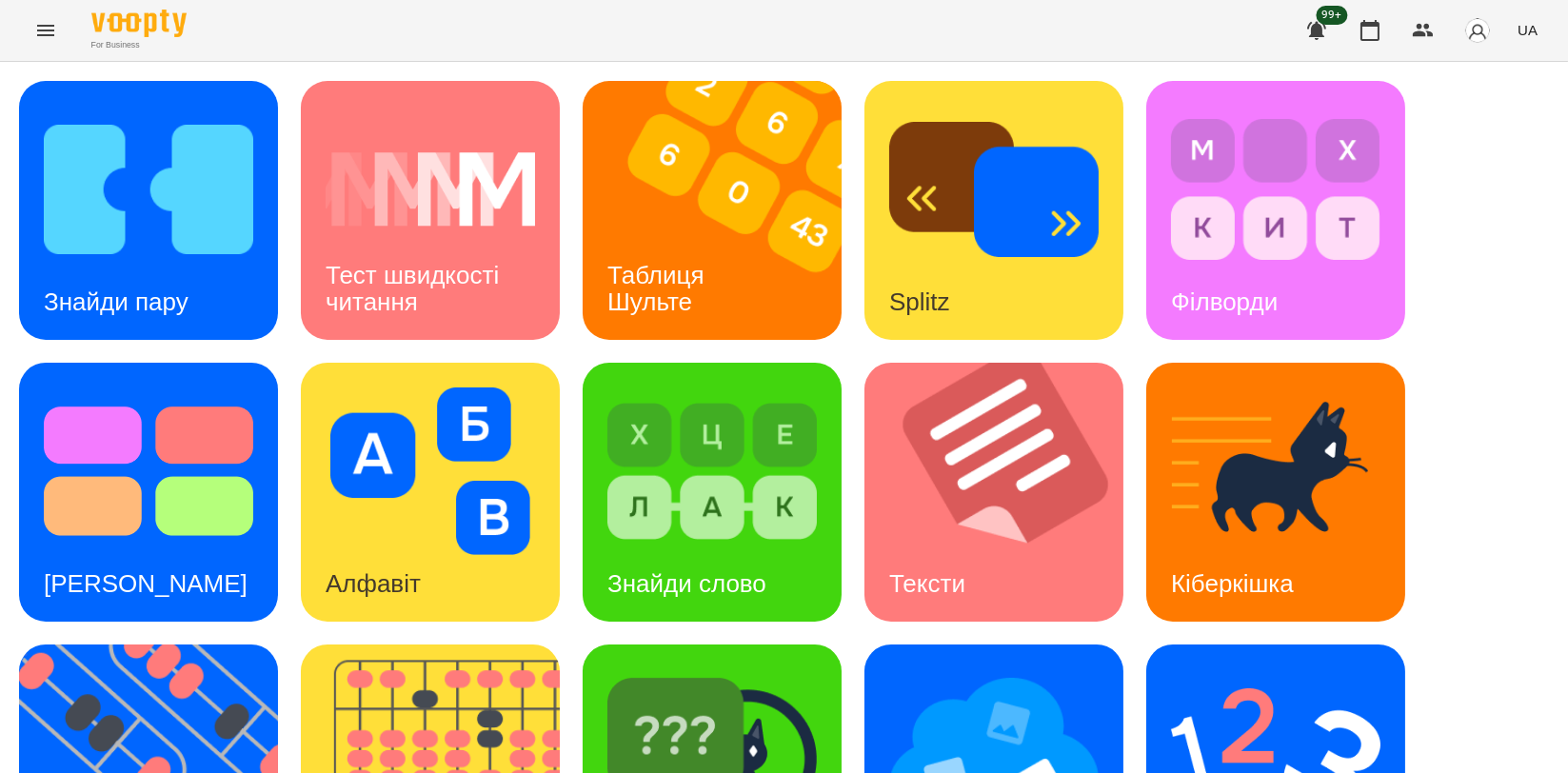
scroll to position [423, 0]
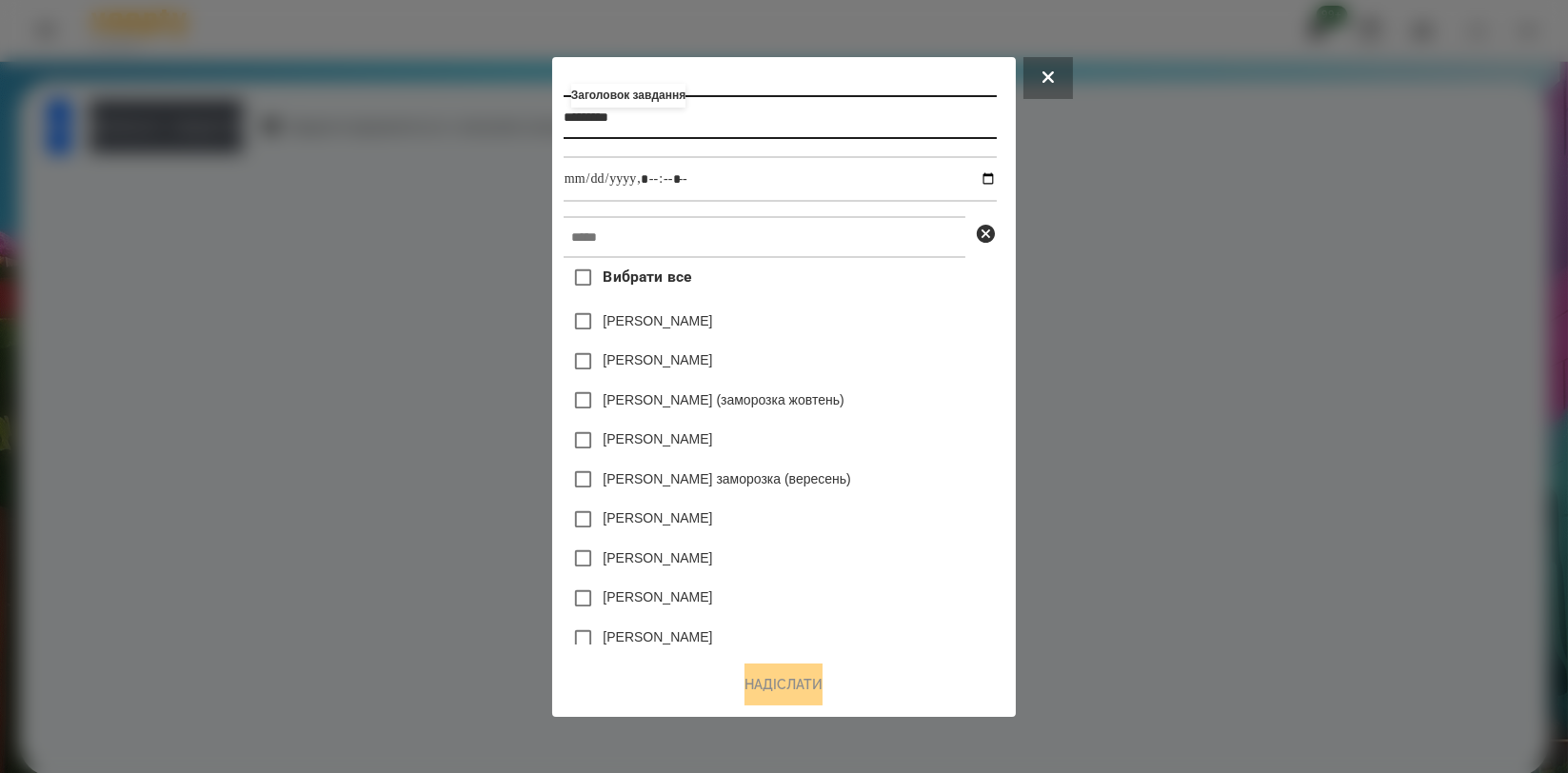
type input "*********"
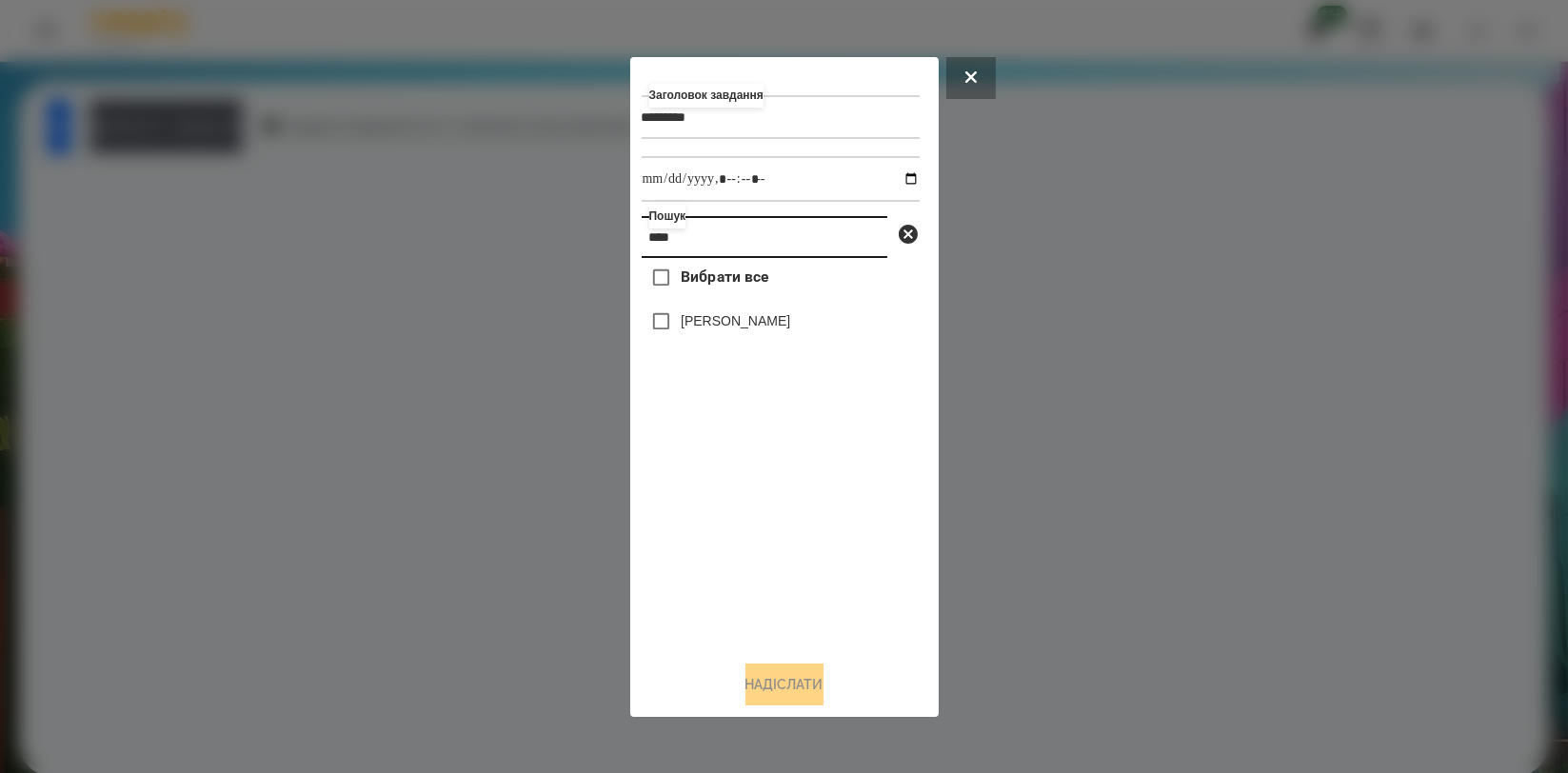
type input "****"
type input "**********"
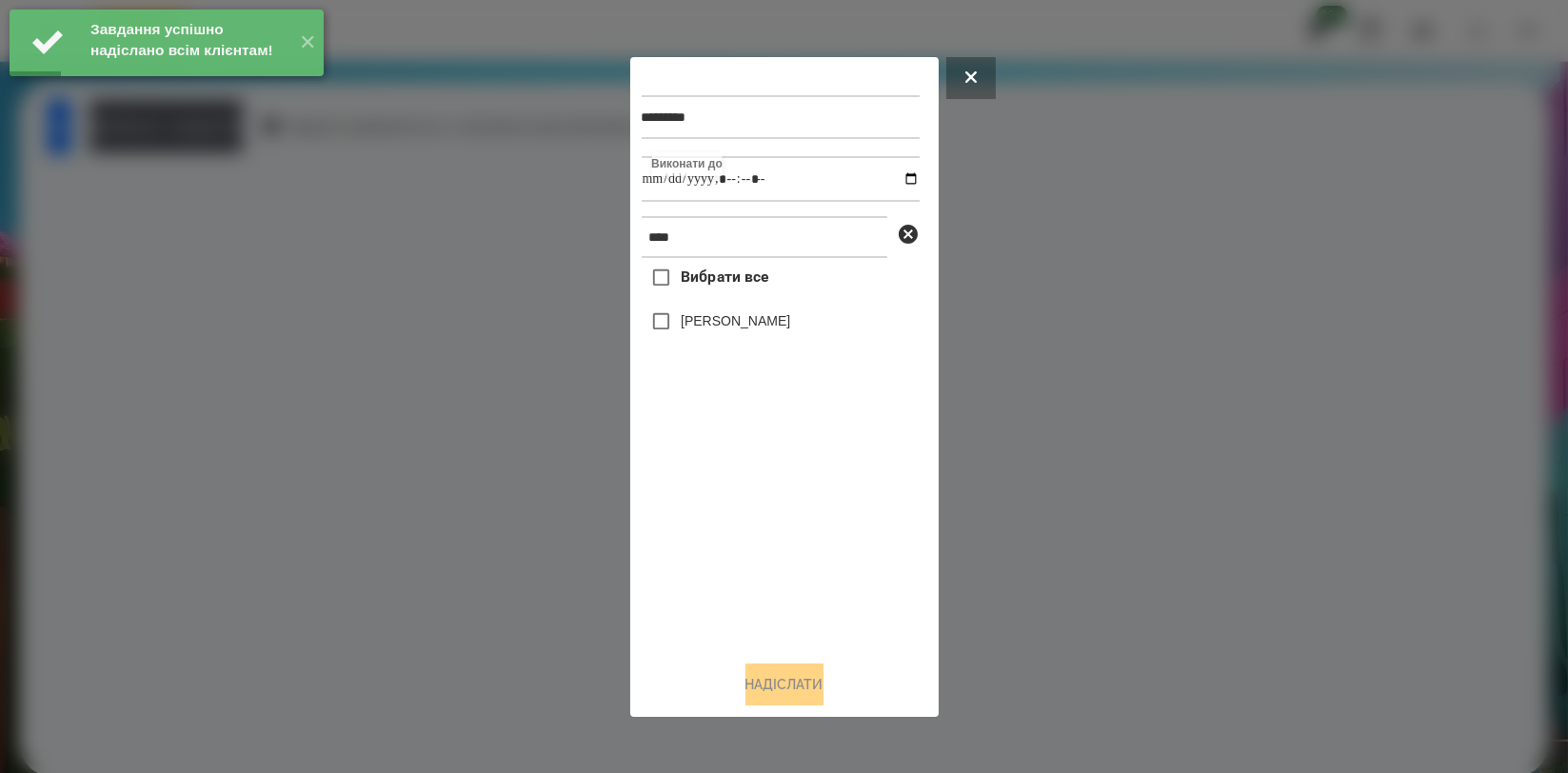
type input "**********"
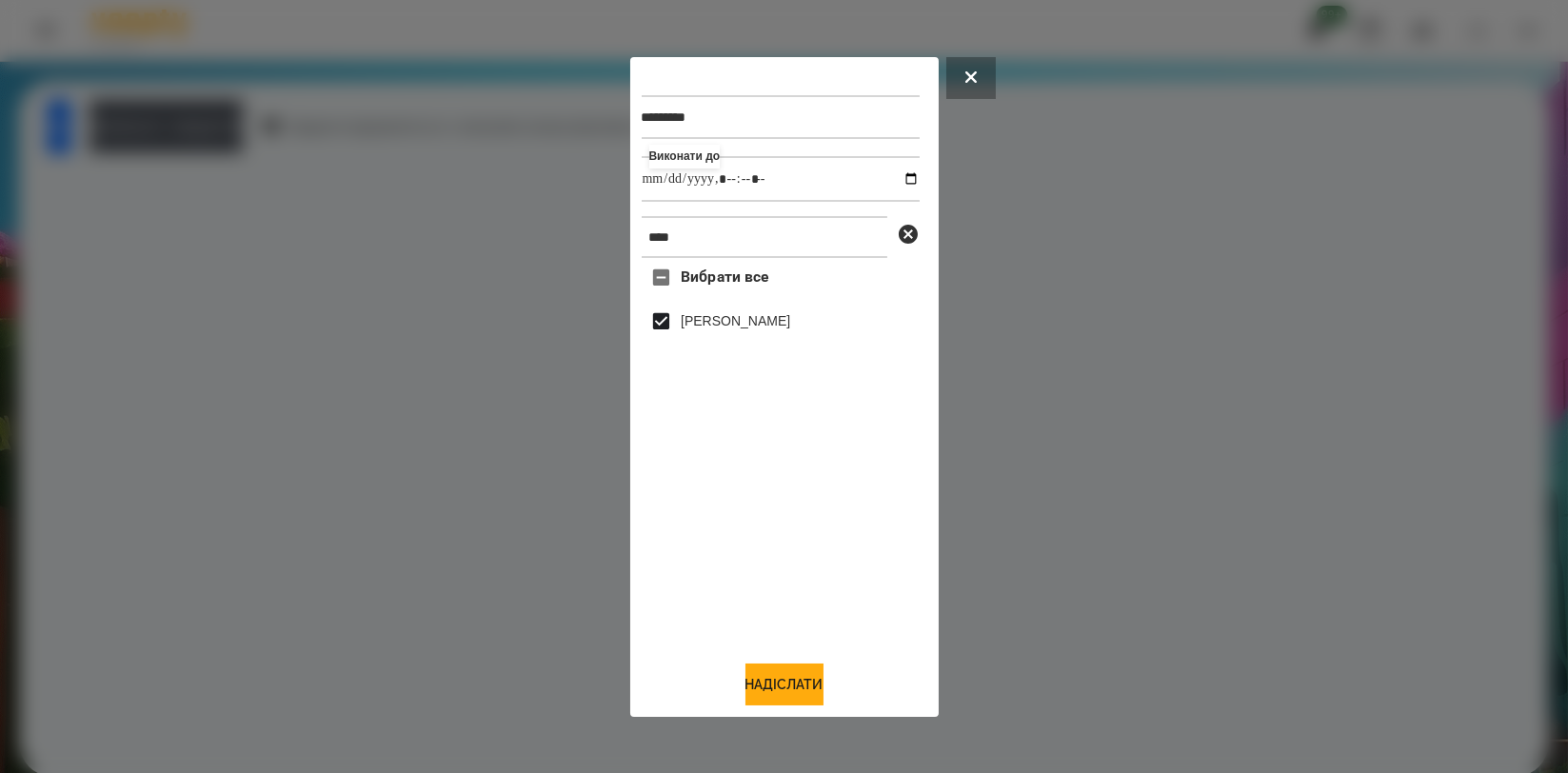
drag, startPoint x: 777, startPoint y: 676, endPoint x: 752, endPoint y: 649, distance: 36.8
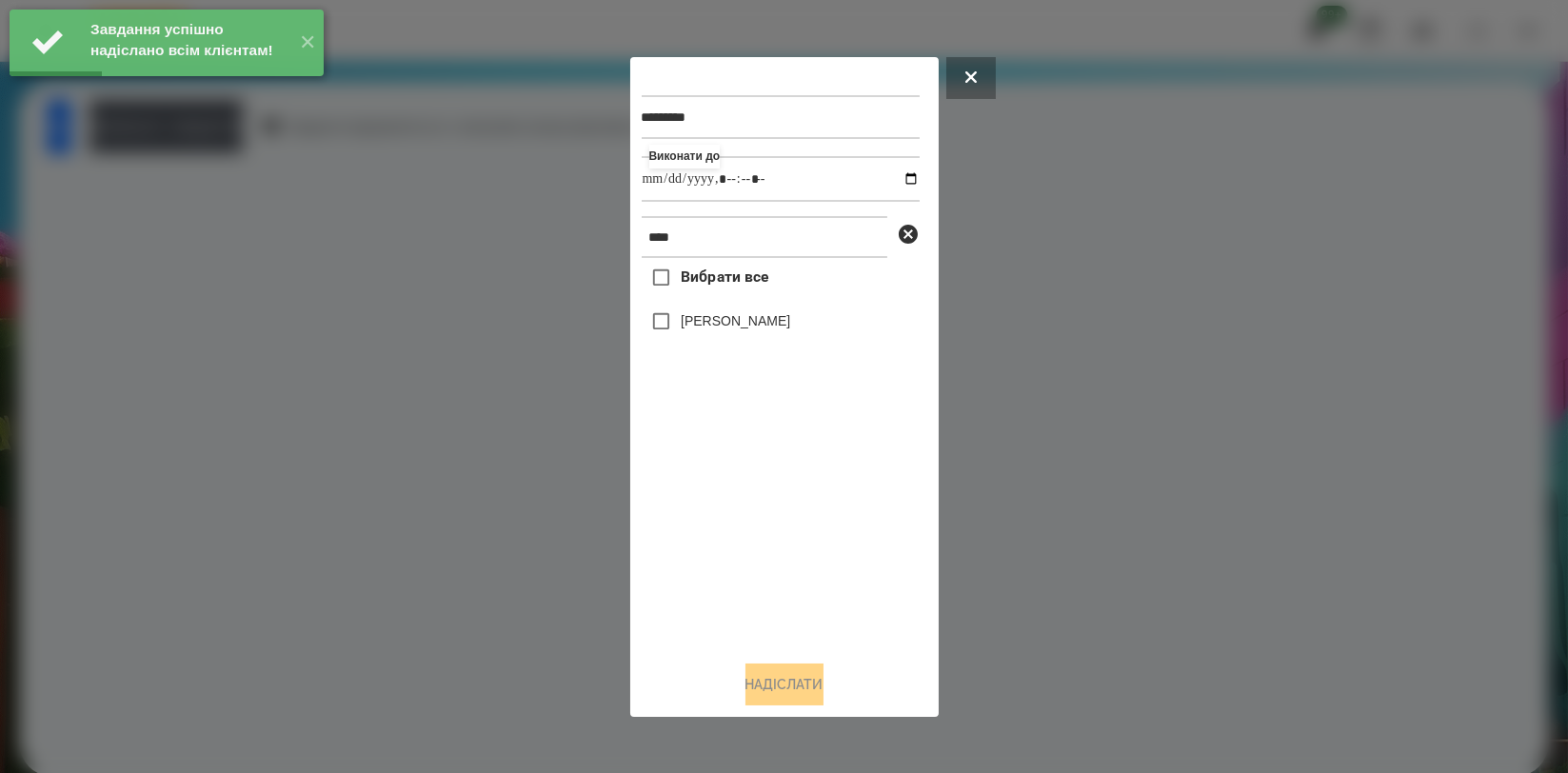
type input "**********"
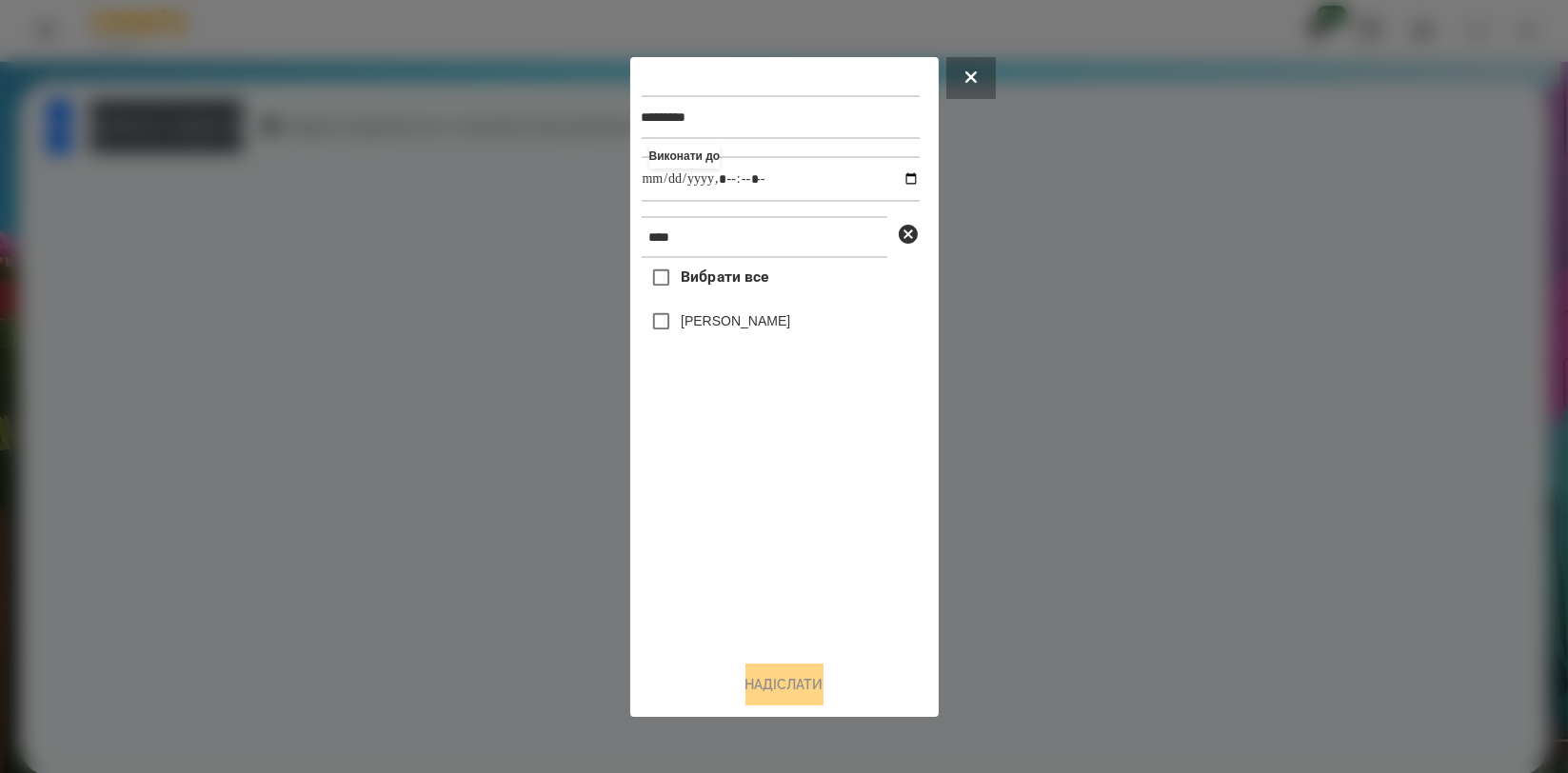
type input "**********"
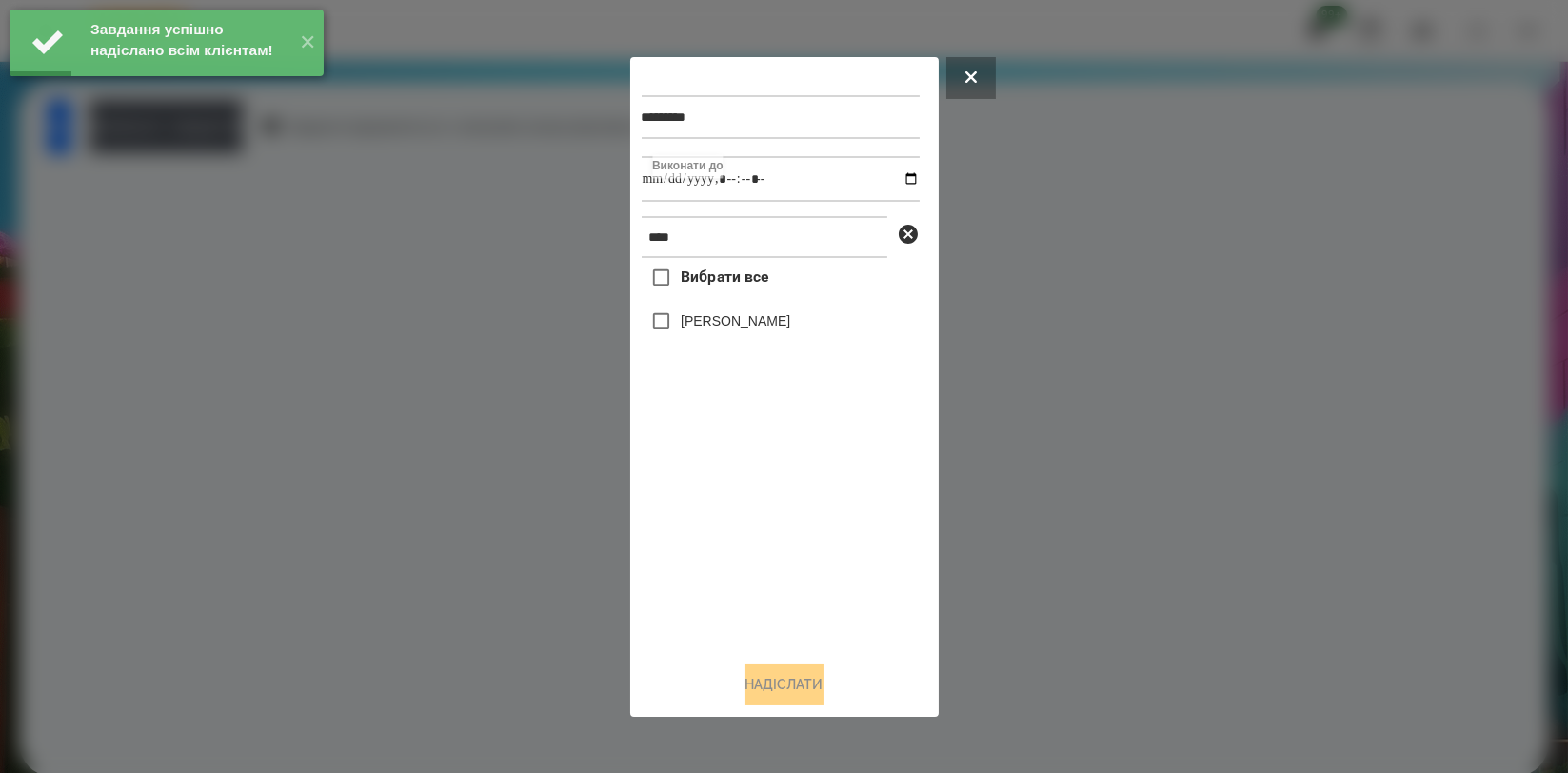
type input "**********"
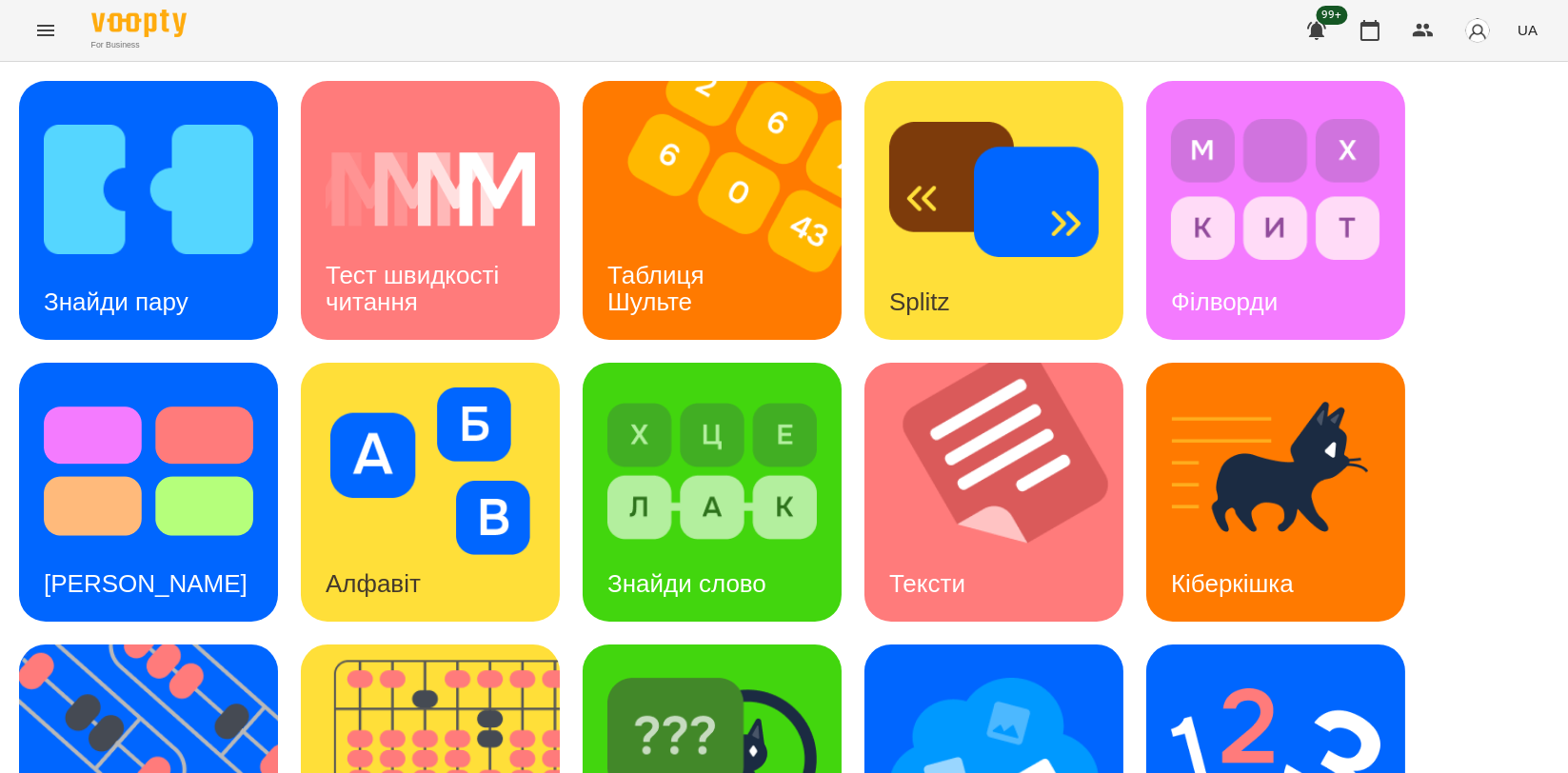
scroll to position [432, 0]
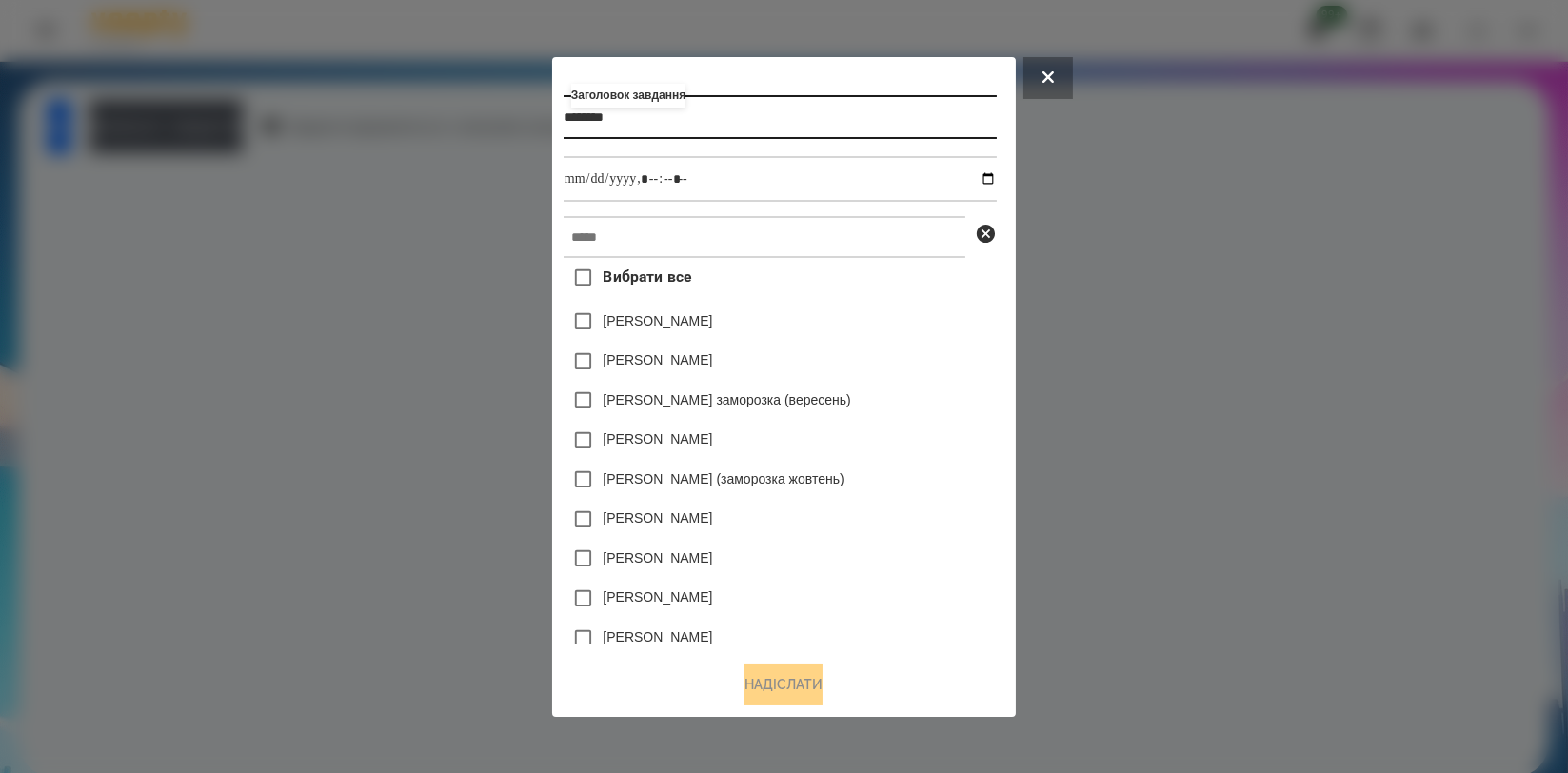
type input "*******"
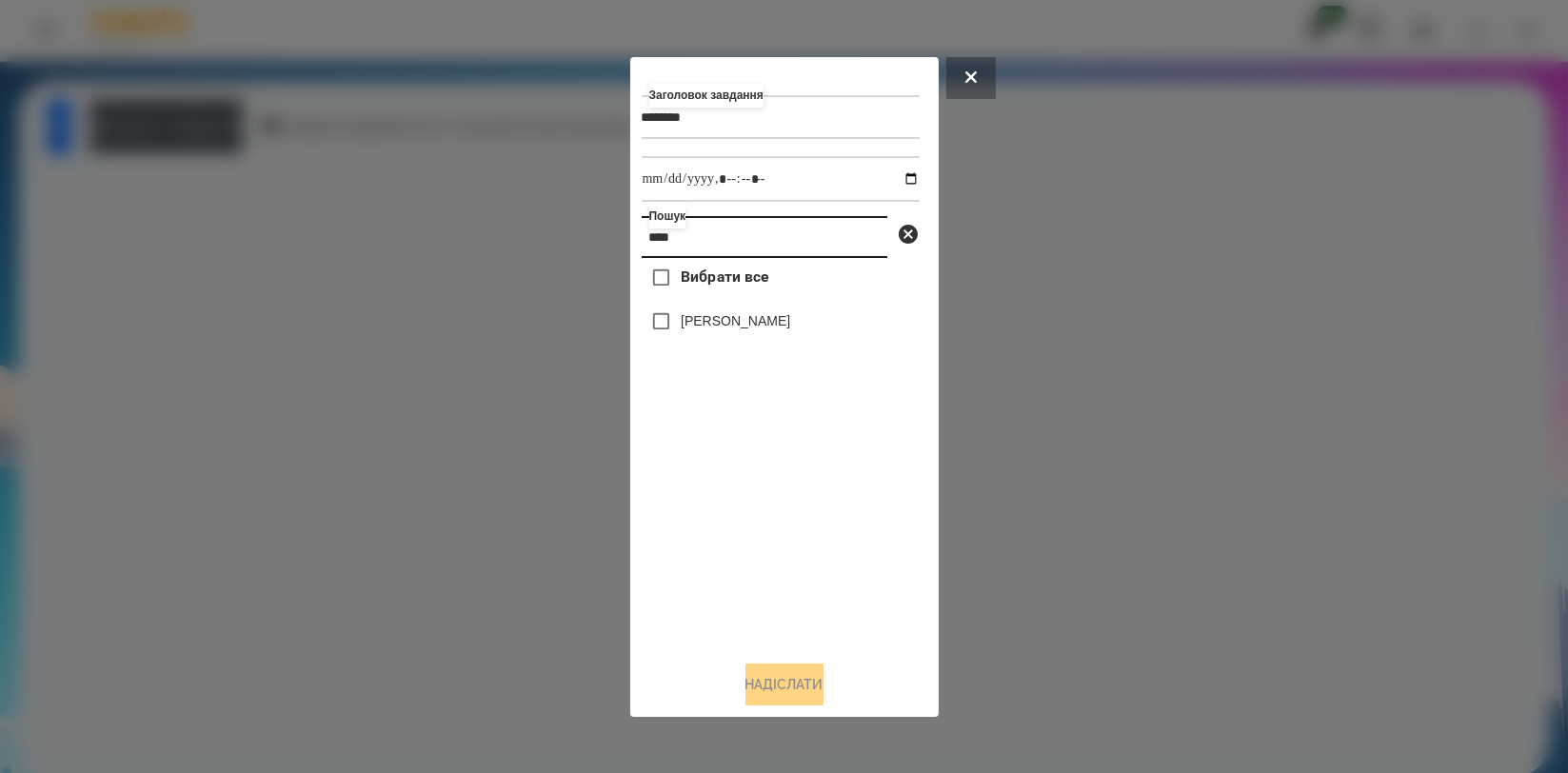
type input "****"
type input "**********"
drag, startPoint x: 792, startPoint y: 550, endPoint x: 783, endPoint y: 582, distance: 33.2
type input "**********"
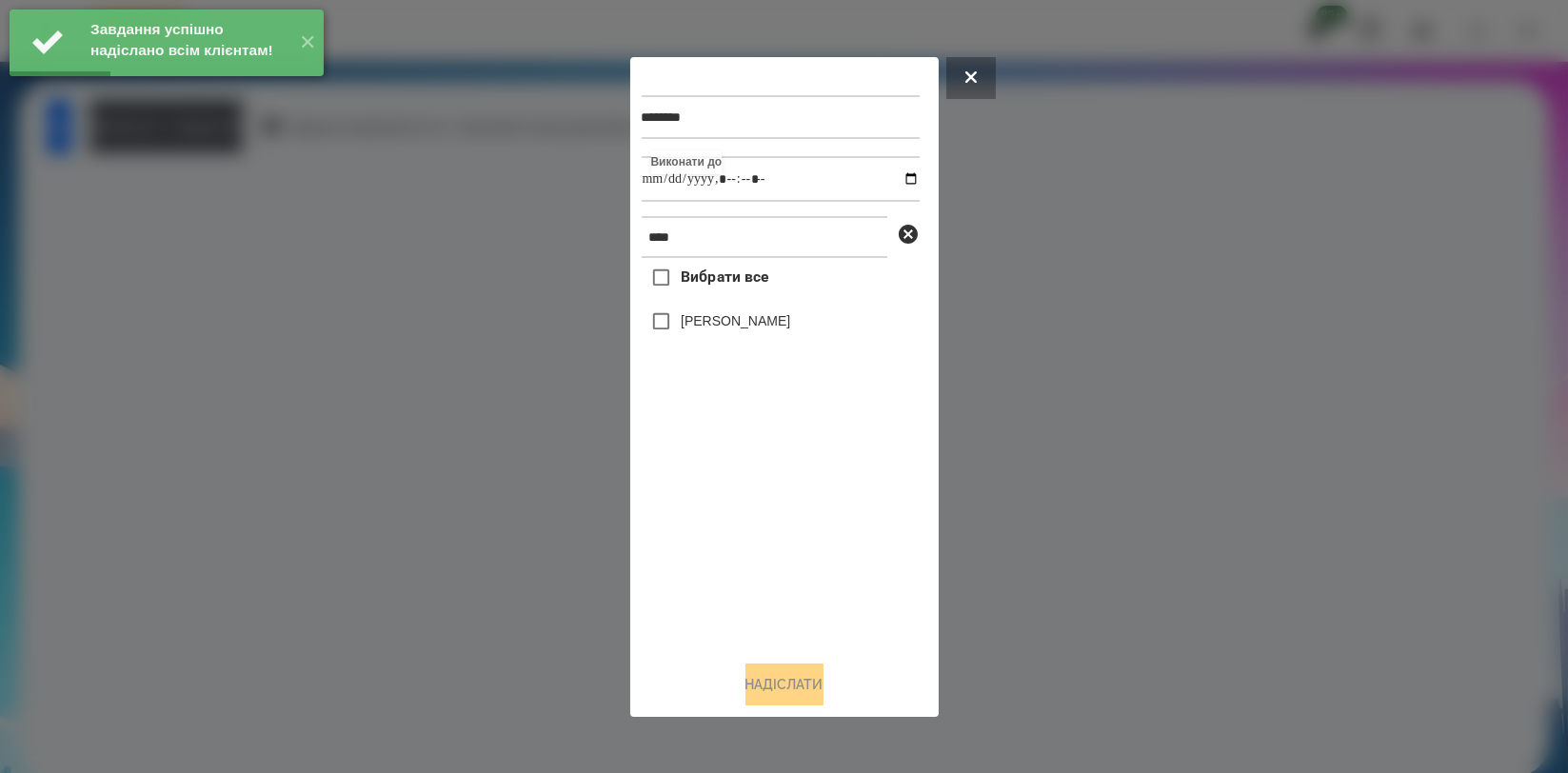
type input "**********"
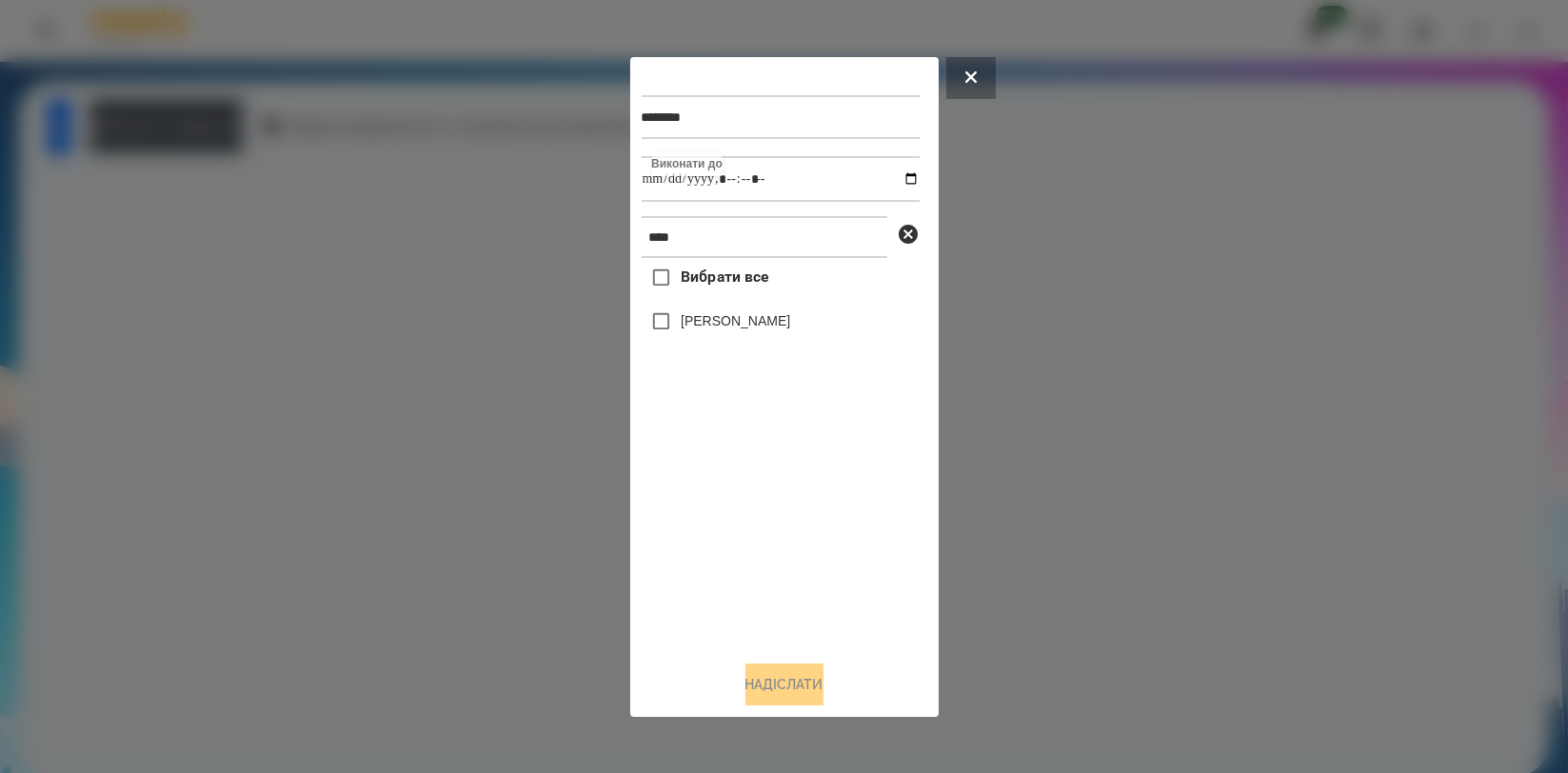
type input "**********"
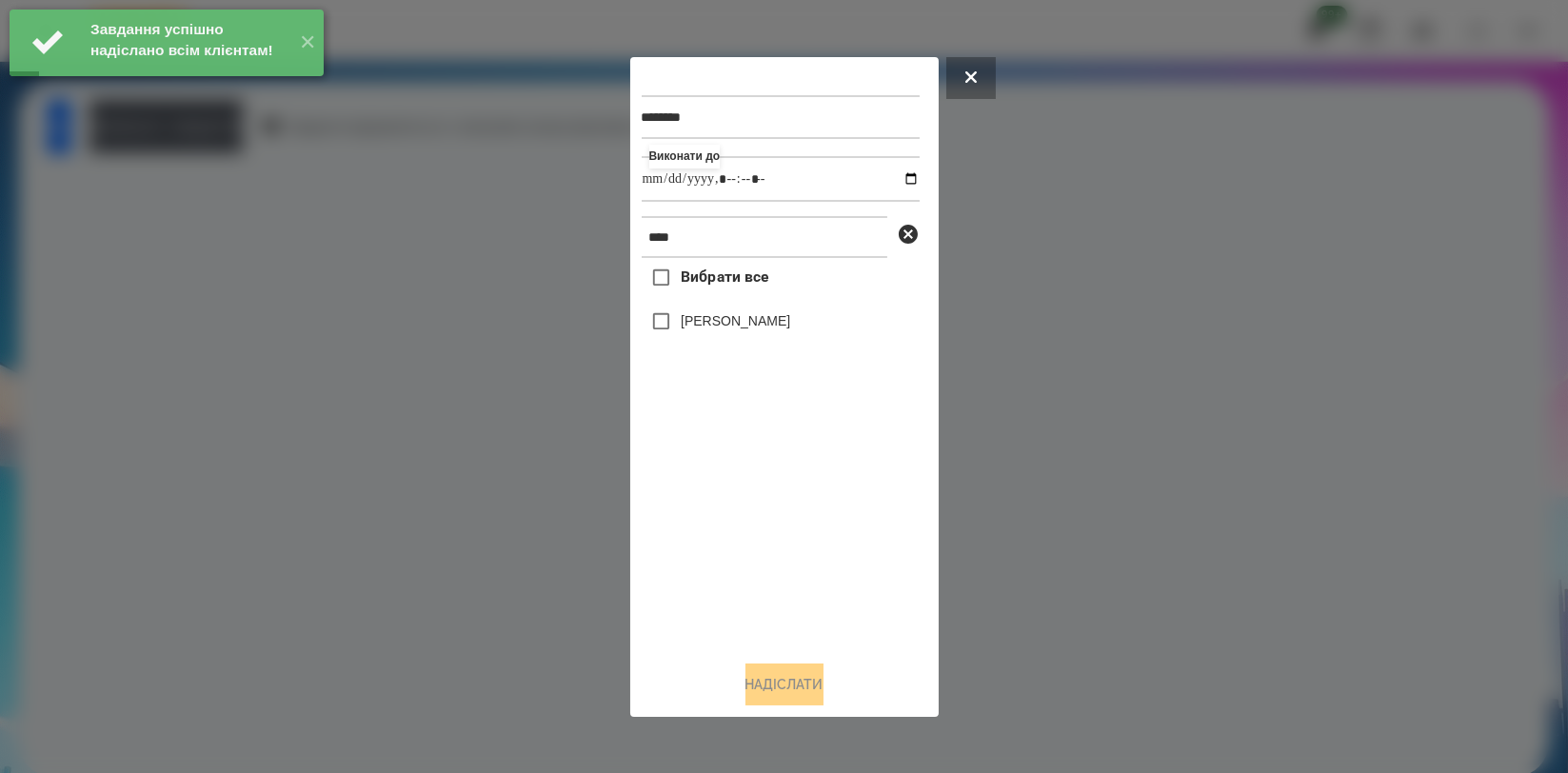
type input "**********"
drag, startPoint x: 763, startPoint y: 577, endPoint x: 759, endPoint y: 540, distance: 37.2
type input "**********"
drag, startPoint x: 825, startPoint y: 535, endPoint x: 785, endPoint y: 396, distance: 144.6
type input "**********"
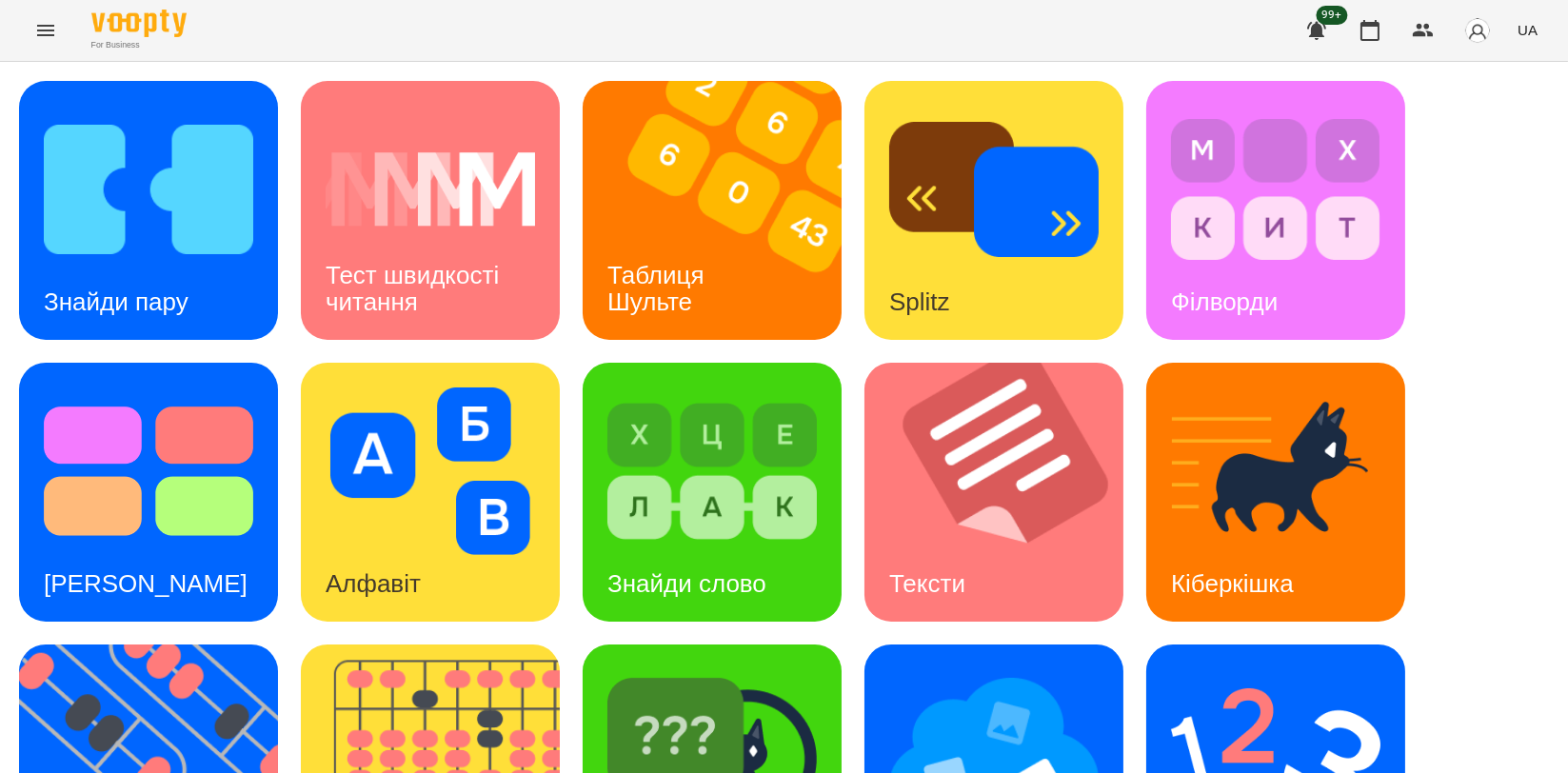
scroll to position [423, 0]
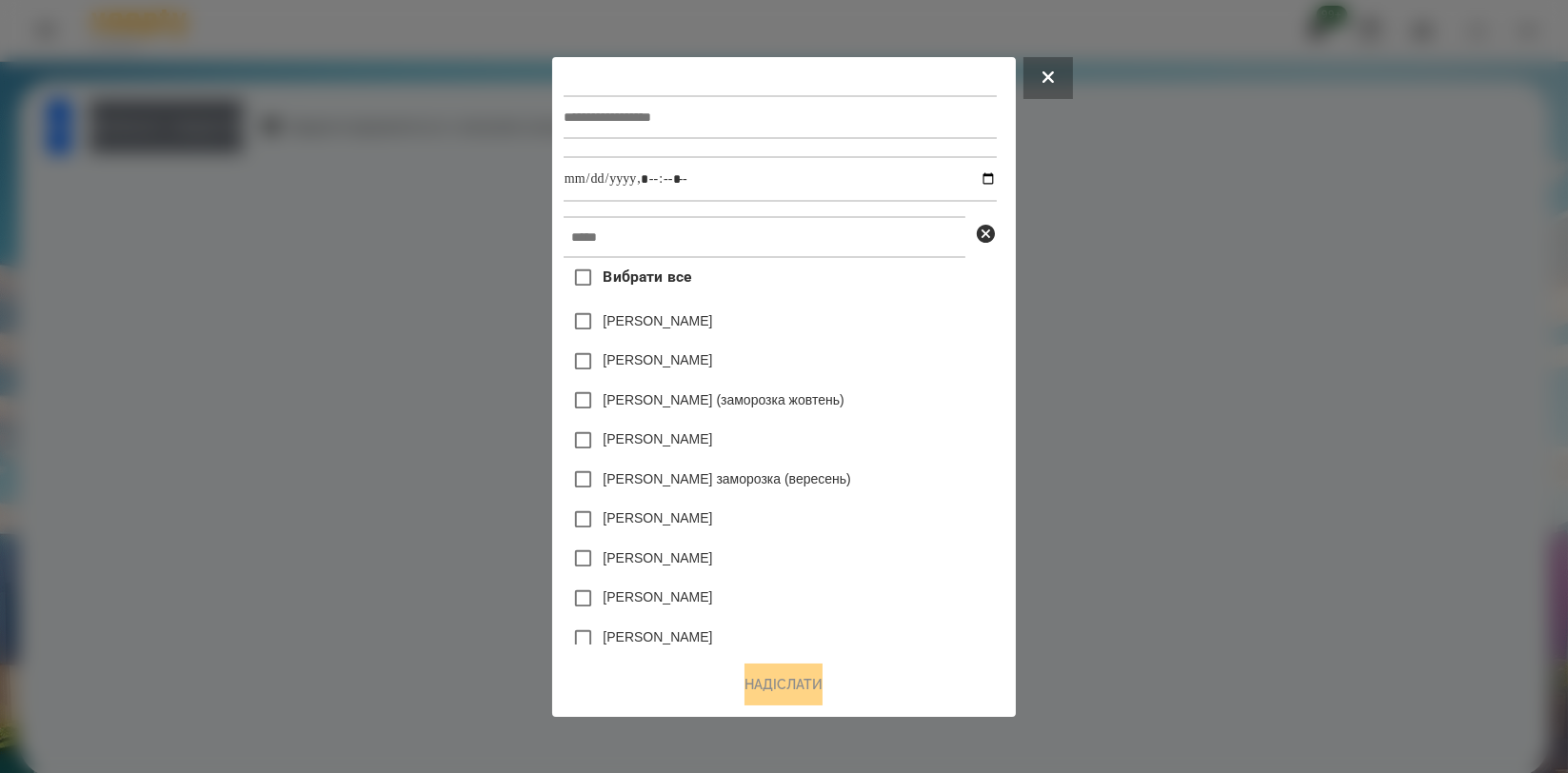
type input "*"
type input "**********"
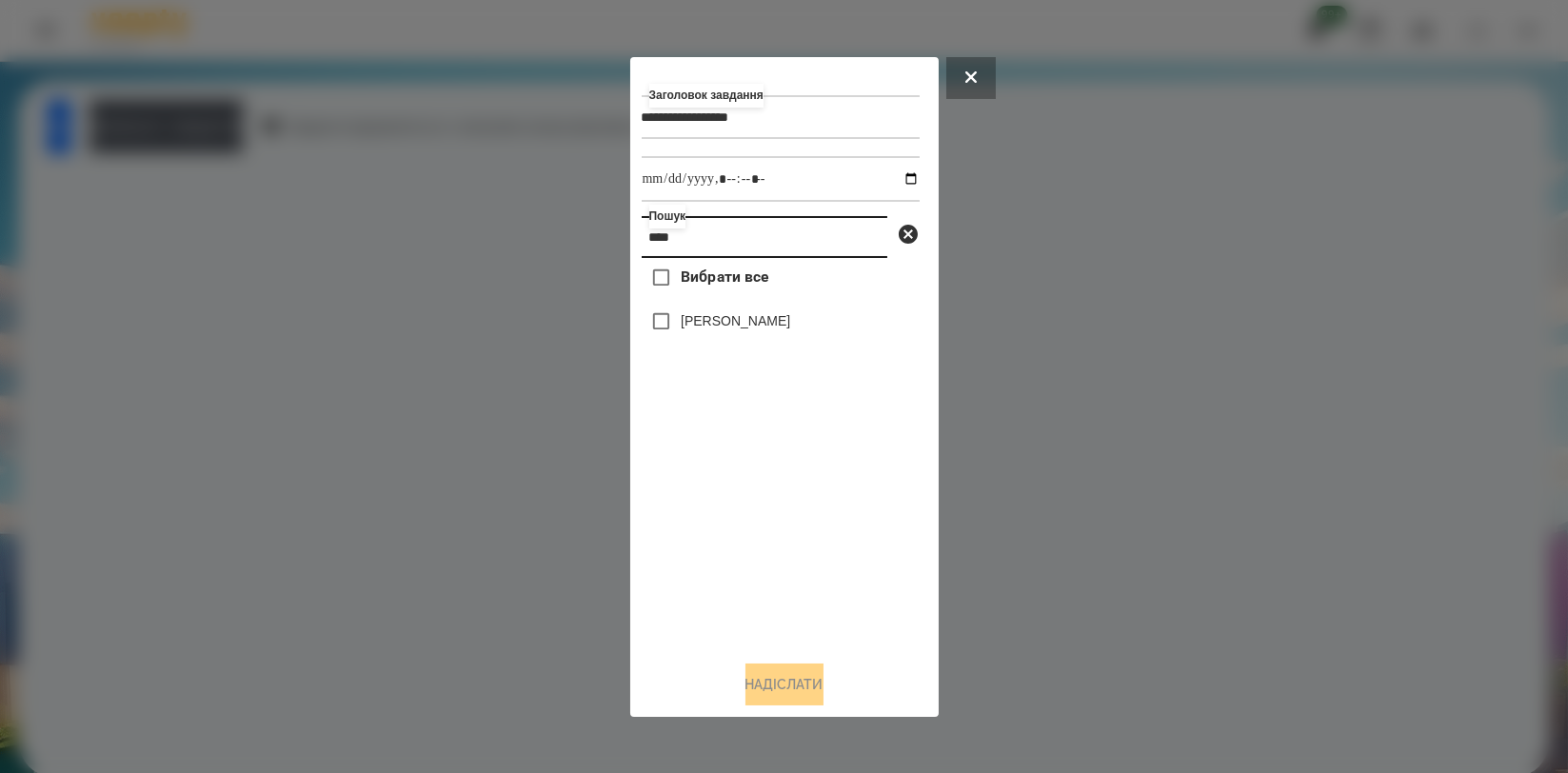
type input "****"
type input "**********"
drag, startPoint x: 851, startPoint y: 539, endPoint x: 842, endPoint y: 554, distance: 17.5
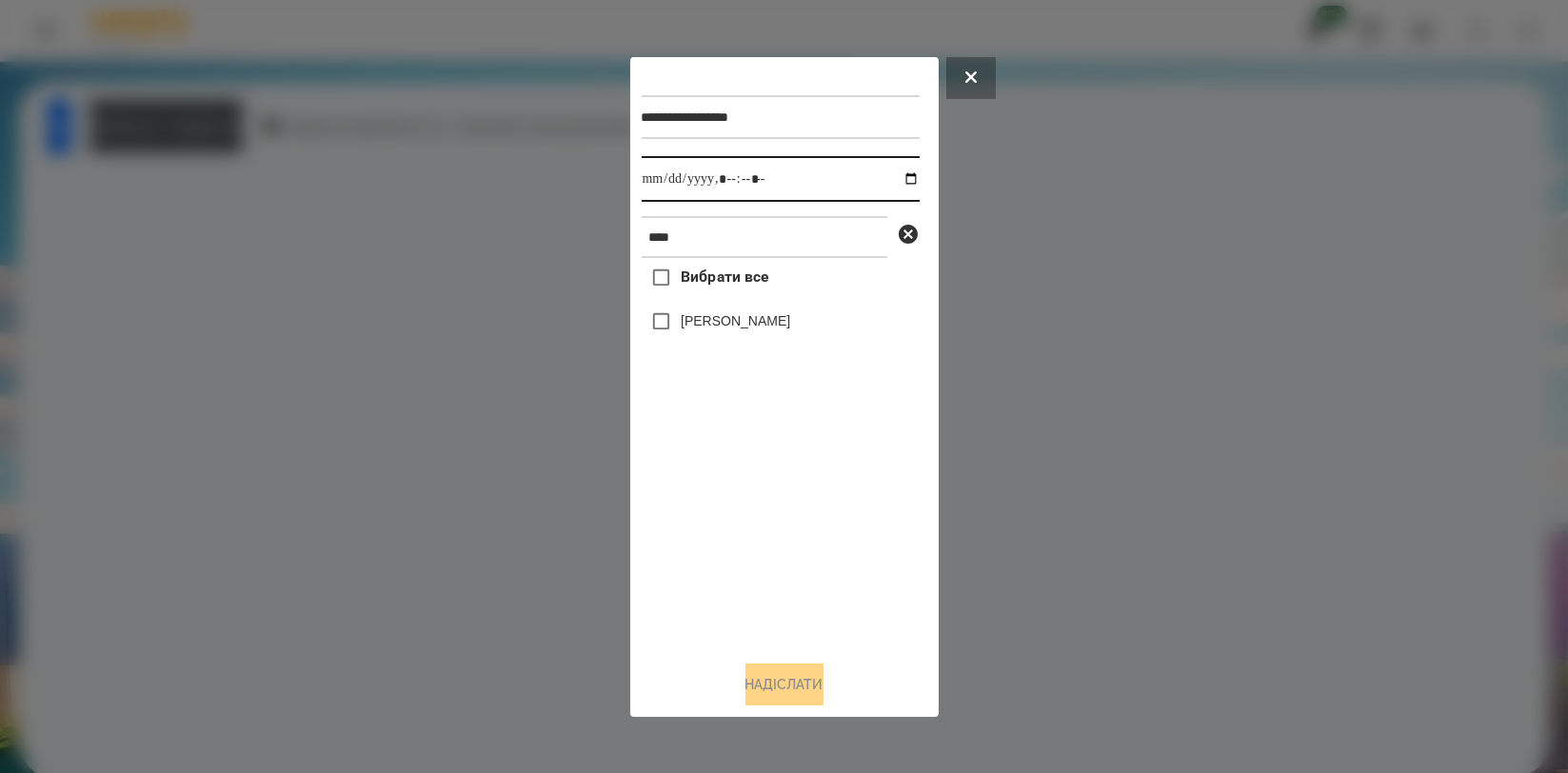
drag, startPoint x: 893, startPoint y: 178, endPoint x: 881, endPoint y: 191, distance: 17.7
type input "**********"
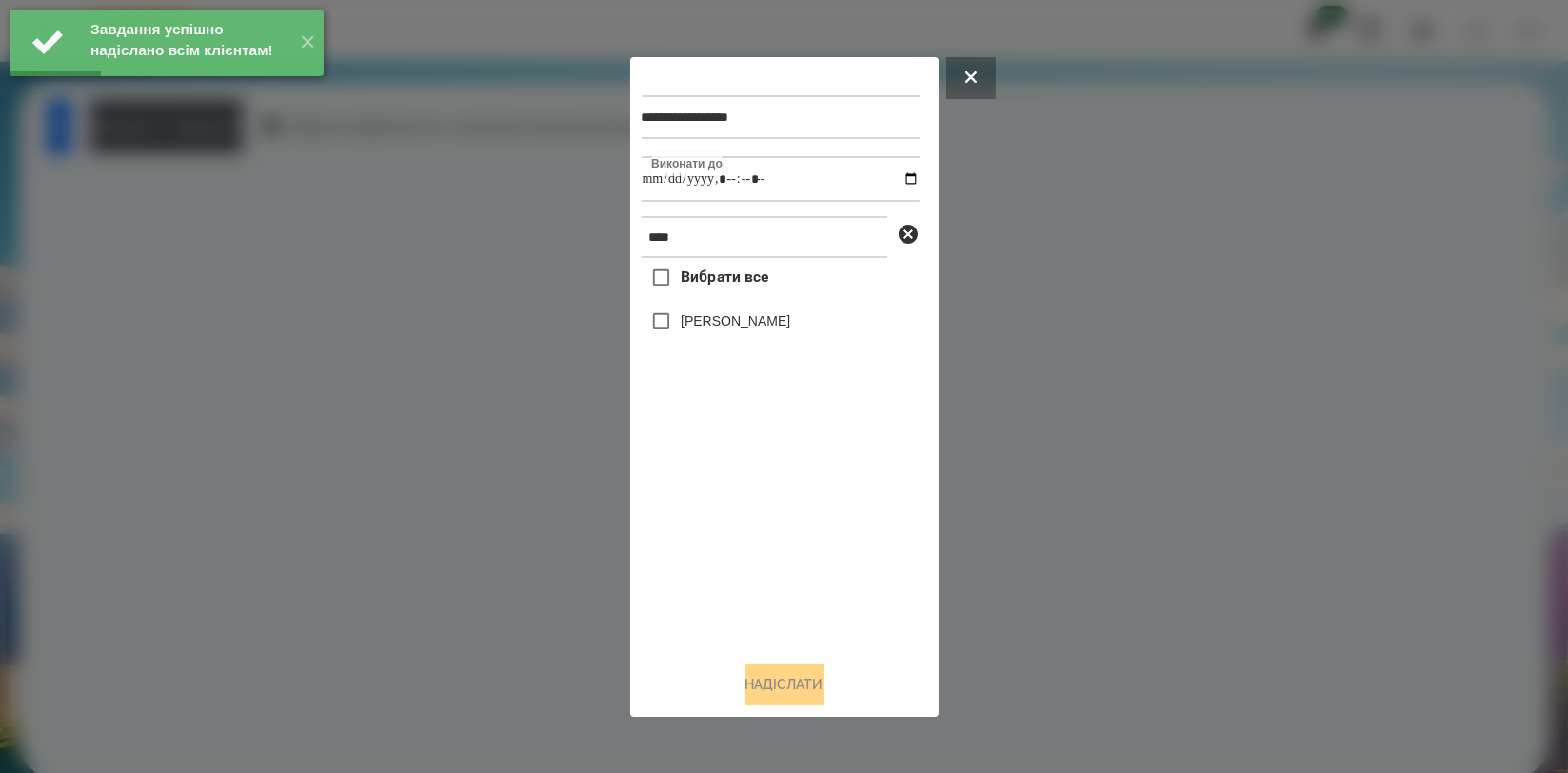
type input "**********"
drag, startPoint x: 776, startPoint y: 509, endPoint x: 767, endPoint y: 440, distance: 69.6
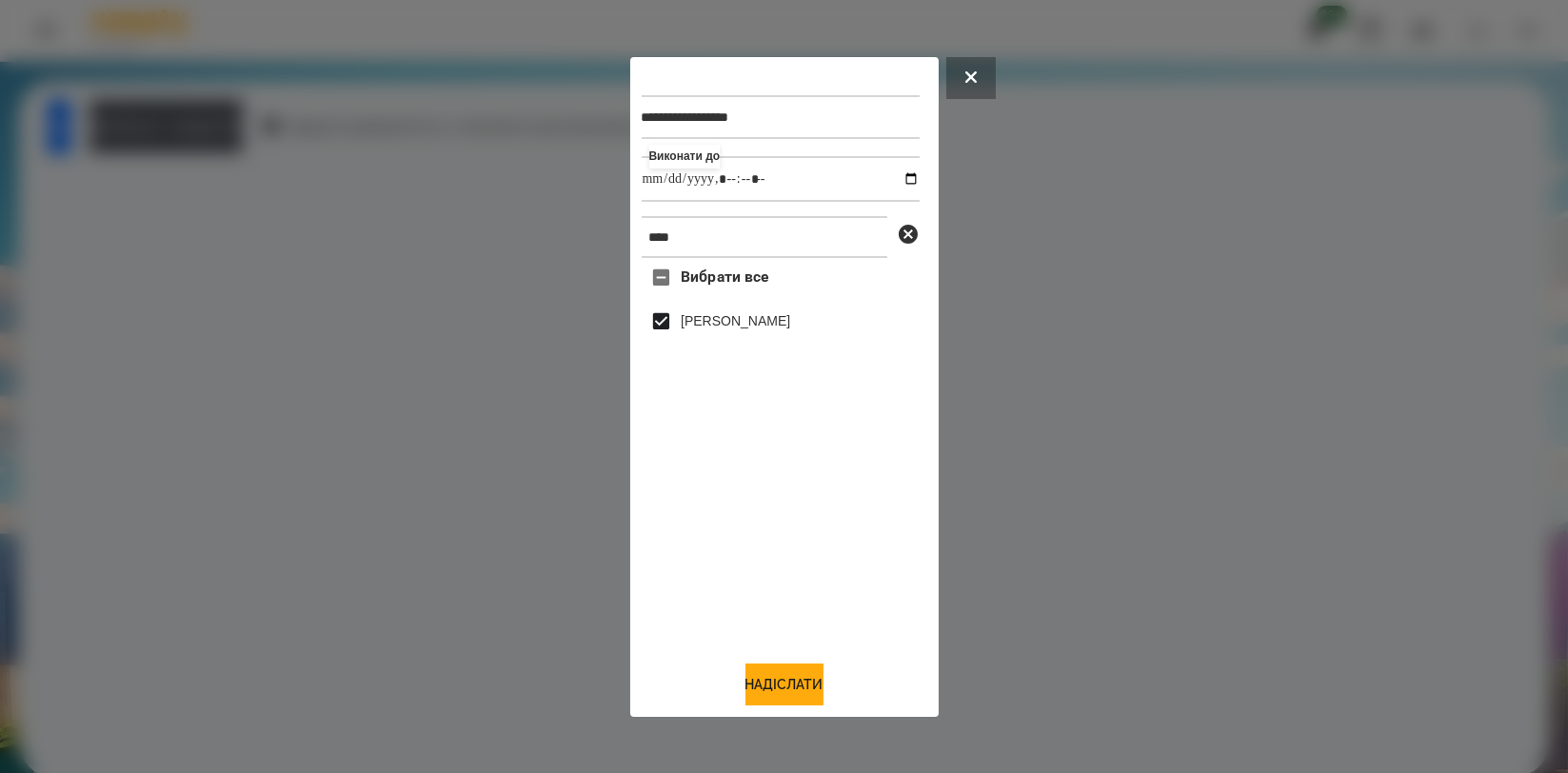
drag, startPoint x: 788, startPoint y: 683, endPoint x: 681, endPoint y: 566, distance: 158.5
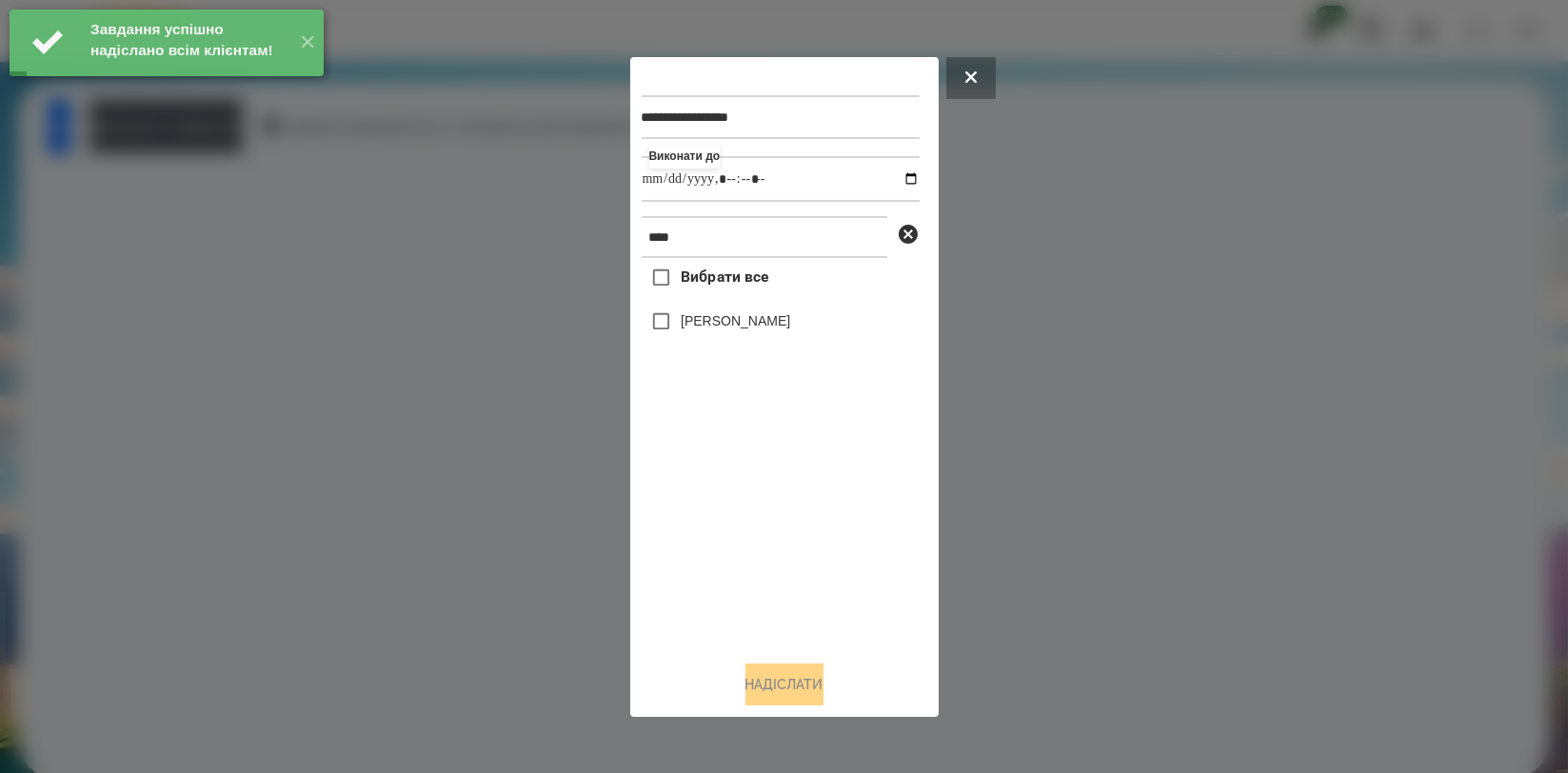
type input "**********"
drag, startPoint x: 786, startPoint y: 483, endPoint x: 783, endPoint y: 446, distance: 37.1
type input "**********"
drag, startPoint x: 791, startPoint y: 519, endPoint x: 754, endPoint y: 425, distance: 101.0
drag, startPoint x: 714, startPoint y: 505, endPoint x: 729, endPoint y: 359, distance: 146.8
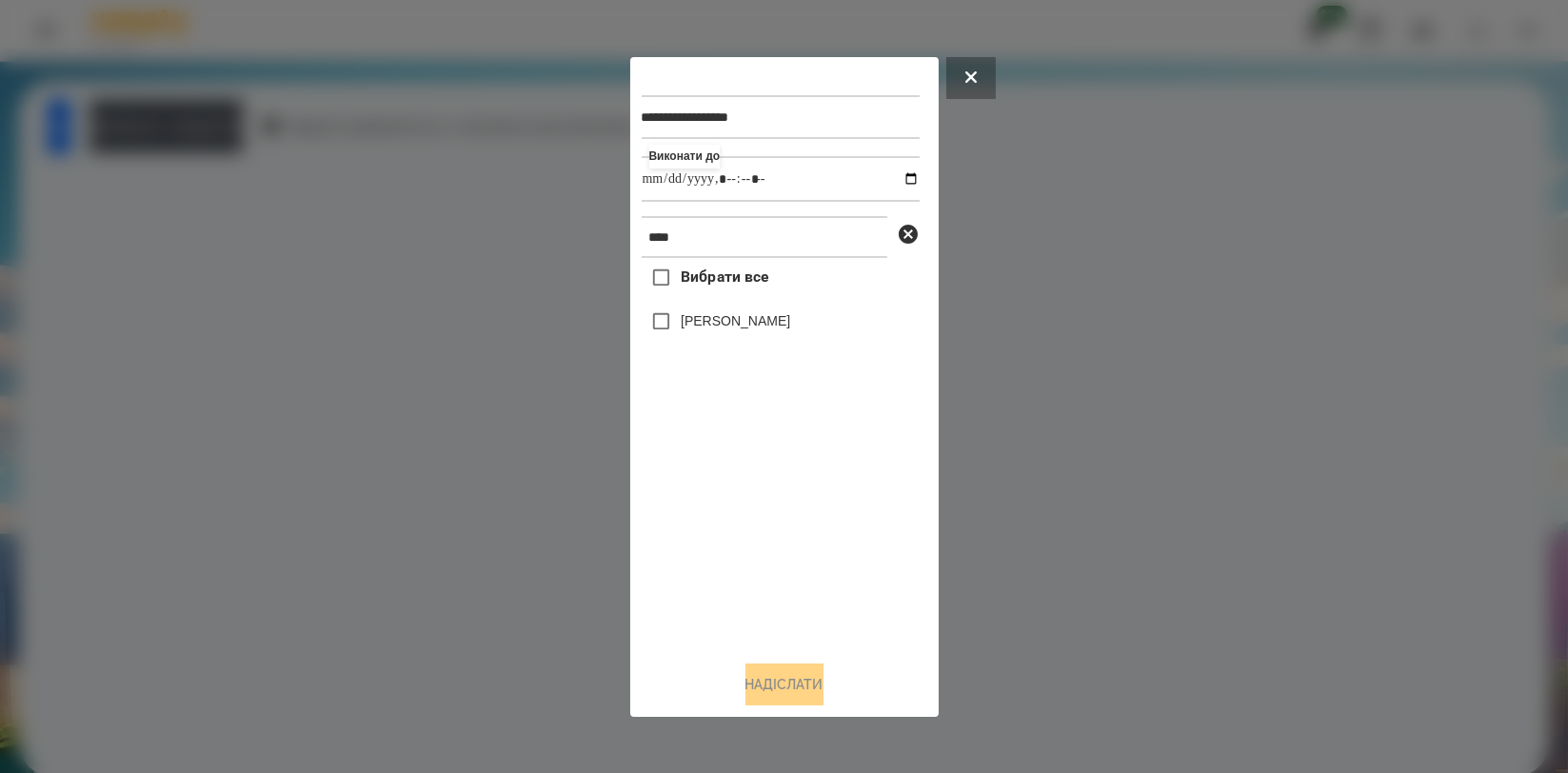
drag, startPoint x: 743, startPoint y: 323, endPoint x: 745, endPoint y: 353, distance: 30.1
